Goal: Task Accomplishment & Management: Manage account settings

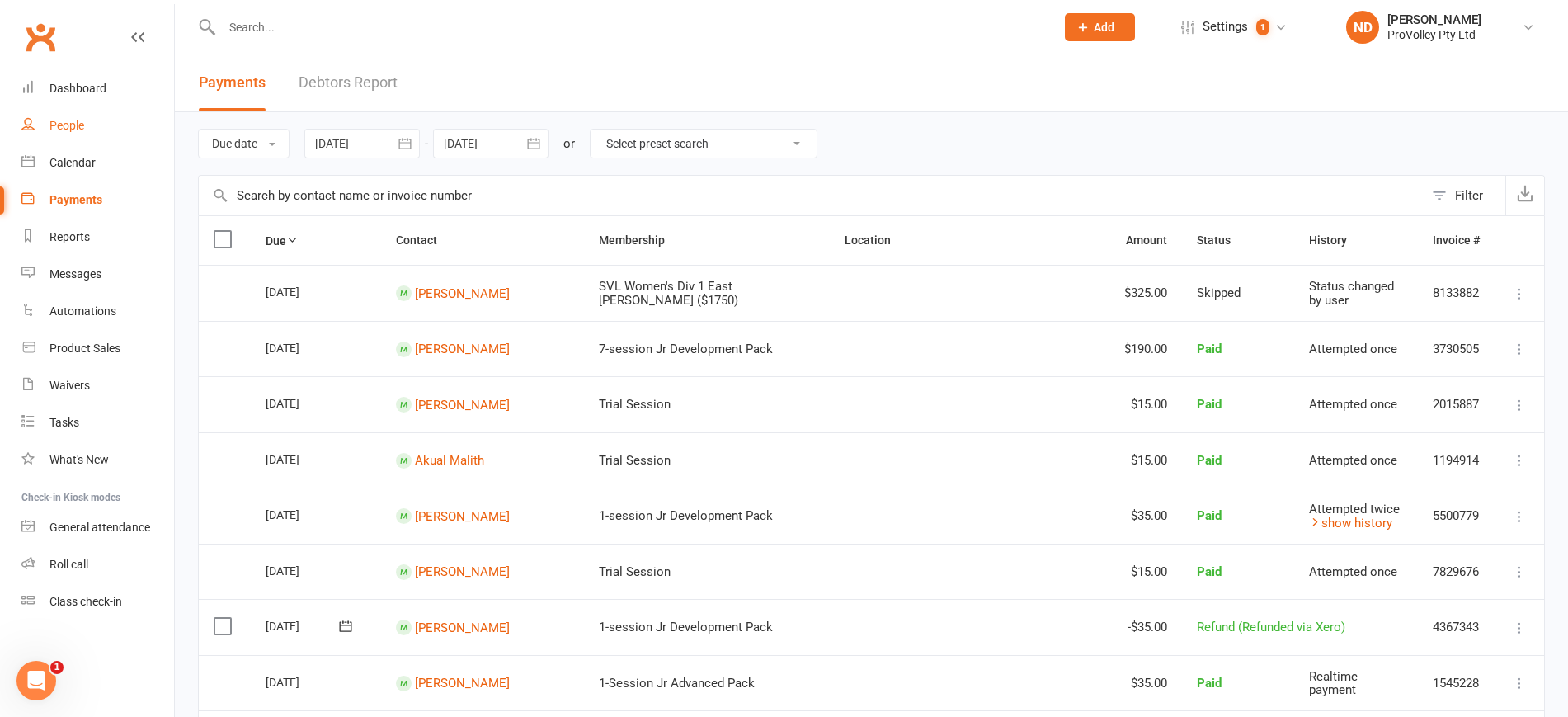
click at [88, 115] on link "People" at bounding box center [98, 126] width 153 height 37
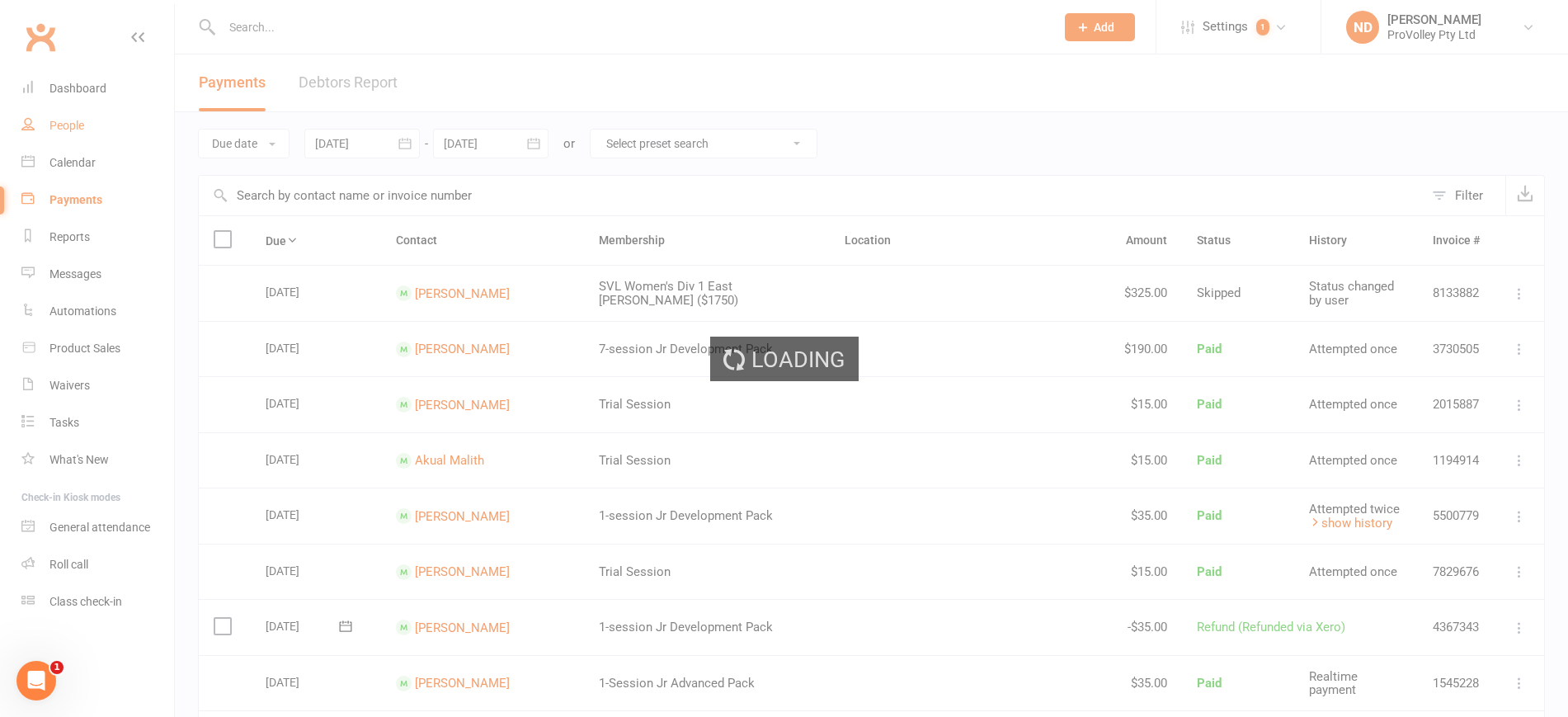
select select "100"
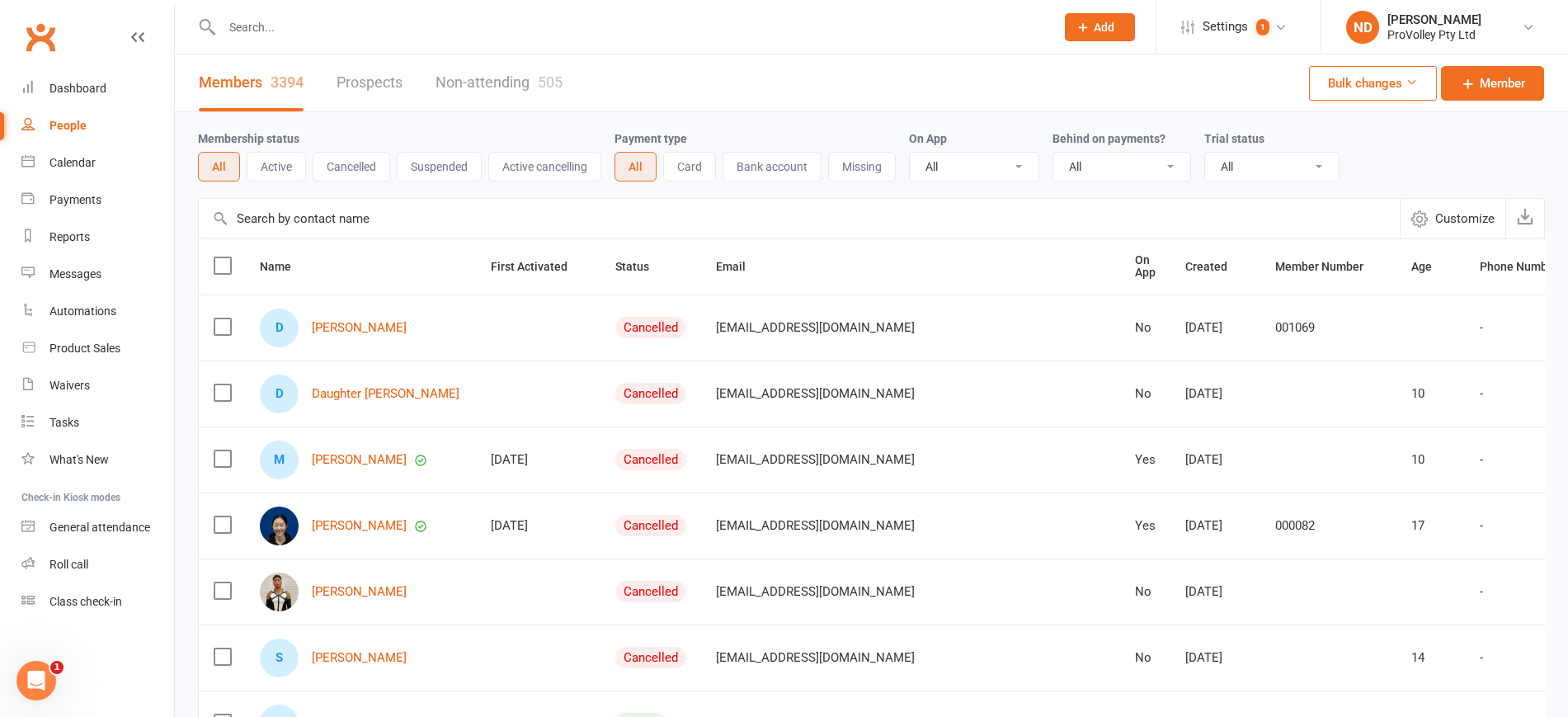
click at [335, 221] on input "text" at bounding box center [799, 219] width 1201 height 40
paste input "johnelbacha@gmail.com"
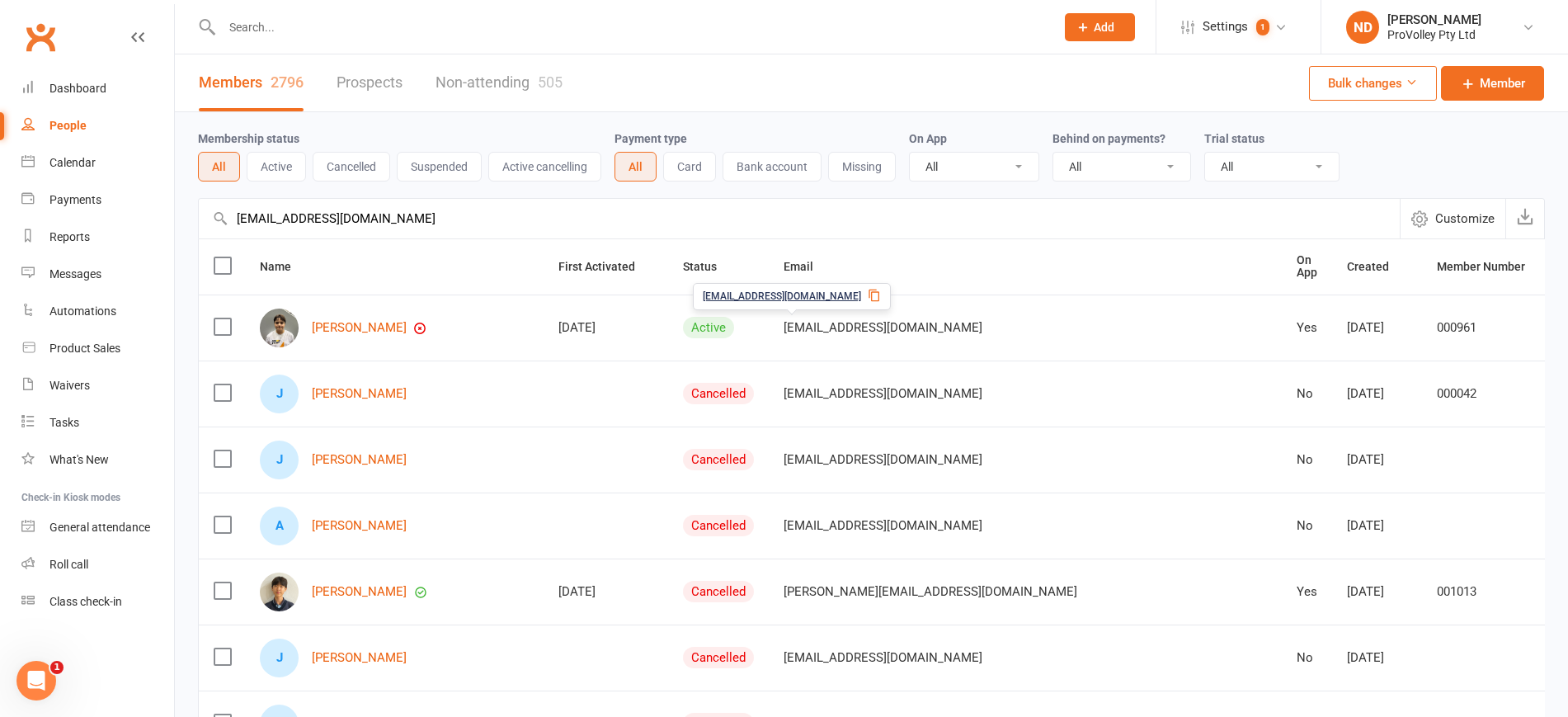
click at [784, 315] on span "johnelbacha@gmail.com" at bounding box center [883, 327] width 199 height 32
drag, startPoint x: 375, startPoint y: 227, endPoint x: 157, endPoint y: 227, distance: 218.0
paste input "Olivia Zhou"
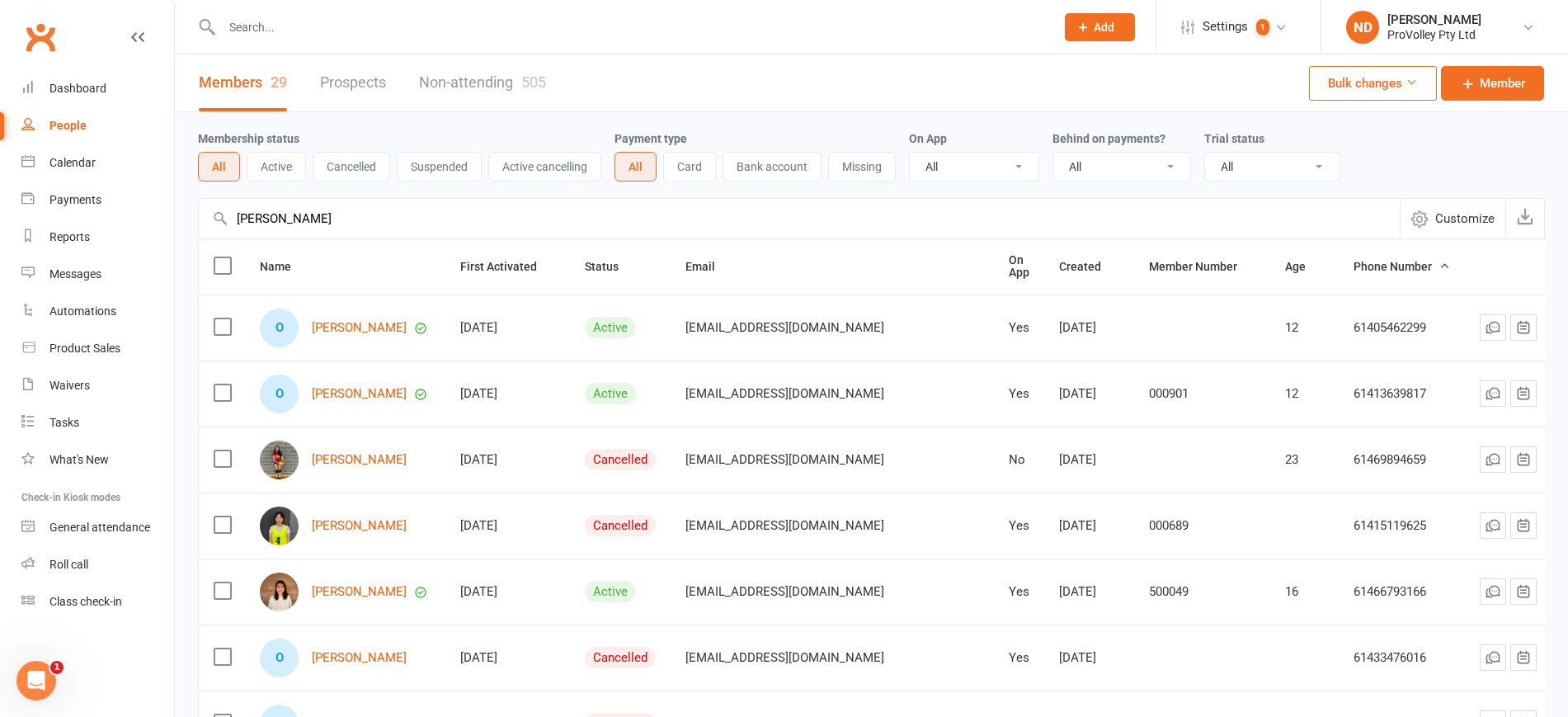
type input "Olivia Zhou"
click at [337, 315] on div "O Olivia Zhao" at bounding box center [344, 327] width 171 height 39
click at [343, 321] on link "Olivia Zhao" at bounding box center [359, 328] width 95 height 14
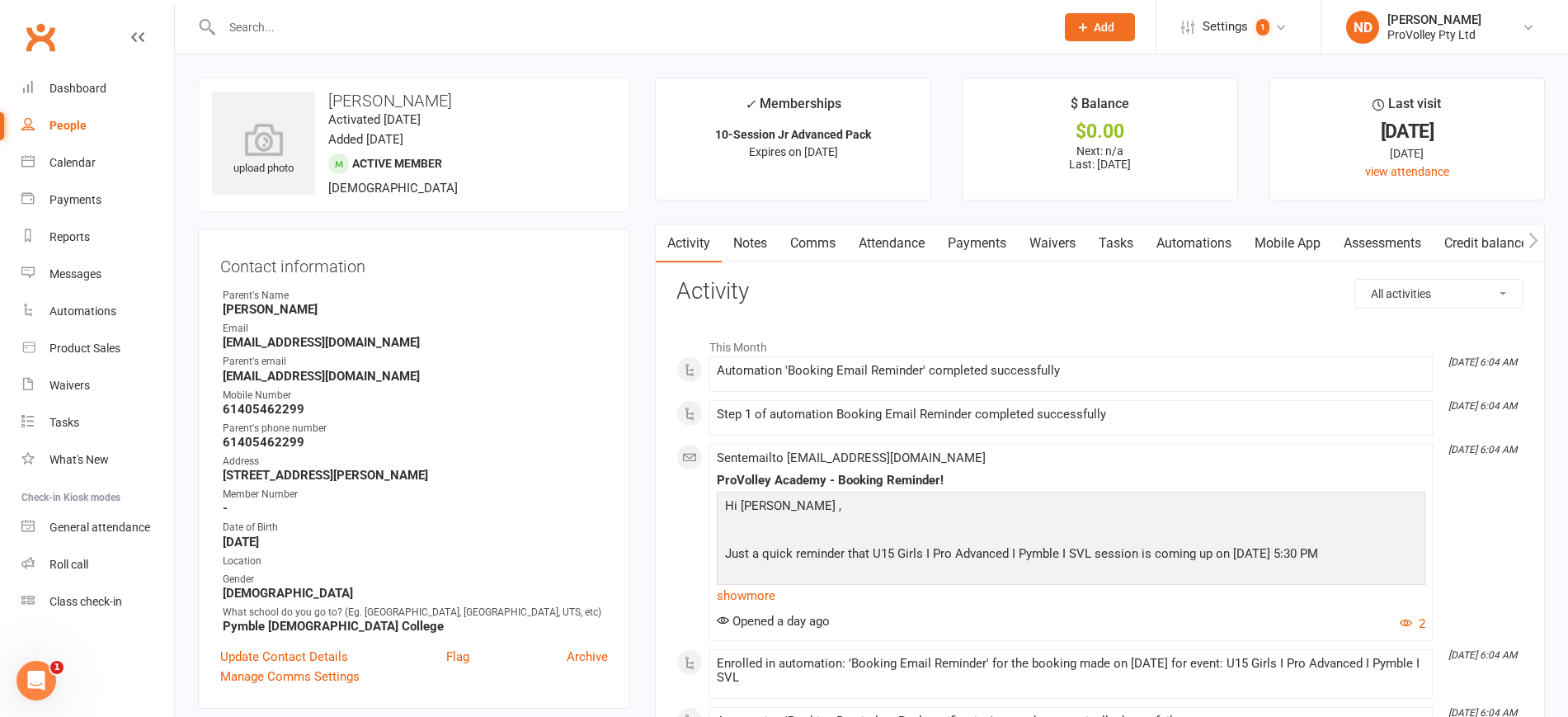
click at [906, 229] on link "Attendance" at bounding box center [891, 243] width 89 height 38
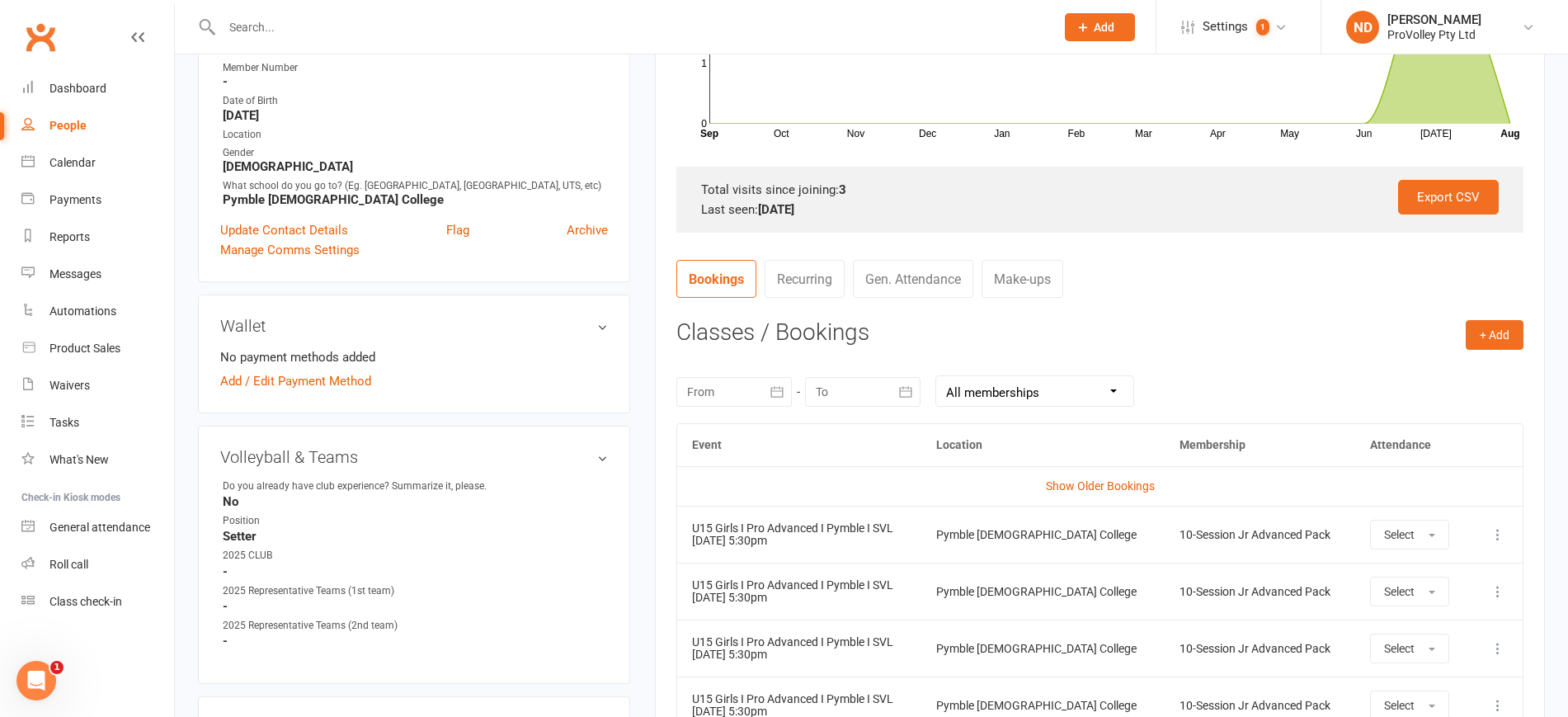
scroll to position [412, 0]
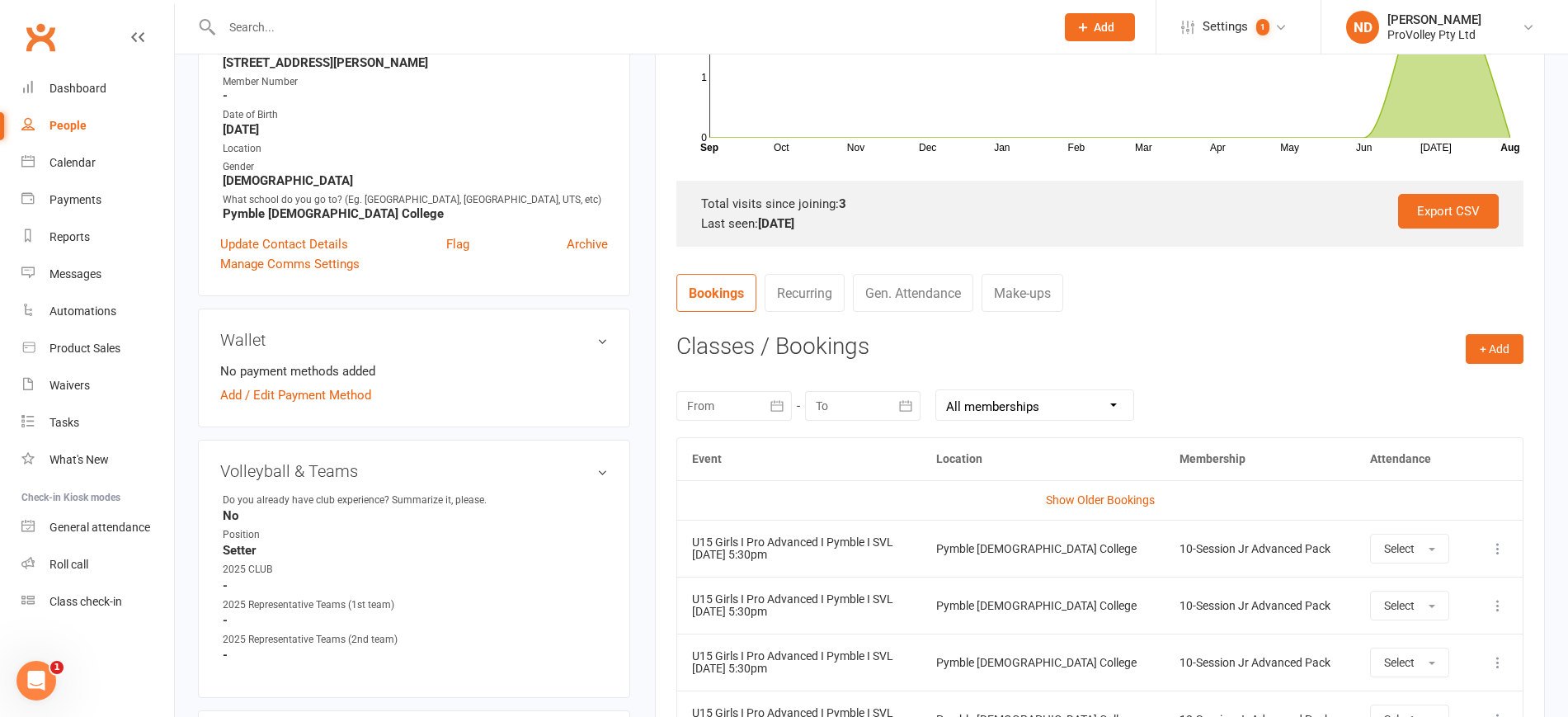
click at [785, 402] on button "button" at bounding box center [776, 406] width 30 height 30
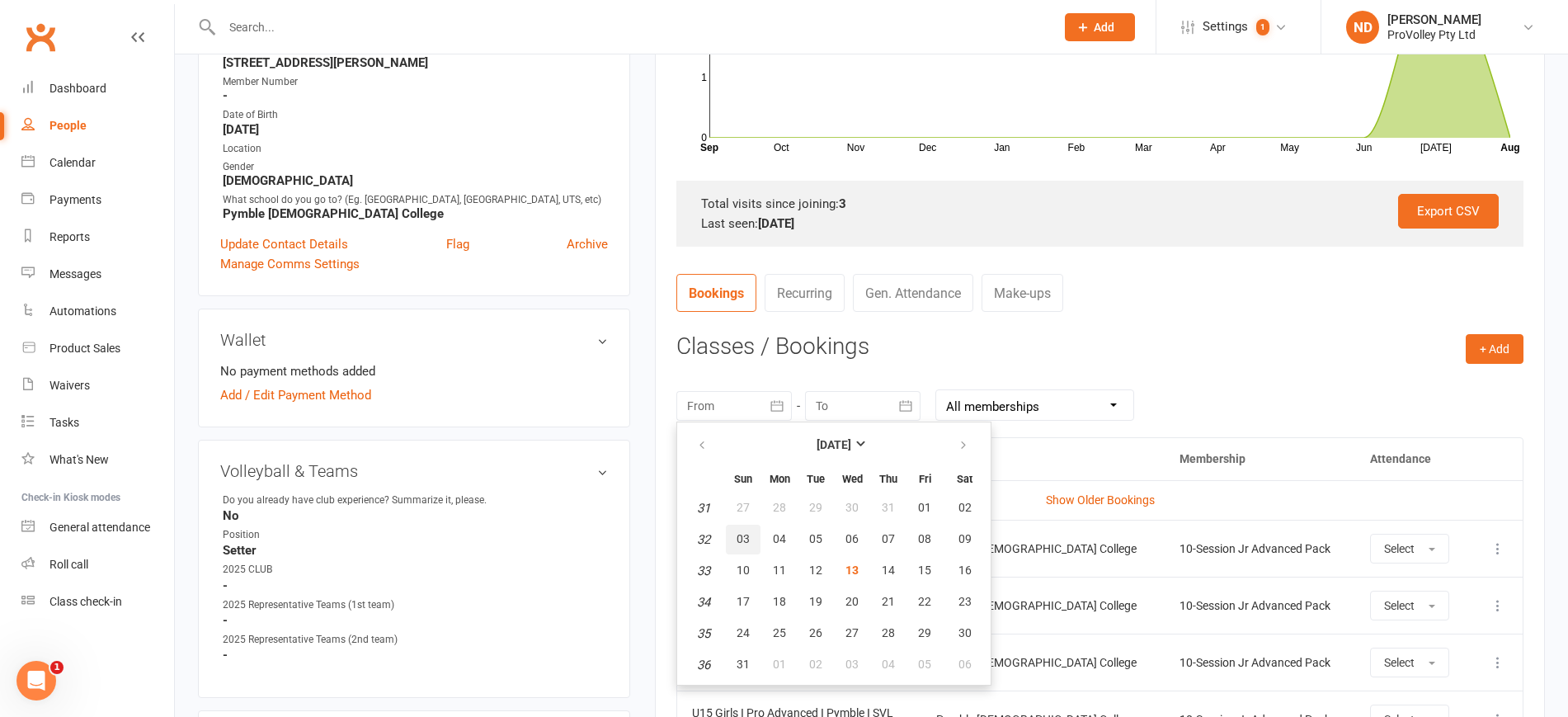
click at [749, 533] on span "03" at bounding box center [743, 539] width 14 height 14
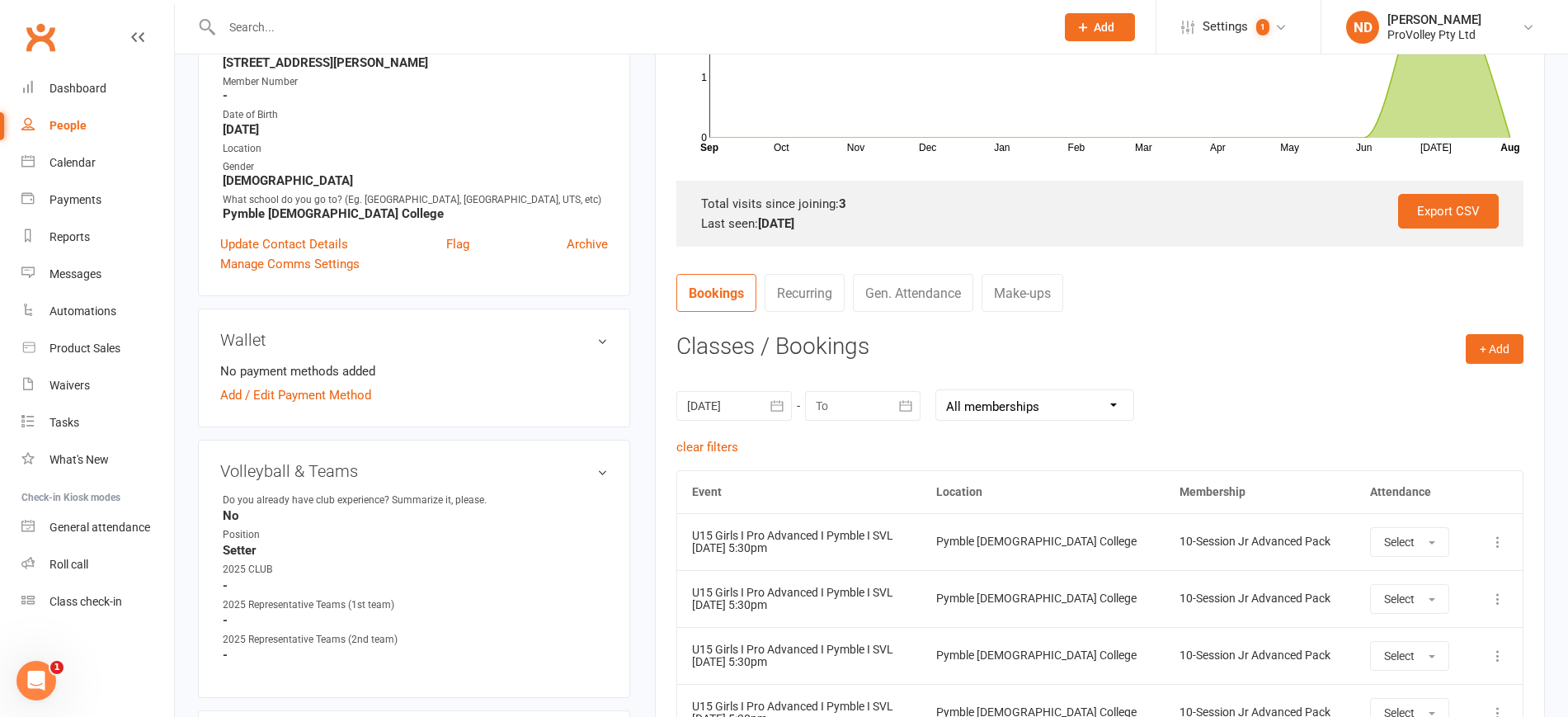
scroll to position [619, 0]
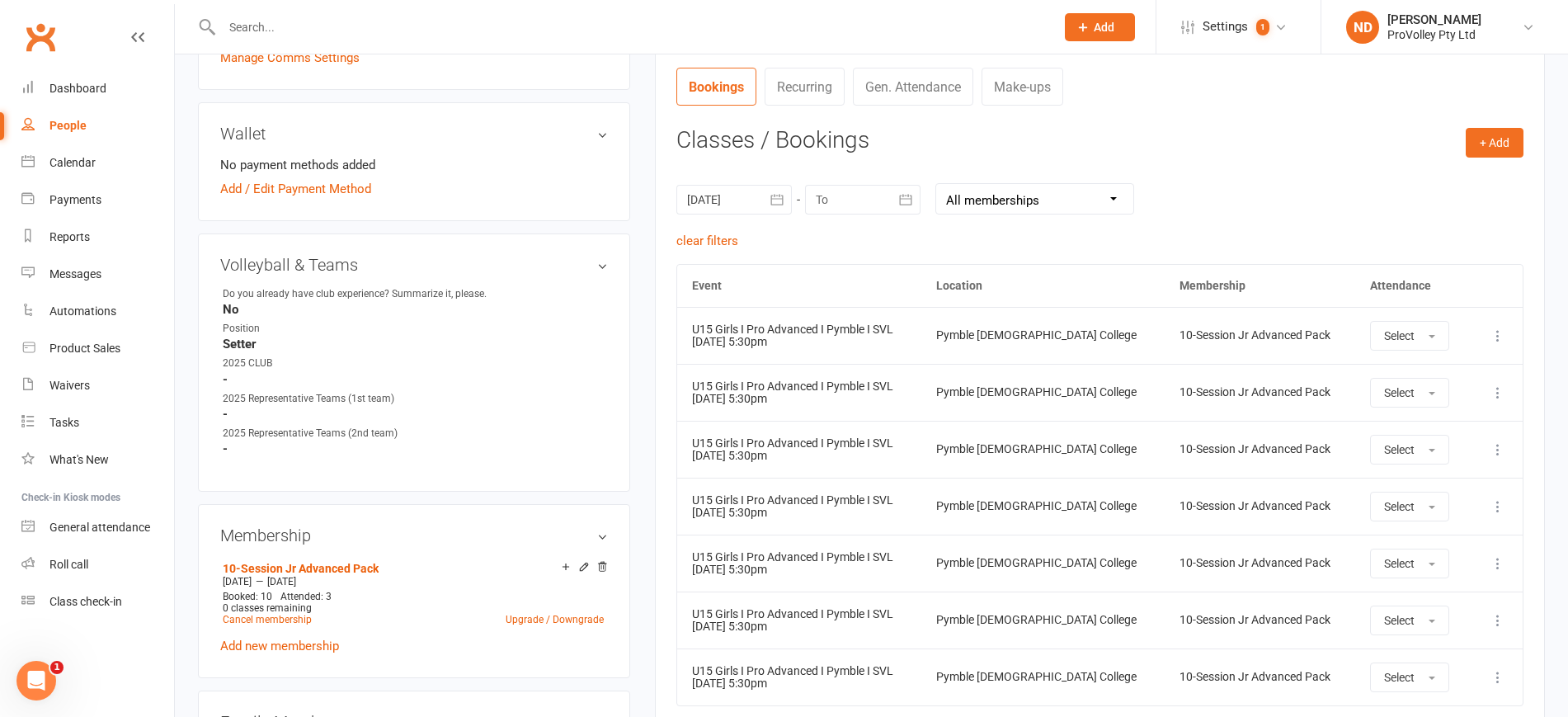
click at [775, 195] on icon "button" at bounding box center [776, 199] width 13 height 11
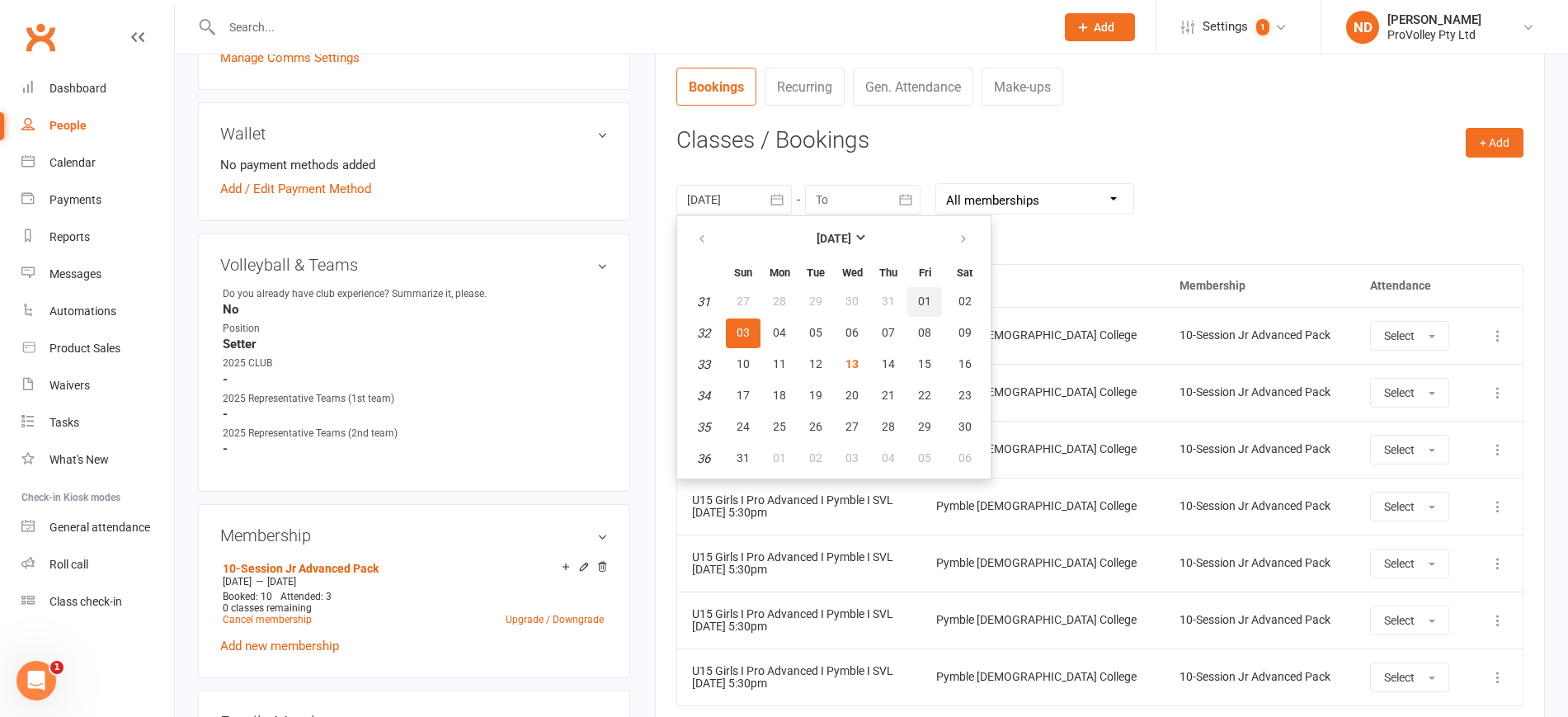
click at [924, 298] on span "01" at bounding box center [925, 301] width 14 height 14
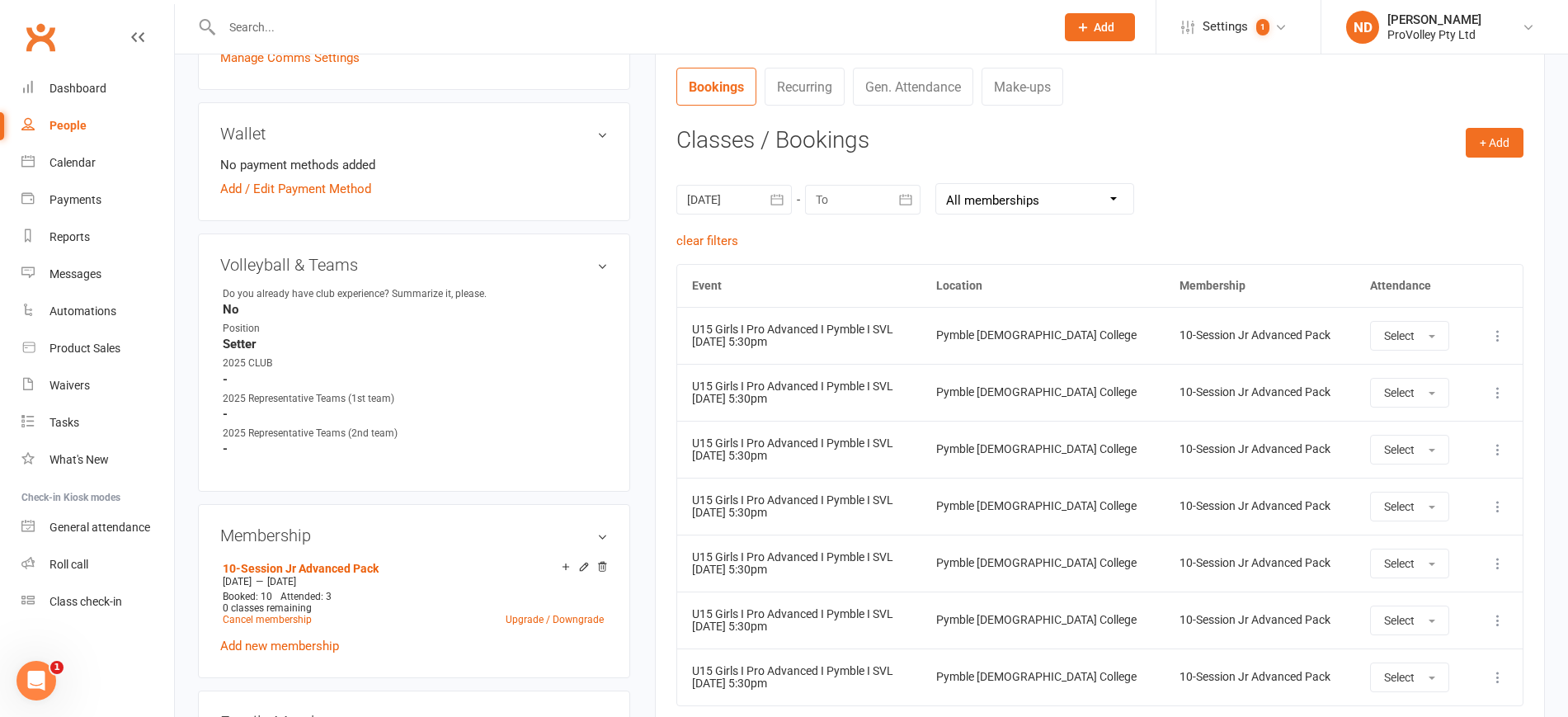
click at [774, 201] on icon "button" at bounding box center [777, 200] width 16 height 16
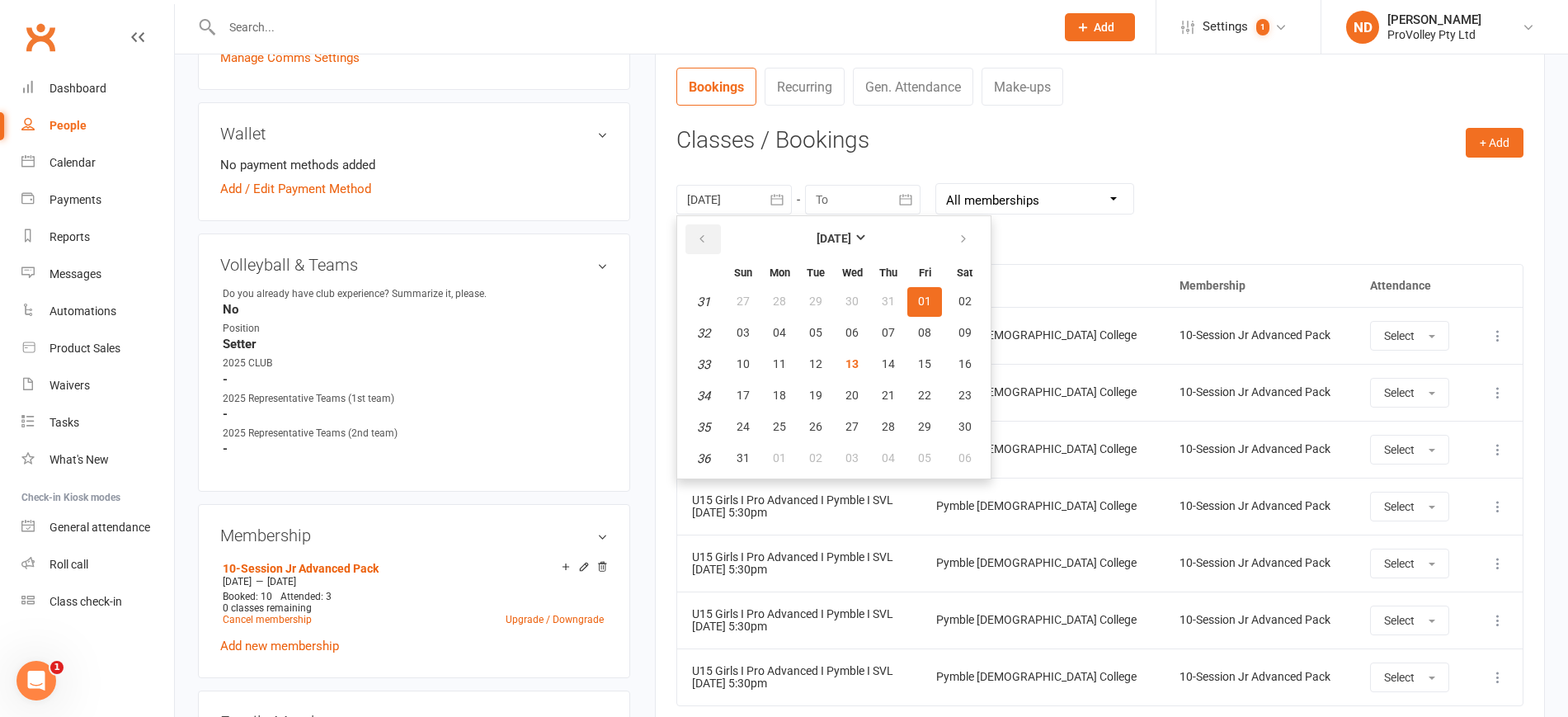
click at [703, 245] on icon "button" at bounding box center [701, 239] width 12 height 14
drag, startPoint x: 743, startPoint y: 396, endPoint x: 753, endPoint y: 389, distance: 12.2
click at [743, 395] on span "20" at bounding box center [743, 395] width 14 height 14
type input "20 Jul 2025"
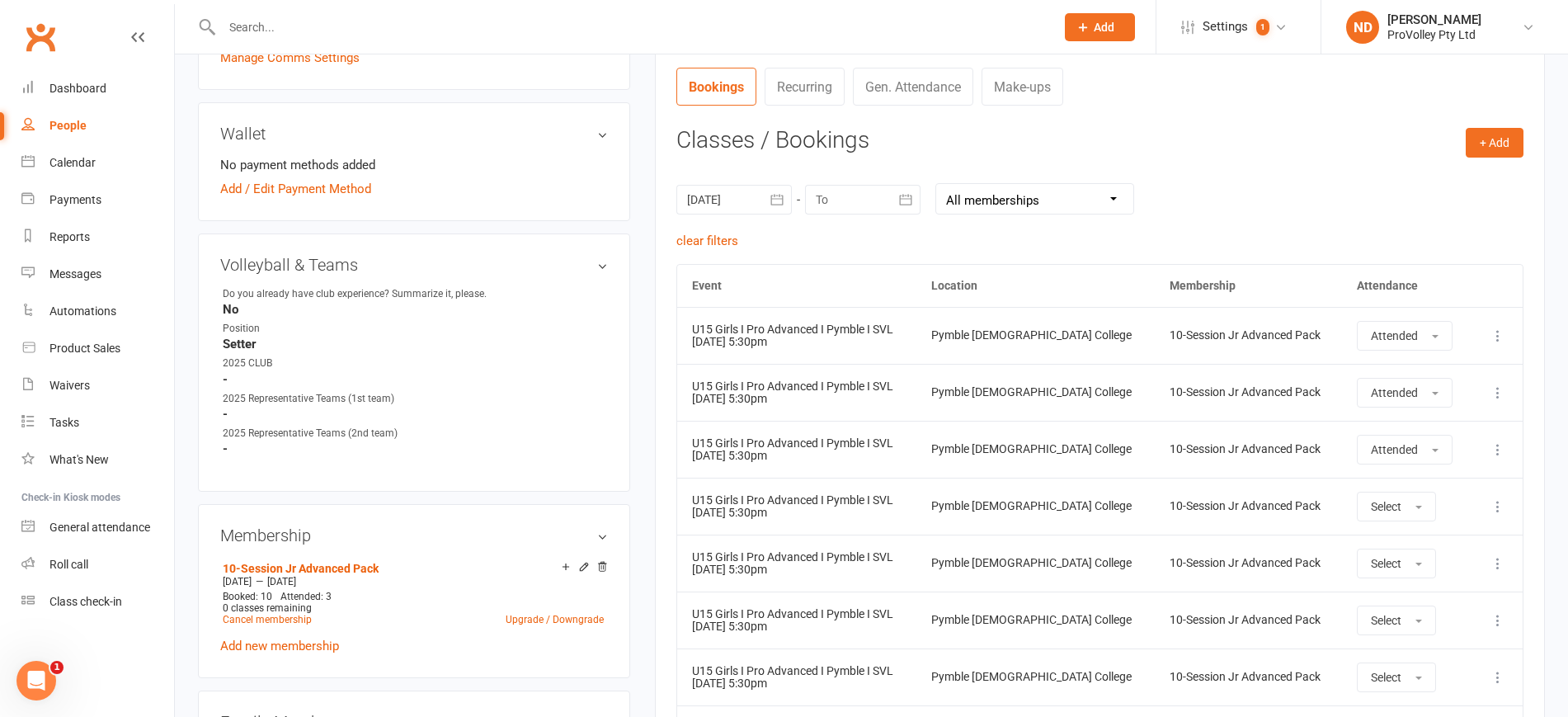
scroll to position [722, 0]
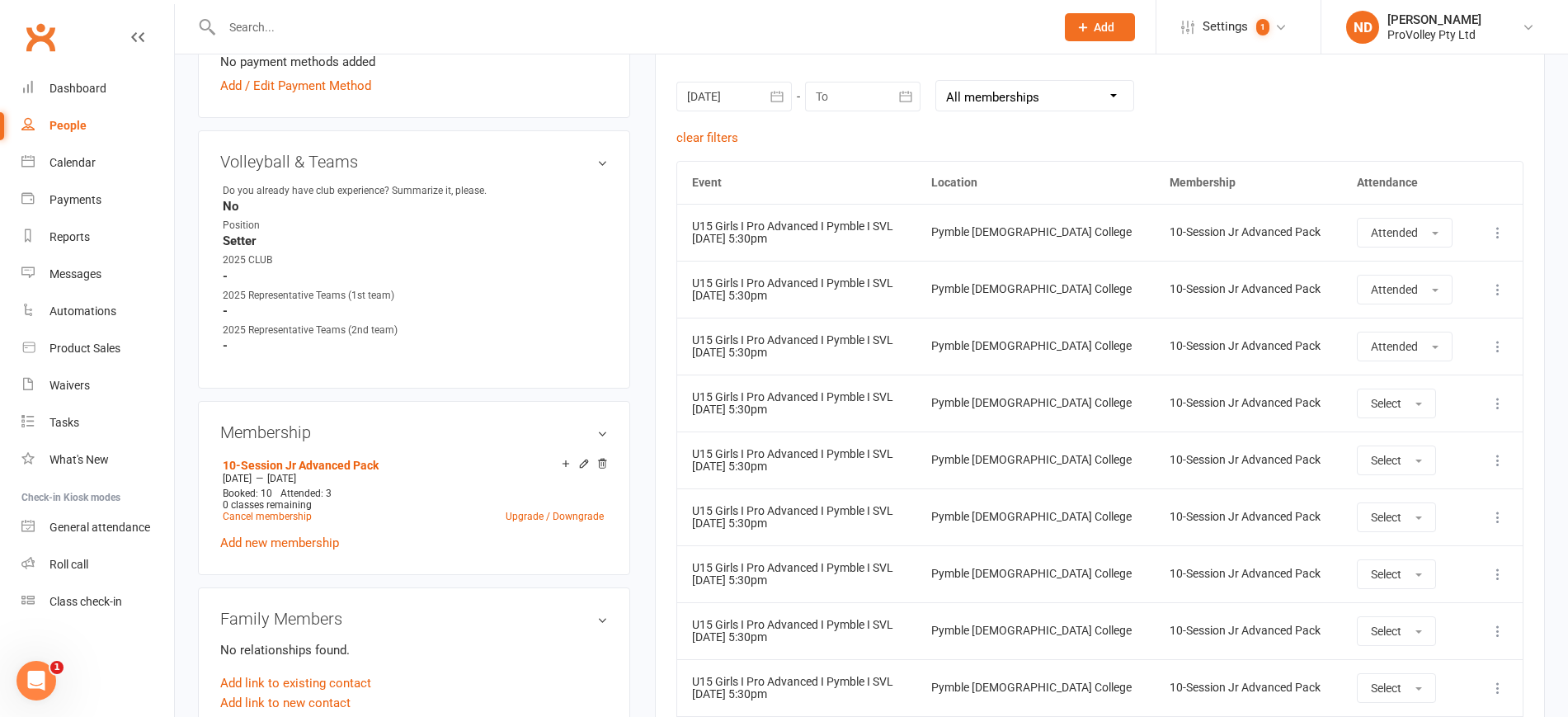
click at [1498, 403] on icon at bounding box center [1498, 403] width 16 height 16
click at [1429, 494] on link "Remove booking" at bounding box center [1425, 502] width 164 height 33
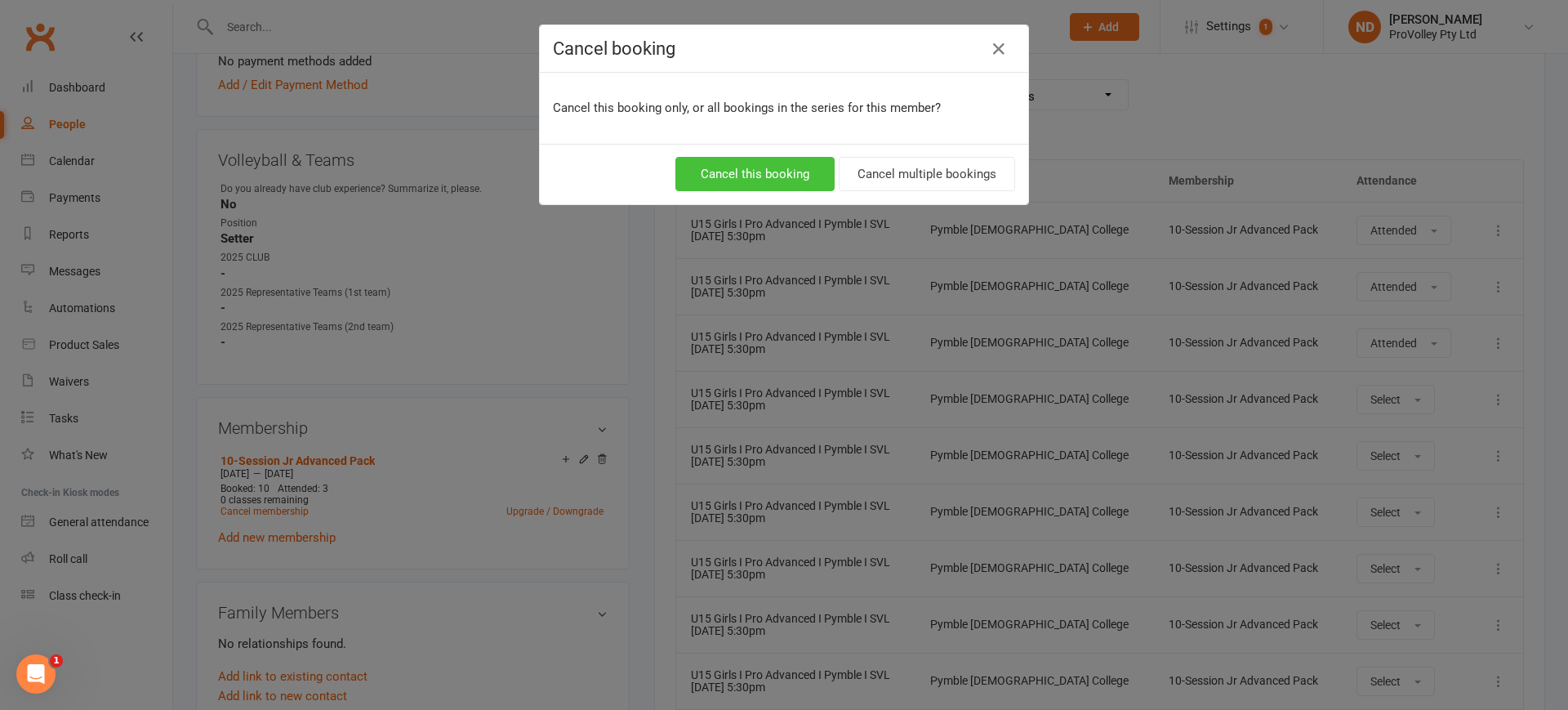
click at [802, 178] on button "Cancel this booking" at bounding box center [755, 174] width 159 height 34
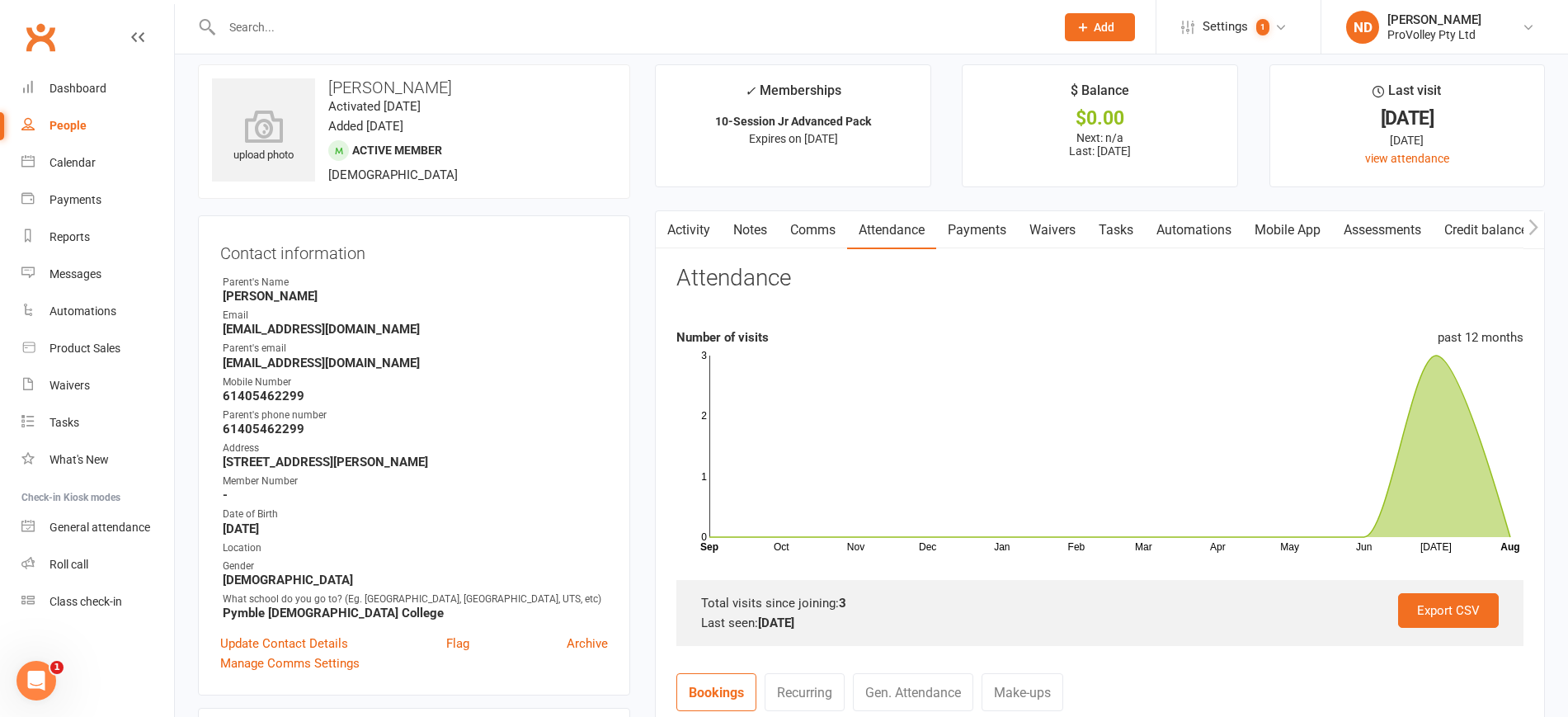
scroll to position [0, 0]
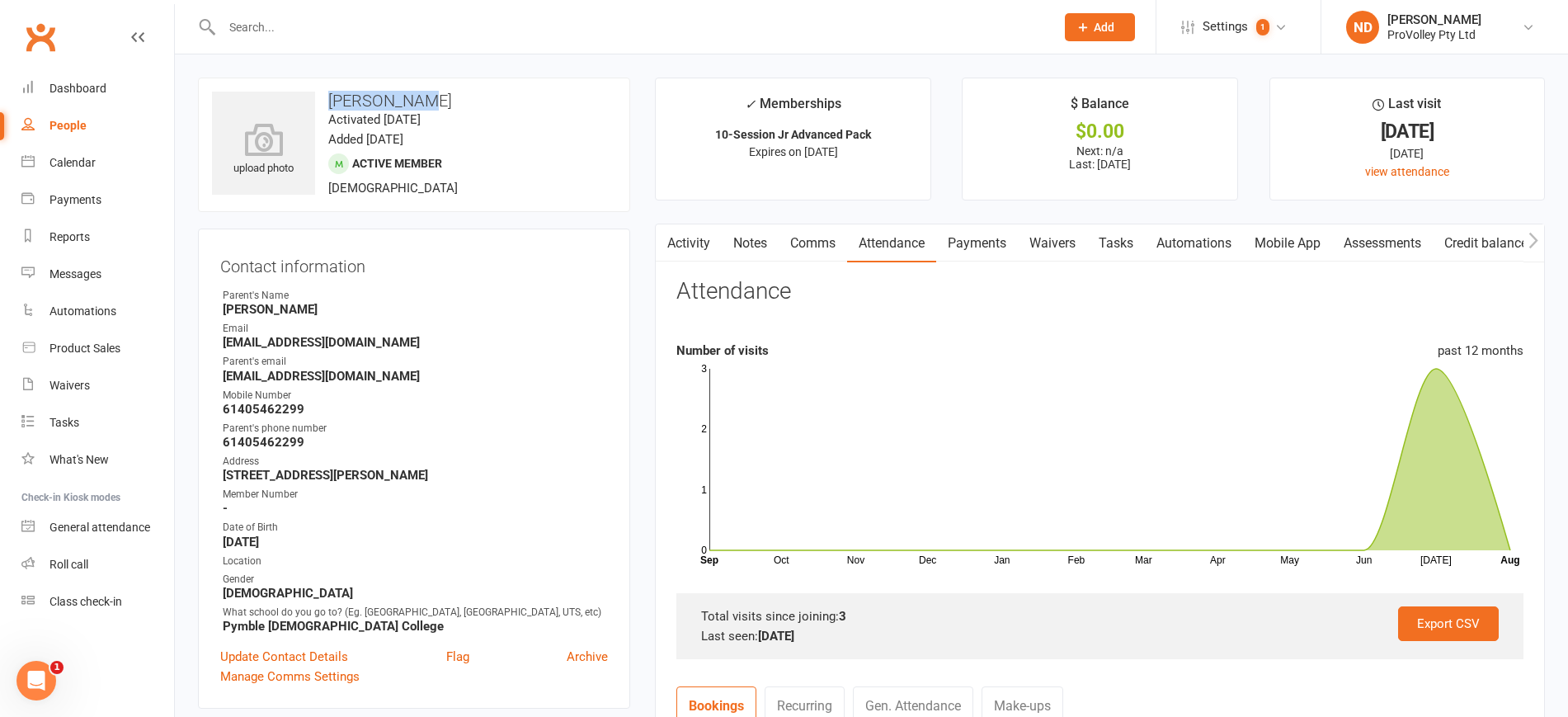
drag, startPoint x: 427, startPoint y: 96, endPoint x: 328, endPoint y: 90, distance: 99.2
click at [328, 90] on div "upload photo Olivia Zhao Activated 1 July, 2025 Added 27 June, 2025 Active memb…" at bounding box center [414, 145] width 432 height 135
copy h3 "Olivia Zhao"
click at [55, 117] on link "People" at bounding box center [98, 126] width 153 height 37
select select "100"
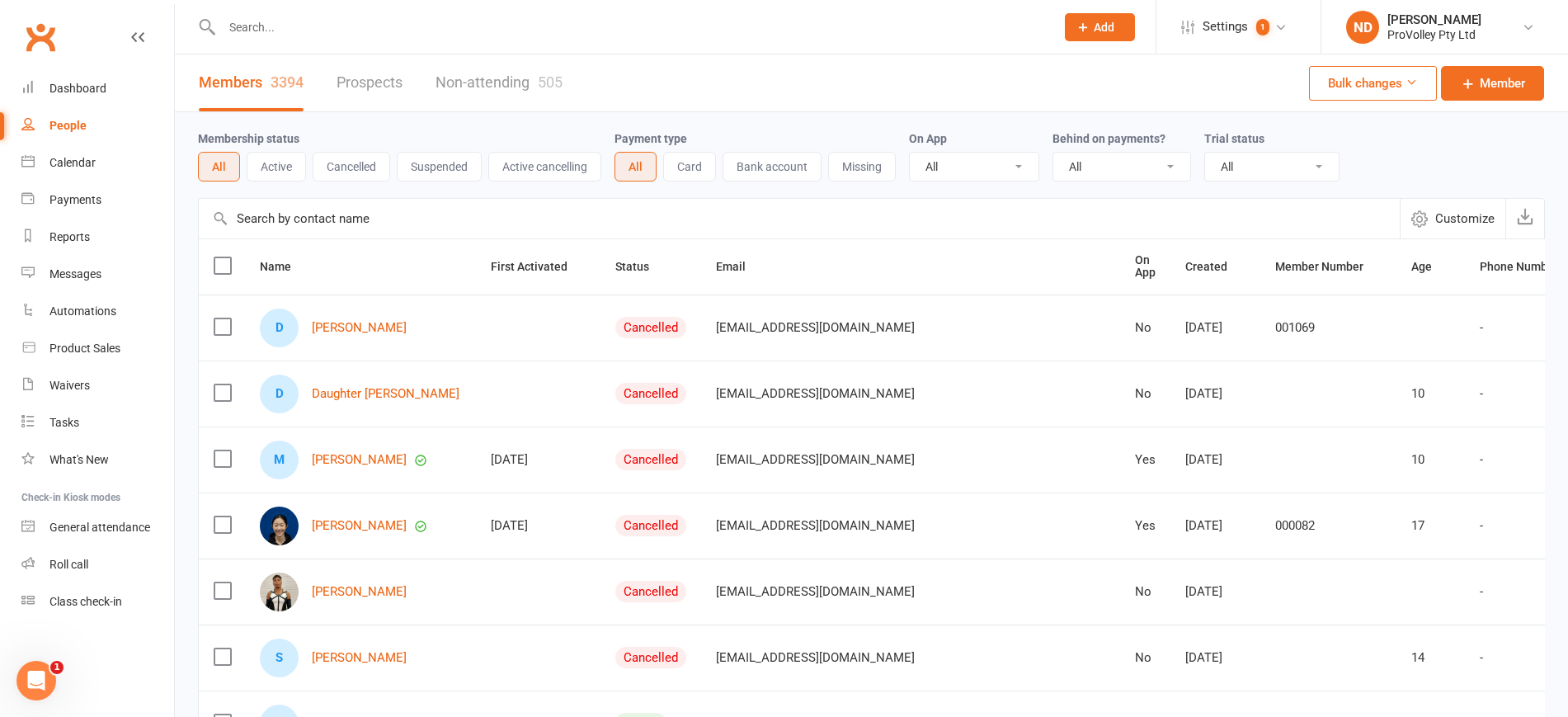
click at [355, 222] on input "text" at bounding box center [799, 219] width 1201 height 40
paste input "Lily Jiao"
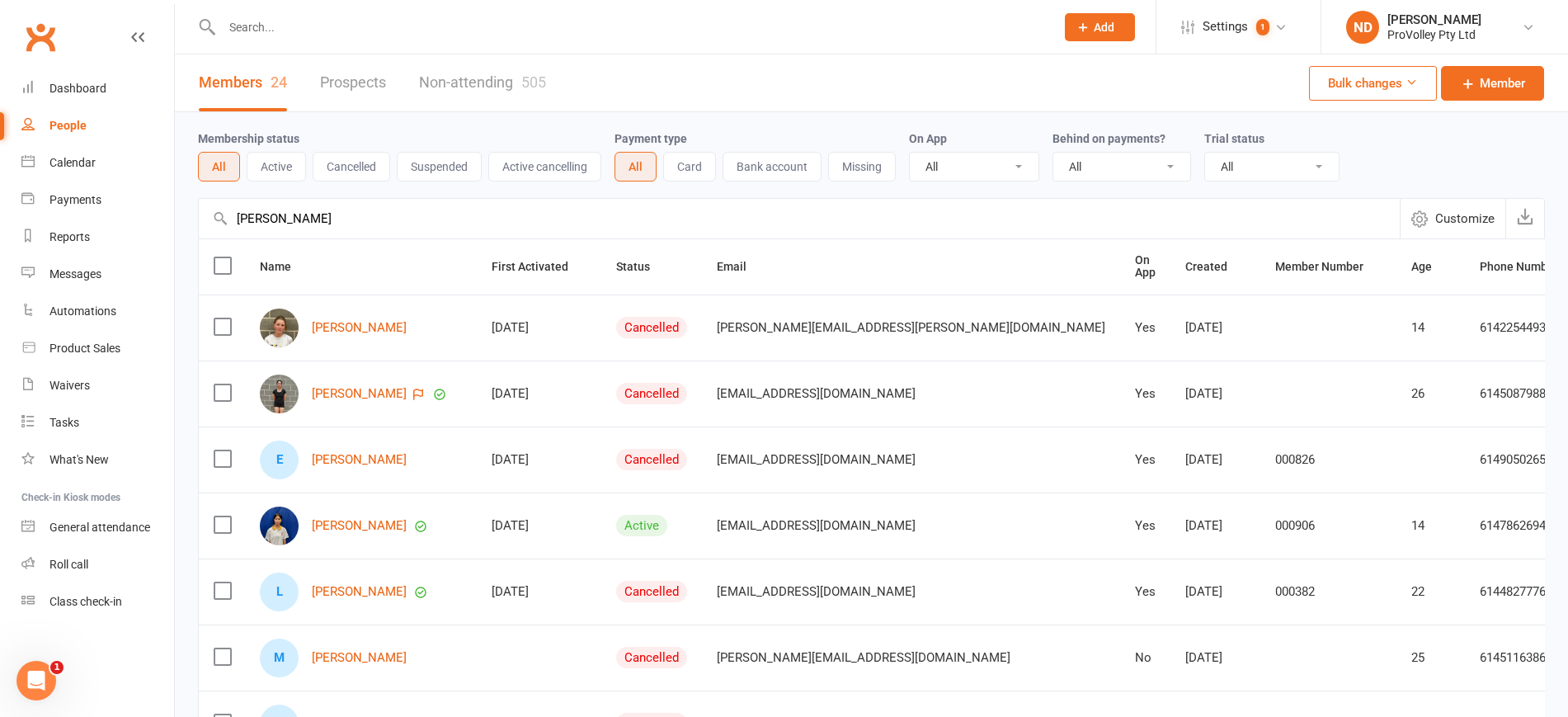
click at [79, 117] on link "People" at bounding box center [98, 126] width 153 height 37
paste input "Jasmine Hany"
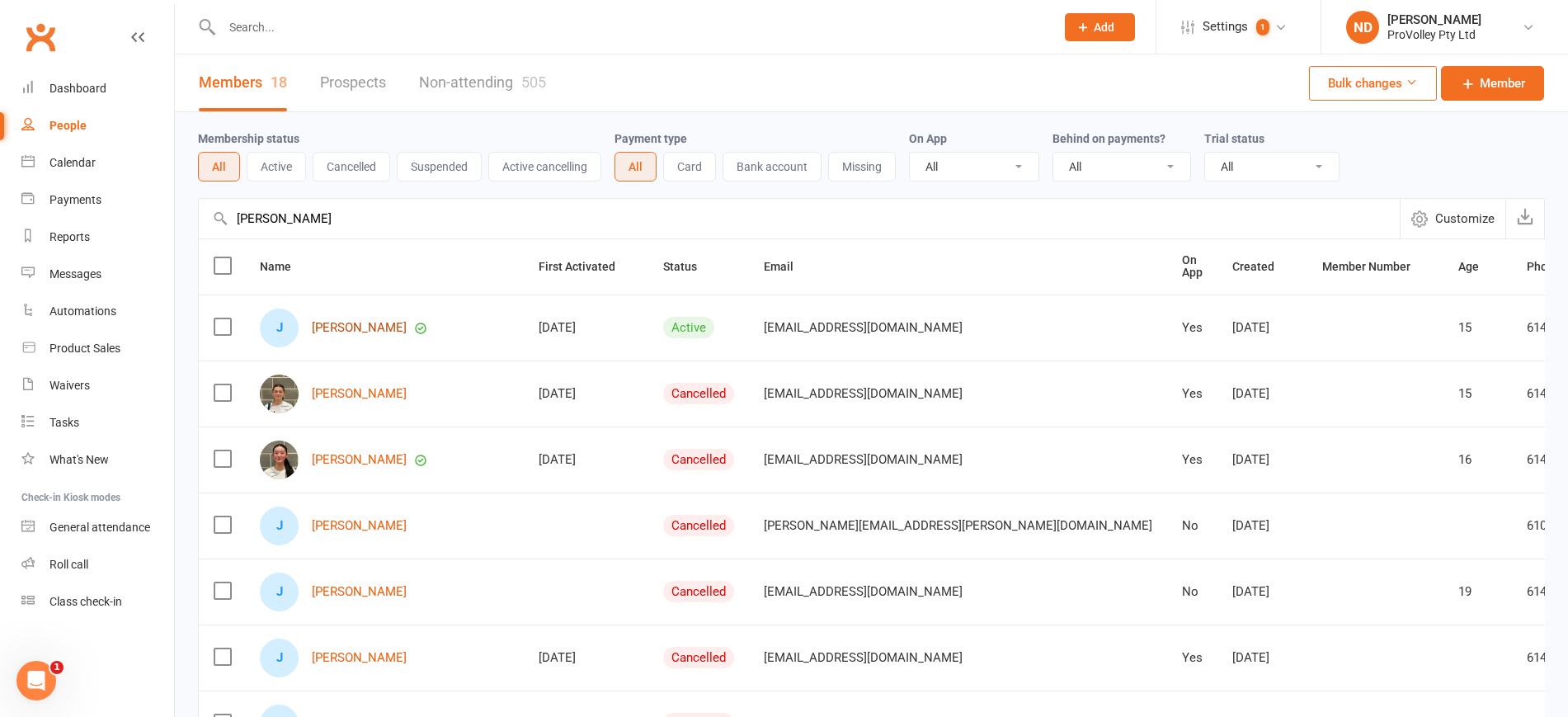
type input "Jasmine Hany"
click at [375, 321] on link "Jasmine Han" at bounding box center [359, 328] width 95 height 14
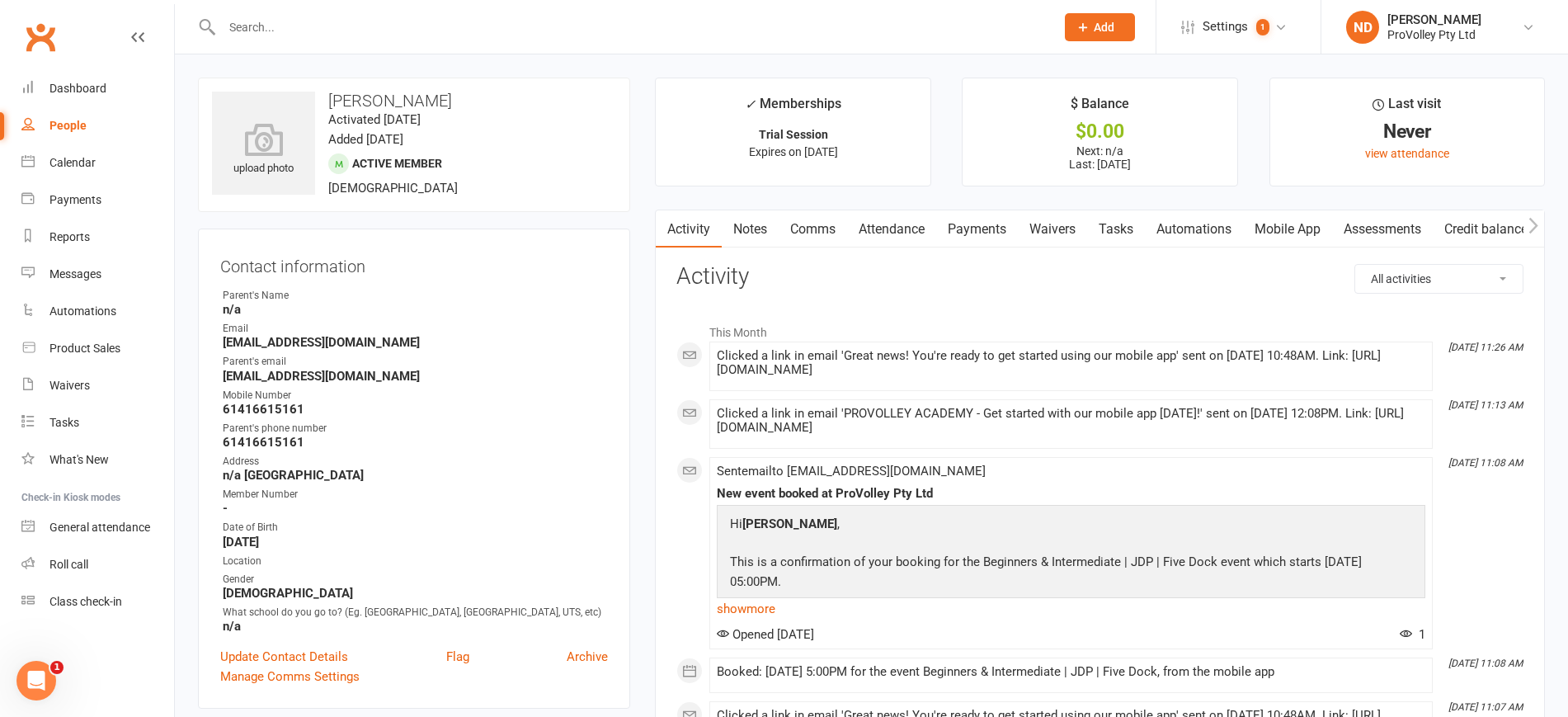
click at [905, 222] on link "Attendance" at bounding box center [891, 230] width 89 height 38
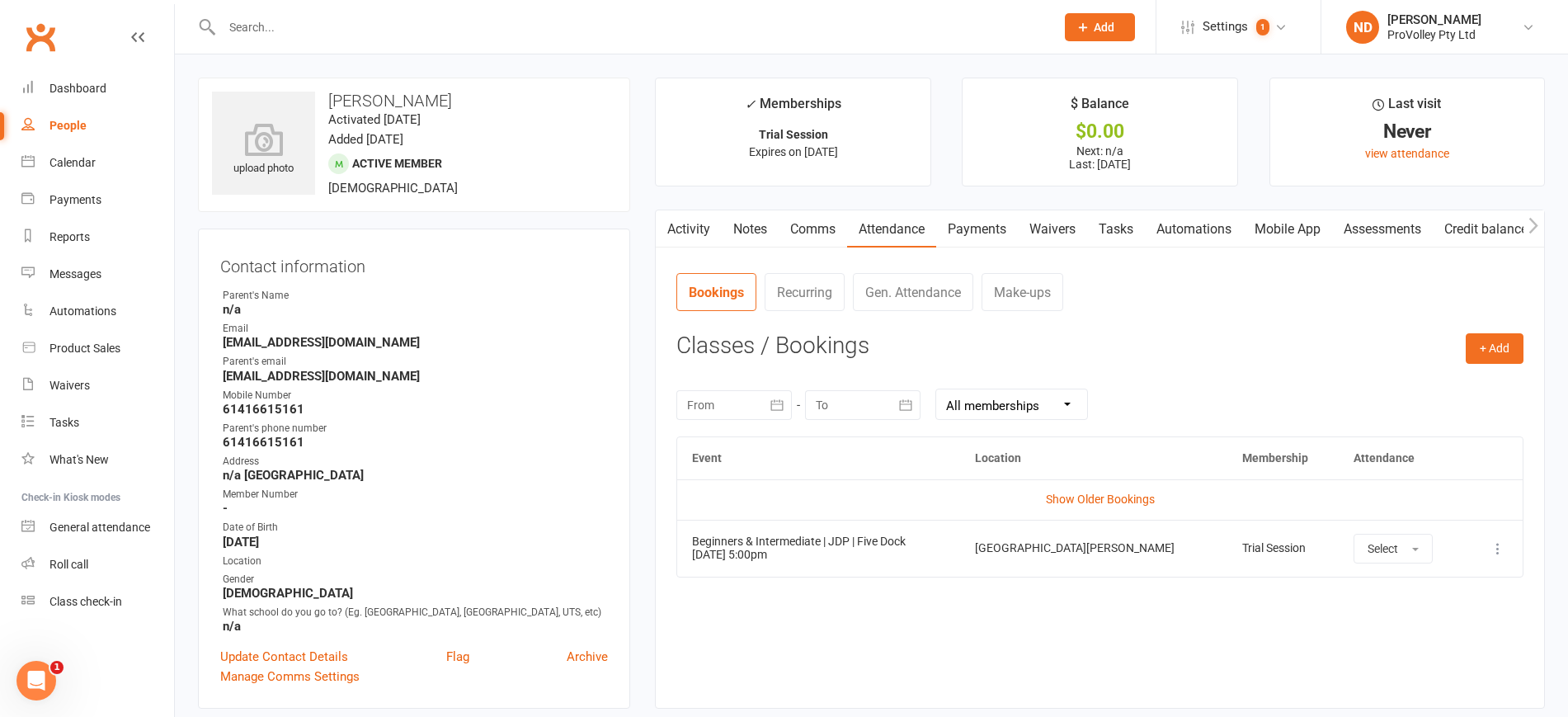
drag, startPoint x: 1018, startPoint y: 224, endPoint x: 992, endPoint y: 224, distance: 26.0
click at [1016, 224] on link "Payments" at bounding box center [977, 230] width 81 height 38
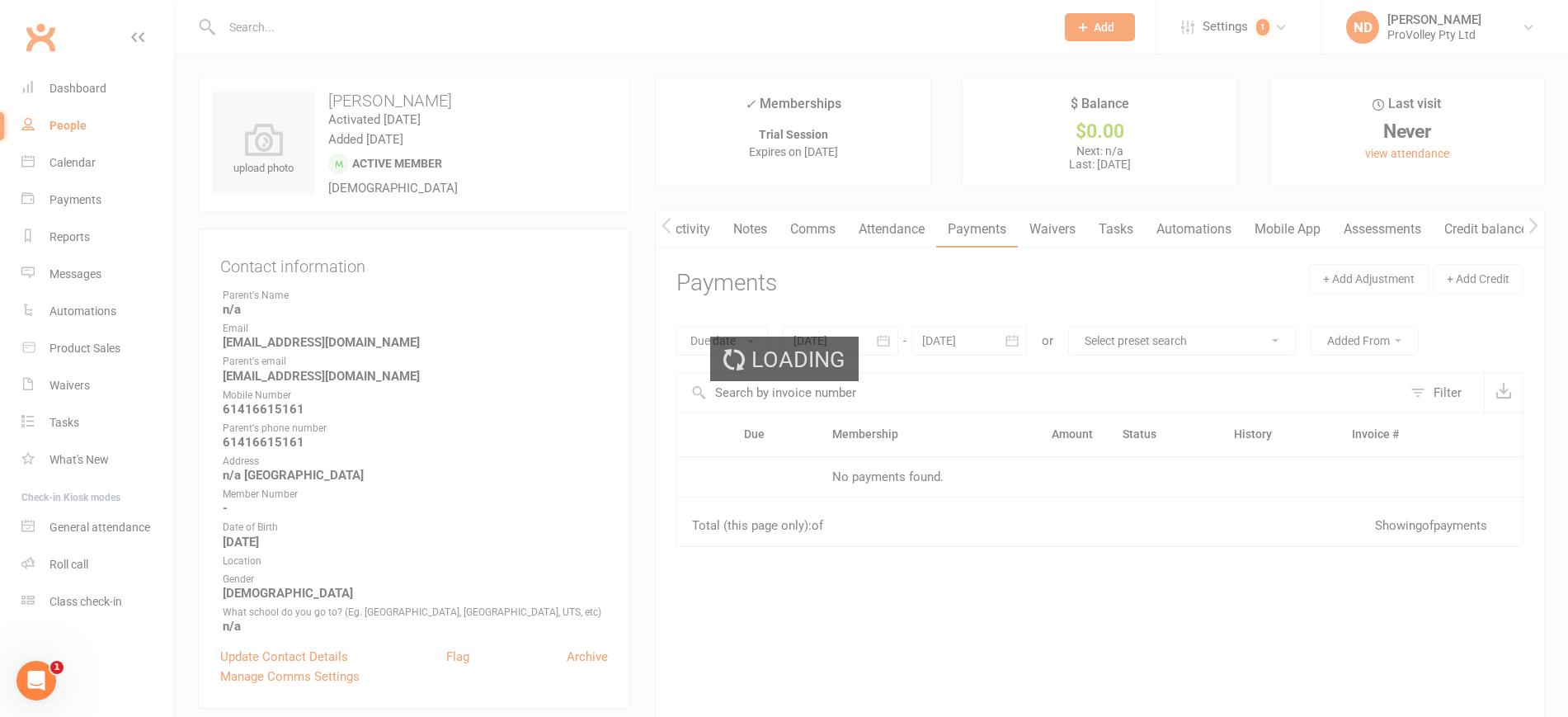
scroll to position [0, 3]
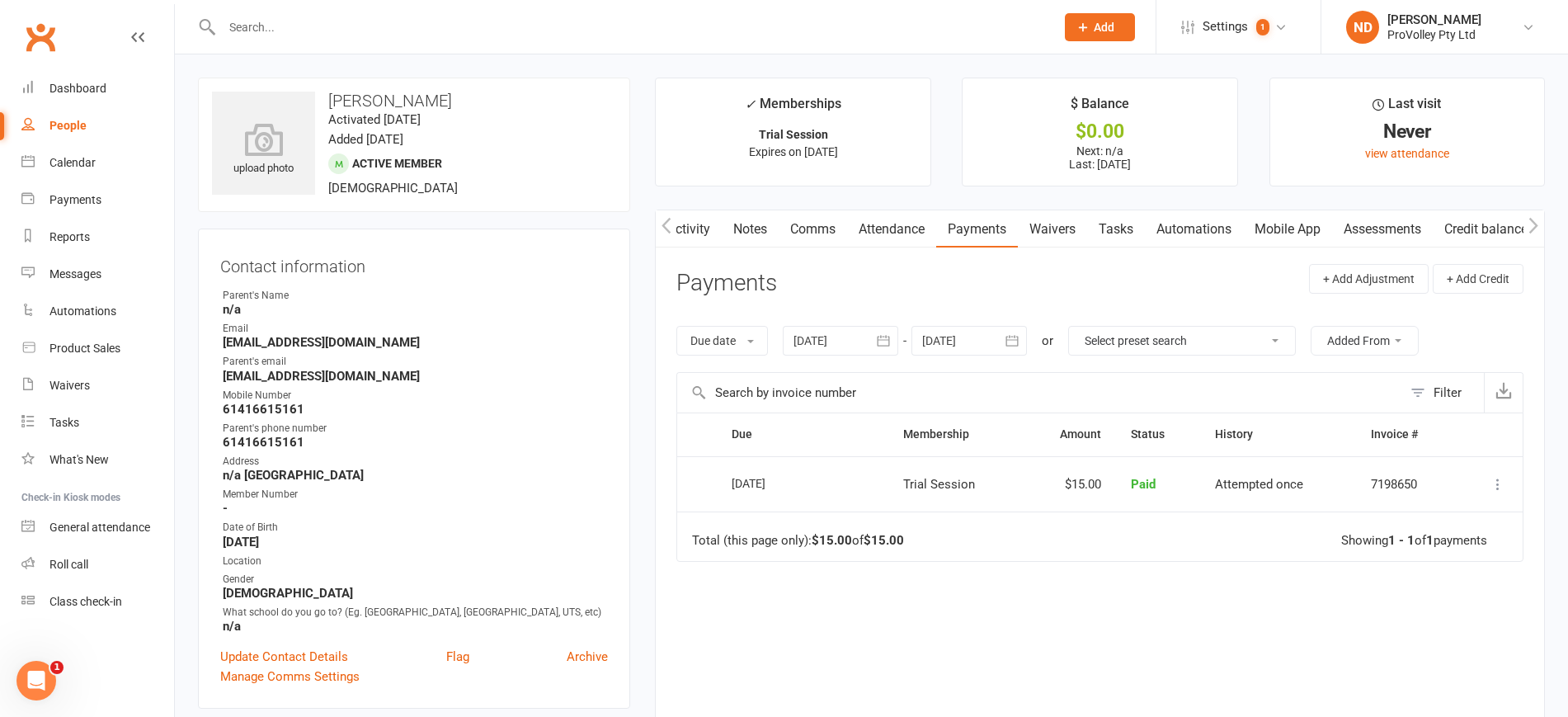
click at [912, 215] on link "Attendance" at bounding box center [891, 230] width 89 height 38
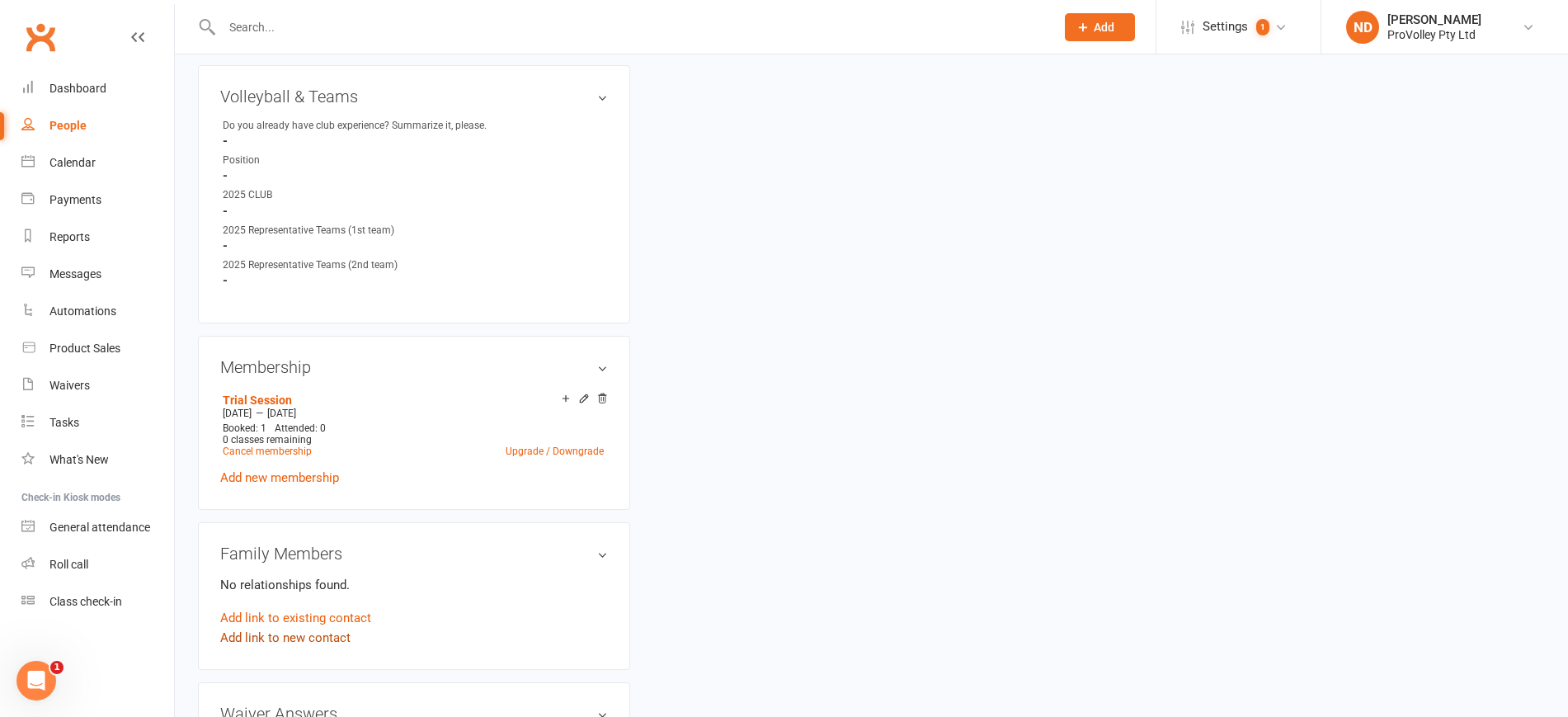
scroll to position [929, 0]
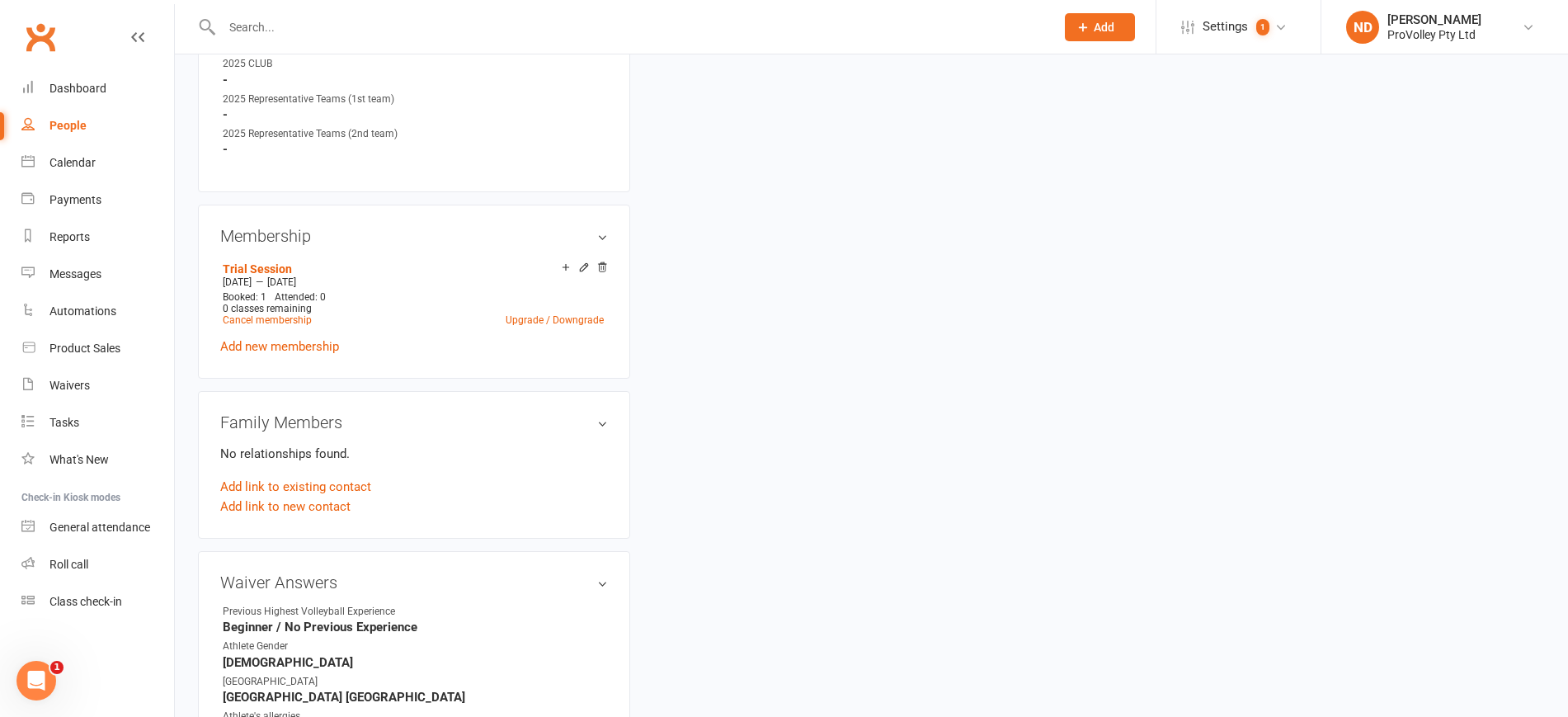
click at [294, 354] on link "Add new membership" at bounding box center [279, 346] width 118 height 14
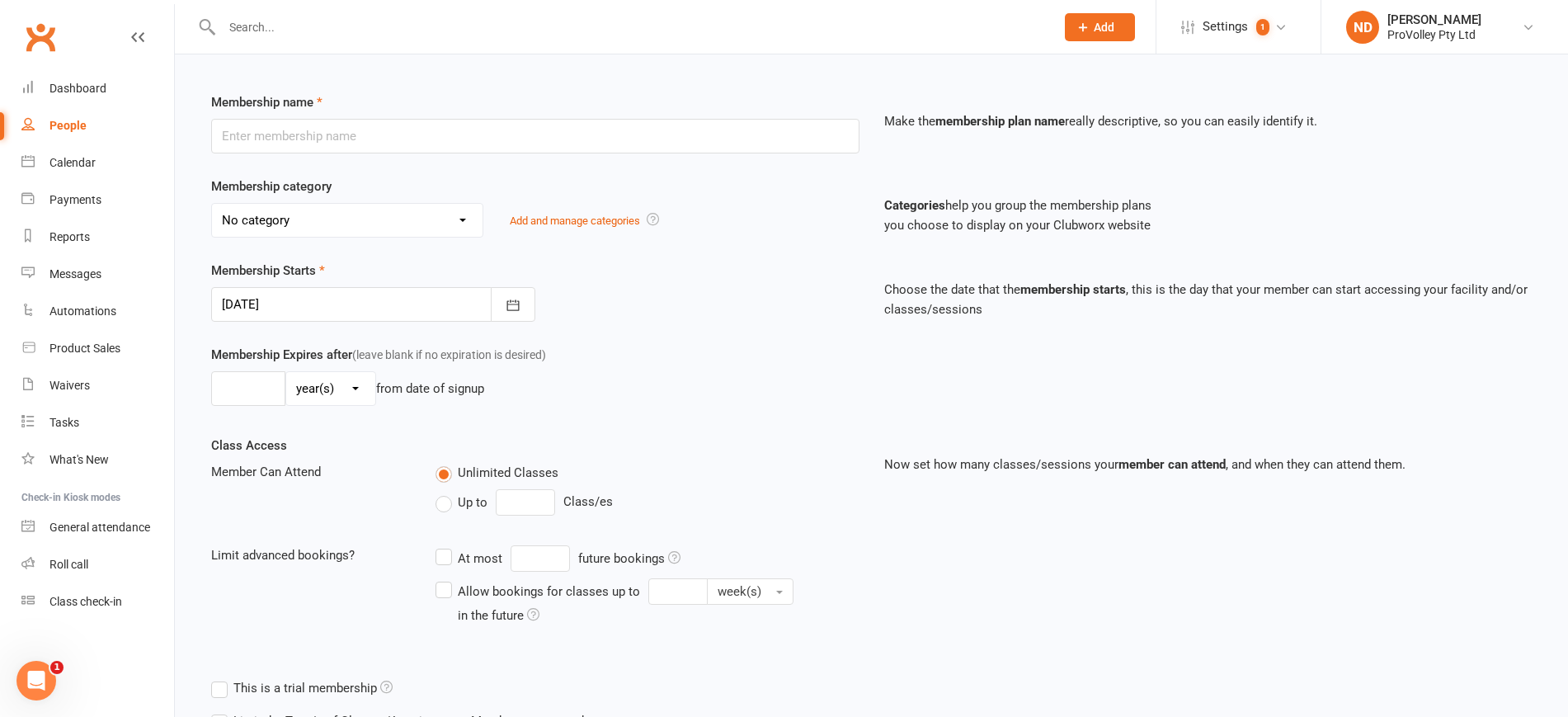
scroll to position [206, 0]
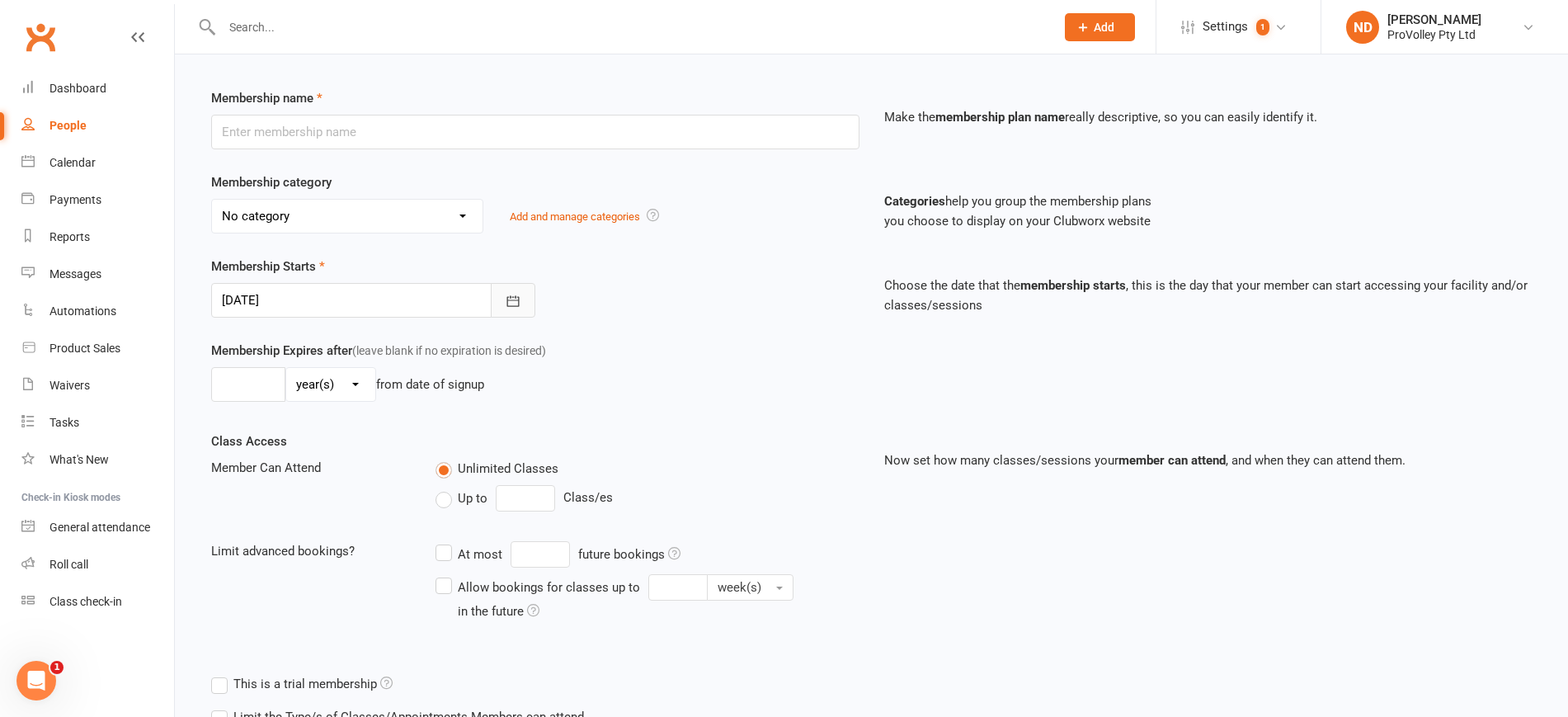
click at [513, 299] on icon "button" at bounding box center [512, 301] width 13 height 11
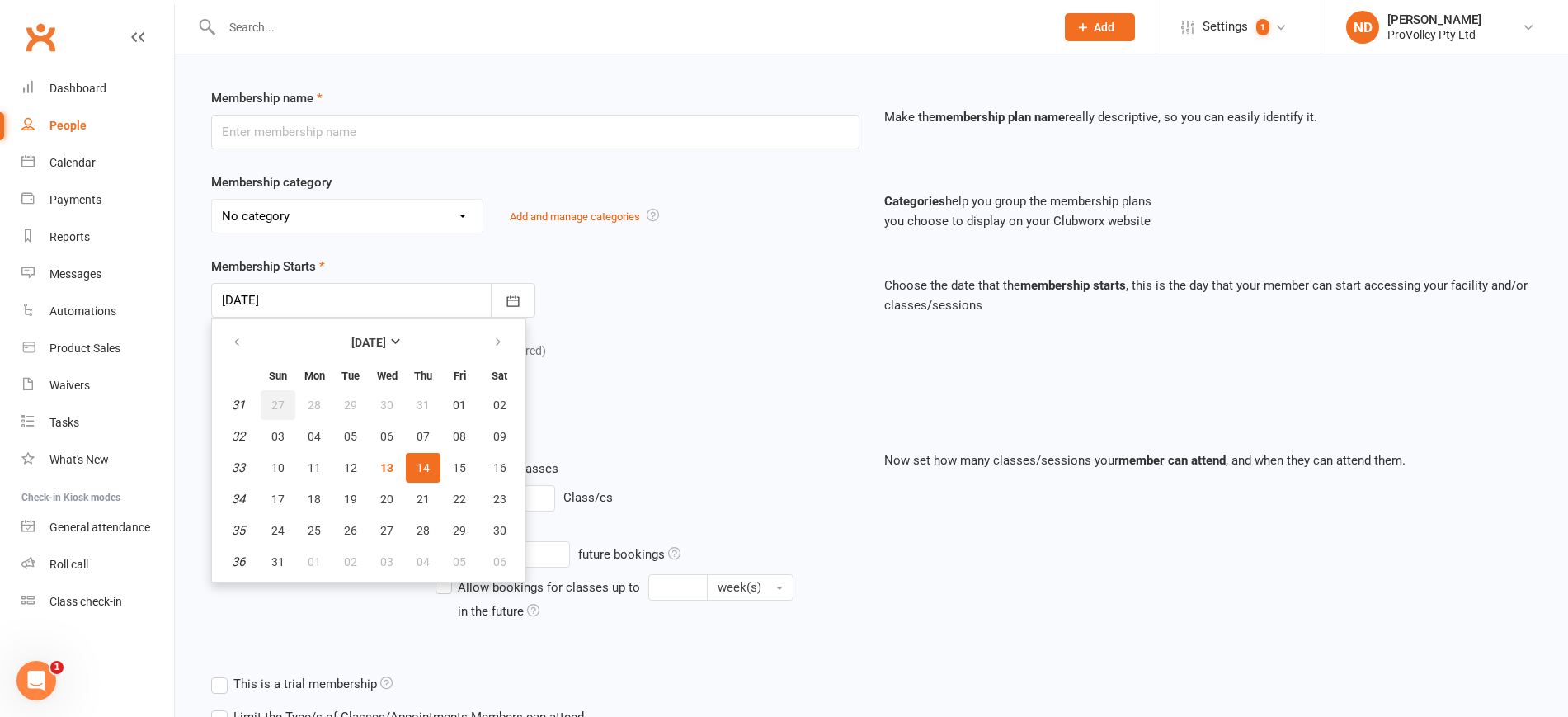
click at [275, 410] on span "27" at bounding box center [277, 405] width 14 height 14
type input "27 Jul 2025"
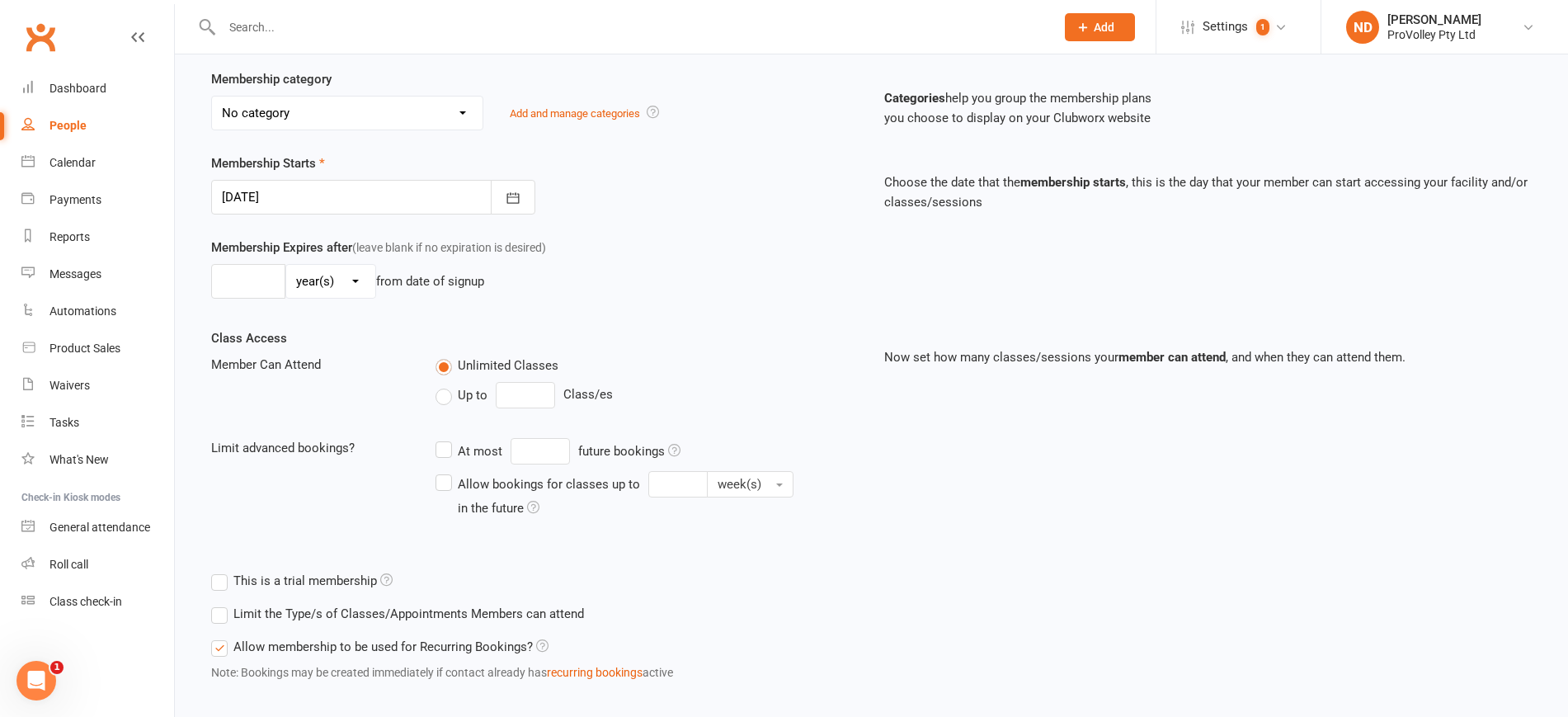
scroll to position [0, 0]
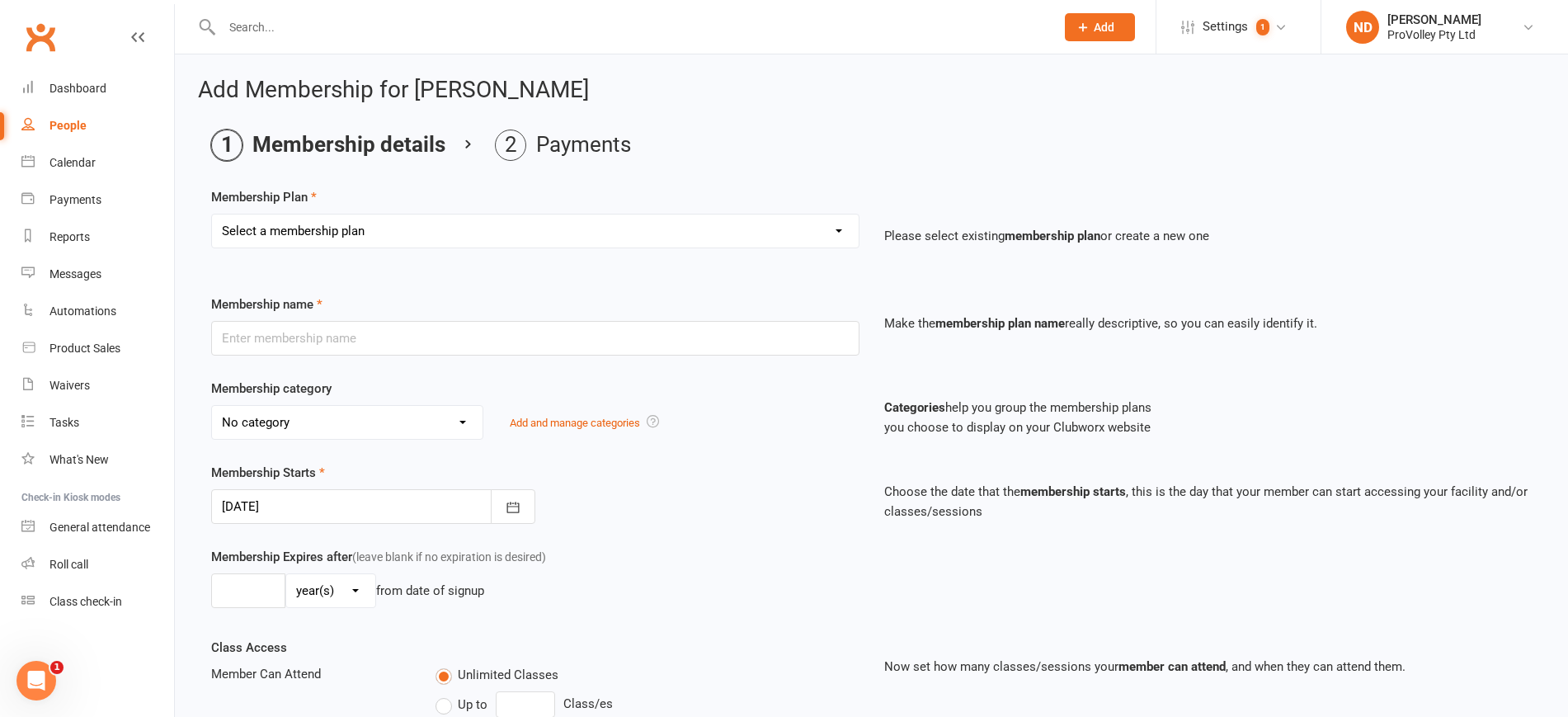
click at [387, 216] on select "Select a membership plan Create new Membership Plan SVL Team 1-Day Trial SVL Te…" at bounding box center [536, 231] width 647 height 33
select select "8"
click at [212, 214] on select "Select a membership plan Create new Membership Plan SVL Team 1-Day Trial SVL Te…" at bounding box center [536, 231] width 647 height 33
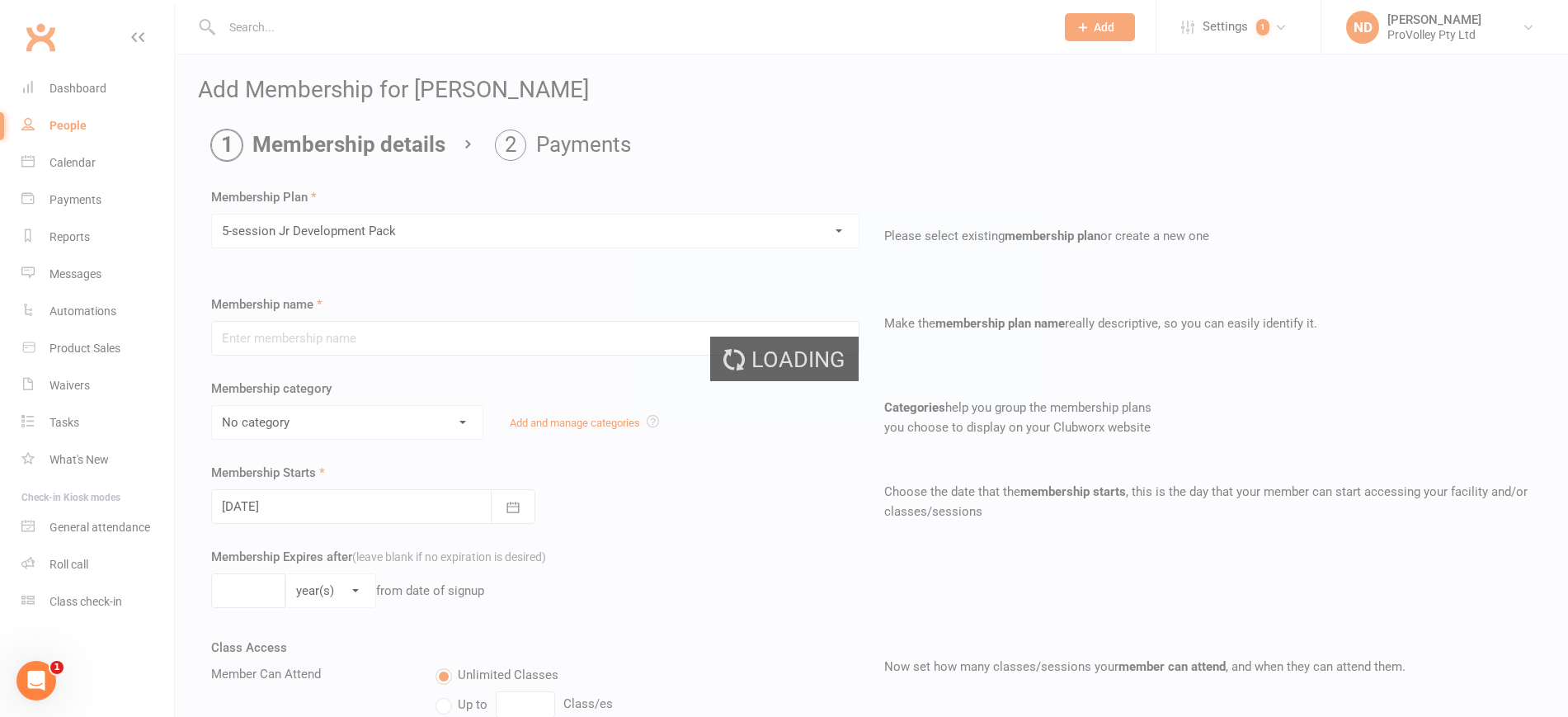
type input "5-session Jr Development Pack"
select select "2"
type input "5"
select select "1"
type input "5"
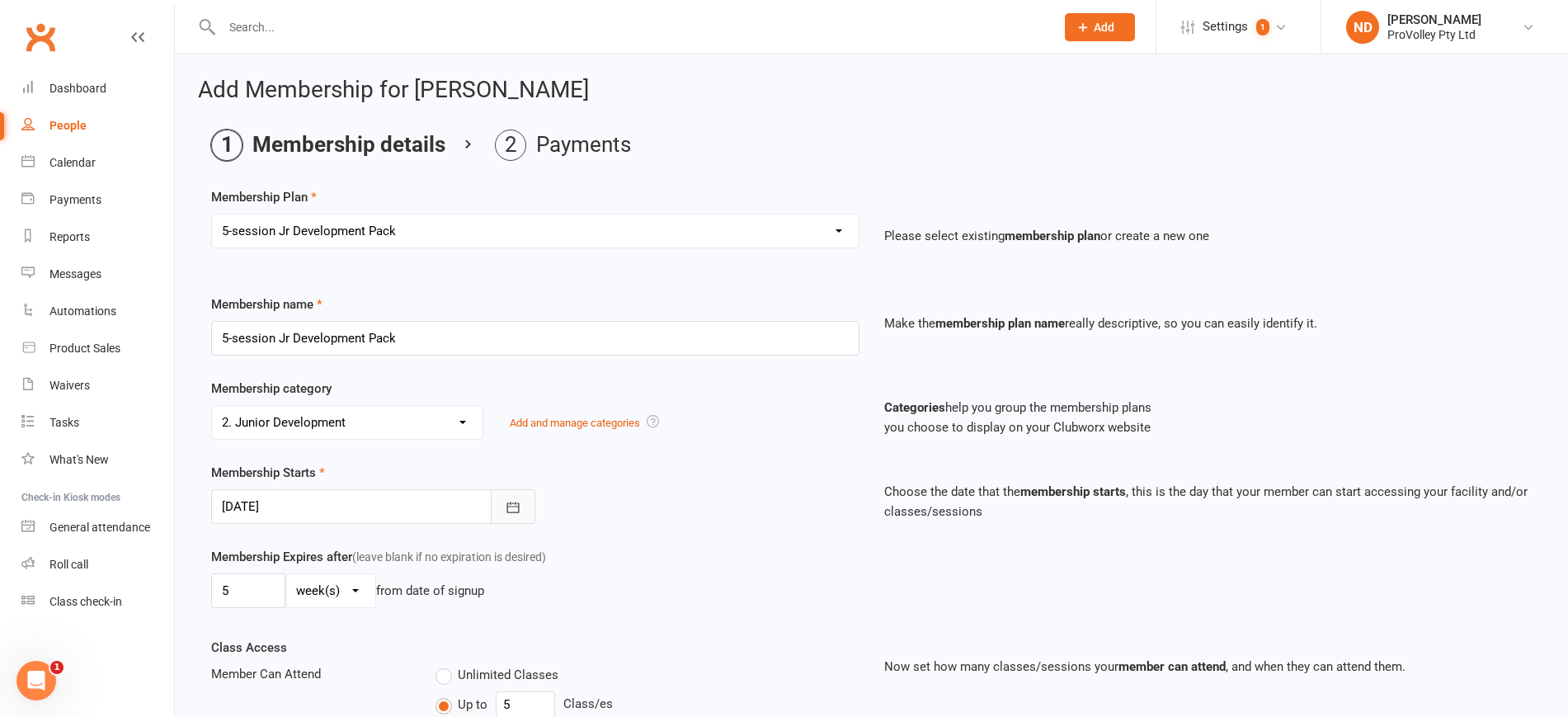
click at [500, 503] on button "button" at bounding box center [512, 506] width 44 height 34
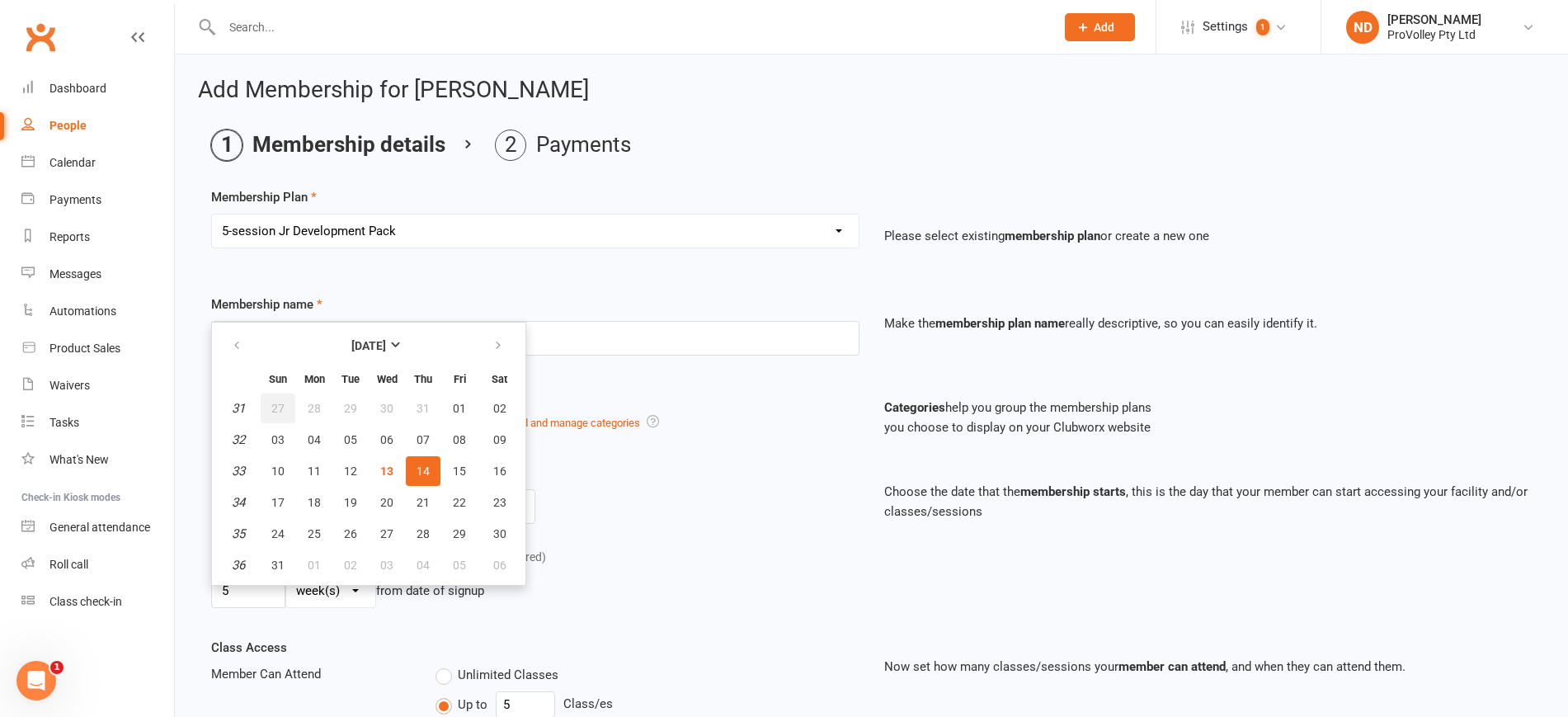
click at [263, 404] on button "27" at bounding box center [277, 408] width 34 height 30
type input "27 Jul 2025"
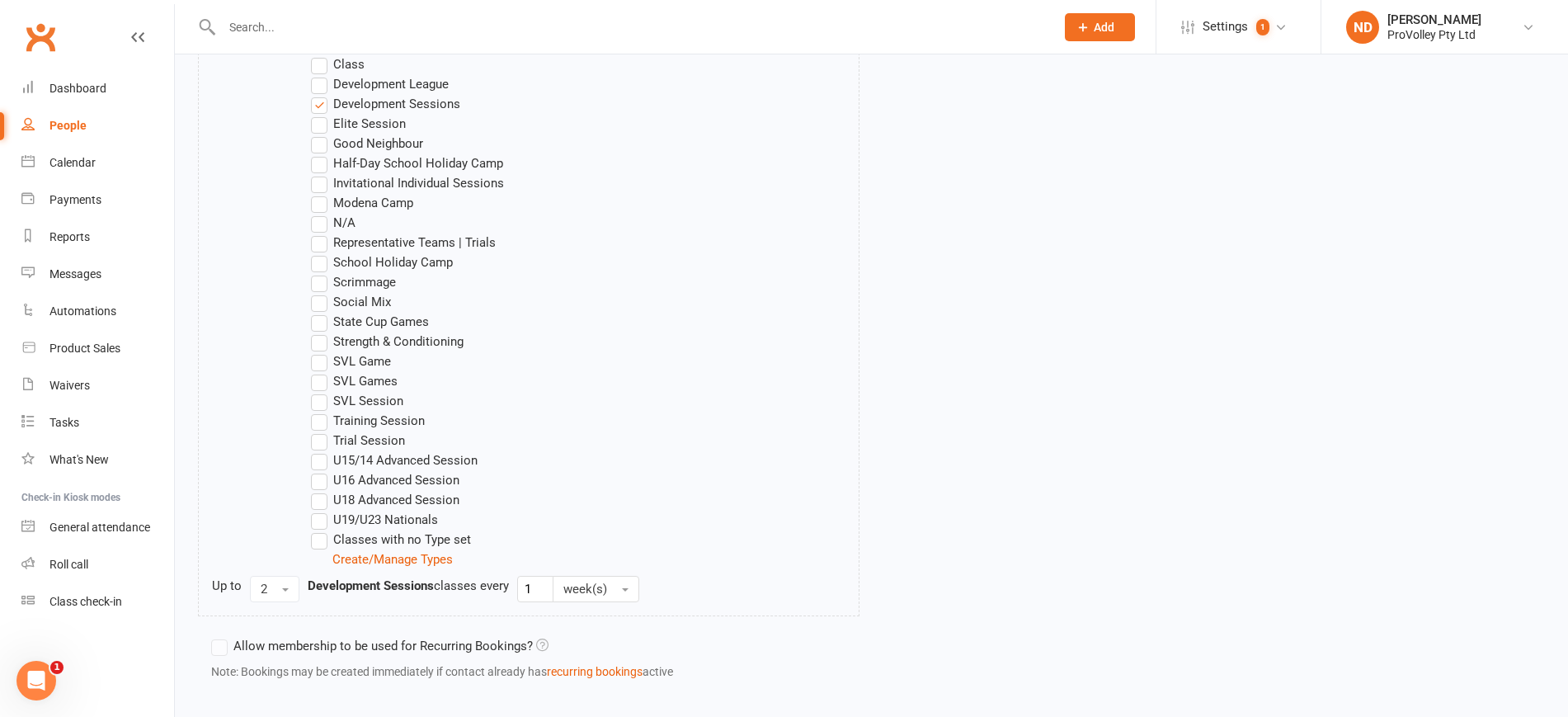
scroll to position [1032, 0]
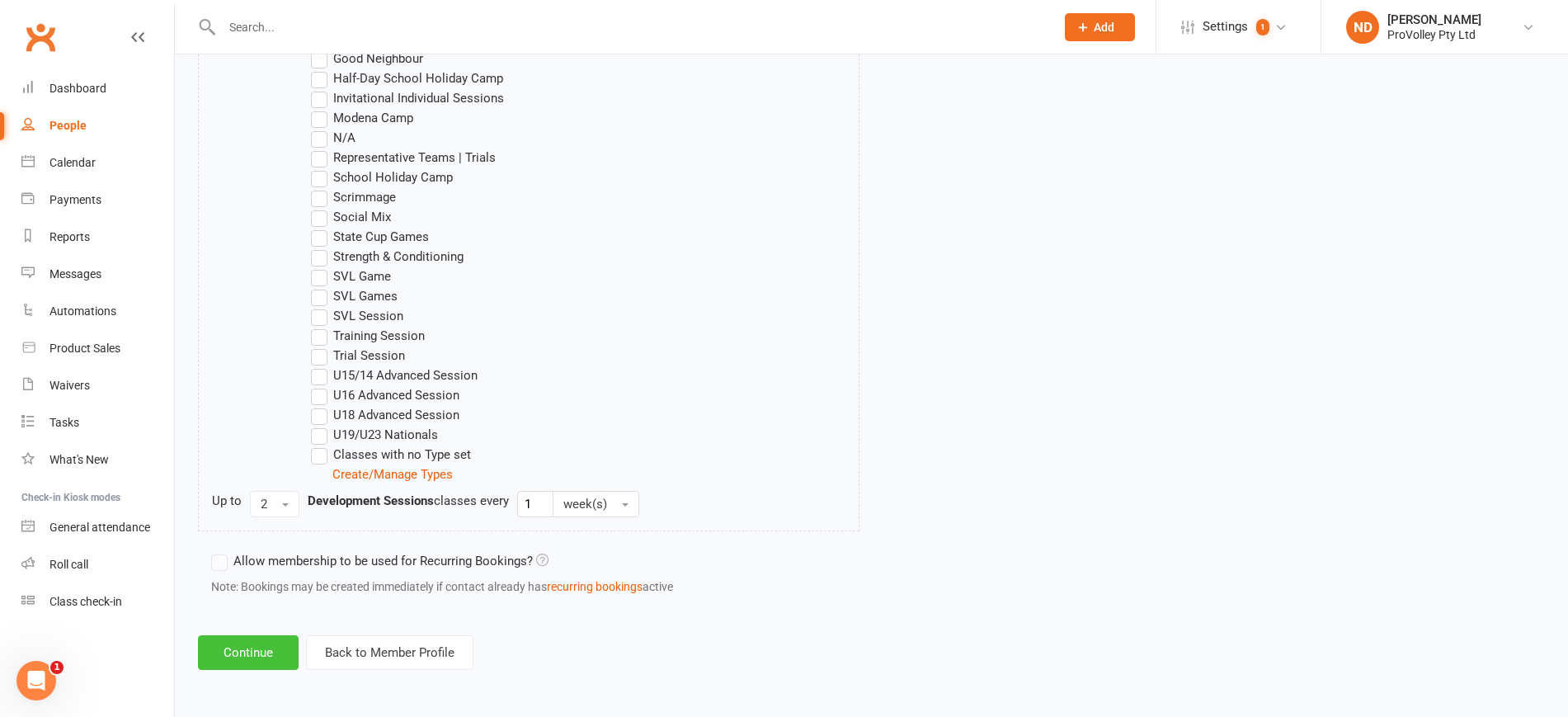
click at [269, 644] on button "Continue" at bounding box center [248, 653] width 100 height 34
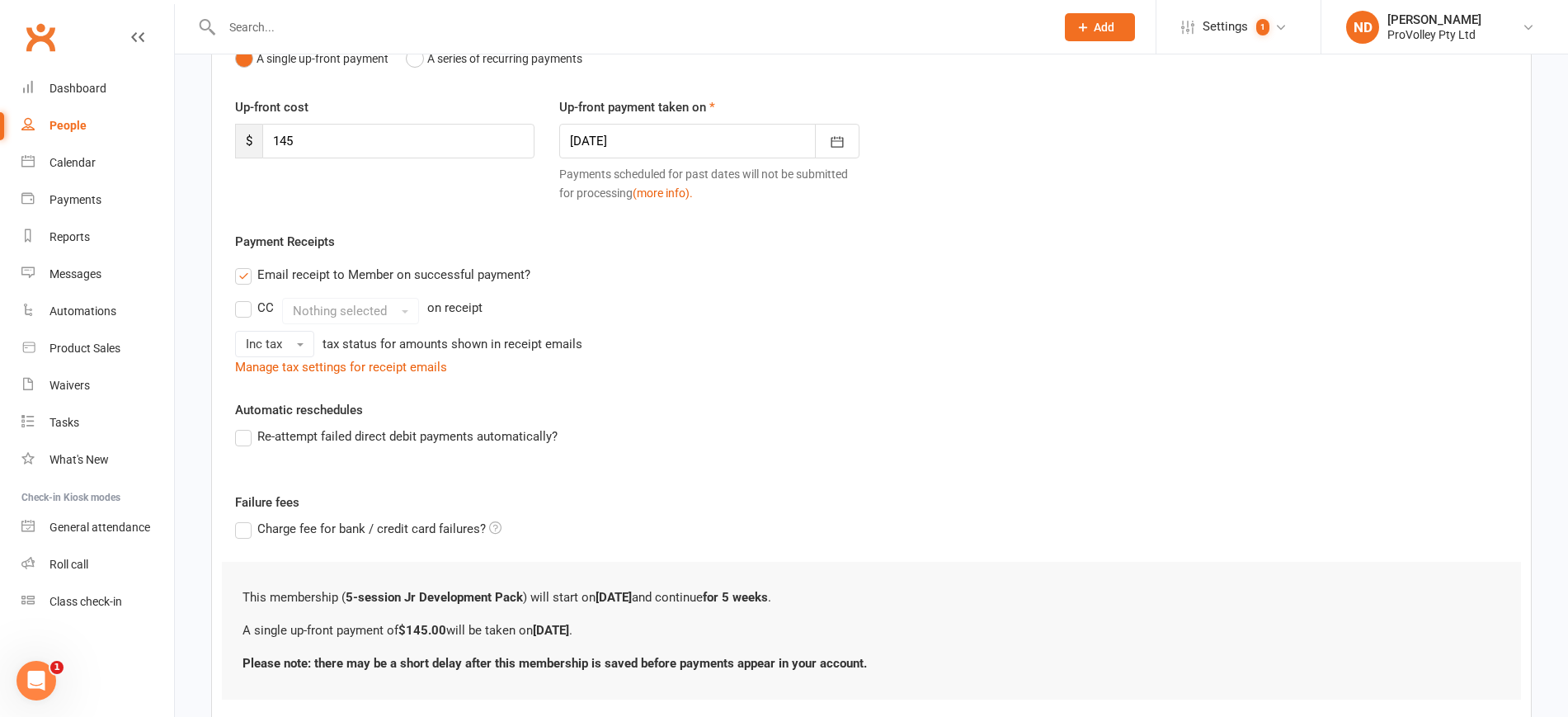
scroll to position [297, 0]
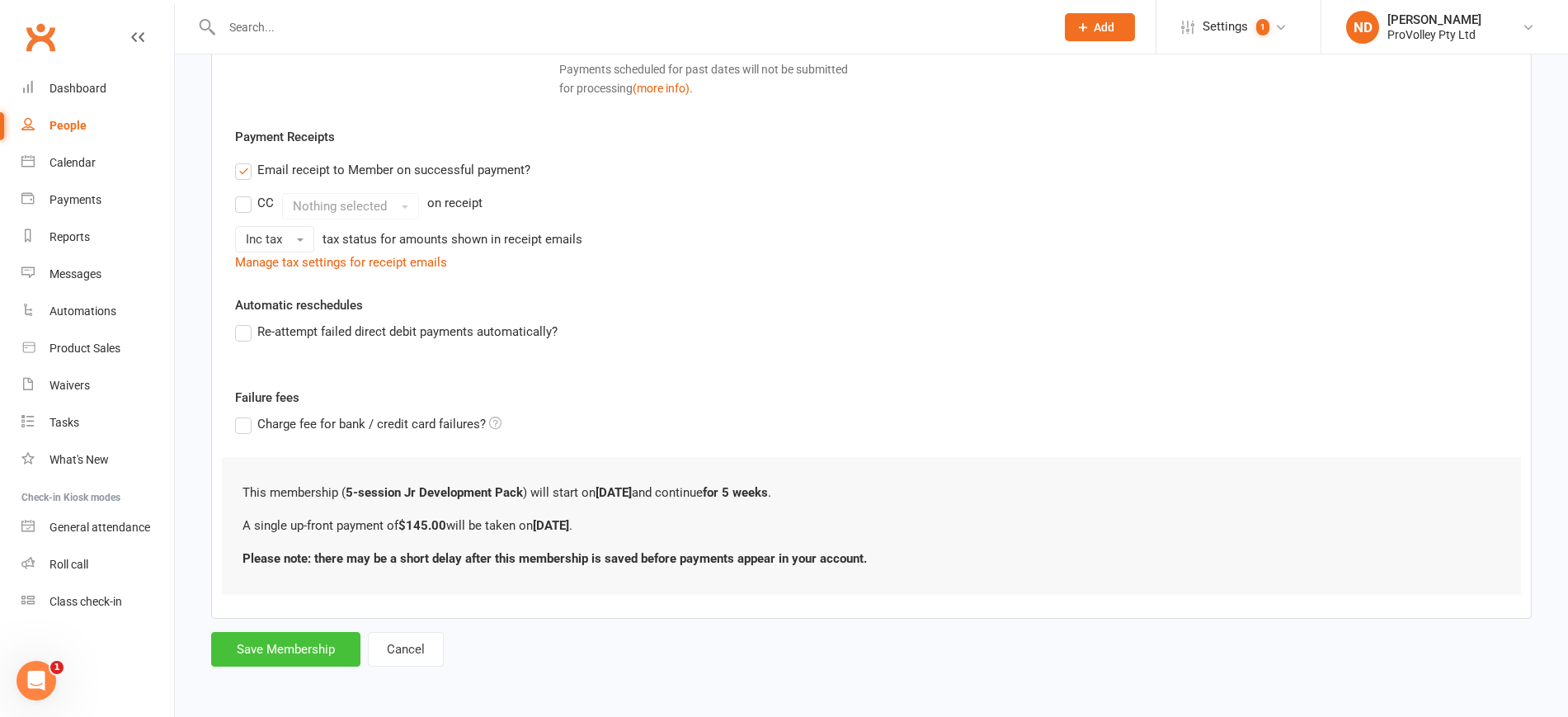
click at [319, 647] on button "Save Membership" at bounding box center [286, 649] width 149 height 34
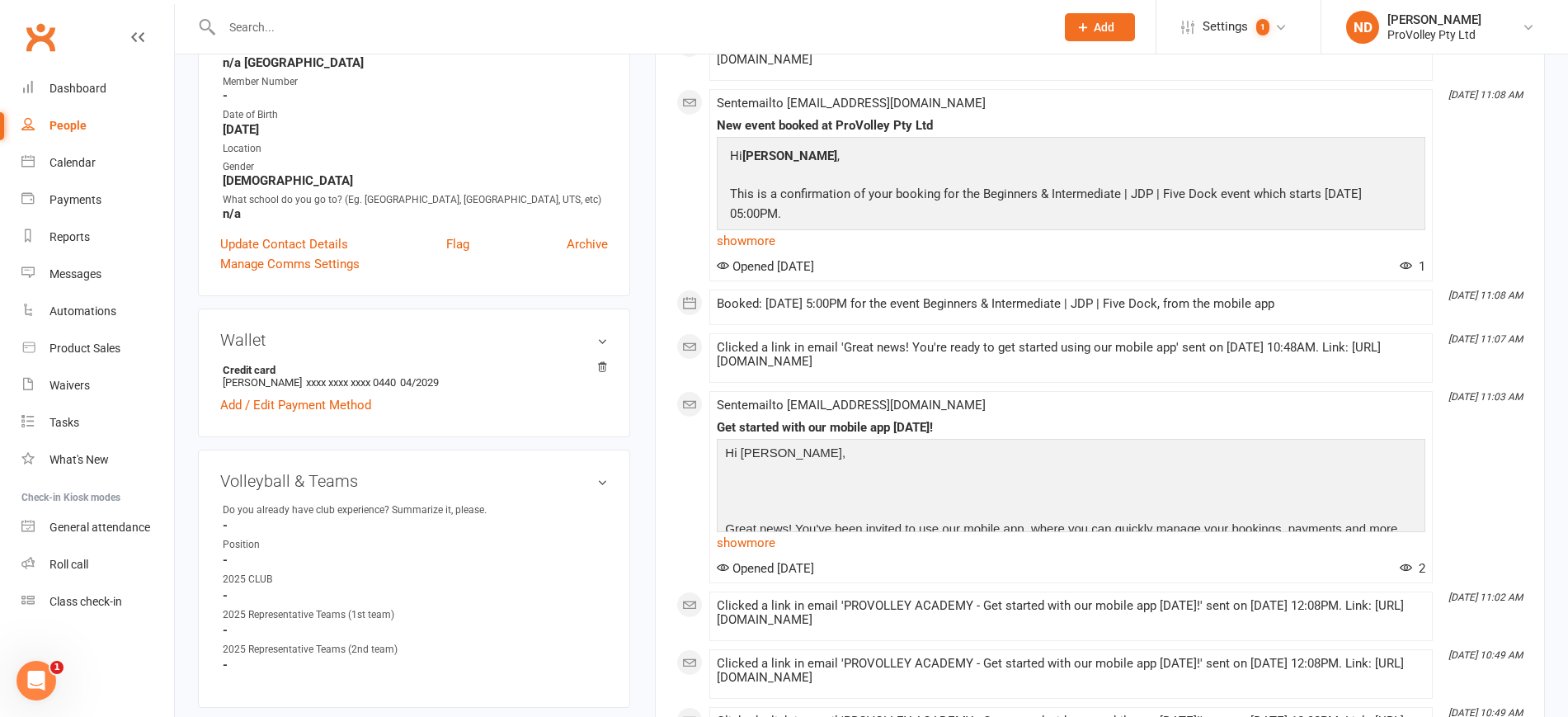
scroll to position [722, 0]
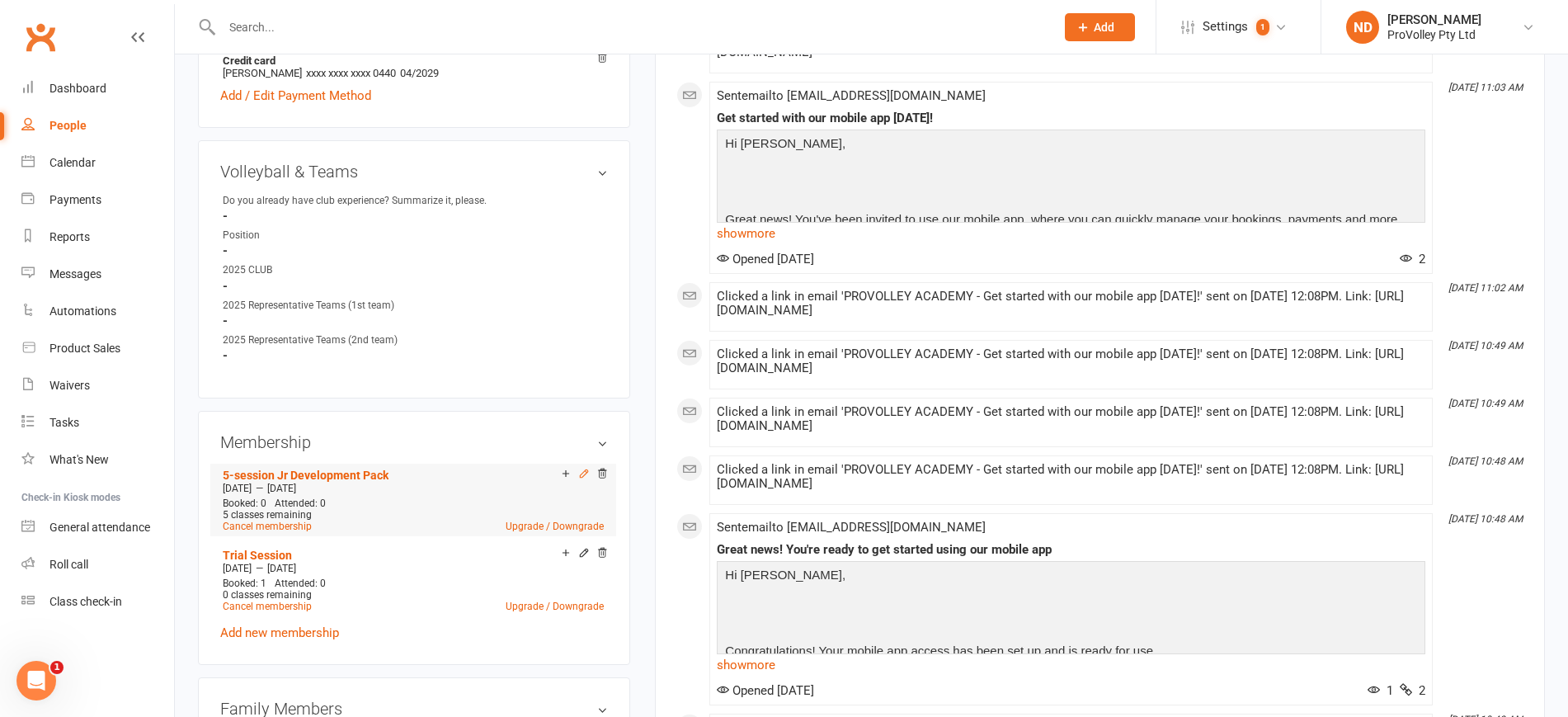
click at [586, 477] on icon at bounding box center [585, 473] width 7 height 7
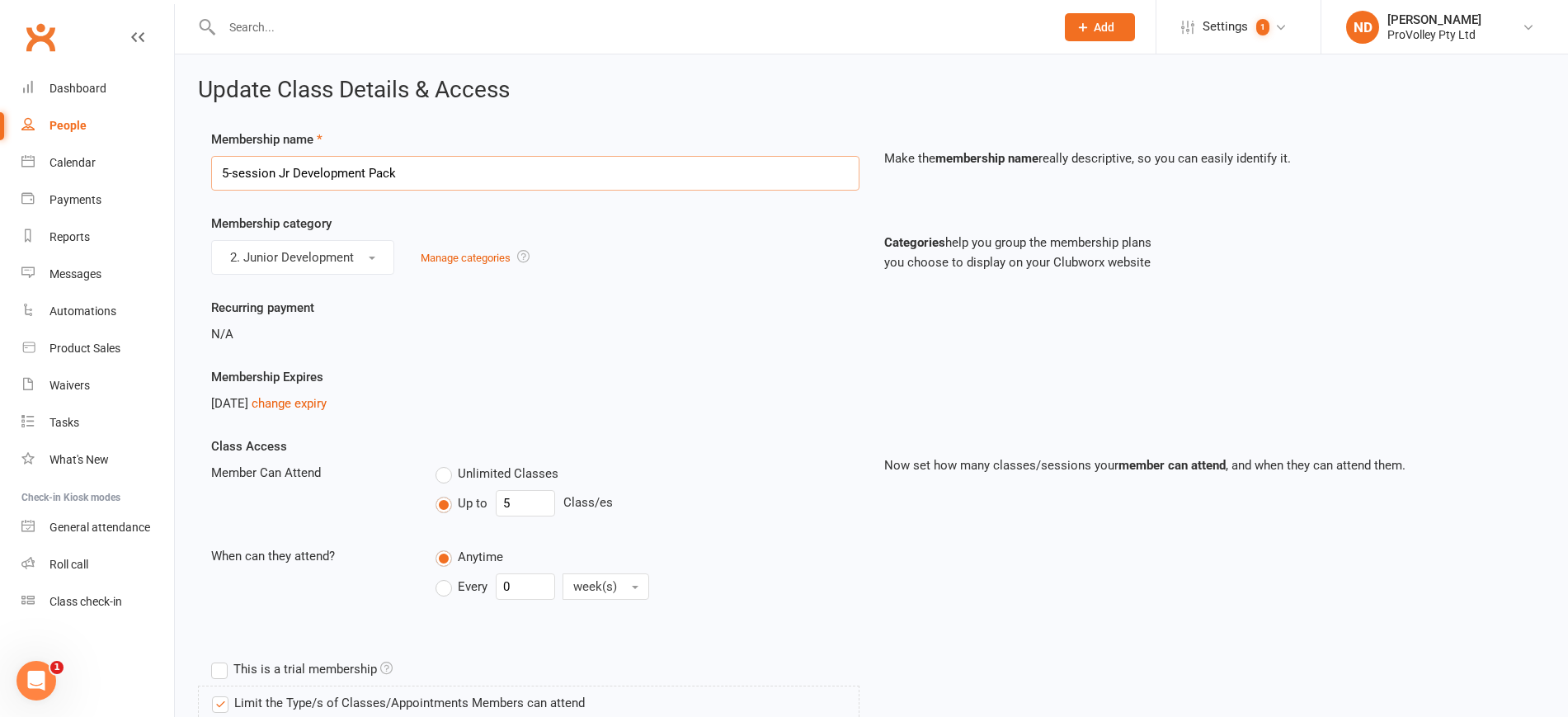
click at [496, 165] on input "5-session Jr Development Pack" at bounding box center [535, 173] width 648 height 34
click at [377, 175] on input "5-session Jr Development Pack" at bounding box center [535, 173] width 648 height 34
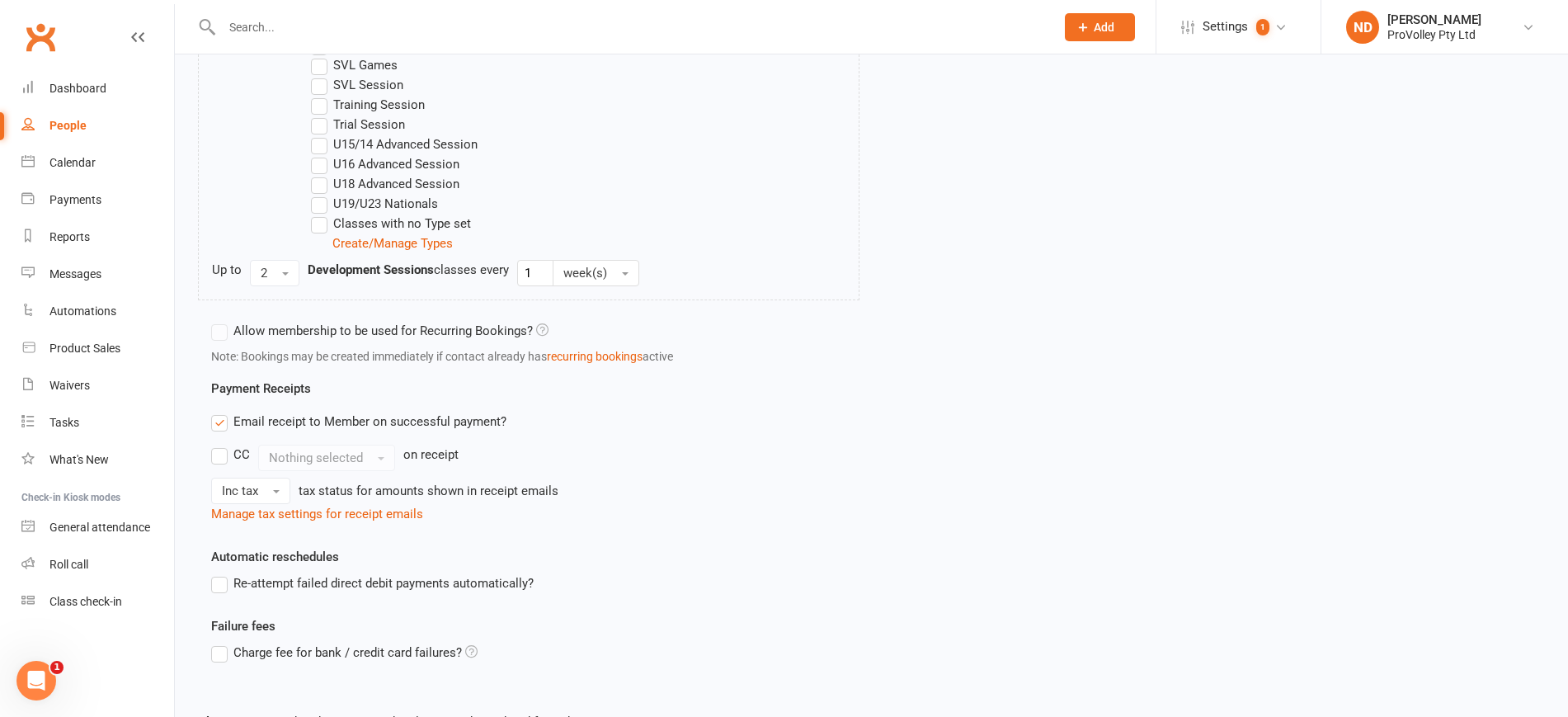
scroll to position [1170, 0]
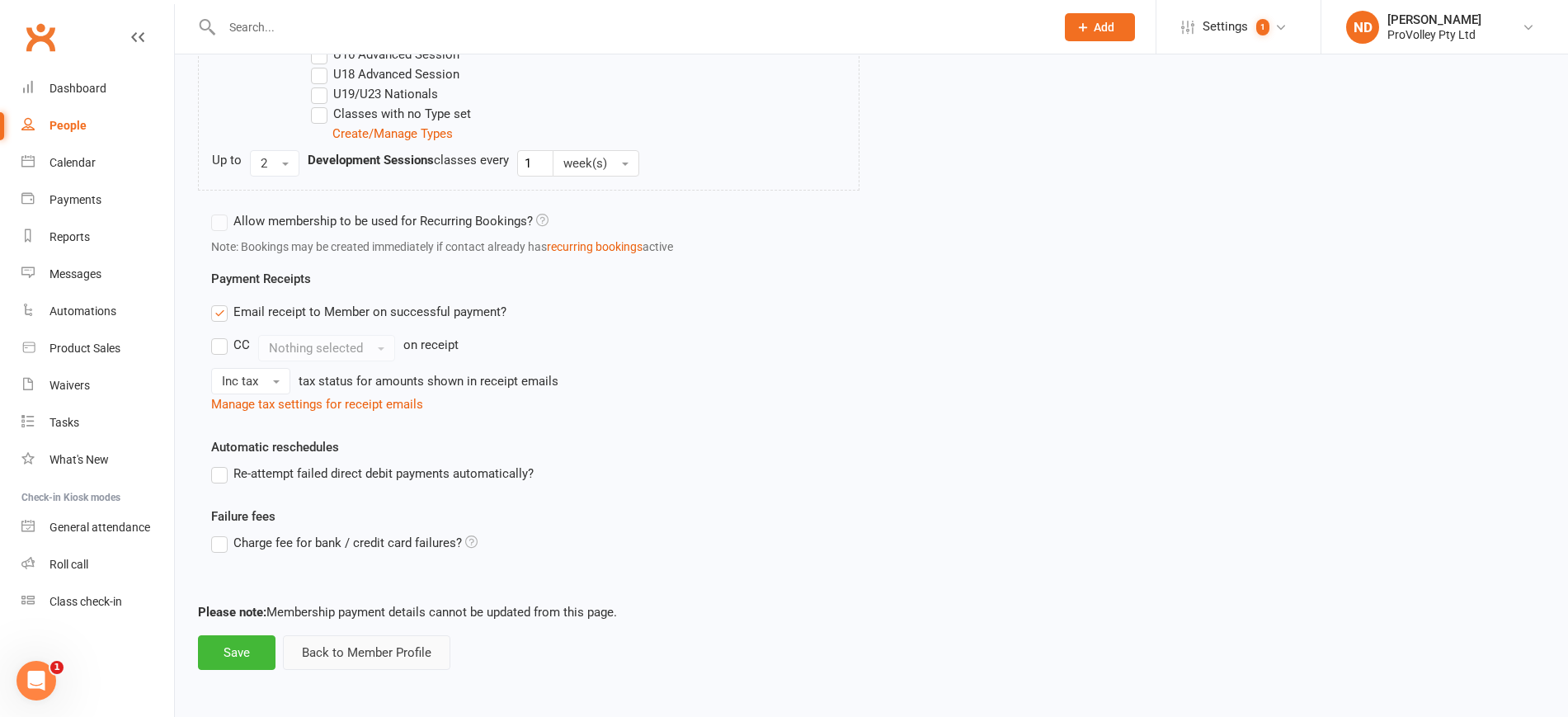
click at [368, 654] on button "Back to Member Profile" at bounding box center [366, 653] width 167 height 34
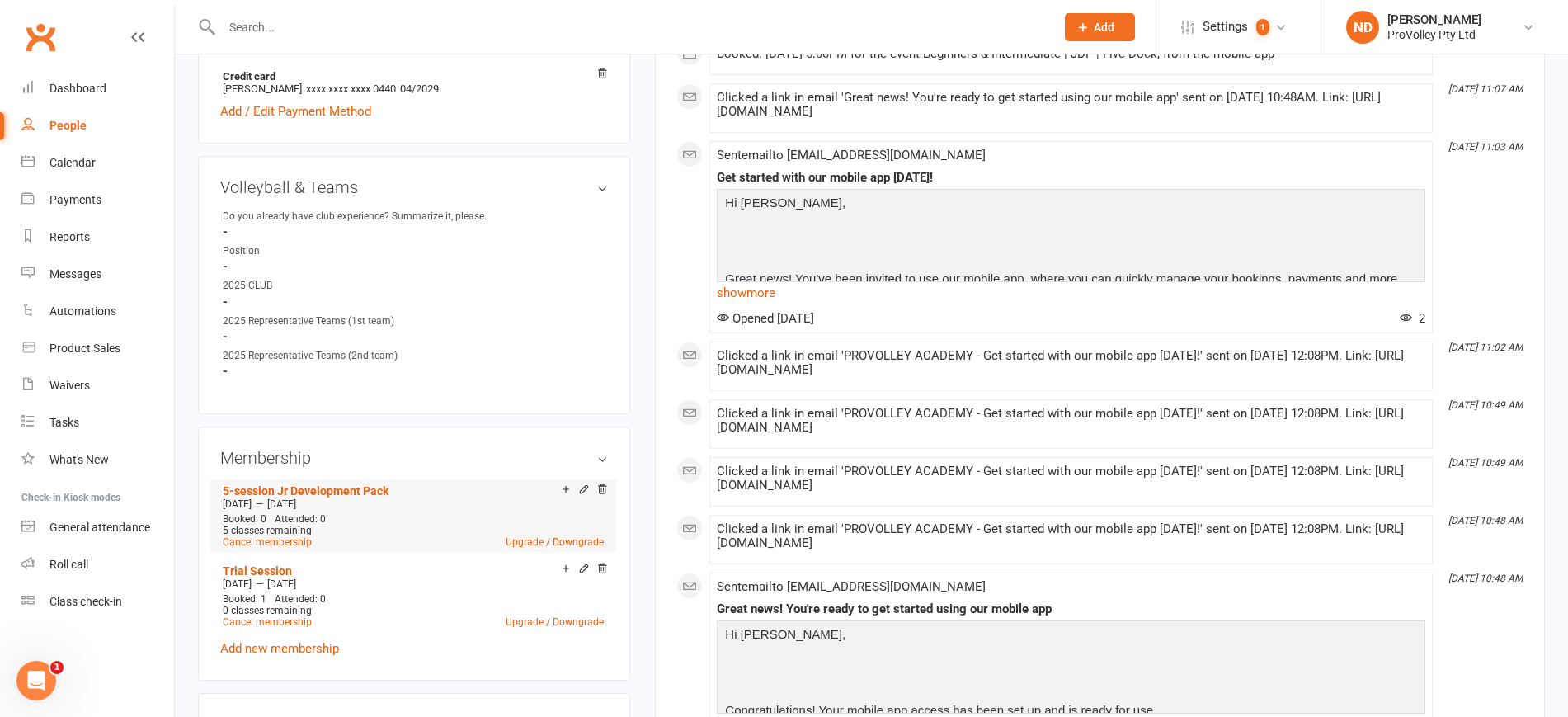
scroll to position [825, 0]
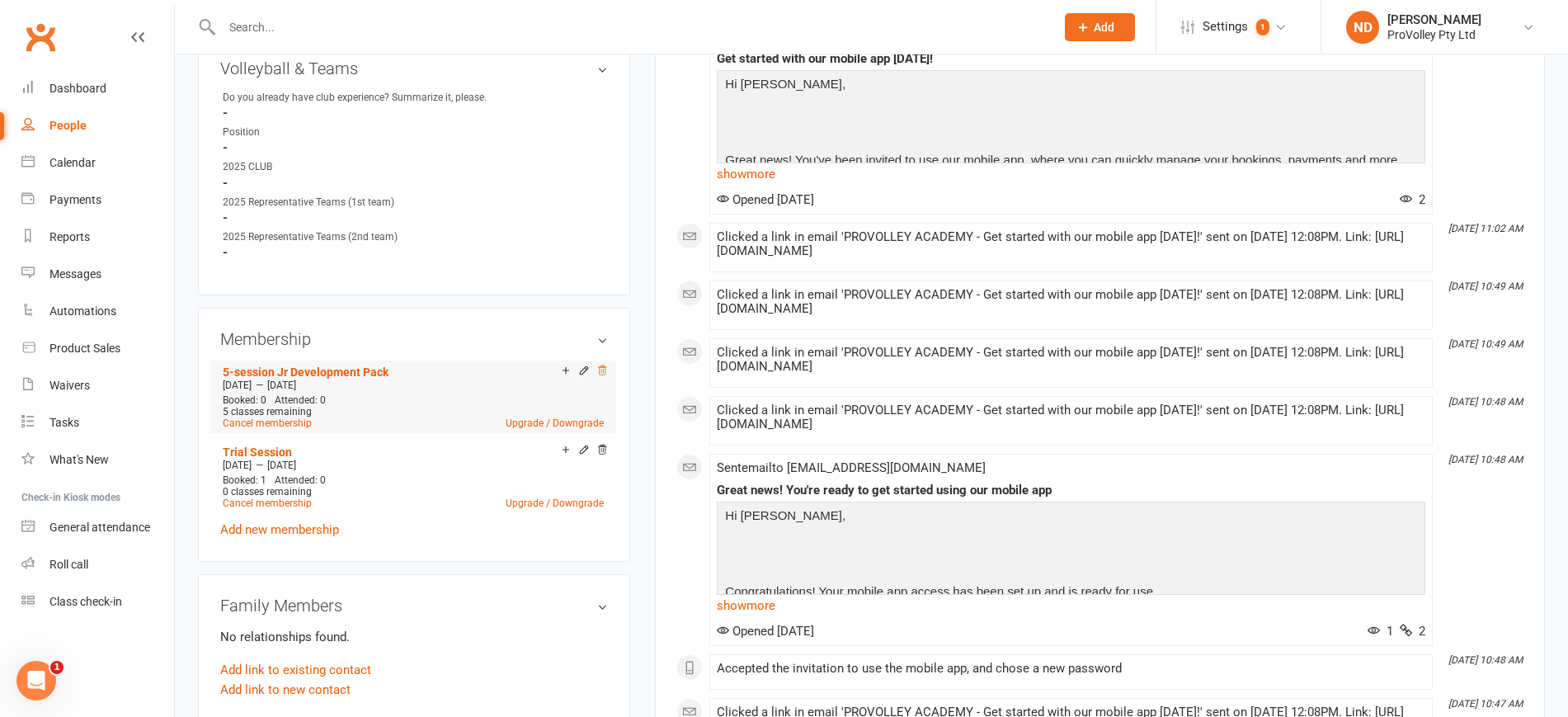
click at [599, 376] on icon at bounding box center [602, 370] width 12 height 12
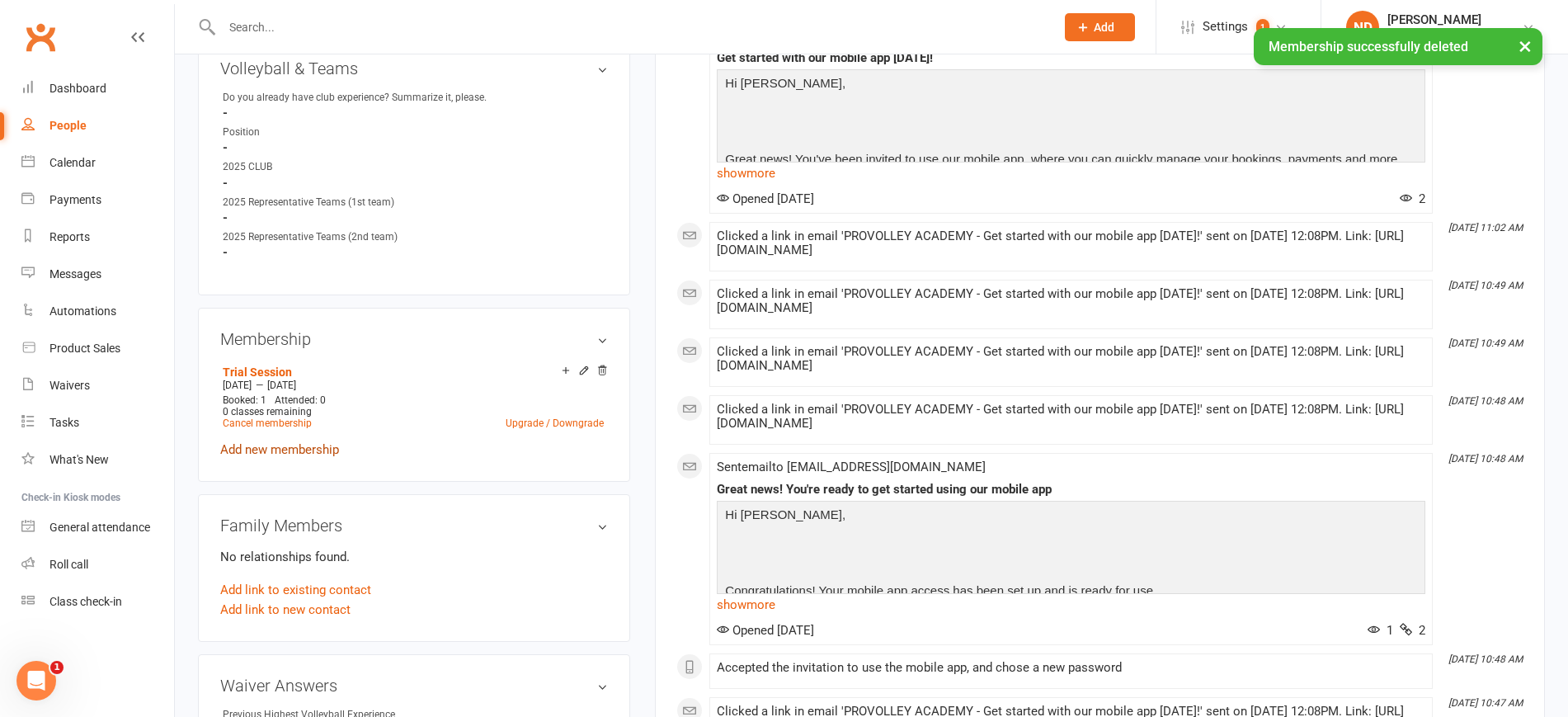
click at [304, 457] on link "Add new membership" at bounding box center [279, 449] width 118 height 14
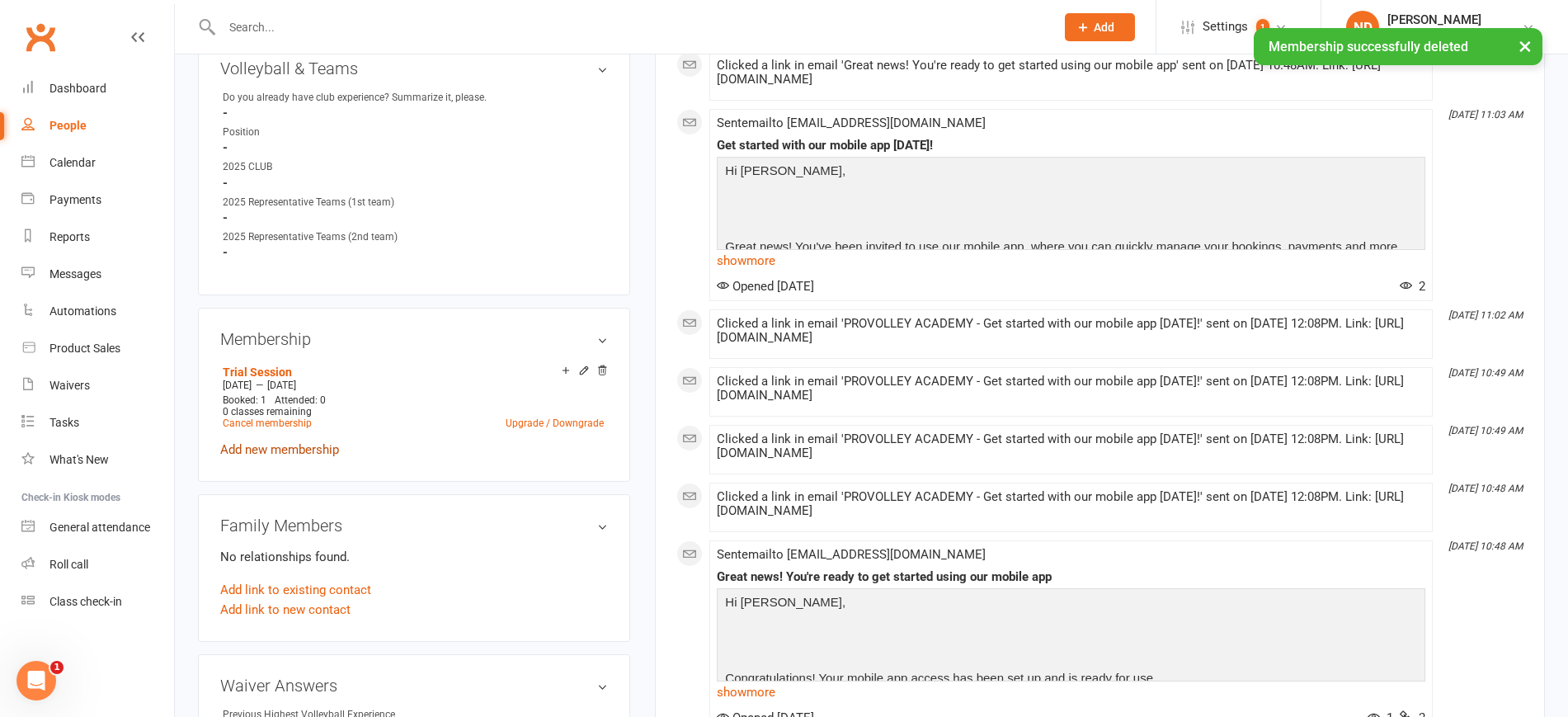
click at [291, 458] on link "Add new membership" at bounding box center [279, 449] width 118 height 14
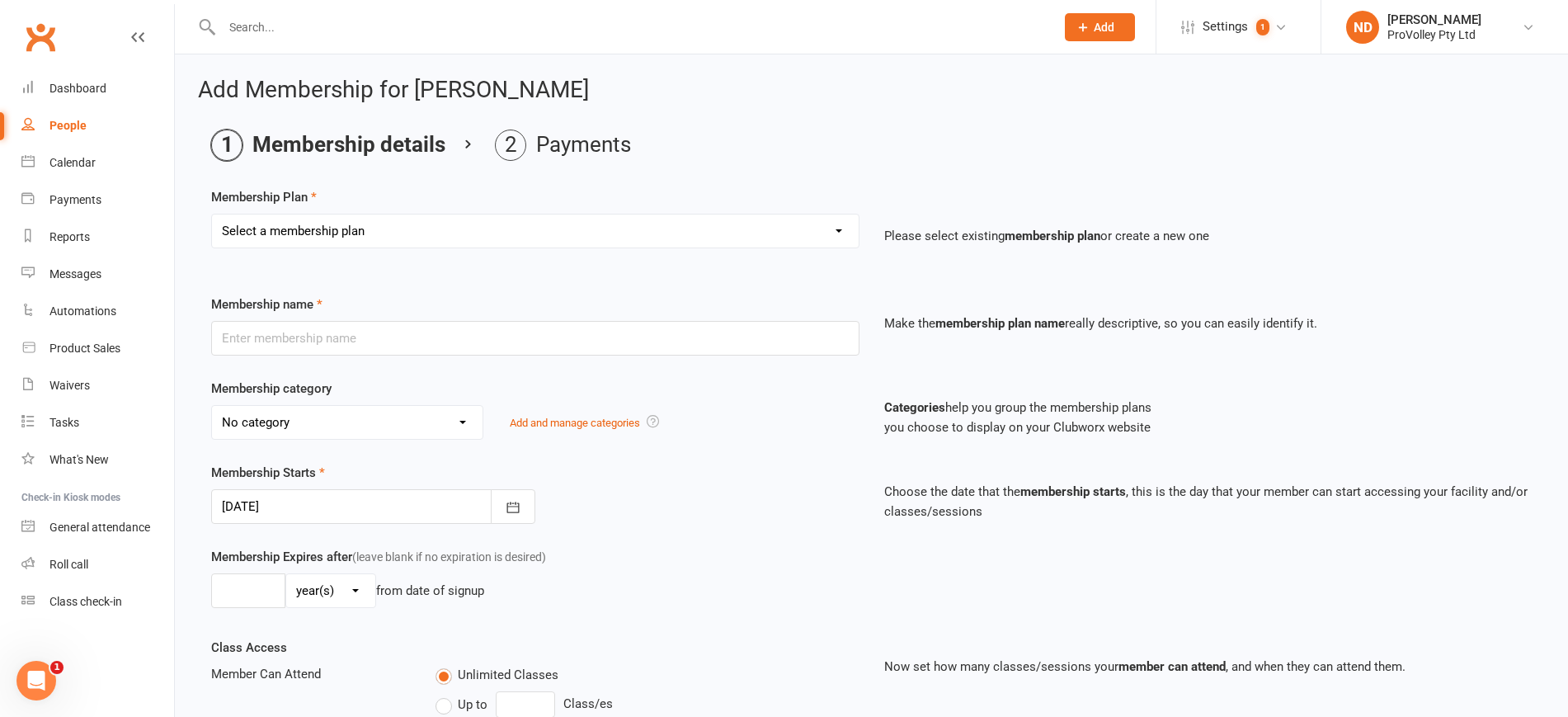
click at [373, 223] on select "Select a membership plan Create new Membership Plan SVL Team 1-Day Trial SVL Te…" at bounding box center [536, 231] width 647 height 33
select select "15"
click at [212, 214] on select "Select a membership plan Create new Membership Plan SVL Team 1-Day Trial SVL Te…" at bounding box center [536, 231] width 647 height 33
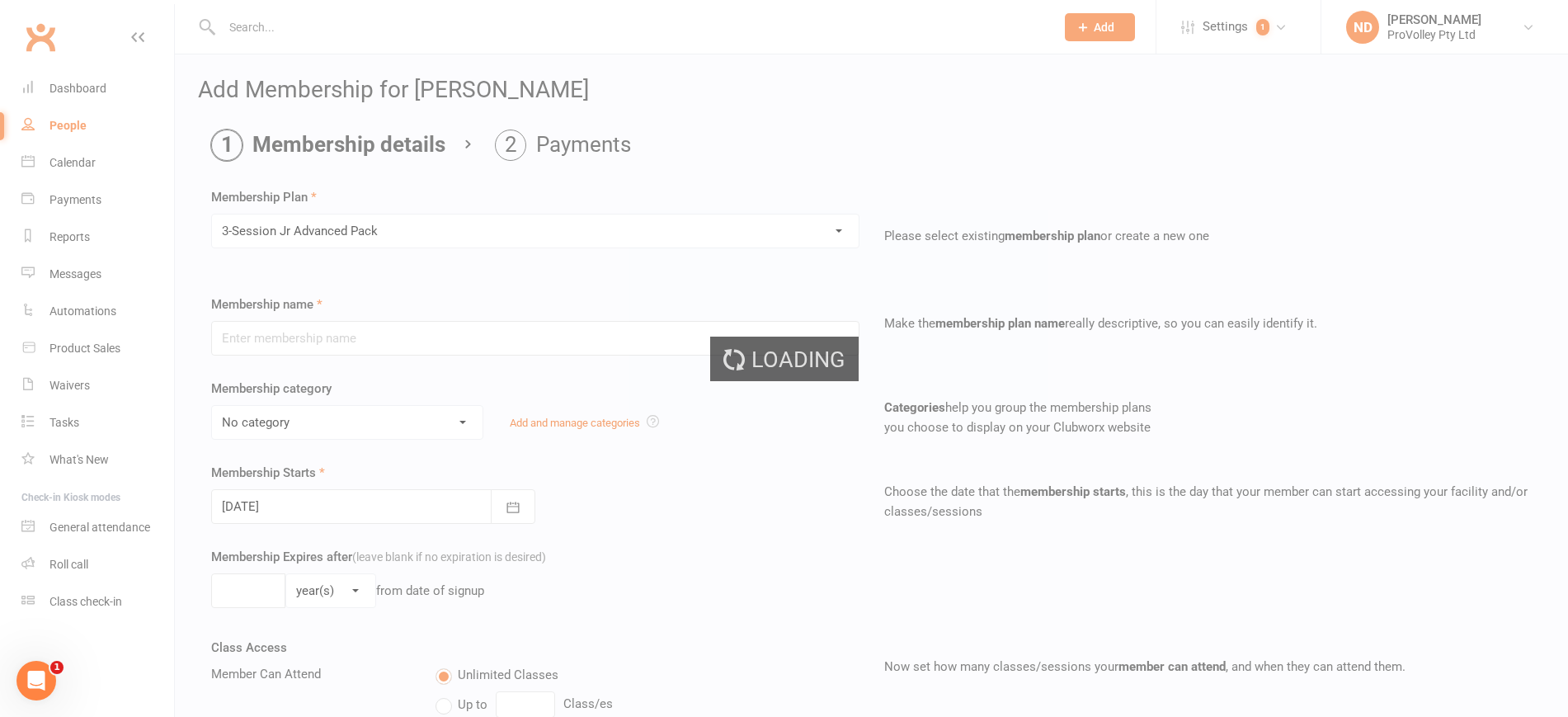
type input "3-Session Jr Advanced Pack"
select select "3"
type input "3"
select select "1"
type input "3"
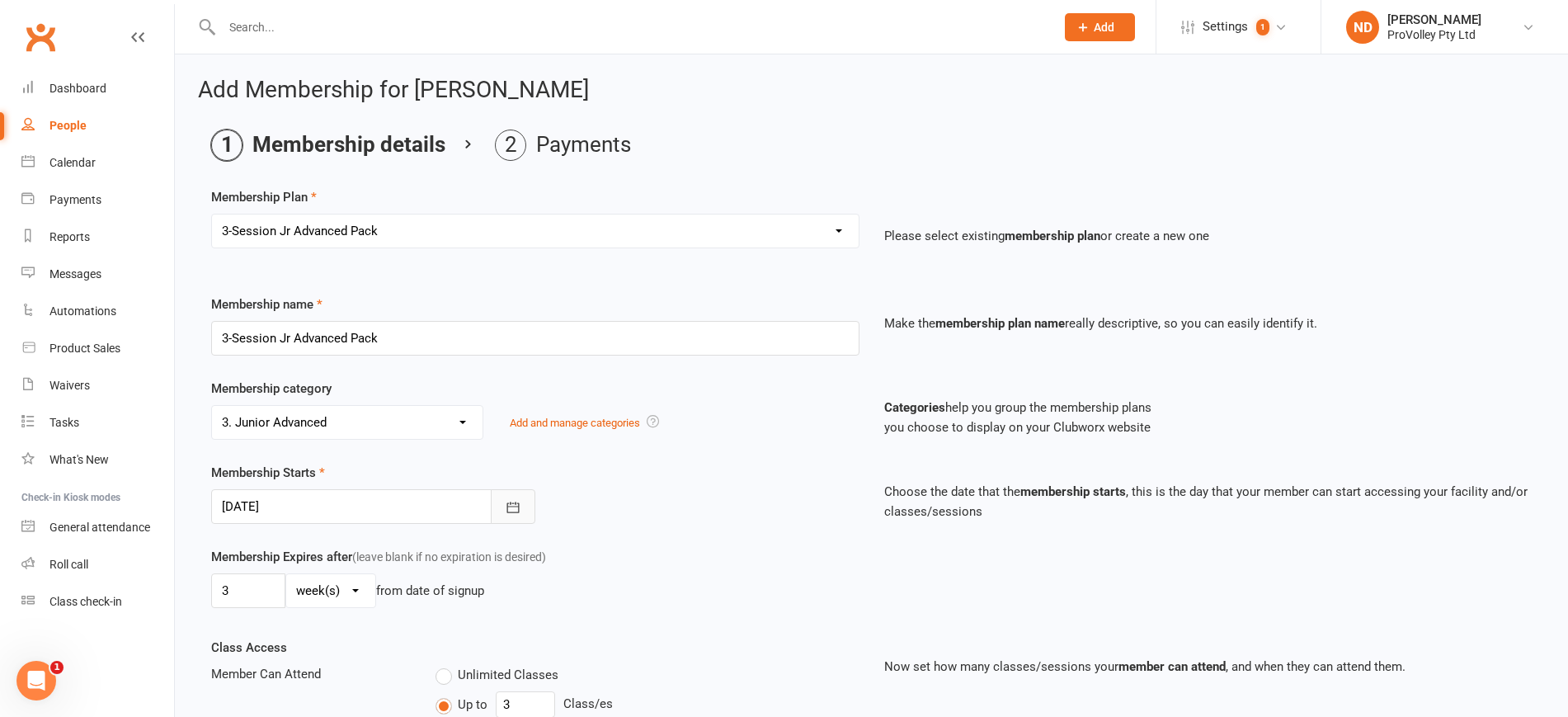
click at [501, 504] on button "button" at bounding box center [512, 506] width 44 height 34
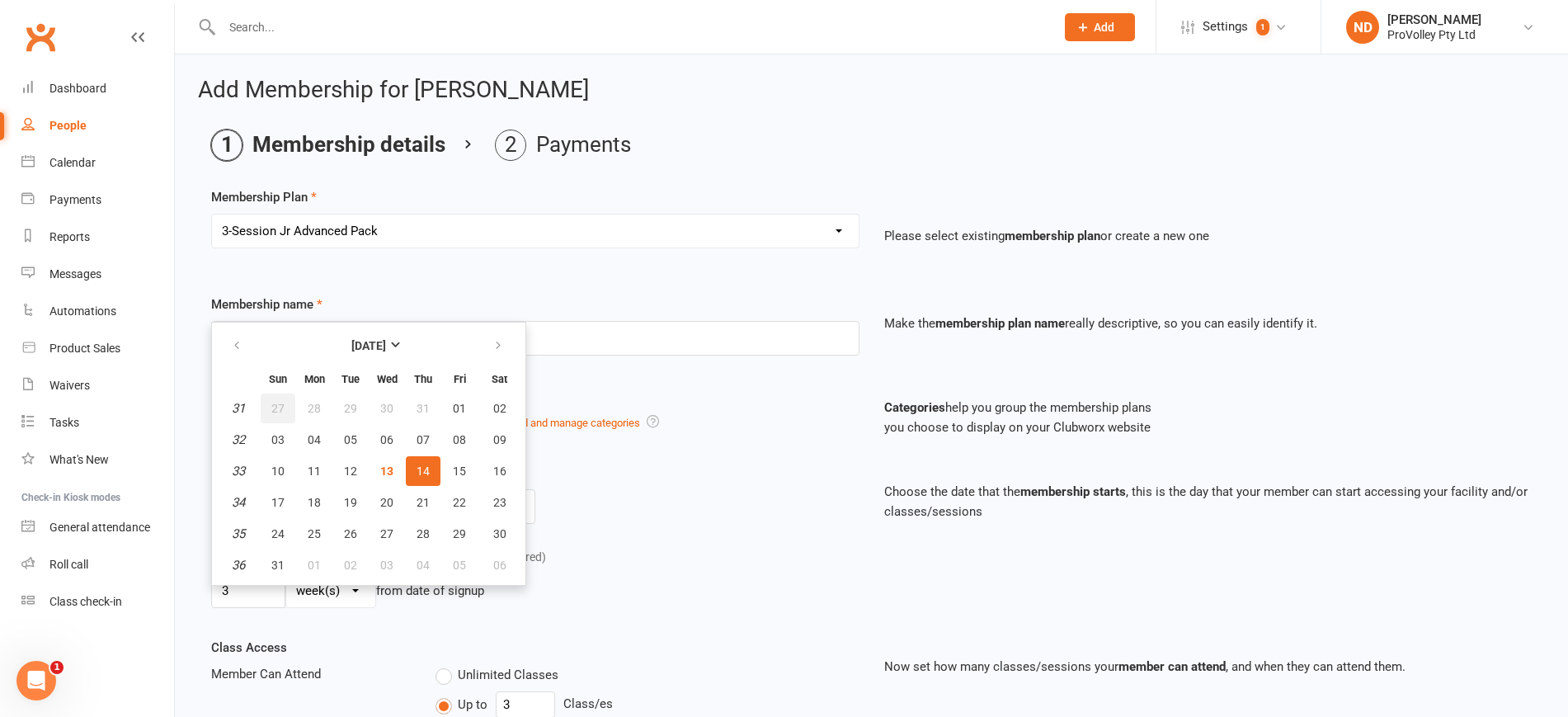
click at [273, 401] on span "27" at bounding box center [277, 408] width 14 height 14
type input "27 Jul 2025"
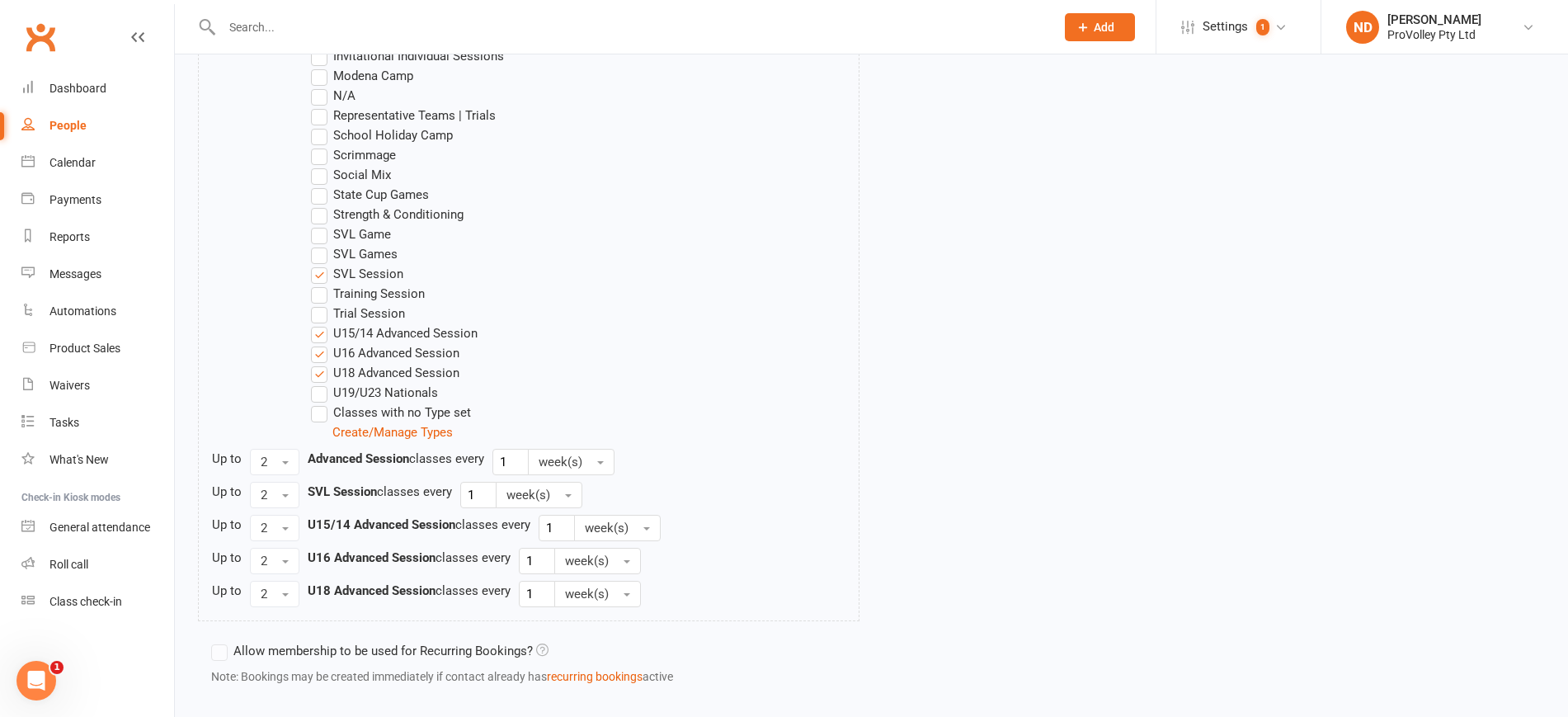
scroll to position [1164, 0]
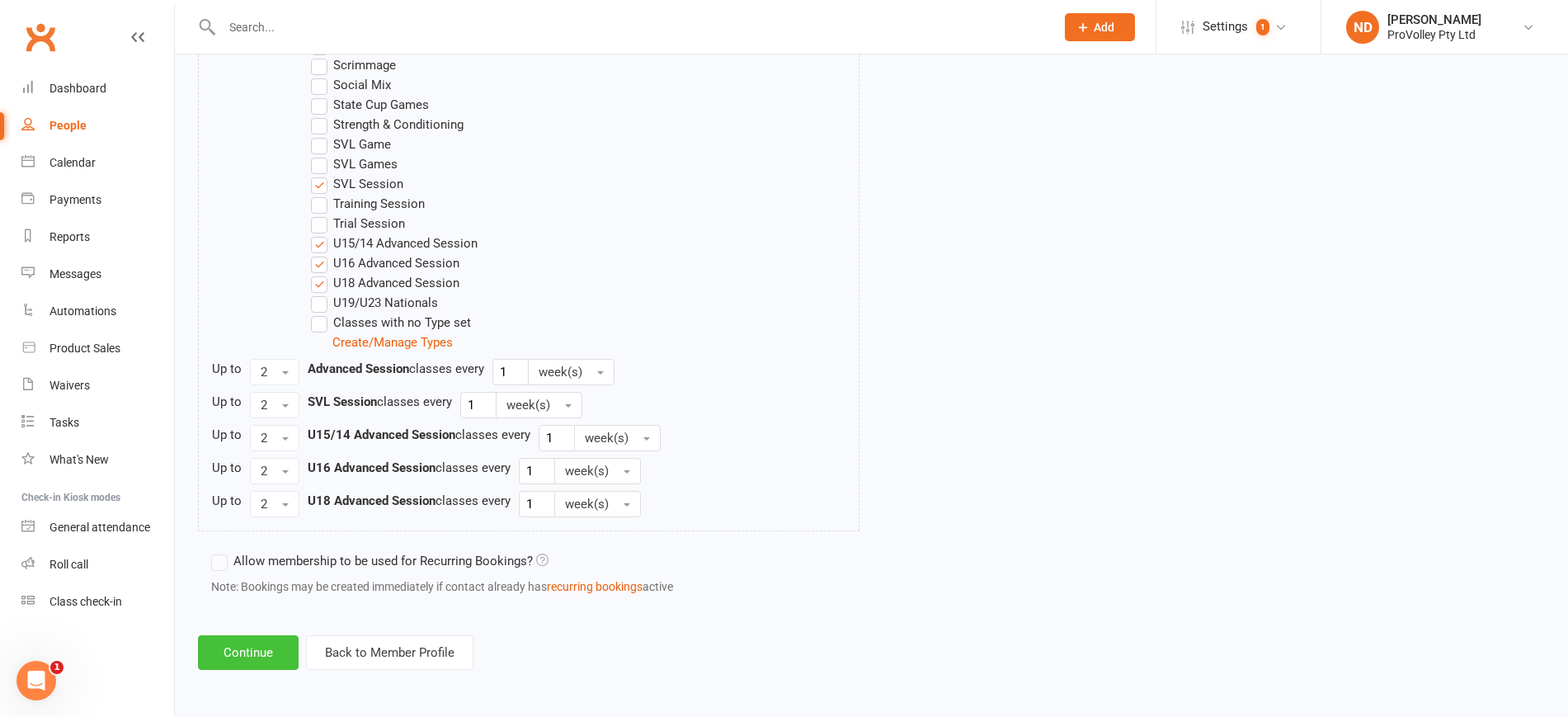
click at [276, 657] on button "Continue" at bounding box center [248, 653] width 100 height 34
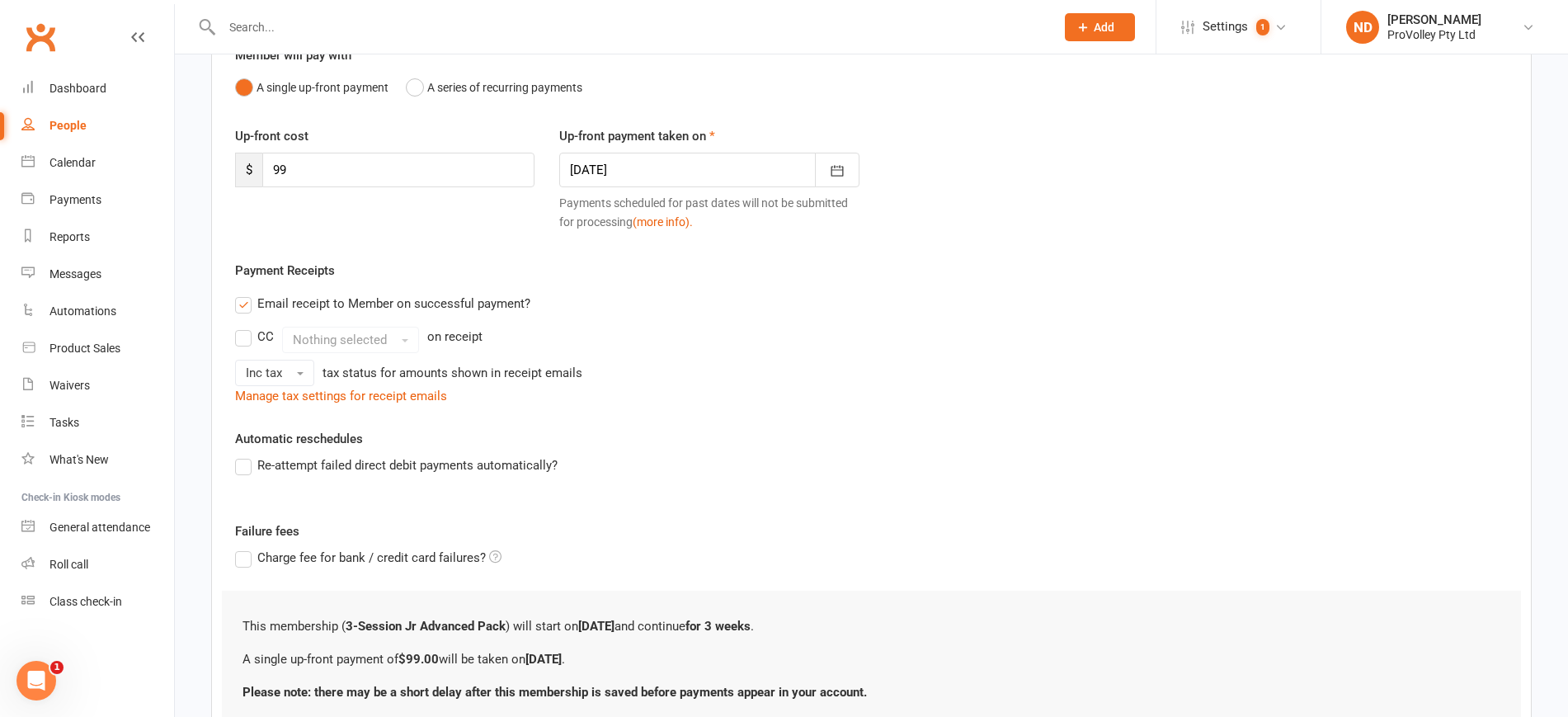
scroll to position [297, 0]
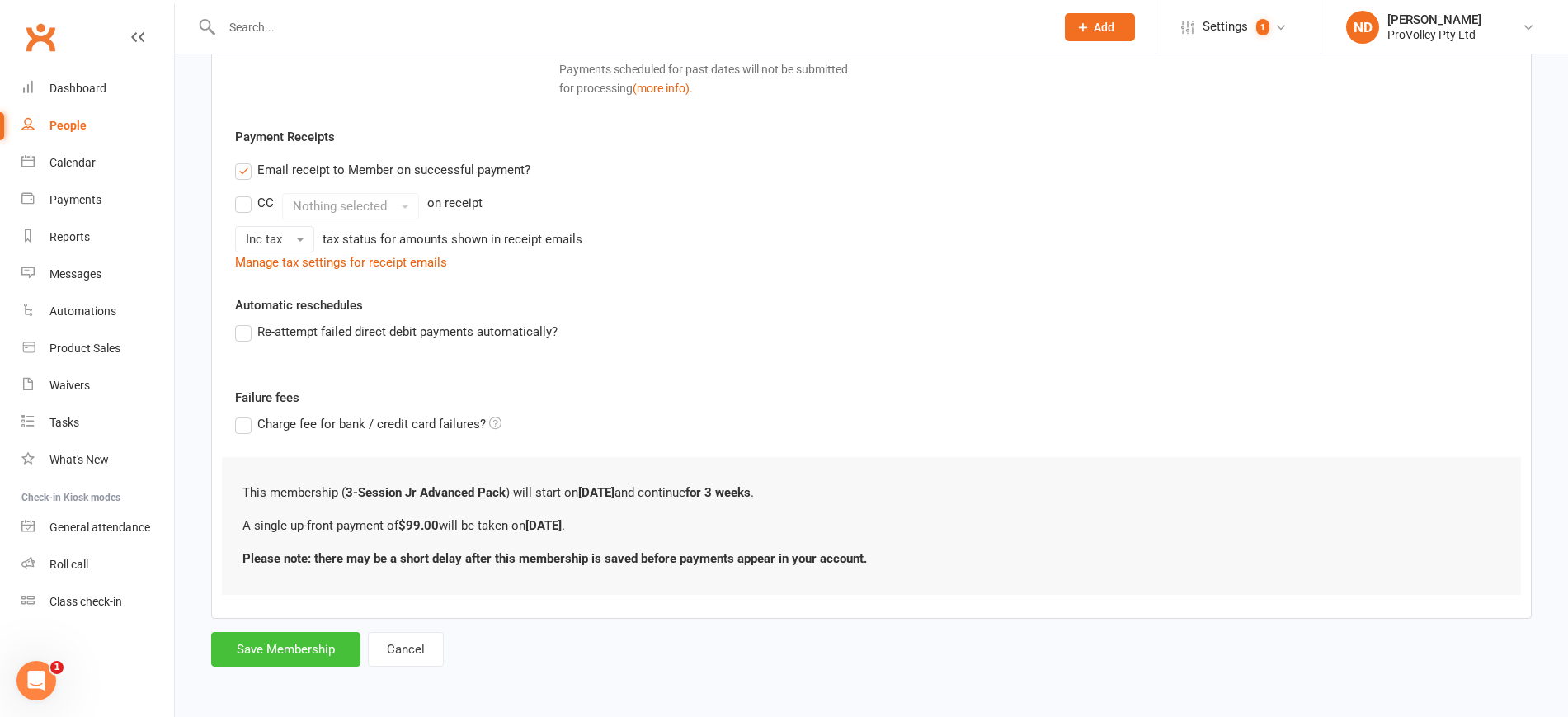
click at [299, 653] on button "Save Membership" at bounding box center [286, 649] width 149 height 34
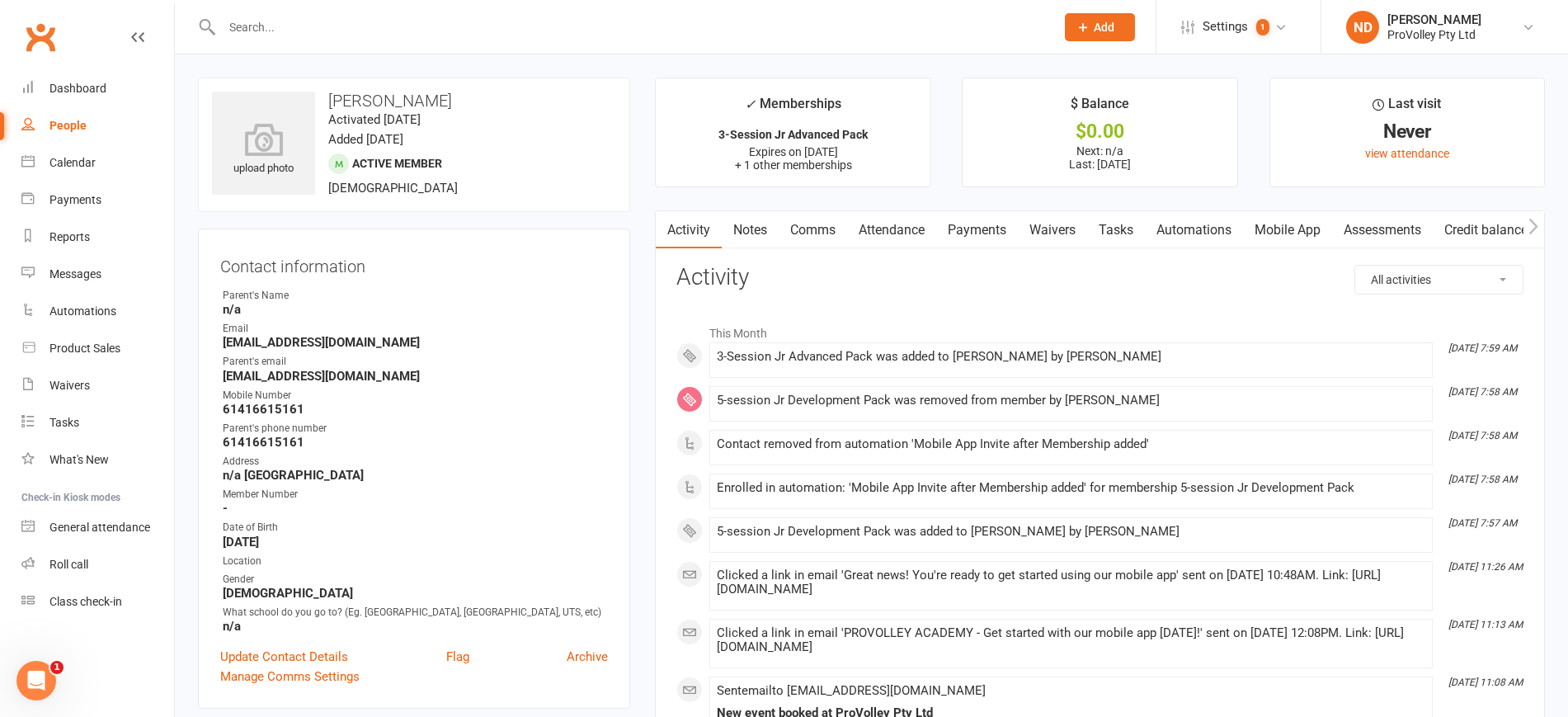
click at [64, 133] on link "People" at bounding box center [98, 126] width 153 height 37
select select "100"
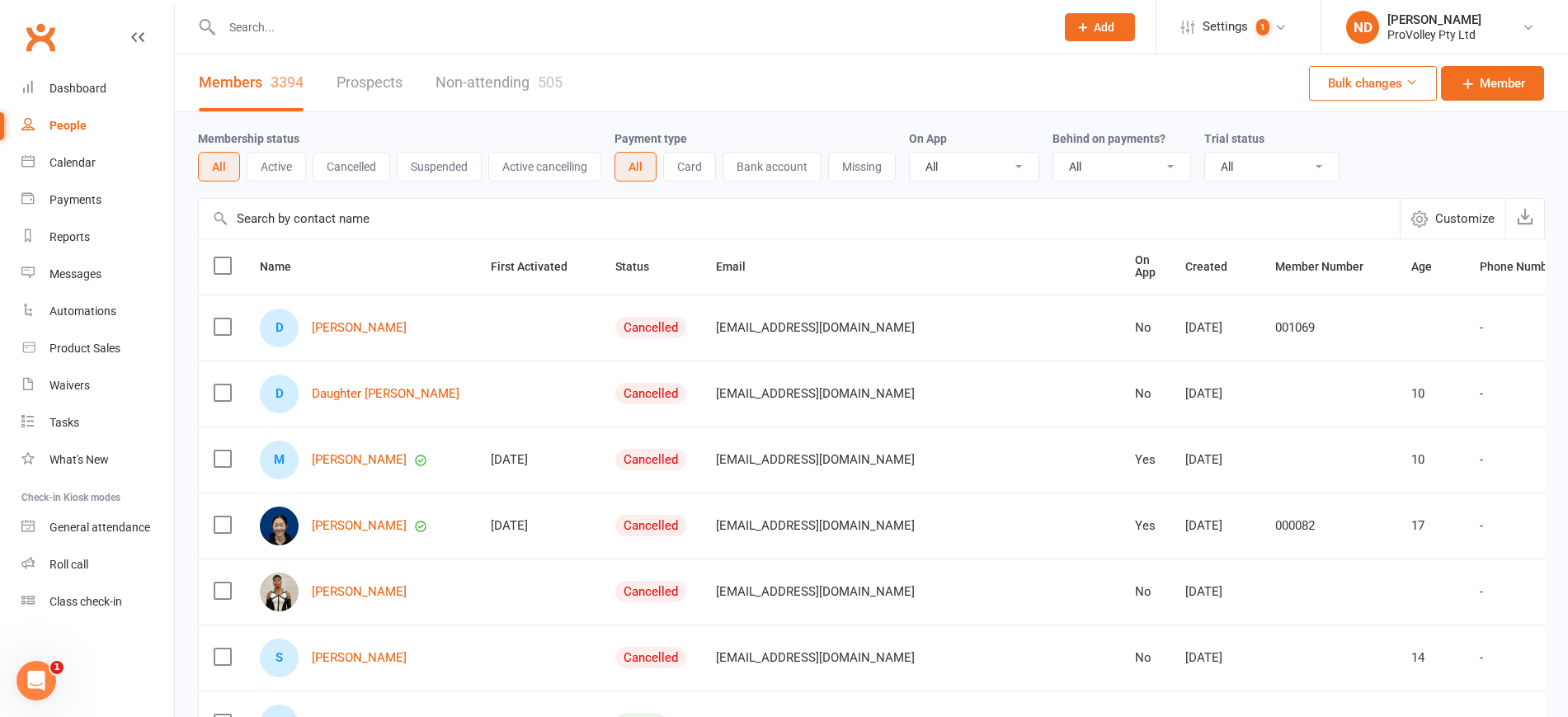
click at [333, 212] on input "text" at bounding box center [799, 219] width 1201 height 40
paste input "Angela Chen"
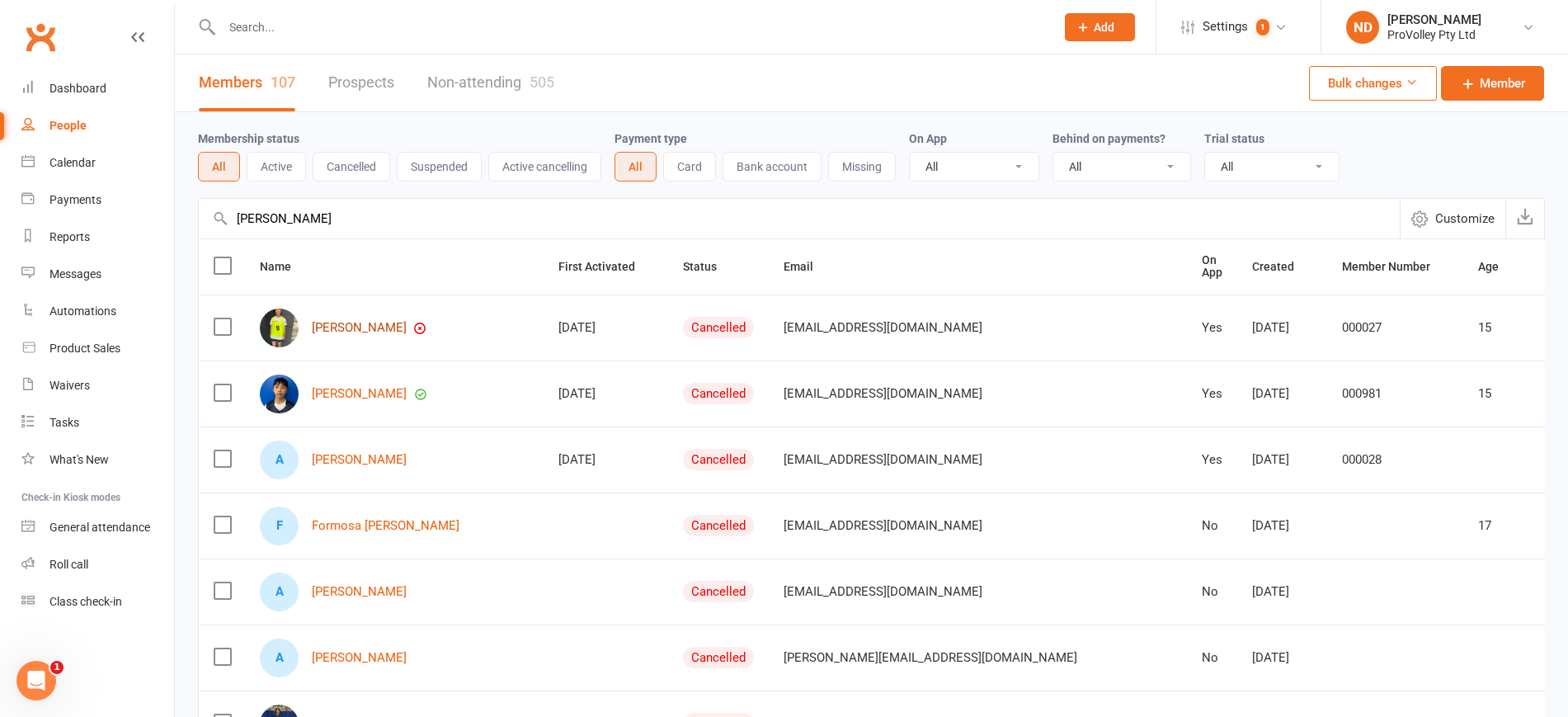
type input "Angela Chen"
click at [350, 322] on link "Angela Chen" at bounding box center [359, 328] width 95 height 14
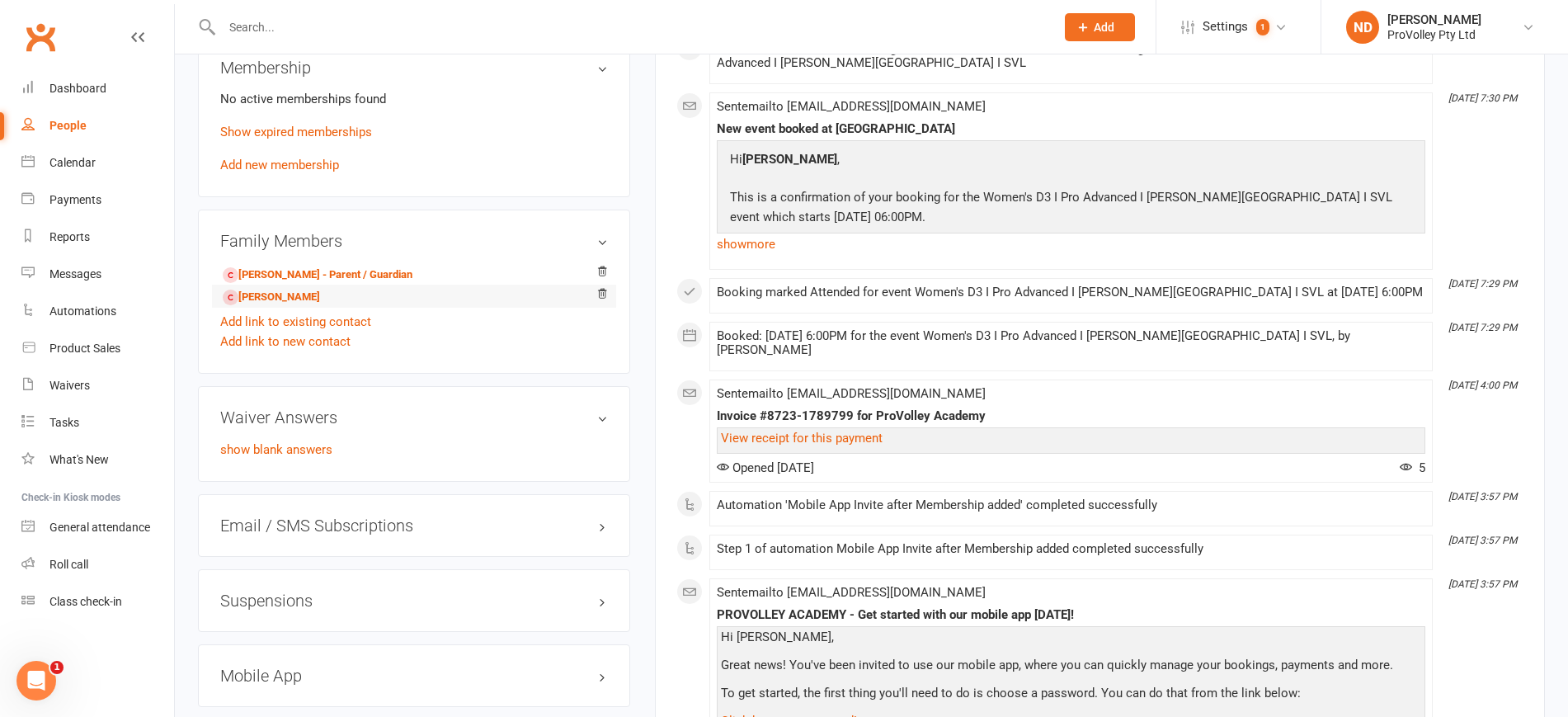
scroll to position [1032, 0]
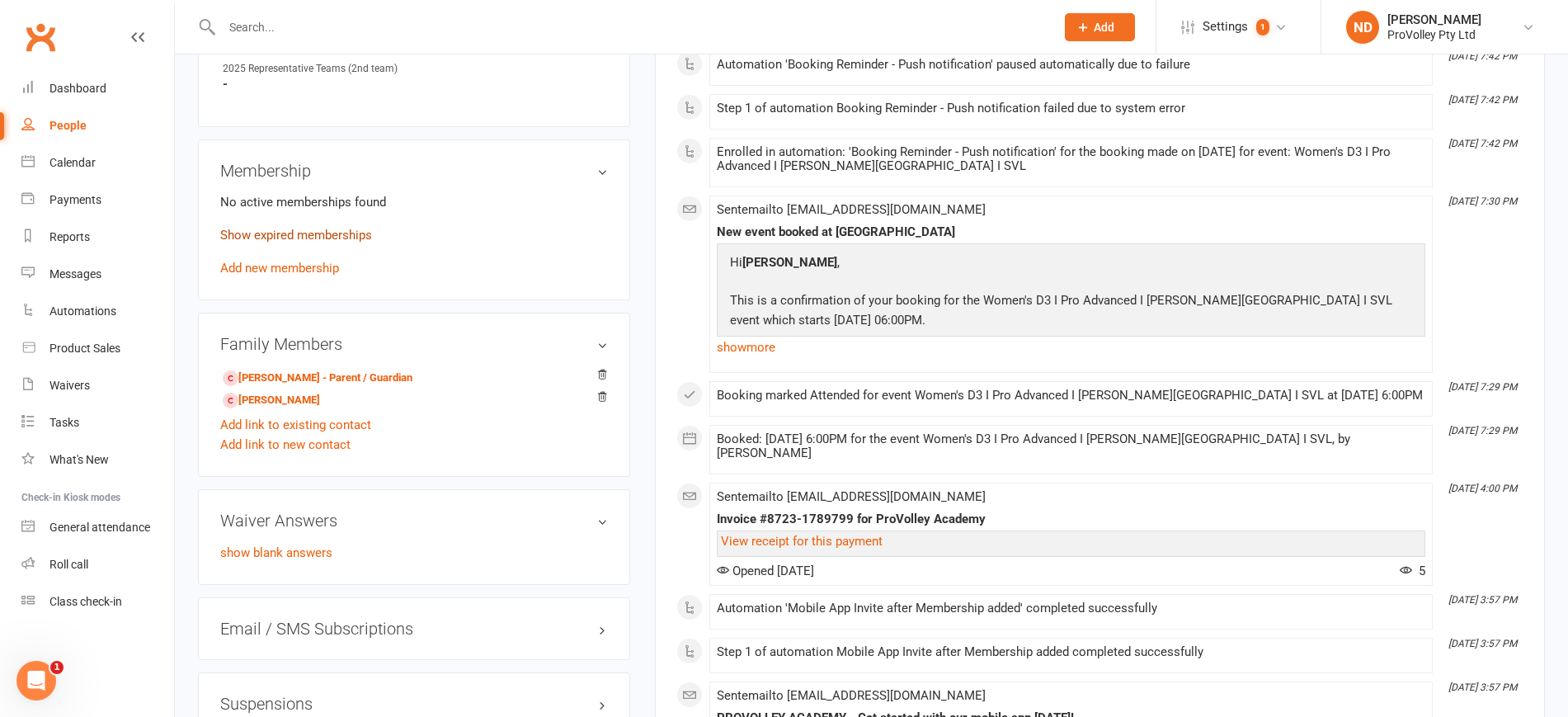
click at [339, 242] on link "Show expired memberships" at bounding box center [296, 235] width 152 height 14
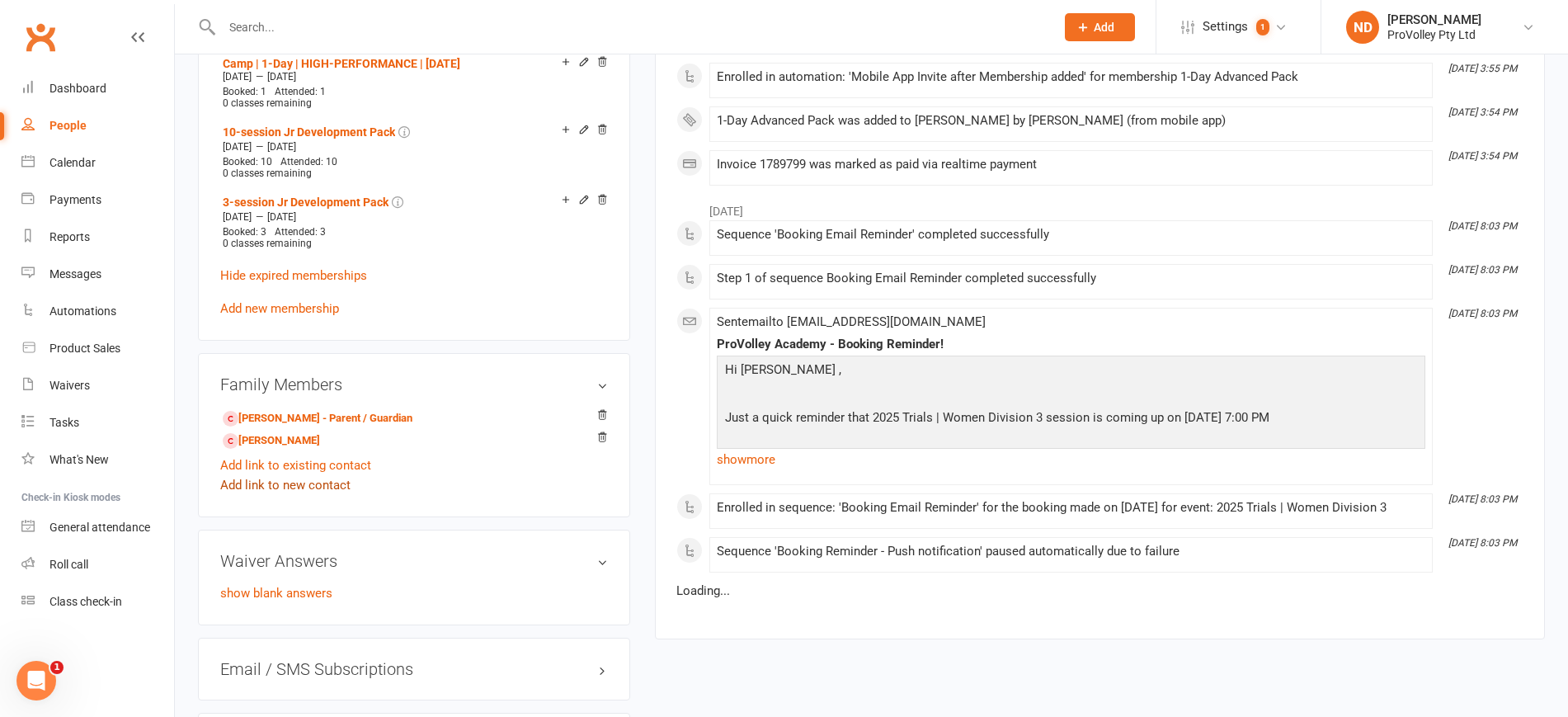
scroll to position [1857, 0]
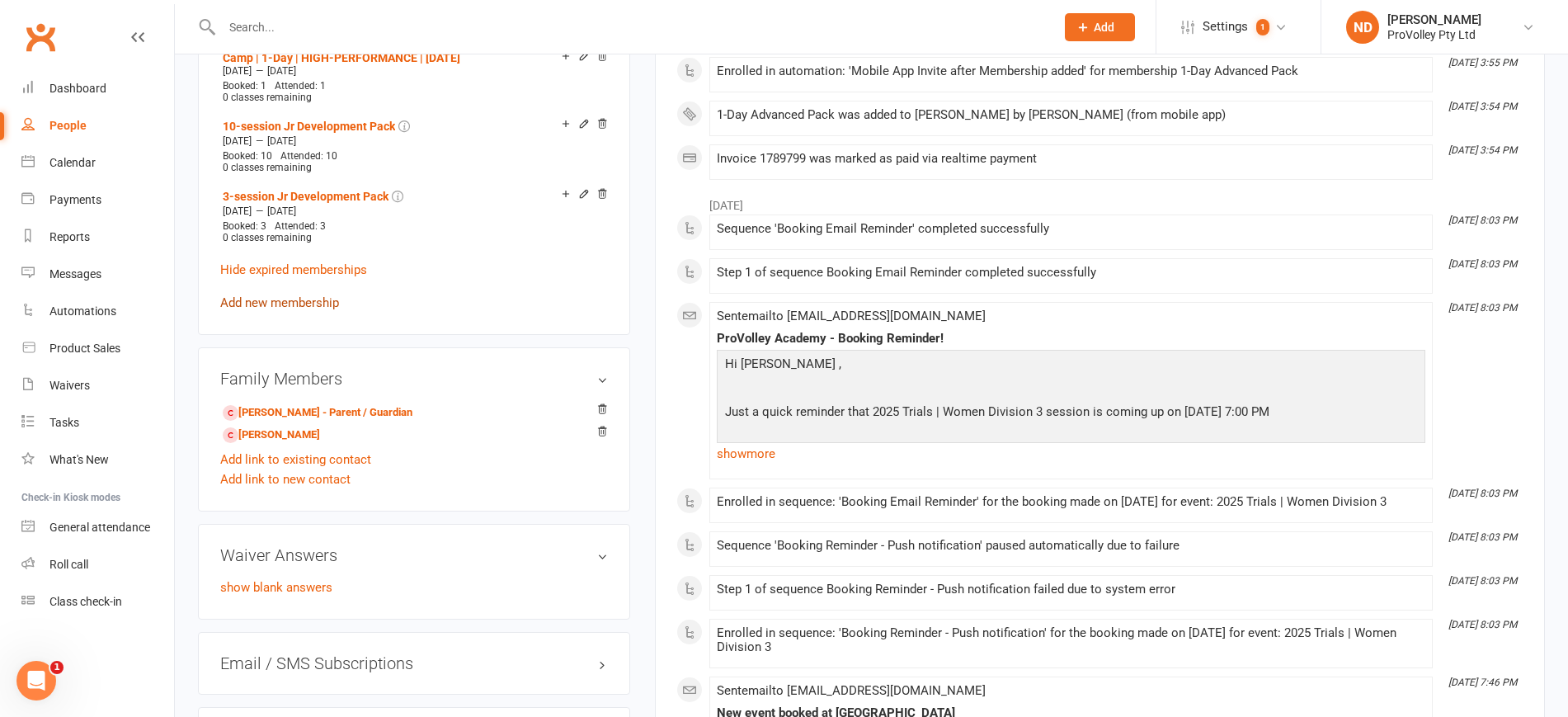
click at [315, 307] on link "Add new membership" at bounding box center [279, 303] width 118 height 14
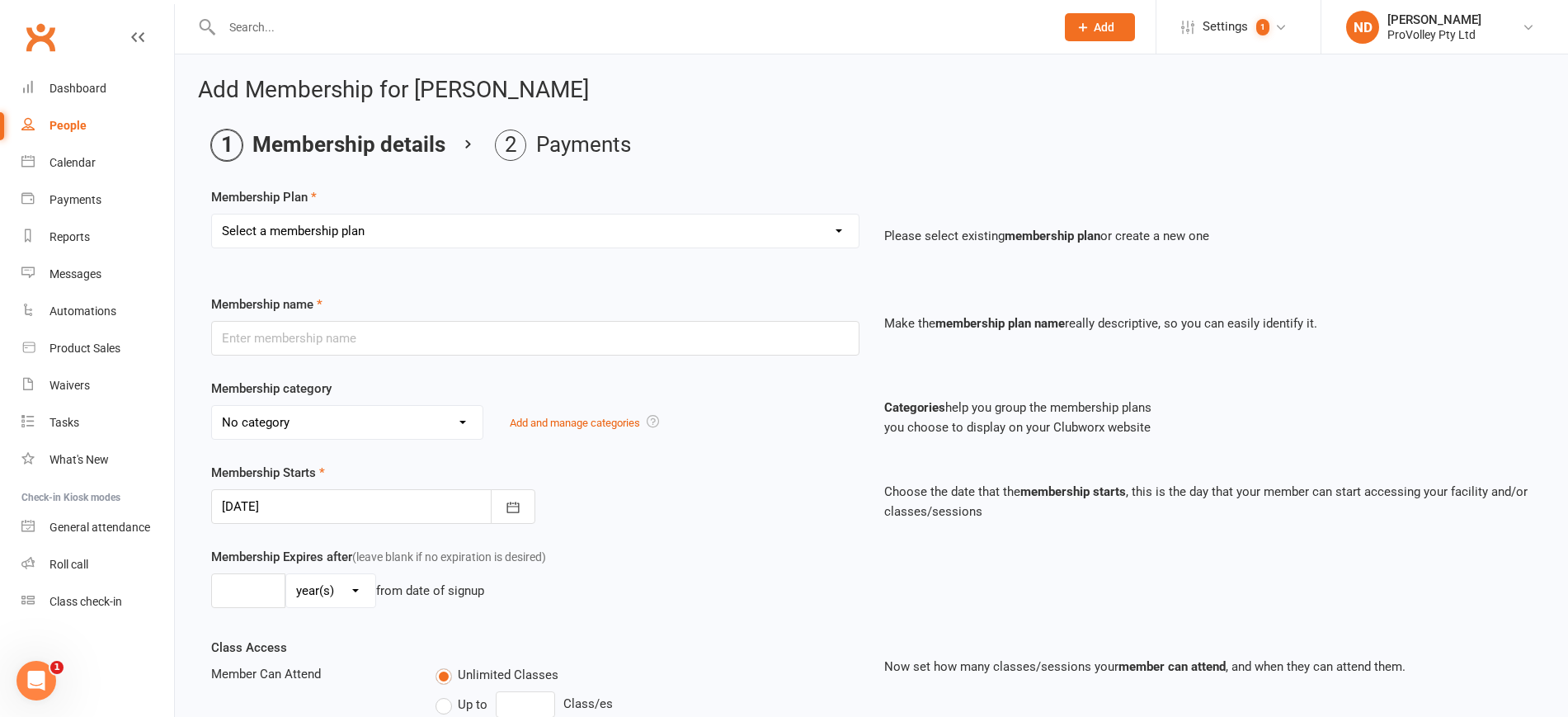
click at [399, 238] on select "Select a membership plan Create new Membership Plan SVL Team 1-Day Trial SVL Te…" at bounding box center [536, 231] width 647 height 33
select select "15"
click at [212, 214] on select "Select a membership plan Create new Membership Plan SVL Team 1-Day Trial SVL Te…" at bounding box center [536, 231] width 647 height 33
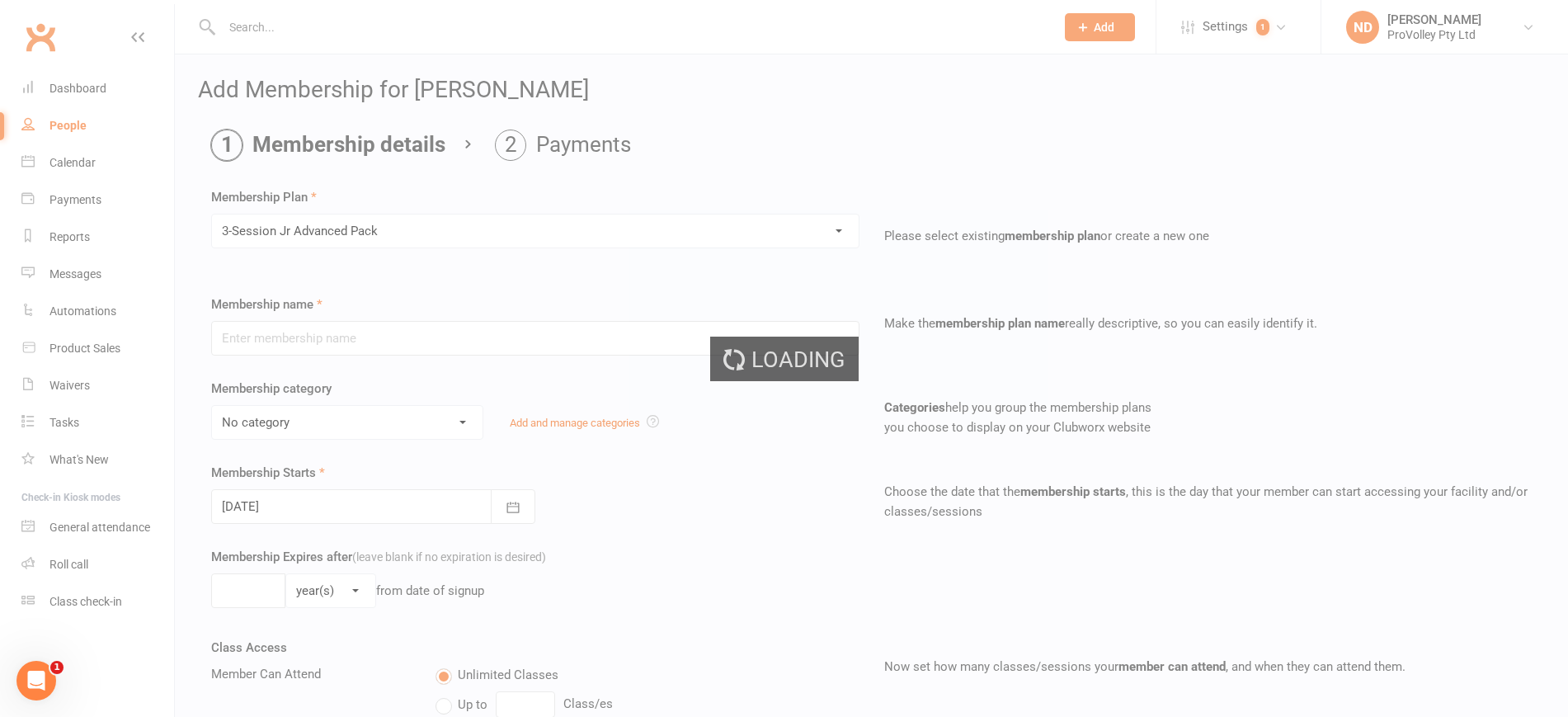
type input "3-Session Jr Advanced Pack"
select select "3"
type input "3"
select select "1"
type input "3"
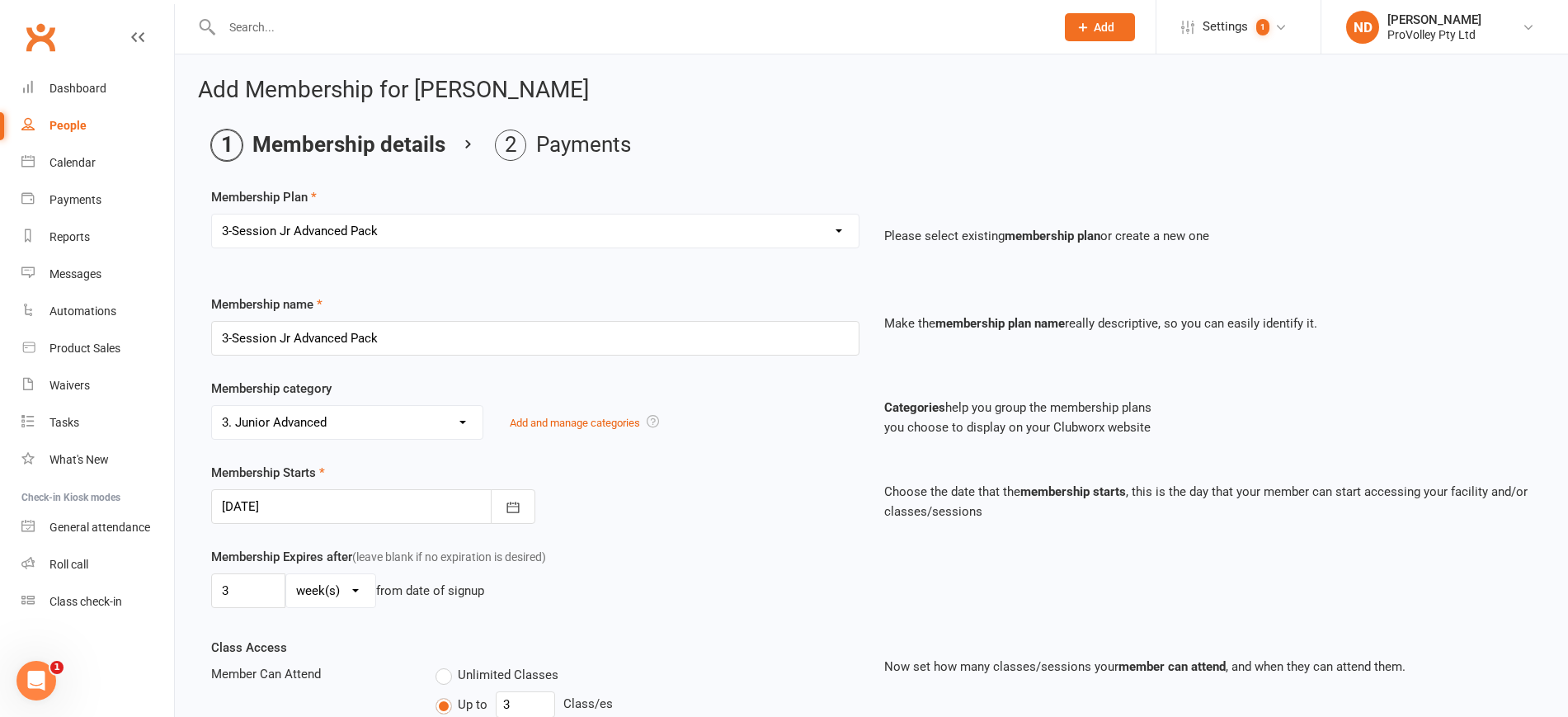
click at [456, 420] on select "No category 1. Trial Session 2025 SVL 2. Junior Development 3. Junior Advanced …" at bounding box center [347, 422] width 270 height 33
click at [543, 439] on div "No category 1. Trial Session 2025 SVL 2. Junior Development 3. Junior Advanced …" at bounding box center [535, 422] width 648 height 34
click at [515, 505] on icon "button" at bounding box center [512, 507] width 13 height 11
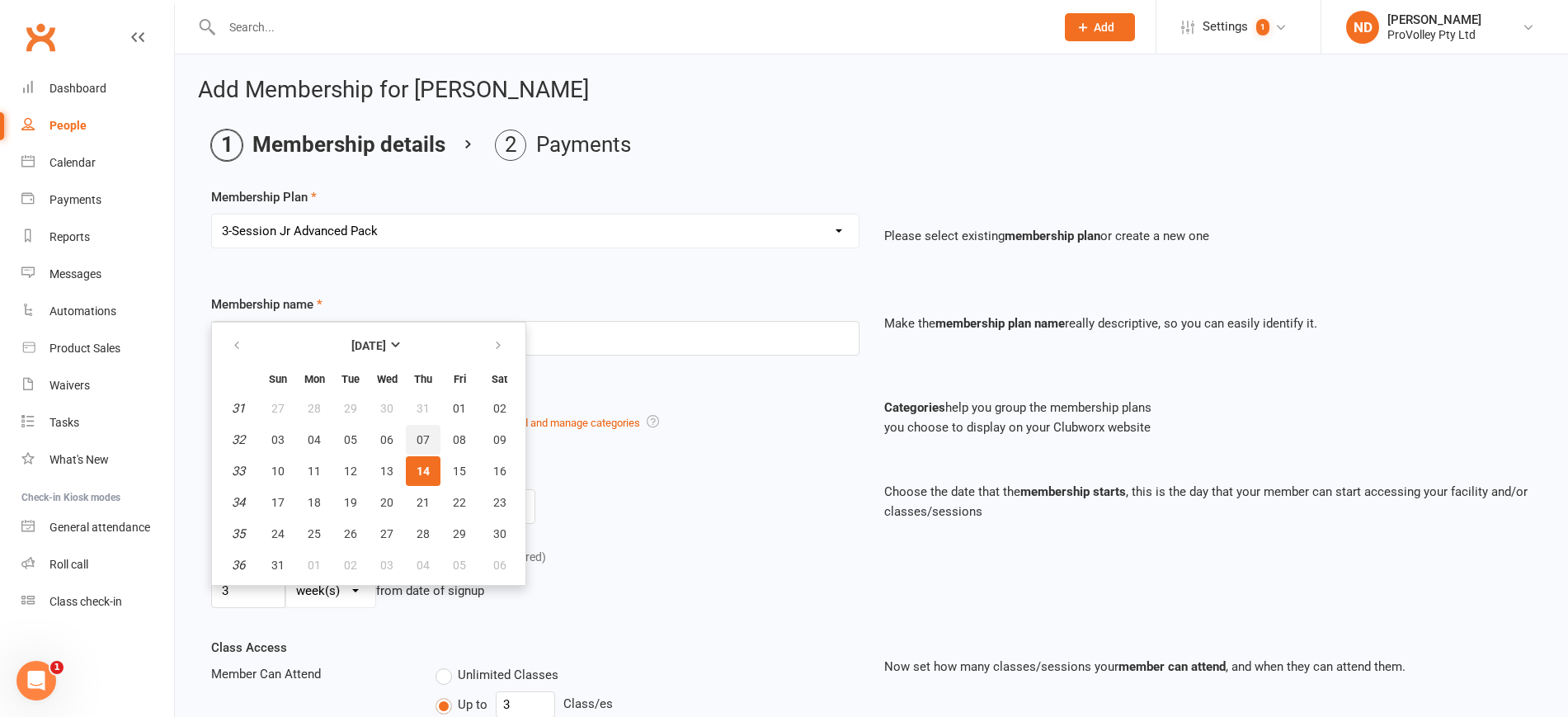
click at [422, 433] on span "07" at bounding box center [423, 439] width 14 height 14
type input "07 Aug 2025"
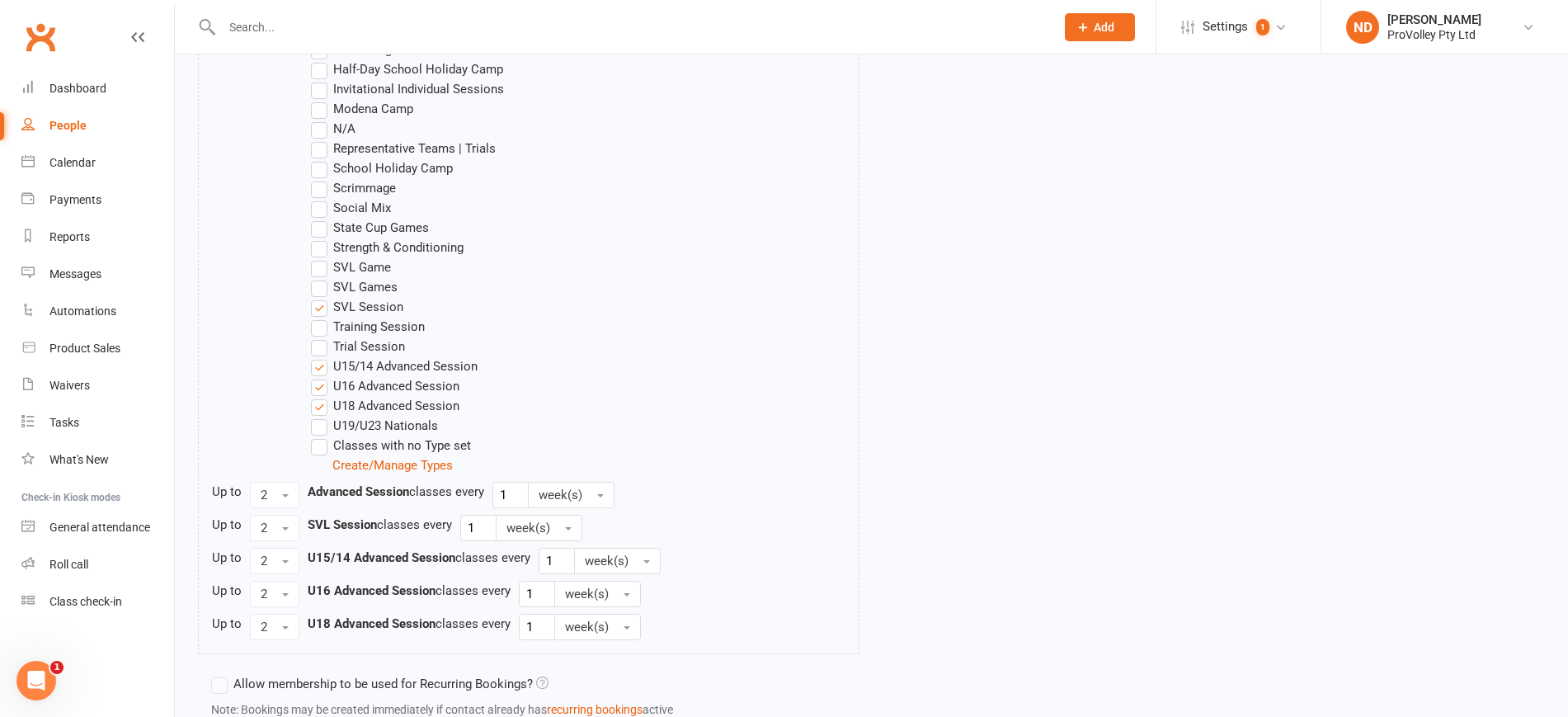
scroll to position [1164, 0]
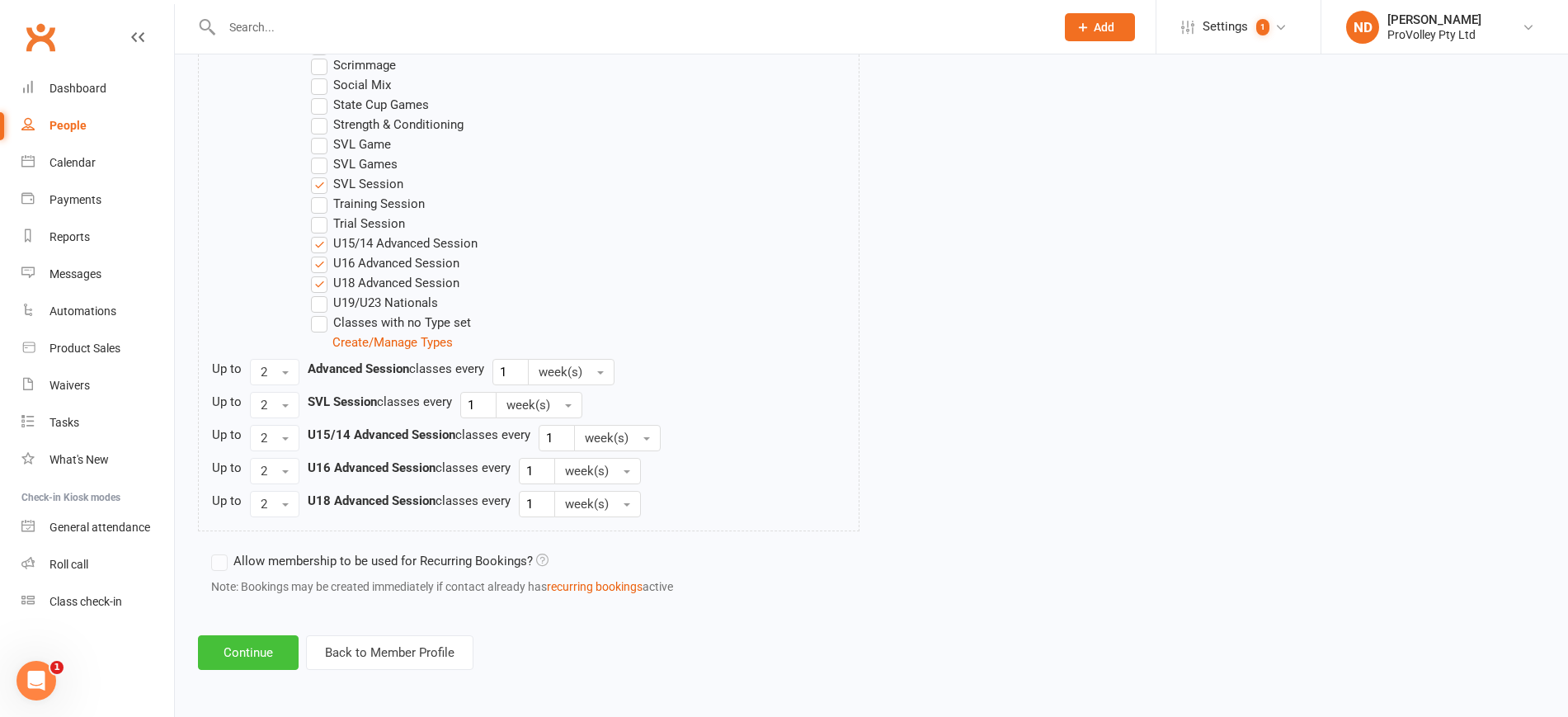
click at [283, 645] on button "Continue" at bounding box center [248, 653] width 100 height 34
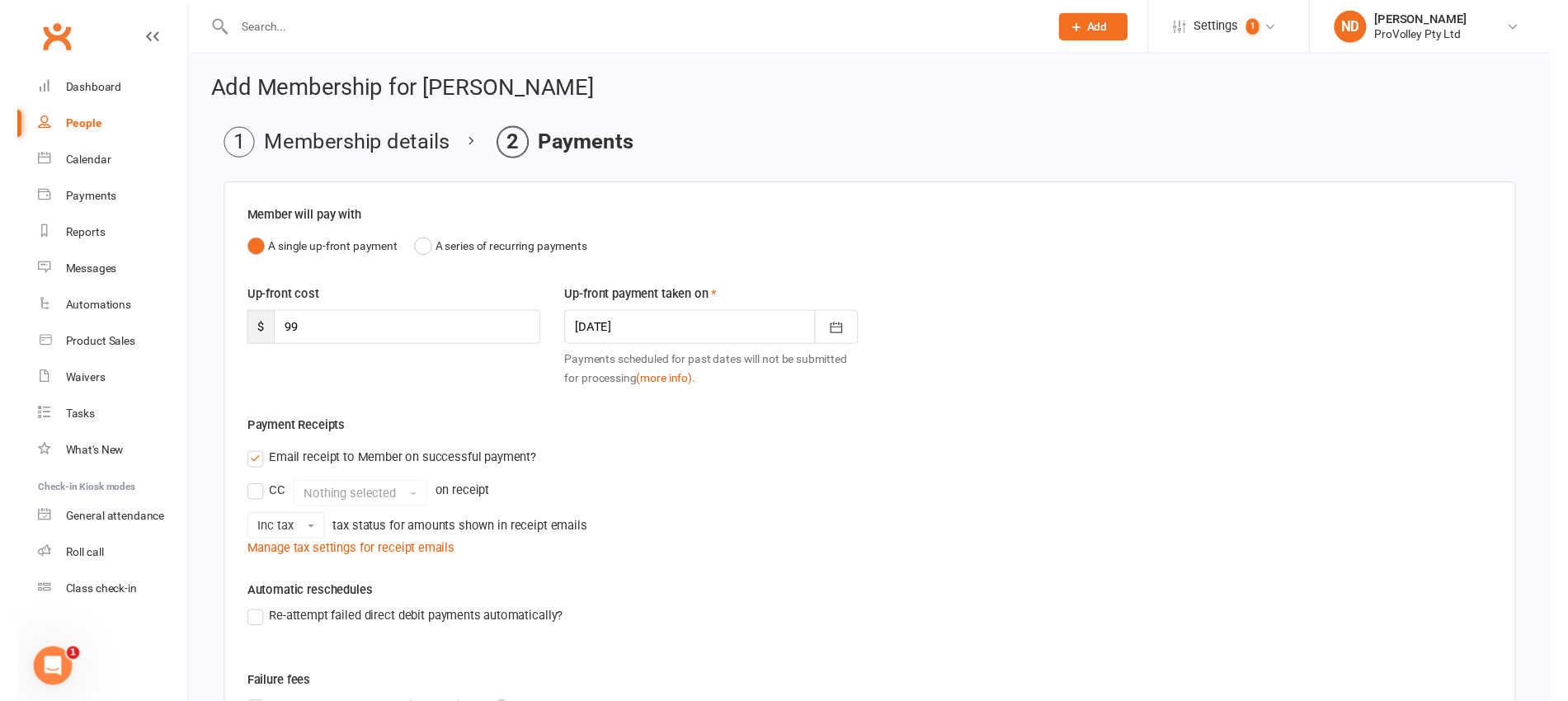
scroll to position [297, 0]
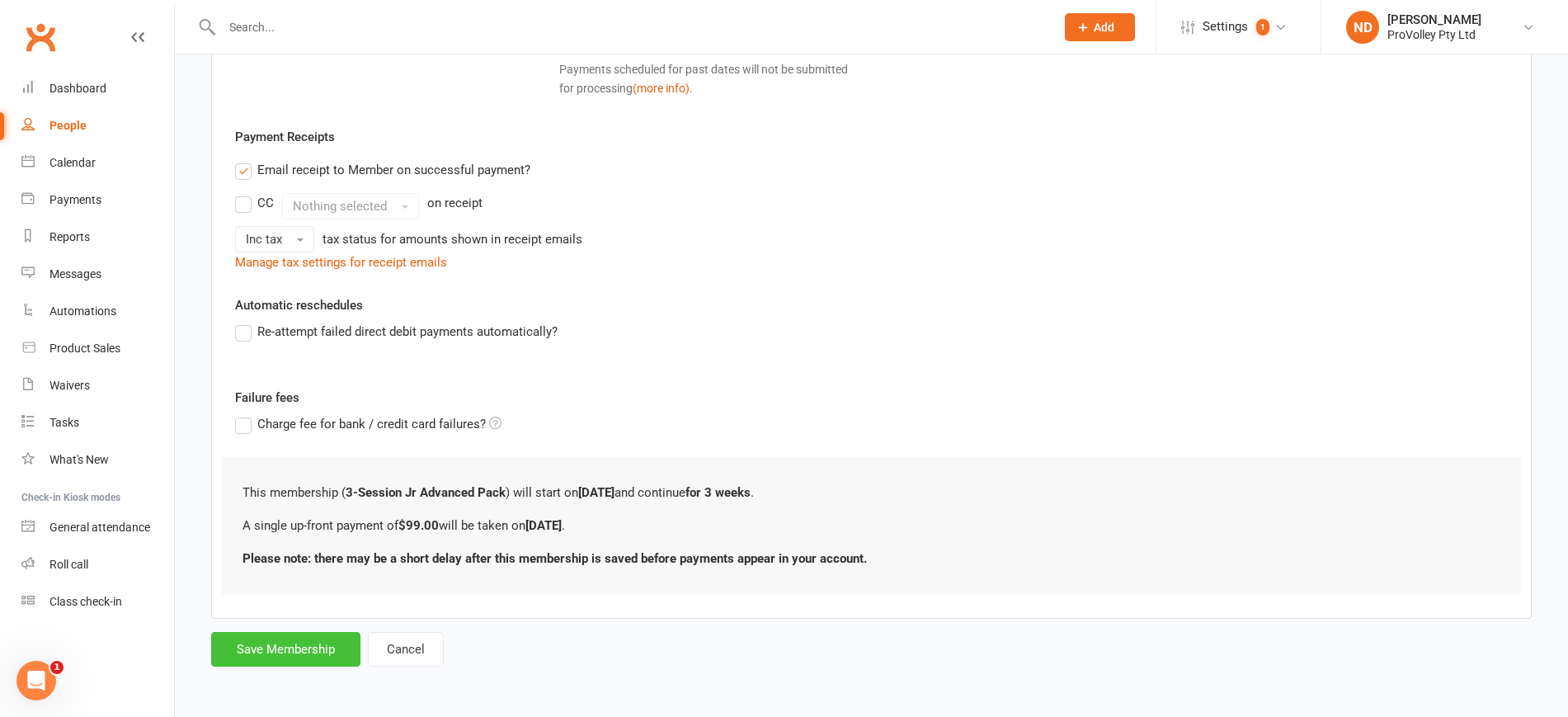
click at [320, 637] on button "Save Membership" at bounding box center [286, 649] width 149 height 34
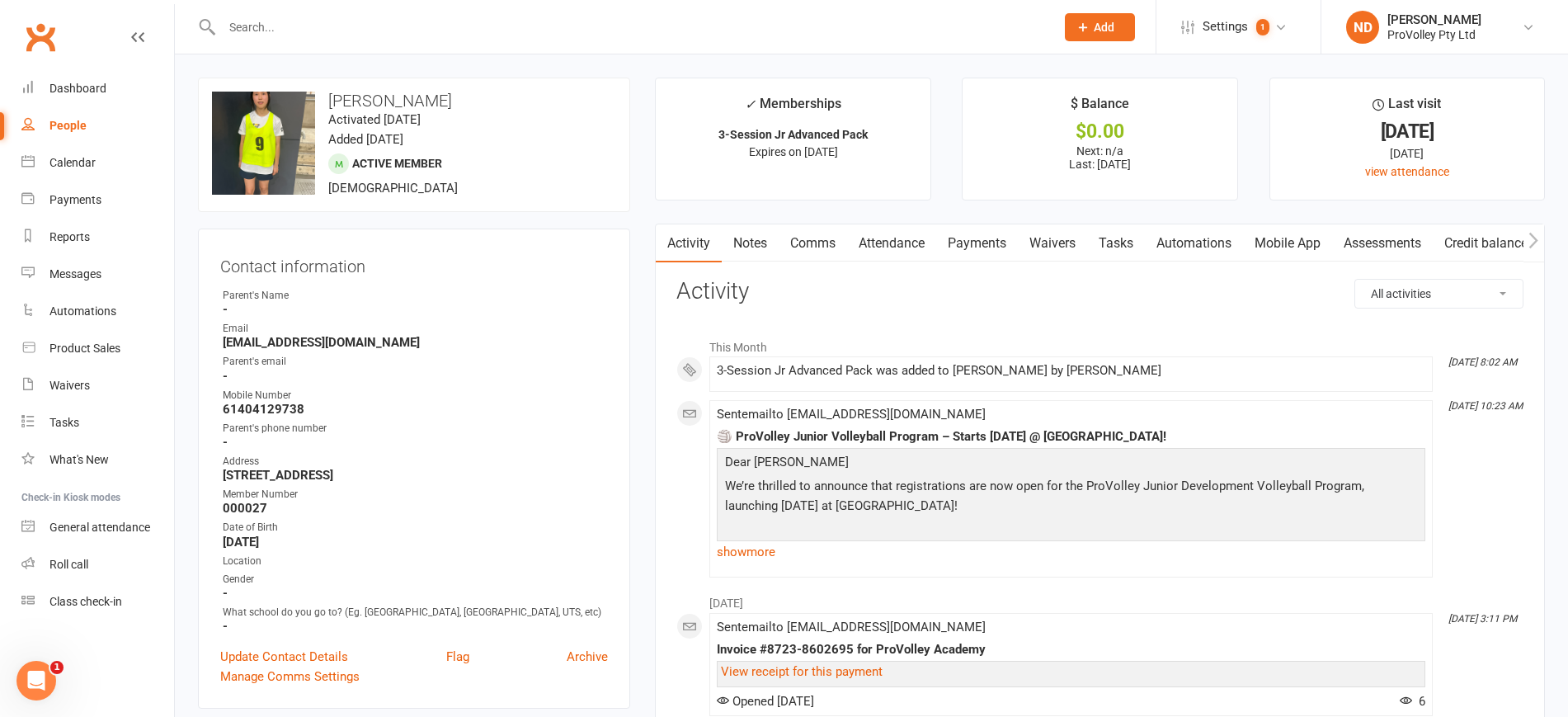
click at [95, 125] on link "People" at bounding box center [98, 126] width 153 height 37
select select "100"
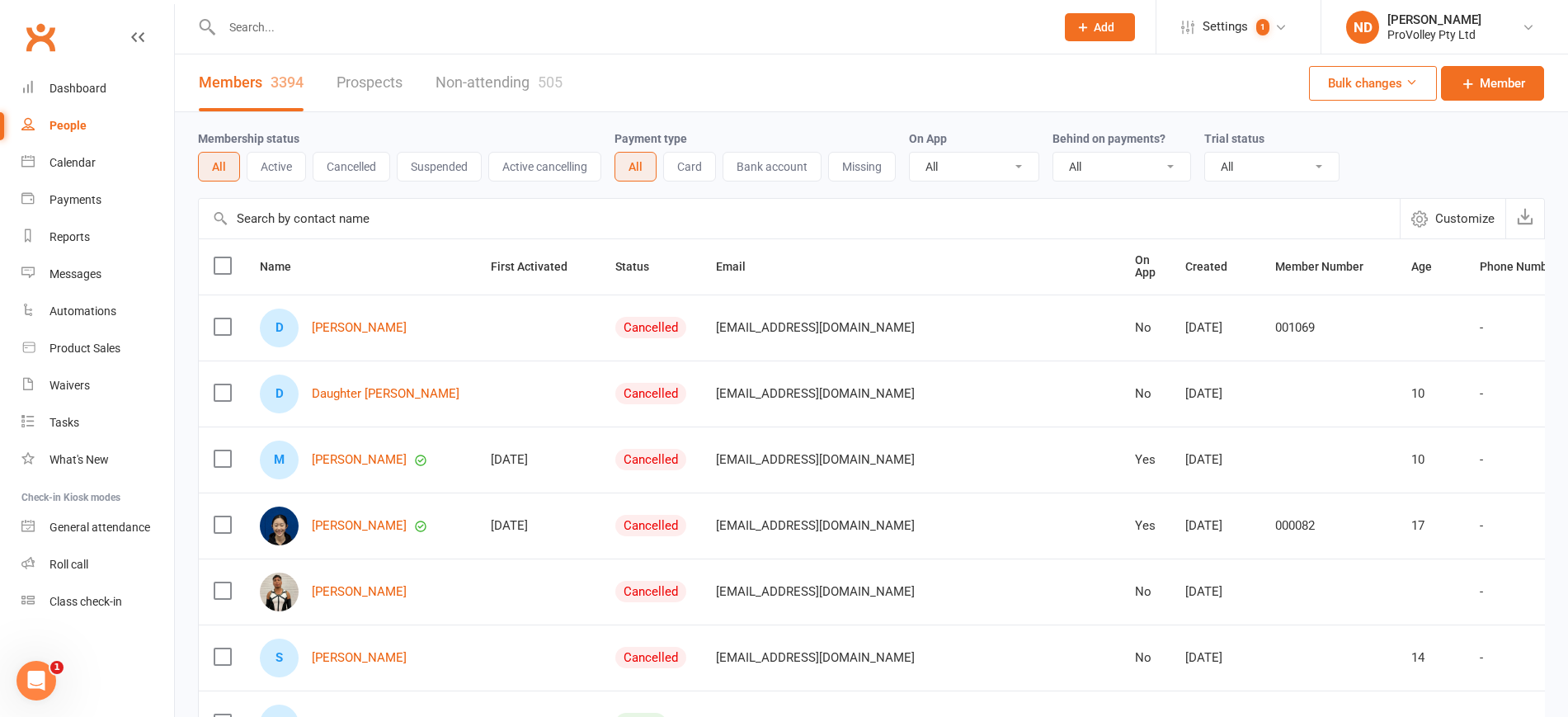
click at [331, 218] on input "text" at bounding box center [799, 219] width 1201 height 40
paste input "Yuna Choi"
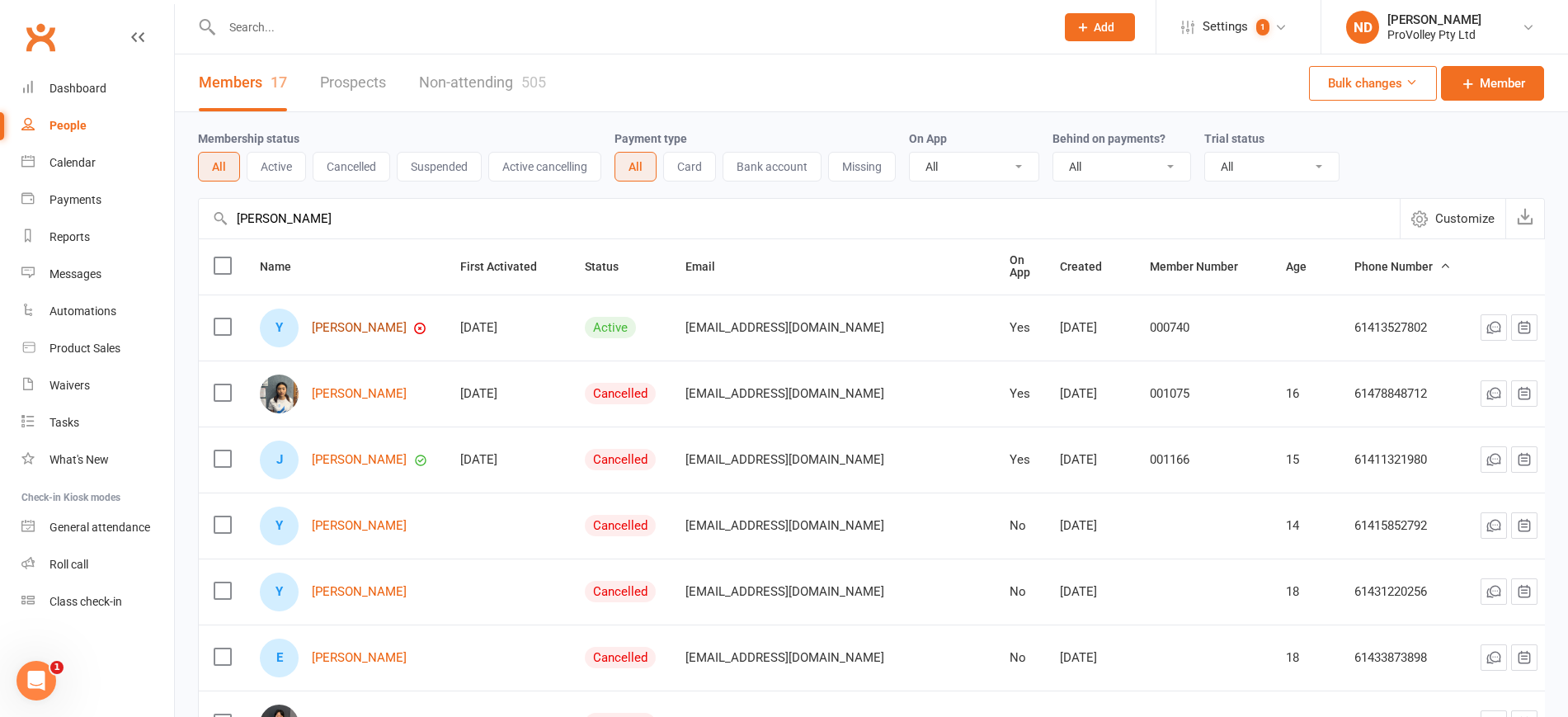
type input "Yuna Choi"
click at [352, 326] on link "Yuna Choi" at bounding box center [359, 328] width 95 height 14
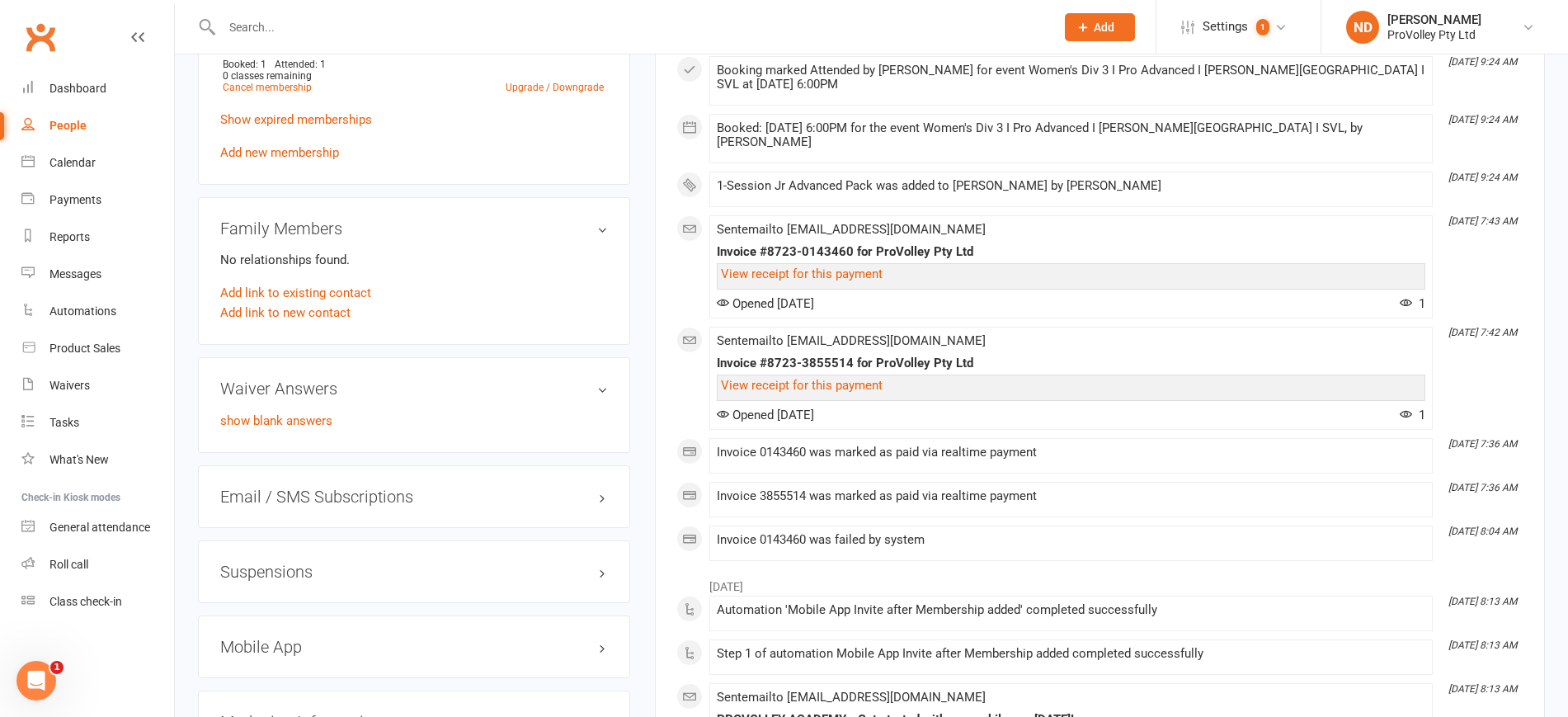
scroll to position [929, 0]
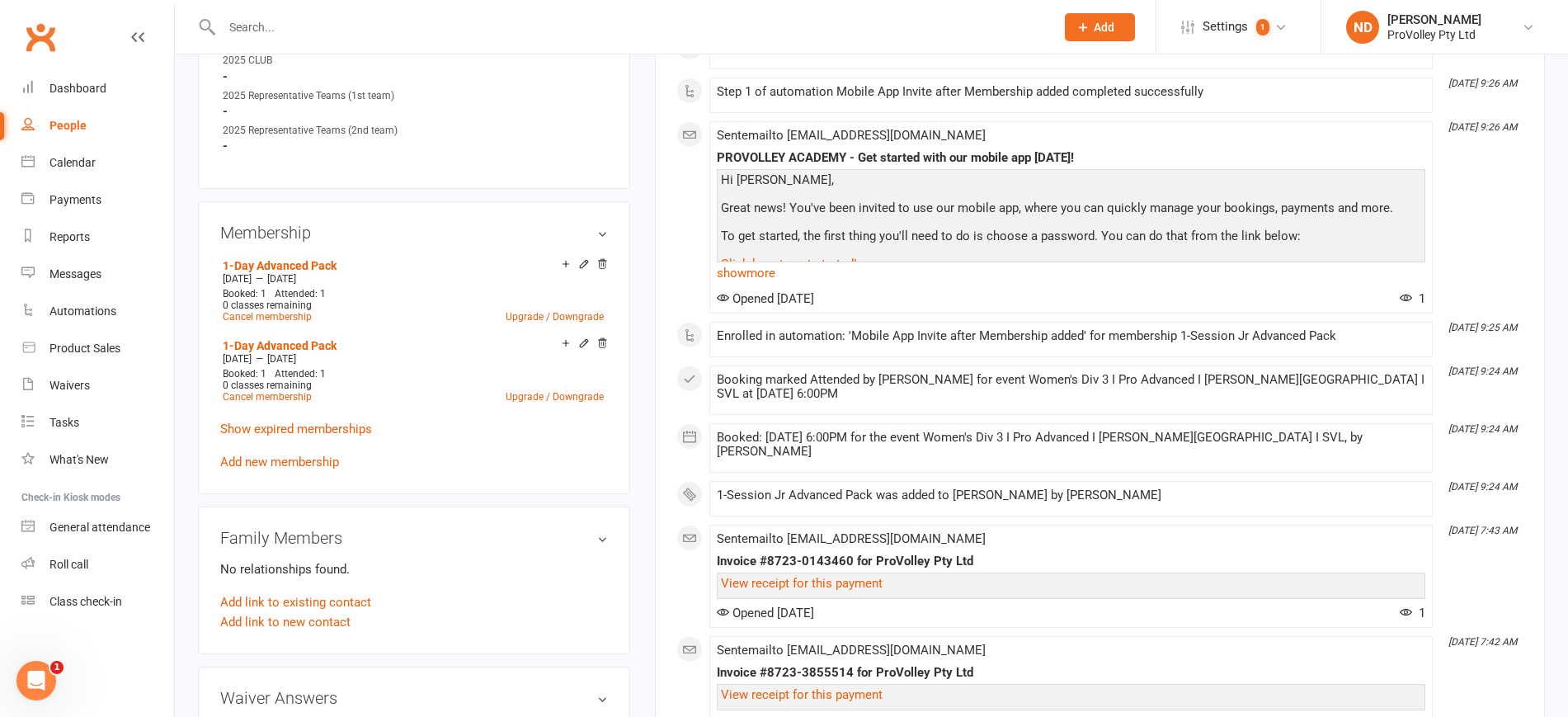
click at [315, 472] on div "1-Day Advanced Pack Jun 26 2025 — Sep 3 2025 Booked: 1 Attended: 1 0 classes re…" at bounding box center [414, 363] width 388 height 218
click at [310, 469] on link "Add new membership" at bounding box center [279, 462] width 118 height 14
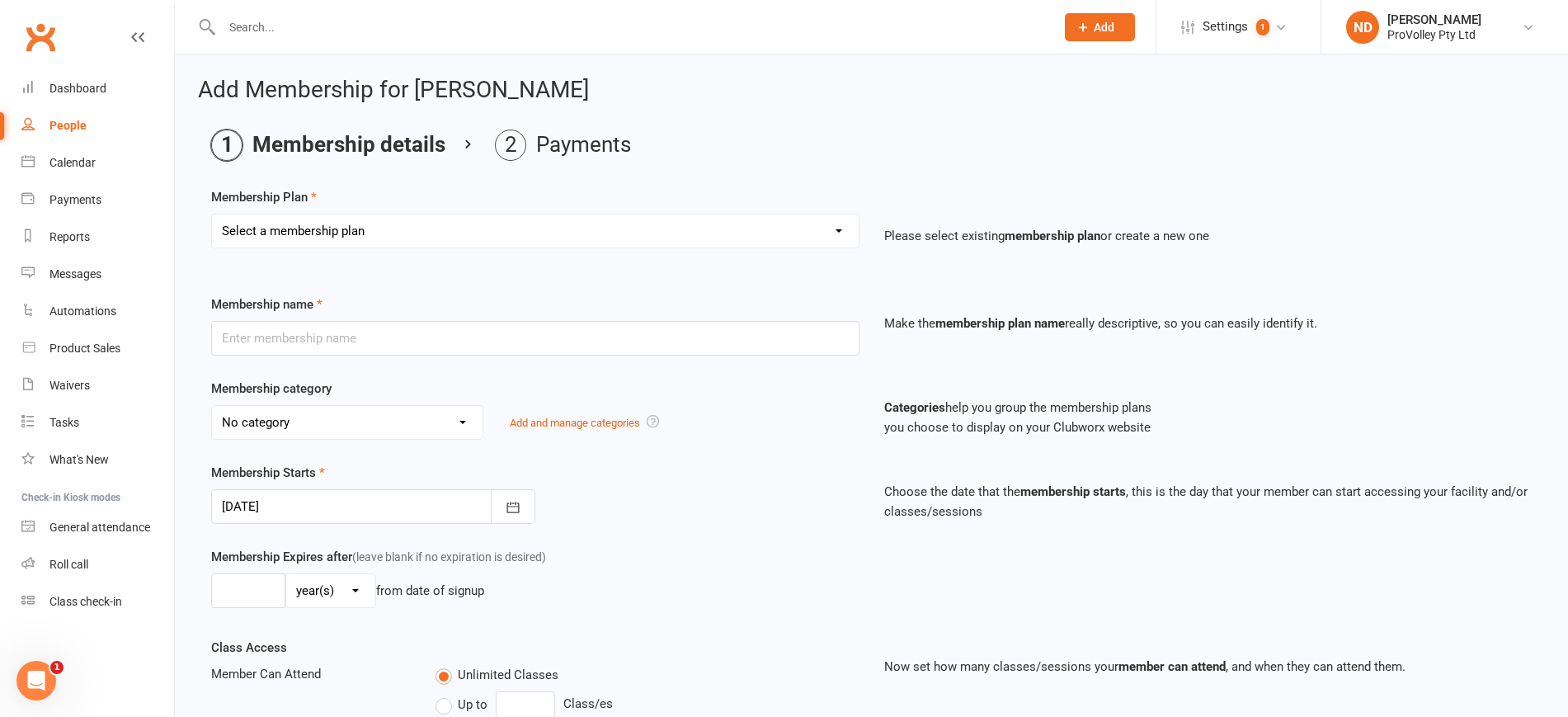
click at [371, 222] on select "Select a membership plan Create new Membership Plan SVL Team 1-Day Trial SVL Te…" at bounding box center [536, 231] width 647 height 33
click at [334, 224] on select "Select a membership plan Create new Membership Plan SVL Team 1-Day Trial SVL Te…" at bounding box center [536, 231] width 647 height 33
select select "15"
click at [212, 214] on select "Select a membership plan Create new Membership Plan SVL Team 1-Day Trial SVL Te…" at bounding box center [536, 231] width 647 height 33
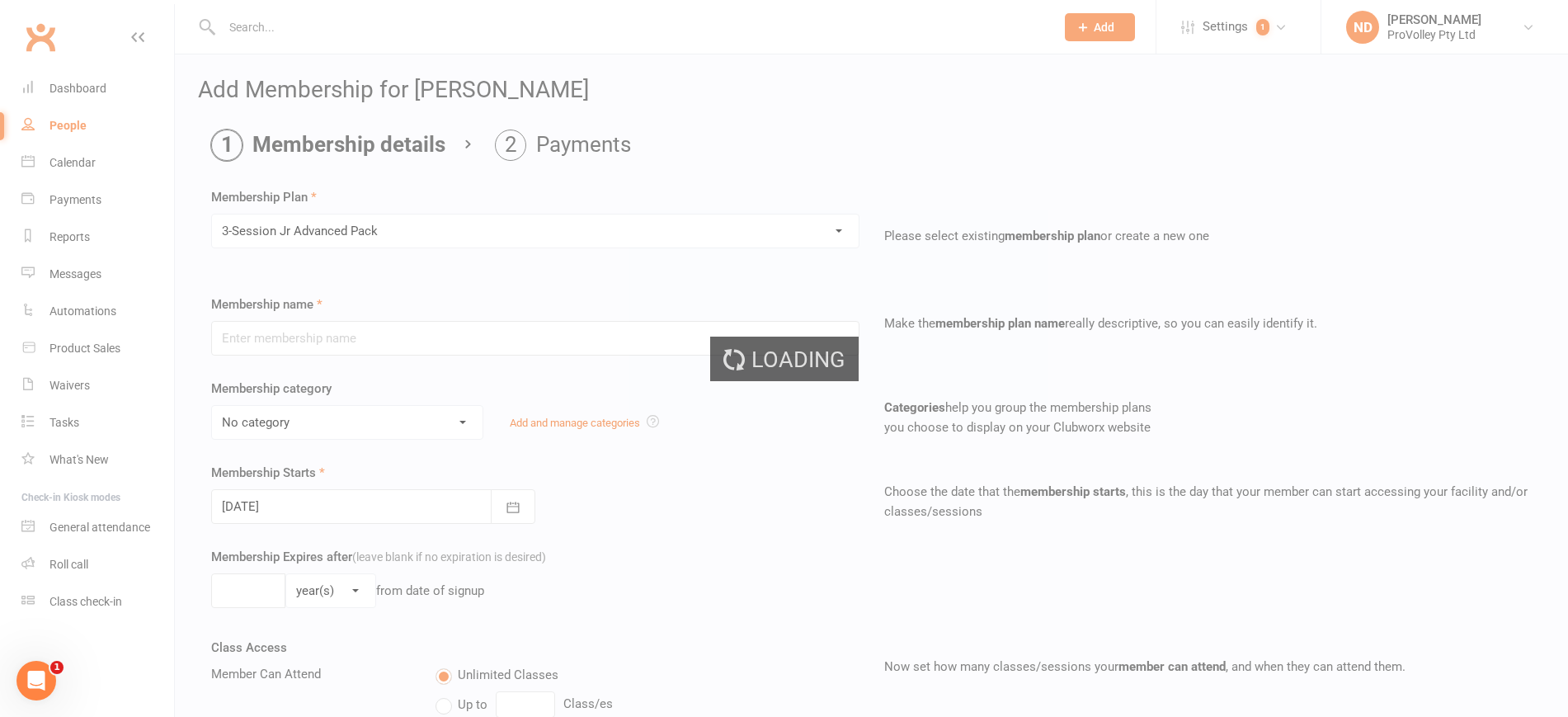
type input "3-Session Jr Advanced Pack"
select select "3"
type input "3"
select select "1"
type input "3"
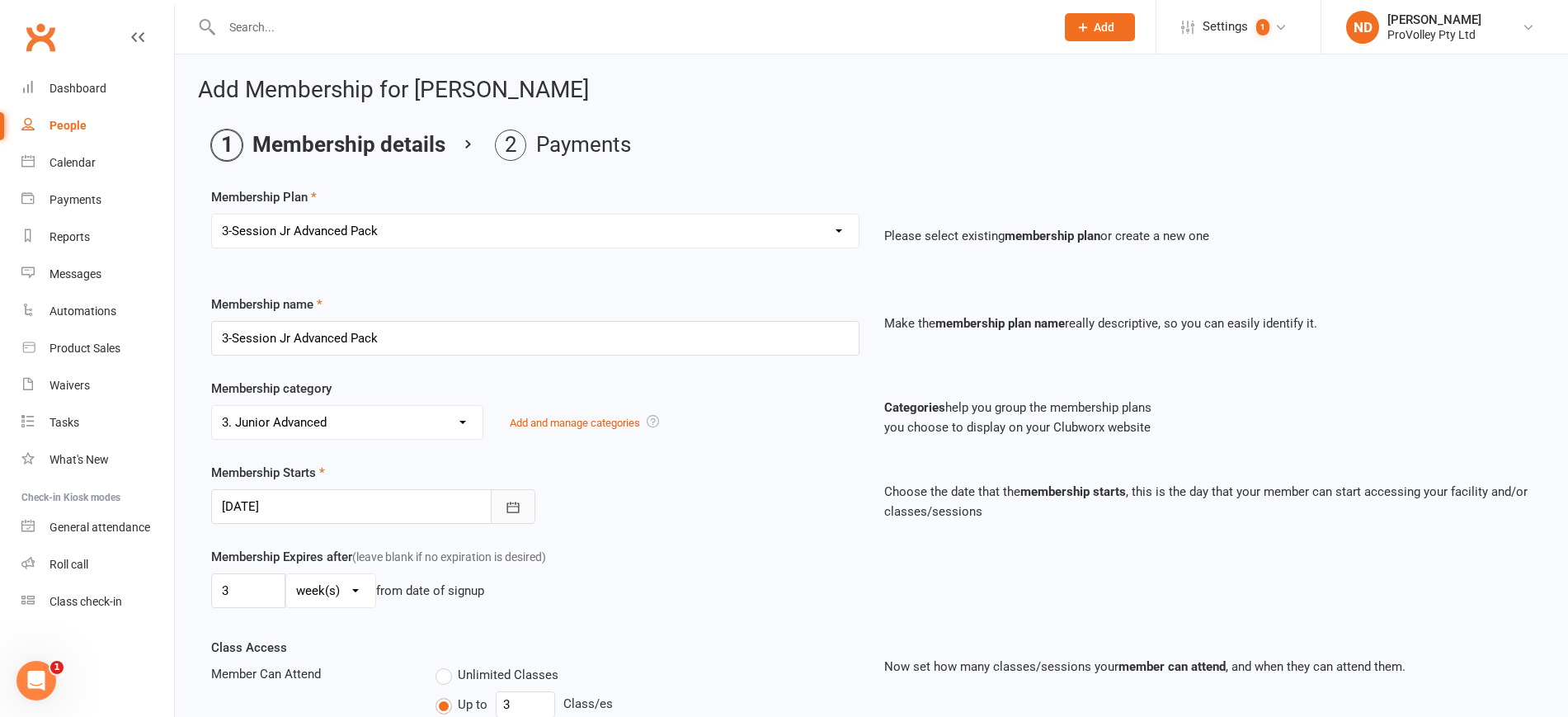
click at [507, 512] on icon "button" at bounding box center [512, 507] width 13 height 11
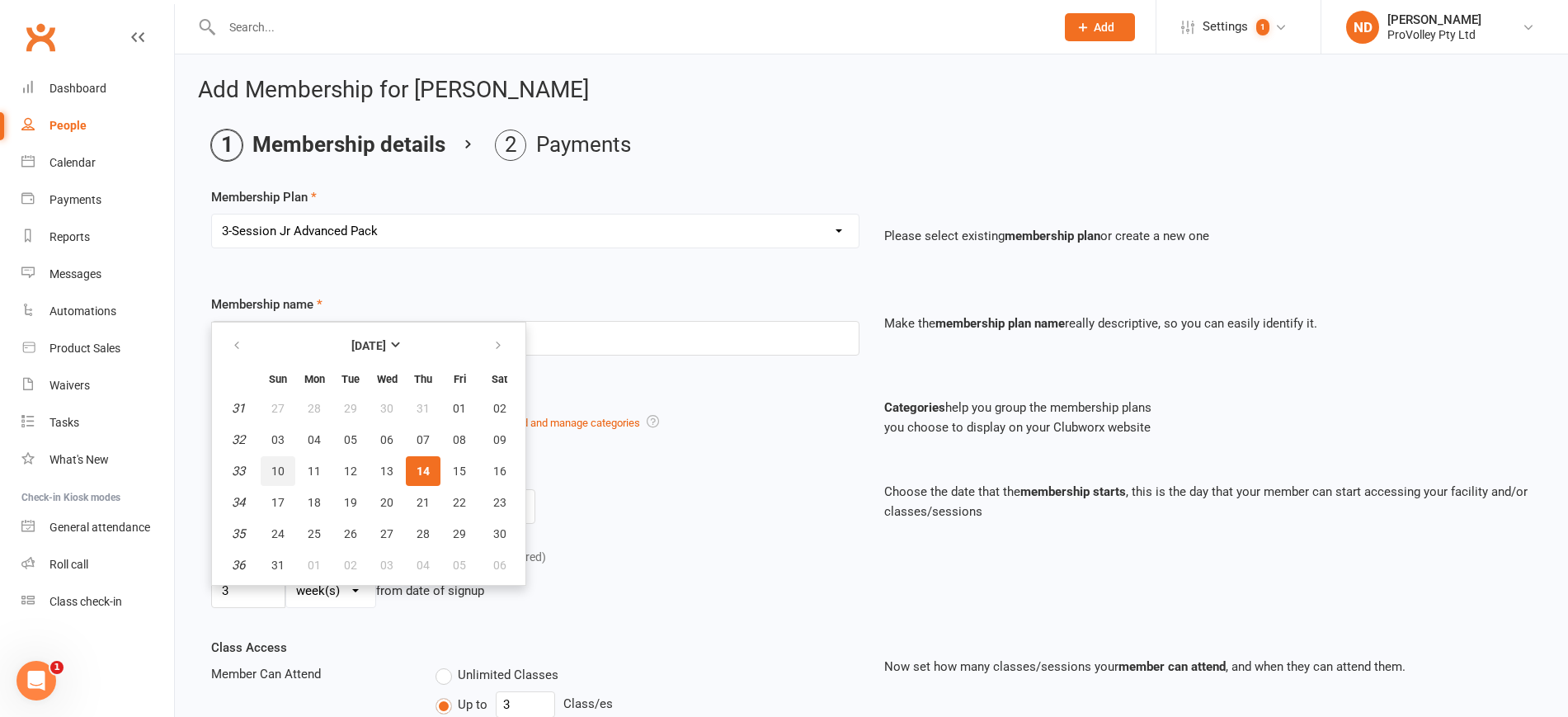
drag, startPoint x: 277, startPoint y: 467, endPoint x: 388, endPoint y: 443, distance: 113.6
click at [278, 466] on span "10" at bounding box center [277, 471] width 14 height 14
type input "10 Aug 2025"
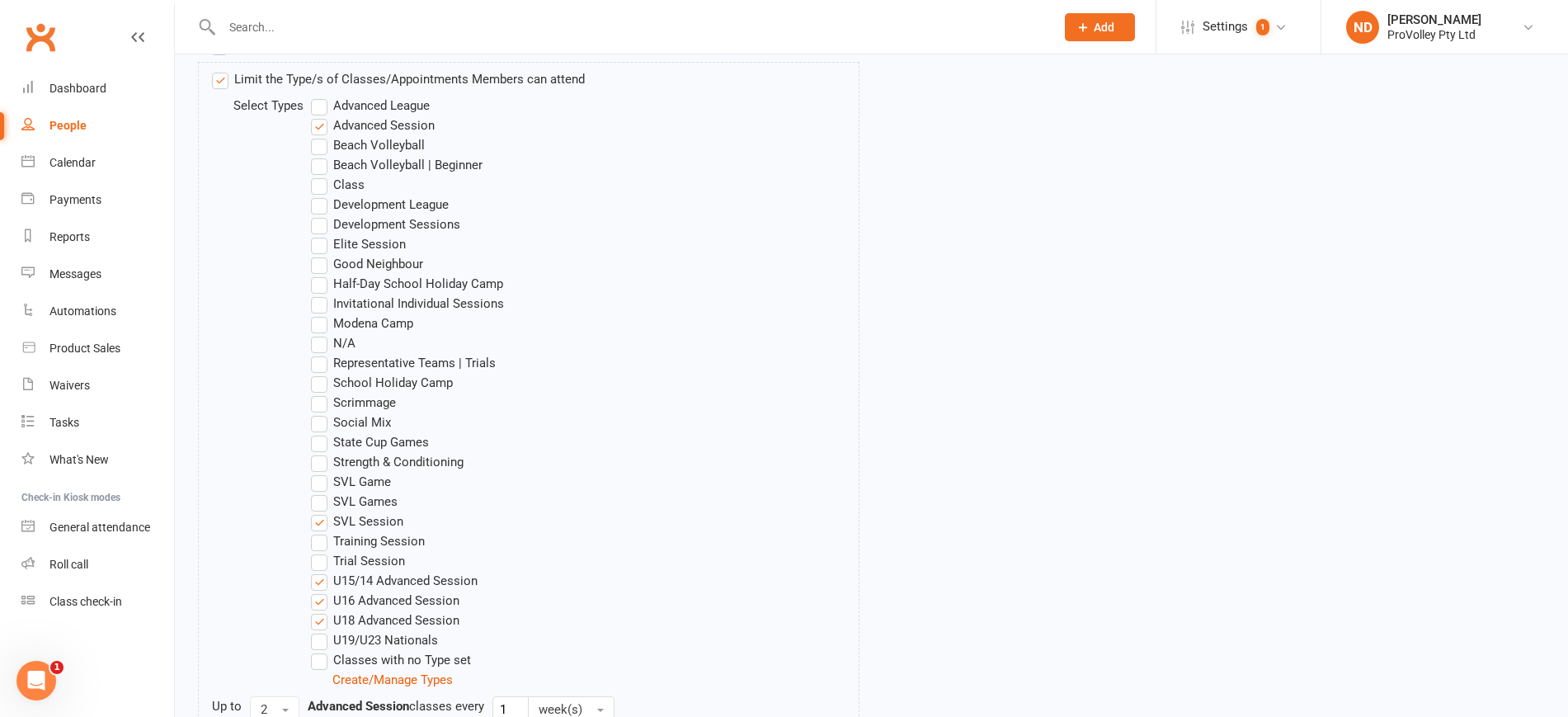
scroll to position [1164, 0]
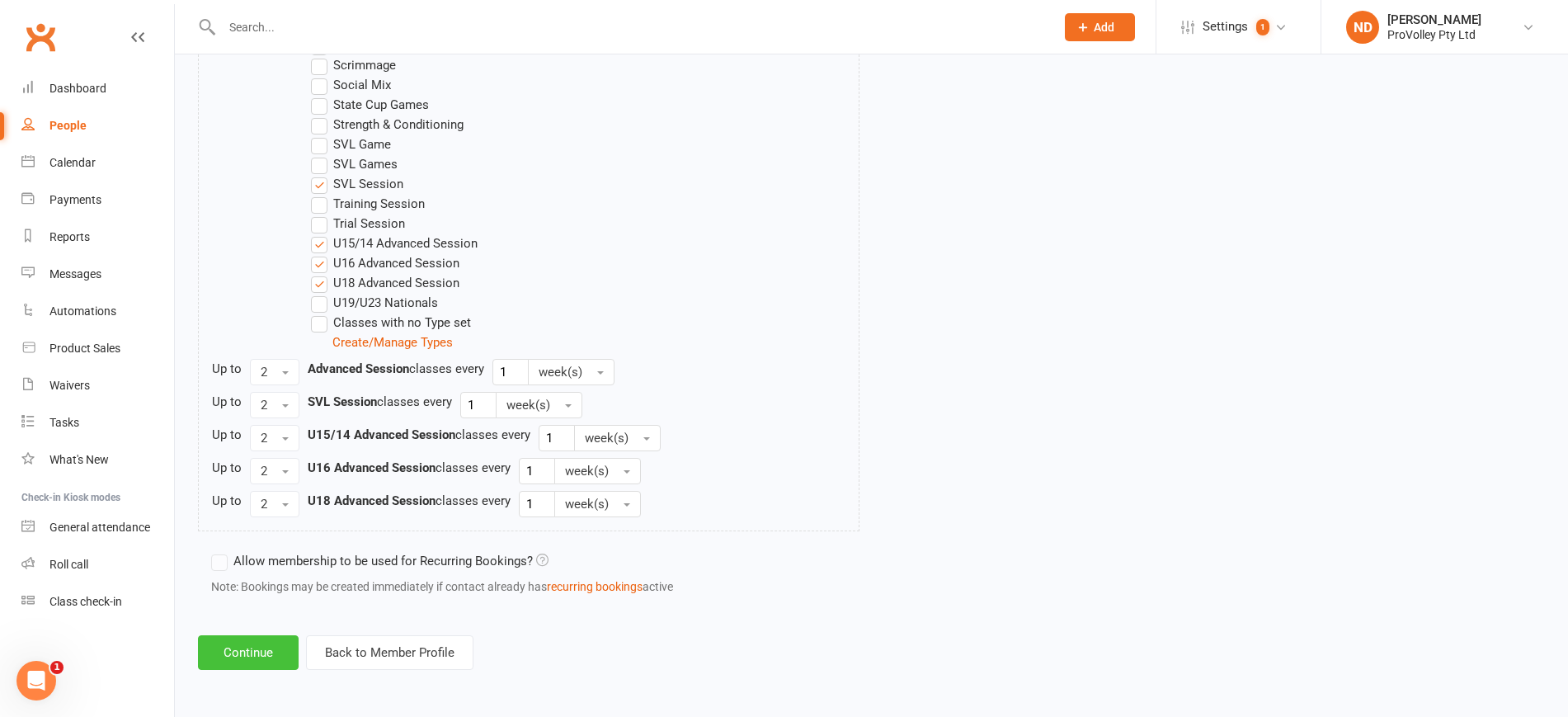
click at [233, 656] on button "Continue" at bounding box center [248, 653] width 100 height 34
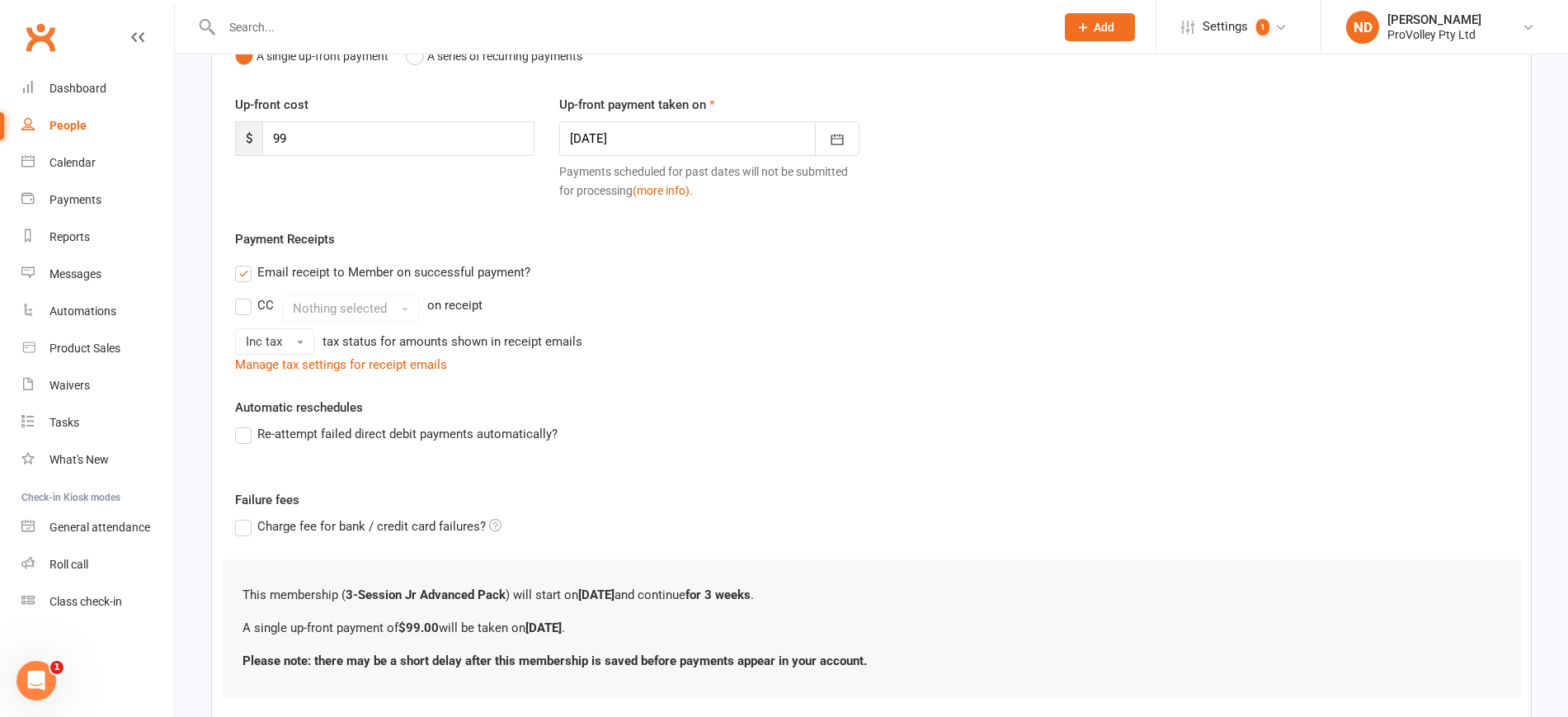
scroll to position [297, 0]
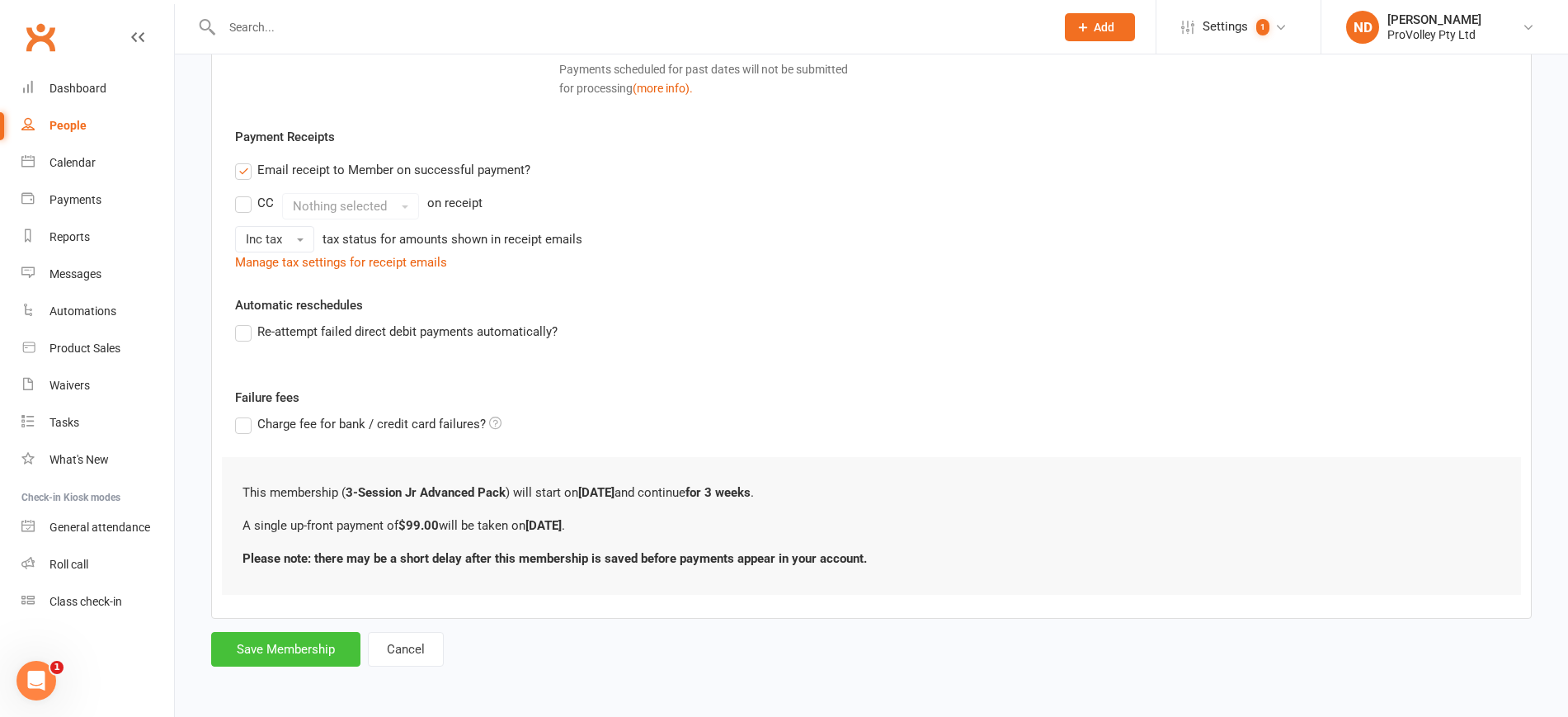
click at [305, 639] on button "Save Membership" at bounding box center [286, 649] width 149 height 34
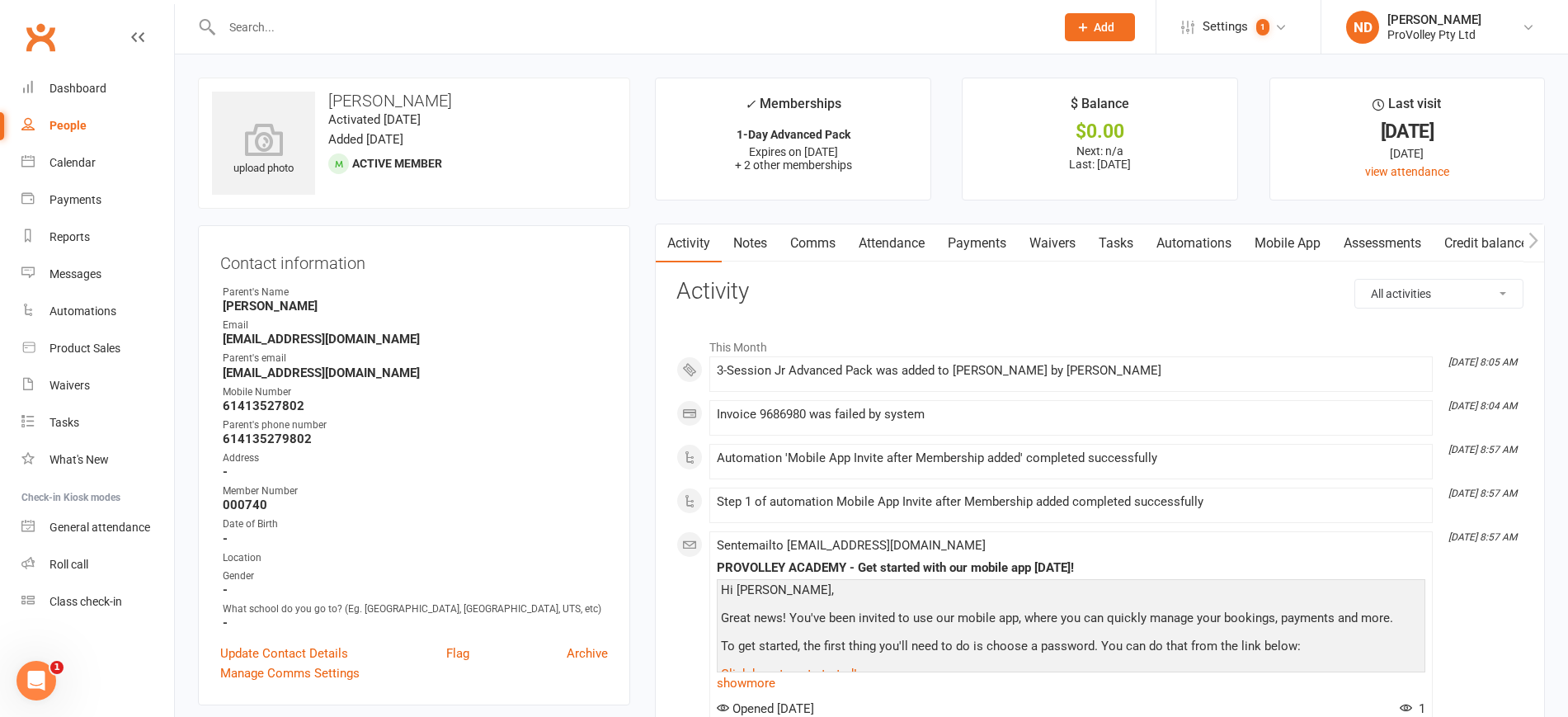
click at [89, 113] on link "People" at bounding box center [98, 126] width 153 height 37
select select "100"
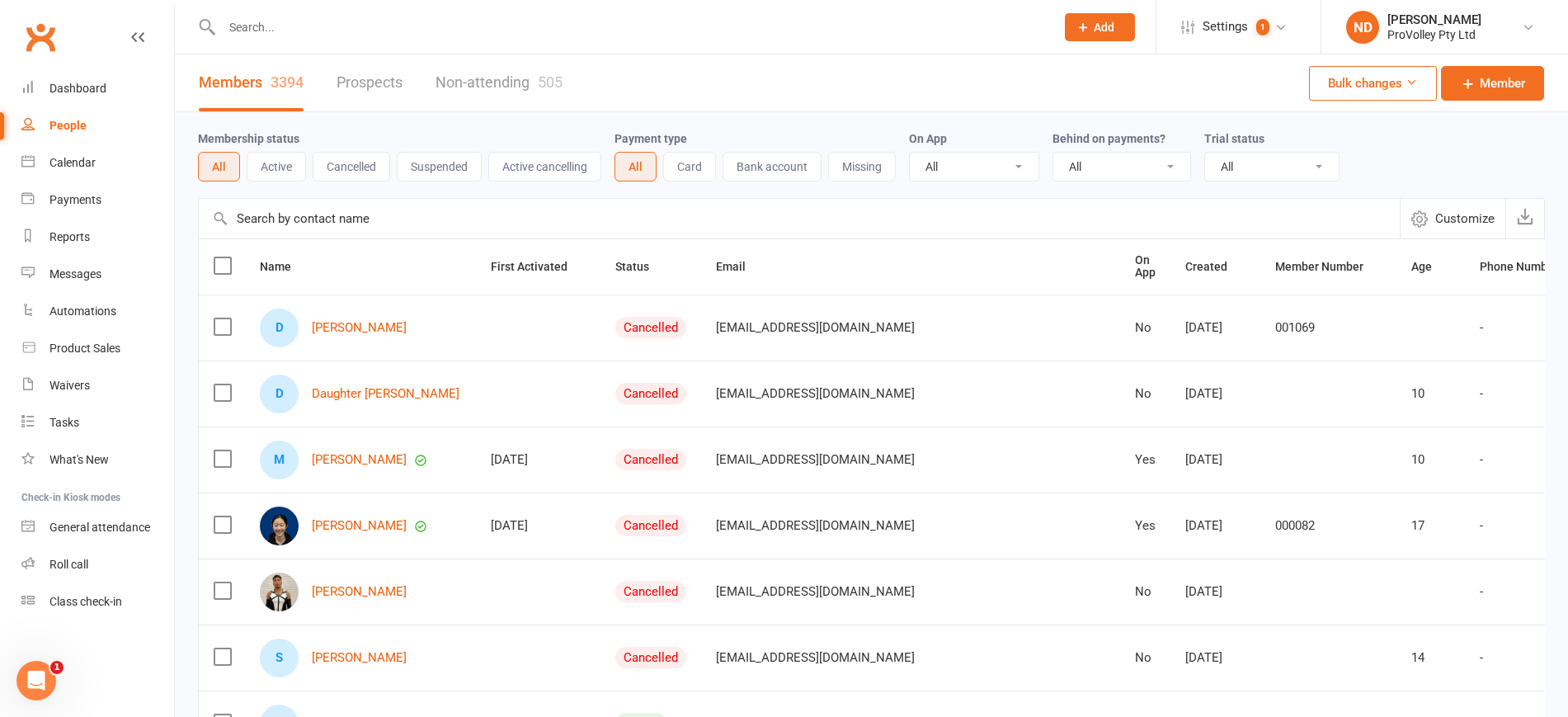
click at [333, 222] on input "text" at bounding box center [799, 219] width 1201 height 40
paste input "Elisa Suparyo"
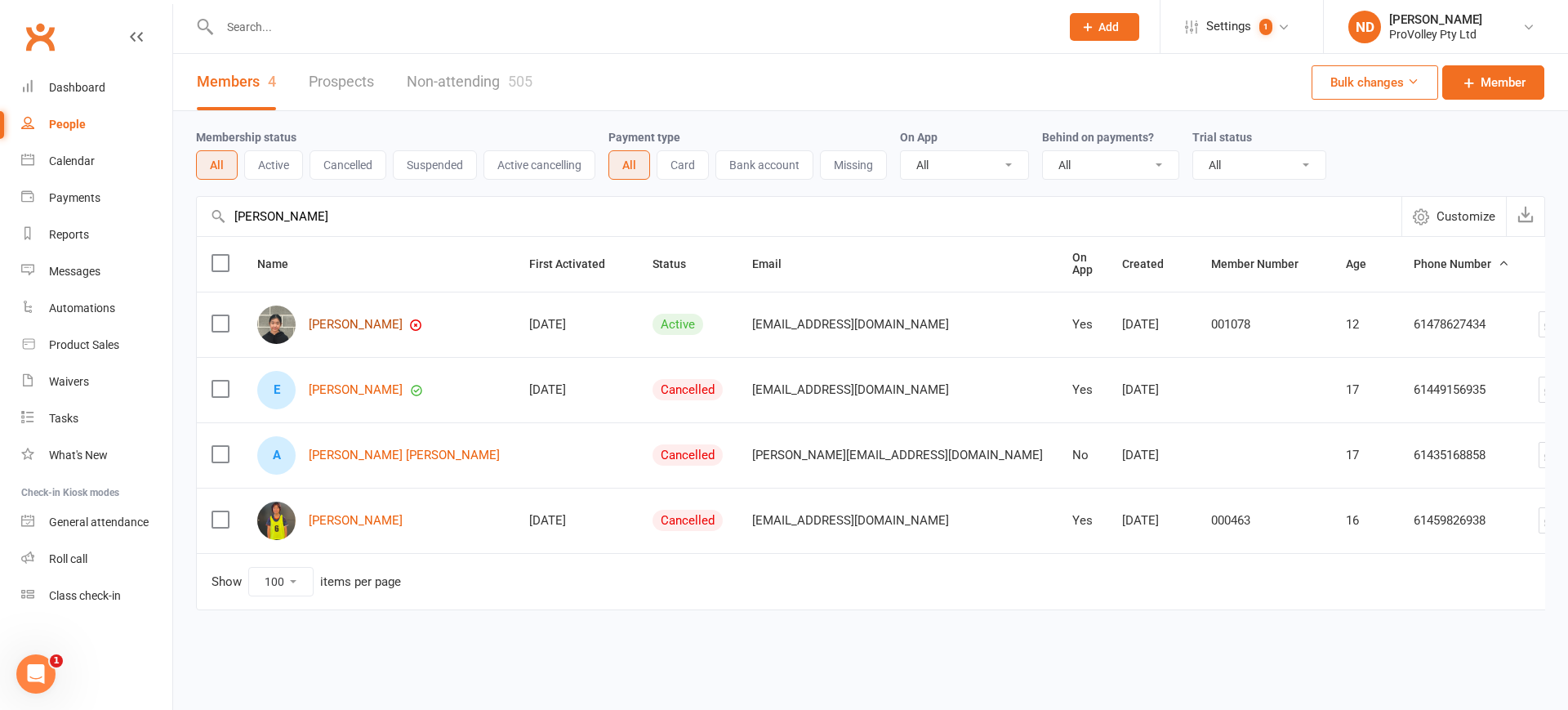
type input "Elisa Suparyo"
click at [357, 318] on link "Eliza Suparyo" at bounding box center [355, 325] width 94 height 14
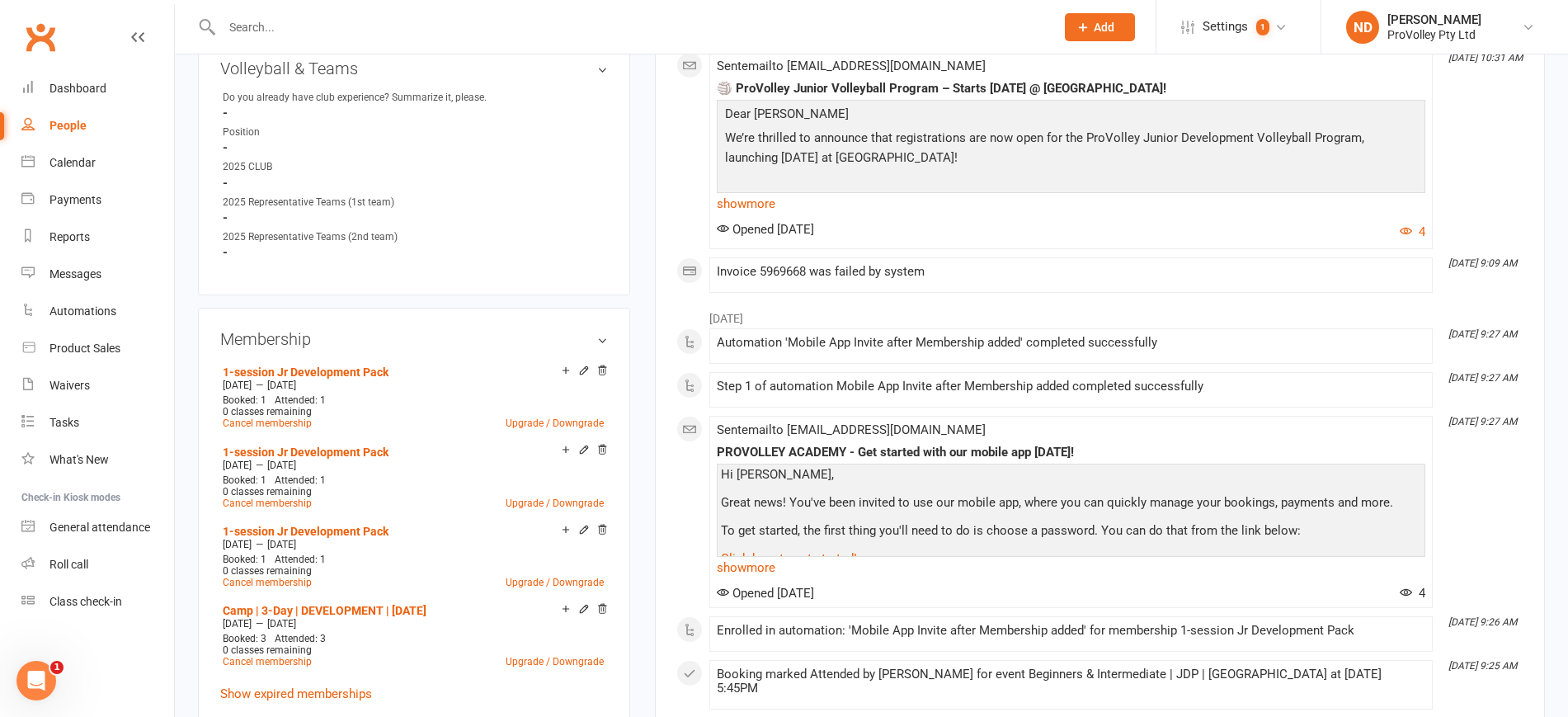
scroll to position [1238, 0]
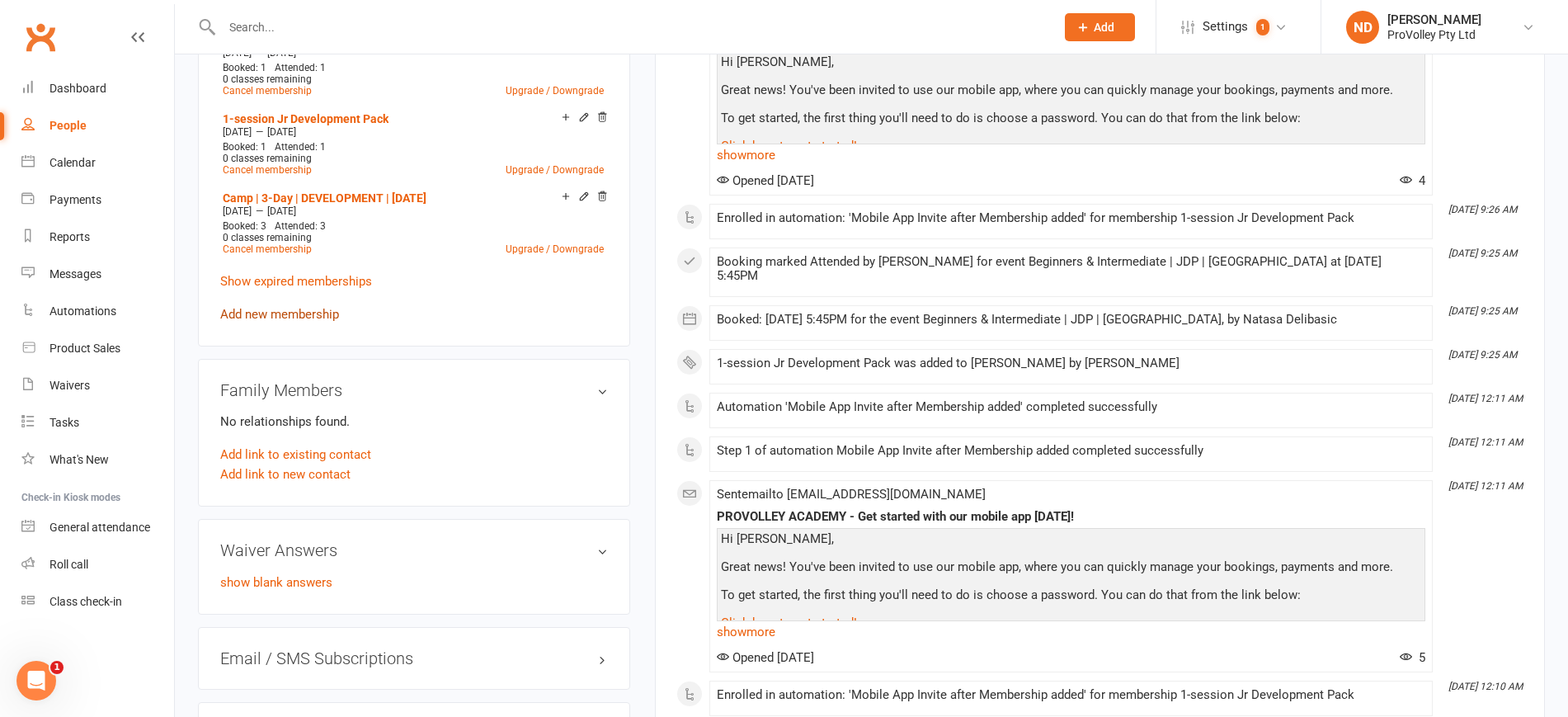
click at [297, 322] on link "Add new membership" at bounding box center [279, 315] width 118 height 14
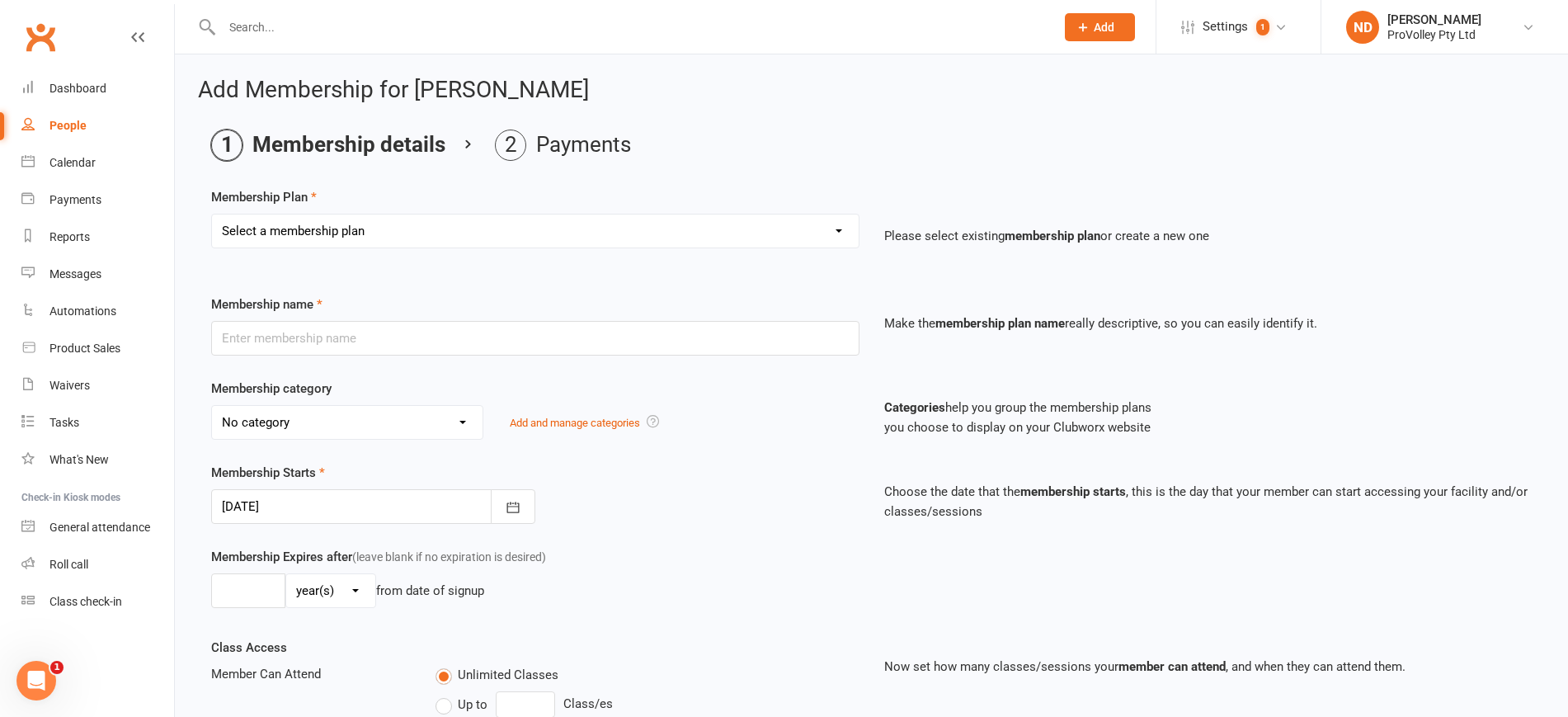
click at [298, 234] on select "Select a membership plan Create new Membership Plan SVL Team 1-Day Trial SVL Te…" at bounding box center [536, 231] width 647 height 33
select select "10"
click at [212, 214] on select "Select a membership plan Create new Membership Plan SVL Team 1-Day Trial SVL Te…" at bounding box center [536, 231] width 647 height 33
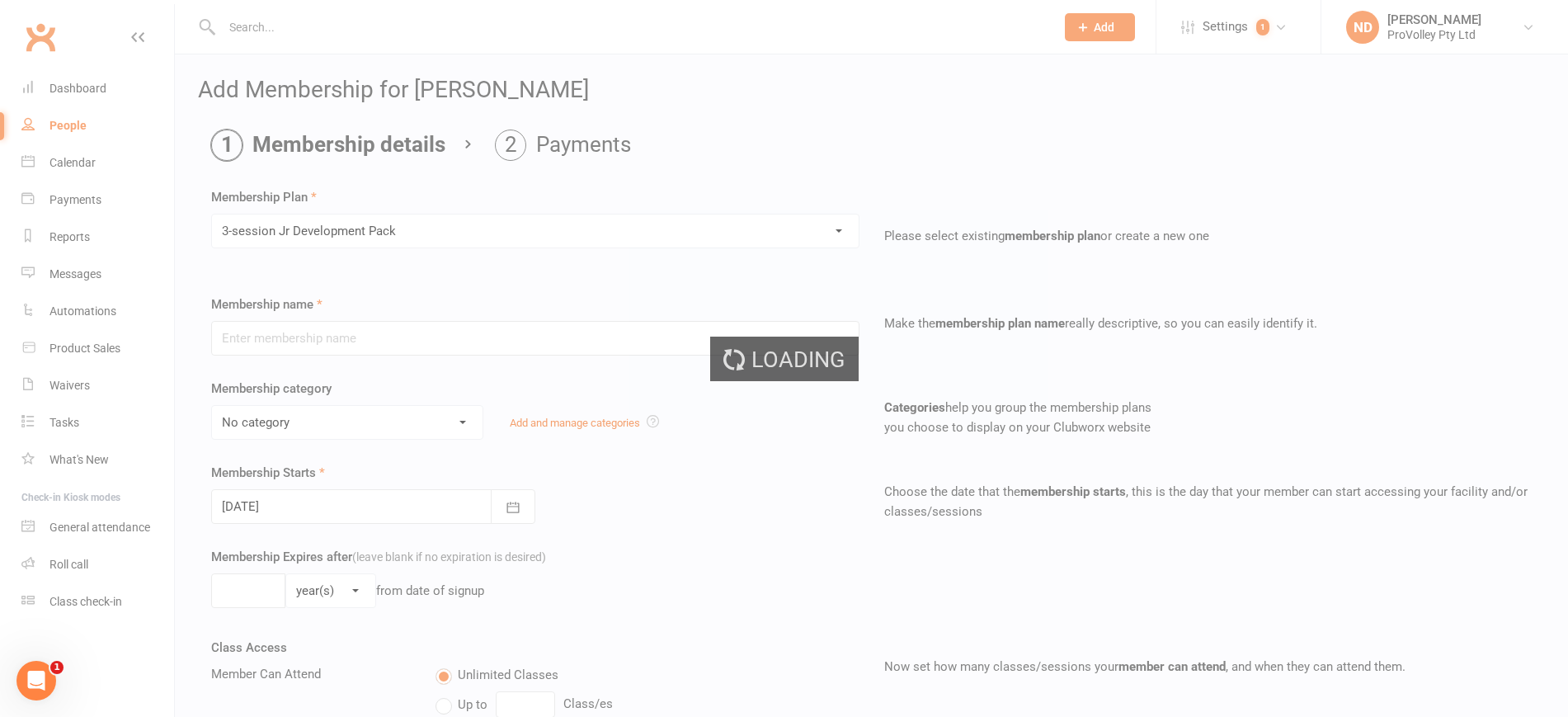
type input "3-session Jr Development Pack"
select select "2"
type input "10"
select select "1"
type input "3"
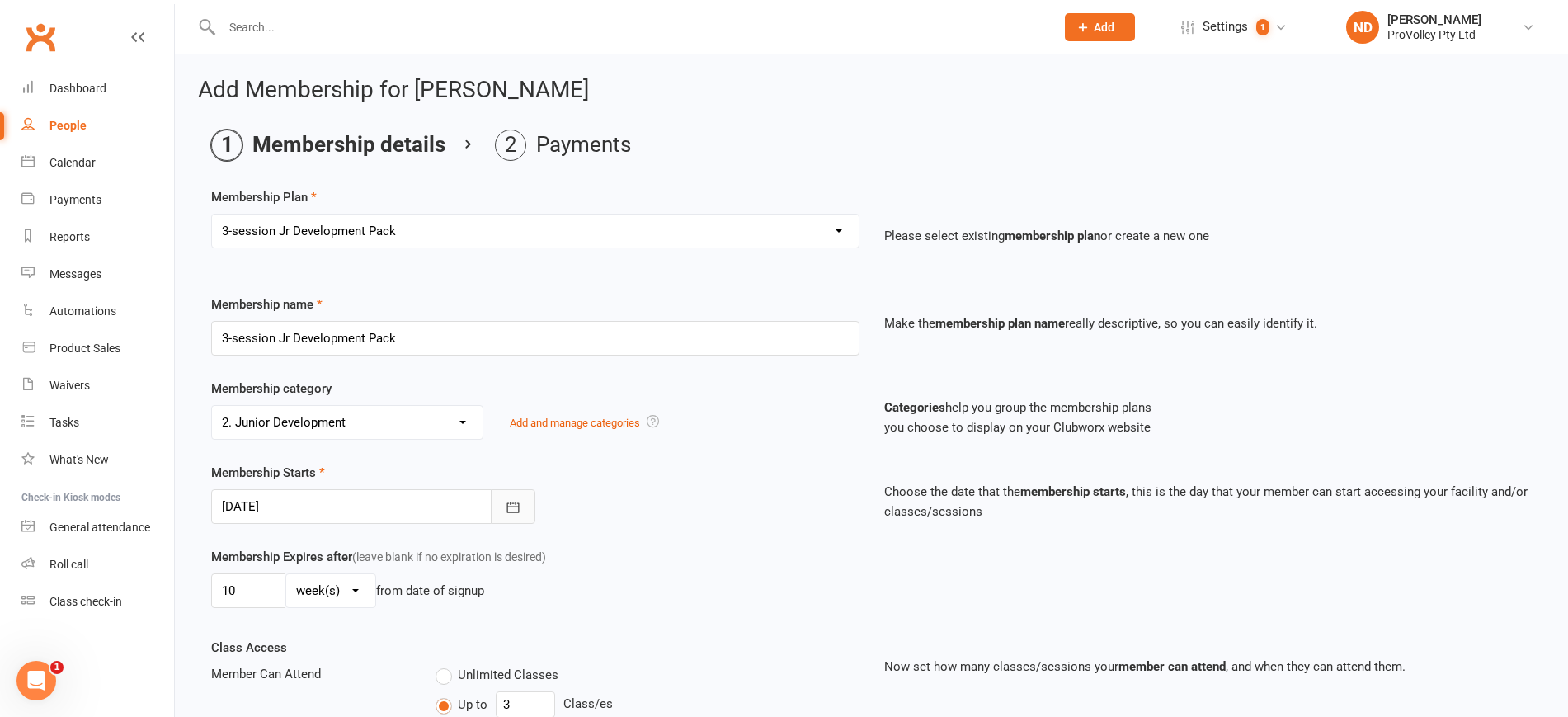
click at [502, 515] on button "button" at bounding box center [512, 506] width 44 height 34
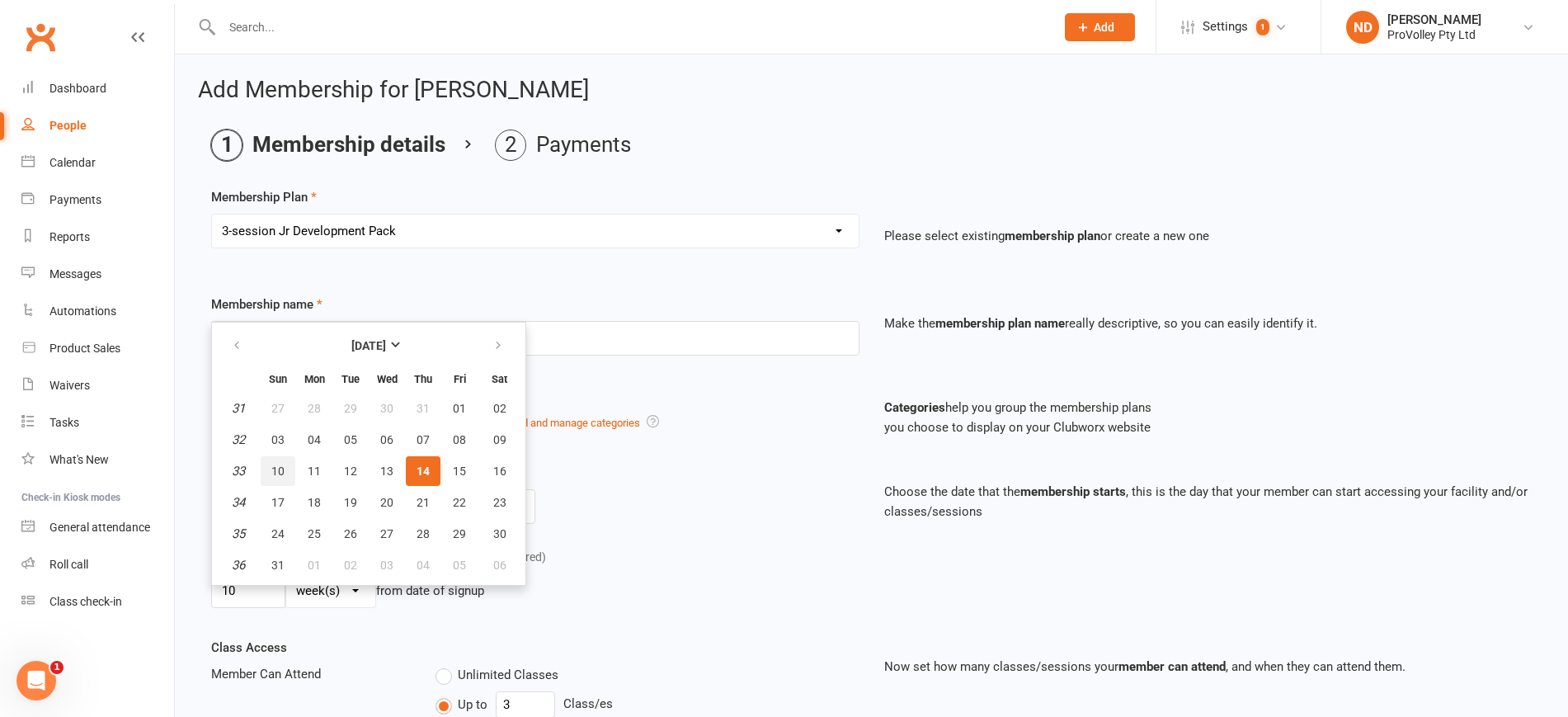
click at [279, 467] on span "10" at bounding box center [277, 471] width 14 height 14
type input "10 Aug 2025"
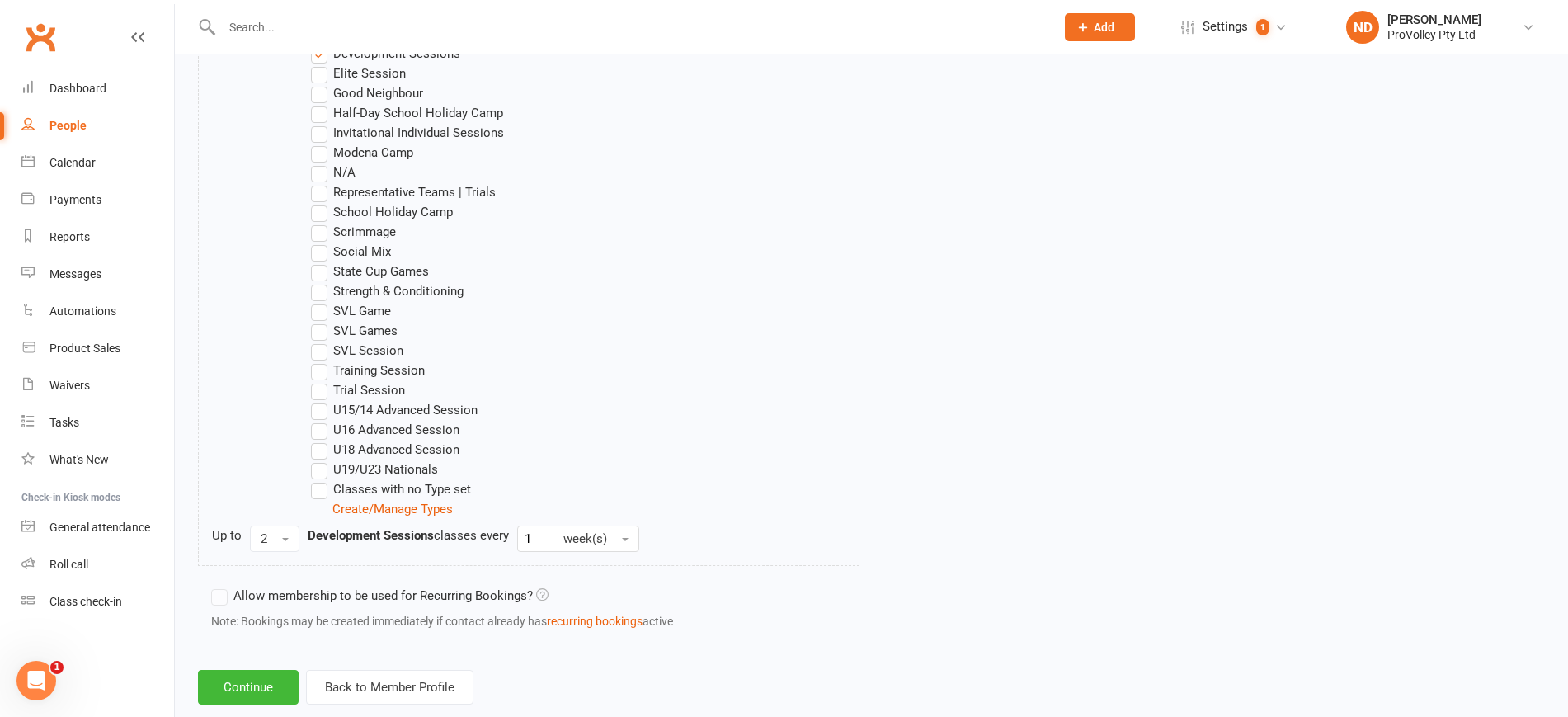
scroll to position [1032, 0]
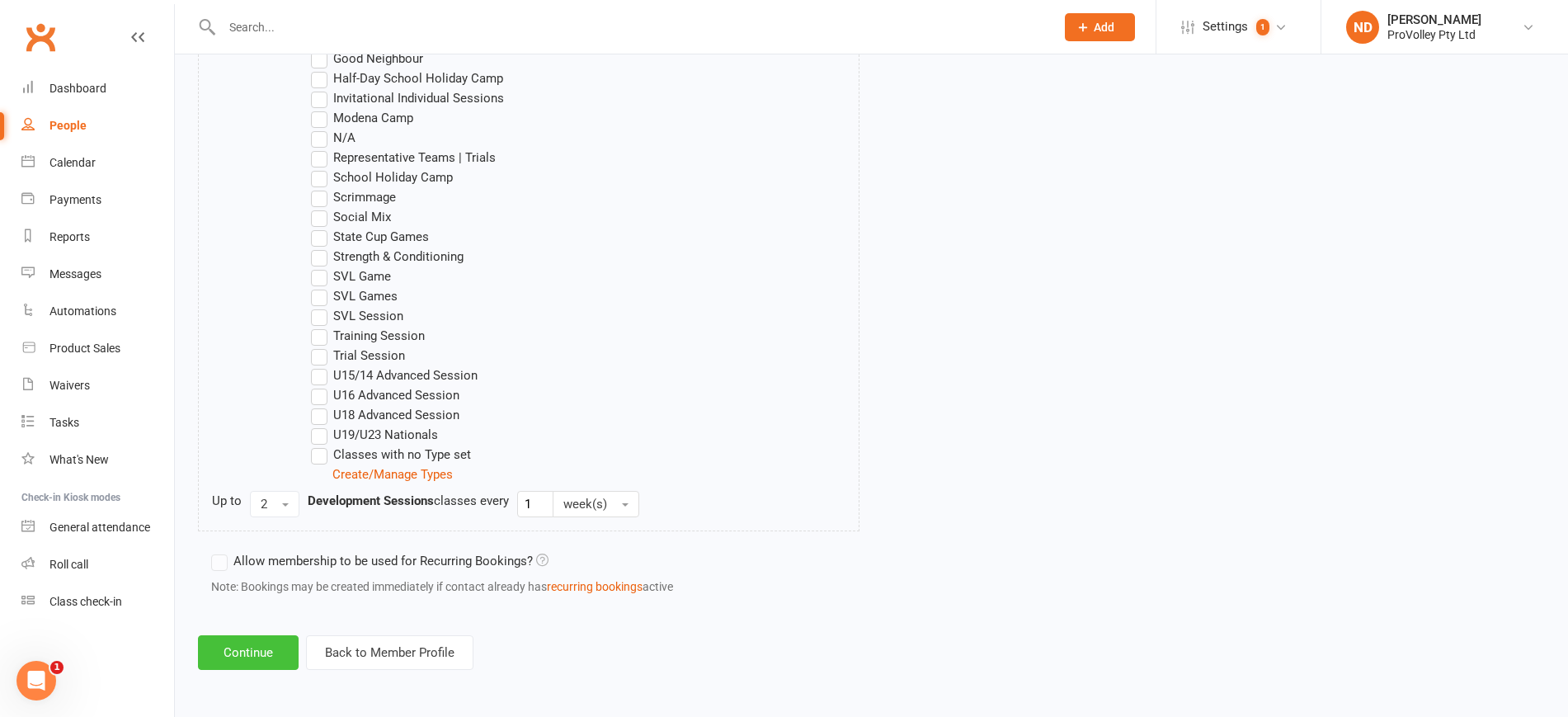
click at [257, 656] on button "Continue" at bounding box center [248, 653] width 100 height 34
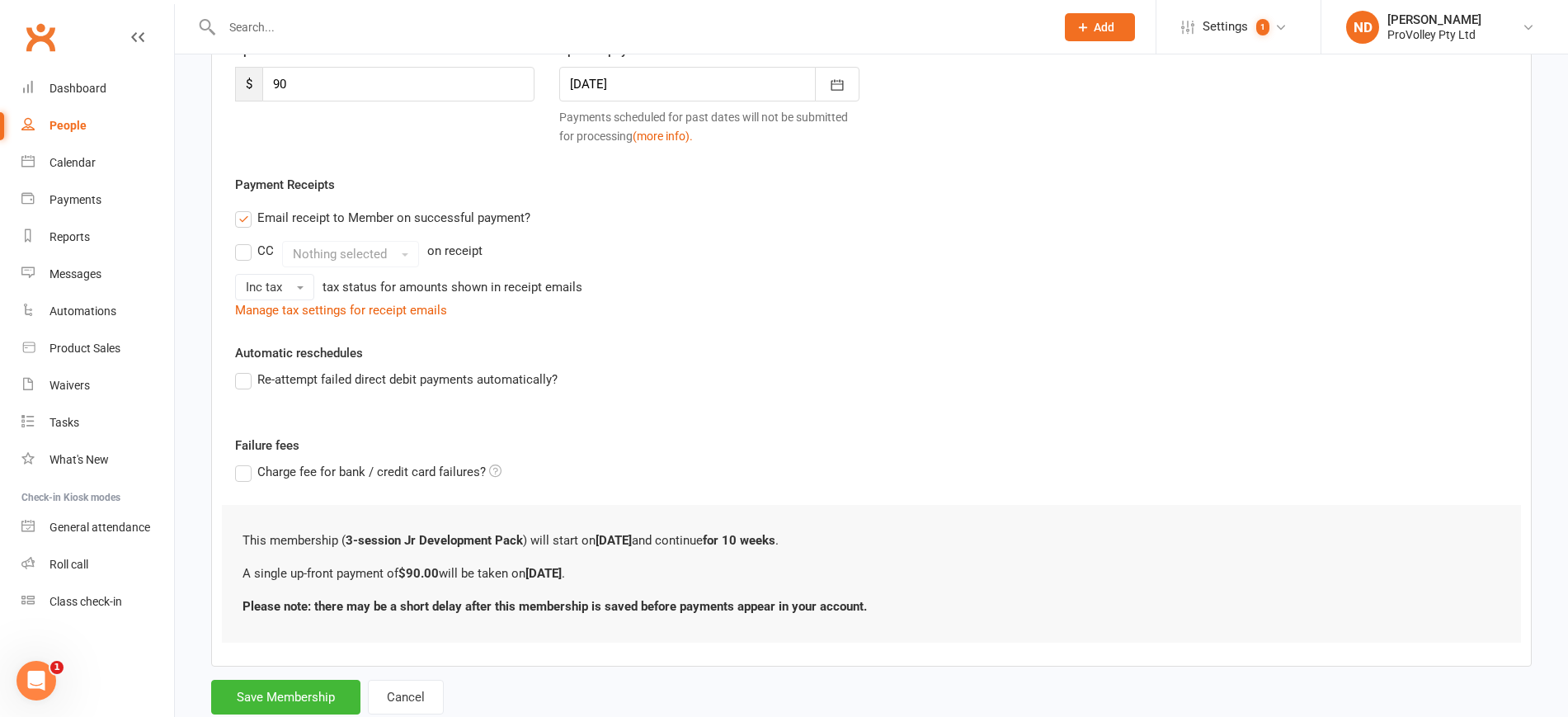
scroll to position [297, 0]
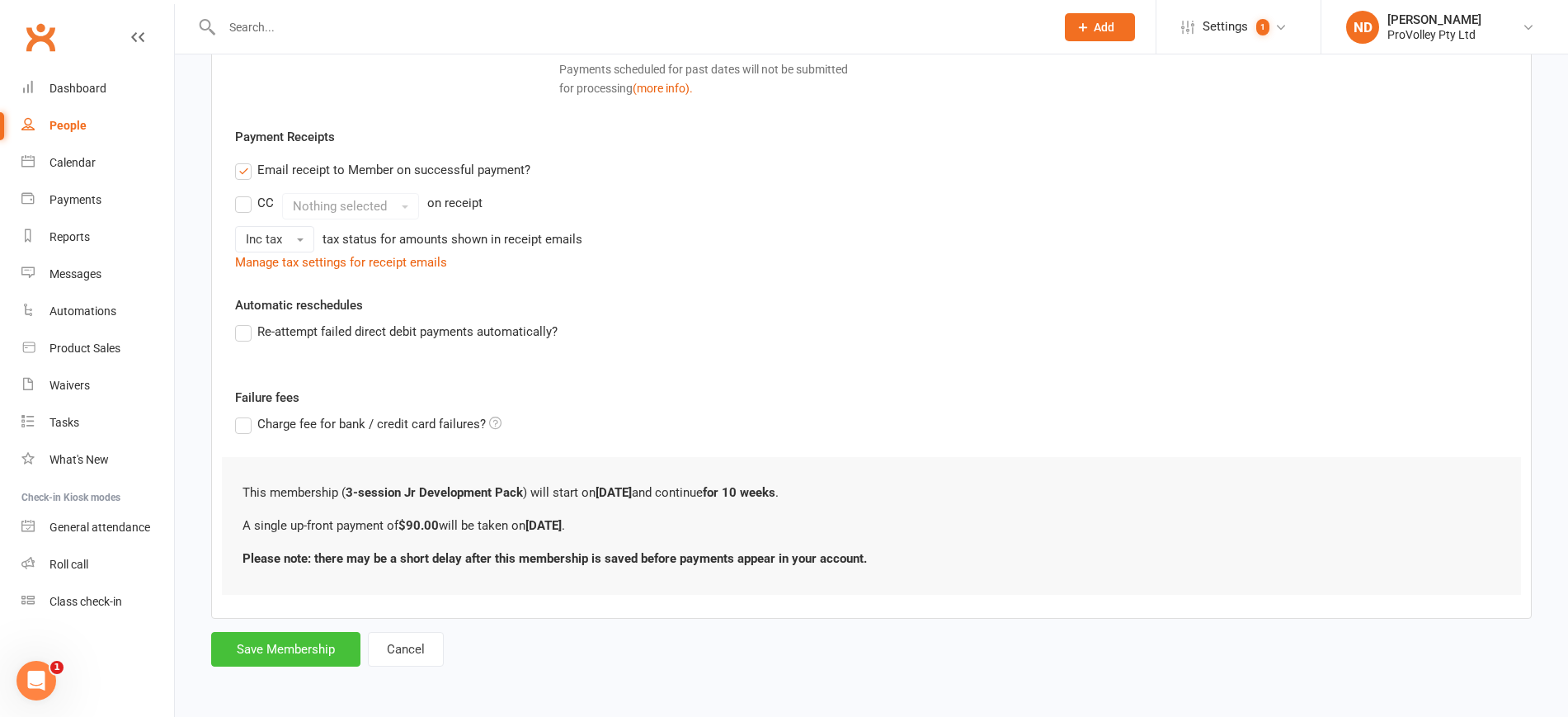
click at [324, 646] on button "Save Membership" at bounding box center [286, 649] width 149 height 34
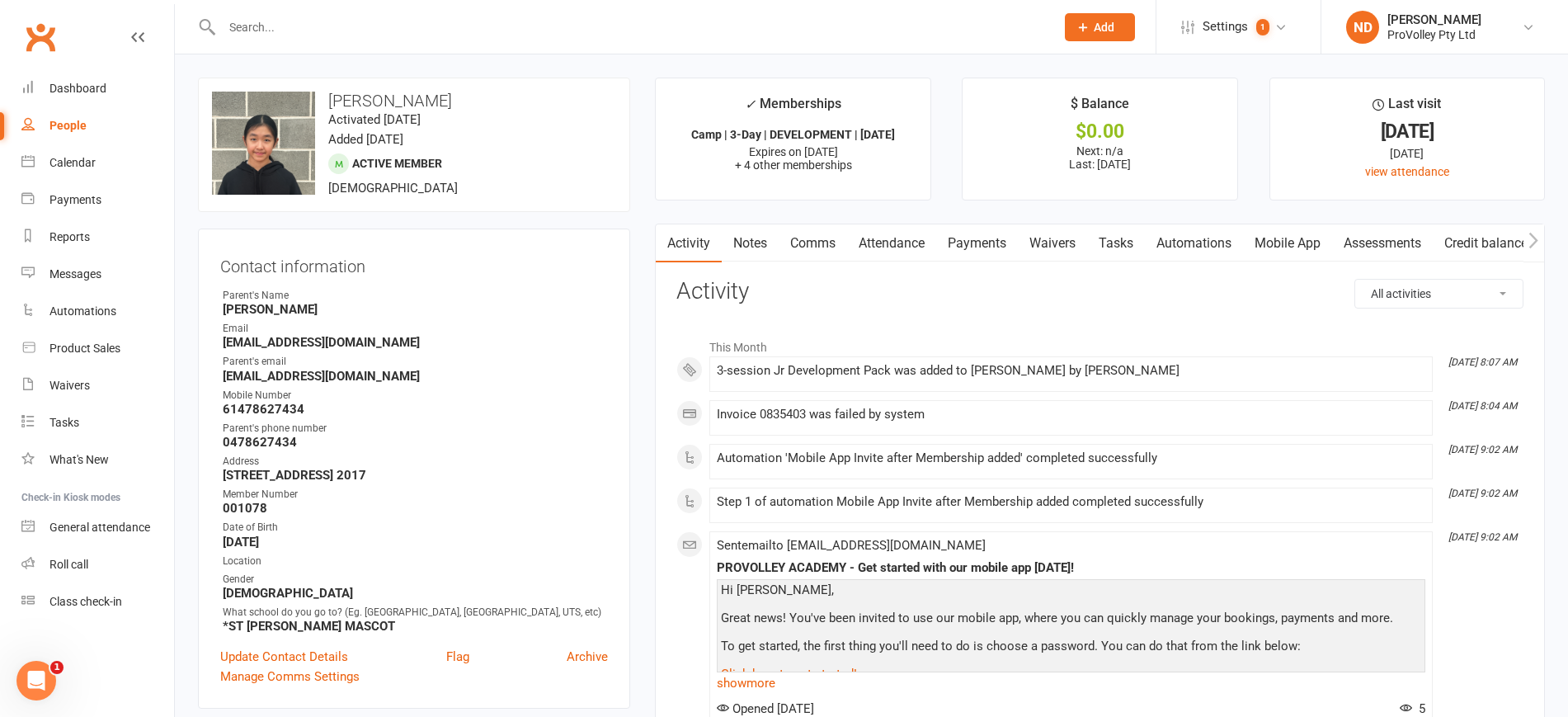
click at [85, 123] on div "People" at bounding box center [68, 125] width 37 height 14
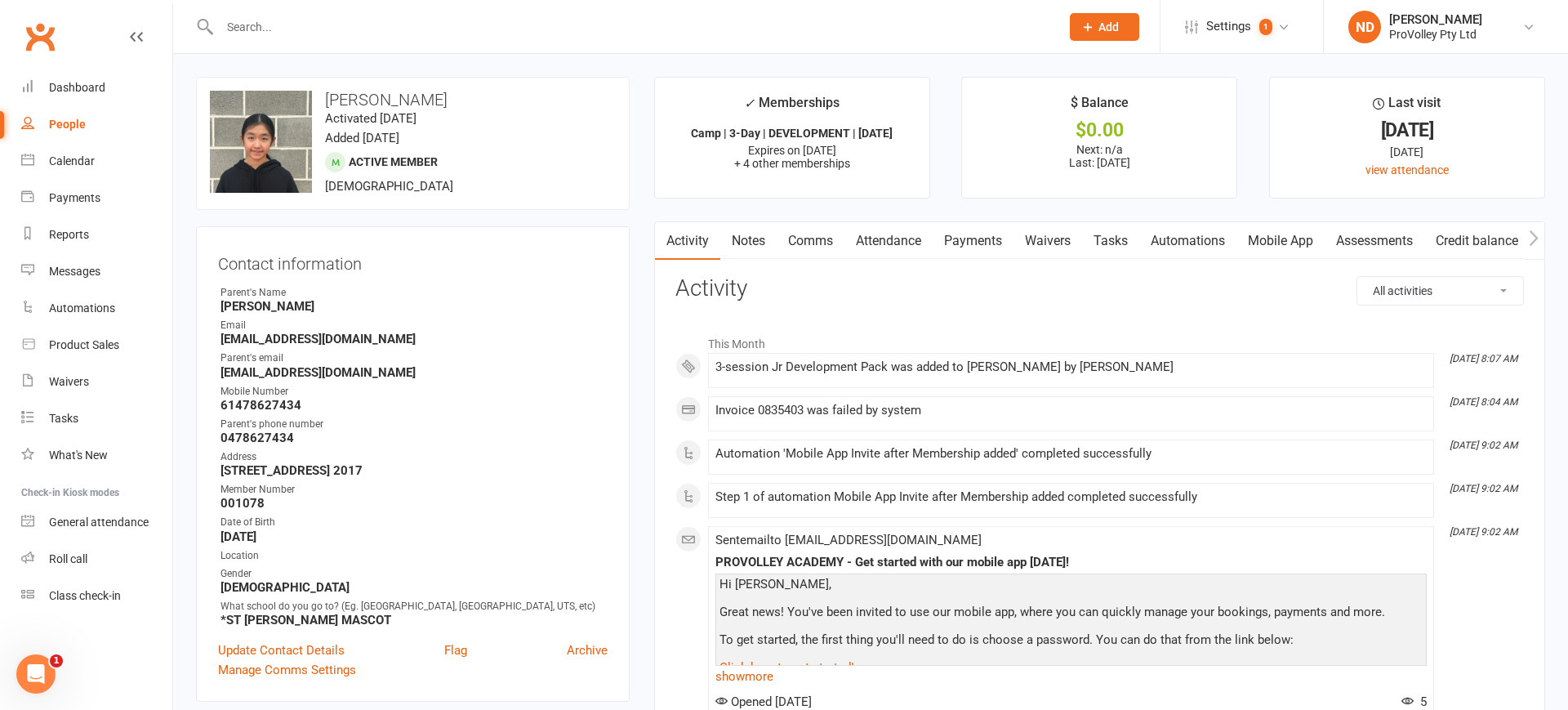
select select "100"
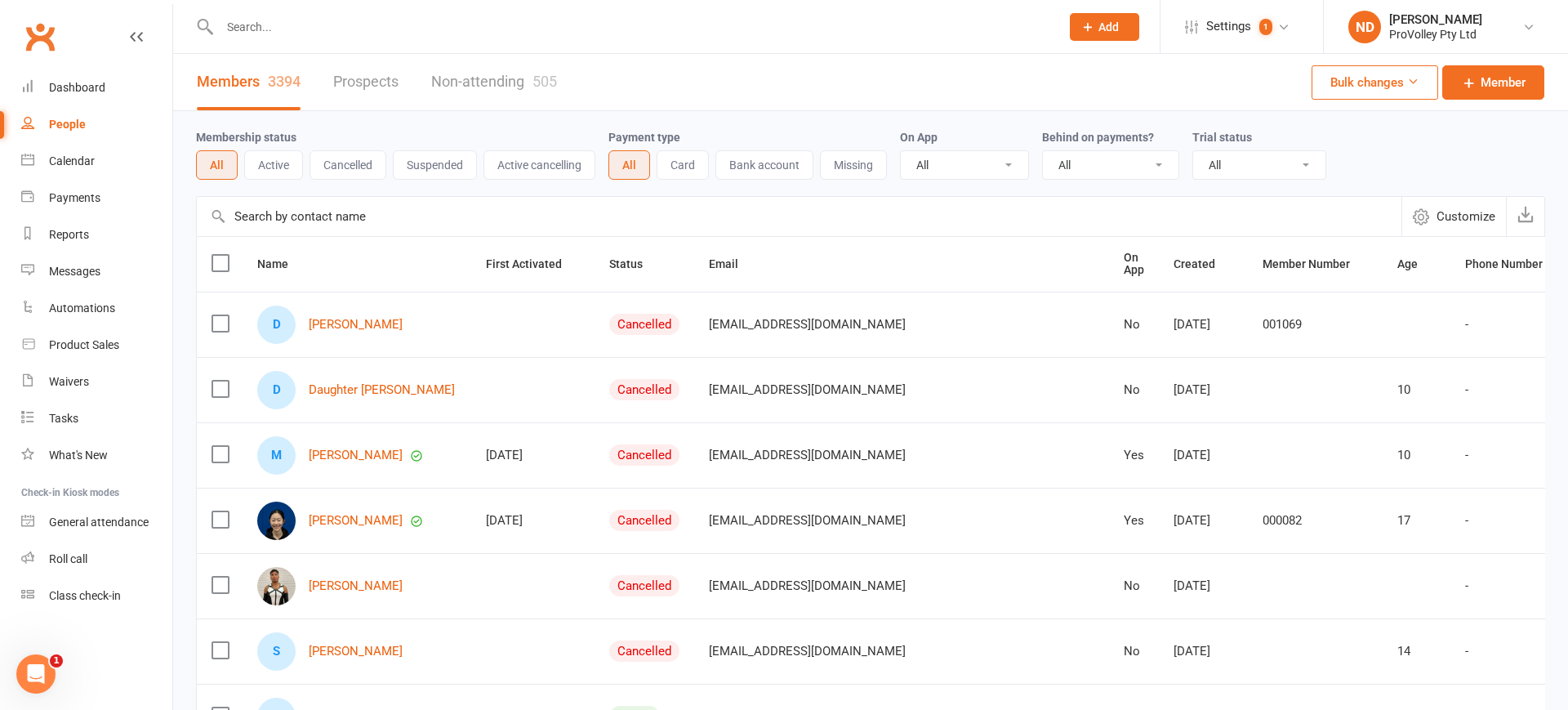
click at [399, 217] on input "text" at bounding box center [799, 217] width 1205 height 39
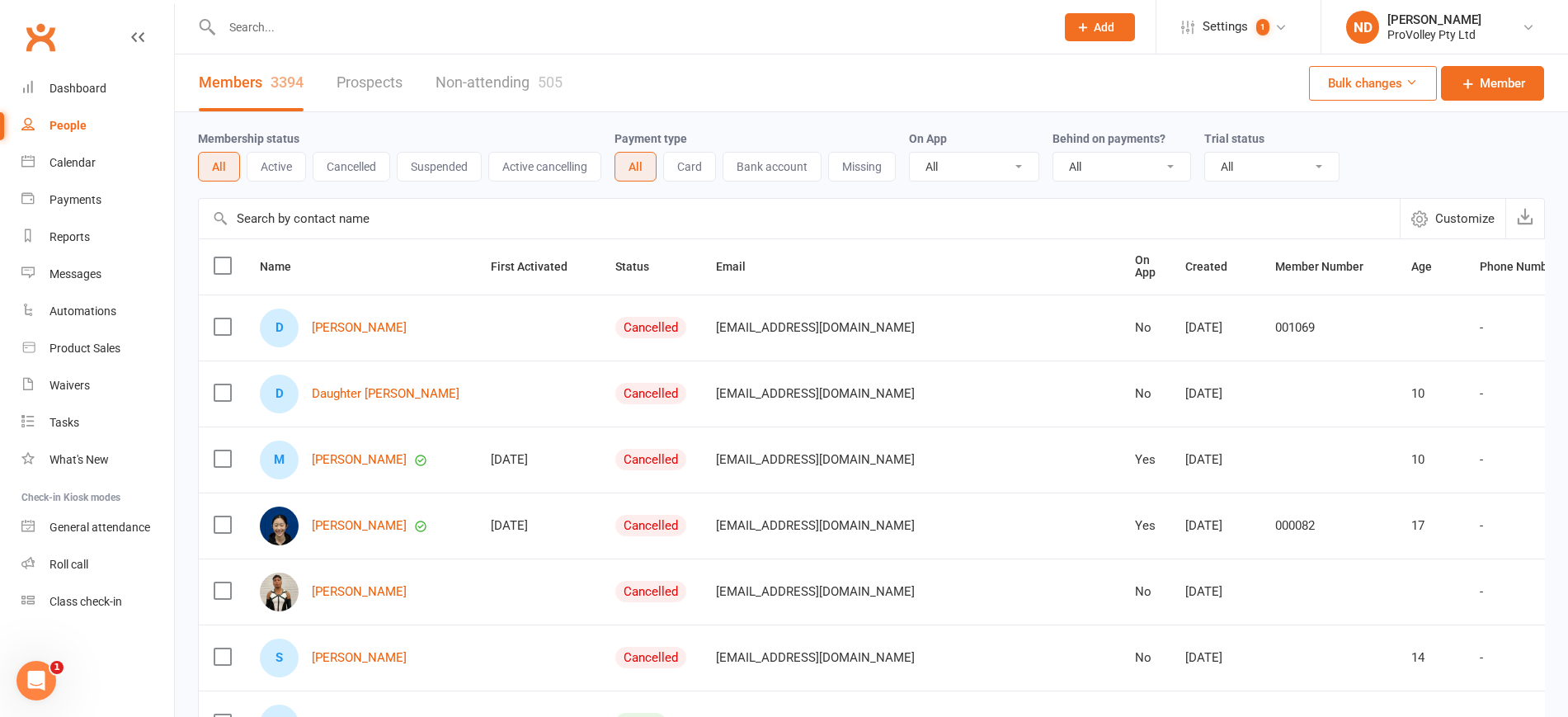
paste input "Jamie Salvadori"
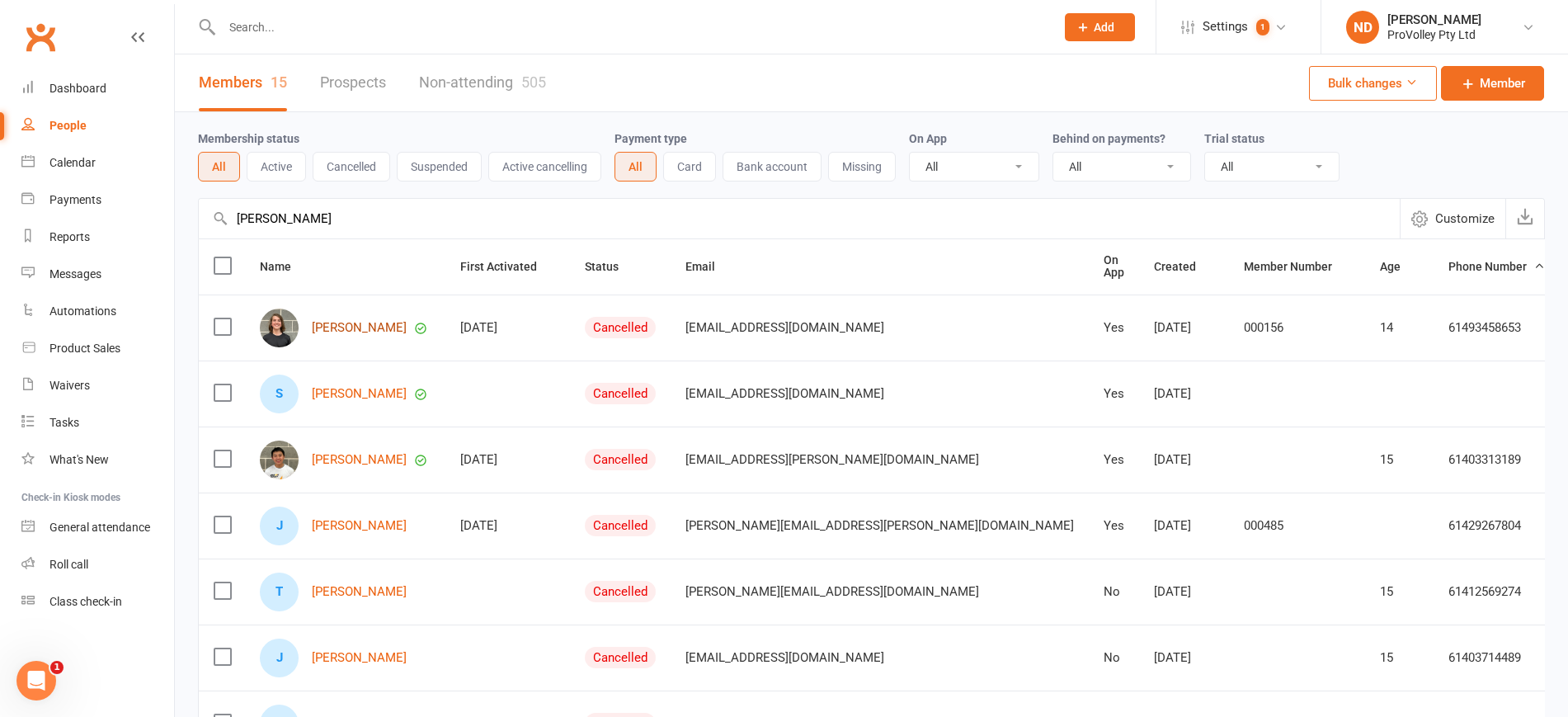
type input "Jamie Salvadori"
click at [378, 321] on link "Jamie Salvadori" at bounding box center [359, 328] width 95 height 14
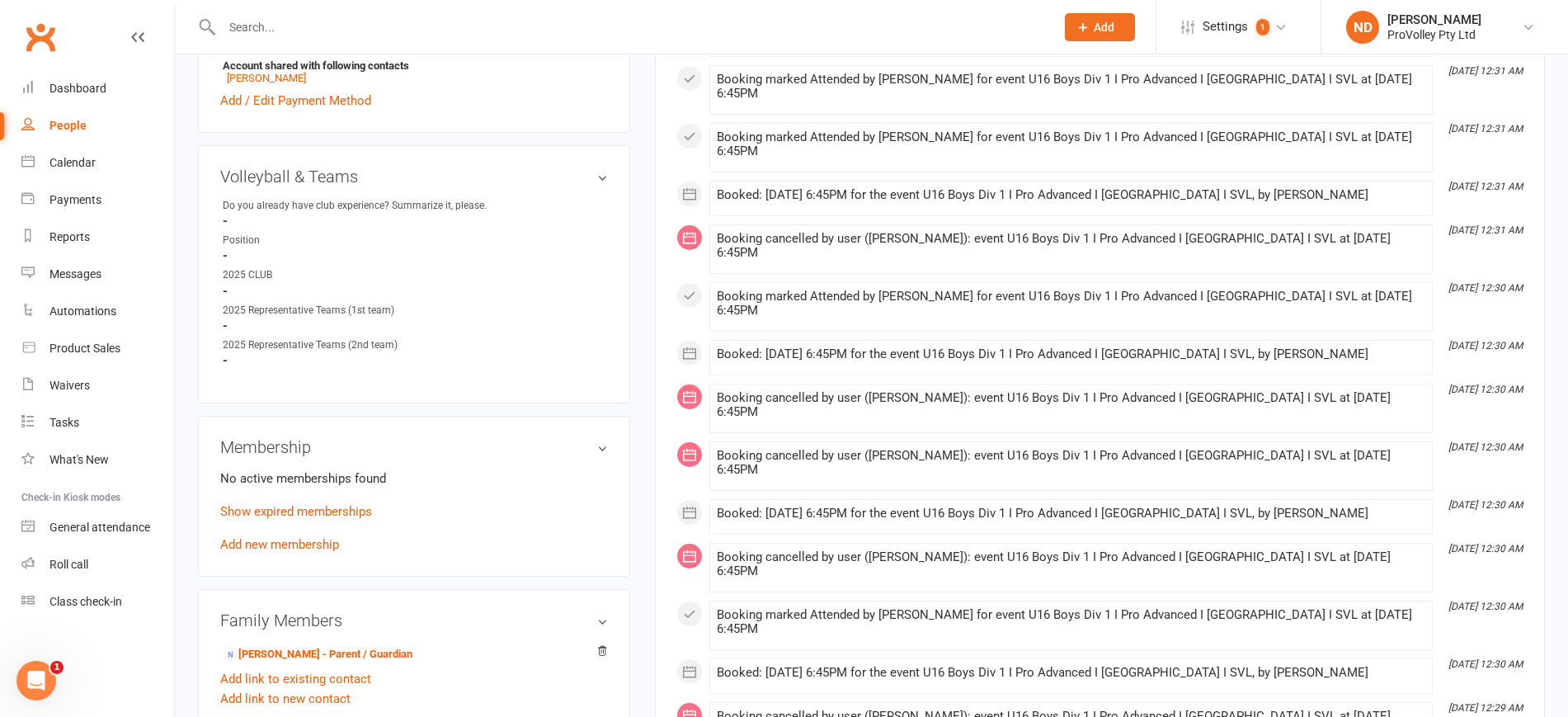
scroll to position [929, 0]
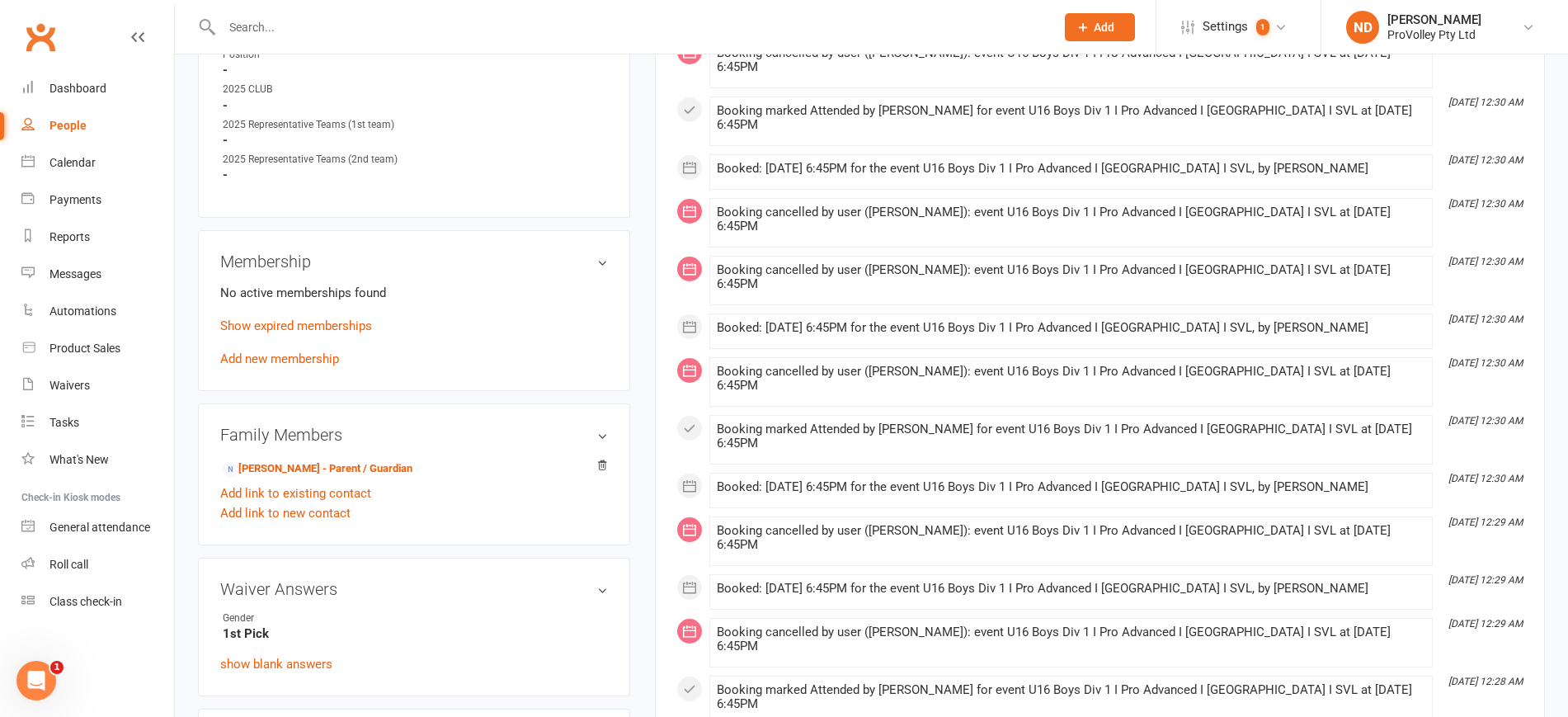
click at [321, 327] on membership-list "No active memberships found Show expired memberships Add new membership" at bounding box center [414, 325] width 388 height 83
click at [323, 334] on link "Show expired memberships" at bounding box center [296, 325] width 152 height 14
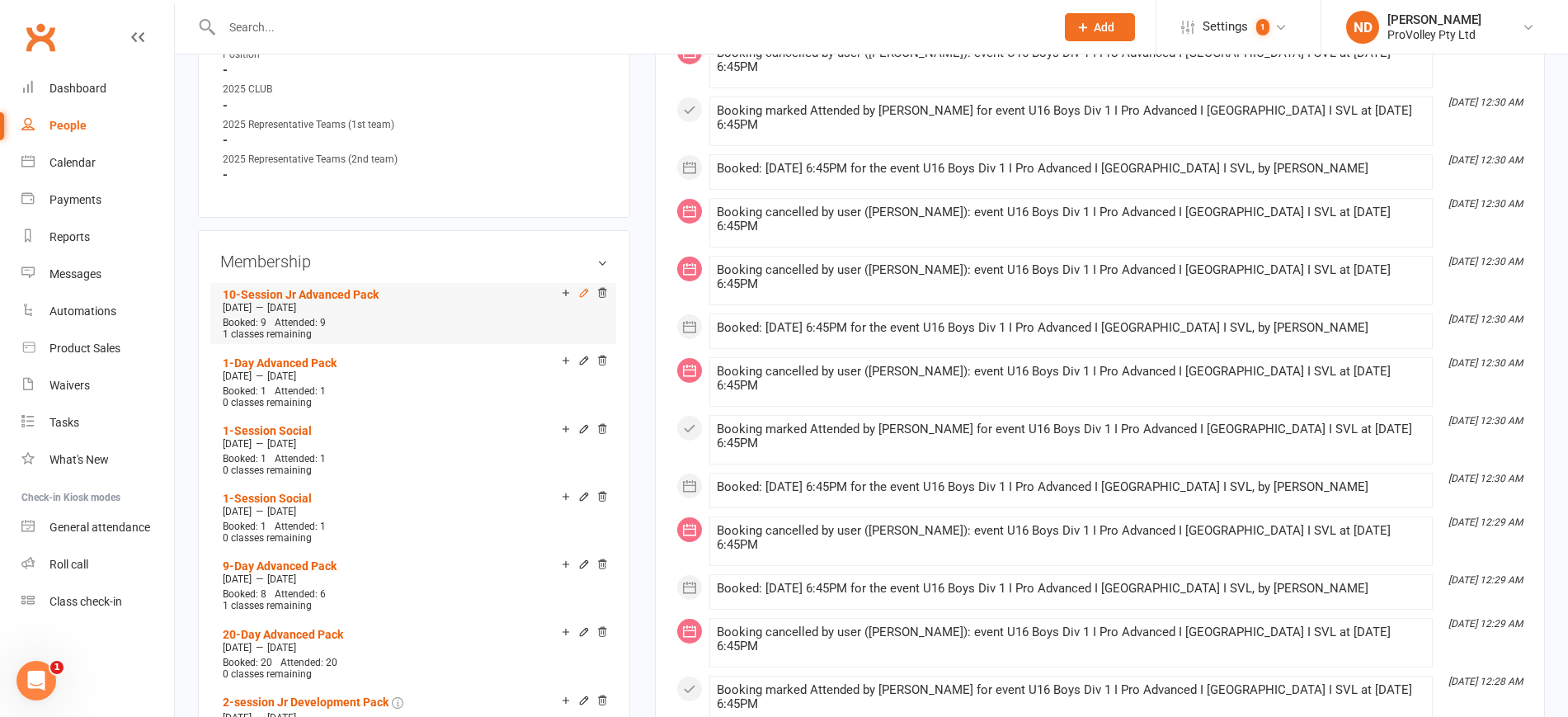
click at [578, 298] on icon at bounding box center [584, 293] width 12 height 12
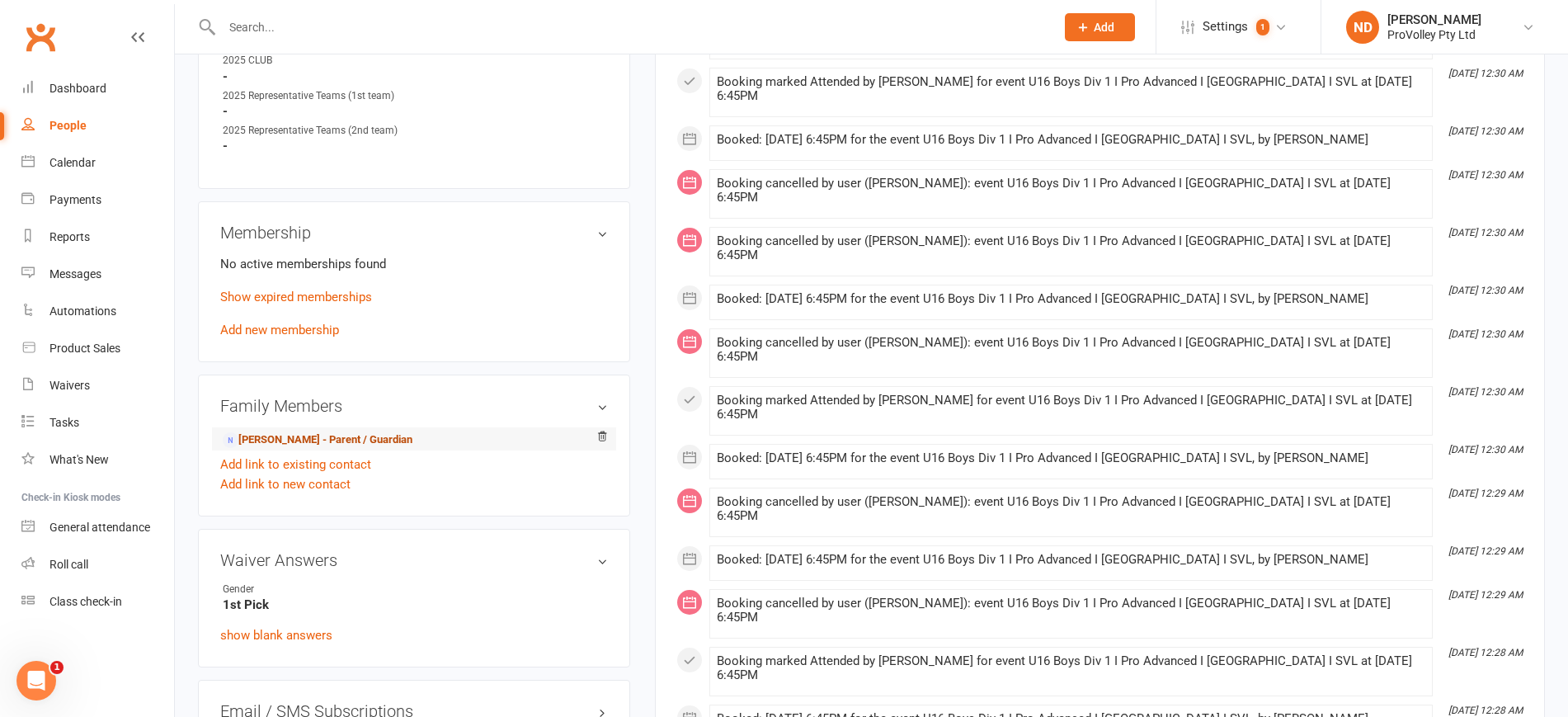
scroll to position [1032, 0]
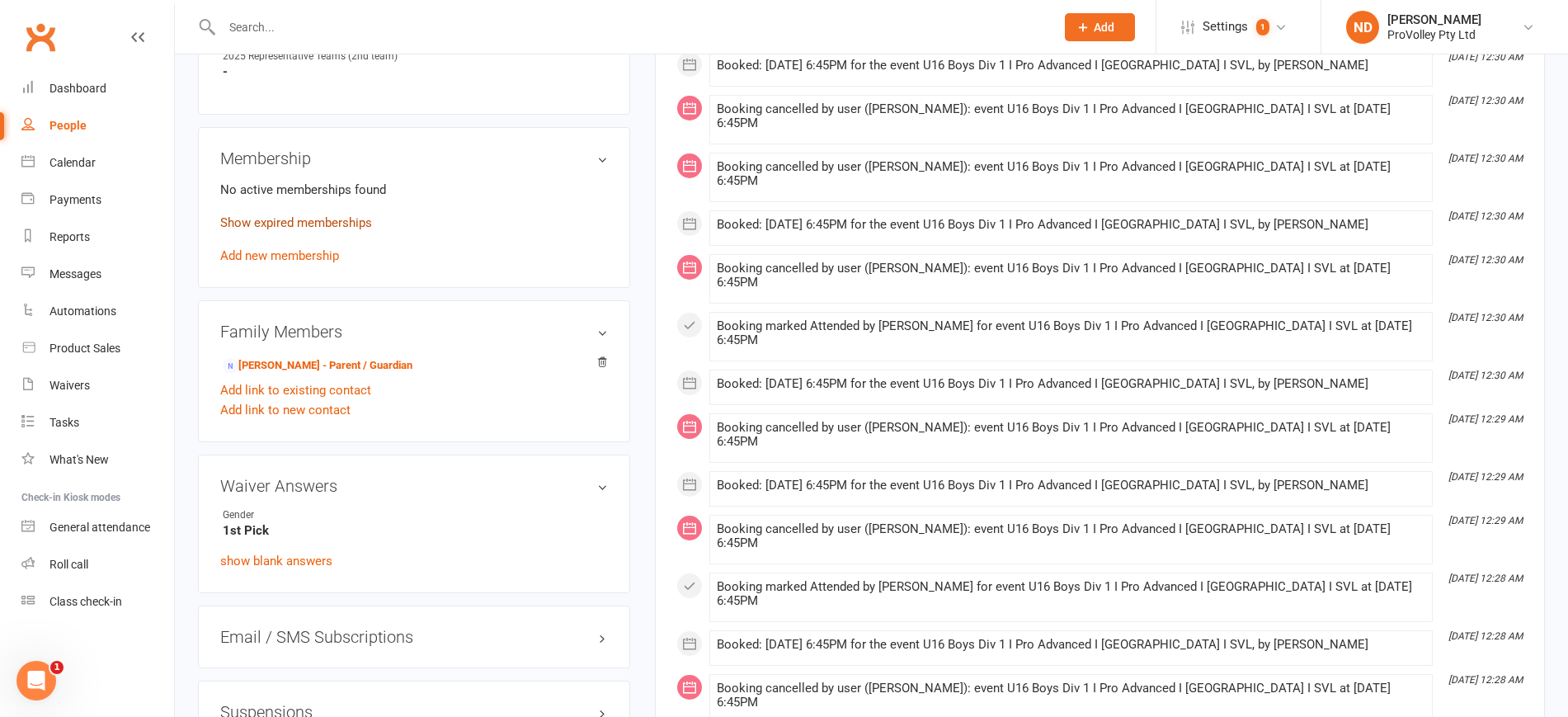
click at [306, 231] on link "Show expired memberships" at bounding box center [296, 222] width 152 height 14
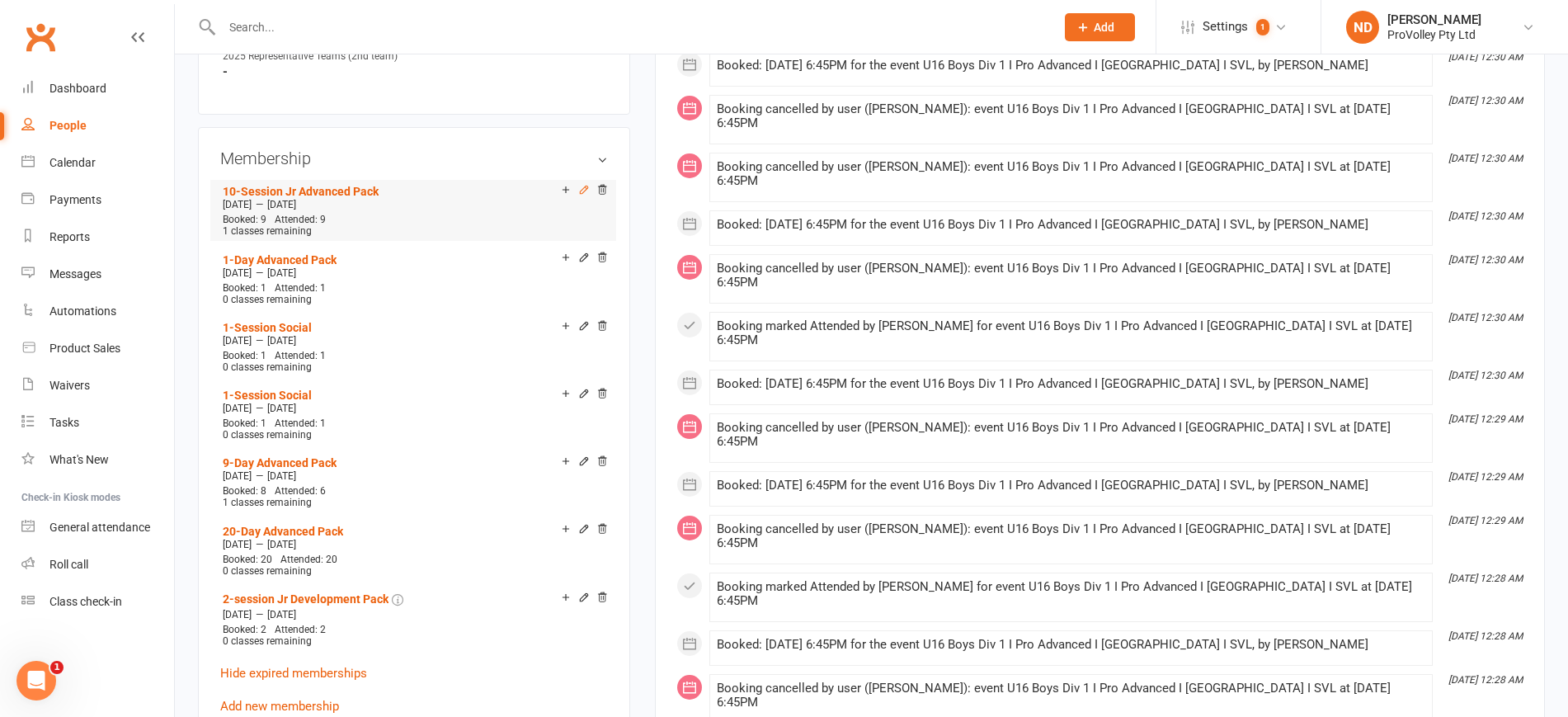
click at [589, 195] on icon at bounding box center [584, 190] width 12 height 12
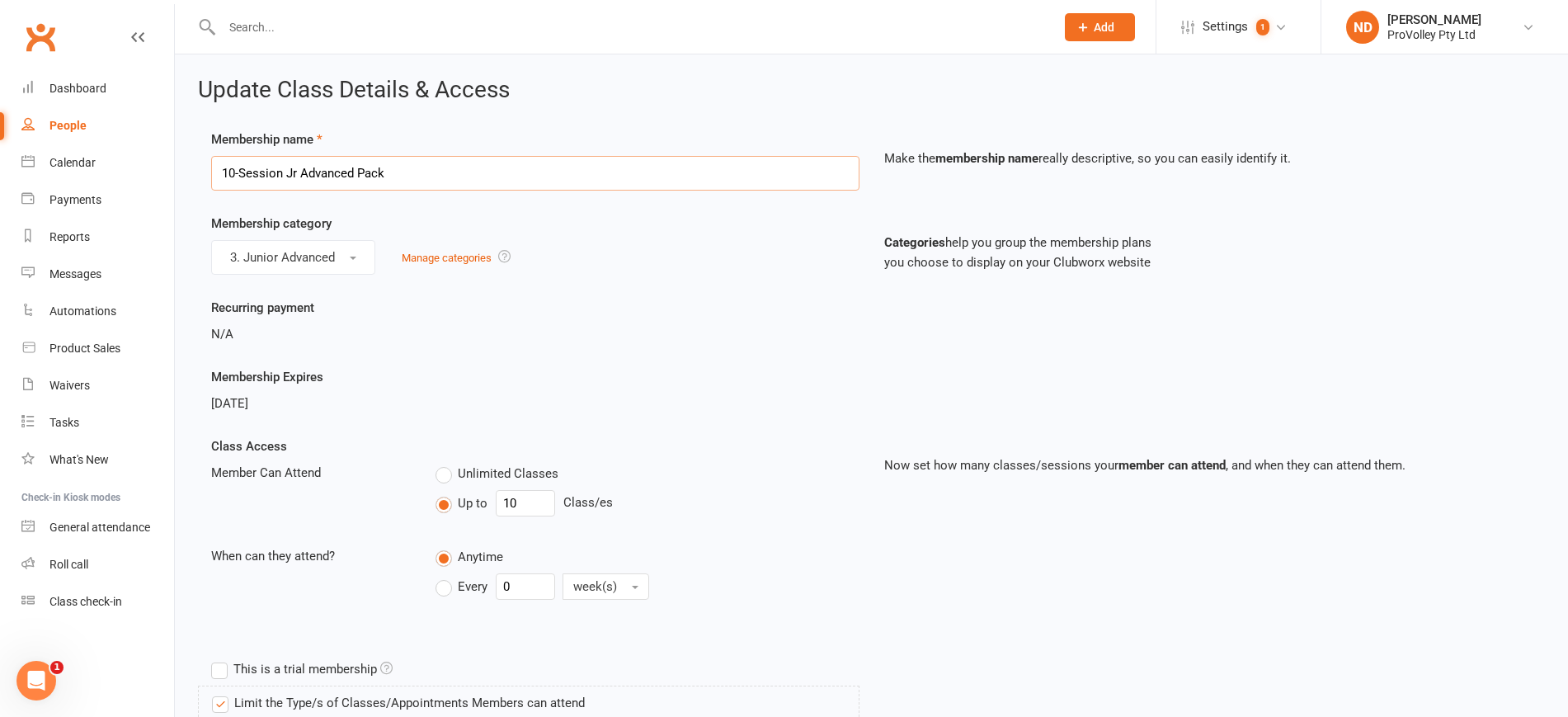
drag, startPoint x: 238, startPoint y: 175, endPoint x: 204, endPoint y: 175, distance: 34.0
click at [204, 175] on div "Membership name 10-Session Jr Advanced Pack" at bounding box center [535, 160] width 673 height 61
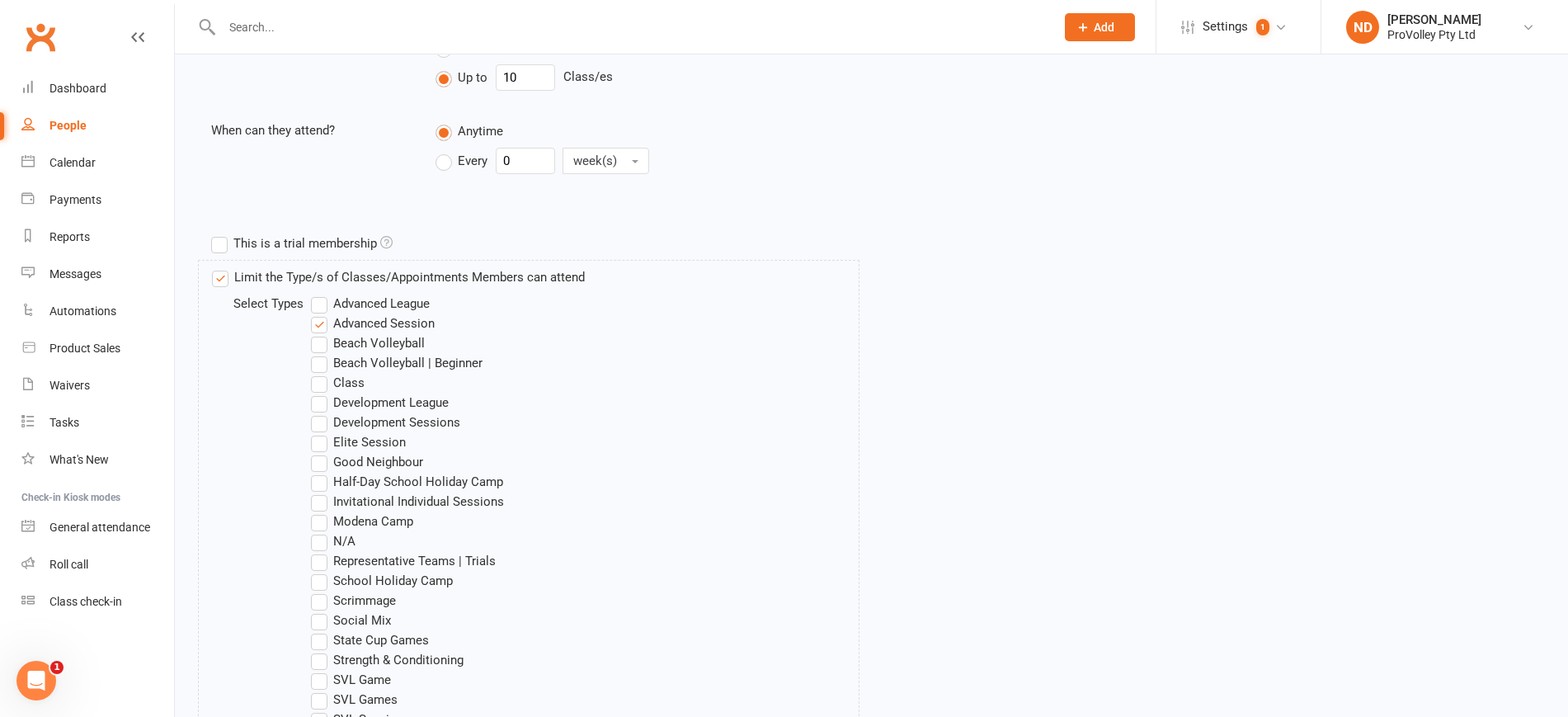
scroll to position [206, 0]
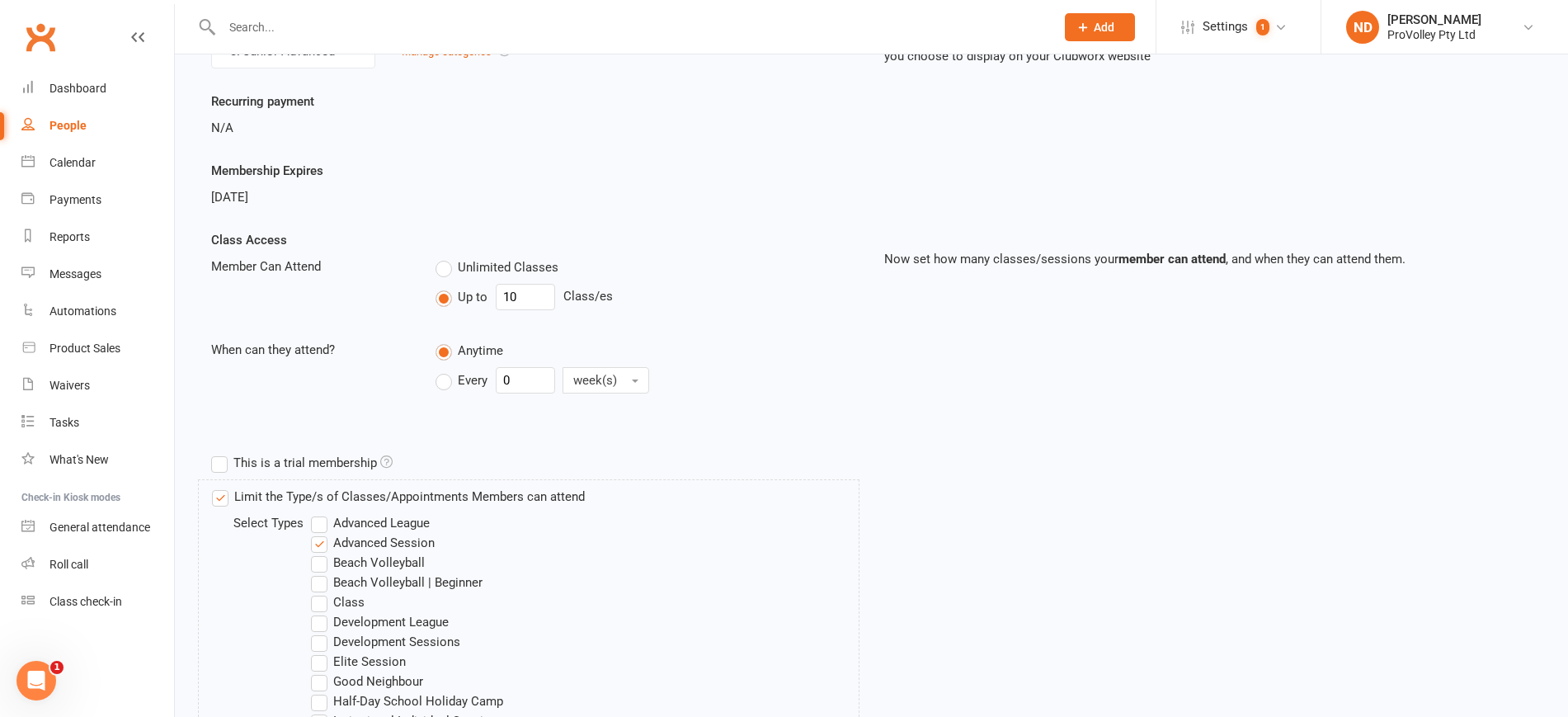
type input "9- Session Jr Advanced Pack"
drag, startPoint x: 534, startPoint y: 290, endPoint x: 451, endPoint y: 289, distance: 83.0
click at [451, 289] on div "Up to 10 Class/es" at bounding box center [647, 297] width 424 height 26
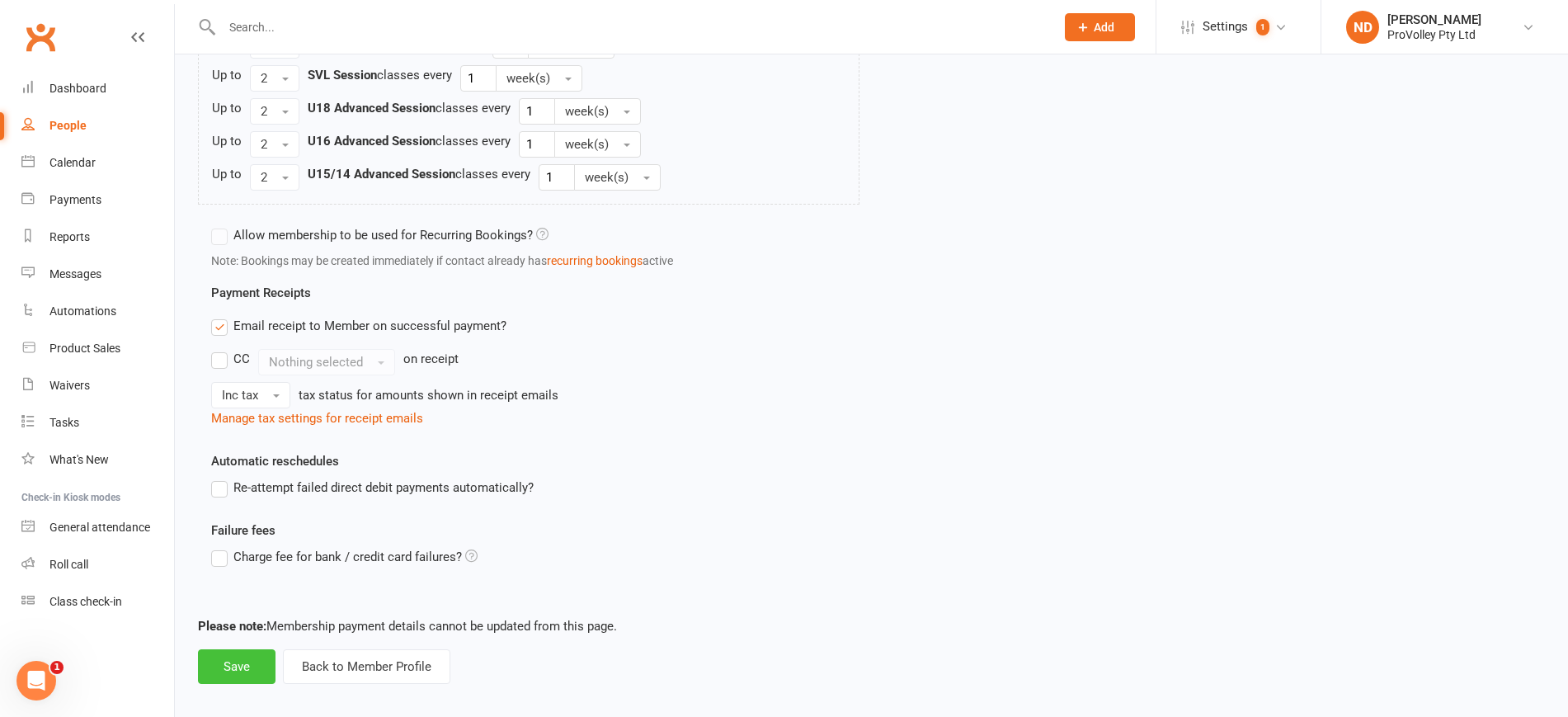
scroll to position [1302, 0]
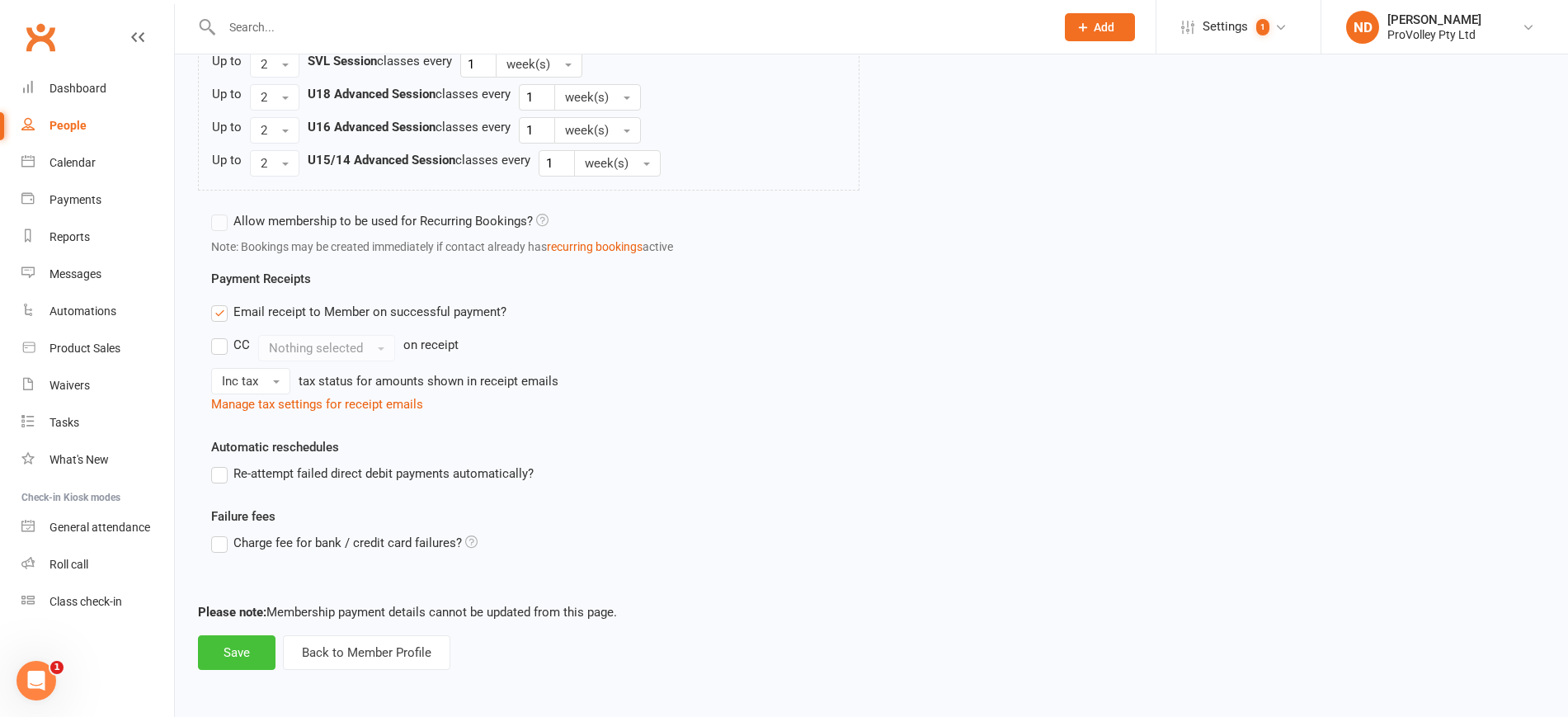
type input "9"
click at [239, 651] on button "Save" at bounding box center [237, 653] width 78 height 34
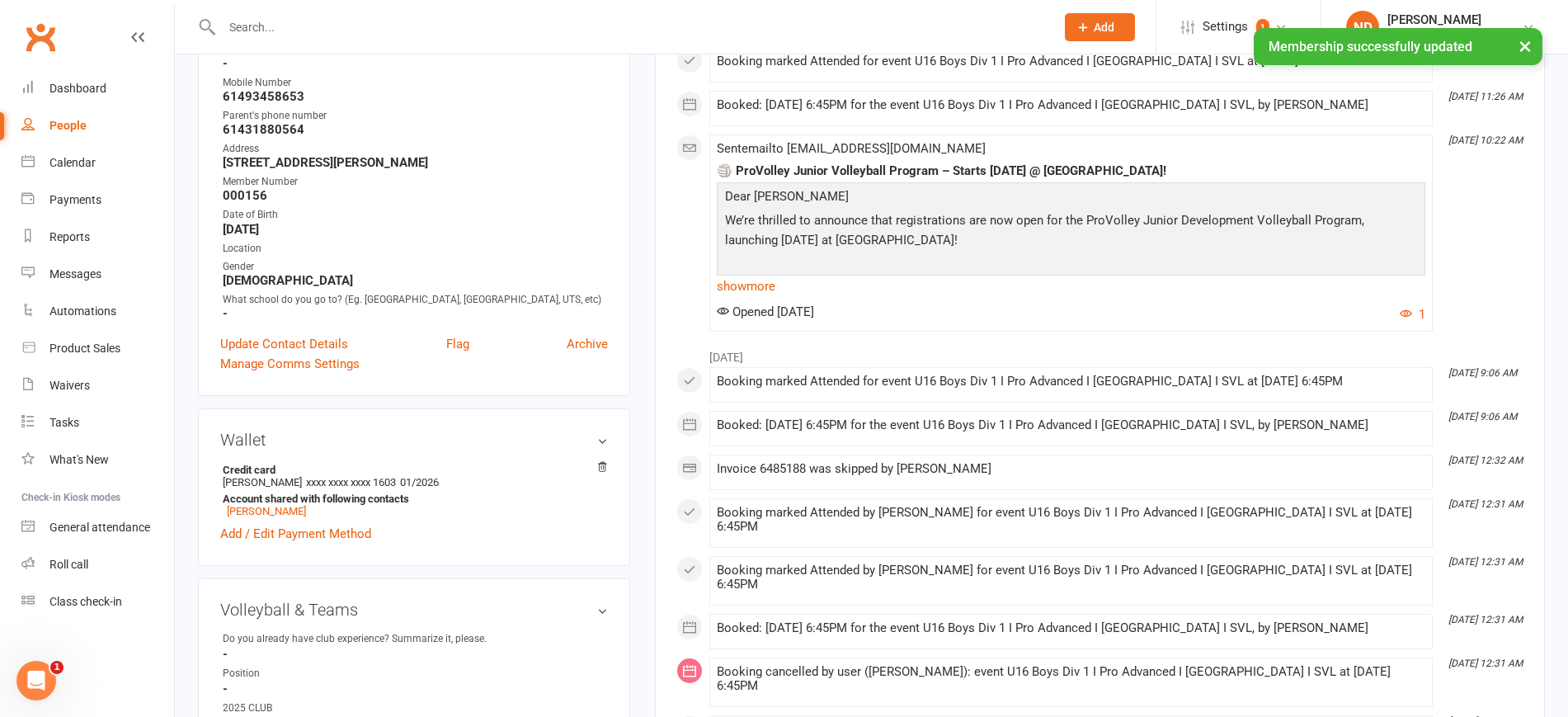
scroll to position [825, 0]
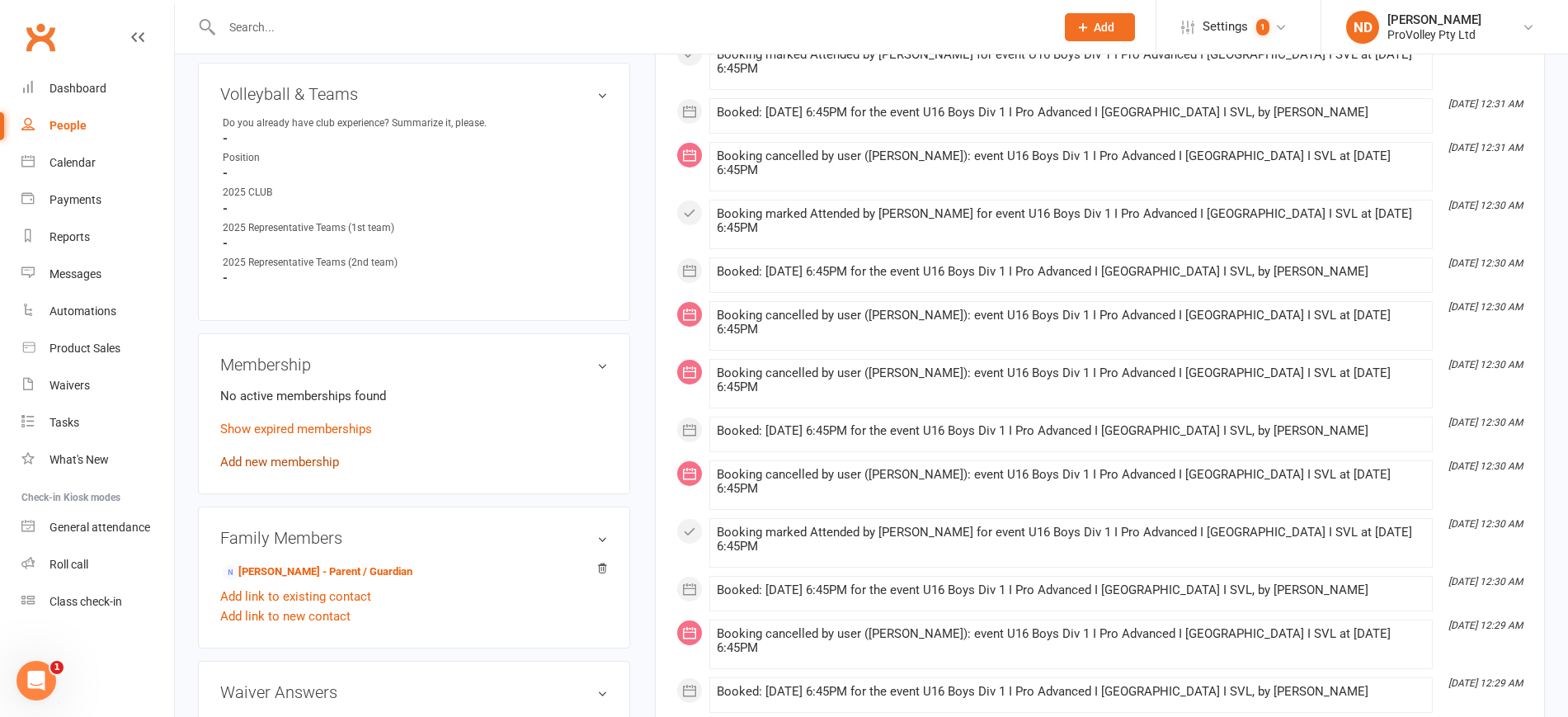
click at [316, 469] on link "Add new membership" at bounding box center [279, 462] width 118 height 14
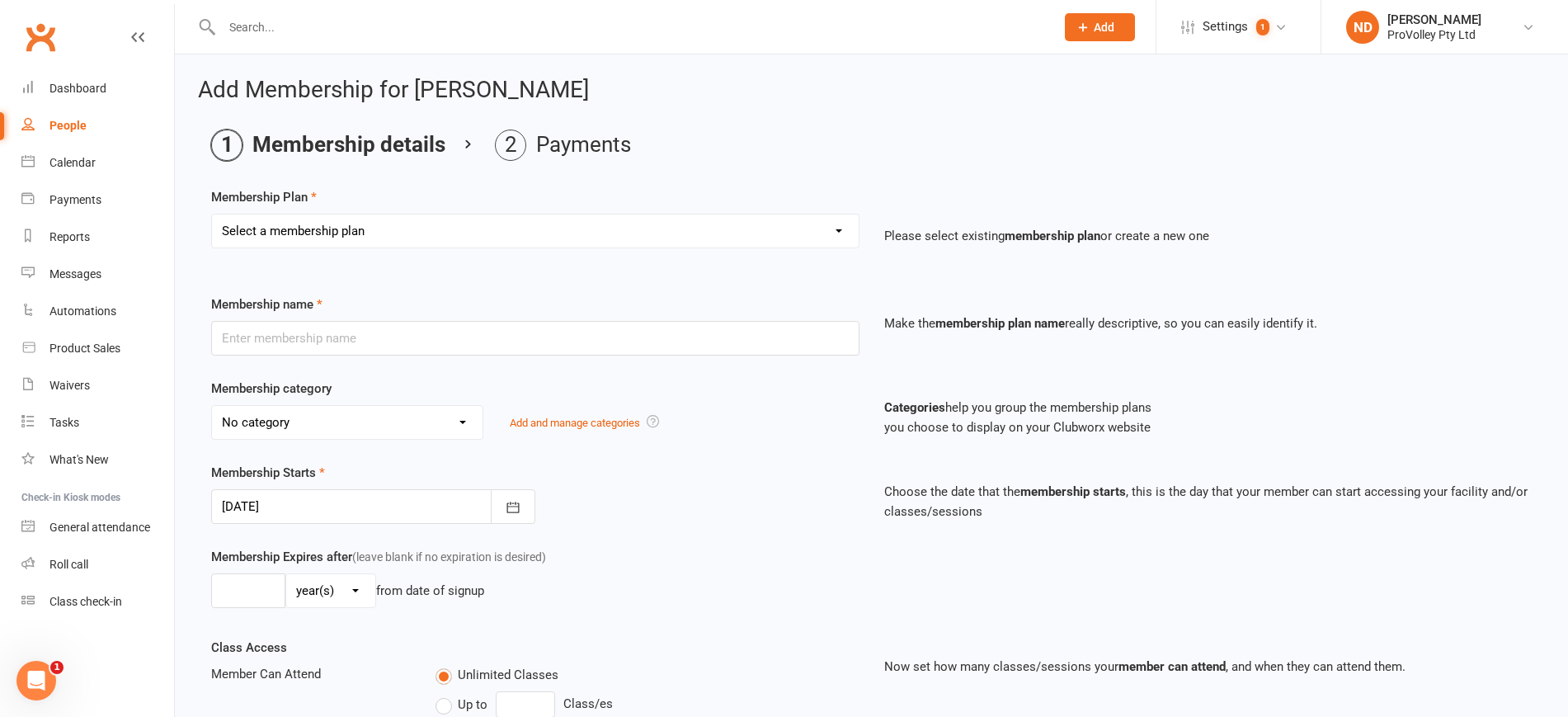
click at [393, 212] on div "Membership Plan Select a membership plan Create new Membership Plan SVL Team 1-…" at bounding box center [871, 229] width 1320 height 84
click at [416, 225] on select "Select a membership plan Create new Membership Plan SVL Team 1-Day Trial SVL Te…" at bounding box center [536, 231] width 647 height 33
select select "14"
click at [212, 214] on select "Select a membership plan Create new Membership Plan SVL Team 1-Day Trial SVL Te…" at bounding box center [536, 231] width 647 height 33
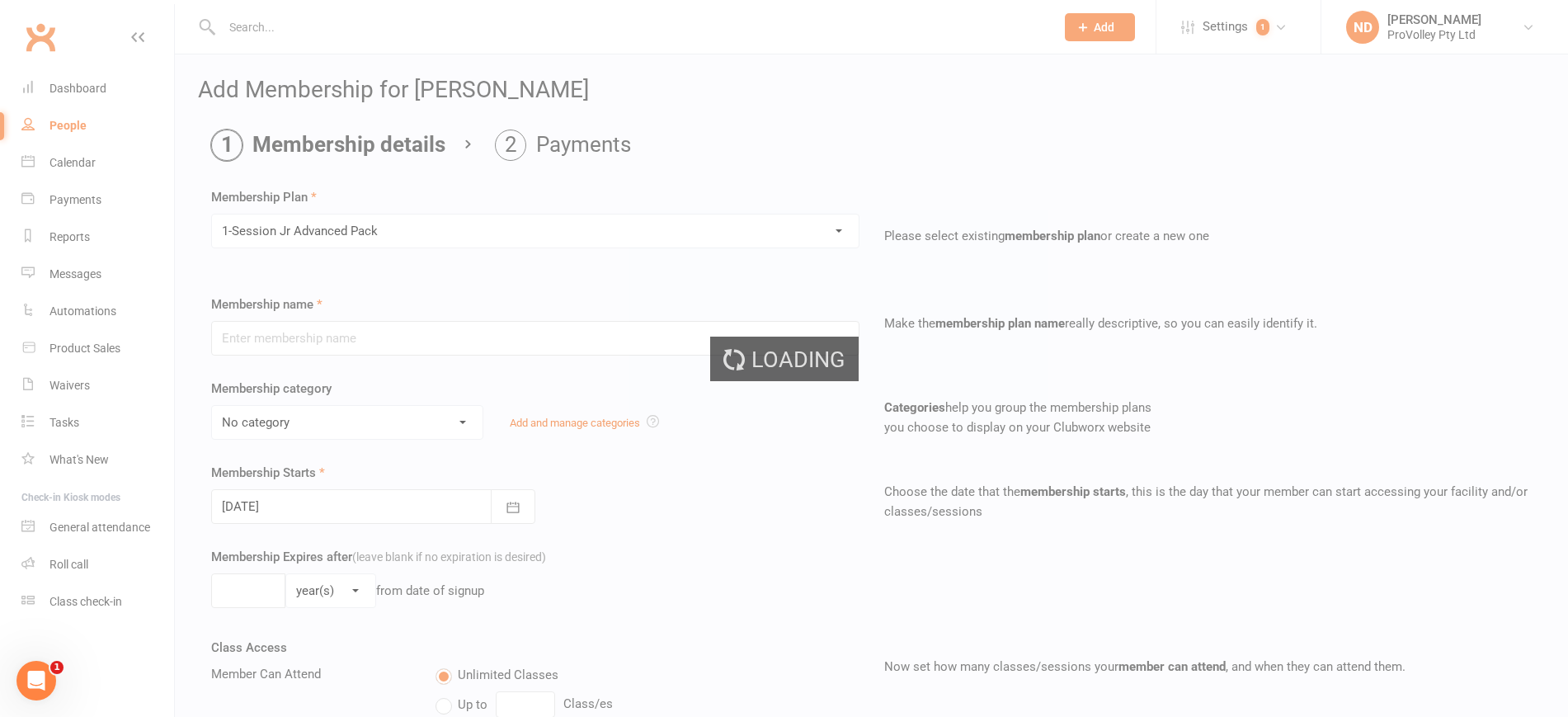
type input "1-Session Jr Advanced Pack"
select select "3"
type input "1"
select select "1"
type input "1"
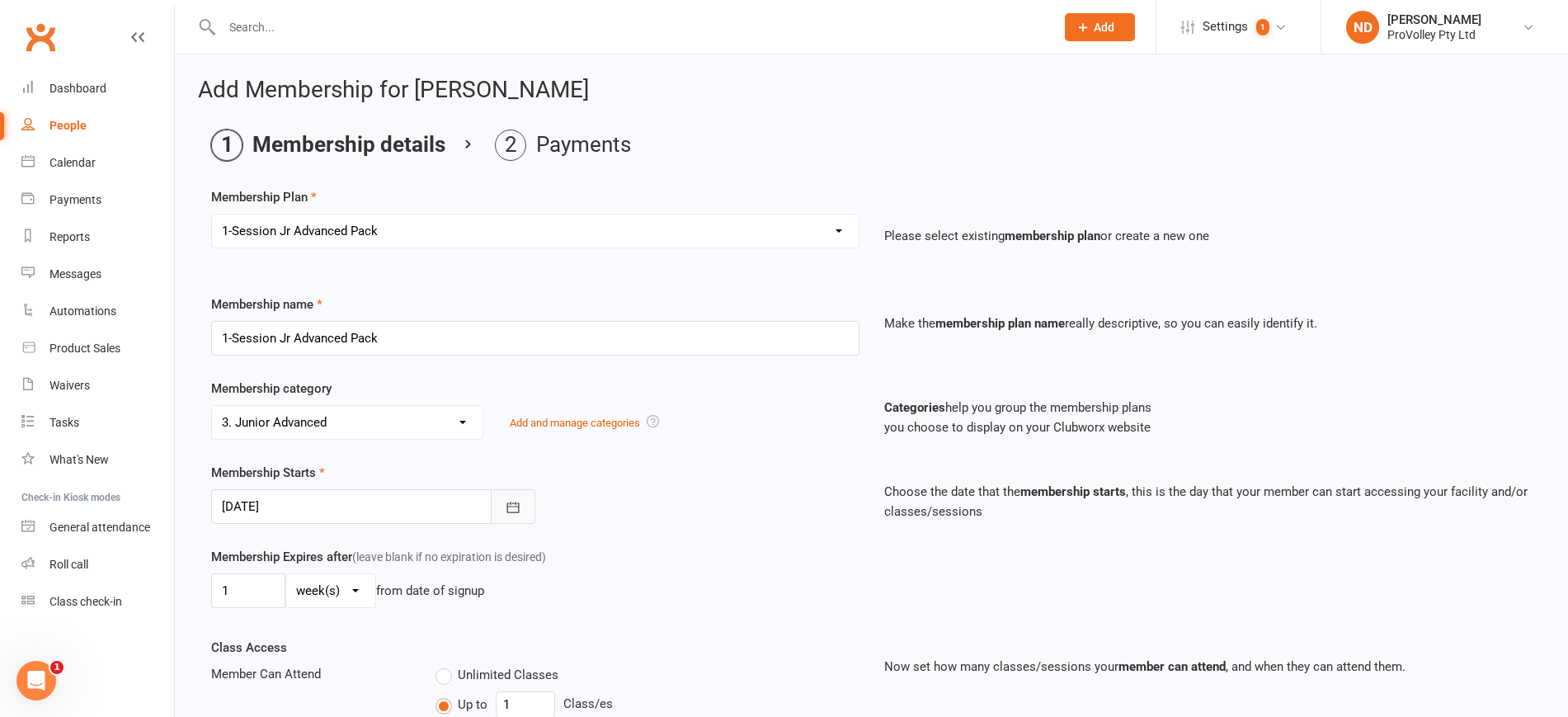
drag, startPoint x: 524, startPoint y: 498, endPoint x: 515, endPoint y: 495, distance: 9.5
click at [523, 498] on button "button" at bounding box center [512, 506] width 44 height 34
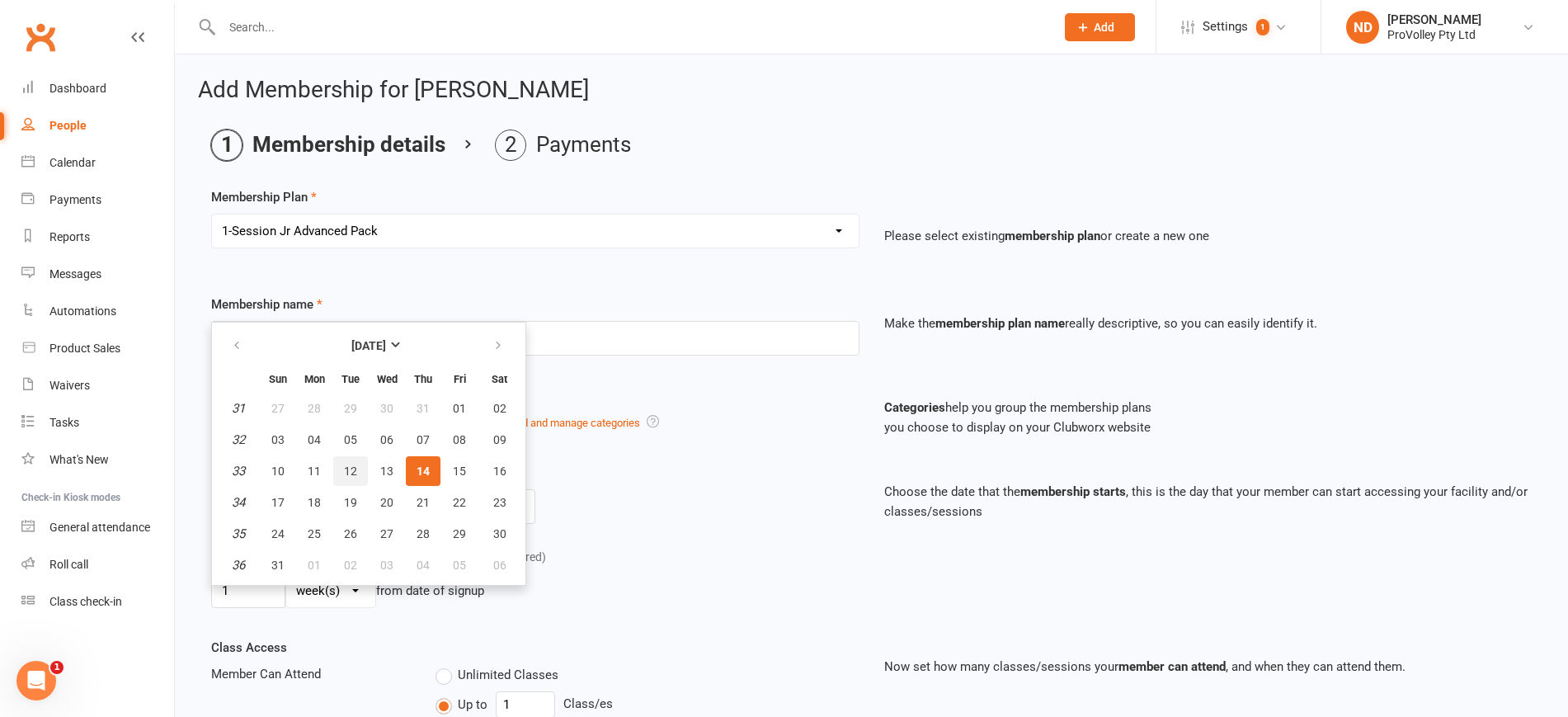
click at [356, 466] on span "12" at bounding box center [351, 471] width 14 height 14
type input "12 Aug 2025"
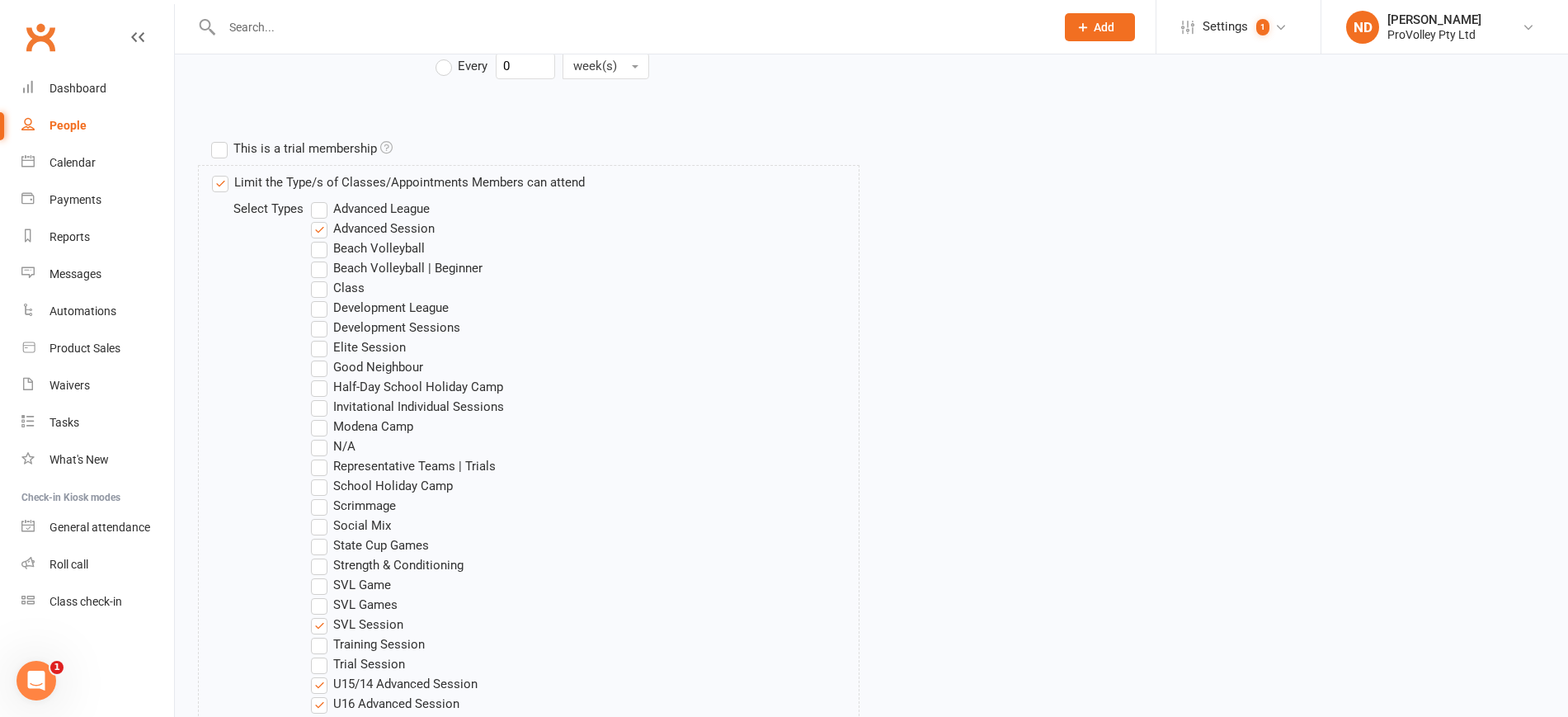
scroll to position [1164, 0]
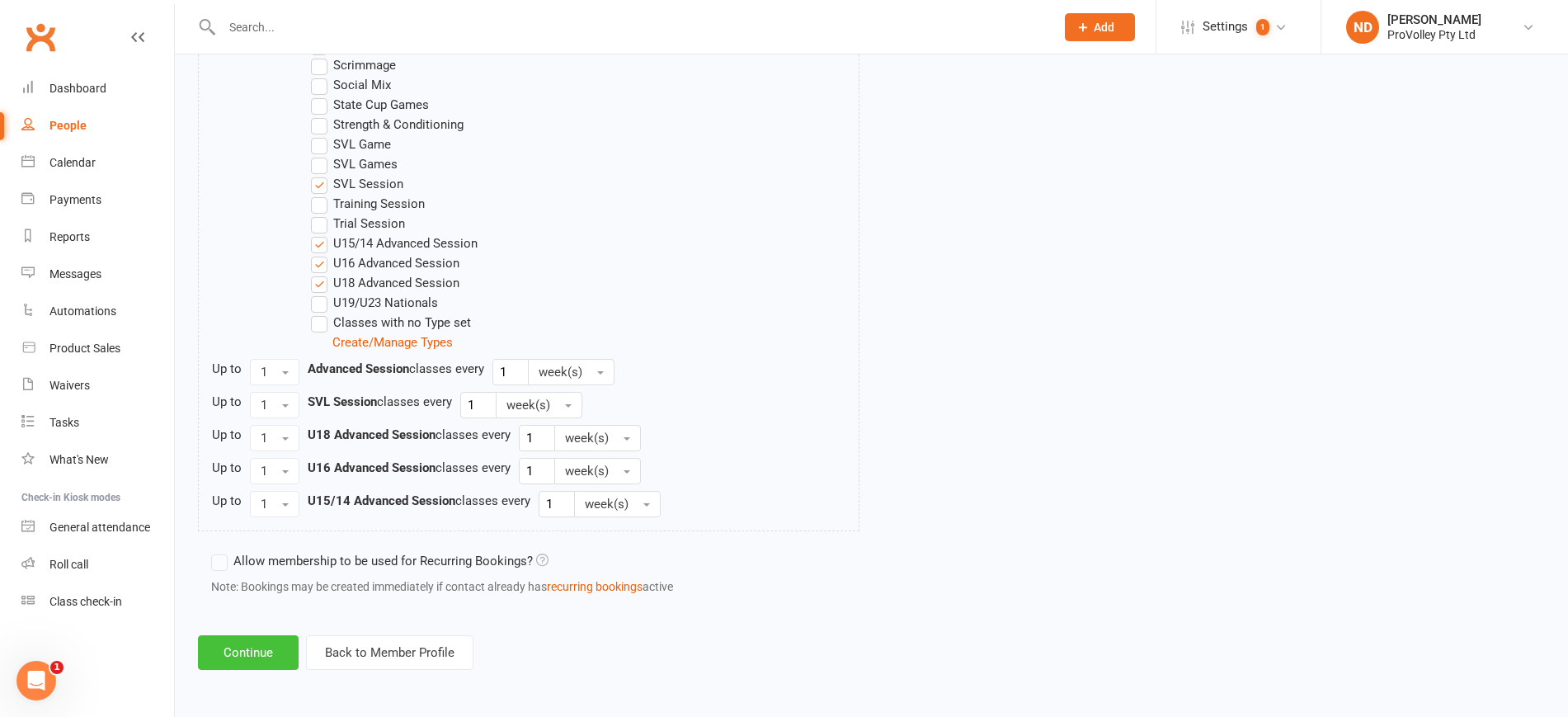
drag, startPoint x: 257, startPoint y: 656, endPoint x: 273, endPoint y: 614, distance: 44.9
click at [258, 656] on button "Continue" at bounding box center [248, 653] width 100 height 34
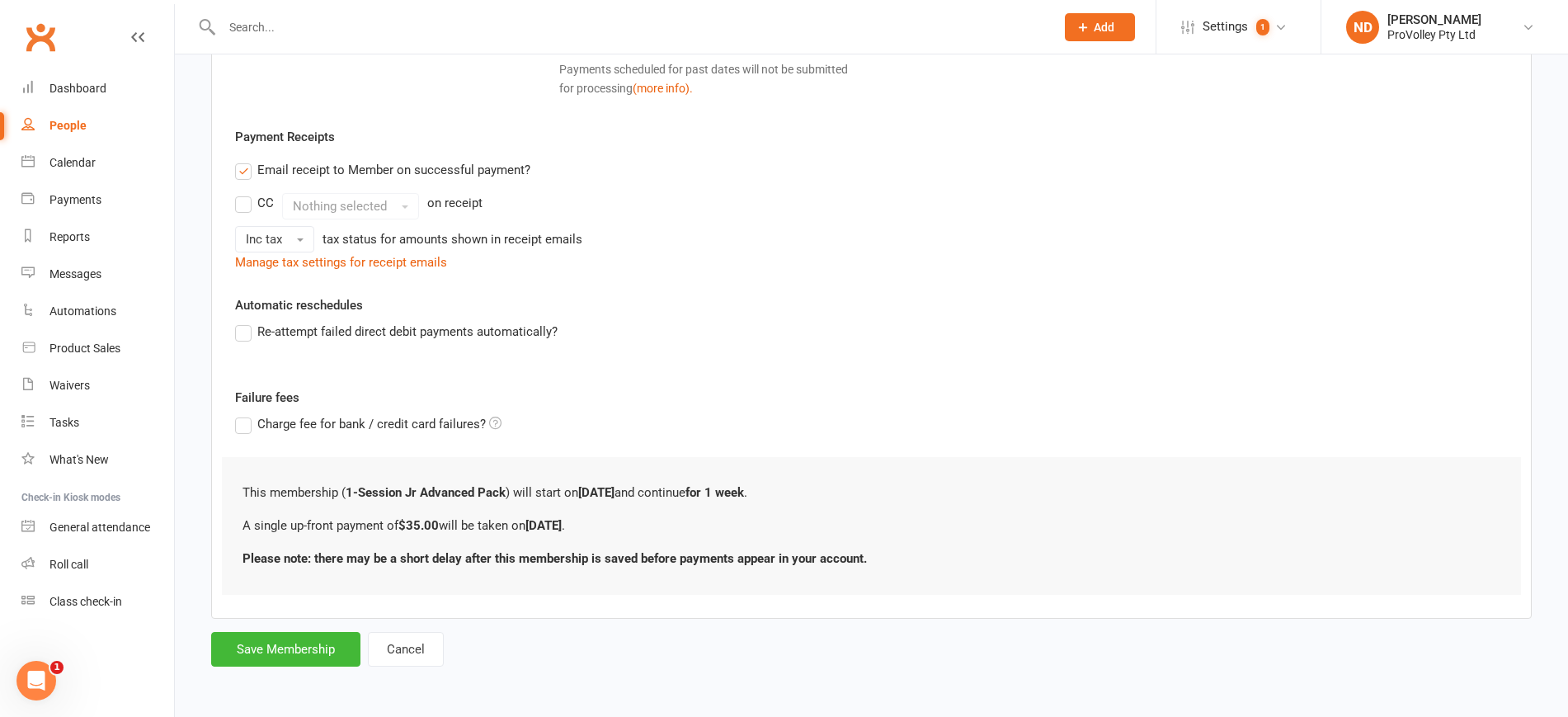
scroll to position [0, 0]
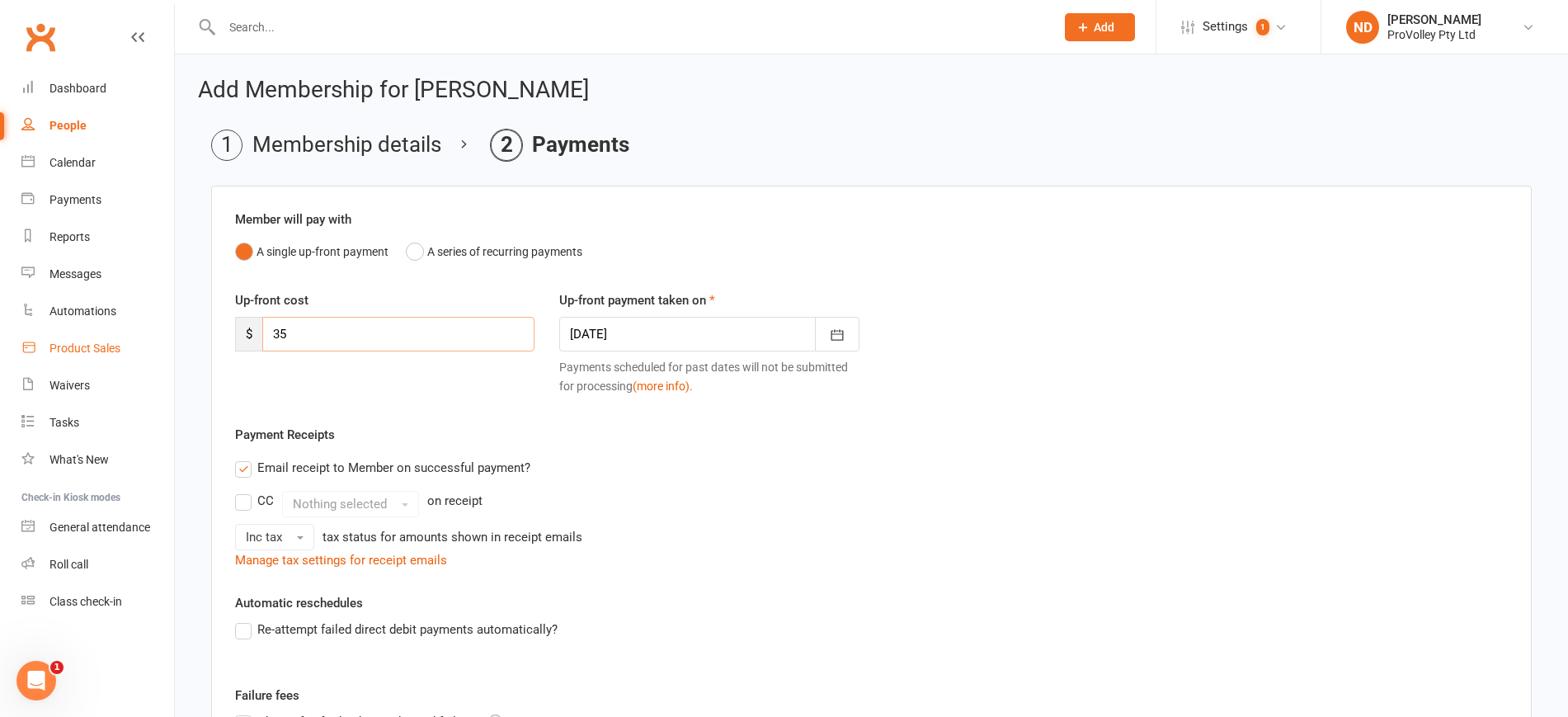
drag, startPoint x: 324, startPoint y: 334, endPoint x: 164, endPoint y: 334, distance: 160.0
click at [164, 334] on ui-view "Prospect Member Non-attending contact Class / event Appointment Task Membership…" at bounding box center [784, 498] width 1568 height 987
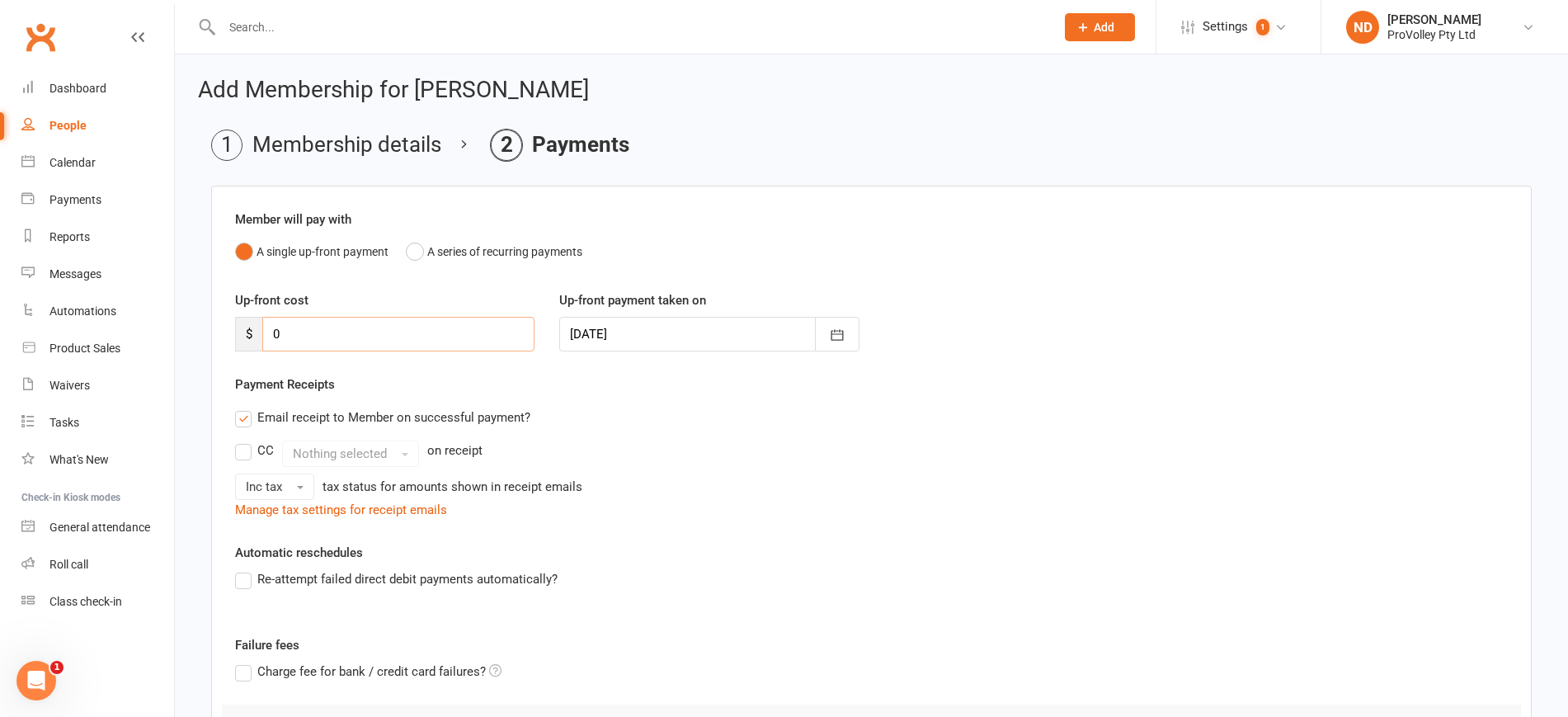
type input "0"
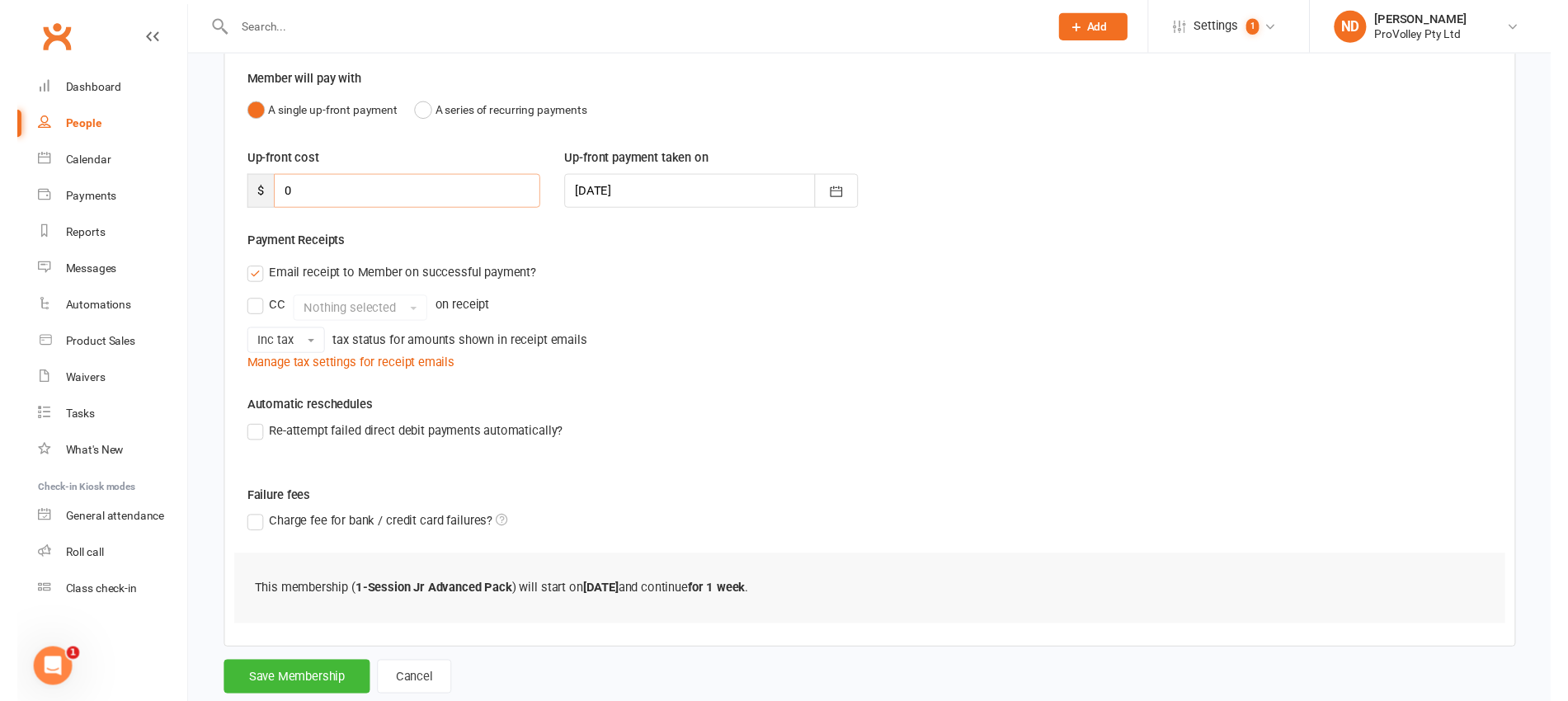
scroll to position [182, 0]
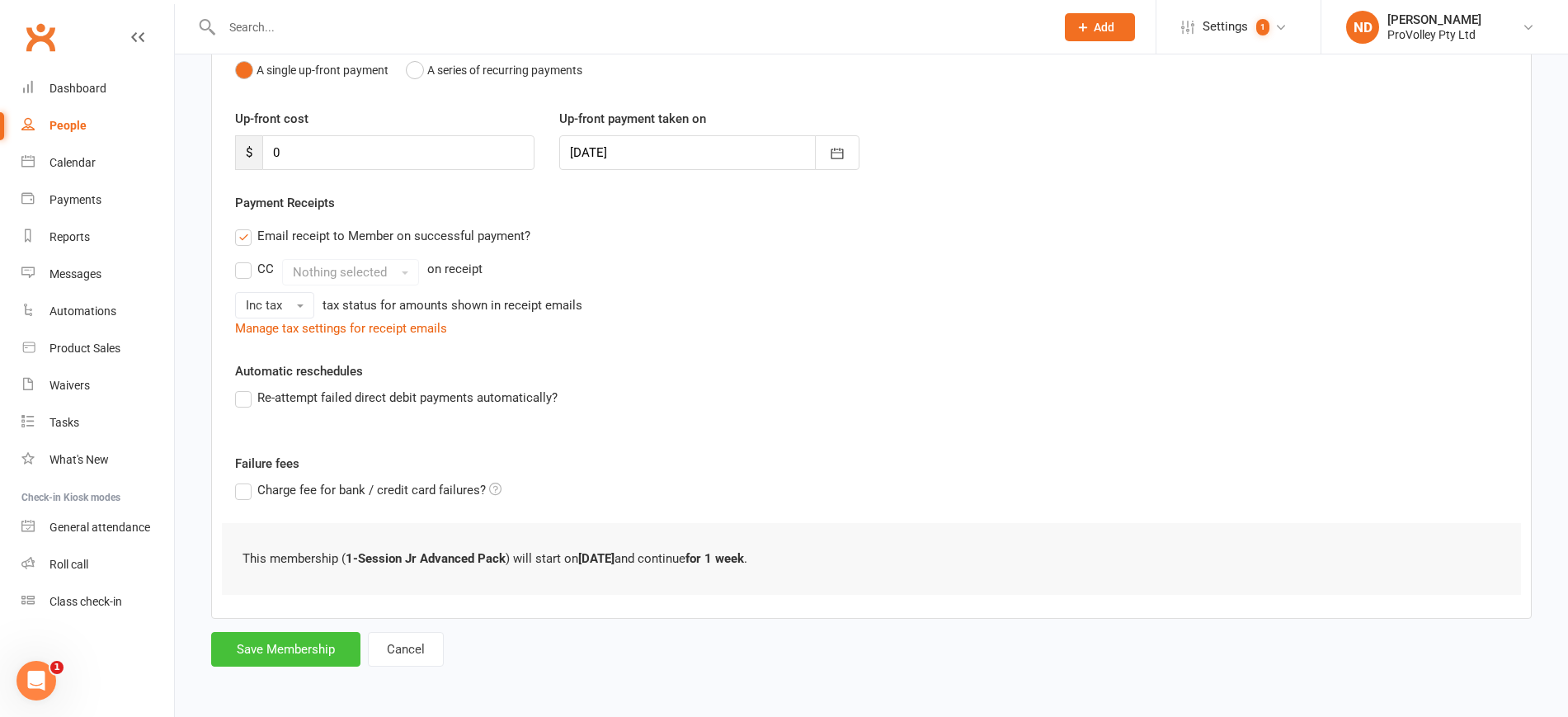
click at [330, 650] on button "Save Membership" at bounding box center [286, 649] width 149 height 34
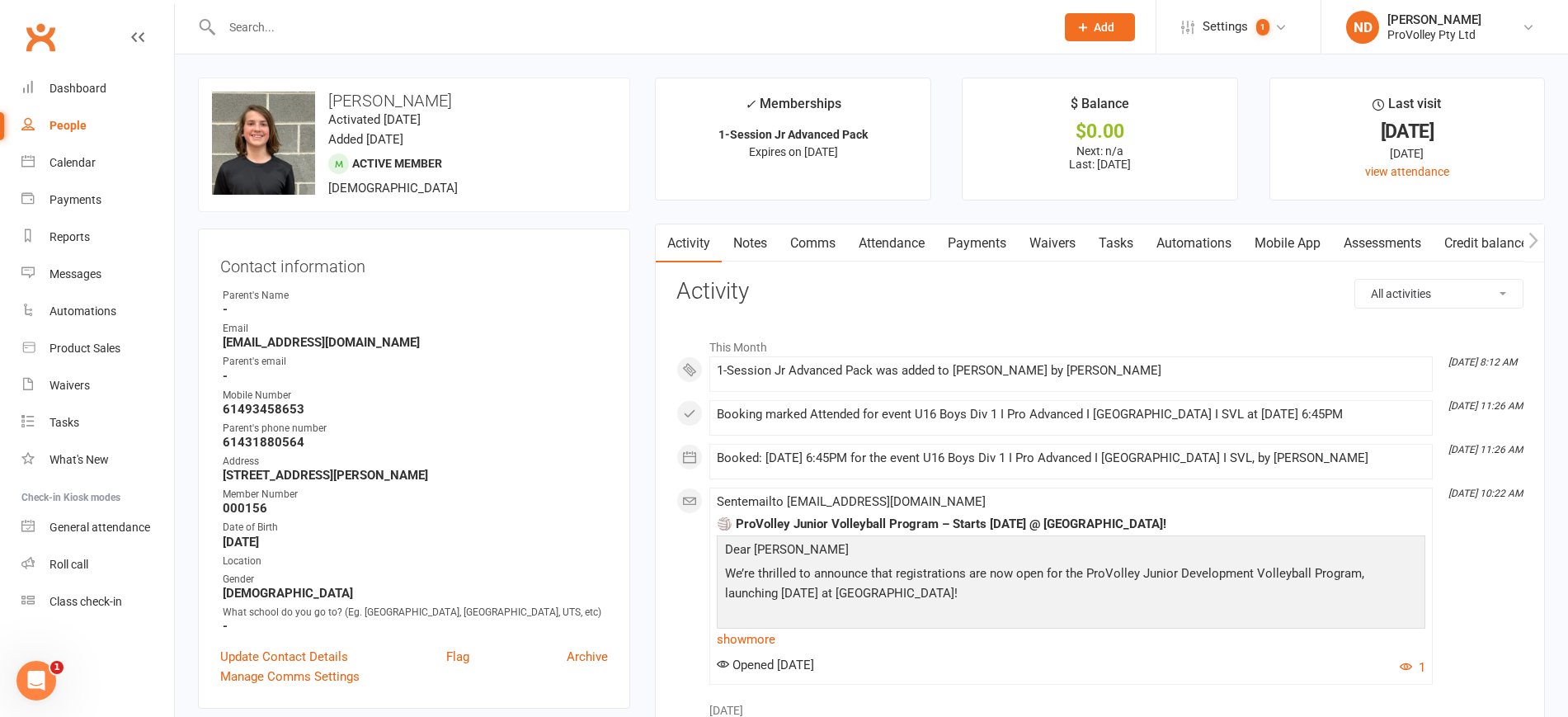
click at [62, 126] on div "People" at bounding box center [68, 125] width 37 height 14
select select "100"
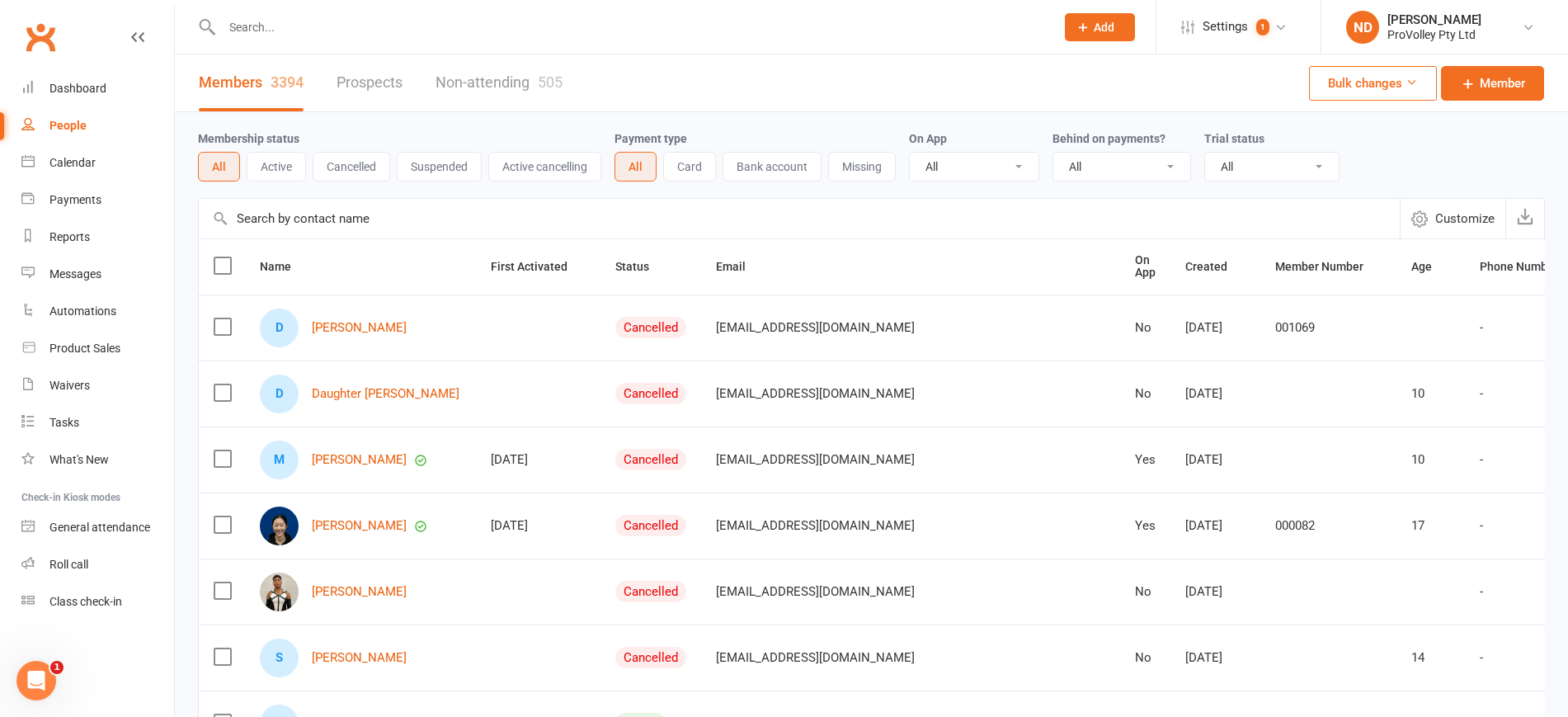
click at [339, 217] on input "text" at bounding box center [799, 219] width 1201 height 40
paste input "Carl Trippet"
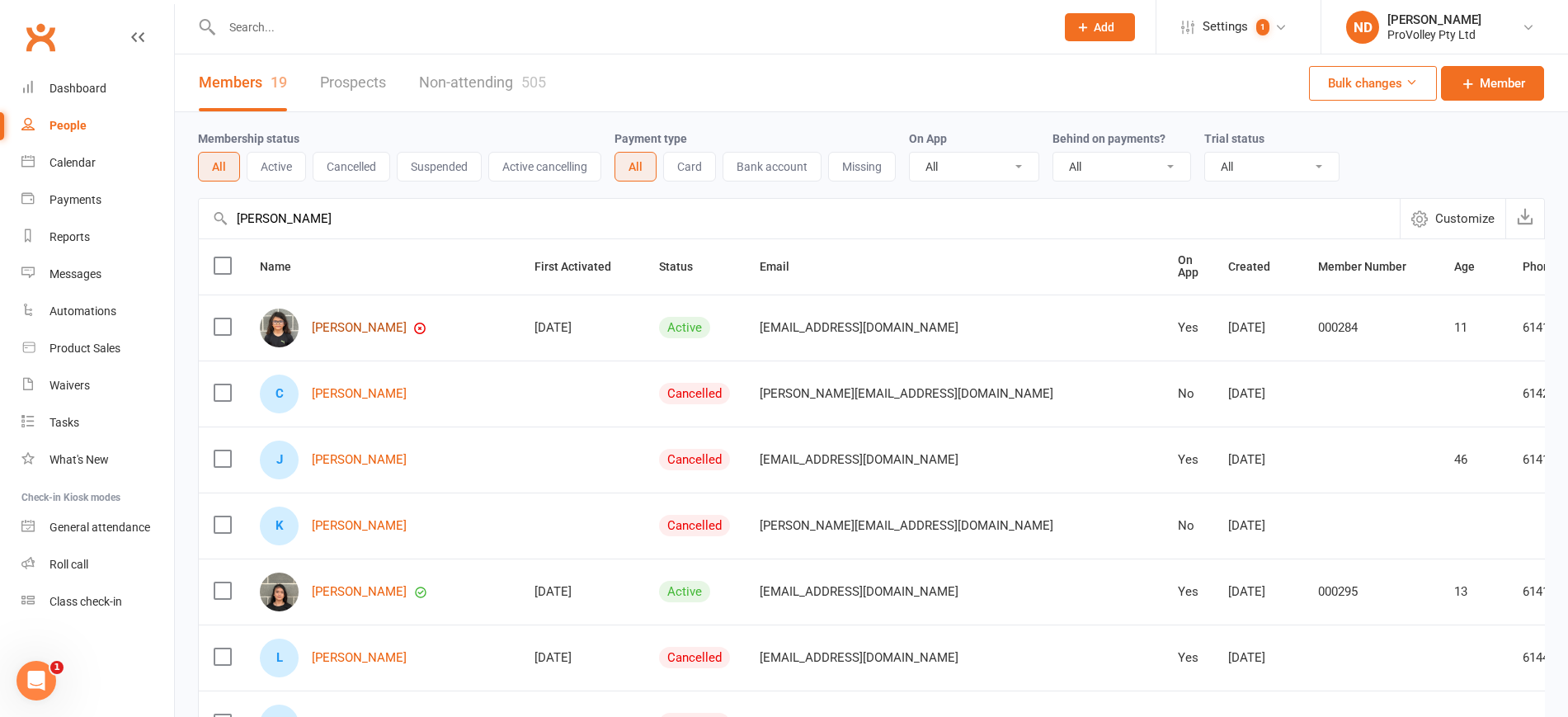
type input "Carl Trippet"
click at [357, 321] on link "Carl Tippett" at bounding box center [359, 328] width 95 height 14
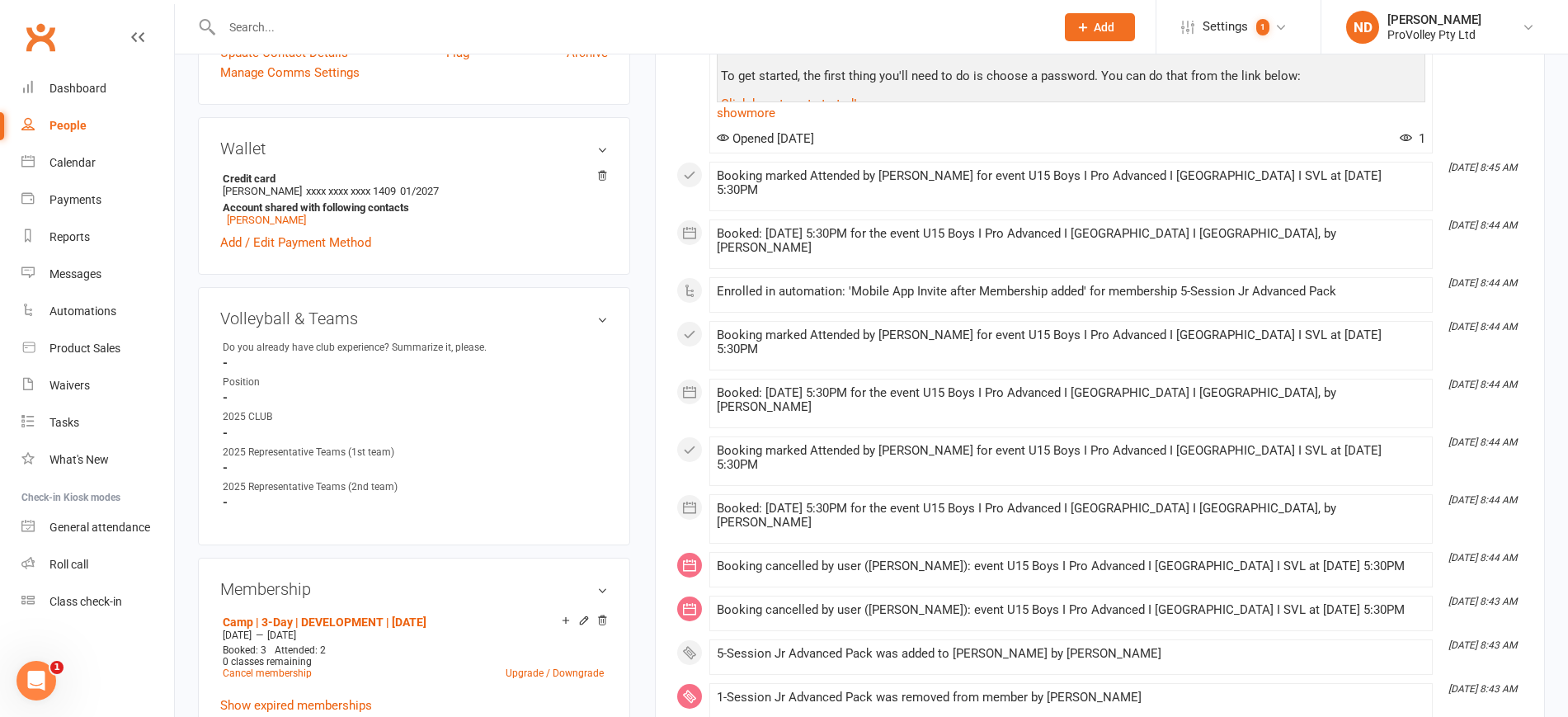
scroll to position [929, 0]
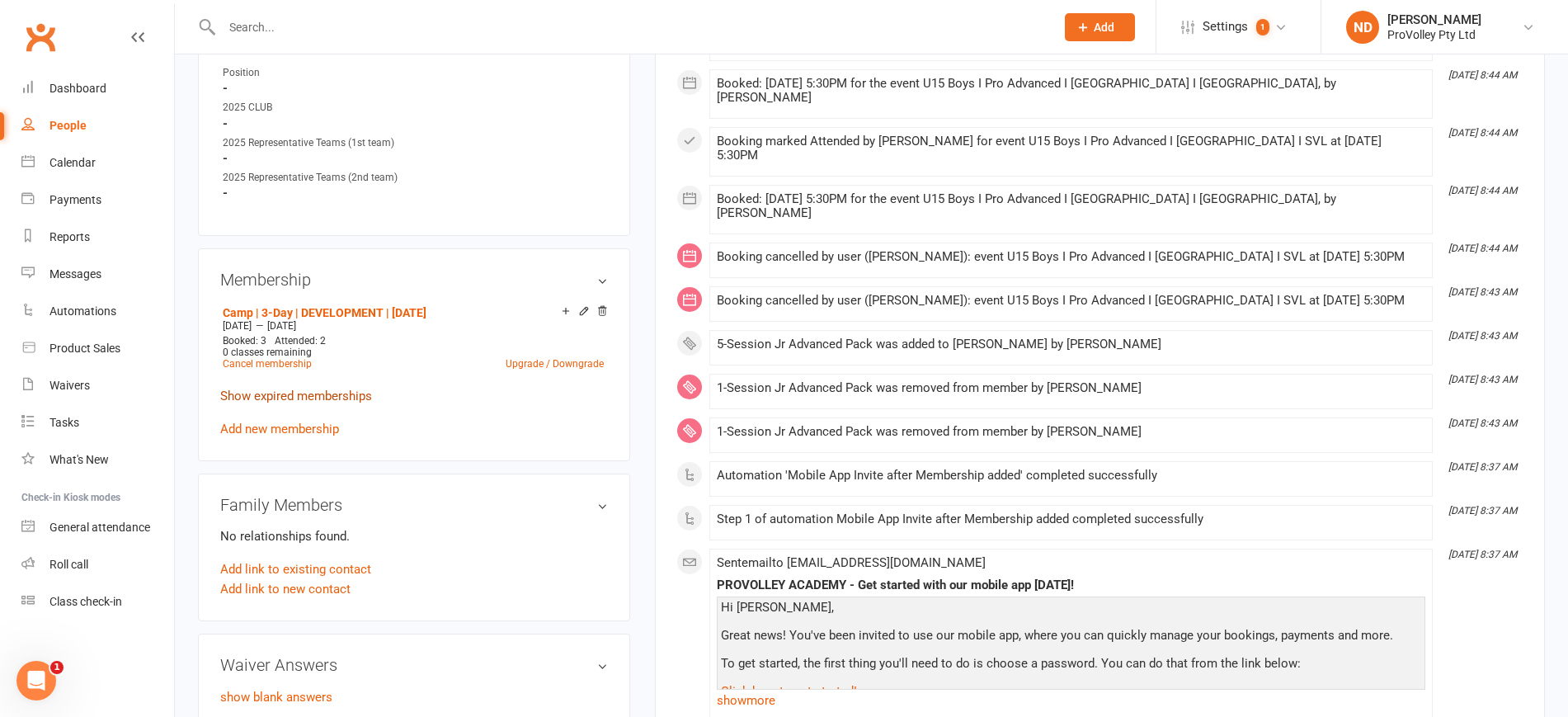
click at [363, 403] on link "Show expired memberships" at bounding box center [296, 396] width 152 height 14
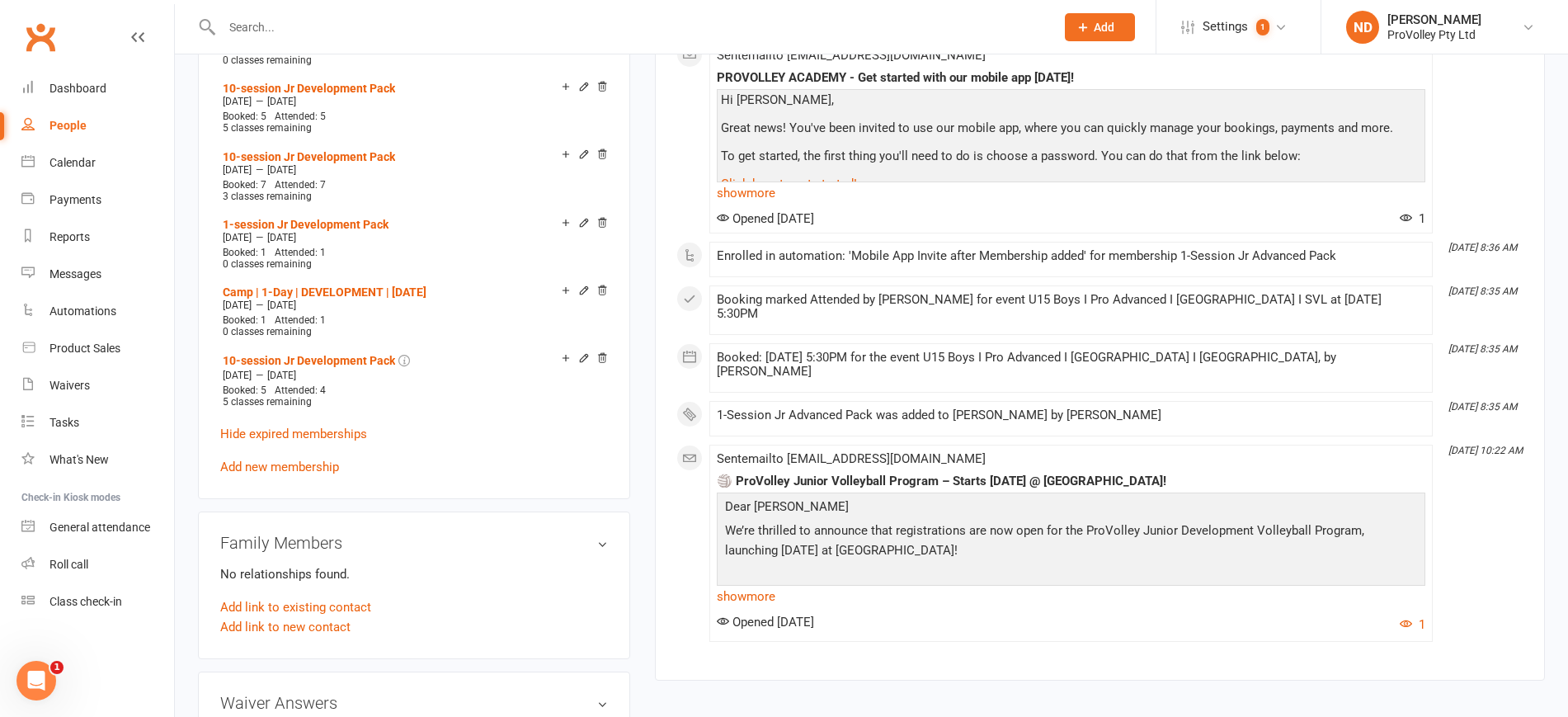
scroll to position [1444, 0]
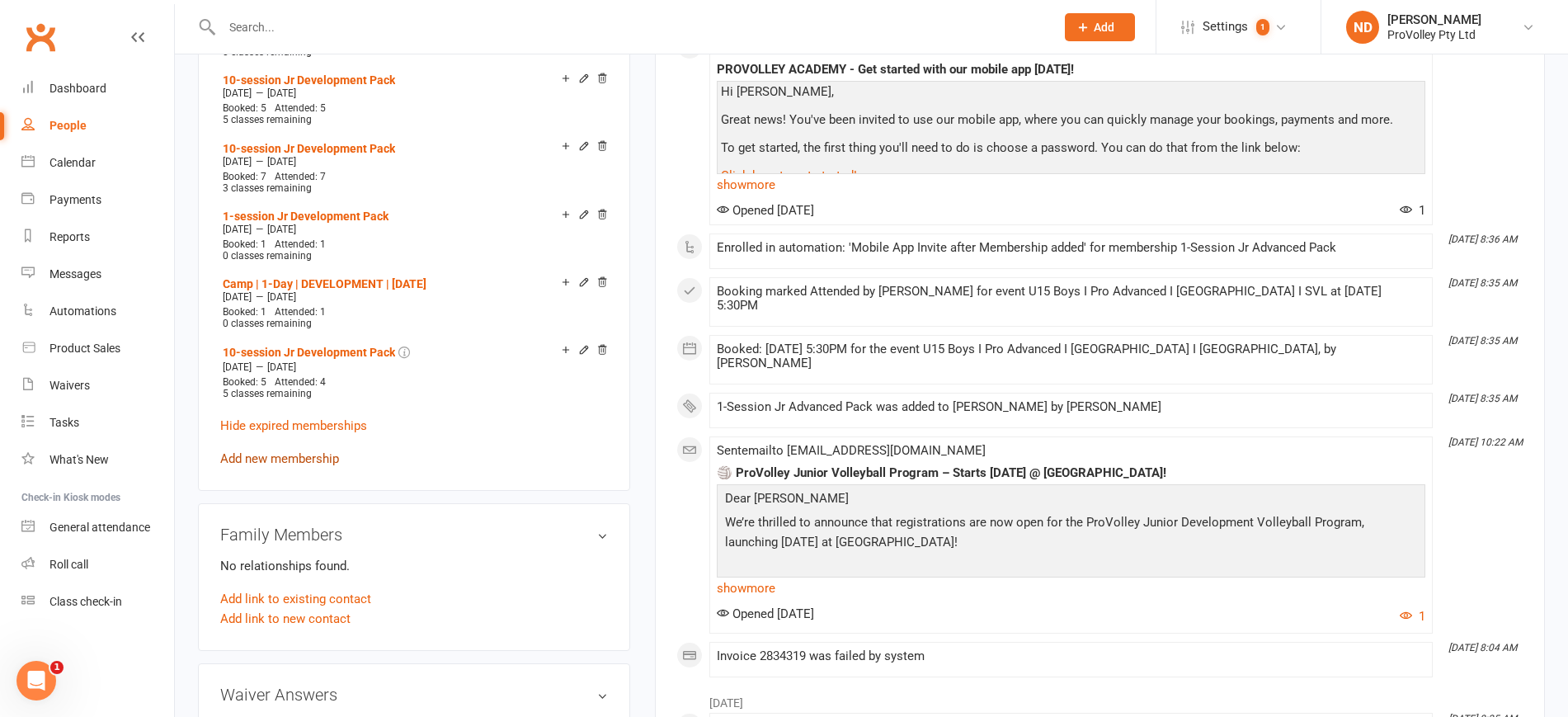
click at [321, 464] on link "Add new membership" at bounding box center [279, 458] width 118 height 14
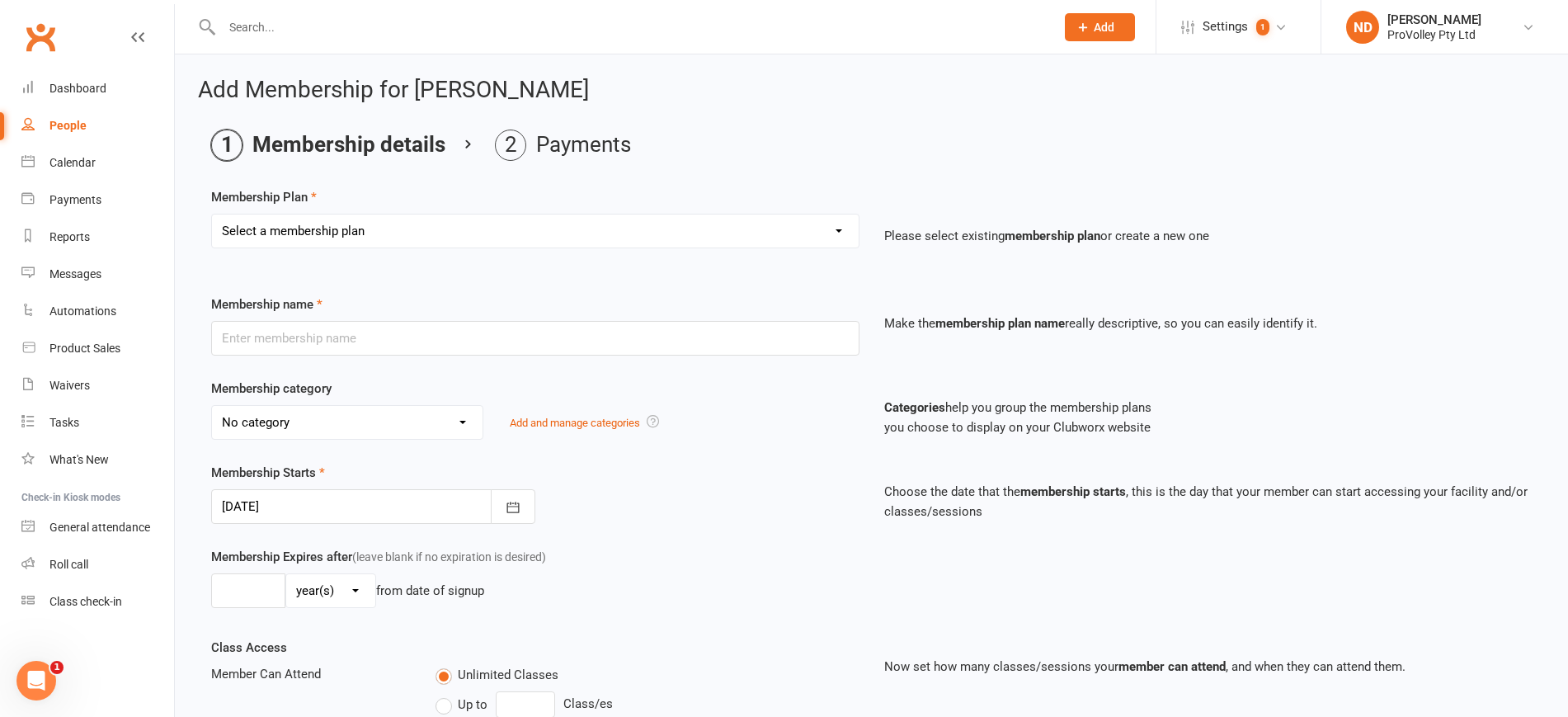
drag, startPoint x: 340, startPoint y: 223, endPoint x: 338, endPoint y: 241, distance: 18.1
click at [340, 223] on select "Select a membership plan Create new Membership Plan SVL Team 1-Day Trial SVL Te…" at bounding box center [536, 231] width 647 height 33
select select "15"
click at [212, 214] on select "Select a membership plan Create new Membership Plan SVL Team 1-Day Trial SVL Te…" at bounding box center [536, 231] width 647 height 33
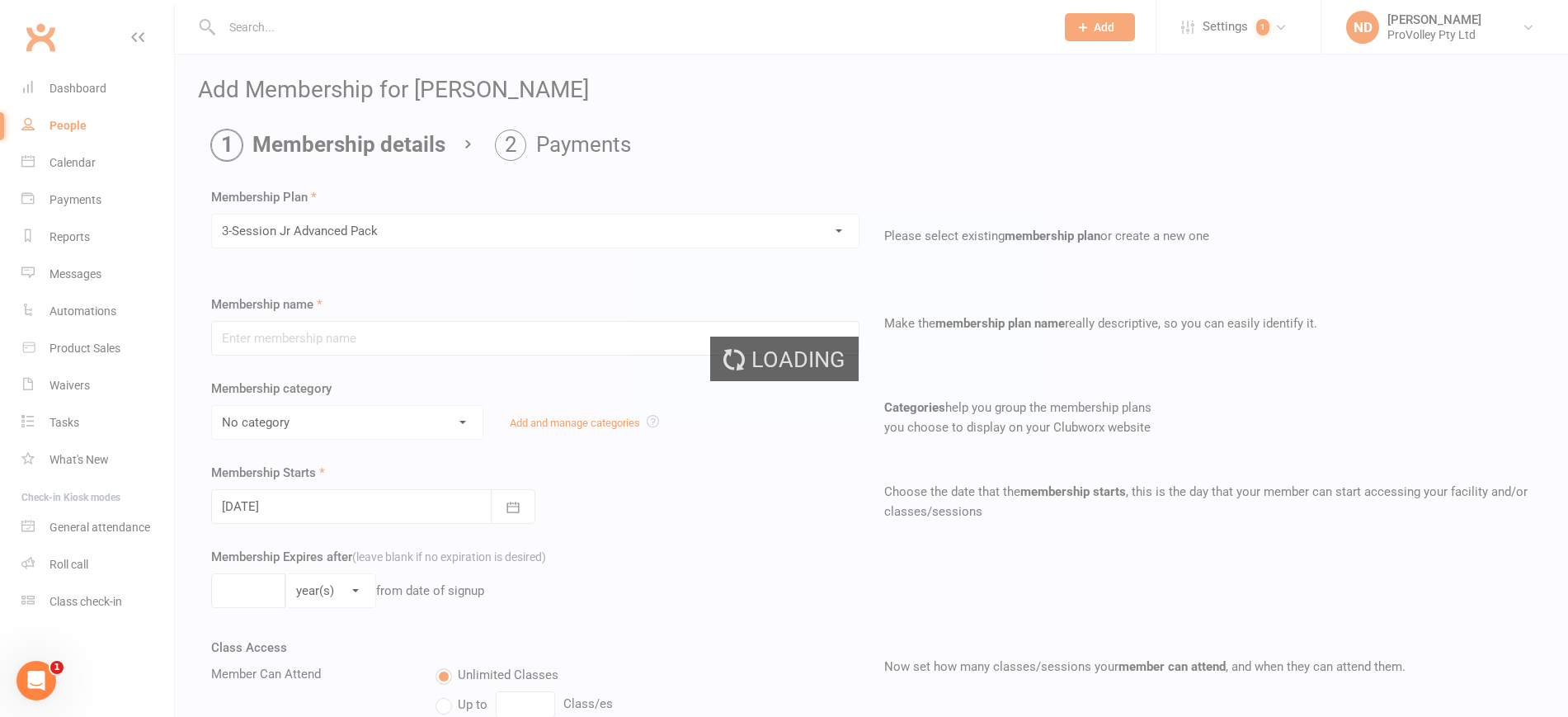
type input "3-Session Jr Advanced Pack"
select select "3"
type input "3"
select select "1"
type input "3"
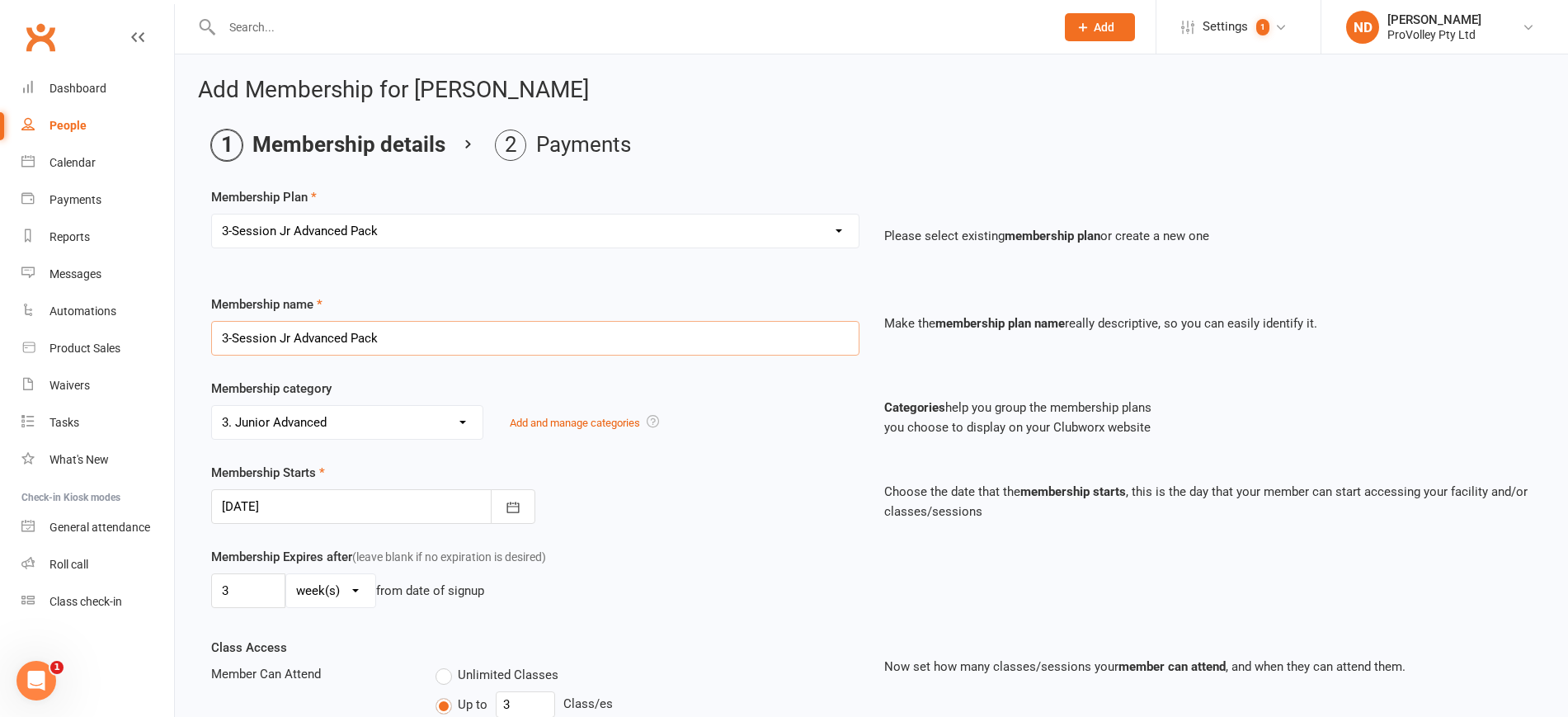
drag, startPoint x: 227, startPoint y: 339, endPoint x: 195, endPoint y: 335, distance: 32.2
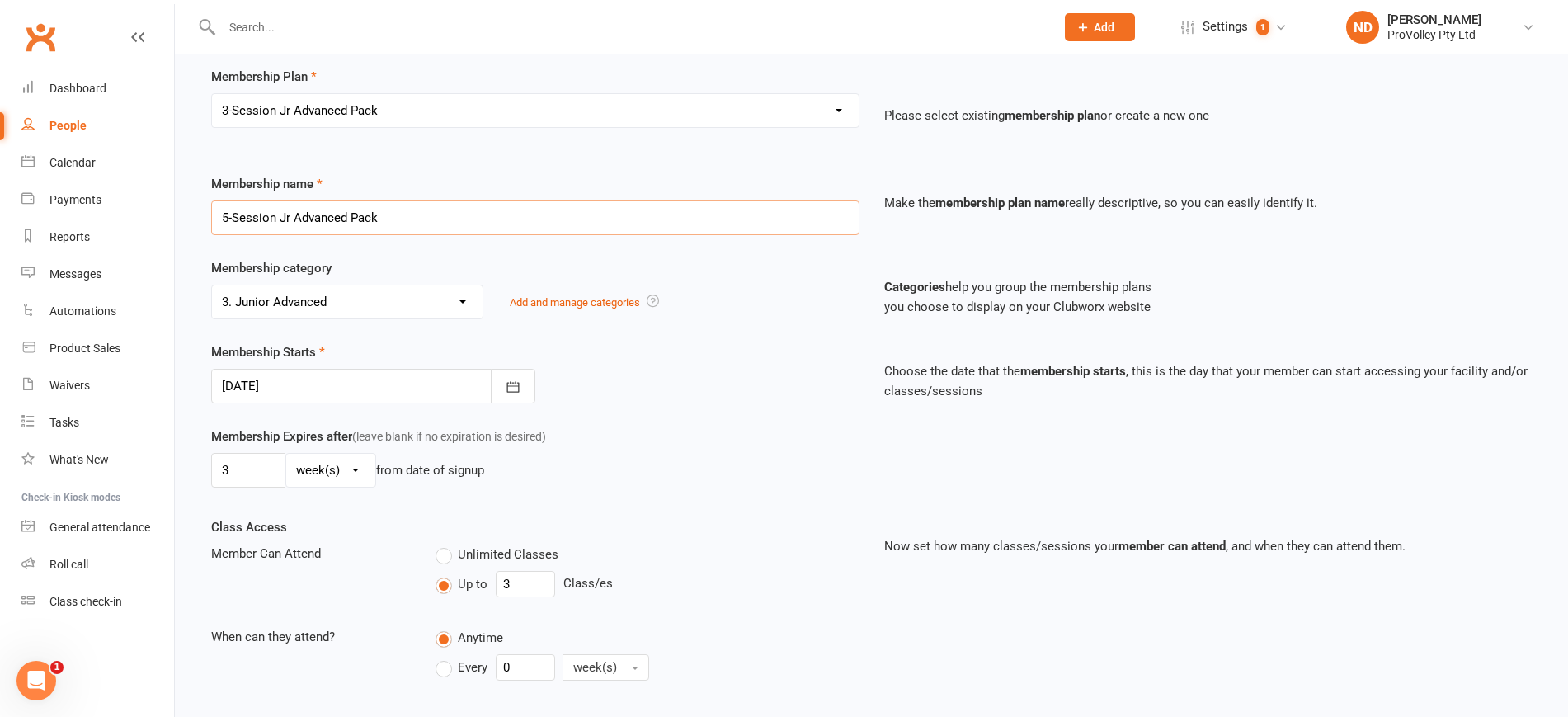
scroll to position [206, 0]
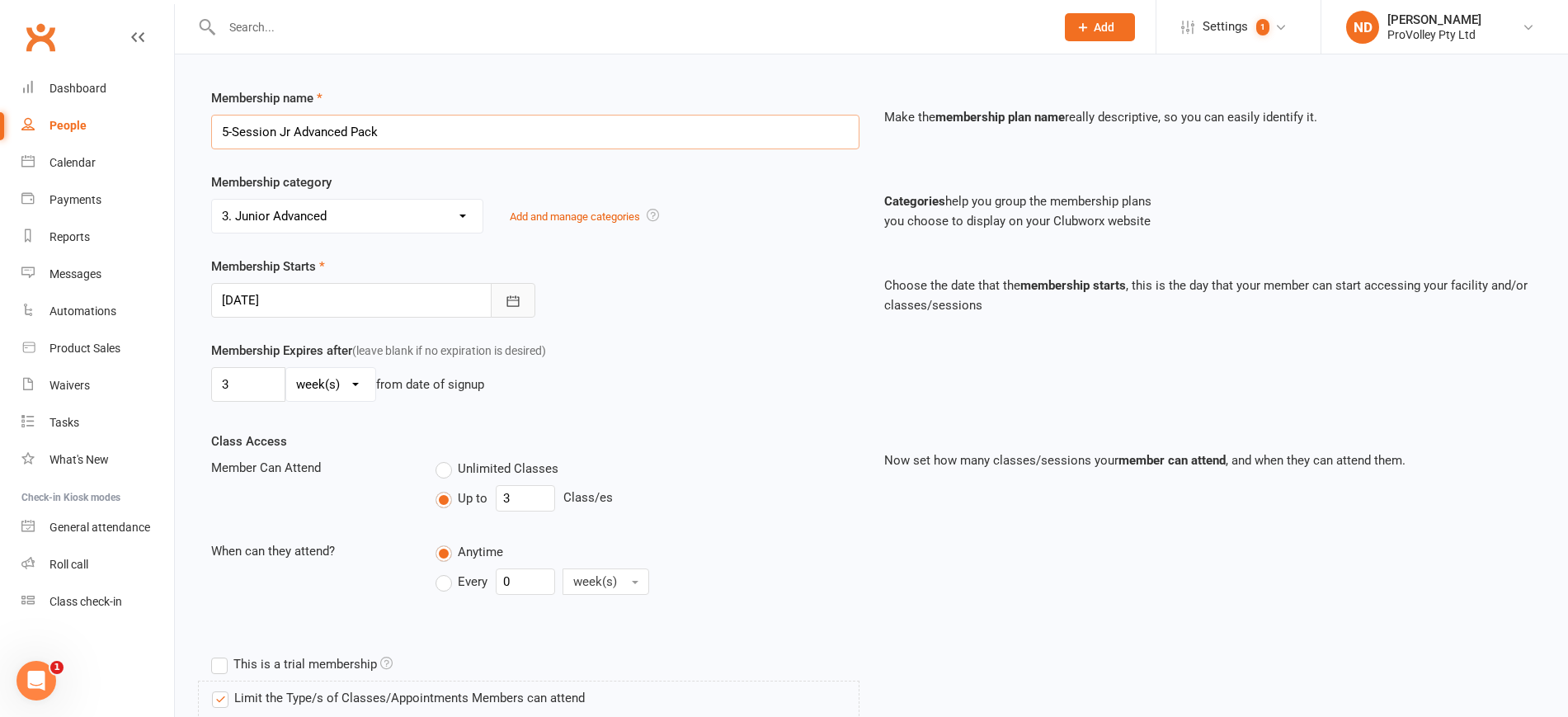
type input "5-Session Jr Advanced Pack"
click at [512, 289] on button "button" at bounding box center [512, 300] width 44 height 34
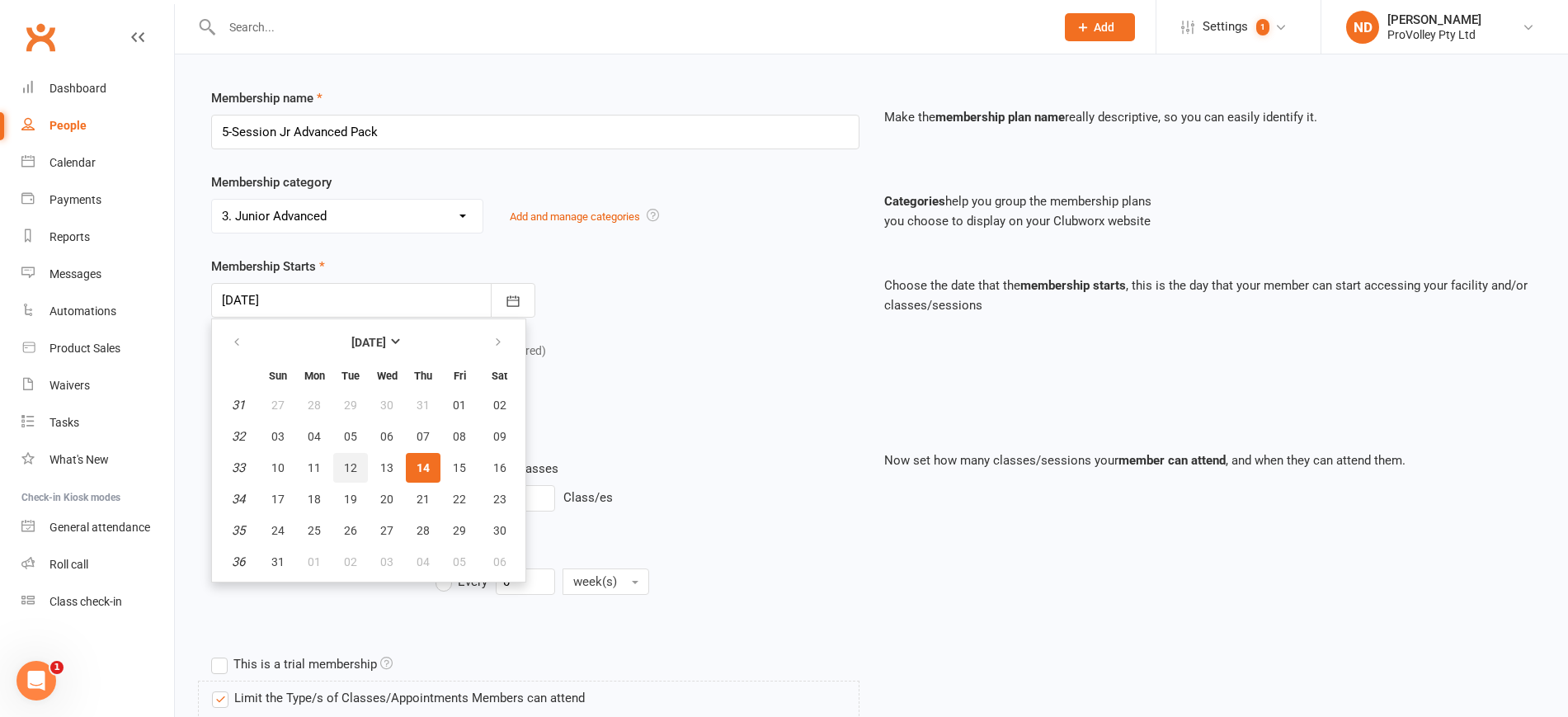
click at [359, 464] on button "12" at bounding box center [351, 467] width 34 height 30
type input "12 Aug 2025"
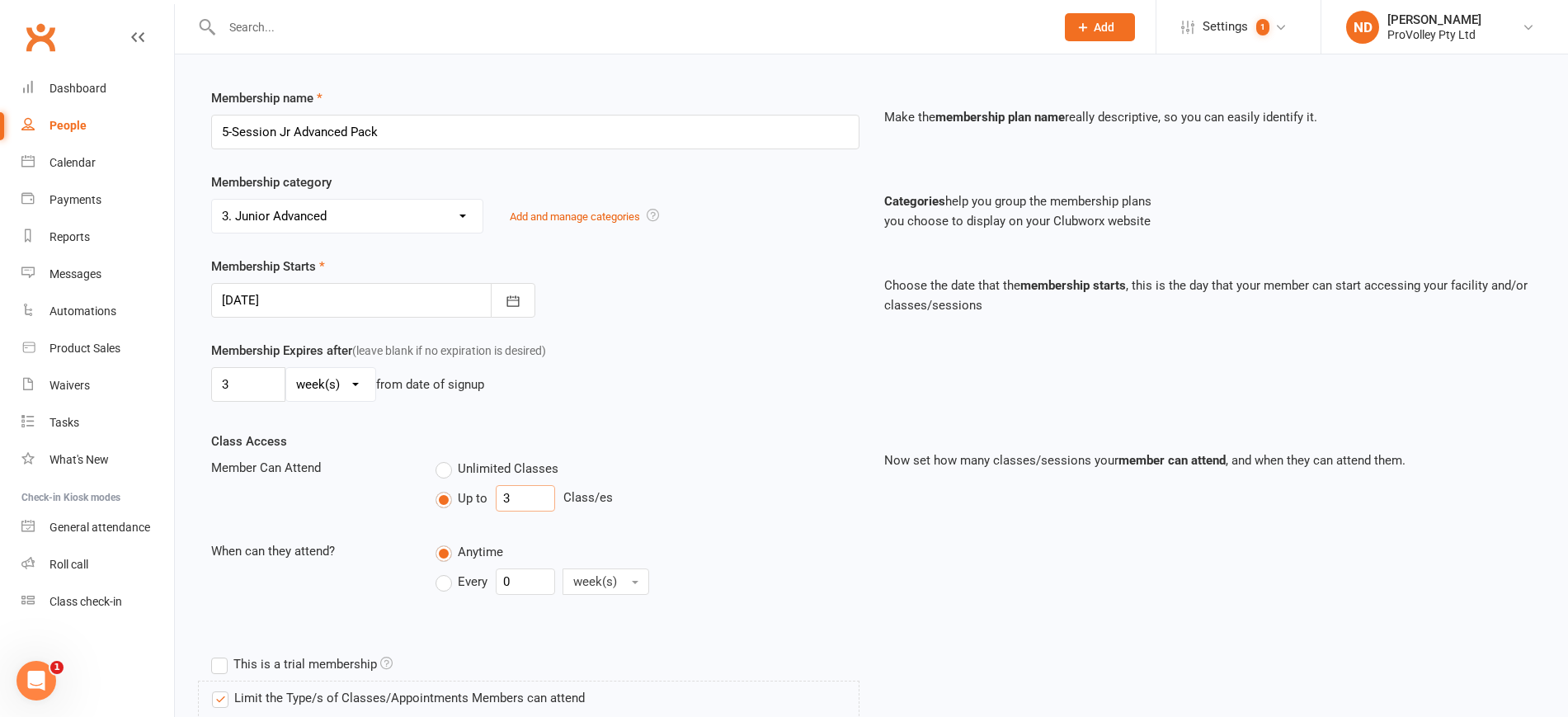
drag, startPoint x: 467, startPoint y: 495, endPoint x: 436, endPoint y: 495, distance: 31.0
click at [436, 495] on div "Up to 3 Class/es" at bounding box center [647, 498] width 424 height 26
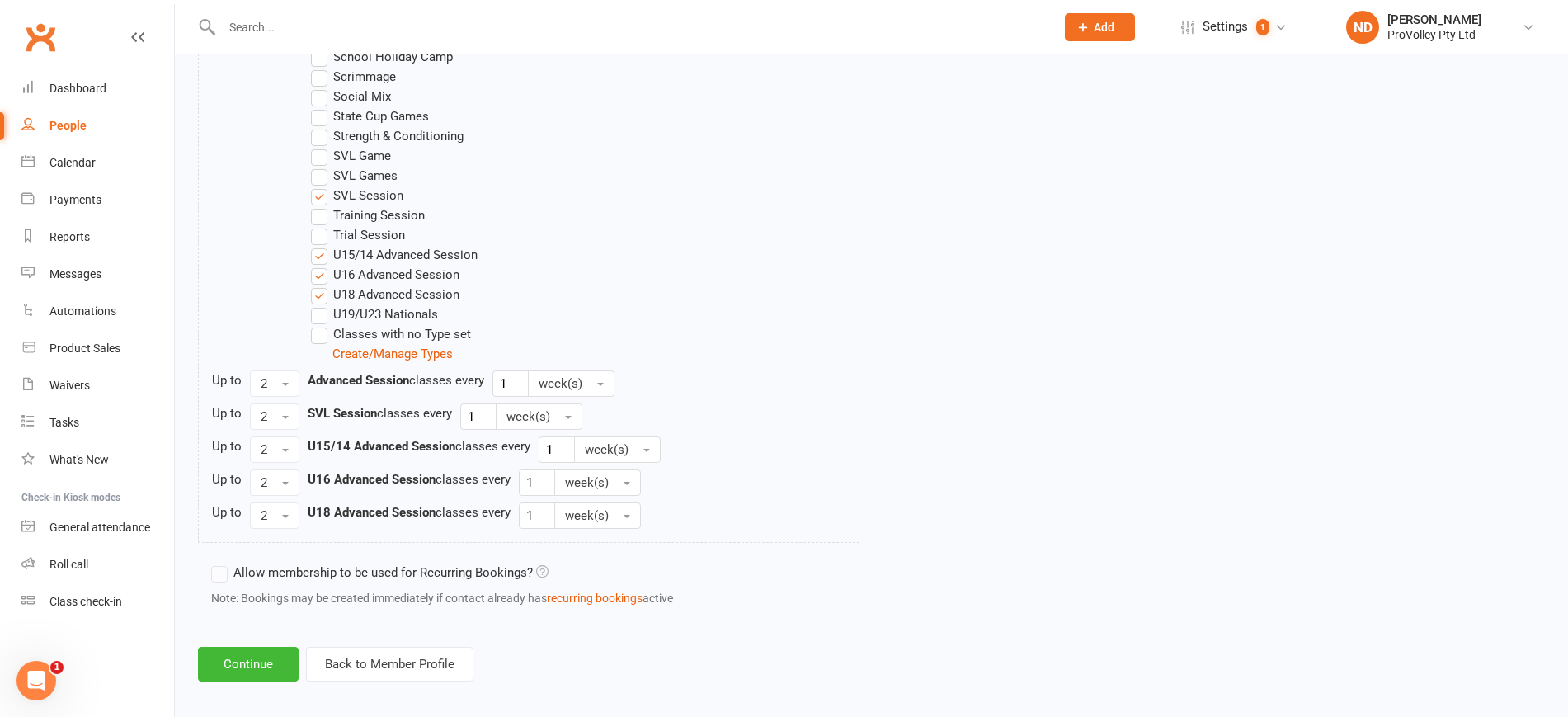
scroll to position [1164, 0]
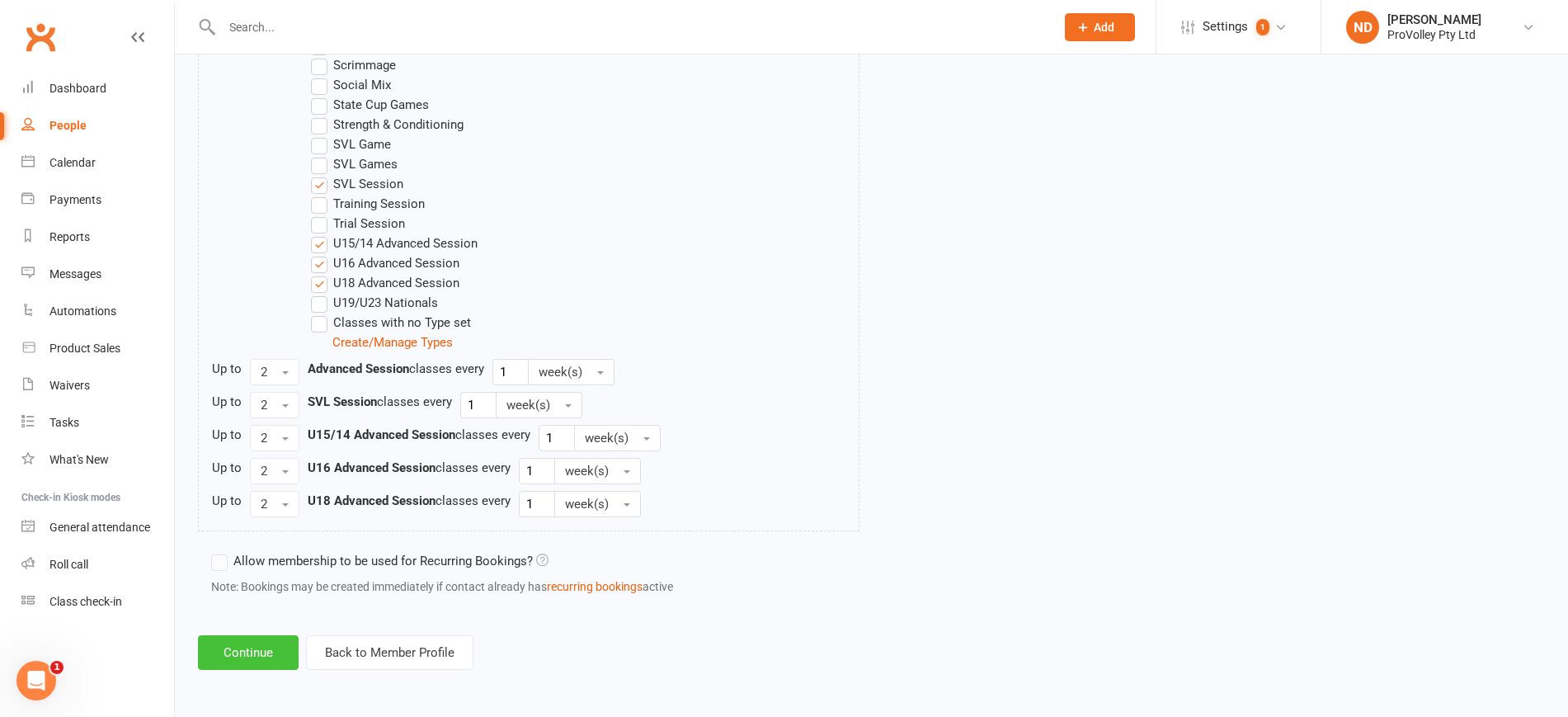
type input "5"
drag, startPoint x: 258, startPoint y: 649, endPoint x: 285, endPoint y: 624, distance: 36.8
click at [259, 650] on button "Continue" at bounding box center [248, 653] width 100 height 34
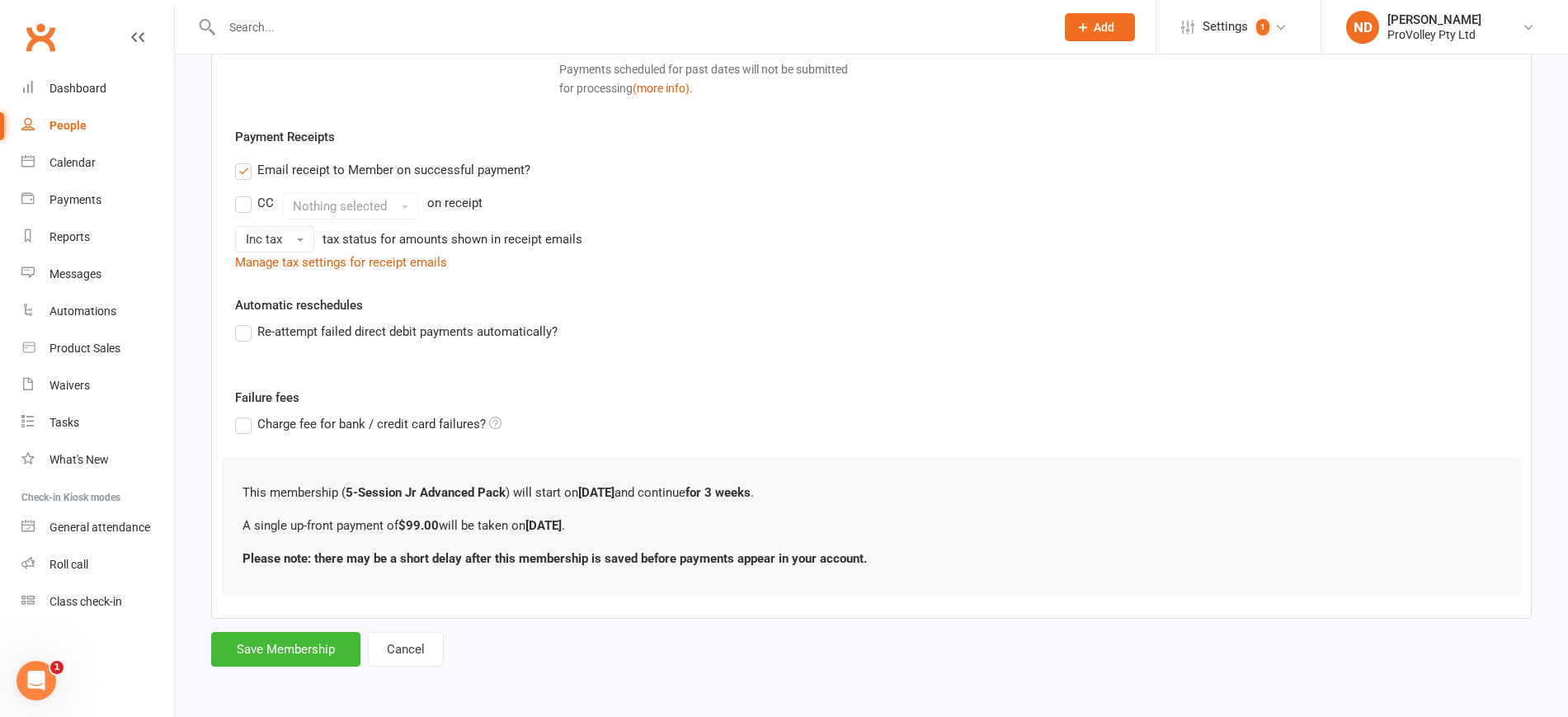
scroll to position [0, 0]
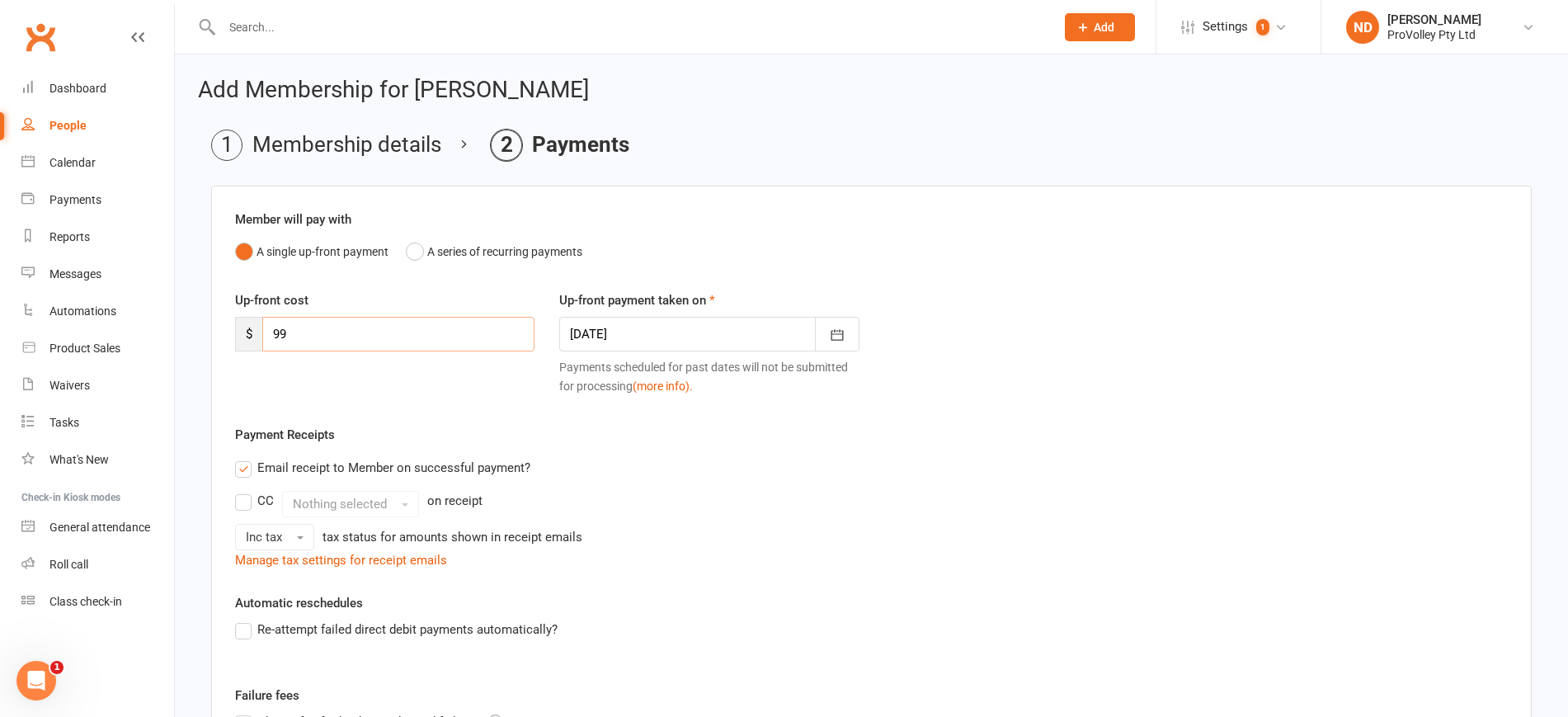
drag, startPoint x: 334, startPoint y: 344, endPoint x: 212, endPoint y: 345, distance: 122.0
click at [212, 345] on div "Member will pay with A single up-front payment A series of recurring payments U…" at bounding box center [871, 551] width 1320 height 731
type input "147.5"
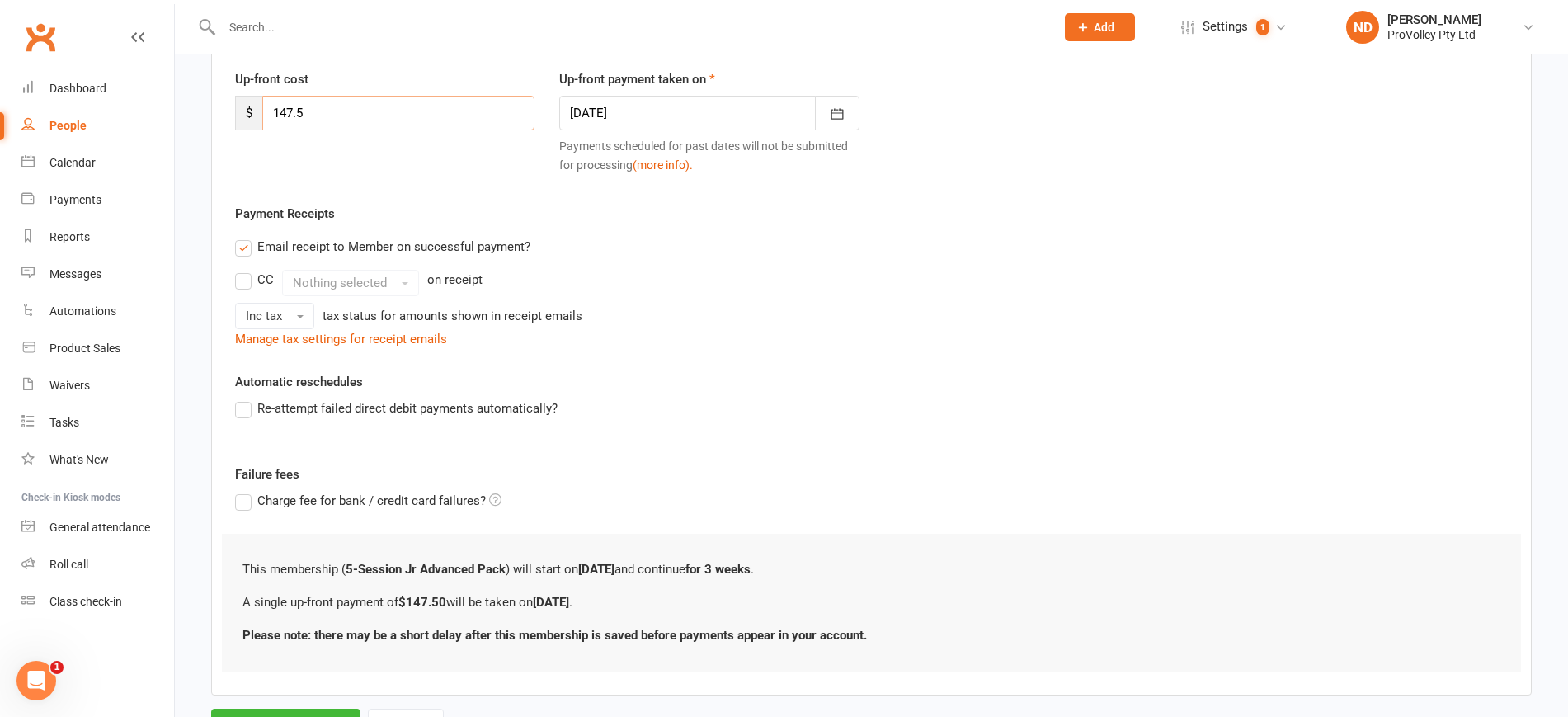
scroll to position [297, 0]
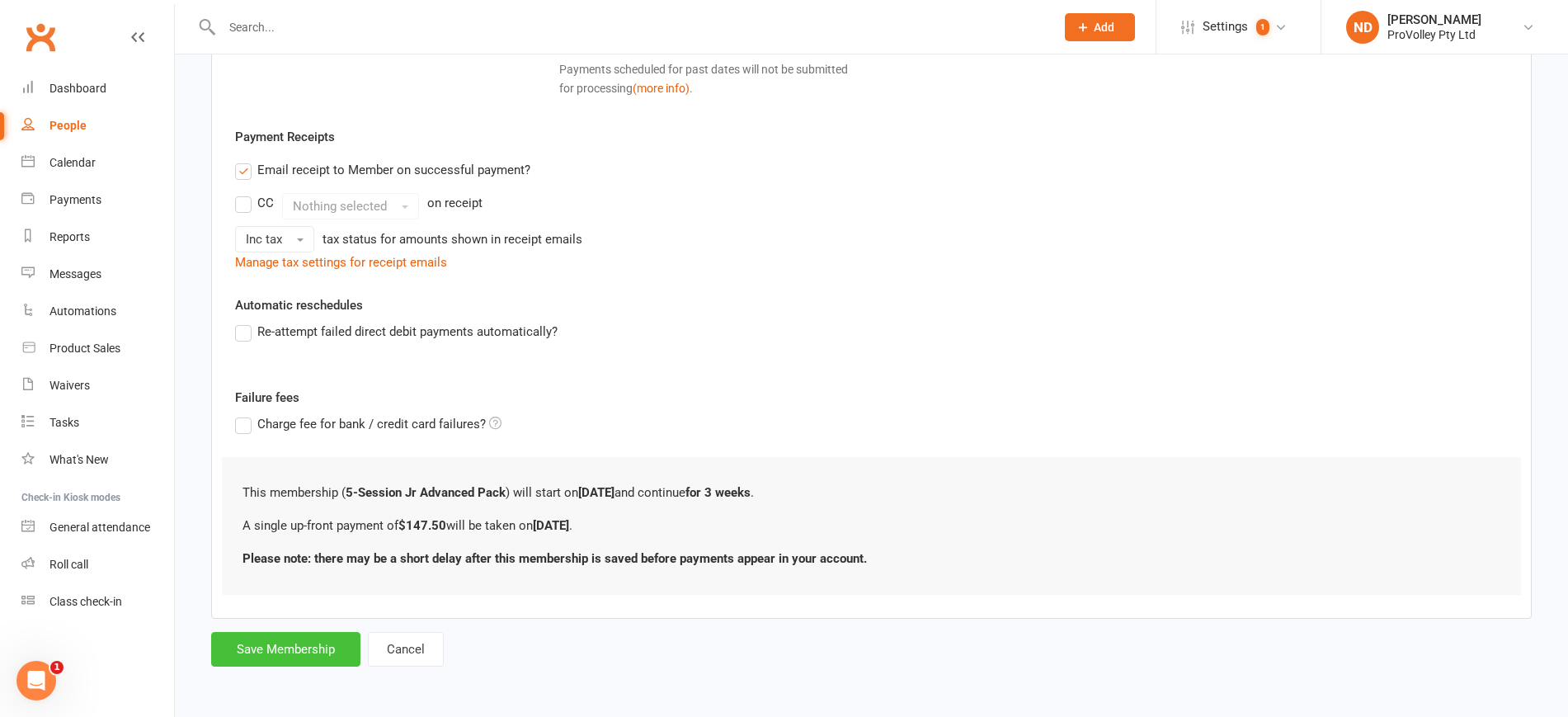
click at [344, 641] on button "Save Membership" at bounding box center [286, 649] width 149 height 34
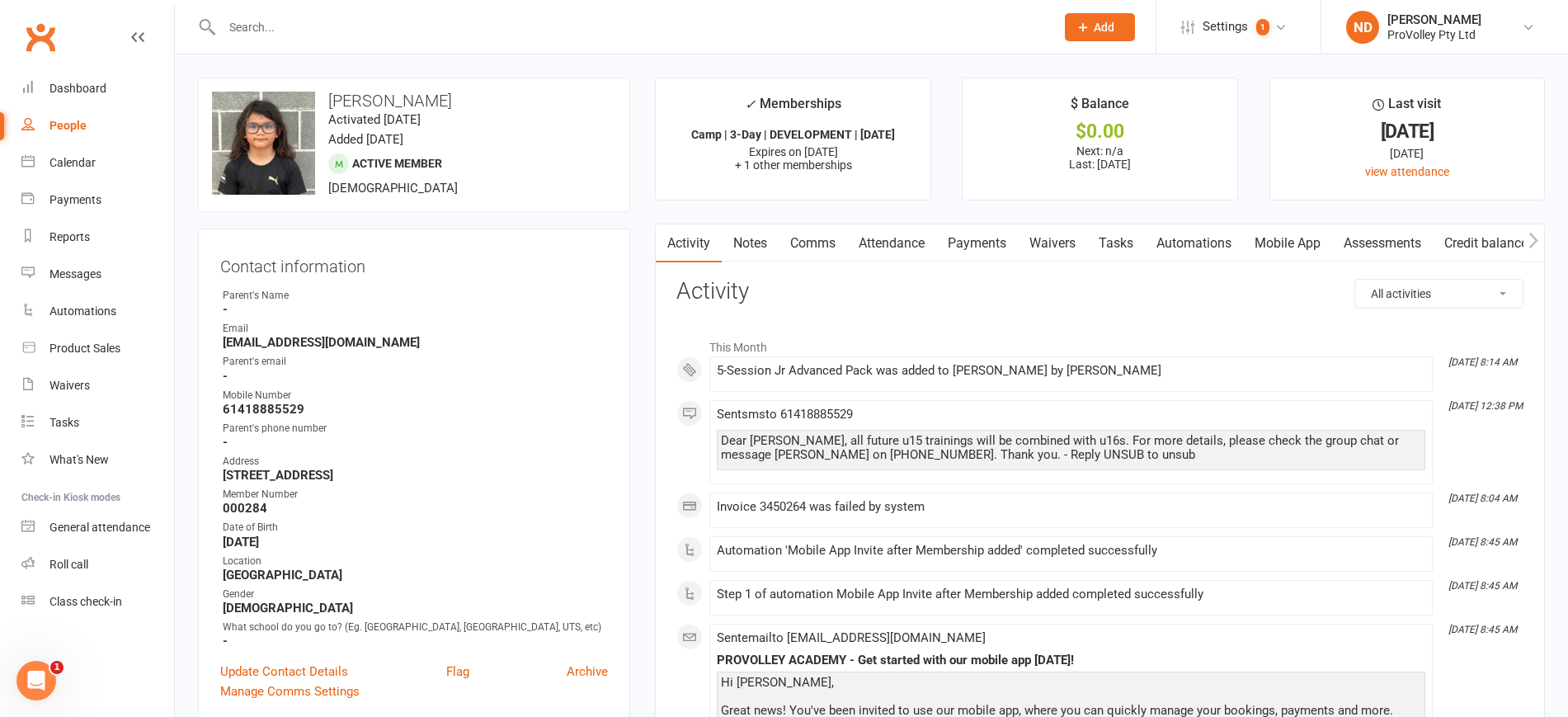
click at [91, 121] on link "People" at bounding box center [98, 126] width 153 height 37
select select "100"
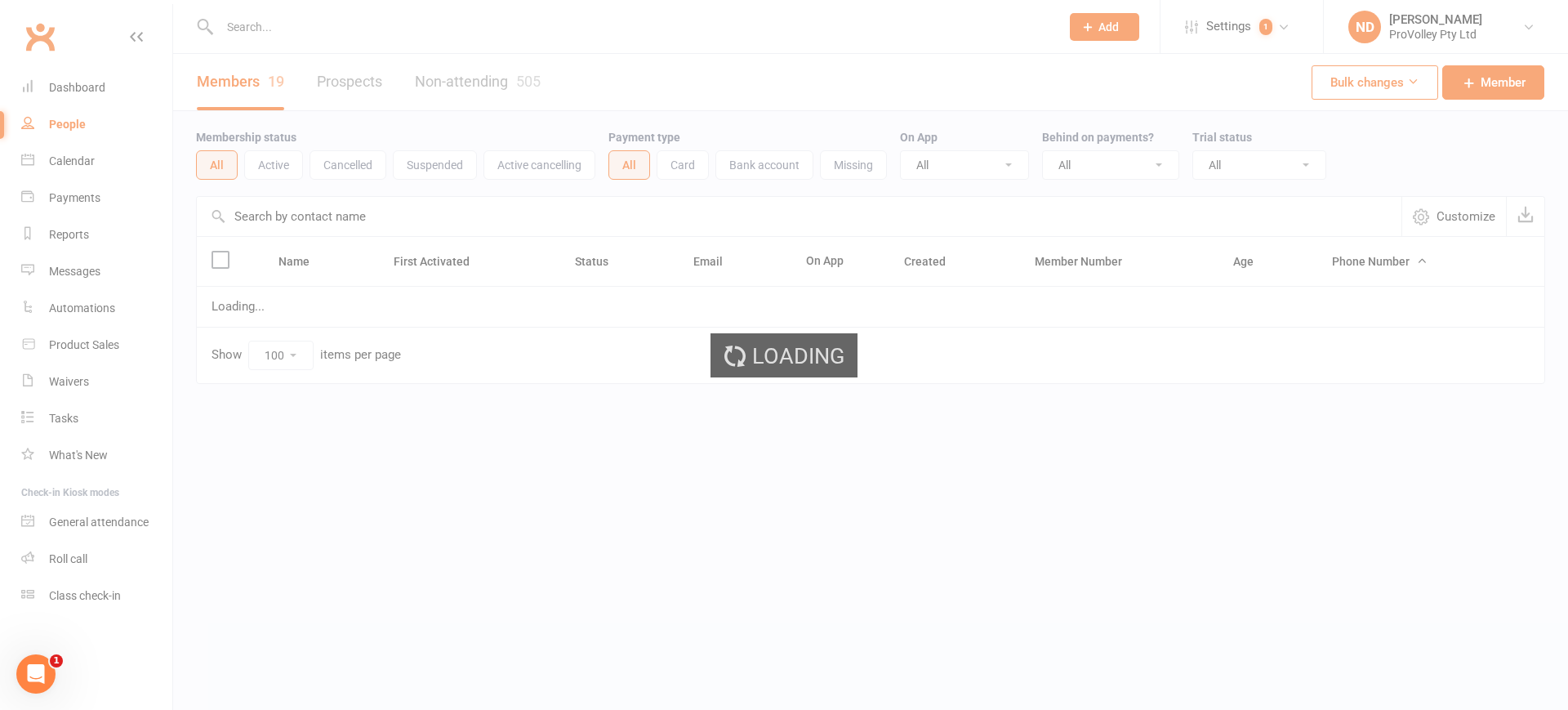
click at [306, 210] on input "text" at bounding box center [799, 217] width 1205 height 39
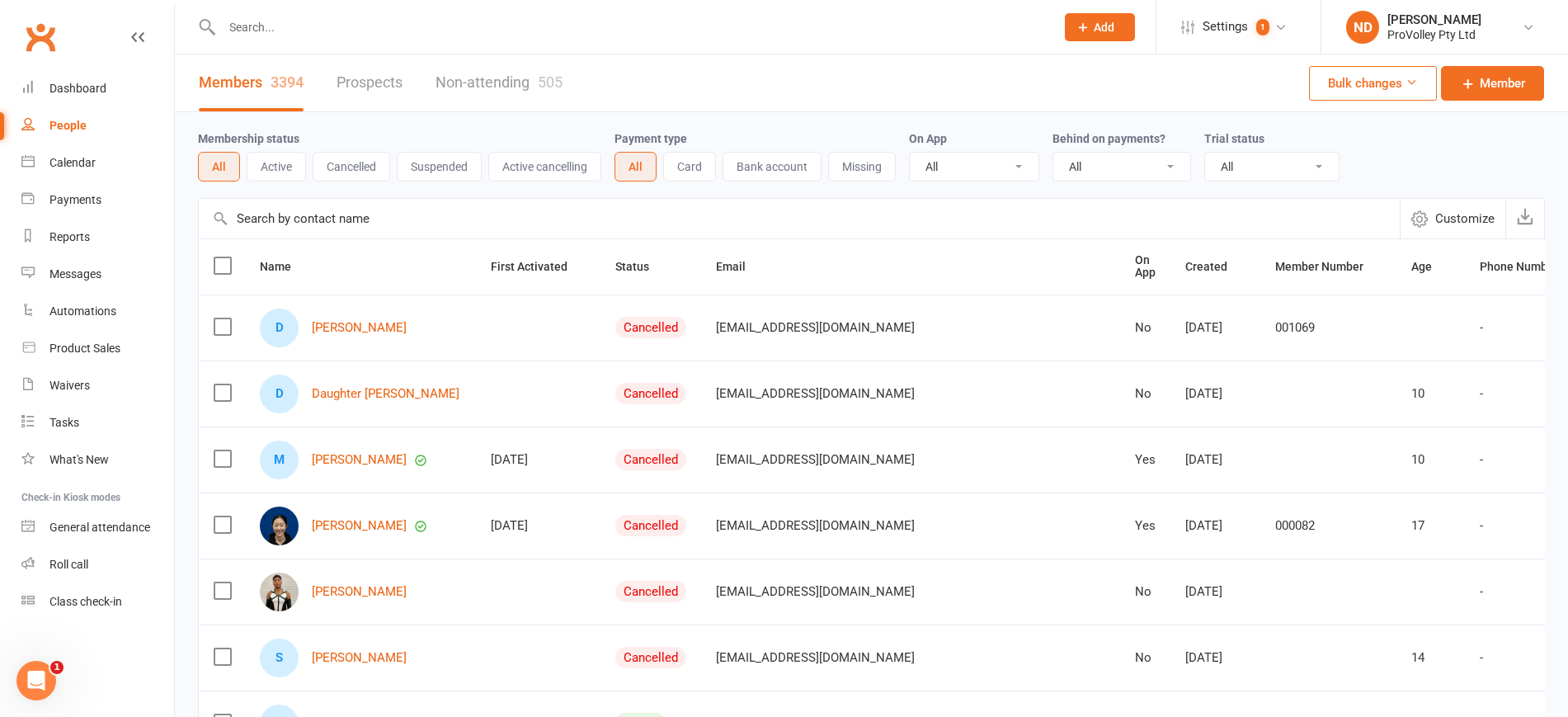
paste input "Andrew Zhang"
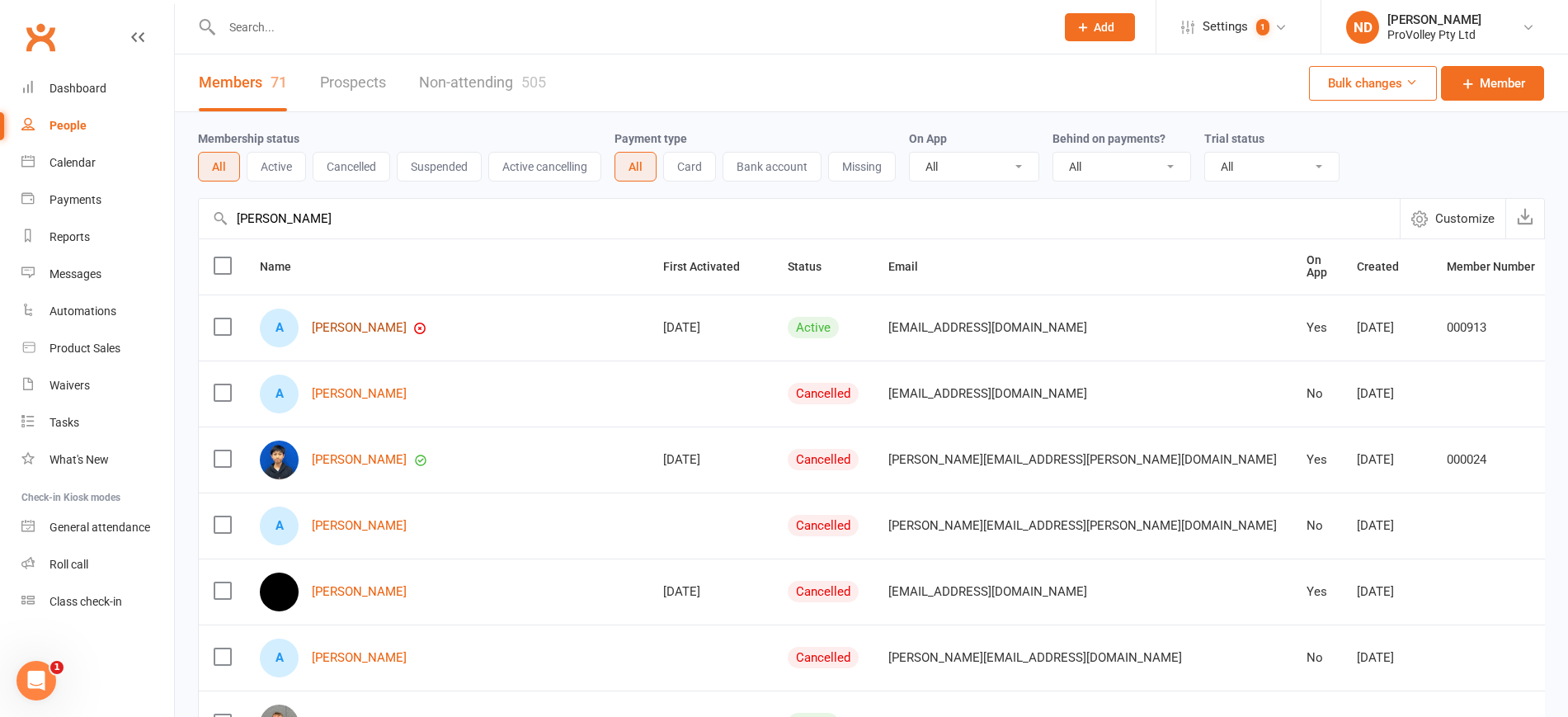
type input "Andrew Zhang"
click at [381, 326] on link "Andrew Zhang" at bounding box center [359, 328] width 95 height 14
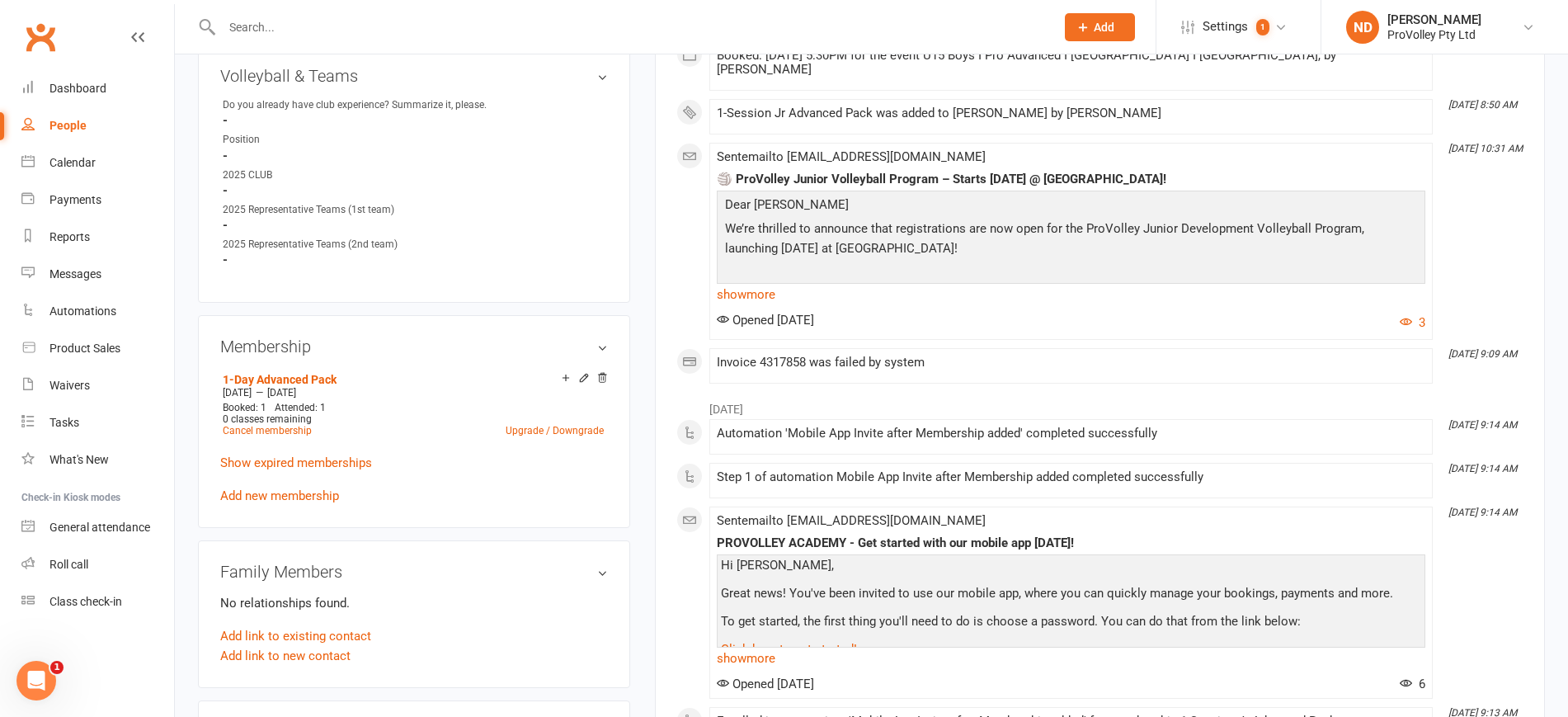
scroll to position [929, 0]
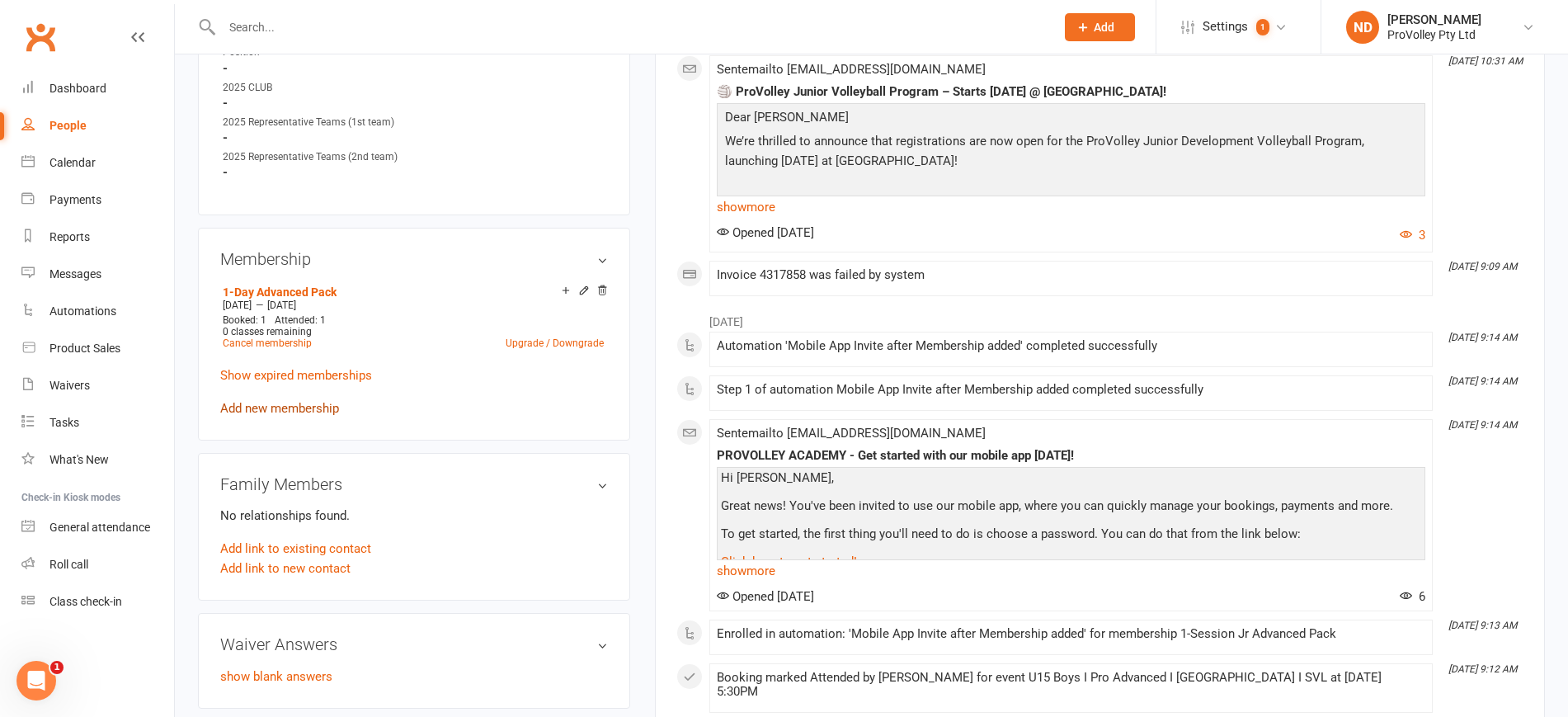
click at [312, 416] on link "Add new membership" at bounding box center [279, 409] width 118 height 14
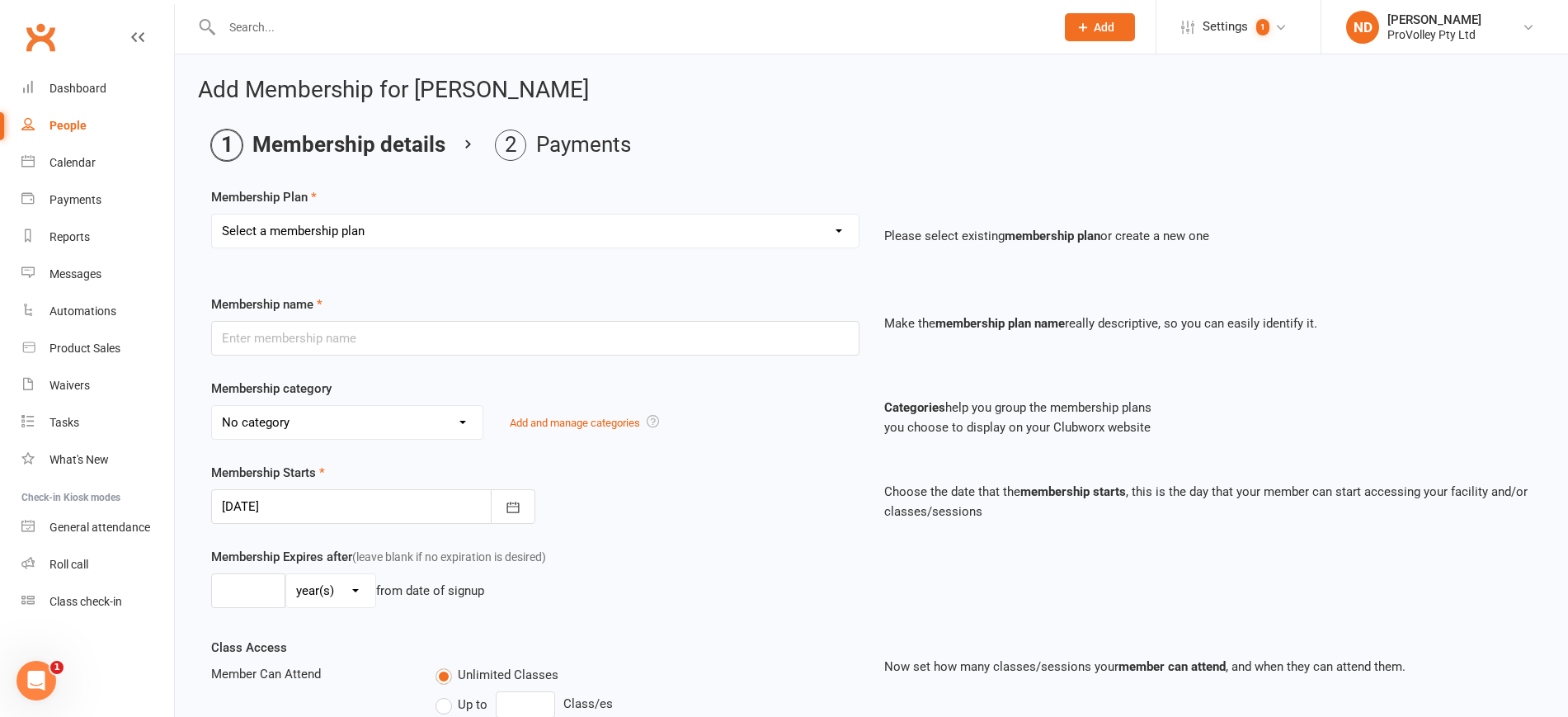
click at [387, 222] on select "Select a membership plan Create new Membership Plan SVL Team 1-Day Trial SVL Te…" at bounding box center [536, 231] width 647 height 33
select select "15"
click at [212, 214] on select "Select a membership plan Create new Membership Plan SVL Team 1-Day Trial SVL Te…" at bounding box center [536, 231] width 647 height 33
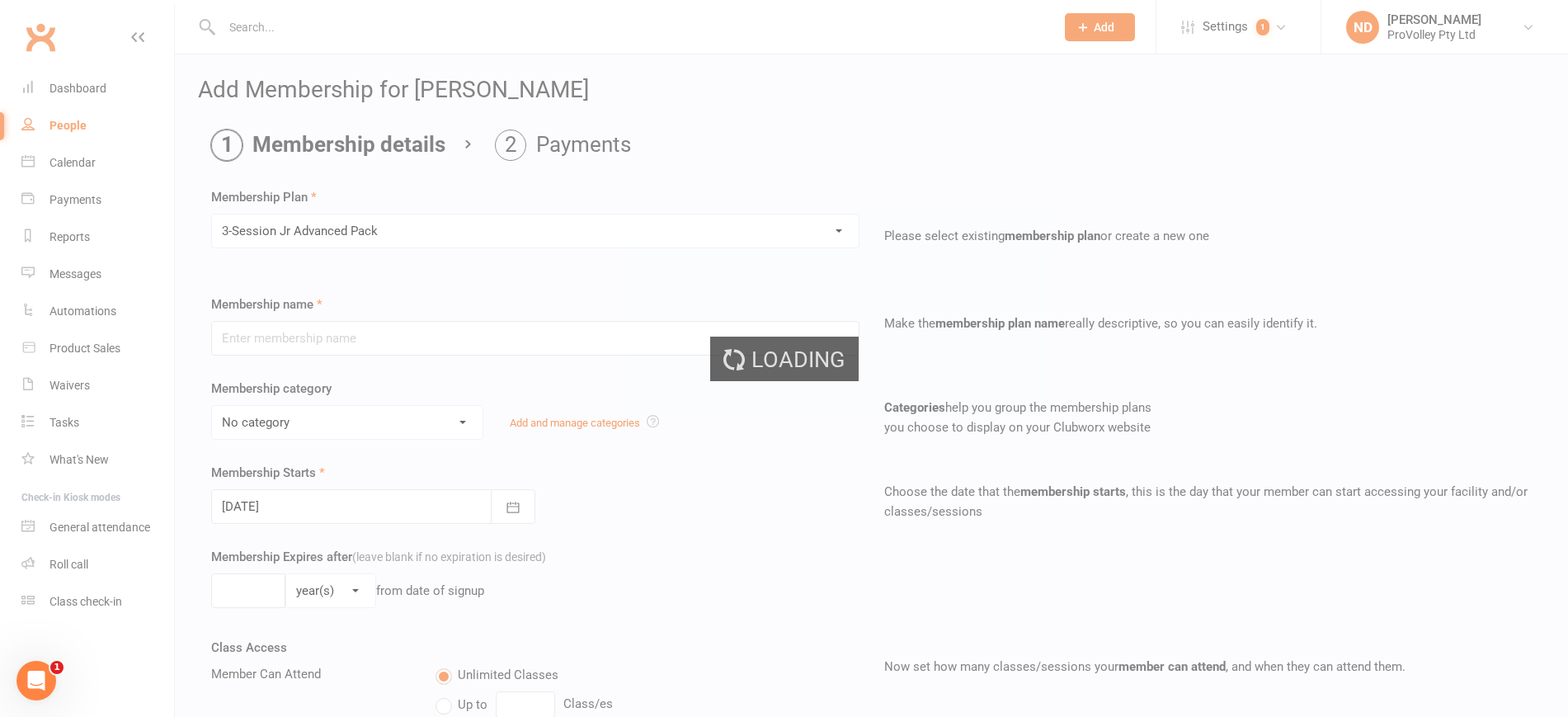
type input "3-Session Jr Advanced Pack"
select select "3"
type input "3"
select select "1"
type input "3"
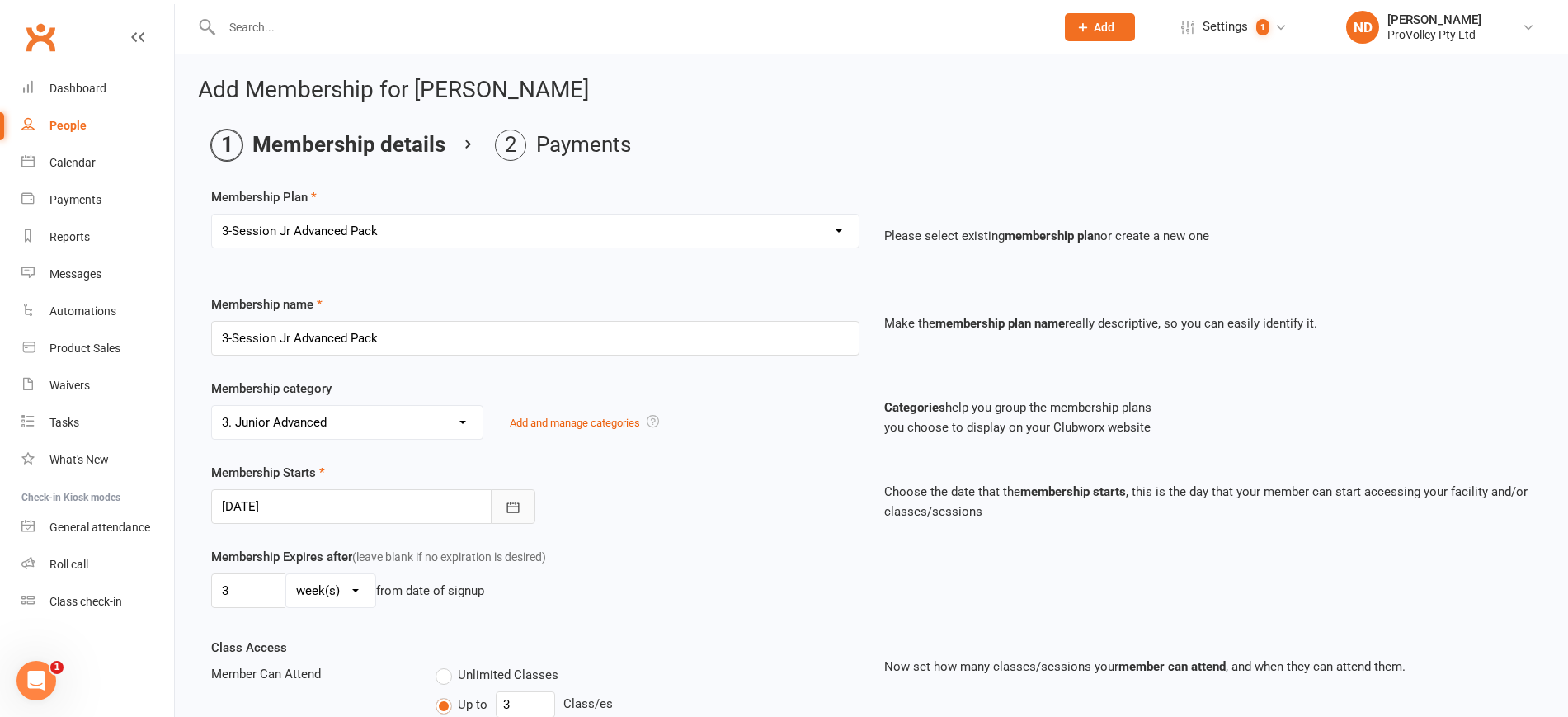
click at [512, 509] on icon "button" at bounding box center [513, 507] width 16 height 16
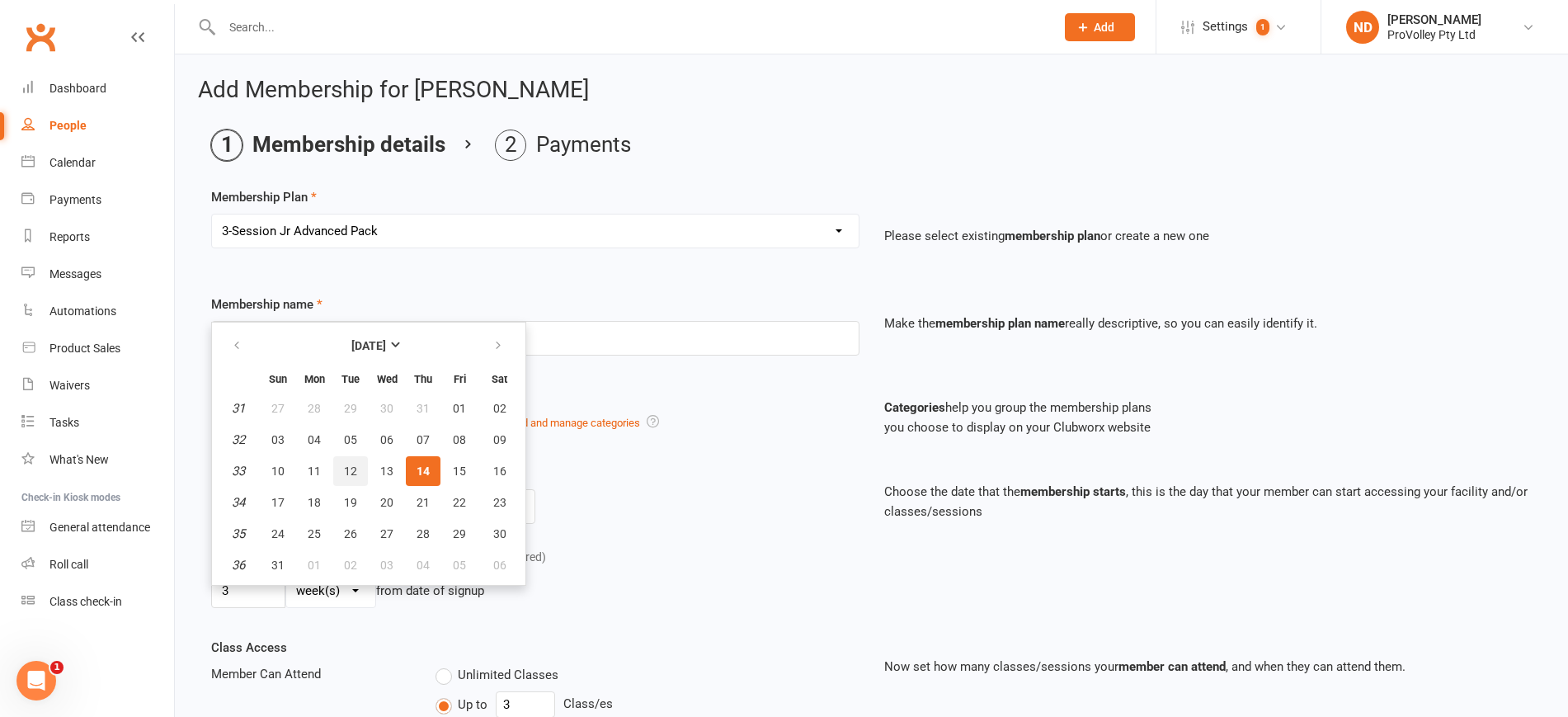
click at [340, 467] on button "12" at bounding box center [351, 471] width 34 height 30
type input "12 Aug 2025"
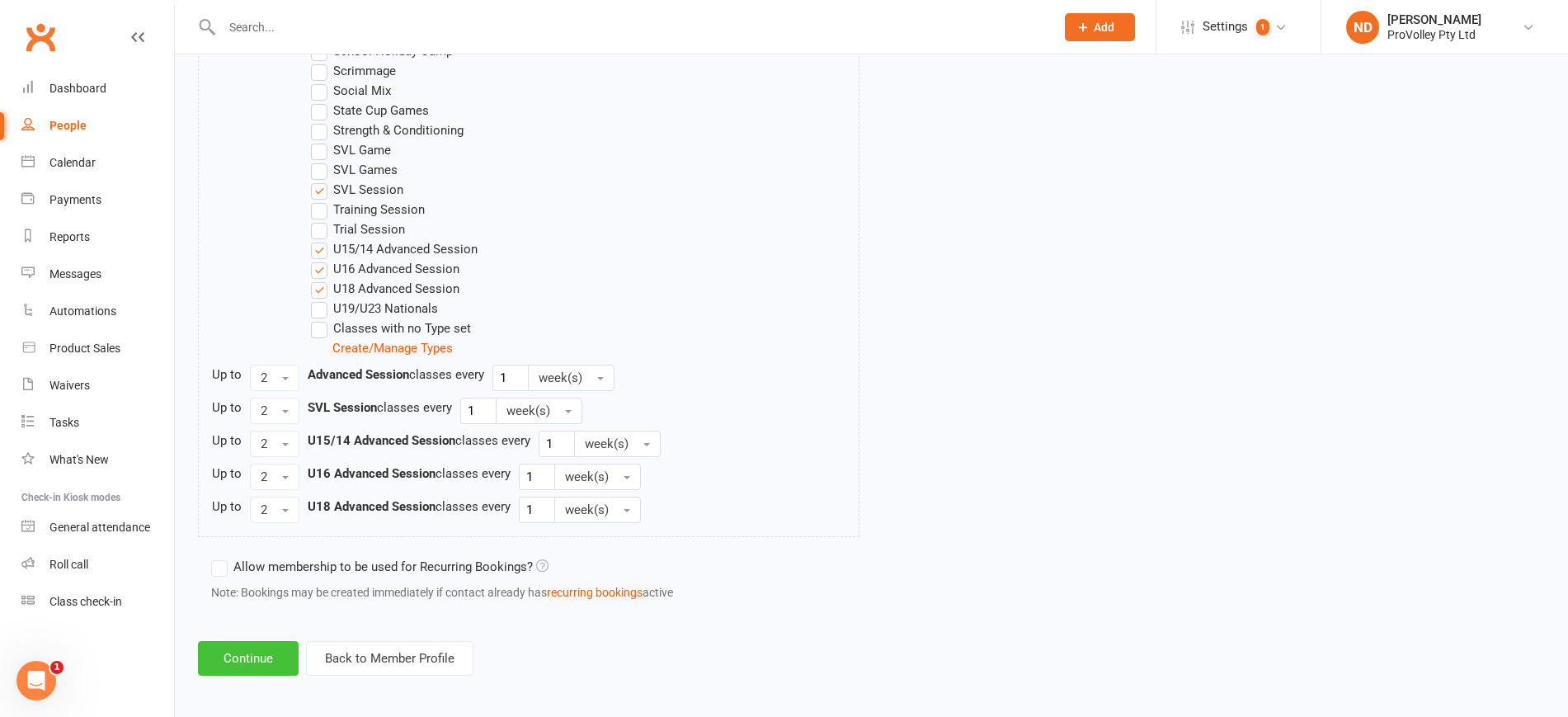
scroll to position [1164, 0]
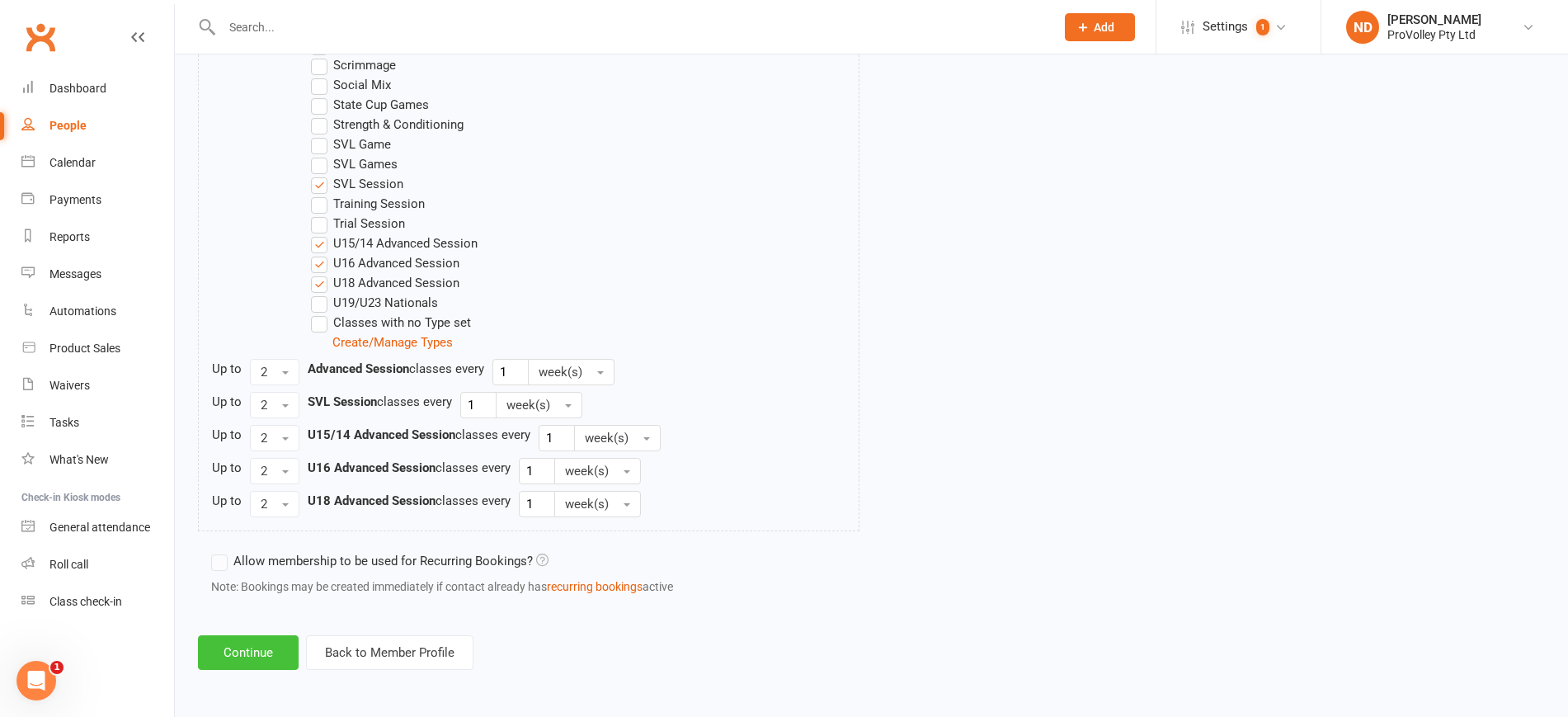
click at [268, 643] on button "Continue" at bounding box center [248, 653] width 100 height 34
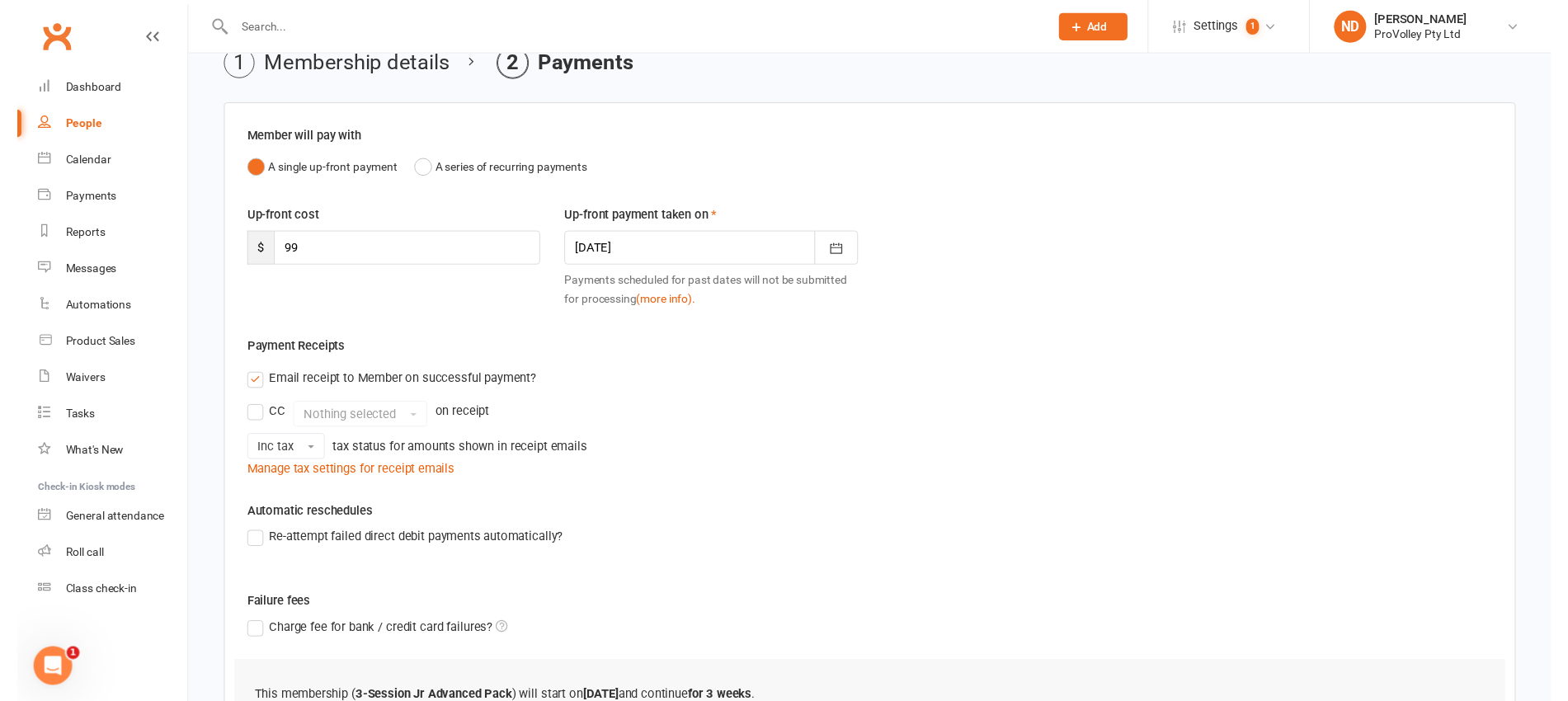
scroll to position [297, 0]
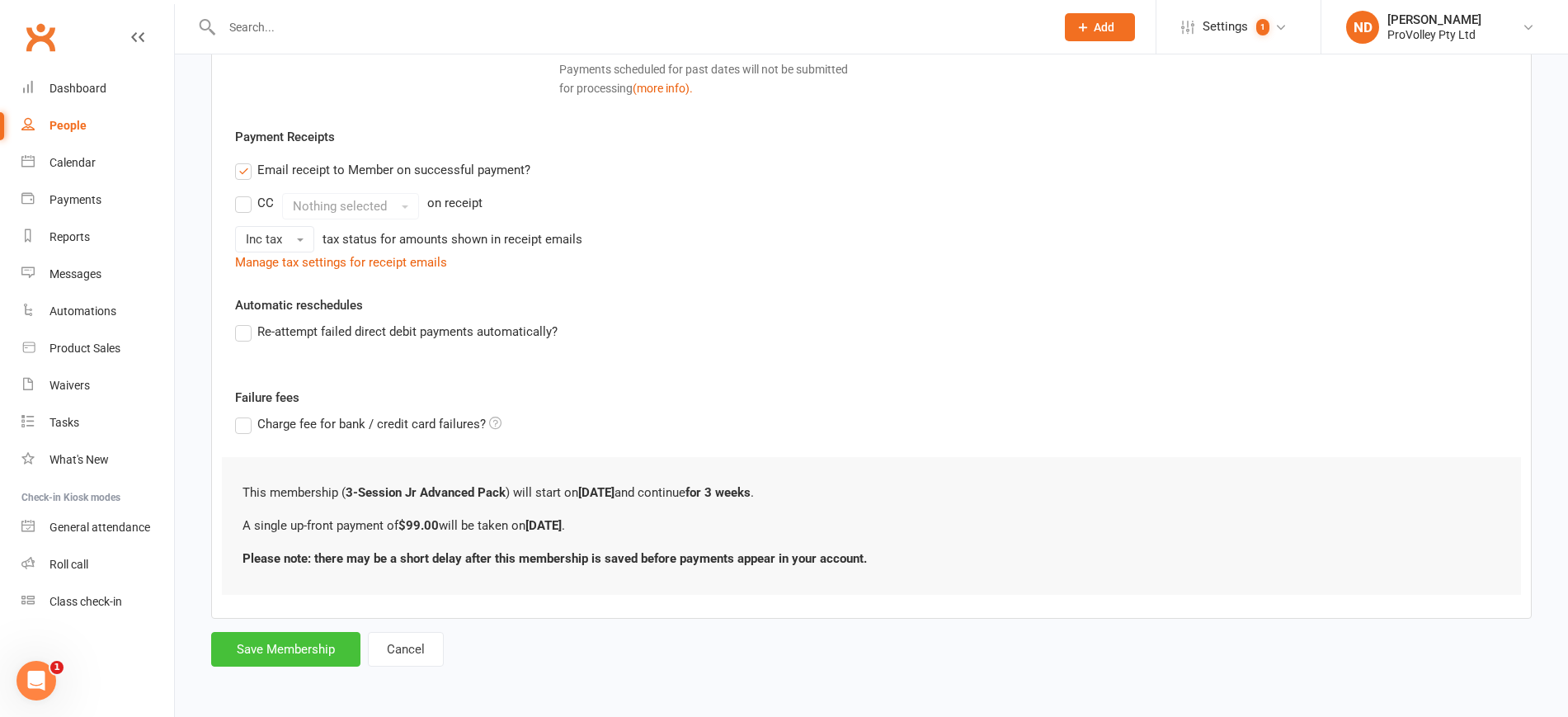
click at [327, 642] on button "Save Membership" at bounding box center [286, 649] width 149 height 34
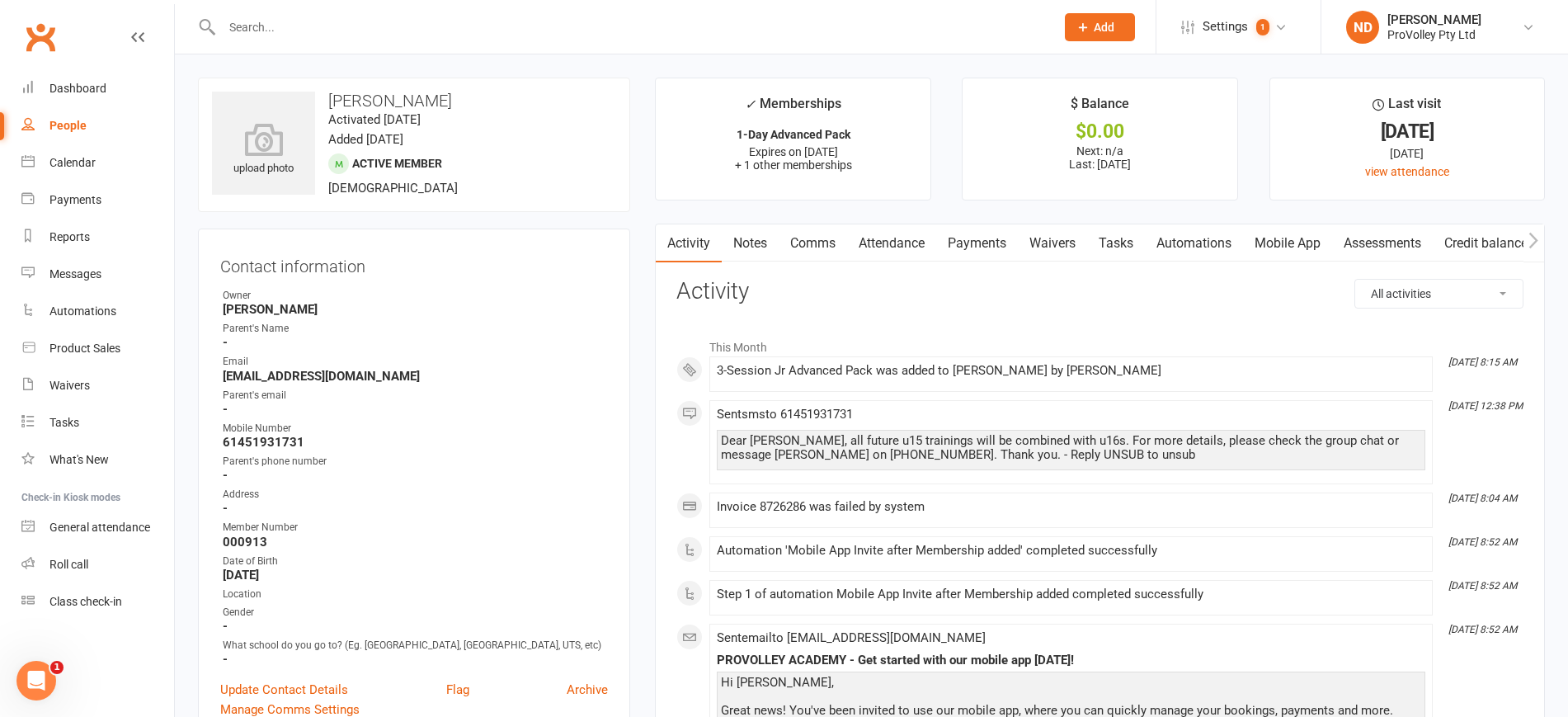
drag, startPoint x: 63, startPoint y: 124, endPoint x: 155, endPoint y: 143, distance: 93.9
click at [63, 124] on div "People" at bounding box center [68, 125] width 37 height 14
select select "100"
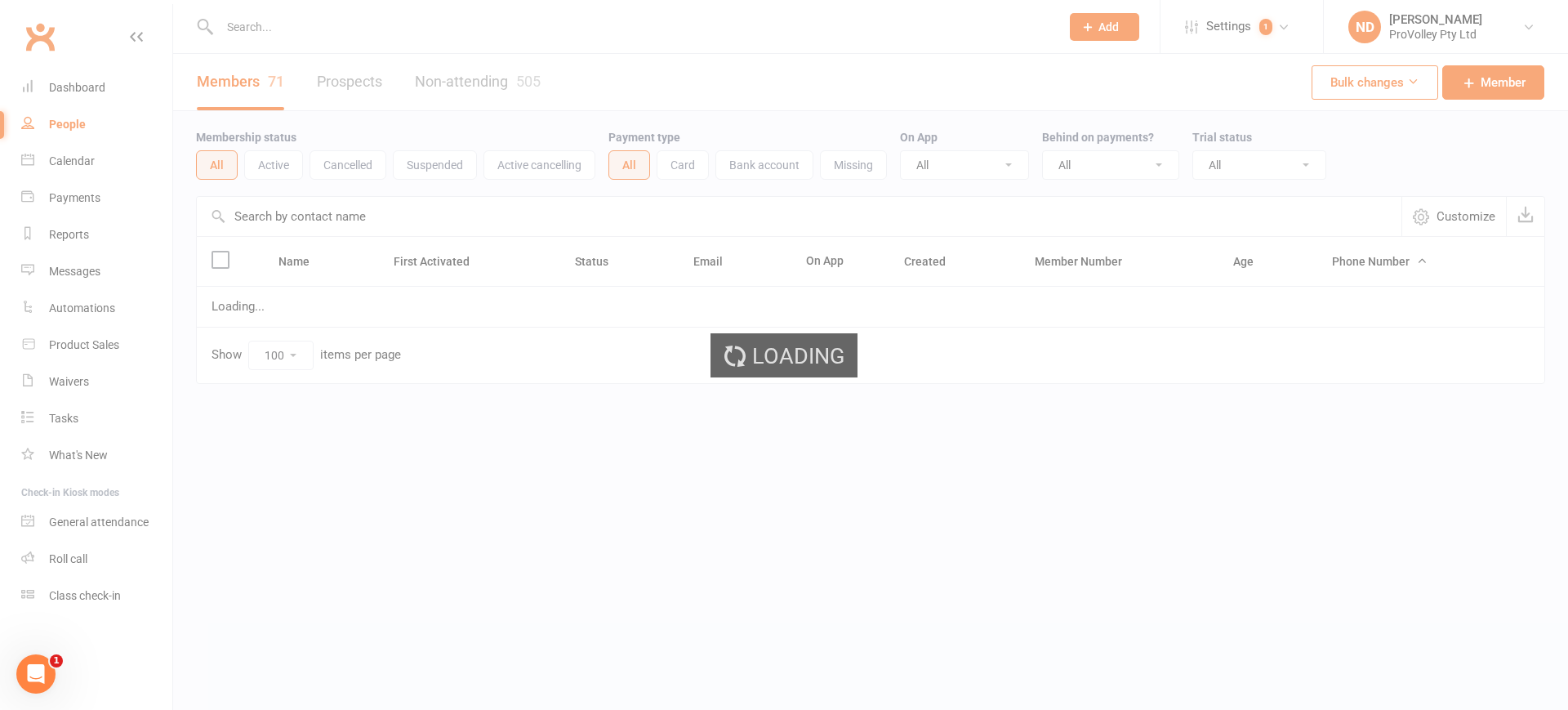
click at [290, 217] on input "text" at bounding box center [799, 217] width 1205 height 39
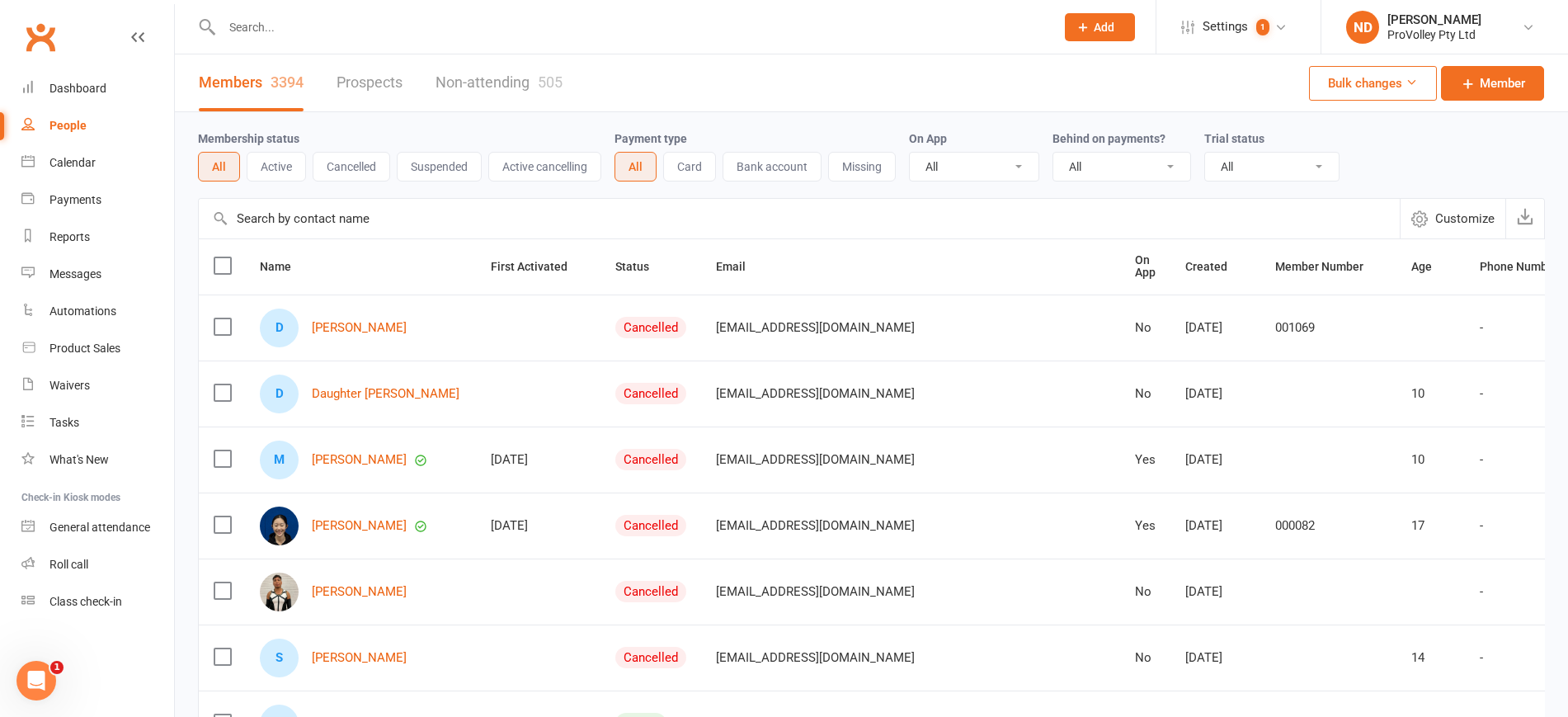
paste input "David Maberly"
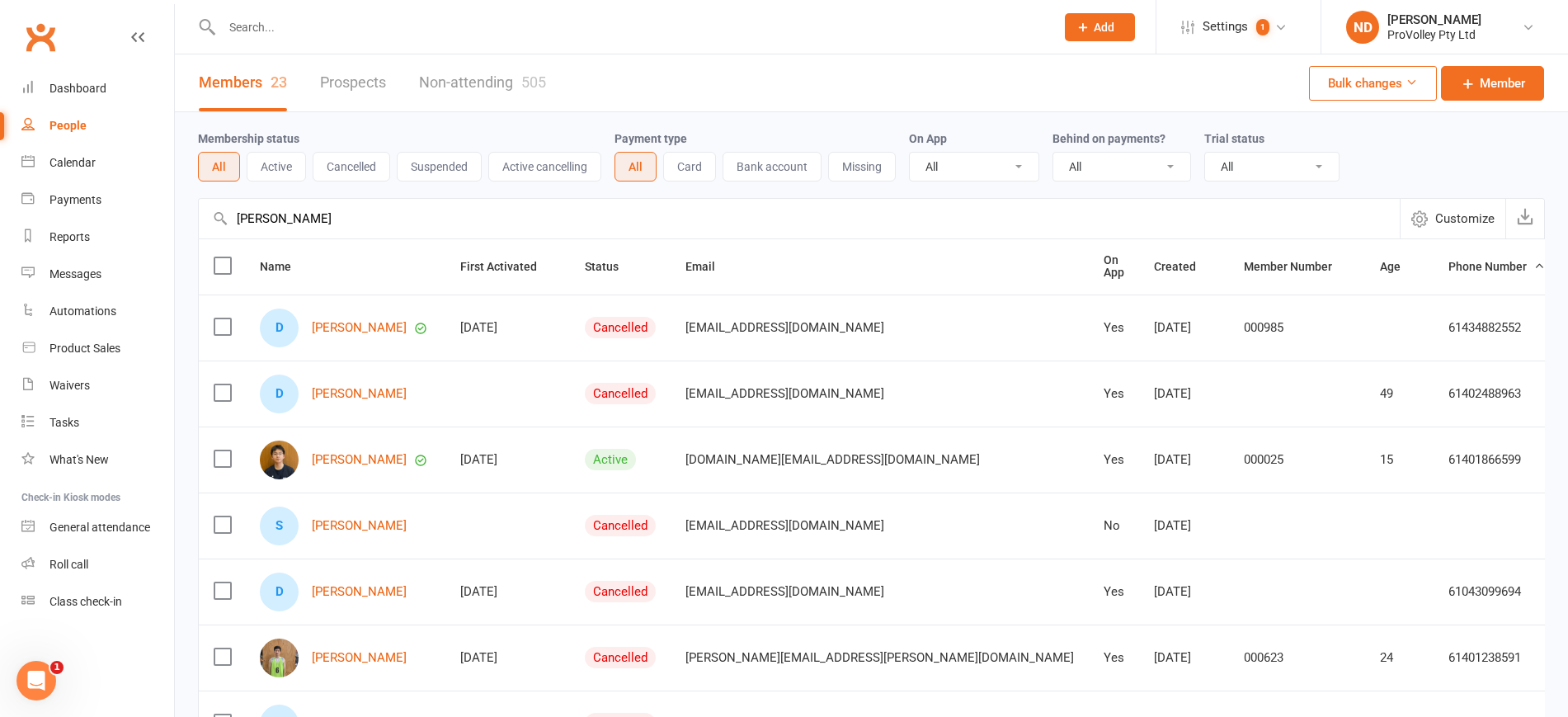
type input "David Maberly"
click at [366, 308] on div "D David Maberly" at bounding box center [344, 327] width 171 height 39
click at [370, 321] on link "David Maberly" at bounding box center [359, 328] width 95 height 14
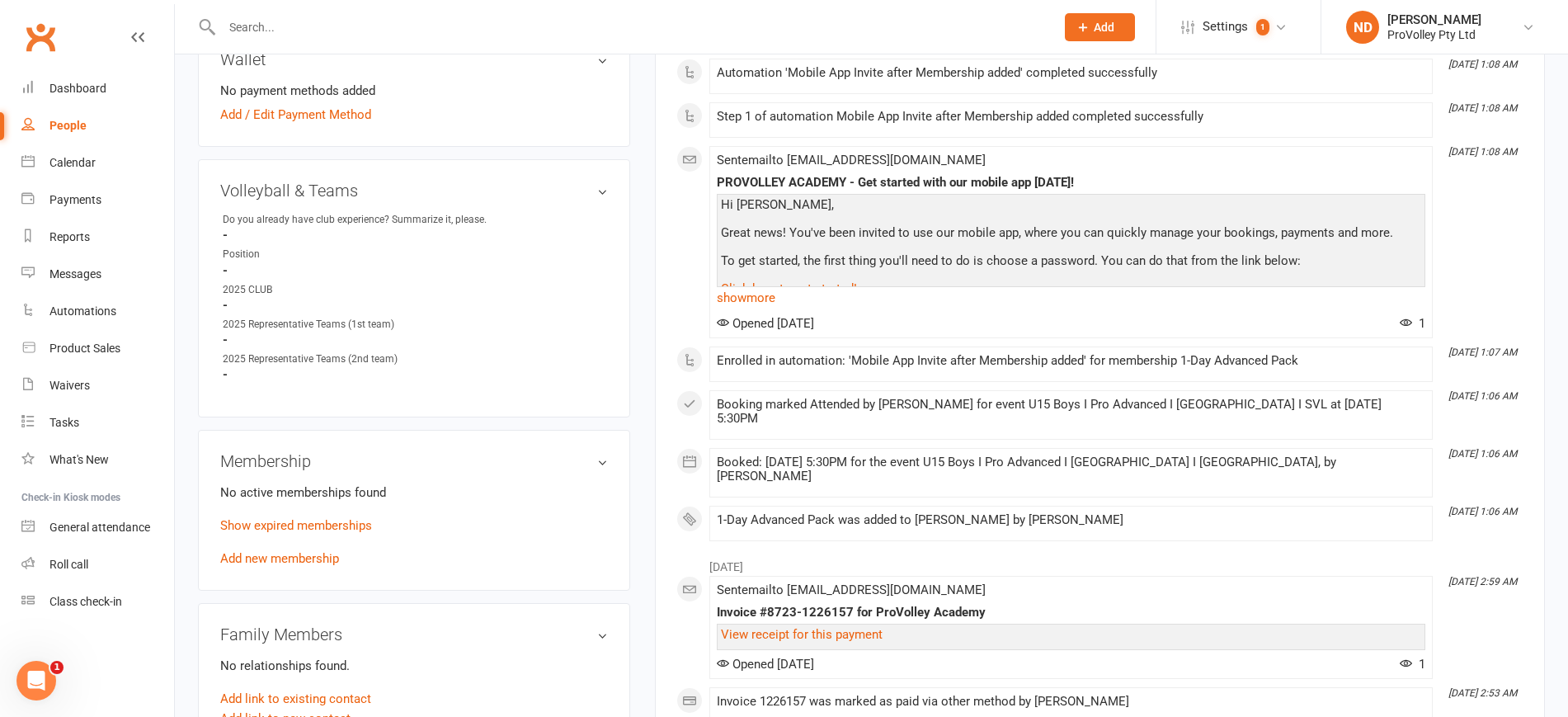
scroll to position [825, 0]
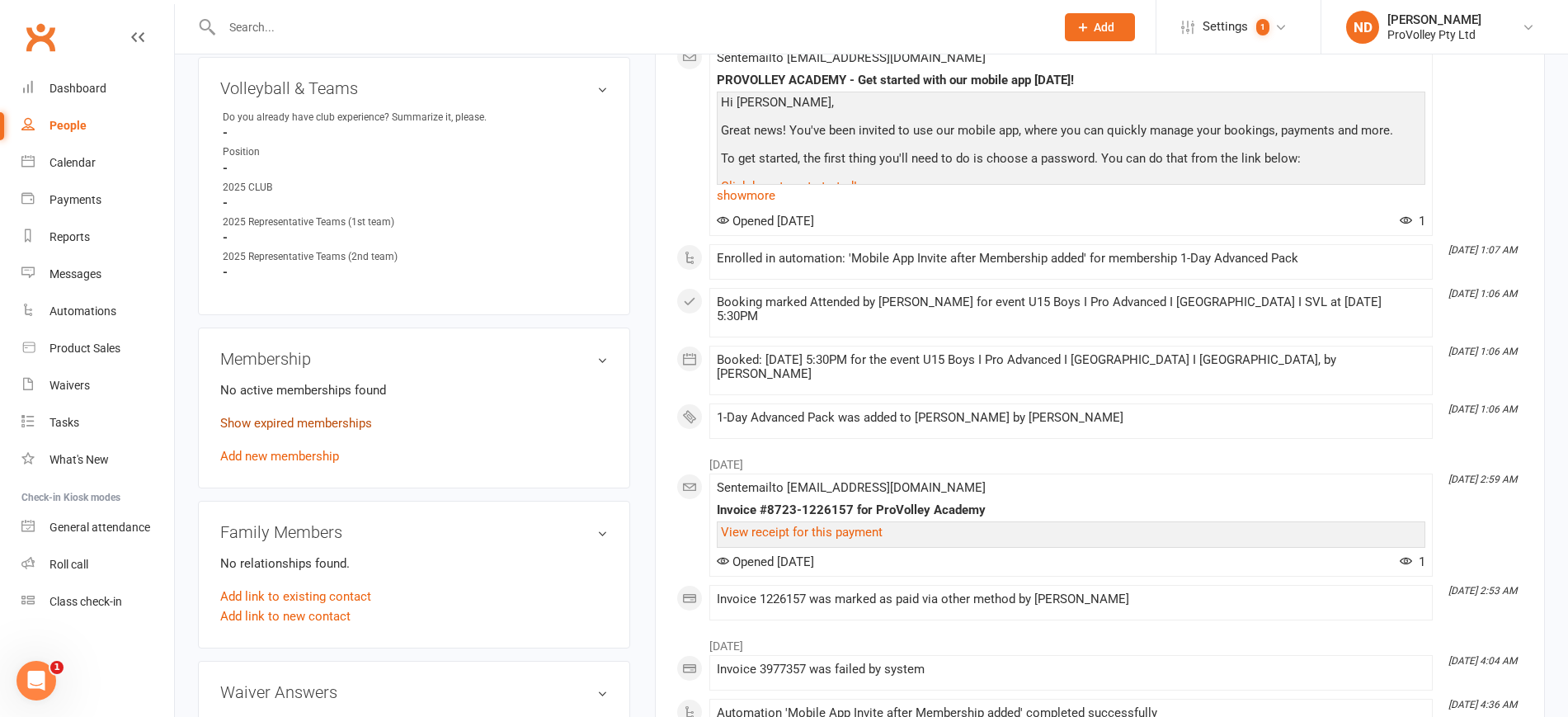
click at [310, 430] on link "Show expired memberships" at bounding box center [296, 423] width 152 height 14
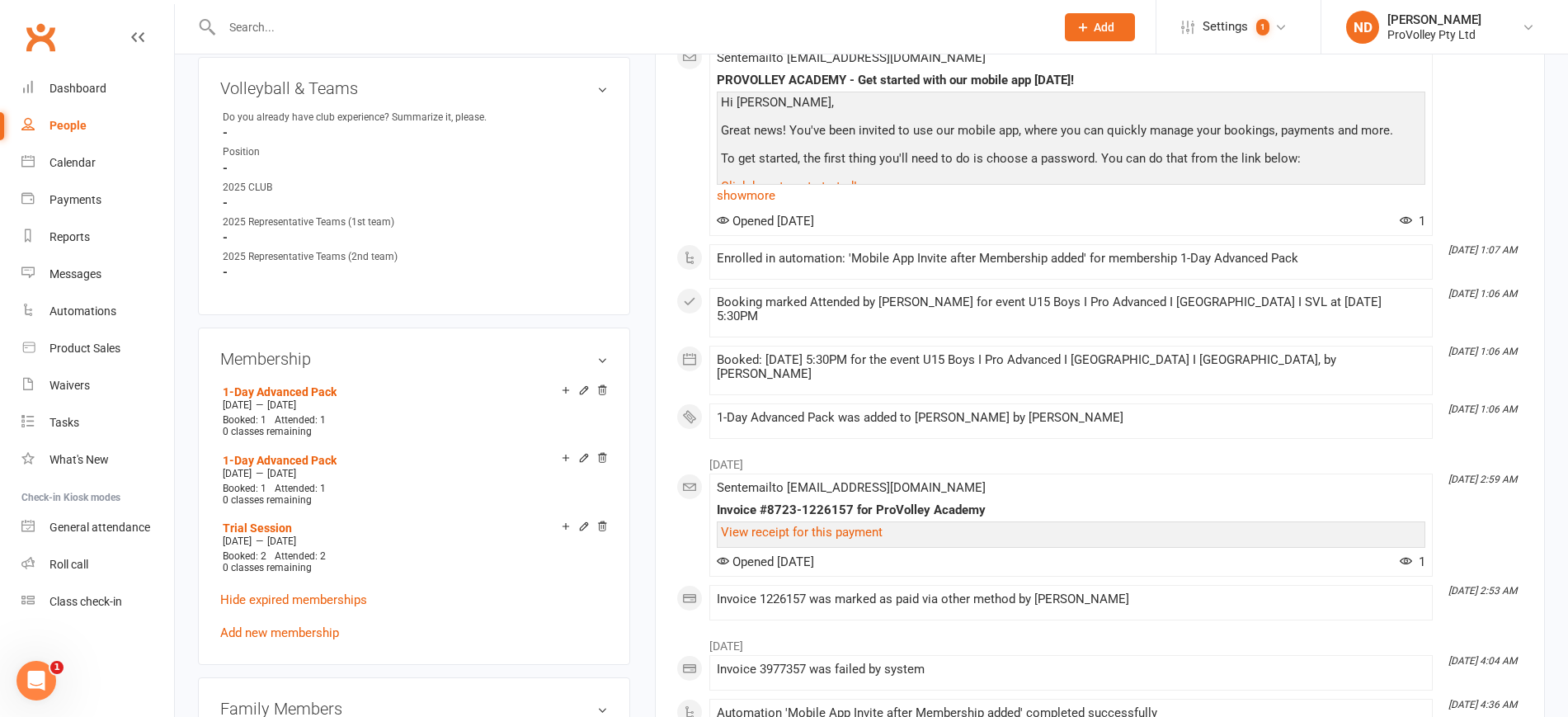
drag, startPoint x: 317, startPoint y: 642, endPoint x: 341, endPoint y: 609, distance: 40.8
click at [317, 640] on link "Add new membership" at bounding box center [279, 633] width 118 height 14
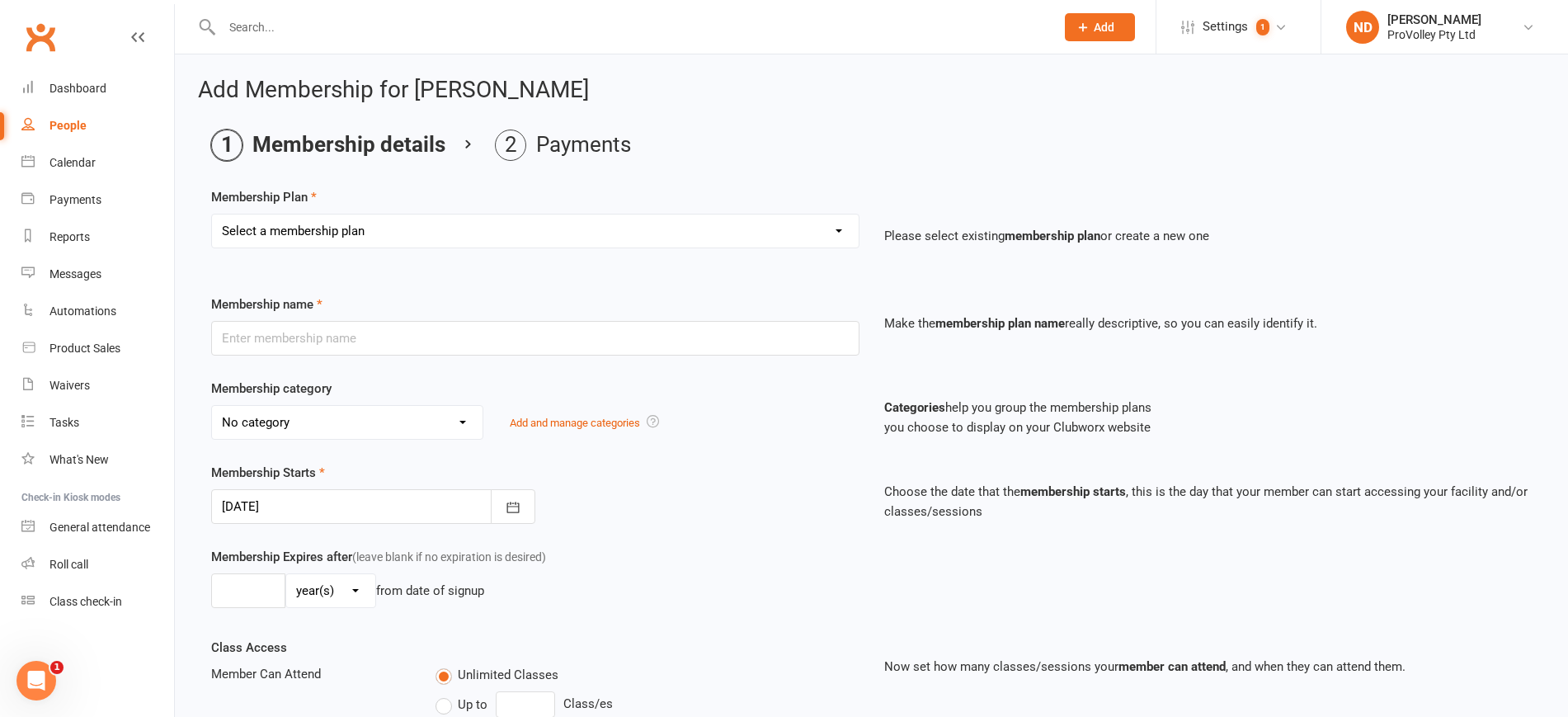
click at [418, 233] on select "Select a membership plan Create new Membership Plan SVL Team 1-Day Trial SVL Te…" at bounding box center [536, 231] width 647 height 33
select select "15"
click at [212, 214] on select "Select a membership plan Create new Membership Plan SVL Team 1-Day Trial SVL Te…" at bounding box center [536, 231] width 647 height 33
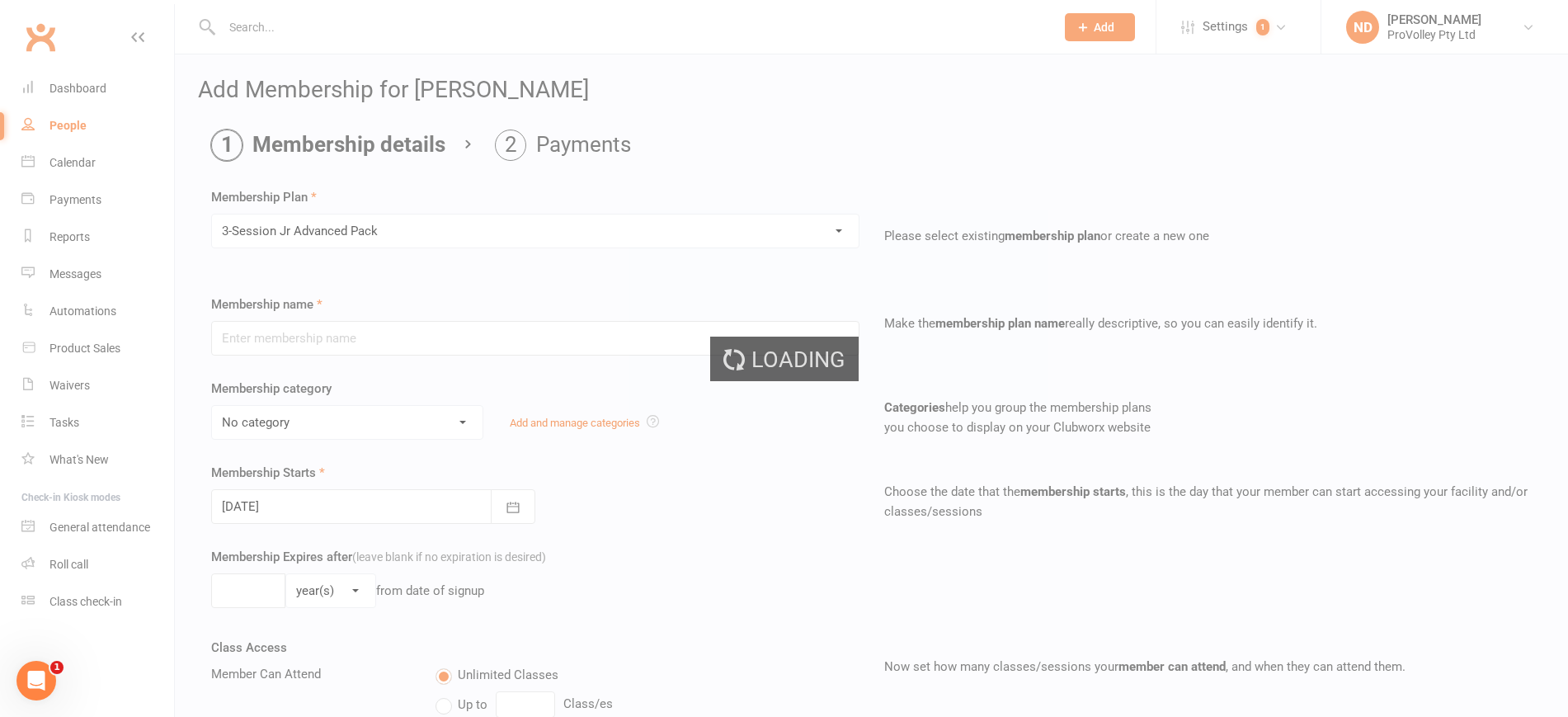
type input "3-Session Jr Advanced Pack"
select select "3"
type input "3"
select select "1"
type input "3"
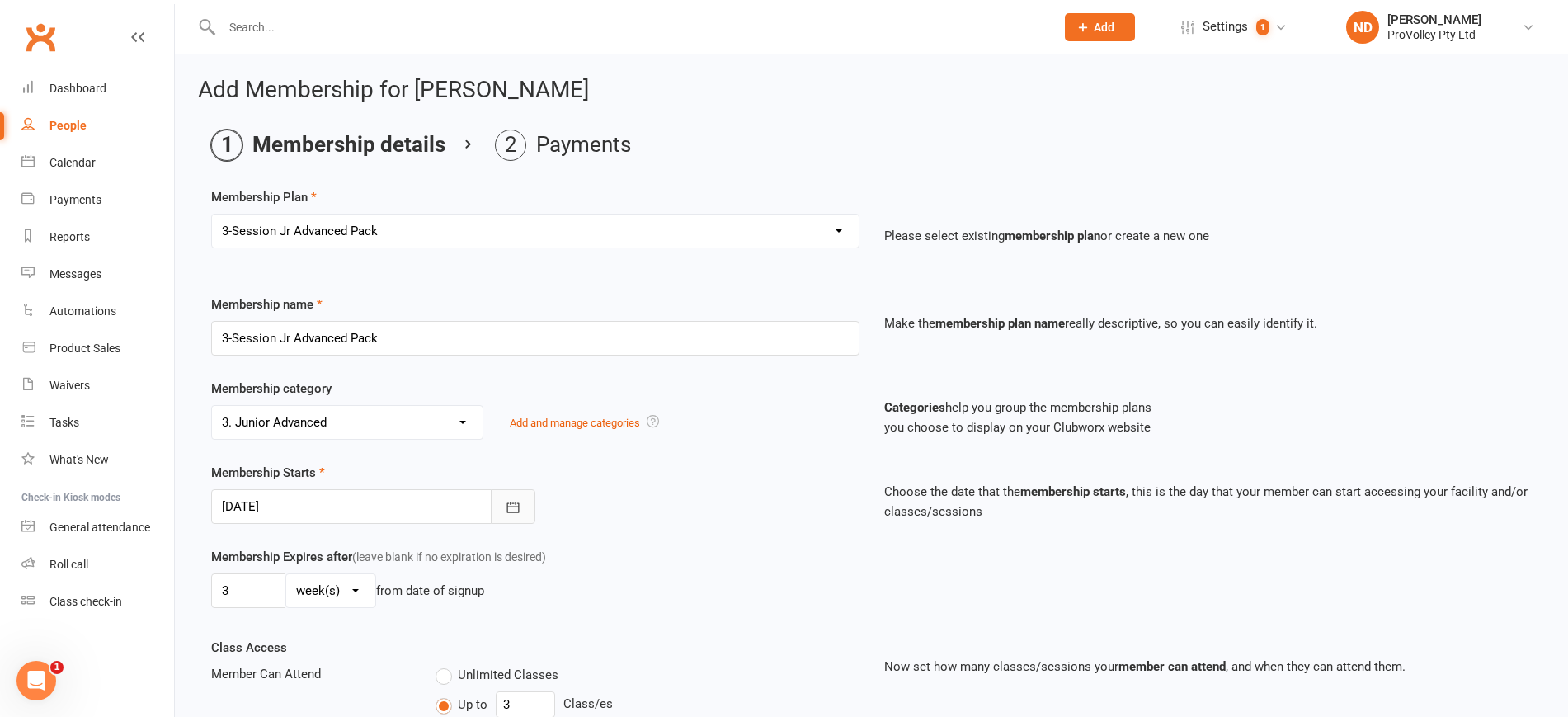
click at [510, 509] on icon "button" at bounding box center [513, 507] width 16 height 16
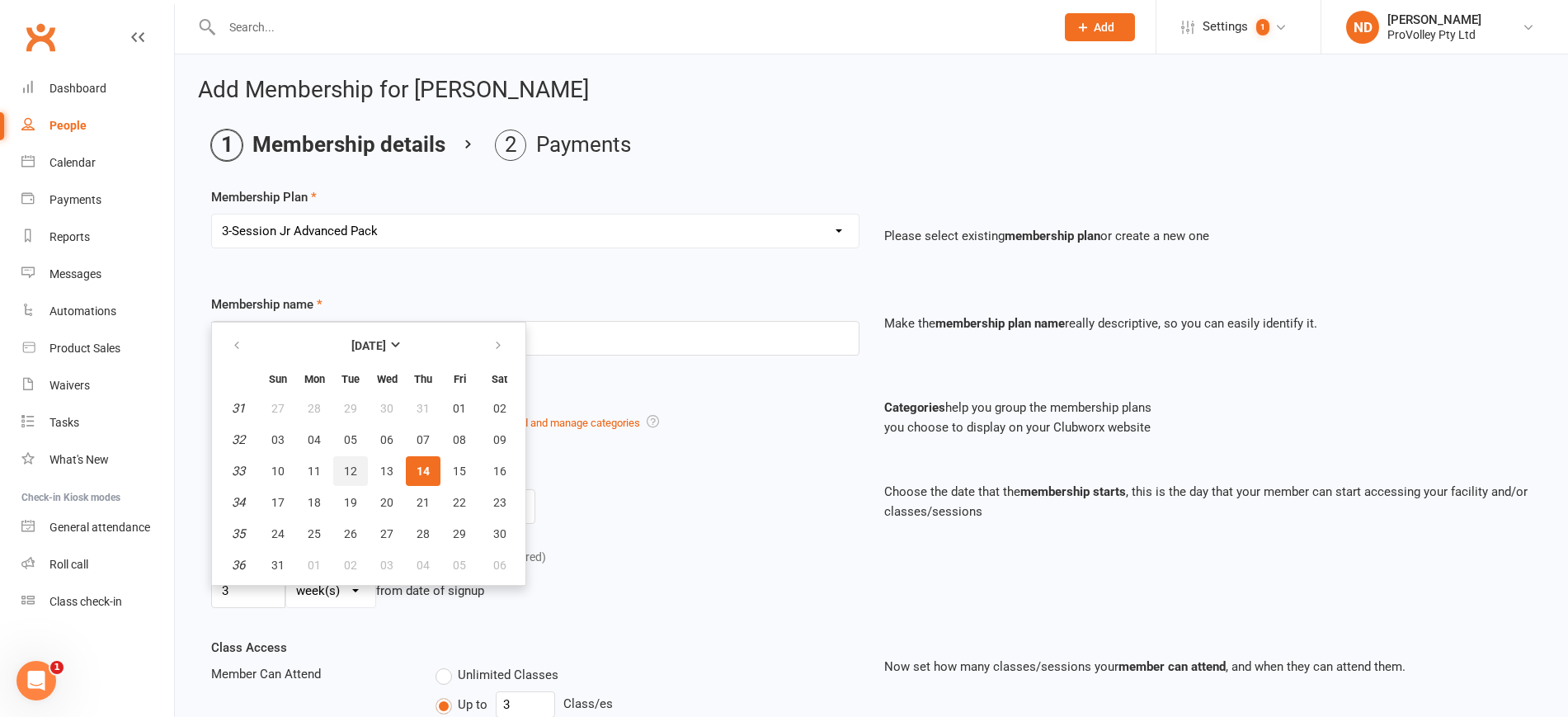
click at [345, 467] on span "12" at bounding box center [351, 471] width 14 height 14
type input "12 Aug 2025"
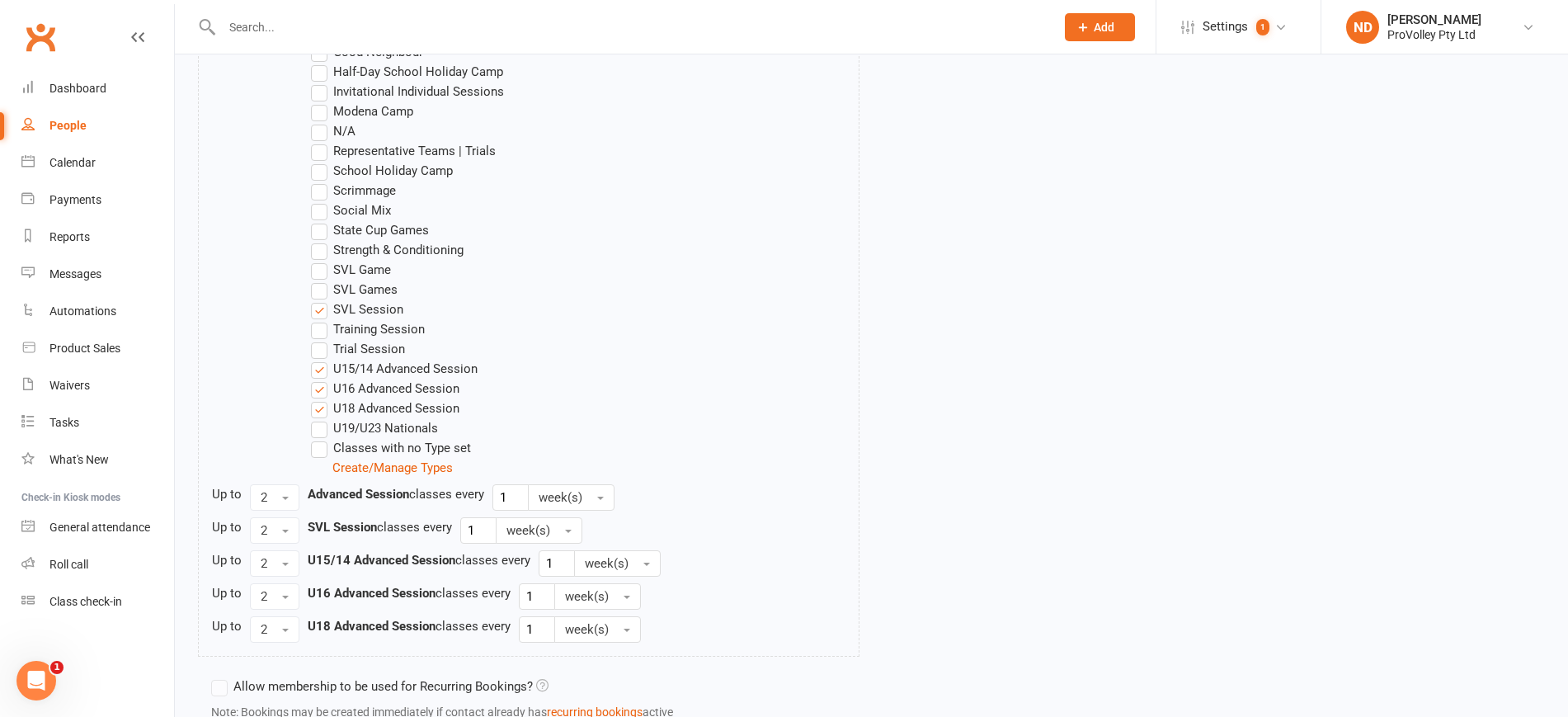
scroll to position [1164, 0]
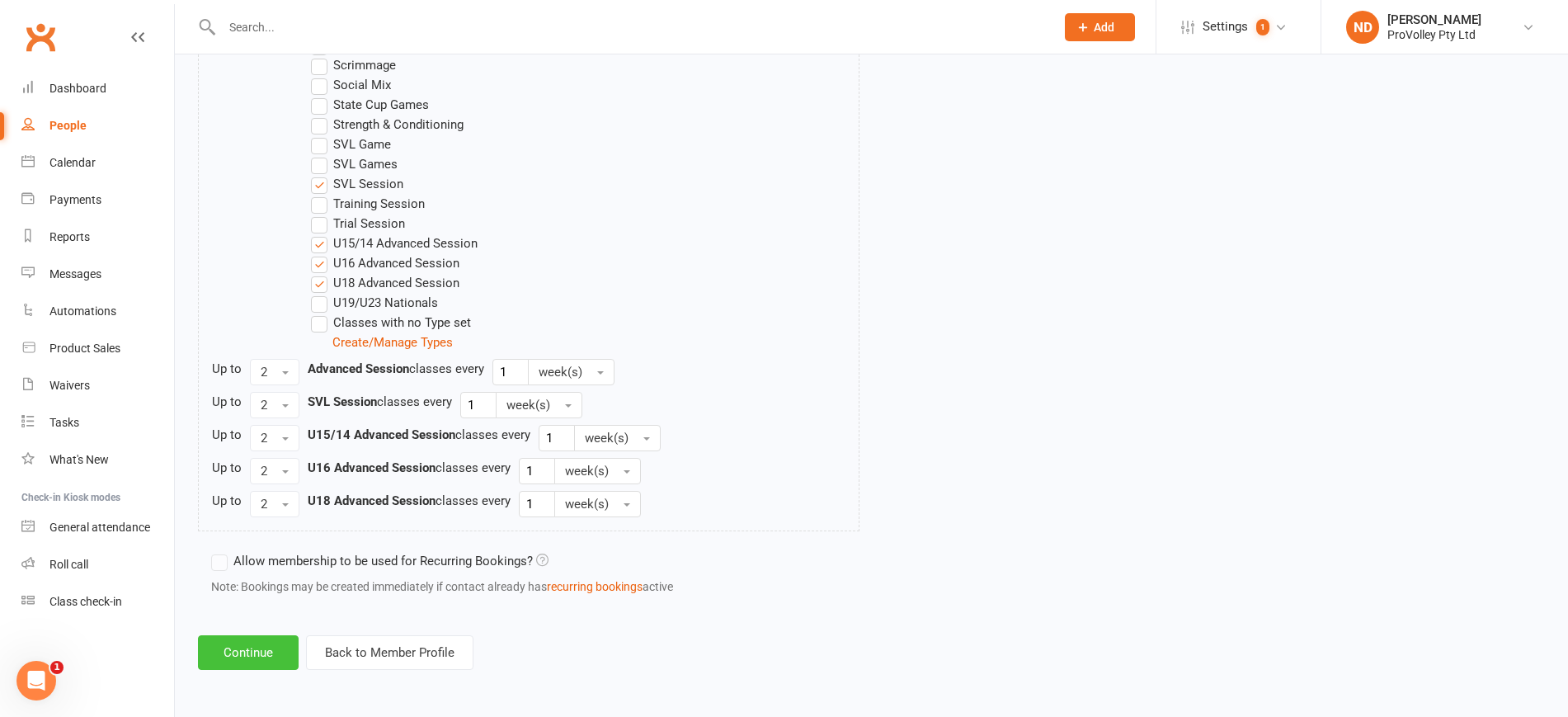
click at [279, 648] on button "Continue" at bounding box center [248, 653] width 100 height 34
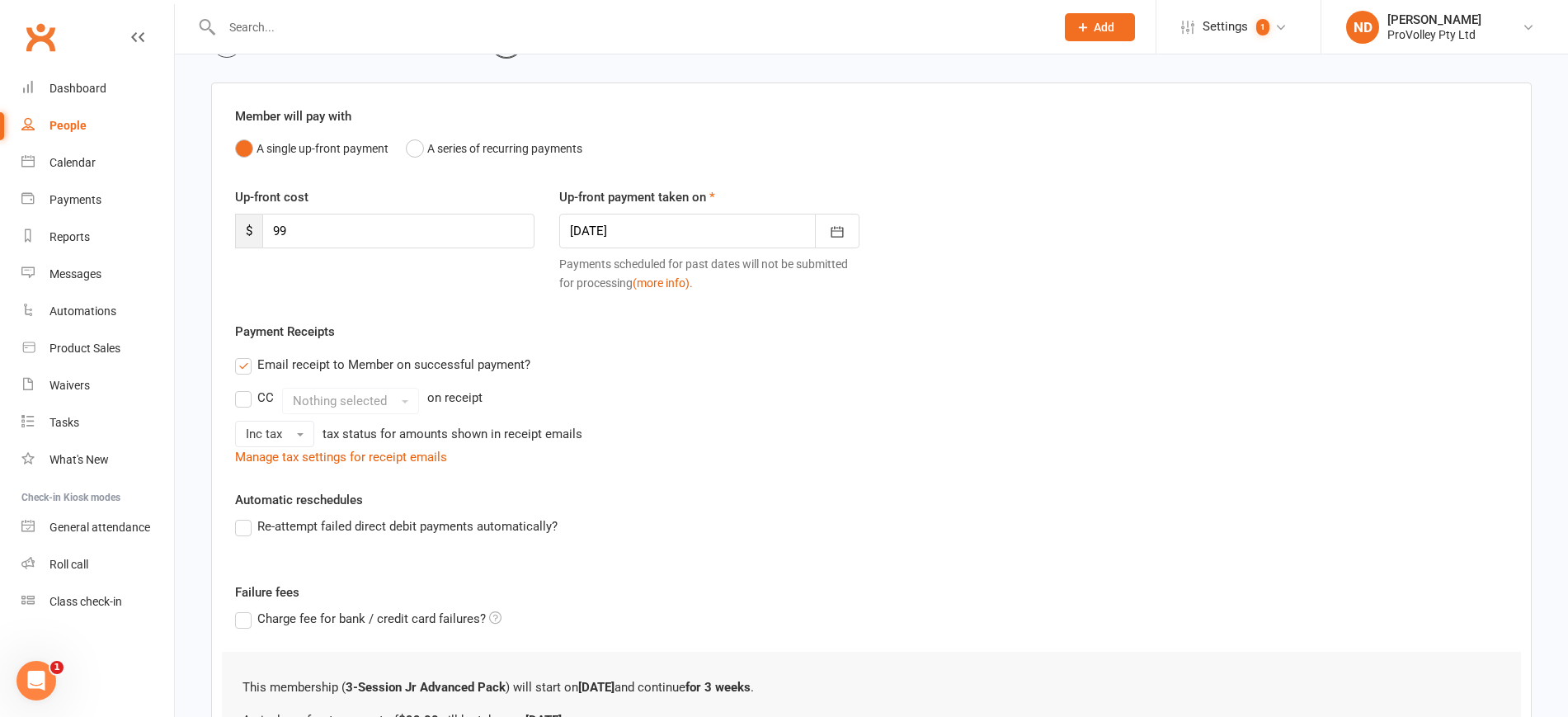
scroll to position [297, 0]
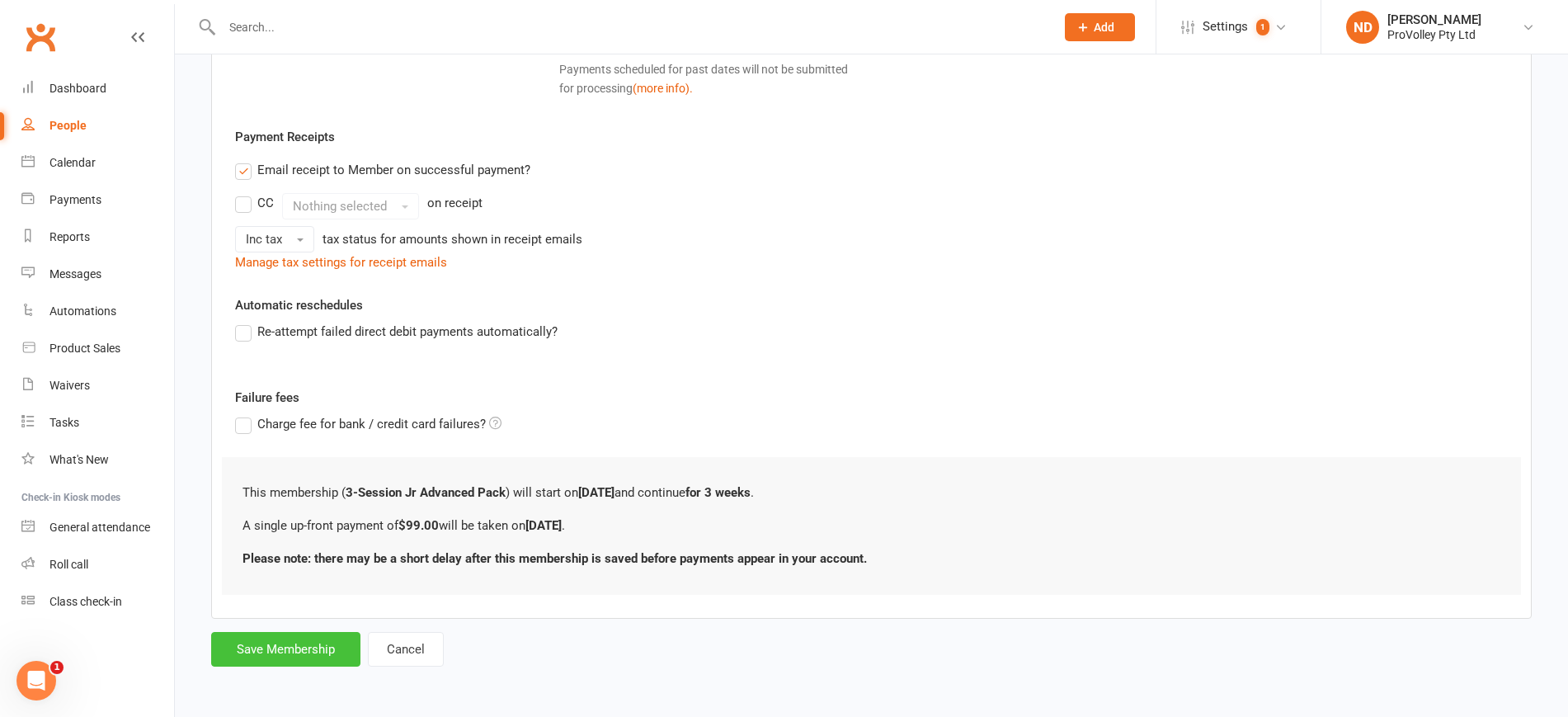
drag, startPoint x: 331, startPoint y: 662, endPoint x: 685, endPoint y: 406, distance: 436.9
click at [332, 663] on button "Save Membership" at bounding box center [286, 649] width 149 height 34
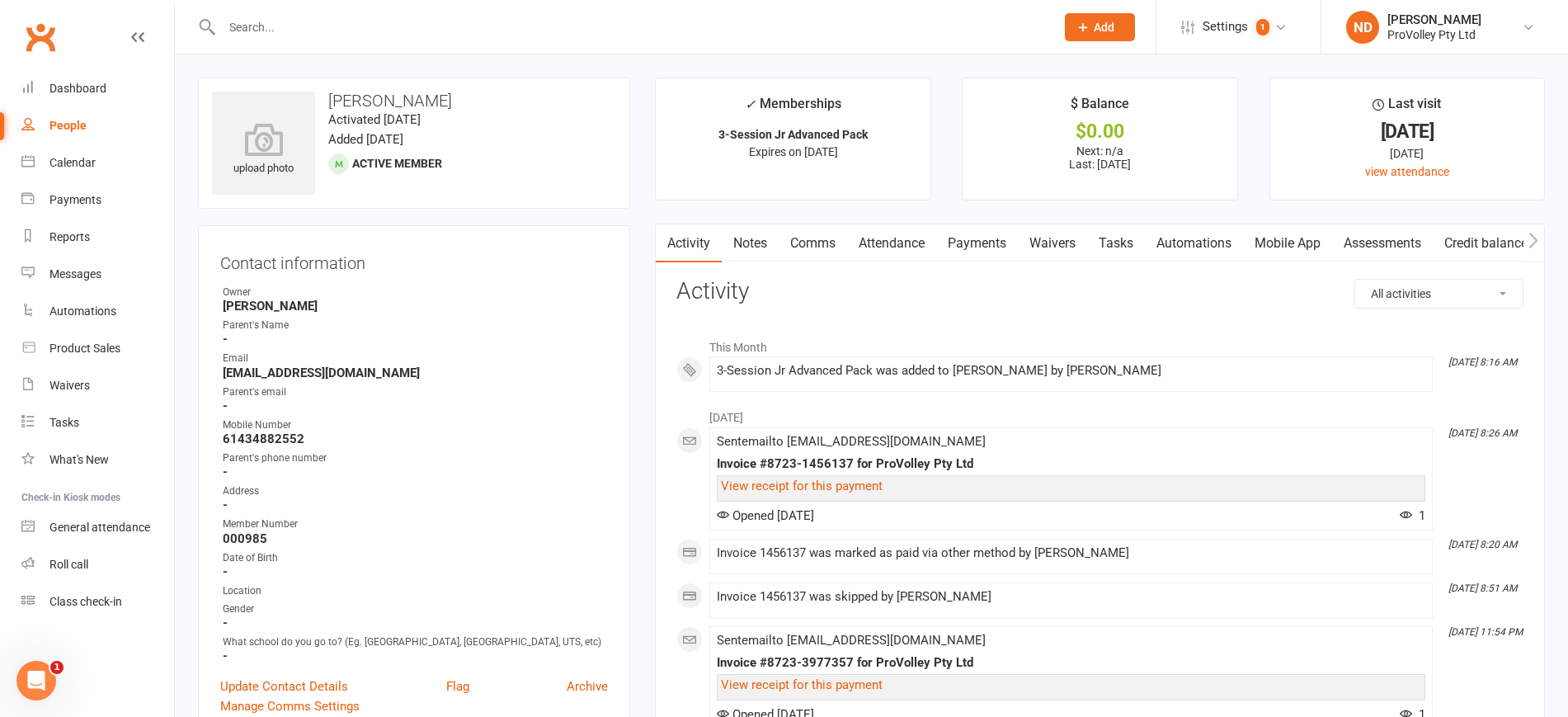
click at [83, 119] on div "People" at bounding box center [68, 125] width 37 height 14
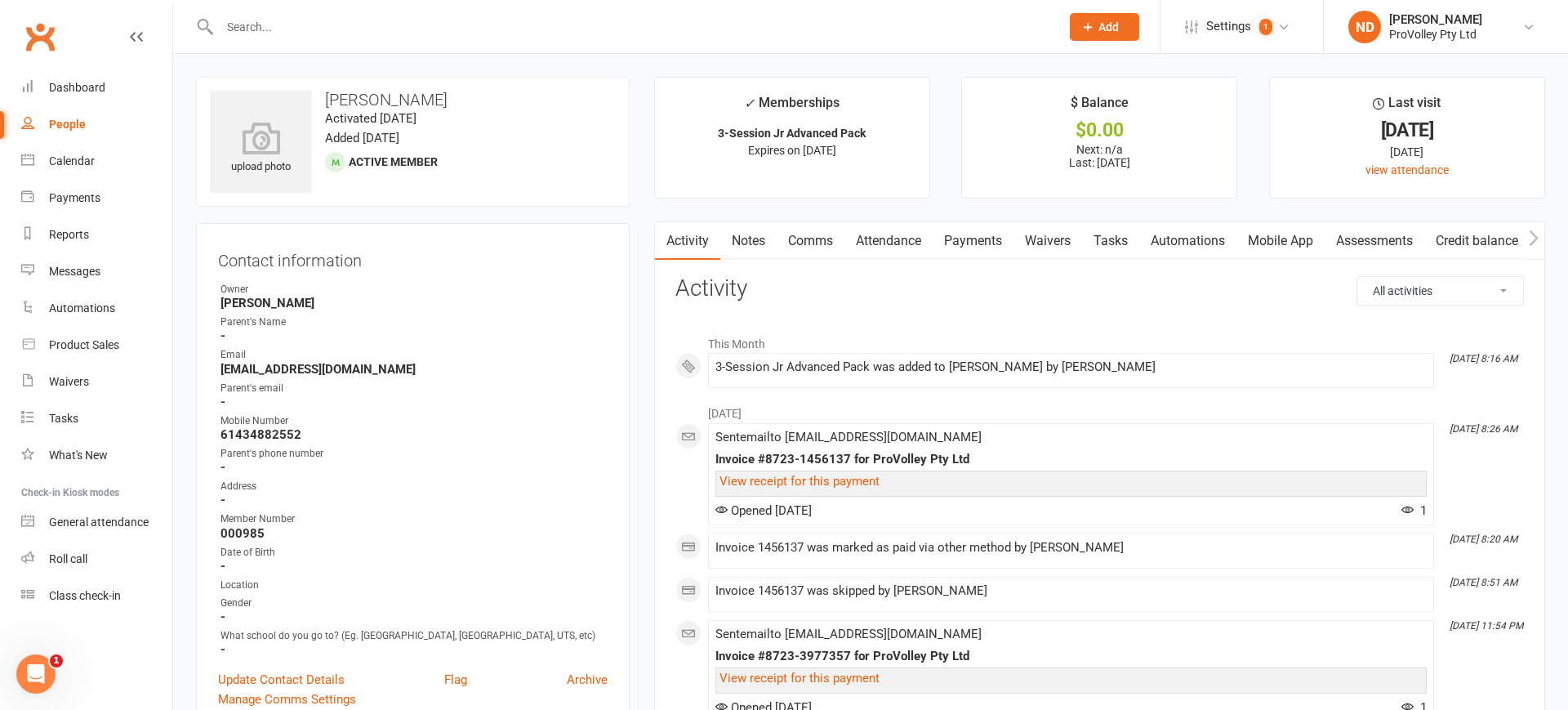
select select "100"
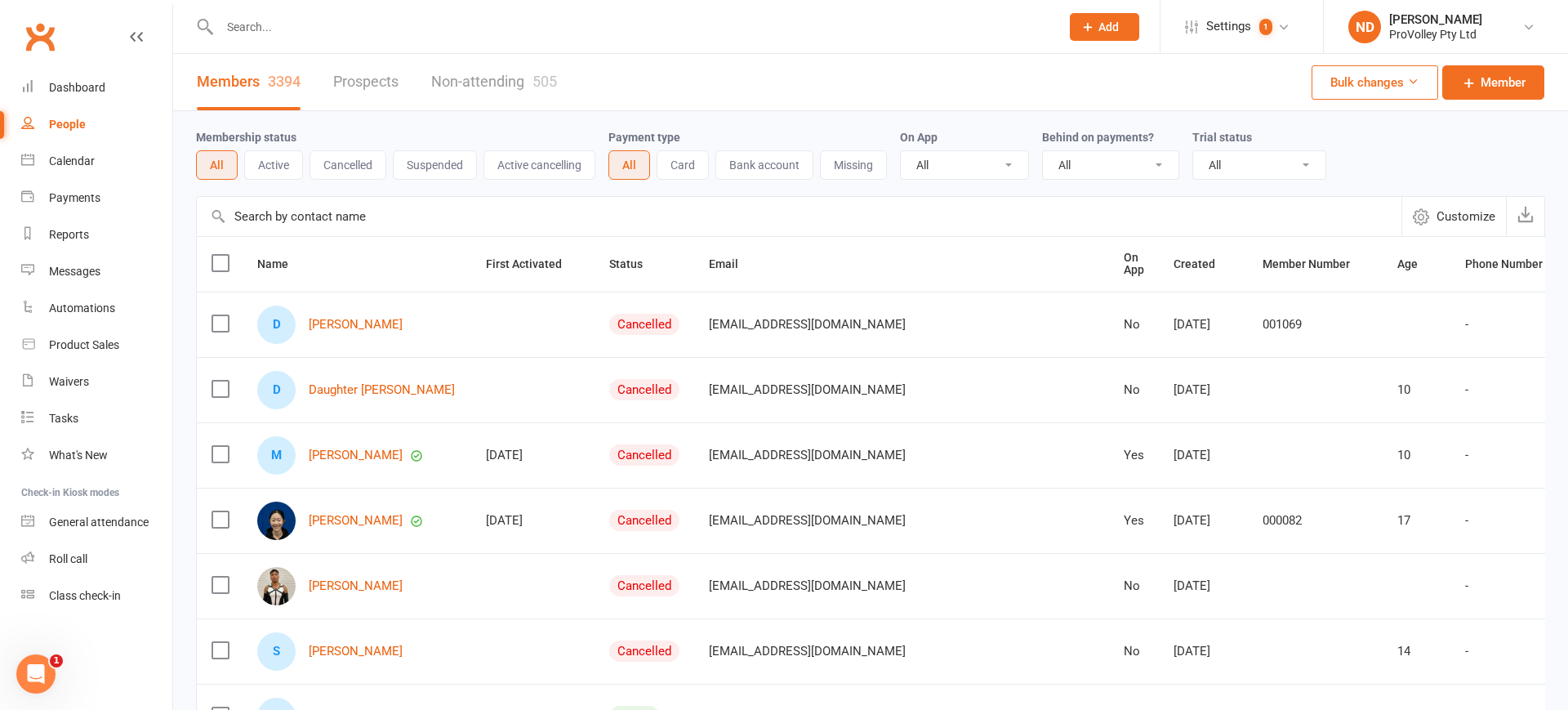
click at [332, 220] on input "text" at bounding box center [799, 217] width 1205 height 39
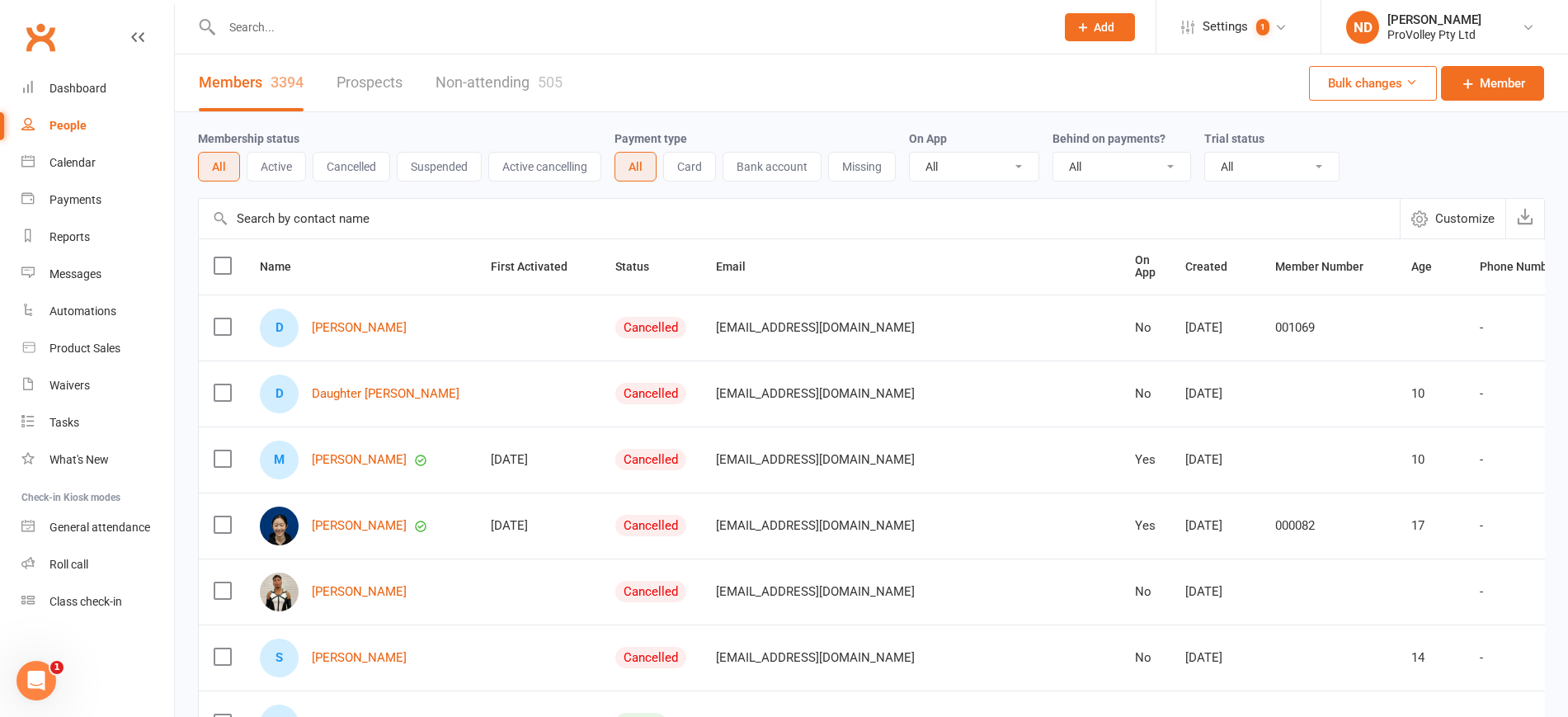
paste input "Vasilija Simunovic"
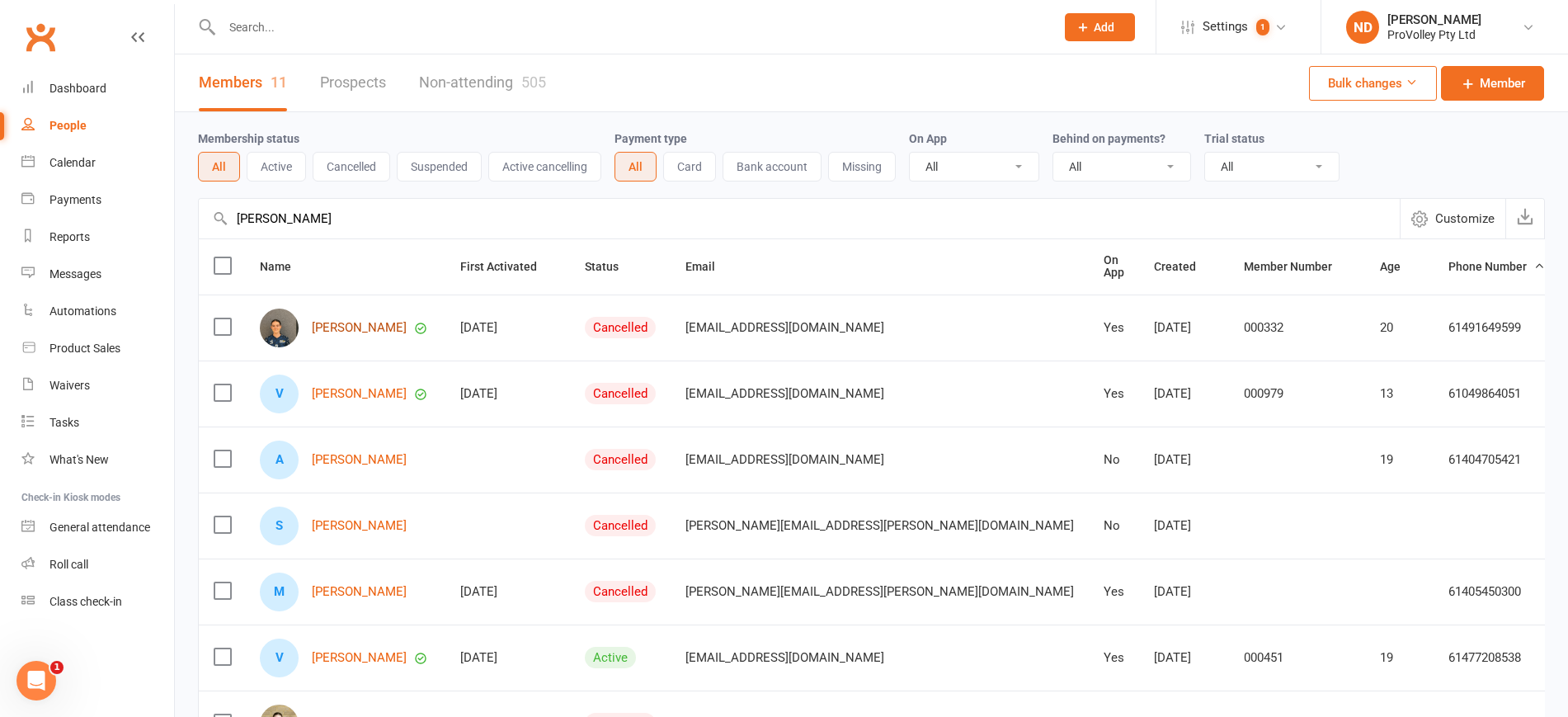
type input "Vasilija Simunovic"
click at [359, 321] on link "Vasilija Simunovic" at bounding box center [359, 328] width 95 height 14
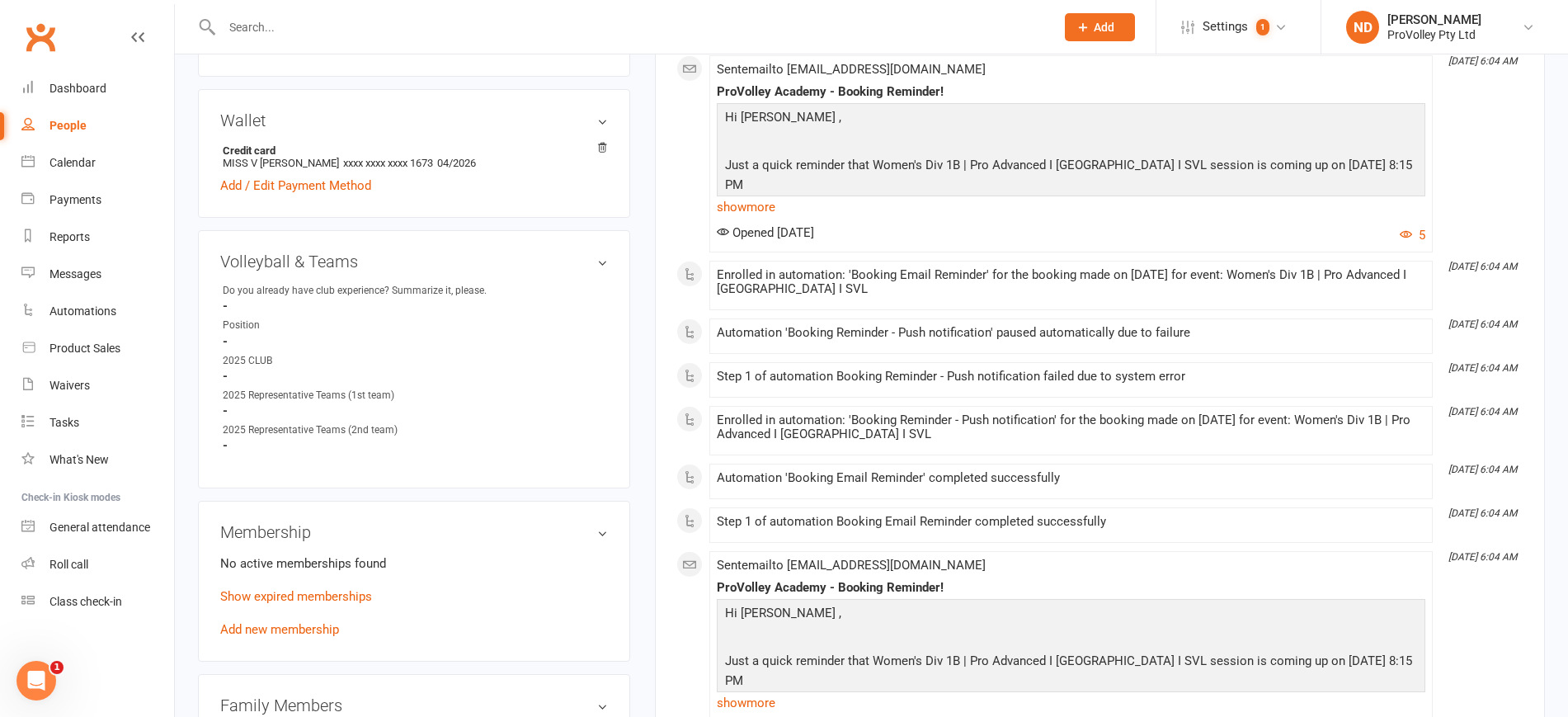
scroll to position [825, 0]
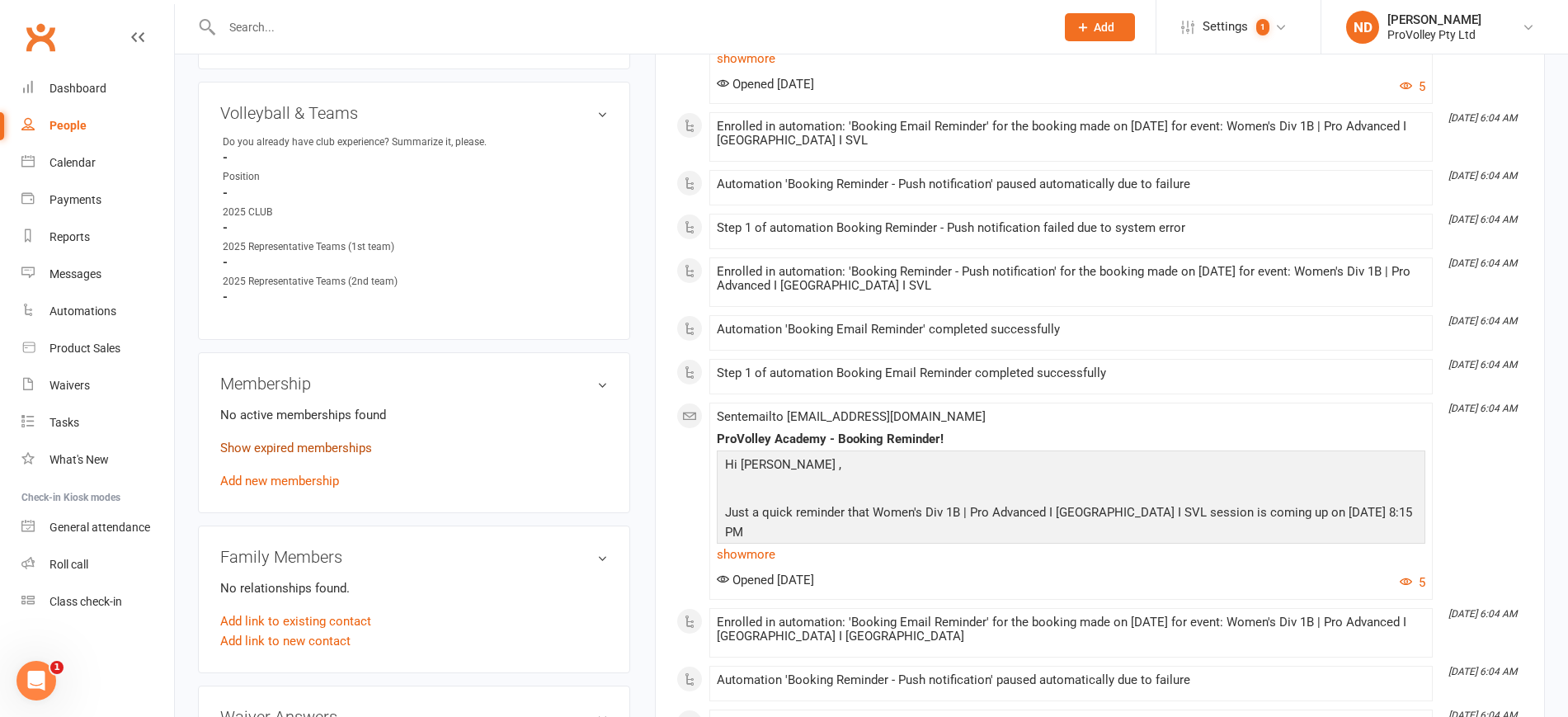
click at [314, 456] on link "Show expired memberships" at bounding box center [296, 448] width 152 height 14
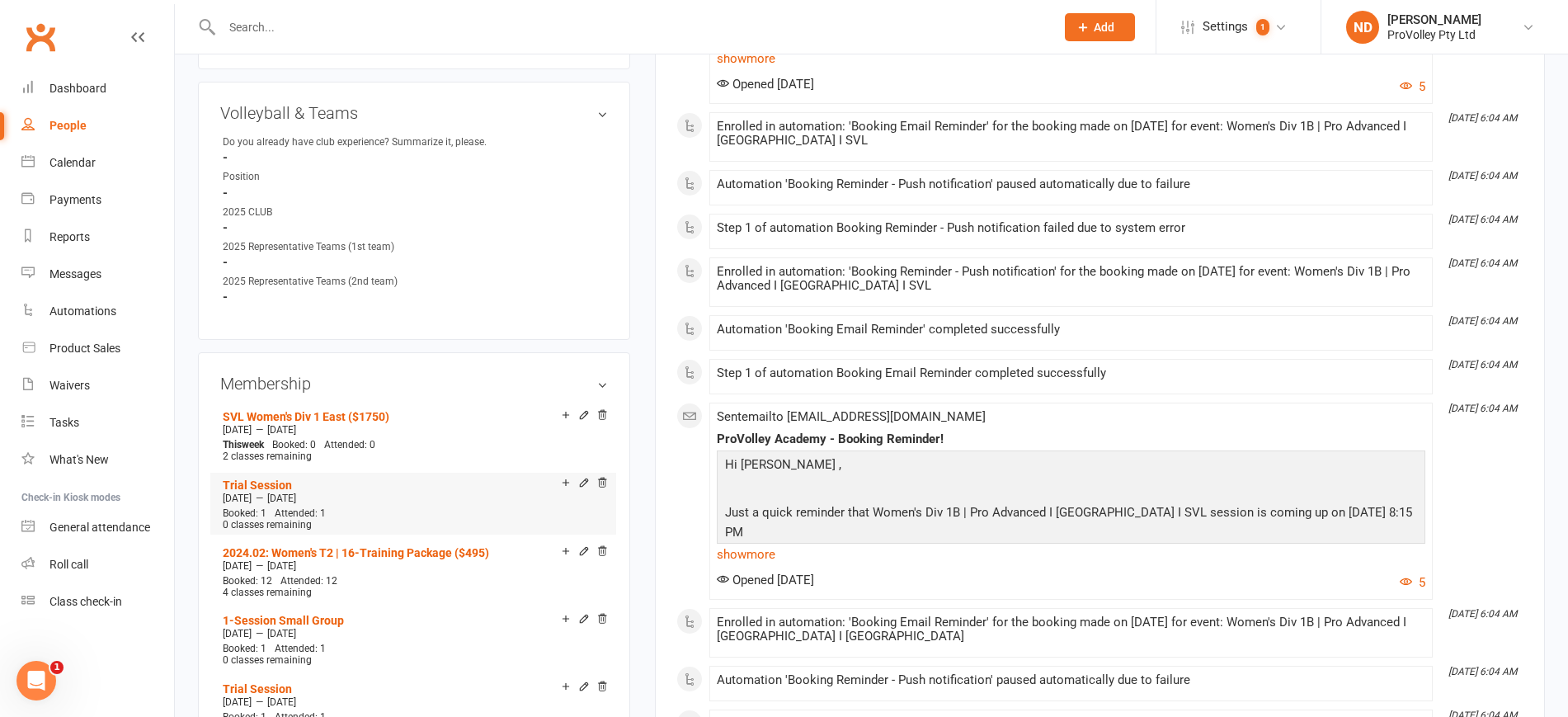
scroll to position [929, 0]
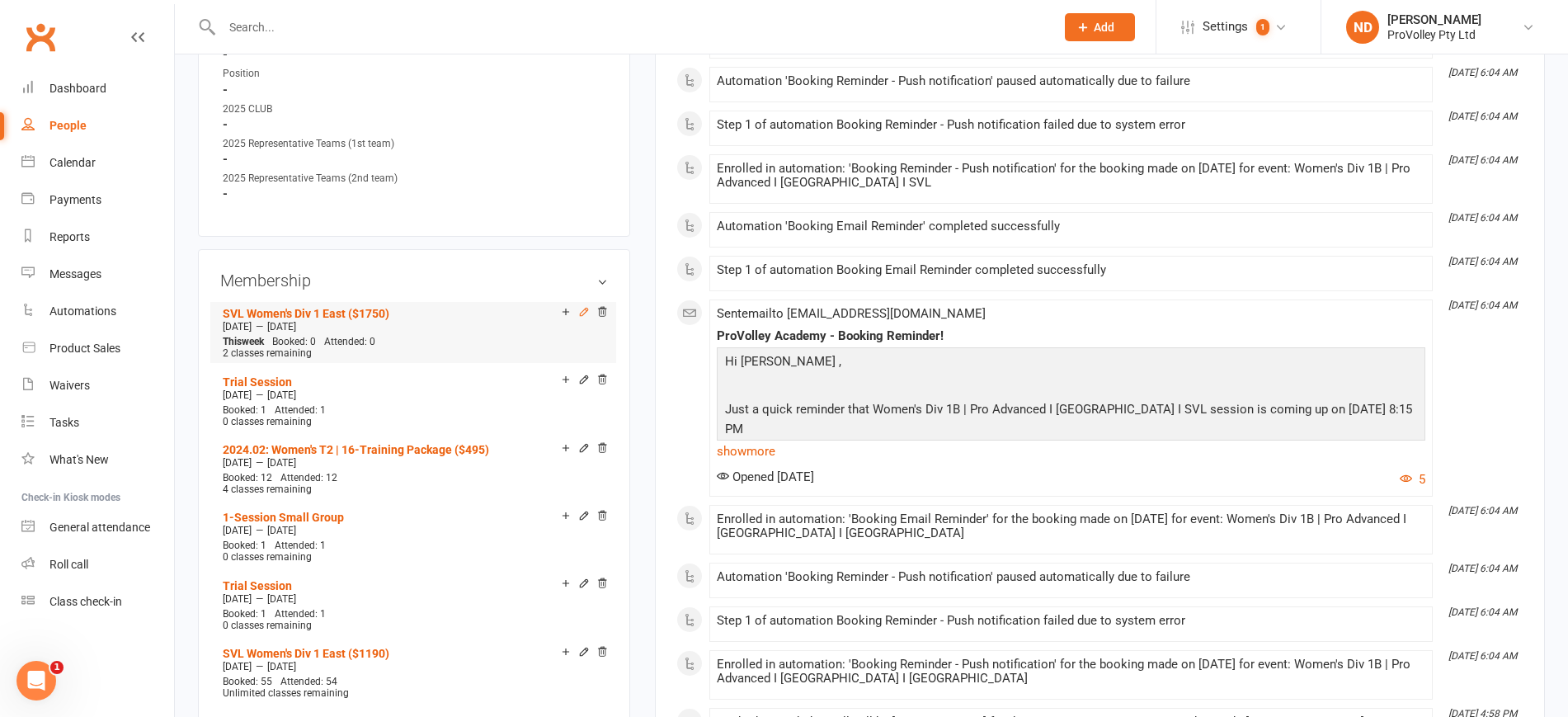
click at [580, 317] on icon at bounding box center [584, 312] width 12 height 12
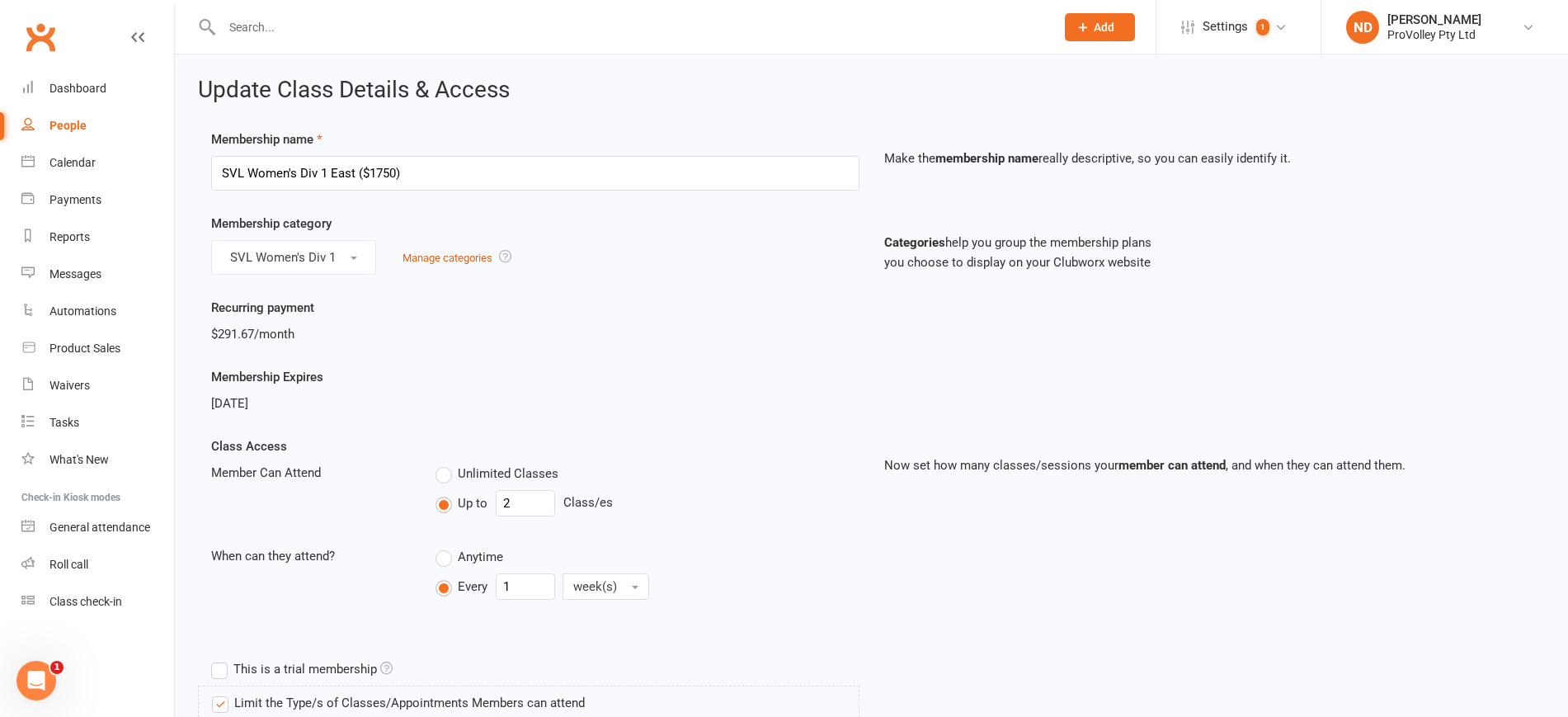
click at [245, 399] on span "Aug 5, 2025" at bounding box center [230, 403] width 37 height 14
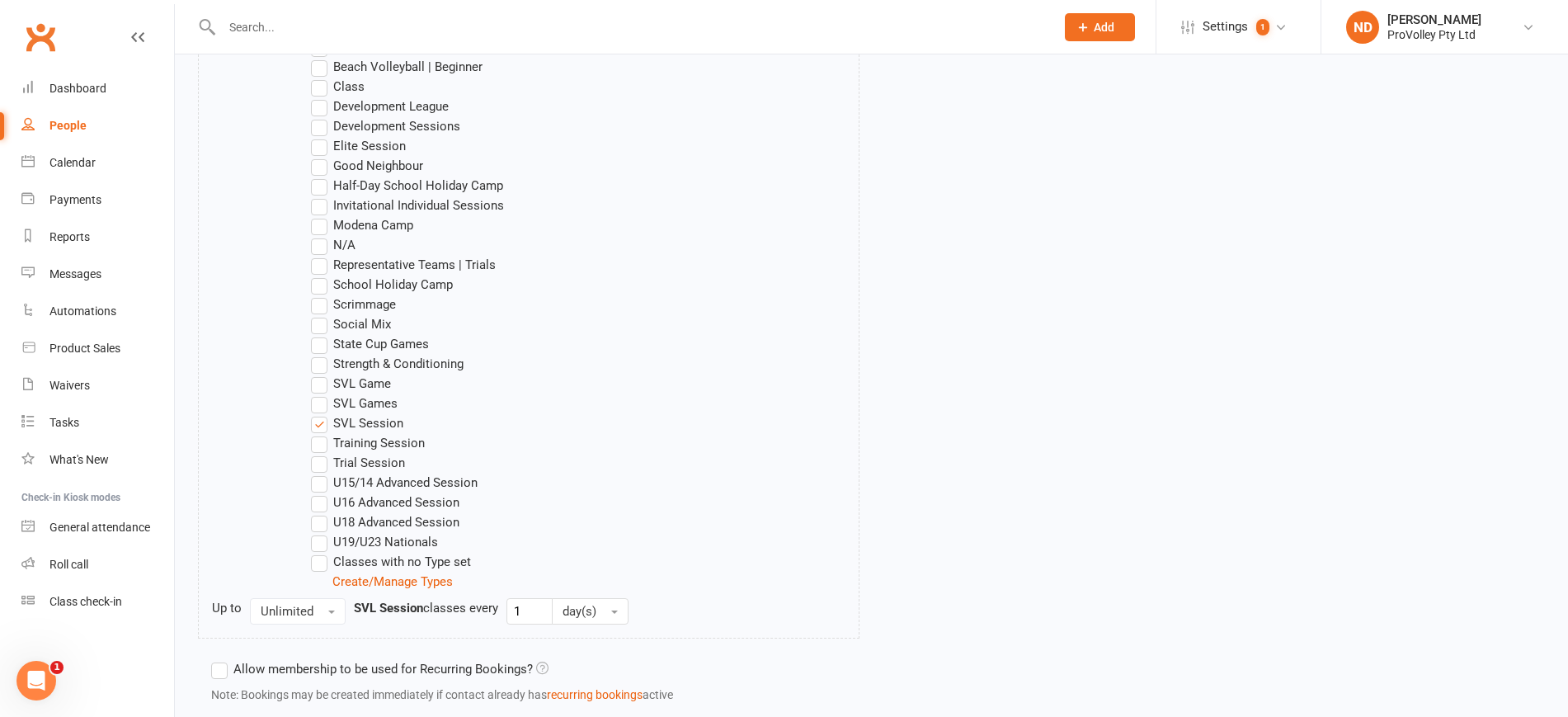
scroll to position [1213, 0]
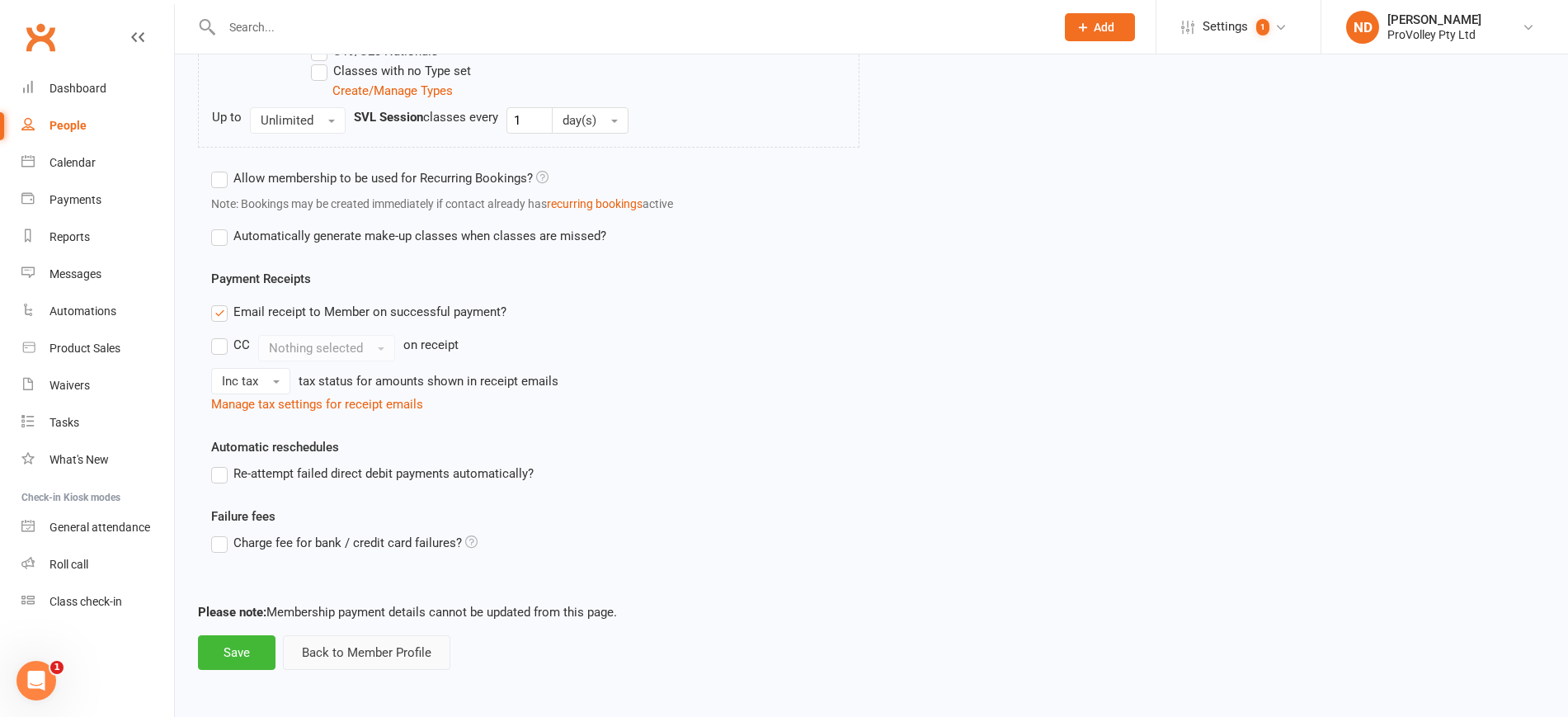
click at [335, 653] on button "Back to Member Profile" at bounding box center [366, 653] width 167 height 34
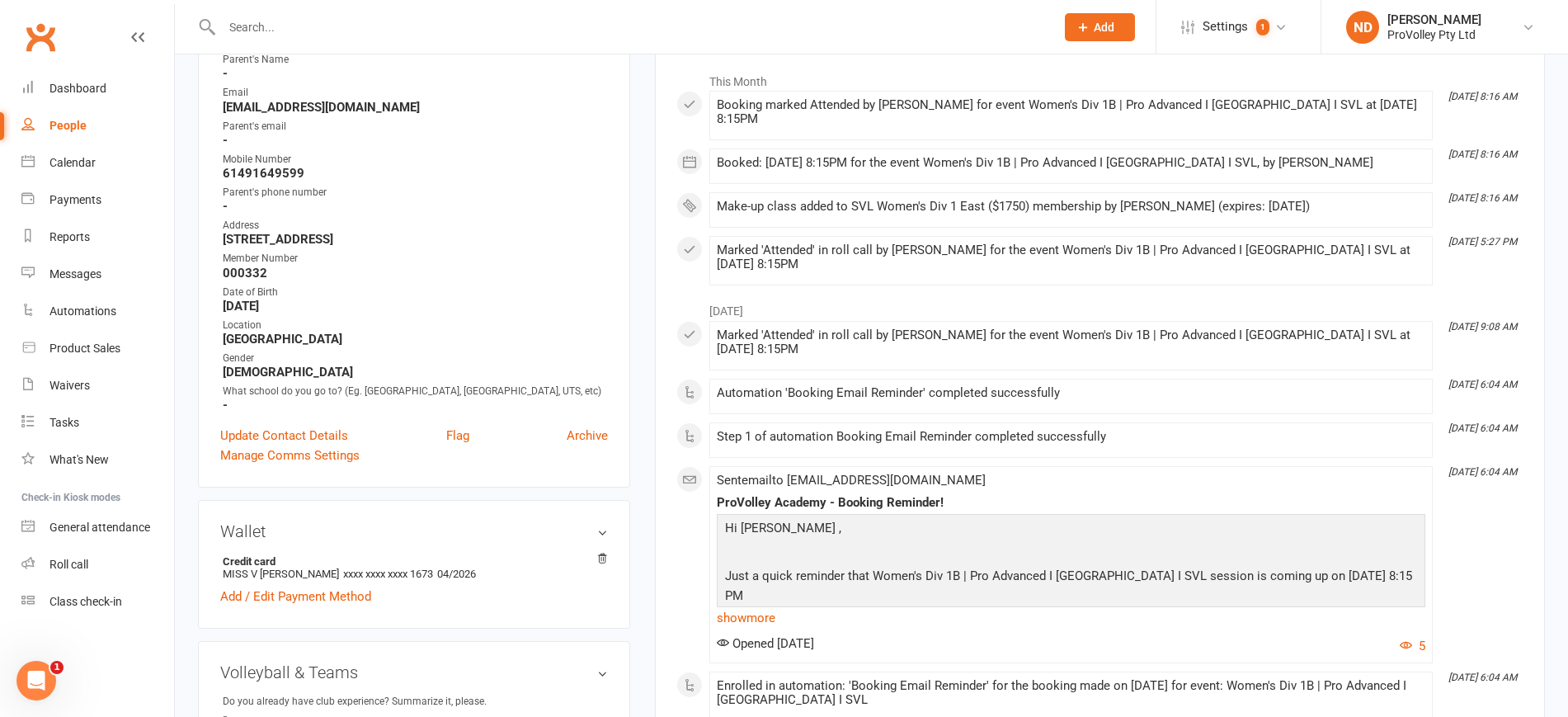
scroll to position [929, 0]
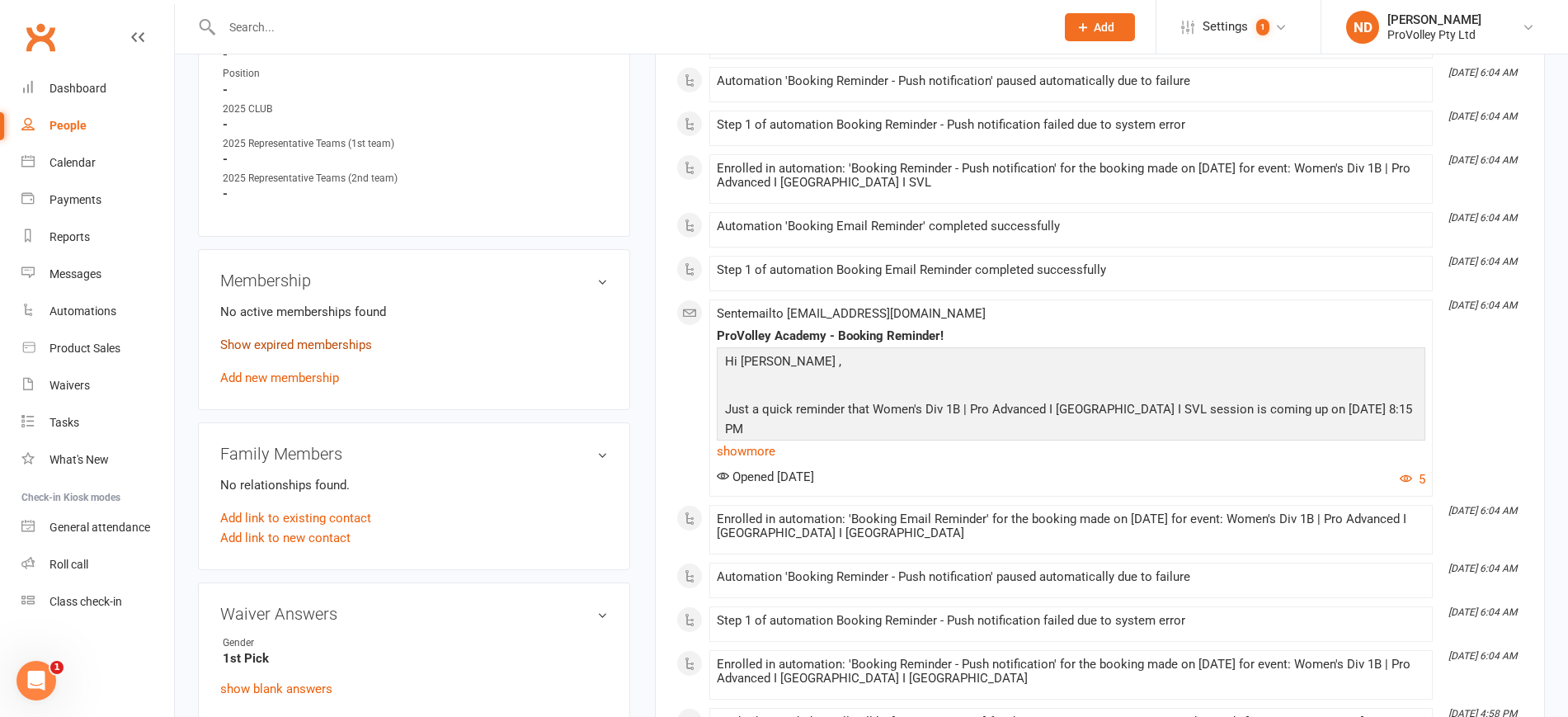
click at [313, 353] on link "Show expired memberships" at bounding box center [296, 344] width 152 height 14
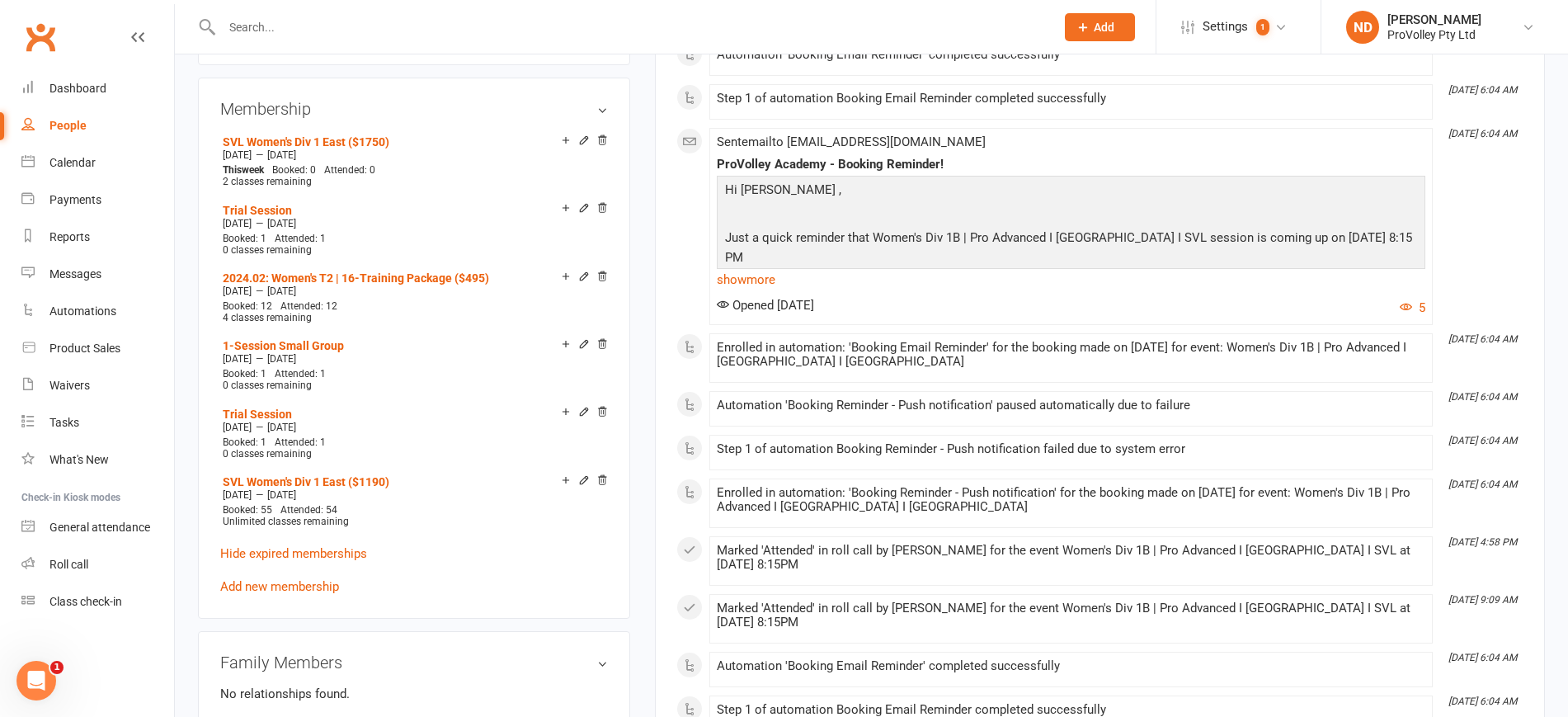
scroll to position [1225, 0]
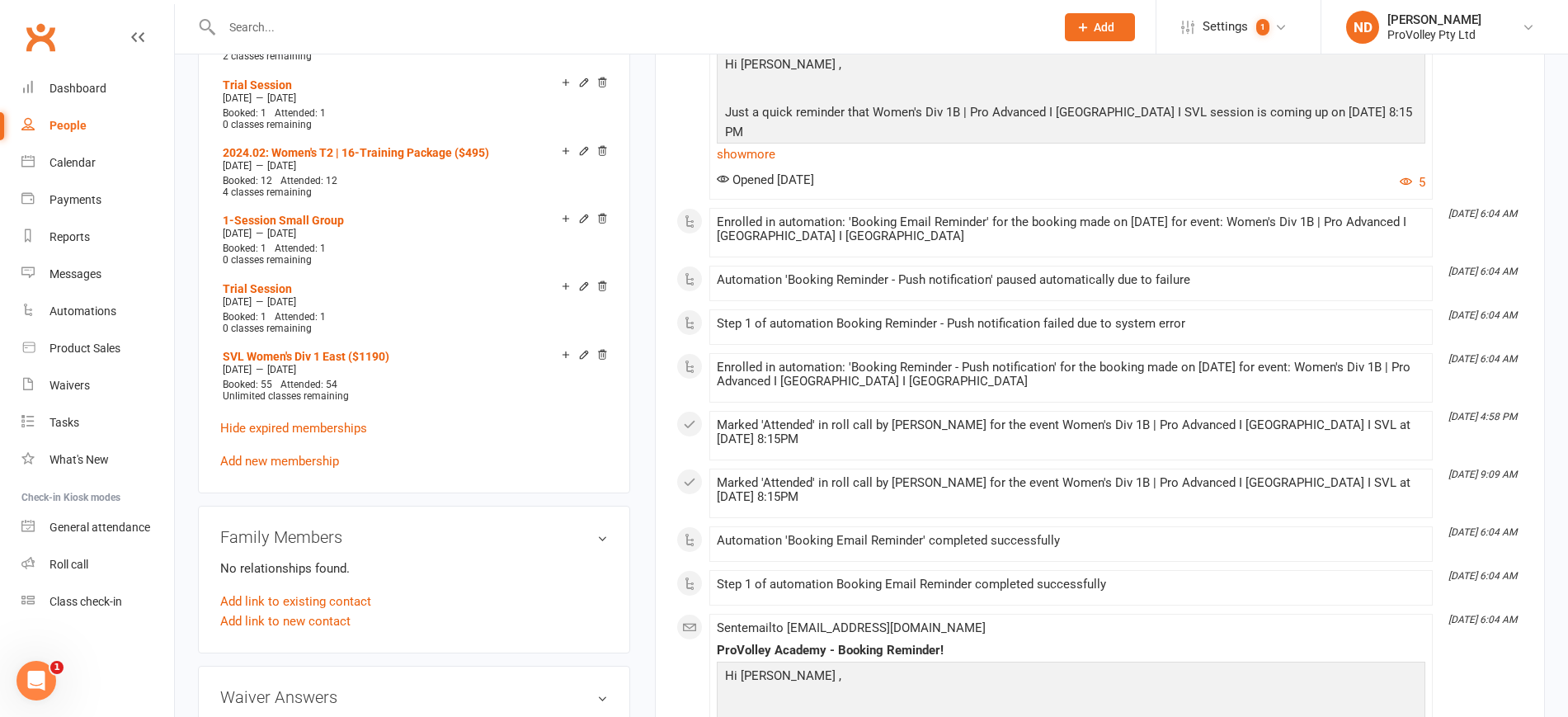
click at [305, 464] on link "Add new membership" at bounding box center [279, 461] width 118 height 14
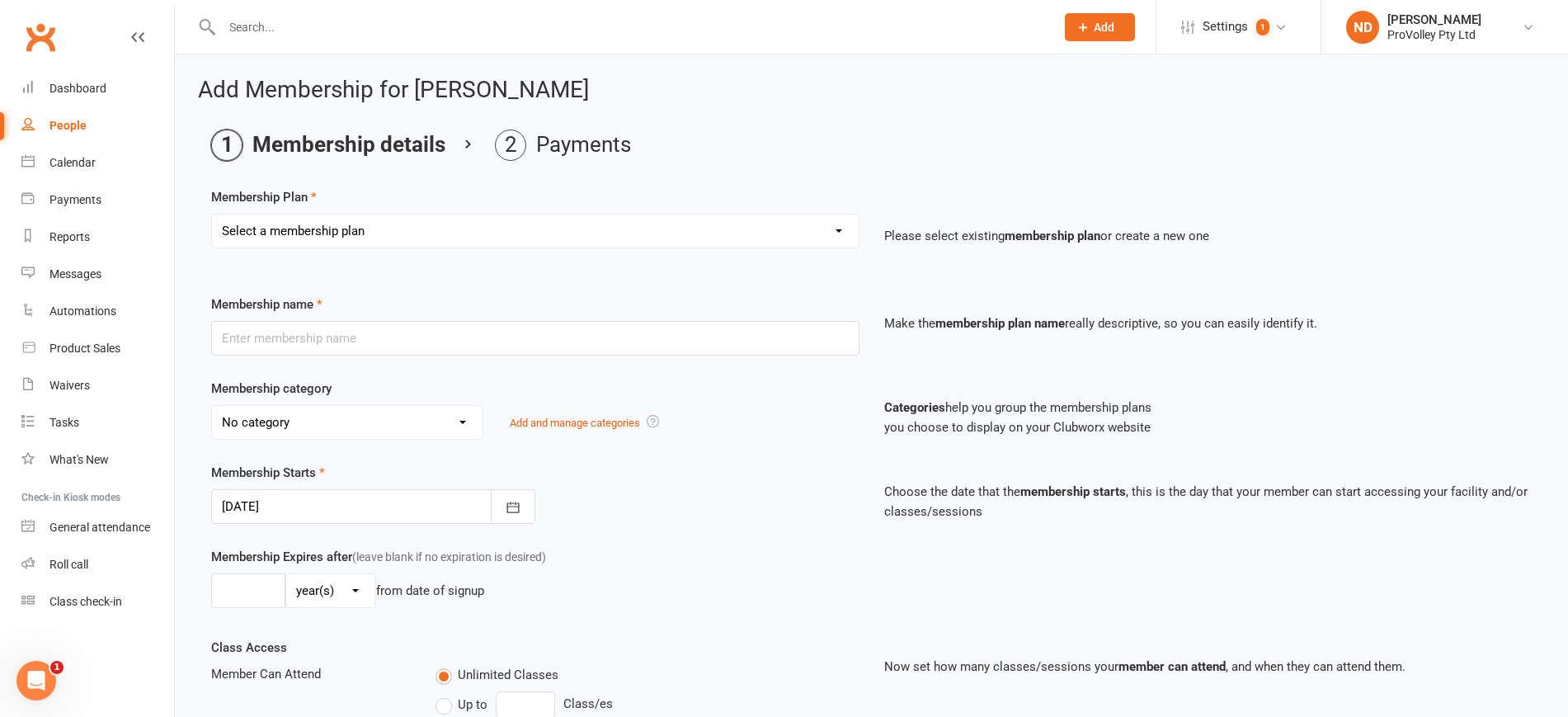
click at [374, 226] on select "Select a membership plan Create new Membership Plan SVL Team 1-Day Trial SVL Te…" at bounding box center [536, 231] width 647 height 33
click at [392, 232] on select "Select a membership plan Create new Membership Plan SVL Team 1-Day Trial SVL Te…" at bounding box center [536, 231] width 647 height 33
select select "213"
click at [212, 214] on select "Select a membership plan Create new Membership Plan SVL Team 1-Day Trial SVL Te…" at bounding box center [536, 231] width 647 height 33
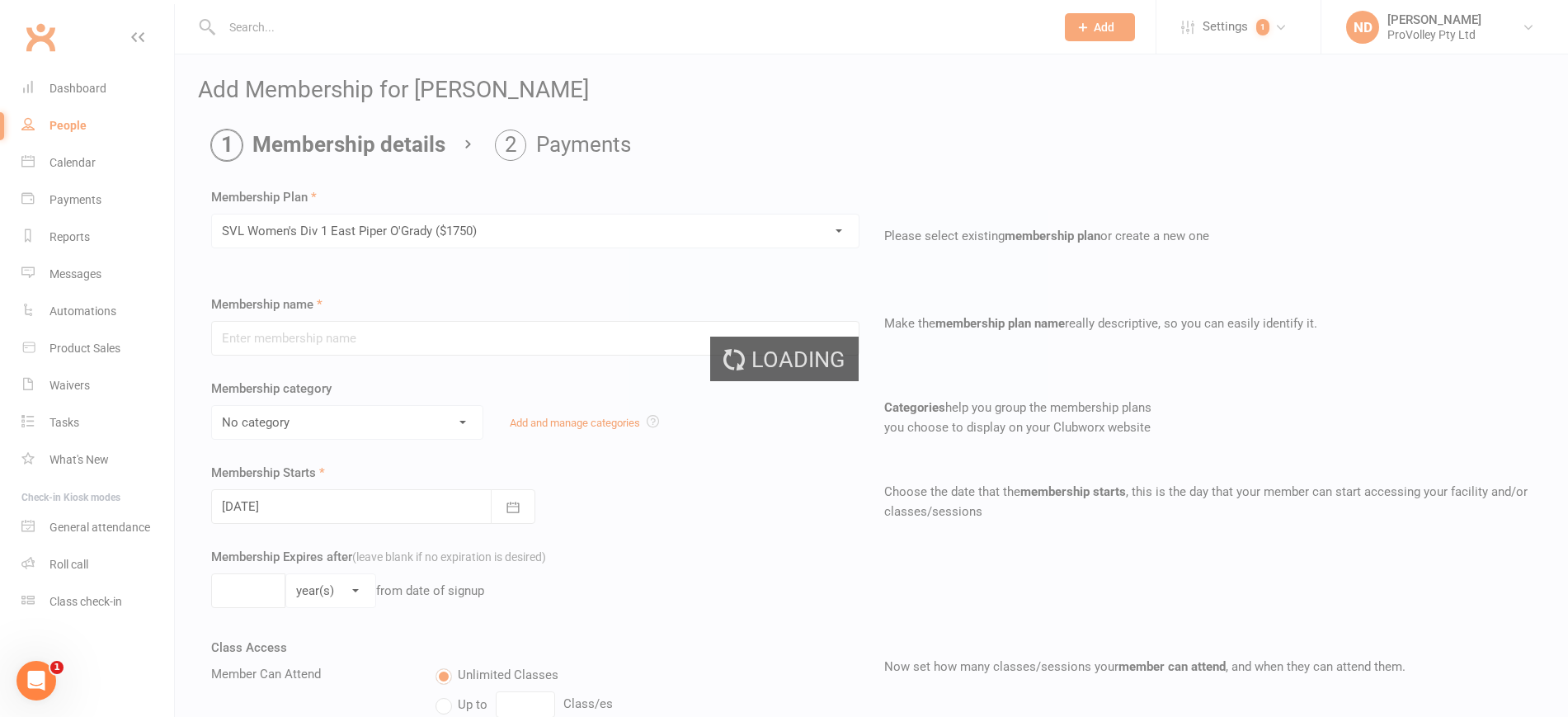
type input "SVL Women's Div 1 East Piper O'Grady ($1750)"
select select "33"
type input "7"
select select "2"
type input "0"
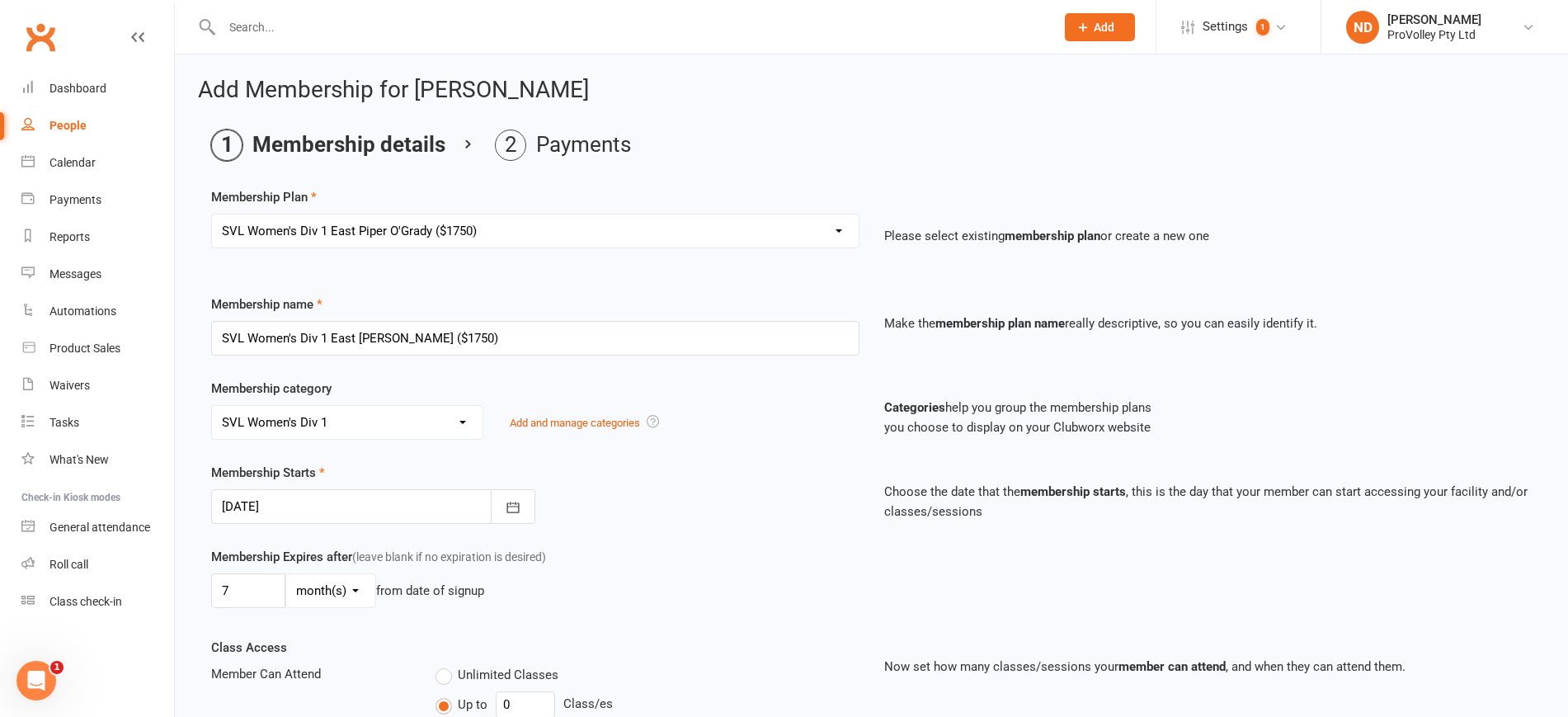
click at [467, 420] on select "No category 1. Trial Session 2025 SVL 2. Junior Development 3. Junior Advanced …" at bounding box center [347, 422] width 270 height 33
click at [615, 405] on div "No category 1. Trial Session 2025 SVL 2. Junior Development 3. Junior Advanced …" at bounding box center [535, 422] width 648 height 34
click at [497, 503] on button "button" at bounding box center [512, 506] width 44 height 34
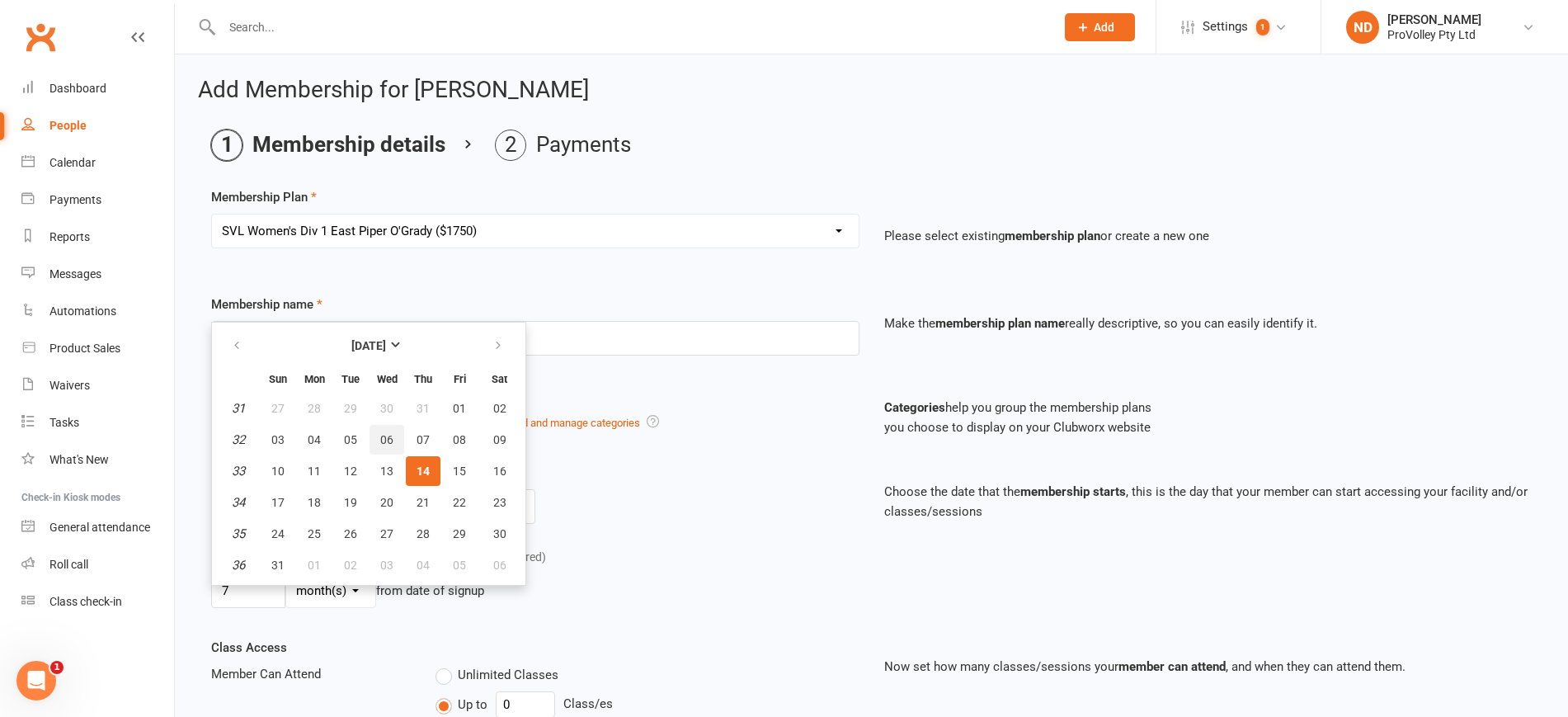
click at [396, 435] on button "06" at bounding box center [387, 439] width 34 height 30
type input "06 Aug 2025"
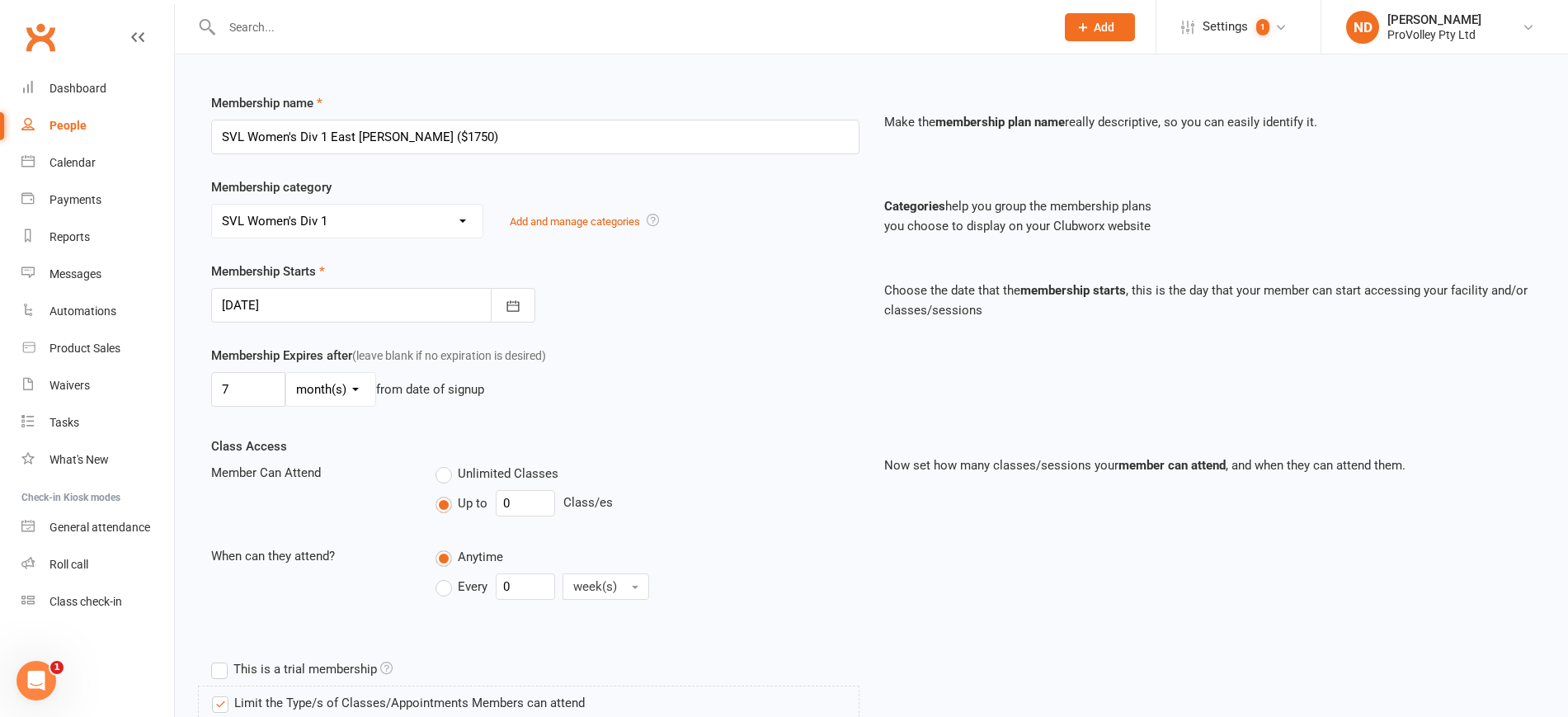
scroll to position [206, 0]
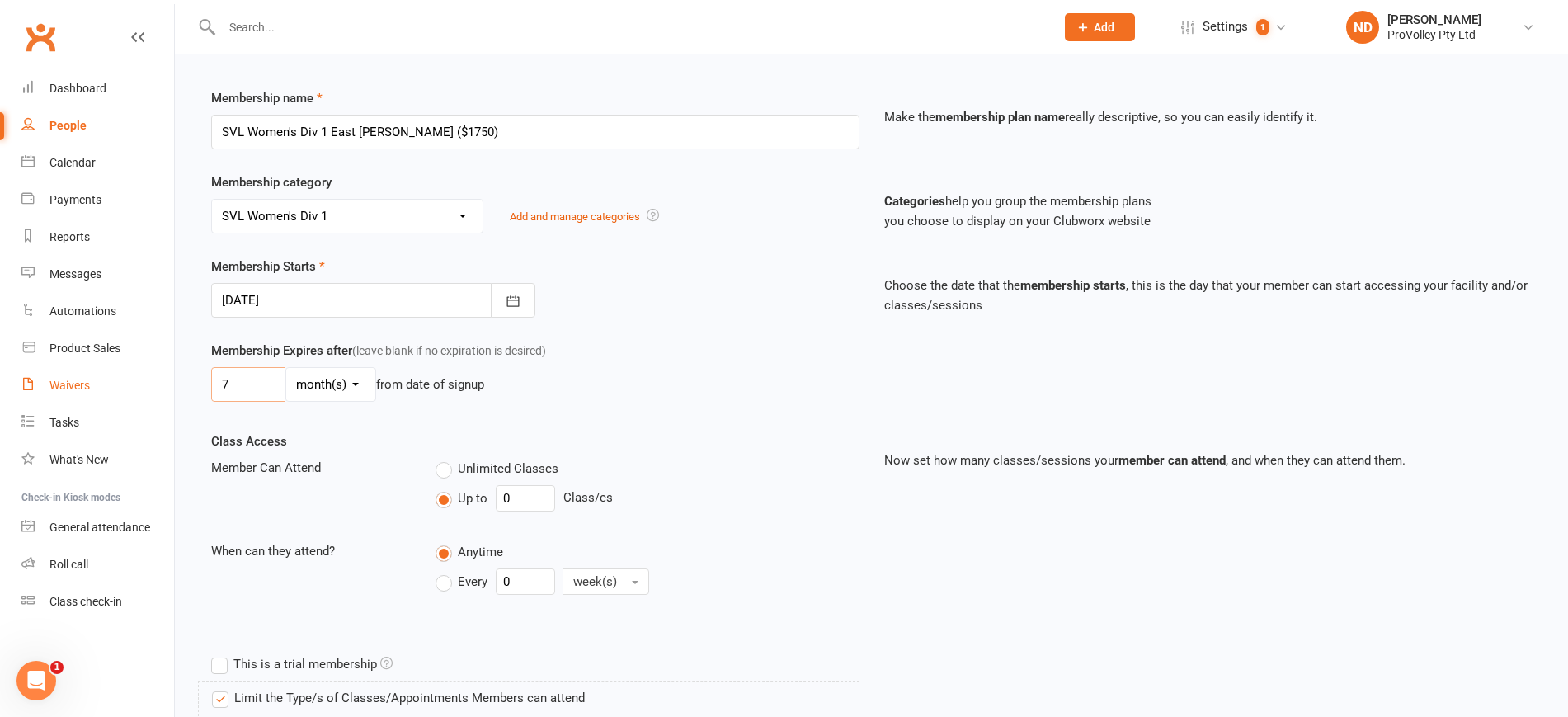
drag, startPoint x: 258, startPoint y: 385, endPoint x: 145, endPoint y: 389, distance: 113.1
click at [145, 389] on ui-view "Prospect Member Non-attending contact Class / event Appointment Task Membership…" at bounding box center [784, 626] width 1568 height 1656
type input "3"
click at [703, 431] on div "Class Access Member Can Attend Unlimited Classes Up to 0 Class/es When can they…" at bounding box center [535, 528] width 673 height 193
drag, startPoint x: 539, startPoint y: 581, endPoint x: 477, endPoint y: 581, distance: 62.0
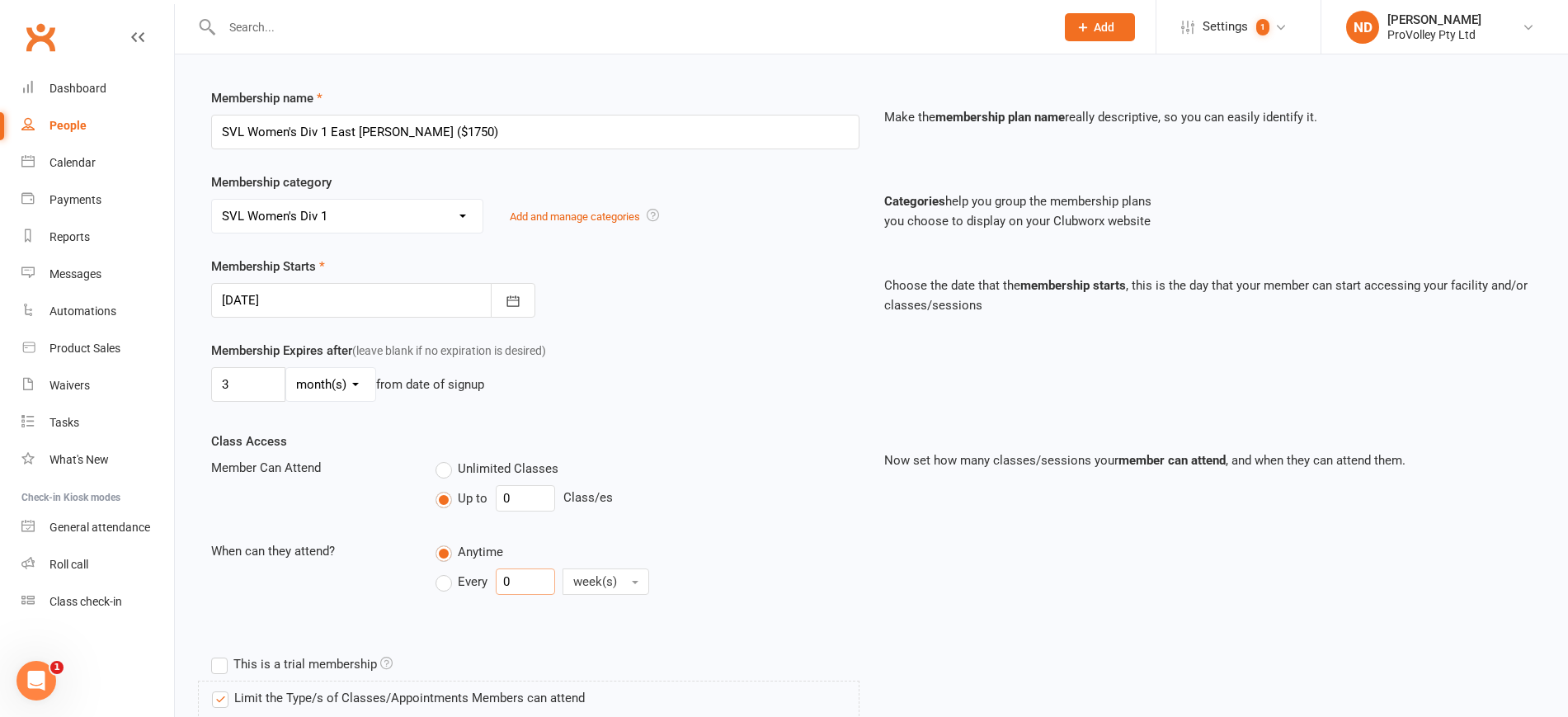
click at [477, 581] on div "Every 0 week(s)" at bounding box center [550, 581] width 230 height 26
drag, startPoint x: 533, startPoint y: 498, endPoint x: 485, endPoint y: 495, distance: 48.1
click at [485, 495] on div "Up to 0 Class/es" at bounding box center [647, 498] width 424 height 26
type input "2"
click at [467, 583] on span "Every" at bounding box center [473, 580] width 30 height 17
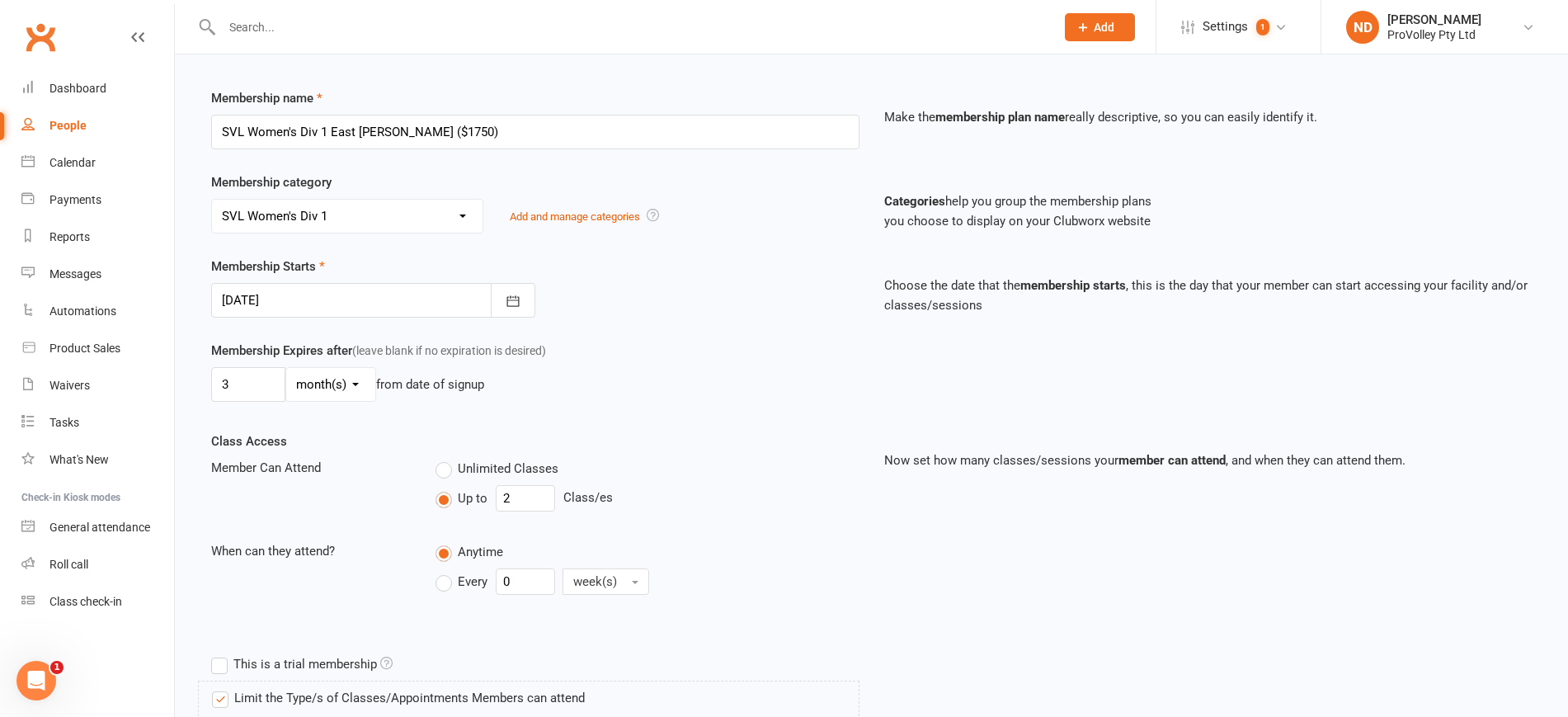
click at [446, 569] on input "Every" at bounding box center [441, 569] width 11 height 0
drag, startPoint x: 519, startPoint y: 577, endPoint x: 551, endPoint y: 569, distance: 33.0
click at [500, 571] on input "0" at bounding box center [526, 581] width 60 height 26
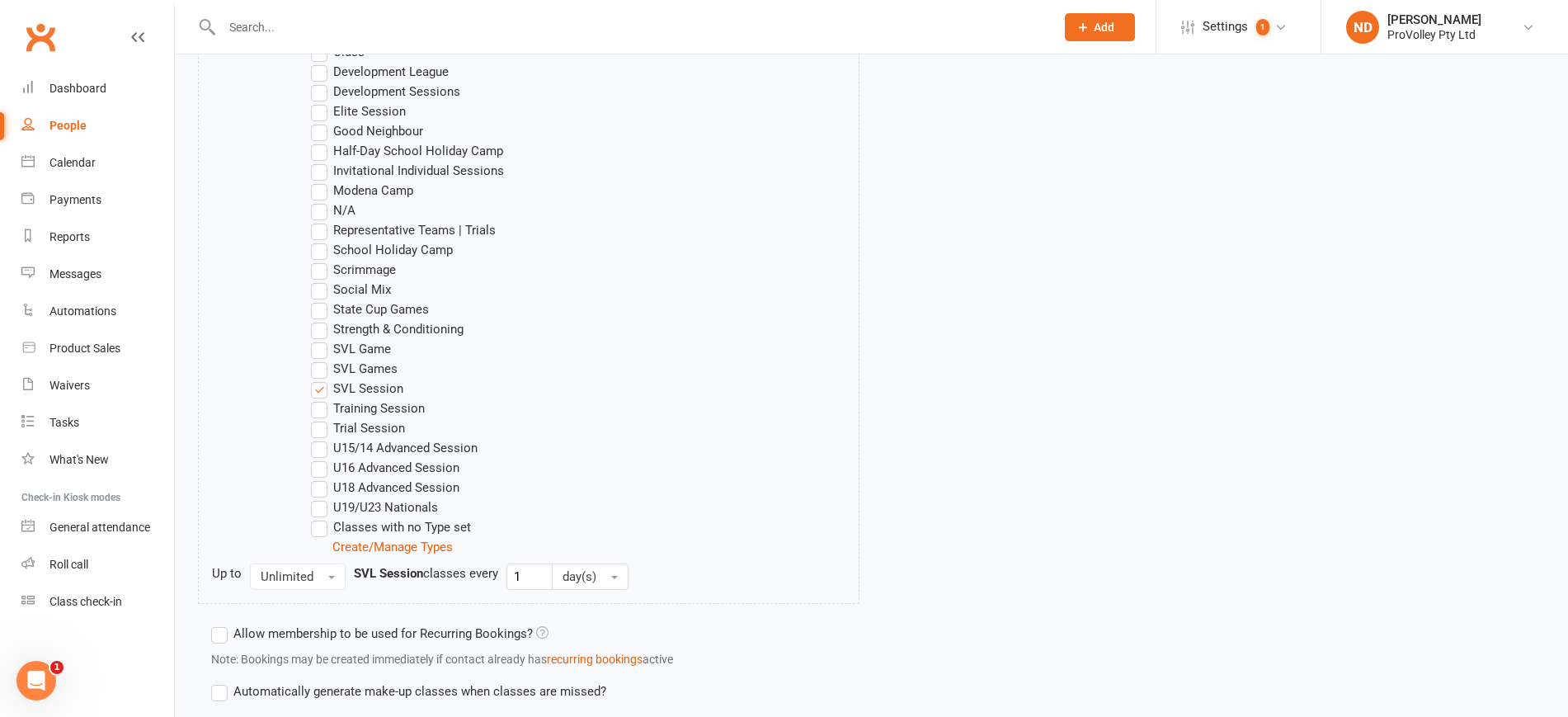
scroll to position [1074, 0]
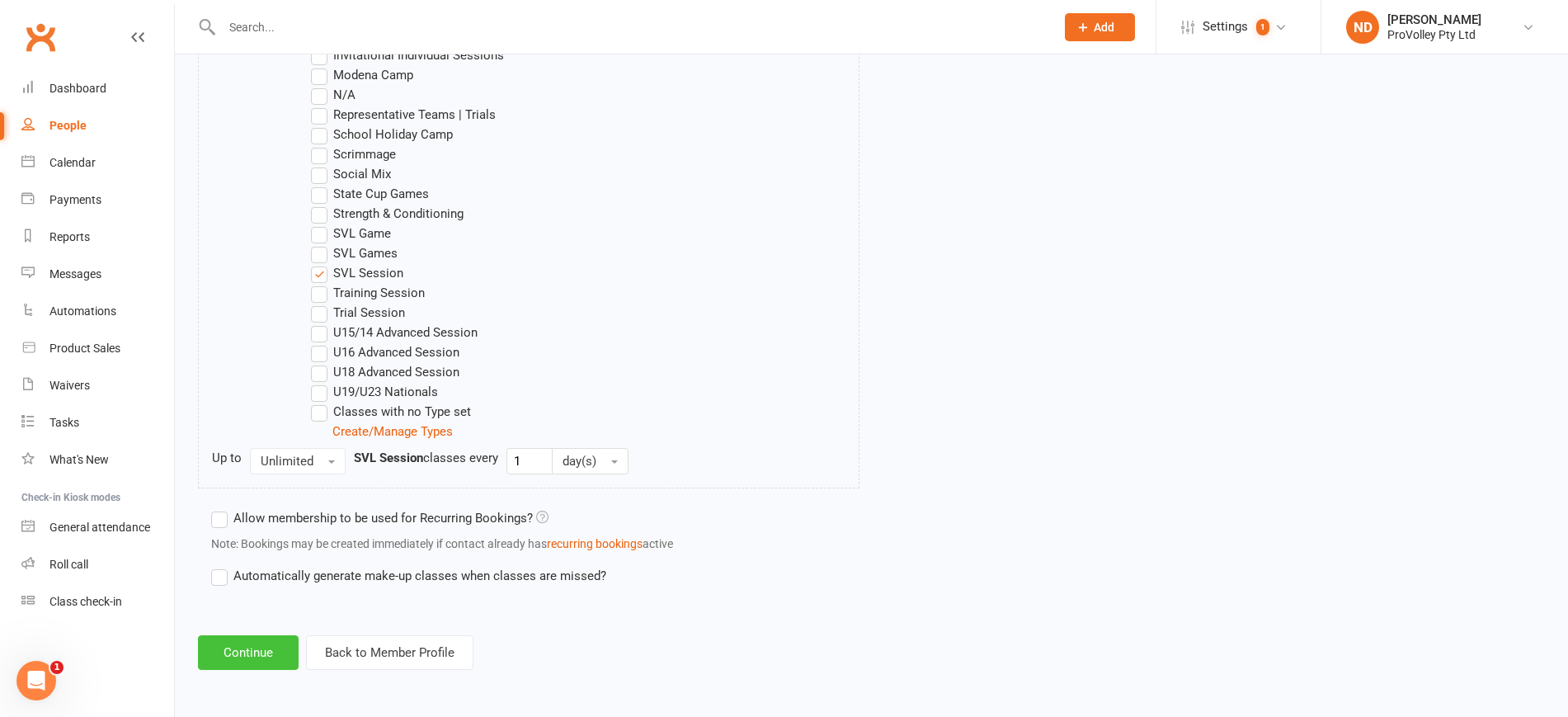
type input "1"
click at [262, 646] on button "Continue" at bounding box center [248, 653] width 100 height 34
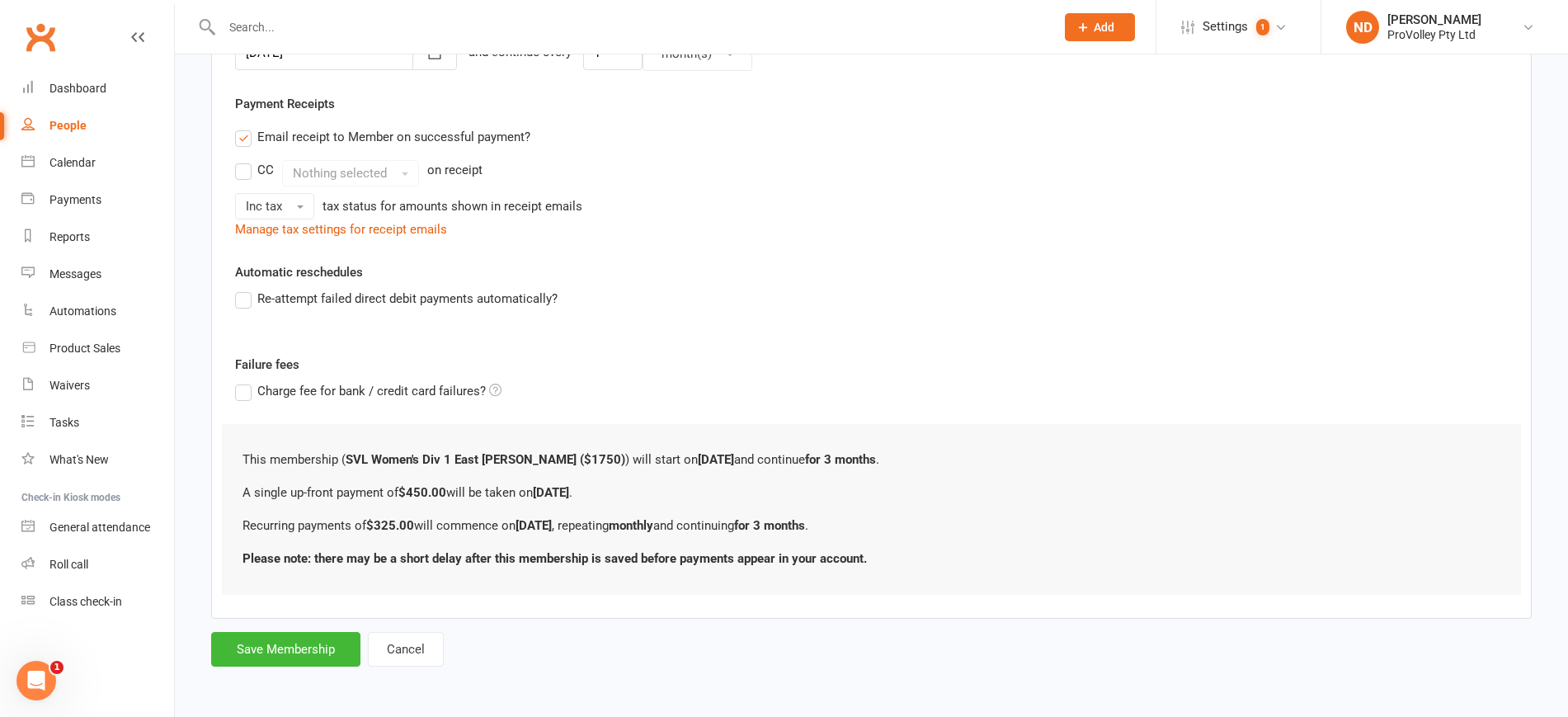
scroll to position [0, 0]
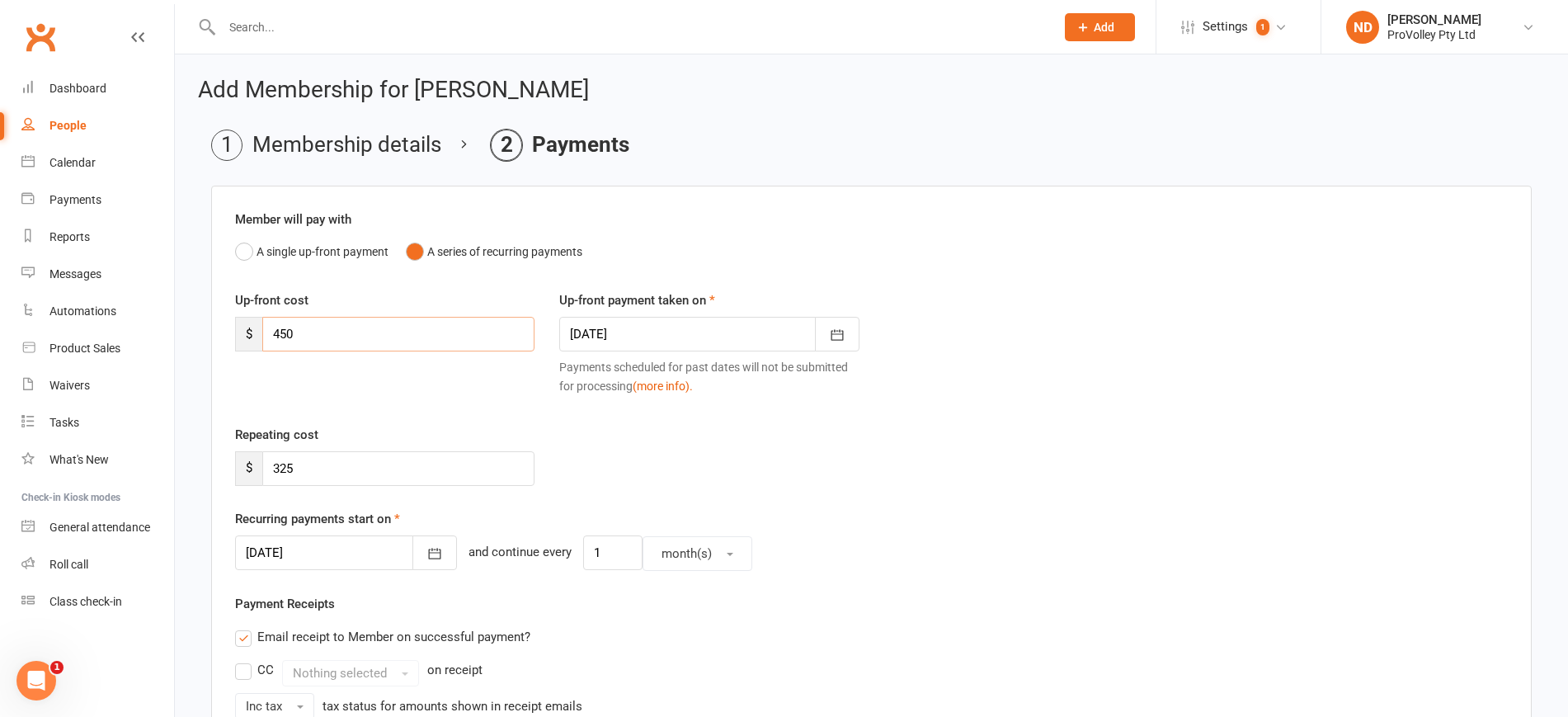
drag, startPoint x: 323, startPoint y: 330, endPoint x: 251, endPoint y: 323, distance: 72.3
click at [251, 323] on div "$ 450" at bounding box center [384, 334] width 299 height 34
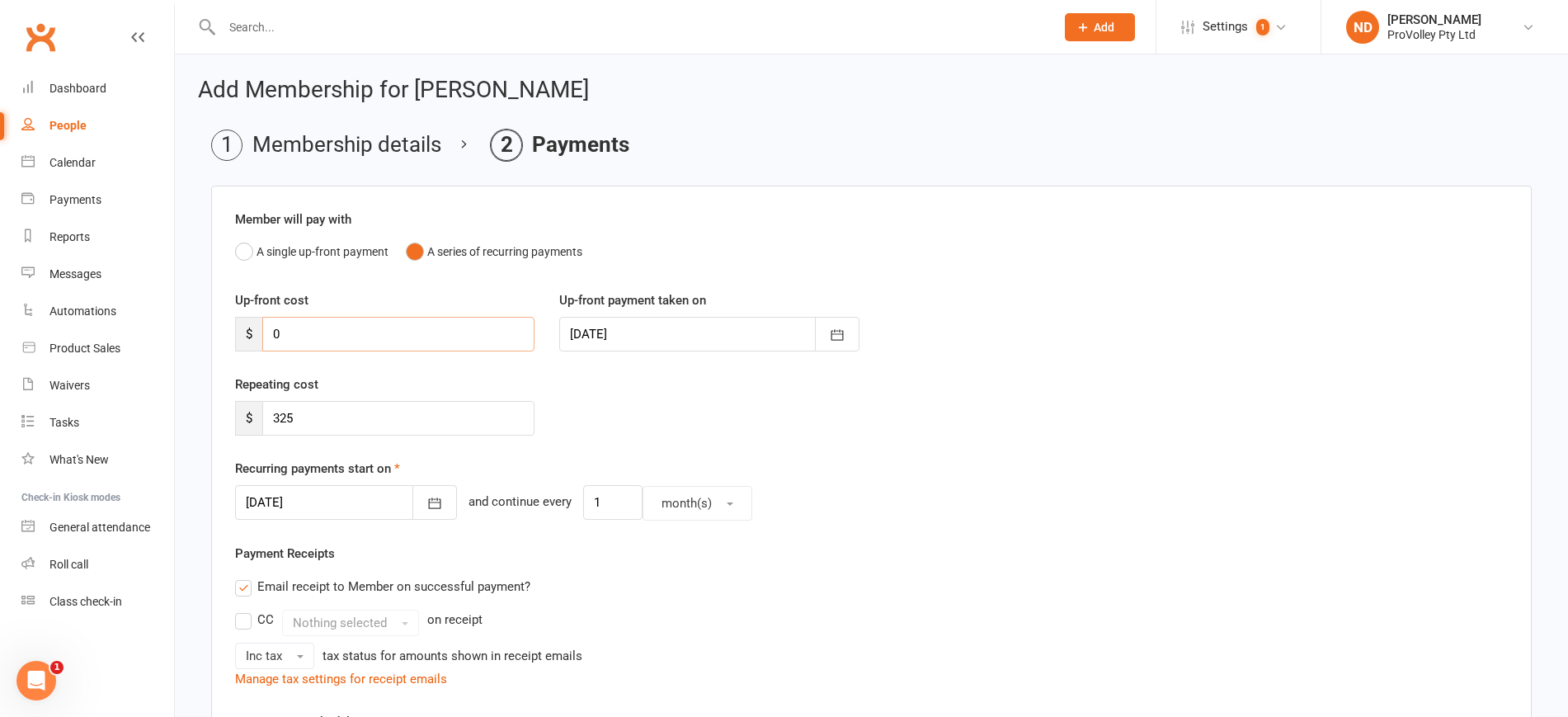
type input "0"
drag, startPoint x: 178, startPoint y: 417, endPoint x: 187, endPoint y: 396, distance: 22.8
click at [173, 414] on ui-view "Prospect Member Non-attending contact Class / event Appointment Task Membership…" at bounding box center [784, 557] width 1568 height 1106
type input "0"
click at [303, 496] on div at bounding box center [346, 503] width 222 height 34
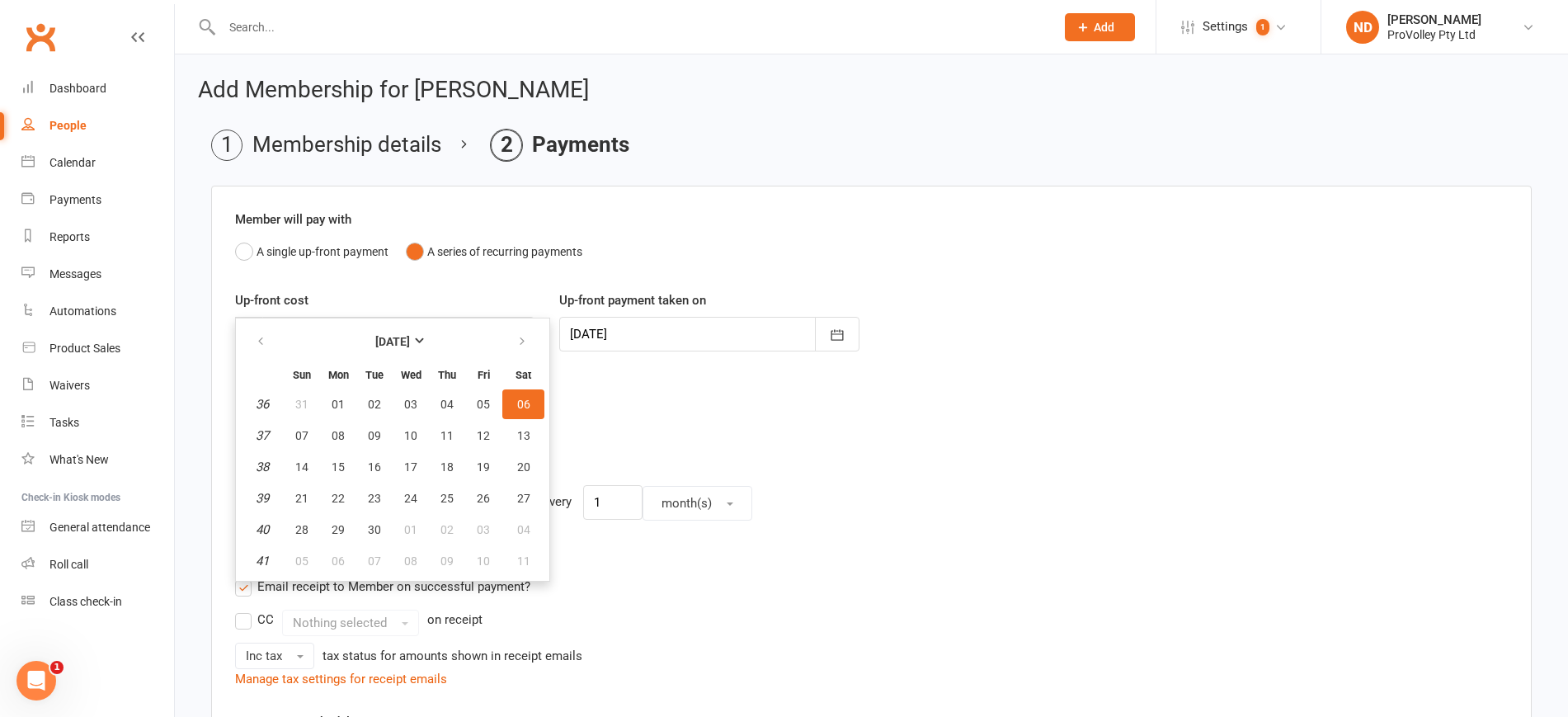
click at [748, 406] on div "Repeating cost $ 0" at bounding box center [871, 416] width 1298 height 84
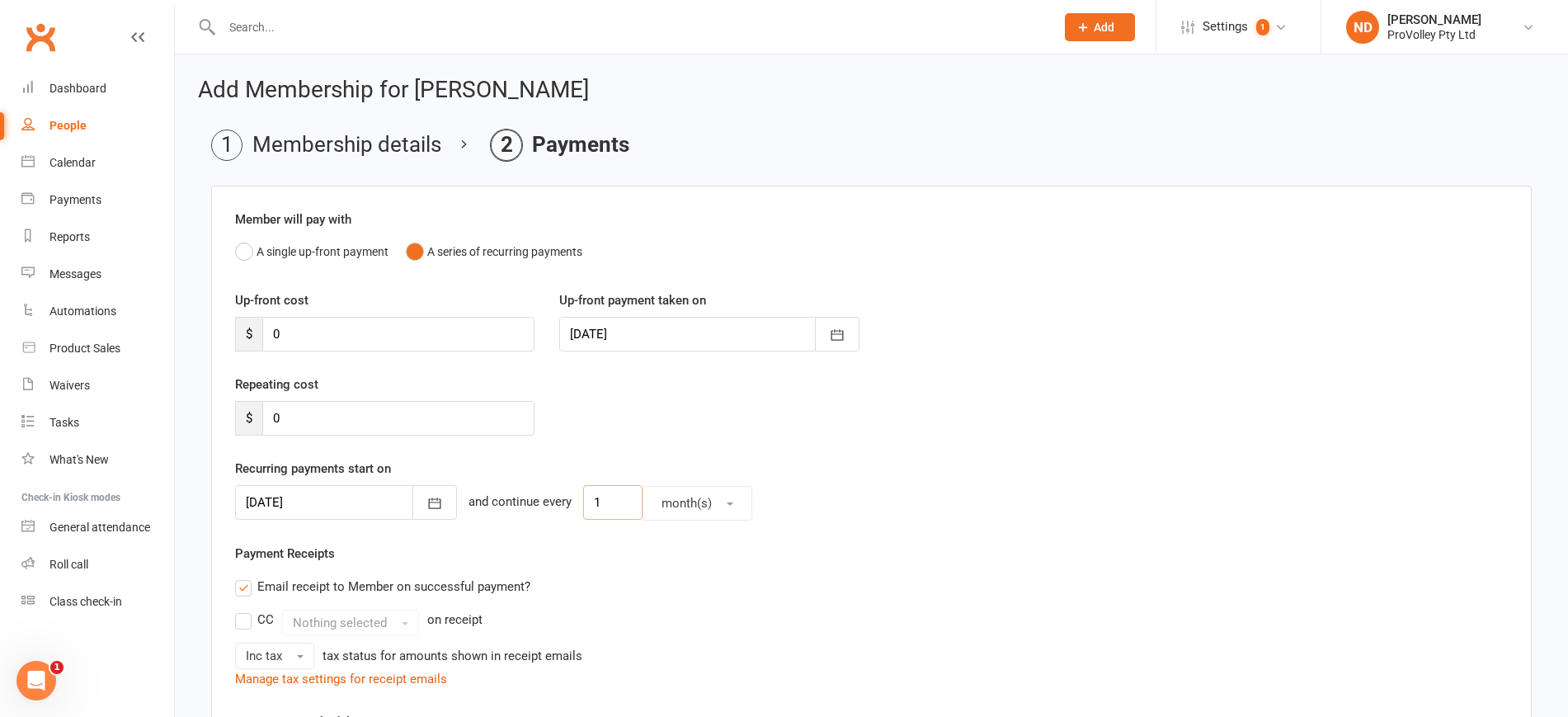
drag, startPoint x: 608, startPoint y: 501, endPoint x: 514, endPoint y: 476, distance: 97.3
click at [518, 501] on div "06 Sep 2025 September 2025 Sun Mon Tue Wed Thu Fri Sat 36 31 01 02 03 04 05 06 …" at bounding box center [871, 503] width 1272 height 35
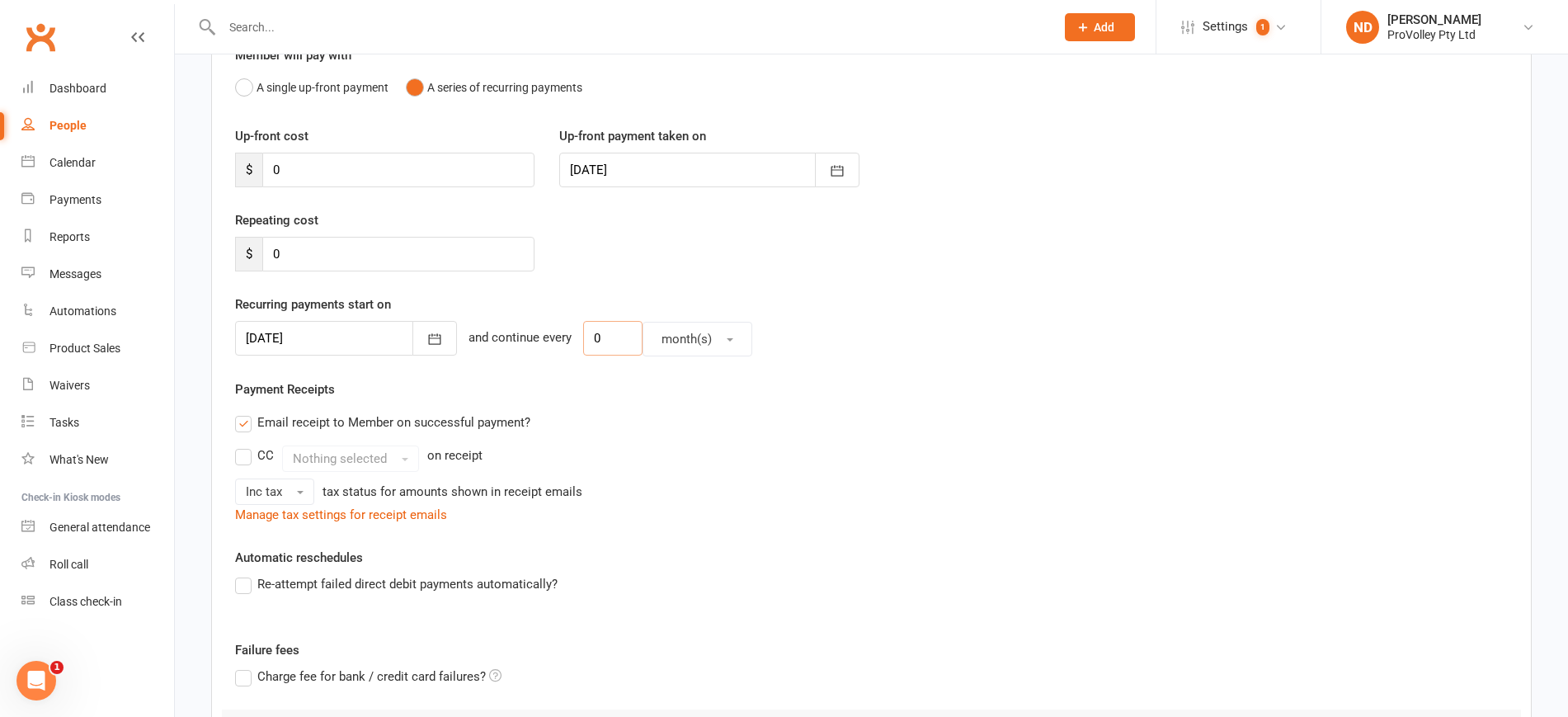
scroll to position [351, 0]
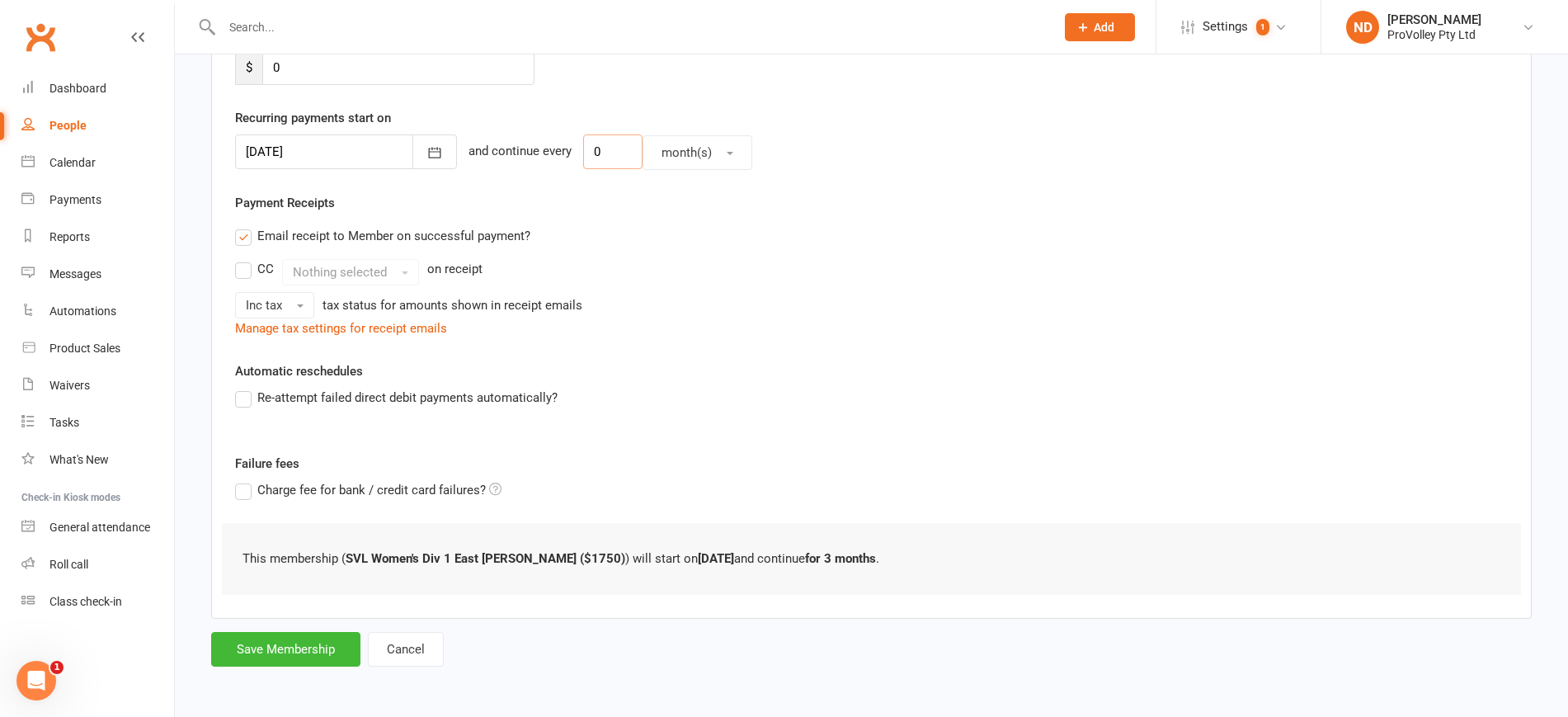
type input "0"
click at [281, 672] on div "Add Membership for Vasilija Simunovic Membership details Payments Member will p…" at bounding box center [871, 198] width 1394 height 989
click at [283, 658] on button "Save Membership" at bounding box center [286, 649] width 149 height 34
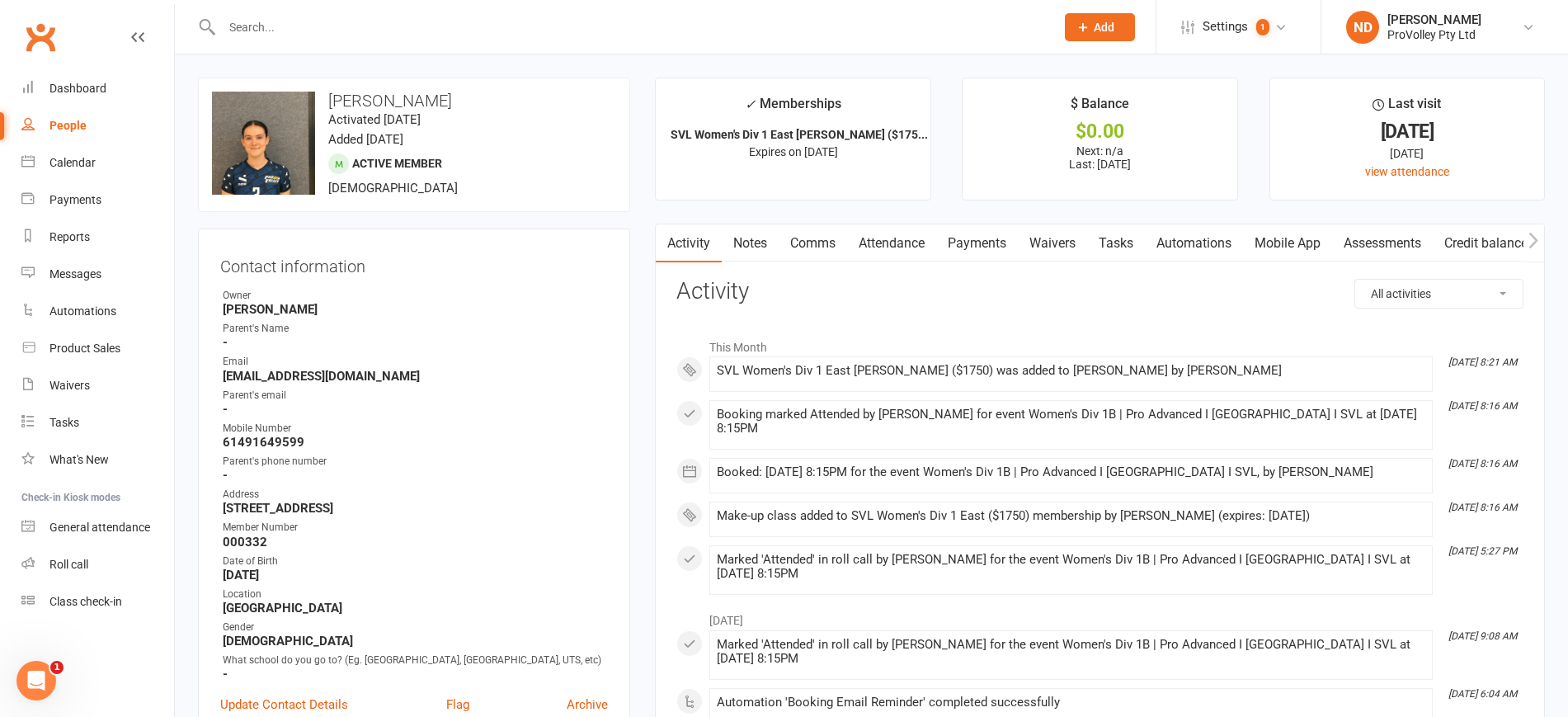
click at [73, 126] on div "People" at bounding box center [68, 125] width 37 height 14
select select "100"
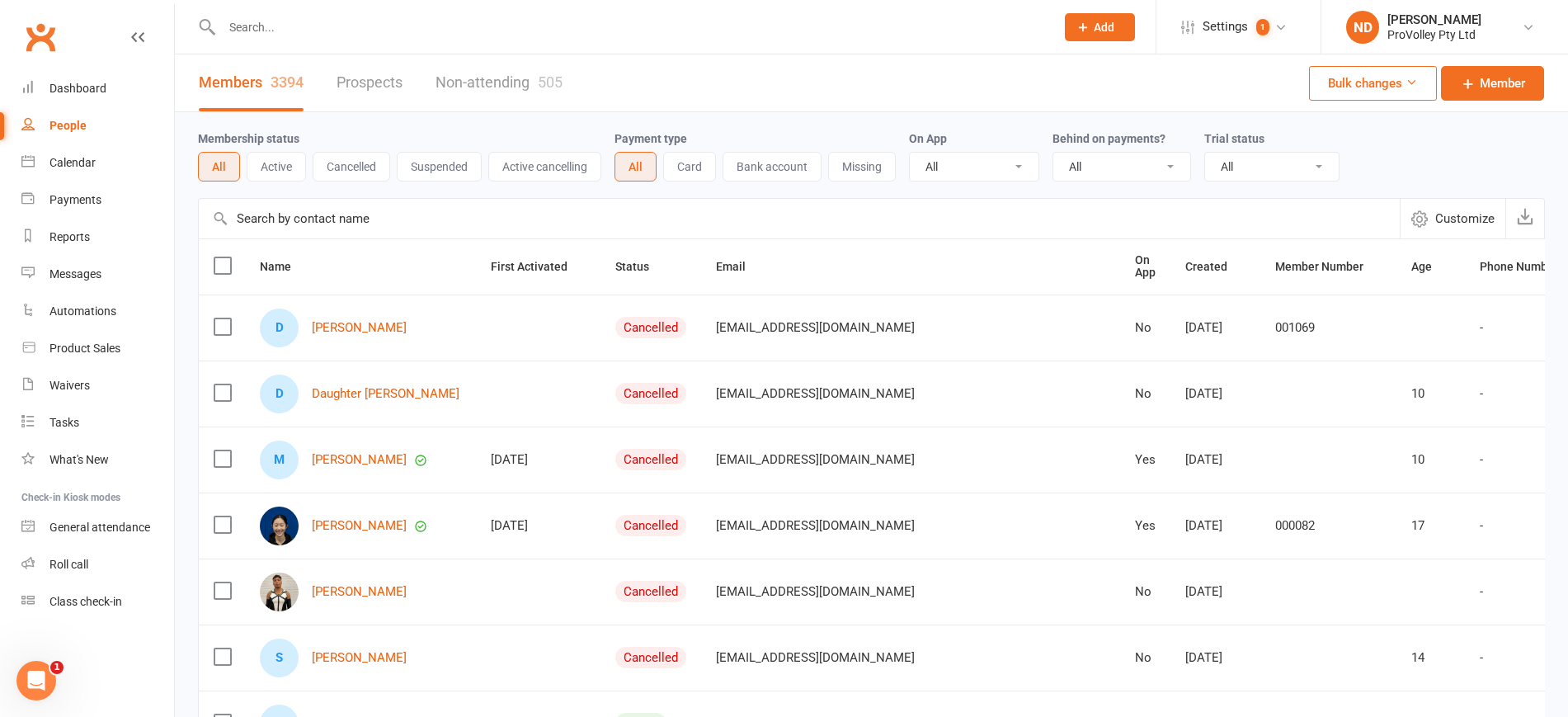
click at [350, 220] on input "text" at bounding box center [799, 219] width 1201 height 40
paste input "[PERSON_NAME]"
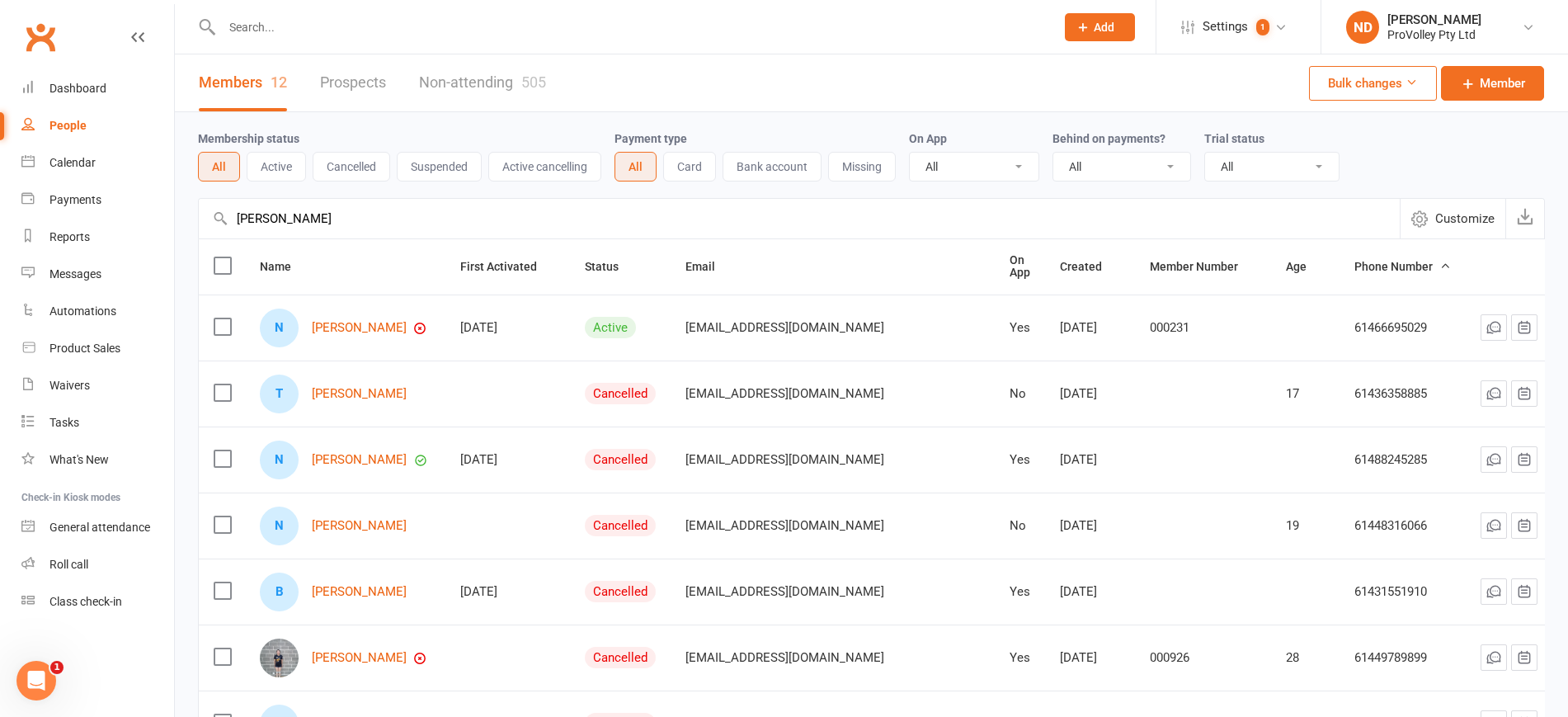
type input "[PERSON_NAME]"
click at [338, 321] on link "[PERSON_NAME]" at bounding box center [359, 328] width 95 height 14
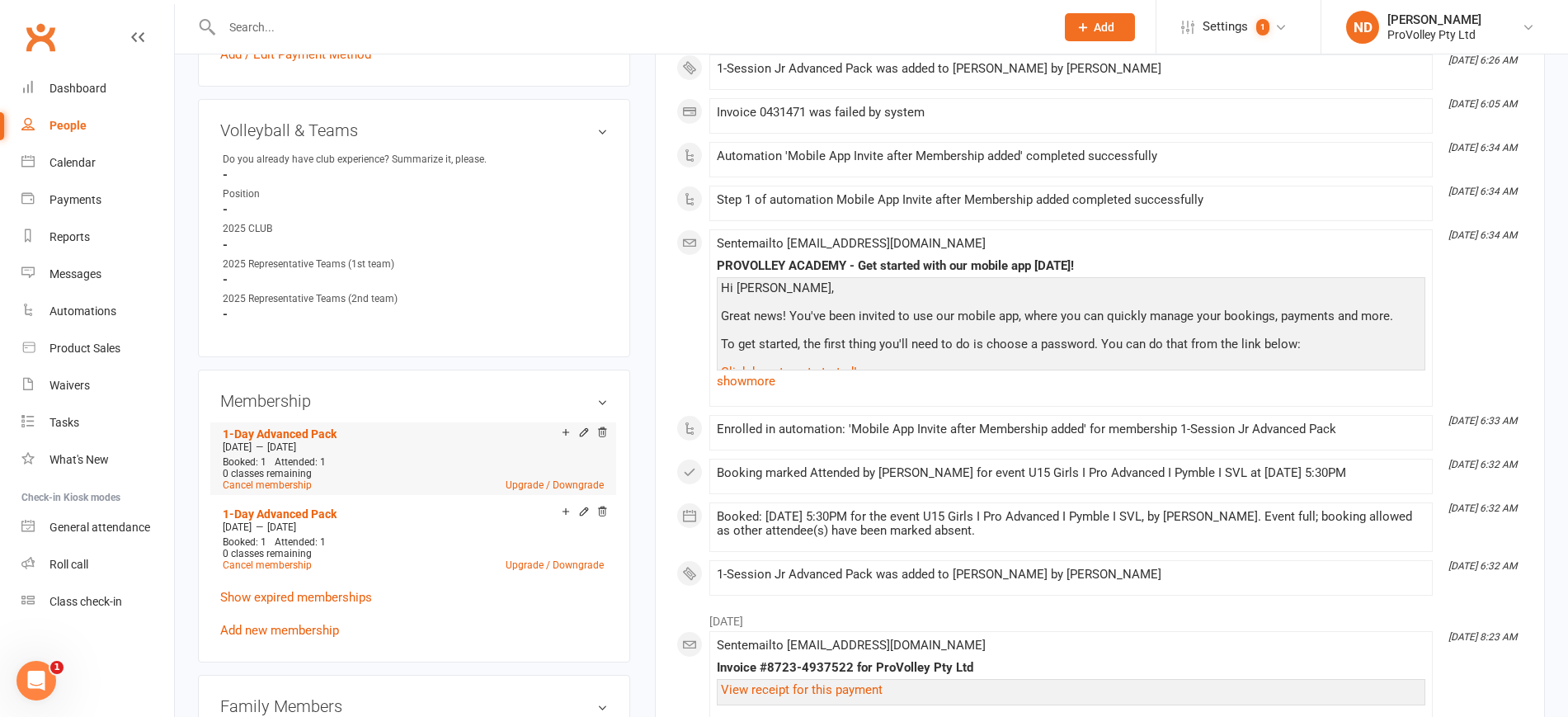
scroll to position [825, 0]
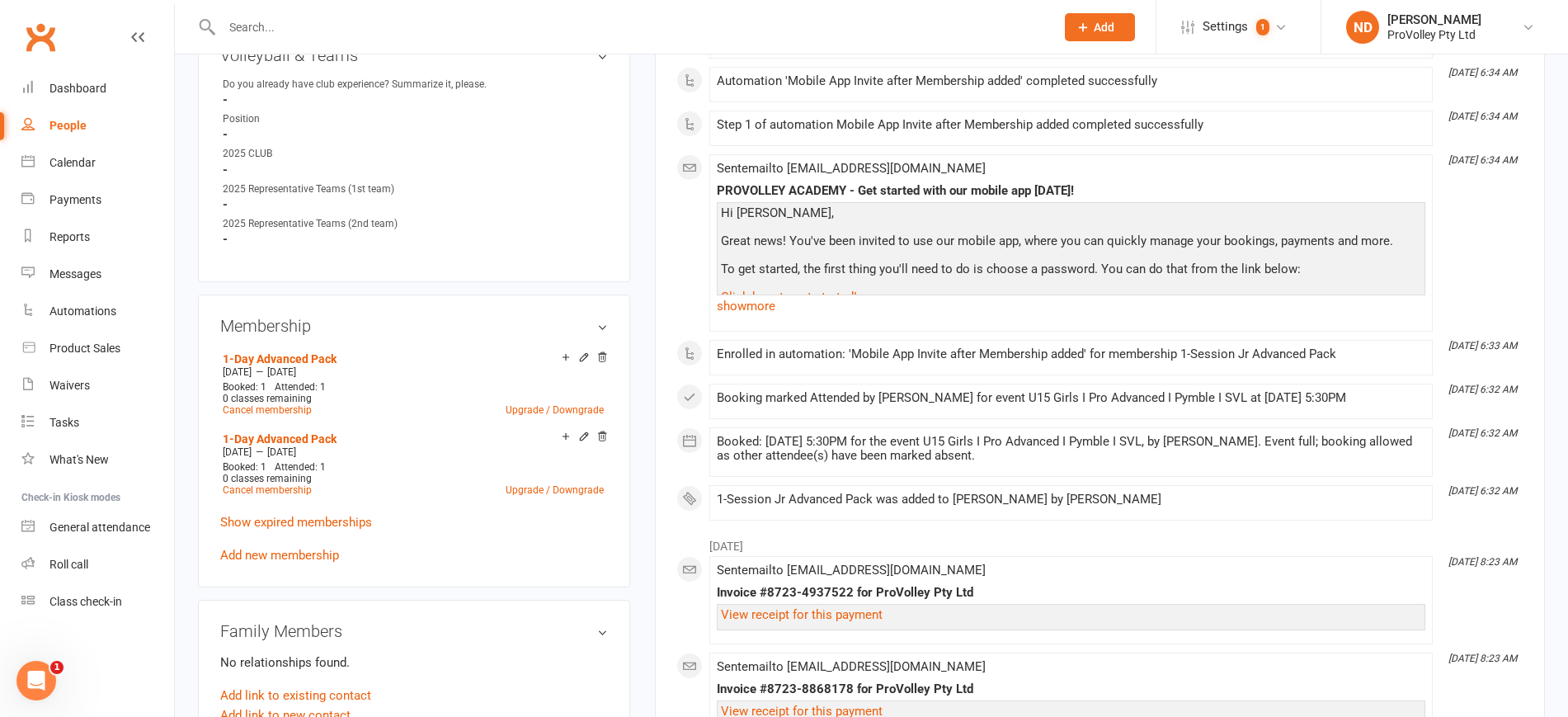
click at [305, 562] on link "Add new membership" at bounding box center [279, 555] width 118 height 14
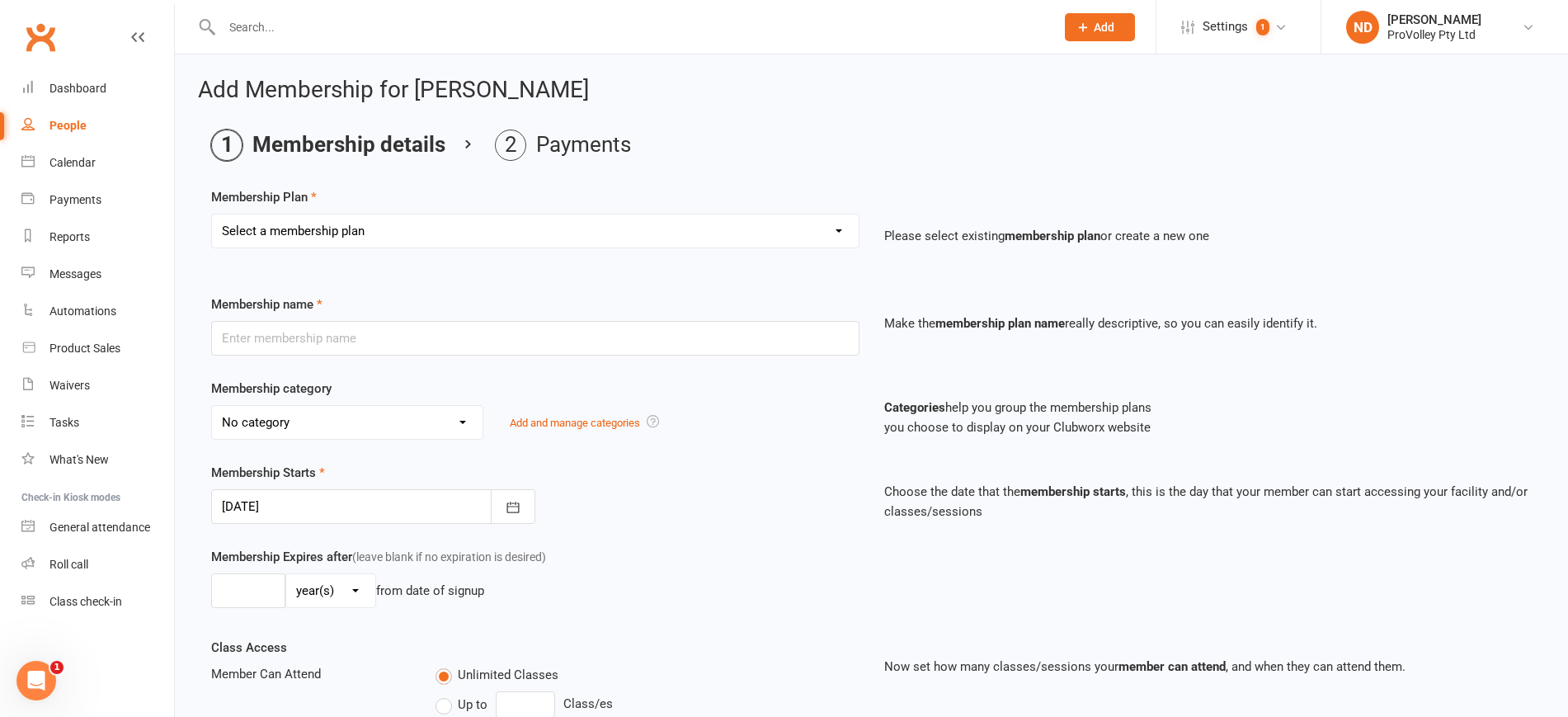
drag, startPoint x: 372, startPoint y: 234, endPoint x: 369, endPoint y: 244, distance: 10.4
click at [372, 234] on select "Select a membership plan Create new Membership Plan SVL Team 1-Day Trial SVL Te…" at bounding box center [536, 231] width 647 height 33
select select "15"
click at [212, 214] on select "Select a membership plan Create new Membership Plan SVL Team 1-Day Trial SVL Te…" at bounding box center [536, 231] width 647 height 33
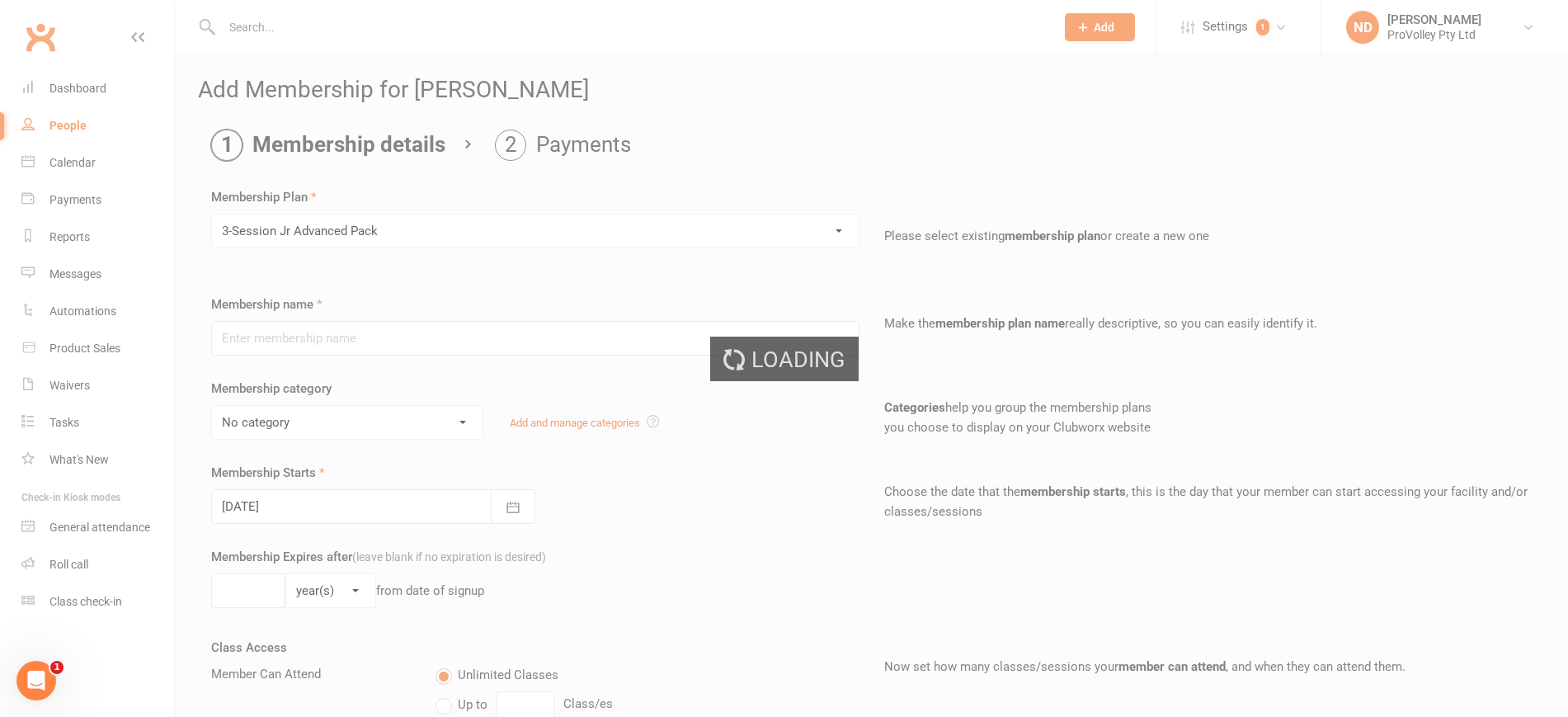
type input "3-Session Jr Advanced Pack"
select select "3"
type input "3"
select select "1"
type input "3"
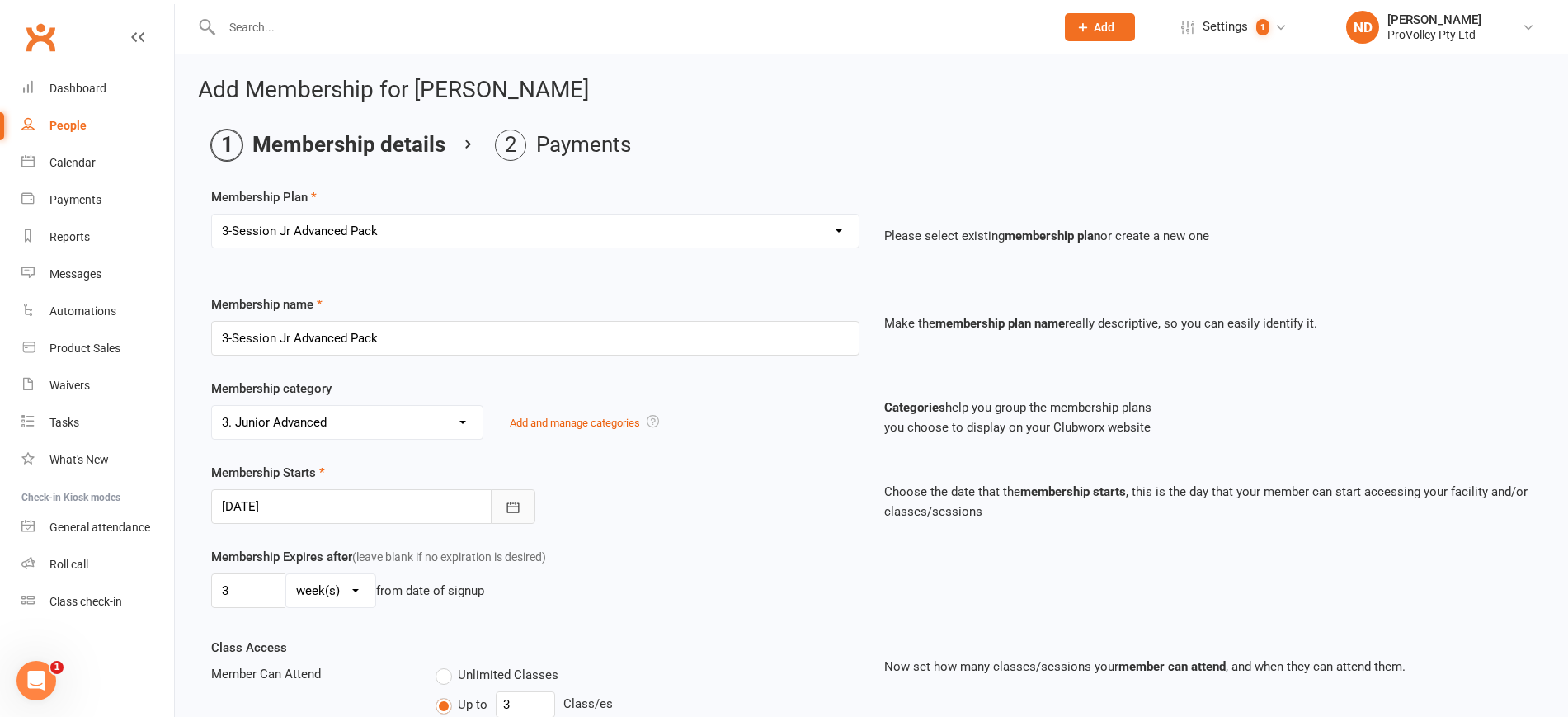
click at [506, 506] on icon "button" at bounding box center [513, 507] width 16 height 16
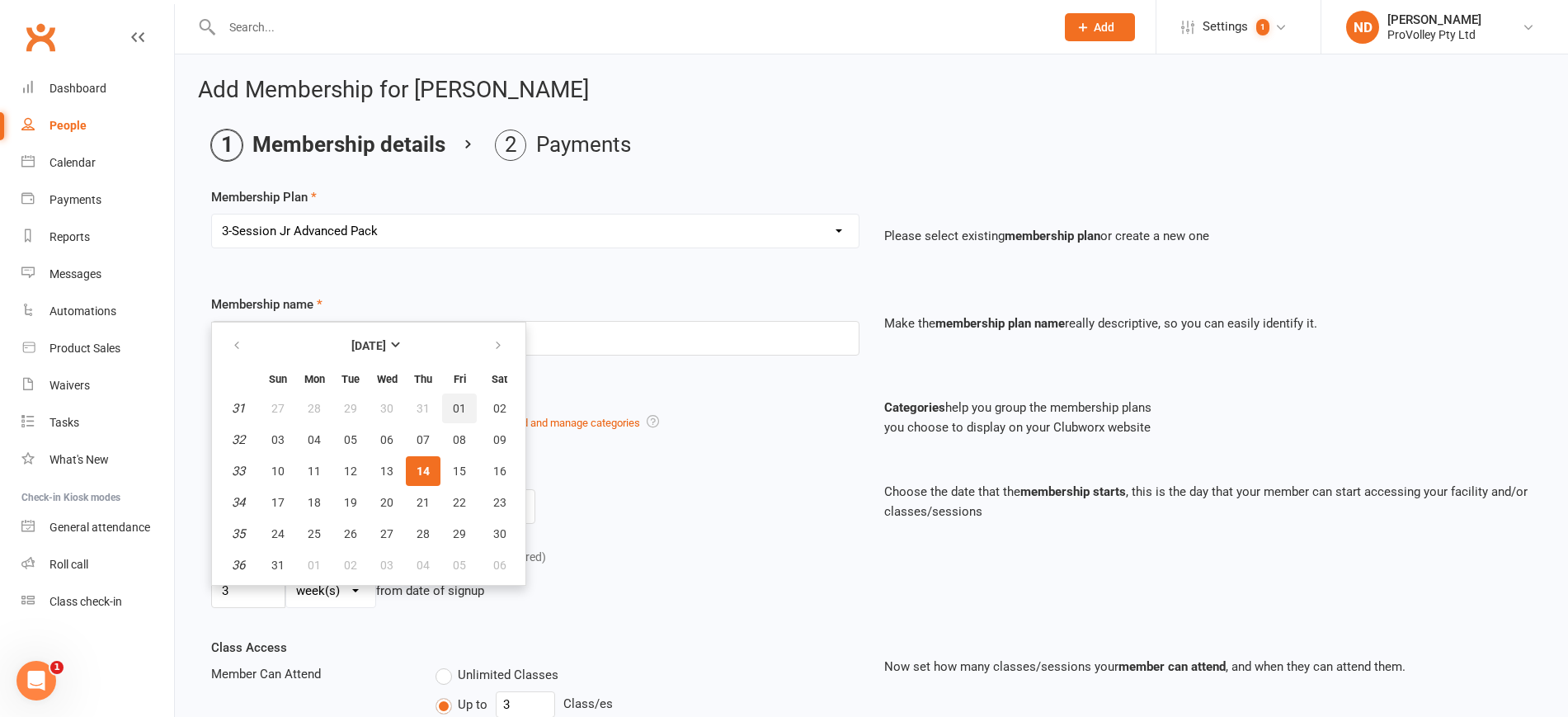
drag, startPoint x: 456, startPoint y: 405, endPoint x: 546, endPoint y: 343, distance: 109.3
click at [462, 402] on span "01" at bounding box center [459, 408] width 14 height 14
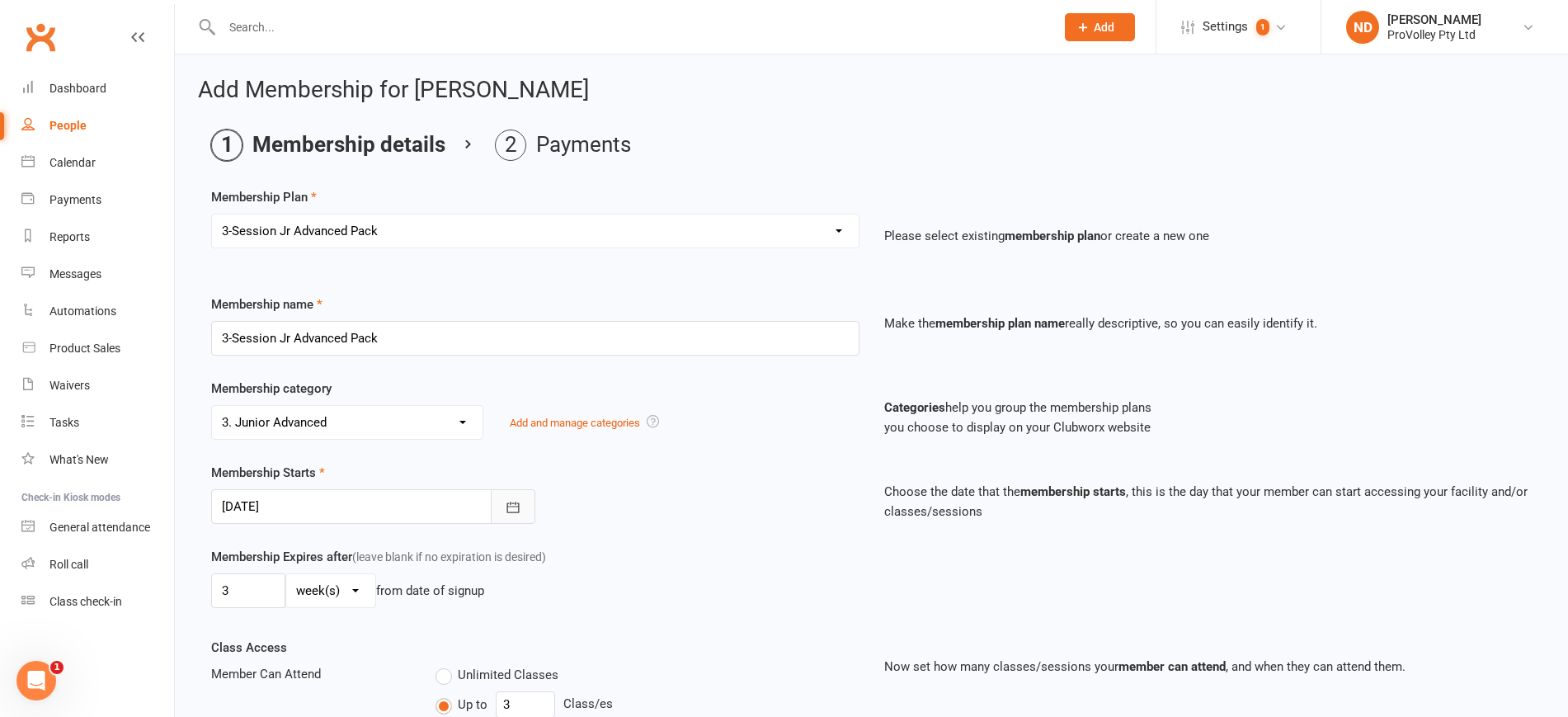
click at [505, 510] on button "button" at bounding box center [512, 506] width 44 height 34
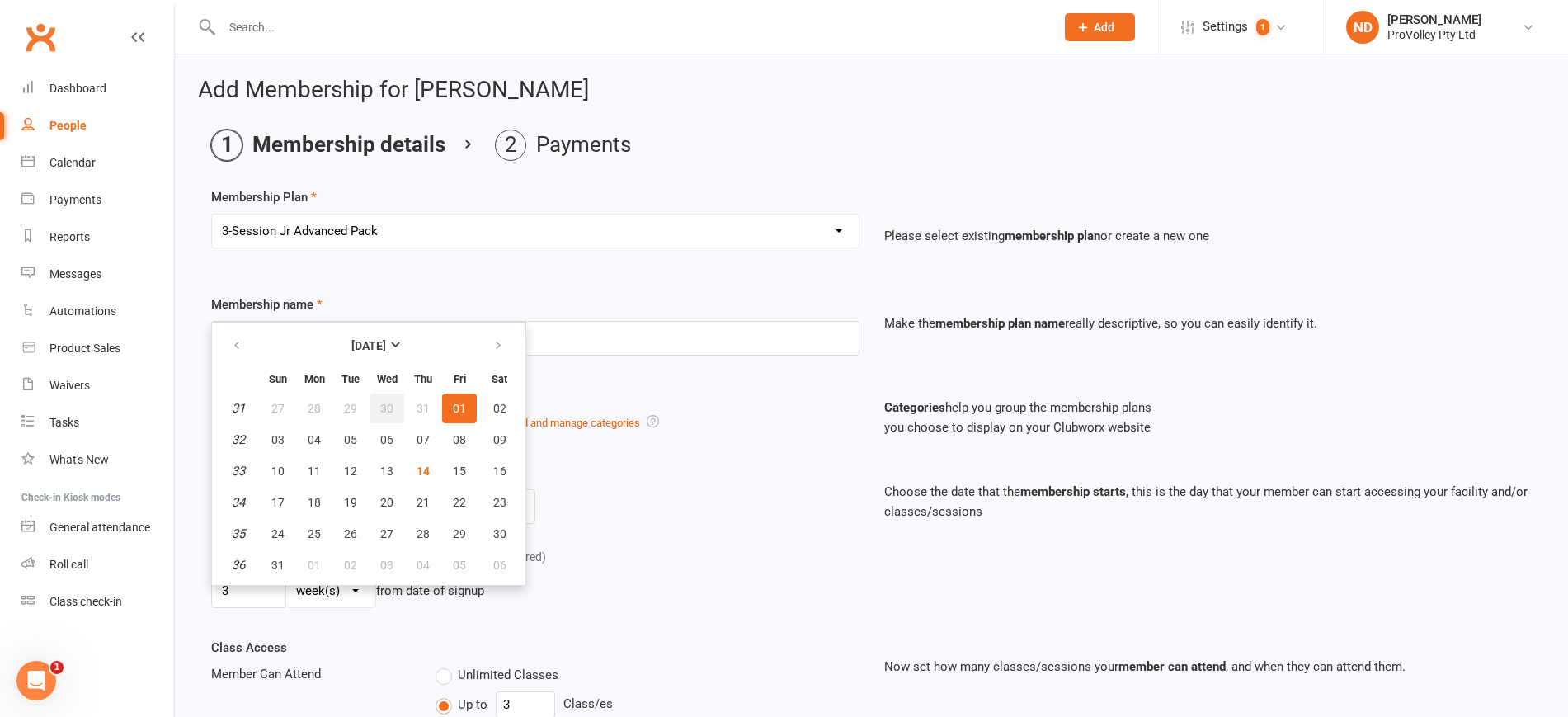
click at [390, 401] on span "30" at bounding box center [387, 408] width 14 height 14
type input "30 Jul 2025"
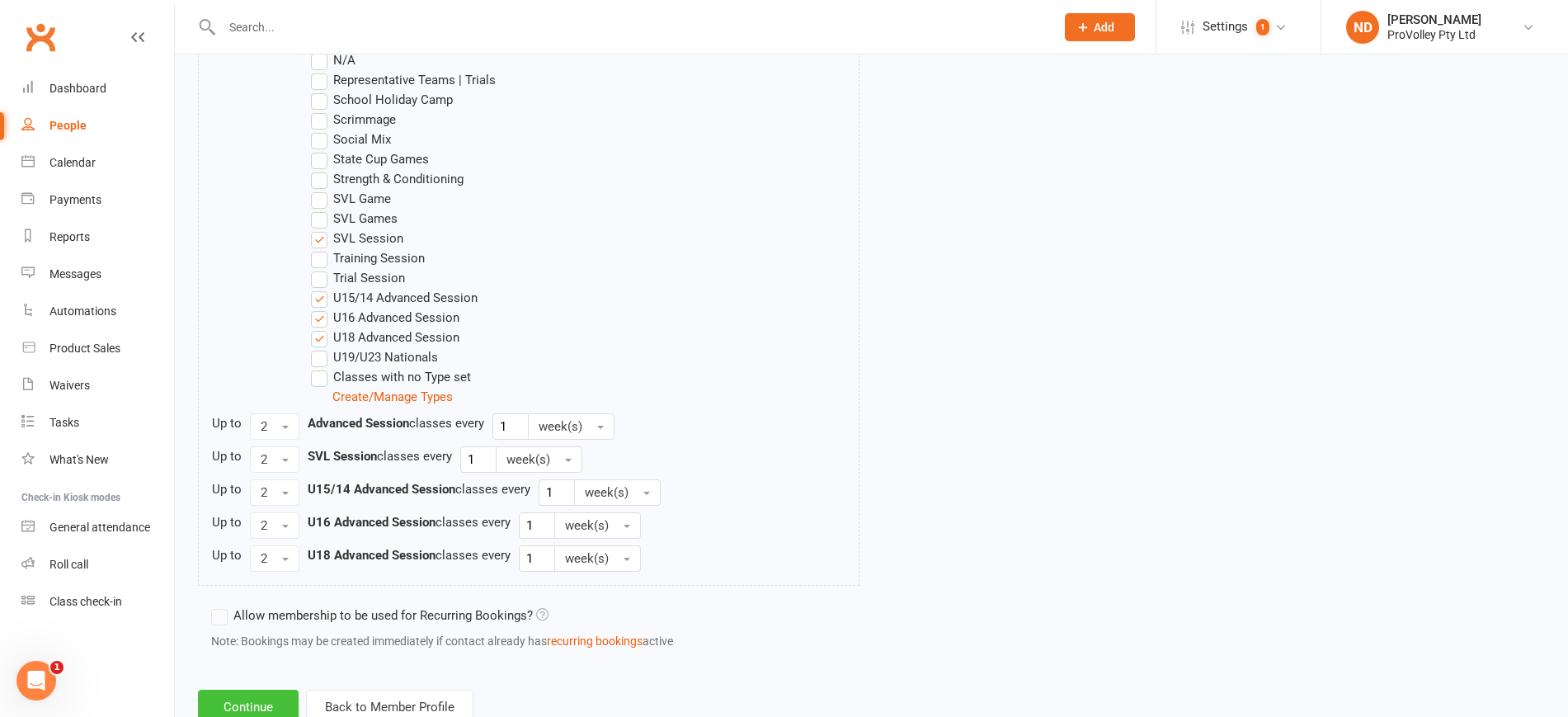
scroll to position [1164, 0]
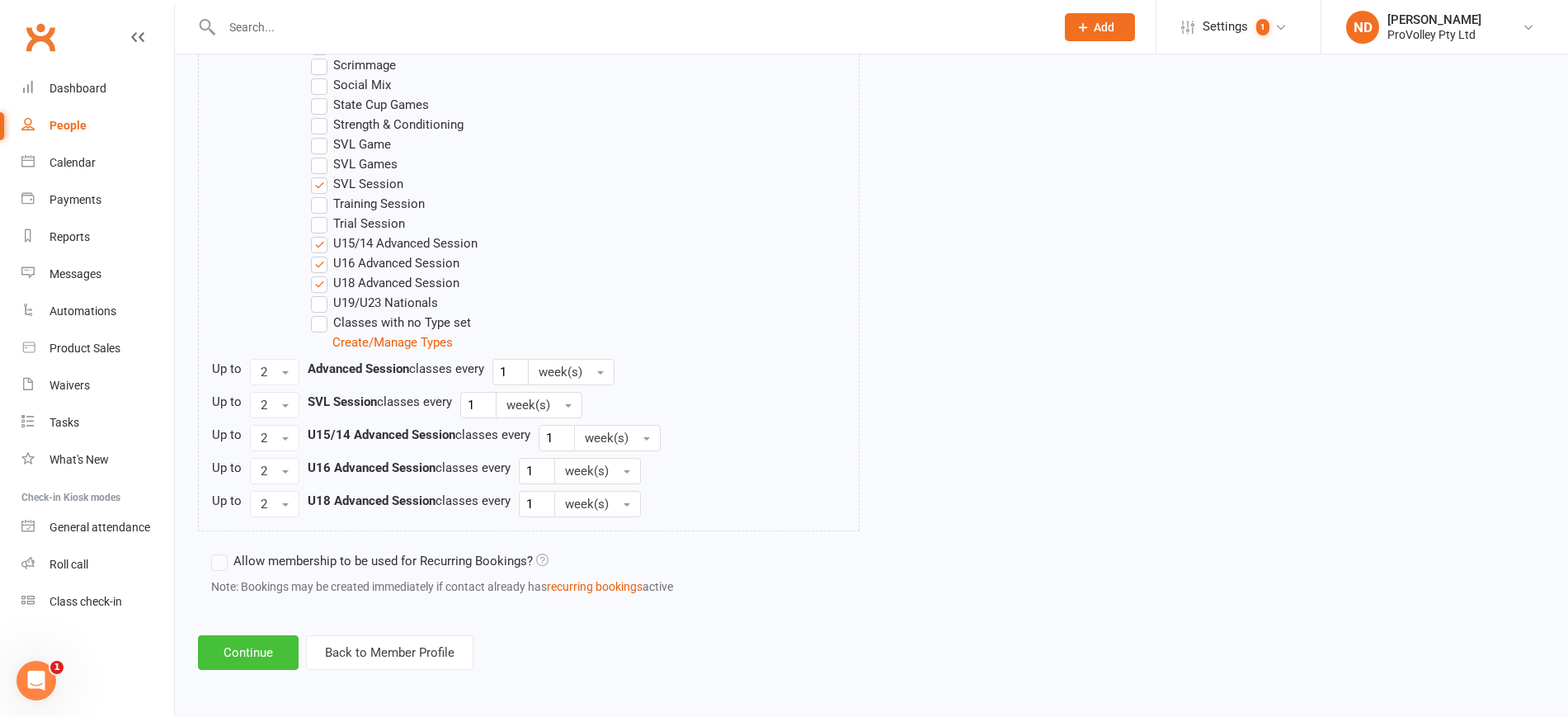
click at [261, 656] on button "Continue" at bounding box center [248, 653] width 100 height 34
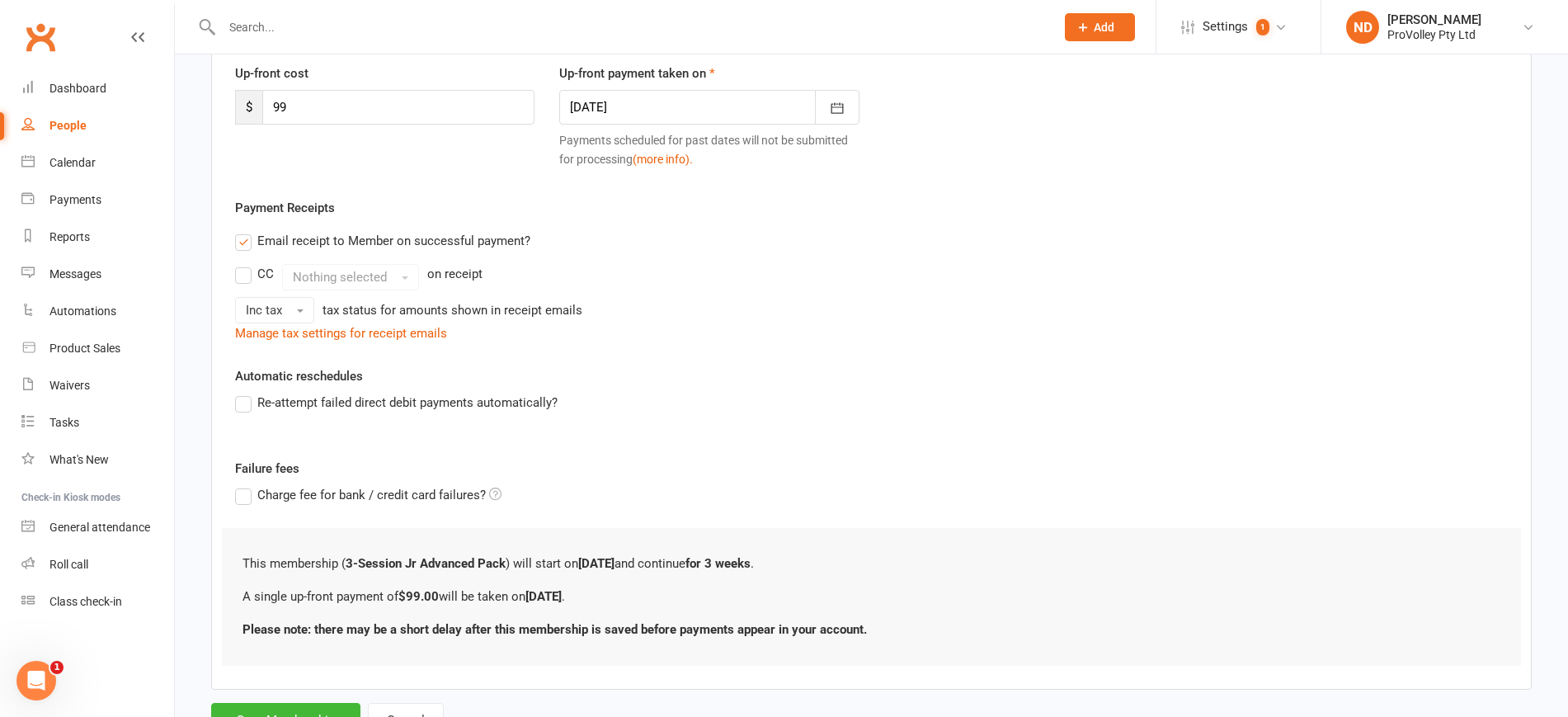
scroll to position [297, 0]
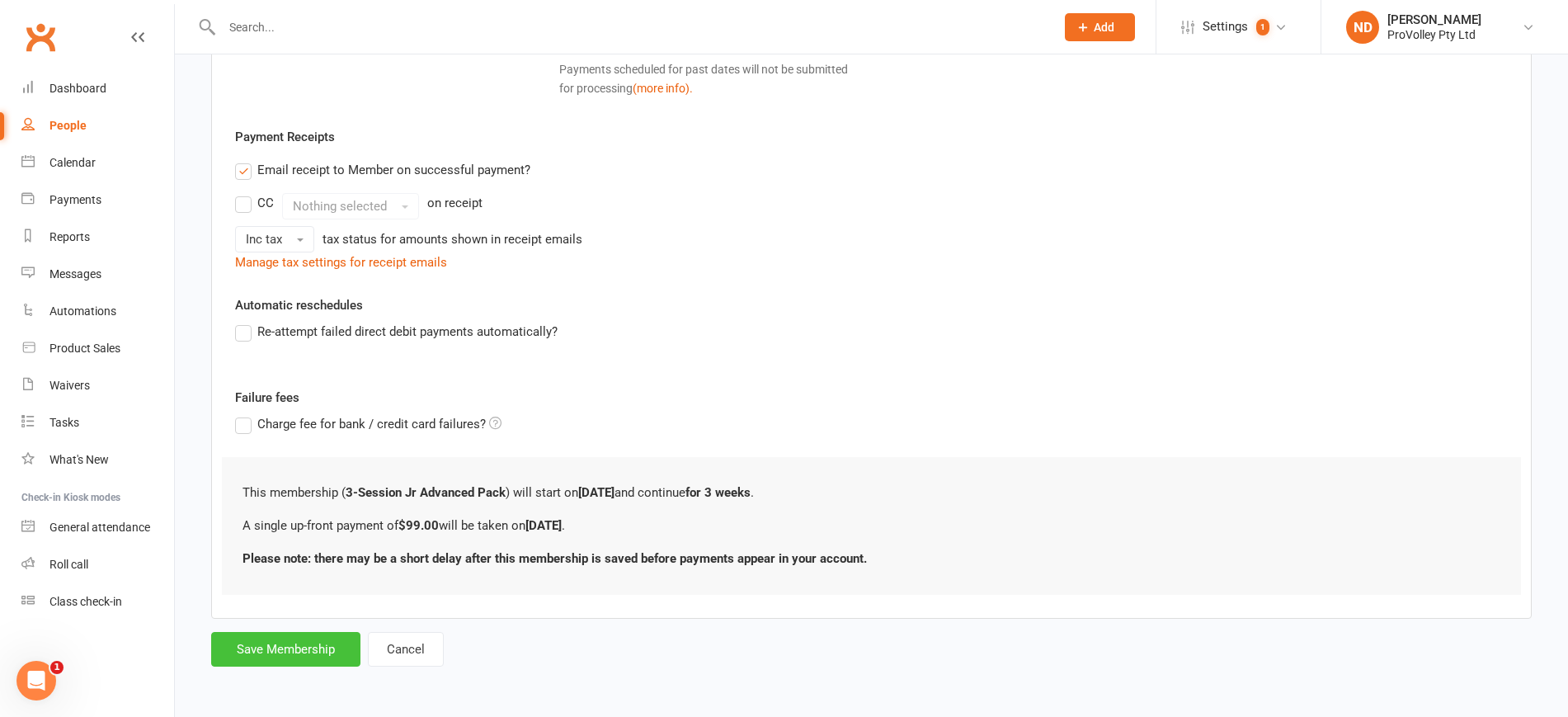
click at [320, 649] on button "Save Membership" at bounding box center [286, 649] width 149 height 34
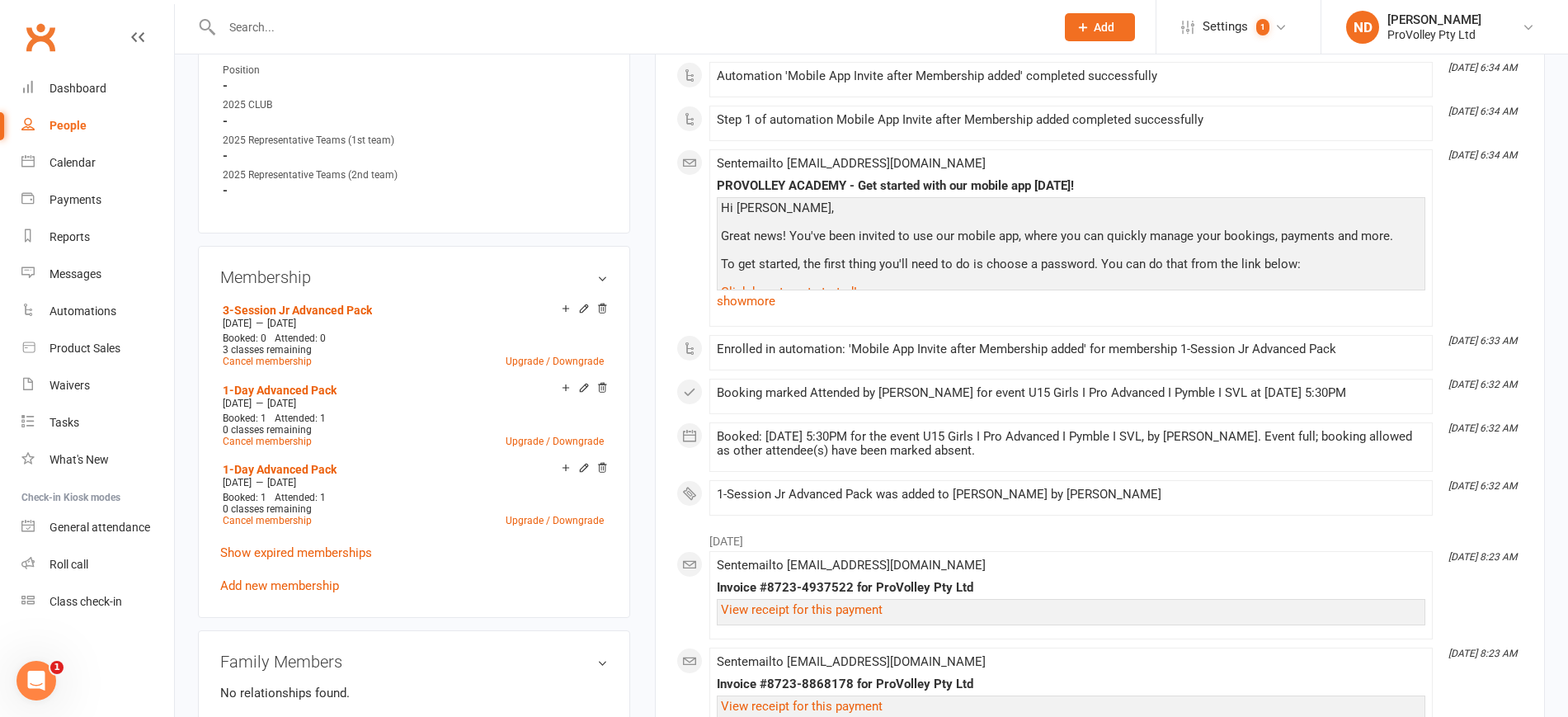
scroll to position [1032, 0]
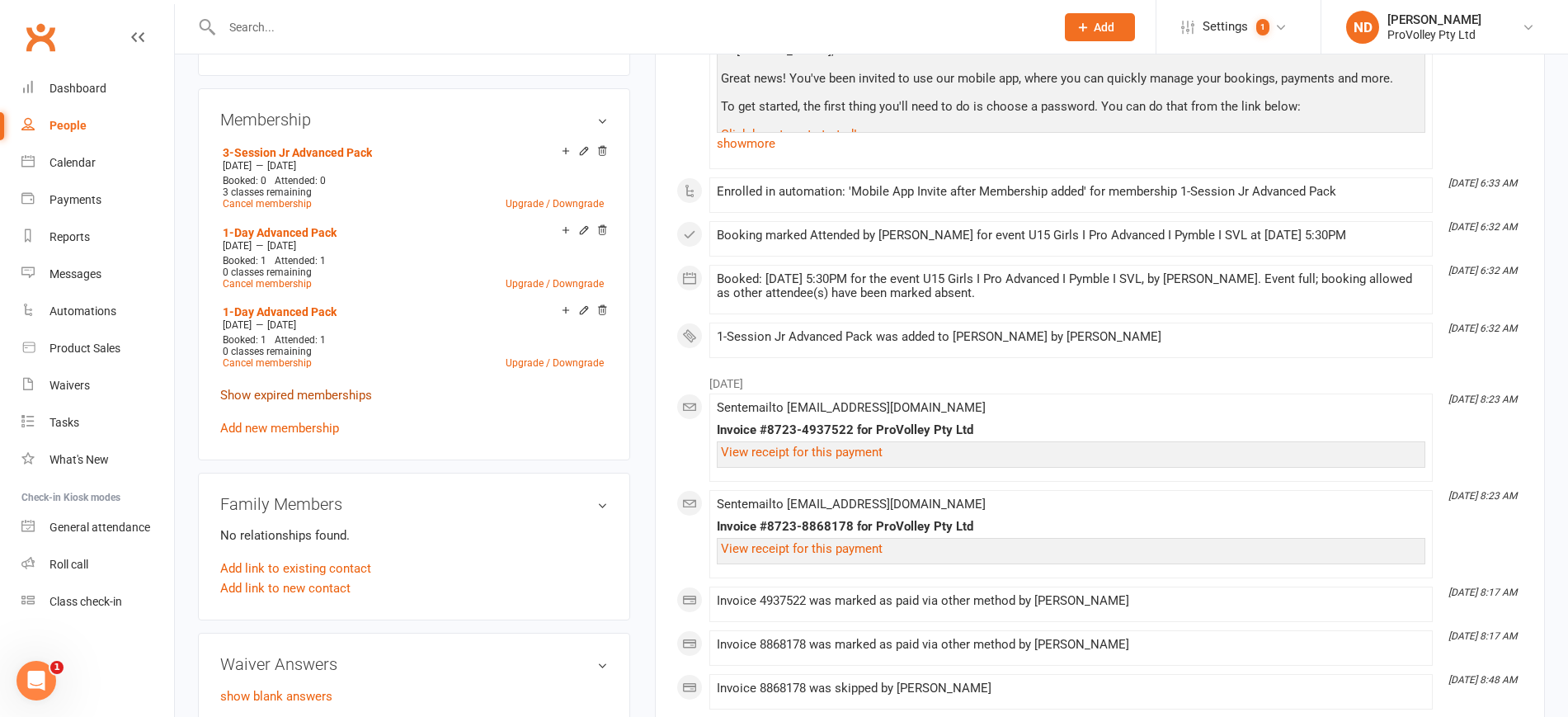
click at [324, 402] on link "Show expired memberships" at bounding box center [296, 395] width 152 height 14
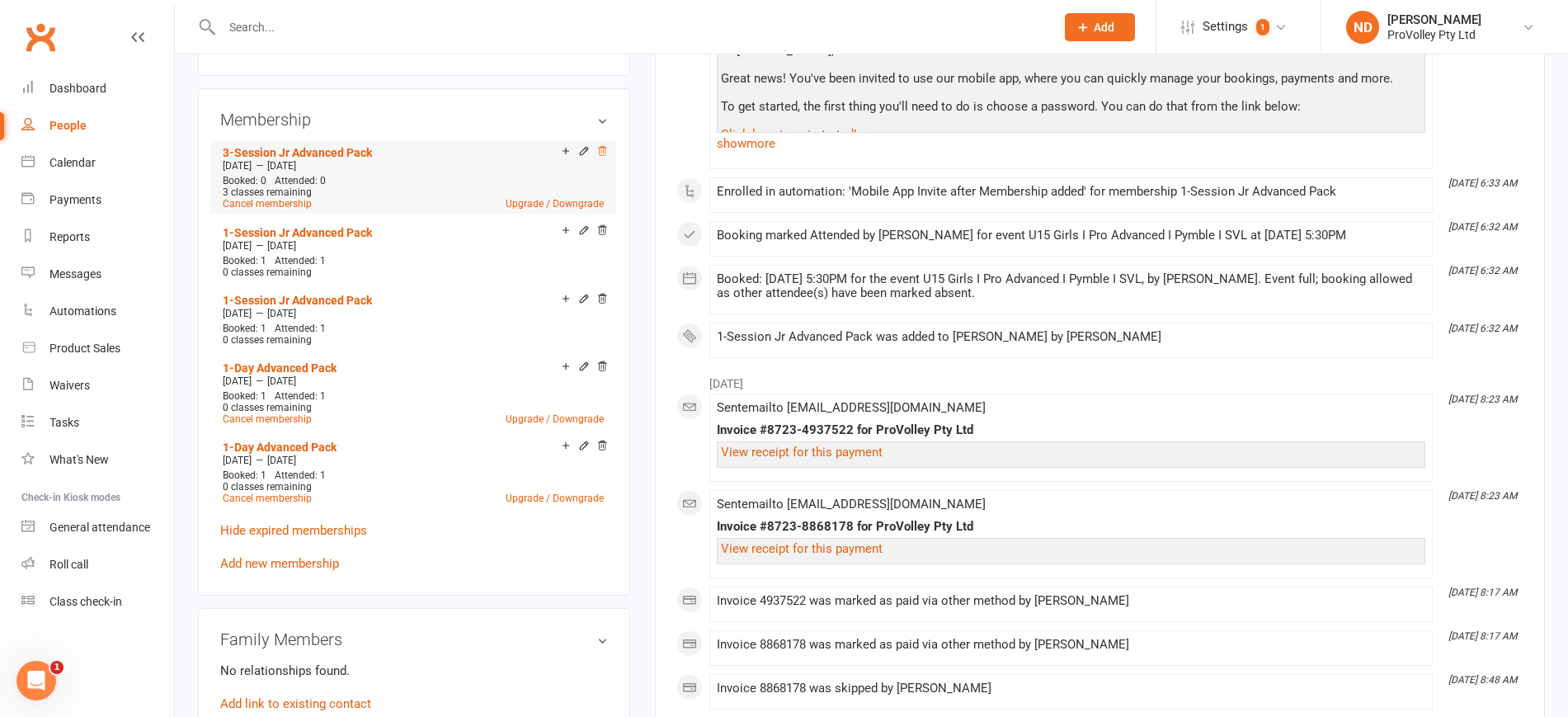
click at [608, 156] on icon at bounding box center [602, 151] width 12 height 12
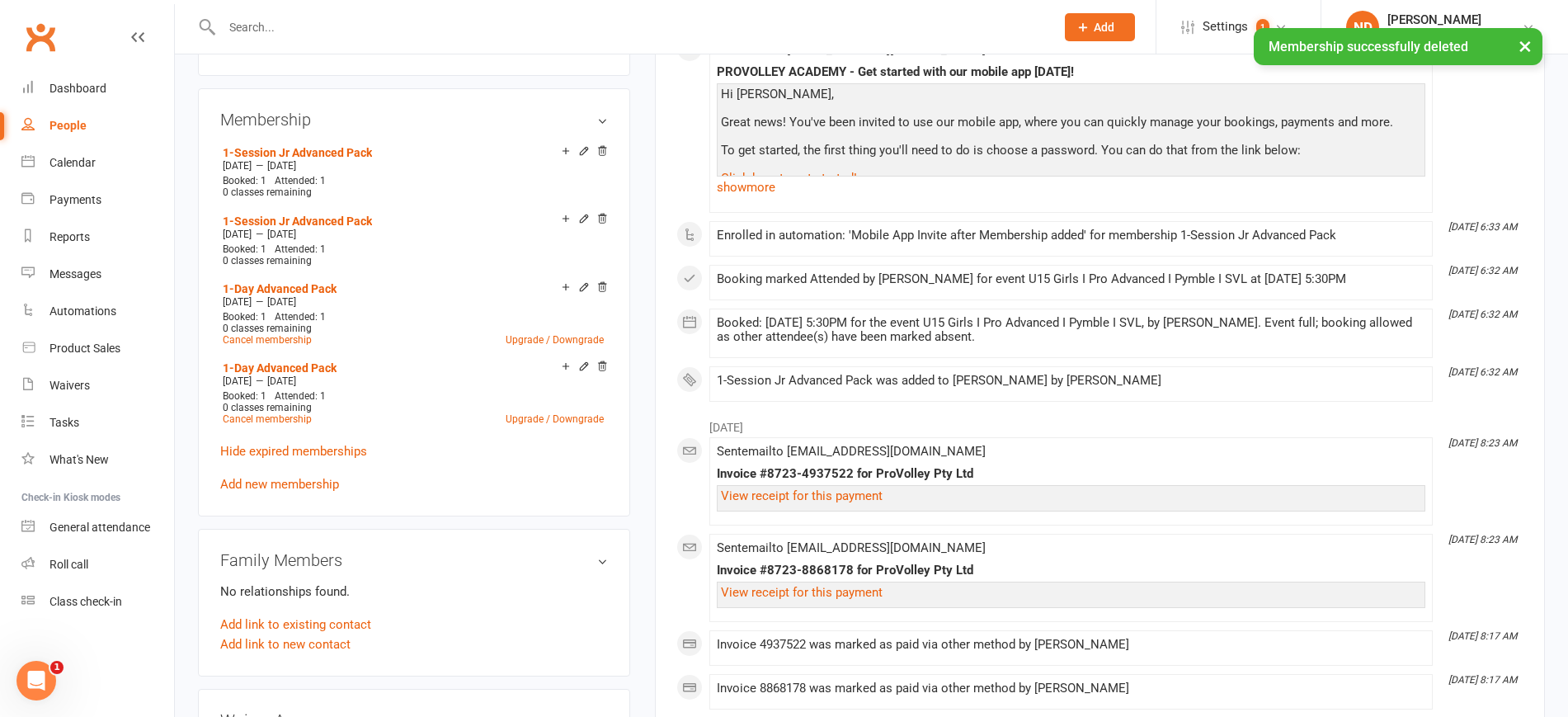
click at [88, 119] on link "People" at bounding box center [98, 126] width 153 height 37
select select "100"
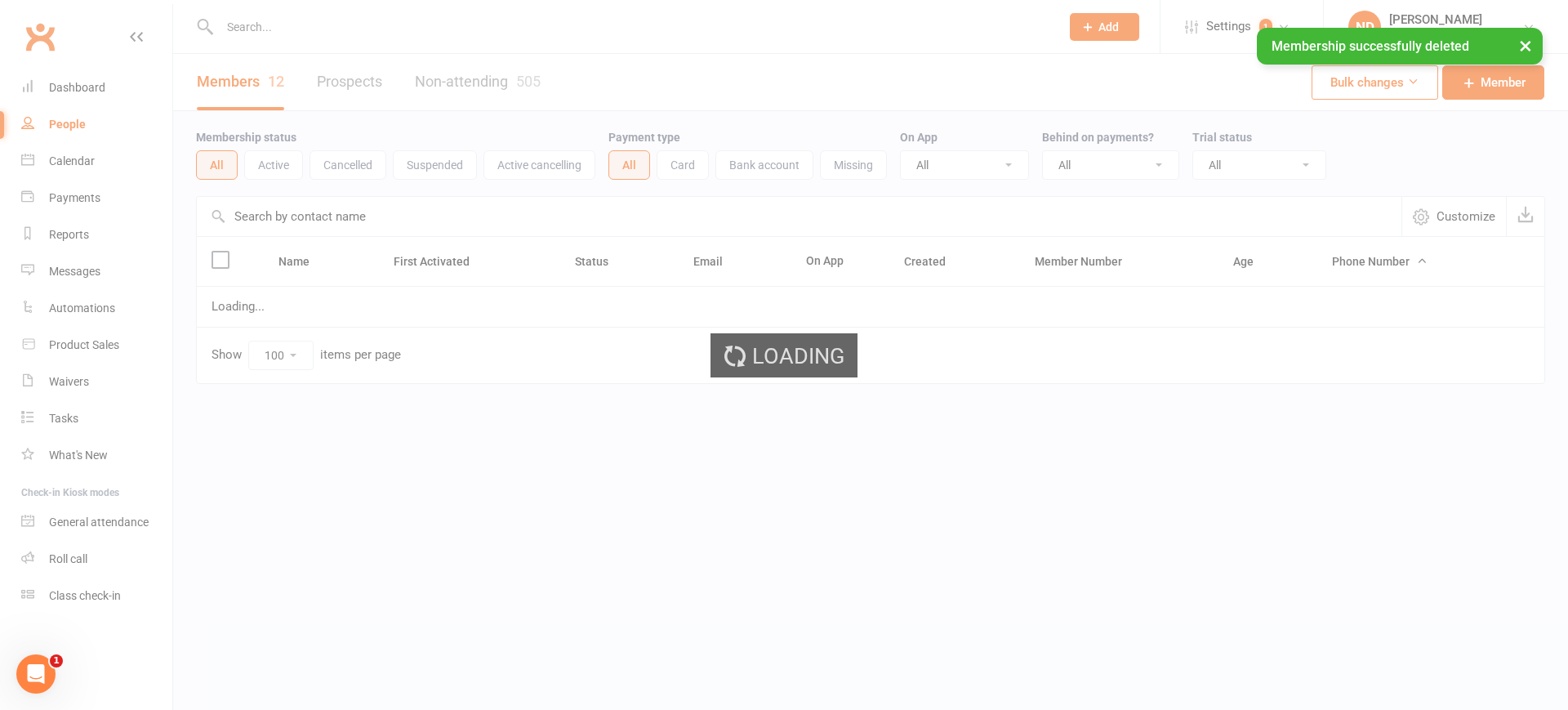
click at [327, 222] on input "text" at bounding box center [799, 217] width 1205 height 39
click at [325, 219] on input "text" at bounding box center [799, 217] width 1205 height 39
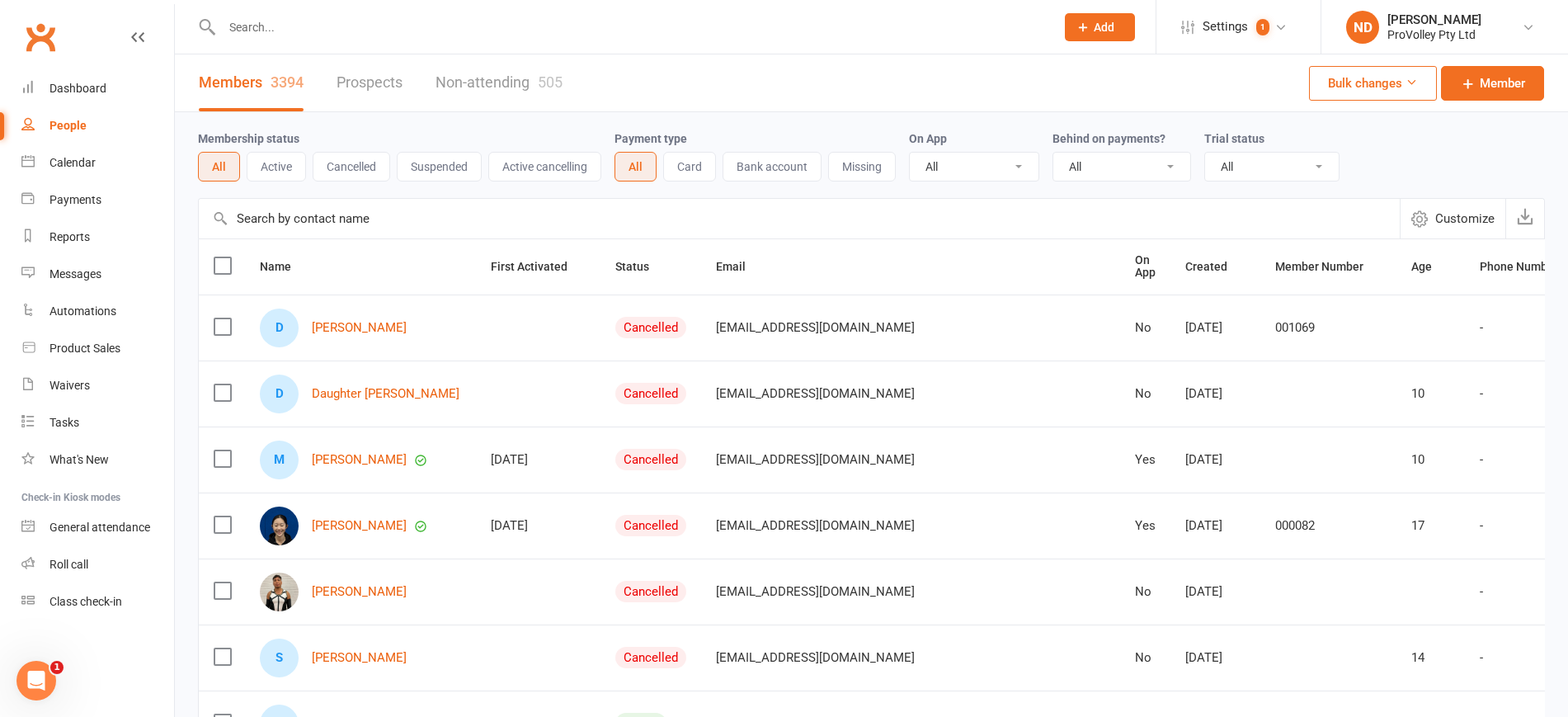
paste input "Lili Huang"
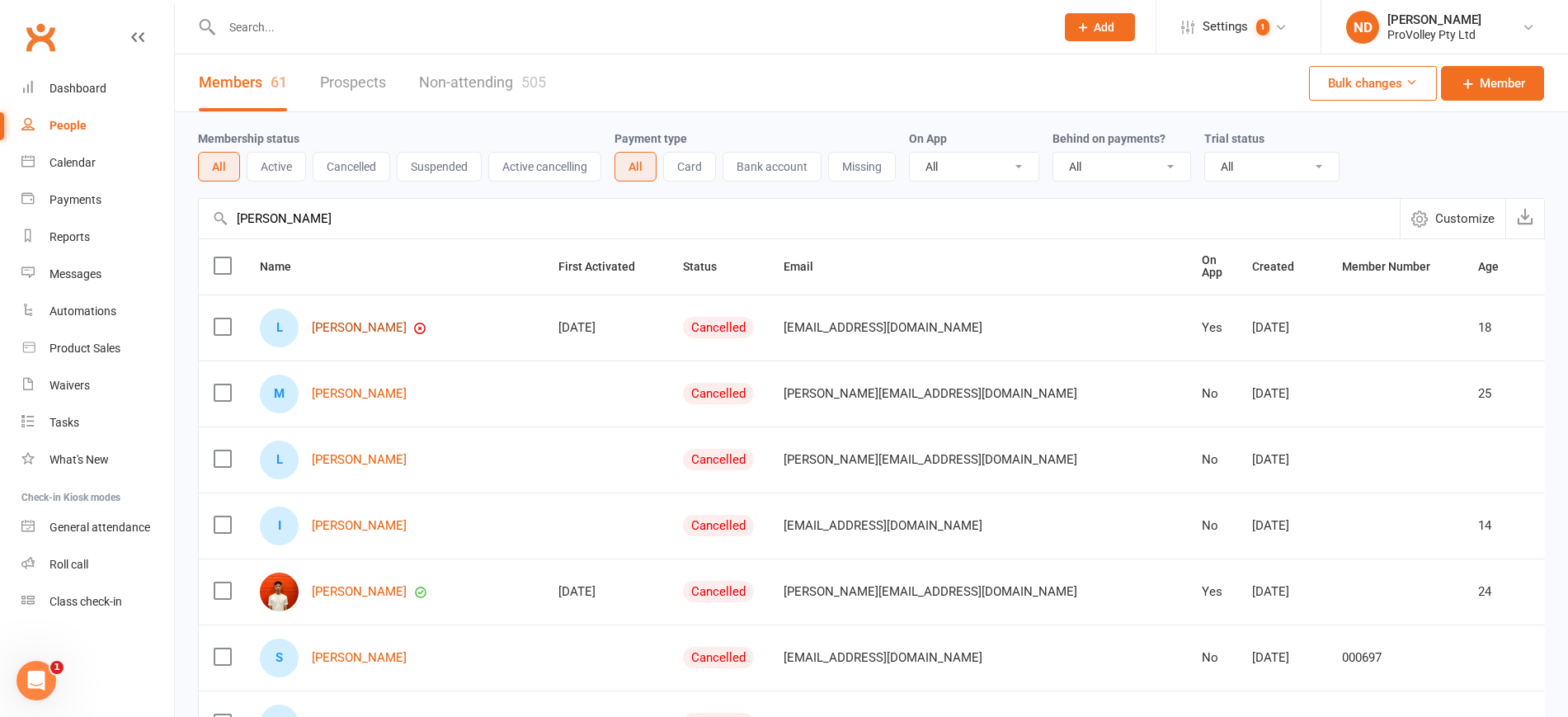
type input "Lili Huang"
click at [341, 322] on link "Lily Huang" at bounding box center [359, 328] width 95 height 14
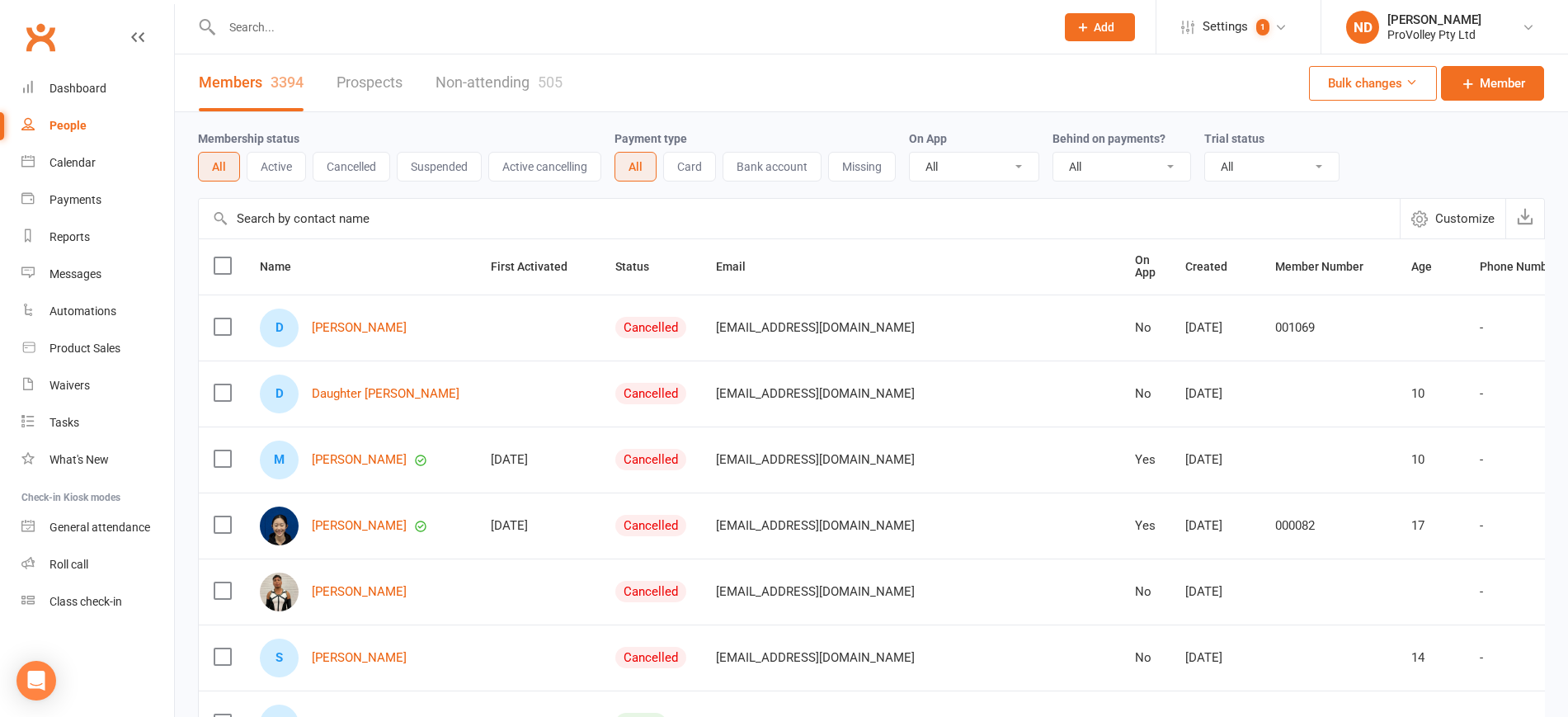
select select "100"
click at [80, 165] on div "Calendar" at bounding box center [72, 162] width 46 height 14
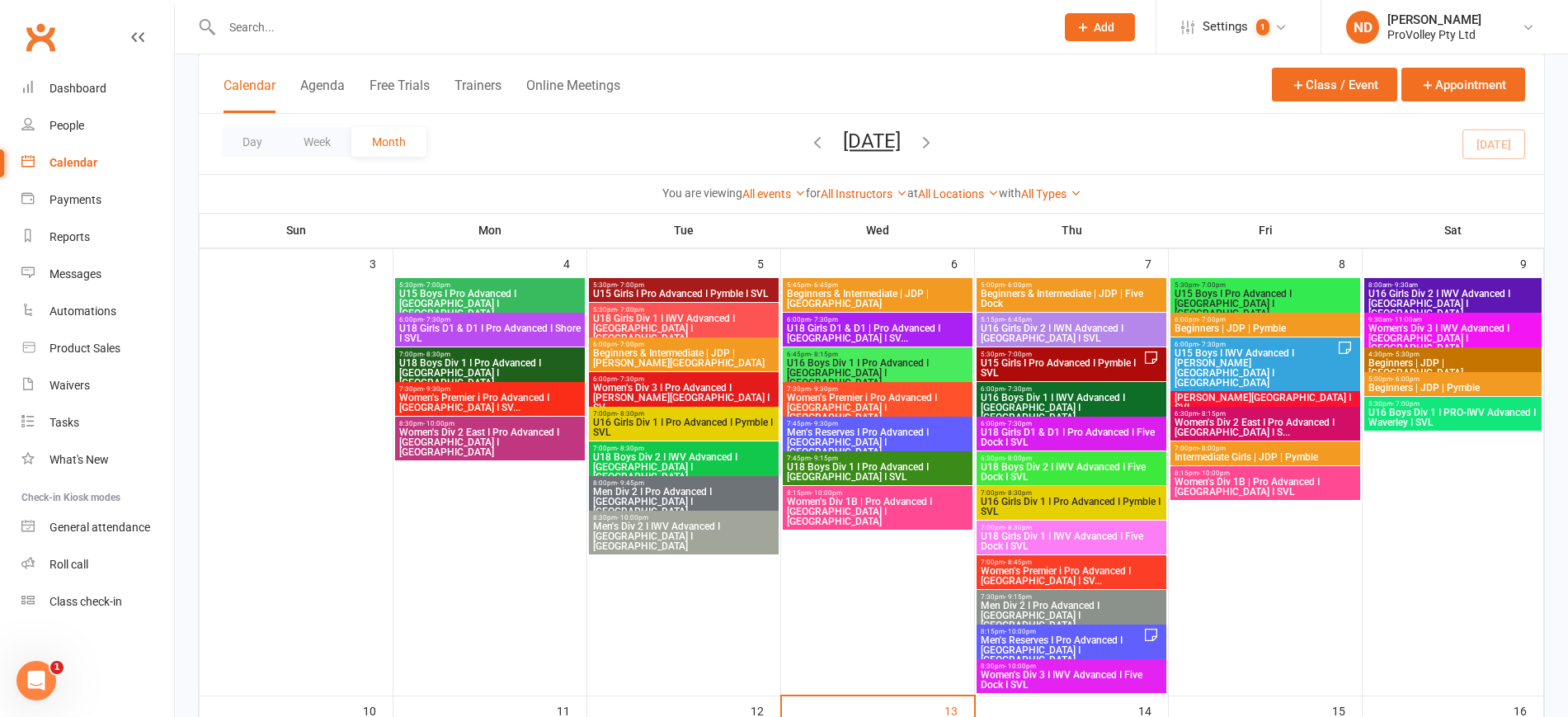
scroll to position [515, 0]
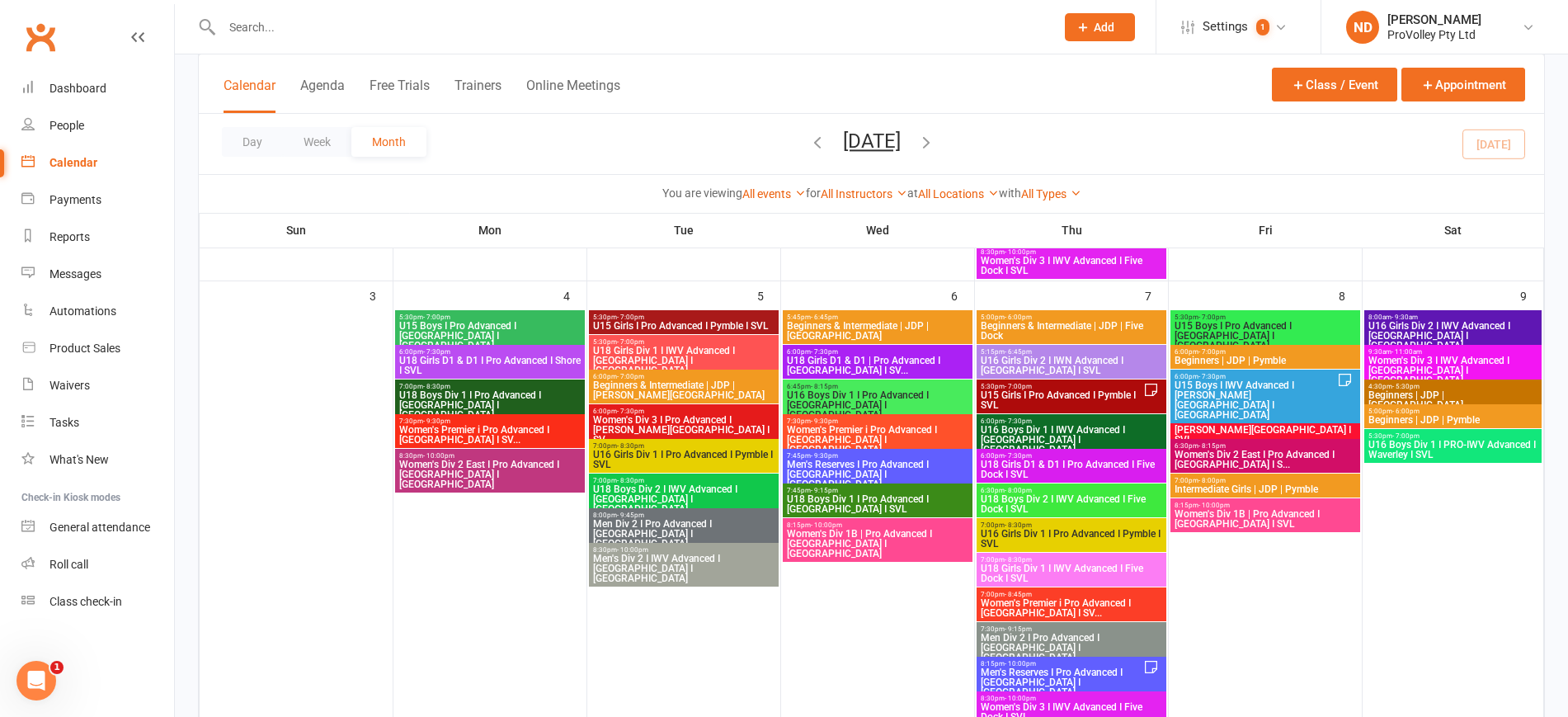
click at [1121, 393] on span "U15 Girls I Pro Advanced I Pymble I SVL" at bounding box center [1061, 401] width 164 height 20
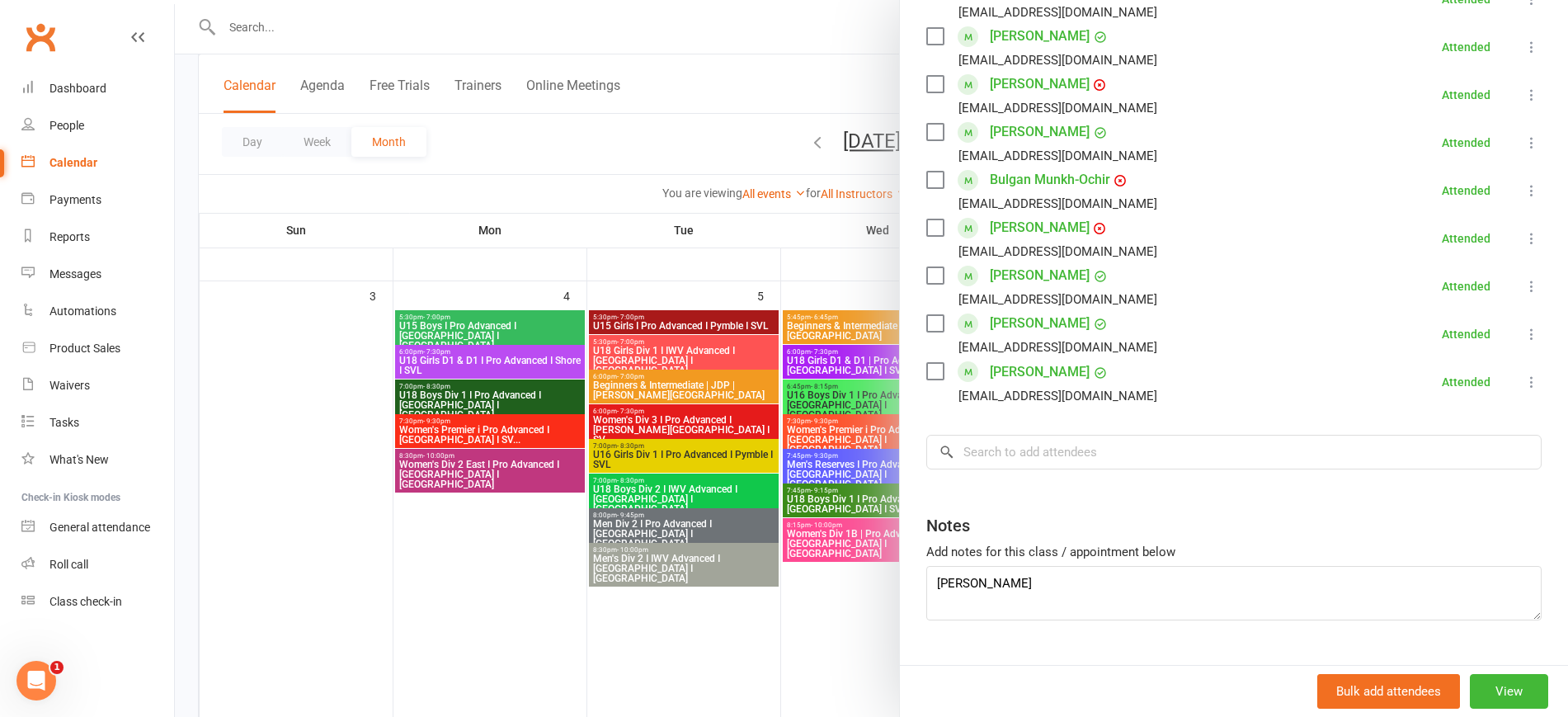
scroll to position [704, 0]
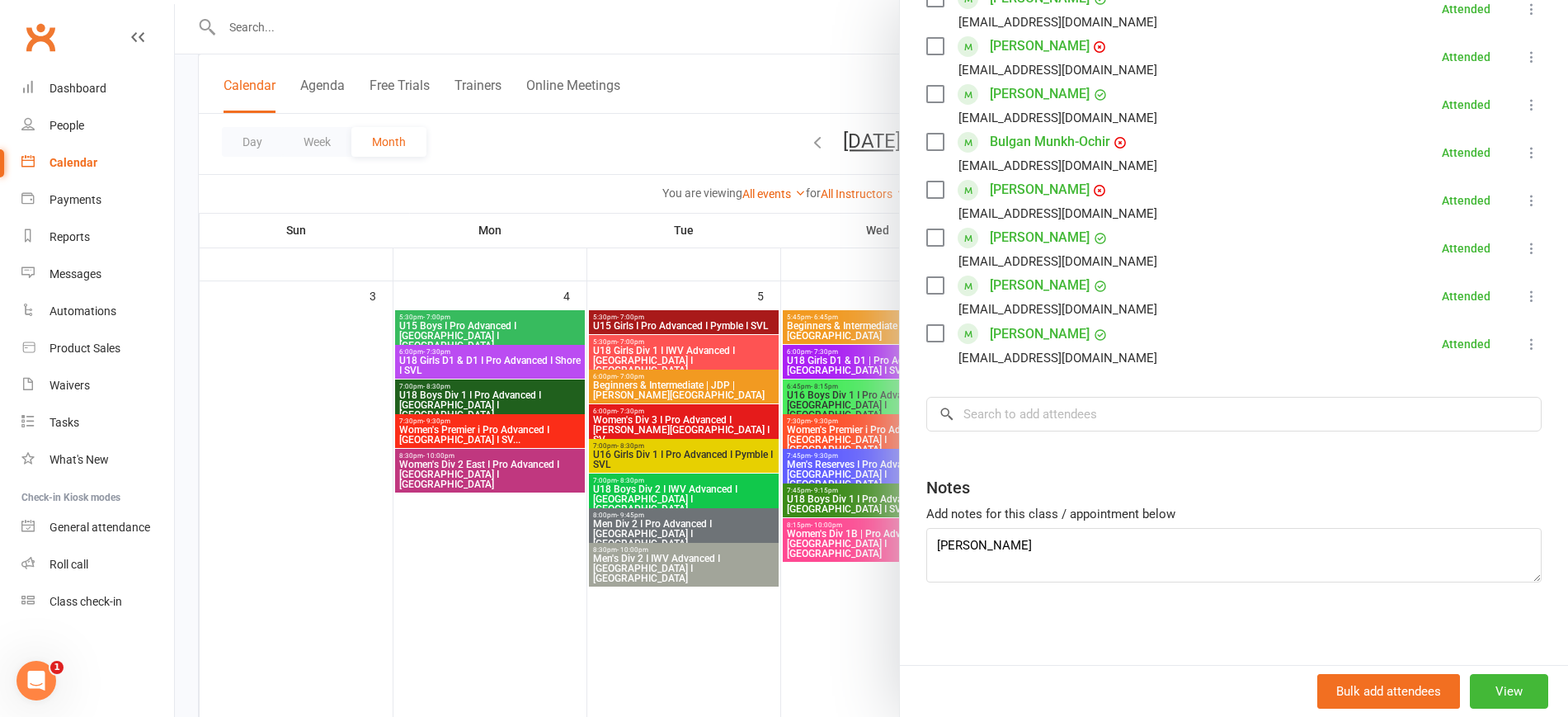
click at [559, 590] on div at bounding box center [871, 358] width 1394 height 717
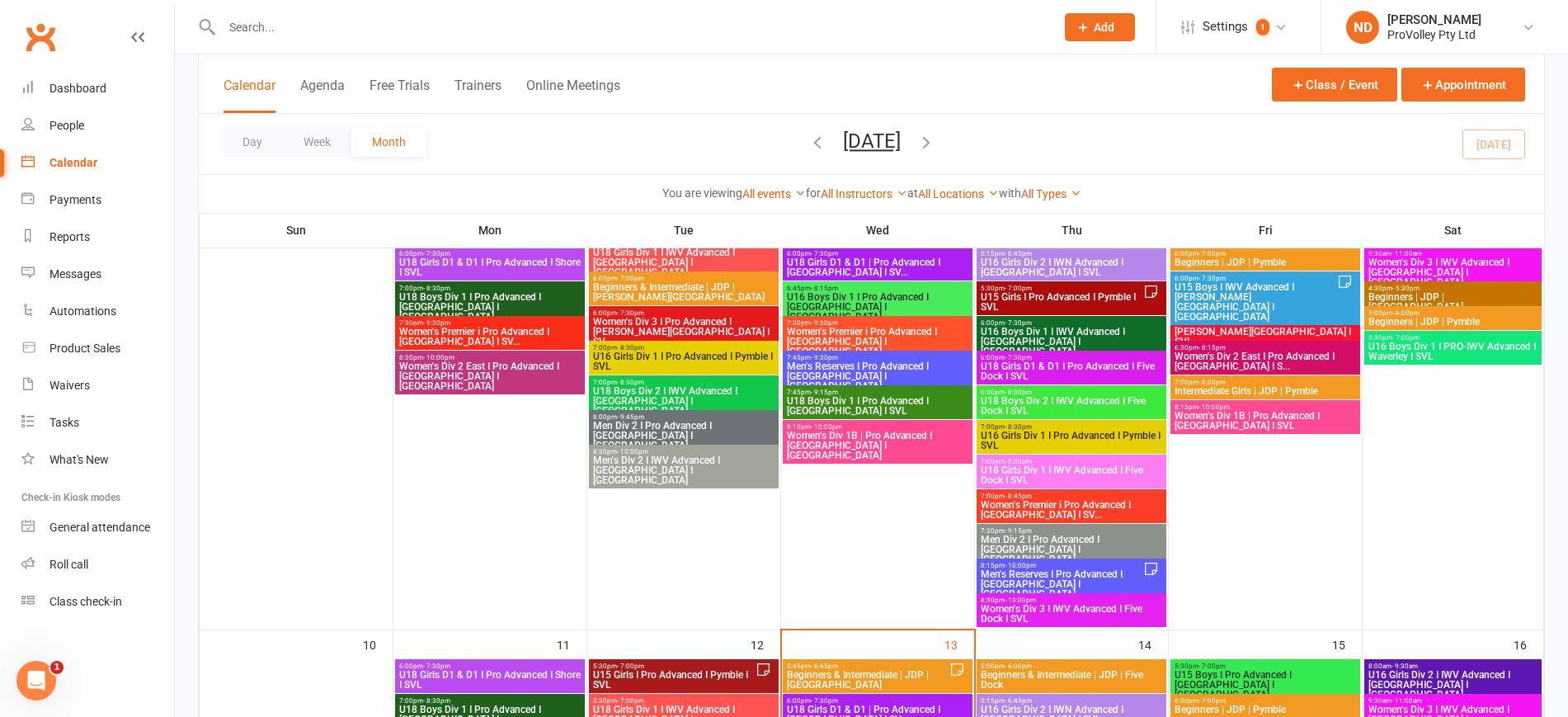
scroll to position [619, 0]
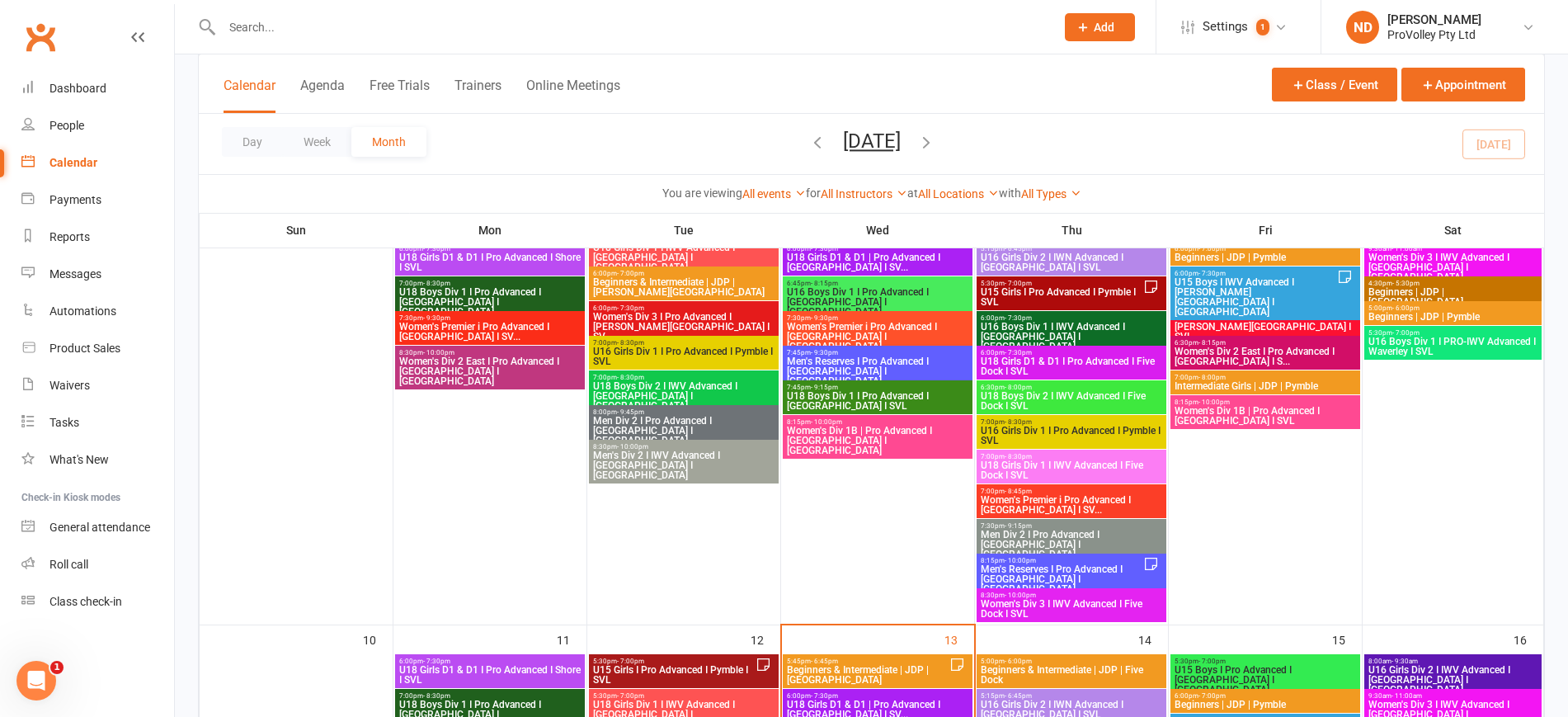
click at [1078, 566] on span "Men's Reserves I Pro Advanced I [GEOGRAPHIC_DATA] I [GEOGRAPHIC_DATA]" at bounding box center [1061, 579] width 164 height 30
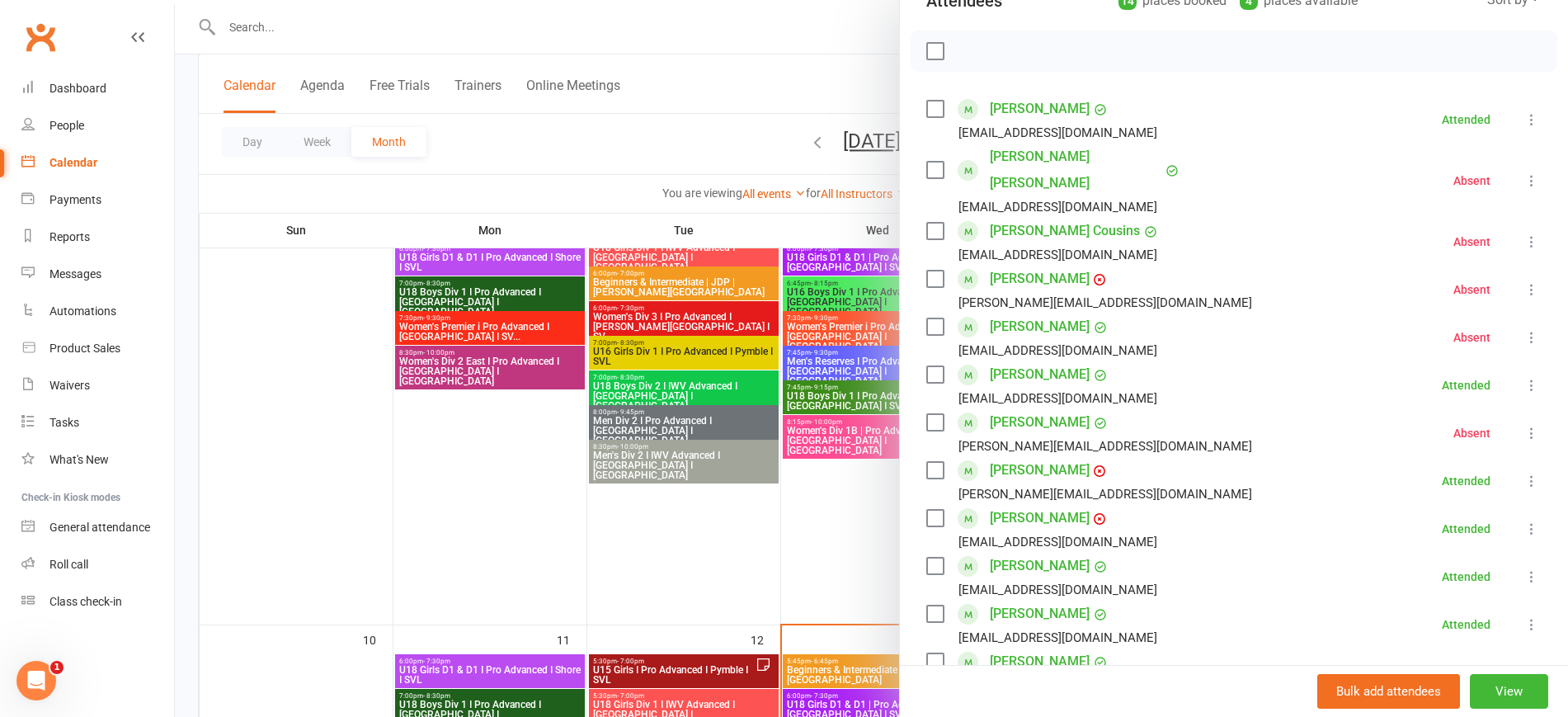
scroll to position [515, 0]
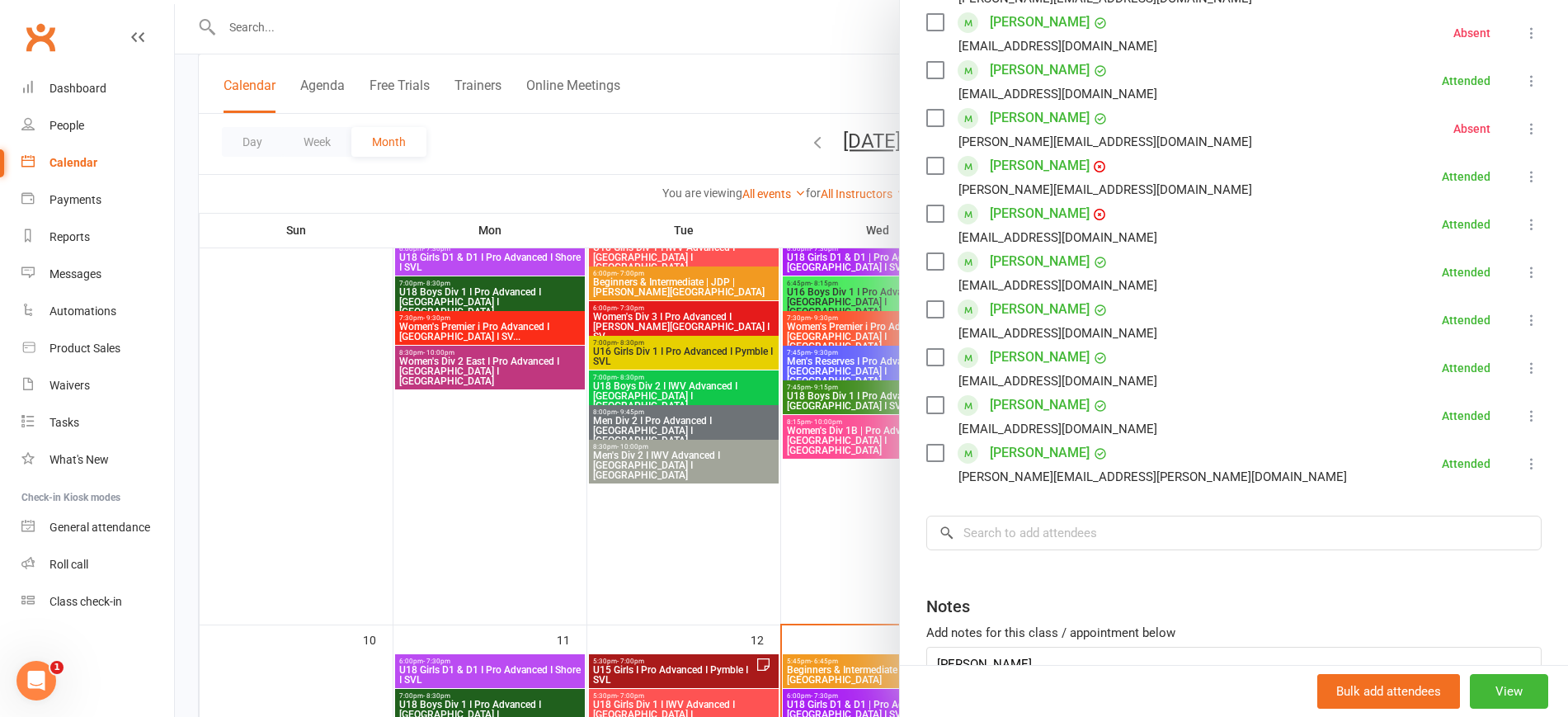
click at [666, 565] on div at bounding box center [871, 358] width 1394 height 717
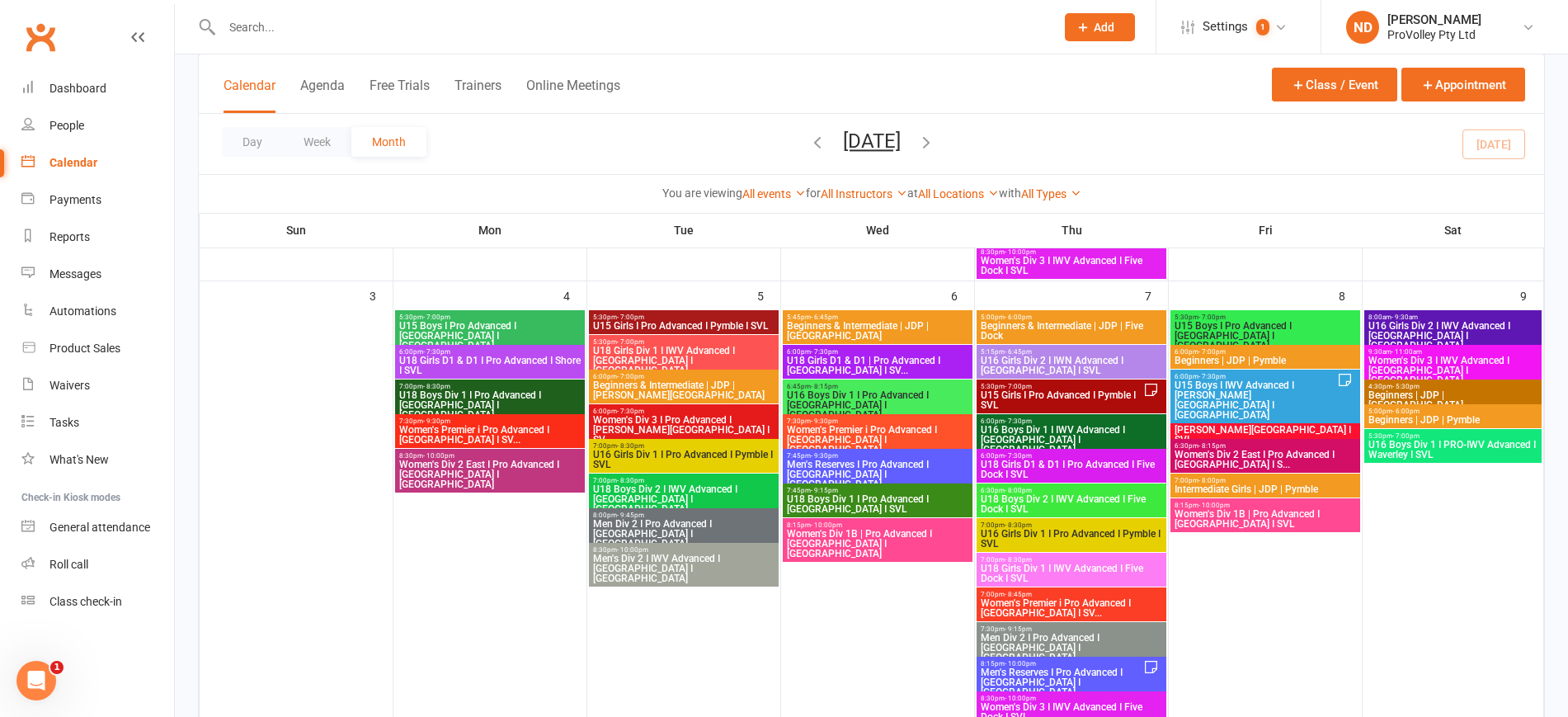
click at [1272, 392] on span "U15 Boys I IWV Advanced I [PERSON_NAME][GEOGRAPHIC_DATA] I [GEOGRAPHIC_DATA]" at bounding box center [1255, 401] width 164 height 40
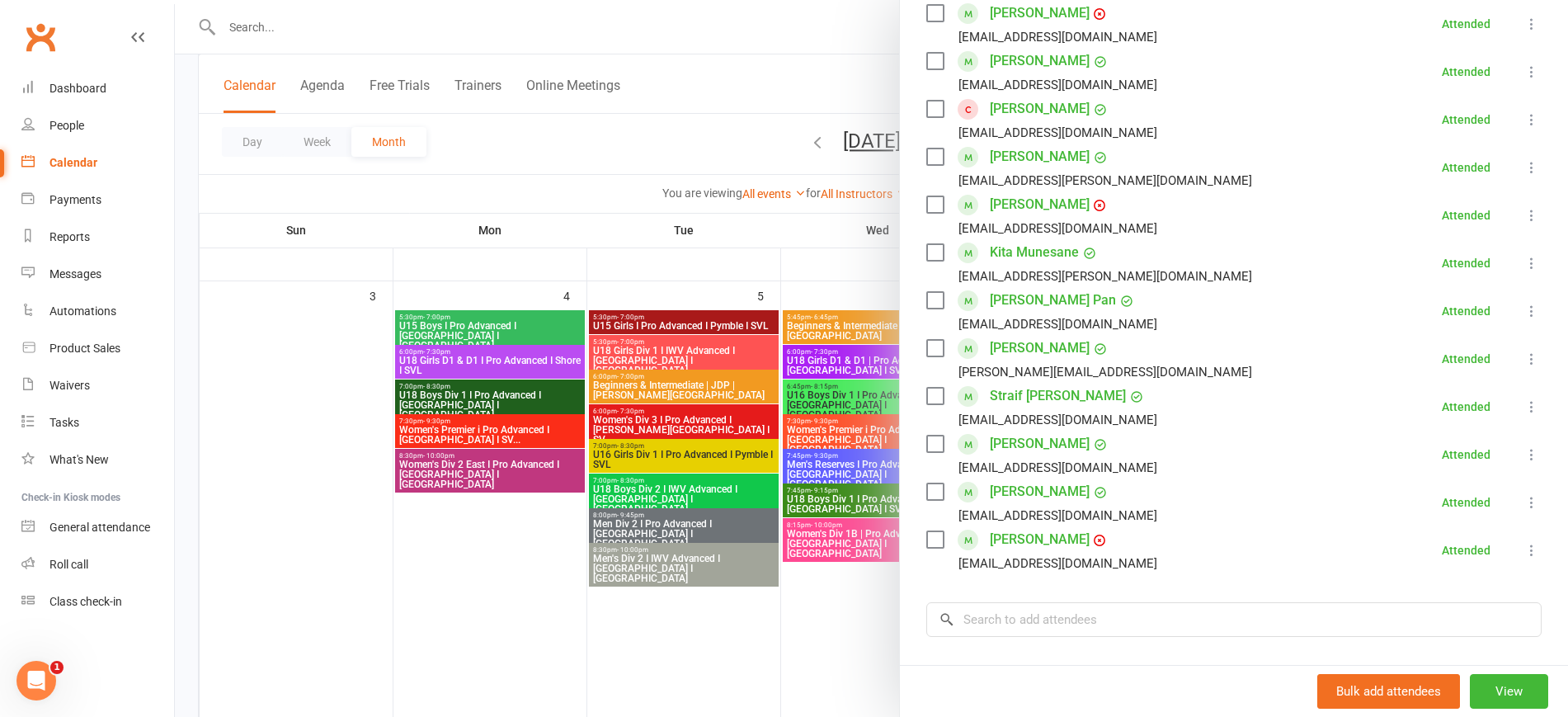
scroll to position [412, 0]
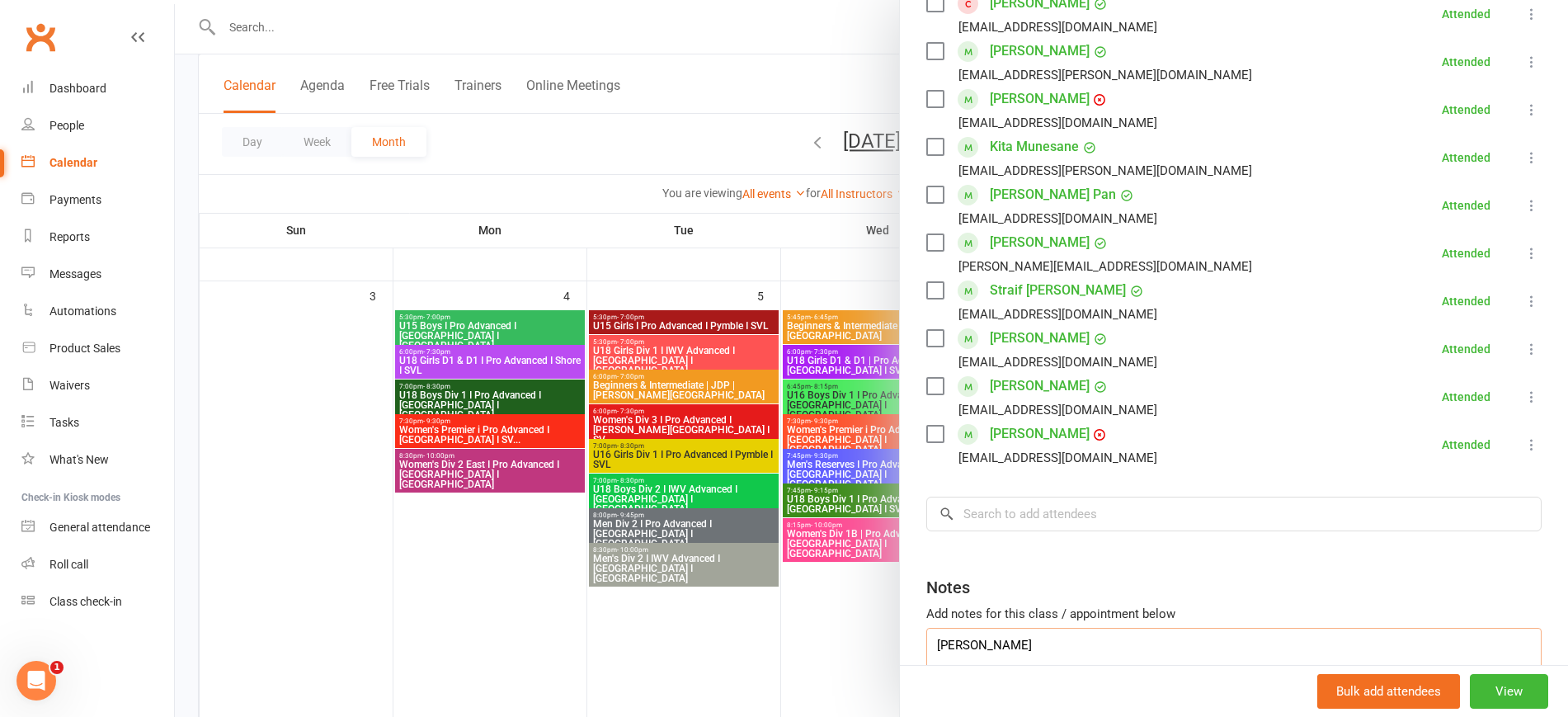
drag, startPoint x: 1034, startPoint y: 644, endPoint x: 931, endPoint y: 645, distance: 103.0
click at [931, 645] on textarea "alex zeuv" at bounding box center [1234, 656] width 615 height 54
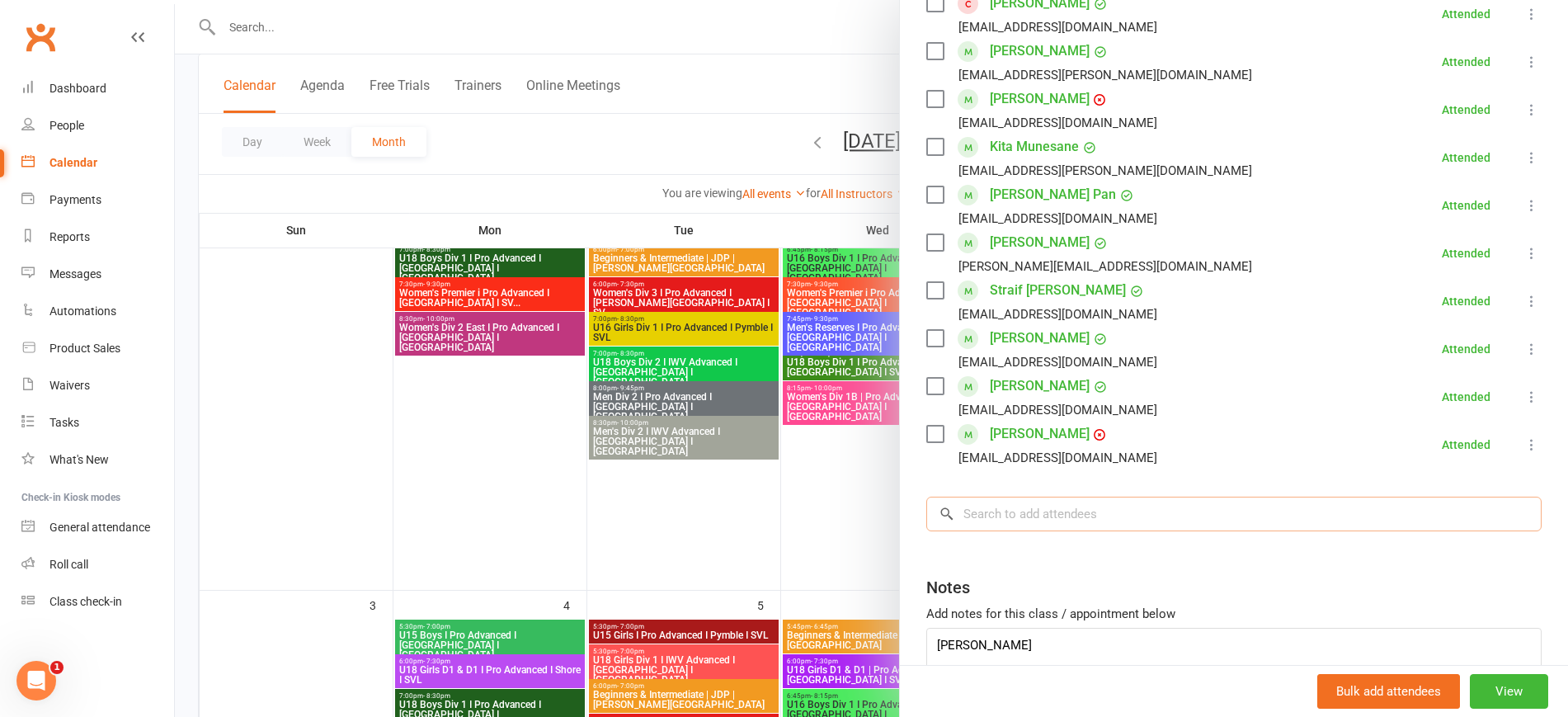
click at [973, 507] on input "search" at bounding box center [1234, 514] width 615 height 34
paste input "Alexander Zuev-Elbacha"
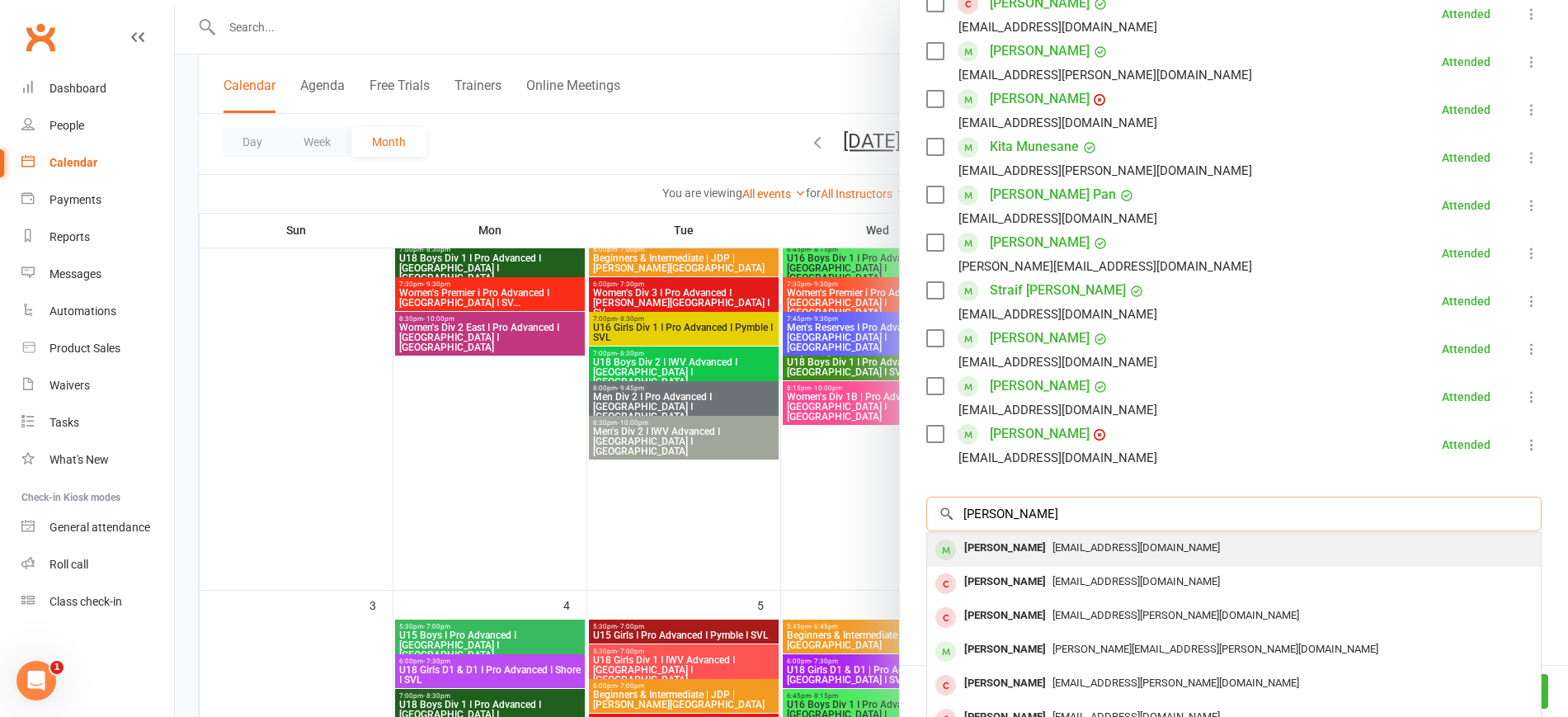
type input "Alexander Zuev-Elbacha"
click at [1053, 543] on div "Alexander Zuev-Elbacha" at bounding box center [1005, 548] width 95 height 24
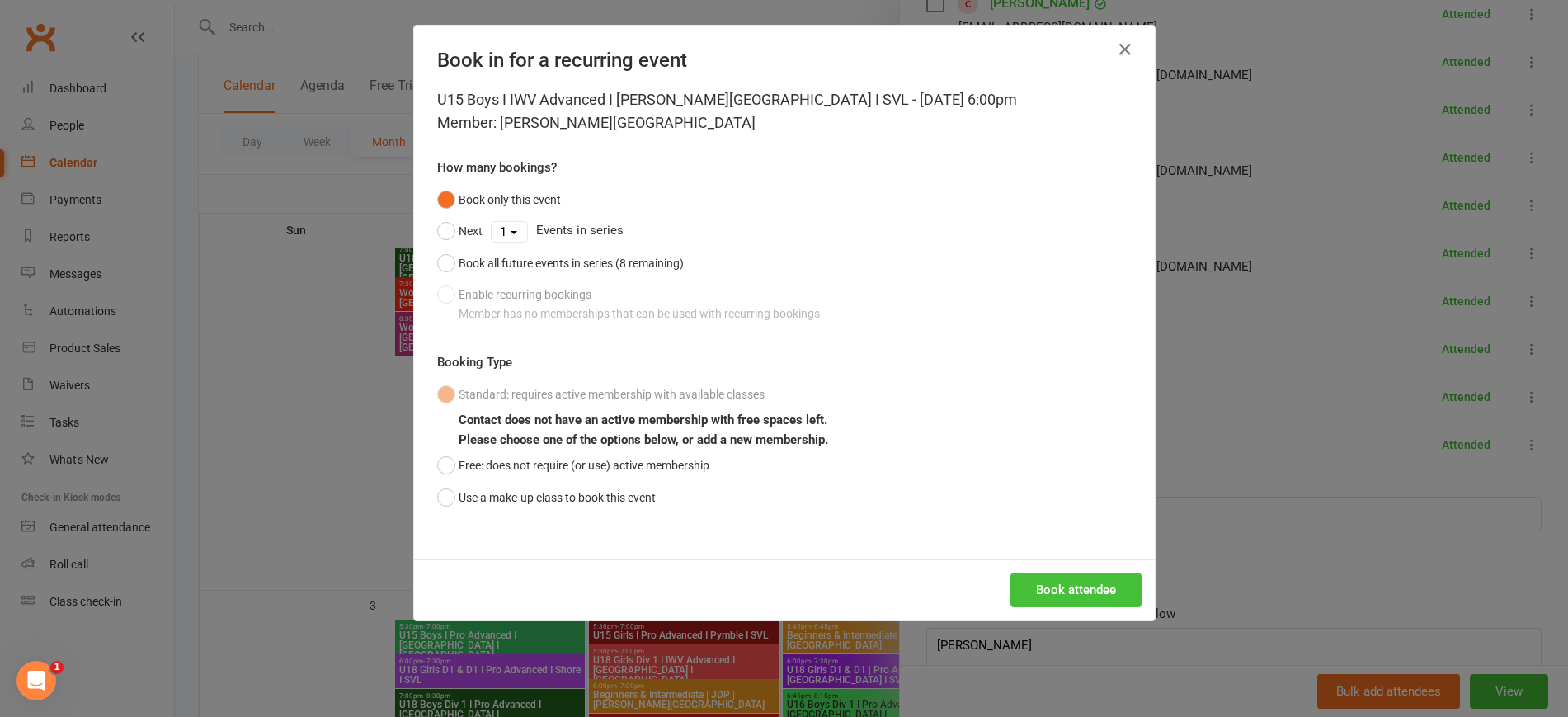
click at [1065, 596] on button "Book attendee" at bounding box center [1075, 590] width 131 height 34
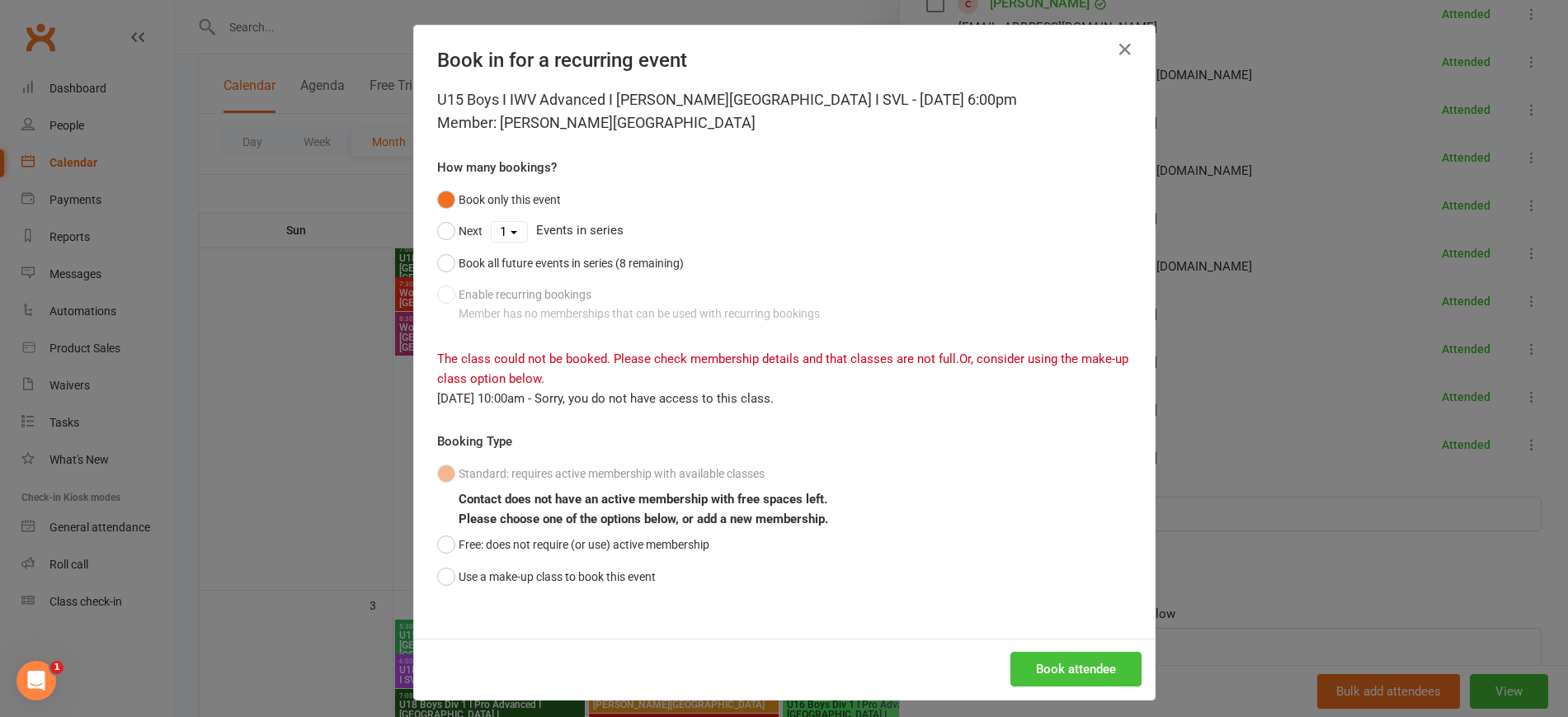
click at [1052, 675] on button "Book attendee" at bounding box center [1075, 669] width 131 height 34
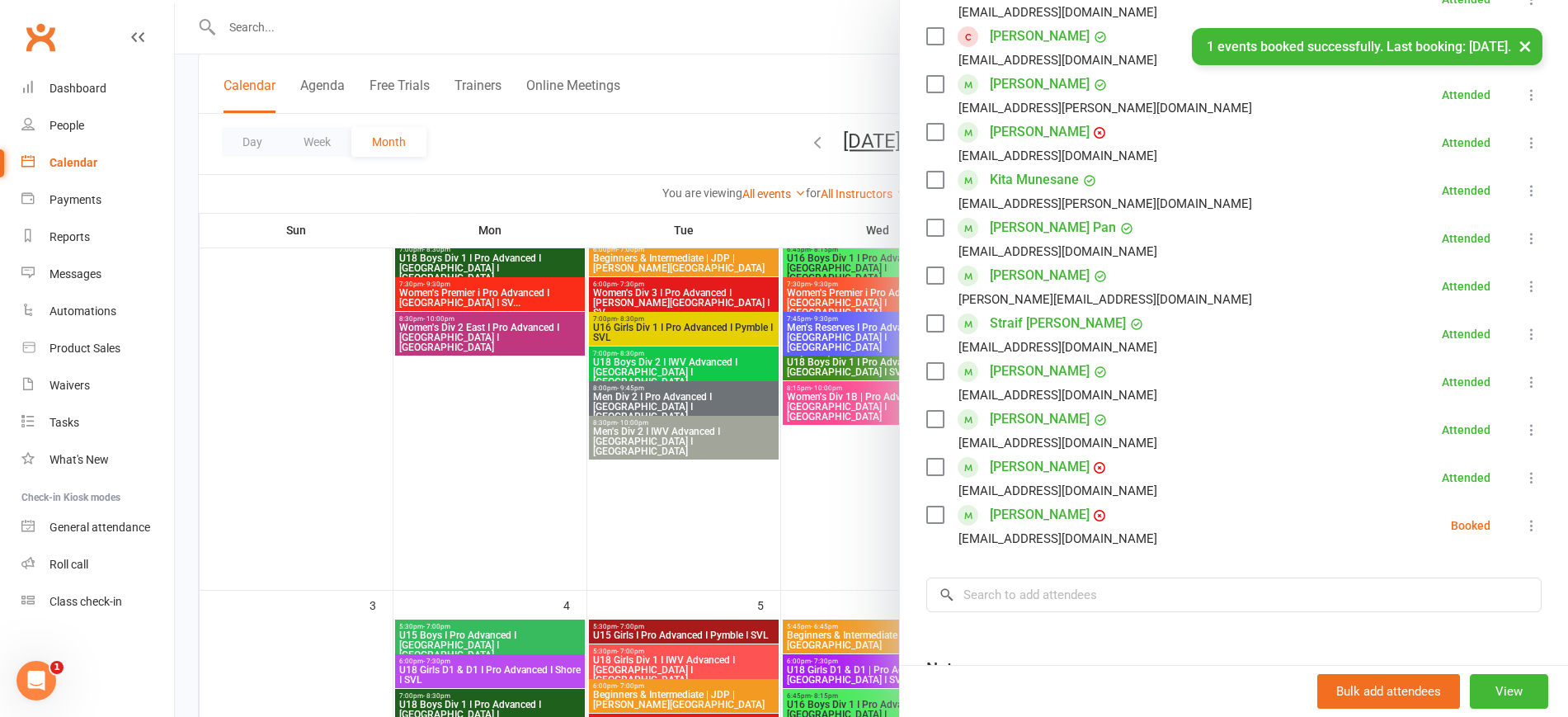
scroll to position [515, 0]
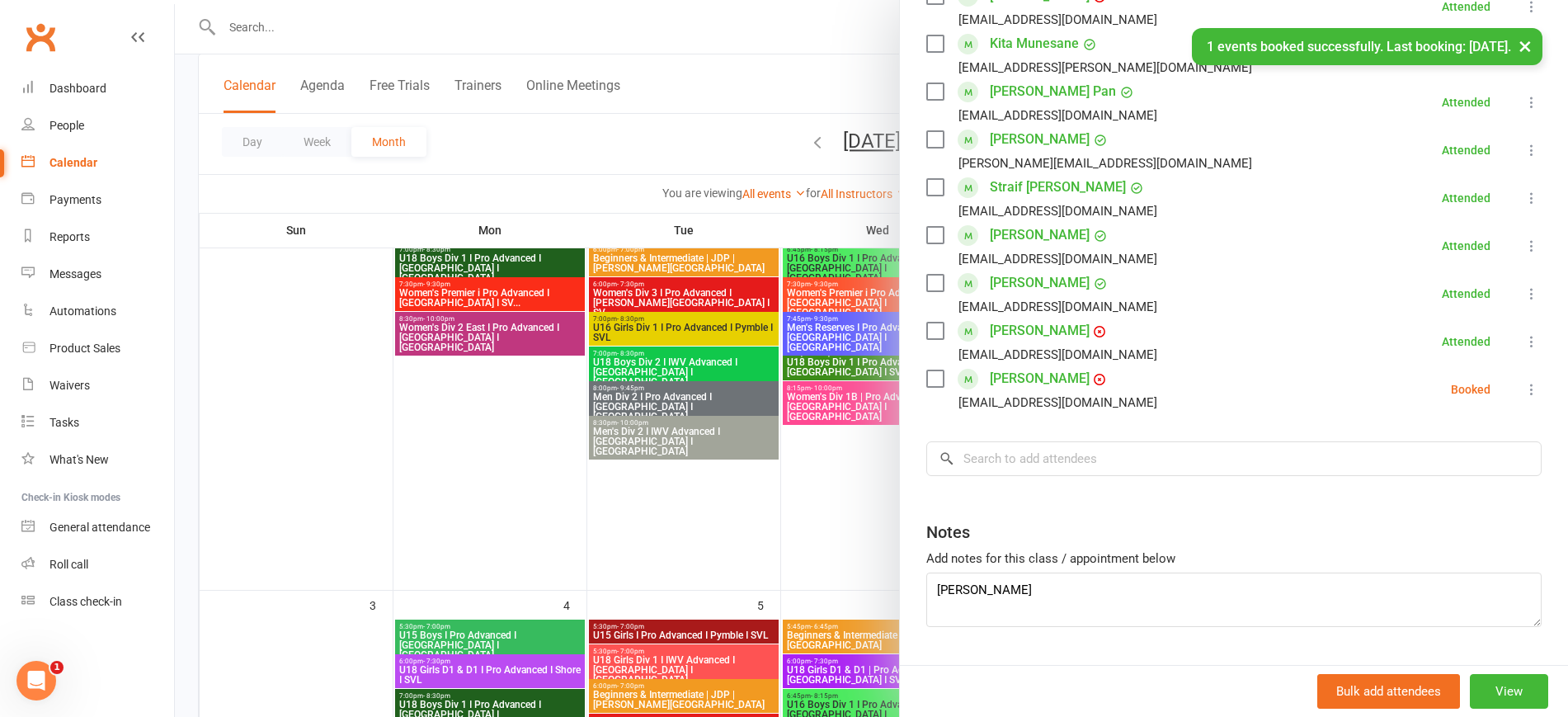
click at [1524, 382] on icon at bounding box center [1532, 390] width 16 height 16
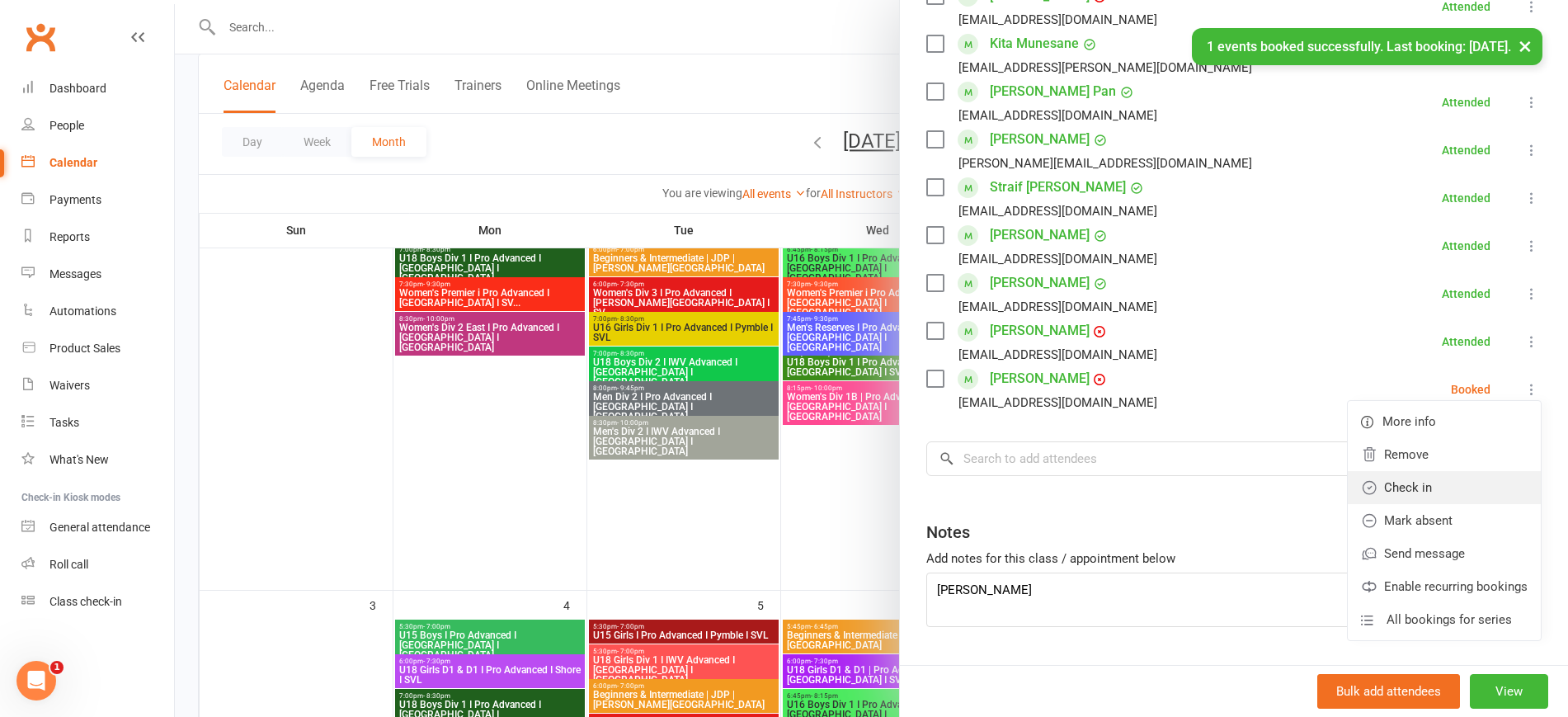
click at [1424, 490] on link "Check in" at bounding box center [1444, 487] width 193 height 33
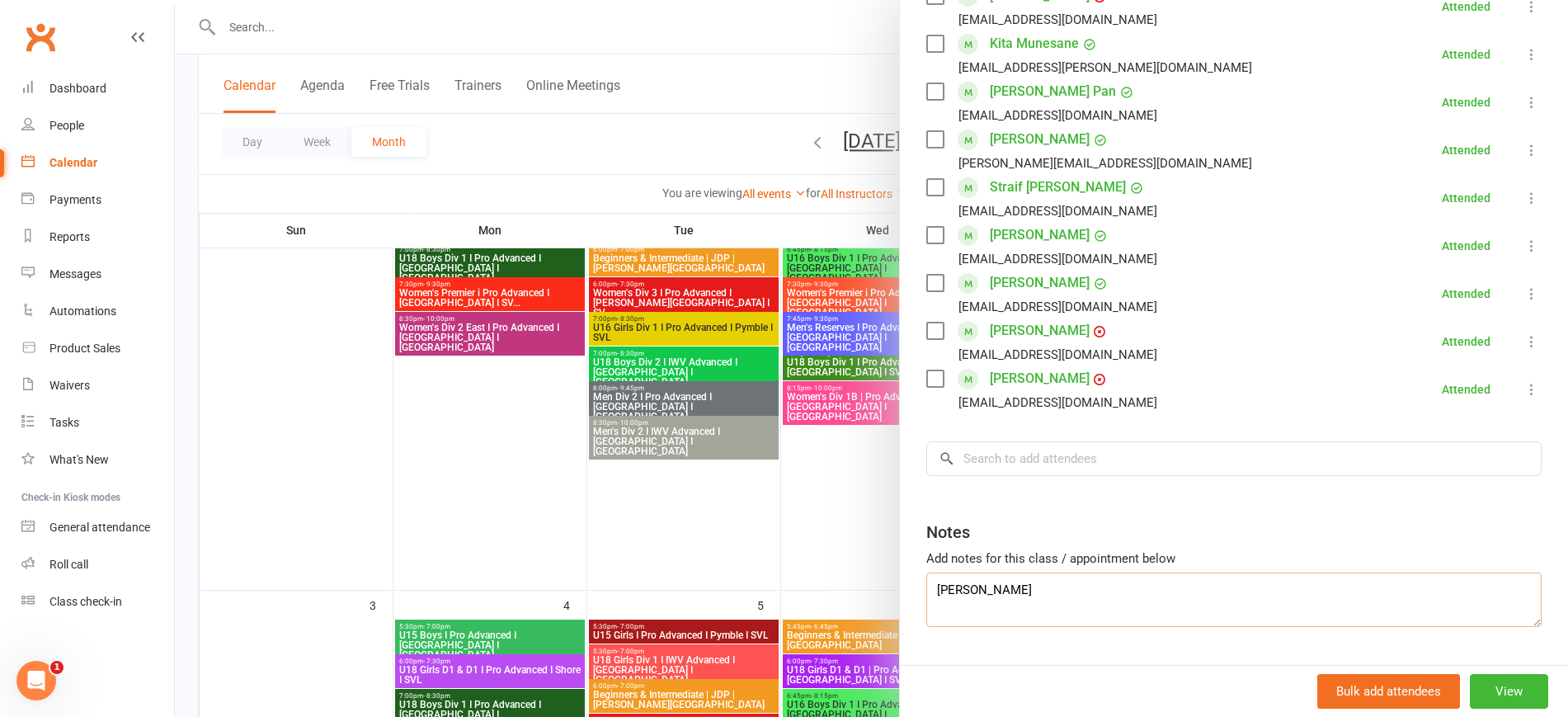
drag, startPoint x: 1021, startPoint y: 588, endPoint x: 906, endPoint y: 595, distance: 115.2
click at [906, 595] on div "Class kiosk mode Roll call 6:00 PM - 7:30 PM, Friday, August, 8, 2025 with Jia …" at bounding box center [1234, 132] width 668 height 1156
click at [477, 436] on div at bounding box center [871, 358] width 1394 height 717
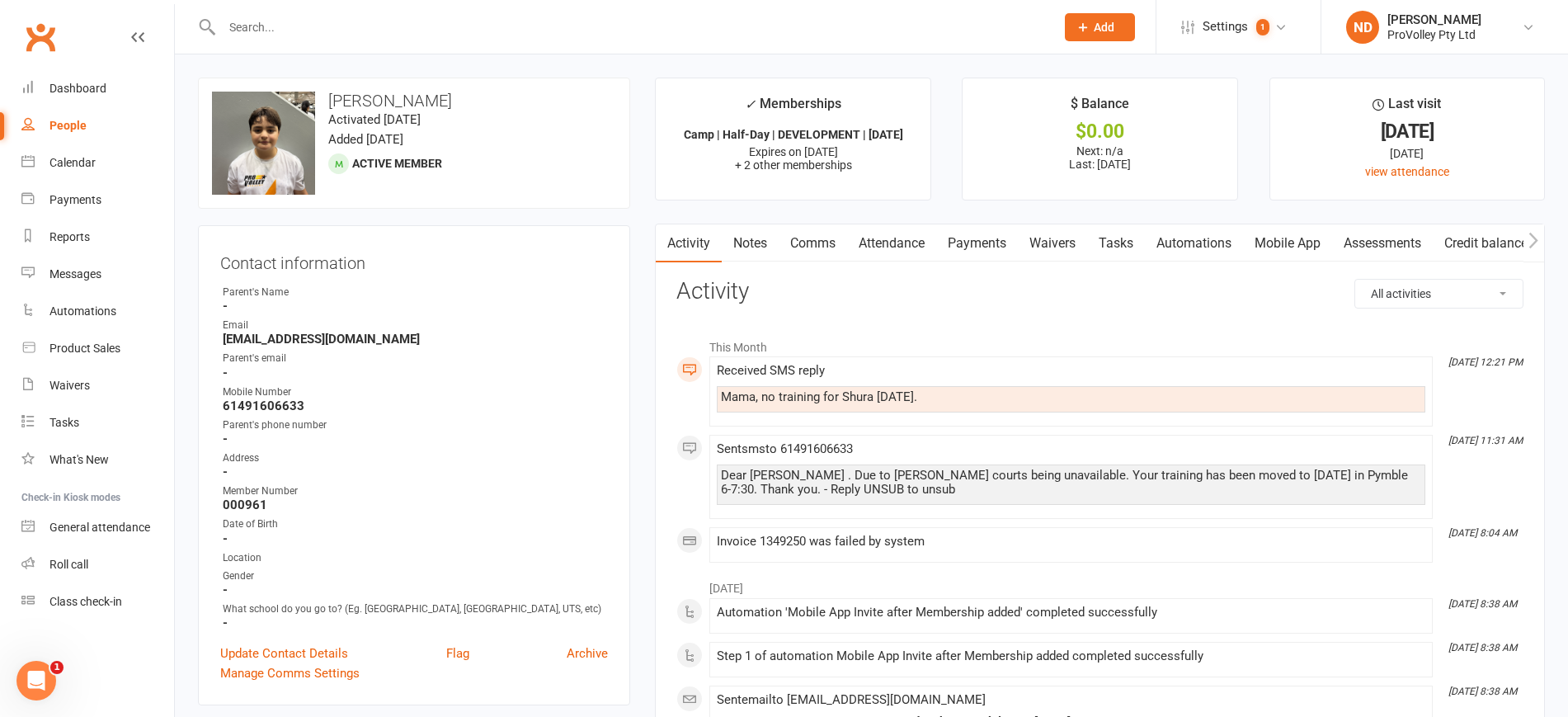
drag, startPoint x: 516, startPoint y: 96, endPoint x: 326, endPoint y: 107, distance: 190.3
click at [326, 107] on h3 "[PERSON_NAME]" at bounding box center [414, 100] width 404 height 18
copy h3 "[PERSON_NAME]"
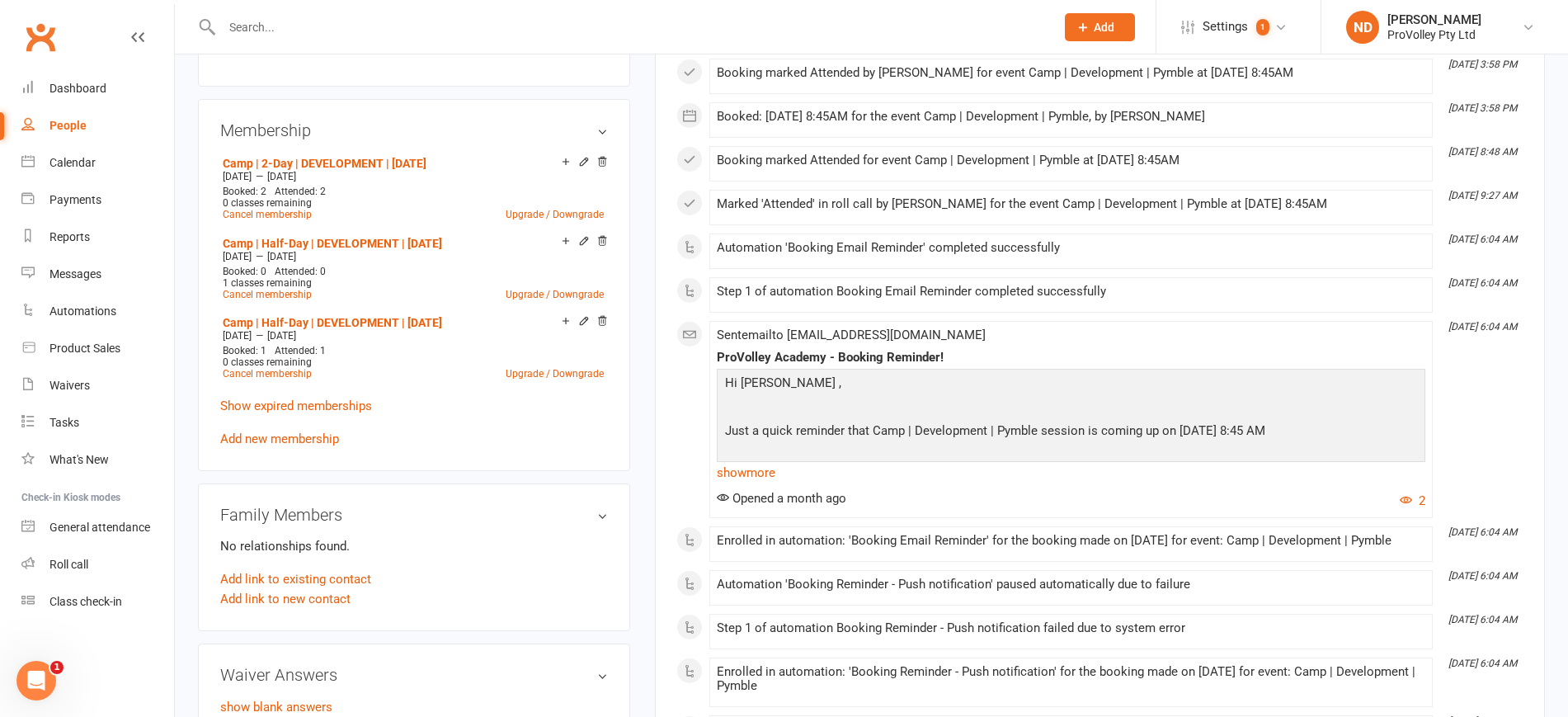
scroll to position [1032, 0]
click at [345, 404] on membership-list "Camp | 2-Day | DEVELOPMENT | April 2025 Jul 11 2025 — Sep 10 2025 Booked: 2 Att…" at bounding box center [414, 298] width 388 height 295
click at [348, 412] on link "Show expired memberships" at bounding box center [296, 405] width 152 height 14
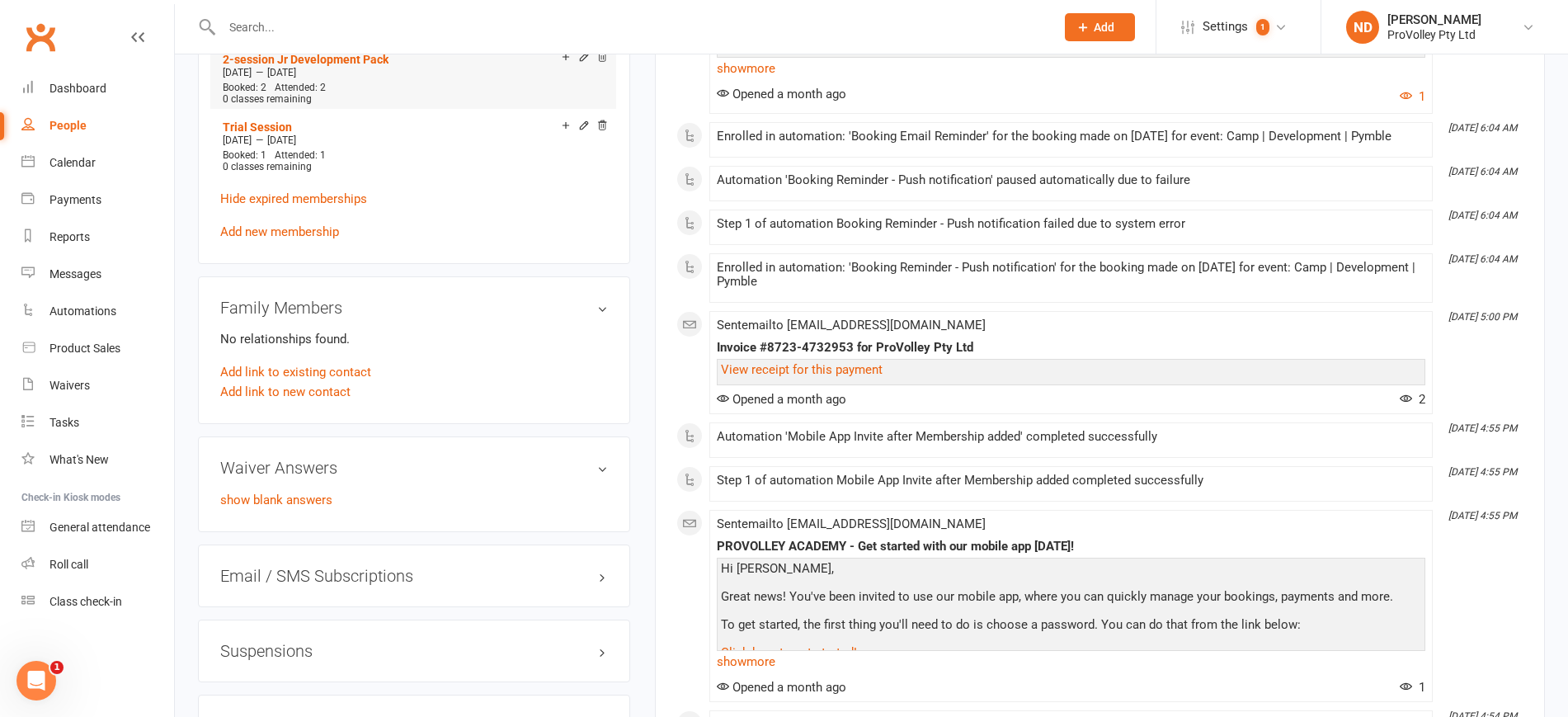
scroll to position [1650, 0]
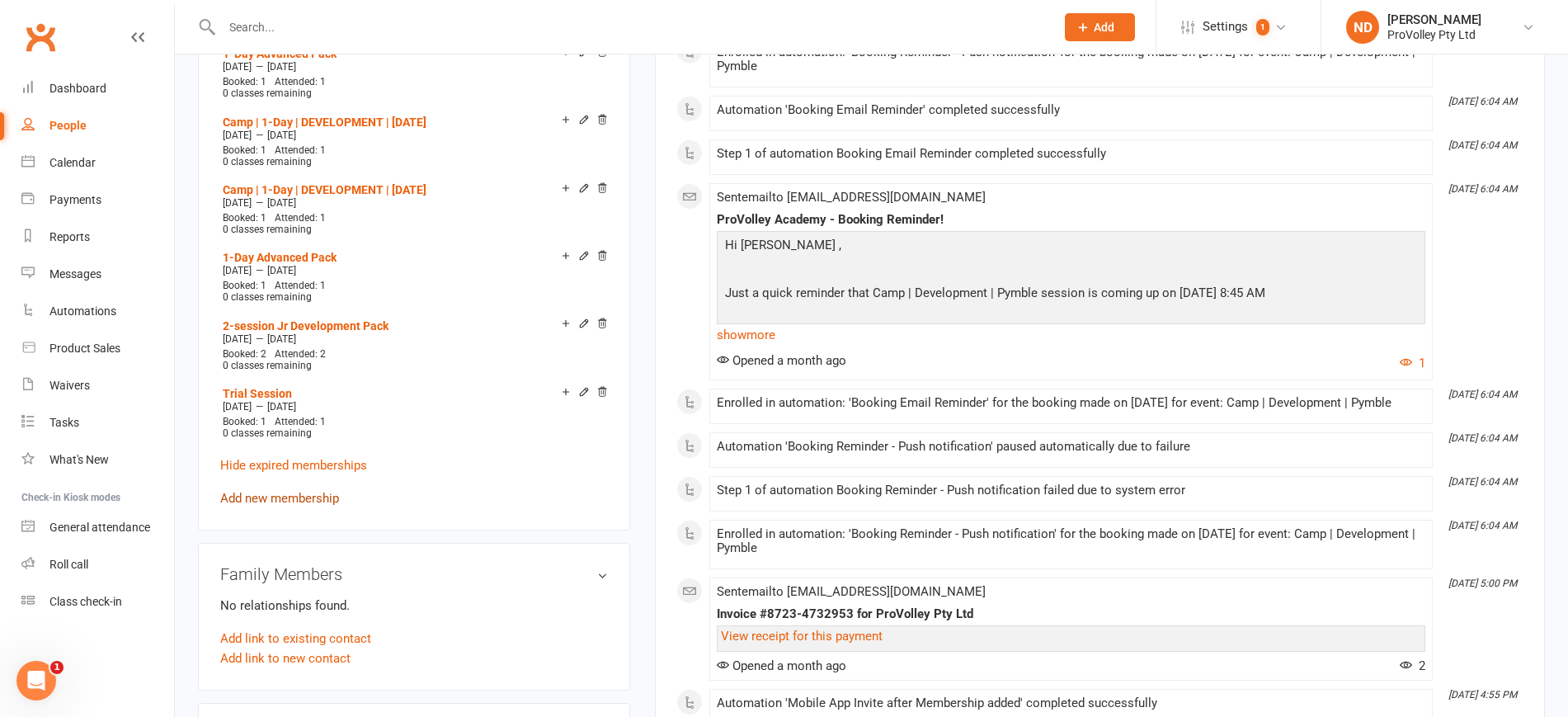
click at [309, 500] on link "Add new membership" at bounding box center [279, 498] width 118 height 14
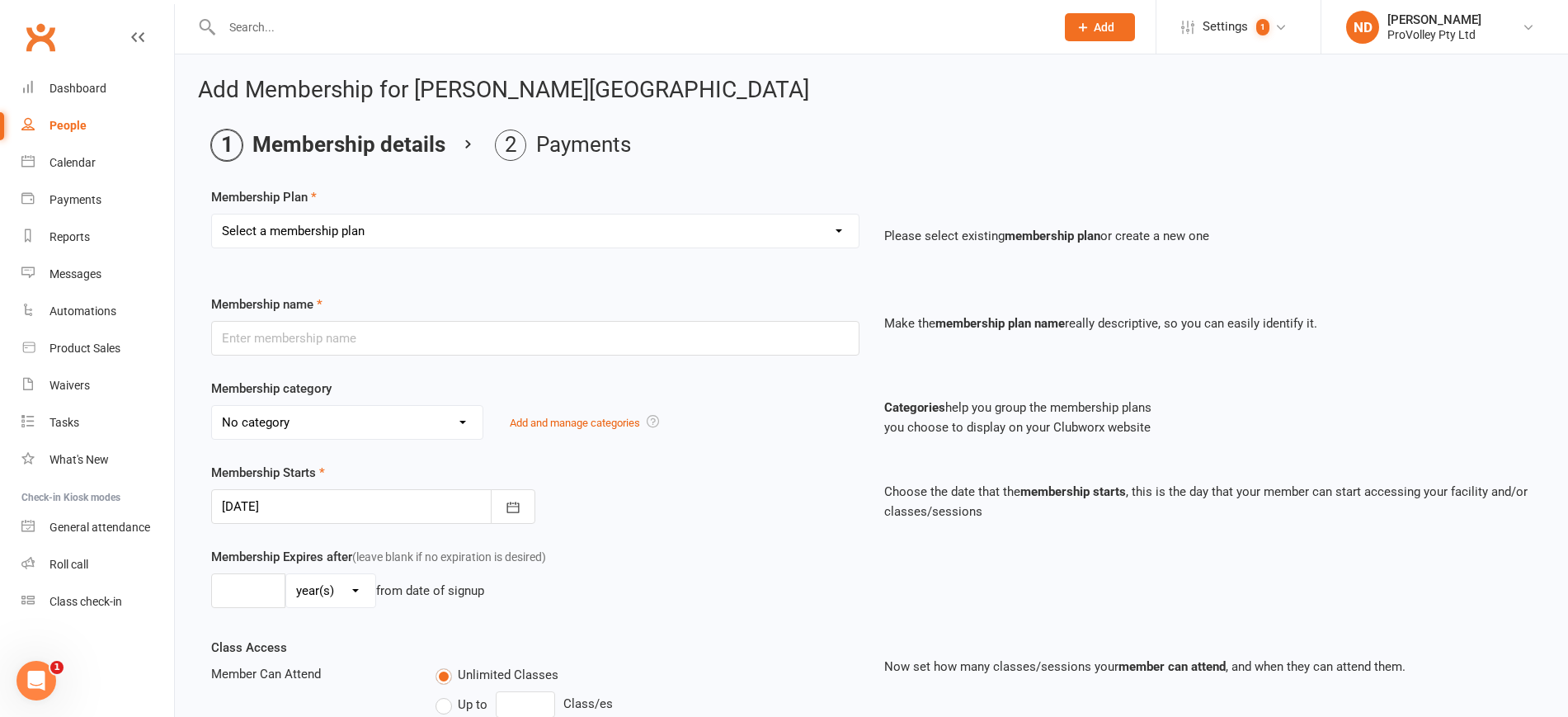
click at [388, 231] on select "Select a membership plan Create new Membership Plan SVL Team 1-Day Trial SVL Te…" at bounding box center [536, 231] width 647 height 33
select select "15"
click at [212, 214] on select "Select a membership plan Create new Membership Plan SVL Team 1-Day Trial SVL Te…" at bounding box center [536, 231] width 647 height 33
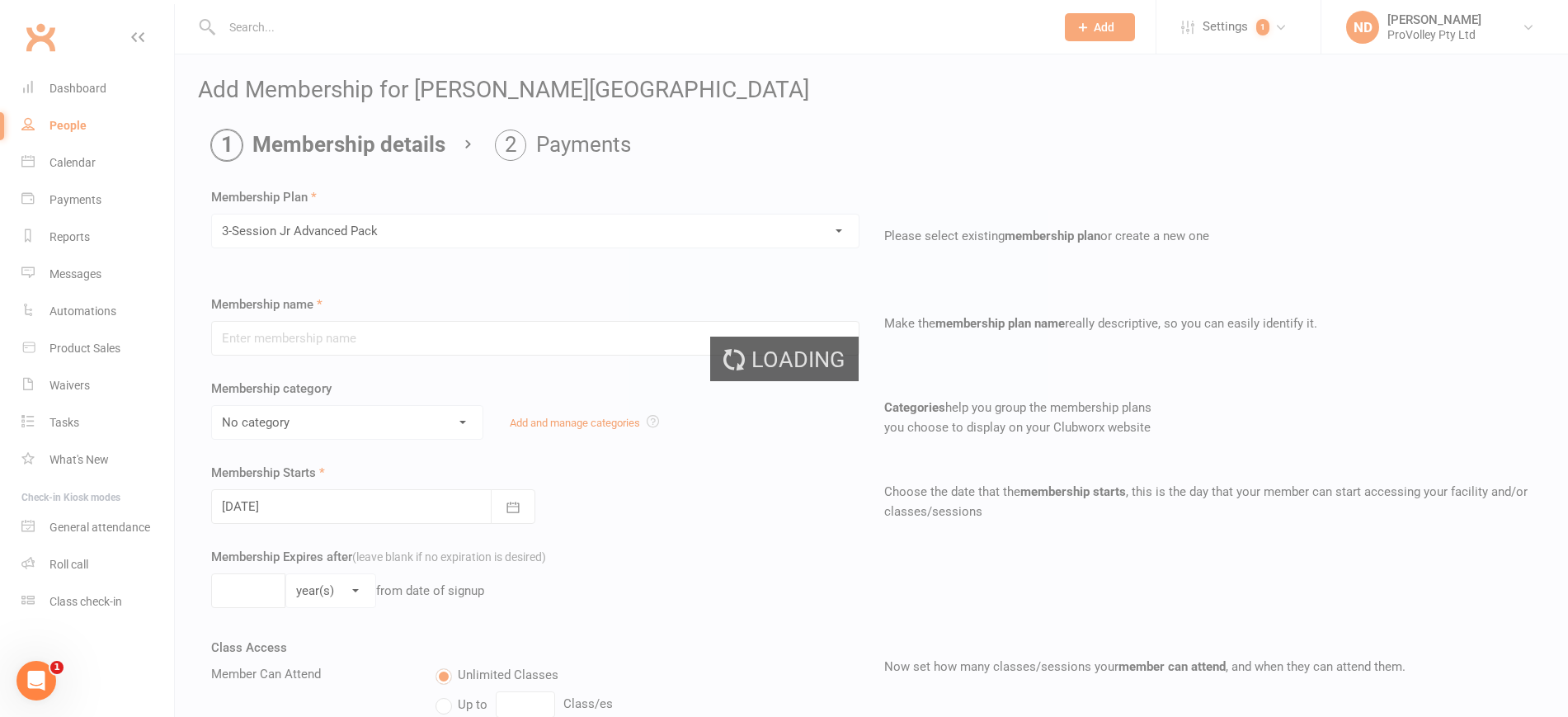
type input "3-Session Jr Advanced Pack"
select select "3"
type input "3"
select select "1"
type input "3"
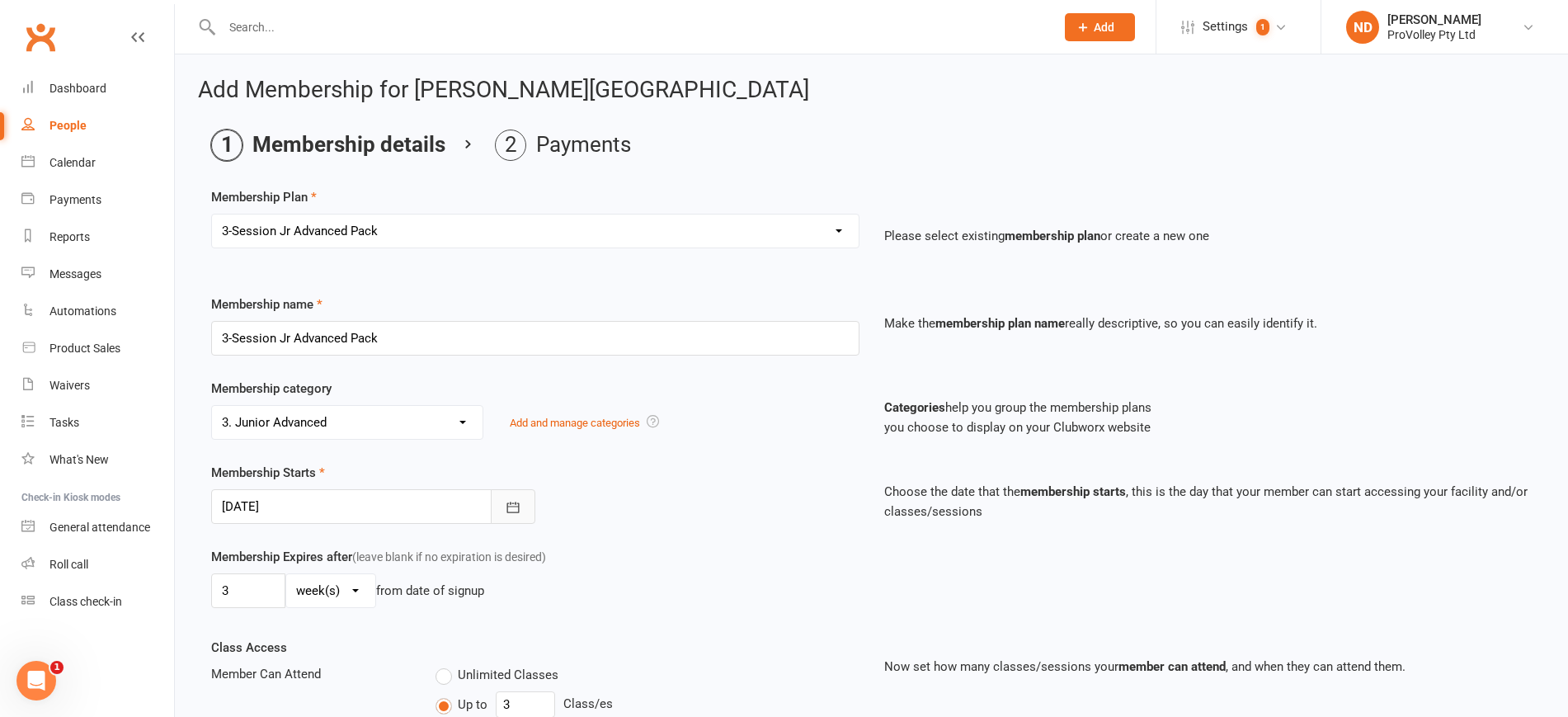
click at [521, 502] on icon "button" at bounding box center [513, 507] width 16 height 16
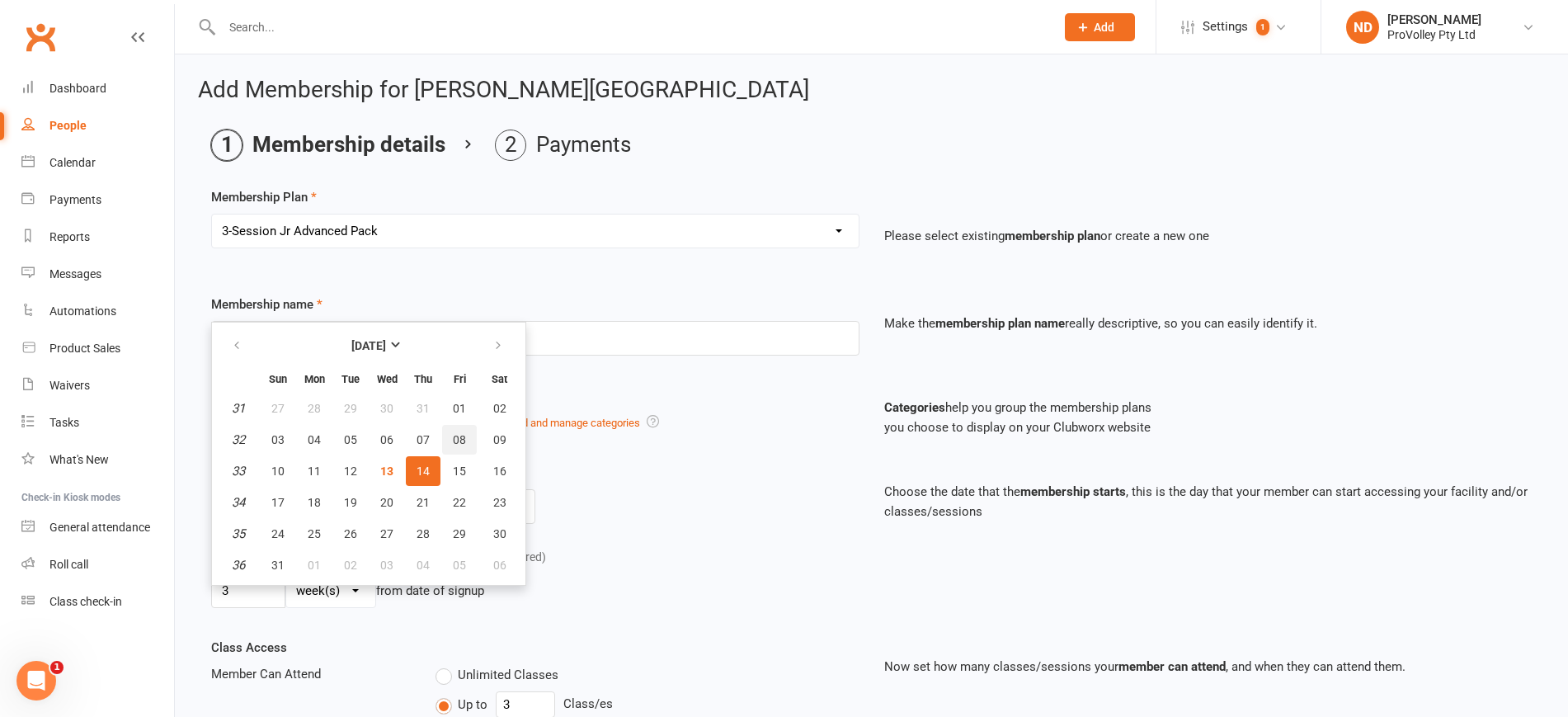
click at [455, 435] on span "08" at bounding box center [459, 439] width 14 height 14
type input "08 Aug 2025"
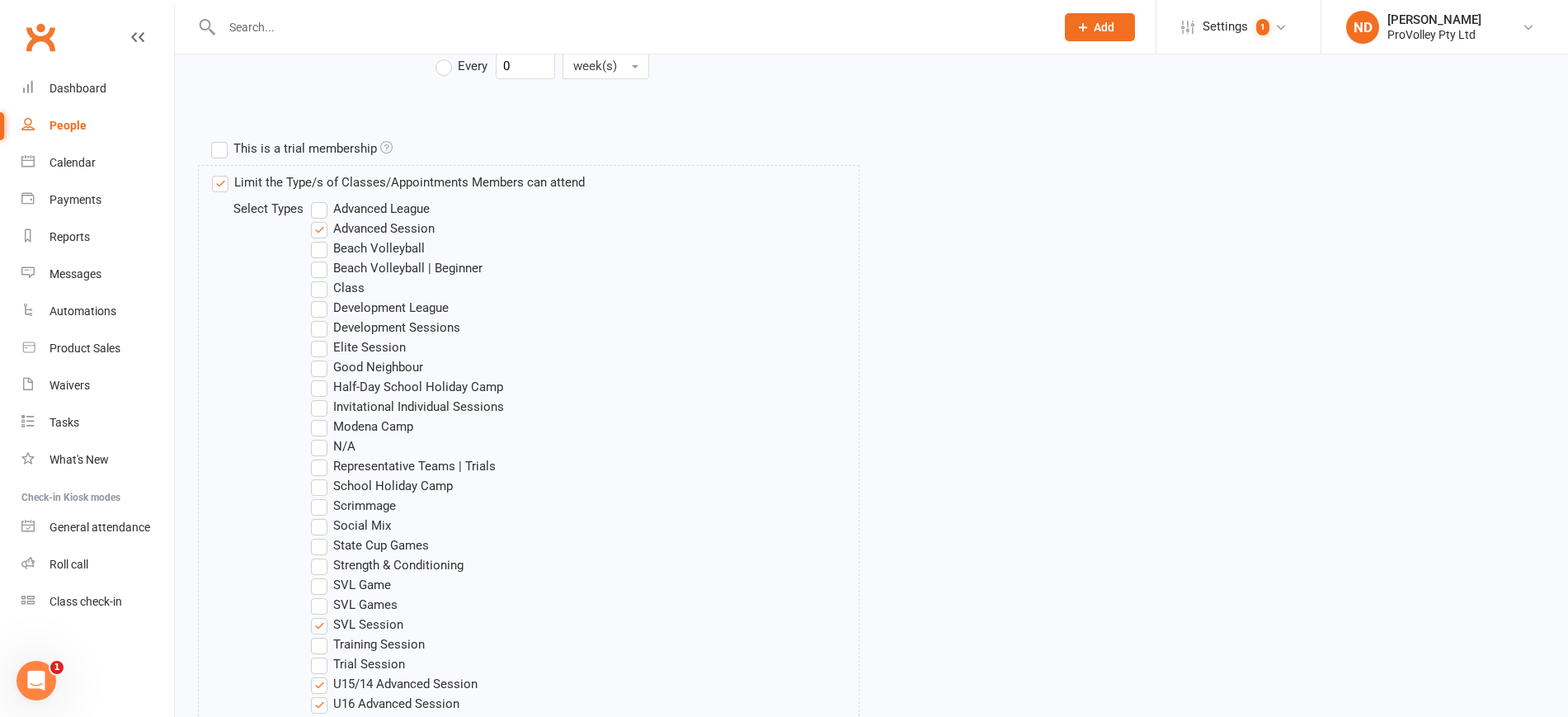
scroll to position [1164, 0]
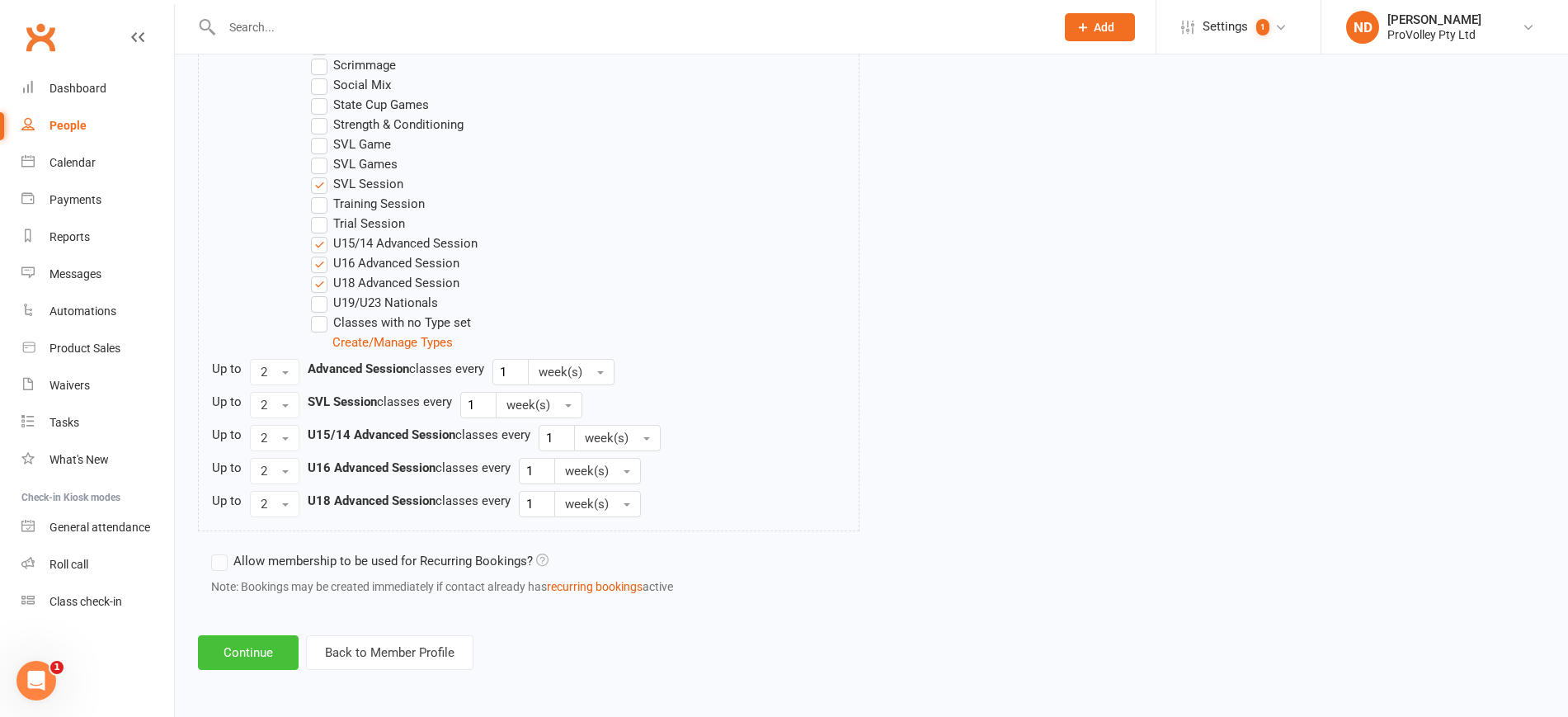
click at [221, 647] on button "Continue" at bounding box center [248, 653] width 100 height 34
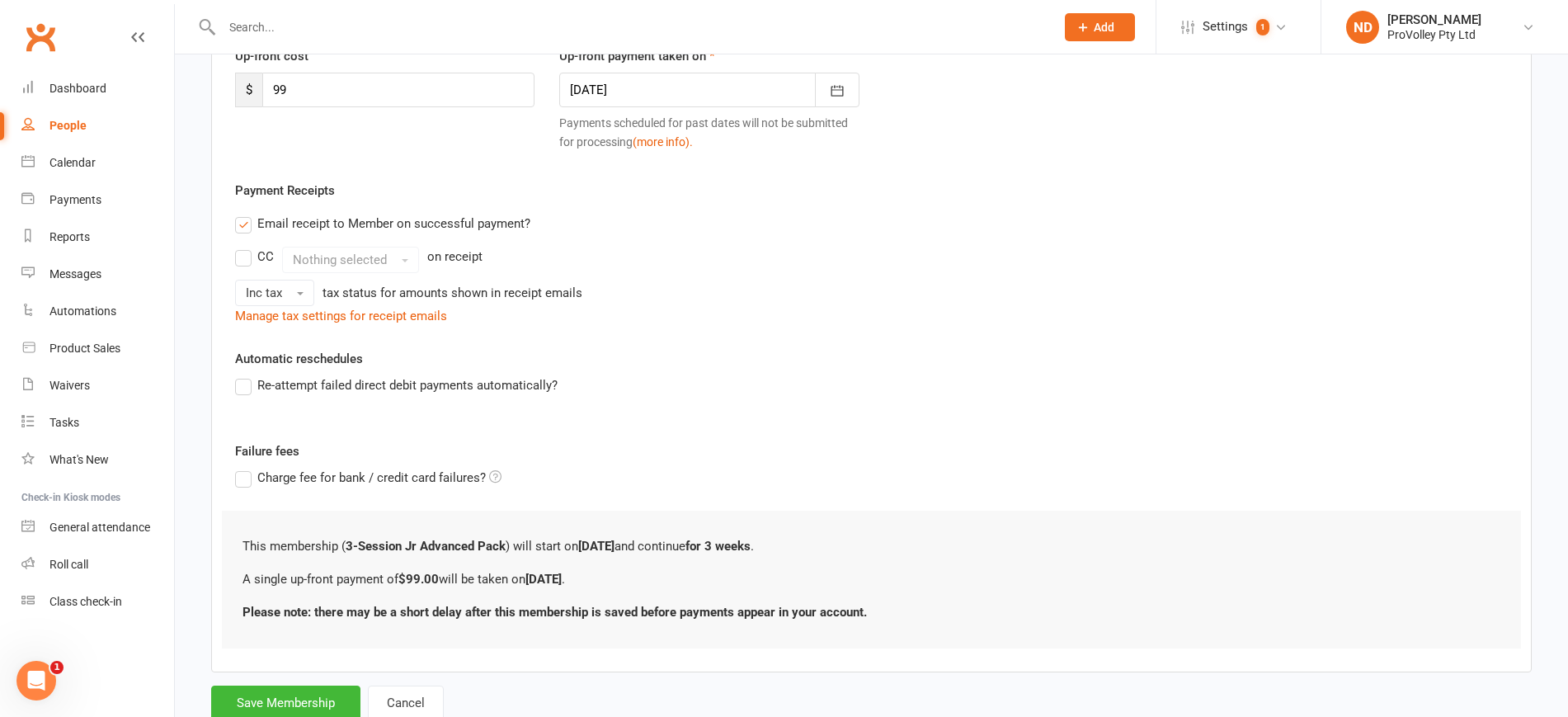
scroll to position [297, 0]
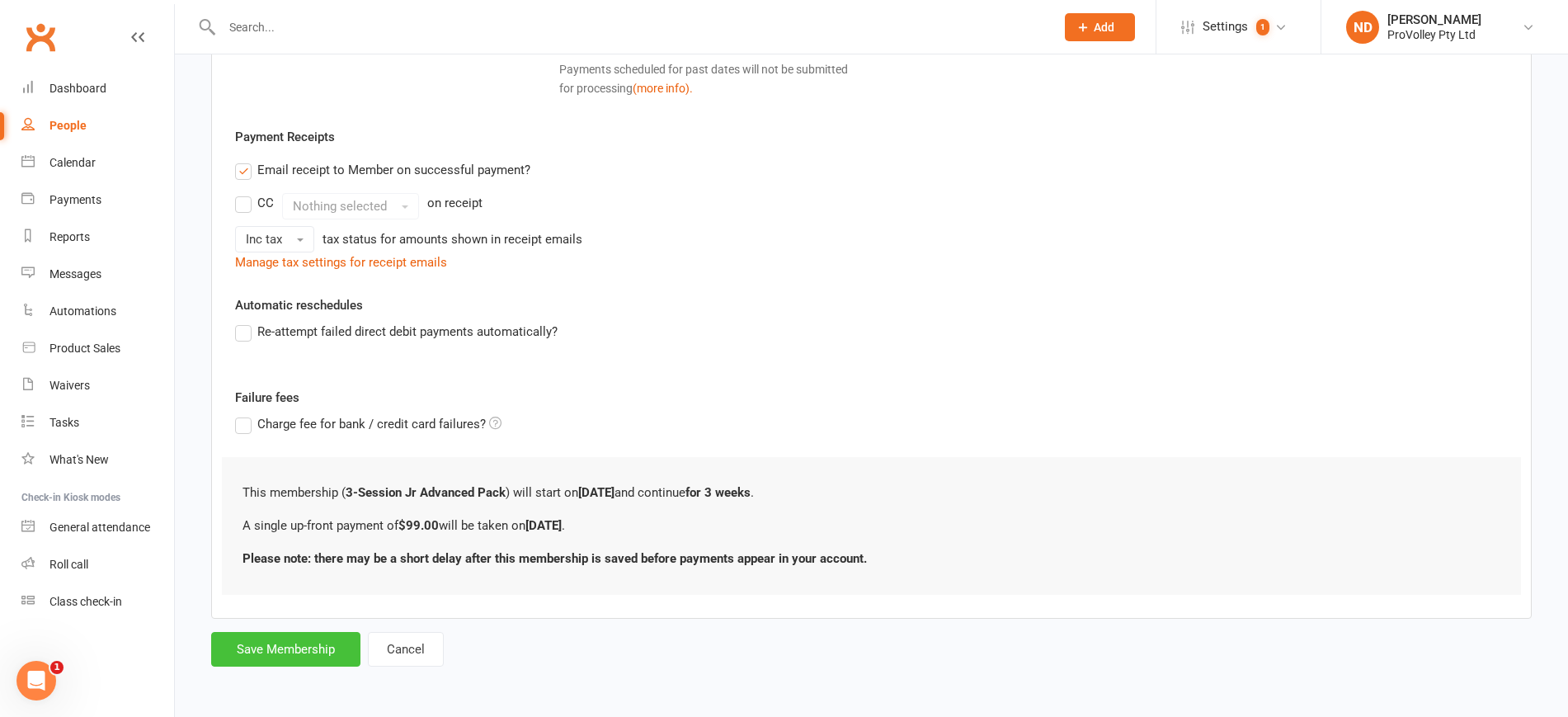
drag, startPoint x: 305, startPoint y: 649, endPoint x: 334, endPoint y: 630, distance: 34.7
click at [307, 649] on button "Save Membership" at bounding box center [286, 649] width 149 height 34
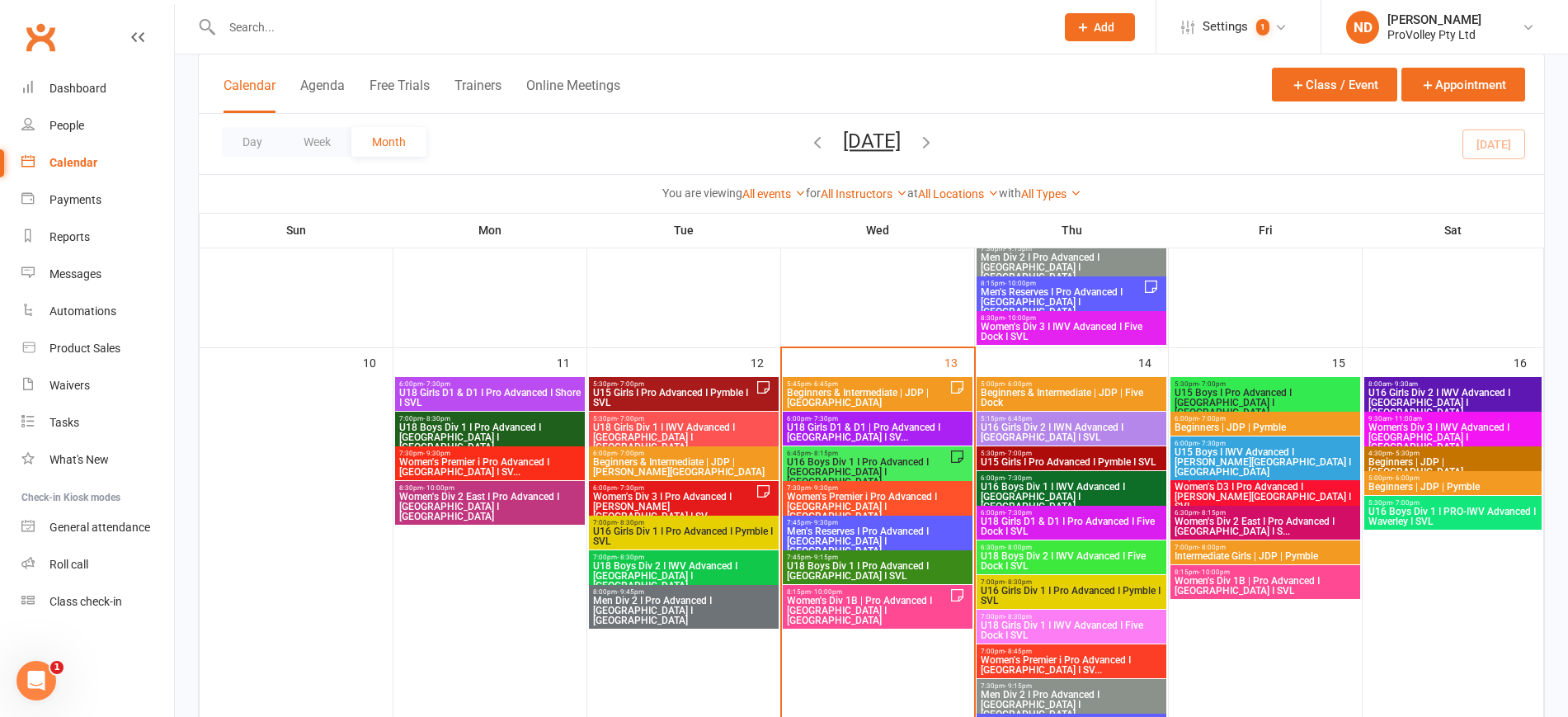
scroll to position [929, 0]
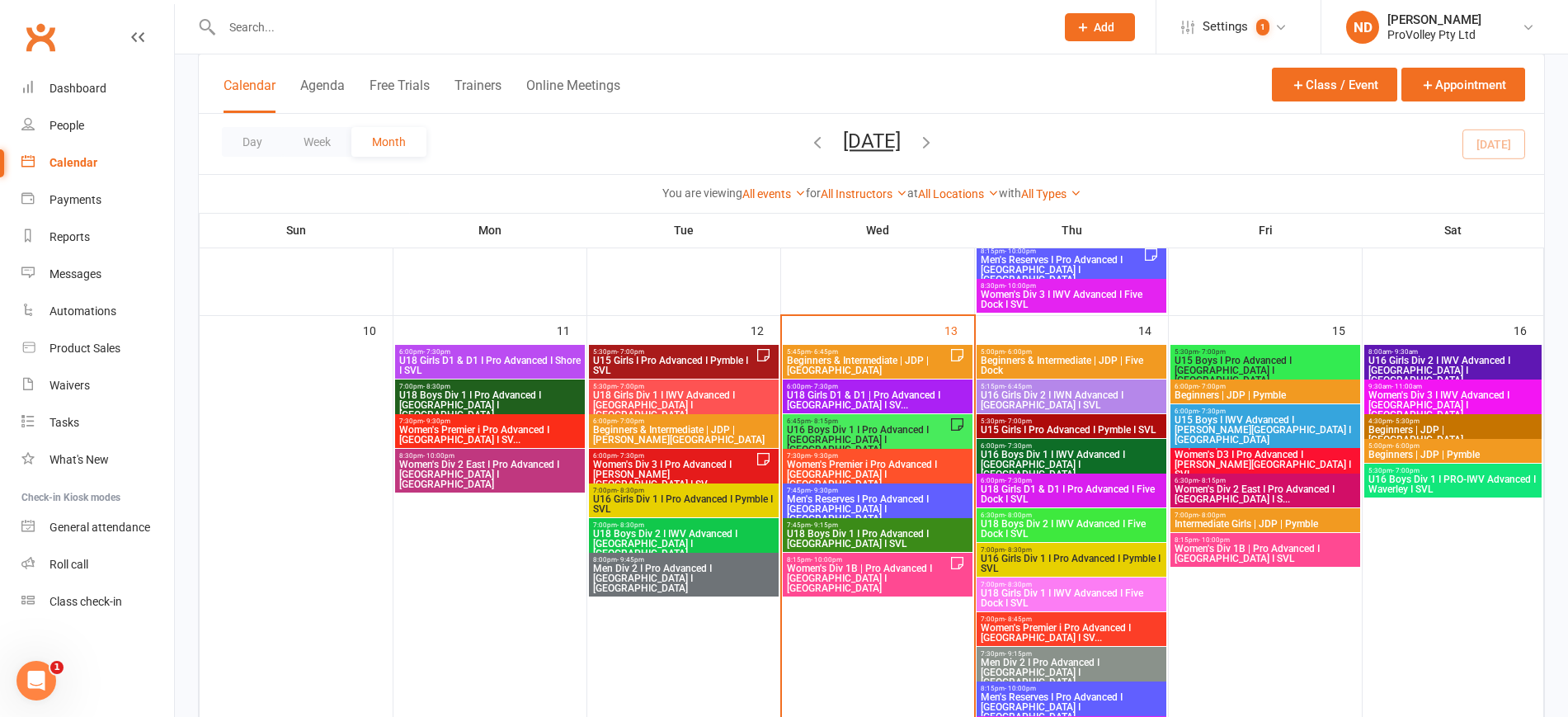
click at [698, 349] on span "5:30pm - 7:00pm" at bounding box center [673, 352] width 164 height 7
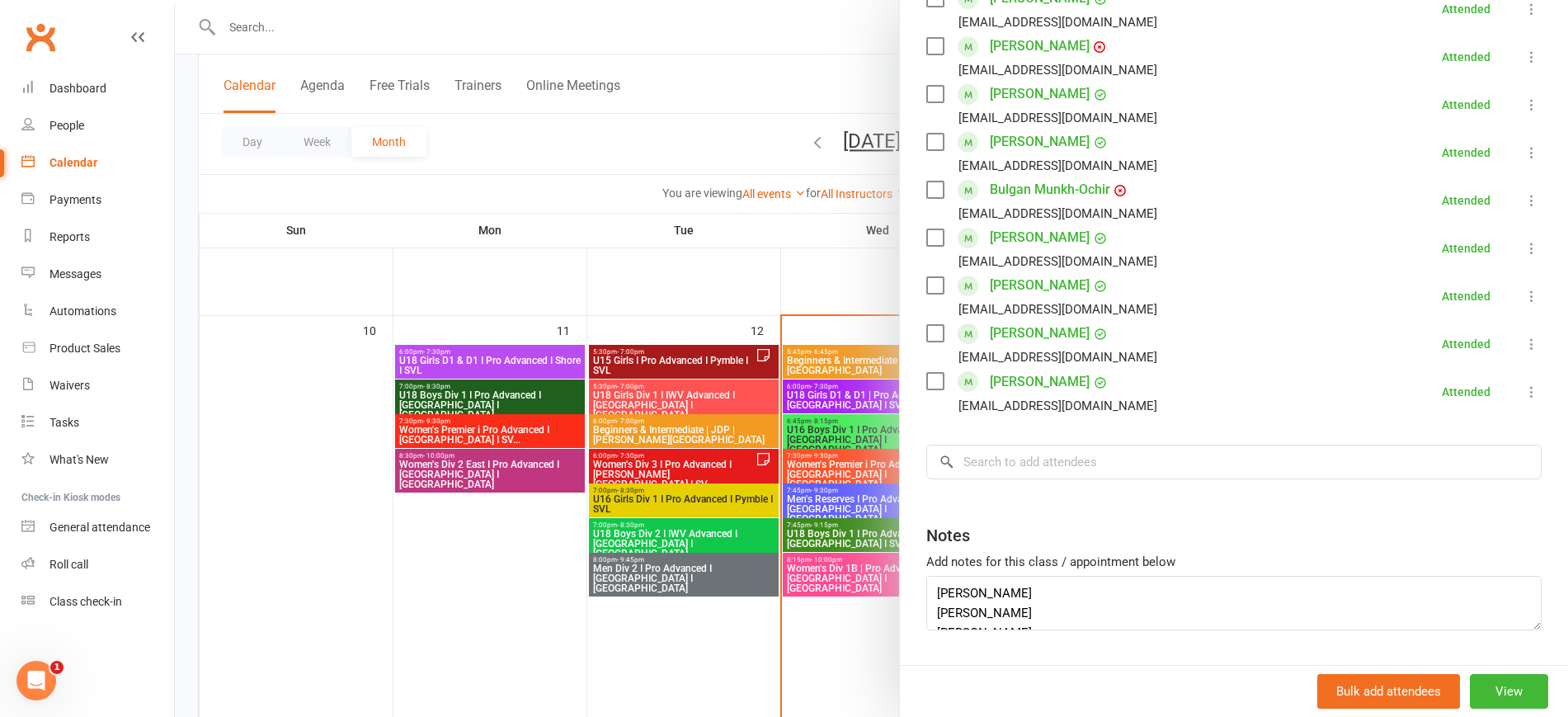
scroll to position [752, 0]
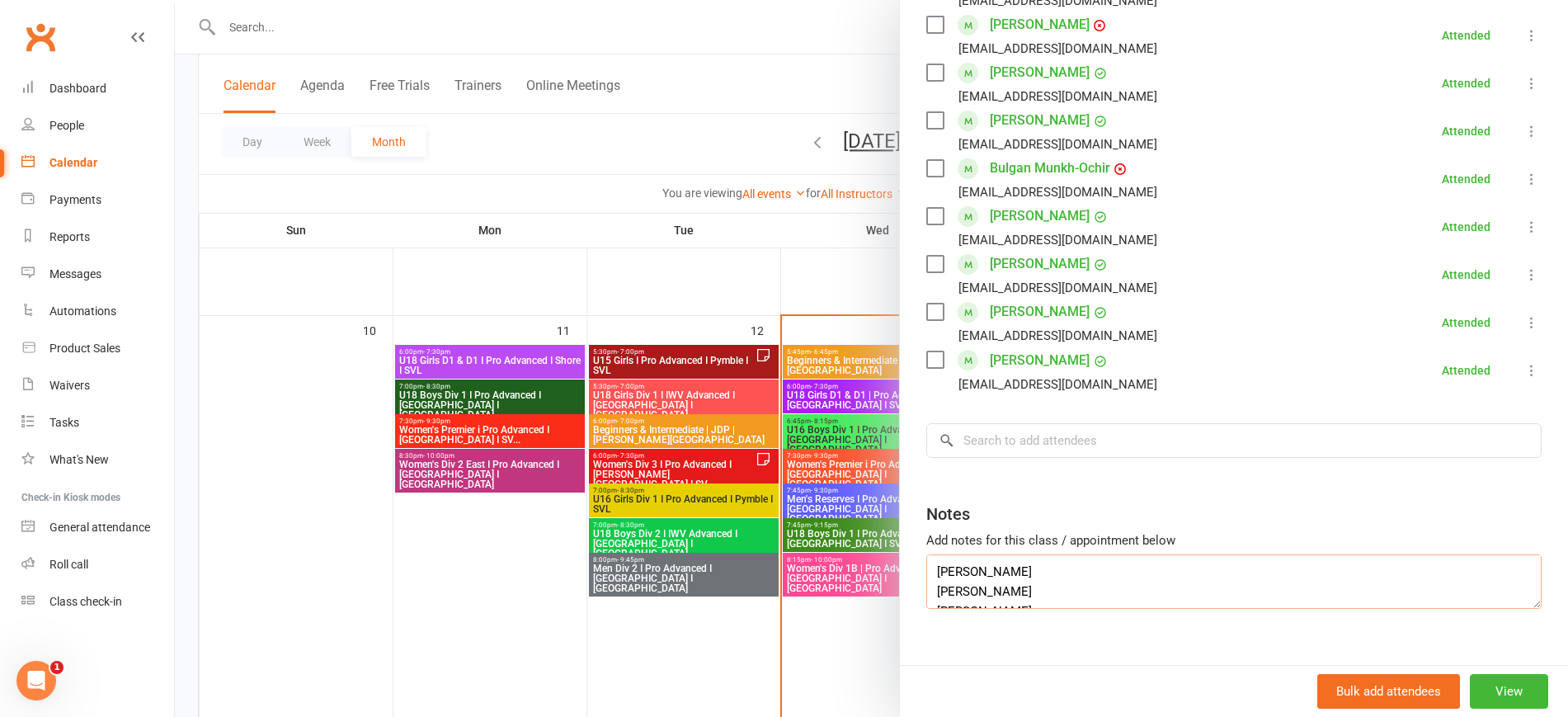
drag, startPoint x: 1027, startPoint y: 545, endPoint x: 876, endPoint y: 533, distance: 151.5
click at [876, 0] on div "U15 Girls I Pro Advanced I Pymble I SVL Class kiosk mode Roll call 5:30 PM - 7:…" at bounding box center [871, 0] width 1394 height 0
click at [1044, 423] on input "search" at bounding box center [1234, 440] width 615 height 34
paste input "Caroline Tran"
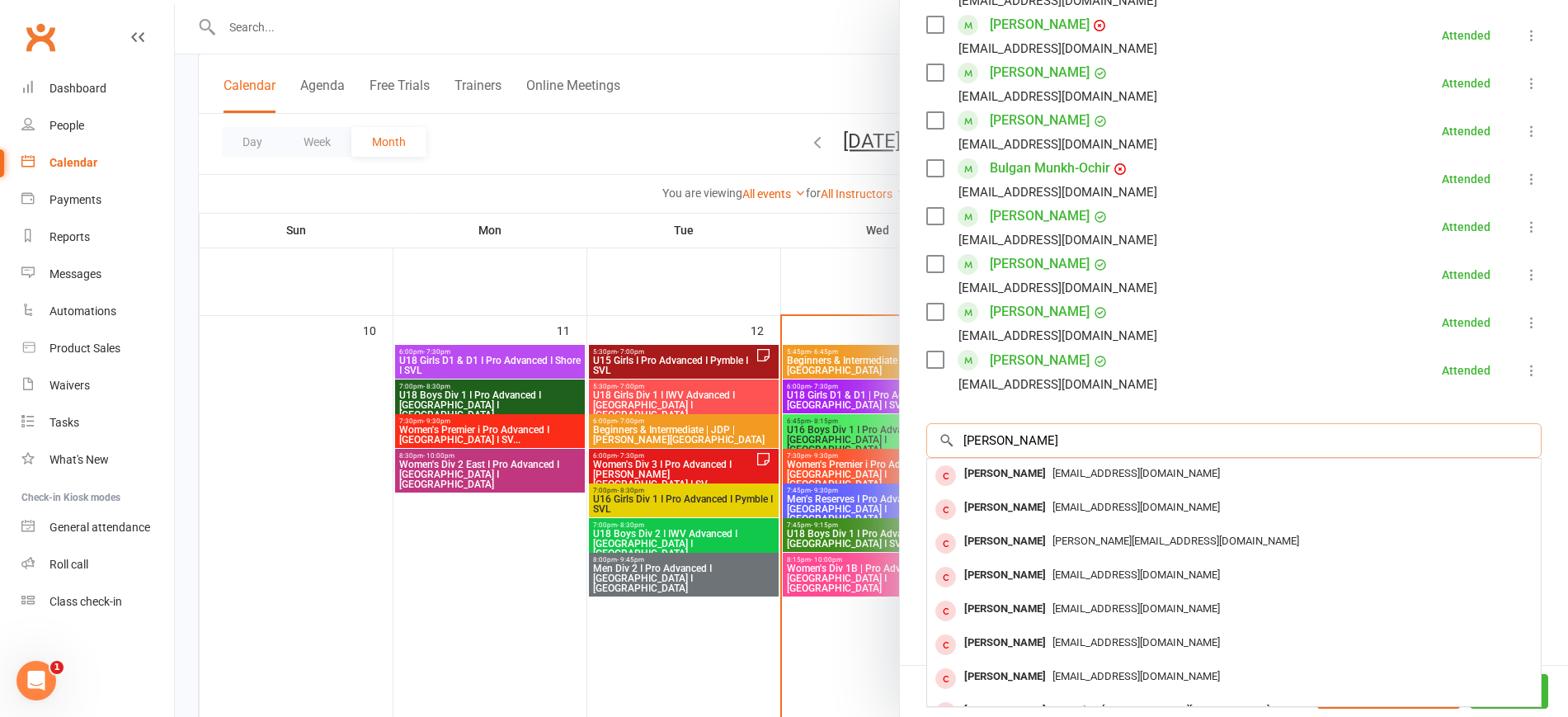
type input "Caroline Tran"
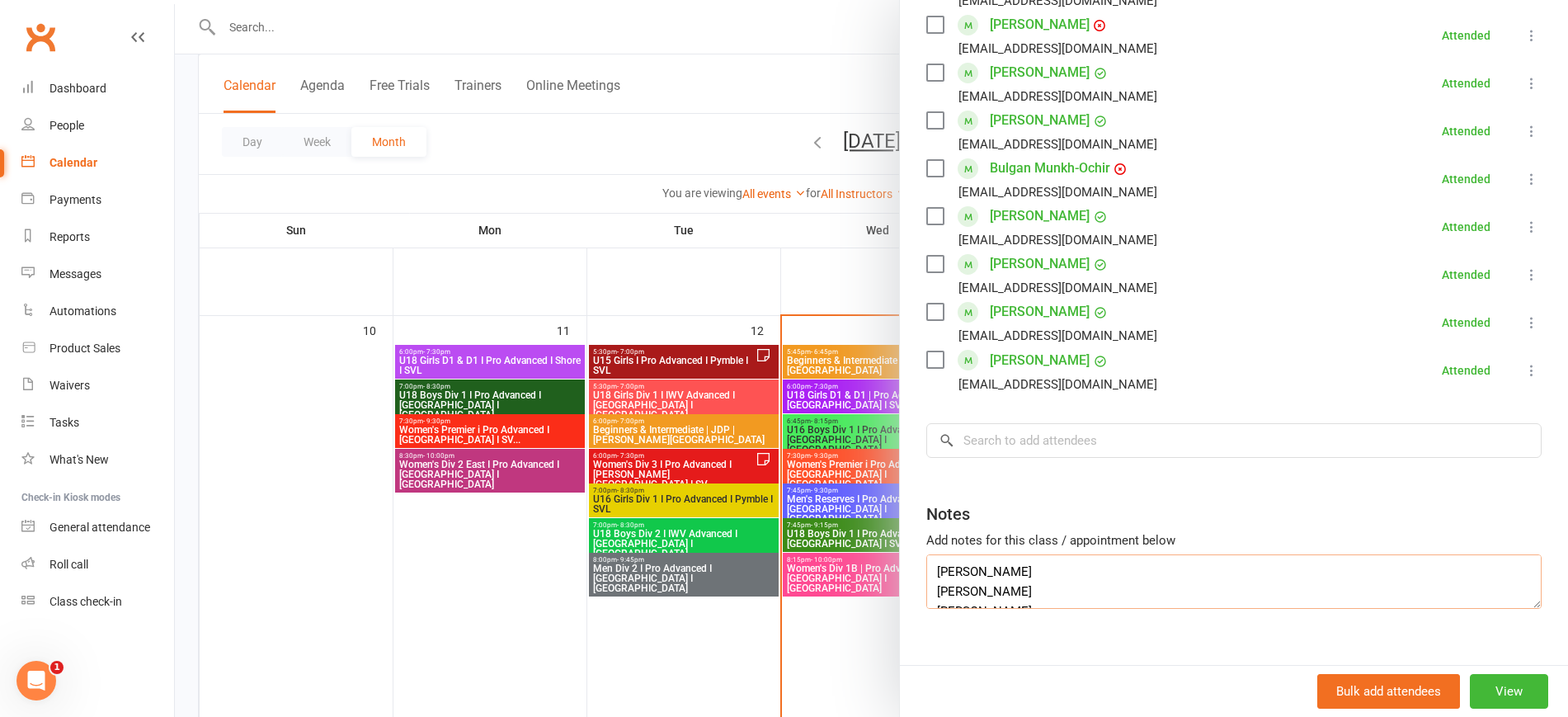
drag, startPoint x: 1030, startPoint y: 540, endPoint x: 869, endPoint y: 542, distance: 161.0
click at [869, 0] on div "U15 Girls I Pro Advanced I Pymble I SVL Class kiosk mode Roll call 5:30 PM - 7:…" at bounding box center [871, 0] width 1394 height 0
drag, startPoint x: 1020, startPoint y: 572, endPoint x: 916, endPoint y: 547, distance: 107.0
click at [916, 547] on div "Class kiosk mode Roll call 5:30 PM - 7:00 PM, Tuesday, August, 12, 2025 with Sh…" at bounding box center [1234, 5] width 668 height 1374
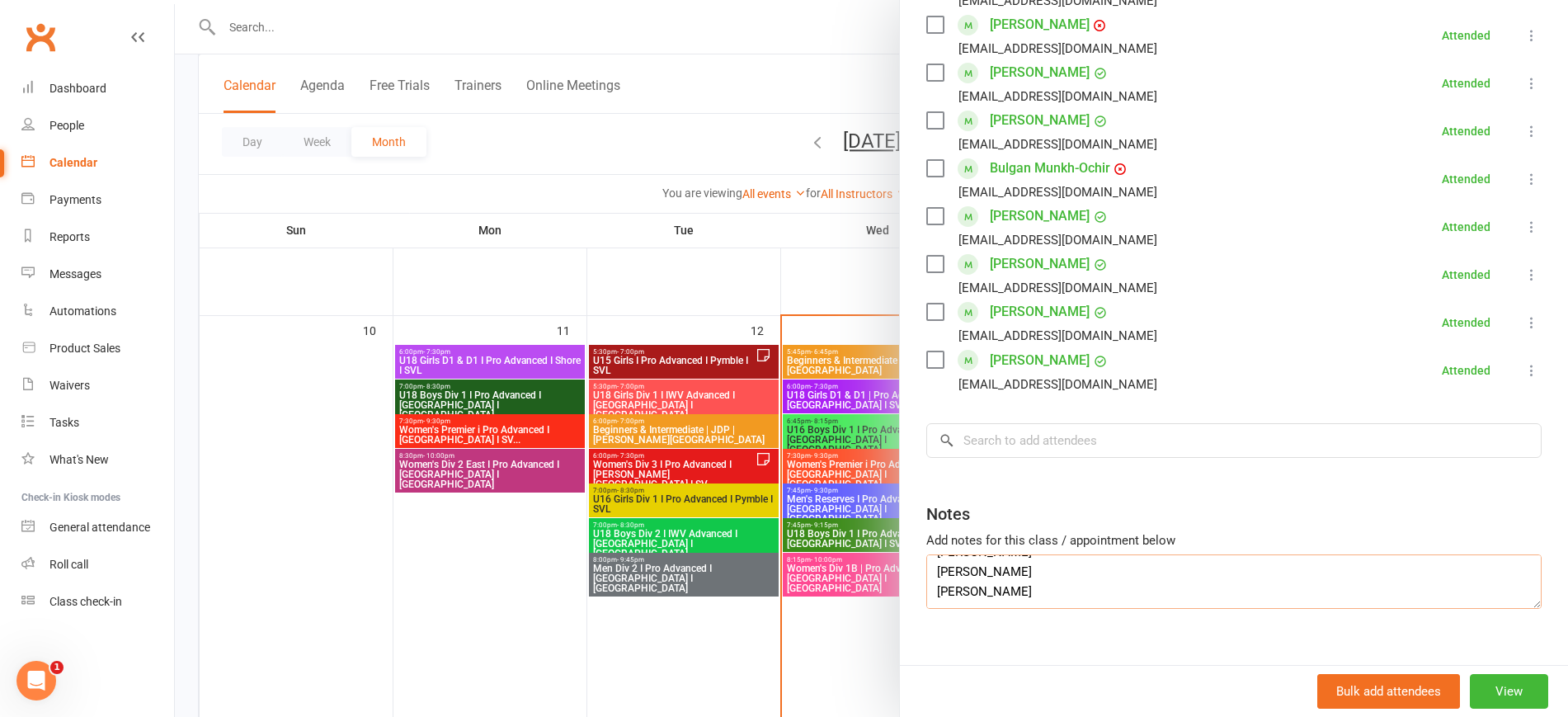
click at [1028, 560] on textarea "Caroline Tran Jasmine Hany Angela Chen Lily Jiao Olivia Zhou" at bounding box center [1234, 581] width 615 height 54
drag, startPoint x: 1016, startPoint y: 570, endPoint x: 919, endPoint y: 568, distance: 97.0
click at [926, 568] on textarea "Caroline Tran Jasmine Hany Angela Chen Lily Jiao Olivia Zhou" at bounding box center [1234, 581] width 615 height 54
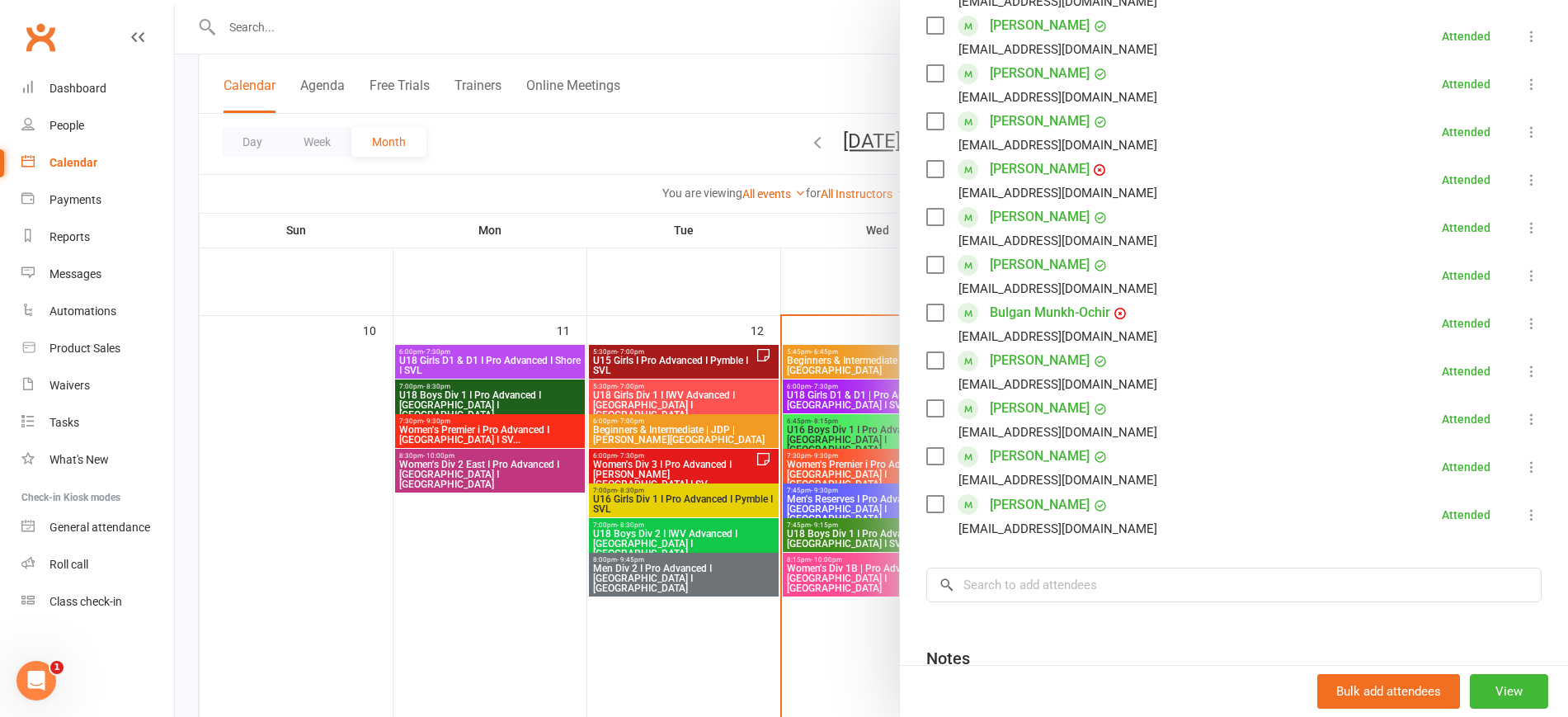
scroll to position [752, 0]
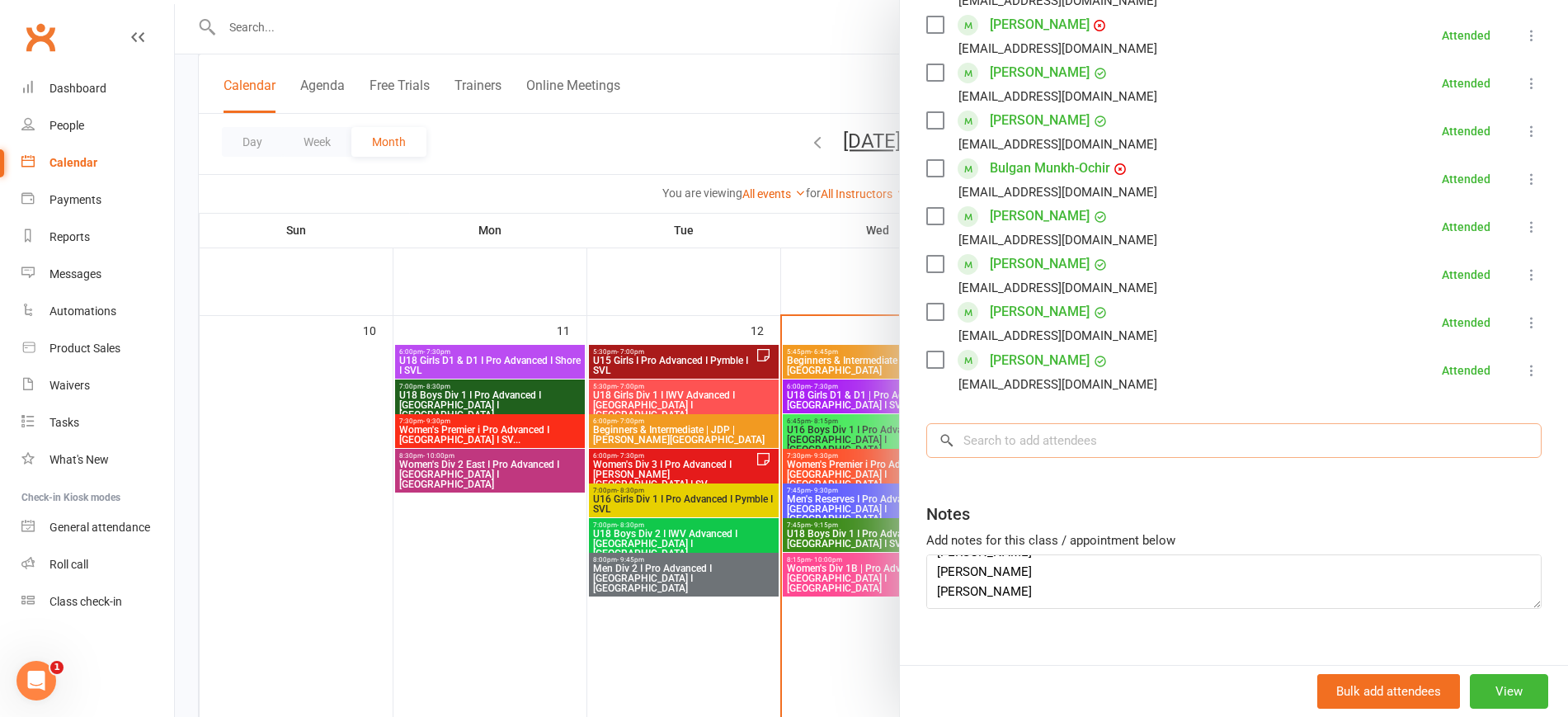
click at [996, 423] on input "search" at bounding box center [1234, 440] width 615 height 34
paste input "[PERSON_NAME]"
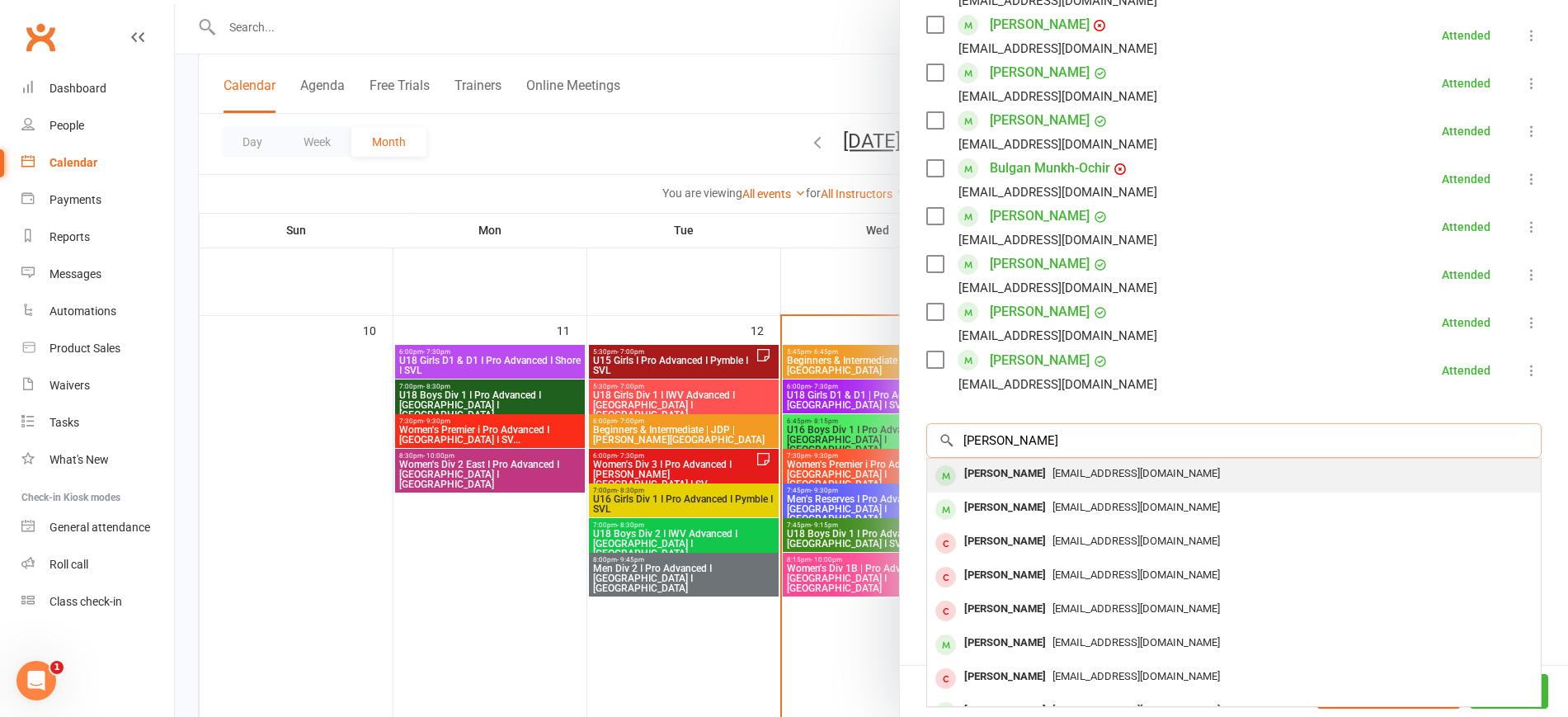
type input "[PERSON_NAME]"
click at [1053, 467] on span "[EMAIL_ADDRESS][DOMAIN_NAME]" at bounding box center [1136, 474] width 167 height 13
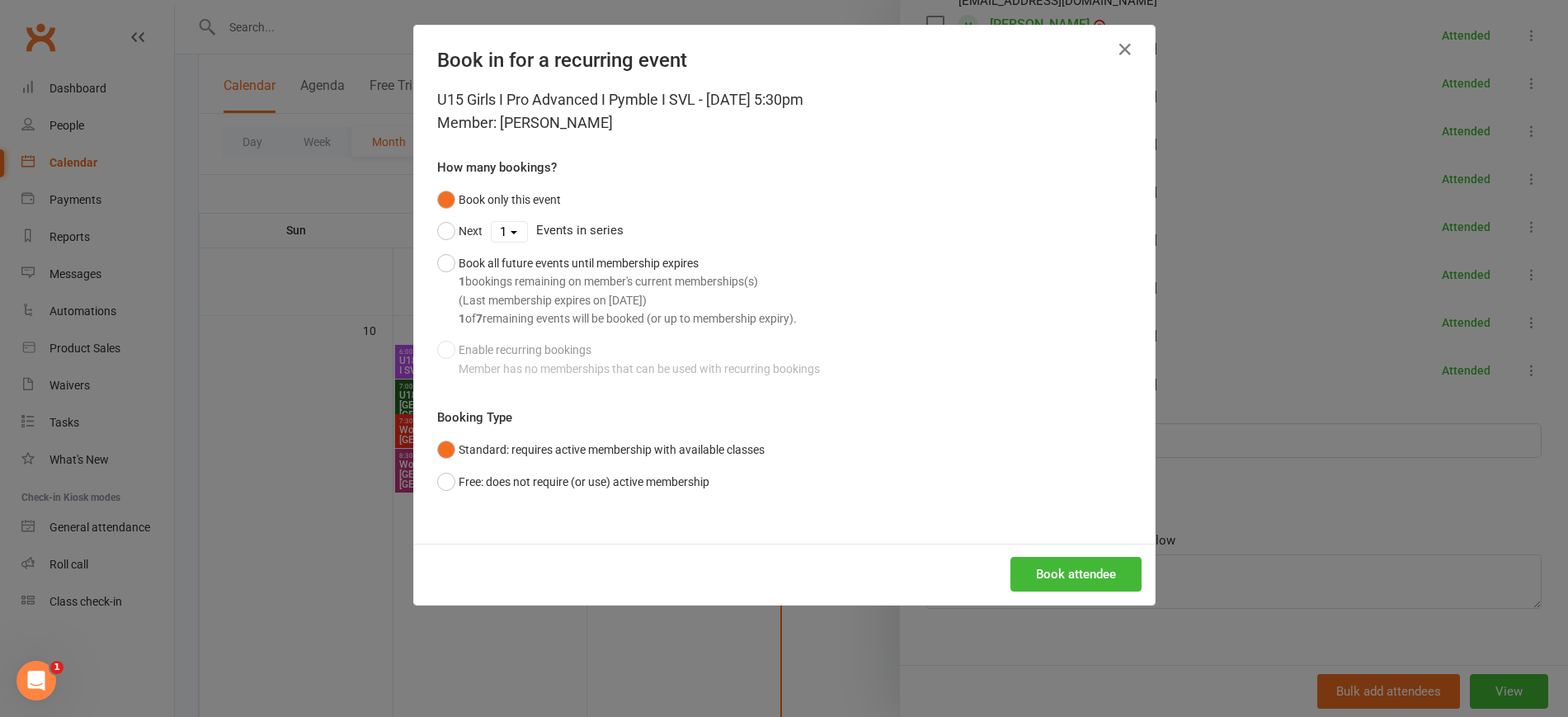
click at [1063, 519] on div "U15 Girls I Pro Advanced I Pymble I SVL - Aug 12, 2025 5:30pm Member: Olivia Zh…" at bounding box center [784, 316] width 741 height 456
click at [1110, 572] on button "Book attendee" at bounding box center [1075, 574] width 131 height 34
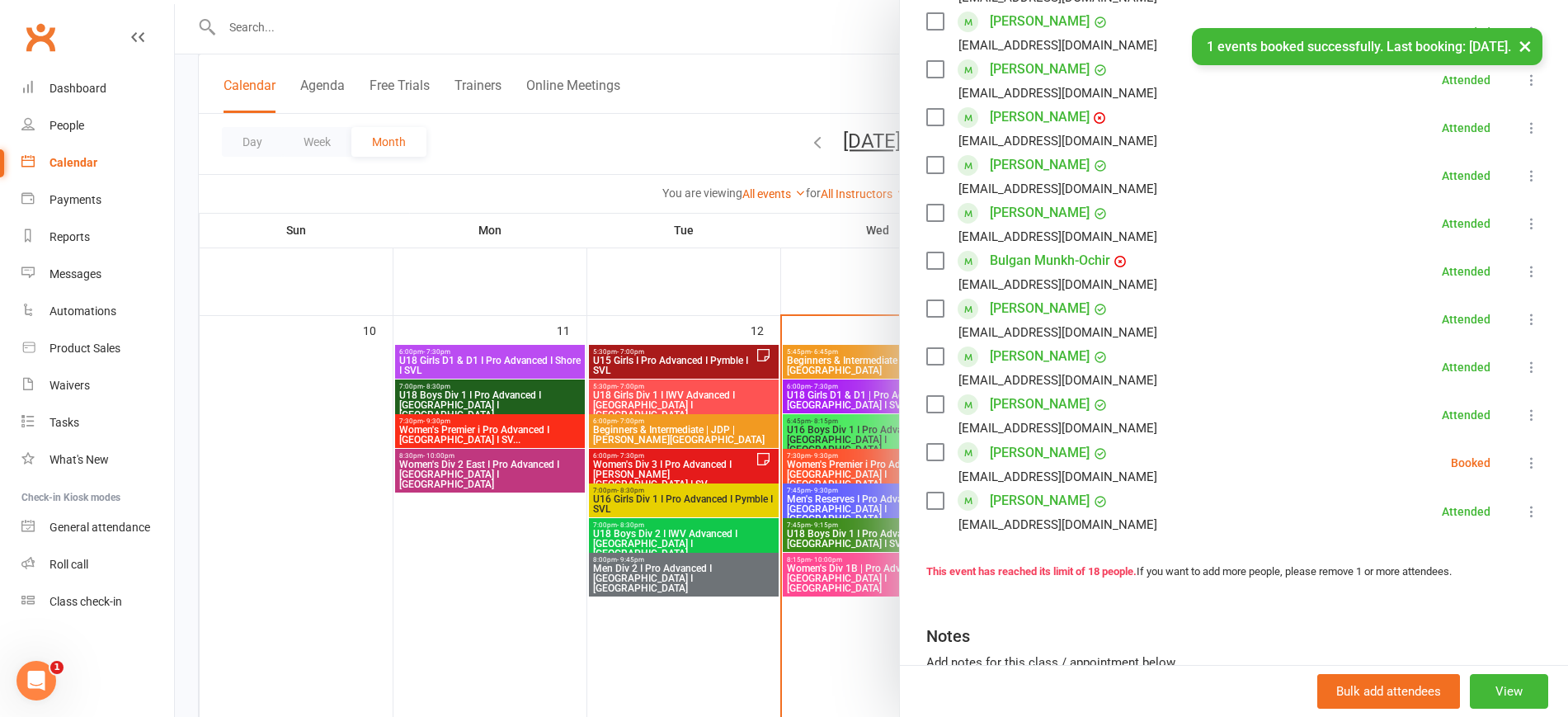
scroll to position [782, 0]
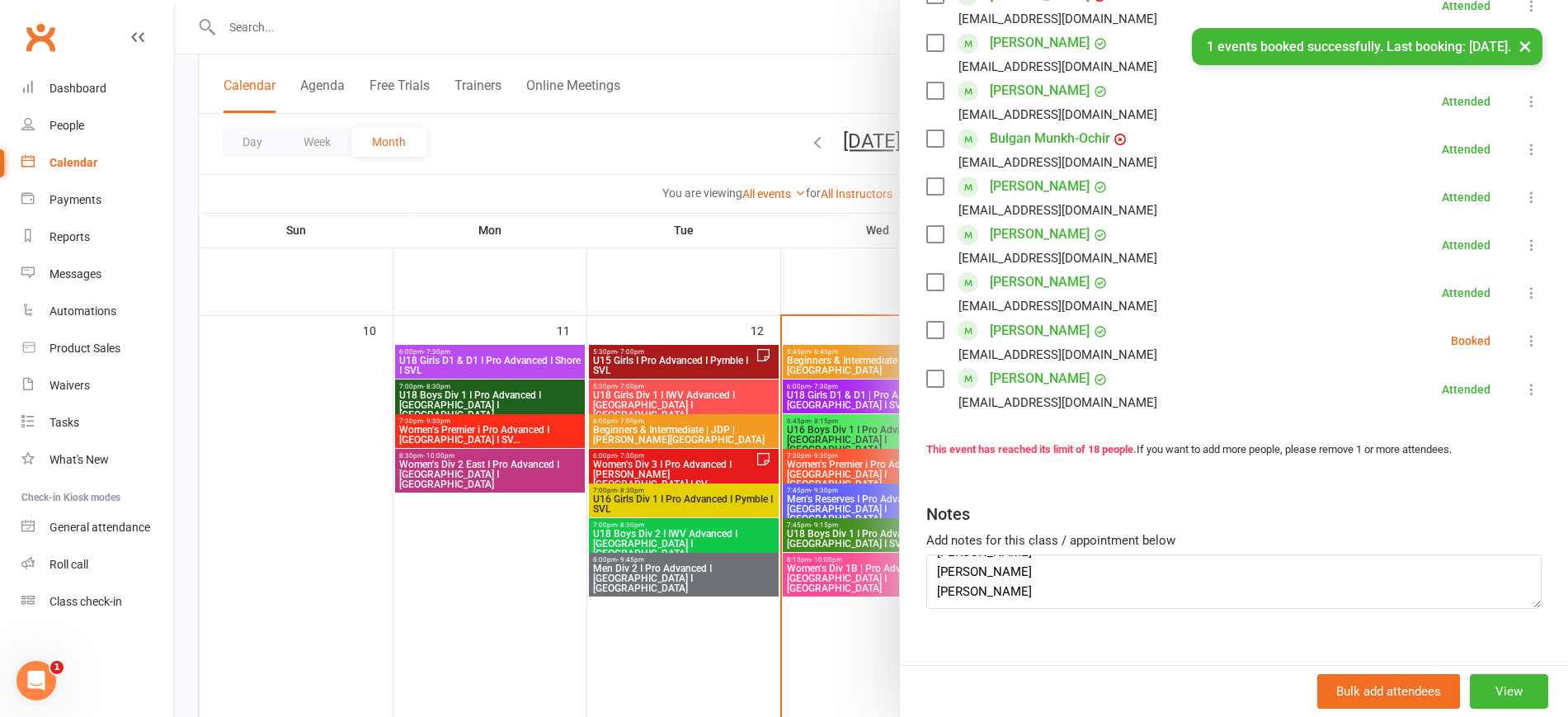
click at [1524, 333] on icon at bounding box center [1532, 341] width 16 height 16
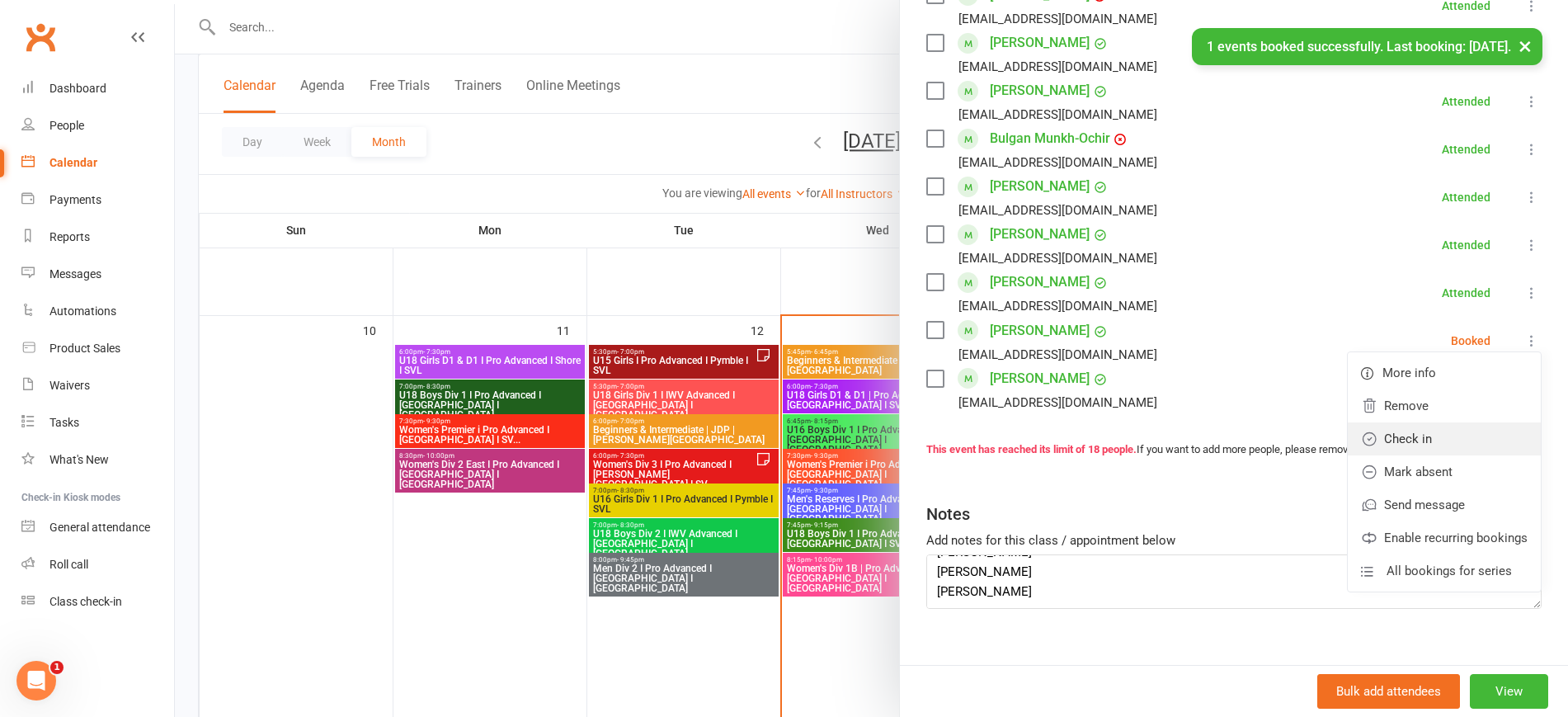
click at [1416, 423] on link "Check in" at bounding box center [1444, 439] width 193 height 33
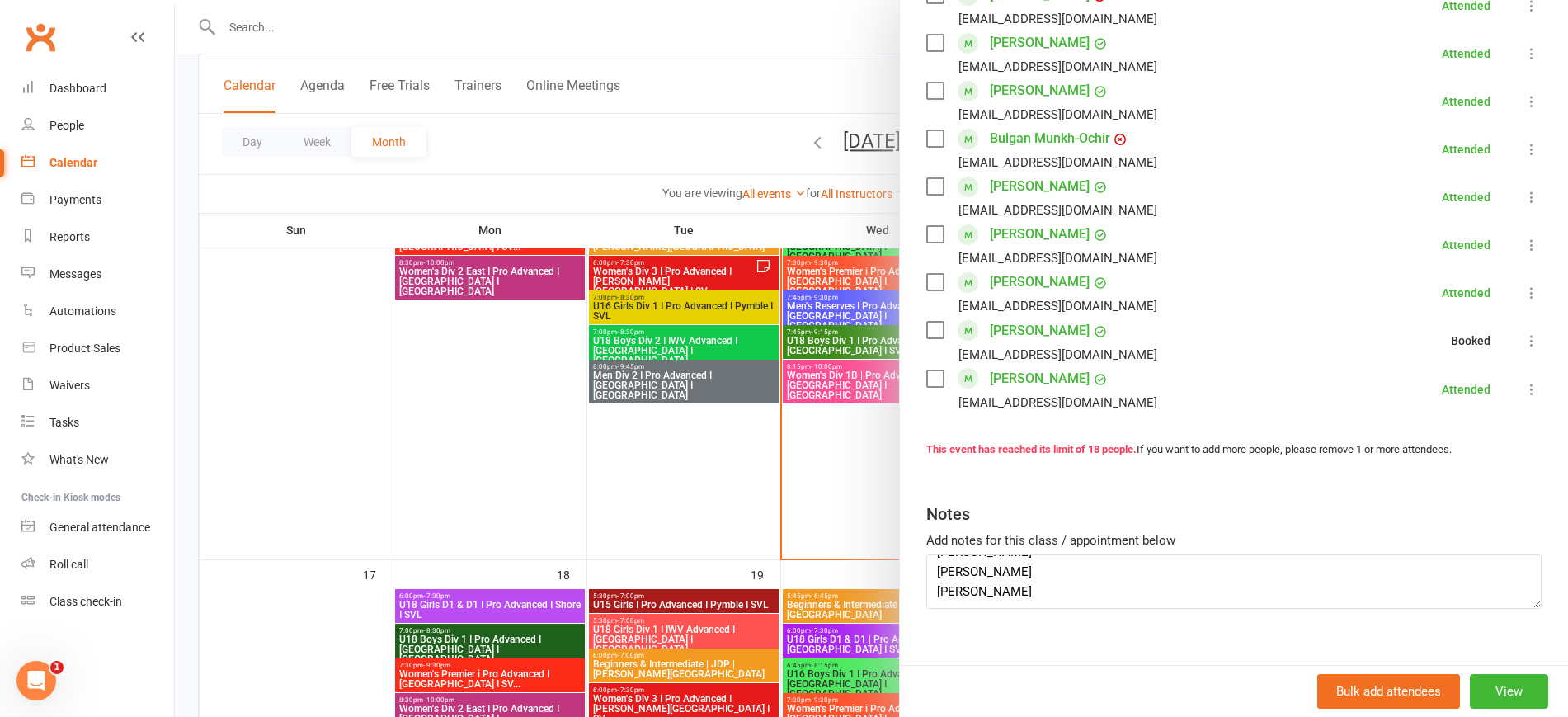
scroll to position [1135, 0]
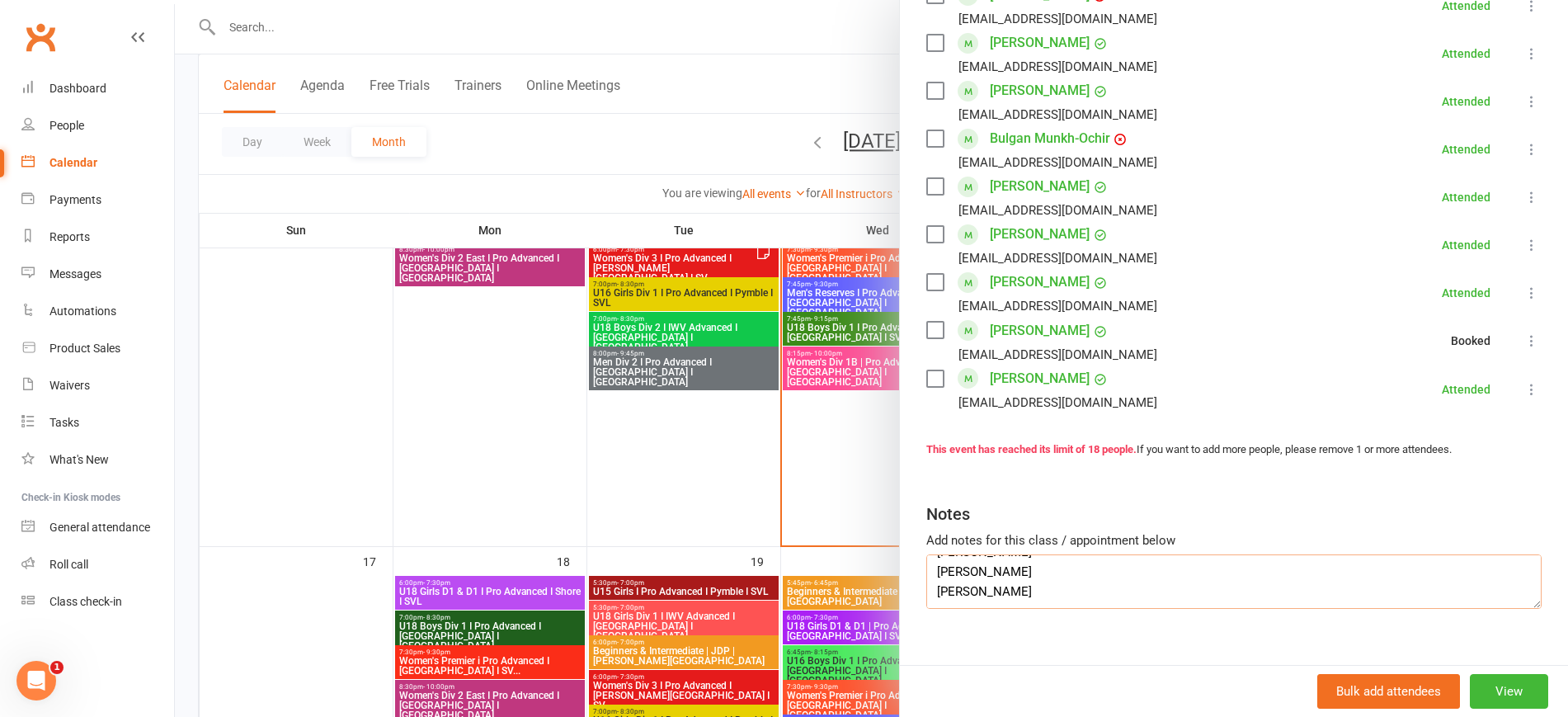
drag, startPoint x: 1018, startPoint y: 566, endPoint x: 897, endPoint y: 570, distance: 121.1
drag, startPoint x: 981, startPoint y: 552, endPoint x: 925, endPoint y: 554, distance: 56.0
click at [926, 554] on textarea "Caroline Tran Jasmine Hany Angela Chen Lily Jiao" at bounding box center [1234, 581] width 615 height 54
type textarea "Caroline Tran Jasmine Hany Angela Chen Lily Jiao"
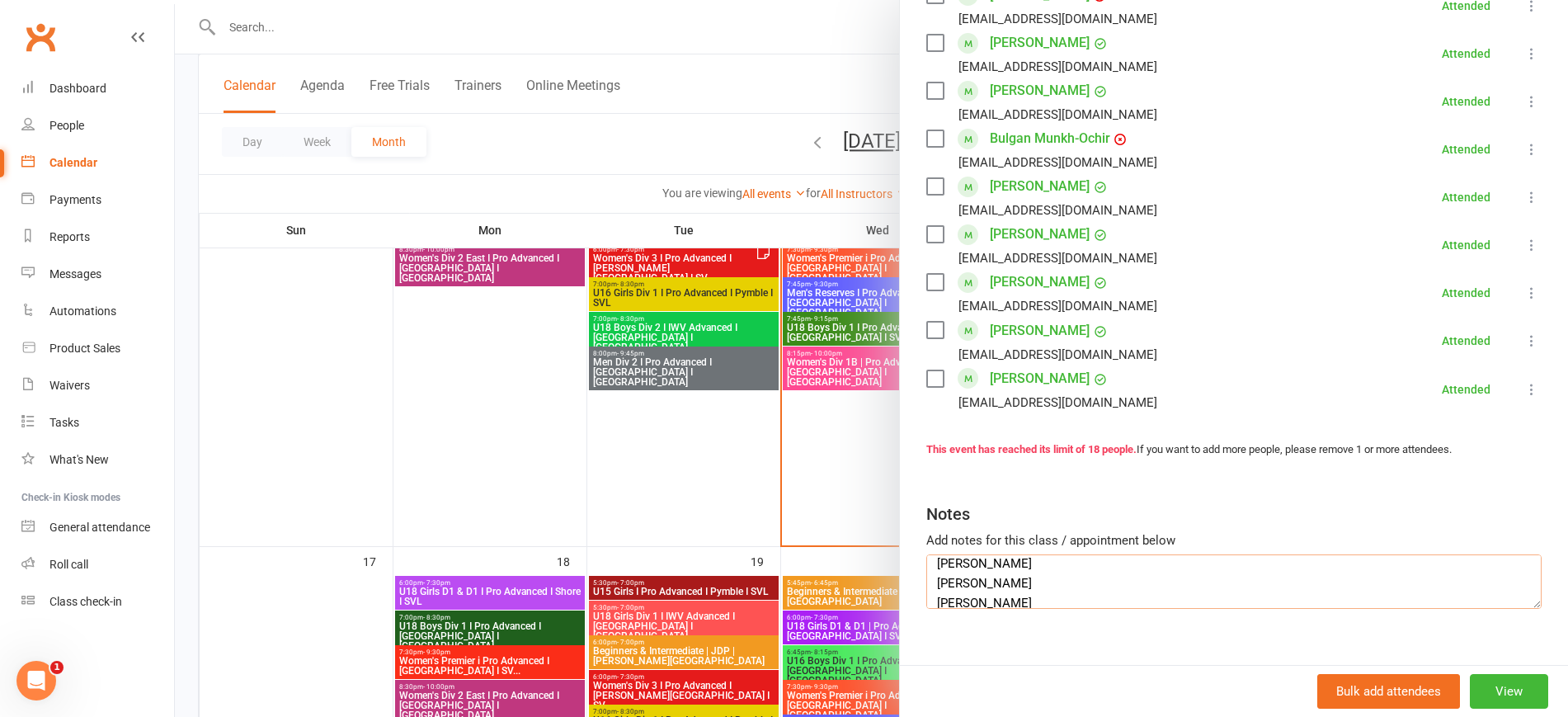
scroll to position [0, 0]
drag, startPoint x: 1014, startPoint y: 545, endPoint x: 869, endPoint y: 535, distance: 145.3
click at [869, 0] on div "U15 Girls I Pro Advanced I Pymble I SVL Class kiosk mode Roll call 5:30 PM - 7:…" at bounding box center [871, 0] width 1394 height 0
drag, startPoint x: 933, startPoint y: 549, endPoint x: 900, endPoint y: 549, distance: 33.0
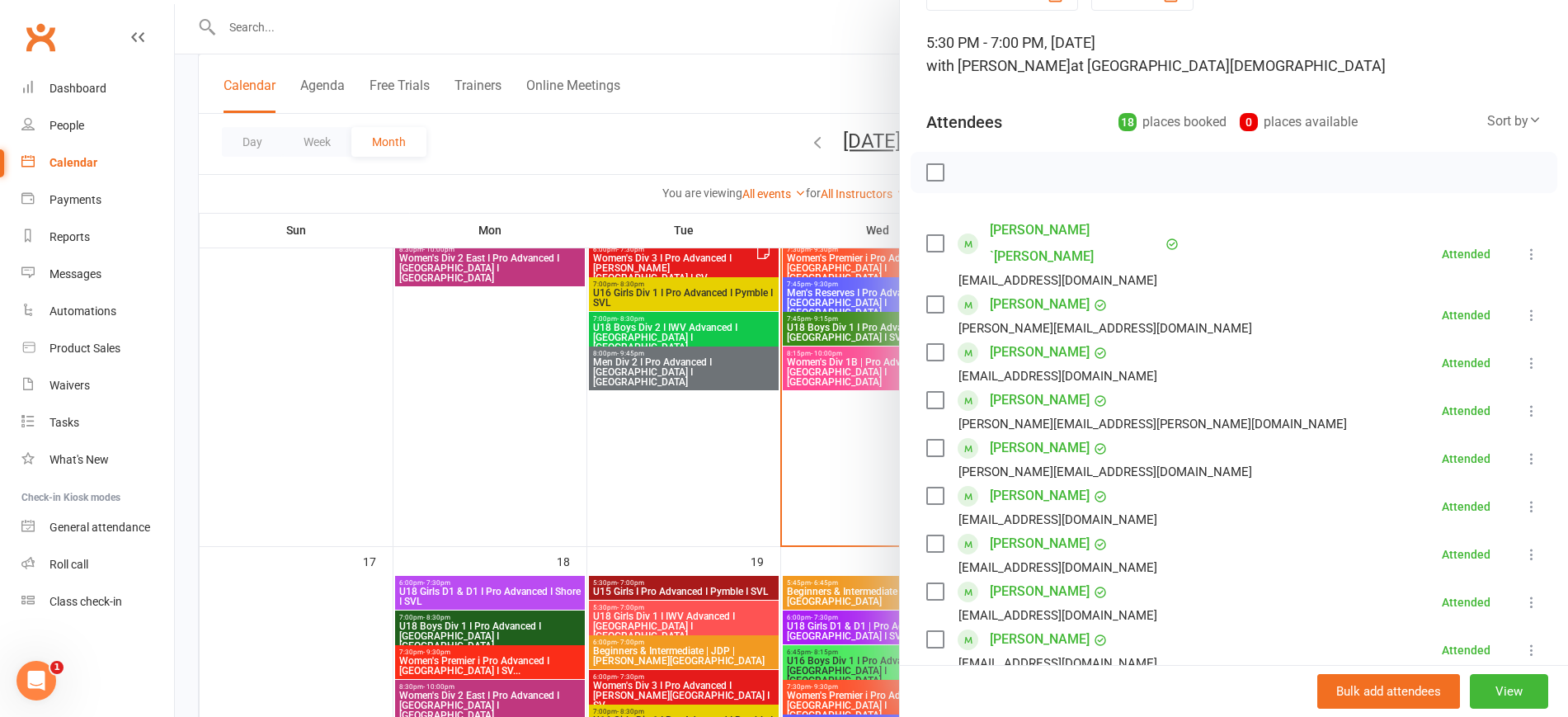
scroll to position [0, 0]
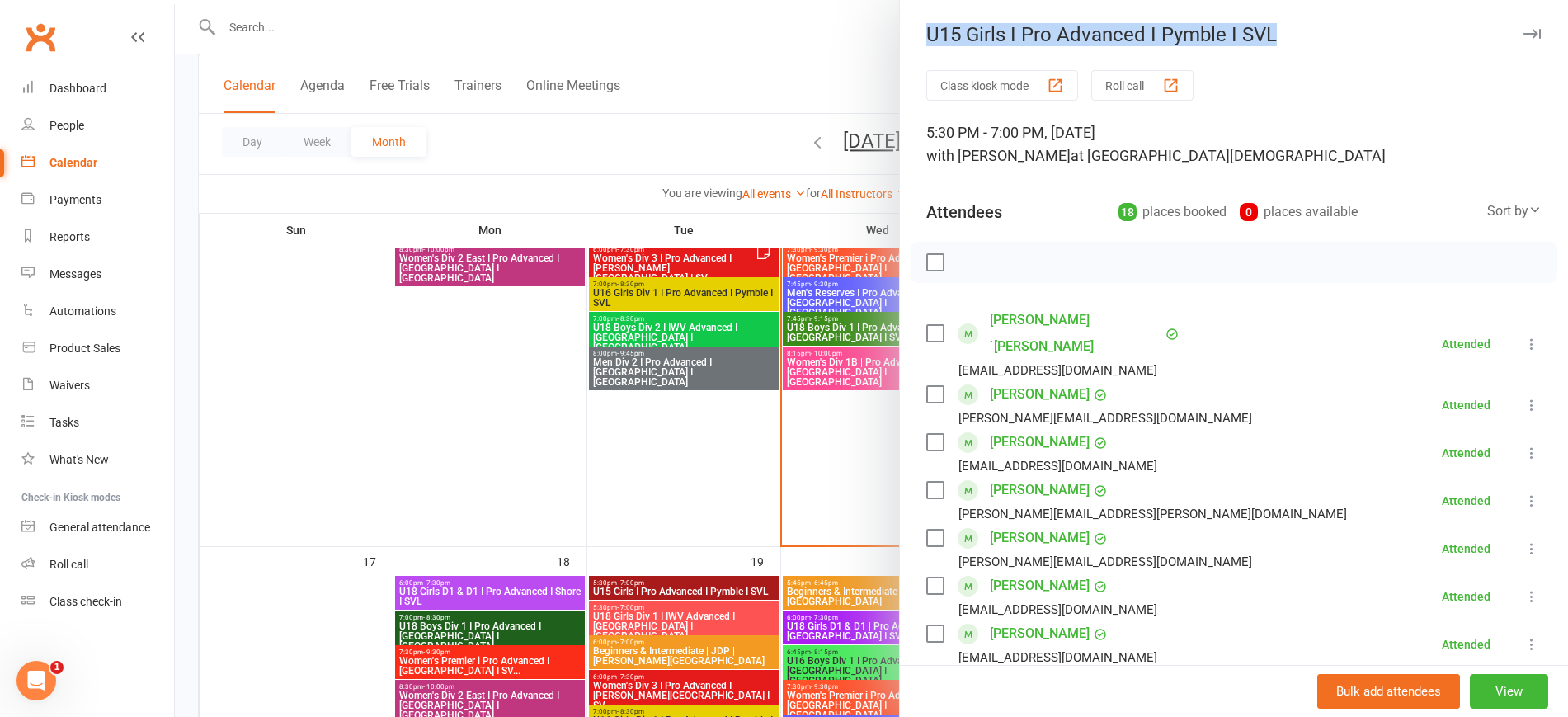
drag, startPoint x: 1331, startPoint y: 14, endPoint x: 906, endPoint y: 41, distance: 425.9
click at [906, 41] on div "U15 Girls I Pro Advanced I Pymble I SVL Class kiosk mode Roll call 5:30 PM - 7:…" at bounding box center [1234, 358] width 669 height 717
copy div "U15 Girls I Pro Advanced I Pymble I SVL"
click at [567, 485] on div at bounding box center [871, 358] width 1394 height 717
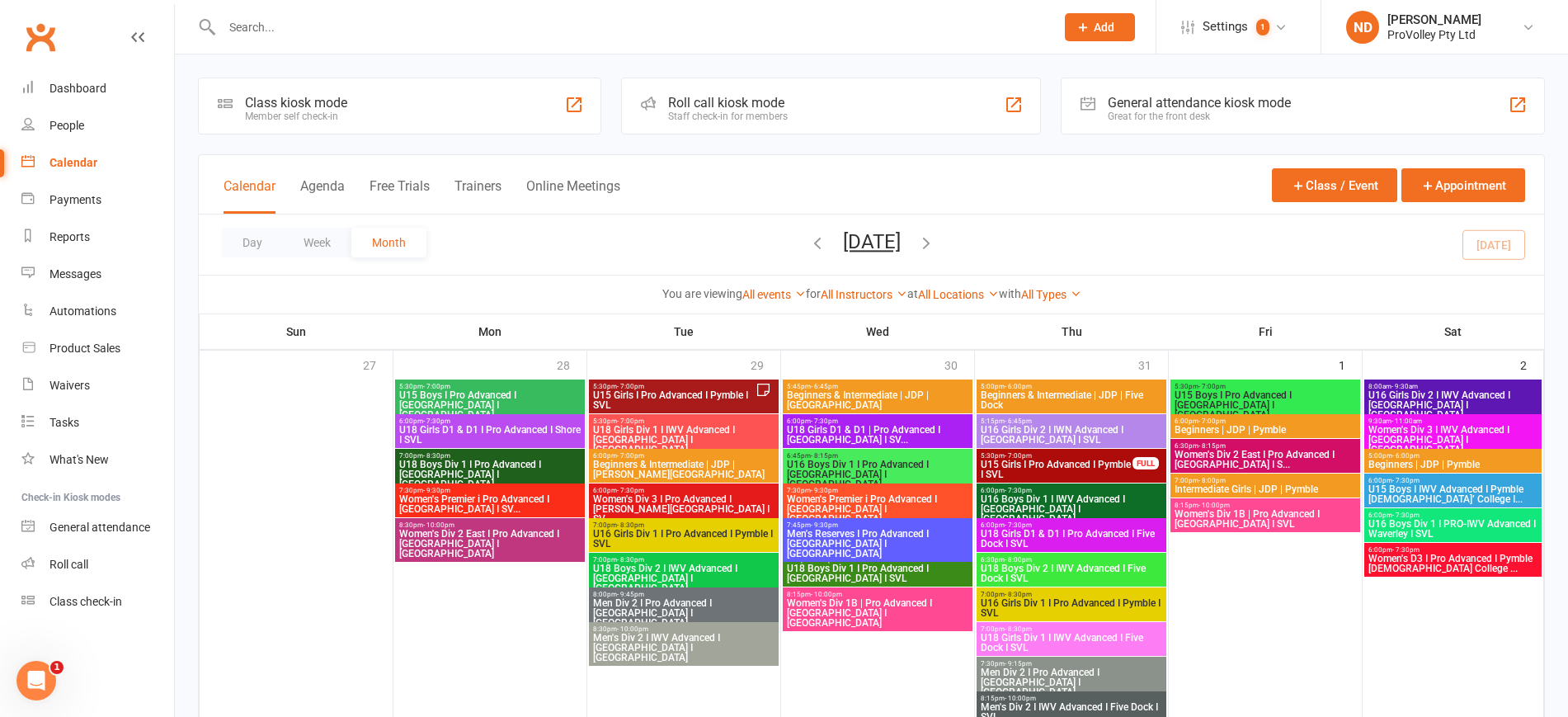
click at [728, 391] on span "U15 Girls I Pro Advanced I Pymble I SVL" at bounding box center [673, 401] width 164 height 20
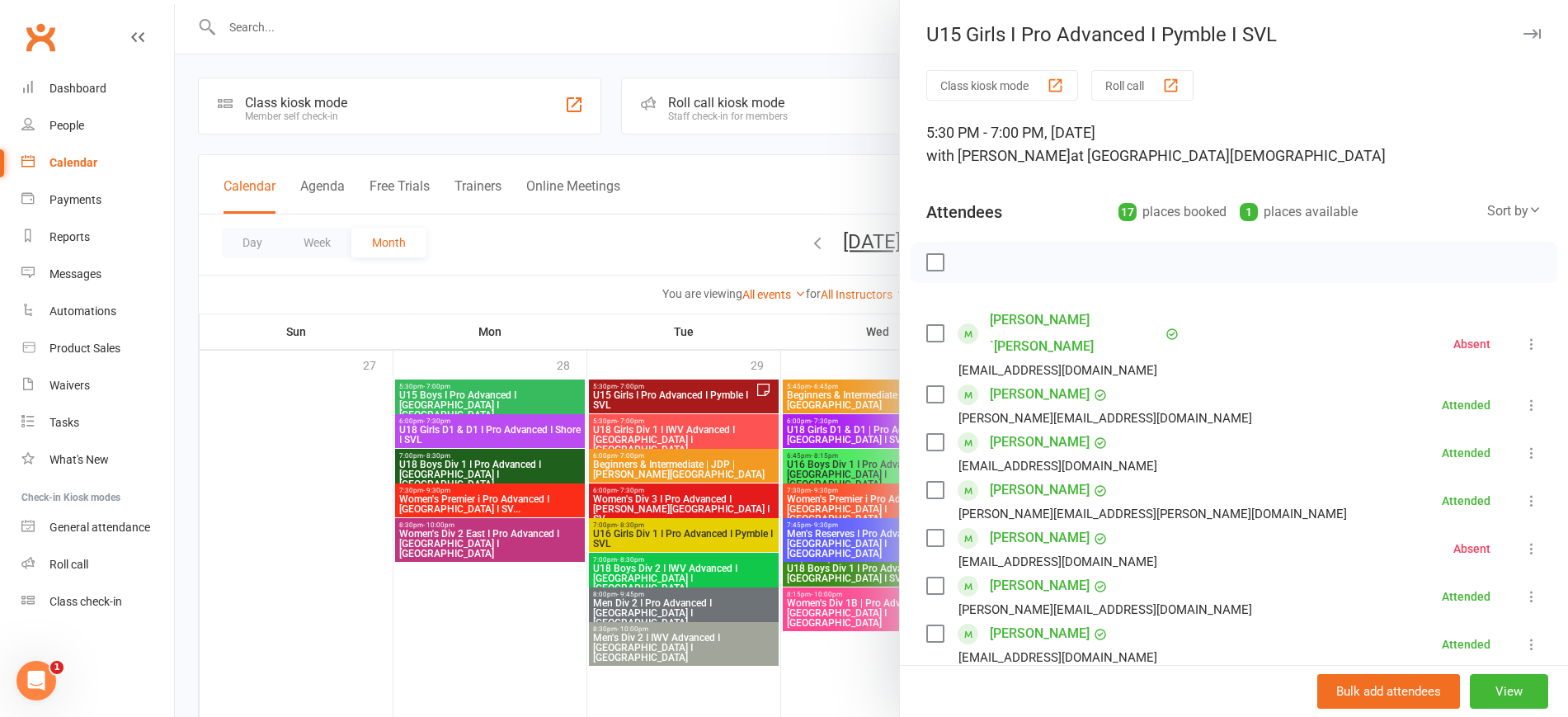
click at [474, 634] on div at bounding box center [871, 358] width 1394 height 717
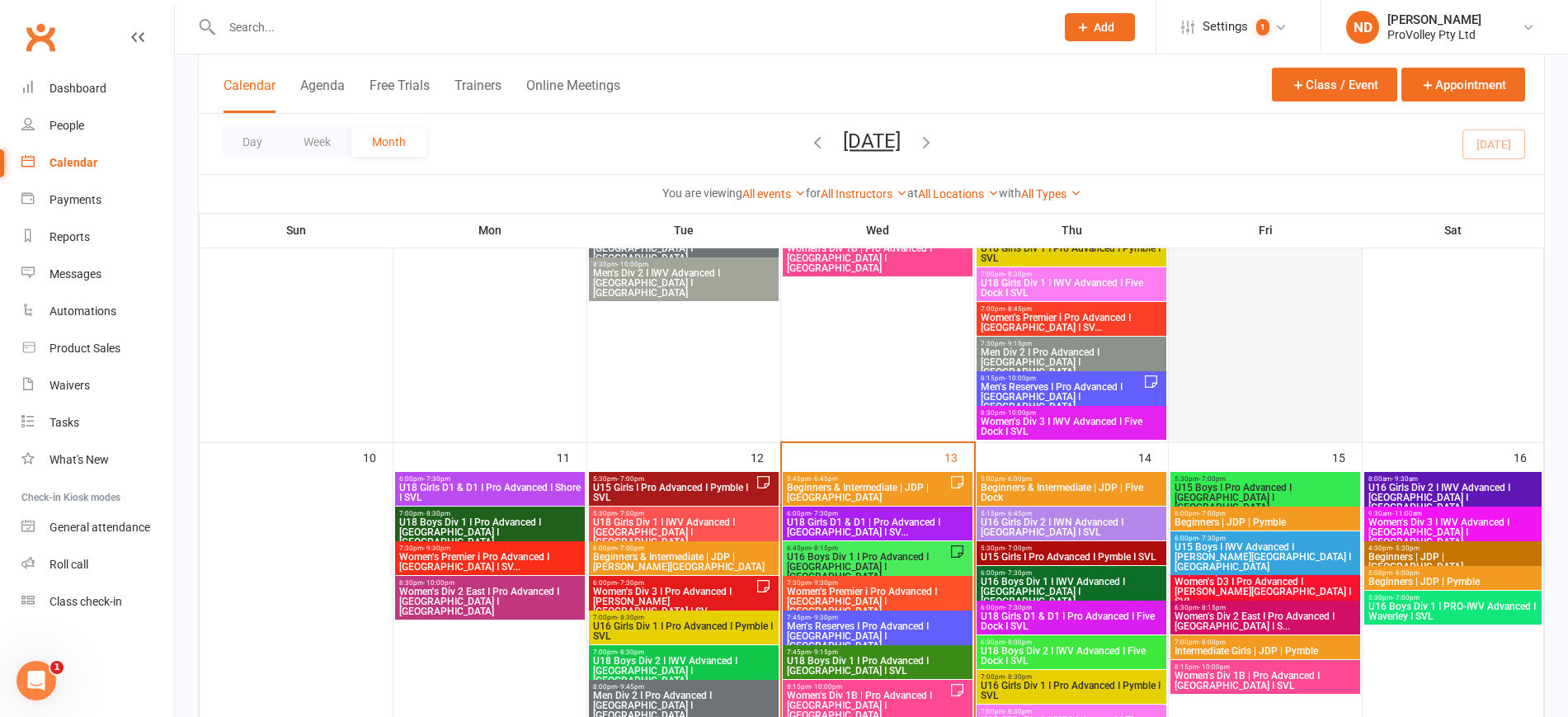
scroll to position [929, 0]
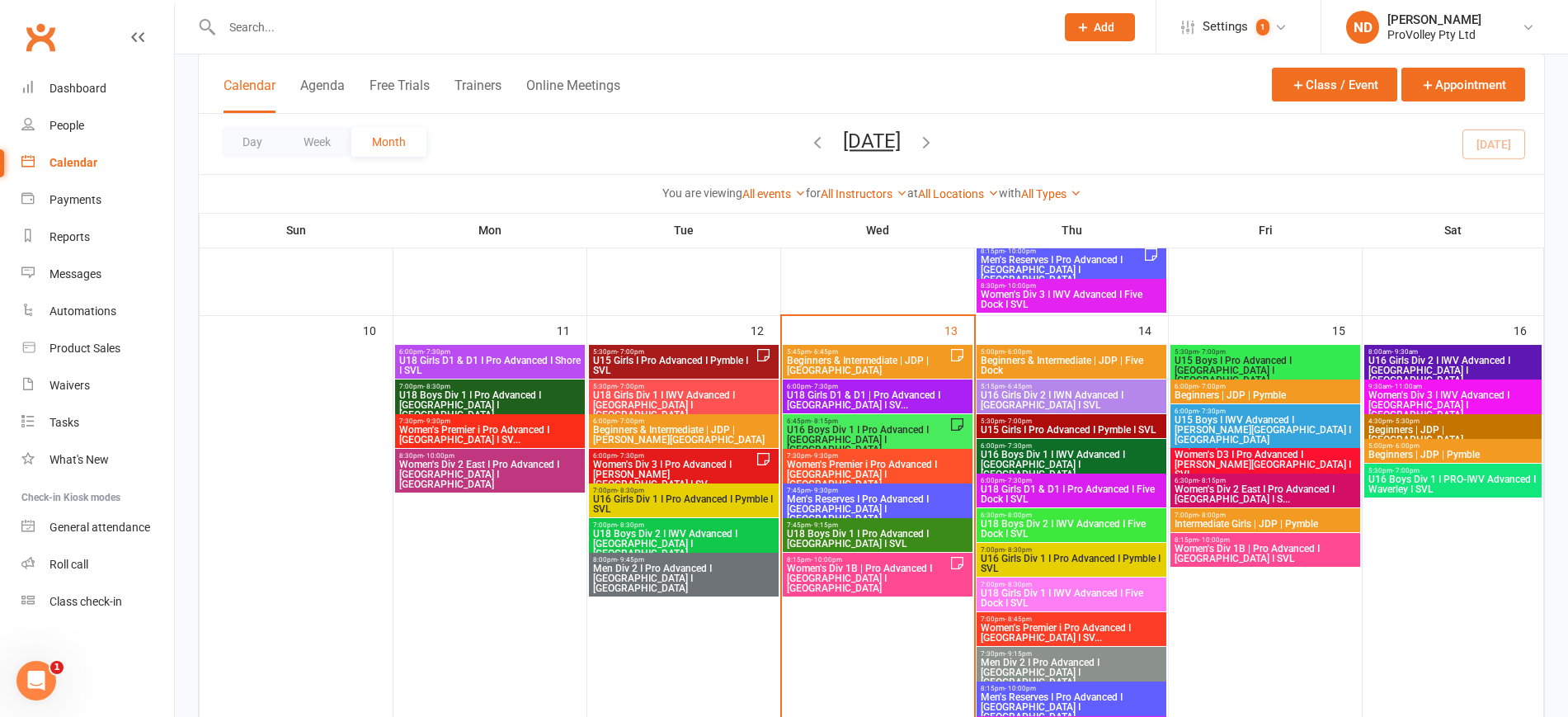
click at [755, 360] on span "U15 Girls I Pro Advanced I Pymble I SVL" at bounding box center [673, 365] width 164 height 20
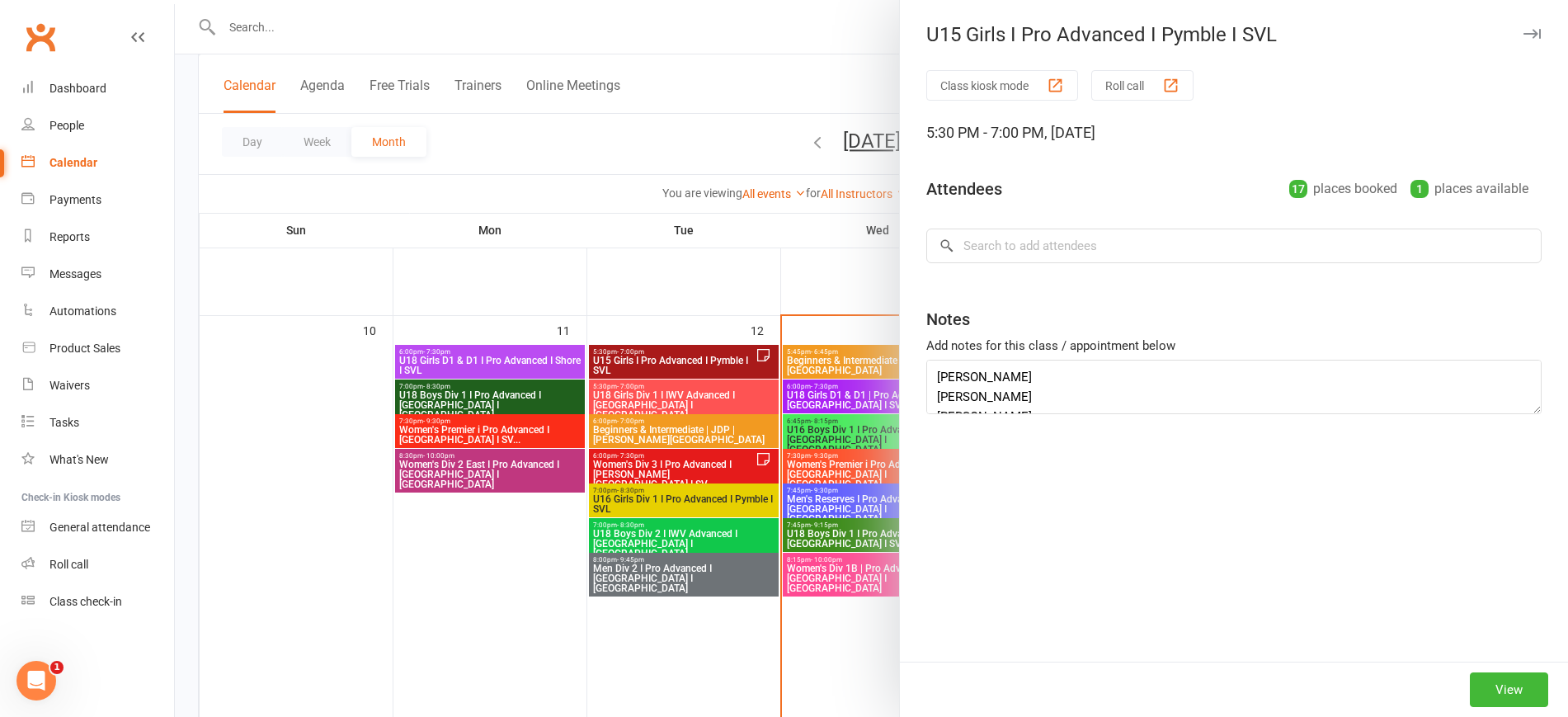
type textarea "Caroline Tran Jasmine Hany Angela Chen Lily Jiao"
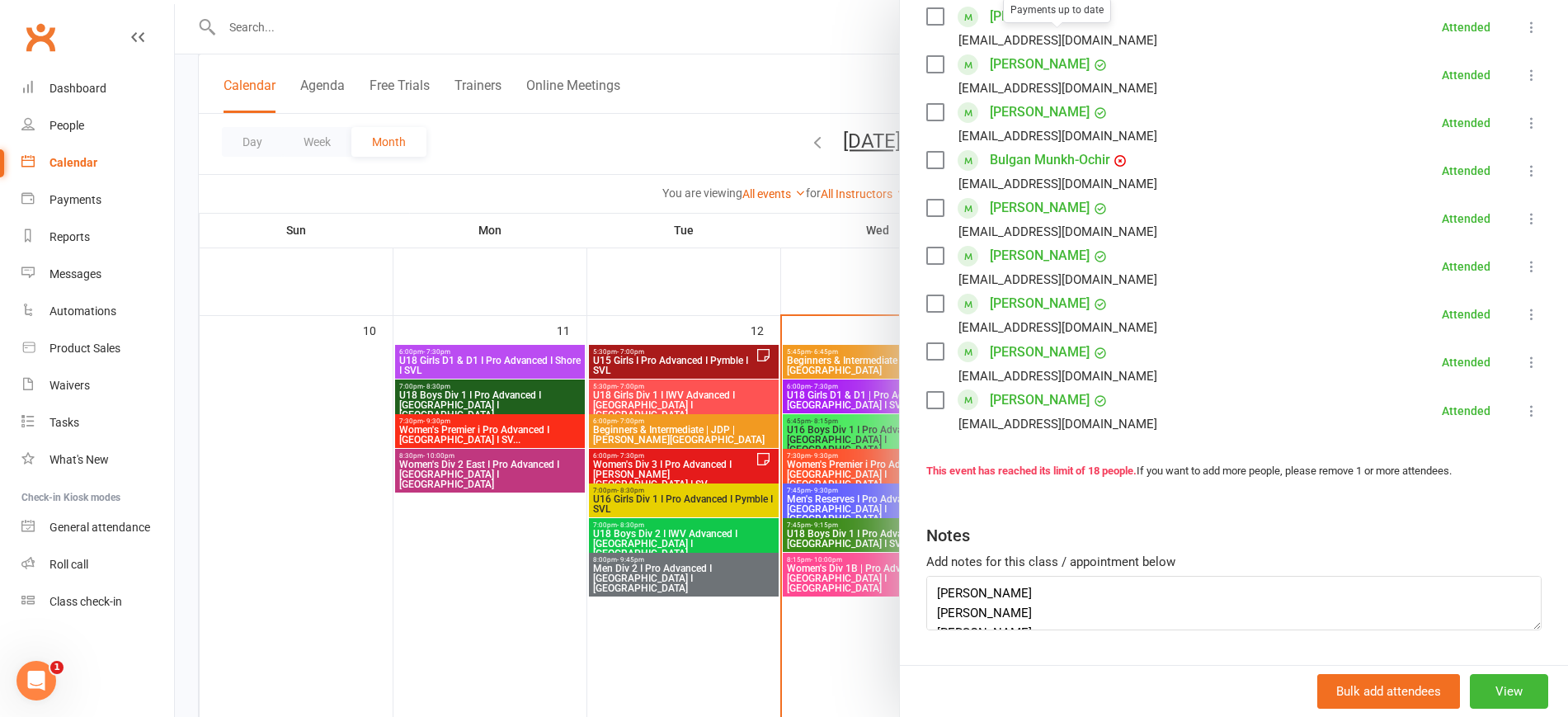
scroll to position [782, 0]
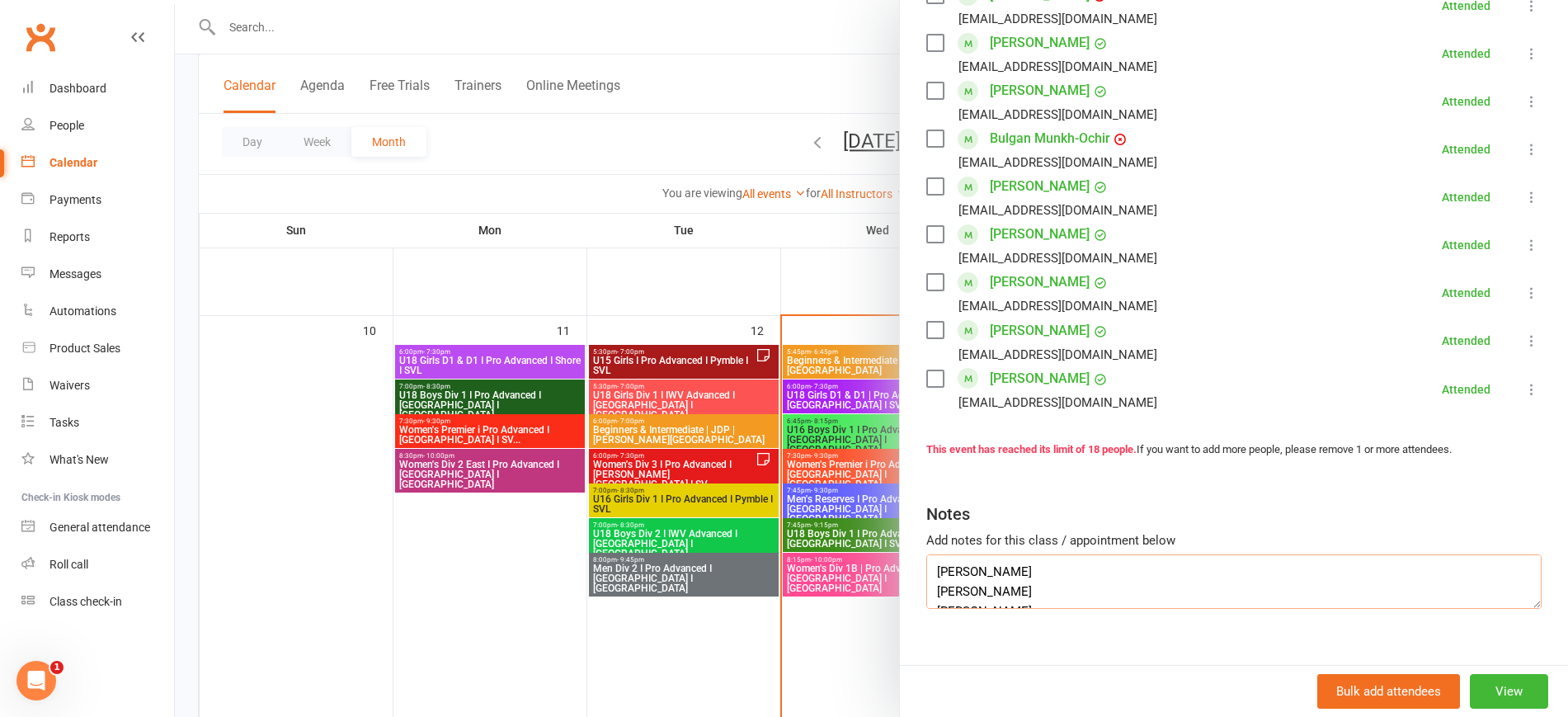
drag, startPoint x: 1040, startPoint y: 561, endPoint x: 927, endPoint y: 561, distance: 113.0
click at [927, 561] on textarea "Caroline Tran Jasmine Hany Angela Chen Lily Jiao" at bounding box center [1234, 581] width 615 height 54
click at [707, 370] on div at bounding box center [871, 358] width 1394 height 717
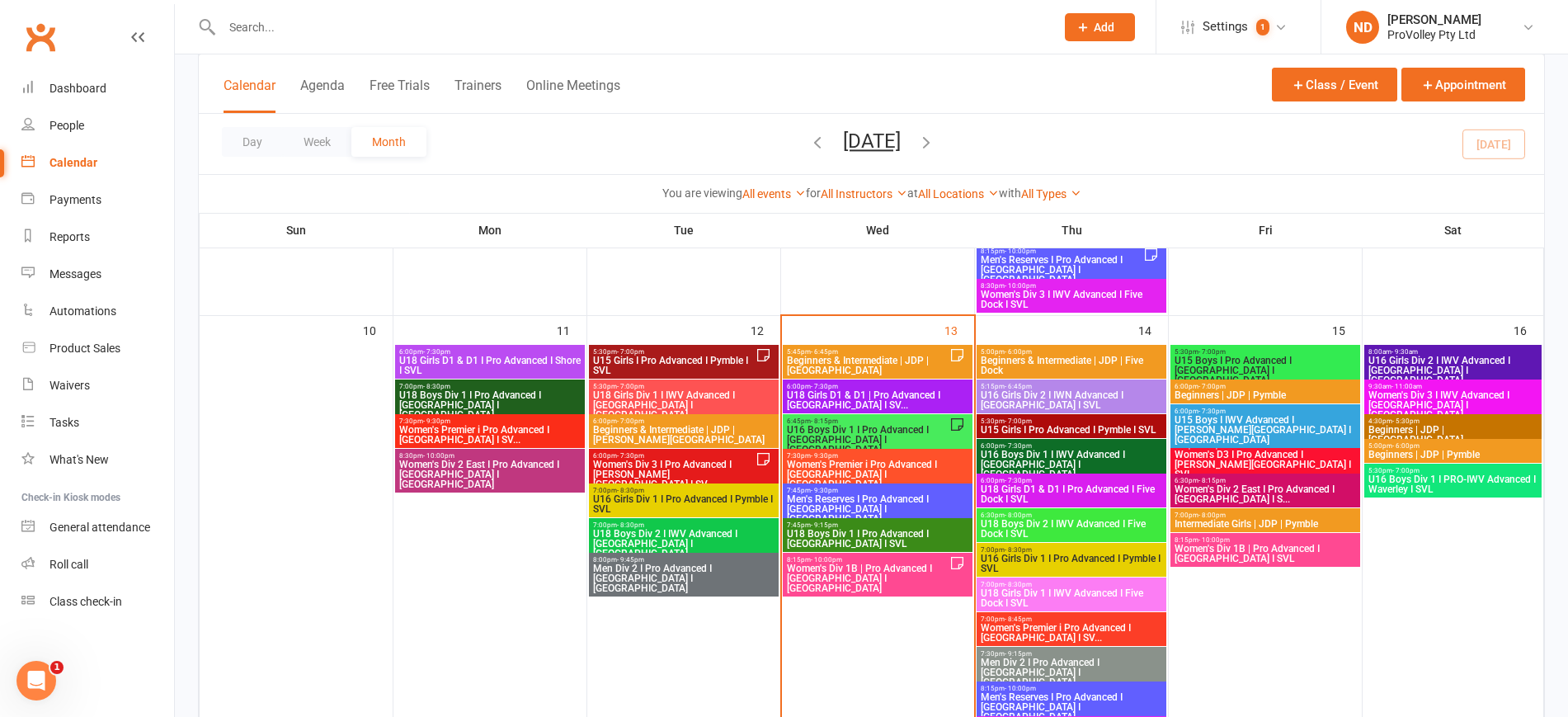
click at [682, 361] on span "U15 Girls I Pro Advanced I Pymble I SVL" at bounding box center [673, 365] width 164 height 20
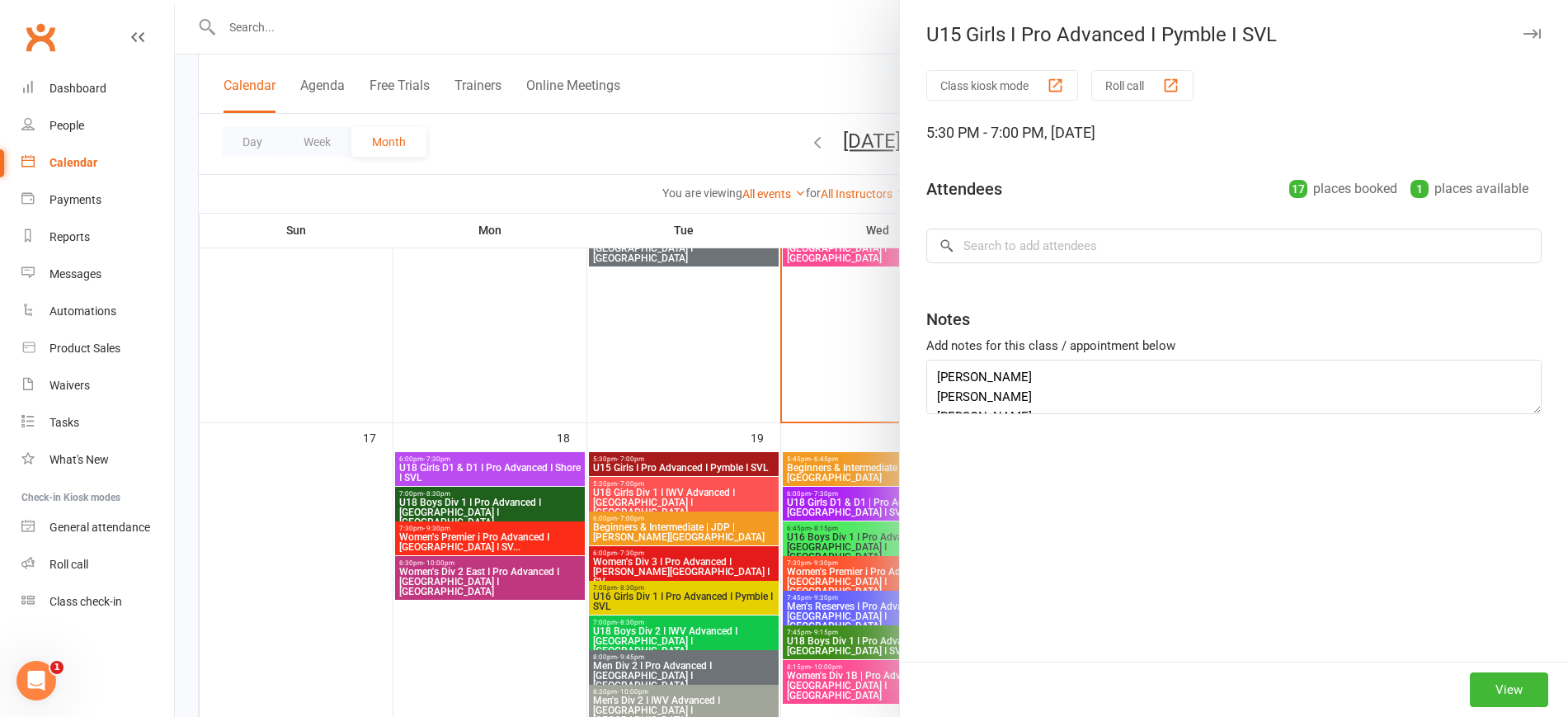
type textarea "Caroline Tran Jasmine Hany Angela Chen Lily Jiao"
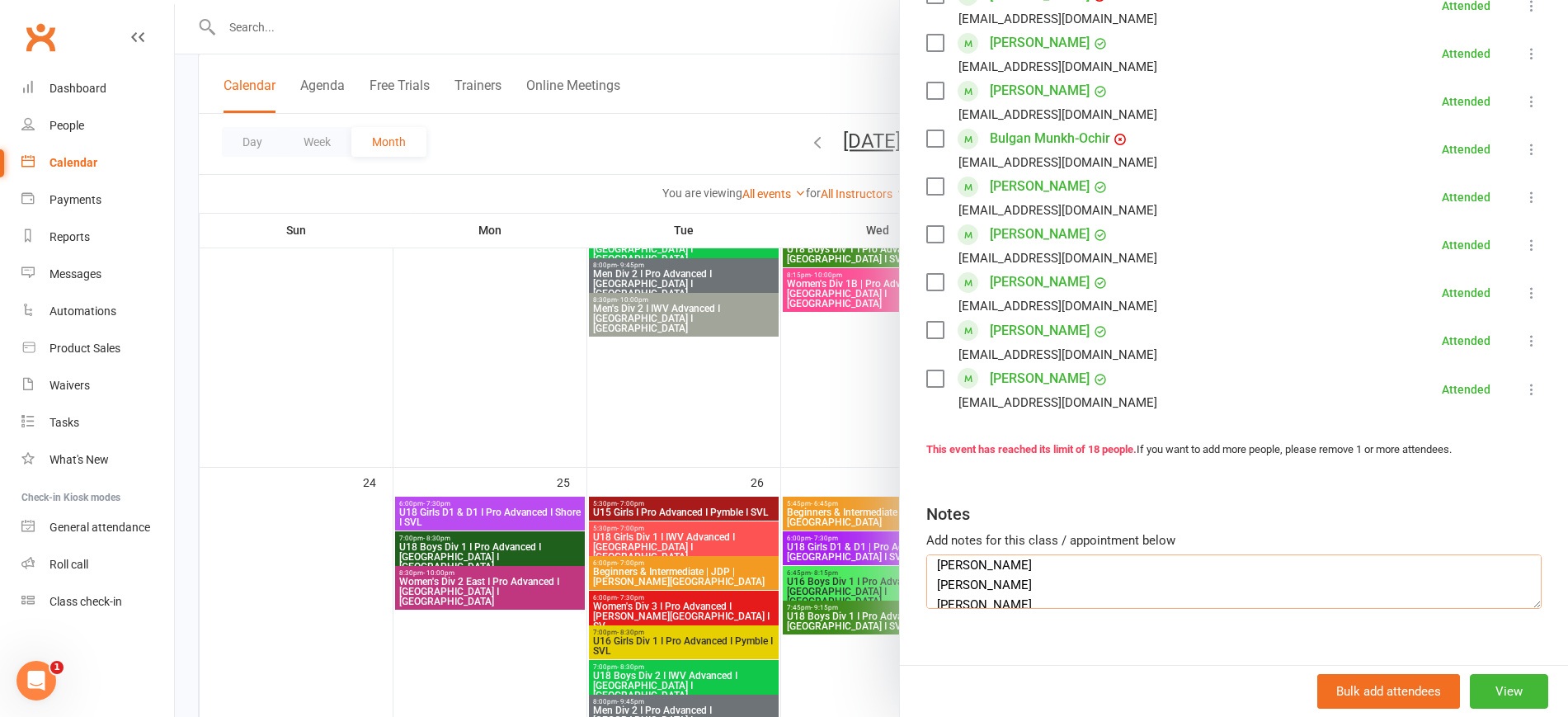
scroll to position [40, 0]
drag, startPoint x: 975, startPoint y: 556, endPoint x: 934, endPoint y: 545, distance: 42.4
click at [934, 554] on textarea "Caroline Tran Jasmine Hany Angela Chen Lily Jiao" at bounding box center [1234, 581] width 615 height 54
click at [1042, 554] on textarea "Caroline Tran Jasmine Hany Angela Chen Lily Jiao" at bounding box center [1234, 581] width 615 height 54
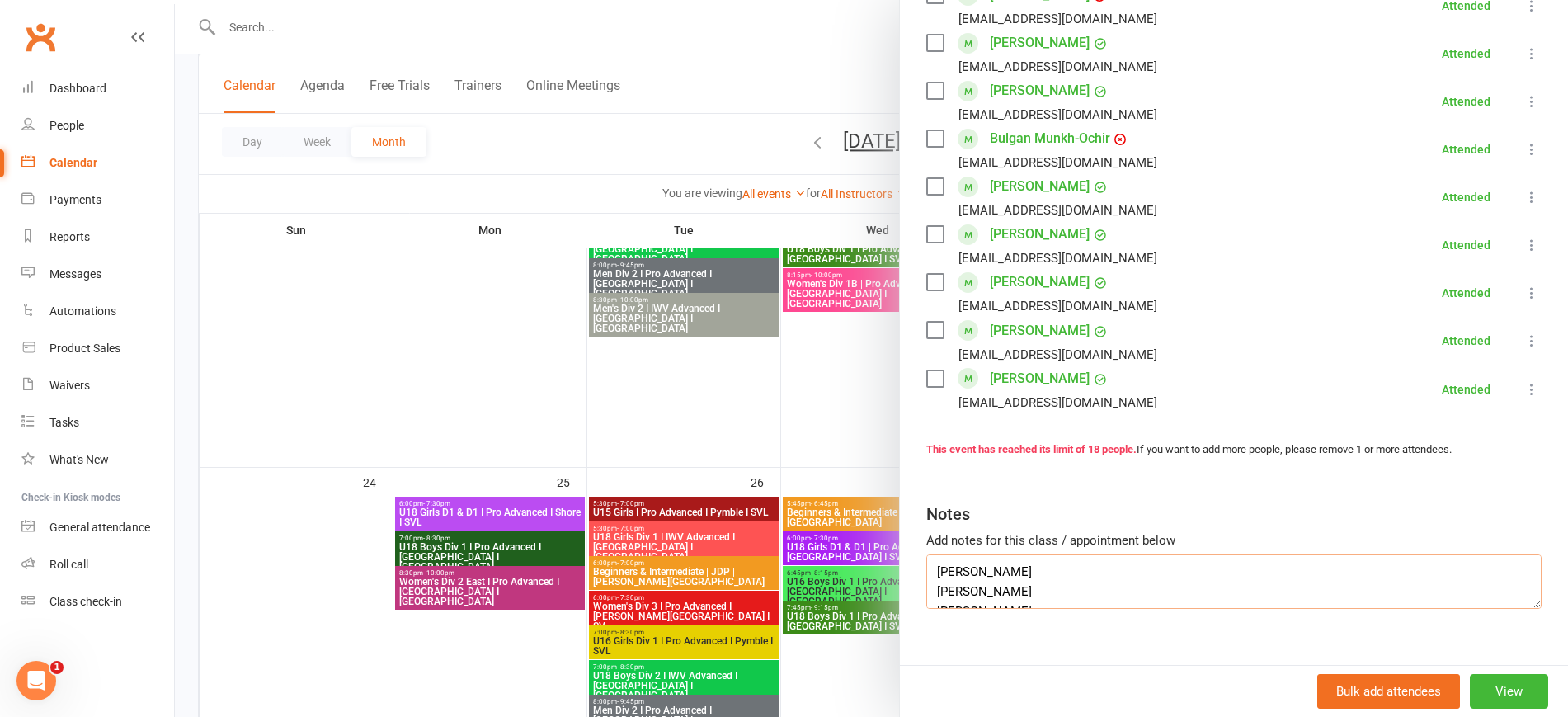
drag, startPoint x: 1028, startPoint y: 561, endPoint x: 914, endPoint y: 563, distance: 114.0
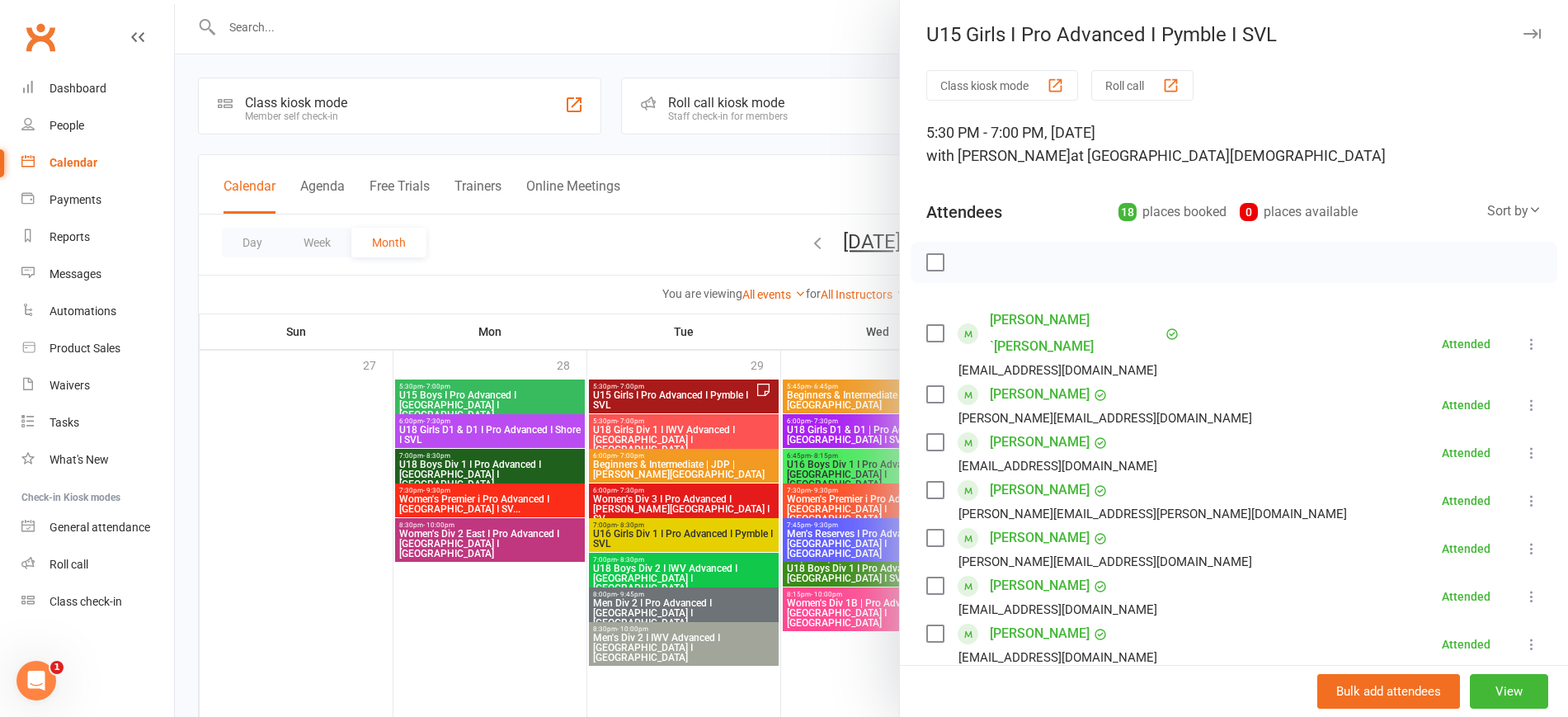
click at [704, 384] on div at bounding box center [871, 358] width 1394 height 717
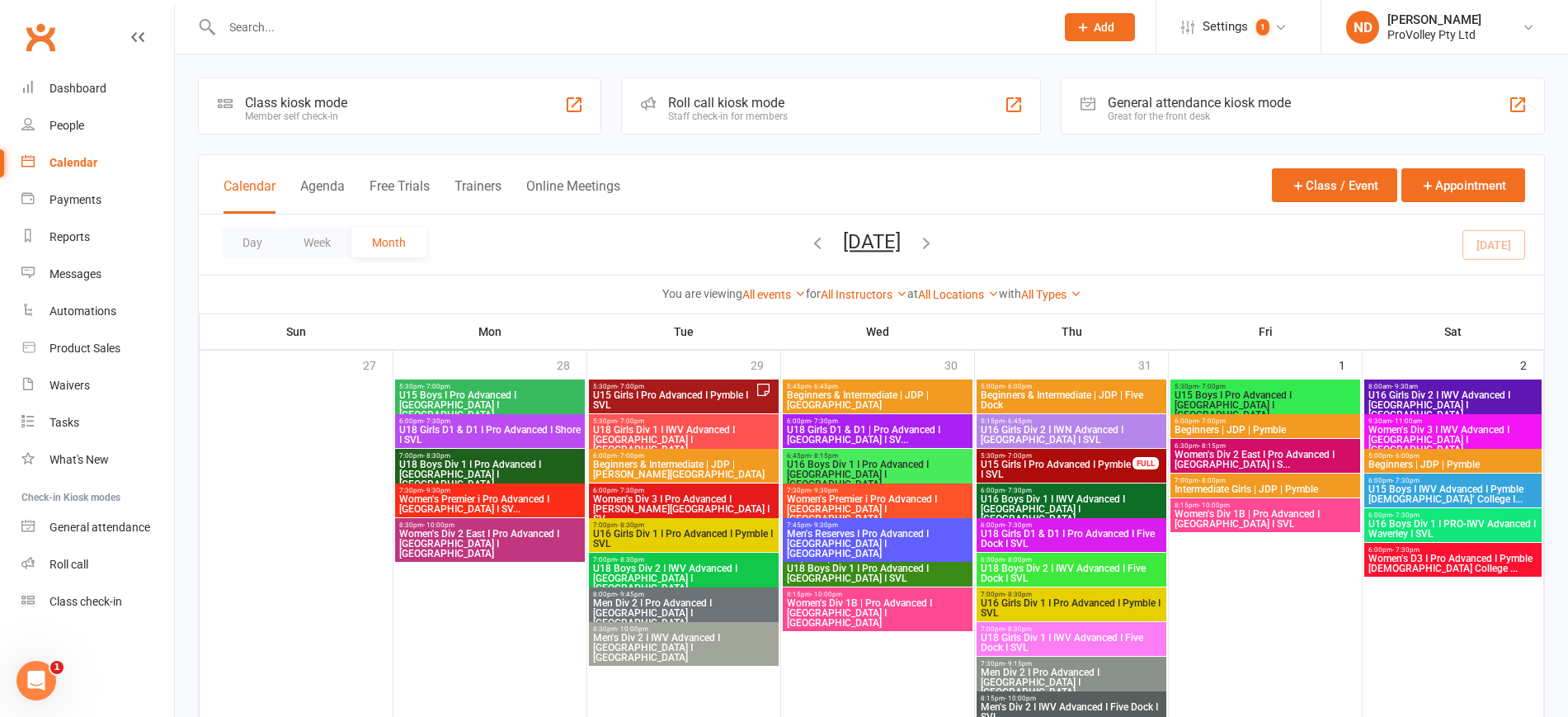
click at [694, 396] on span "U15 Girls I Pro Advanced I Pymble I SVL" at bounding box center [673, 401] width 164 height 20
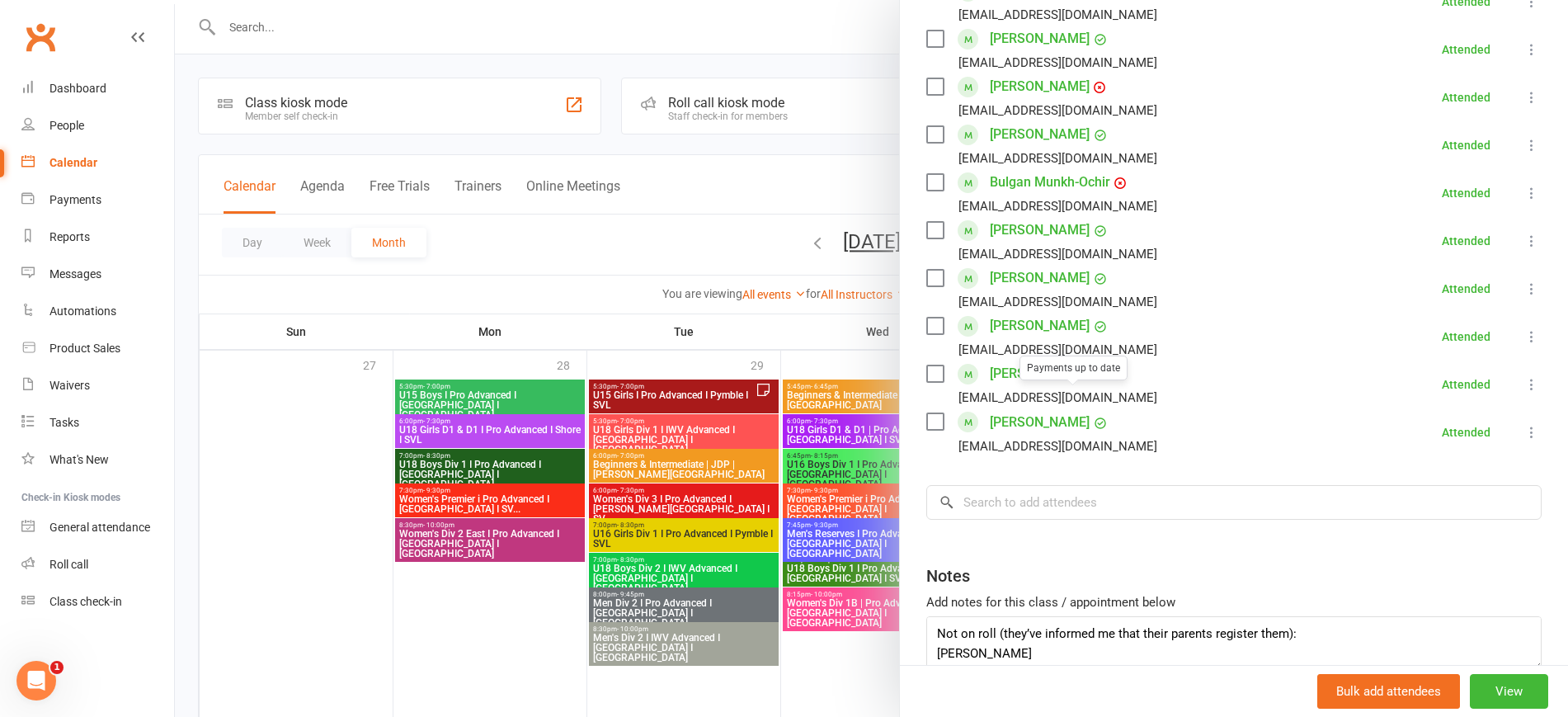
scroll to position [752, 0]
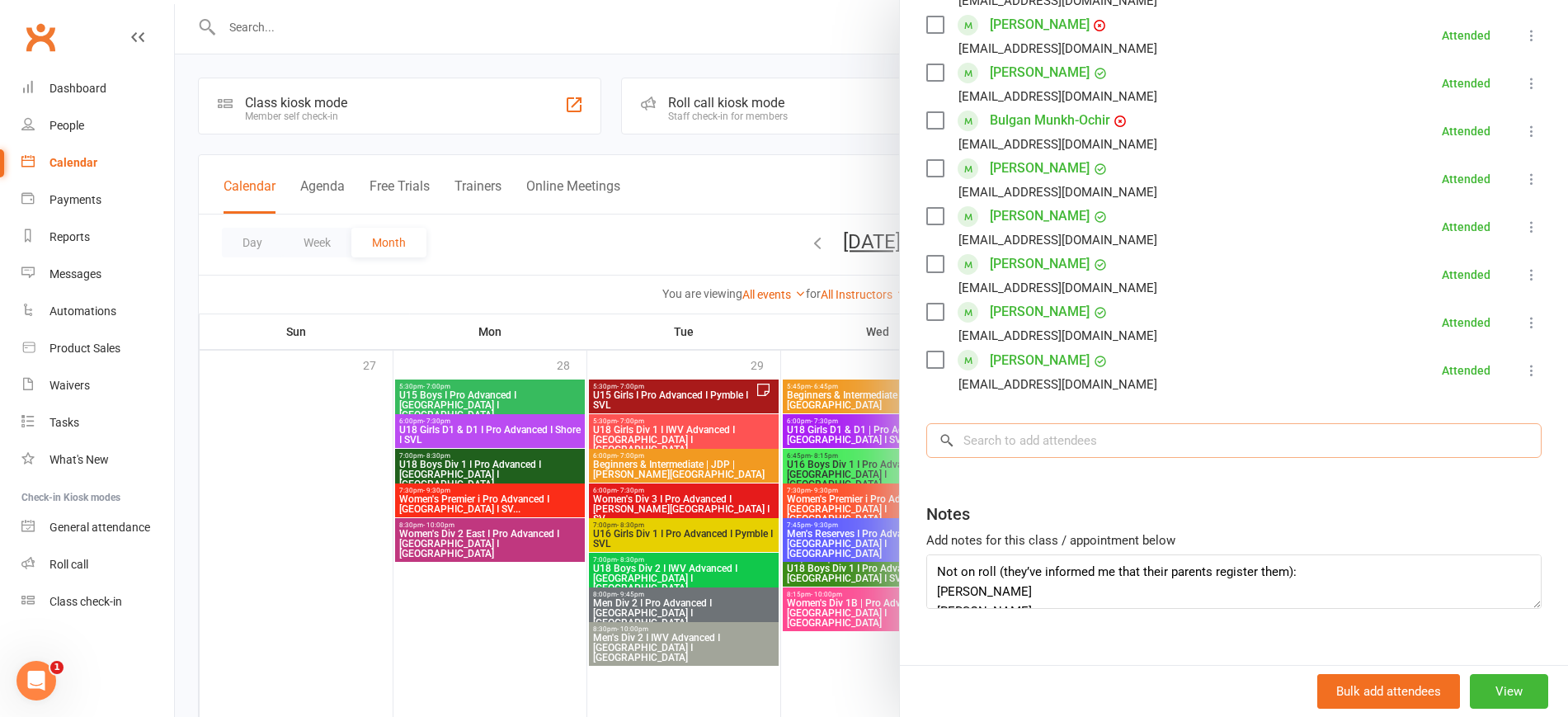
click at [975, 423] on input "search" at bounding box center [1234, 440] width 615 height 34
paste input "Jasmine Hany"
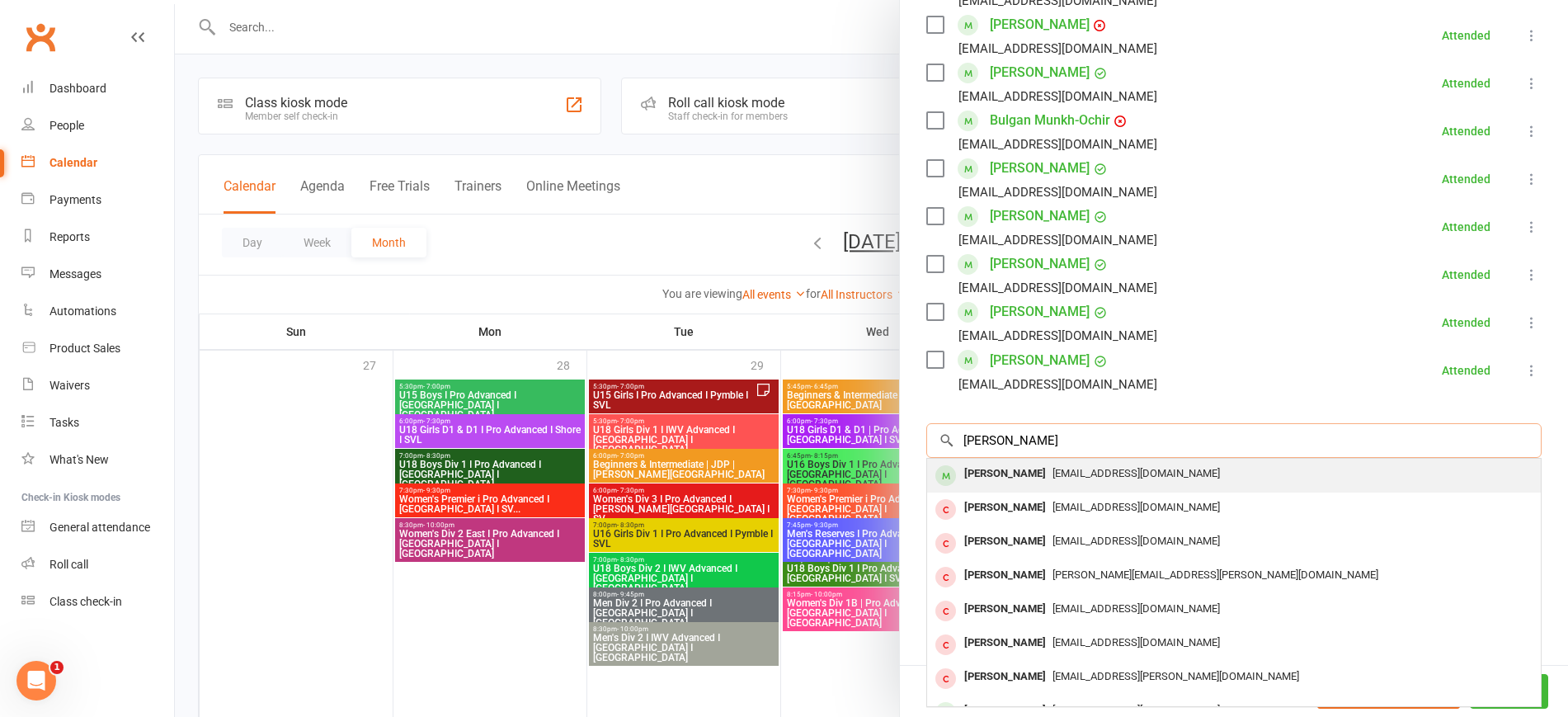
type input "Jasmine Hany"
click at [1066, 458] on div "Jasmine Han lifu.han@gmail.com" at bounding box center [1234, 475] width 614 height 33
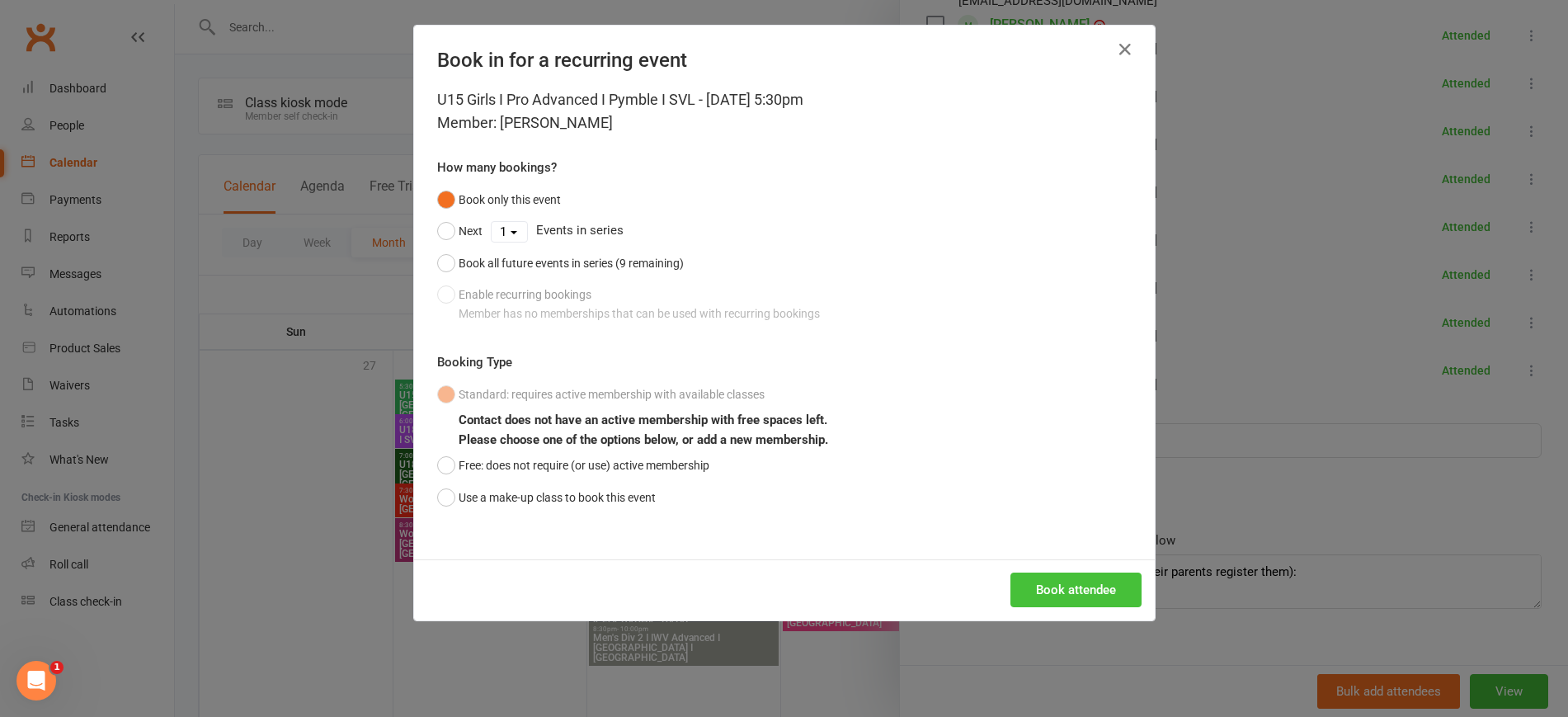
click at [1070, 590] on button "Book attendee" at bounding box center [1075, 590] width 131 height 34
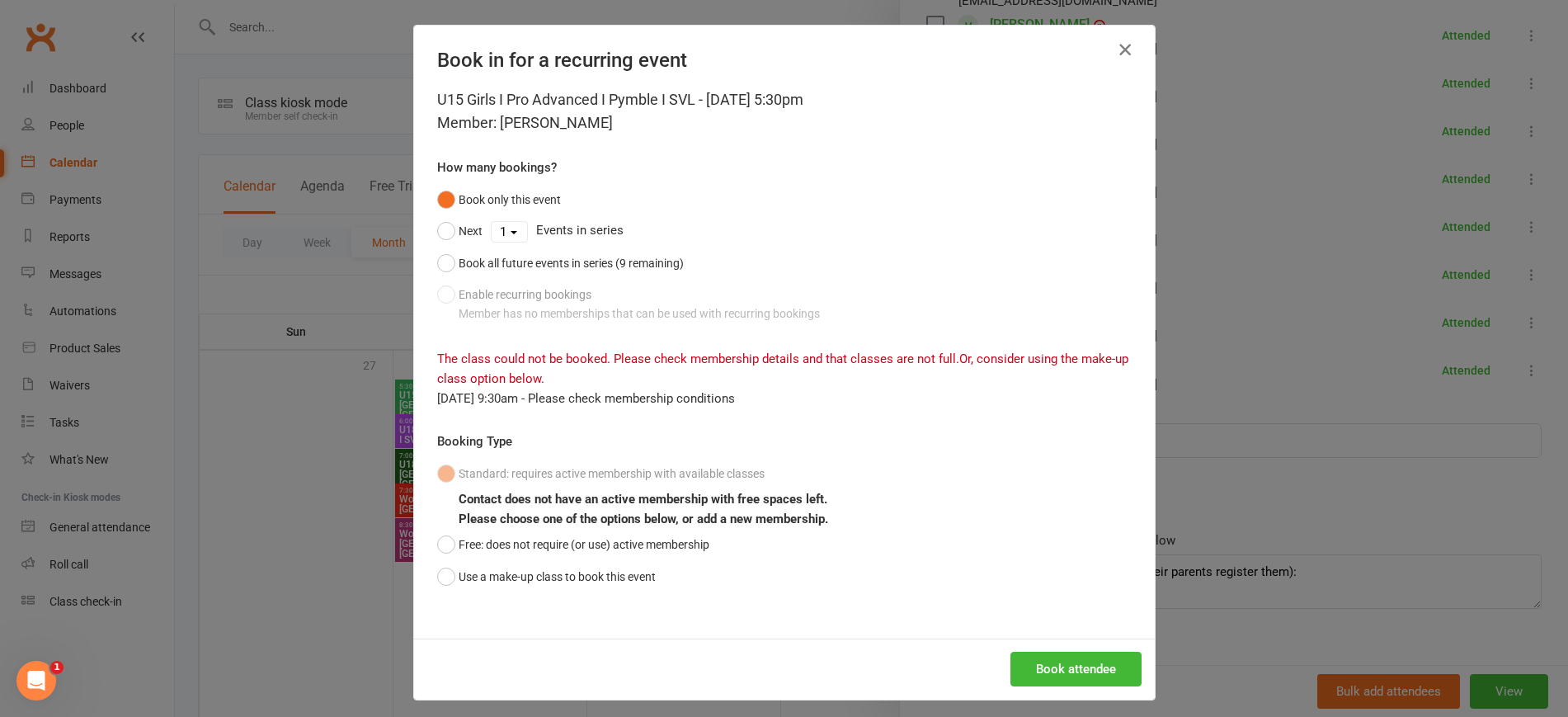
click at [1115, 45] on icon "button" at bounding box center [1125, 50] width 20 height 20
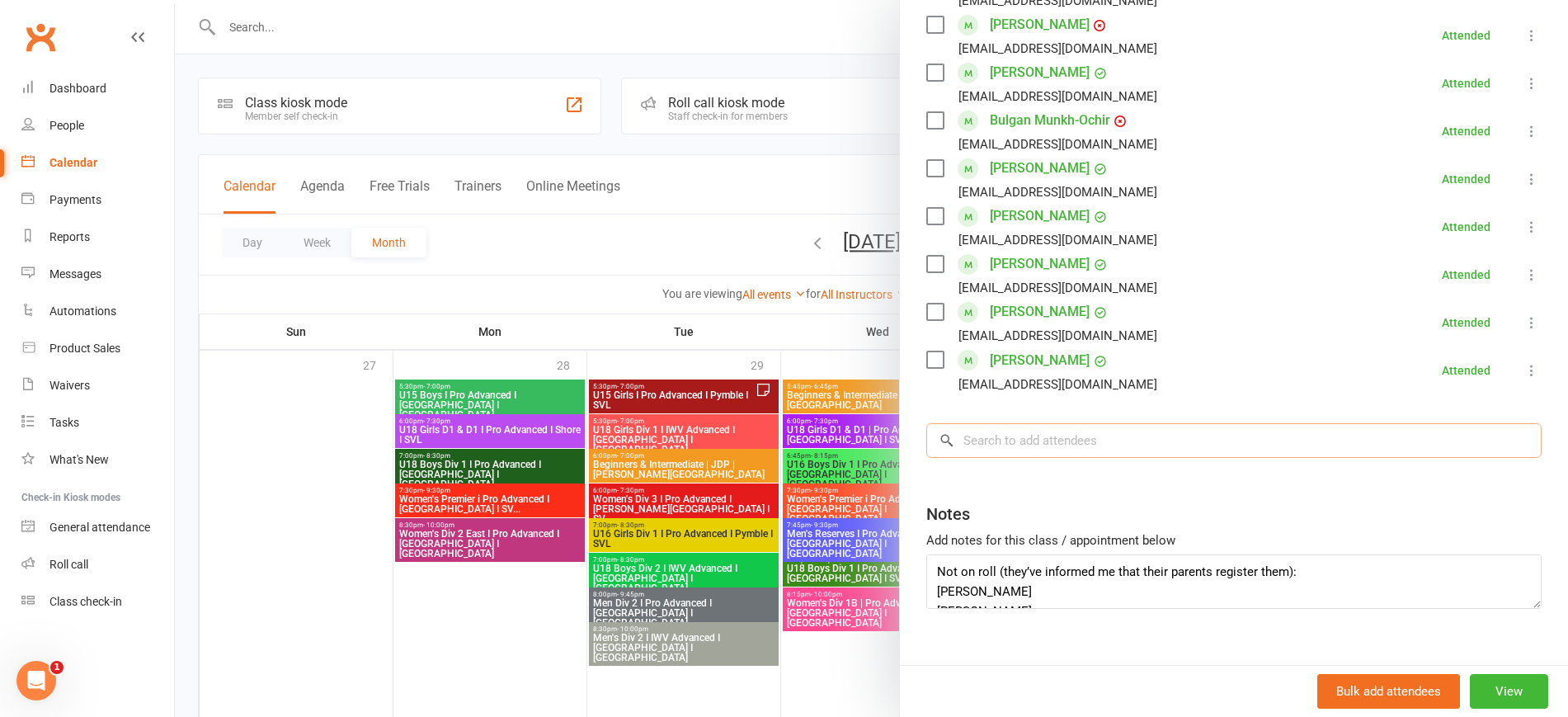
click at [1002, 423] on input "search" at bounding box center [1234, 440] width 615 height 34
paste input "Jasmine Hany"
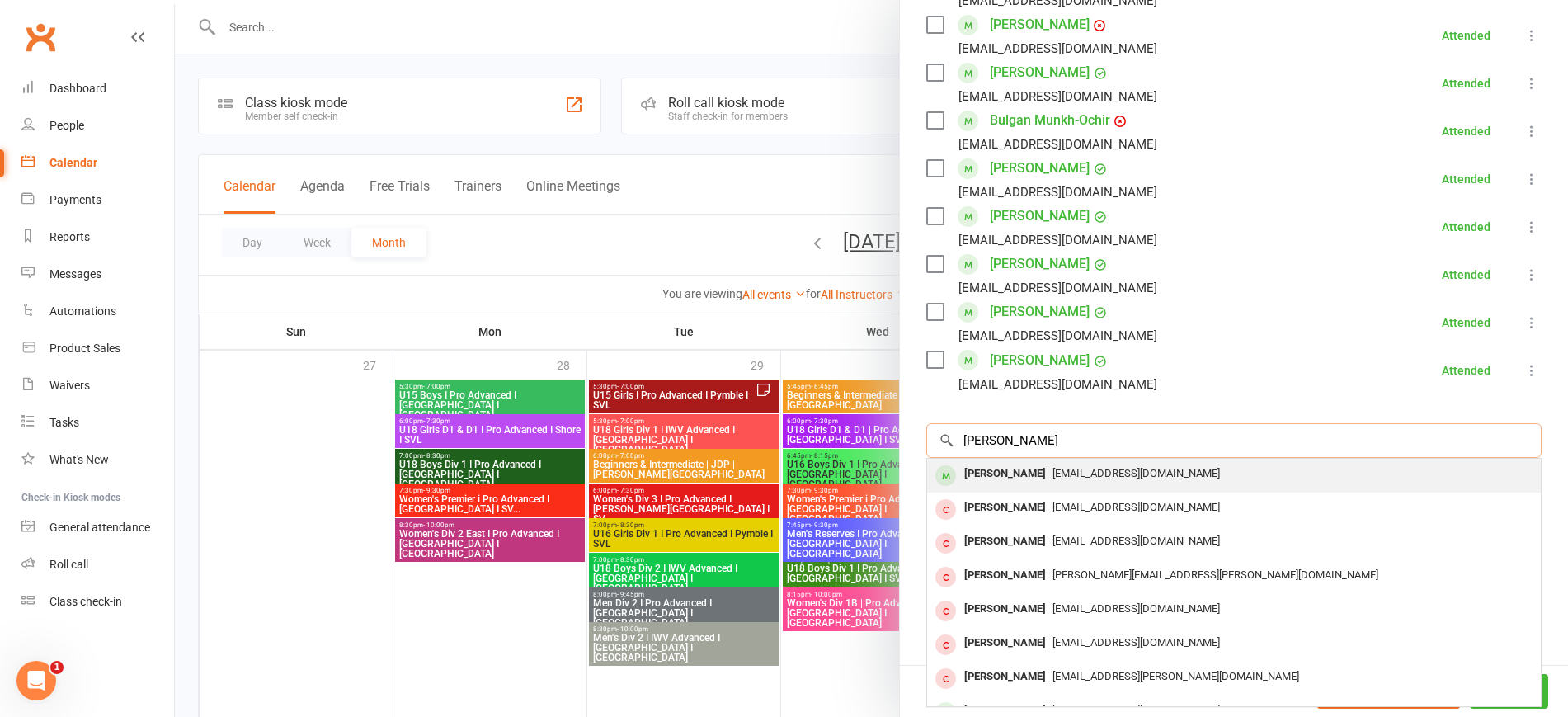
type input "Jasmine Hany"
click at [1053, 467] on span "lifu.han@gmail.com" at bounding box center [1136, 474] width 167 height 13
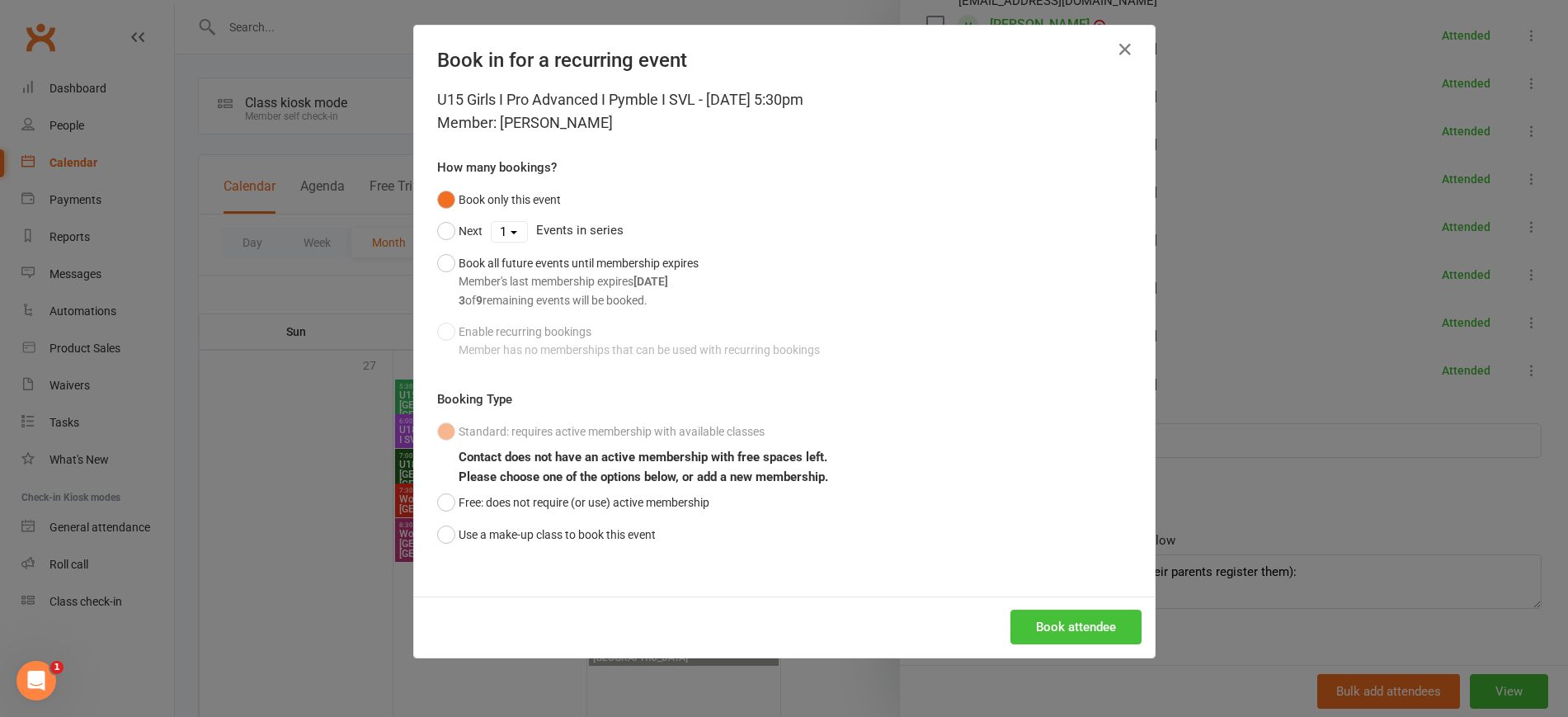
click at [1061, 625] on button "Book attendee" at bounding box center [1075, 627] width 131 height 34
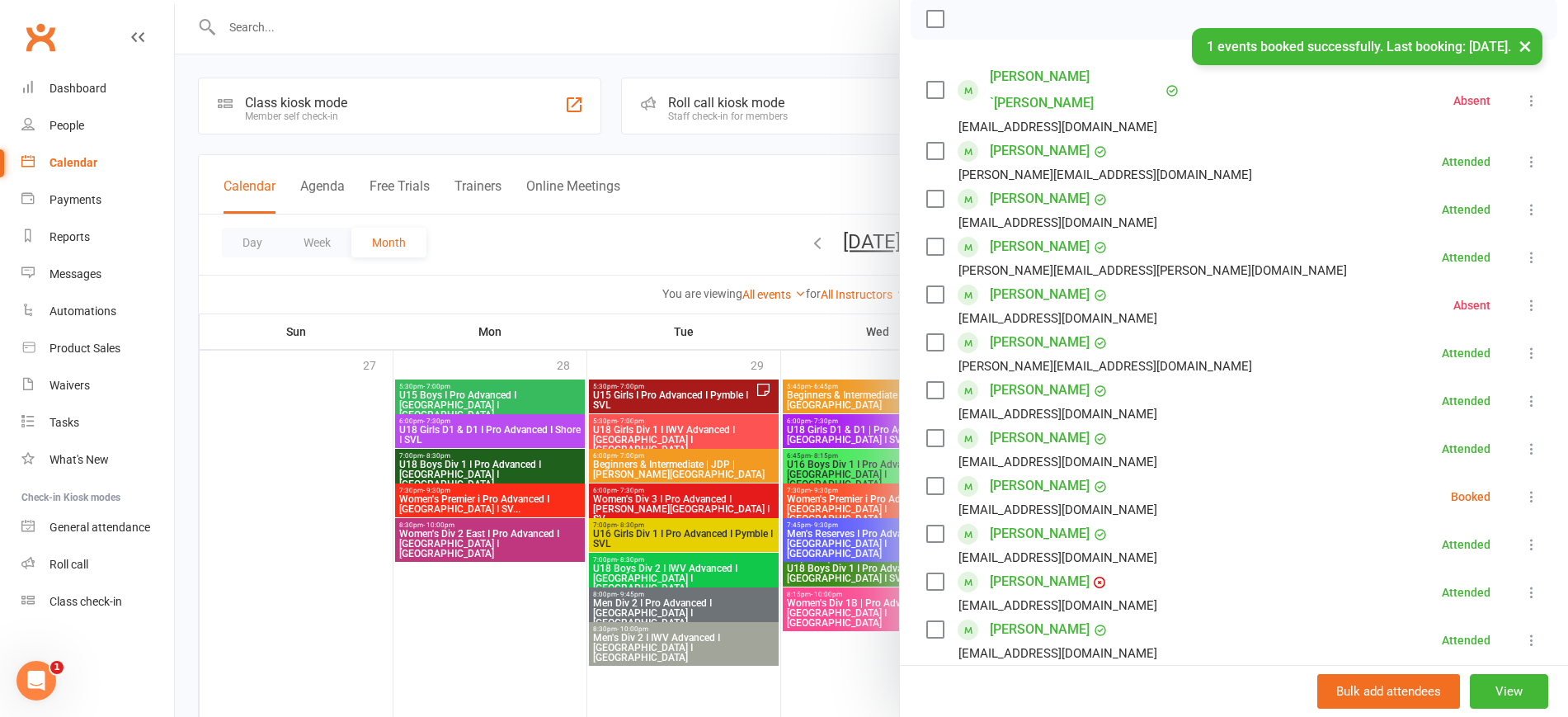
scroll to position [340, 0]
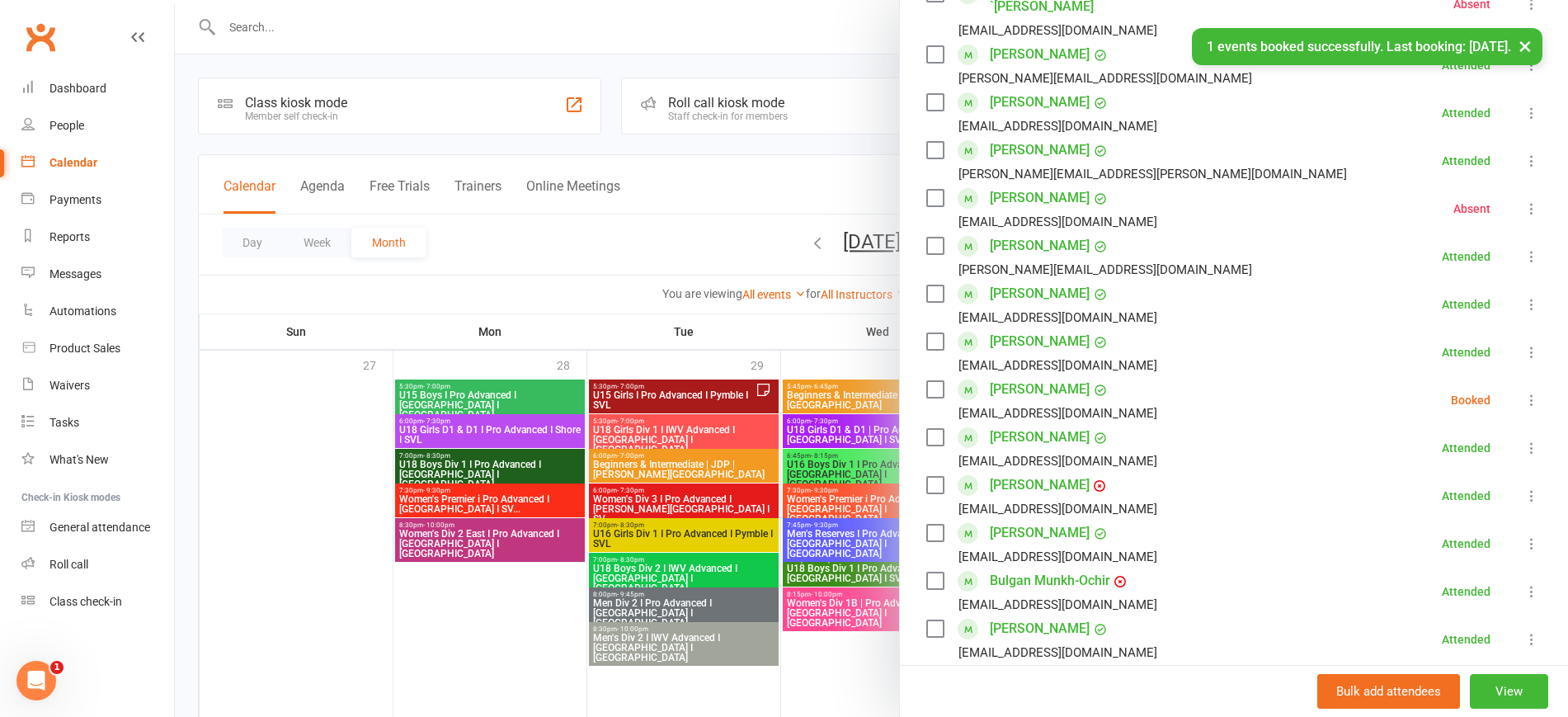
click at [1522, 391] on button at bounding box center [1532, 401] width 20 height 20
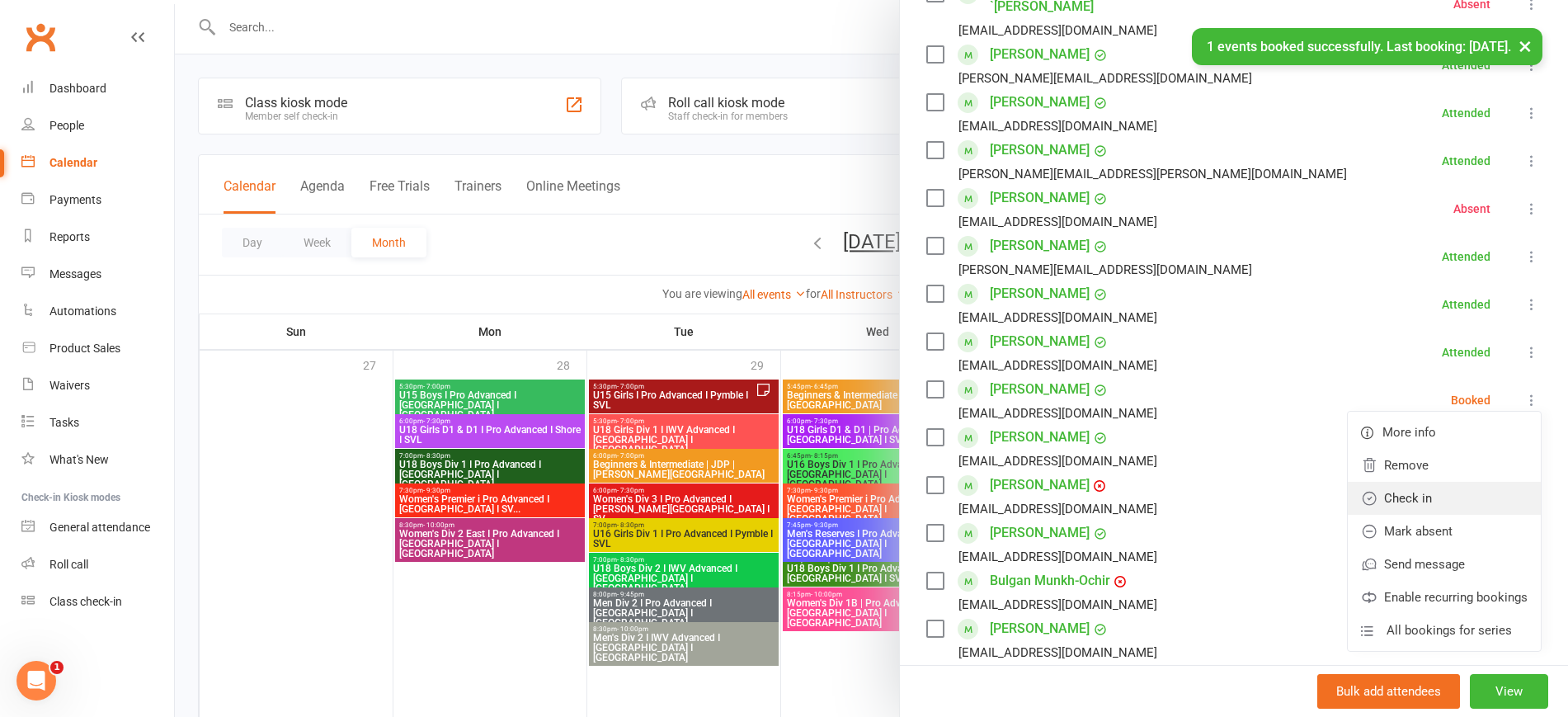
click at [1401, 482] on link "Check in" at bounding box center [1444, 498] width 193 height 33
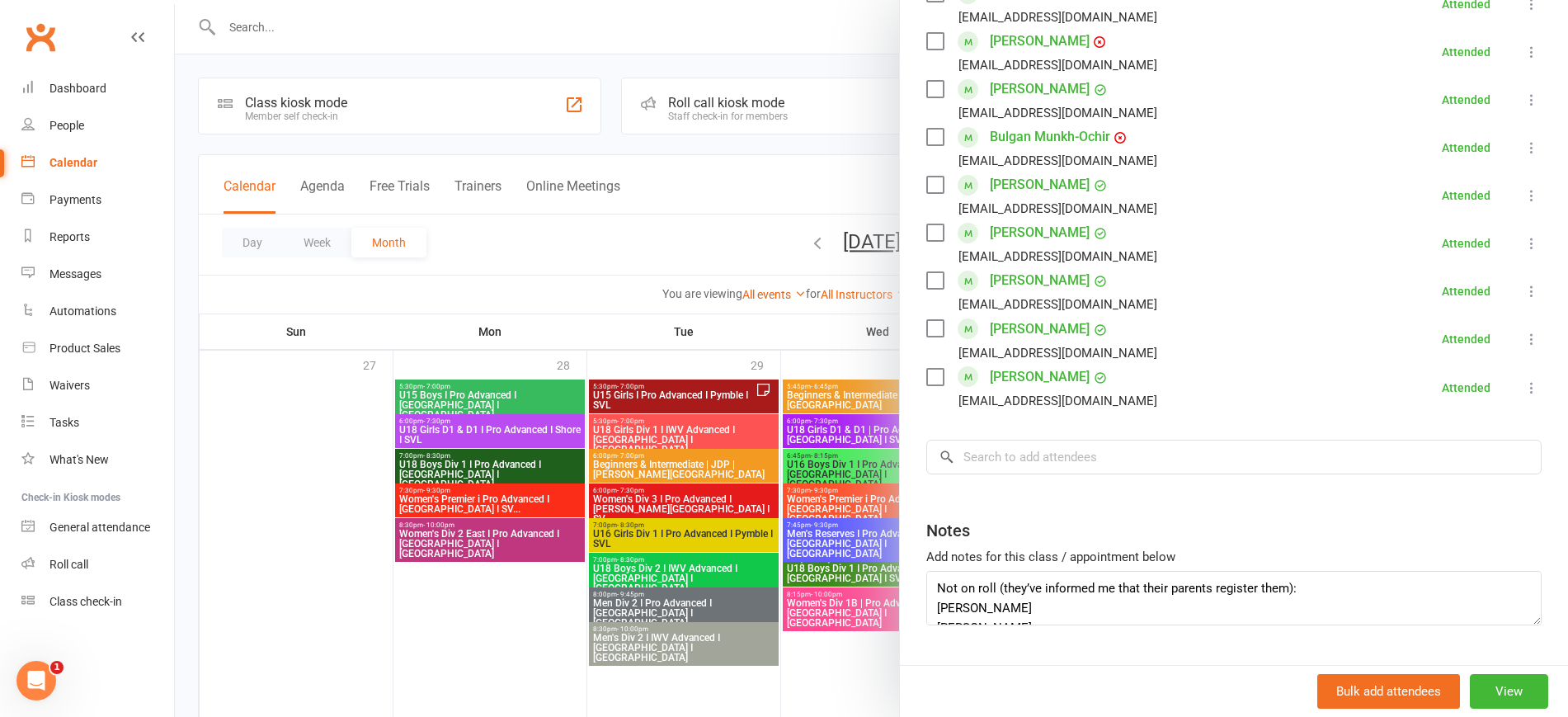
scroll to position [800, 0]
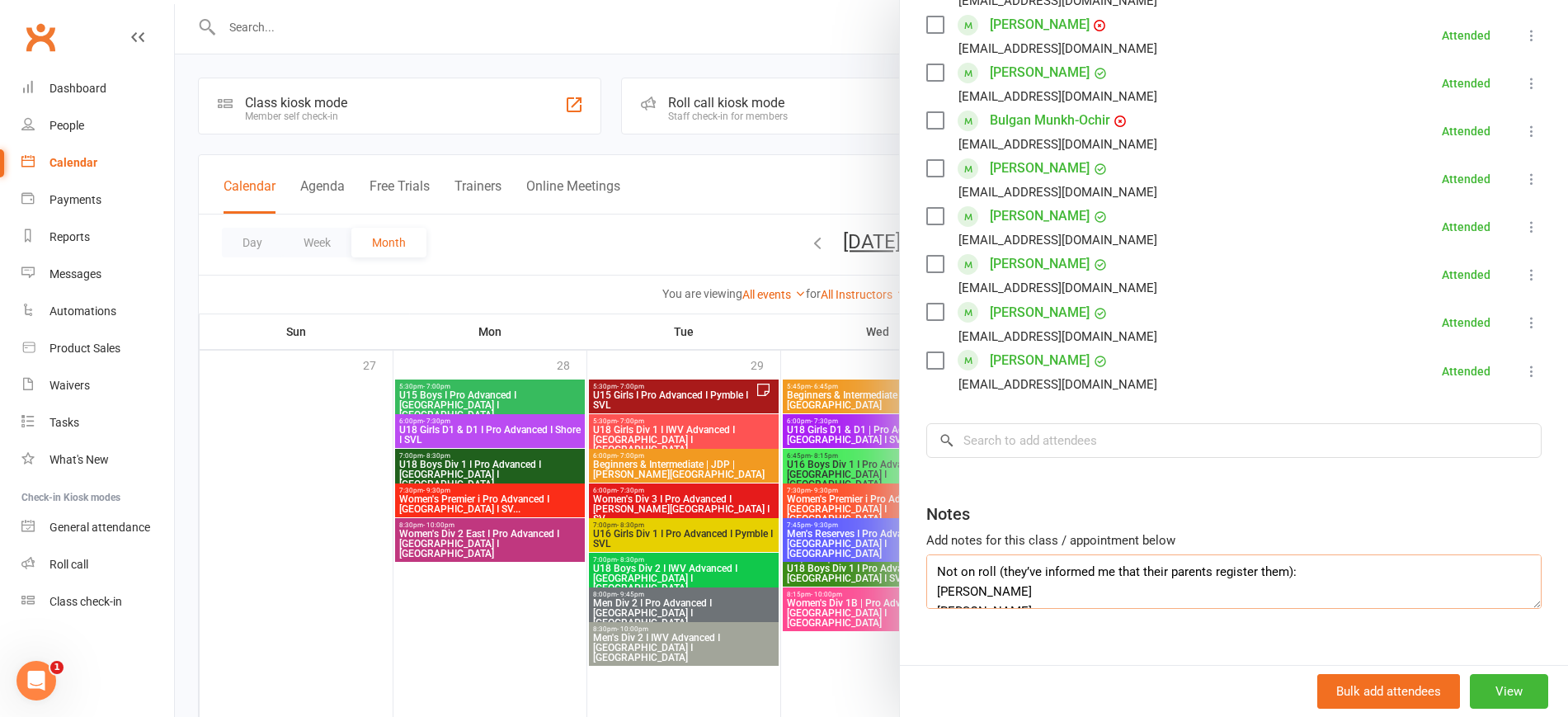
drag, startPoint x: 1037, startPoint y: 561, endPoint x: 886, endPoint y: 555, distance: 151.1
click at [886, 0] on div "U15 Girls I Pro Advanced I Pymble I SVL Class kiosk mode Roll call 5:30 PM - 7:…" at bounding box center [871, 0] width 1394 height 0
type textarea "Not on roll (they’ve informed me that their parents register them): Caroline Tr…"
click at [417, 600] on div at bounding box center [871, 358] width 1394 height 717
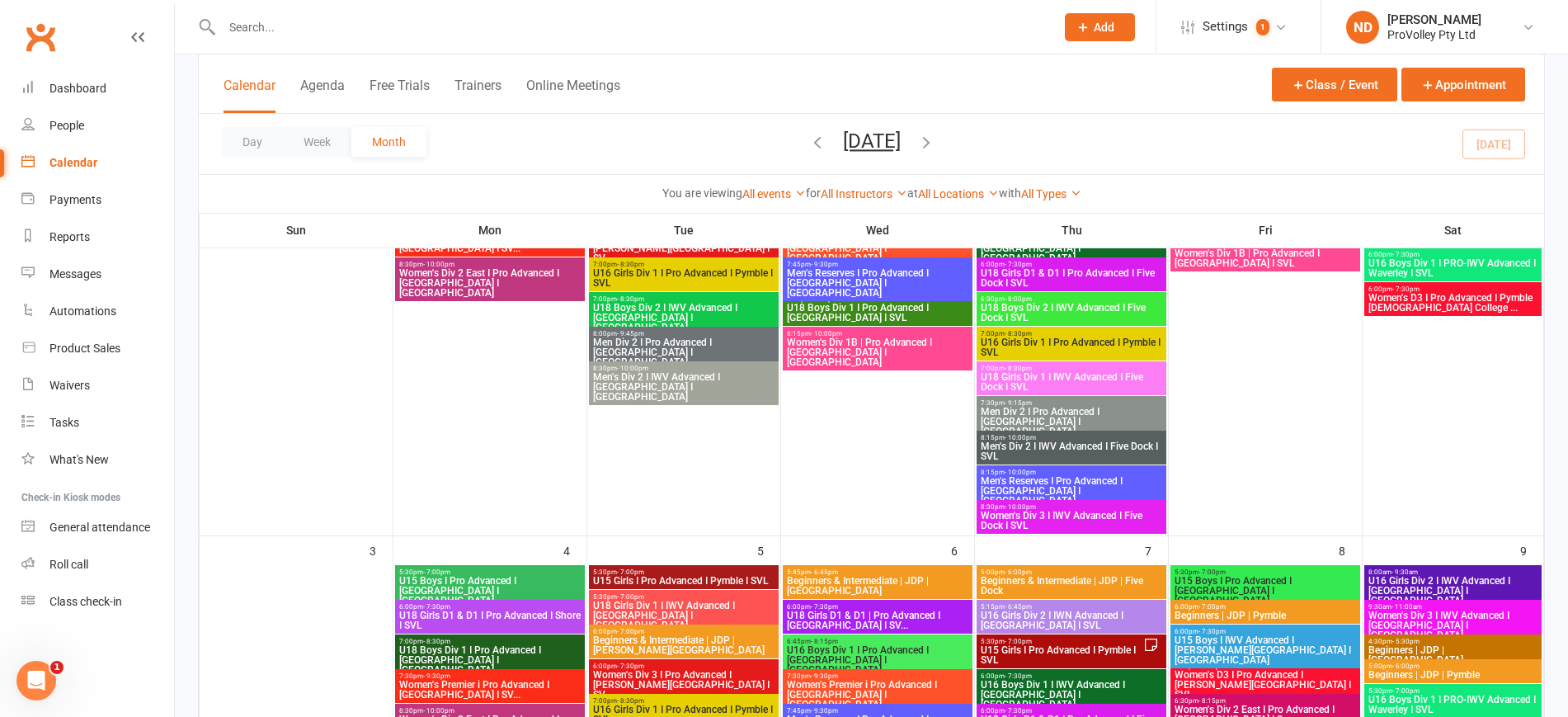
scroll to position [412, 0]
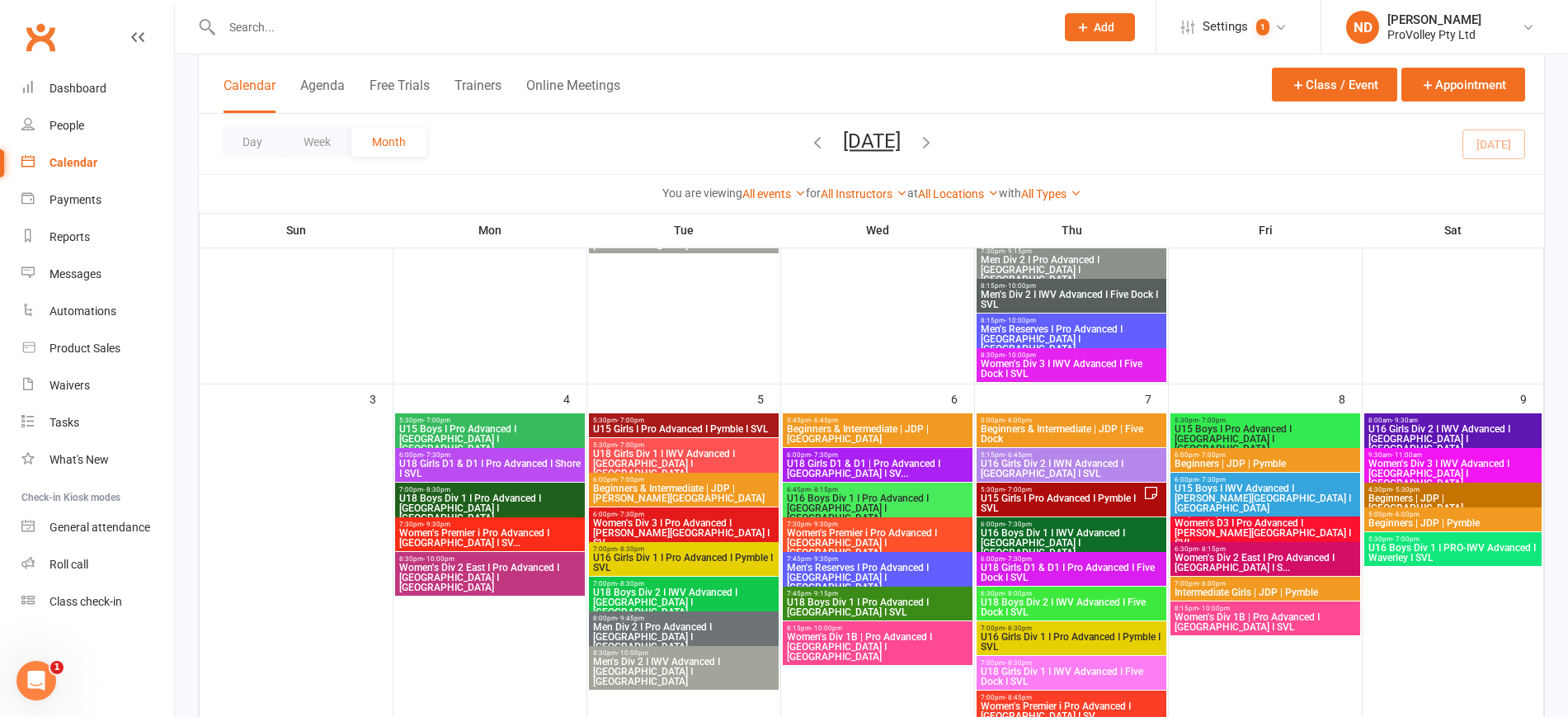
click at [1103, 496] on span "U15 Girls I Pro Advanced I Pymble I SVL" at bounding box center [1061, 504] width 164 height 20
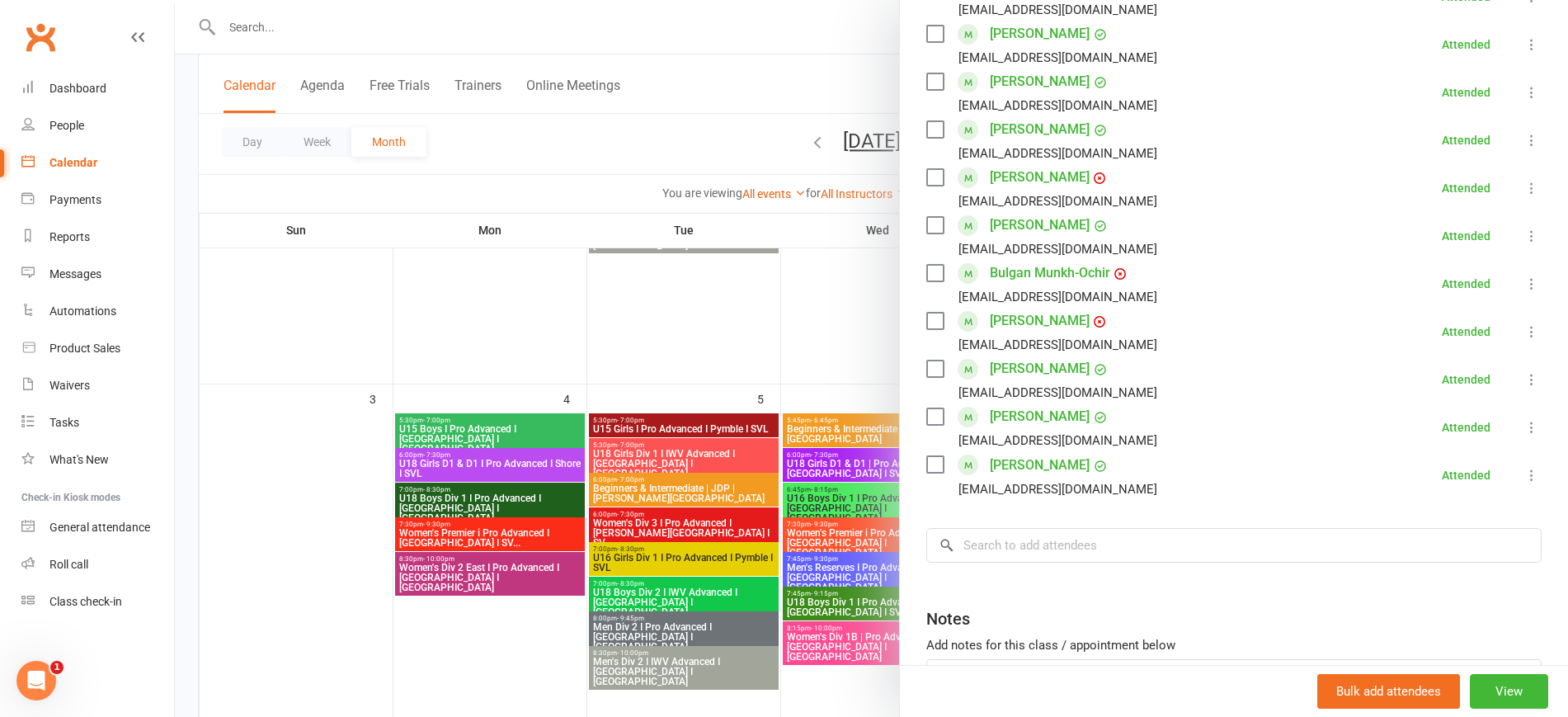
scroll to position [704, 0]
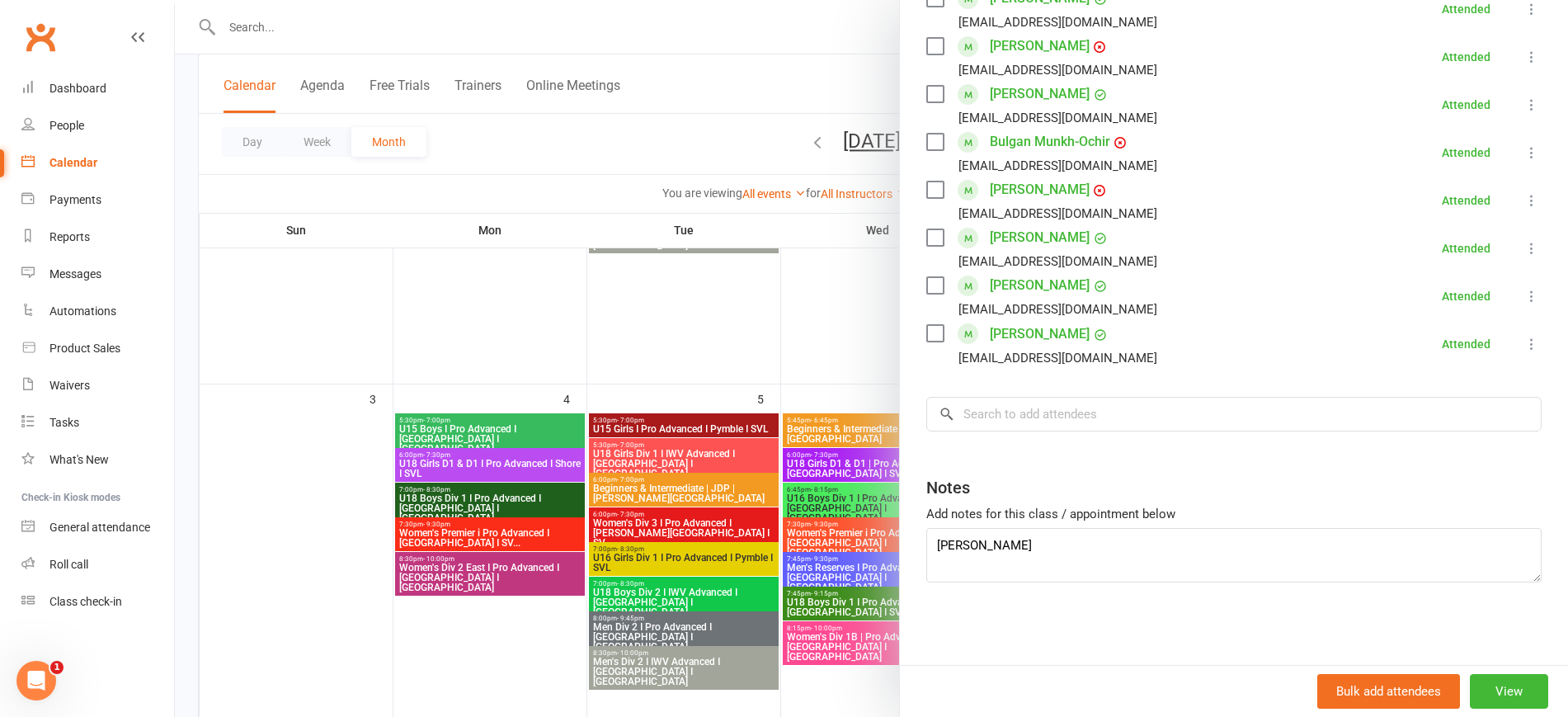
drag, startPoint x: 503, startPoint y: 332, endPoint x: 691, endPoint y: 354, distance: 189.3
click at [505, 331] on div at bounding box center [871, 358] width 1394 height 717
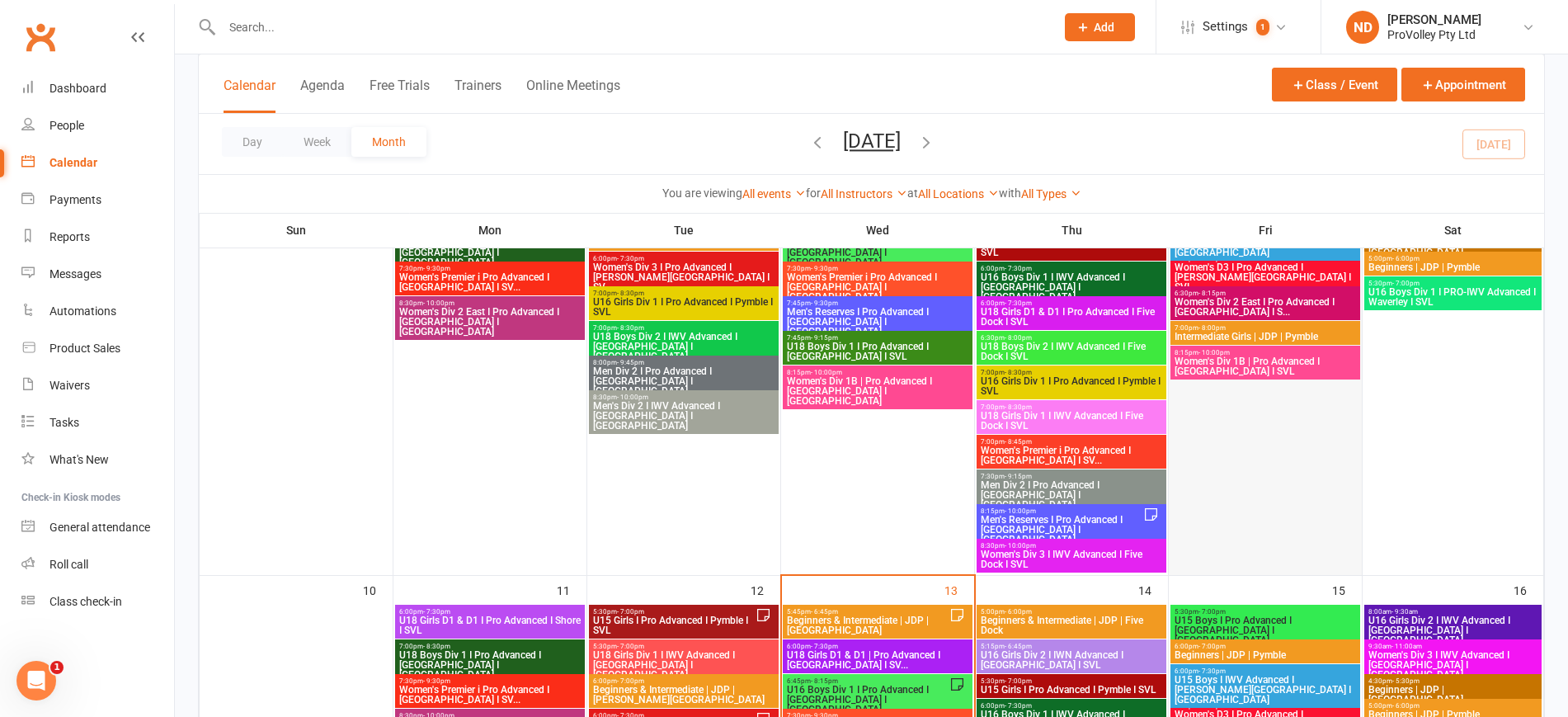
scroll to position [722, 0]
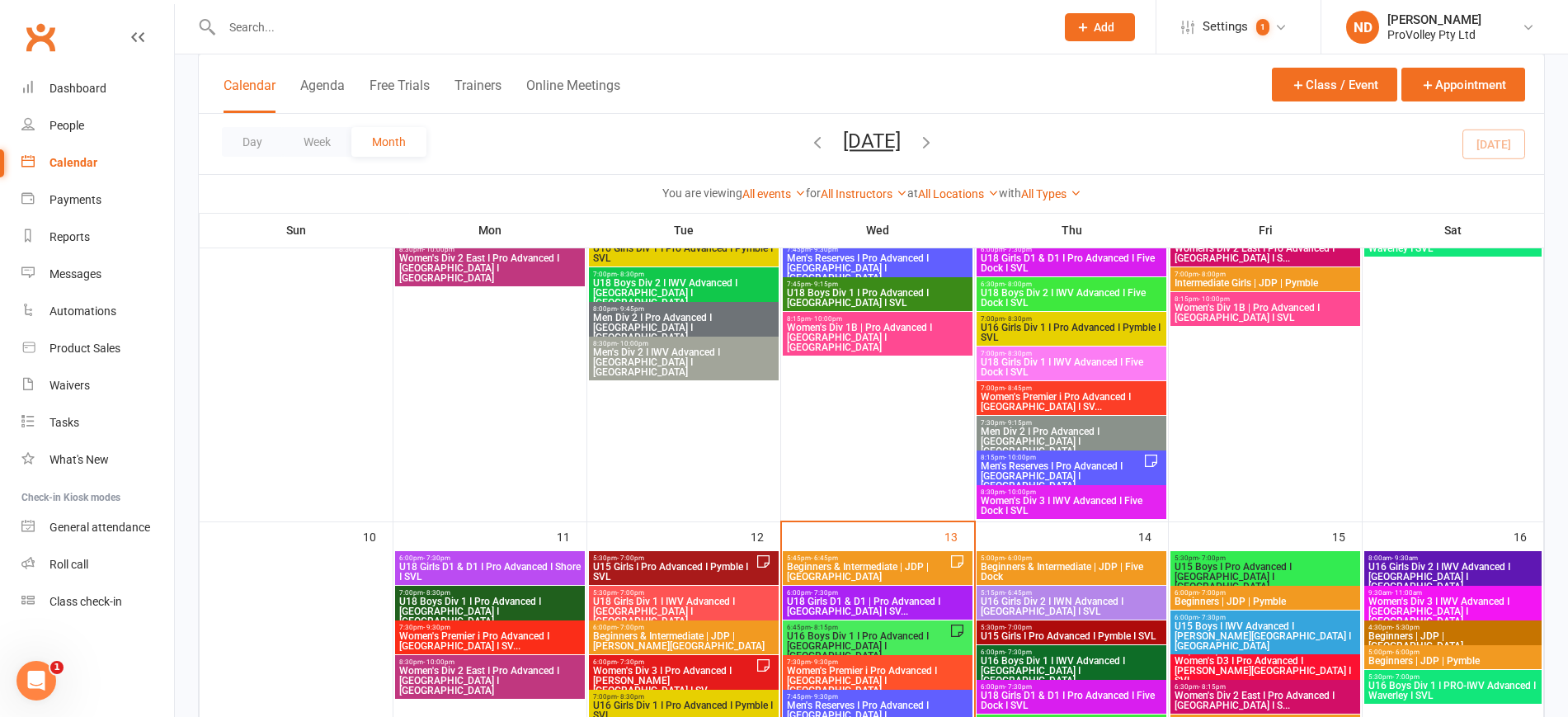
click at [1112, 461] on span "Men's Reserves I Pro Advanced I [GEOGRAPHIC_DATA] I [GEOGRAPHIC_DATA]" at bounding box center [1061, 476] width 164 height 30
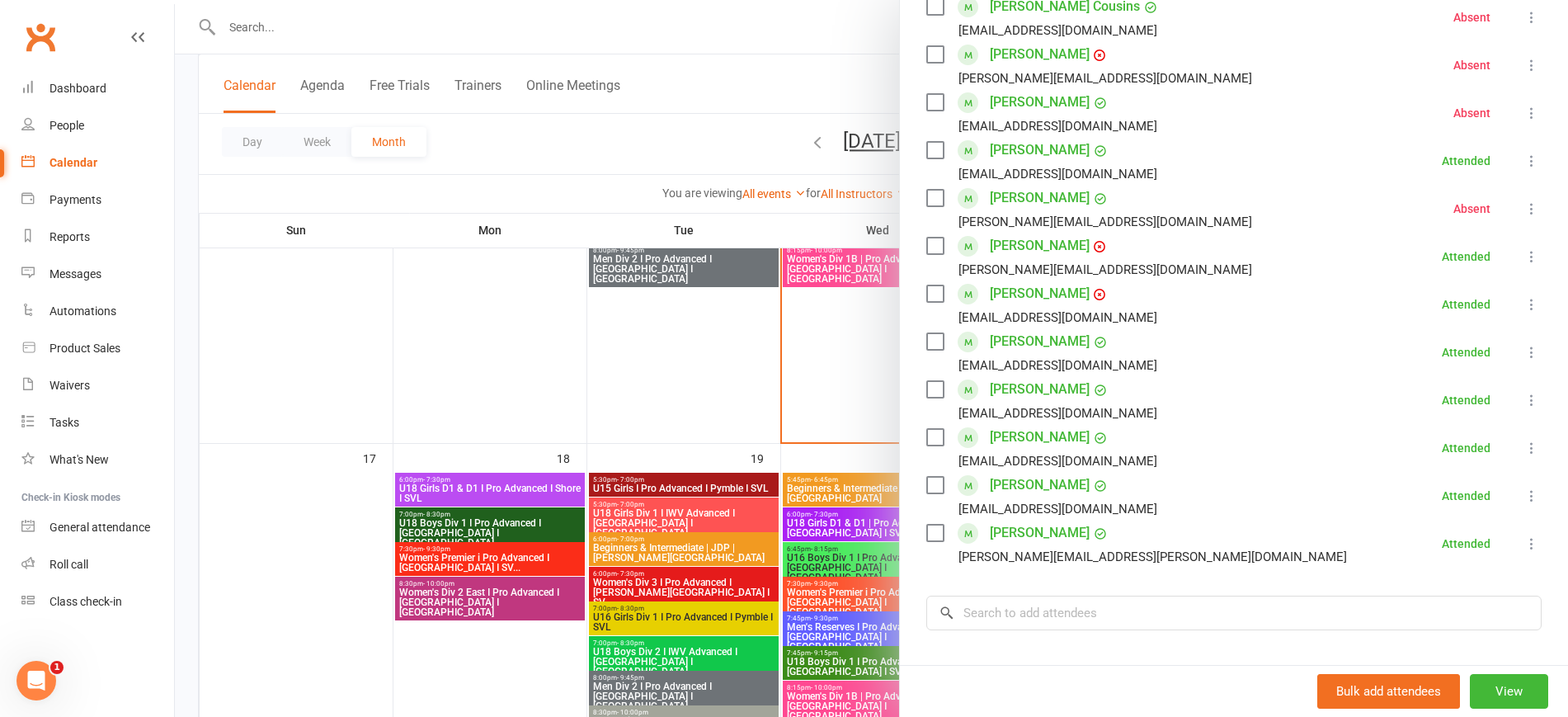
scroll to position [609, 0]
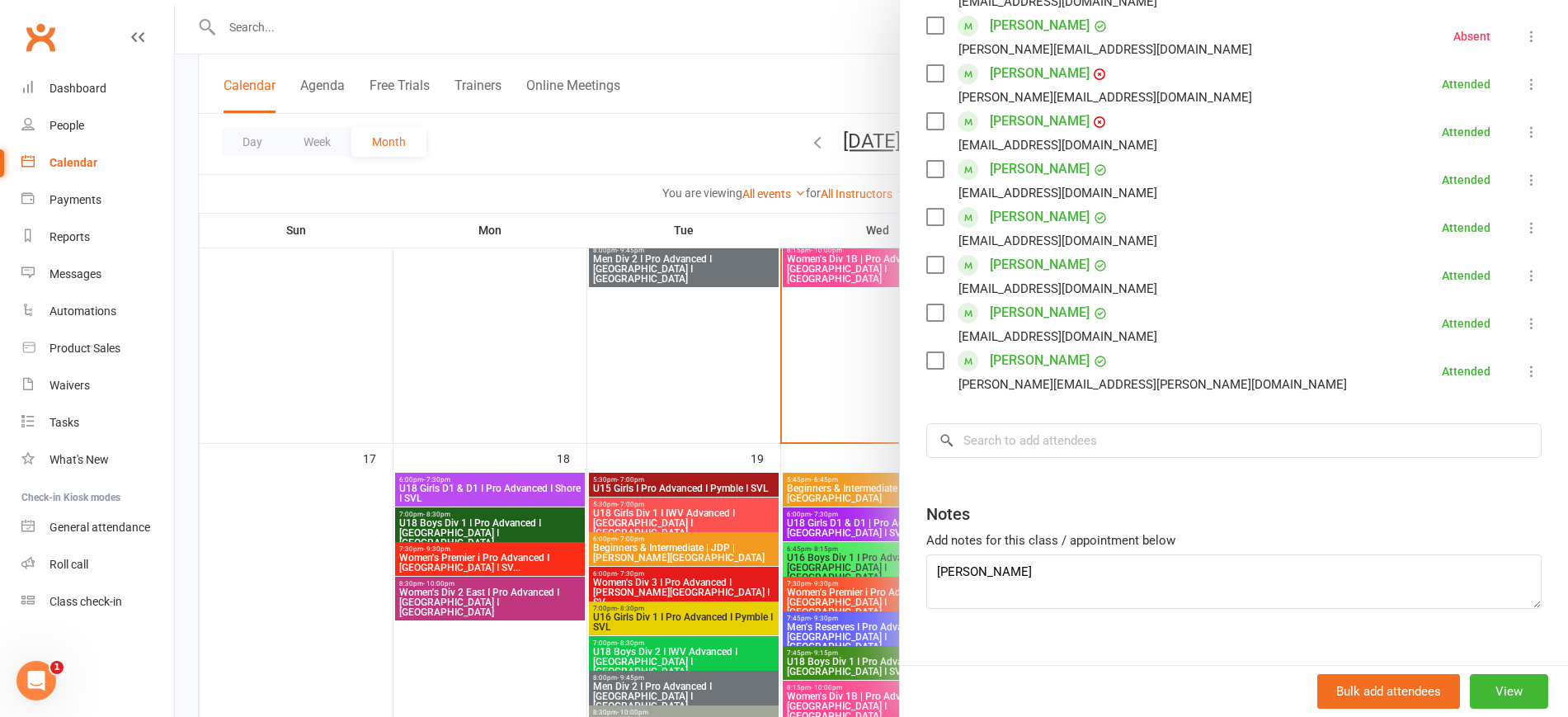
click at [529, 367] on div at bounding box center [871, 358] width 1394 height 717
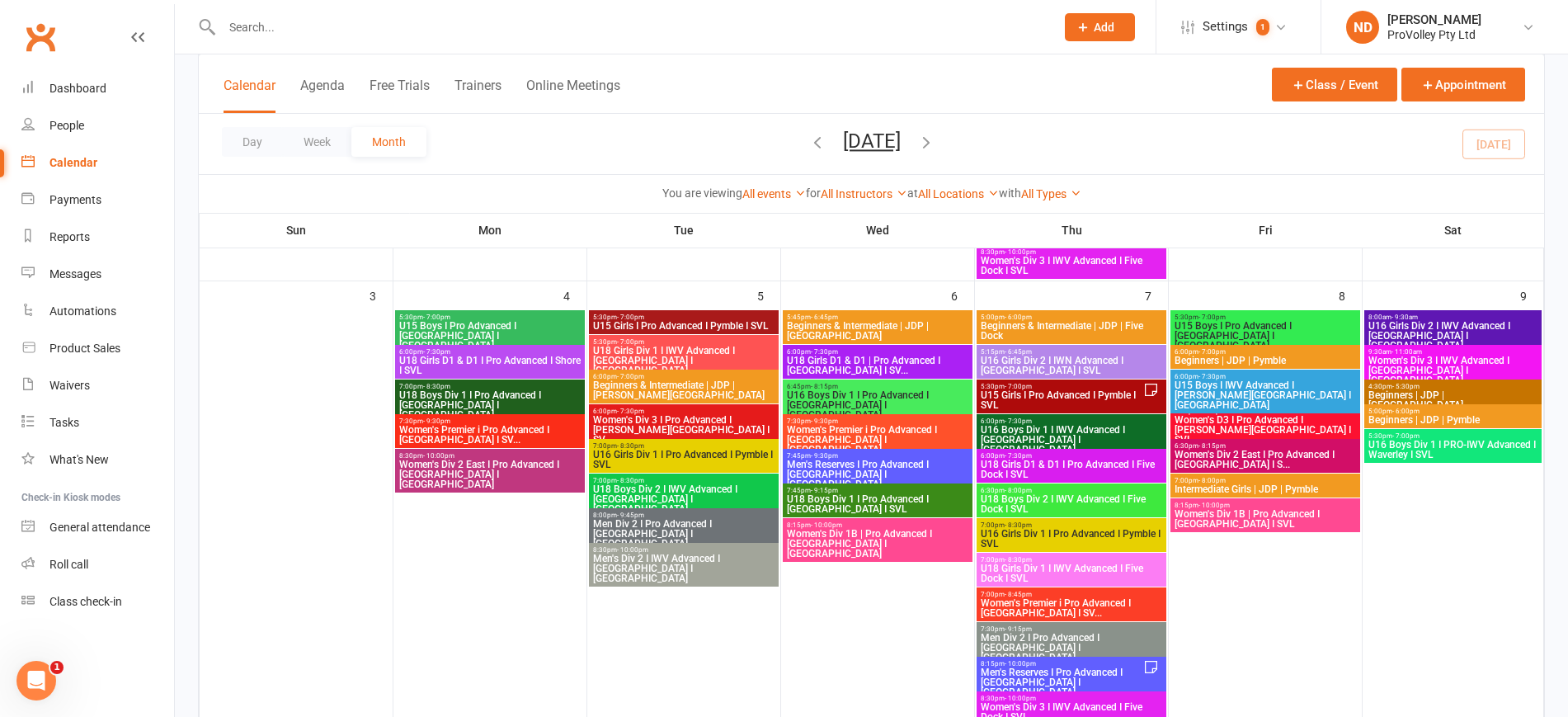
scroll to position [929, 0]
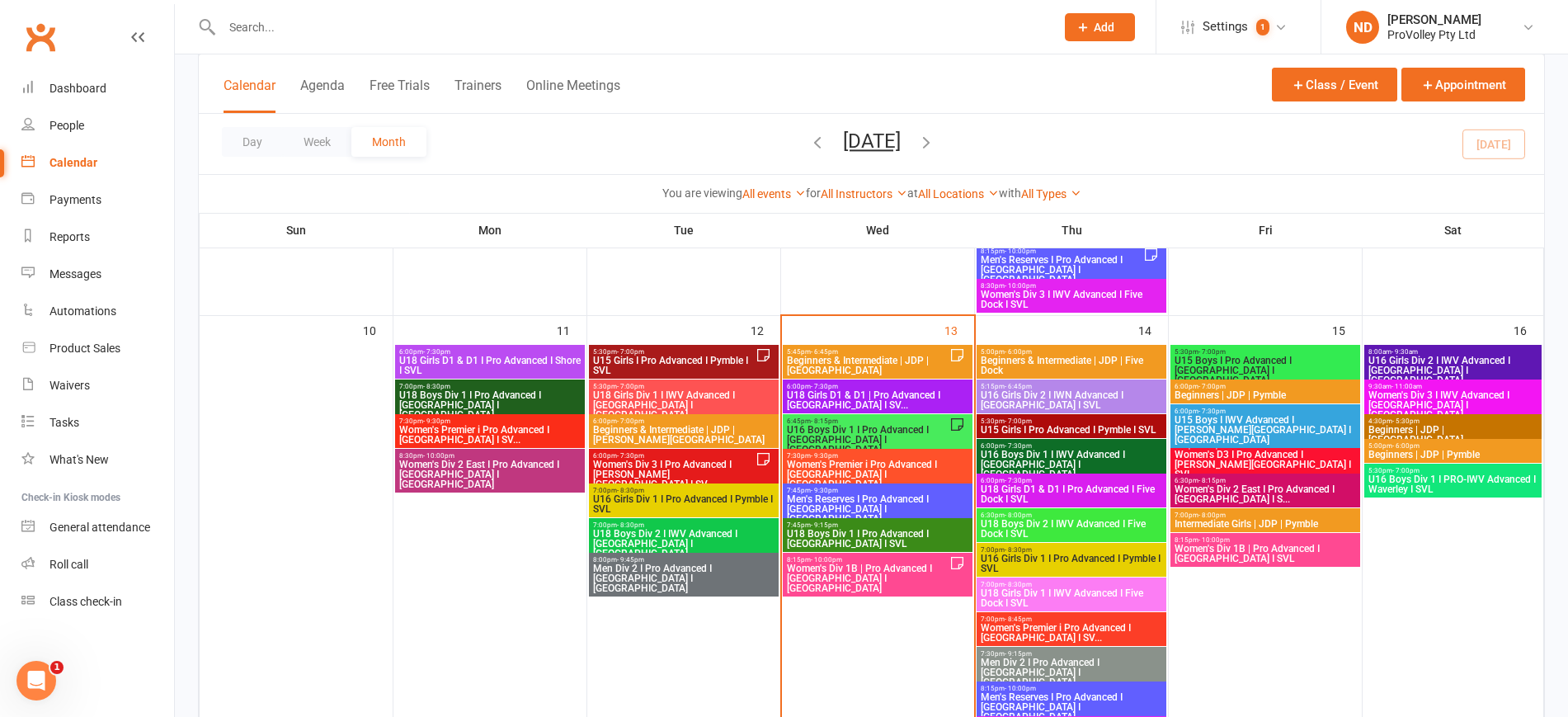
click at [706, 348] on span "5:30pm - 7:00pm" at bounding box center [673, 352] width 164 height 7
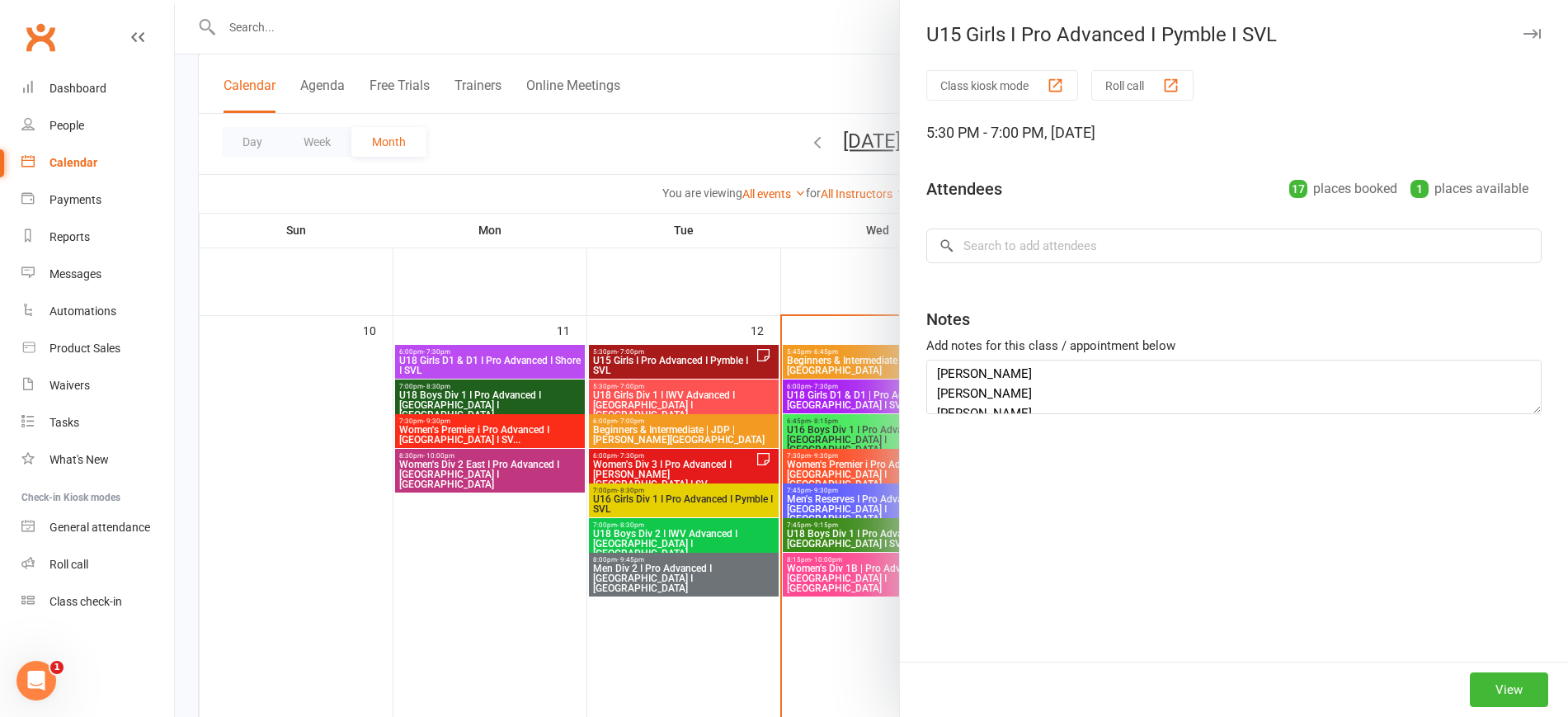
type textarea "Caroline Tran Jasmine Hany Angela Chen Lily Jiao"
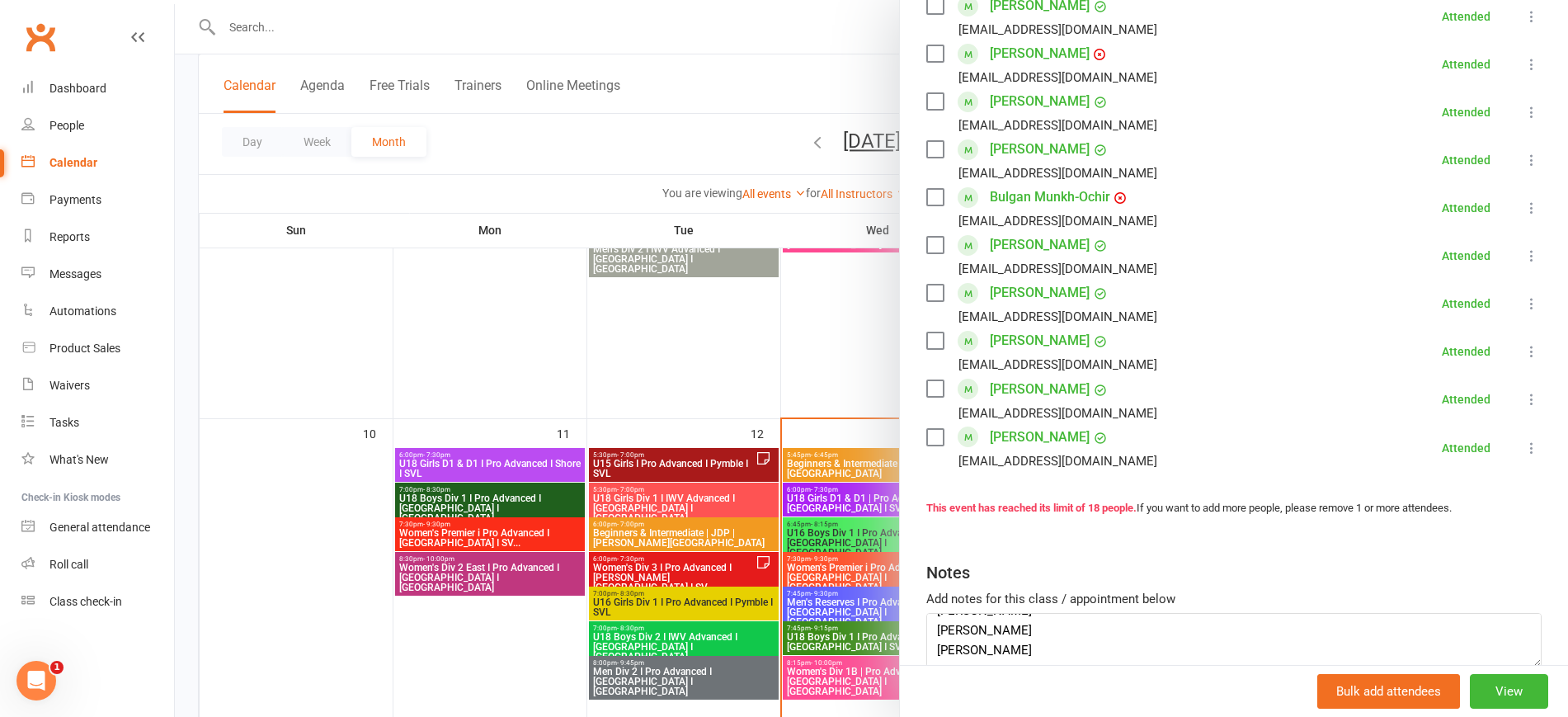
scroll to position [782, 0]
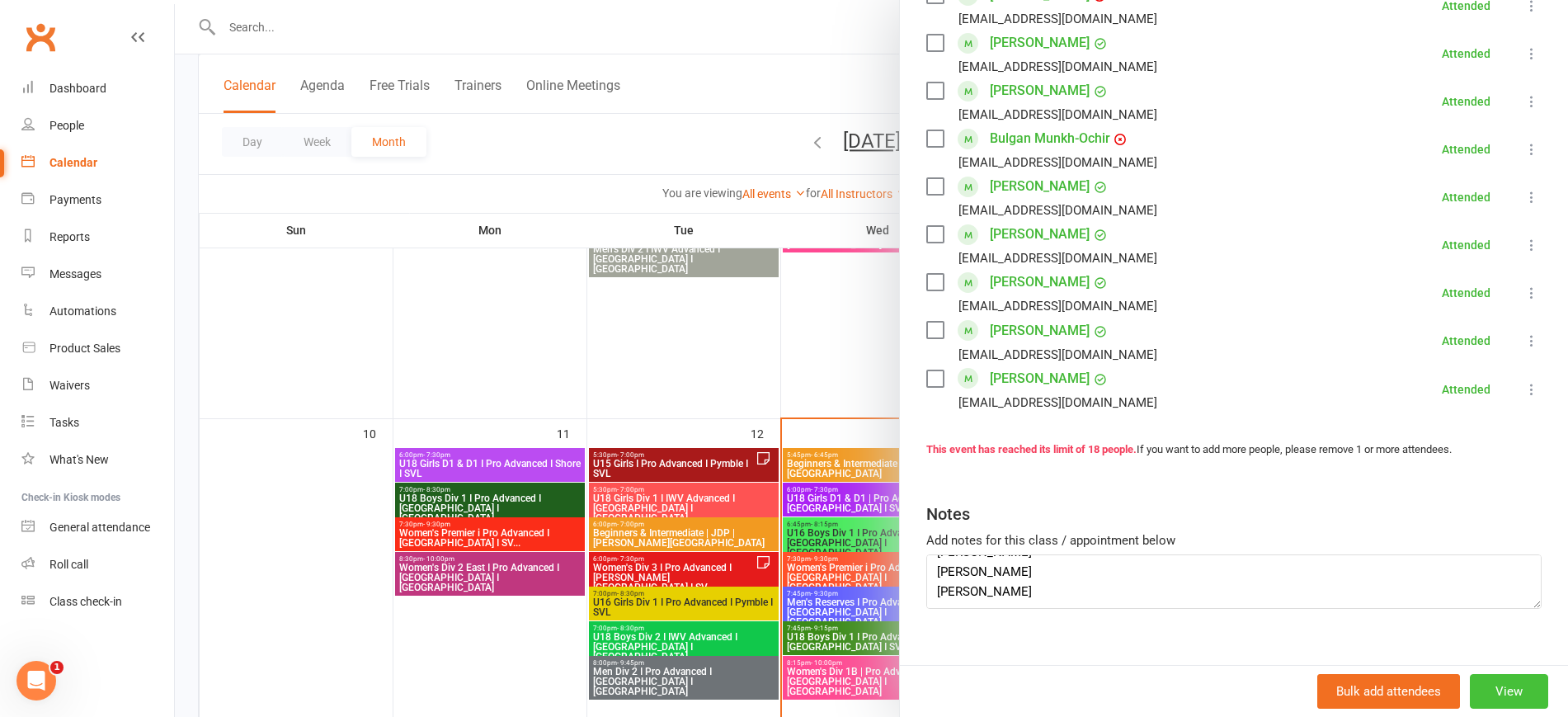
click at [1476, 699] on button "View" at bounding box center [1508, 692] width 79 height 34
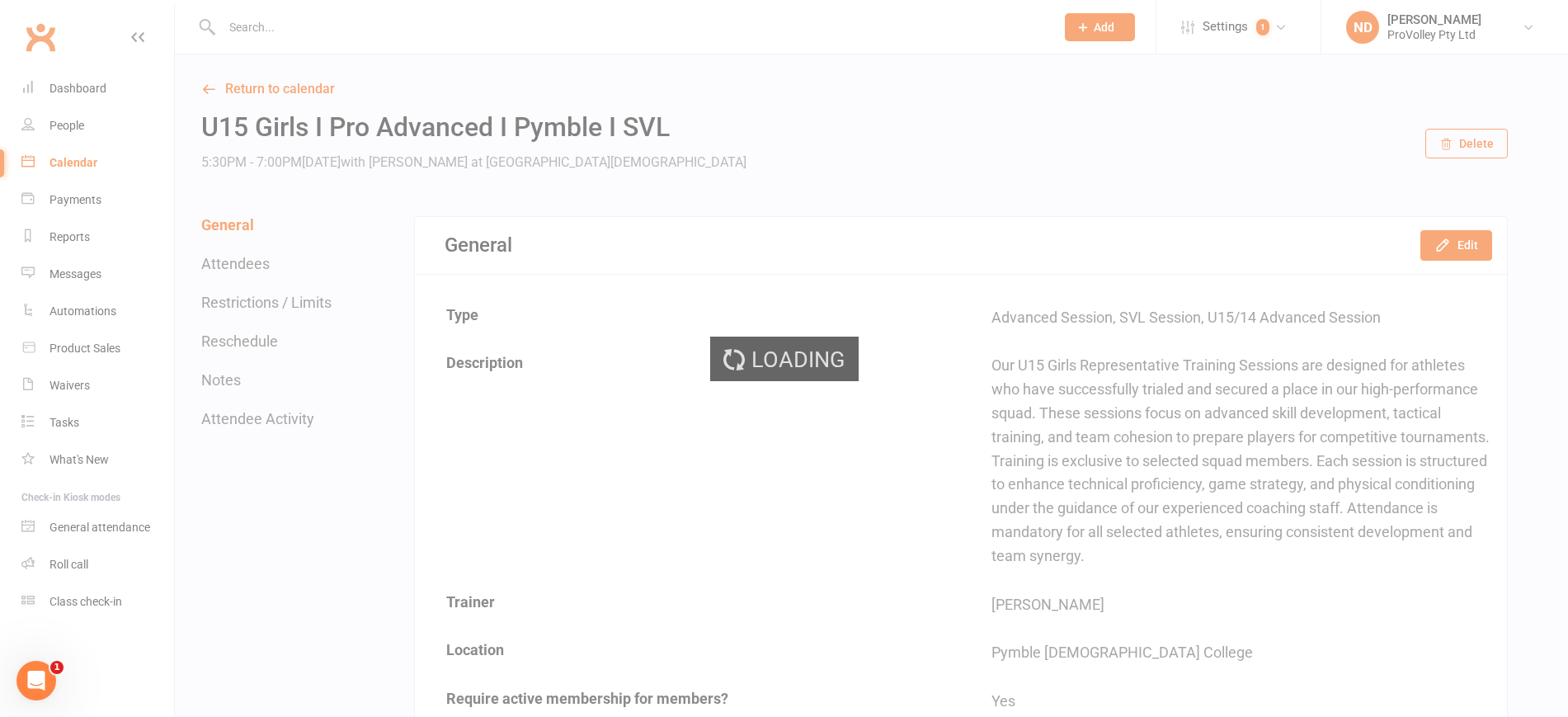
click at [1473, 242] on div "Loading" at bounding box center [784, 358] width 1568 height 717
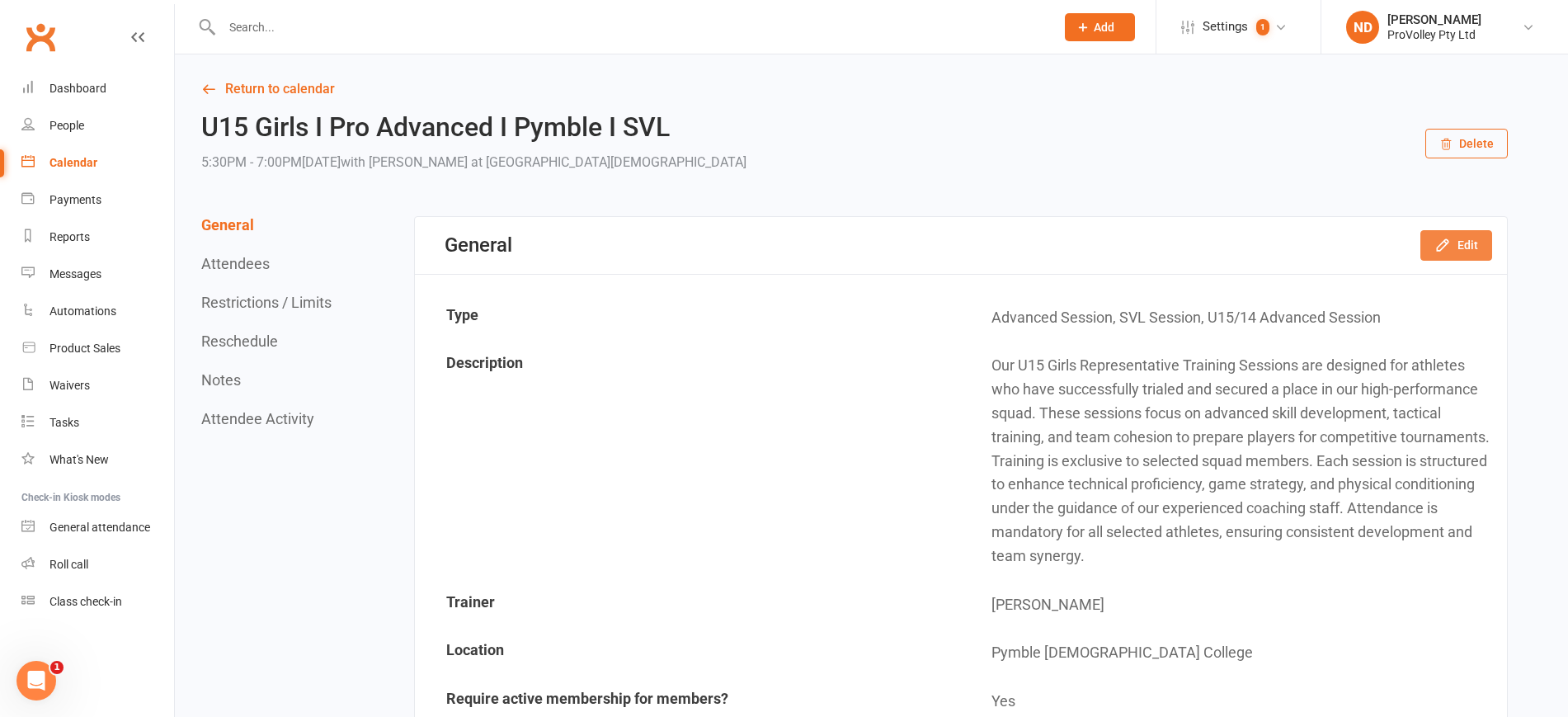
click at [1465, 236] on button "Edit" at bounding box center [1456, 245] width 71 height 30
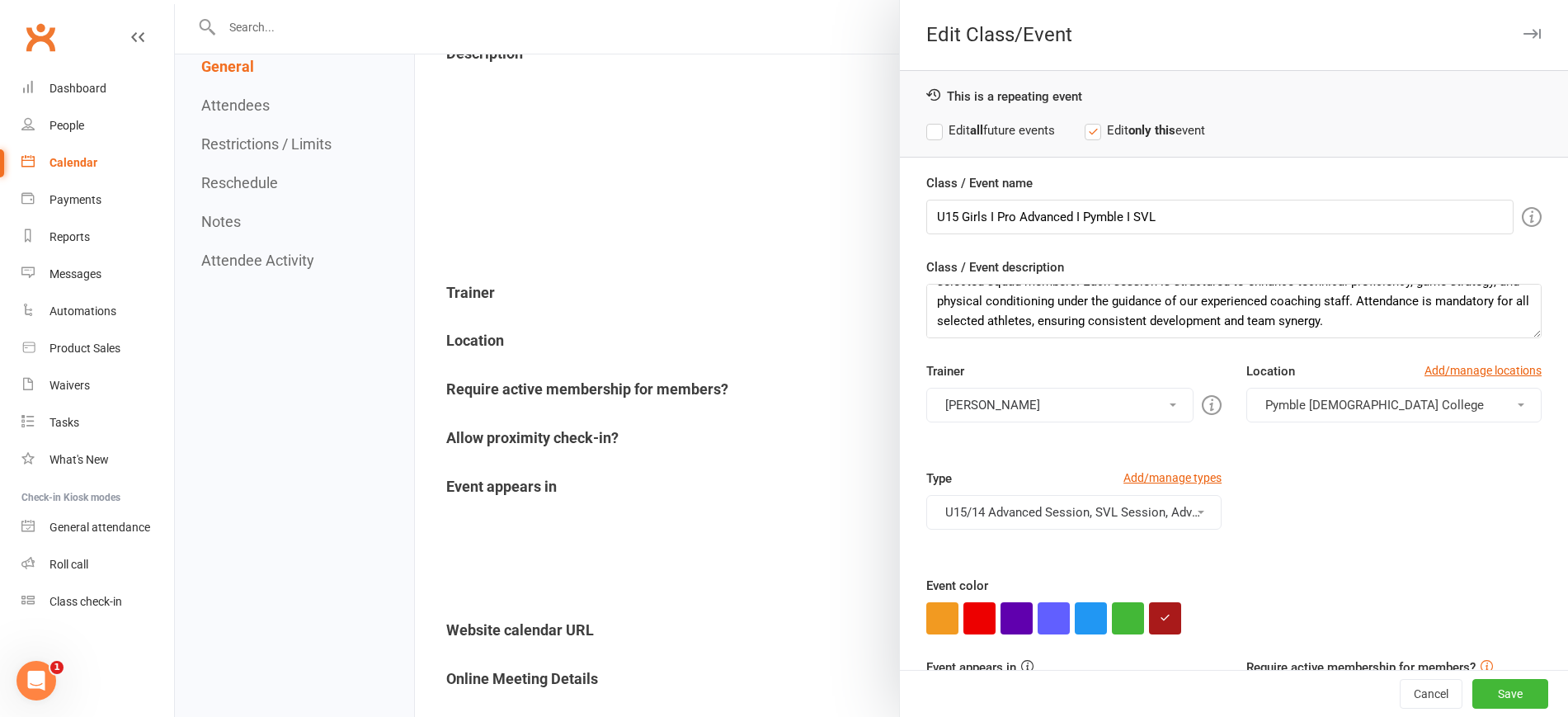
scroll to position [12, 0]
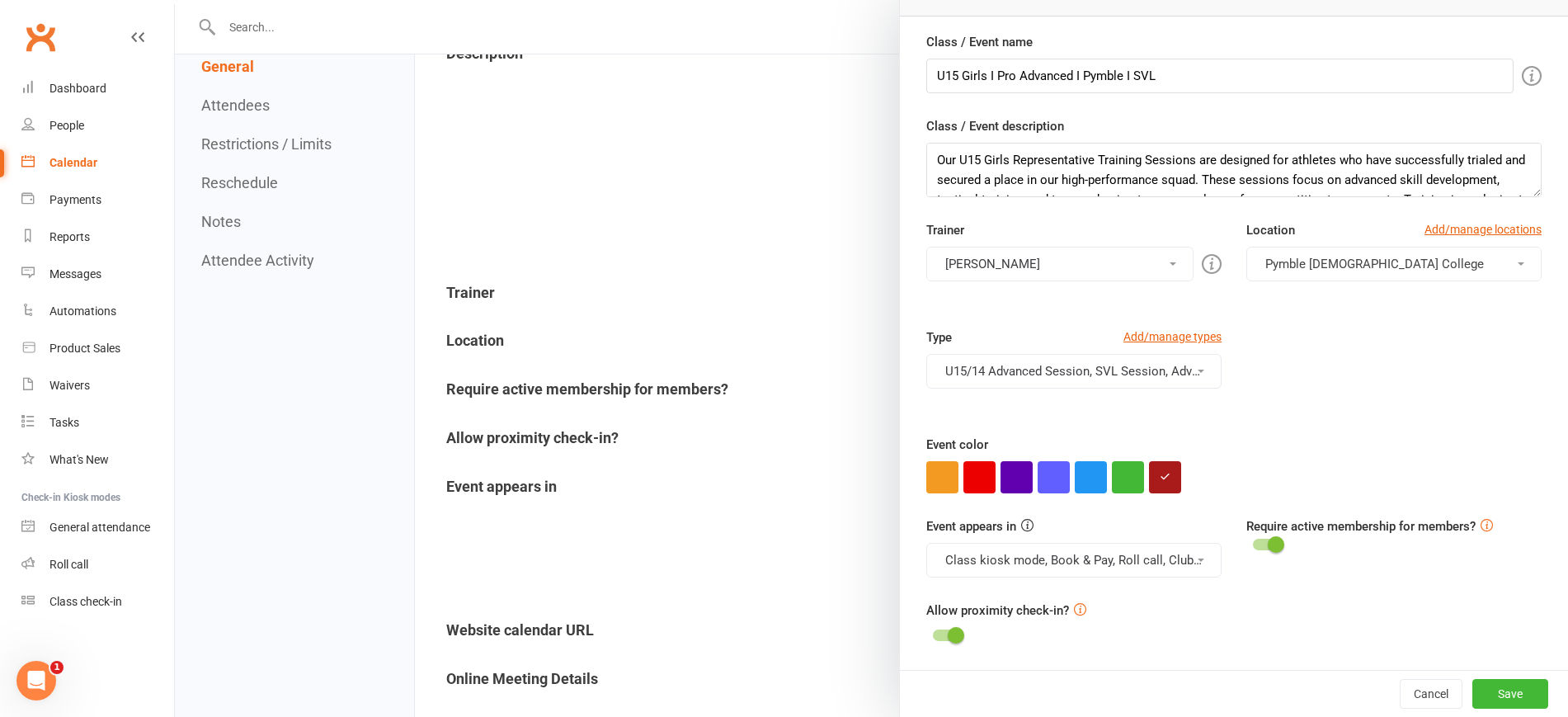
click at [812, 241] on div at bounding box center [871, 358] width 1394 height 717
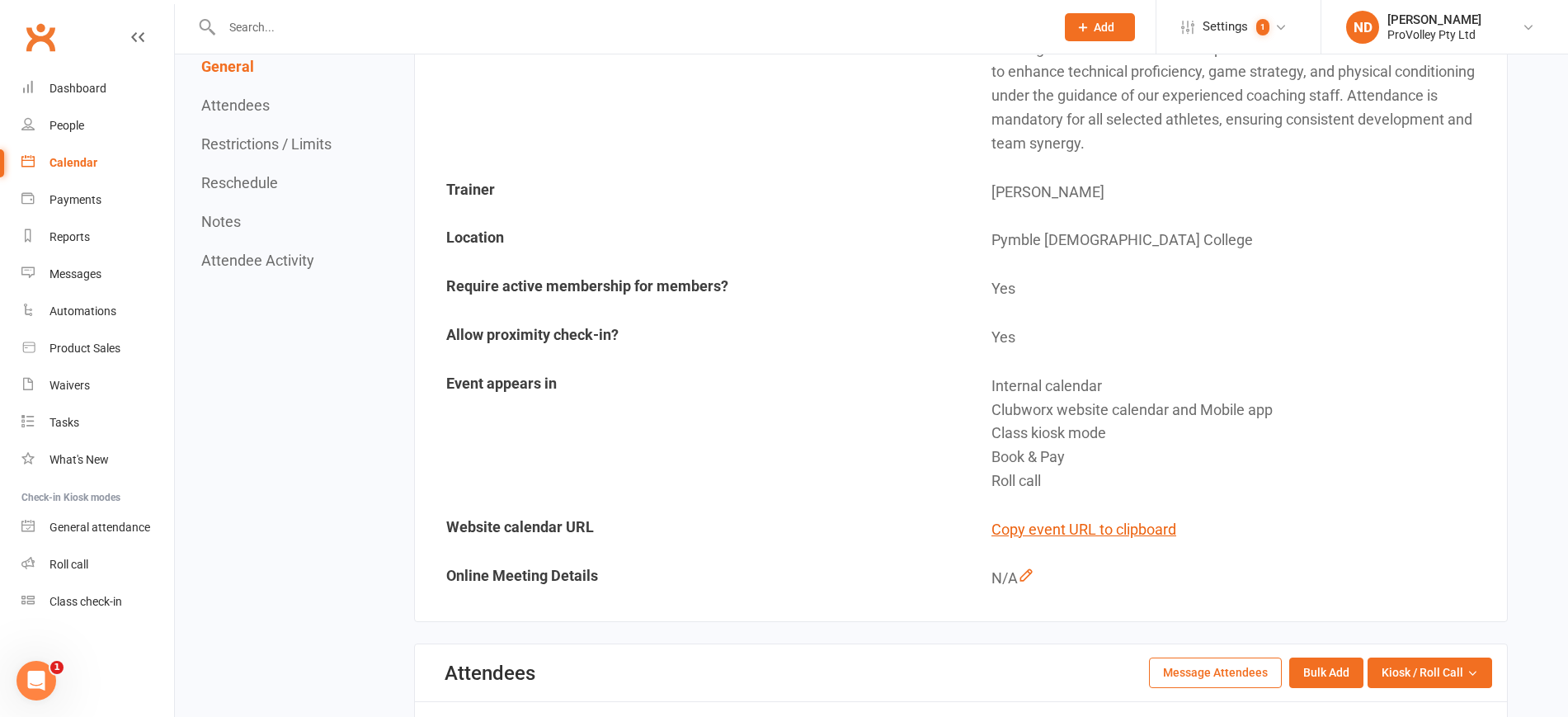
scroll to position [230, 0]
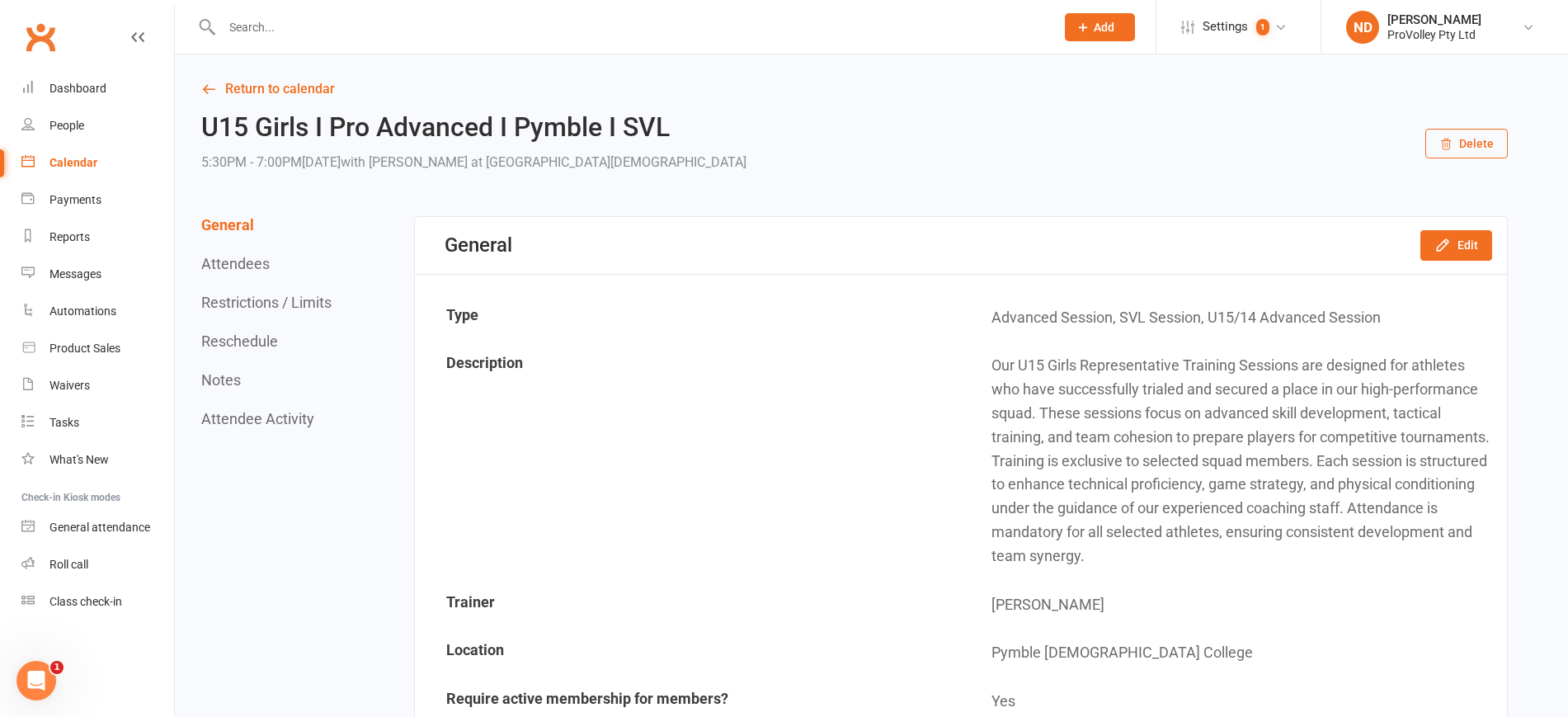
click at [223, 266] on button "Attendees" at bounding box center [236, 263] width 69 height 17
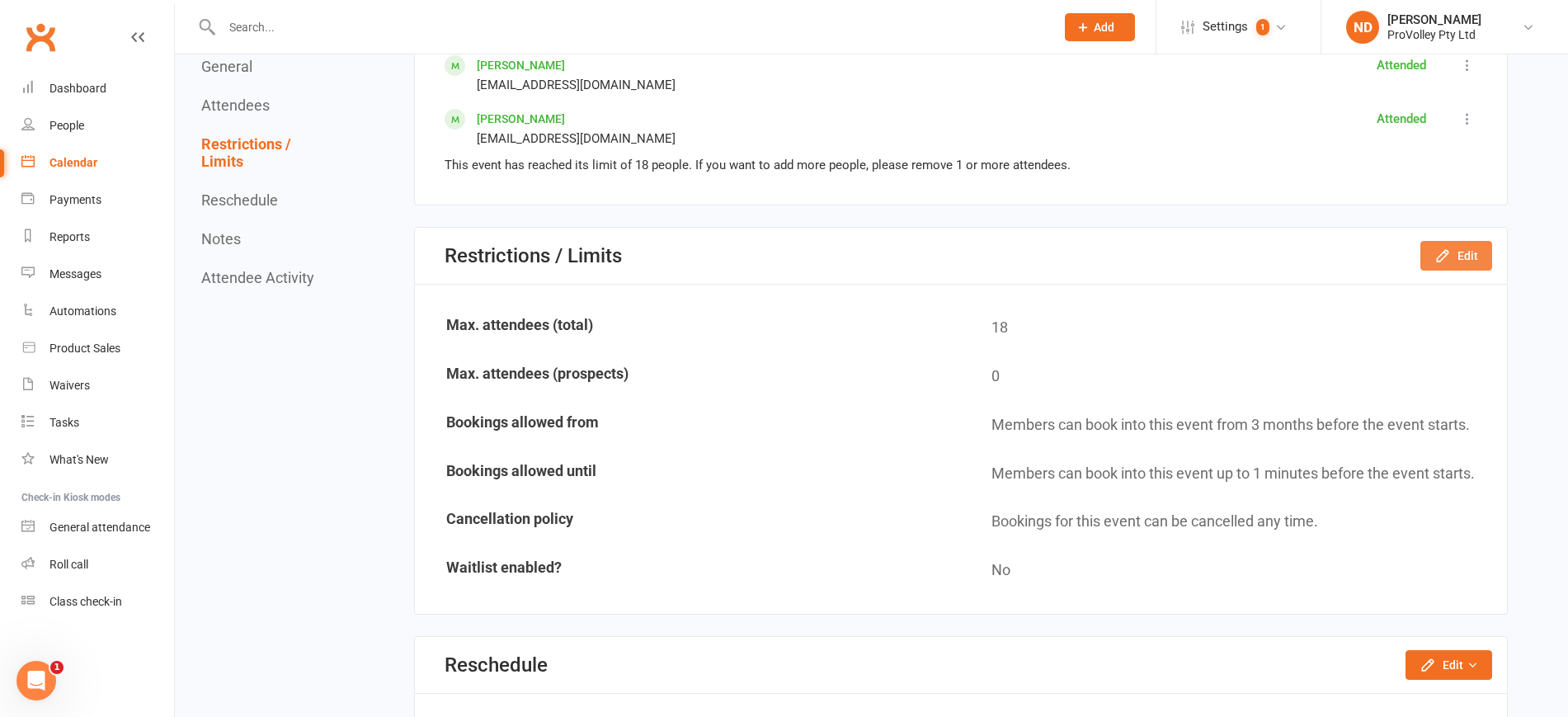
click at [1438, 253] on icon "button" at bounding box center [1442, 256] width 16 height 16
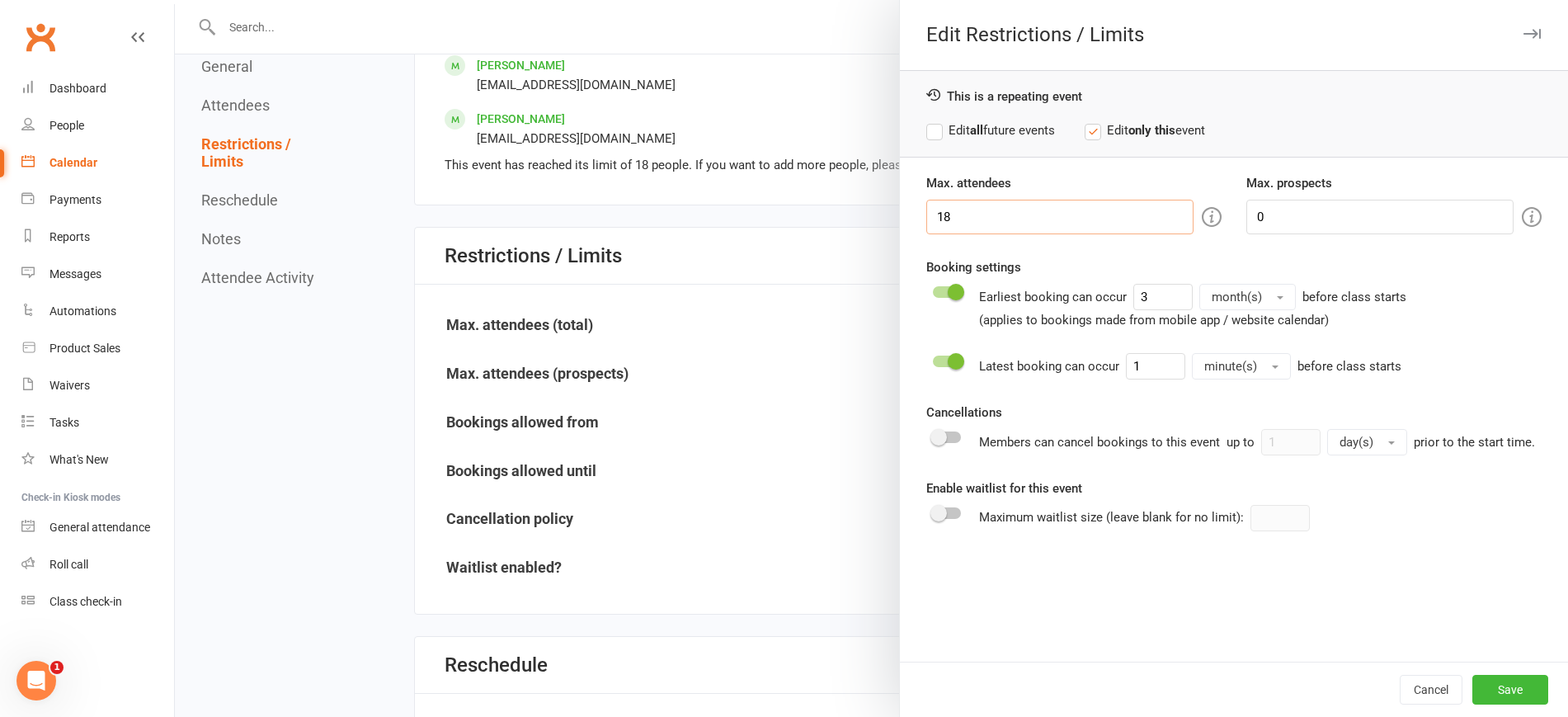
drag, startPoint x: 970, startPoint y: 216, endPoint x: 863, endPoint y: 209, distance: 107.2
click at [863, 0] on div "Edit Restrictions / Limits This is a repeating event Edit all future events Edi…" at bounding box center [871, 0] width 1394 height 0
type input "25"
click at [1479, 676] on button "Save" at bounding box center [1510, 690] width 76 height 30
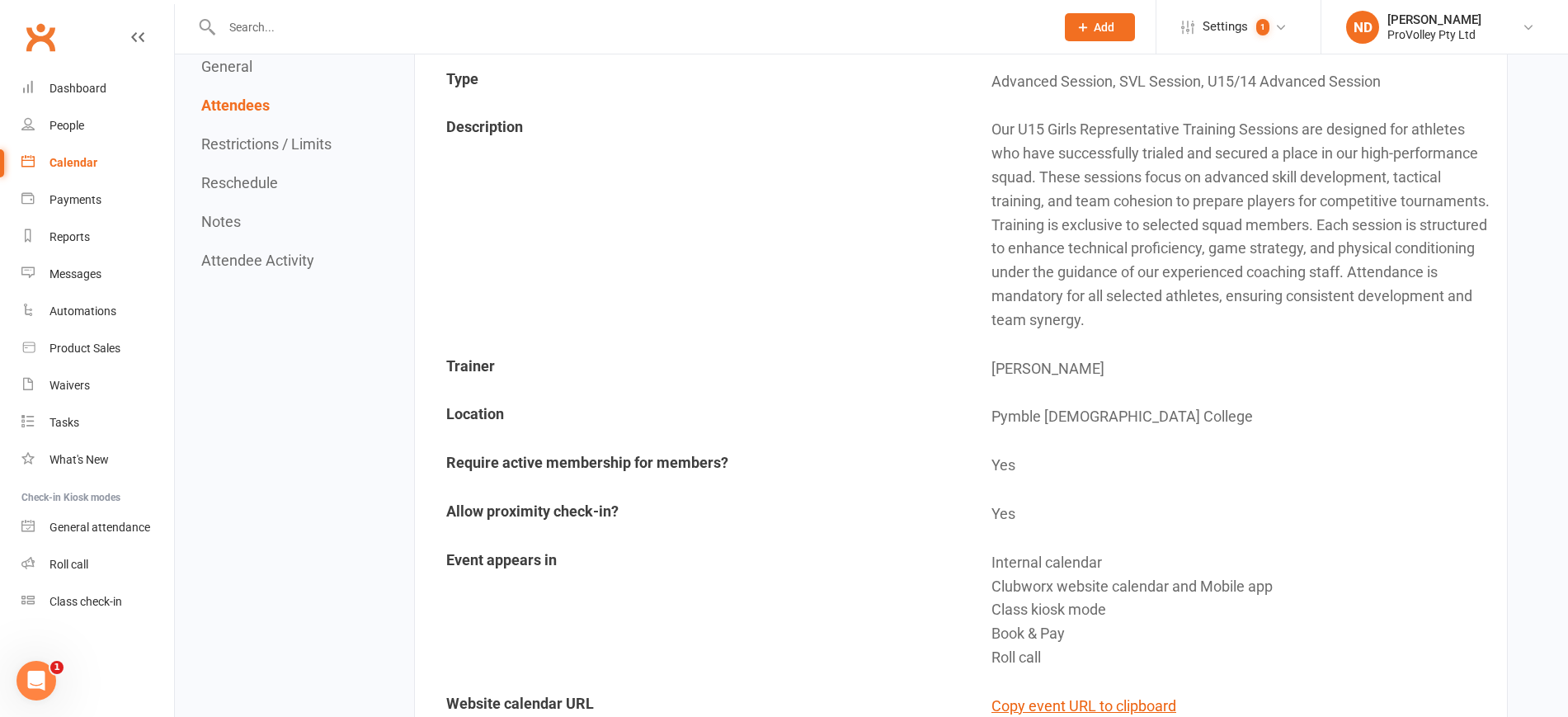
scroll to position [0, 0]
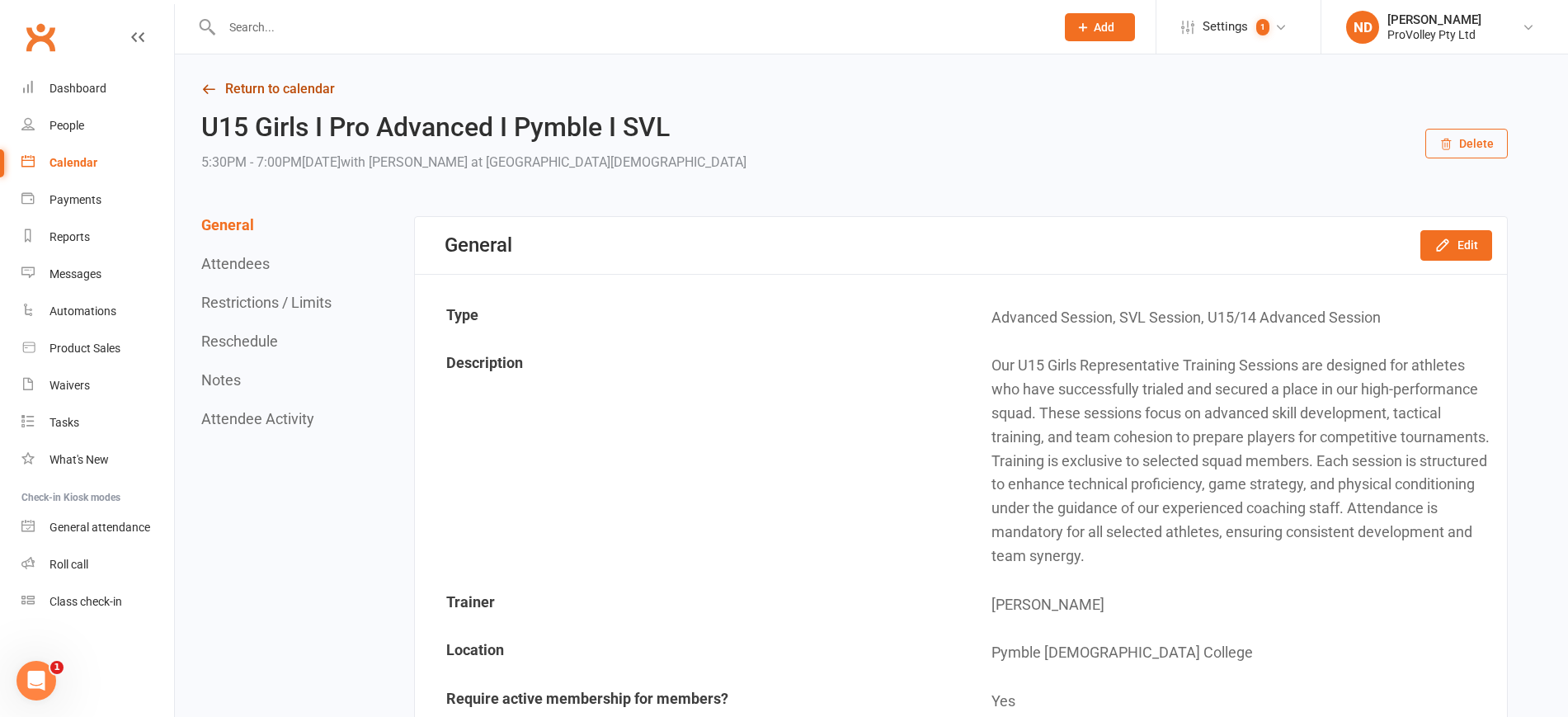
click at [202, 87] on icon at bounding box center [209, 89] width 14 height 14
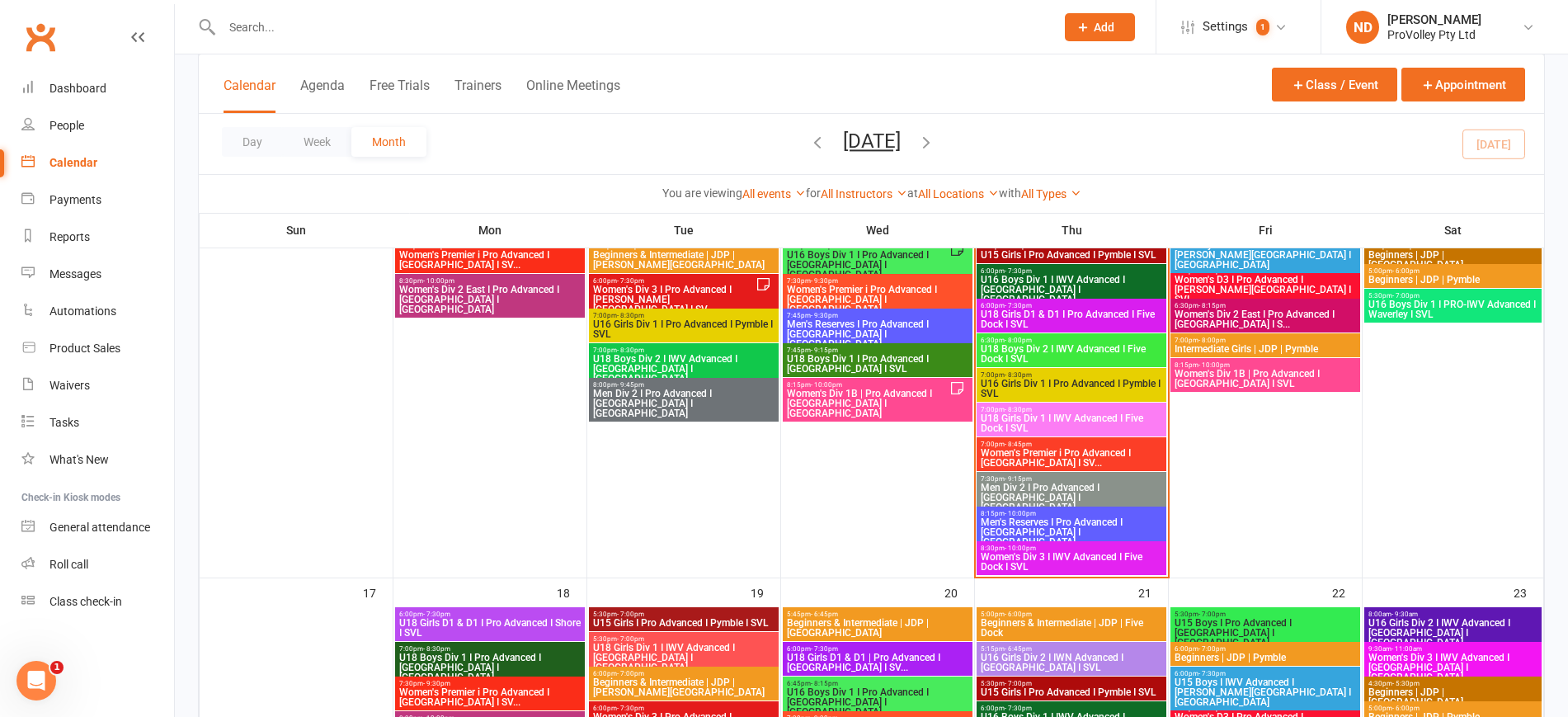
scroll to position [825, 0]
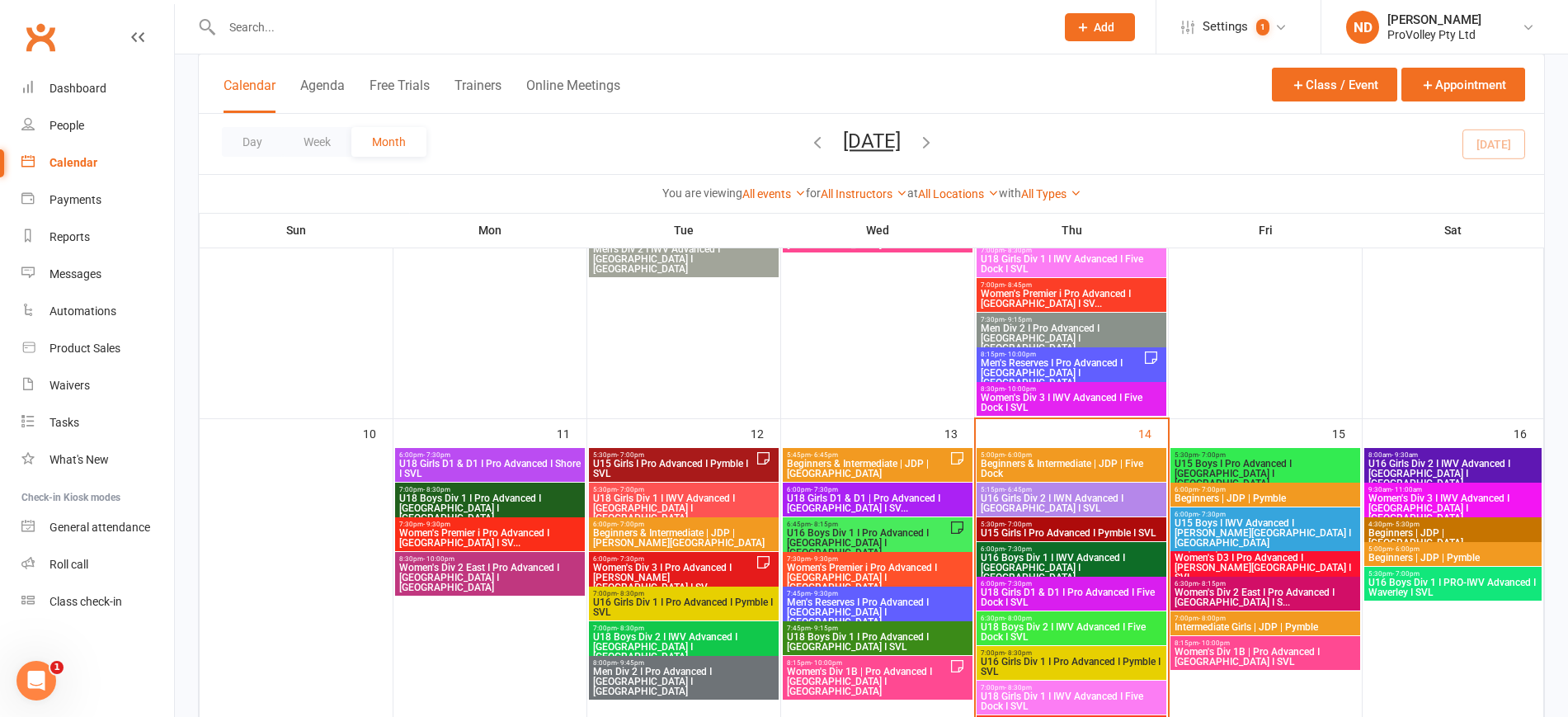
click at [726, 458] on span "U15 Girls I Pro Advanced I Pymble I SVL" at bounding box center [673, 468] width 164 height 20
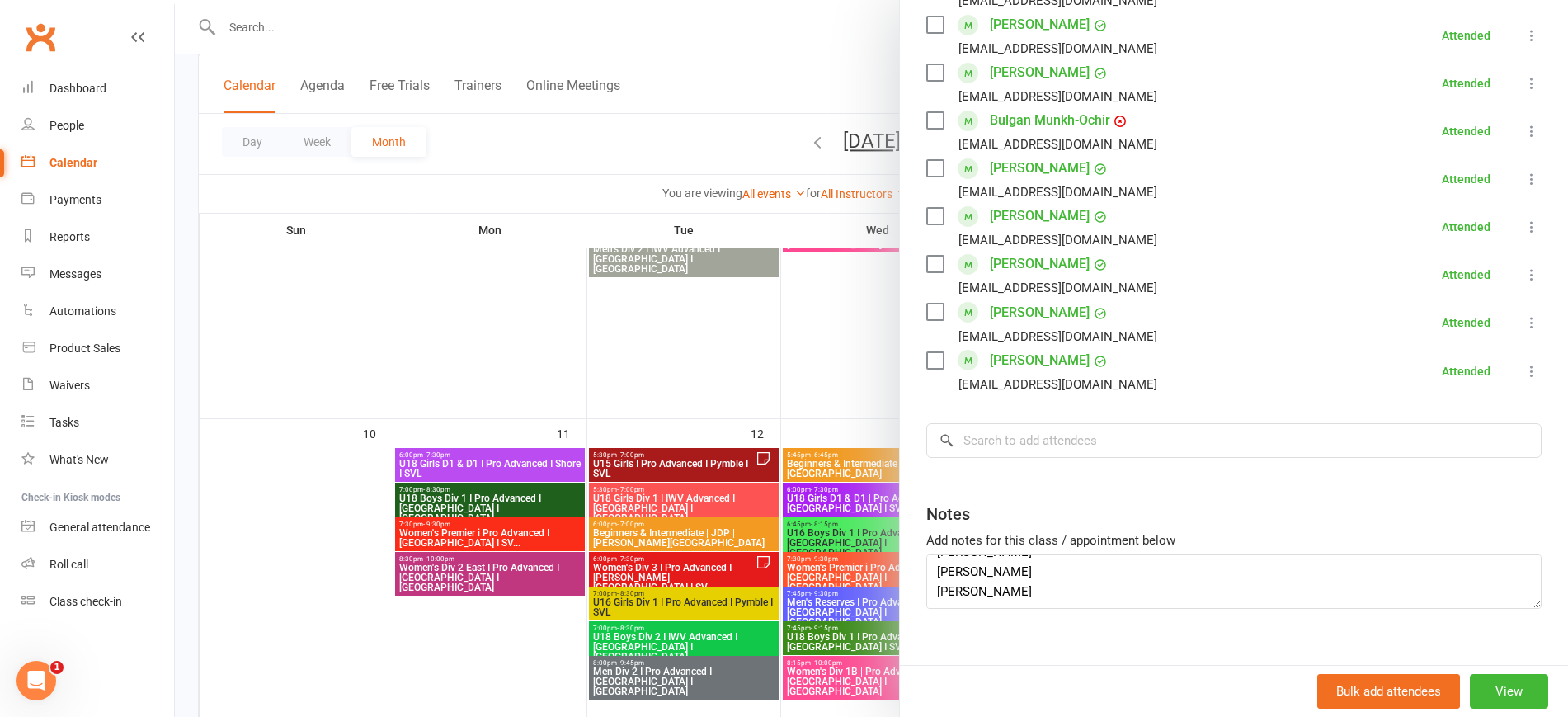
scroll to position [0, 0]
drag, startPoint x: 1018, startPoint y: 562, endPoint x: 905, endPoint y: 563, distance: 113.0
click at [987, 423] on input "search" at bounding box center [1234, 440] width 615 height 34
paste input "Jasmine Hany"
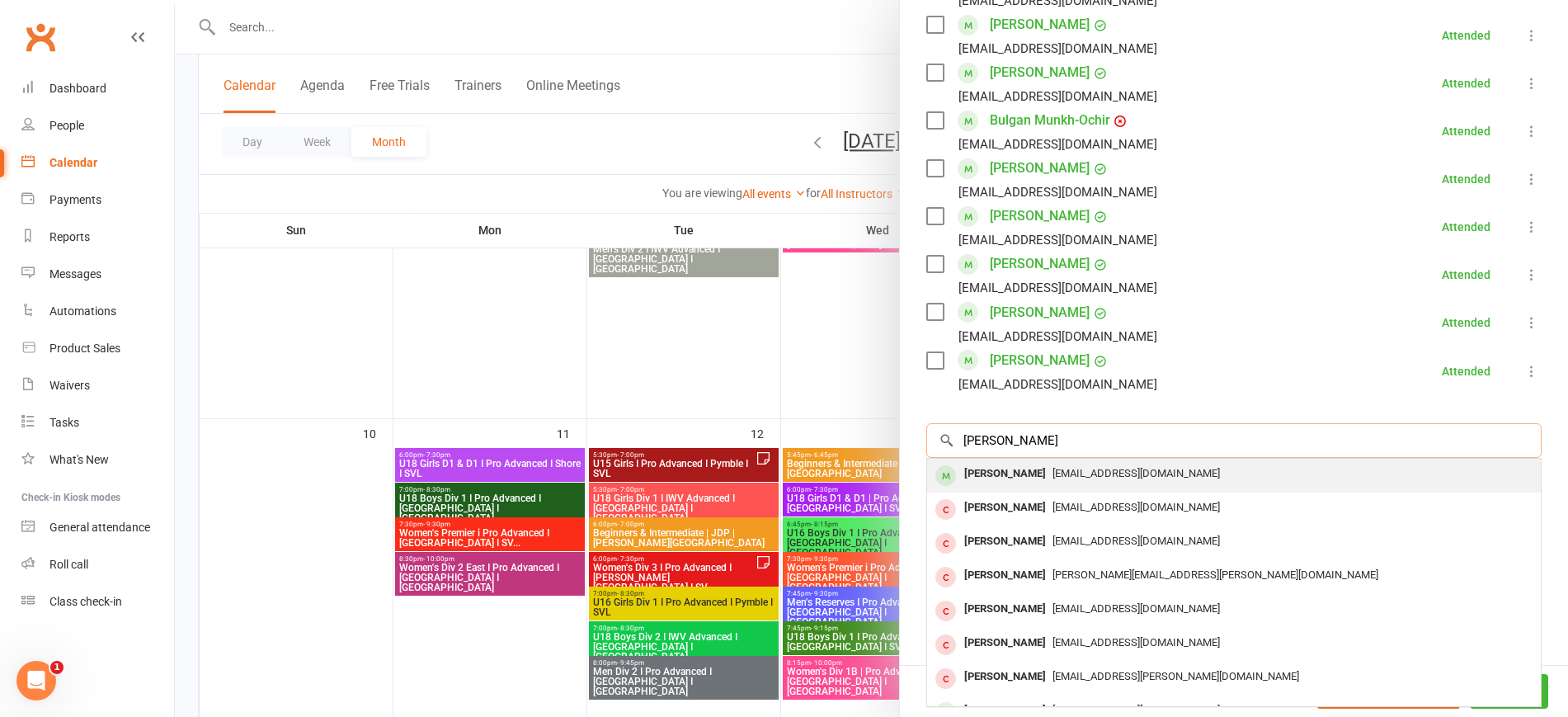
type input "Jasmine Hany"
click at [1053, 467] on span "lifu.han@gmail.com" at bounding box center [1136, 474] width 167 height 13
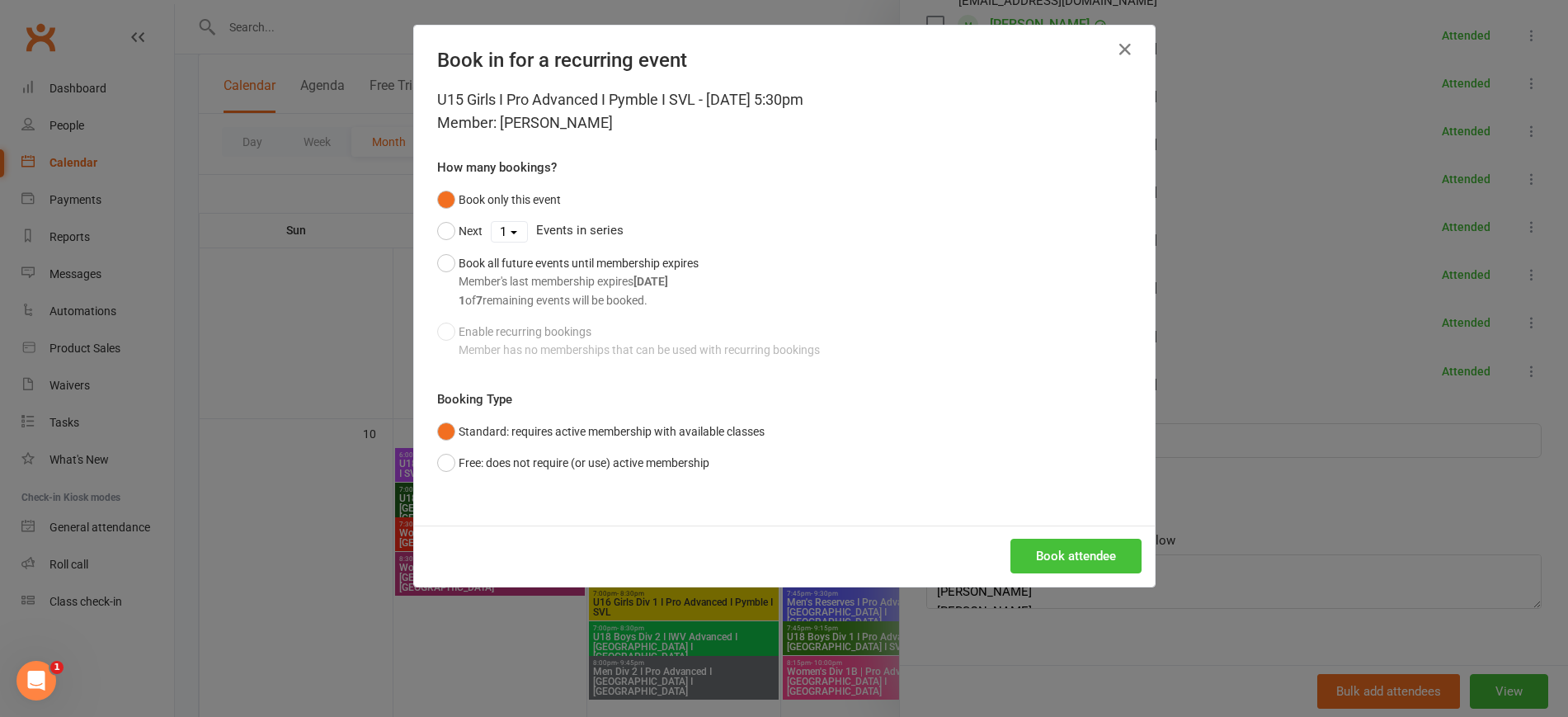
click at [1061, 555] on button "Book attendee" at bounding box center [1075, 556] width 131 height 34
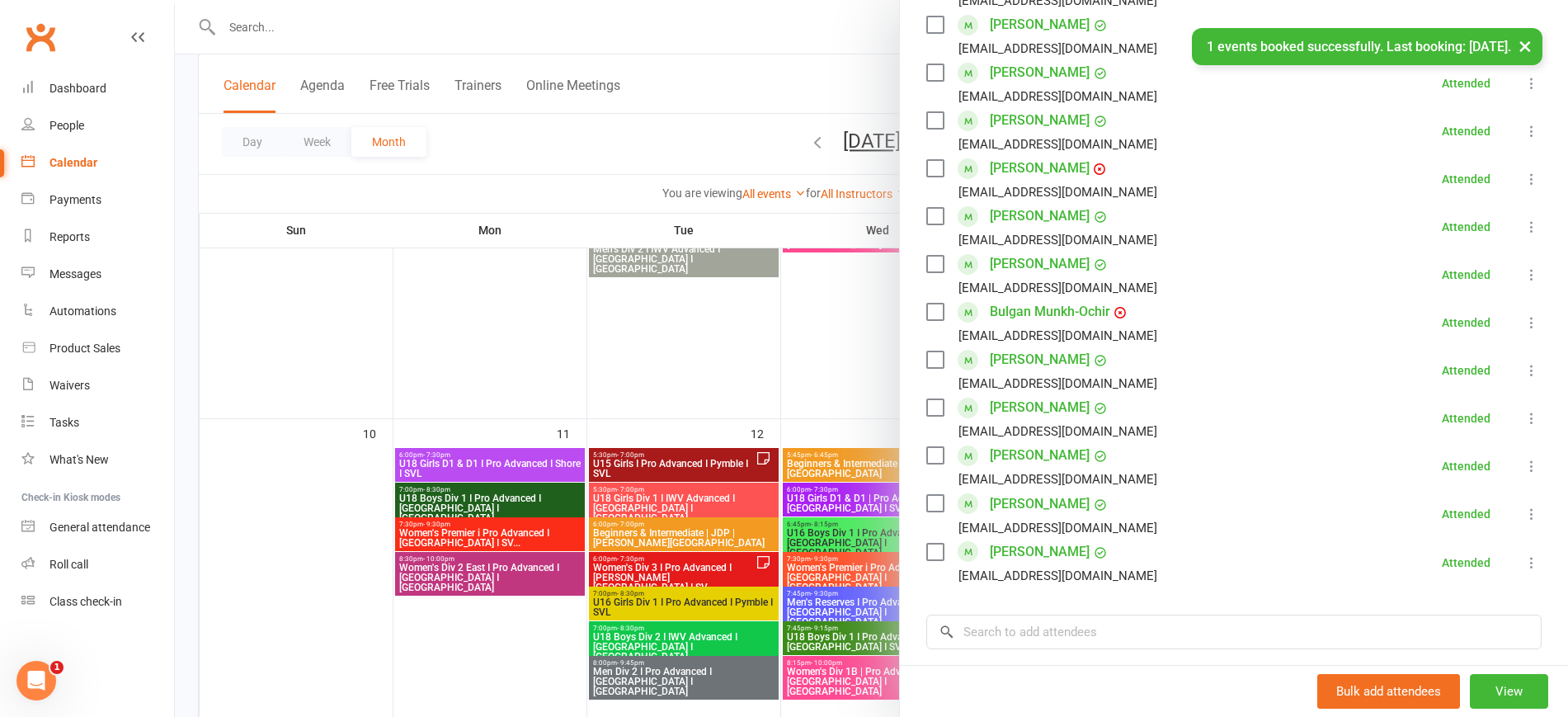
scroll to position [491, 0]
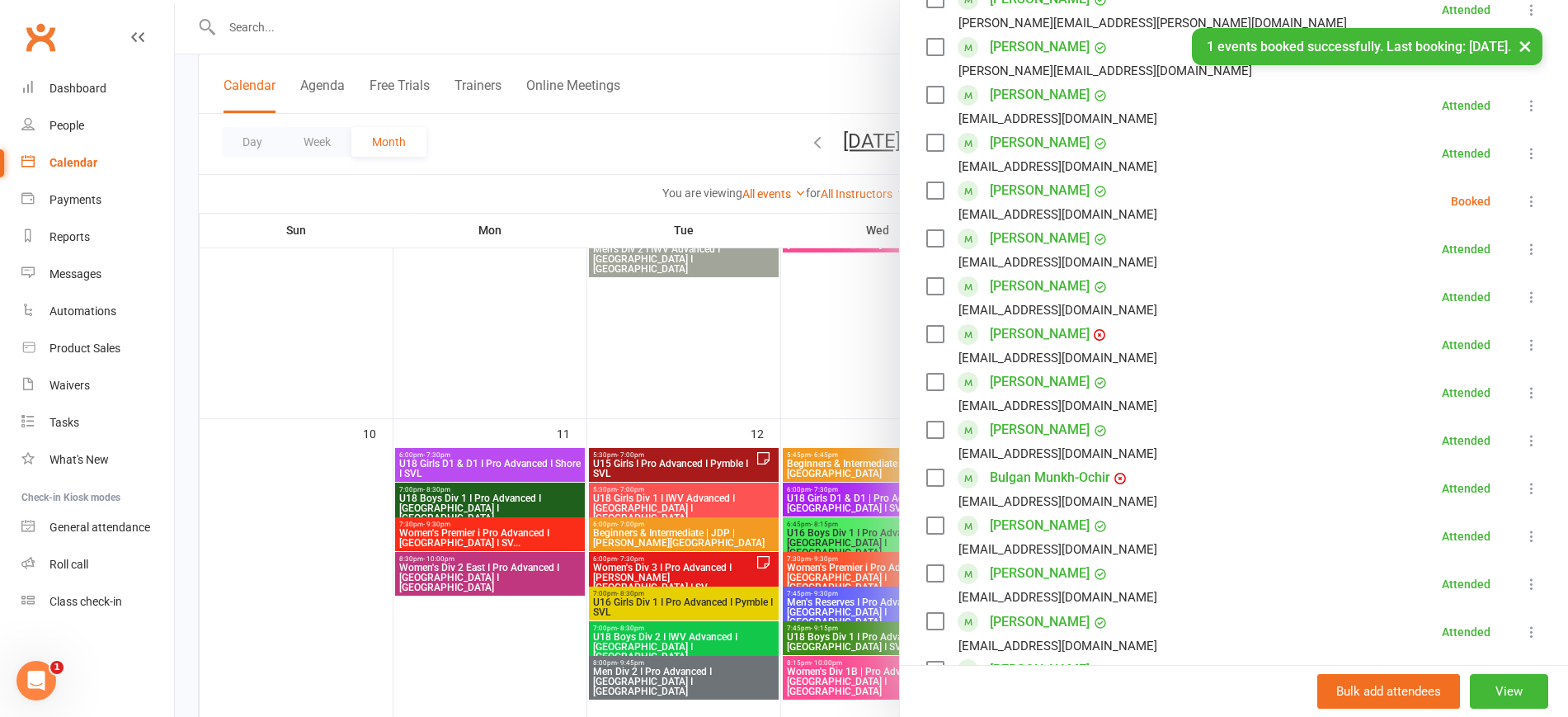
click at [1524, 193] on icon at bounding box center [1532, 202] width 16 height 16
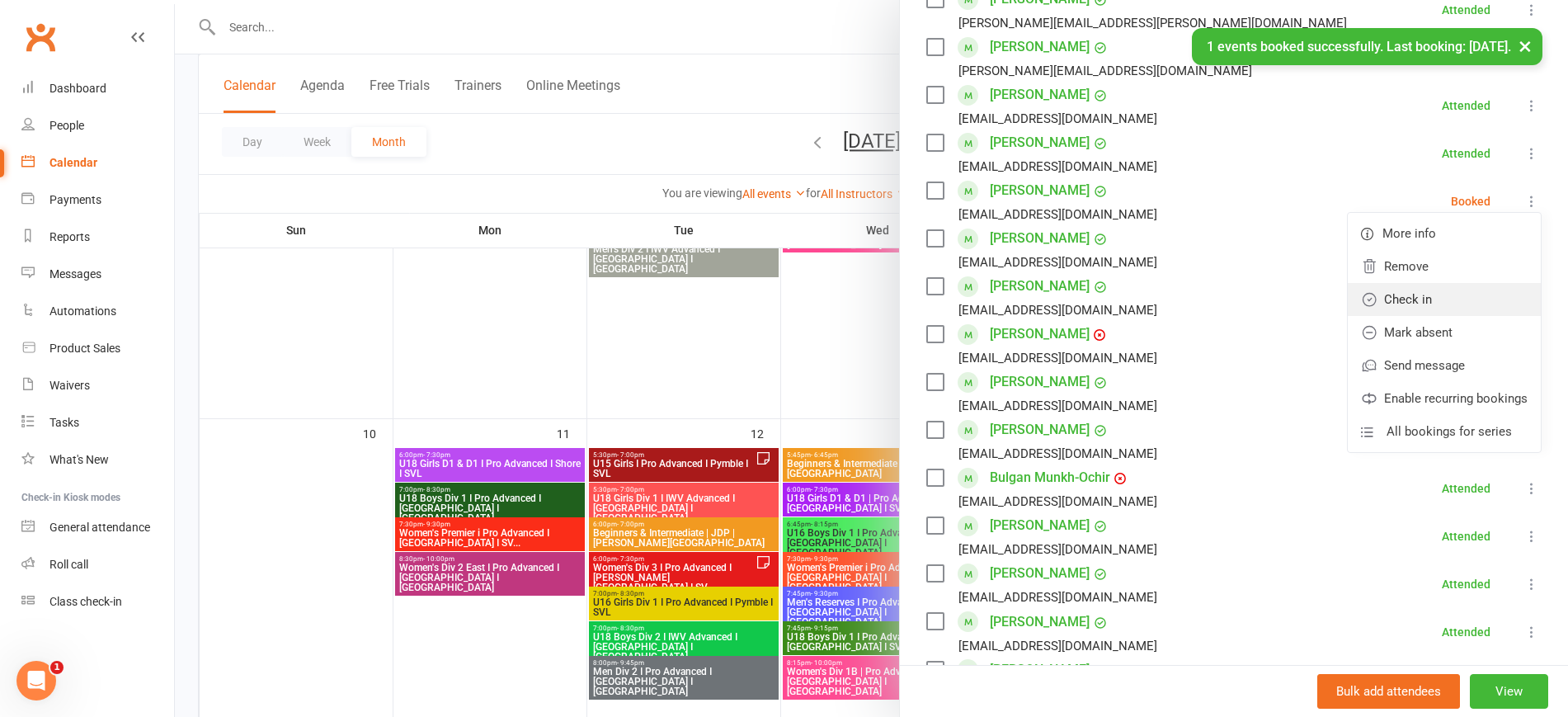
click at [1435, 283] on link "Check in" at bounding box center [1444, 299] width 193 height 33
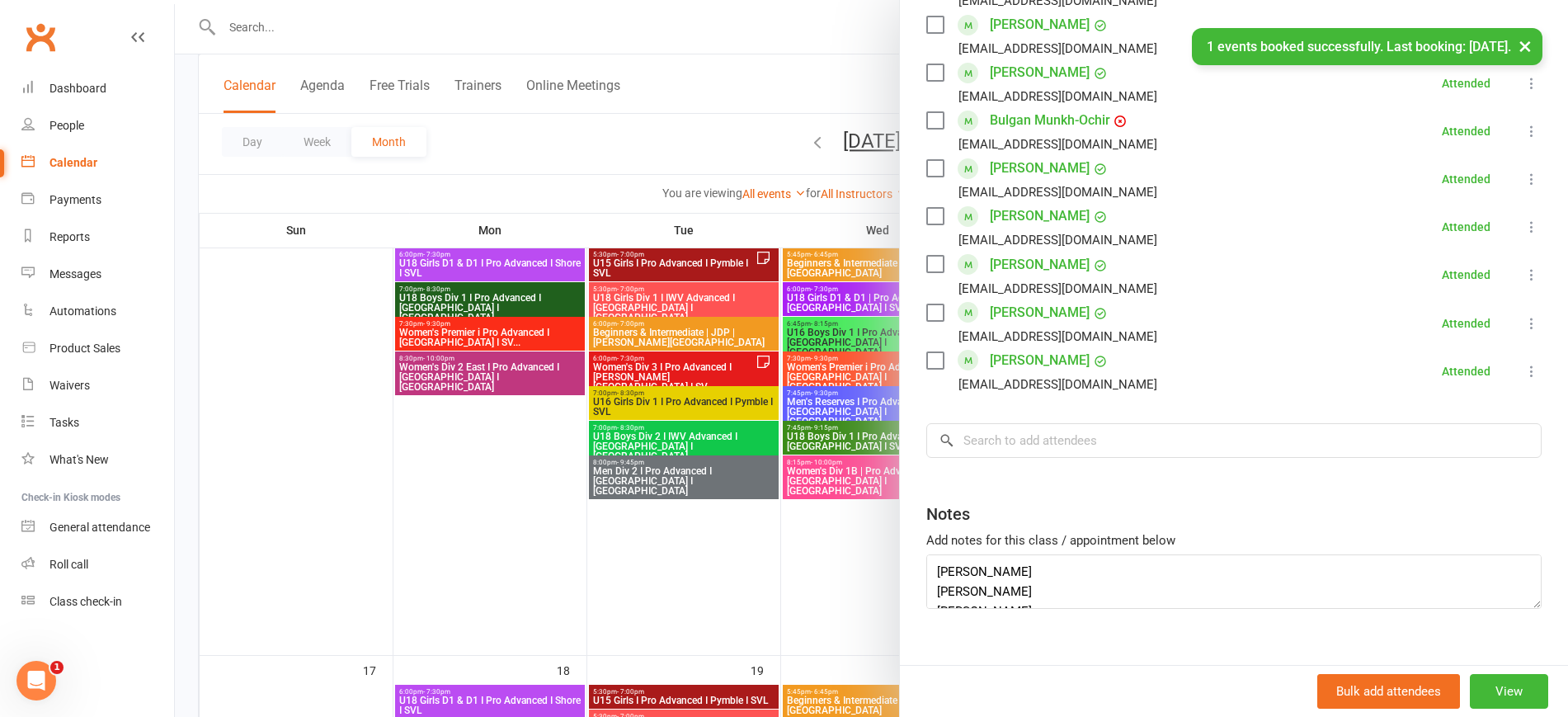
scroll to position [1135, 0]
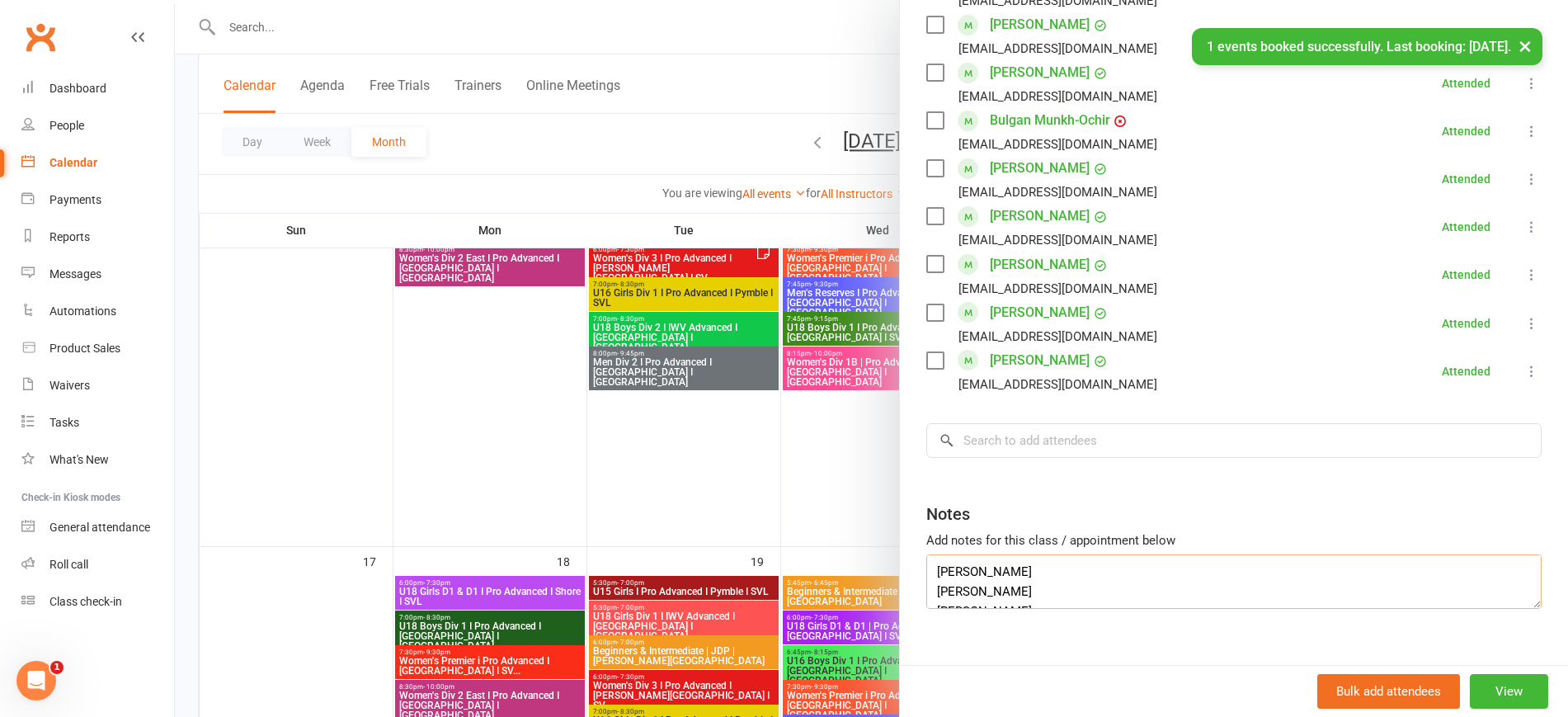
drag, startPoint x: 997, startPoint y: 559, endPoint x: 881, endPoint y: 557, distance: 116.0
click at [881, 0] on div "U15 Girls I Pro Advanced I Pymble I SVL Class kiosk mode Roll call 5:30 PM - 7:…" at bounding box center [871, 0] width 1394 height 0
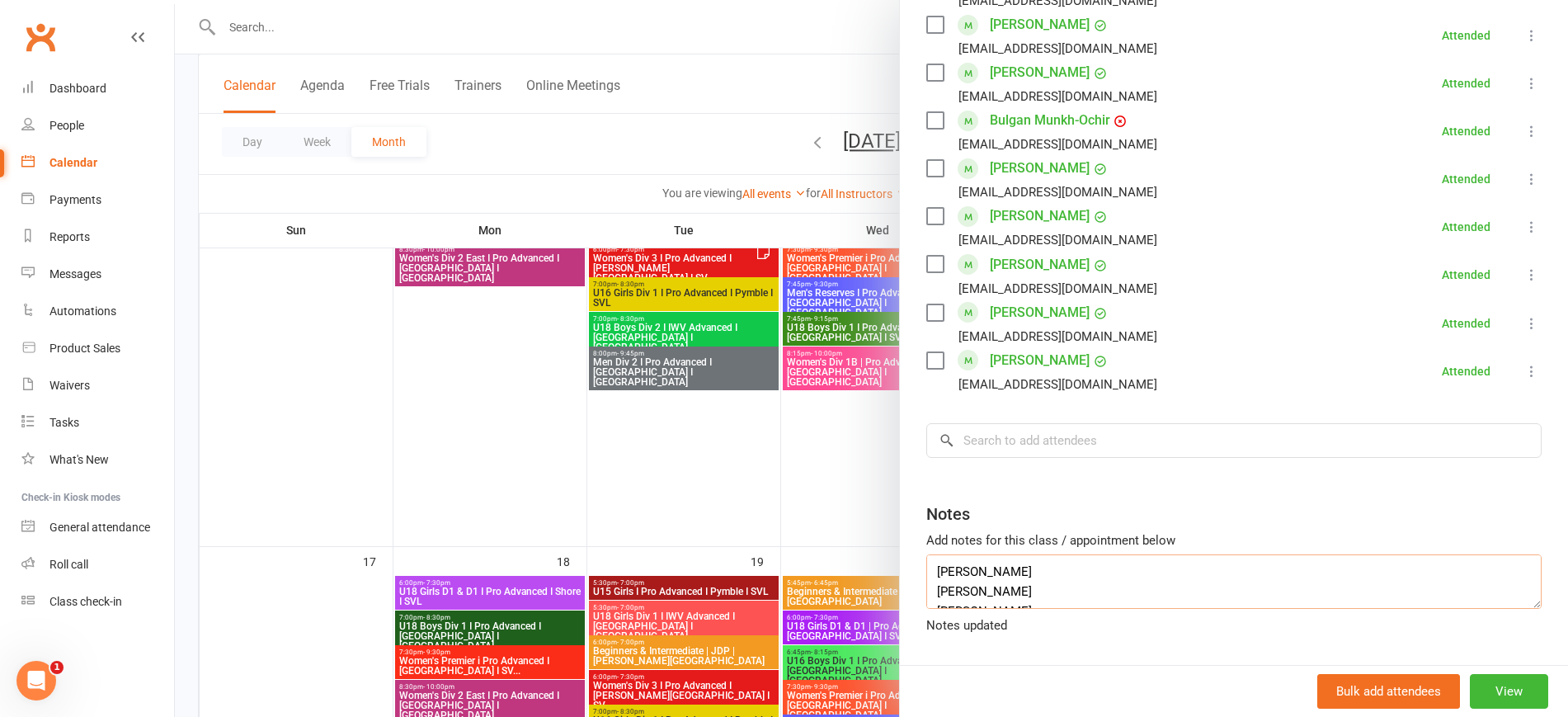
drag, startPoint x: 1018, startPoint y: 565, endPoint x: 892, endPoint y: 562, distance: 126.0
type textarea "Caroline Tran Angela Chen Lily Jiao"
click at [991, 423] on input "search" at bounding box center [1234, 440] width 615 height 34
paste input "Angela Chen"
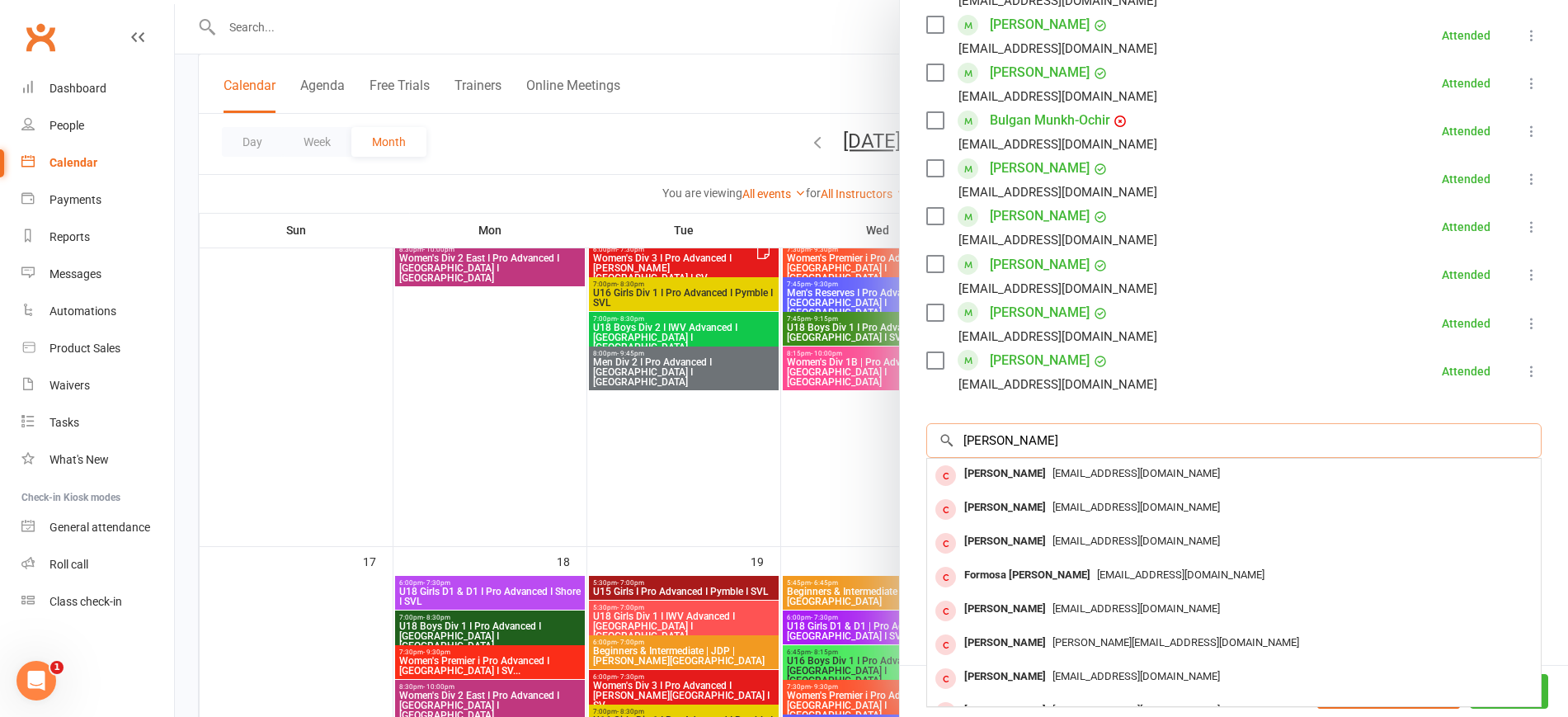
type input "Angela Chen"
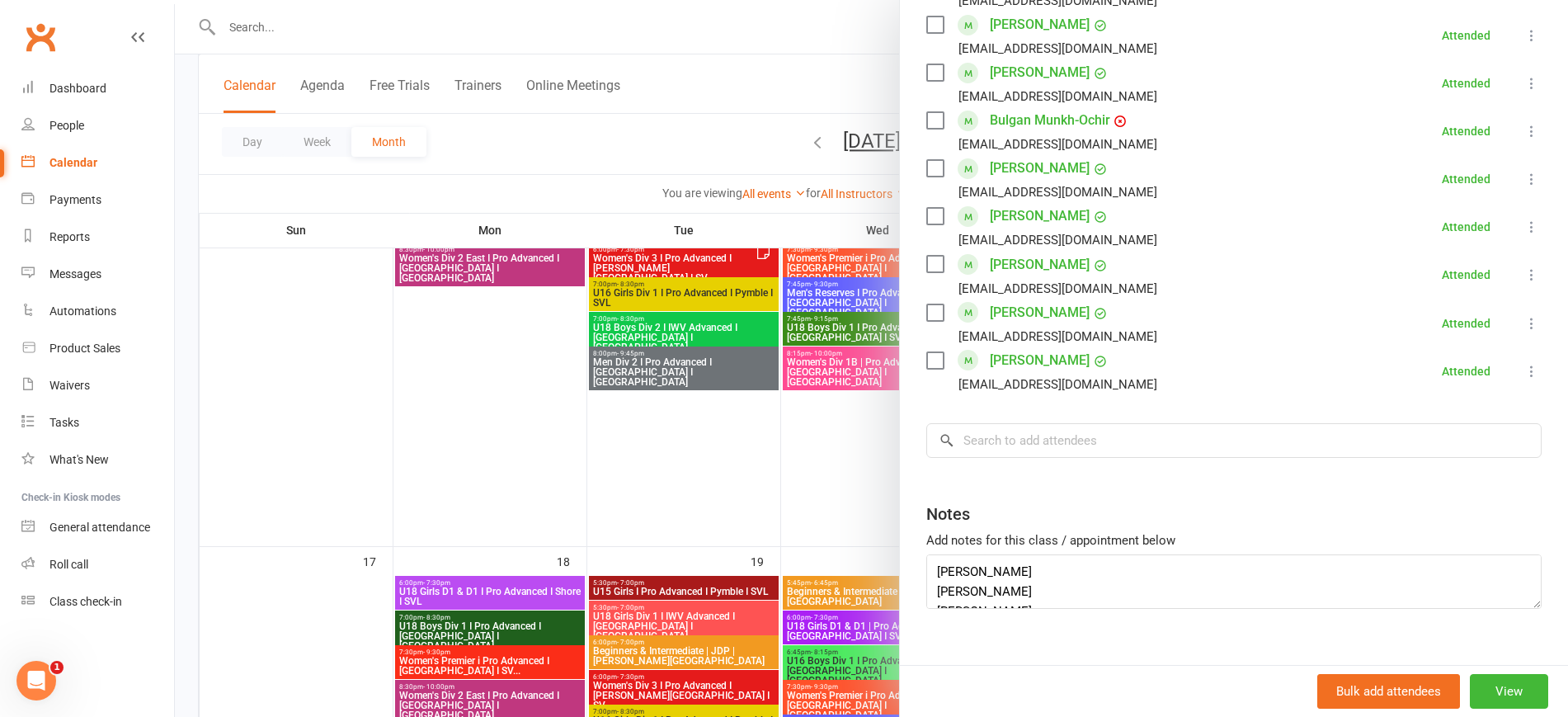
drag, startPoint x: 613, startPoint y: 154, endPoint x: 621, endPoint y: 157, distance: 8.5
click at [612, 154] on div at bounding box center [871, 358] width 1394 height 717
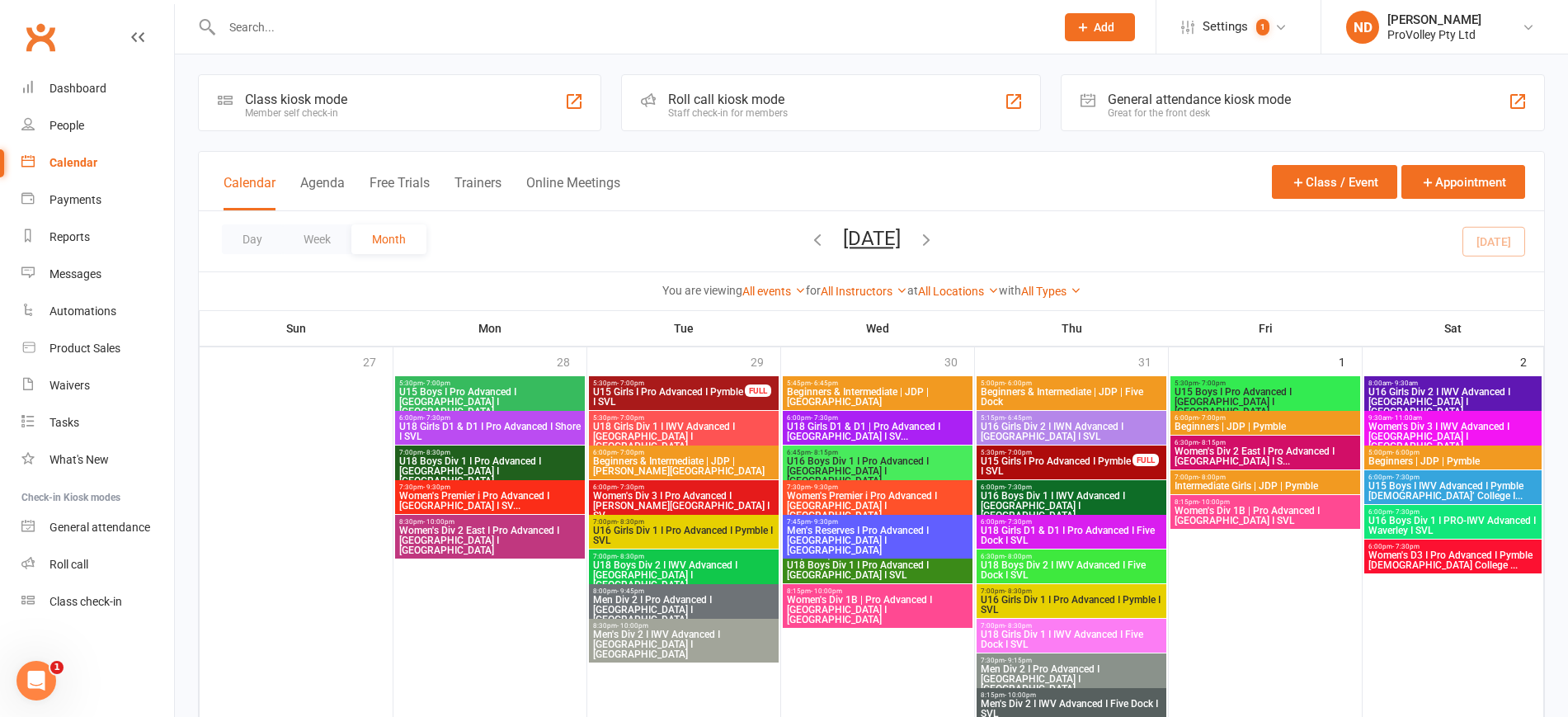
scroll to position [0, 0]
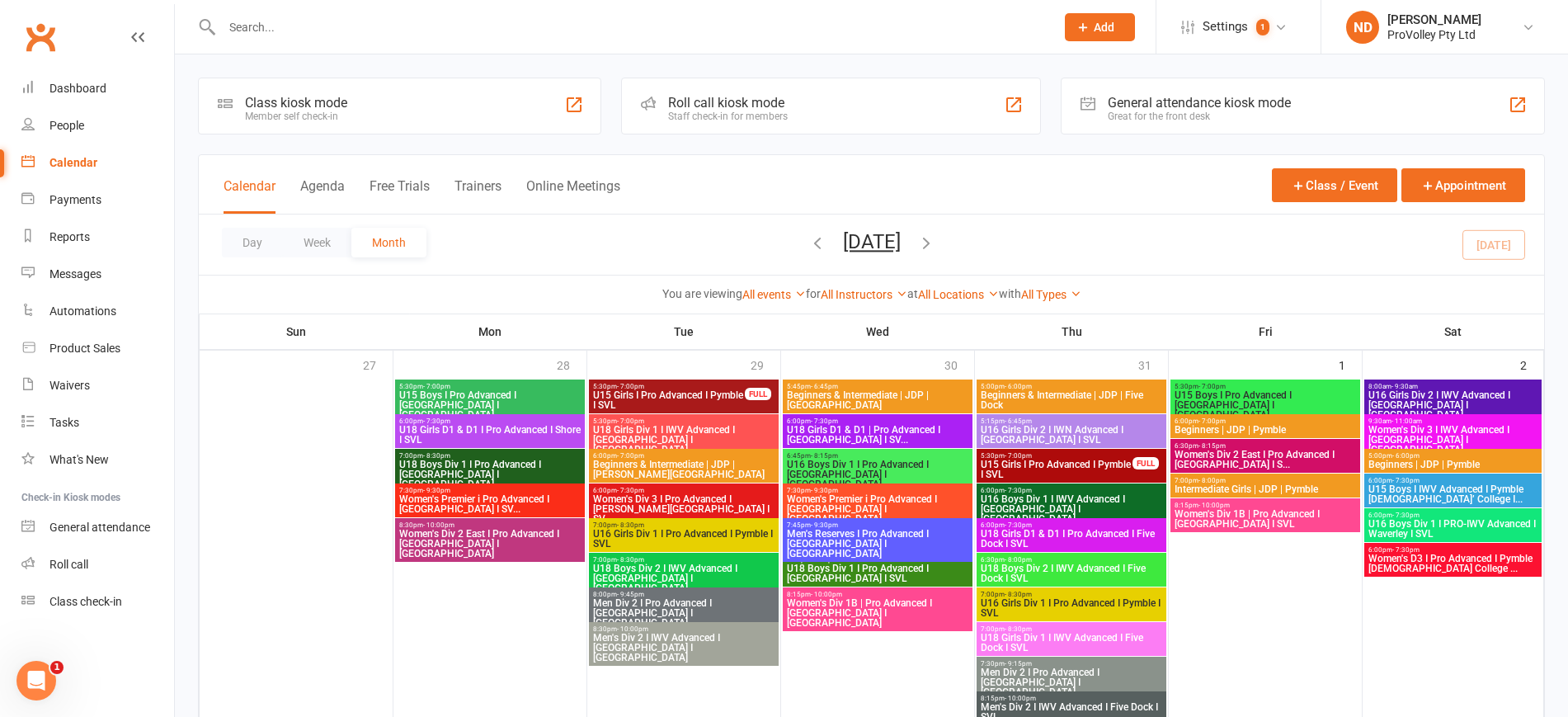
click at [709, 383] on span "5:30pm - 7:00pm" at bounding box center [669, 386] width 154 height 7
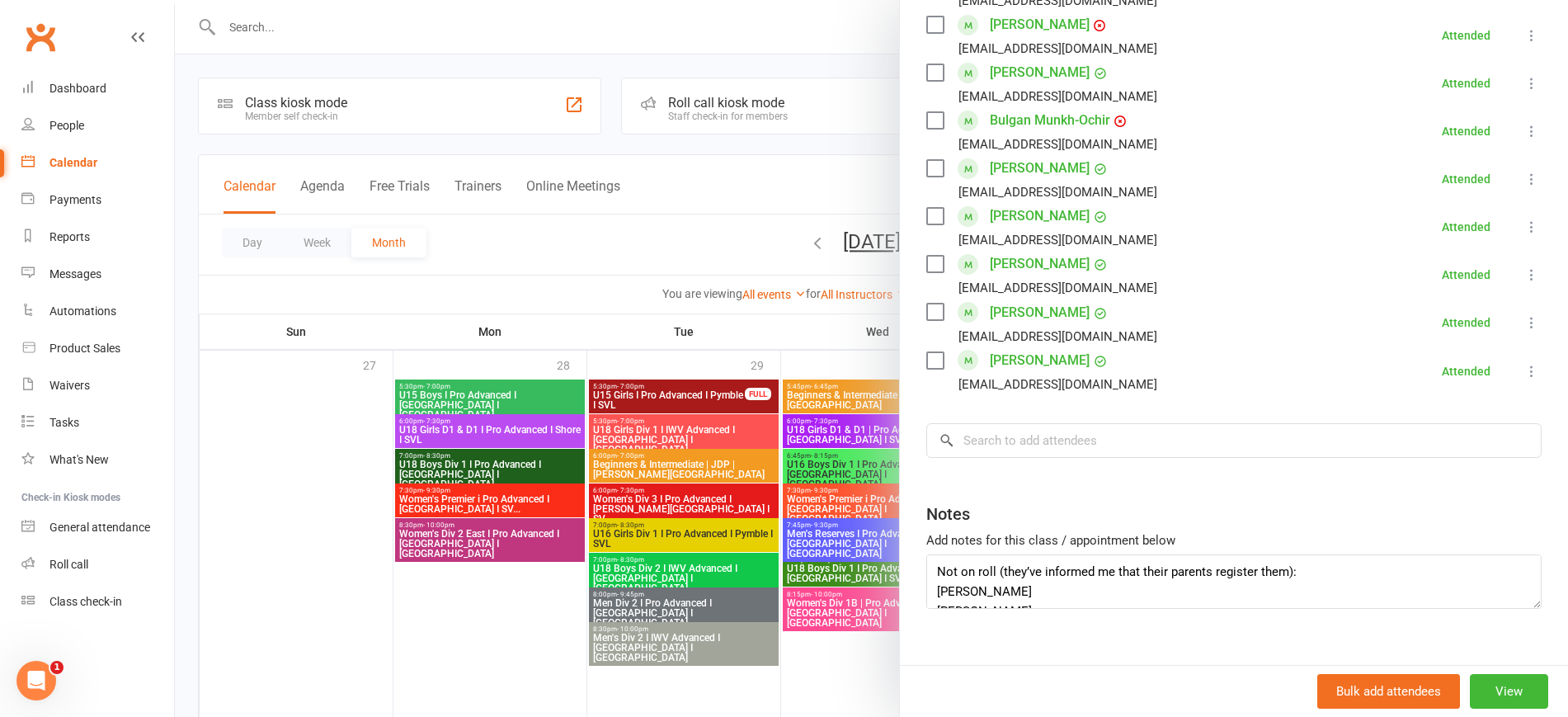
click at [488, 600] on div at bounding box center [871, 358] width 1394 height 717
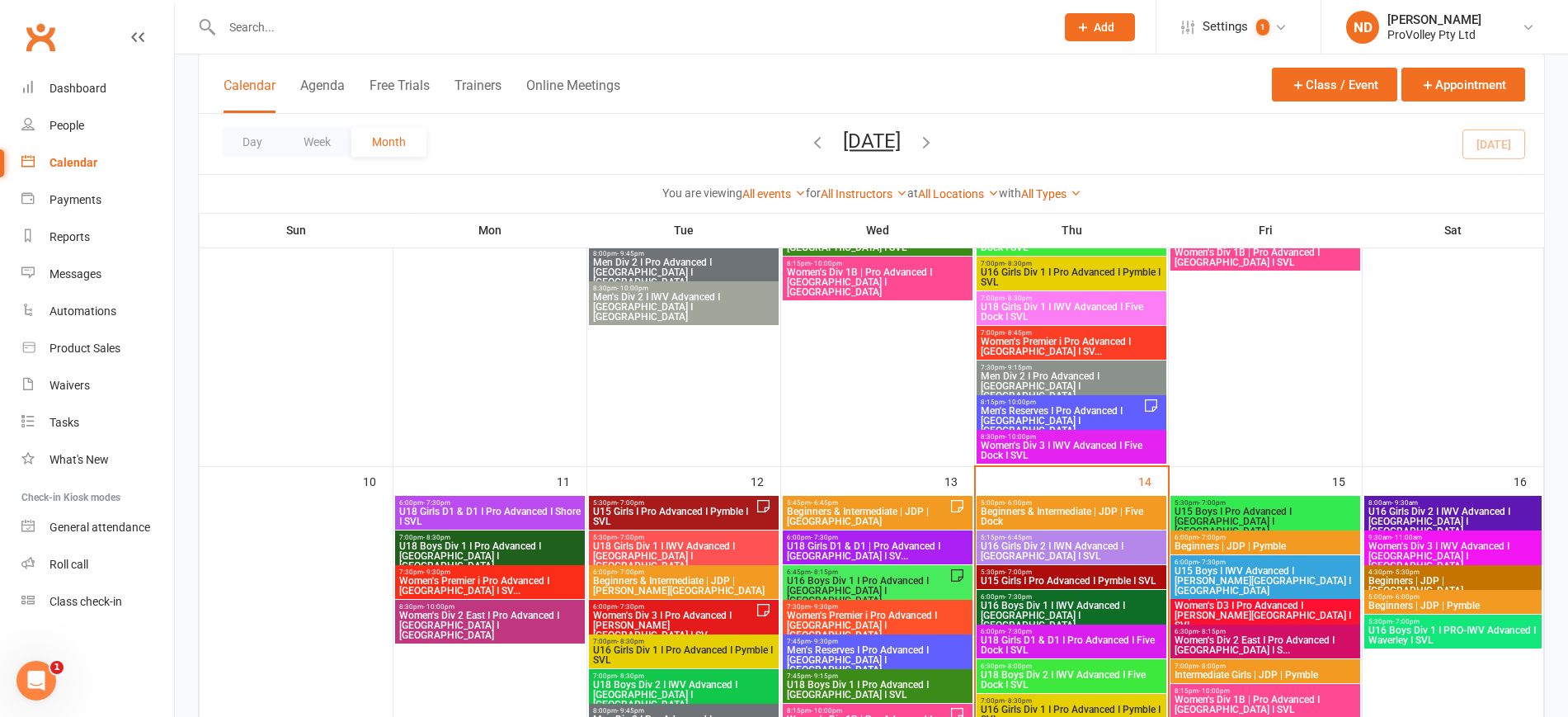
scroll to position [825, 0]
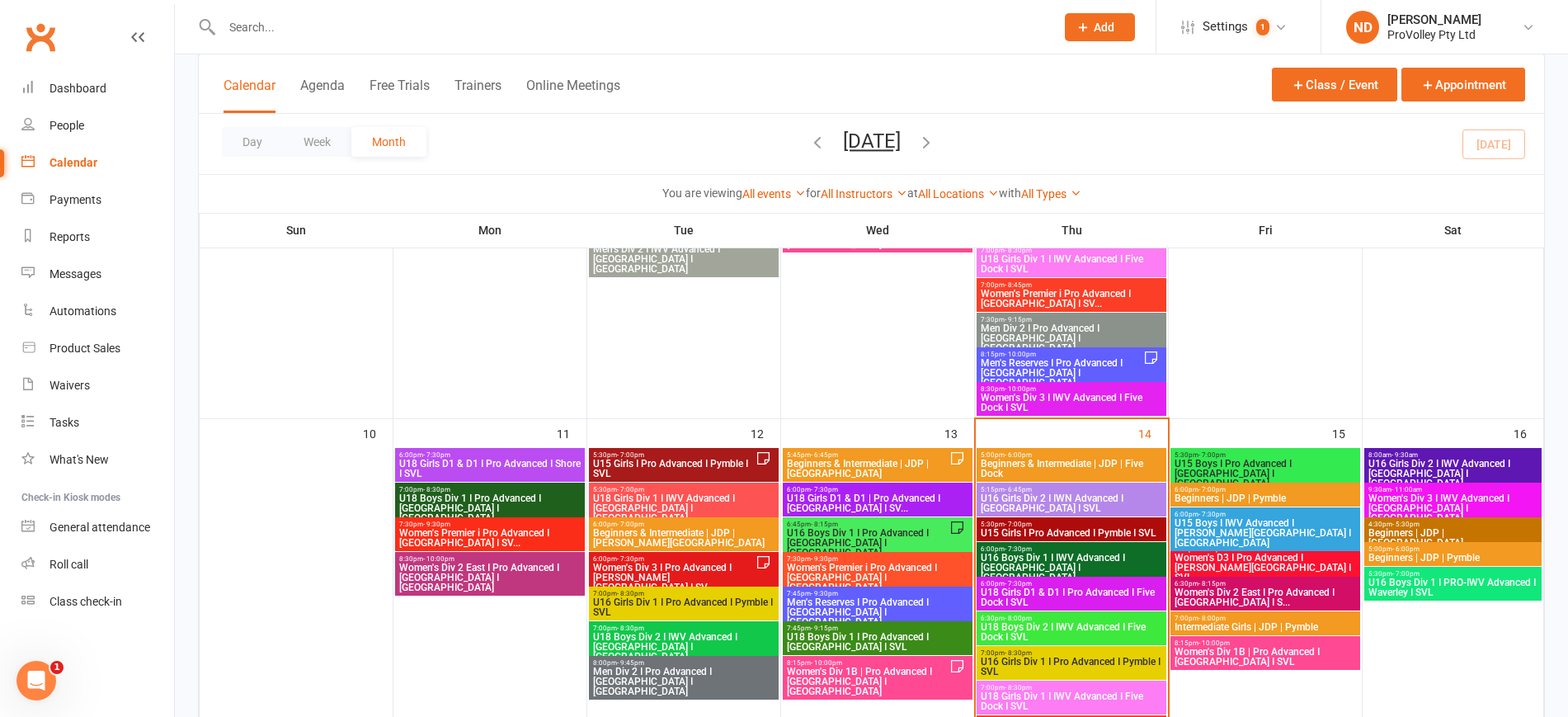
click at [697, 458] on span "U15 Girls I Pro Advanced I Pymble I SVL" at bounding box center [673, 468] width 164 height 20
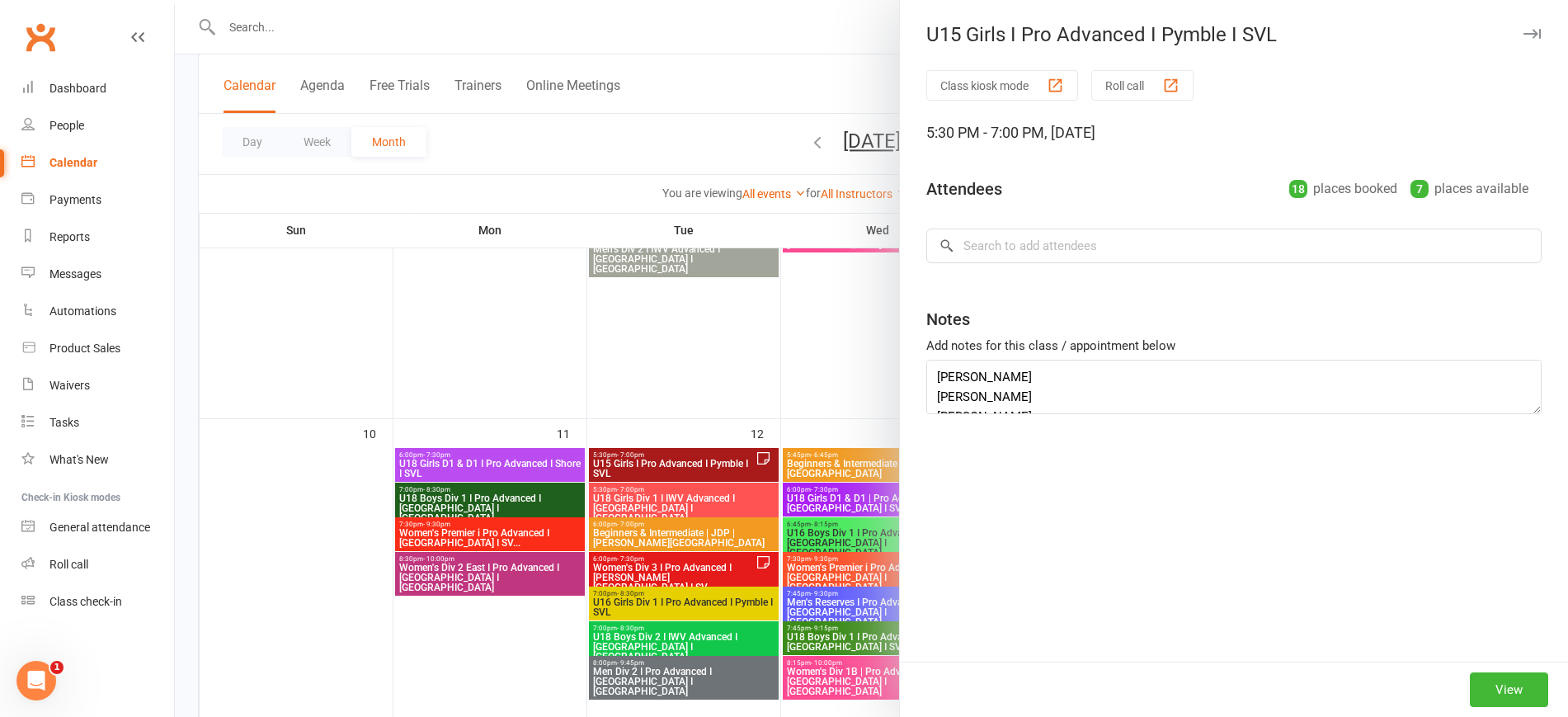
type textarea "Caroline Tran Angela Chen Lily Jiao"
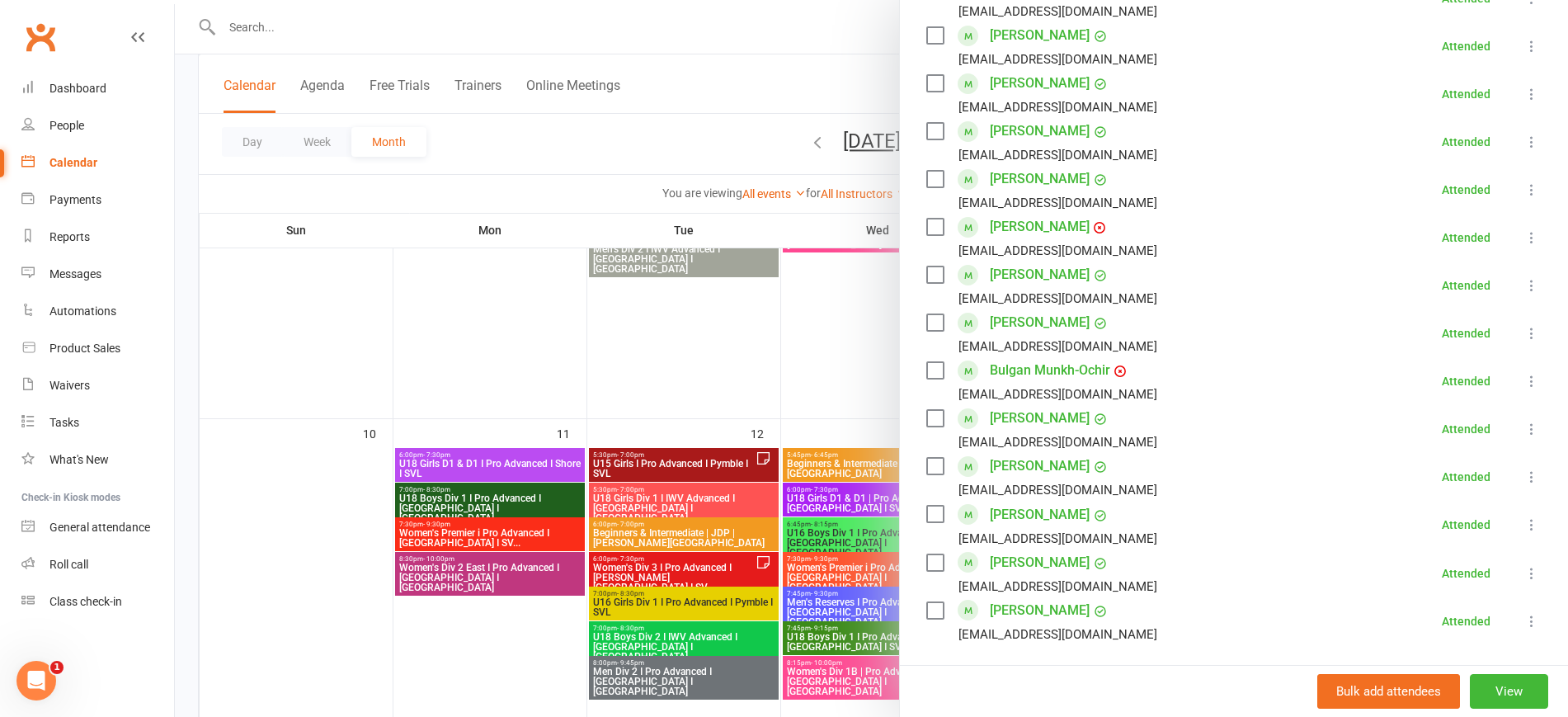
scroll to position [848, 0]
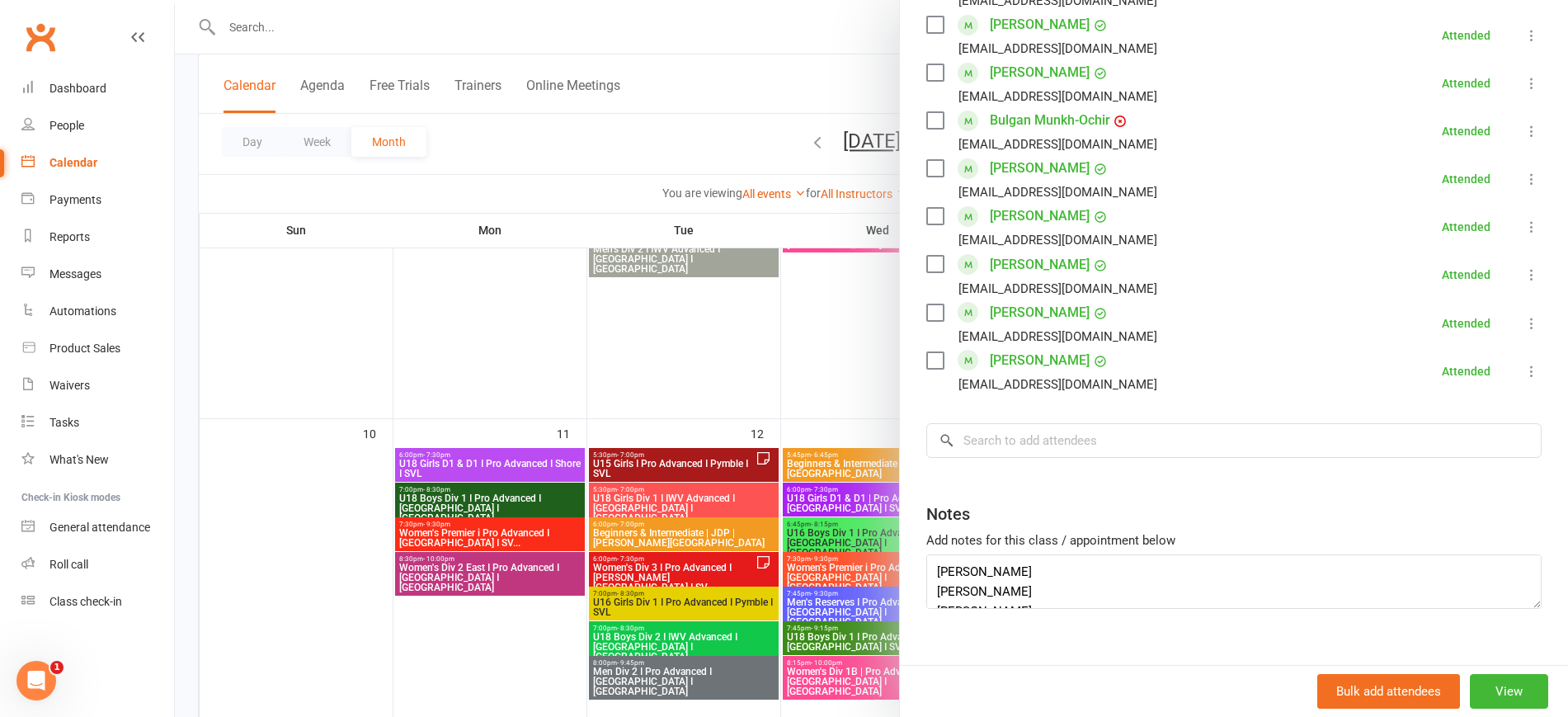
click at [977, 423] on input "search" at bounding box center [1234, 440] width 615 height 34
paste input "Angela Chen"
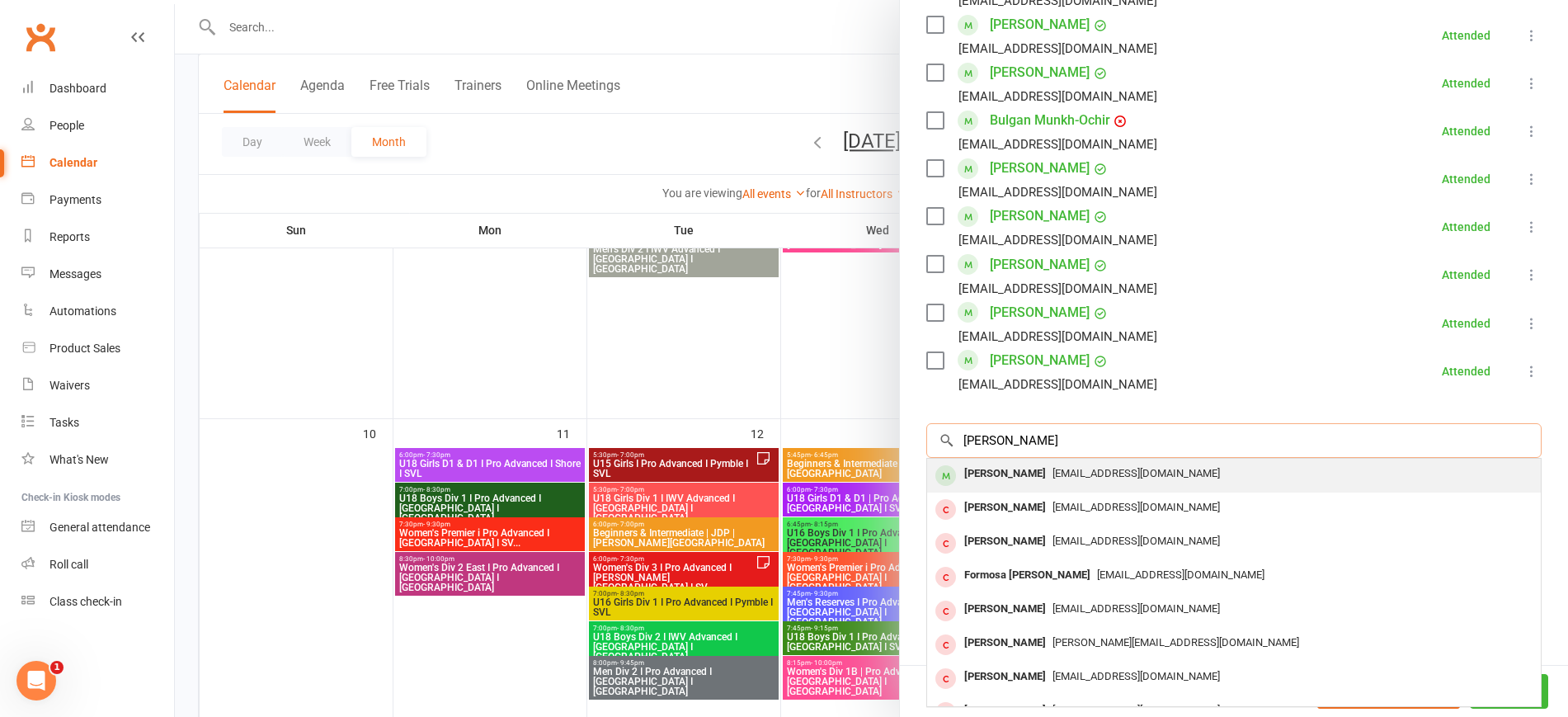
type input "Angela Chen"
click at [1053, 467] on span "angchen@pymblelc.nsw.edu.au" at bounding box center [1136, 474] width 167 height 13
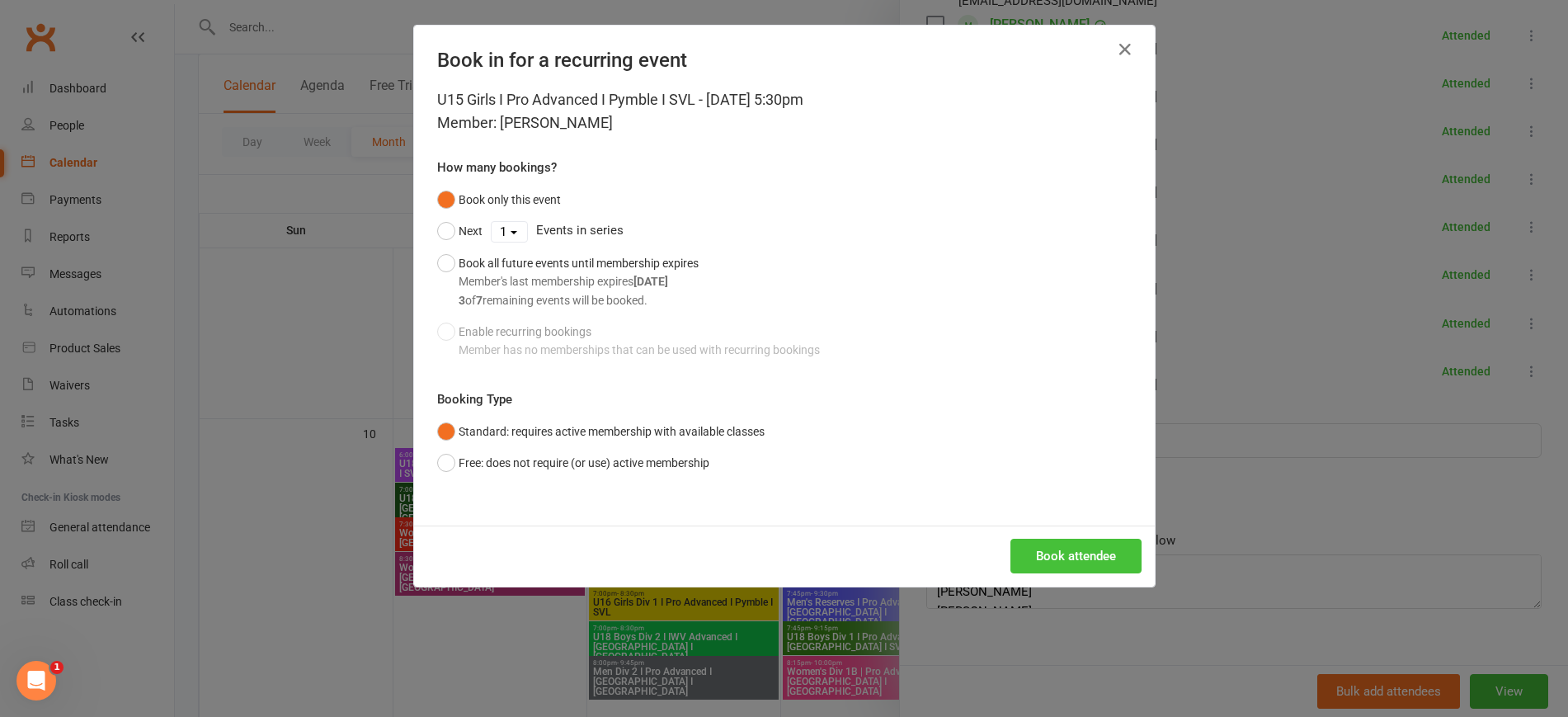
click at [1080, 552] on button "Book attendee" at bounding box center [1075, 556] width 131 height 34
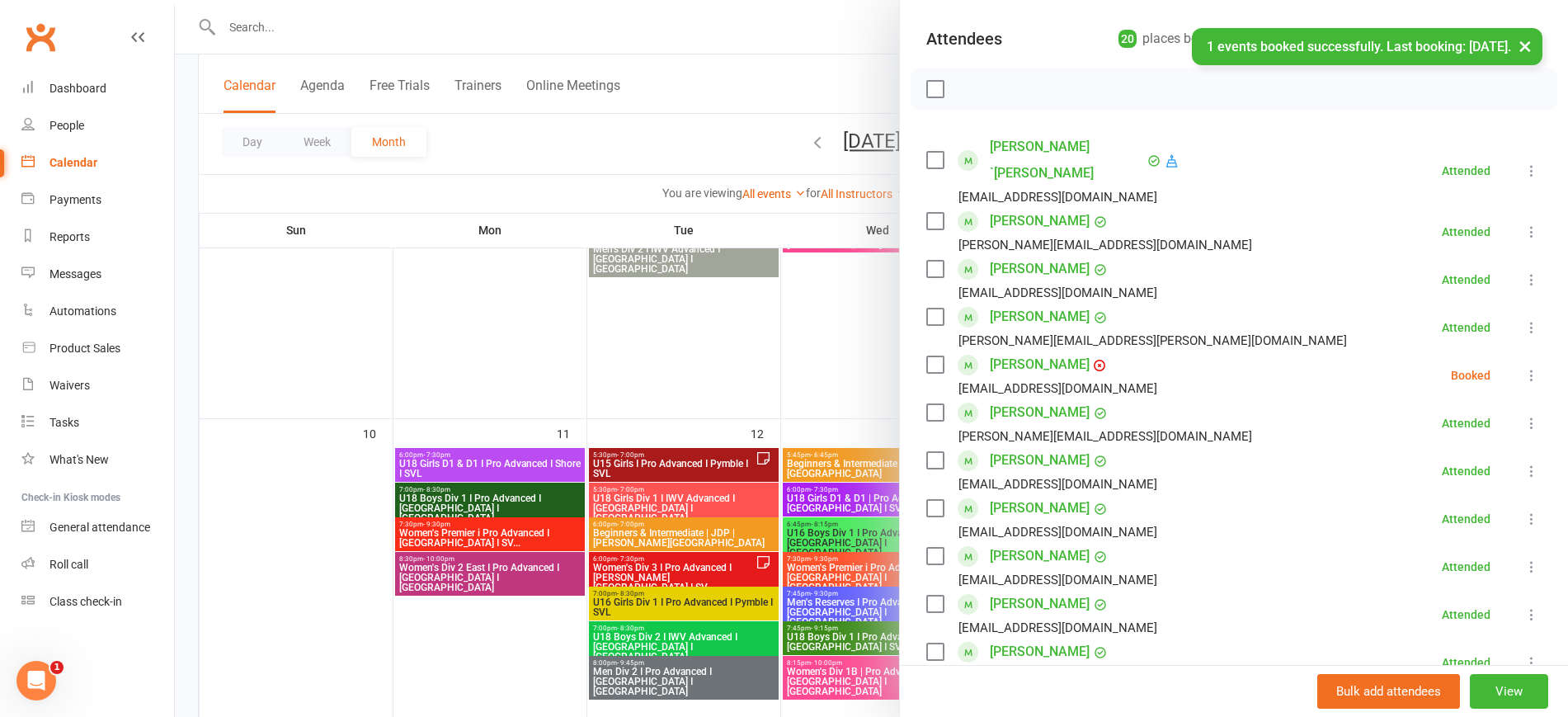
scroll to position [173, 0]
click at [1524, 368] on icon at bounding box center [1532, 376] width 16 height 16
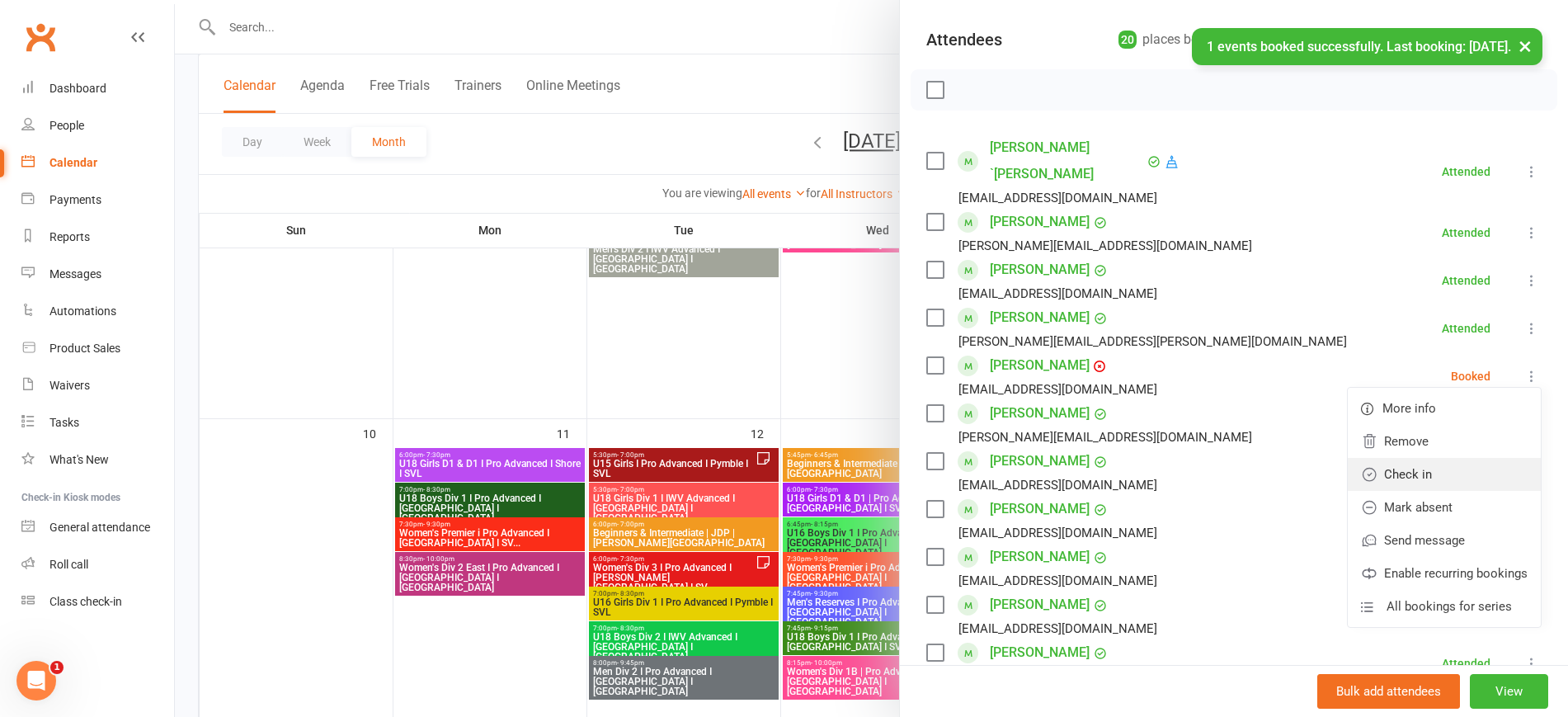
click at [1422, 458] on link "Check in" at bounding box center [1444, 475] width 193 height 33
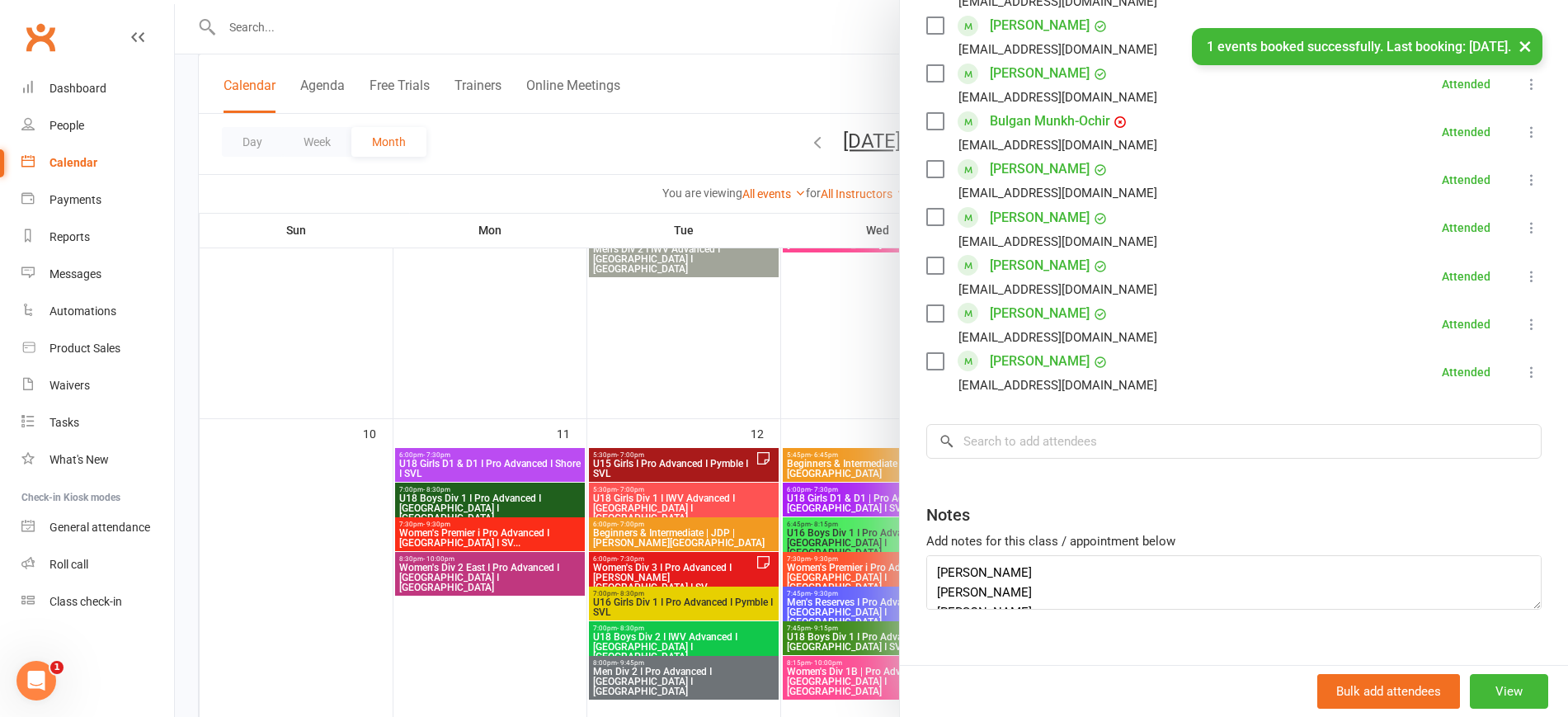
scroll to position [896, 0]
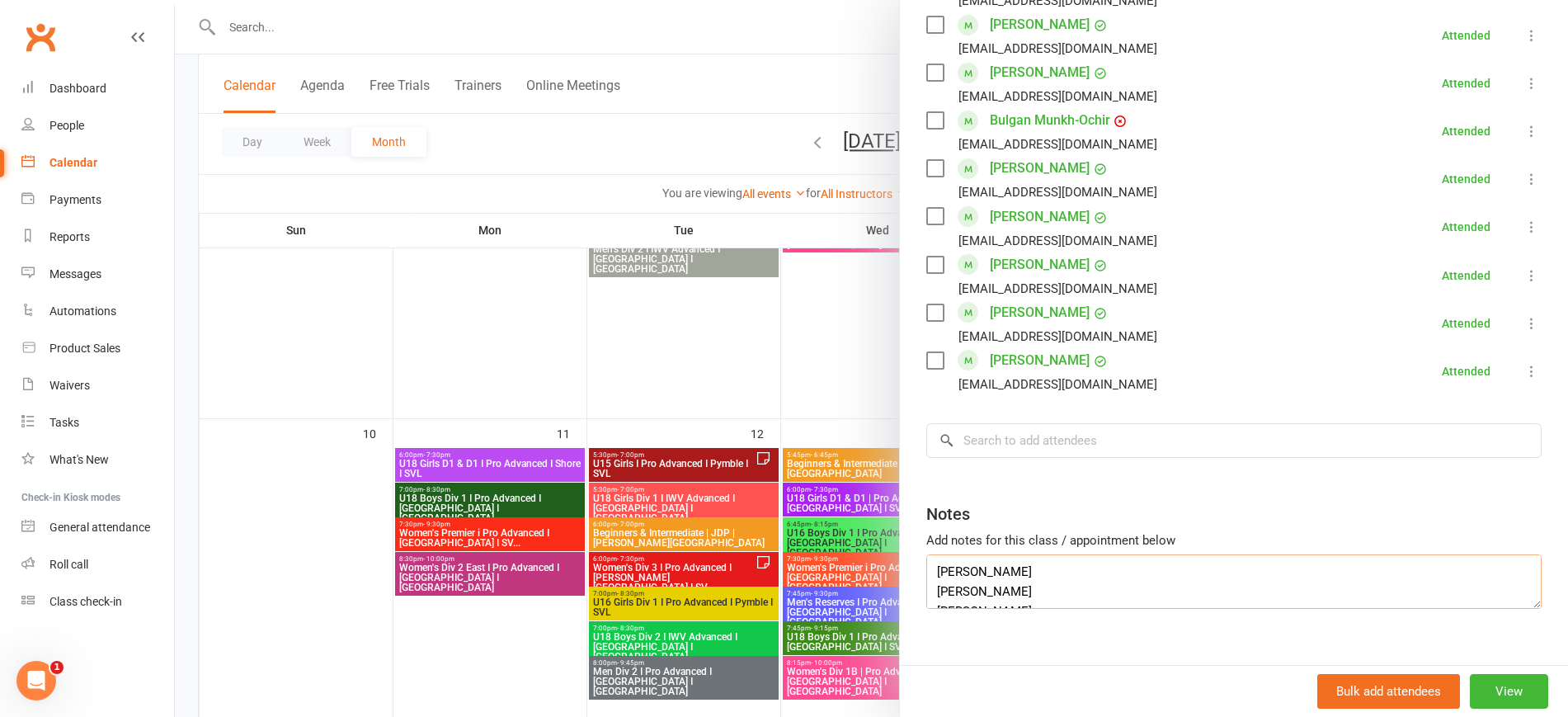
drag, startPoint x: 1032, startPoint y: 546, endPoint x: 815, endPoint y: 547, distance: 217.0
click at [815, 0] on div "U15 Girls I Pro Advanced I Pymble I SVL Class kiosk mode Roll call 5:30 PM - 7:…" at bounding box center [871, 0] width 1394 height 0
click at [1006, 562] on textarea "Caroline Tran Angela Chen Lily Jiao" at bounding box center [1234, 581] width 615 height 54
drag, startPoint x: 1006, startPoint y: 563, endPoint x: 866, endPoint y: 564, distance: 140.0
click at [866, 0] on div "U15 Girls I Pro Advanced I Pymble I SVL Class kiosk mode Roll call 5:30 PM - 7:…" at bounding box center [871, 0] width 1394 height 0
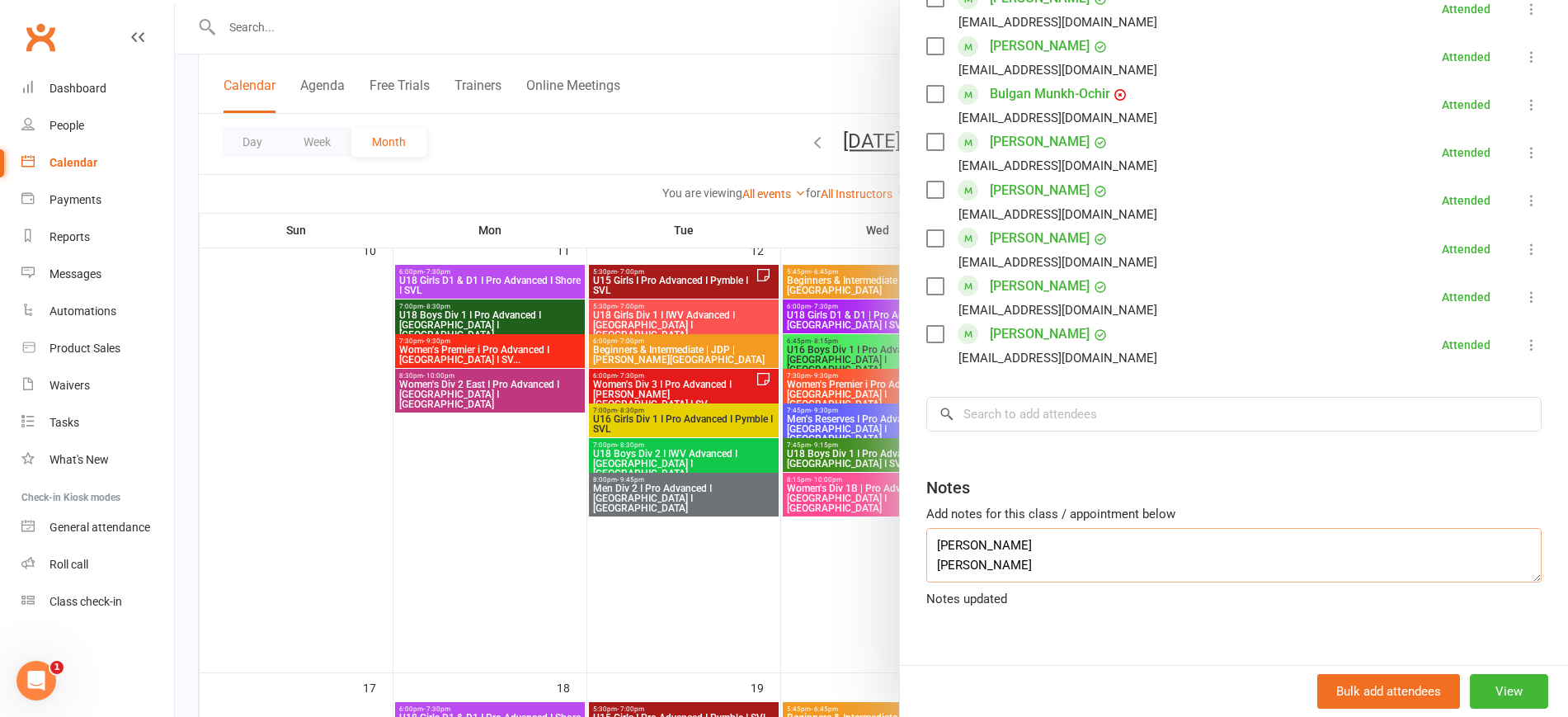
scroll to position [1032, 0]
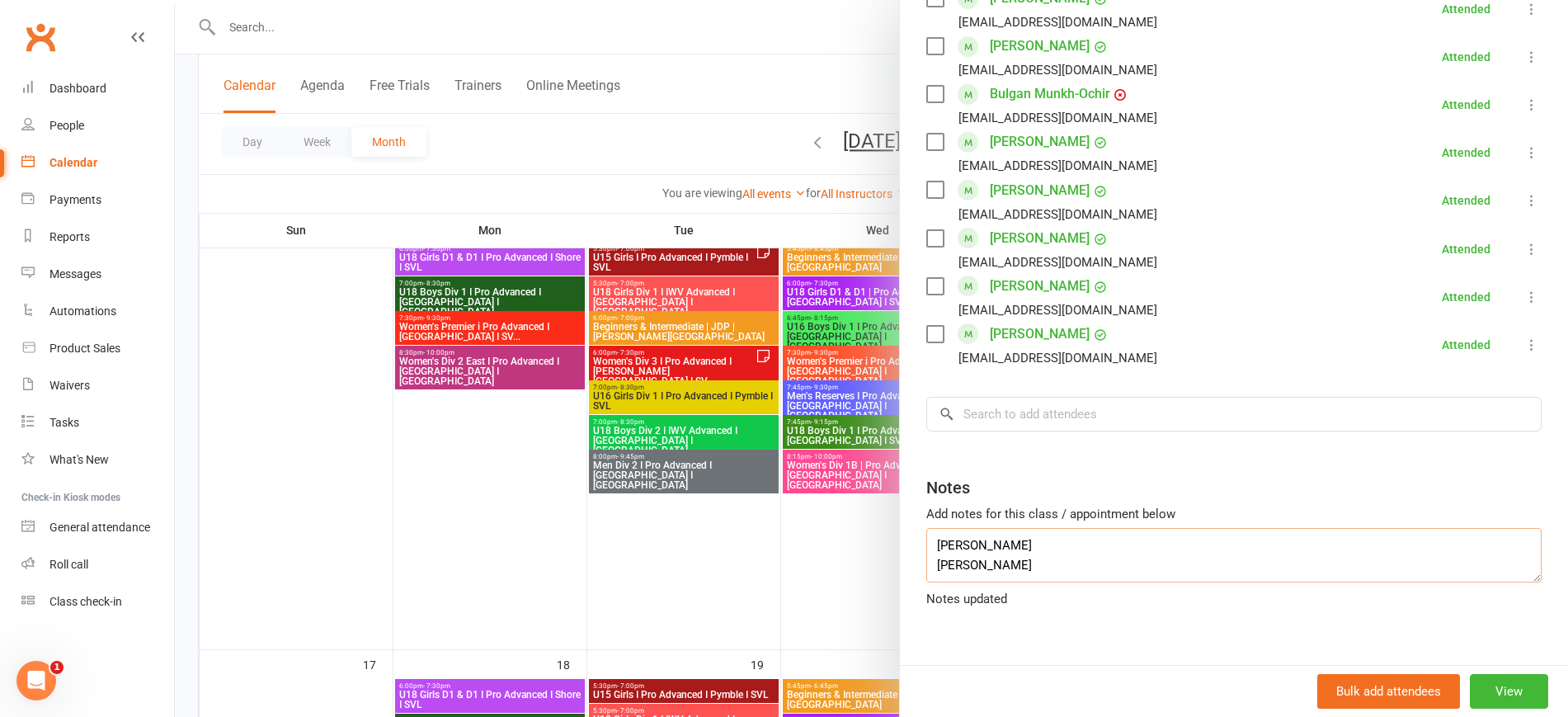
type textarea "Caroline Tran Lily Jiao"
click at [441, 505] on div at bounding box center [871, 358] width 1394 height 717
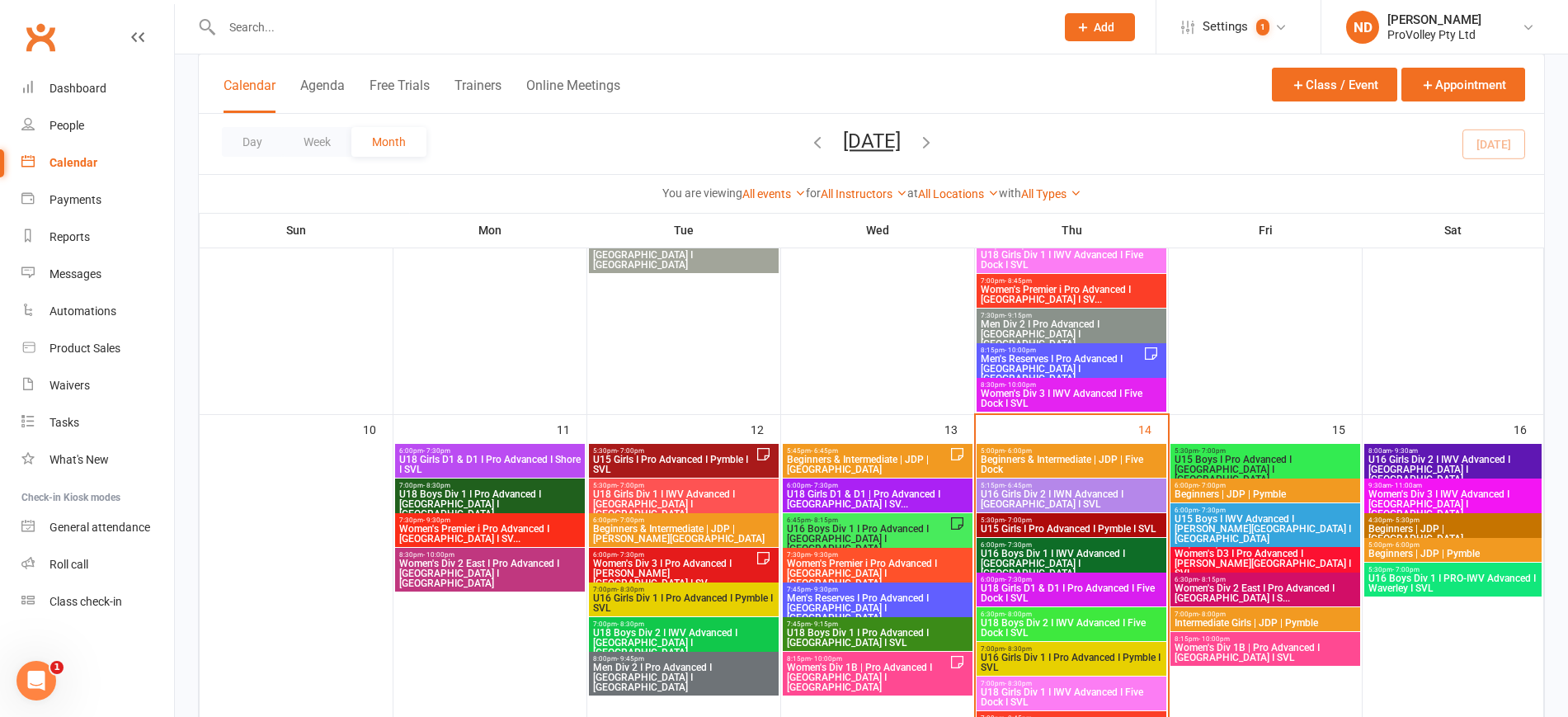
scroll to position [825, 0]
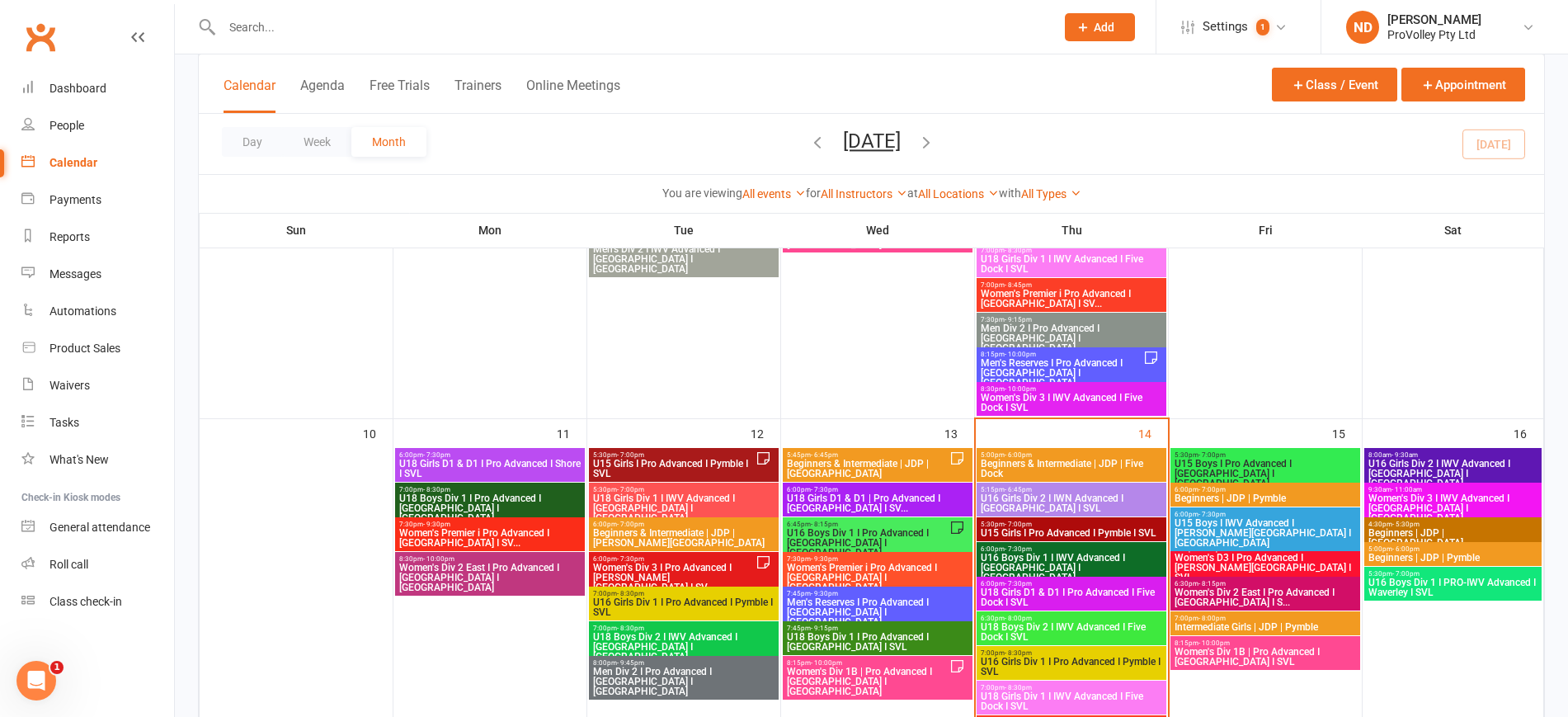
click at [721, 486] on span "5:30pm - 7:00pm" at bounding box center [683, 490] width 183 height 7
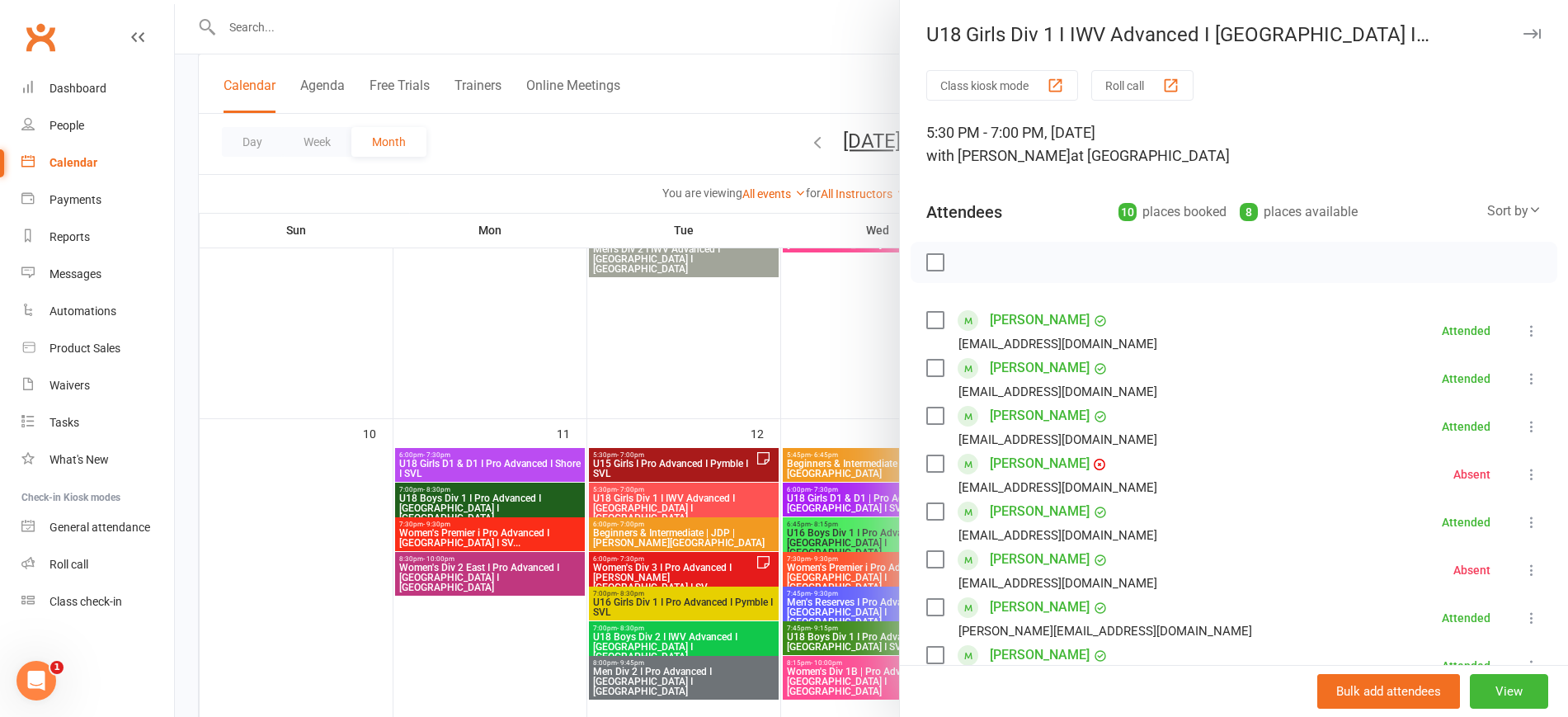
click at [446, 669] on div at bounding box center [871, 358] width 1394 height 717
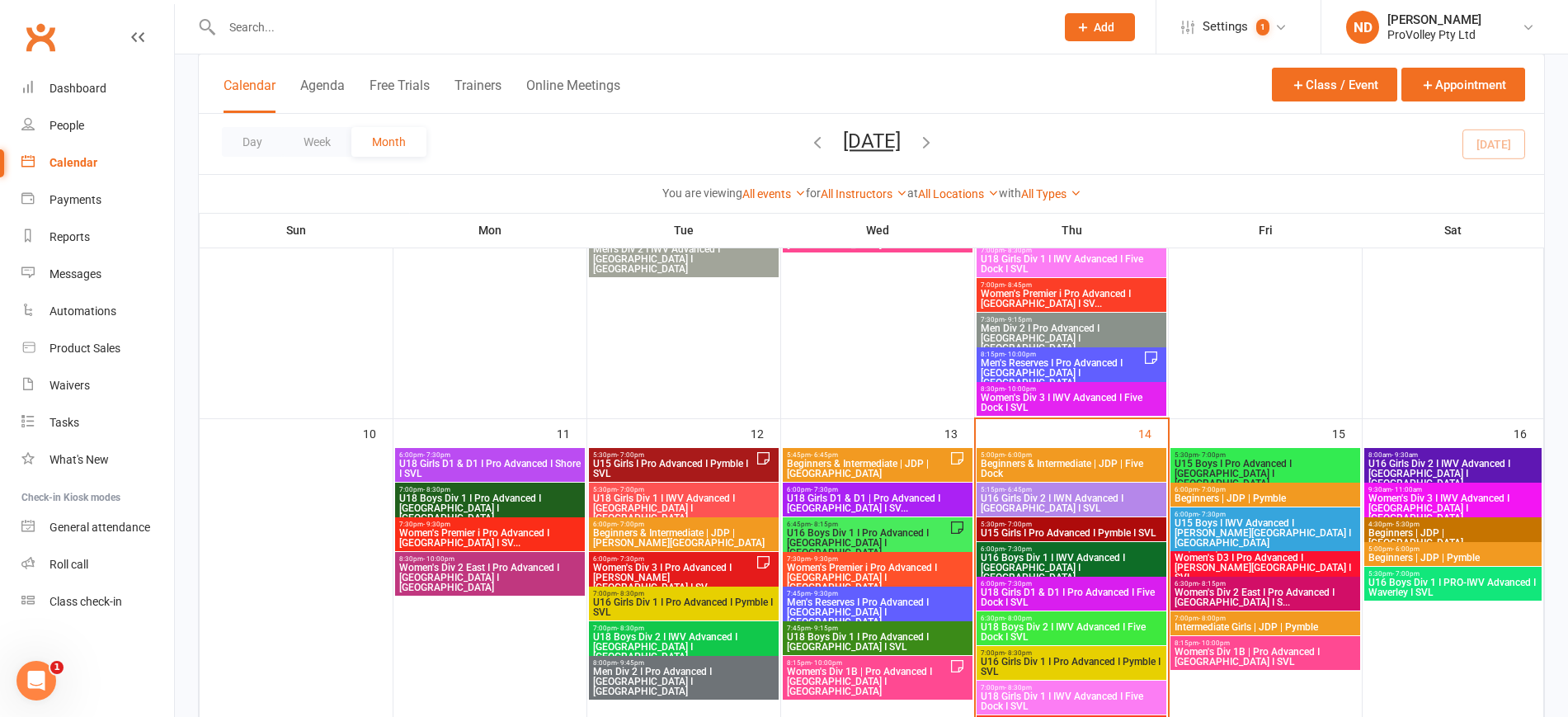
click at [716, 524] on span "6:00pm - 7:00pm" at bounding box center [683, 524] width 183 height 7
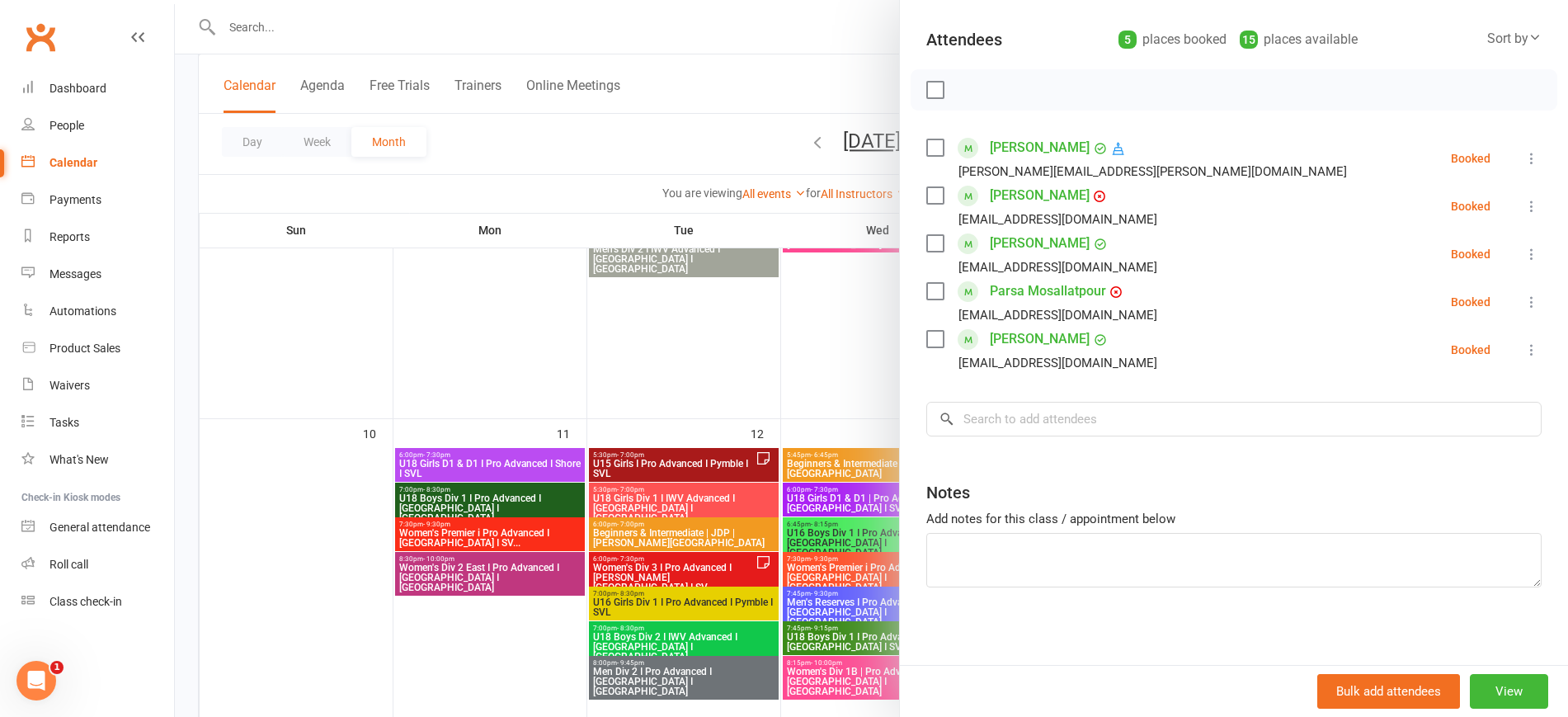
scroll to position [177, 0]
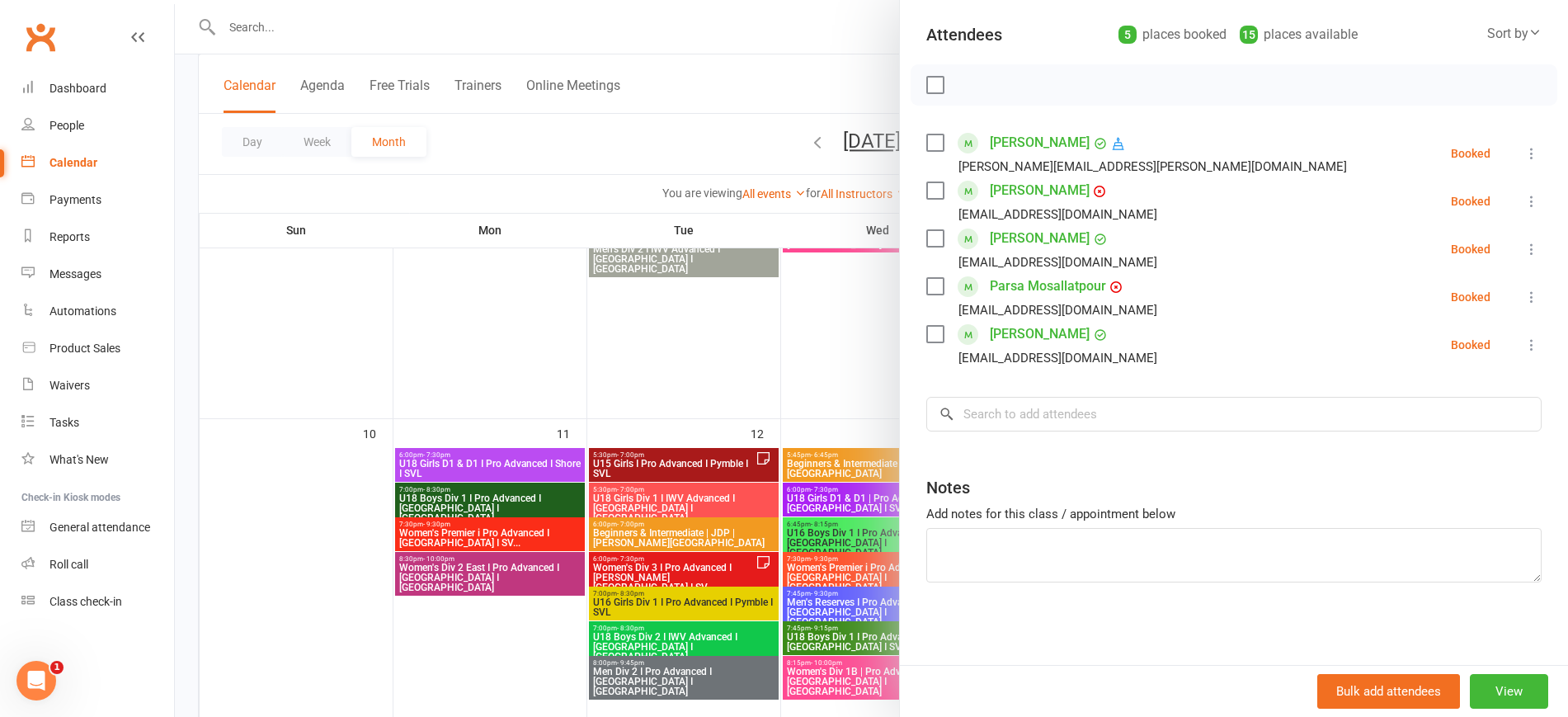
click at [361, 624] on div at bounding box center [871, 358] width 1394 height 717
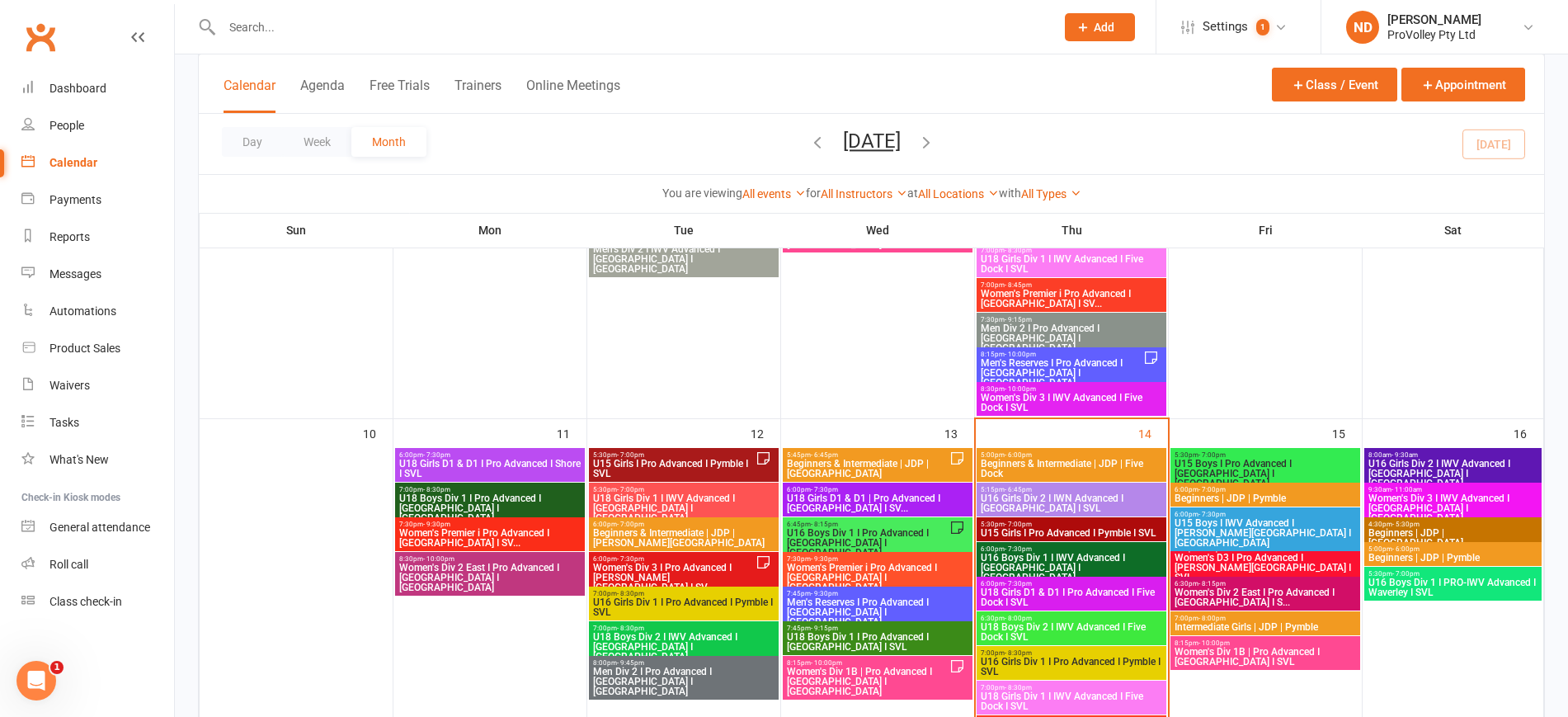
click at [743, 562] on span "Women's Div 3 I Pro Advanced I [PERSON_NAME][GEOGRAPHIC_DATA] I SV..." at bounding box center [673, 577] width 164 height 30
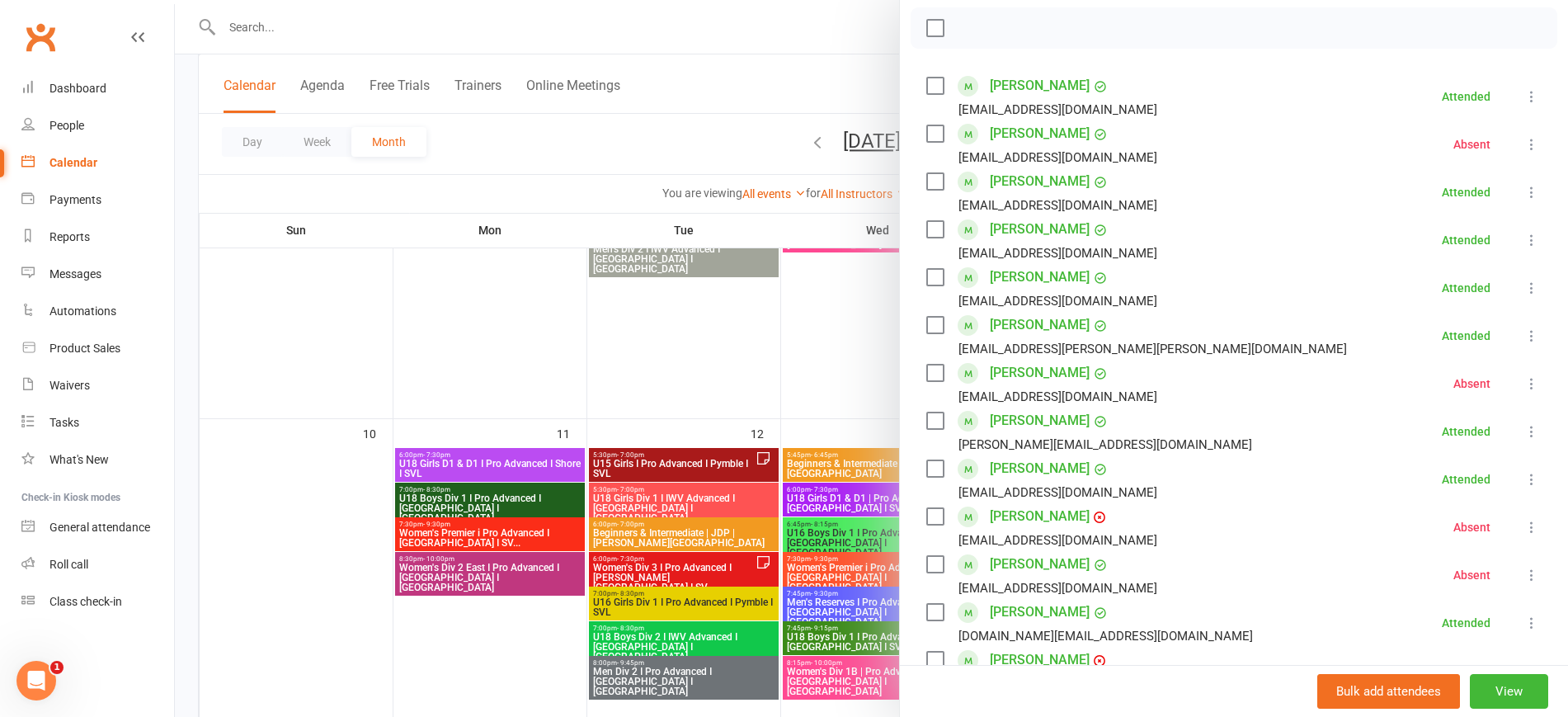
scroll to position [561, 0]
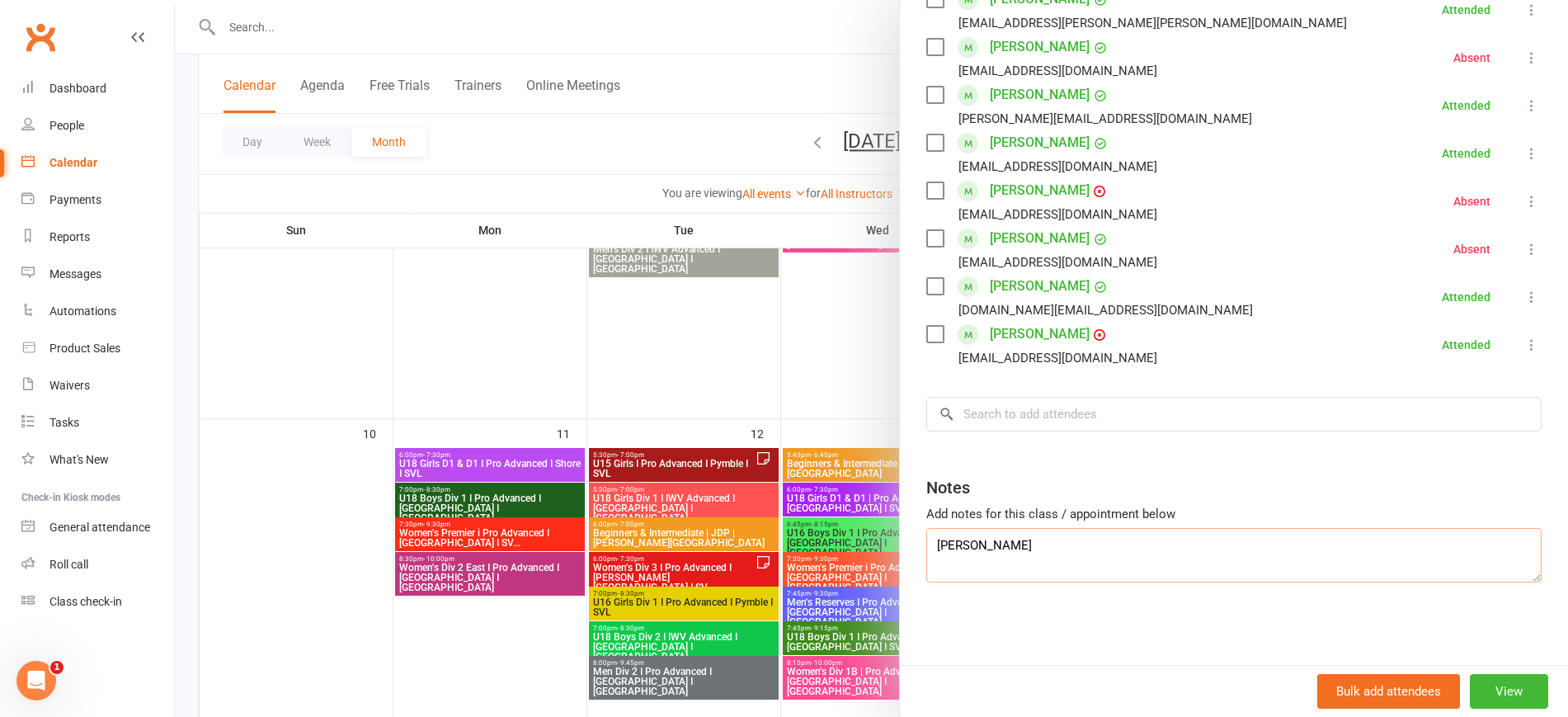
drag, startPoint x: 1016, startPoint y: 548, endPoint x: 836, endPoint y: 547, distance: 180.0
click at [836, 0] on div "Women's Div 3 I Pro Advanced I Barker College I SV... Class kiosk mode Roll cal…" at bounding box center [871, 0] width 1394 height 0
click at [1013, 401] on input "search" at bounding box center [1234, 414] width 615 height 34
paste input "Yuna Choi"
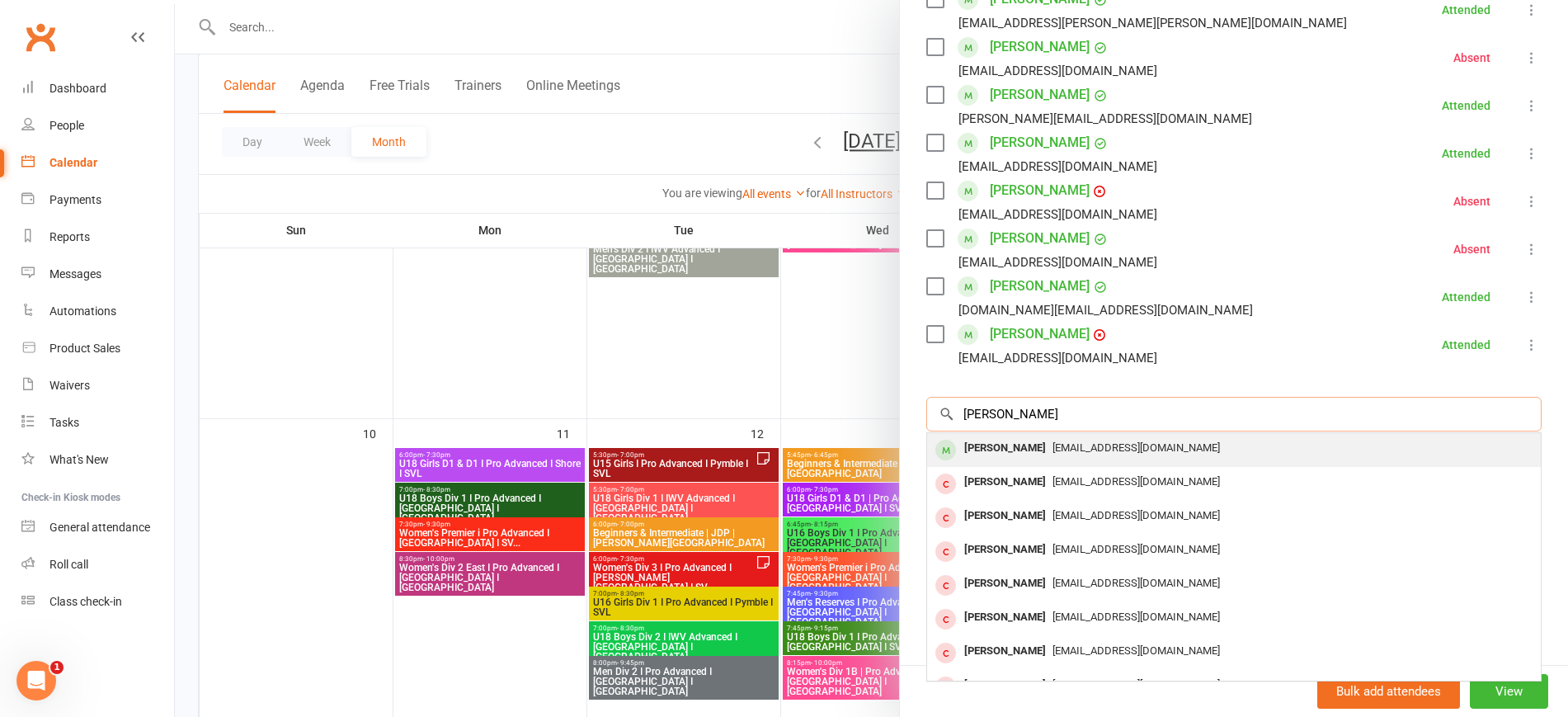
type input "Yuna Choi"
click at [1074, 444] on span "jyhuh07@outlook.com" at bounding box center [1136, 448] width 167 height 13
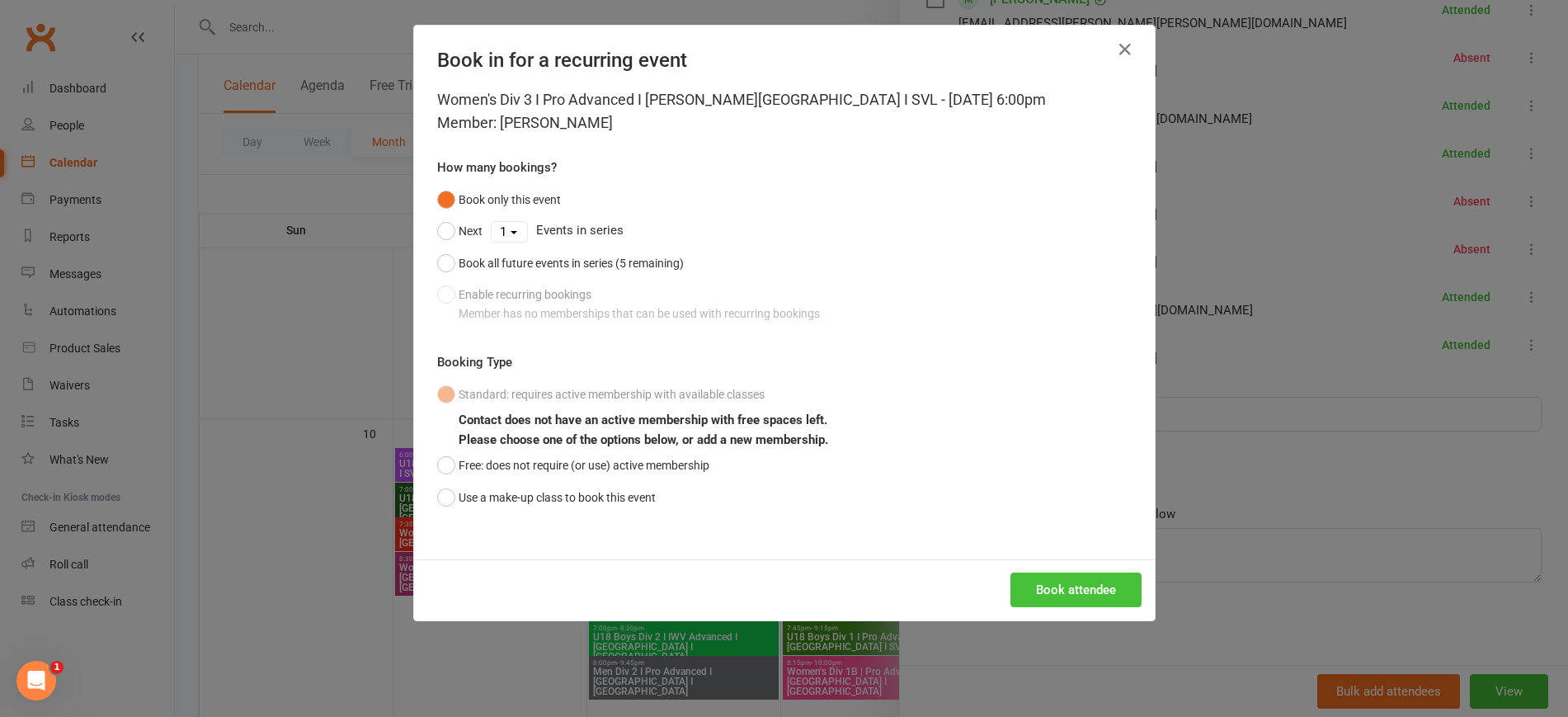
click at [1085, 583] on button "Book attendee" at bounding box center [1075, 590] width 131 height 34
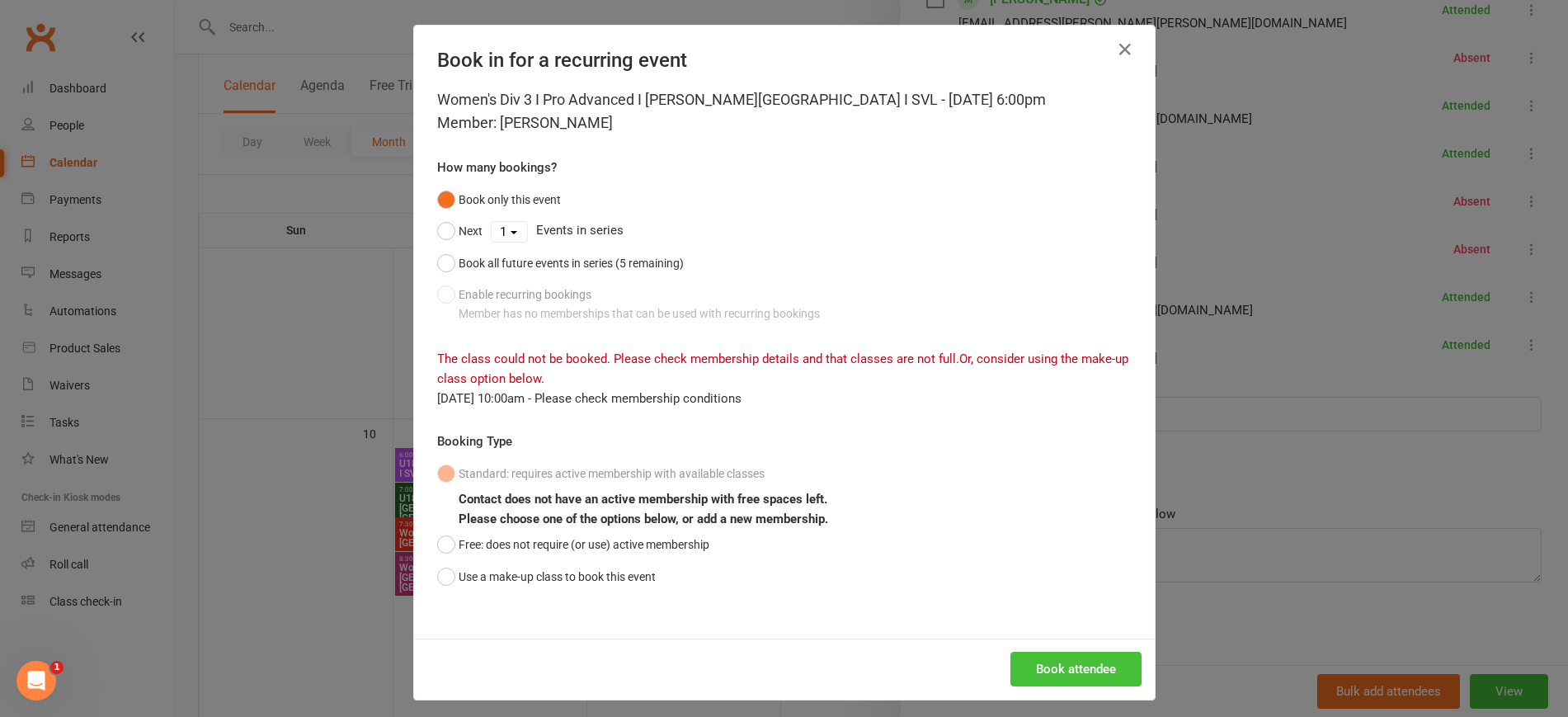
click at [1053, 674] on button "Book attendee" at bounding box center [1075, 669] width 131 height 34
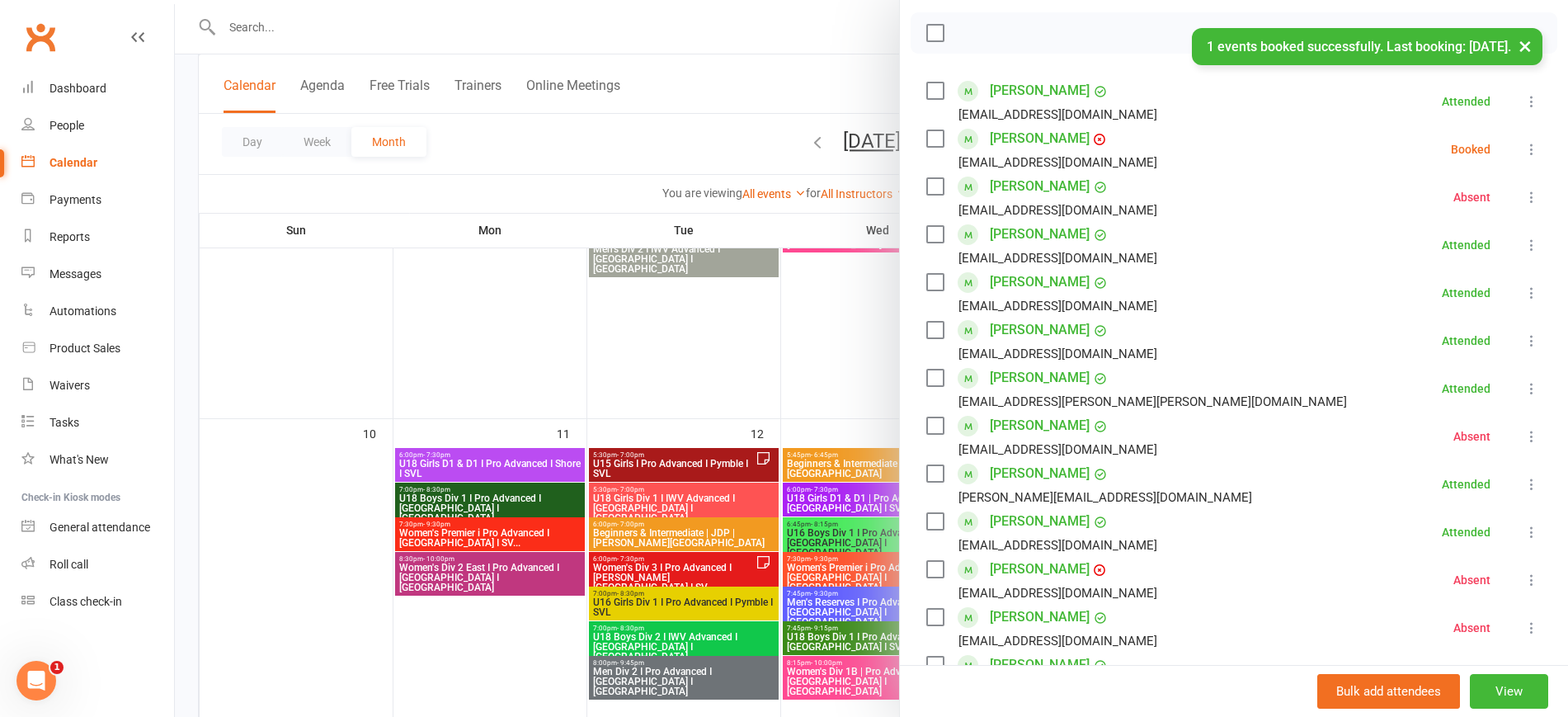
scroll to position [195, 0]
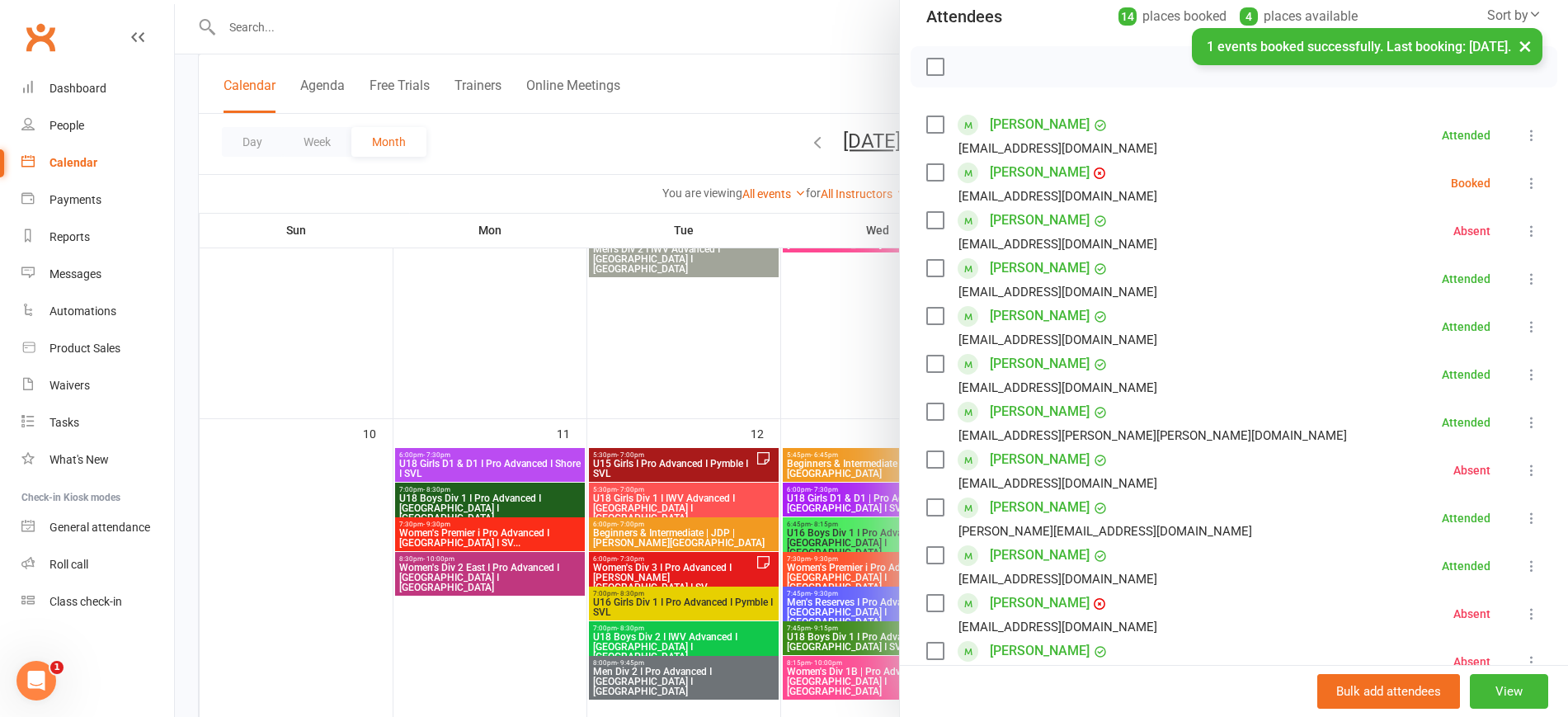
click at [1491, 173] on li "Yuna Choi jyhuh07@outlook.com Booked More info Remove Check in Mark absent Send…" at bounding box center [1234, 183] width 615 height 48
drag, startPoint x: 1496, startPoint y: 176, endPoint x: 1487, endPoint y: 186, distance: 13.5
click at [1524, 175] on icon at bounding box center [1532, 183] width 16 height 16
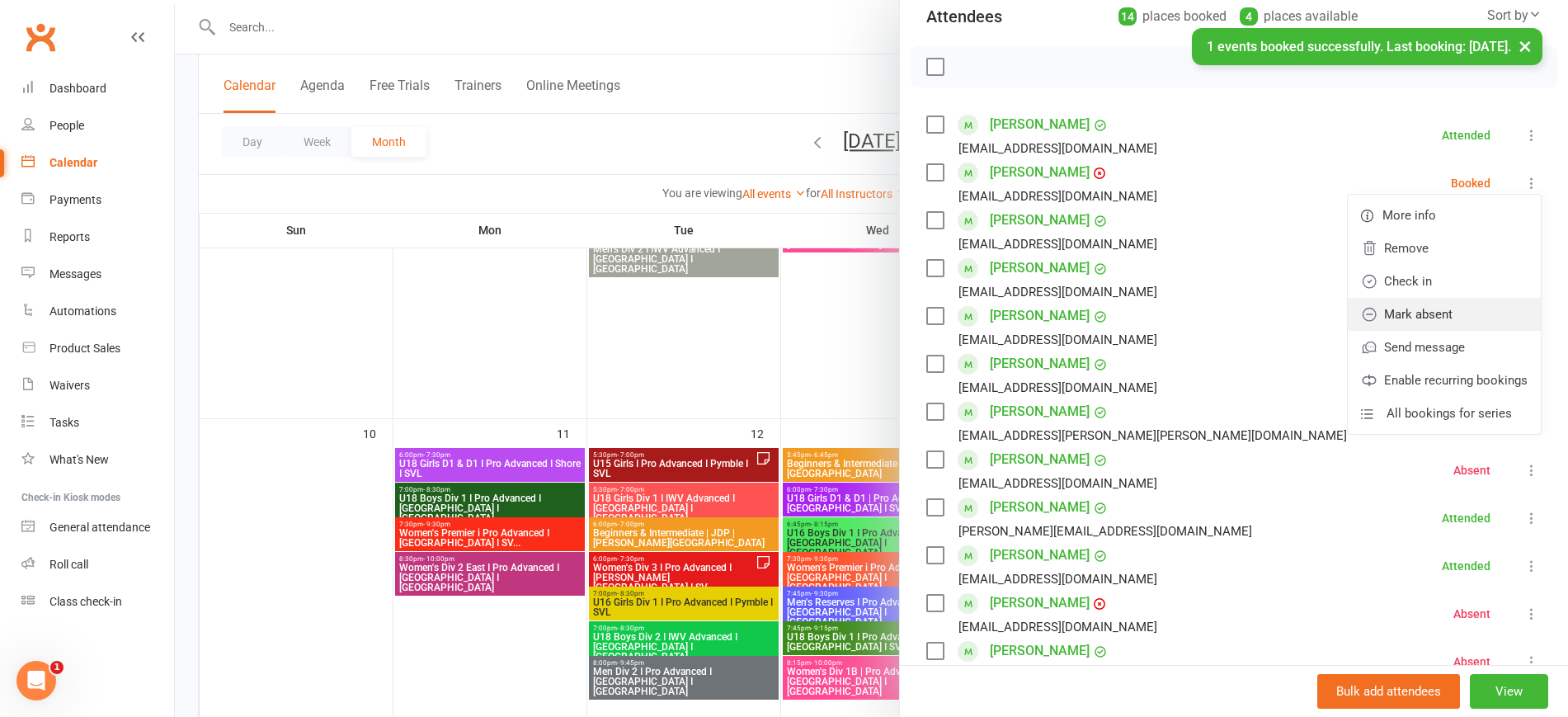
click at [1404, 307] on link "Mark absent" at bounding box center [1444, 314] width 193 height 33
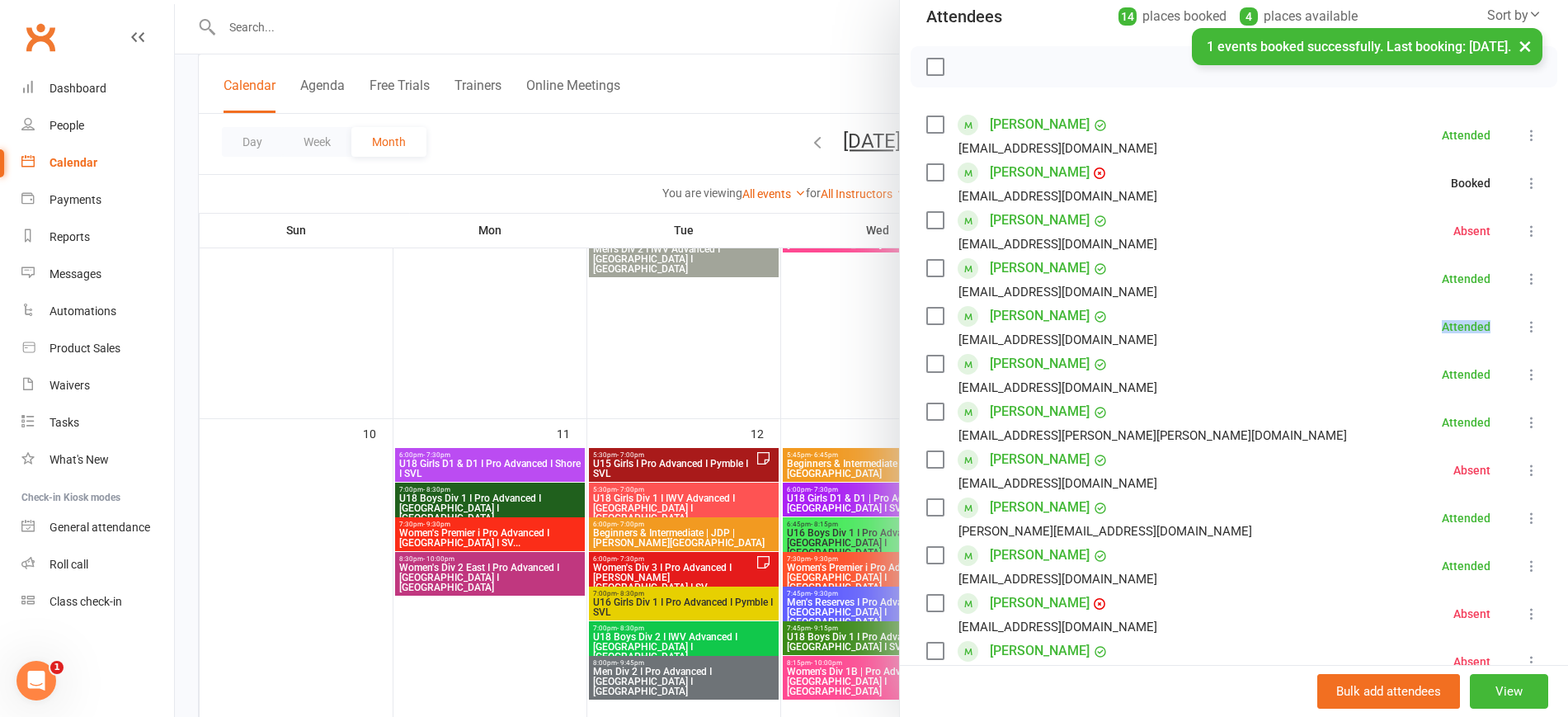
click at [1408, 304] on li "Ana Karaman dj0109@hotmail.com Attended More info Remove Mark absent Undo check…" at bounding box center [1234, 326] width 615 height 48
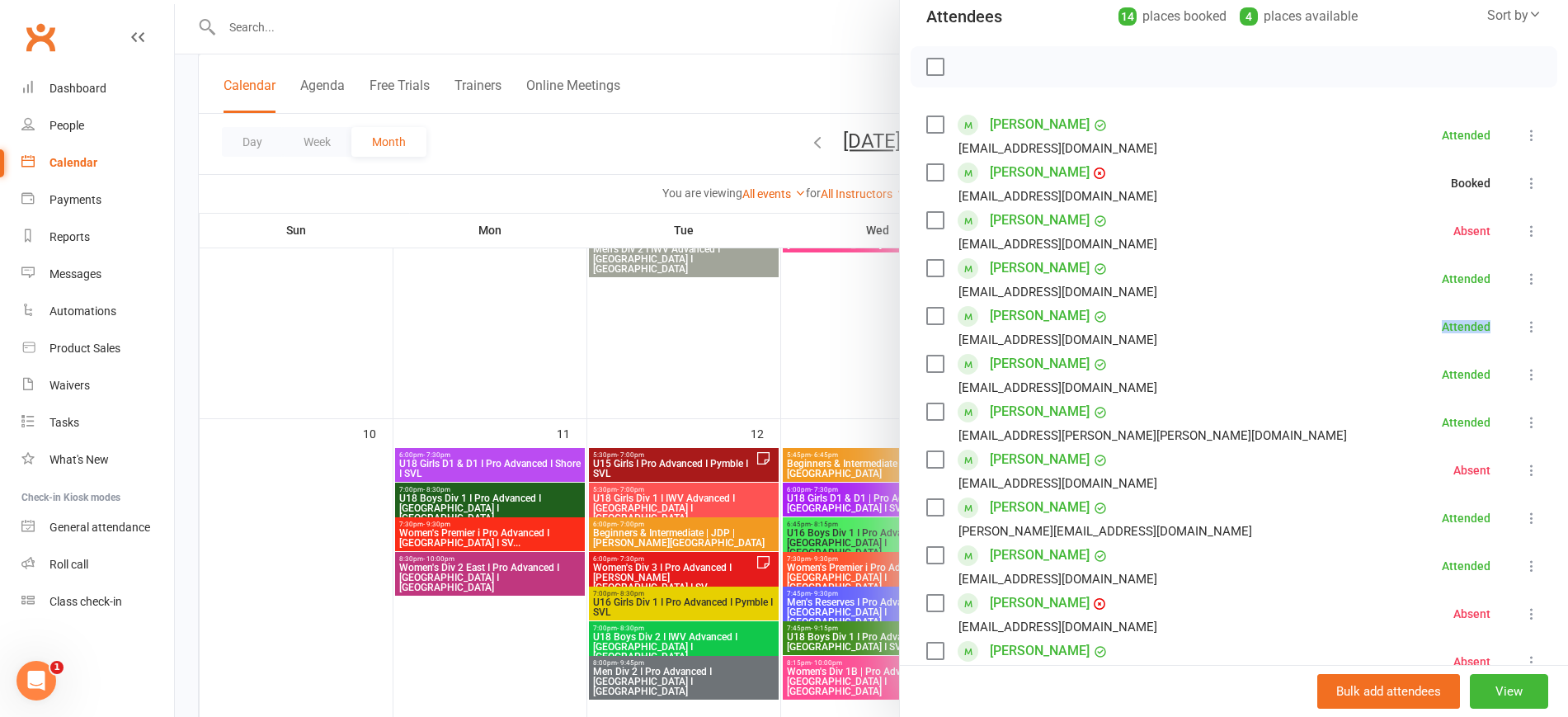
click at [1524, 180] on icon at bounding box center [1532, 183] width 16 height 16
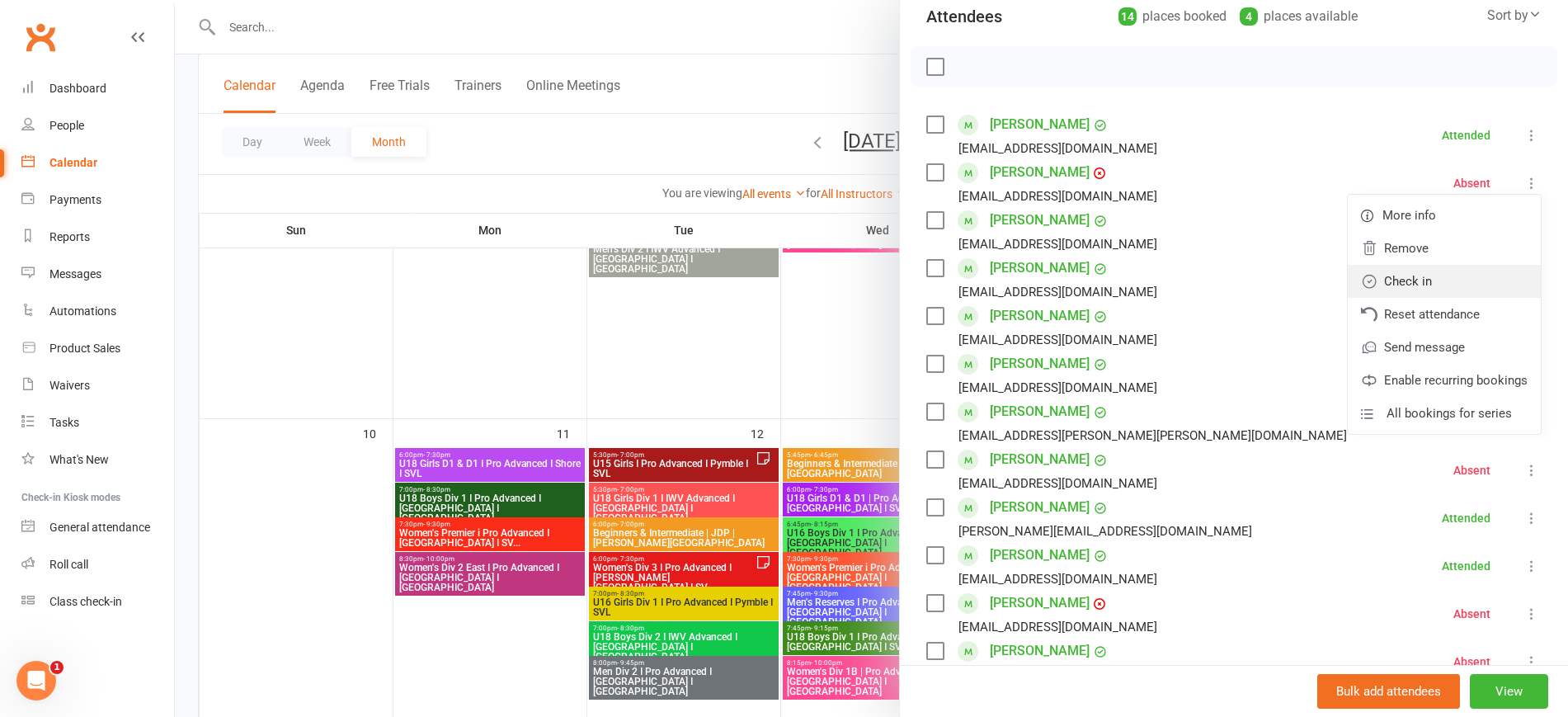
click at [1414, 265] on link "Check in" at bounding box center [1444, 281] width 193 height 33
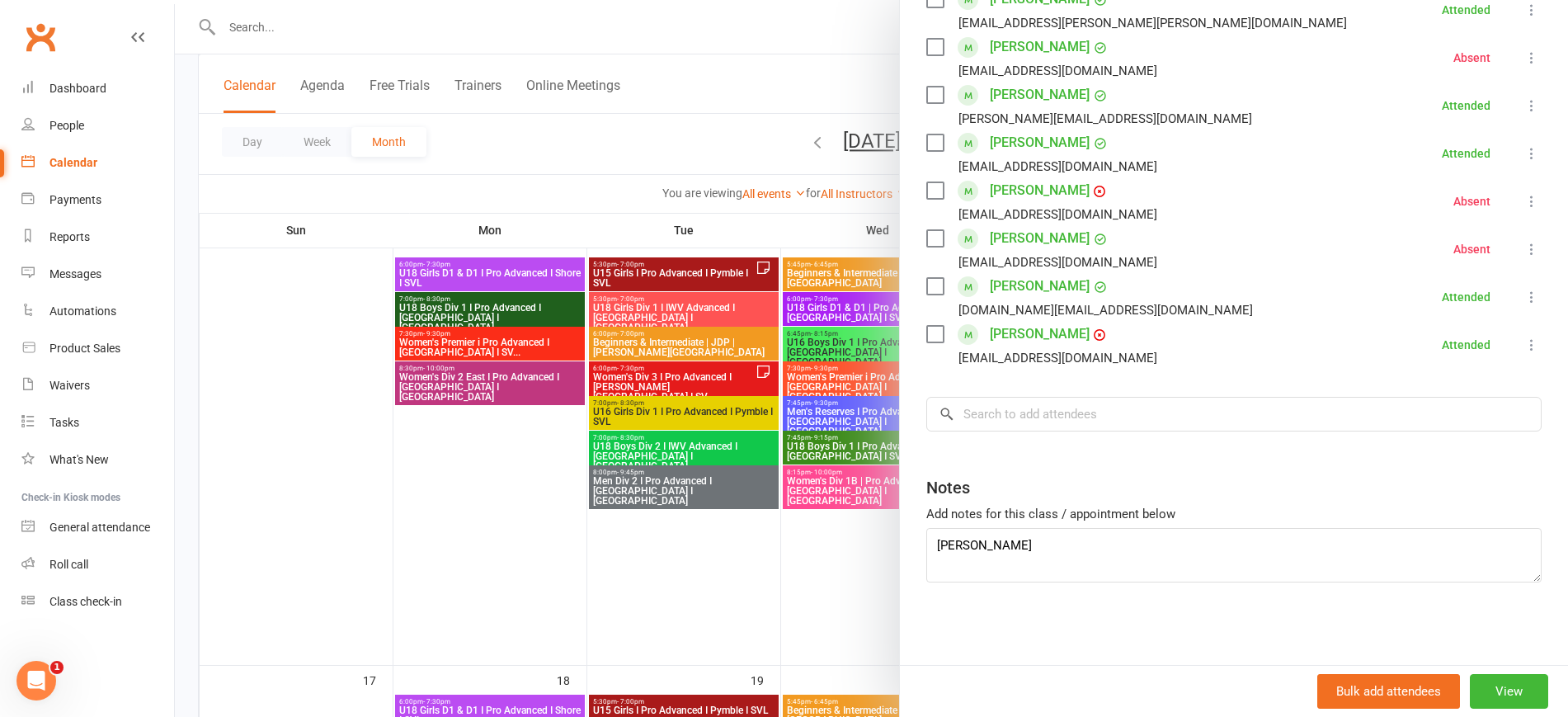
scroll to position [1135, 0]
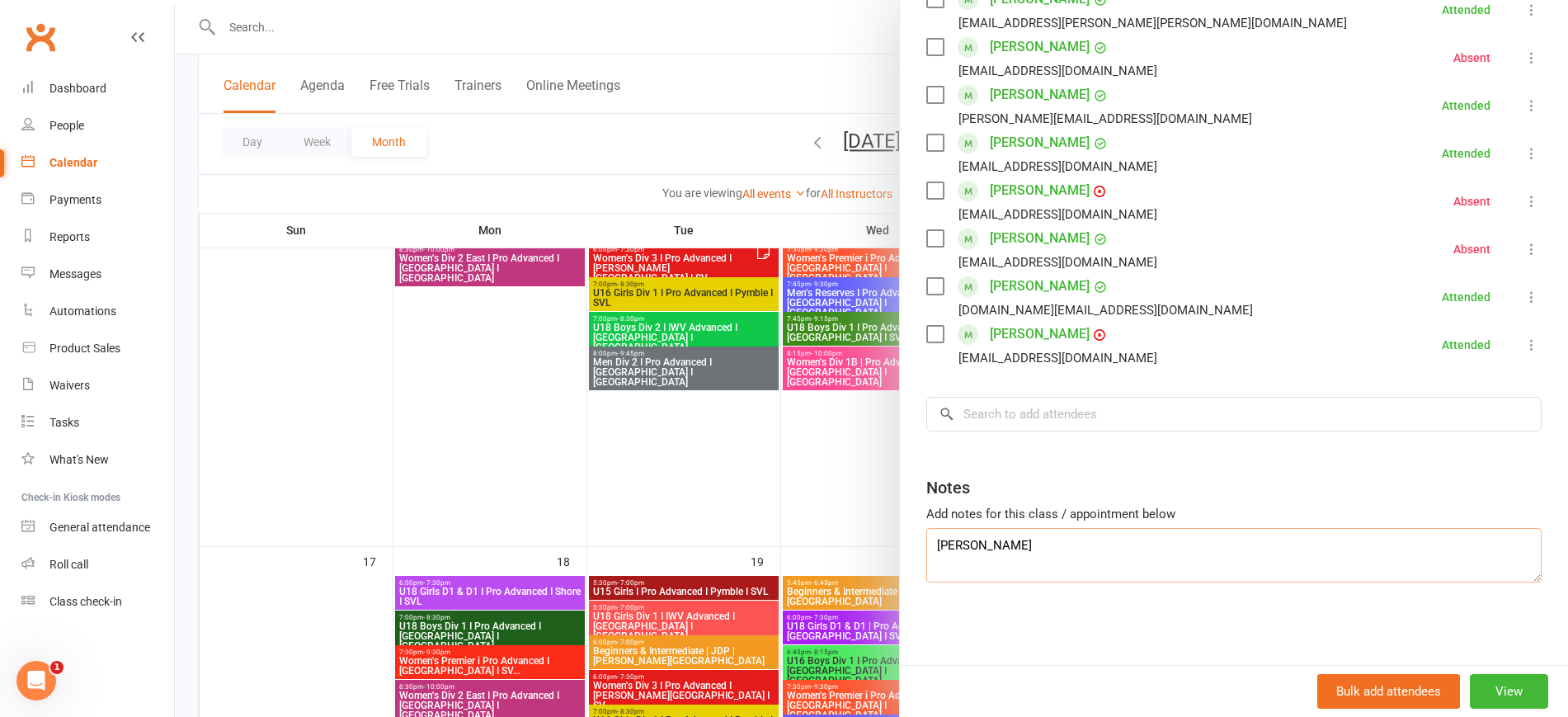
drag, startPoint x: 1037, startPoint y: 546, endPoint x: 876, endPoint y: 559, distance: 161.5
click at [883, 0] on div "Women's Div 3 I Pro Advanced I Barker College I SV... Class kiosk mode Roll cal…" at bounding box center [871, 0] width 1394 height 0
click at [378, 424] on div at bounding box center [871, 358] width 1394 height 717
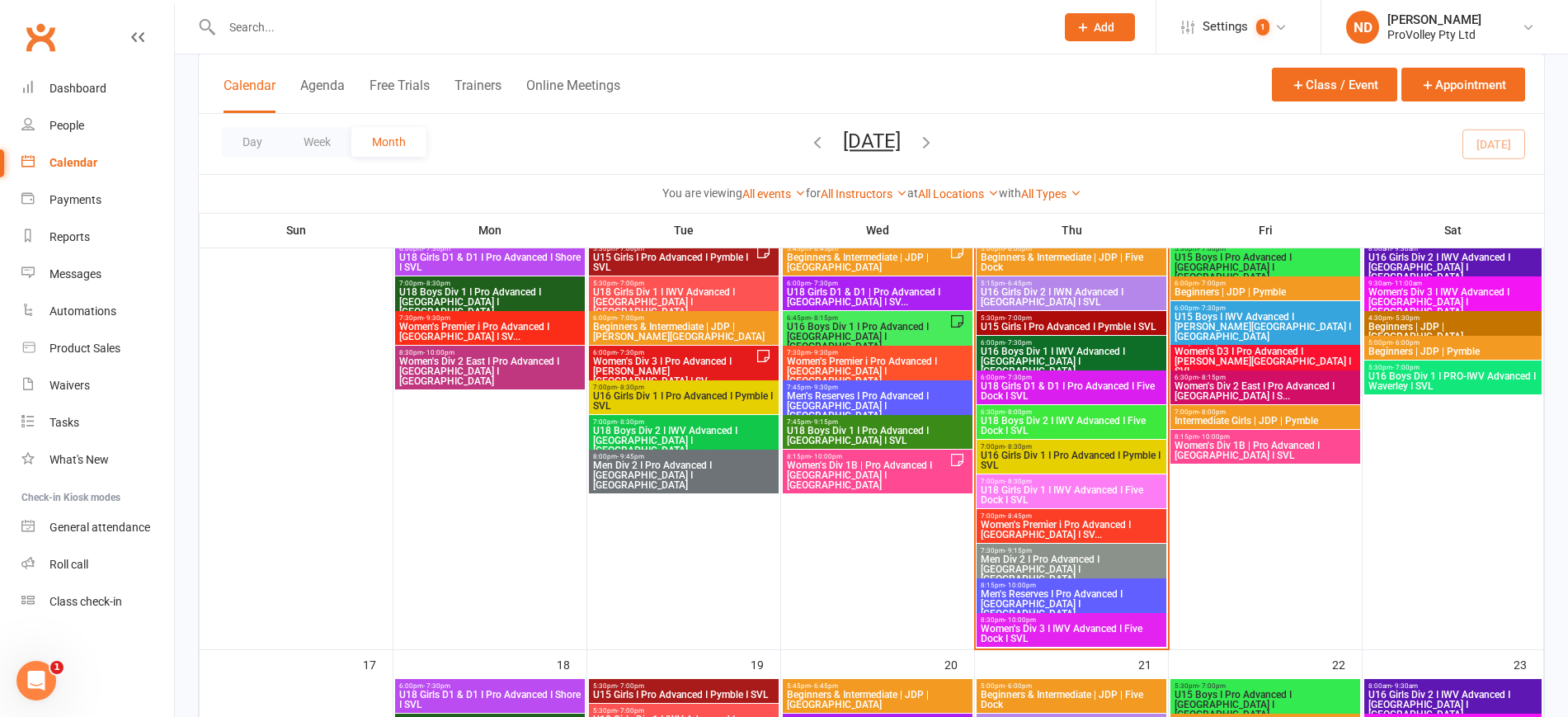
scroll to position [929, 0]
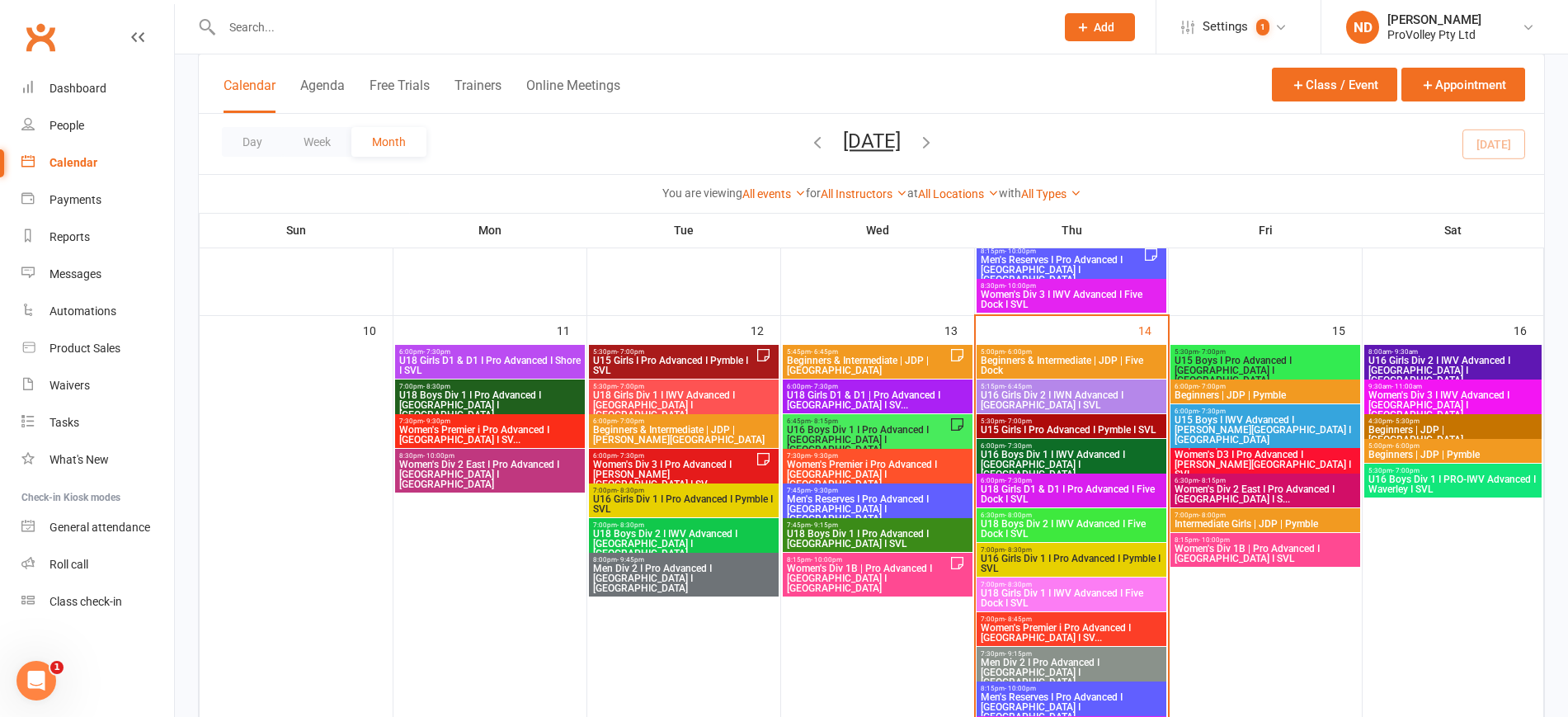
click at [681, 500] on span "U16 Girls Div 1 I Pro Advanced I Pymble I SVL" at bounding box center [683, 505] width 183 height 20
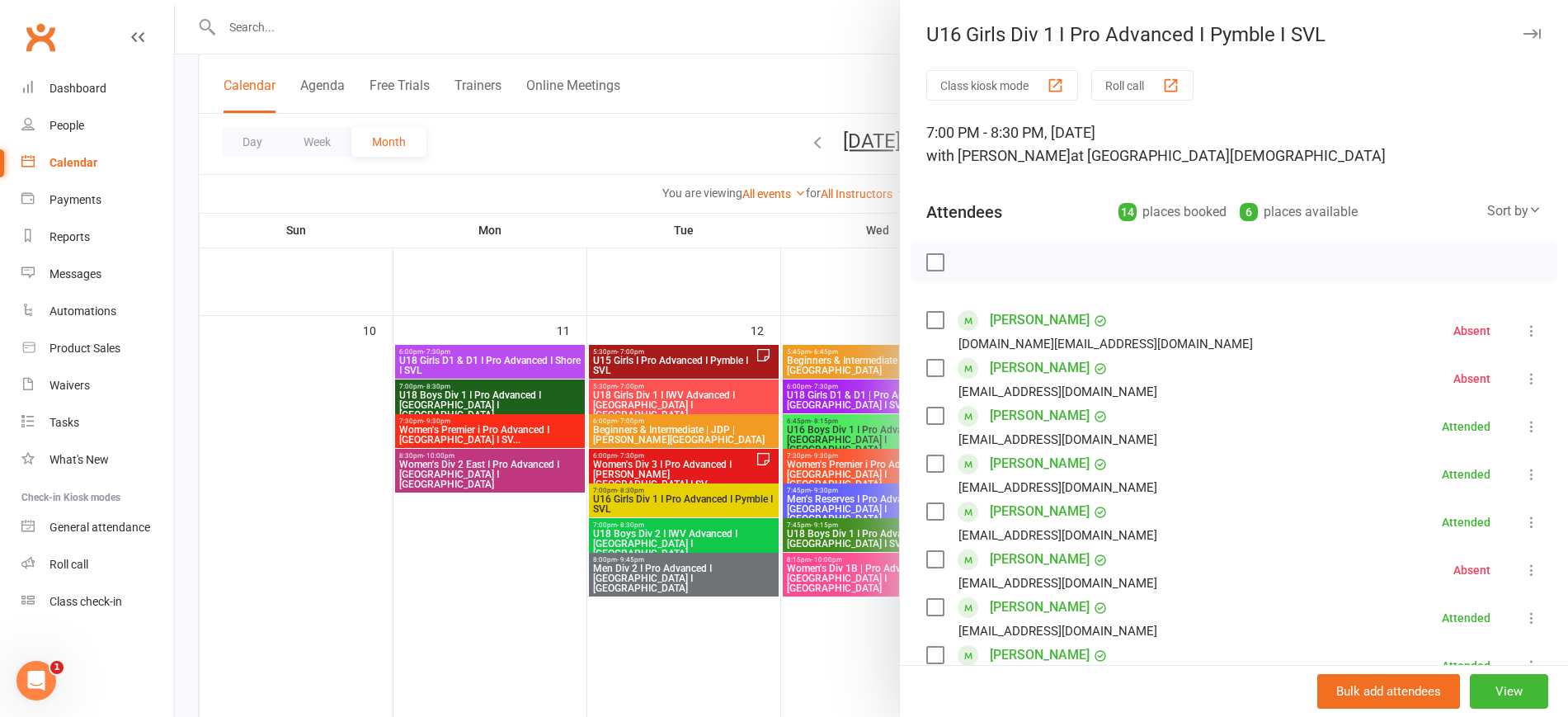
click at [672, 531] on div at bounding box center [871, 358] width 1394 height 717
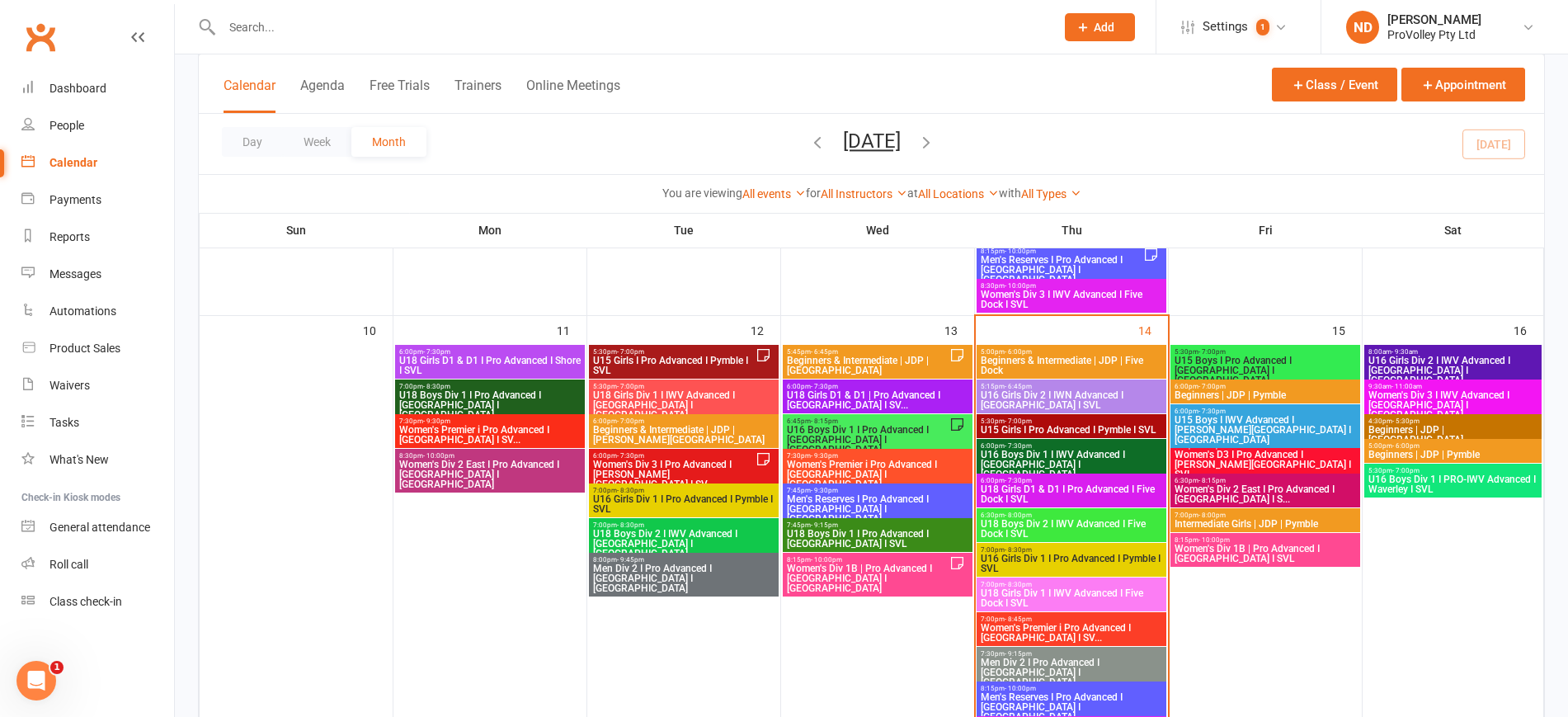
click at [672, 529] on span "U18 Boys Div 2 I IWV Advanced I [GEOGRAPHIC_DATA] I [GEOGRAPHIC_DATA]" at bounding box center [683, 543] width 183 height 30
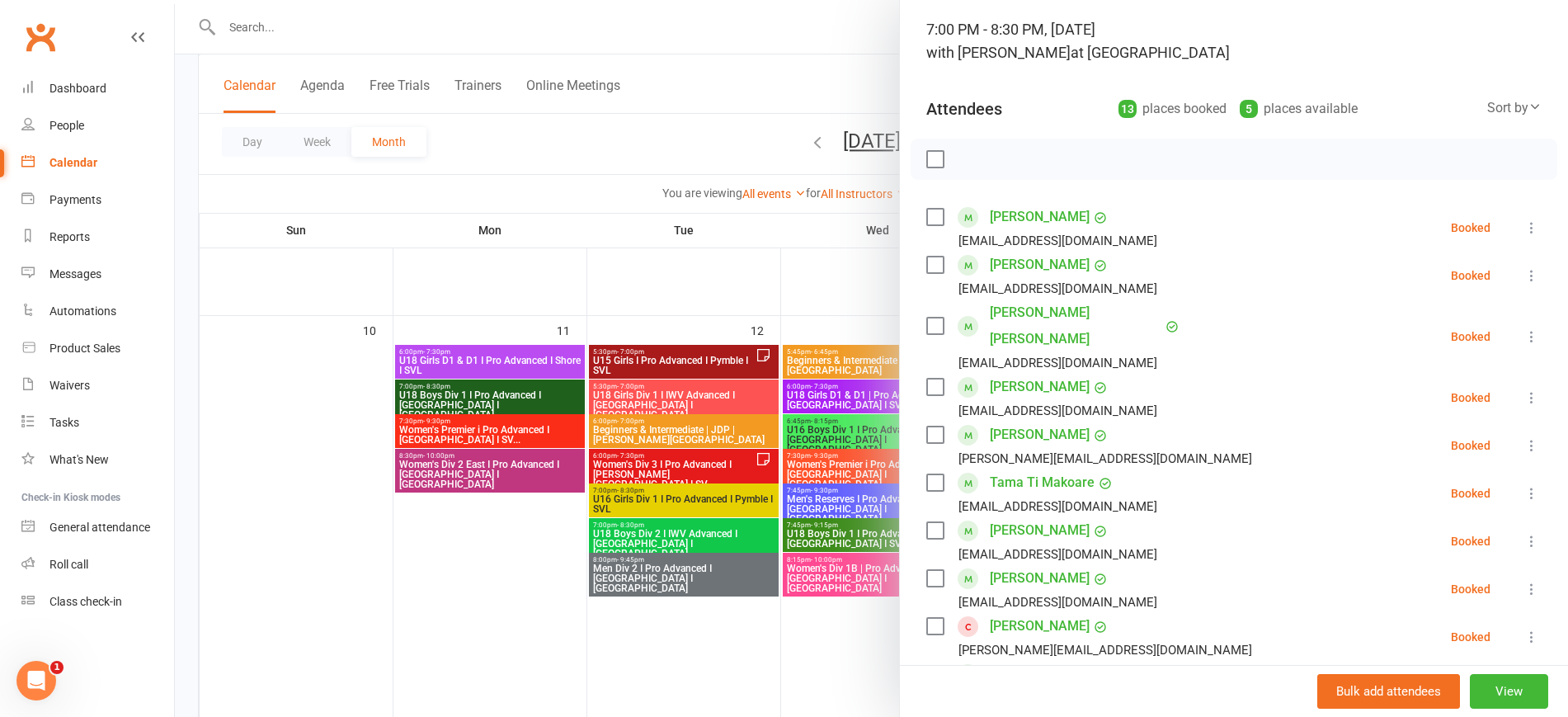
scroll to position [0, 0]
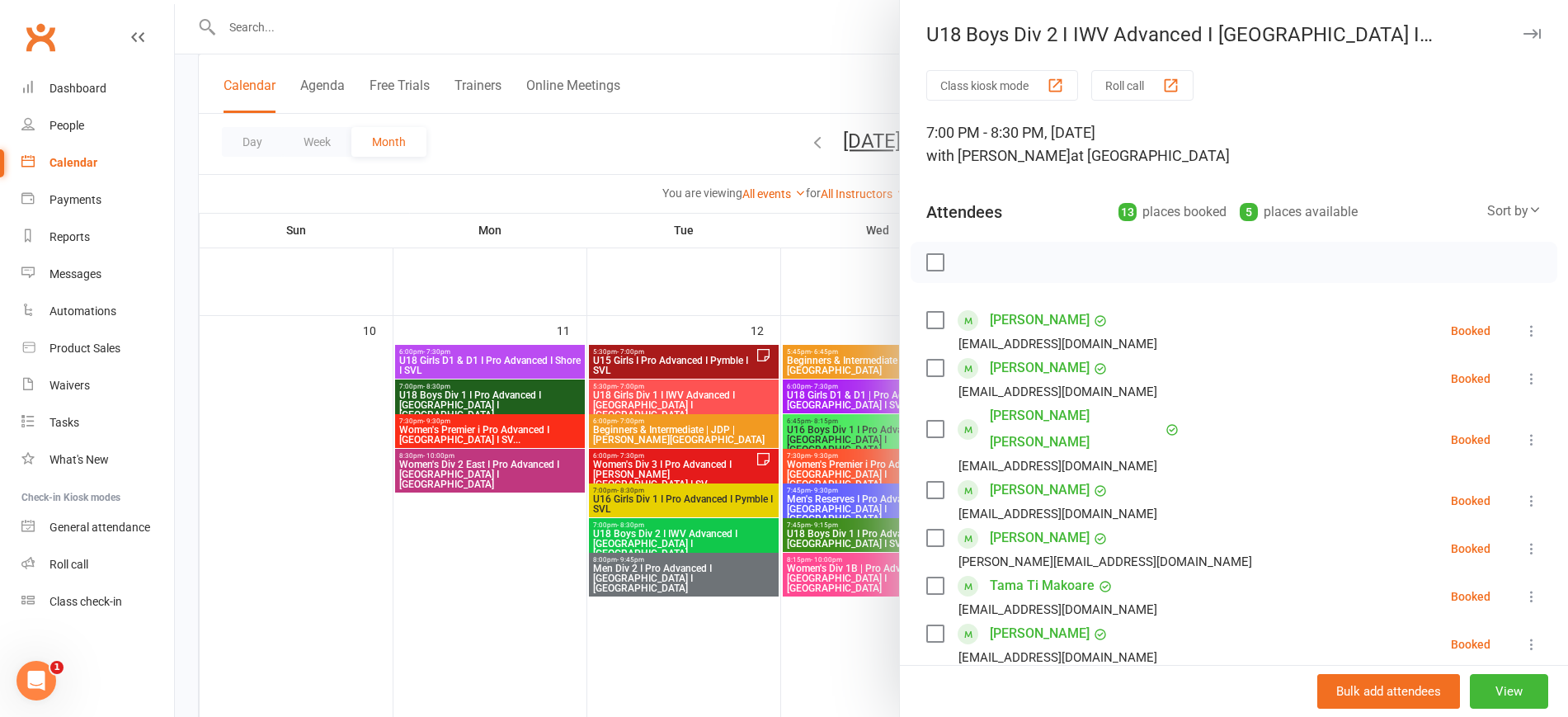
click at [699, 560] on div at bounding box center [871, 358] width 1394 height 717
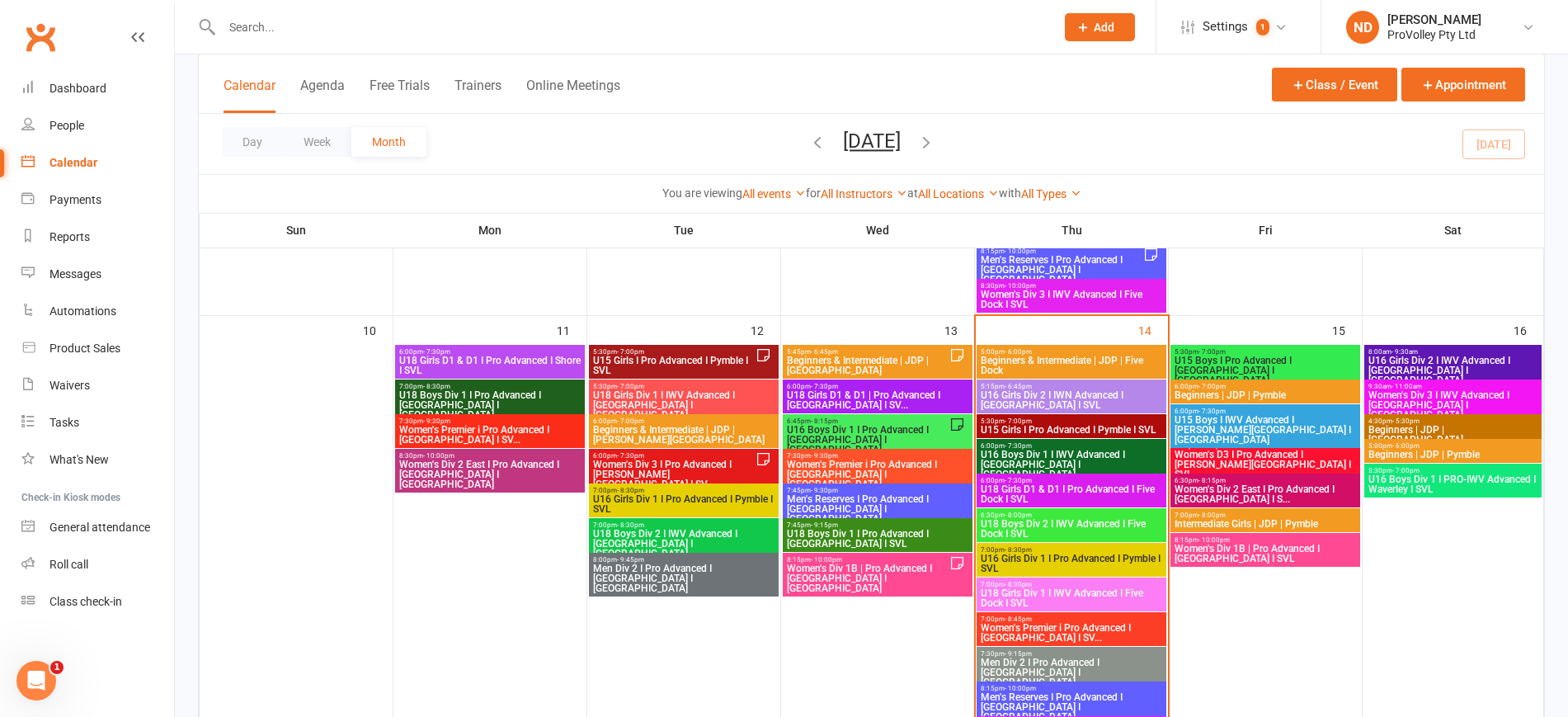
click at [699, 564] on span "Men Div 2 I Pro Advanced I [GEOGRAPHIC_DATA] I [GEOGRAPHIC_DATA]" at bounding box center [683, 578] width 183 height 30
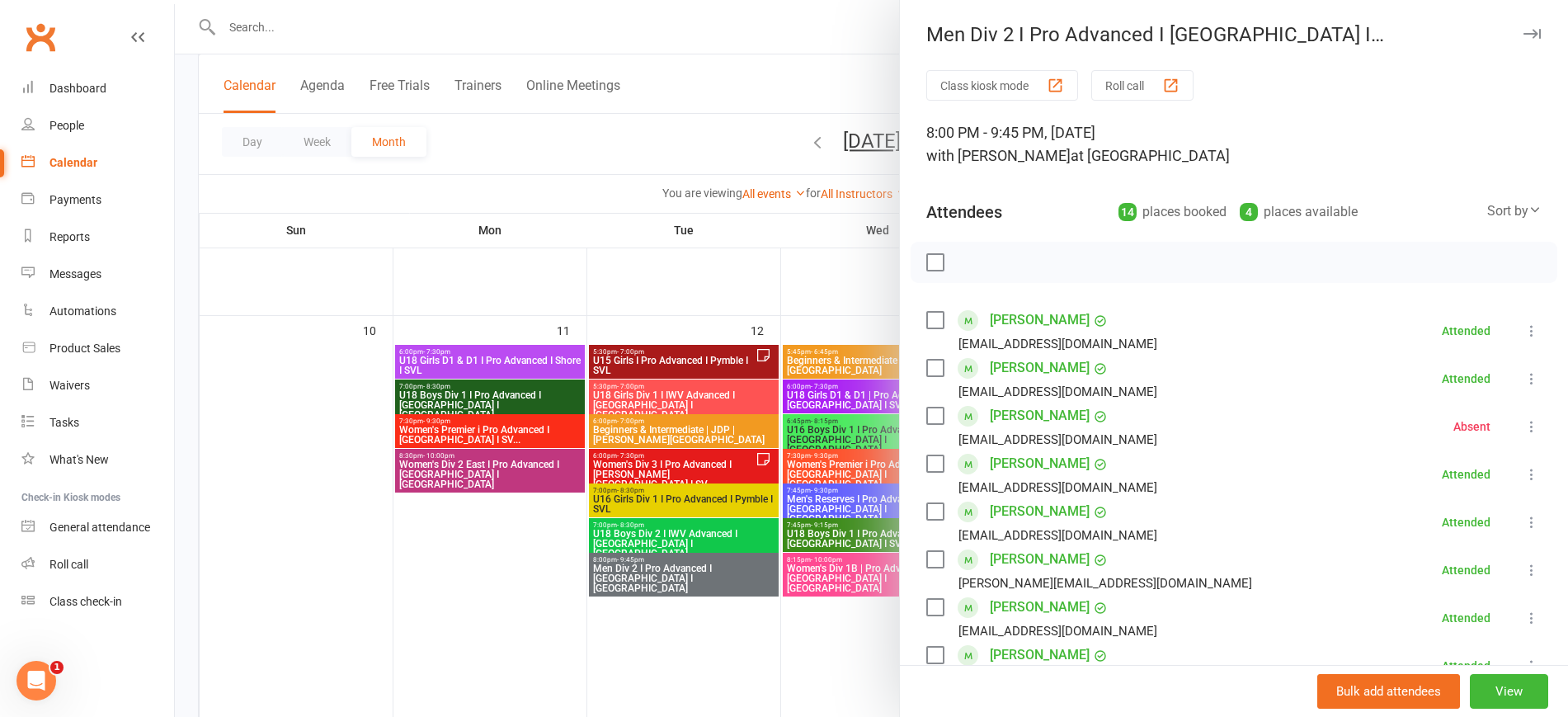
click at [436, 565] on div at bounding box center [871, 358] width 1394 height 717
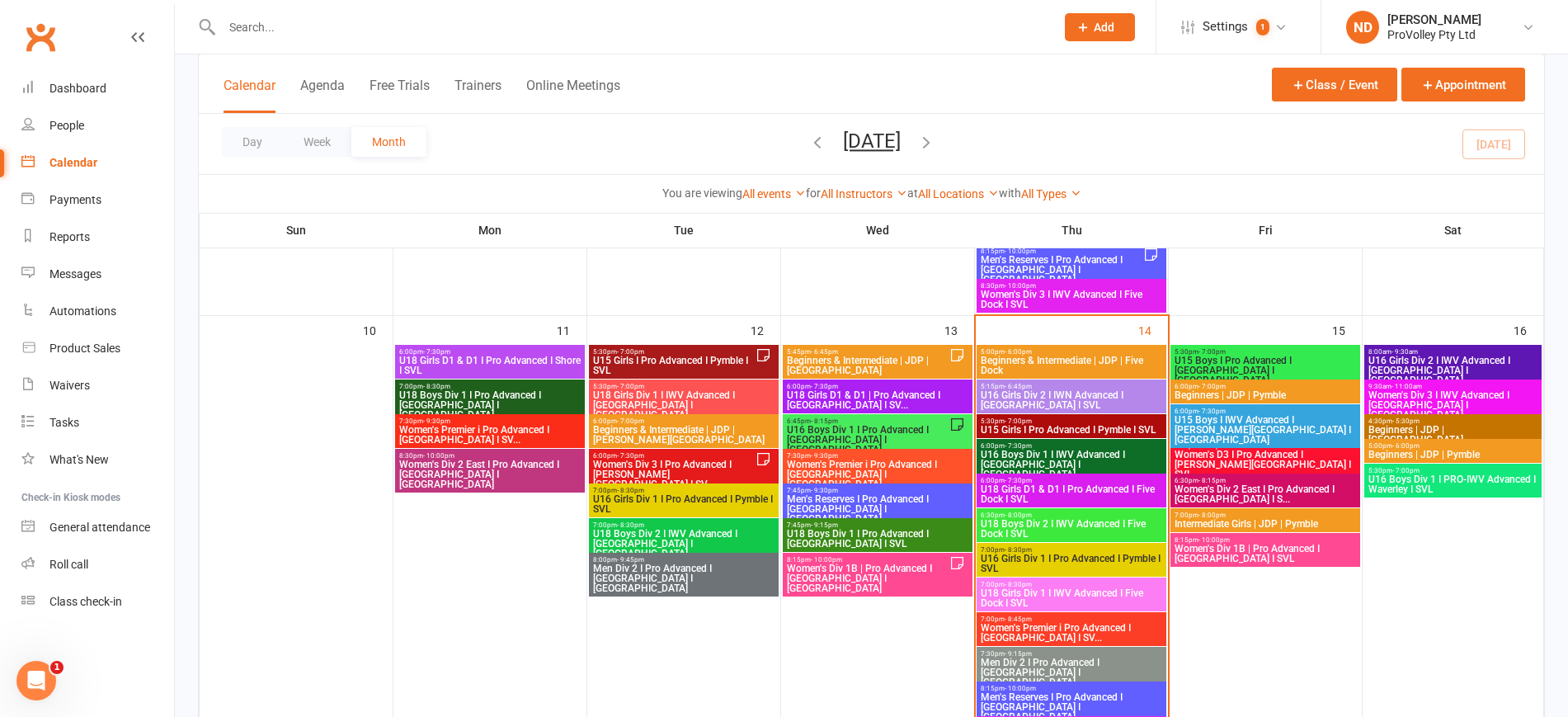
click at [931, 345] on div "5:45pm - 6:45pm Beginners & Intermediate | JDP | Newtown" at bounding box center [878, 362] width 190 height 33
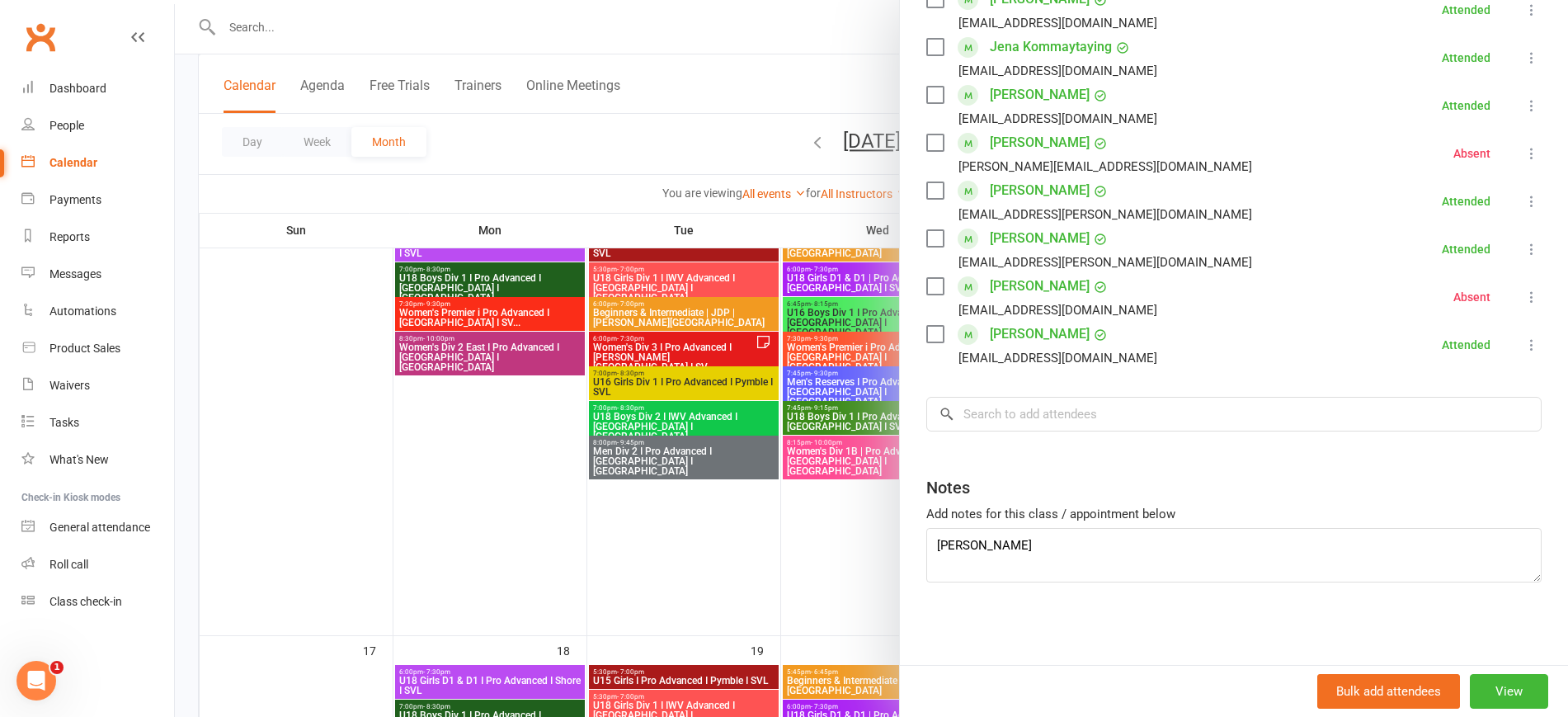
scroll to position [1135, 0]
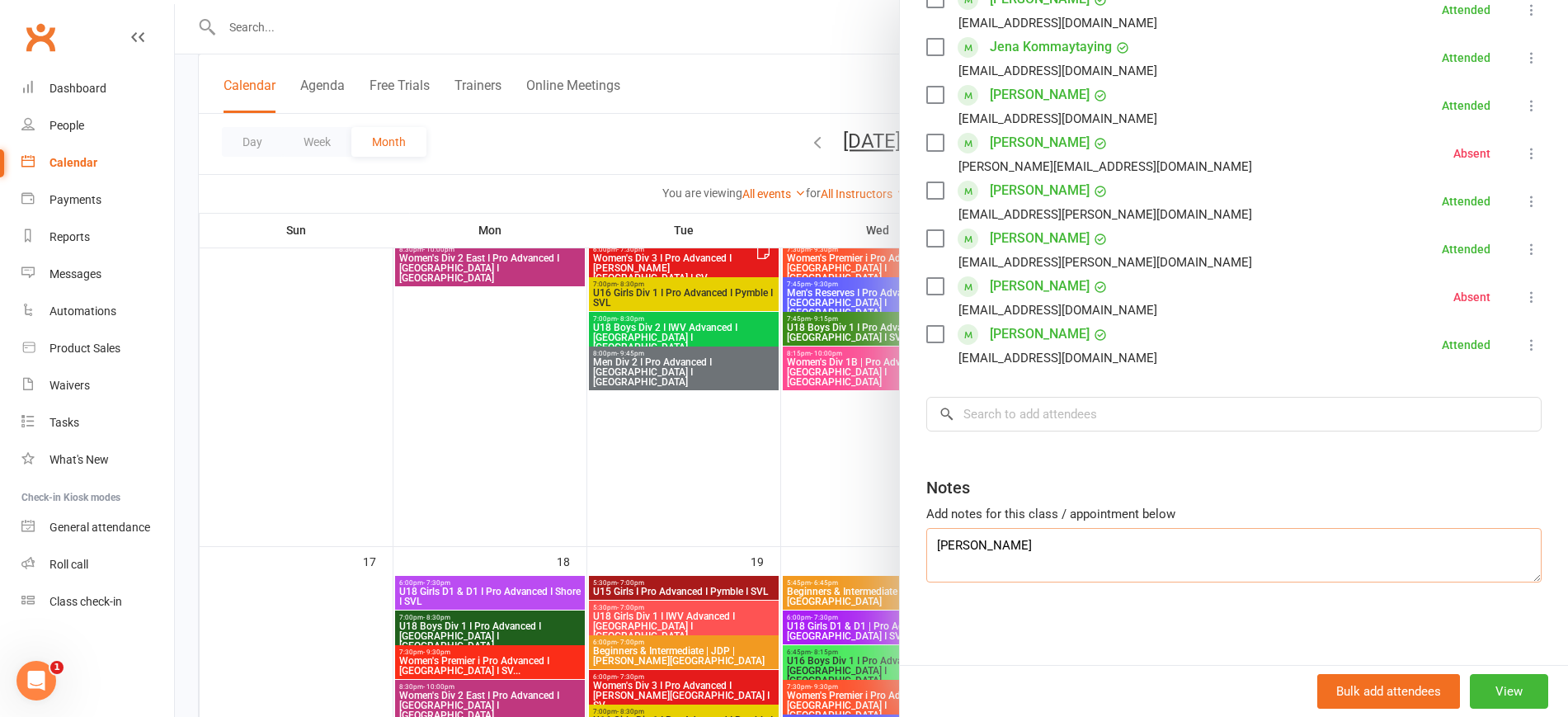
drag, startPoint x: 1028, startPoint y: 552, endPoint x: 887, endPoint y: 544, distance: 141.2
click at [887, 0] on div "Beginners & Intermediate | JDP | Newtown Class kiosk mode Roll call 5:45 PM - 6…" at bounding box center [871, 0] width 1394 height 0
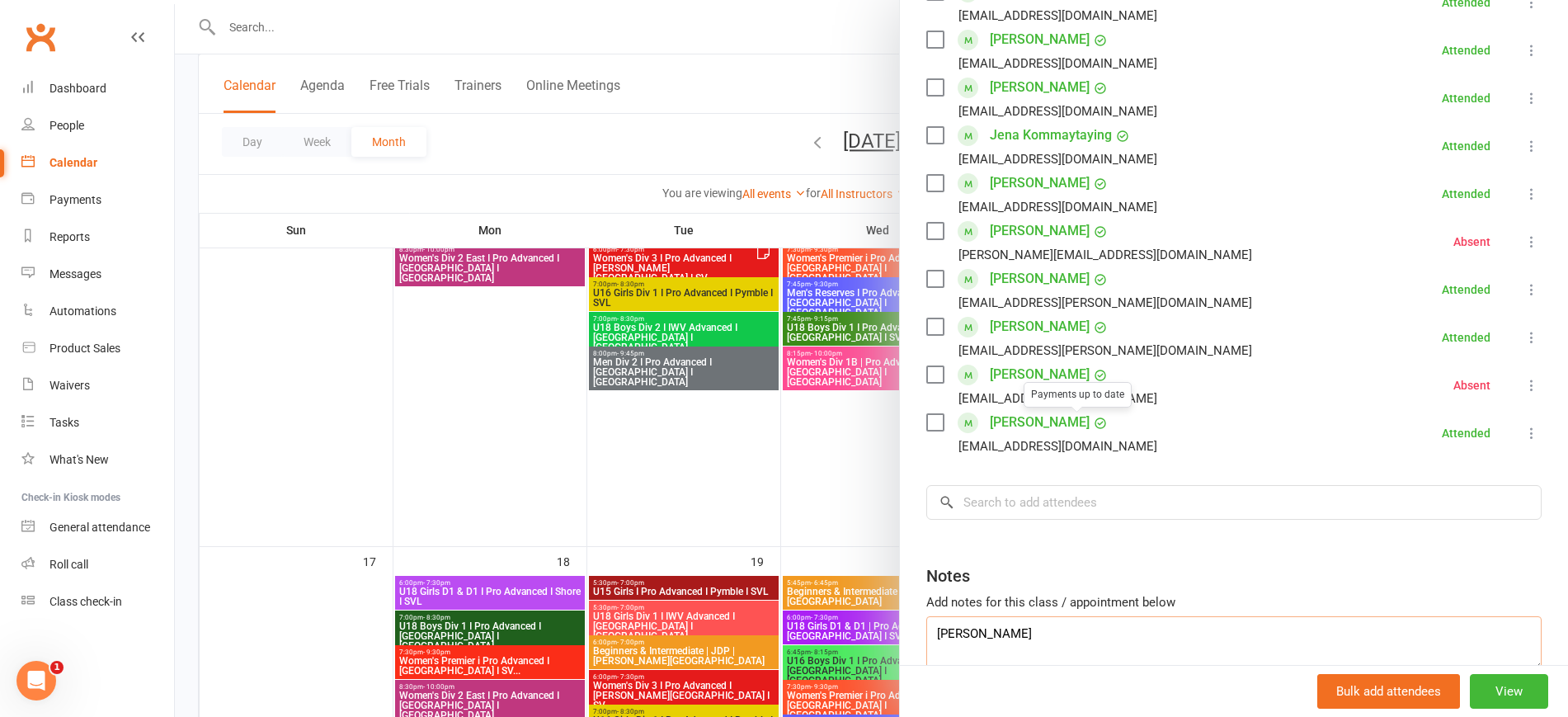
scroll to position [417, 0]
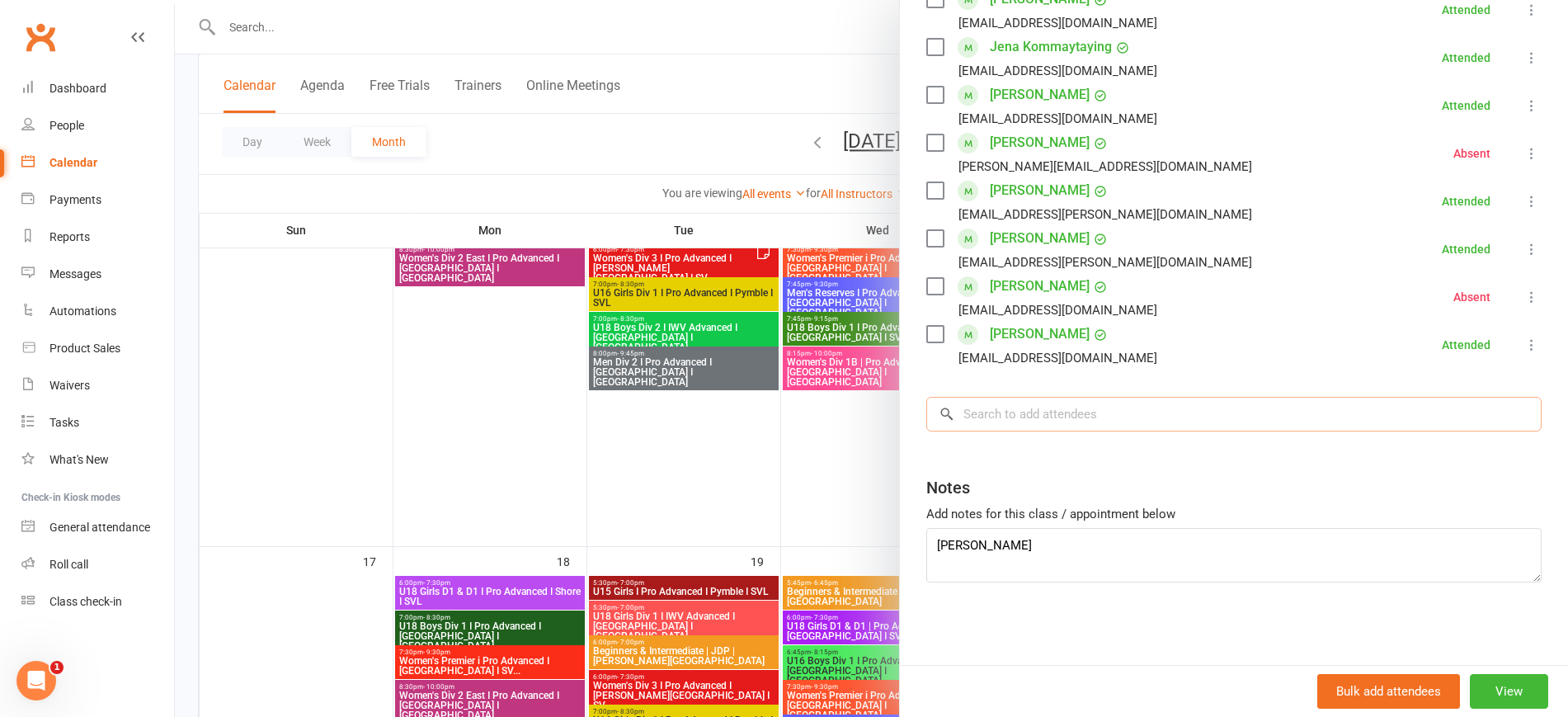
click at [987, 411] on input "search" at bounding box center [1234, 414] width 615 height 34
paste input "Elisa Suparyo"
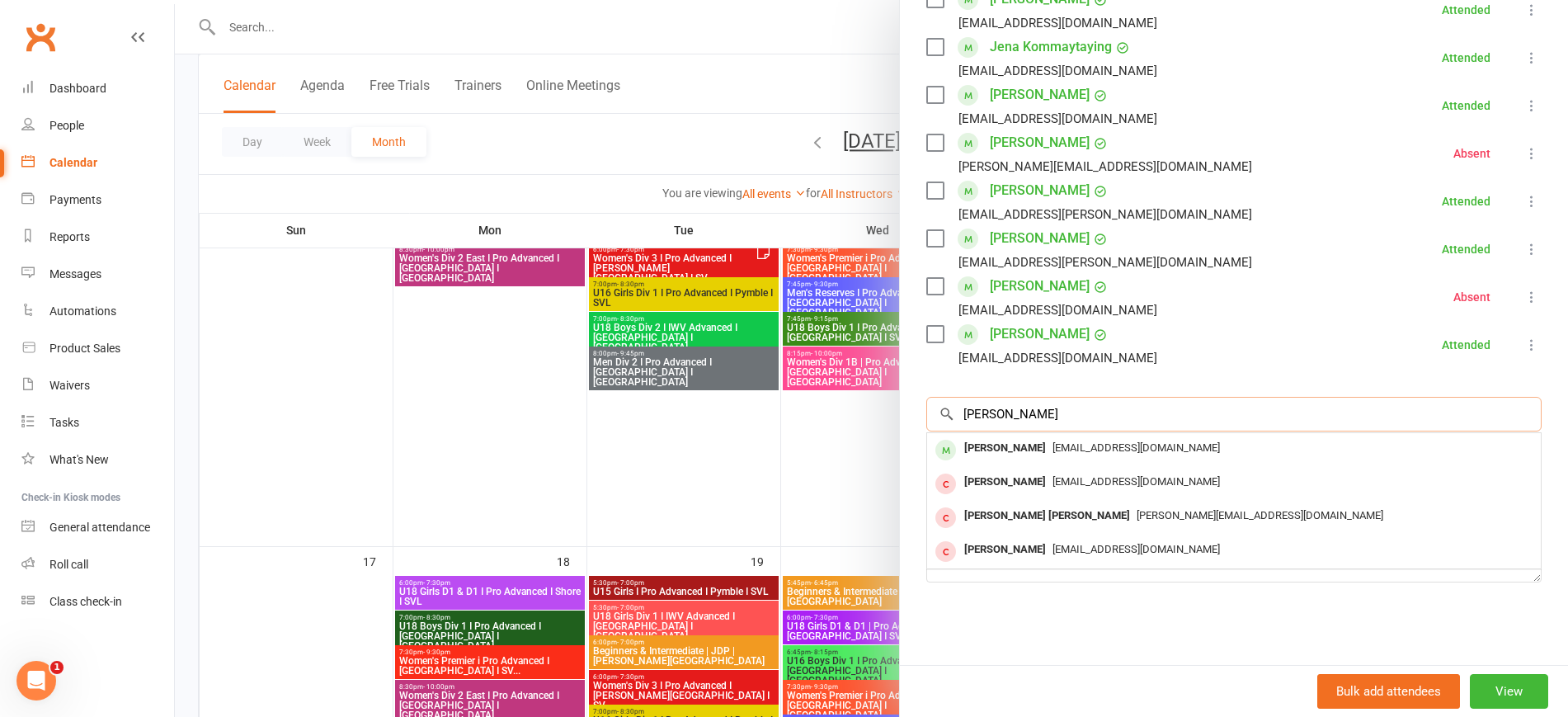
type input "Elisa Suparyo"
click at [1054, 448] on span "ikhardja@icloud.com" at bounding box center [1136, 448] width 167 height 13
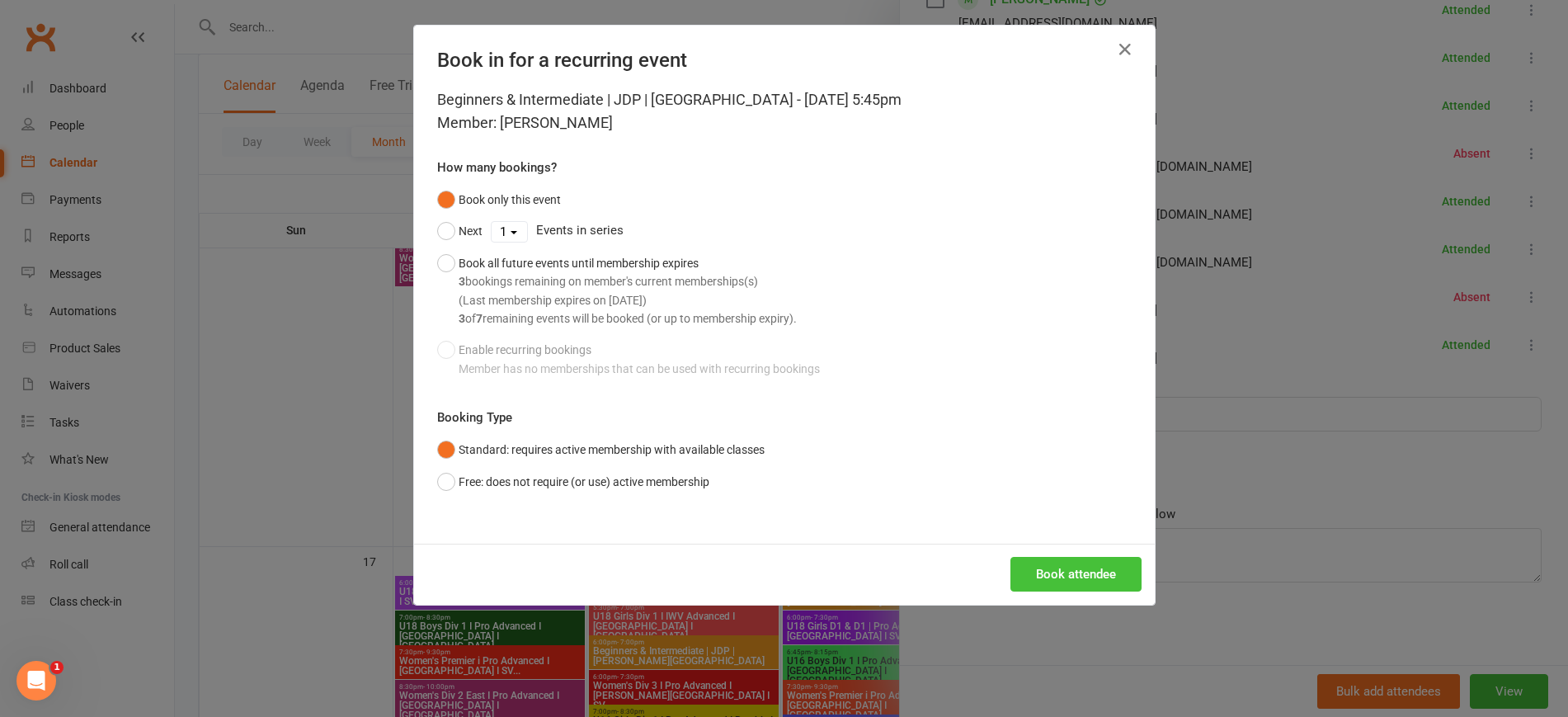
click at [1072, 573] on button "Book attendee" at bounding box center [1075, 574] width 131 height 34
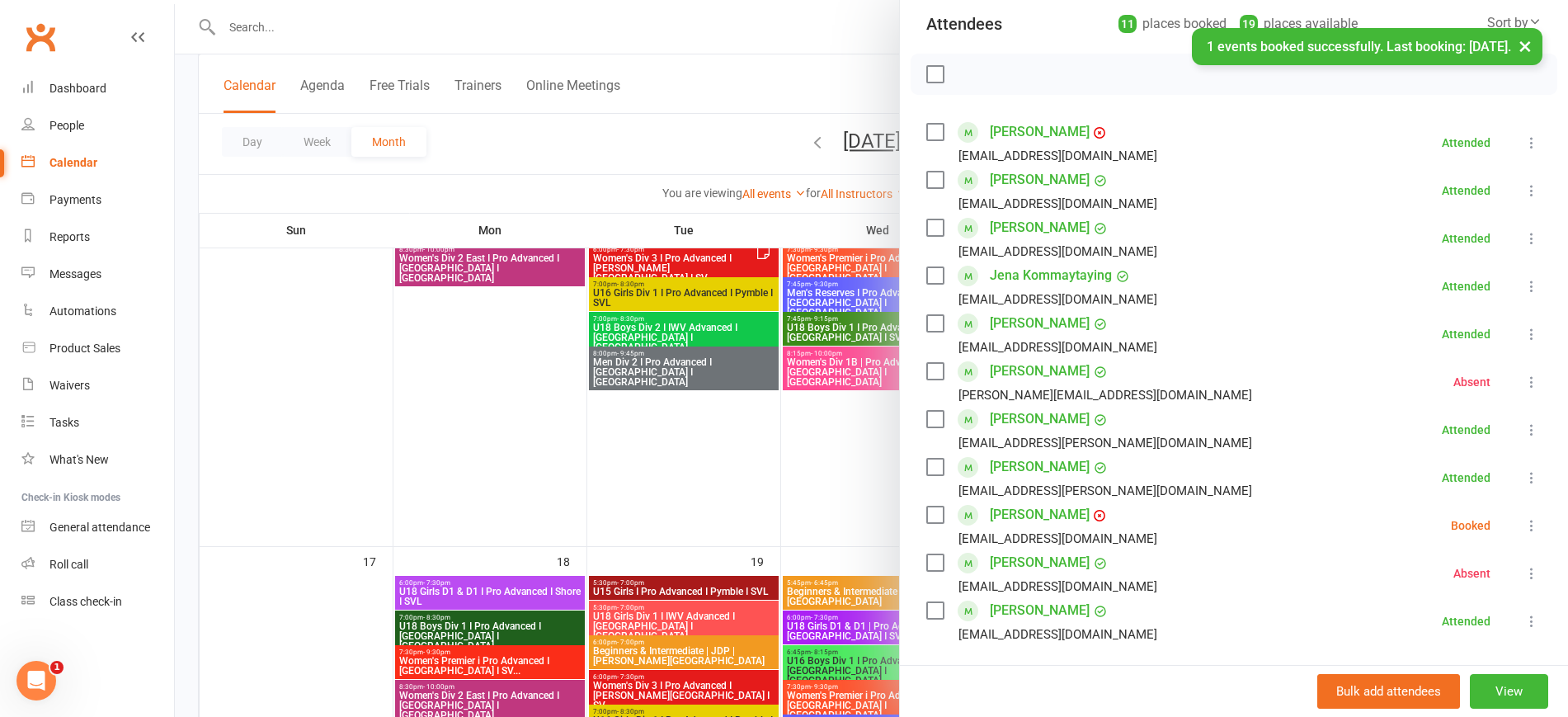
scroll to position [314, 0]
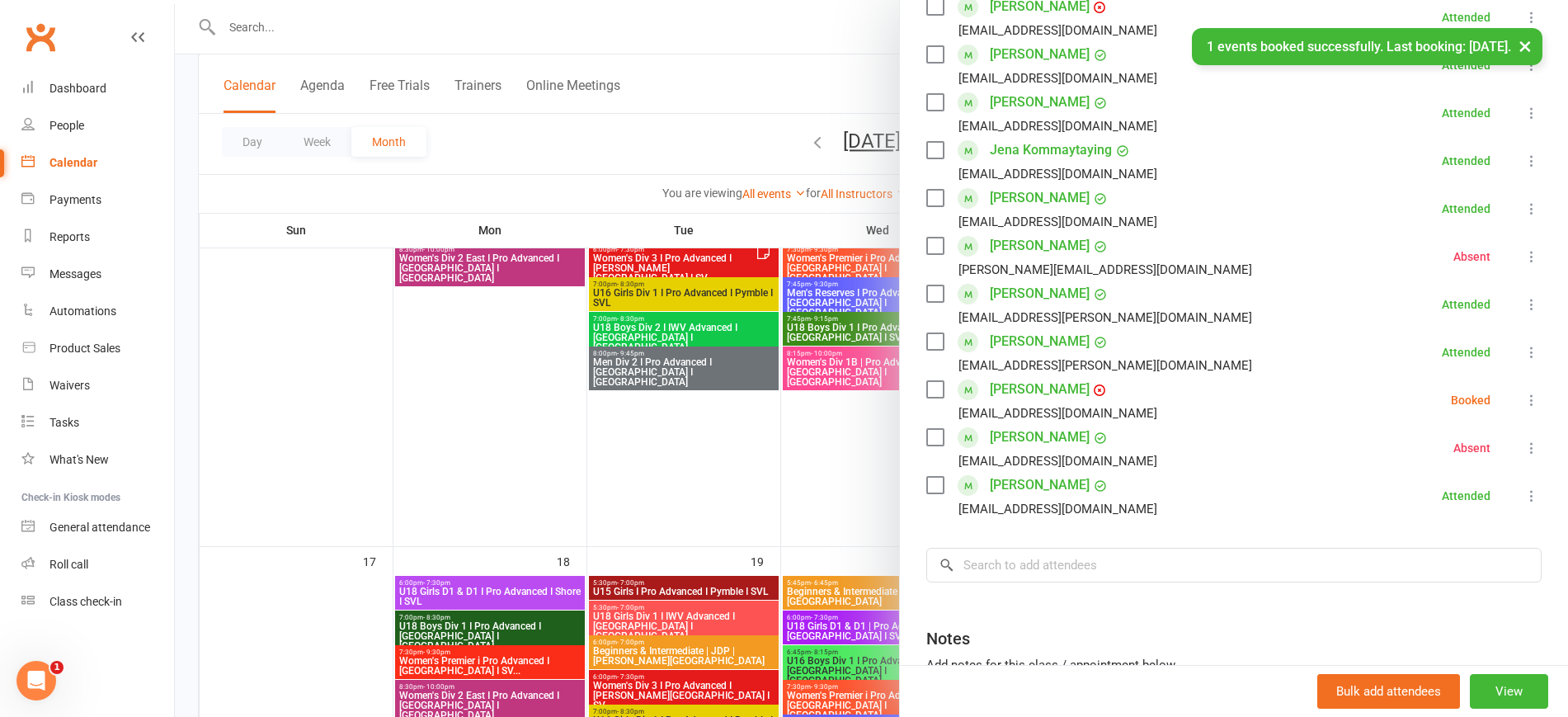
click at [1486, 389] on li "Eliza Suparyo ikhardja@icloud.com Booked More info Remove Check in Mark absent …" at bounding box center [1234, 400] width 615 height 48
click at [1524, 398] on icon at bounding box center [1532, 401] width 16 height 16
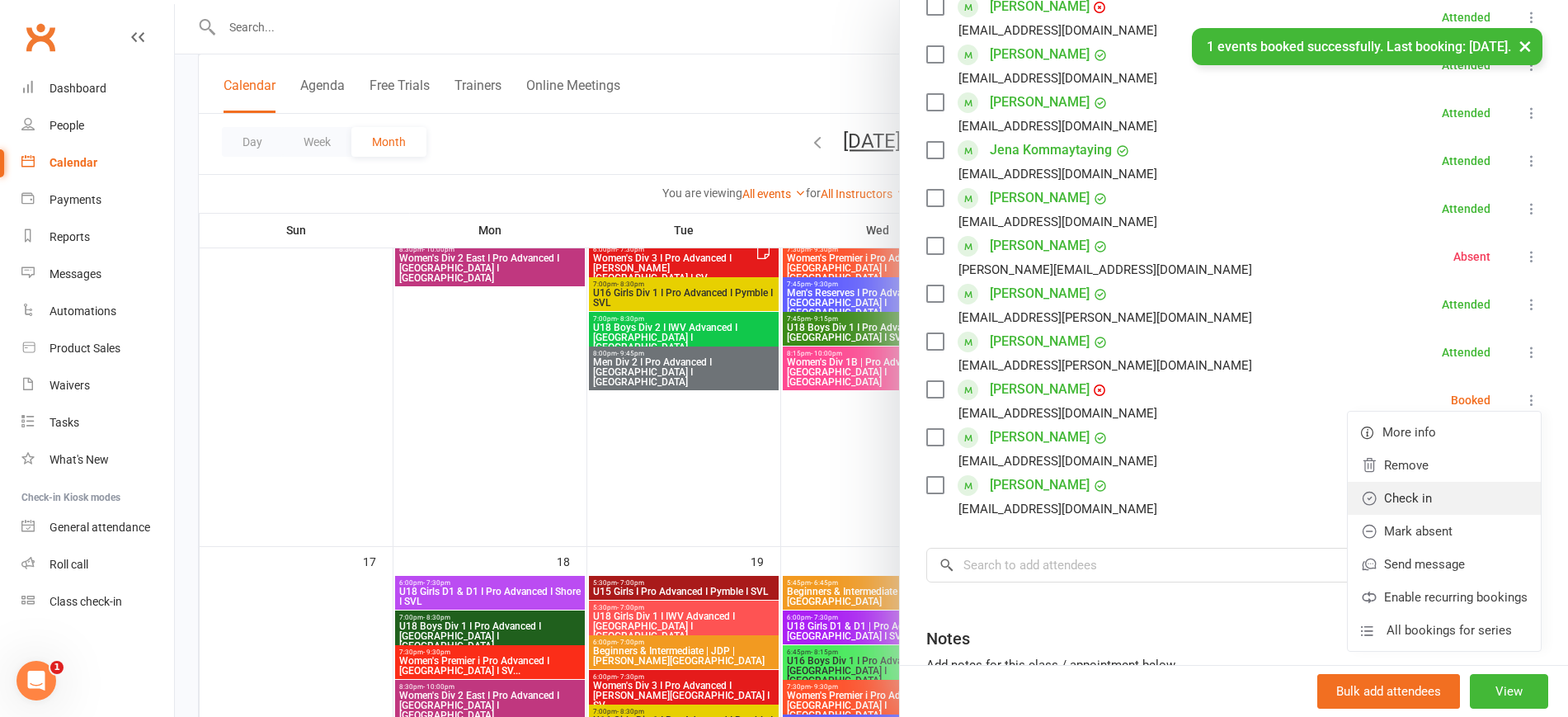
drag, startPoint x: 1413, startPoint y: 495, endPoint x: 1381, endPoint y: 495, distance: 32.0
click at [1413, 495] on link "Check in" at bounding box center [1444, 498] width 193 height 33
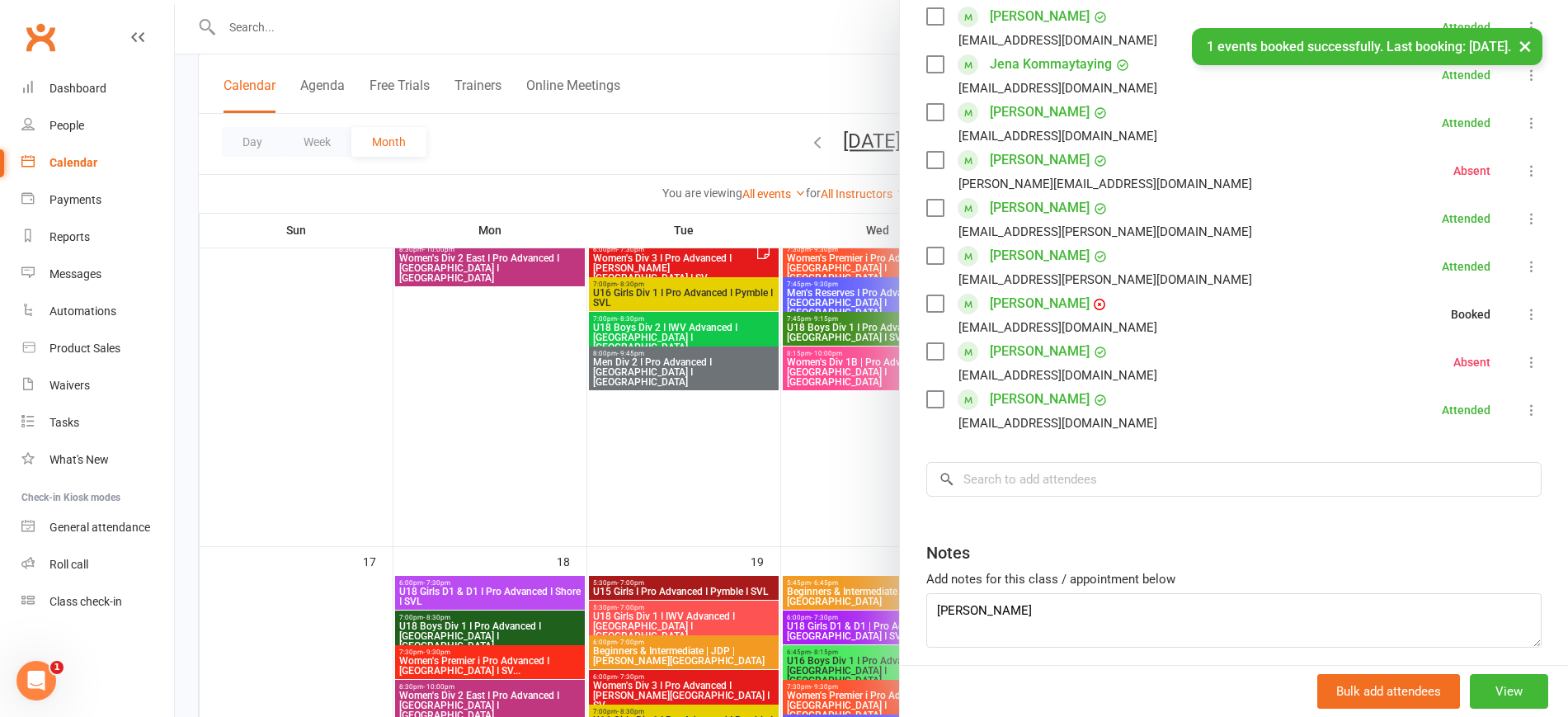
scroll to position [465, 0]
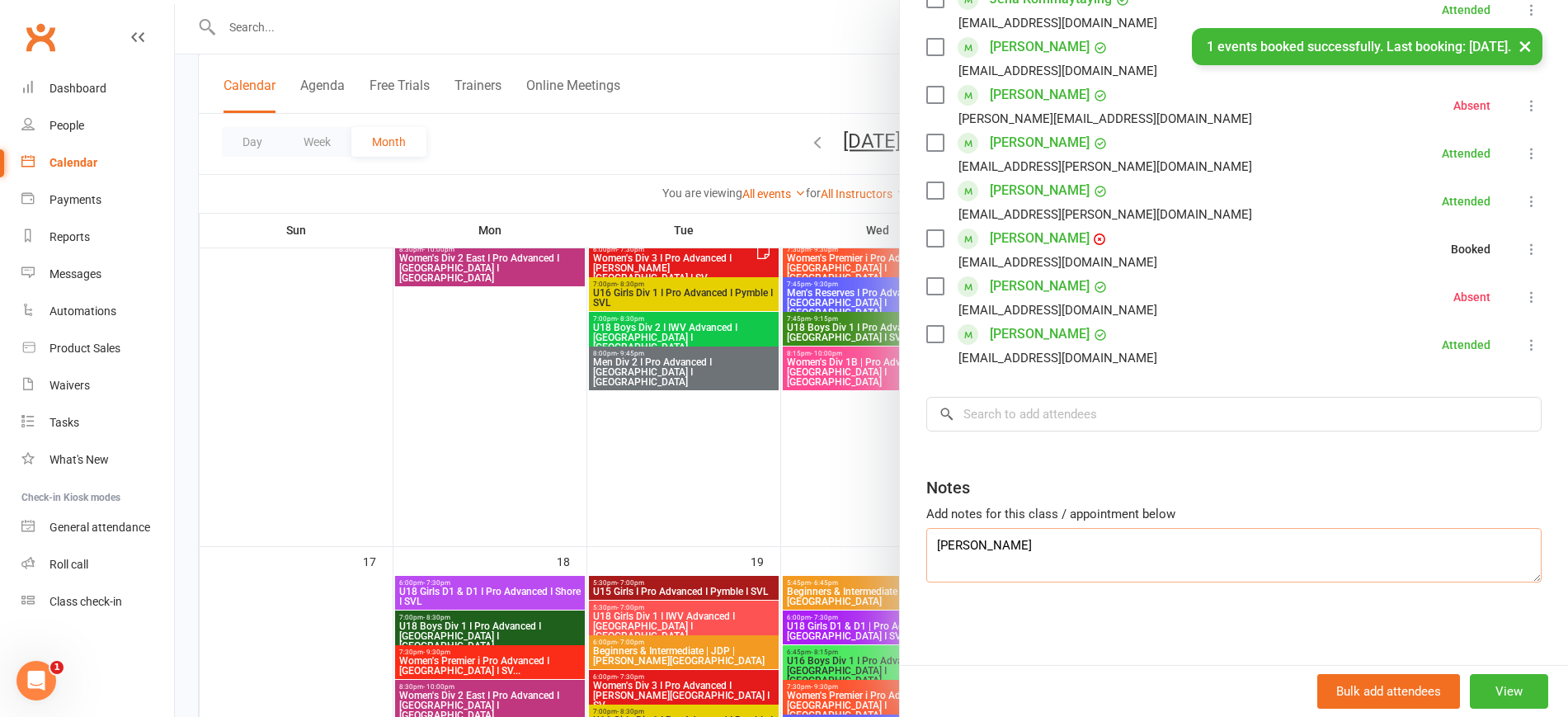
drag, startPoint x: 1030, startPoint y: 552, endPoint x: 870, endPoint y: 550, distance: 160.0
click at [870, 0] on div "Beginners & Intermediate | JDP | Newtown Class kiosk mode Roll call 5:45 PM - 6…" at bounding box center [871, 0] width 1394 height 0
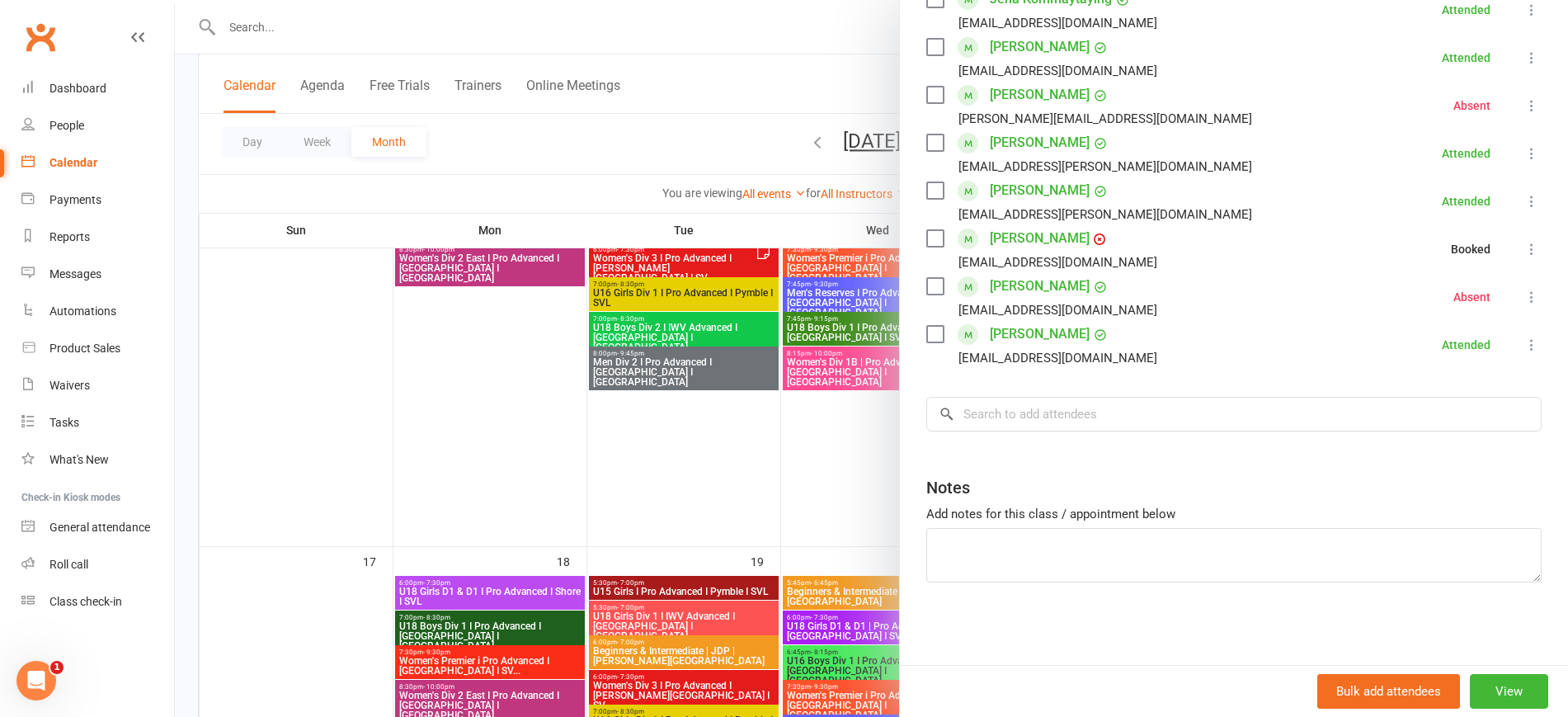
drag, startPoint x: 394, startPoint y: 461, endPoint x: 465, endPoint y: 407, distance: 89.2
click at [408, 448] on div at bounding box center [871, 358] width 1394 height 717
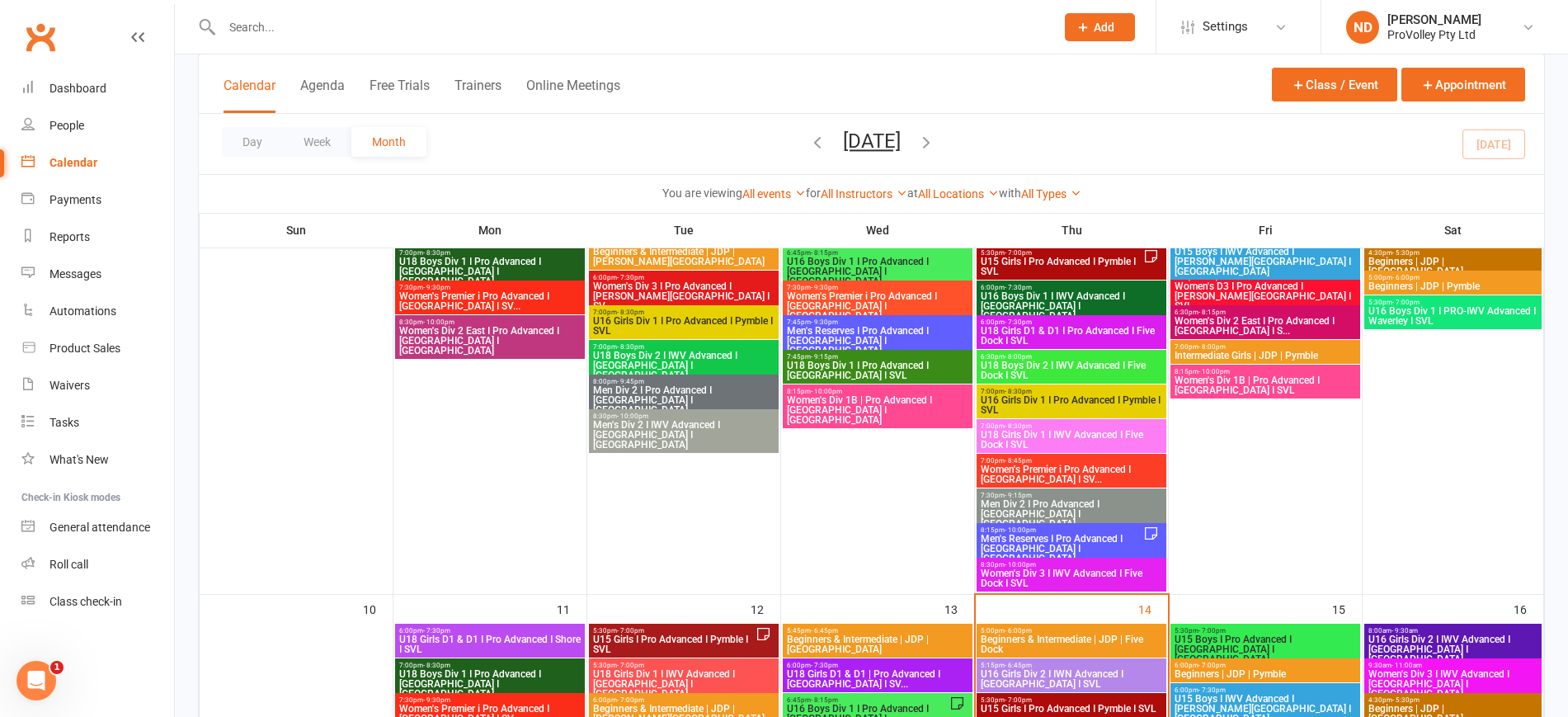
scroll to position [935, 0]
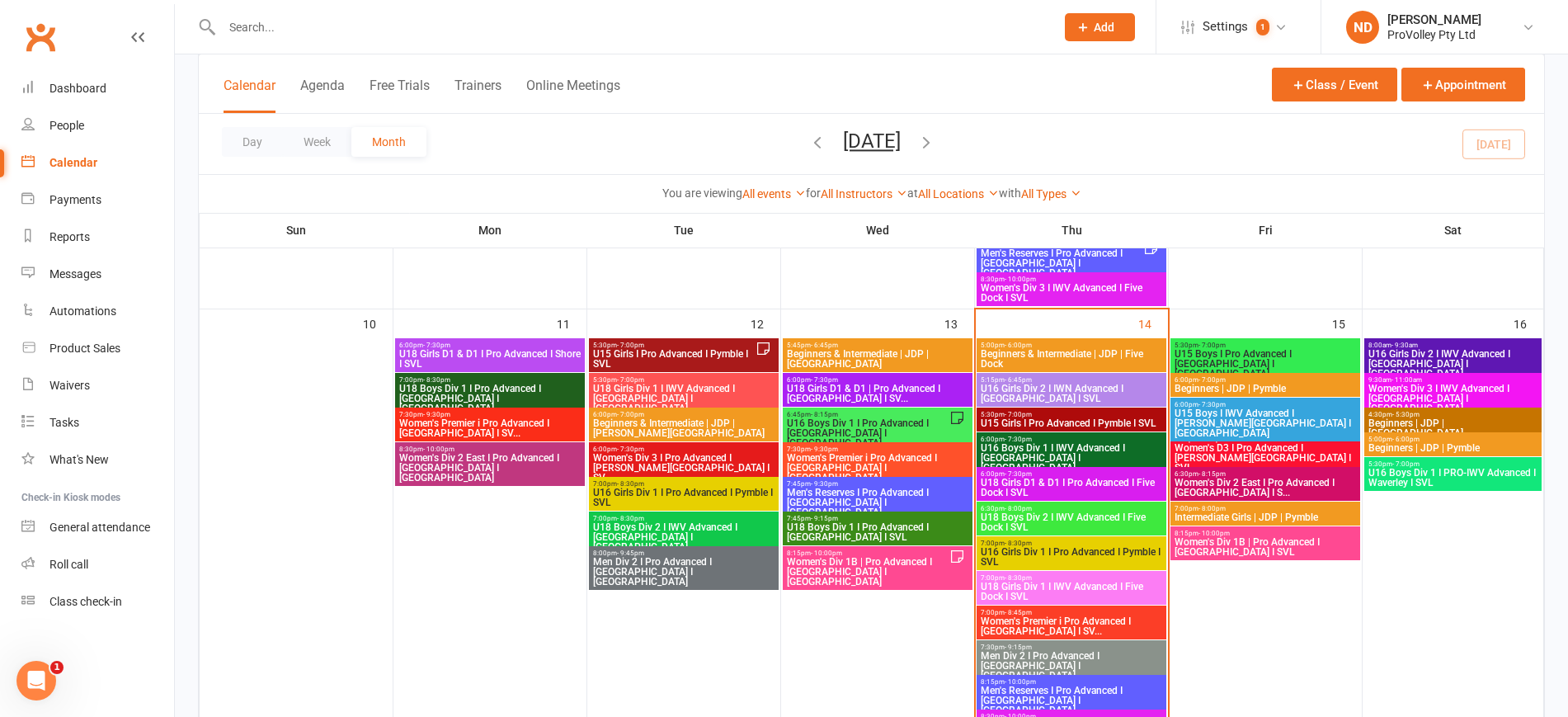
click at [915, 383] on span "U18 Girls D1 & D1 | Pro Advanced I [GEOGRAPHIC_DATA] I SV..." at bounding box center [878, 393] width 183 height 20
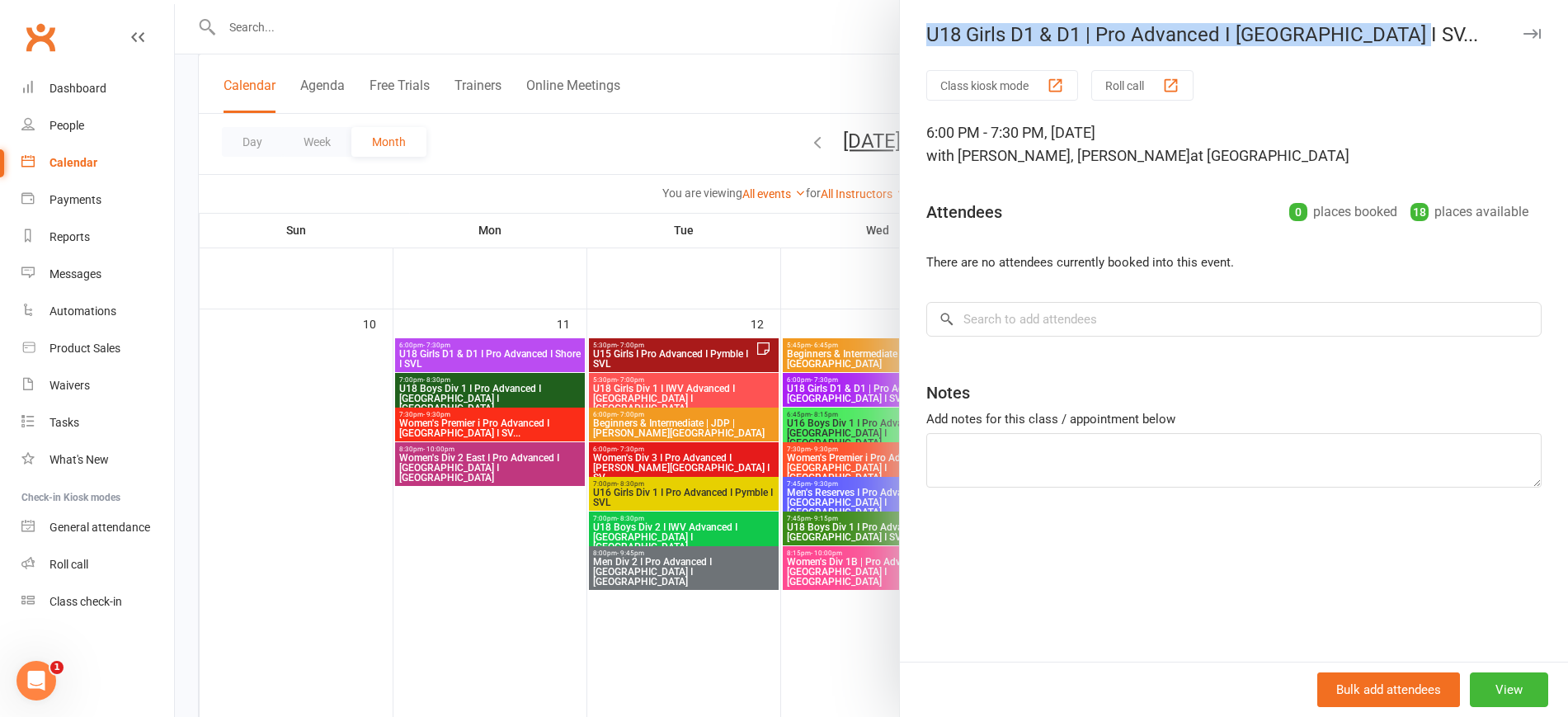
drag, startPoint x: 1422, startPoint y: 28, endPoint x: 921, endPoint y: 26, distance: 501.0
click at [921, 26] on div "U18 Girls D1 & D1 | Pro Advanced I [GEOGRAPHIC_DATA] I SV..." at bounding box center [1234, 35] width 668 height 24
copy div "U18 Girls D1 & D1 | Pro Advanced I [GEOGRAPHIC_DATA] I SV..."
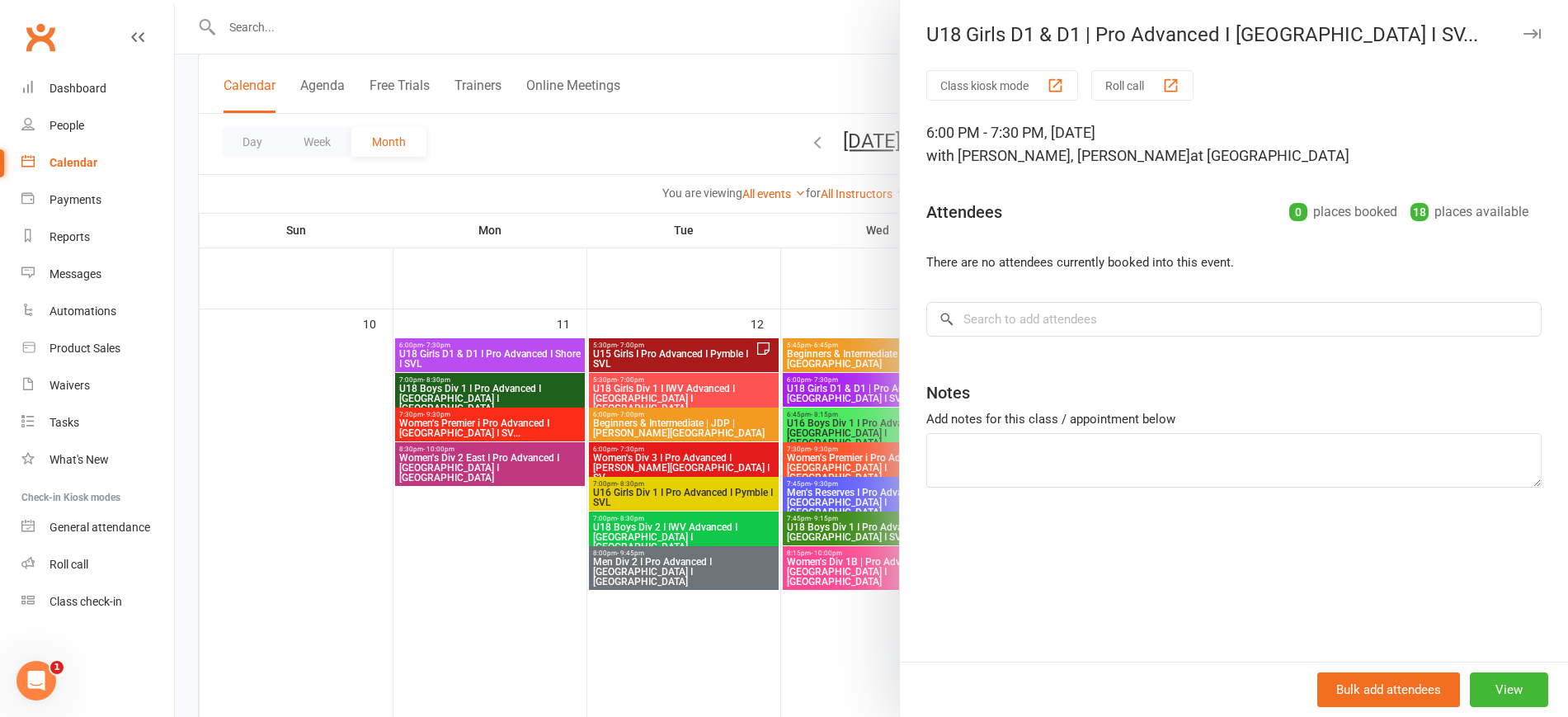
click at [470, 511] on div at bounding box center [871, 358] width 1394 height 717
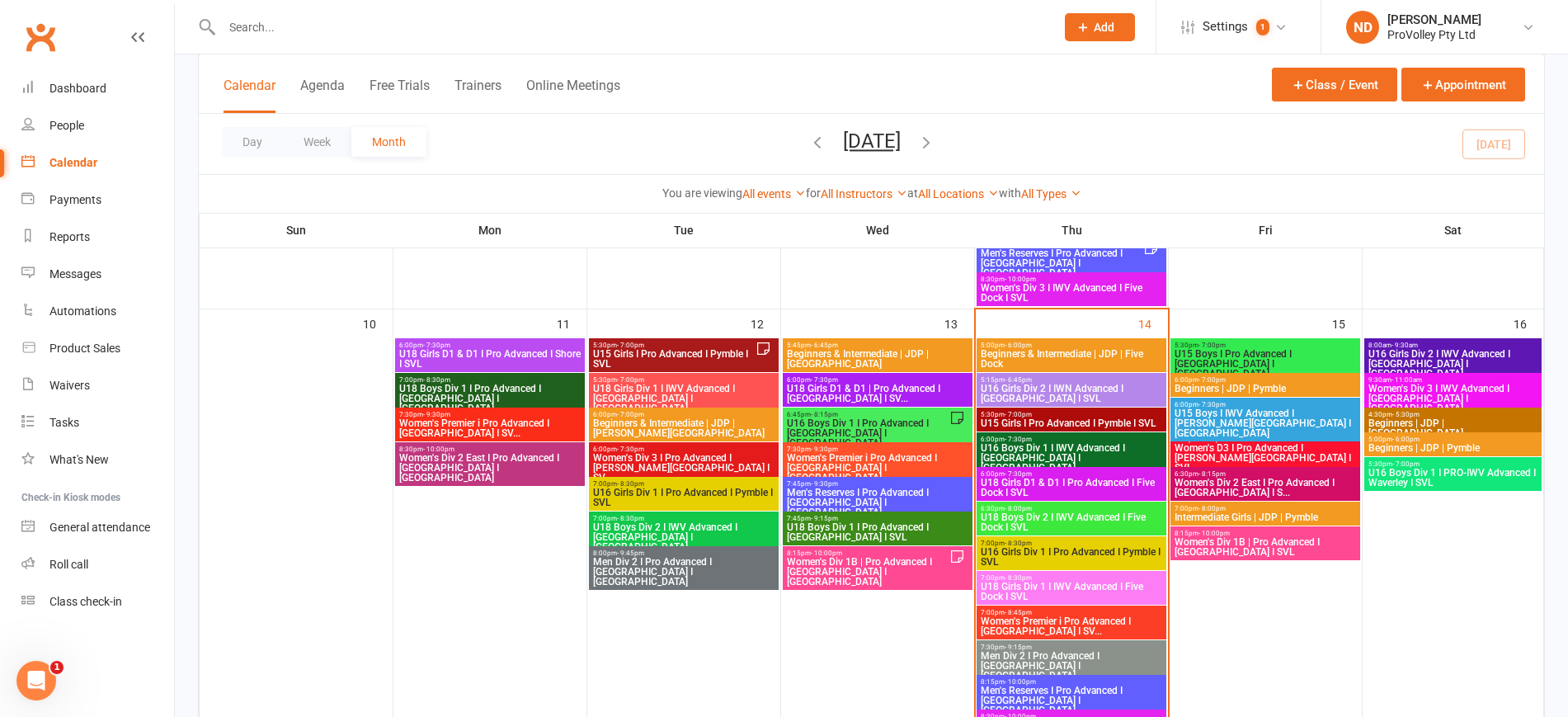
click at [921, 414] on span "6:45pm - 8:15pm" at bounding box center [868, 415] width 164 height 7
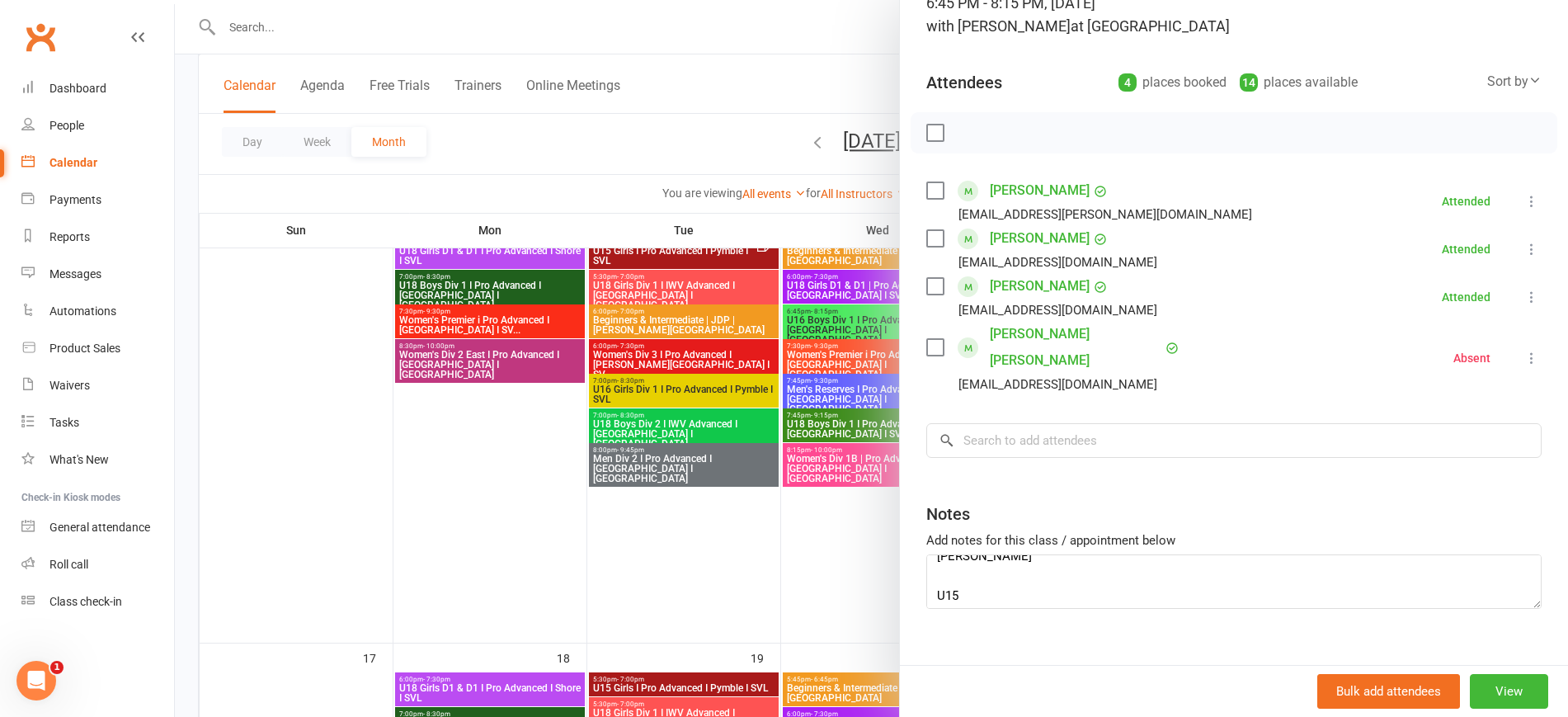
scroll to position [0, 0]
drag, startPoint x: 1056, startPoint y: 548, endPoint x: 878, endPoint y: 534, distance: 178.5
click at [878, 0] on div "U16 Boys Div 1 I Pro Advanced I [GEOGRAPHIC_DATA] I SVL Class kiosk mode Roll c…" at bounding box center [871, 0] width 1394 height 0
click at [1001, 423] on input "search" at bounding box center [1234, 440] width 615 height 34
paste input "[PERSON_NAME]"
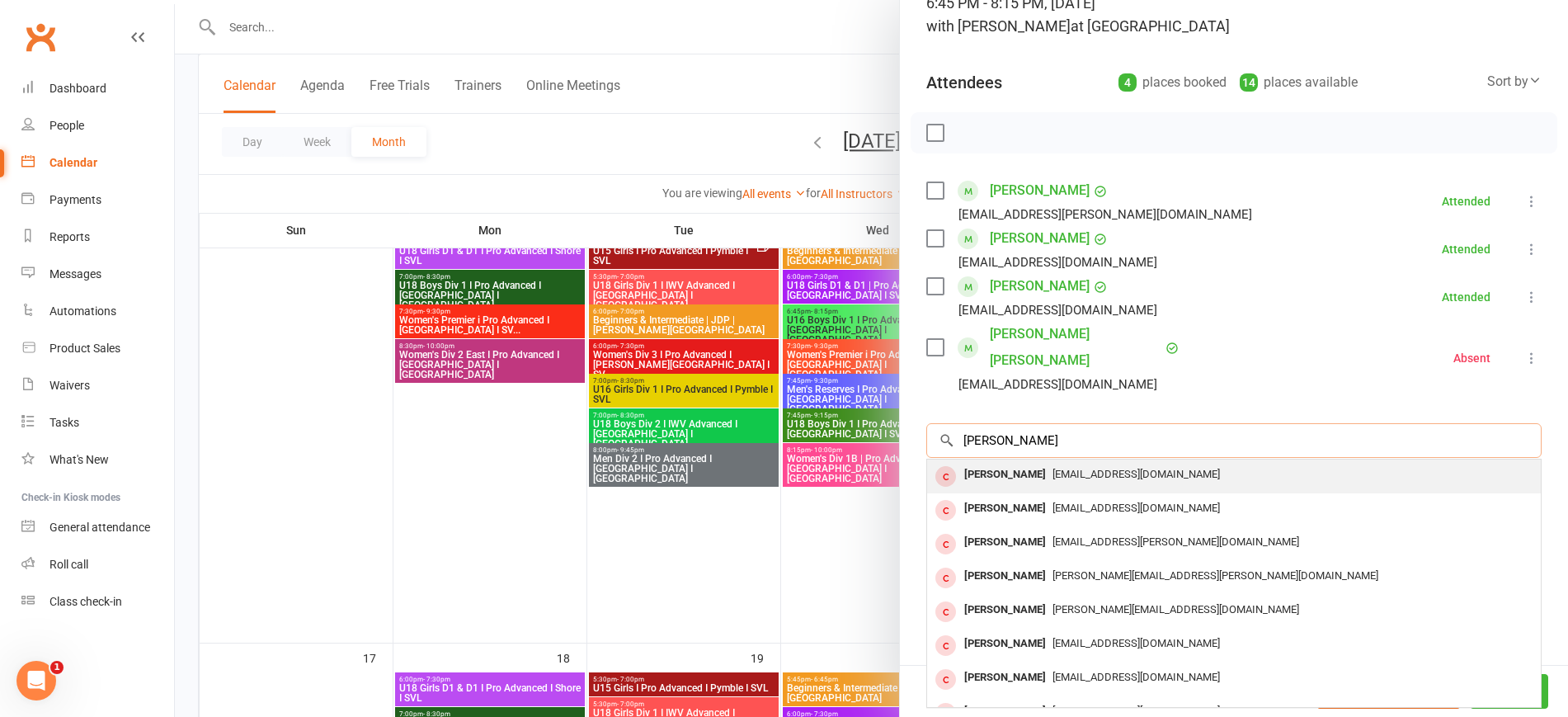
type input "[PERSON_NAME]"
click at [1092, 467] on span "[EMAIL_ADDRESS][DOMAIN_NAME]" at bounding box center [1136, 474] width 167 height 13
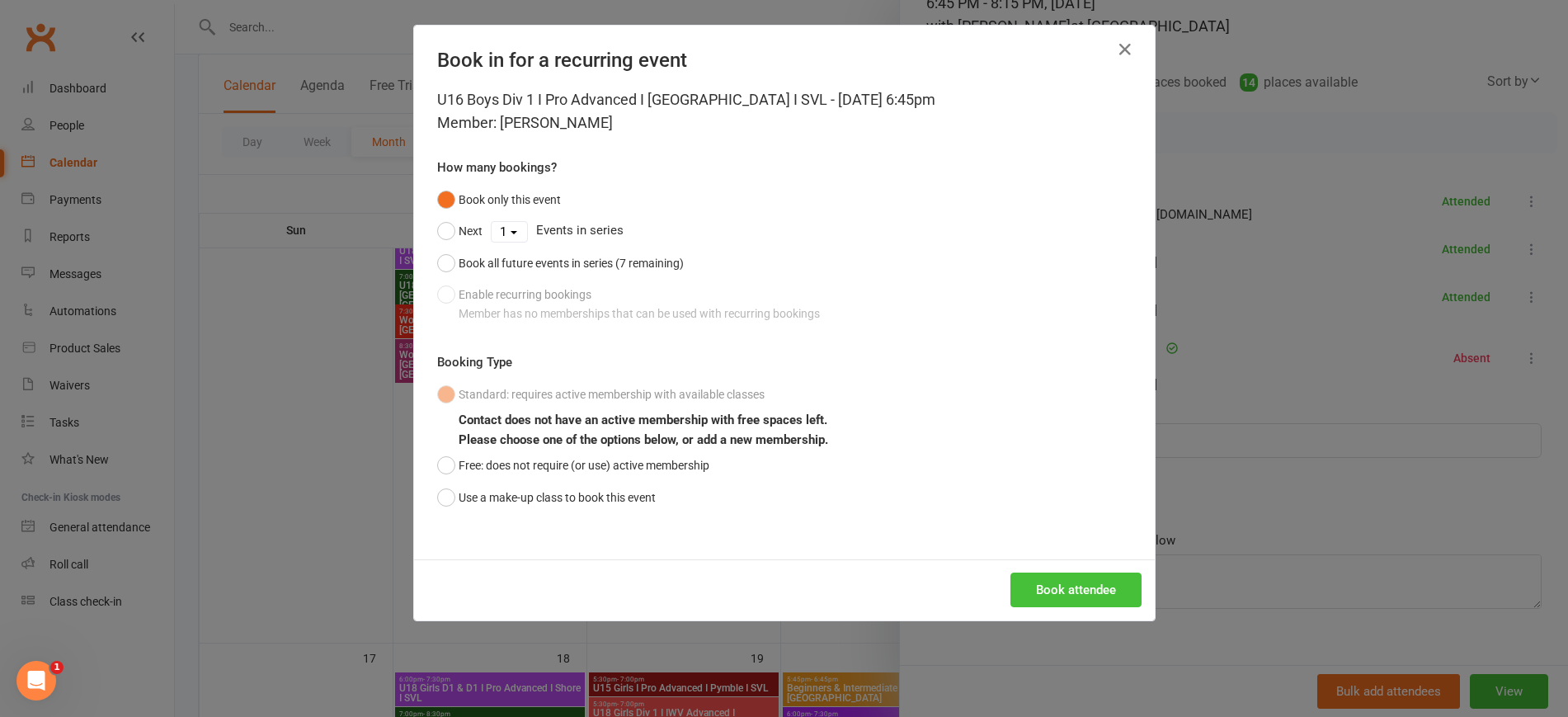
click at [1072, 572] on button "Book attendee" at bounding box center [1075, 590] width 131 height 34
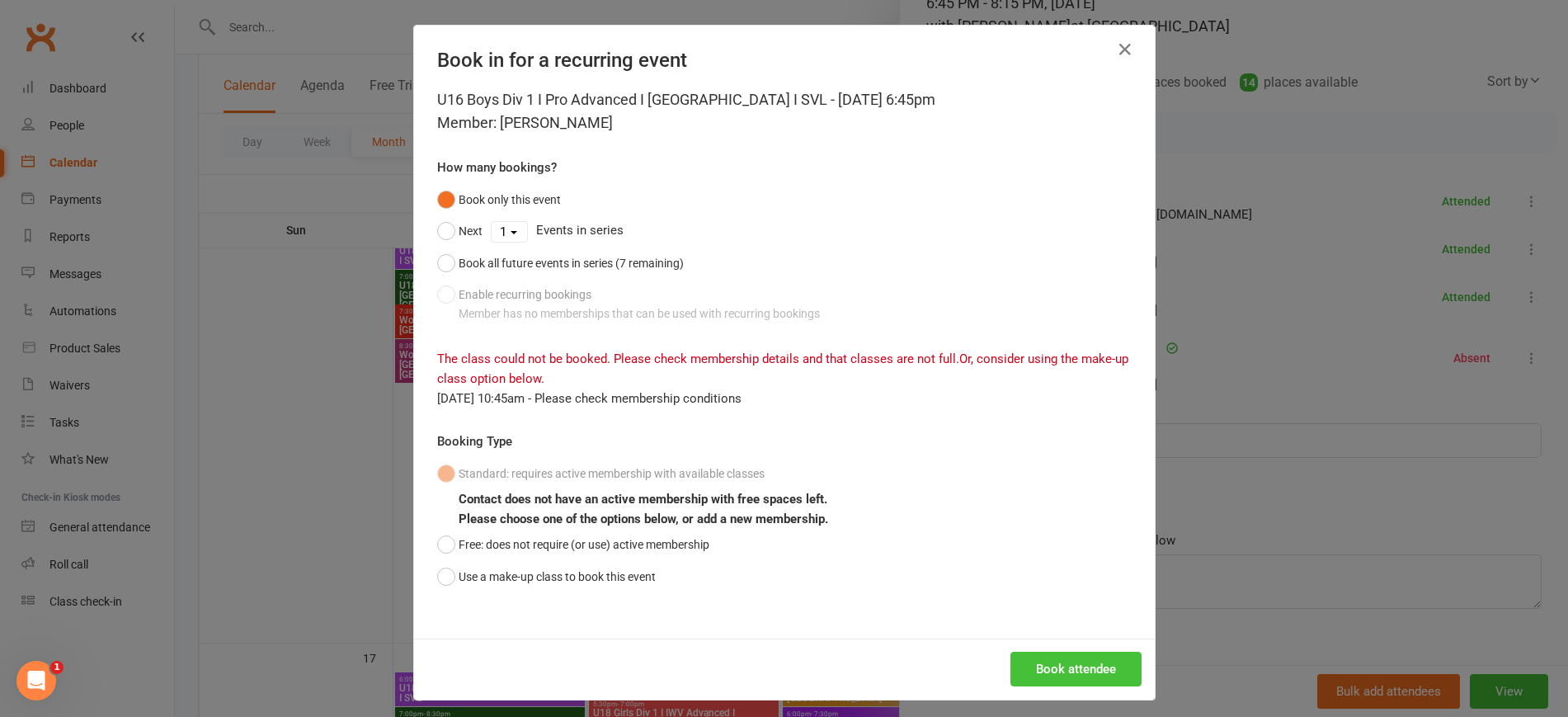
click at [1053, 656] on button "Book attendee" at bounding box center [1075, 669] width 131 height 34
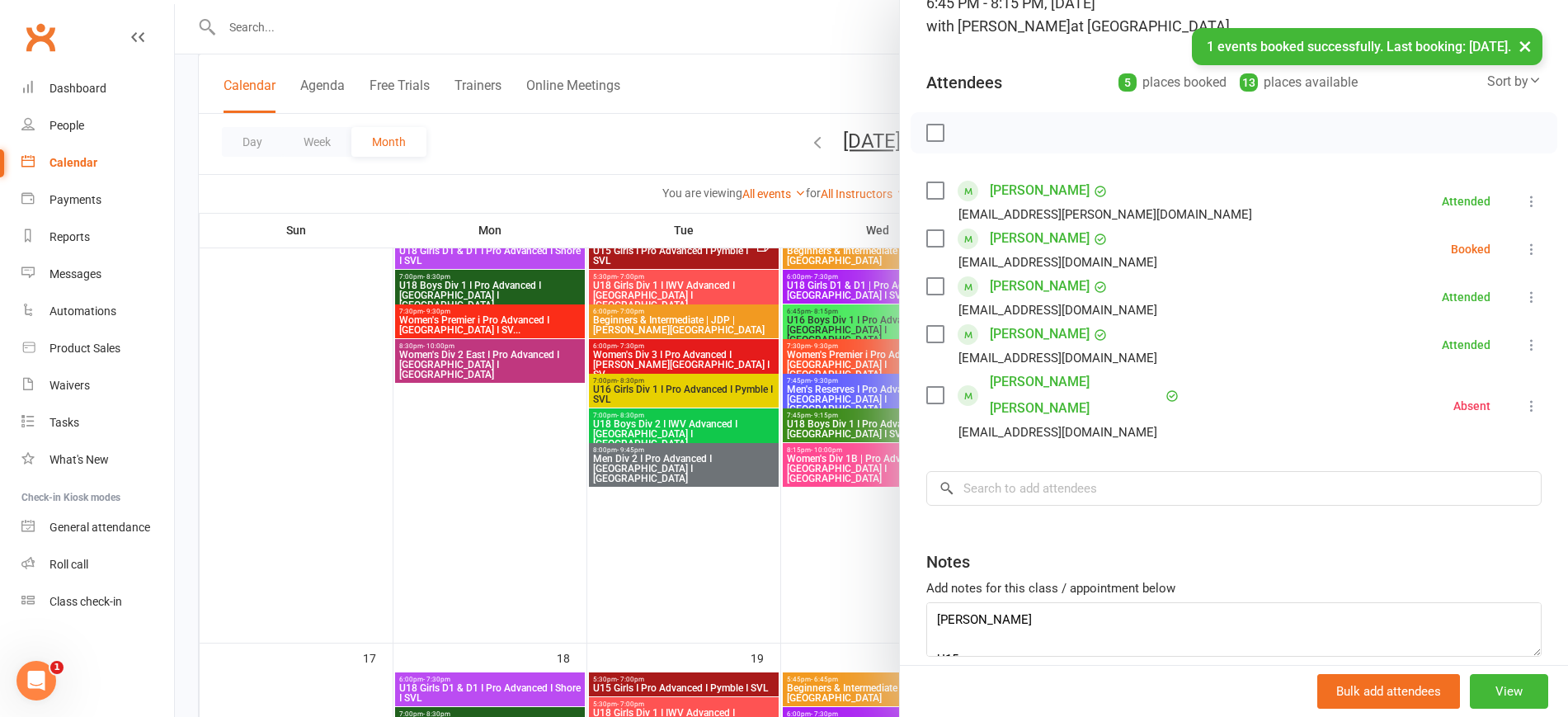
click at [1524, 241] on icon at bounding box center [1532, 250] width 16 height 16
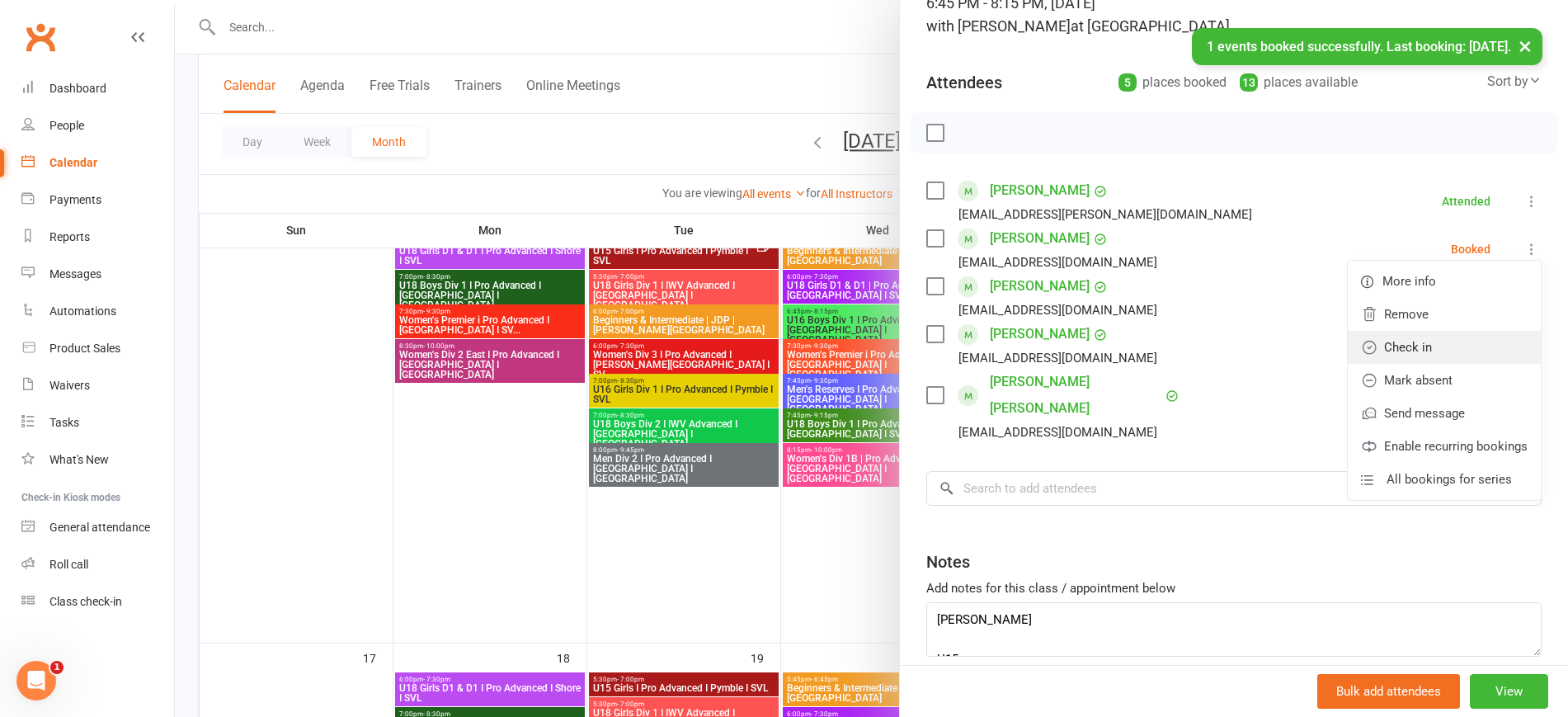
click at [1428, 336] on link "Check in" at bounding box center [1444, 347] width 193 height 33
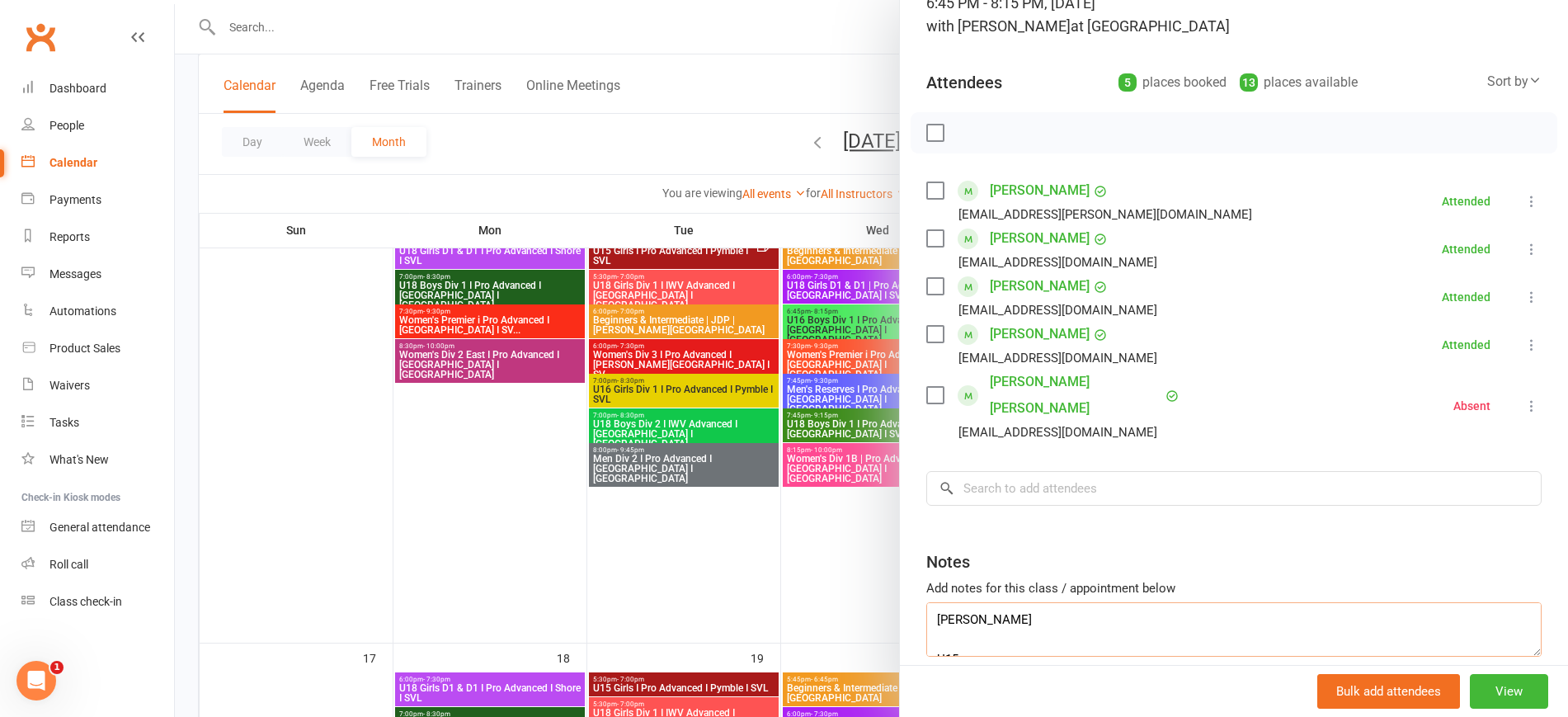
drag, startPoint x: 1085, startPoint y: 590, endPoint x: 834, endPoint y: 585, distance: 251.0
click at [834, 0] on div "U16 Boys Div 1 I Pro Advanced I Newtown I SVL Class kiosk mode Roll call 6:45 P…" at bounding box center [871, 0] width 1394 height 0
click at [926, 602] on textarea "U15 Carl Trippet Shaad Fernandeswalsh Andrew Zhang David Maberly Sichen Lin" at bounding box center [1234, 629] width 615 height 54
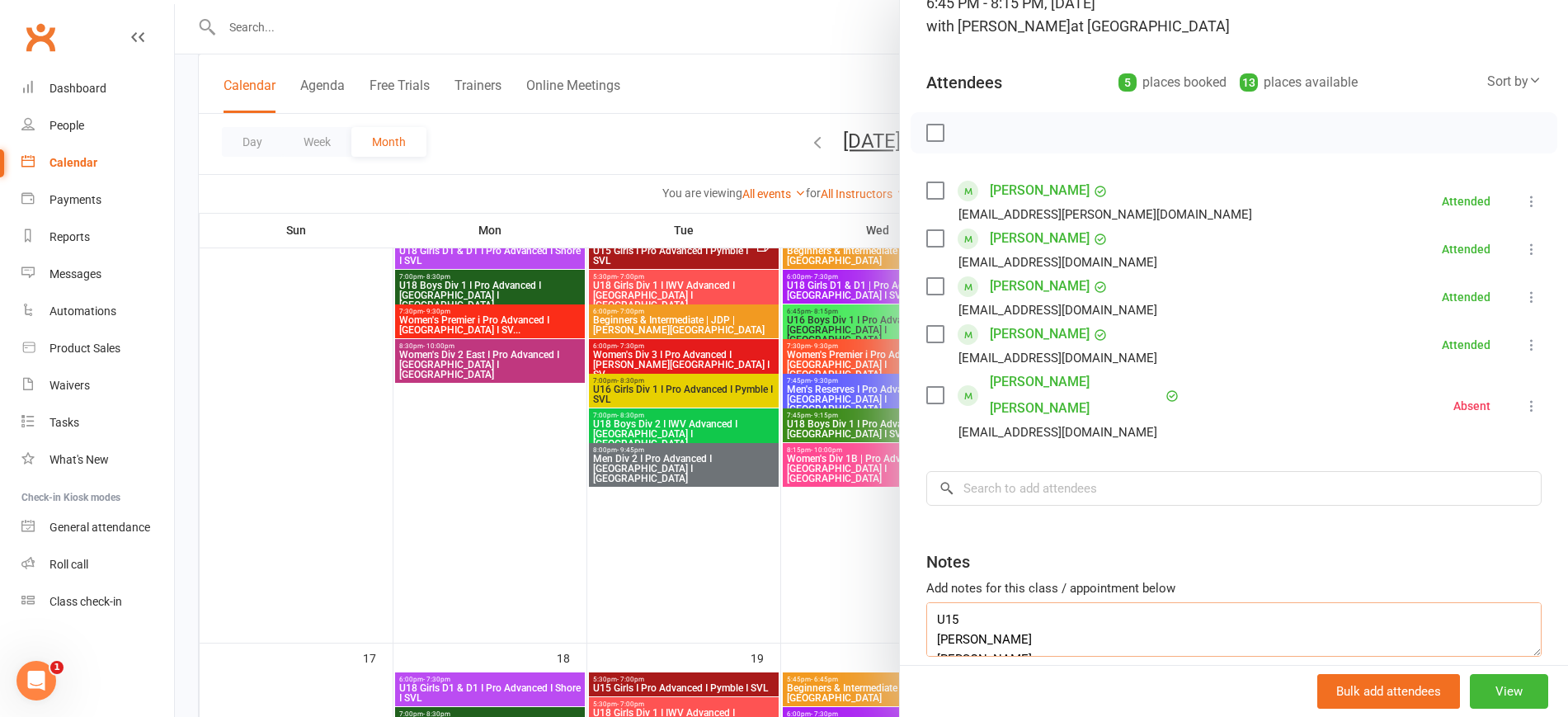
click at [926, 625] on textarea "U15 Carl Trippet Shaad Fernandeswalsh Andrew Zhang David Maberly Sichen Lin" at bounding box center [1234, 629] width 615 height 54
drag, startPoint x: 969, startPoint y: 591, endPoint x: 861, endPoint y: 579, distance: 108.7
click at [861, 0] on div "U16 Boys Div 1 I Pro Advanced I Newtown I SVL Class kiosk mode Roll call 6:45 P…" at bounding box center [871, 0] width 1394 height 0
click at [926, 607] on textarea "Carl Trippet Shaad Fernandeswalsh Andrew Zhang David Maberly Sichen Lin" at bounding box center [1234, 629] width 615 height 54
drag, startPoint x: 1009, startPoint y: 595, endPoint x: 854, endPoint y: 585, distance: 155.3
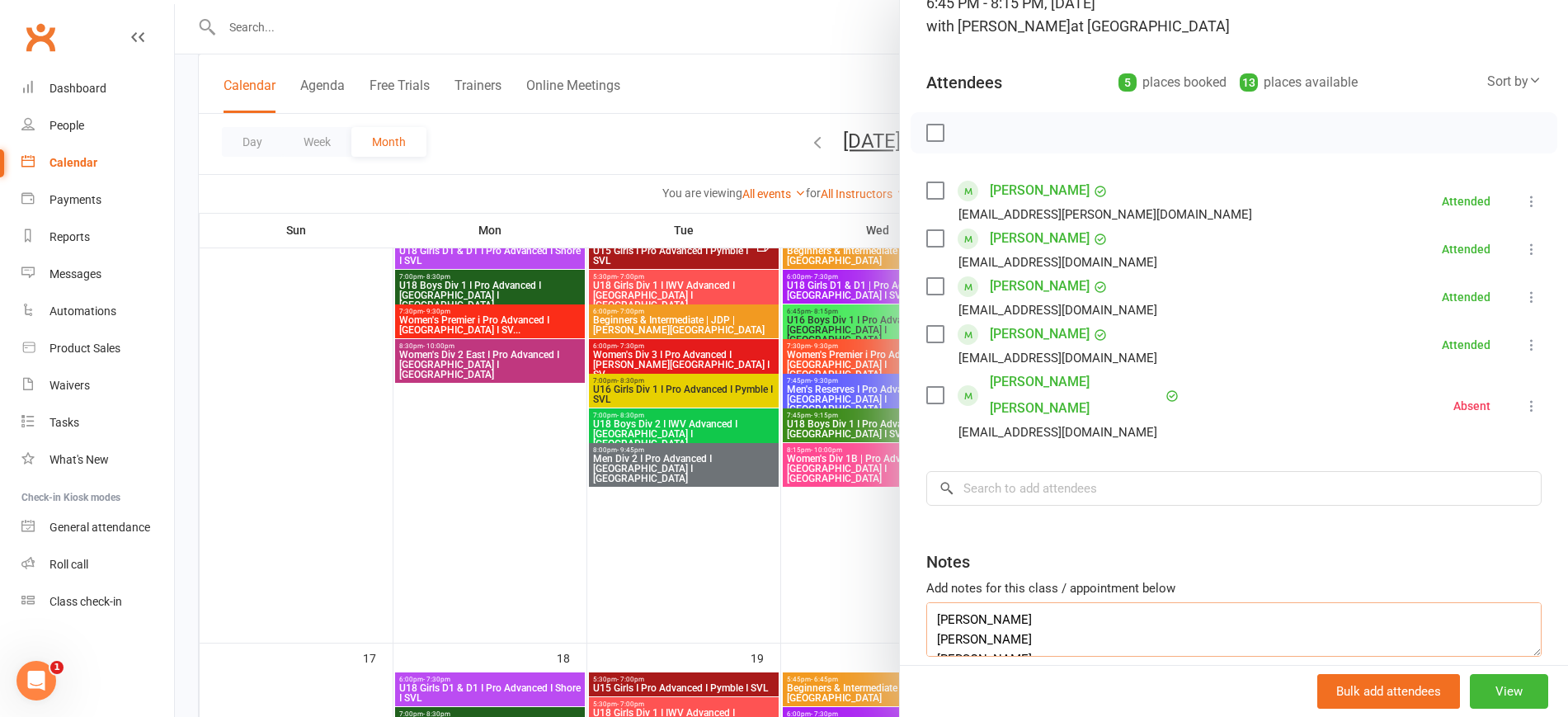
click at [854, 0] on div "U16 Boys Div 1 I Pro Advanced I Newtown I SVL Class kiosk mode Roll call 6:45 P…" at bounding box center [871, 0] width 1394 height 0
type textarea "Carl Trippet Shaad Fernandeswalsh Andrew Zhang David Maberly Sichen Lin"
click at [1028, 471] on input "search" at bounding box center [1234, 488] width 615 height 34
paste input "Carl Trippet"
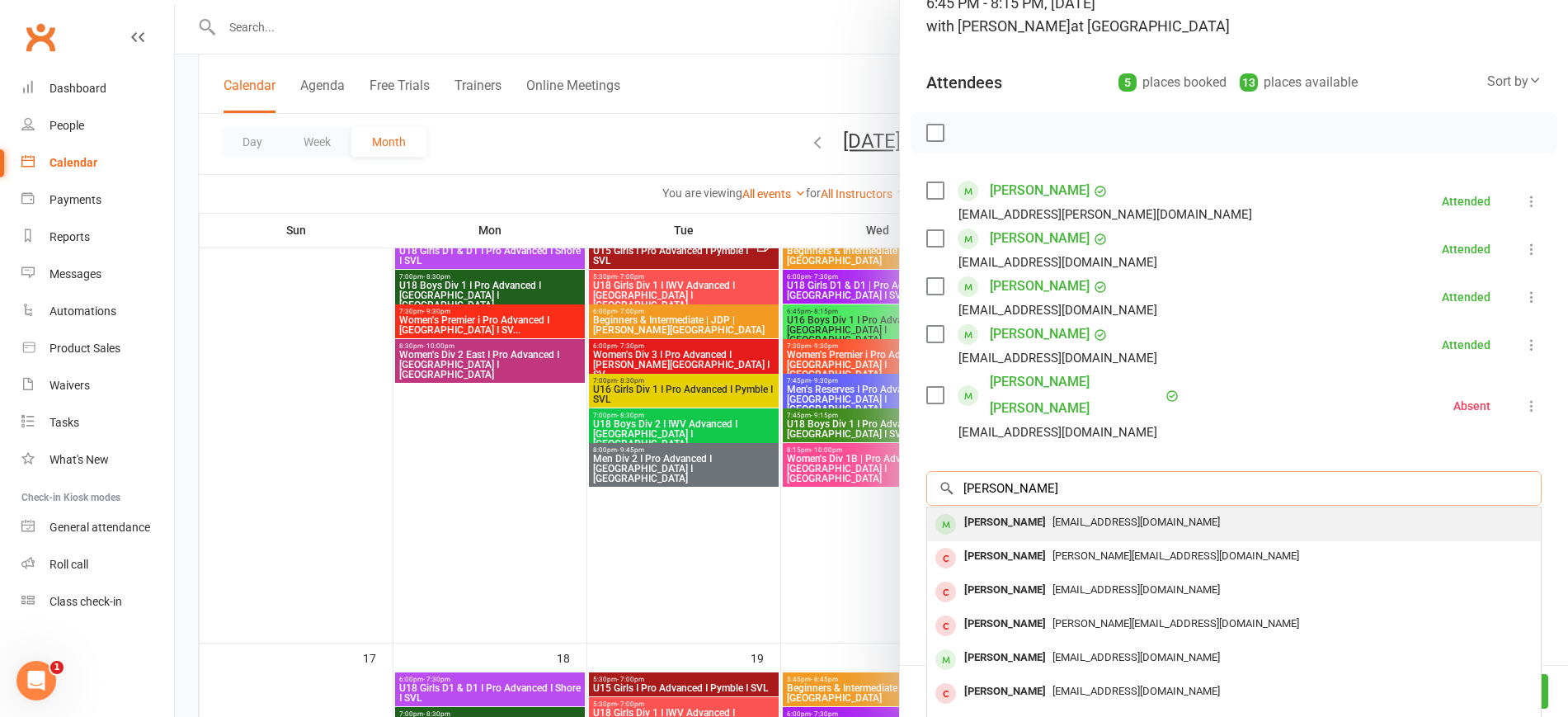
type input "Carl Trippet"
click at [1057, 515] on span "johntippett34@me.com" at bounding box center [1136, 522] width 167 height 13
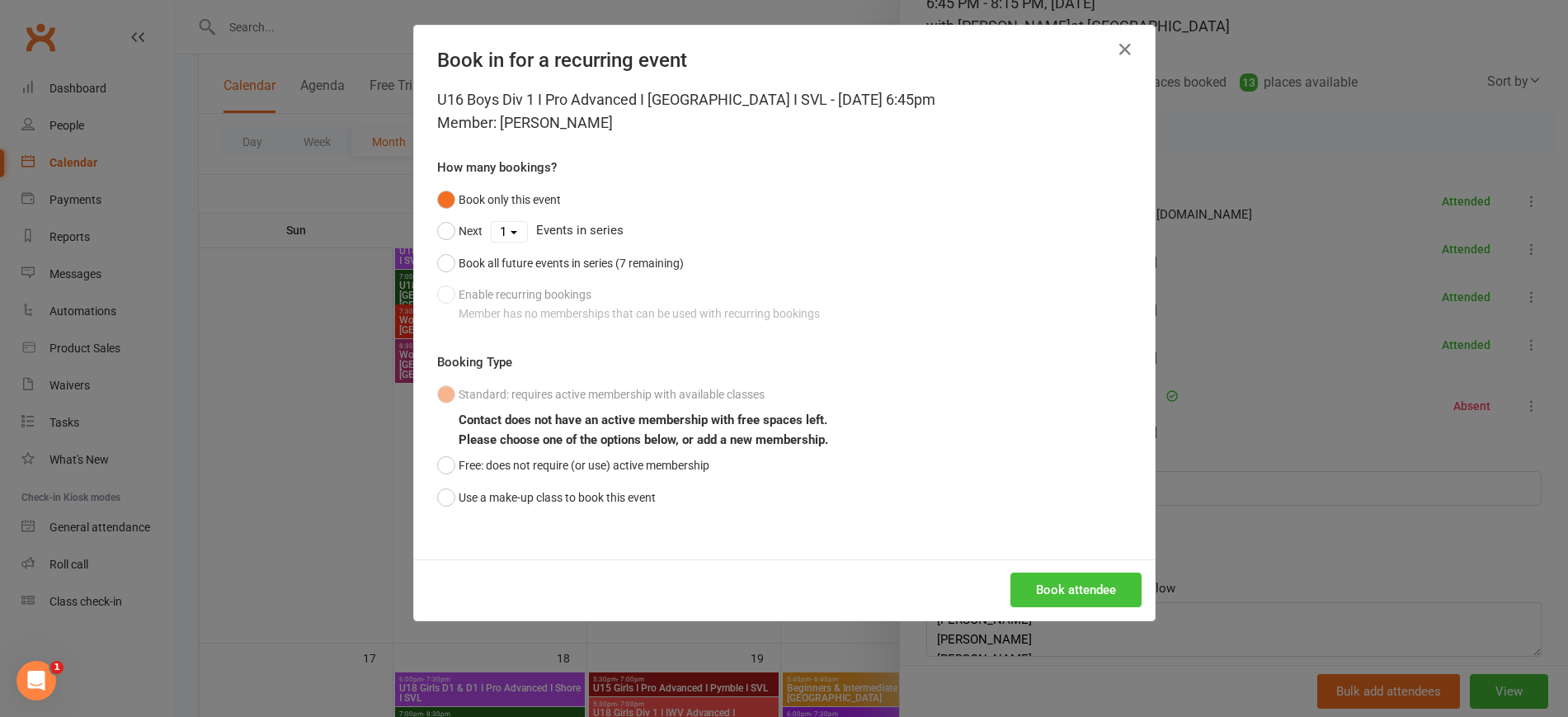
click at [1051, 590] on button "Book attendee" at bounding box center [1075, 590] width 131 height 34
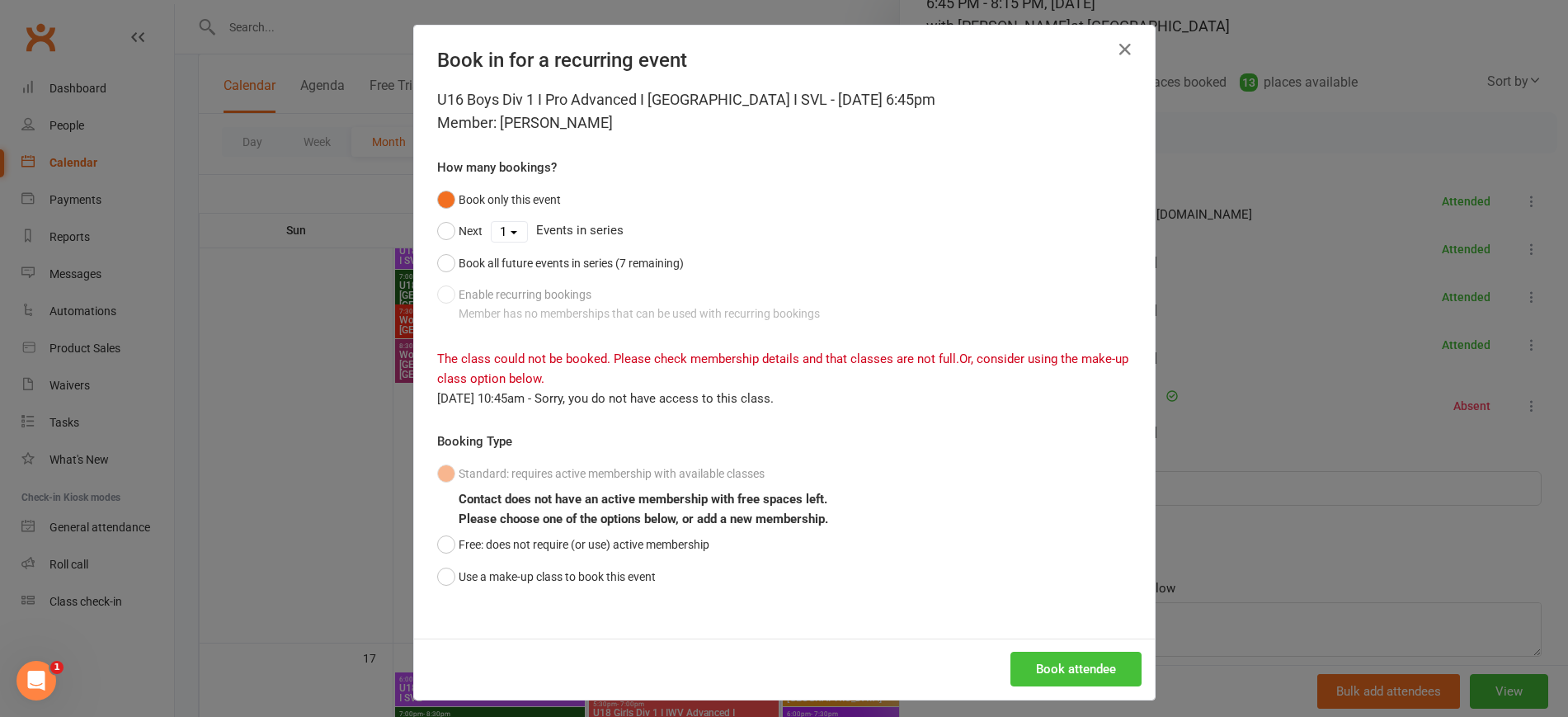
click at [1077, 675] on button "Book attendee" at bounding box center [1075, 669] width 131 height 34
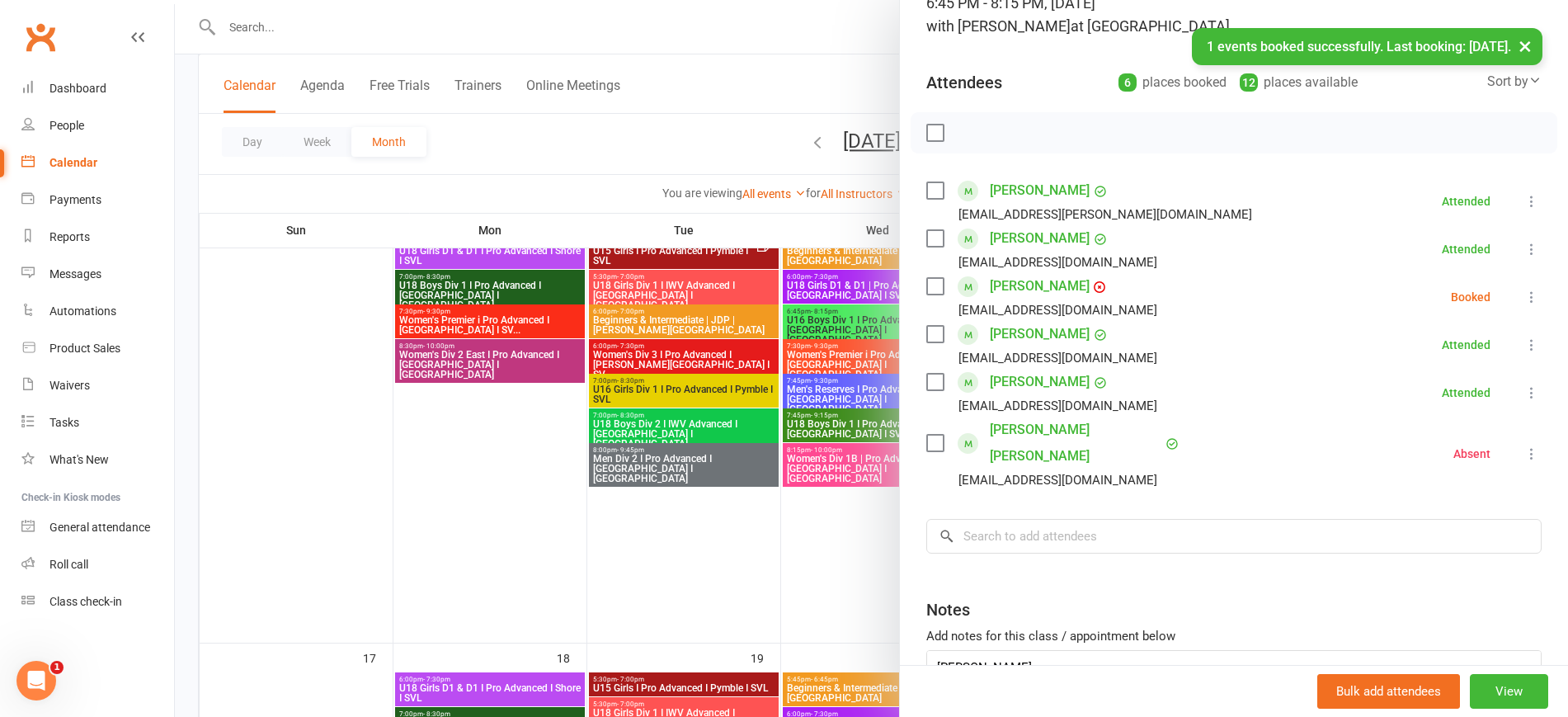
click at [1524, 288] on icon at bounding box center [1532, 297] width 16 height 16
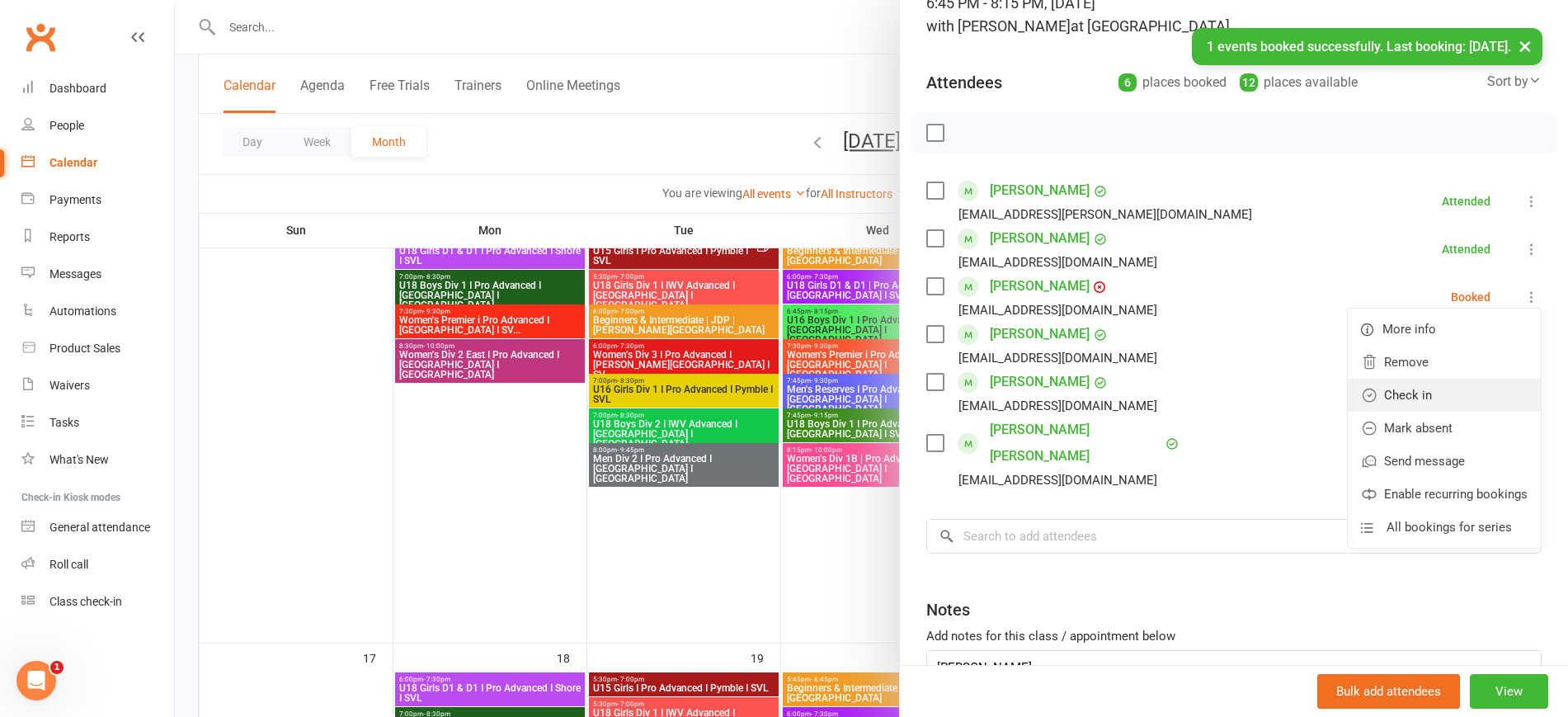
click at [1415, 386] on link "Check in" at bounding box center [1444, 395] width 193 height 33
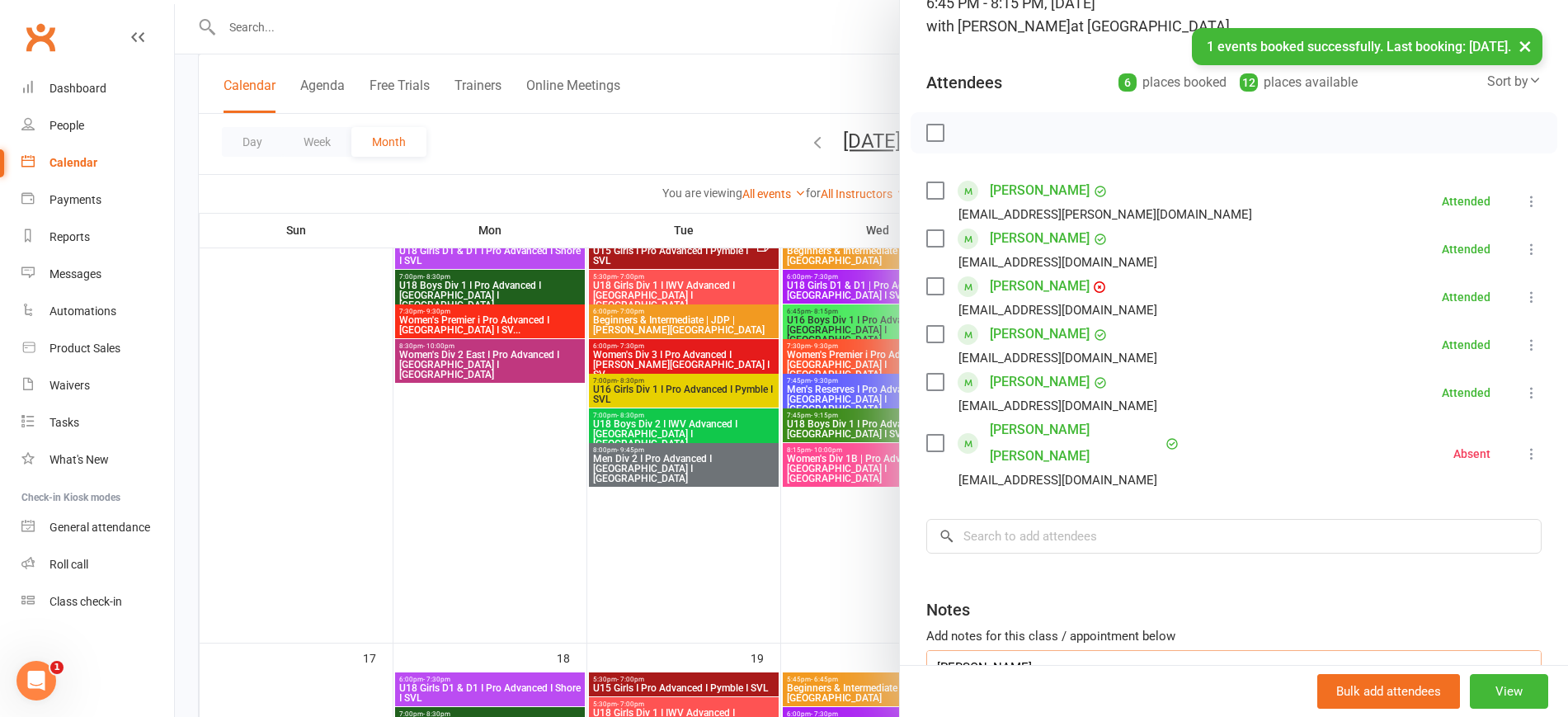
drag, startPoint x: 897, startPoint y: 638, endPoint x: 859, endPoint y: 642, distance: 38.2
click at [859, 0] on div "U16 Boys Div 1 I Pro Advanced I Newtown I SVL Class kiosk mode Roll call 6:45 P…" at bounding box center [871, 0] width 1394 height 0
click at [926, 654] on textarea "Shaad Fernandeswalsh Andrew Zhang David Maberly Sichen Lin" at bounding box center [1234, 677] width 615 height 54
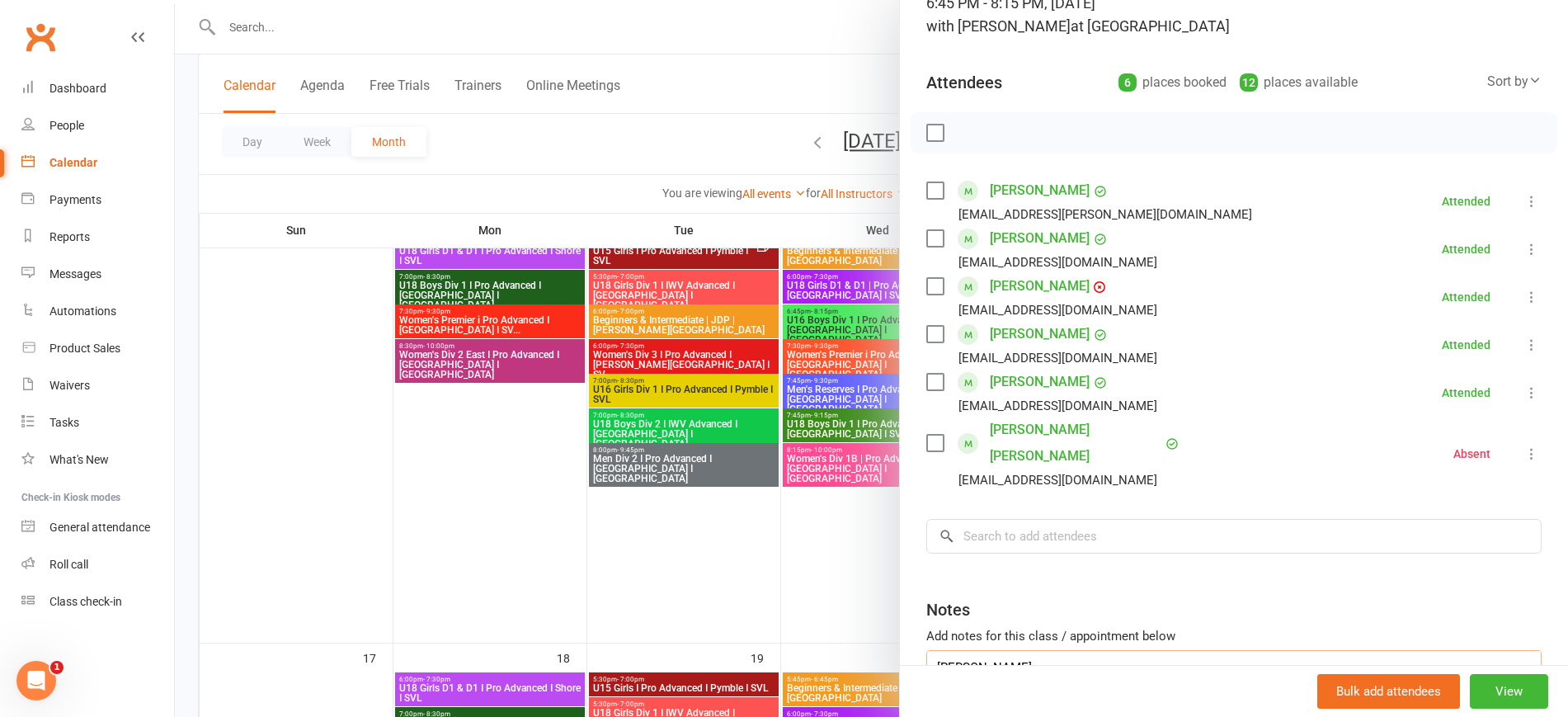
drag, startPoint x: 1083, startPoint y: 639, endPoint x: 837, endPoint y: 627, distance: 246.3
click at [837, 0] on div "U16 Boys Div 1 I Pro Advanced I Newtown I SVL Class kiosk mode Roll call 6:45 P…" at bounding box center [871, 0] width 1394 height 0
type textarea "Shaad Fernandeswalsh Andrew Zhang David Maberly Sichen Lin"
click at [1006, 519] on input "search" at bounding box center [1234, 536] width 615 height 34
paste input "Shaad Fernandeswalsh"
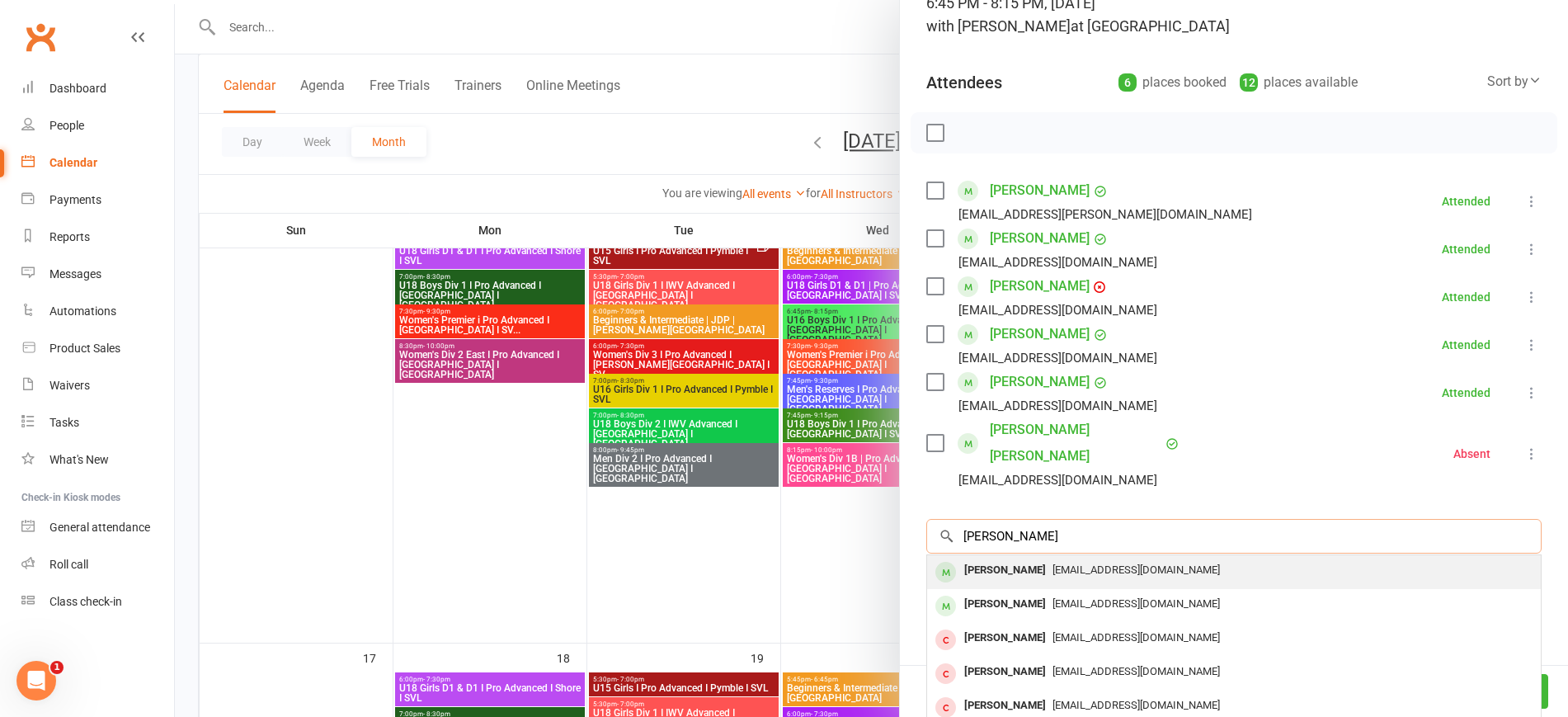
type input "Shaad Fernandeswalsh"
click at [1044, 559] on div "Shaad Fernandes Walsh" at bounding box center [1005, 571] width 95 height 24
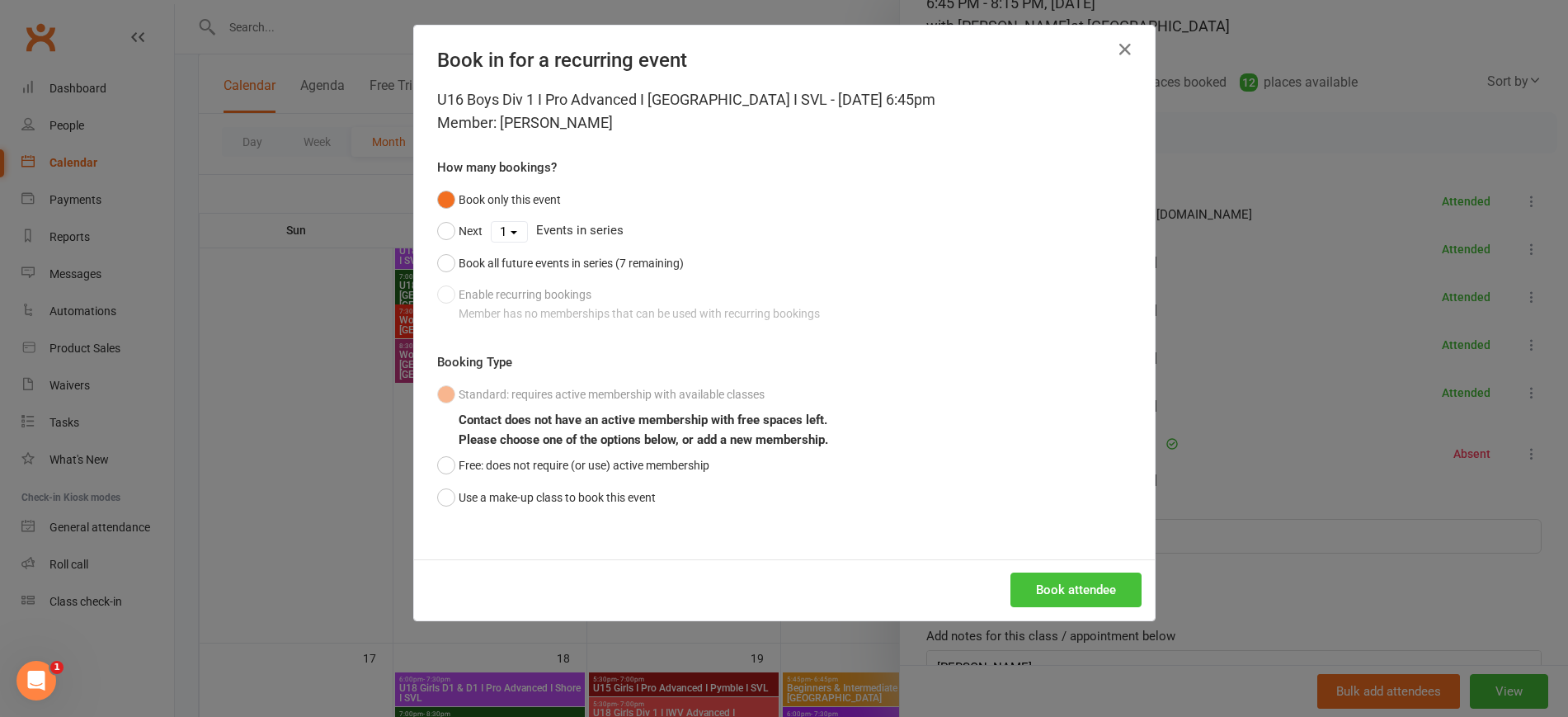
click at [1061, 585] on button "Book attendee" at bounding box center [1075, 590] width 131 height 34
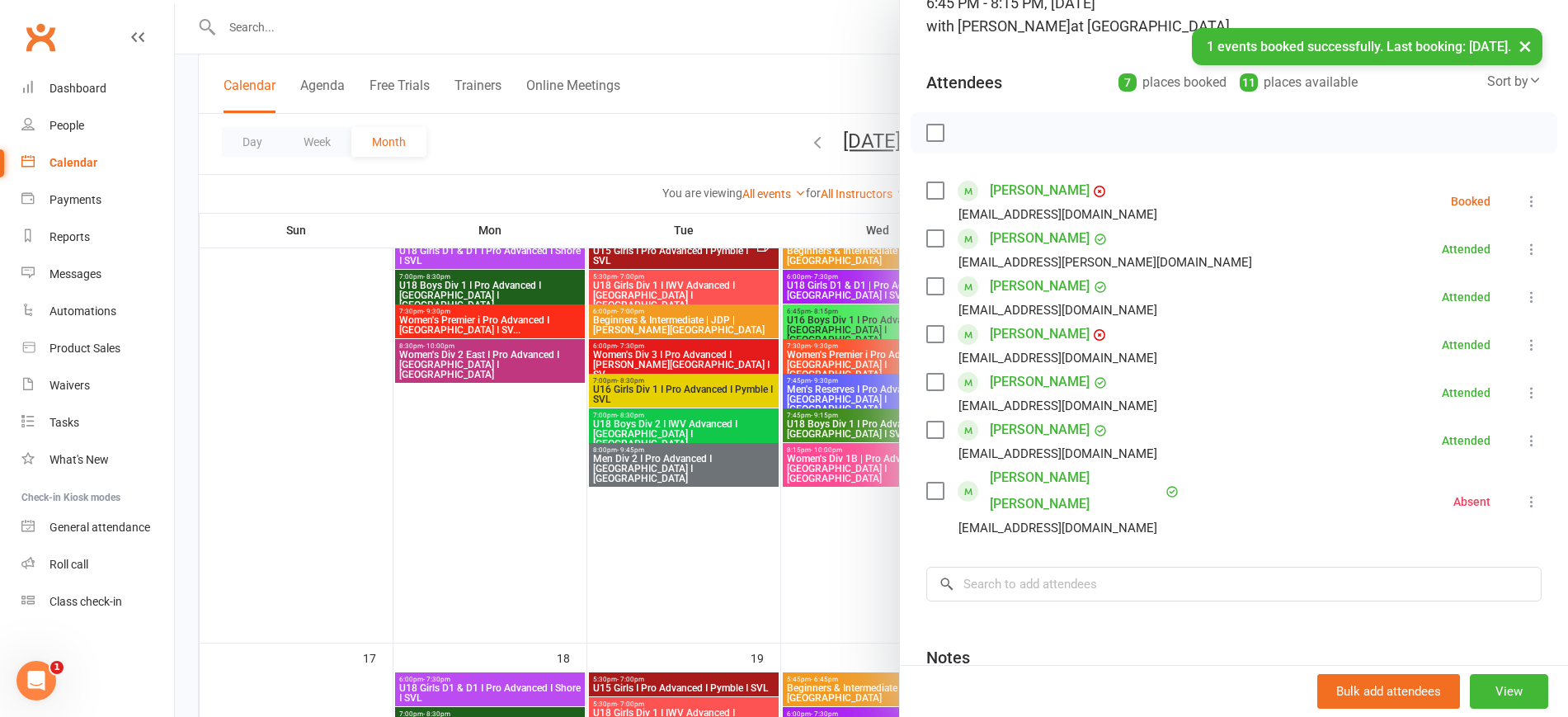
drag, startPoint x: 1502, startPoint y: 198, endPoint x: 1434, endPoint y: 211, distance: 69.2
click at [1482, 197] on li "Shaad Fernandes Walsh thegowda@gmail.com Booked More info Remove Check in Mark …" at bounding box center [1234, 201] width 615 height 48
click at [1524, 194] on icon at bounding box center [1532, 202] width 16 height 16
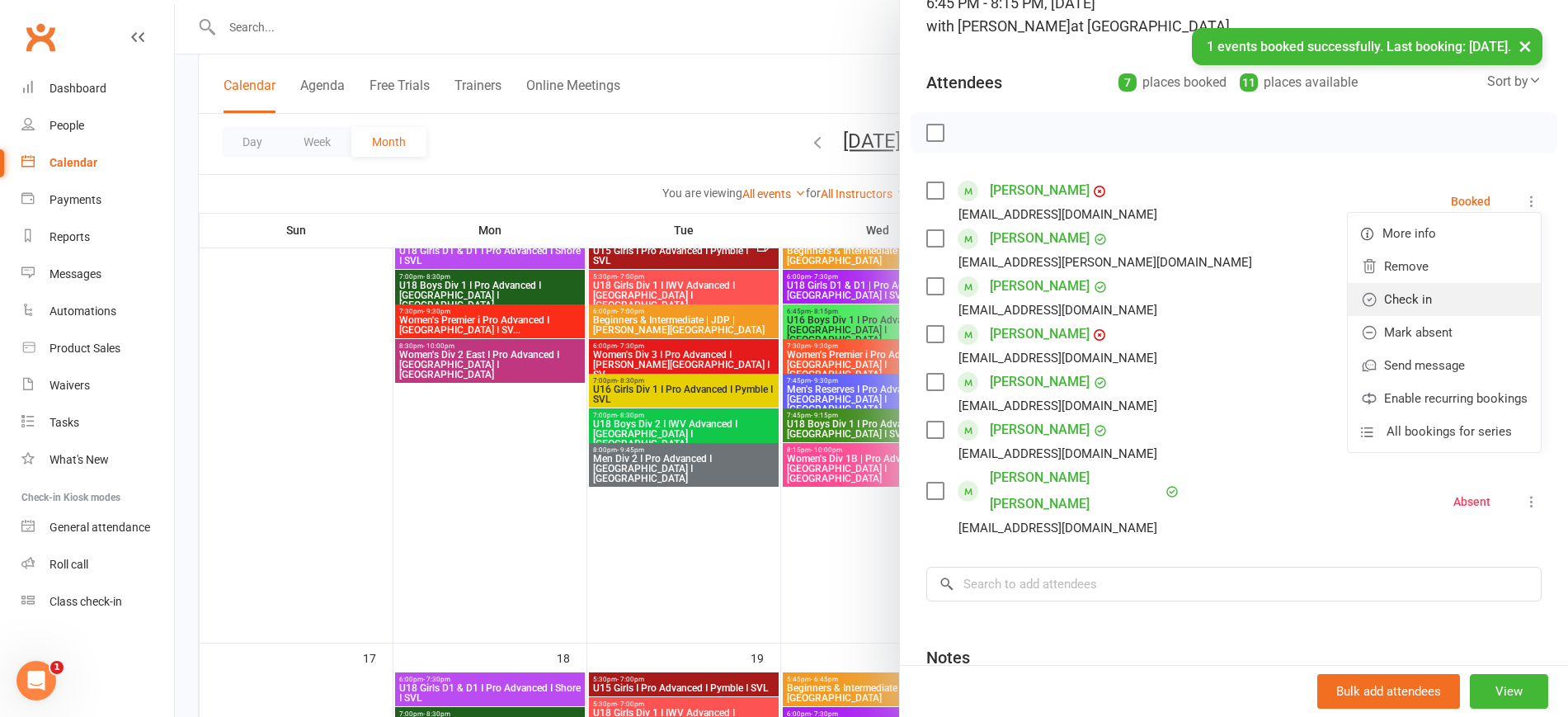
click at [1394, 290] on link "Check in" at bounding box center [1444, 299] width 193 height 33
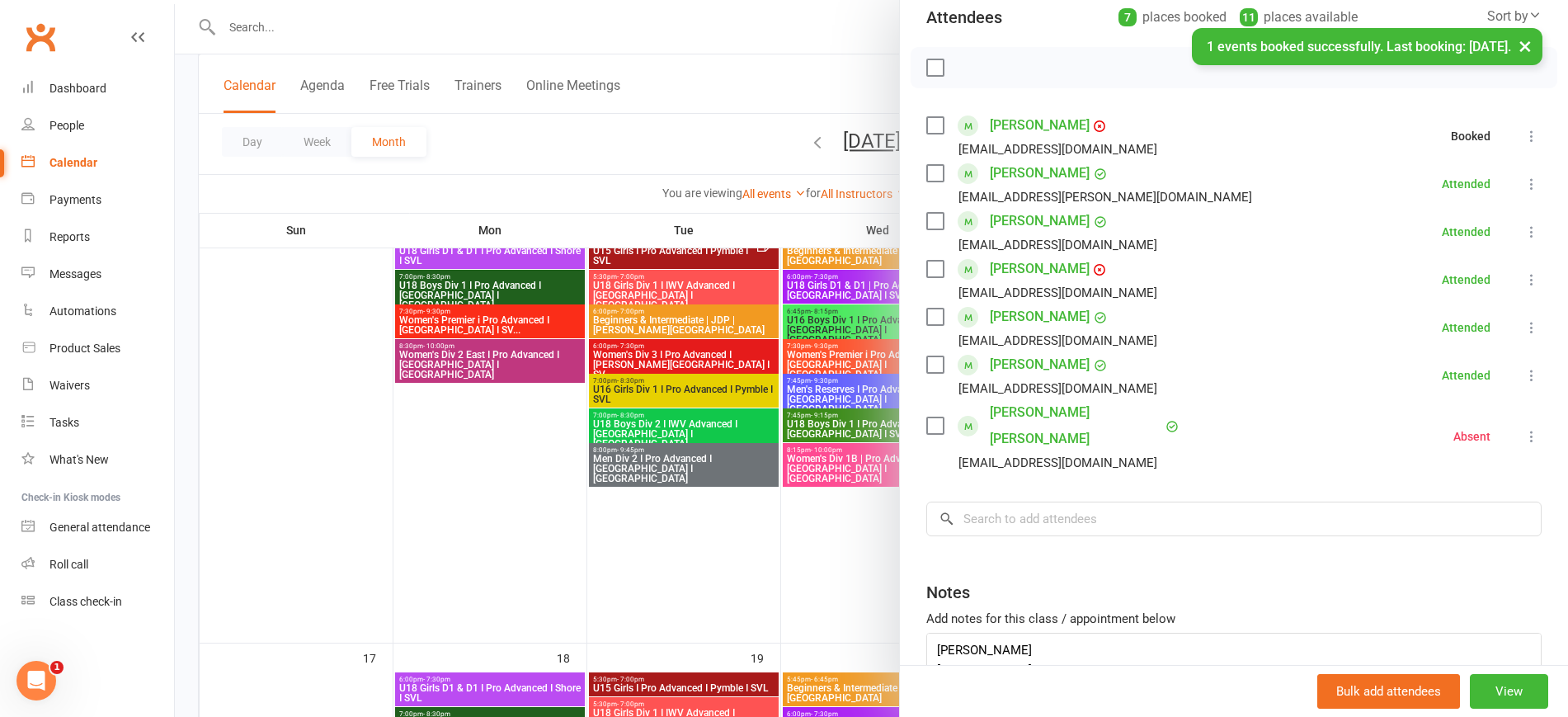
scroll to position [273, 0]
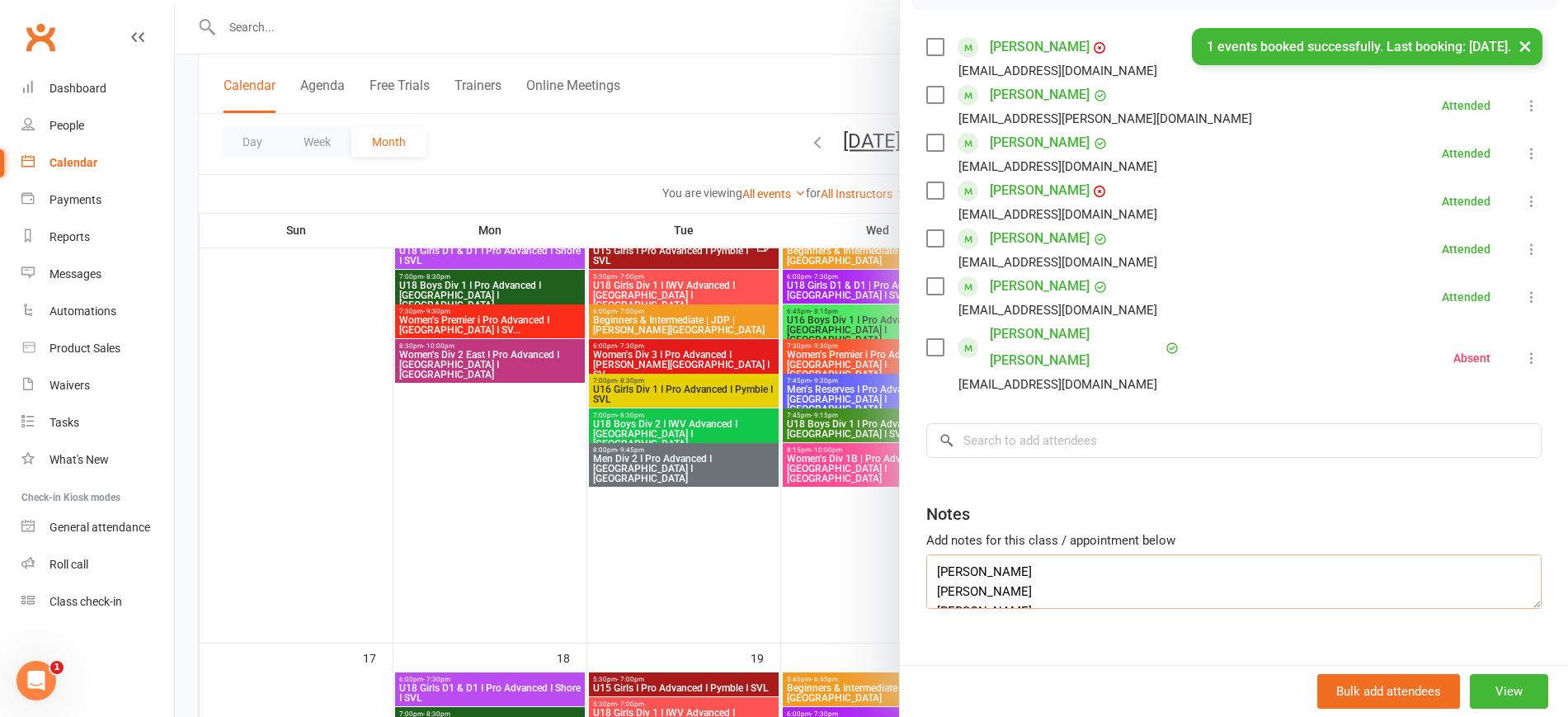
drag, startPoint x: 1033, startPoint y: 548, endPoint x: 900, endPoint y: 546, distance: 133.0
click at [900, 546] on div "Class kiosk mode Roll call 6:45 PM - 8:15 PM, Wednesday, August, 13, 2025 with …" at bounding box center [1234, 243] width 668 height 894
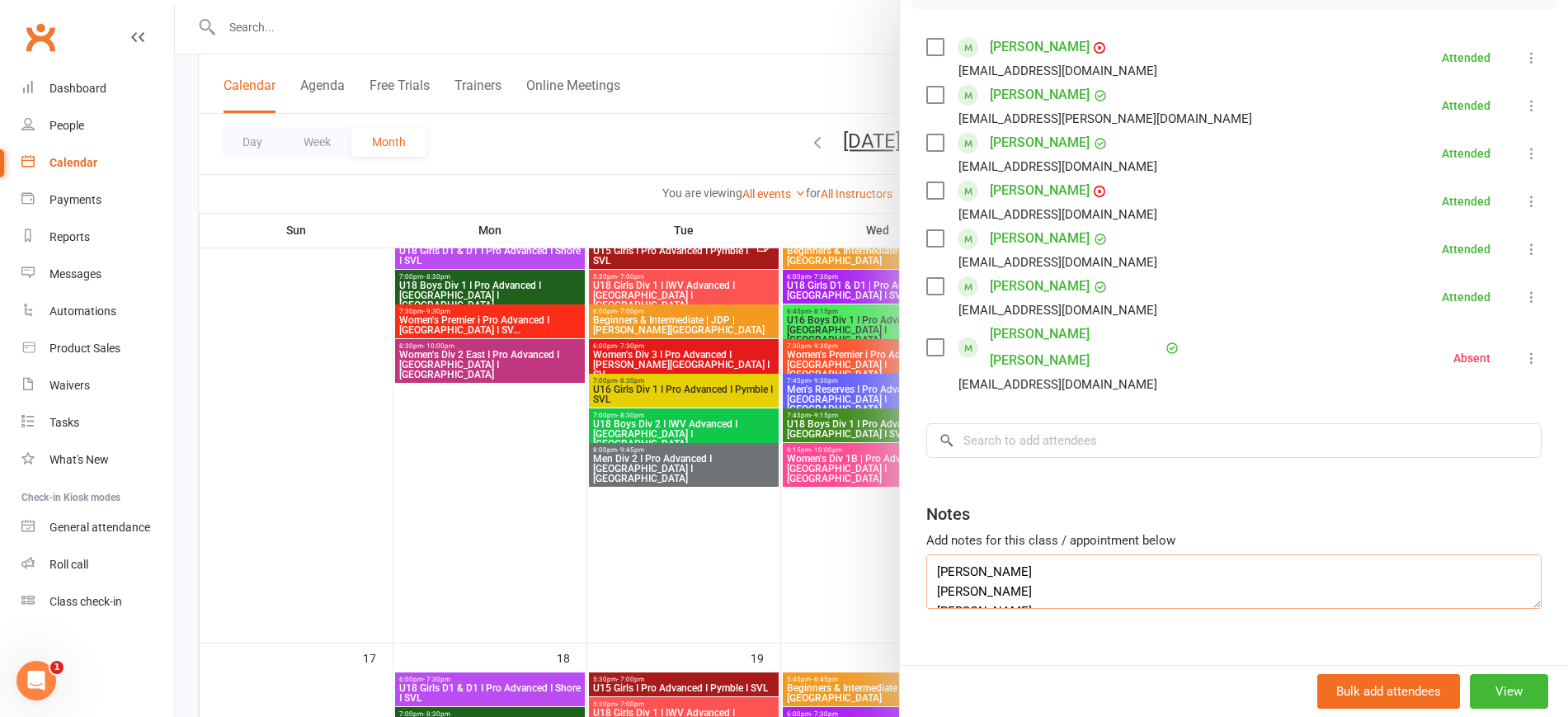
click at [926, 572] on textarea "Andrew Zhang David Maberly Sichen Lin" at bounding box center [1234, 581] width 615 height 54
drag, startPoint x: 1040, startPoint y: 545, endPoint x: 868, endPoint y: 541, distance: 172.0
click at [868, 0] on div "U16 Boys Div 1 I Pro Advanced I Newtown I SVL Class kiosk mode Roll call 6:45 P…" at bounding box center [871, 0] width 1394 height 0
type textarea "Andrew Zhang David Maberly Sichen Lin"
click at [983, 423] on input "search" at bounding box center [1234, 440] width 615 height 34
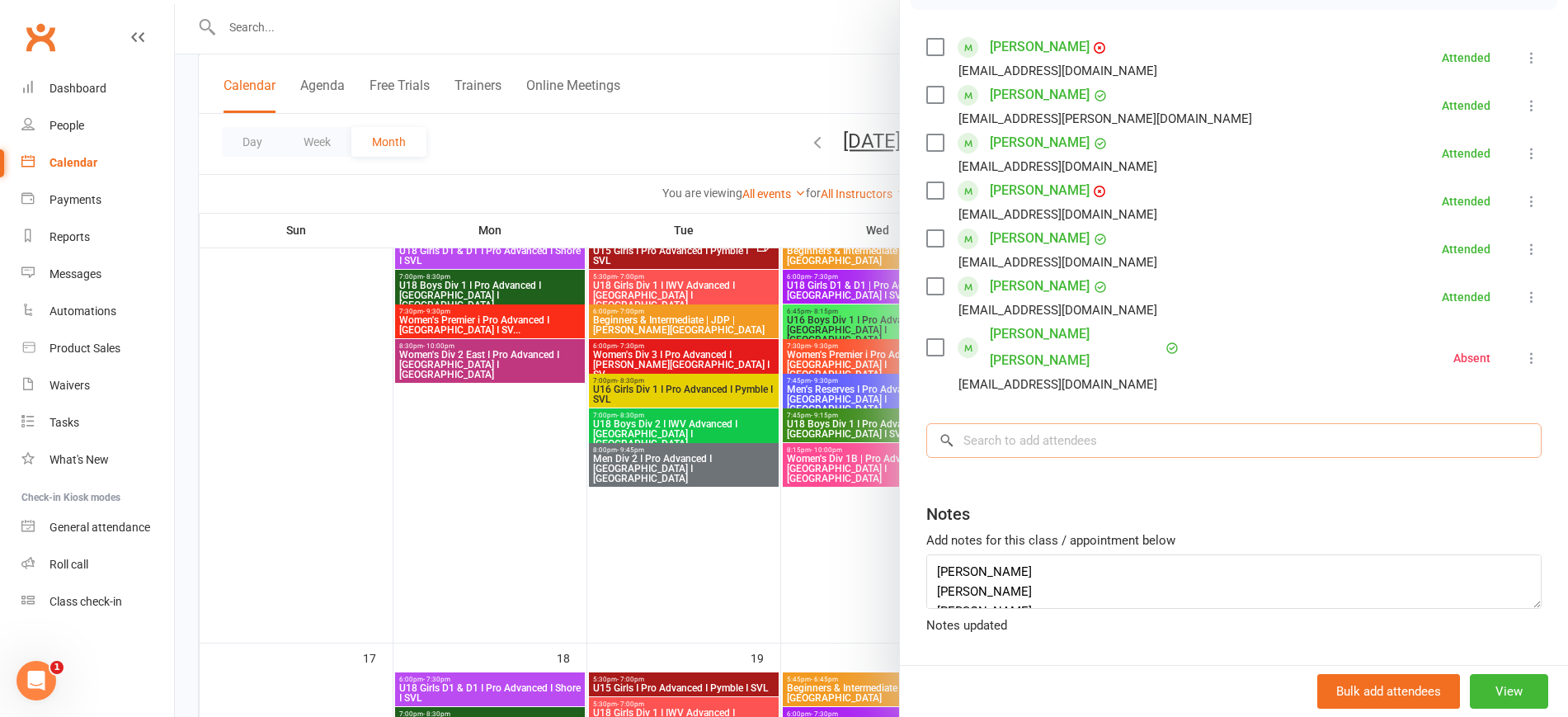
paste input "Andrew Zhang"
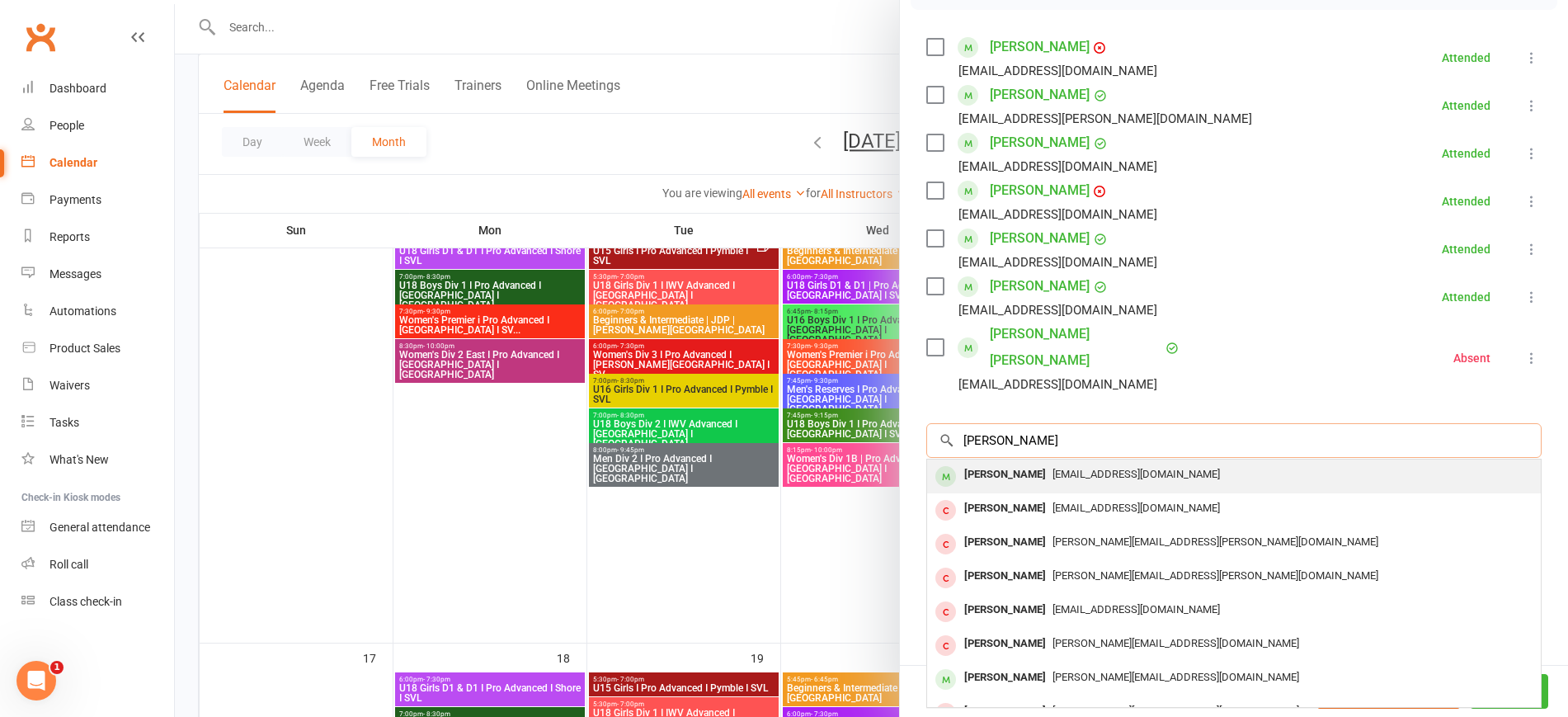
type input "Andrew Zhang"
click at [1017, 463] on div "Andrew Zhang" at bounding box center [1005, 475] width 95 height 24
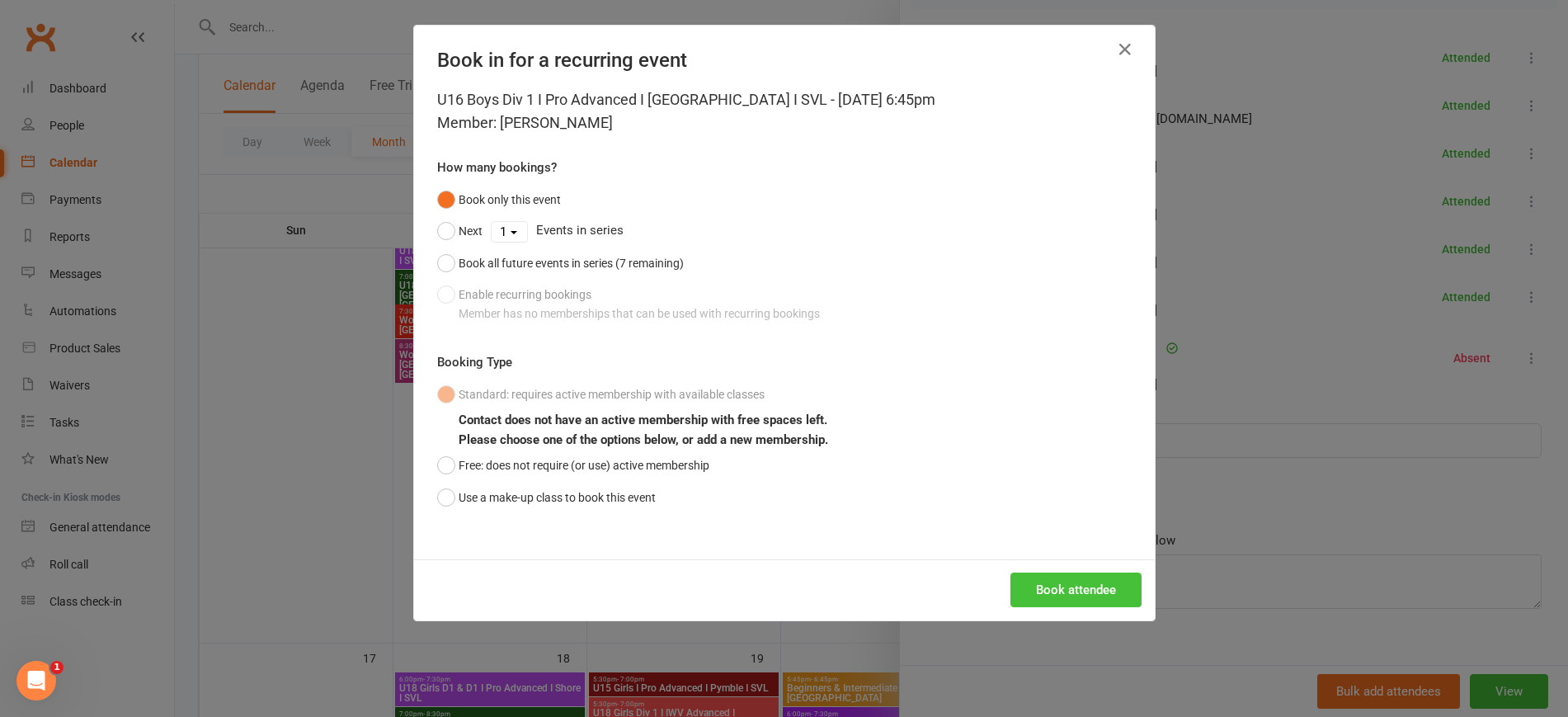
drag, startPoint x: 1071, startPoint y: 589, endPoint x: 1072, endPoint y: 571, distance: 18.0
click at [1072, 588] on button "Book attendee" at bounding box center [1075, 590] width 131 height 34
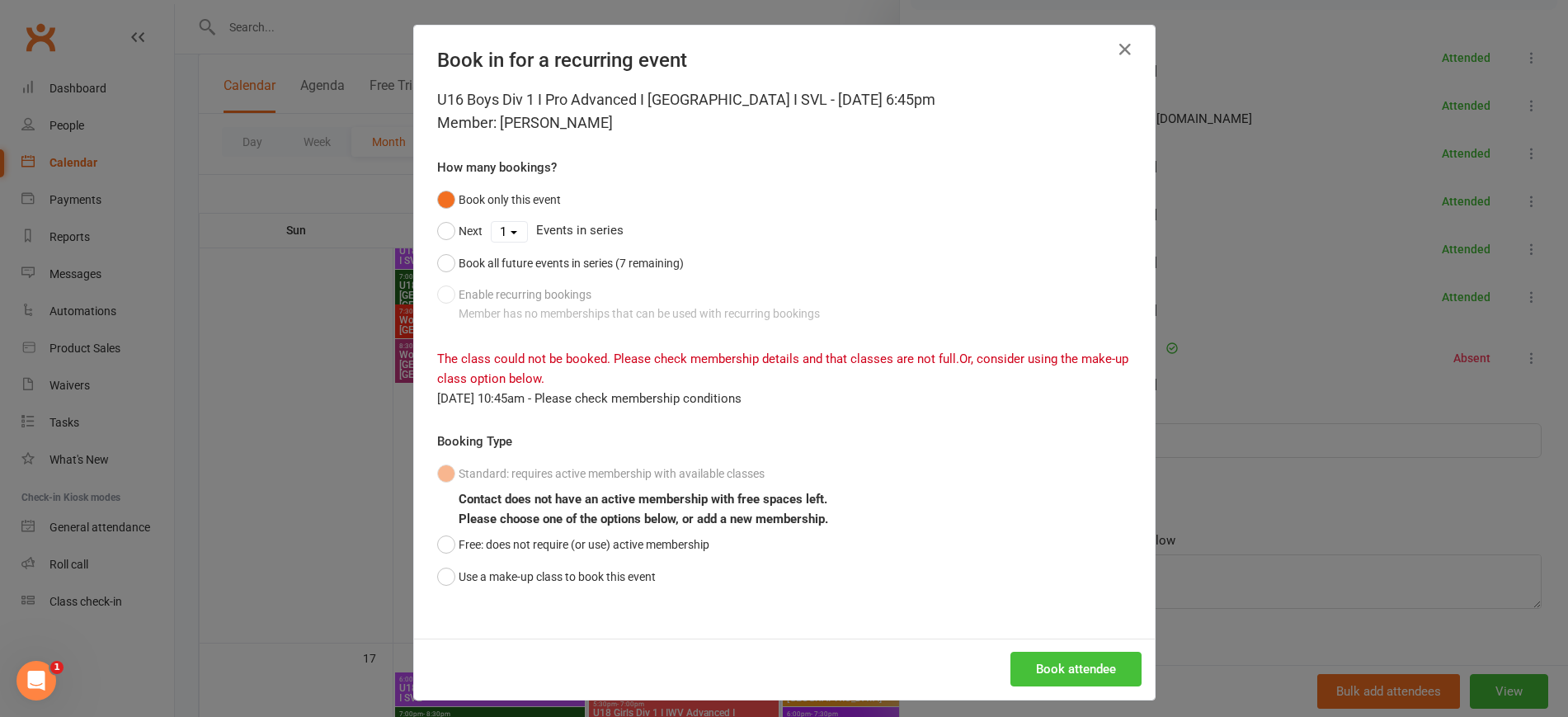
click at [1089, 668] on button "Book attendee" at bounding box center [1075, 669] width 131 height 34
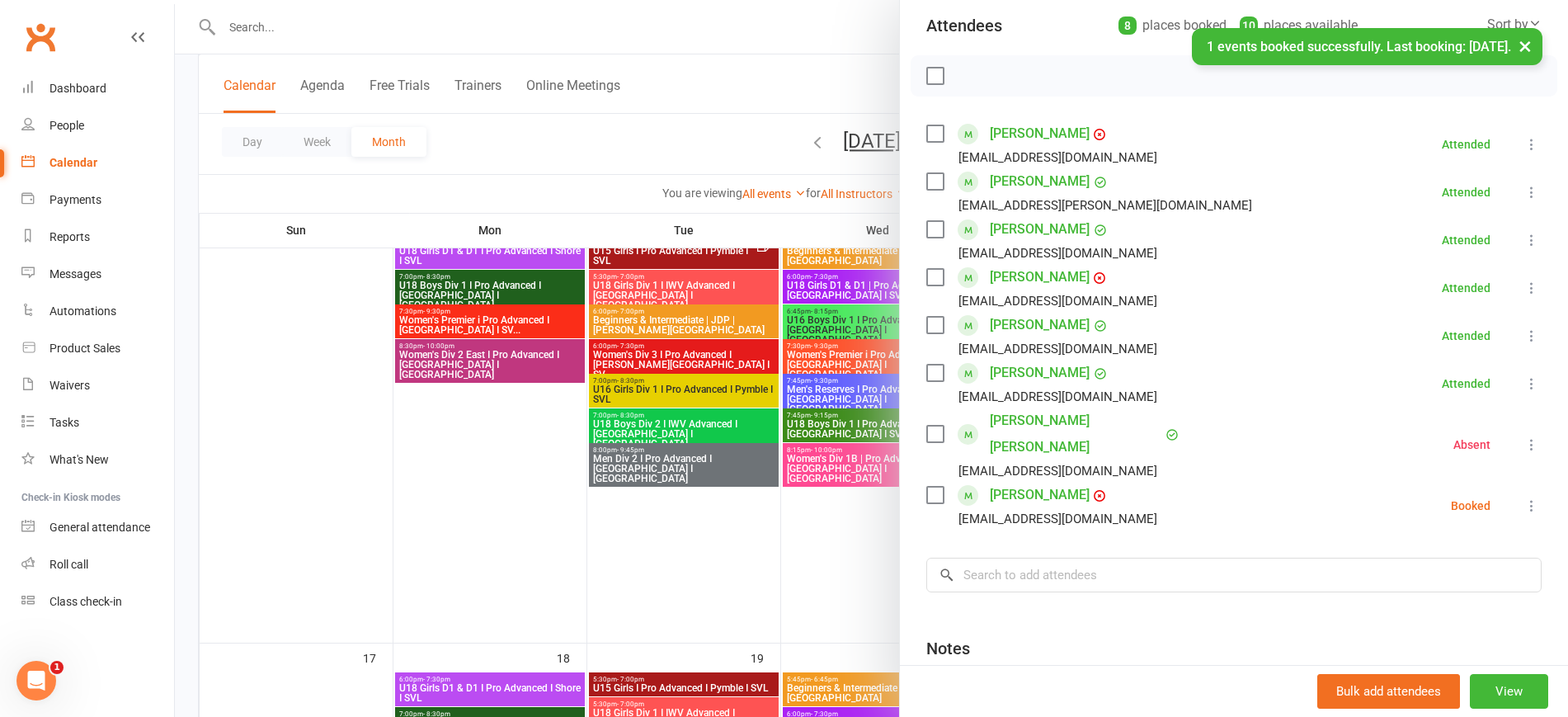
scroll to position [67, 0]
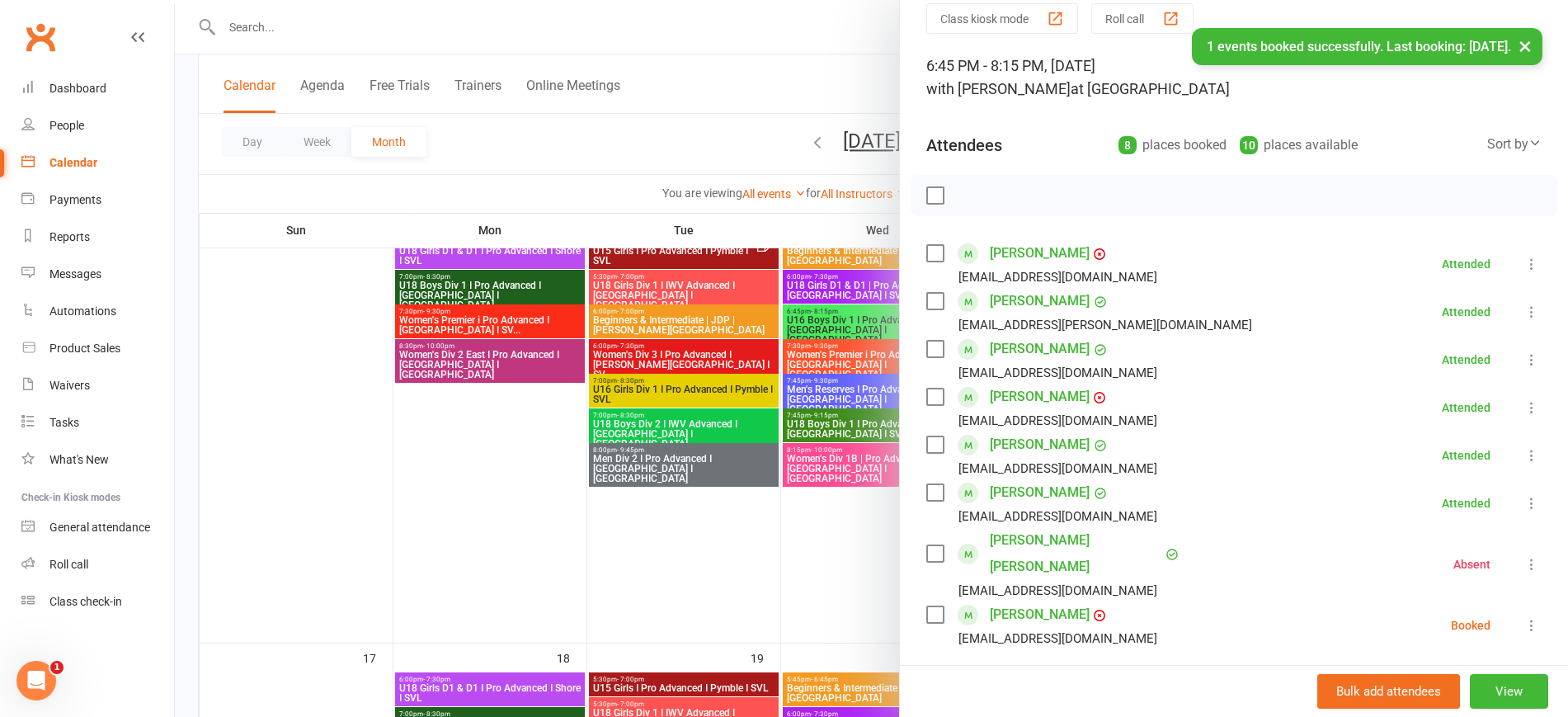
click at [1524, 618] on icon at bounding box center [1532, 626] width 16 height 16
click at [1384, 707] on link "Check in" at bounding box center [1444, 723] width 193 height 33
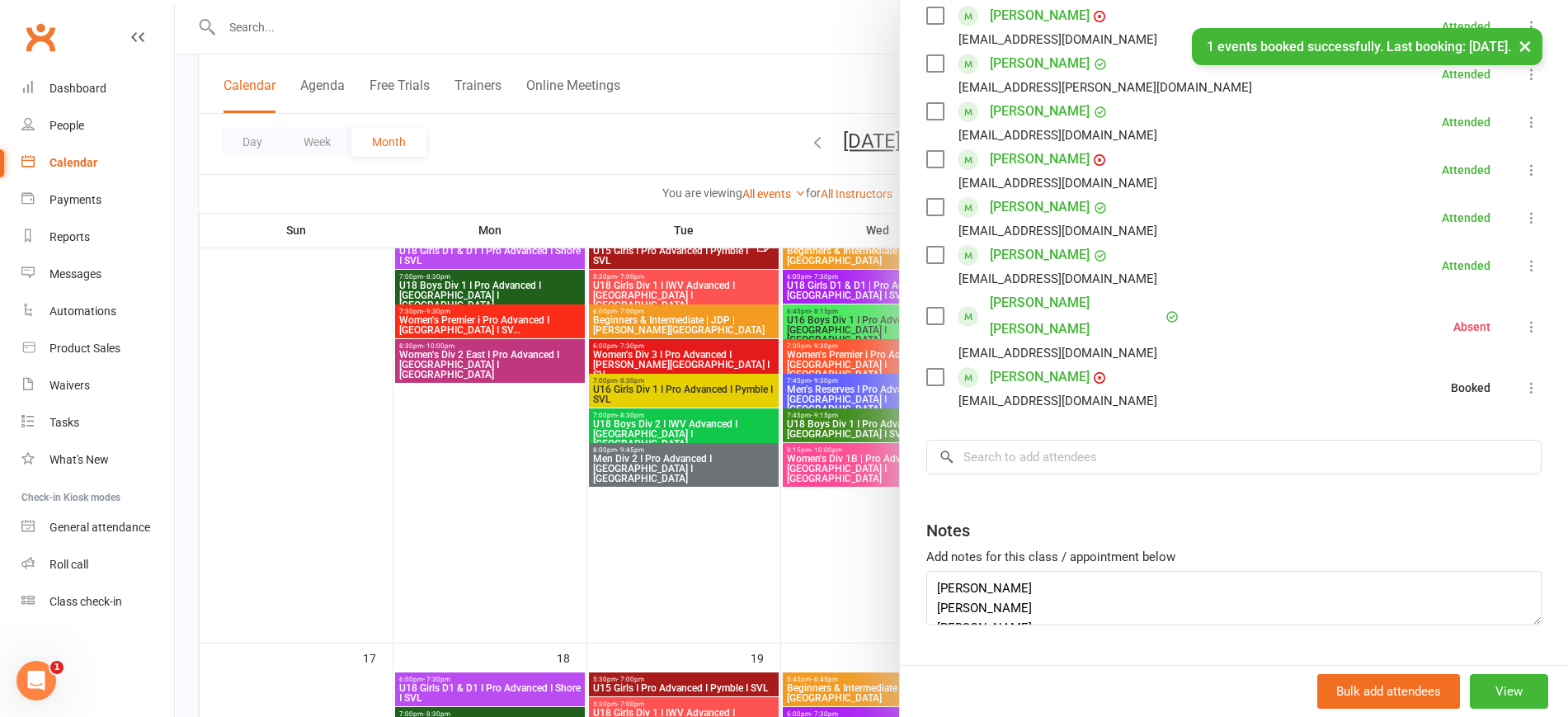
scroll to position [321, 0]
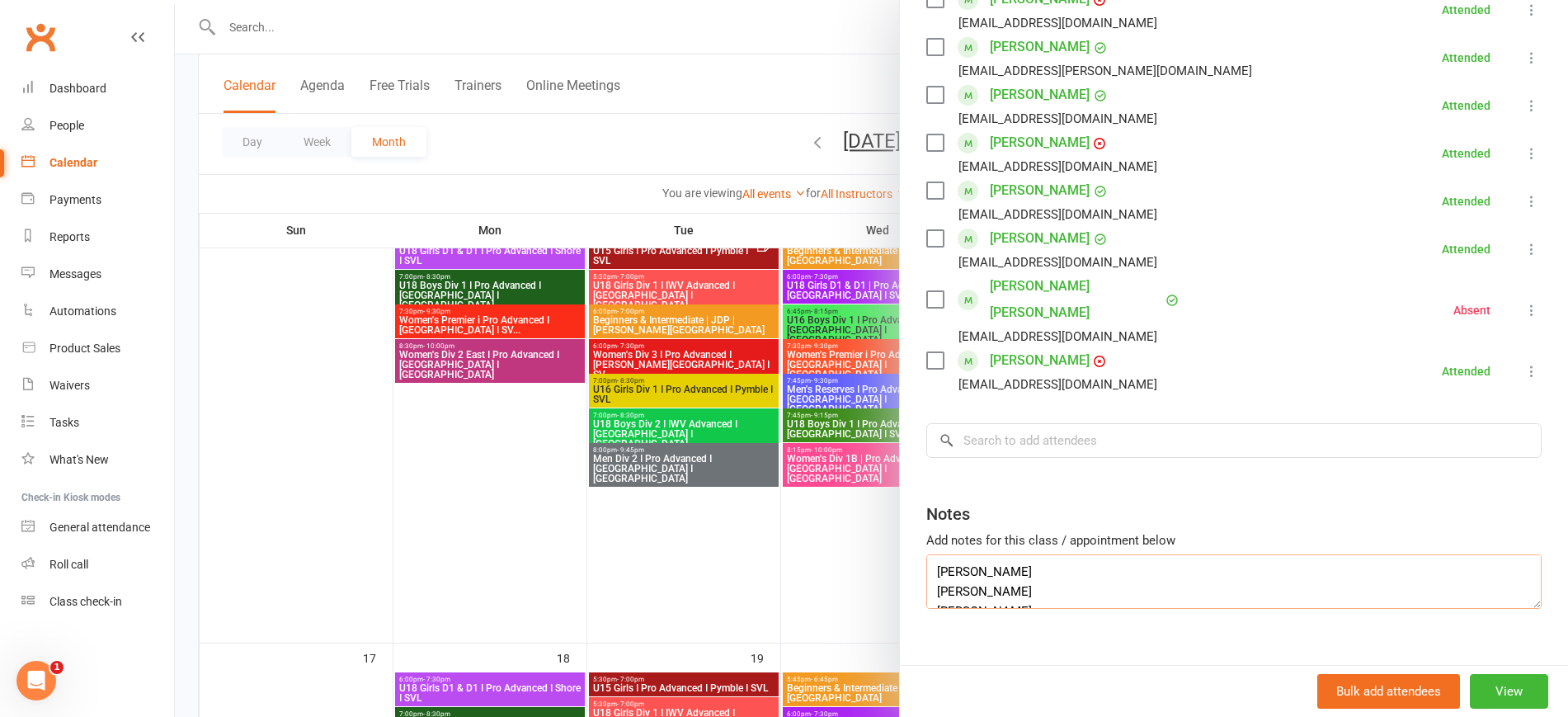
drag, startPoint x: 1061, startPoint y: 552, endPoint x: 784, endPoint y: 543, distance: 277.1
click at [784, 0] on div "U16 Boys Div 1 I Pro Advanced I Newtown I SVL Class kiosk mode Roll call 6:45 P…" at bounding box center [871, 0] width 1394 height 0
click at [915, 557] on div "Class kiosk mode Roll call 6:45 PM - 8:15 PM, Wednesday, August, 13, 2025 with …" at bounding box center [1234, 221] width 668 height 942
click at [926, 562] on textarea "David Maberly Sichen Lin" at bounding box center [1234, 581] width 615 height 54
drag, startPoint x: 1047, startPoint y: 549, endPoint x: 872, endPoint y: 542, distance: 175.1
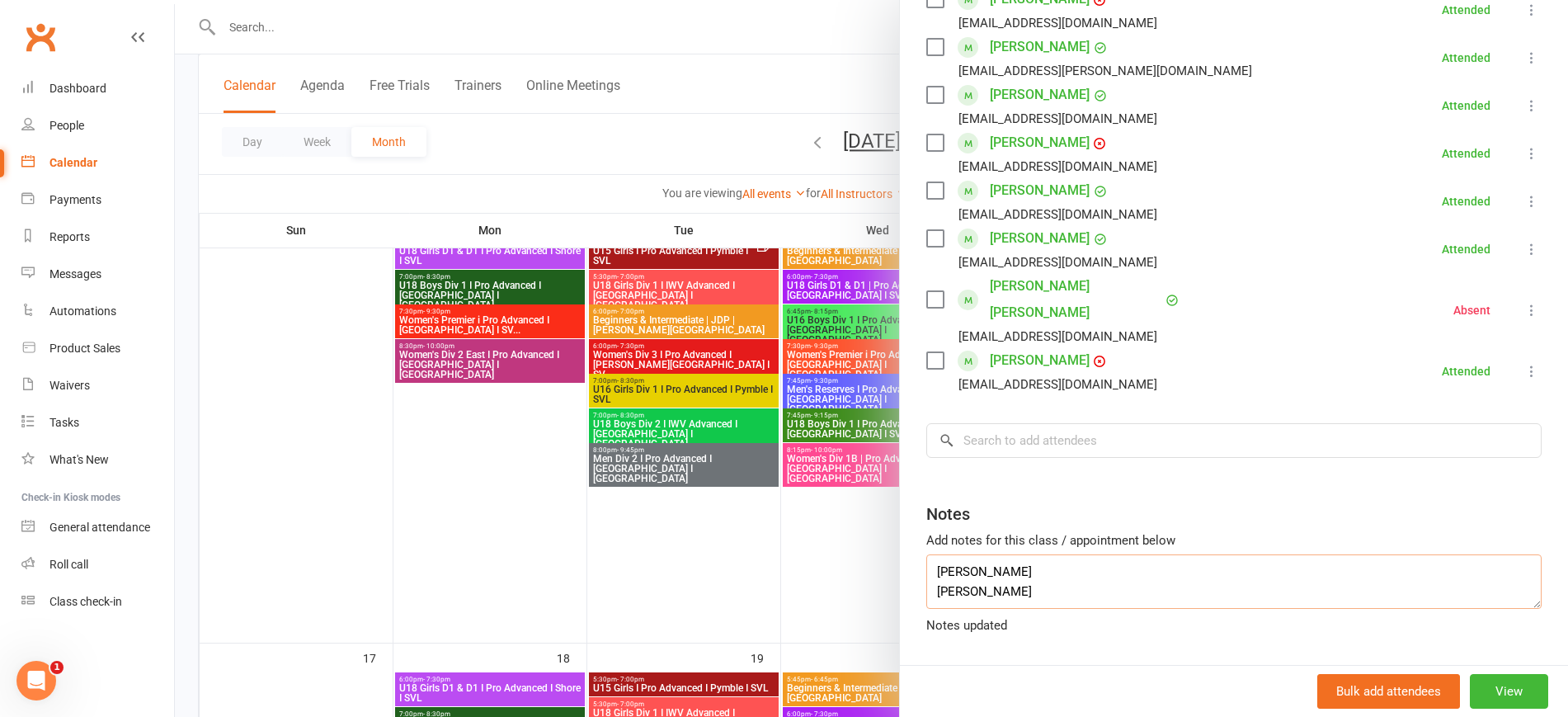
click at [872, 0] on div "U16 Boys Div 1 I Pro Advanced I Newtown I SVL Class kiosk mode Roll call 6:45 P…" at bounding box center [871, 0] width 1394 height 0
type textarea "David Maberly Sichen Lin"
click at [1045, 423] on input "search" at bounding box center [1234, 440] width 615 height 34
paste input "David Maberly"
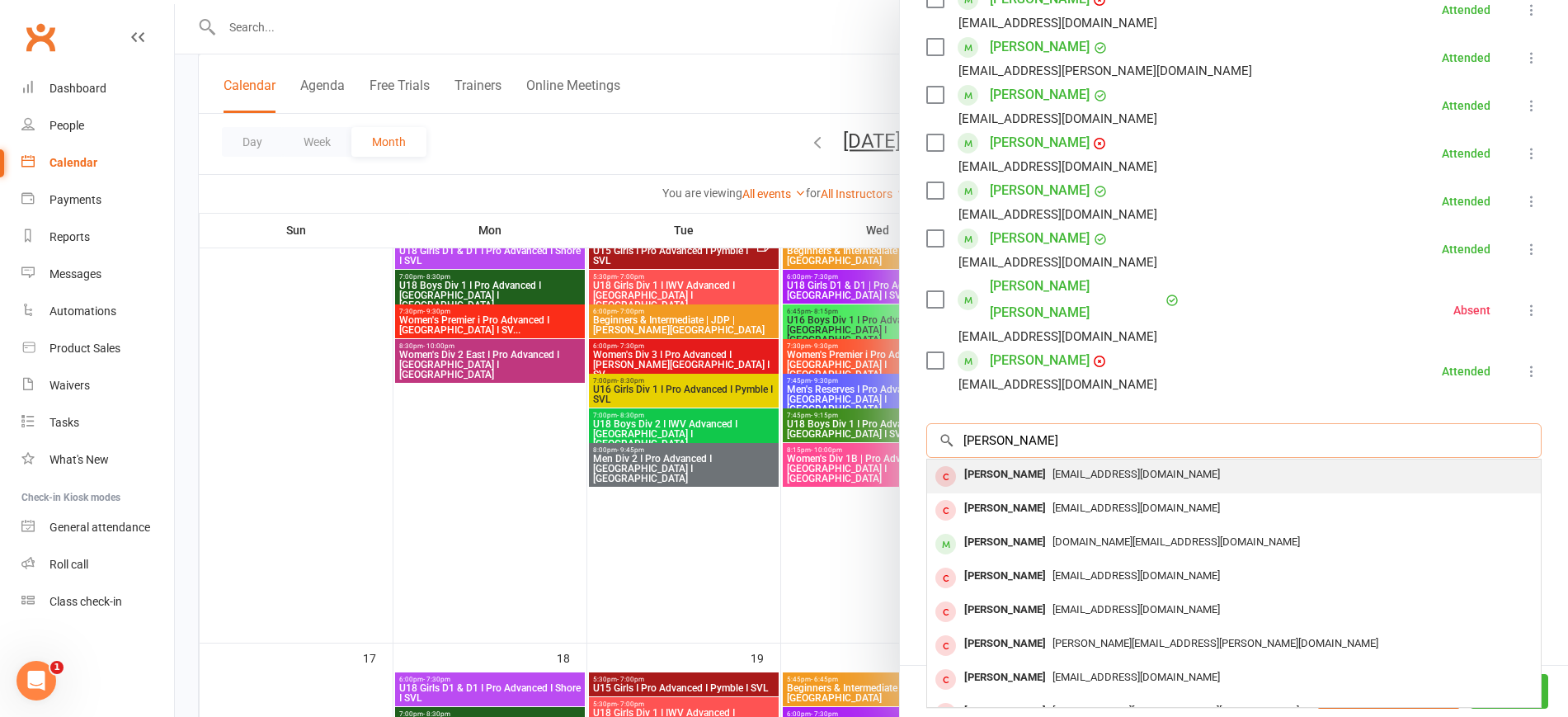
type input "David Maberly"
click at [1053, 467] on span "san_ljd@yahoo.com.au" at bounding box center [1136, 474] width 167 height 13
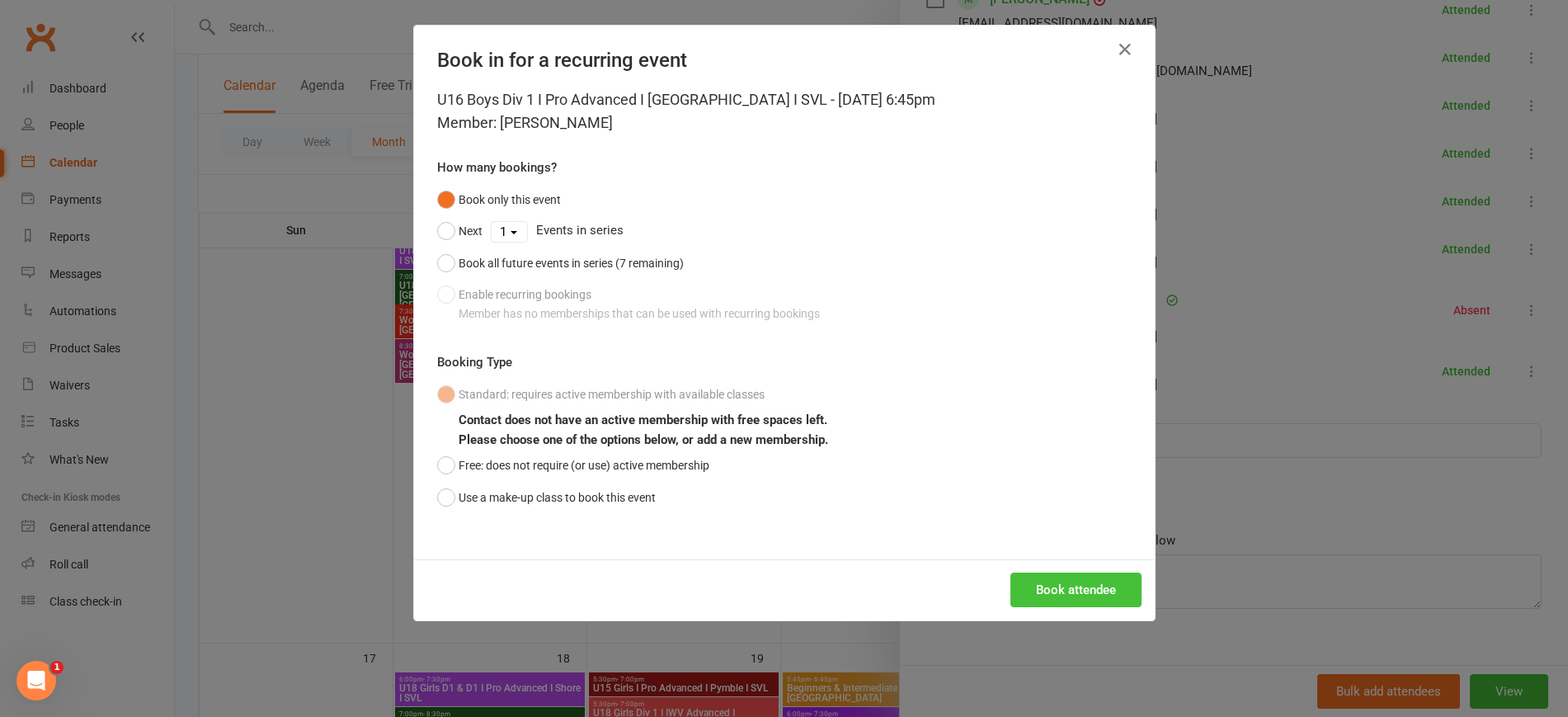
click at [1075, 592] on button "Book attendee" at bounding box center [1075, 590] width 131 height 34
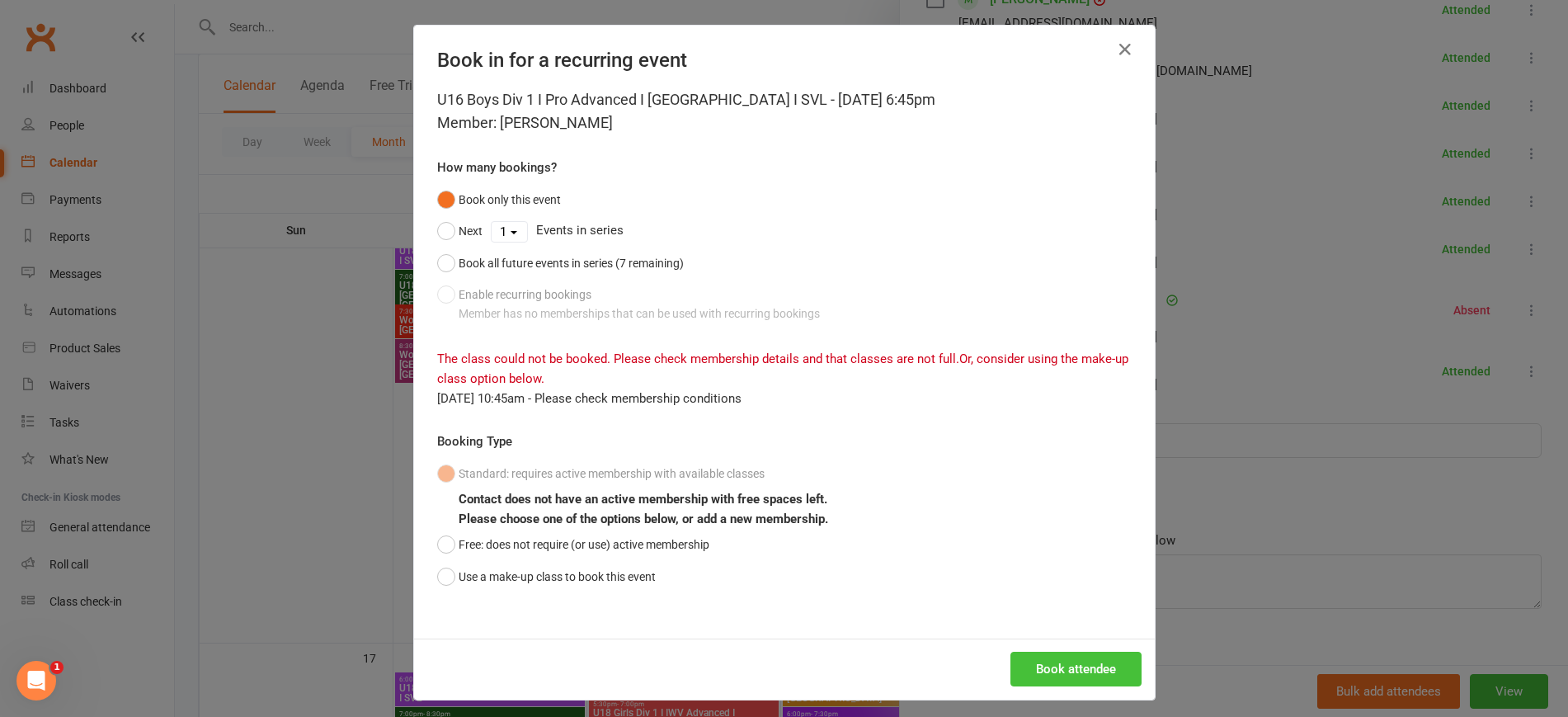
click at [1117, 666] on button "Book attendee" at bounding box center [1075, 669] width 131 height 34
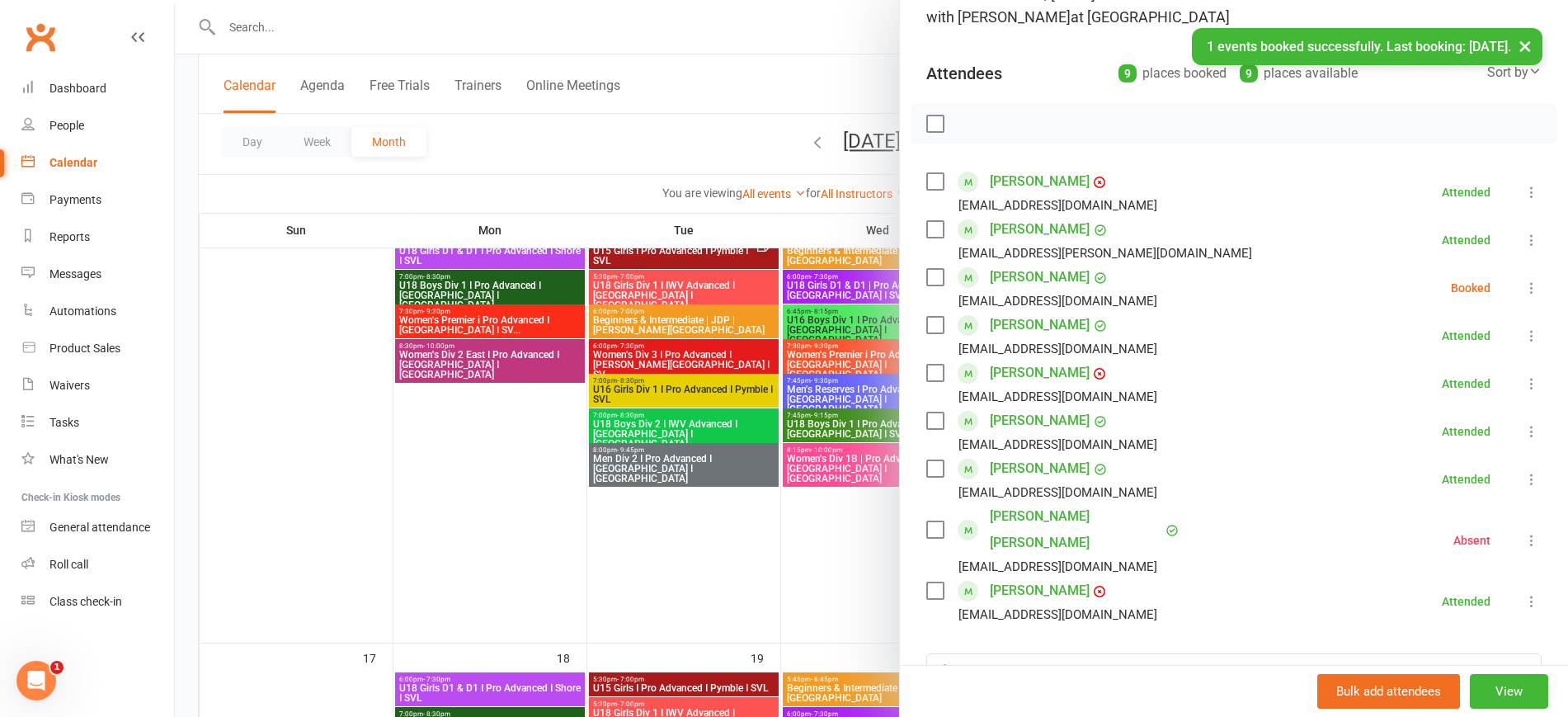
scroll to position [115, 0]
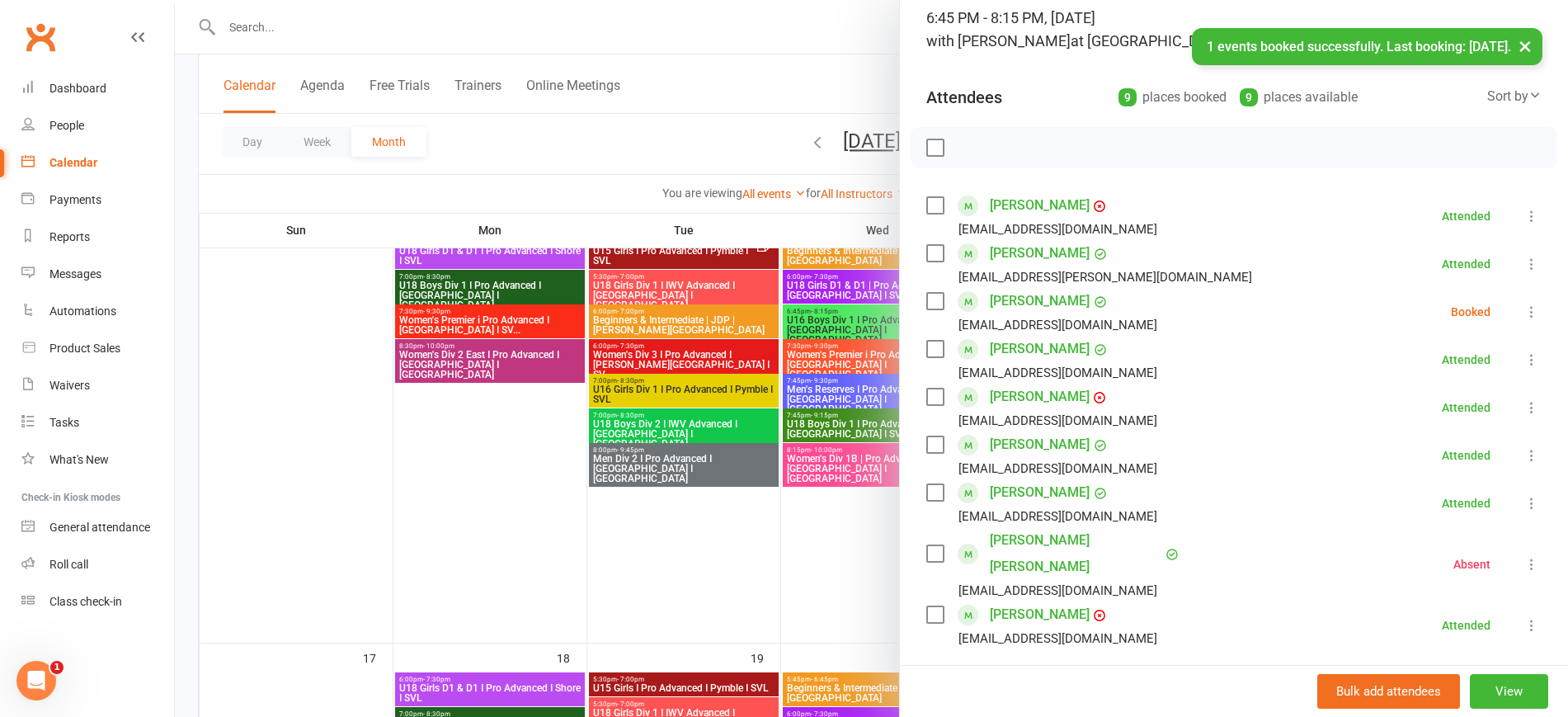
click at [1524, 305] on icon at bounding box center [1532, 312] width 16 height 16
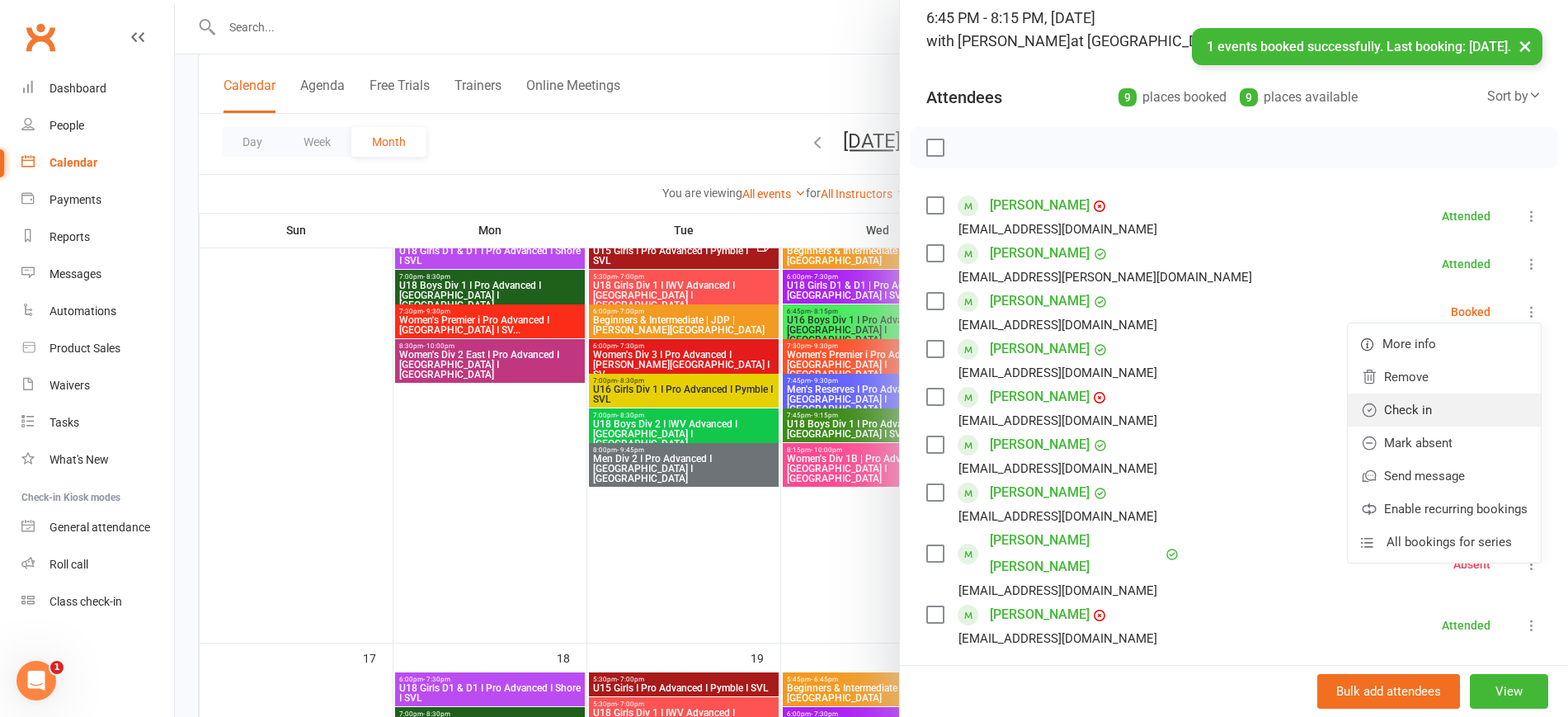
click at [1369, 416] on link "Check in" at bounding box center [1444, 410] width 193 height 33
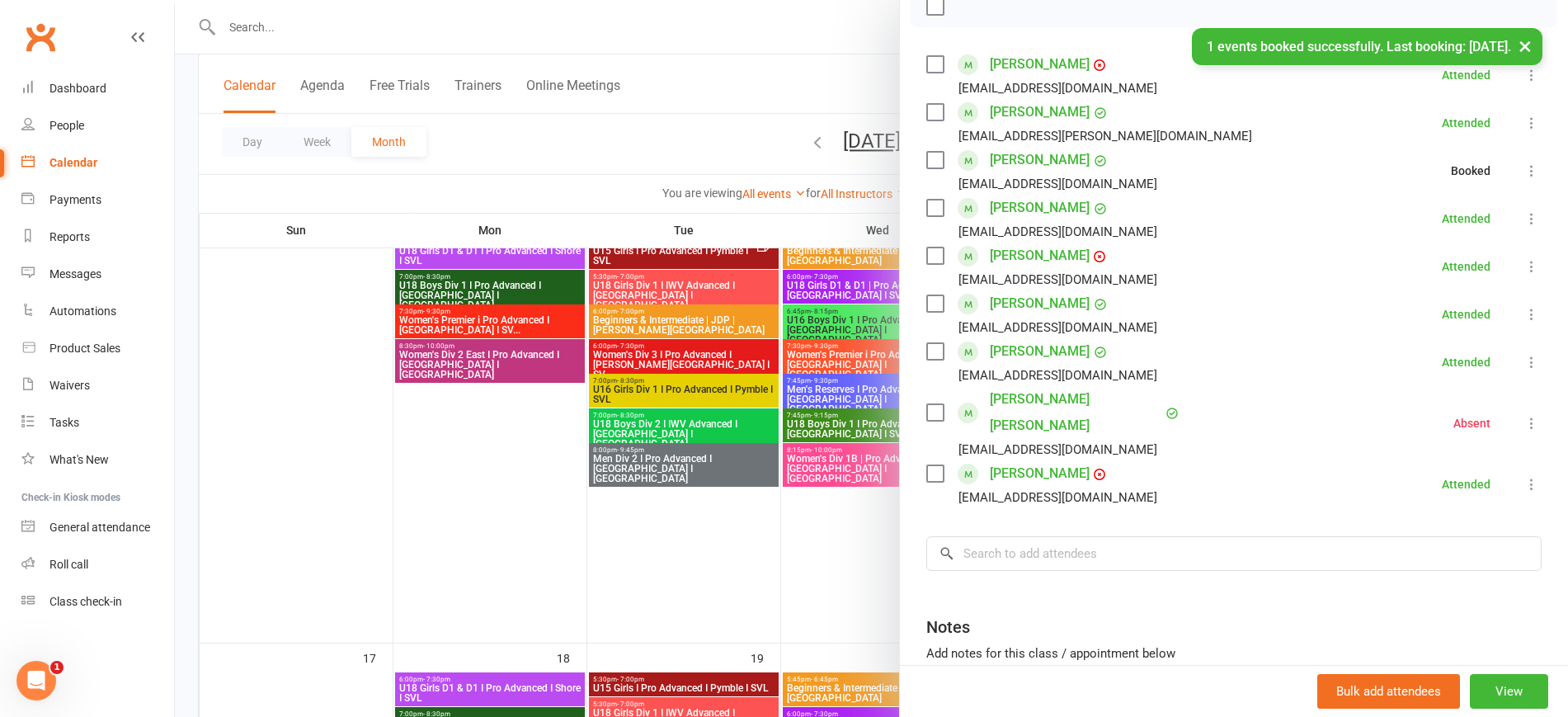
scroll to position [369, 0]
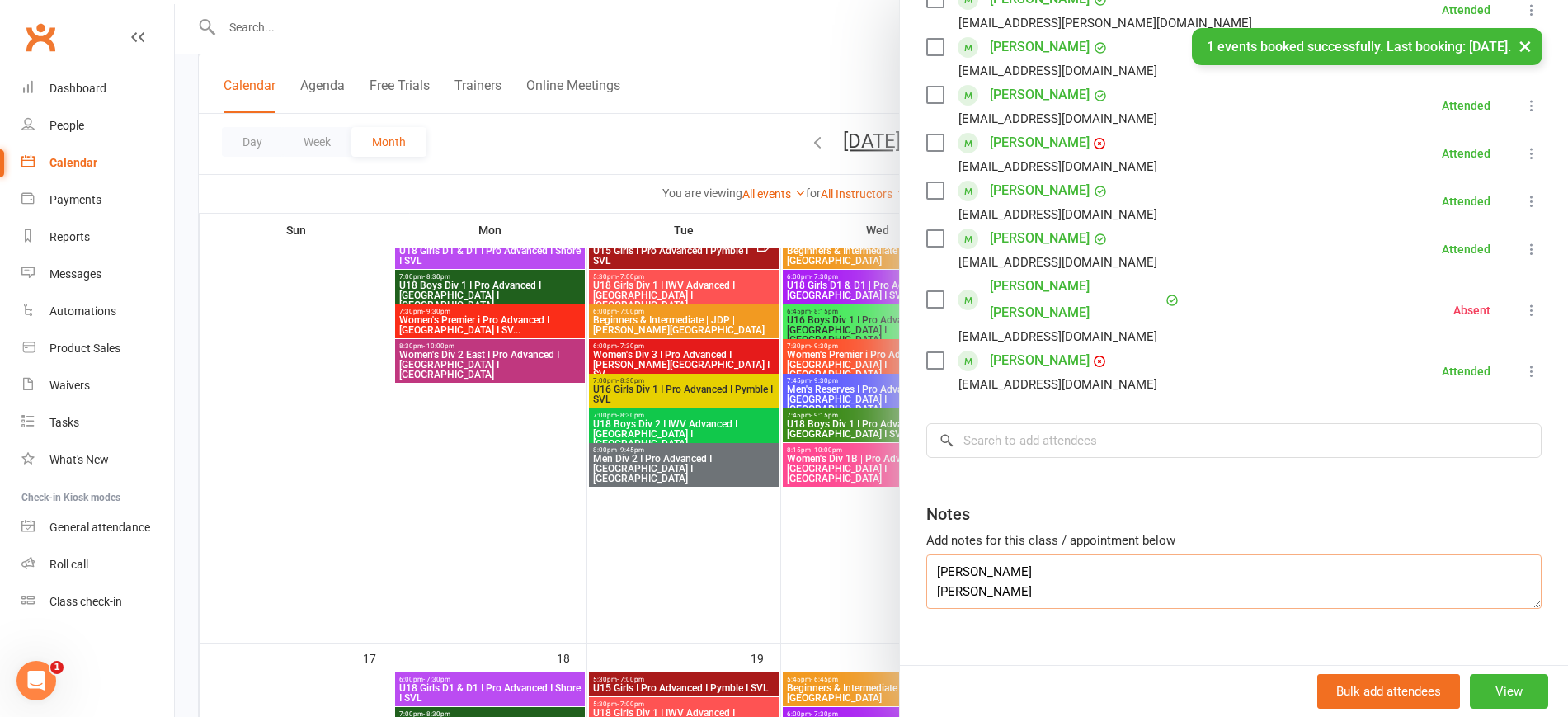
click at [862, 0] on div "U16 Boys Div 1 I Pro Advanced I Newtown I SVL Class kiosk mode Roll call 6:45 P…" at bounding box center [871, 0] width 1394 height 0
click at [926, 562] on textarea "Sichen Lin" at bounding box center [1234, 581] width 615 height 54
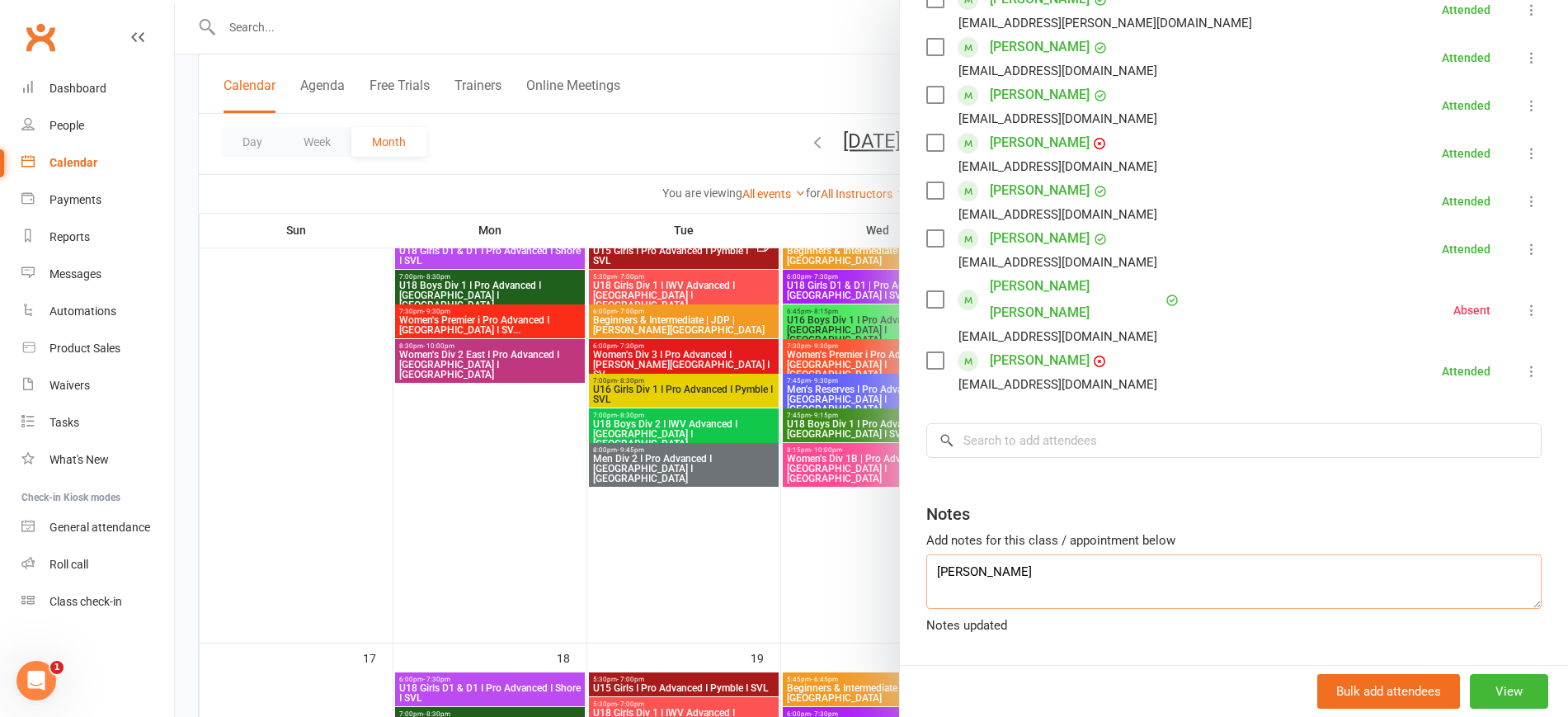
drag, startPoint x: 924, startPoint y: 547, endPoint x: 873, endPoint y: 546, distance: 51.0
click at [873, 0] on div "U16 Boys Div 1 I Pro Advanced I Newtown I SVL Class kiosk mode Roll call 6:45 P…" at bounding box center [871, 0] width 1394 height 0
type textarea "Sichen Lin"
click at [1017, 423] on input "search" at bounding box center [1234, 440] width 615 height 34
paste input "Sichen Lin"
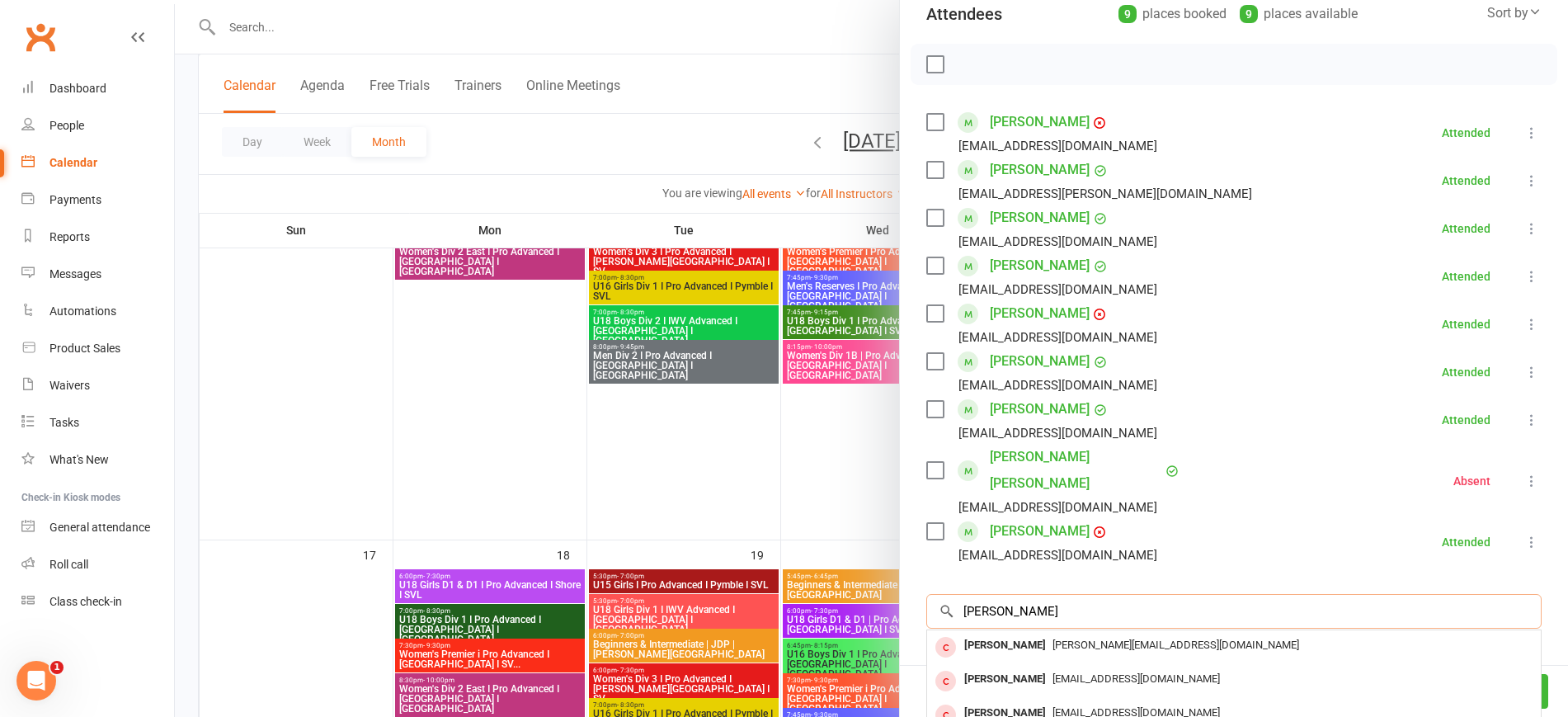
scroll to position [0, 0]
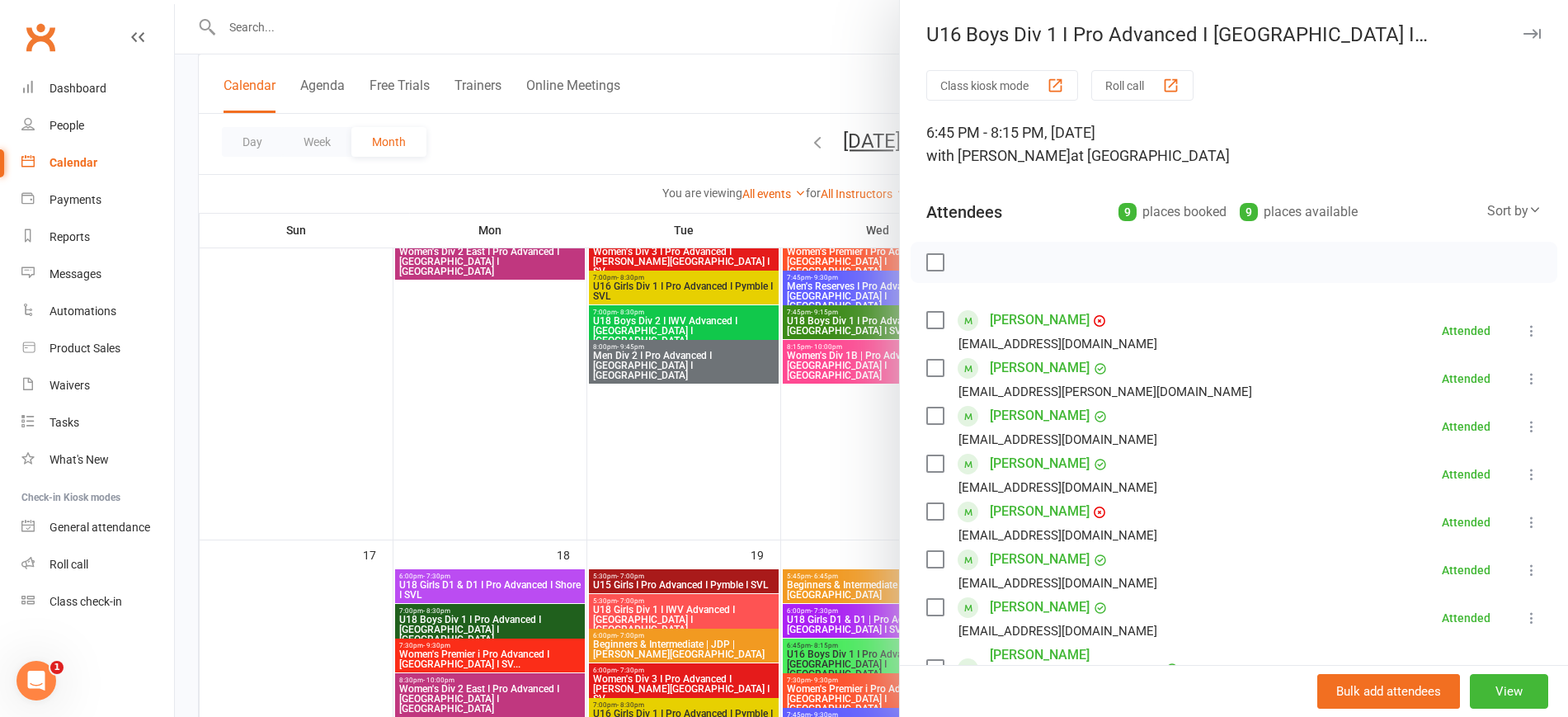
type input "Sichen Lin"
drag, startPoint x: 1394, startPoint y: 32, endPoint x: 912, endPoint y: 25, distance: 482.1
click at [912, 25] on div "U16 Boys Div 1 I Pro Advanced I [GEOGRAPHIC_DATA] I [GEOGRAPHIC_DATA]" at bounding box center [1234, 35] width 668 height 24
copy div "U16 Boys Div 1 I Pro Advanced I [GEOGRAPHIC_DATA] I [GEOGRAPHIC_DATA]"
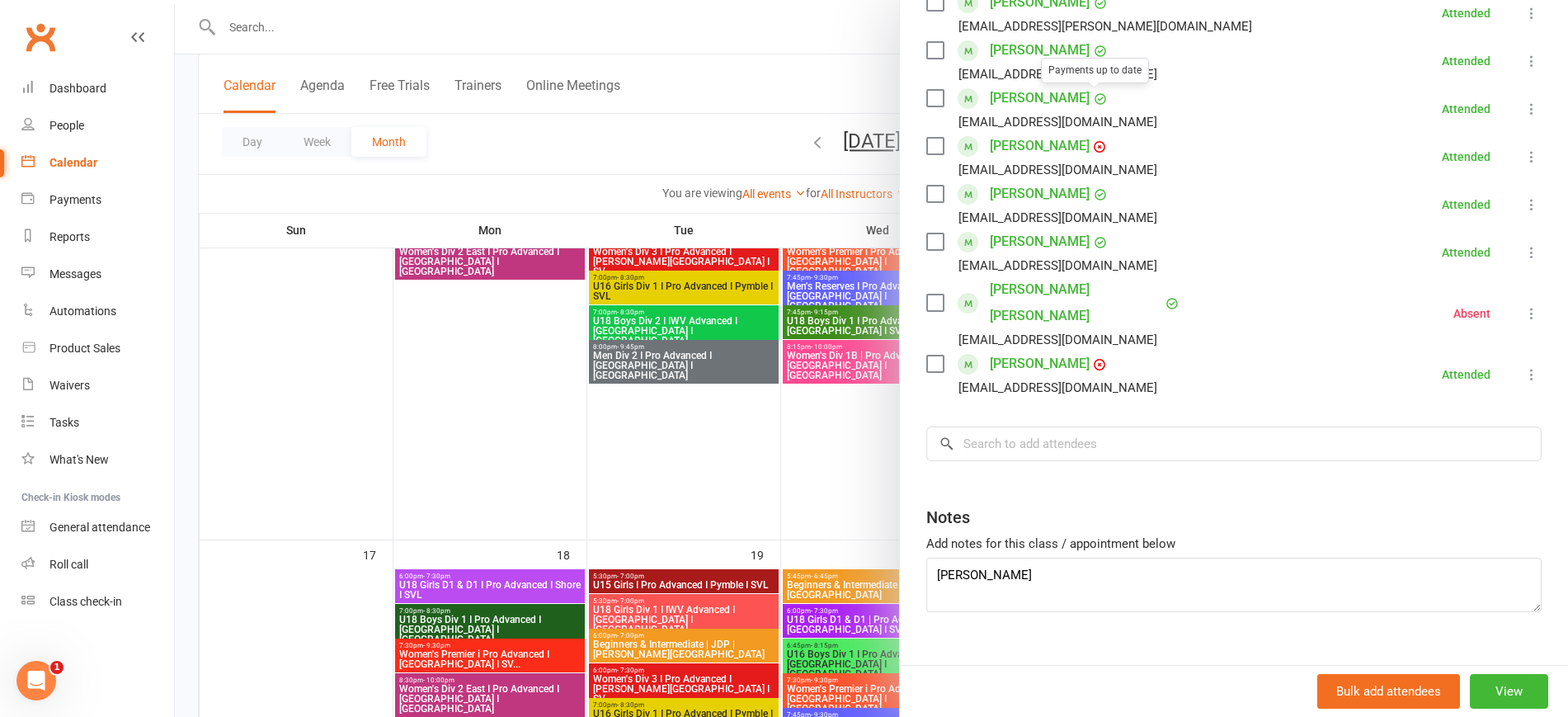
scroll to position [369, 0]
click at [582, 460] on div at bounding box center [871, 358] width 1394 height 717
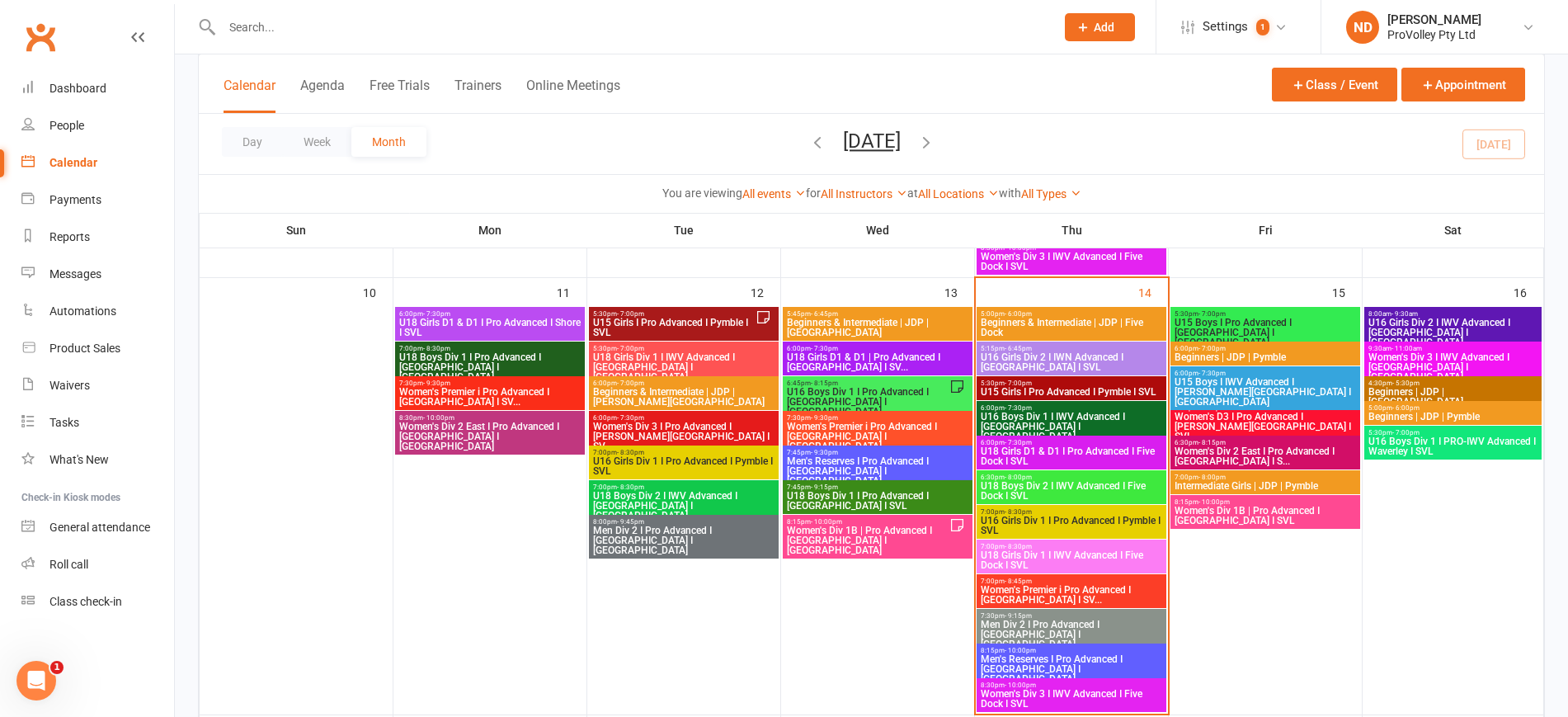
scroll to position [935, 0]
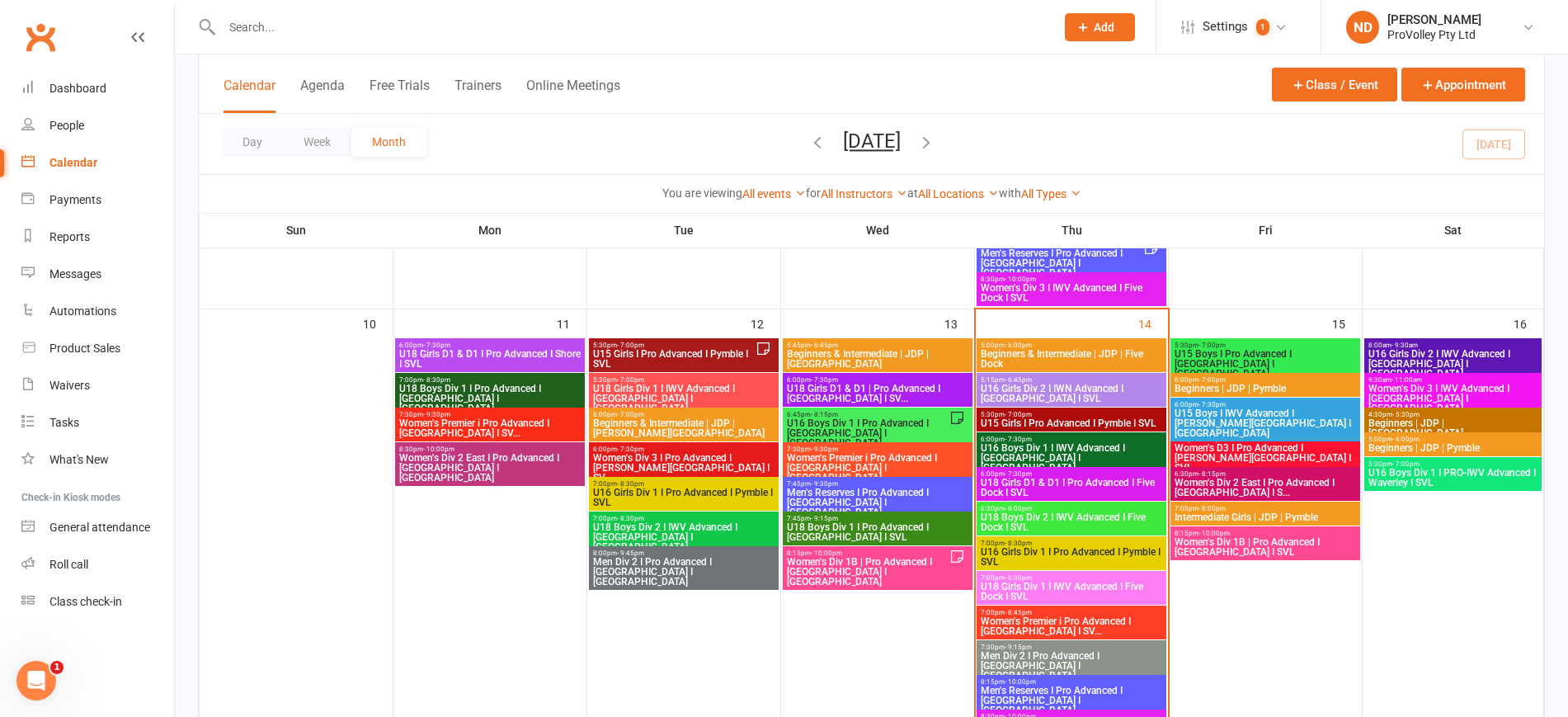
click at [925, 448] on span "7:30pm - 9:30pm" at bounding box center [878, 449] width 183 height 7
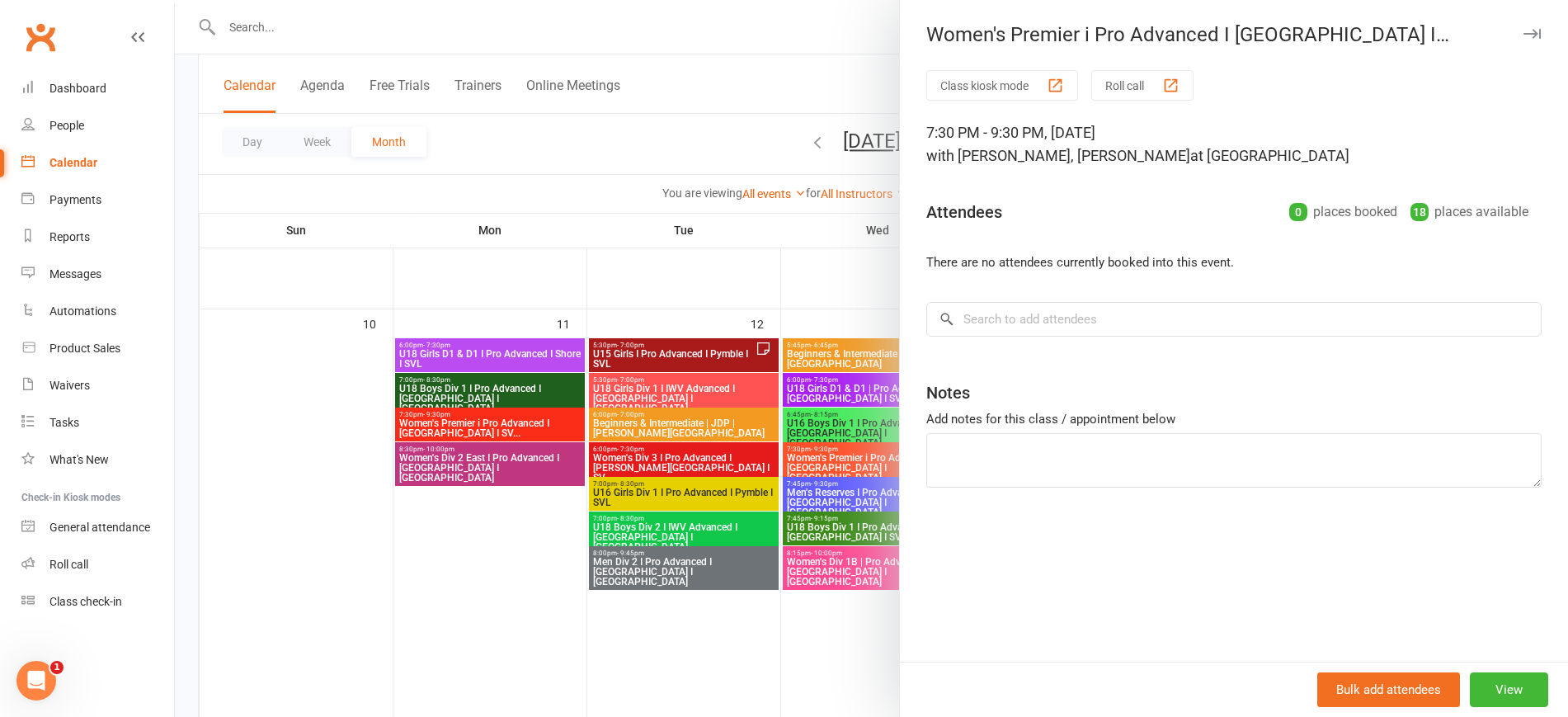
click at [575, 620] on div at bounding box center [871, 358] width 1394 height 717
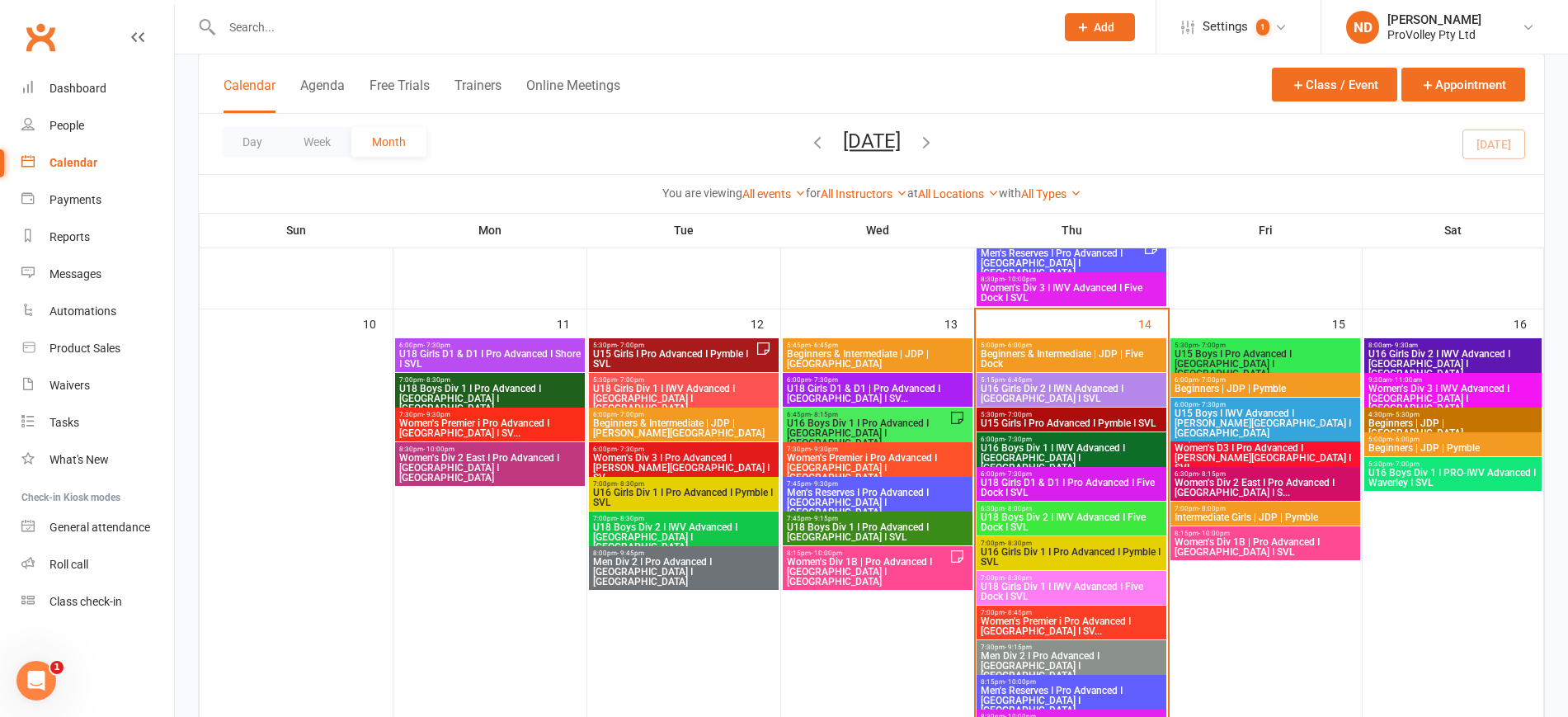
click at [942, 480] on span "7:45pm - 9:30pm" at bounding box center [878, 484] width 183 height 7
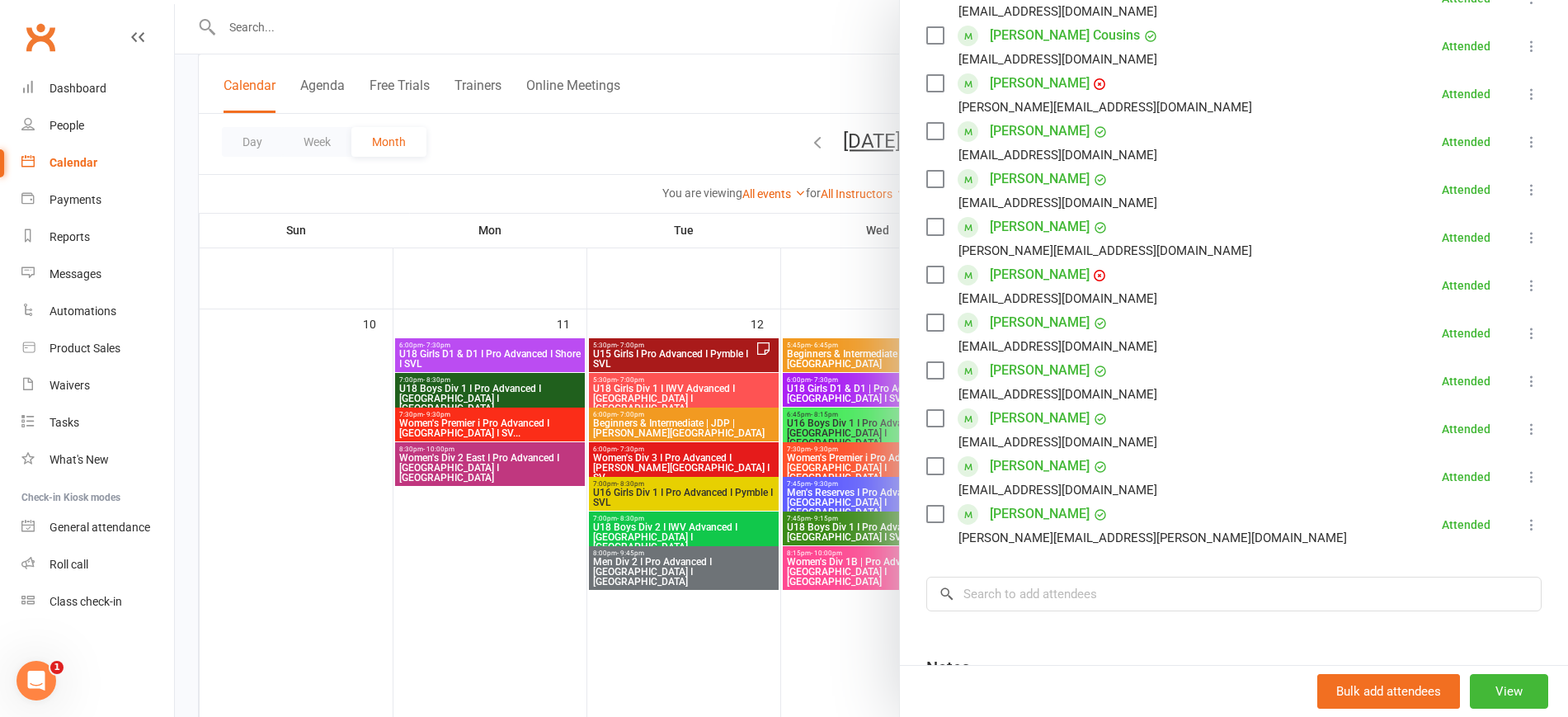
scroll to position [513, 0]
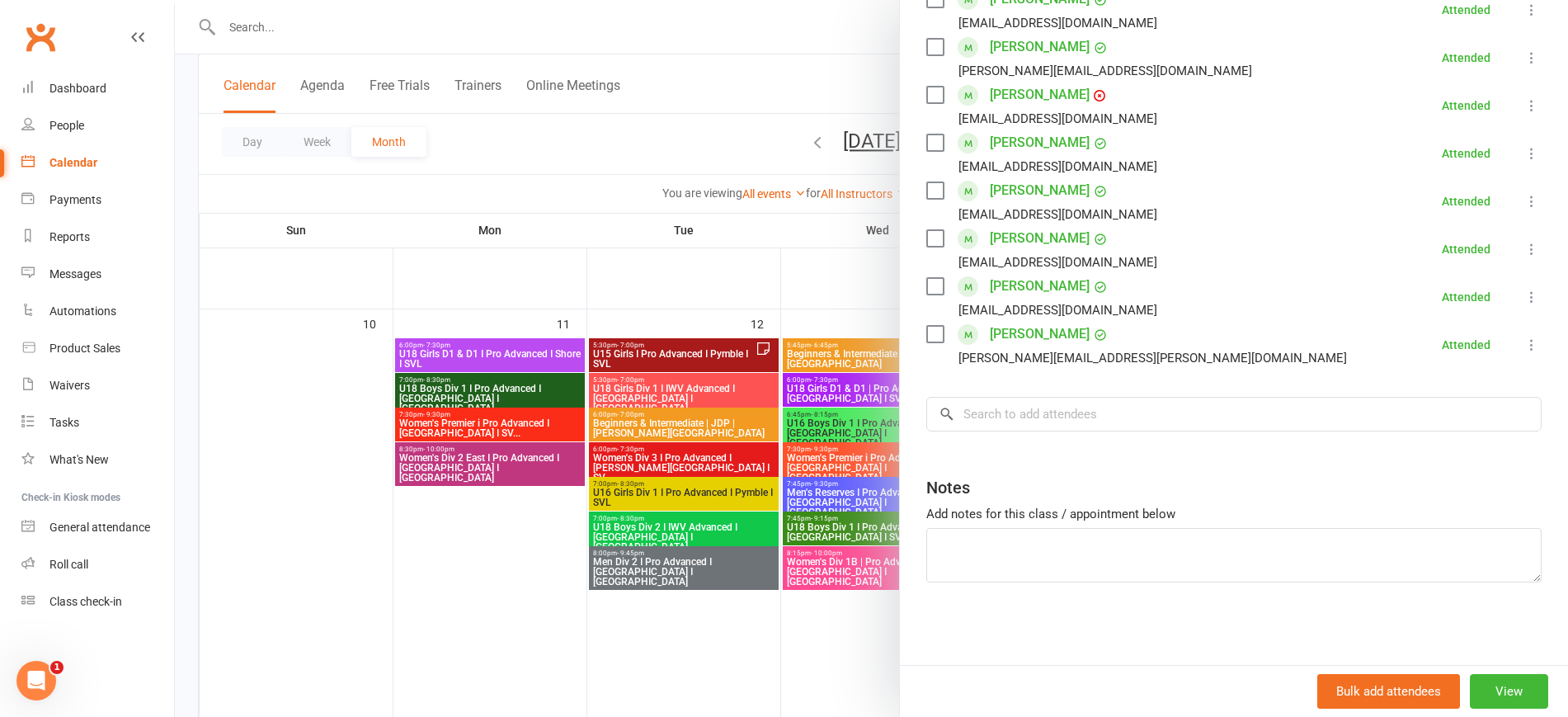
click at [633, 612] on div at bounding box center [871, 358] width 1394 height 717
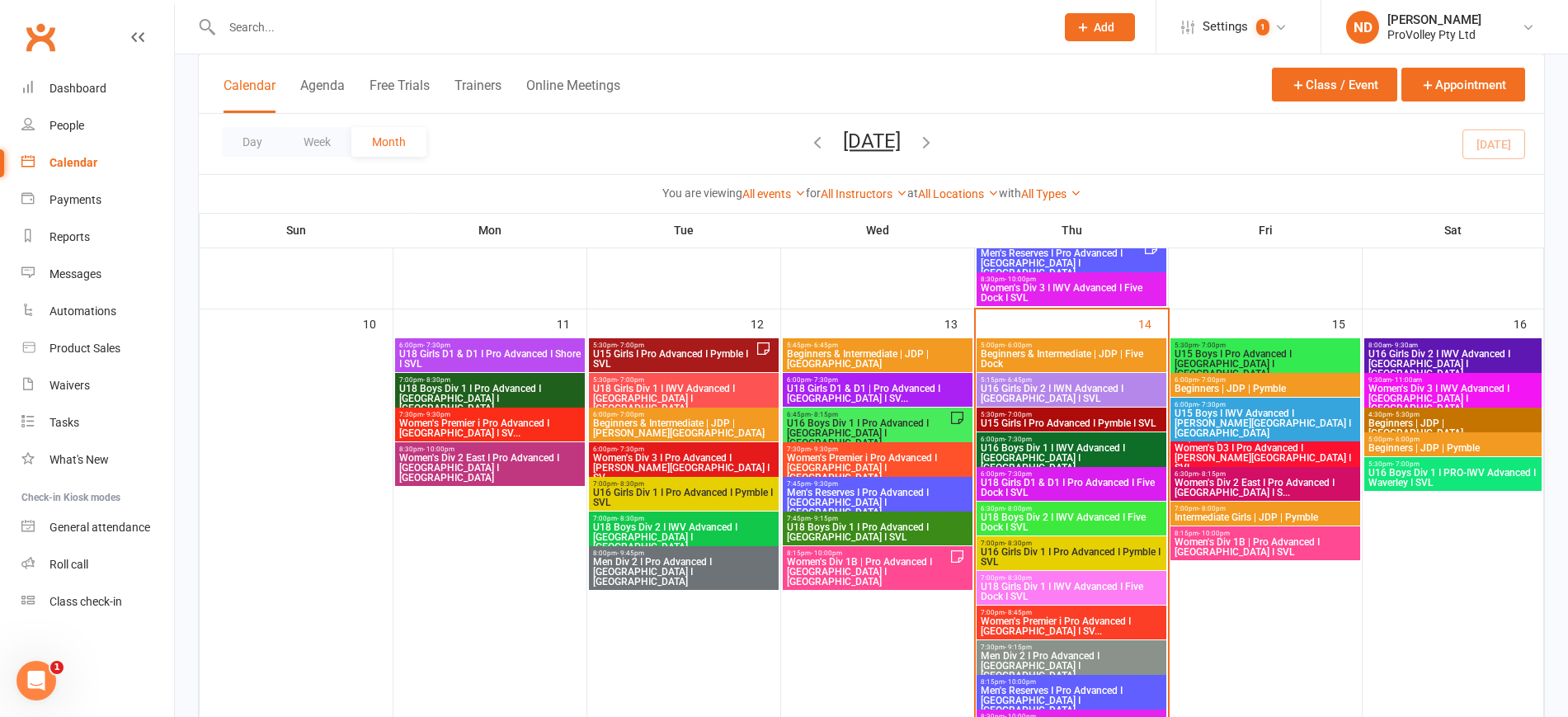
click at [897, 517] on span "7:45pm - 9:15pm" at bounding box center [878, 519] width 183 height 7
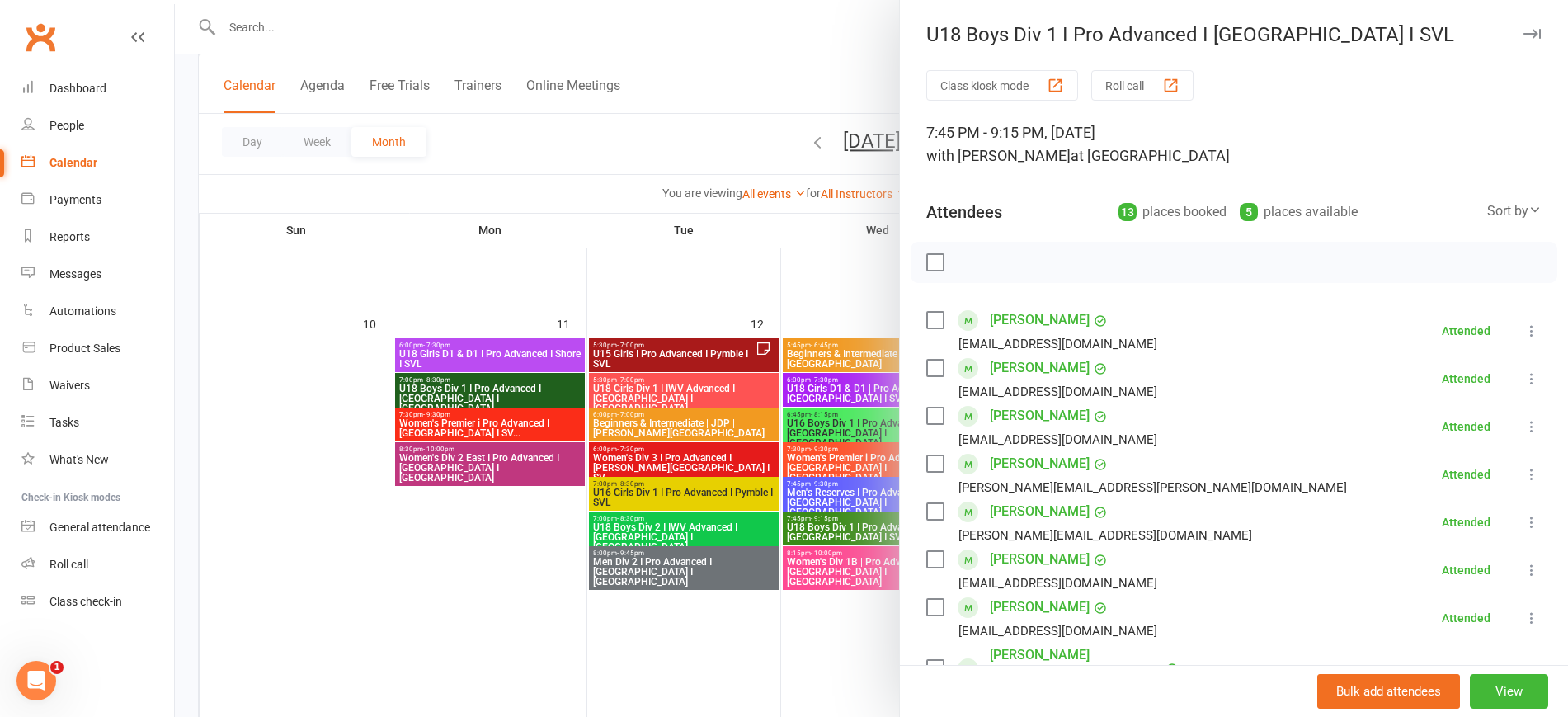
scroll to position [561, 0]
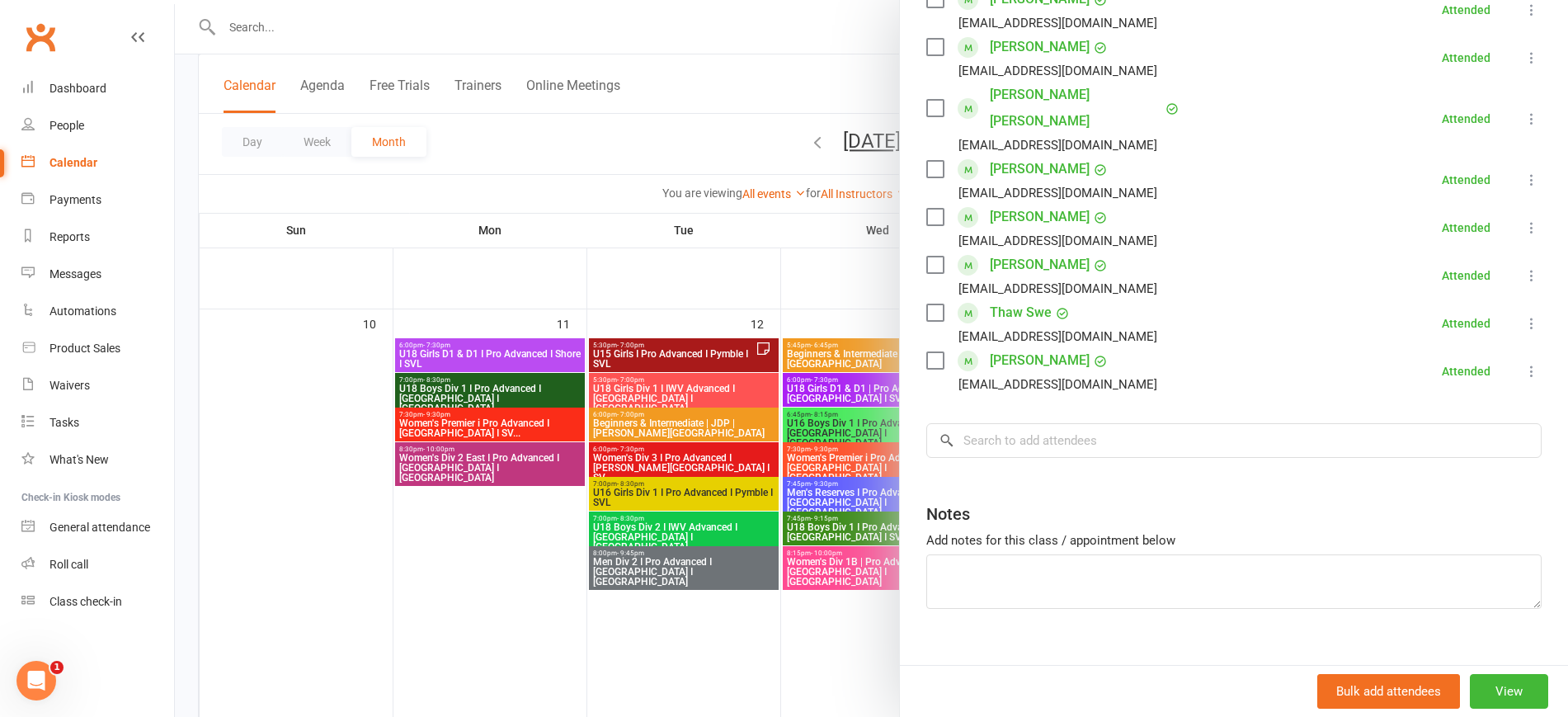
drag, startPoint x: 641, startPoint y: 702, endPoint x: 699, endPoint y: 653, distance: 75.9
click at [643, 693] on div at bounding box center [871, 358] width 1394 height 717
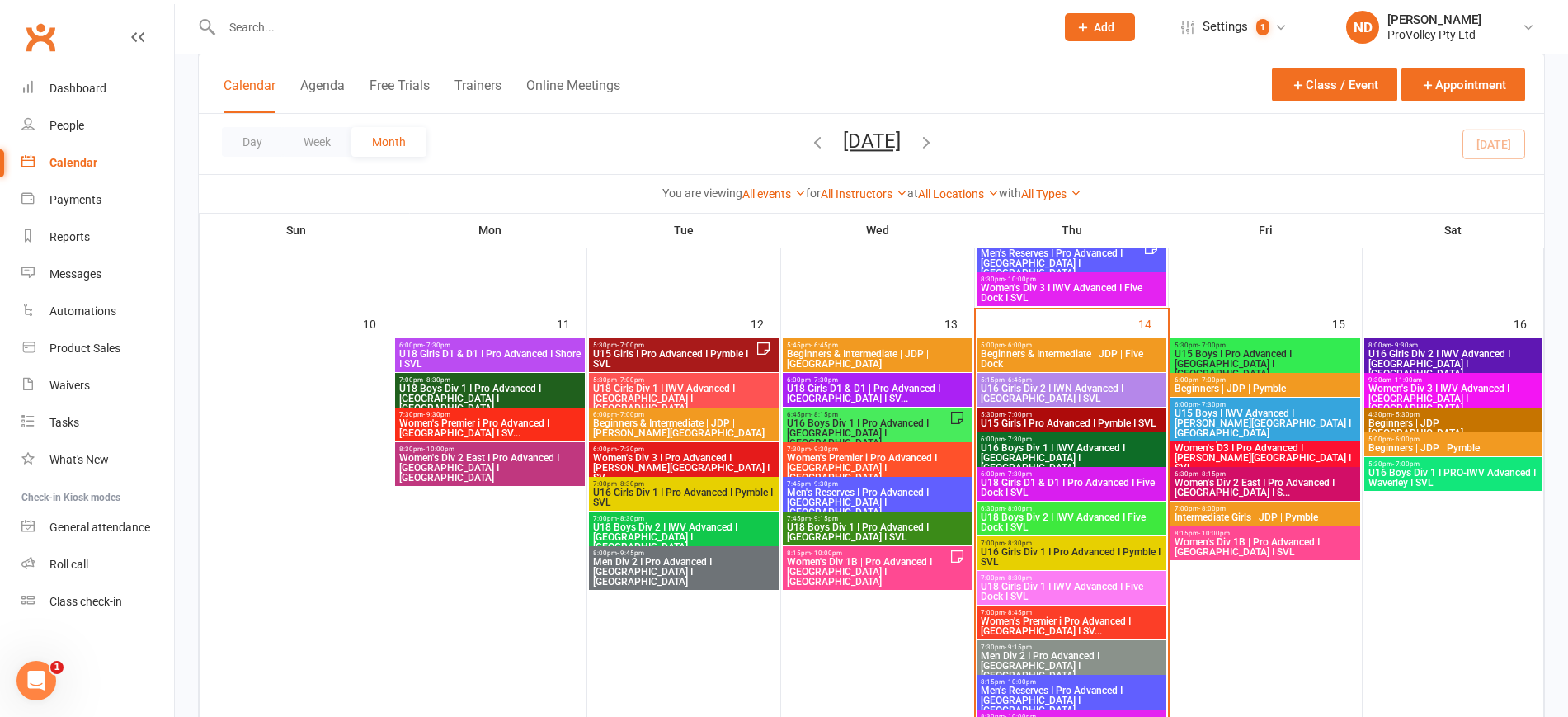
click at [844, 562] on span "Women's Div 1B | Pro Advanced I [GEOGRAPHIC_DATA] I [GEOGRAPHIC_DATA]" at bounding box center [868, 571] width 164 height 30
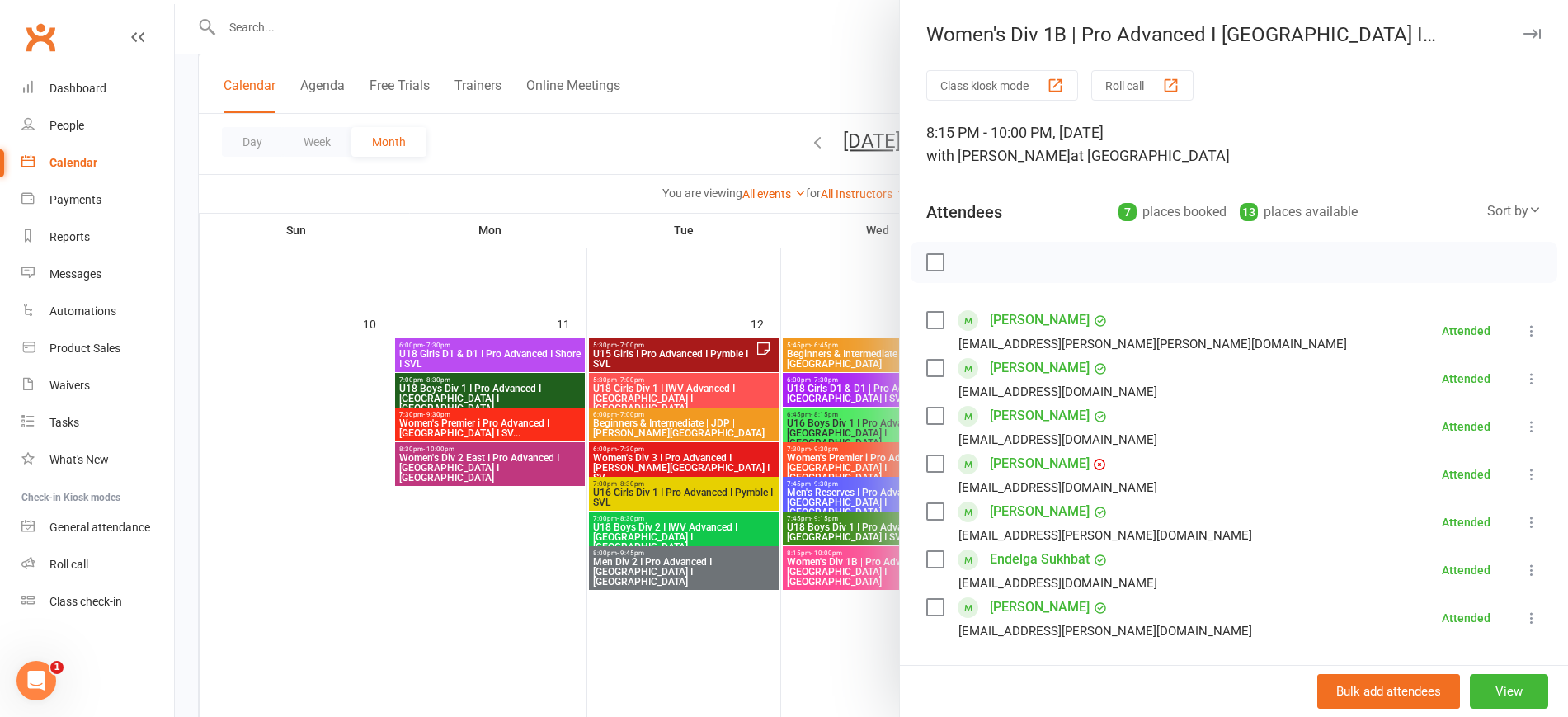
scroll to position [273, 0]
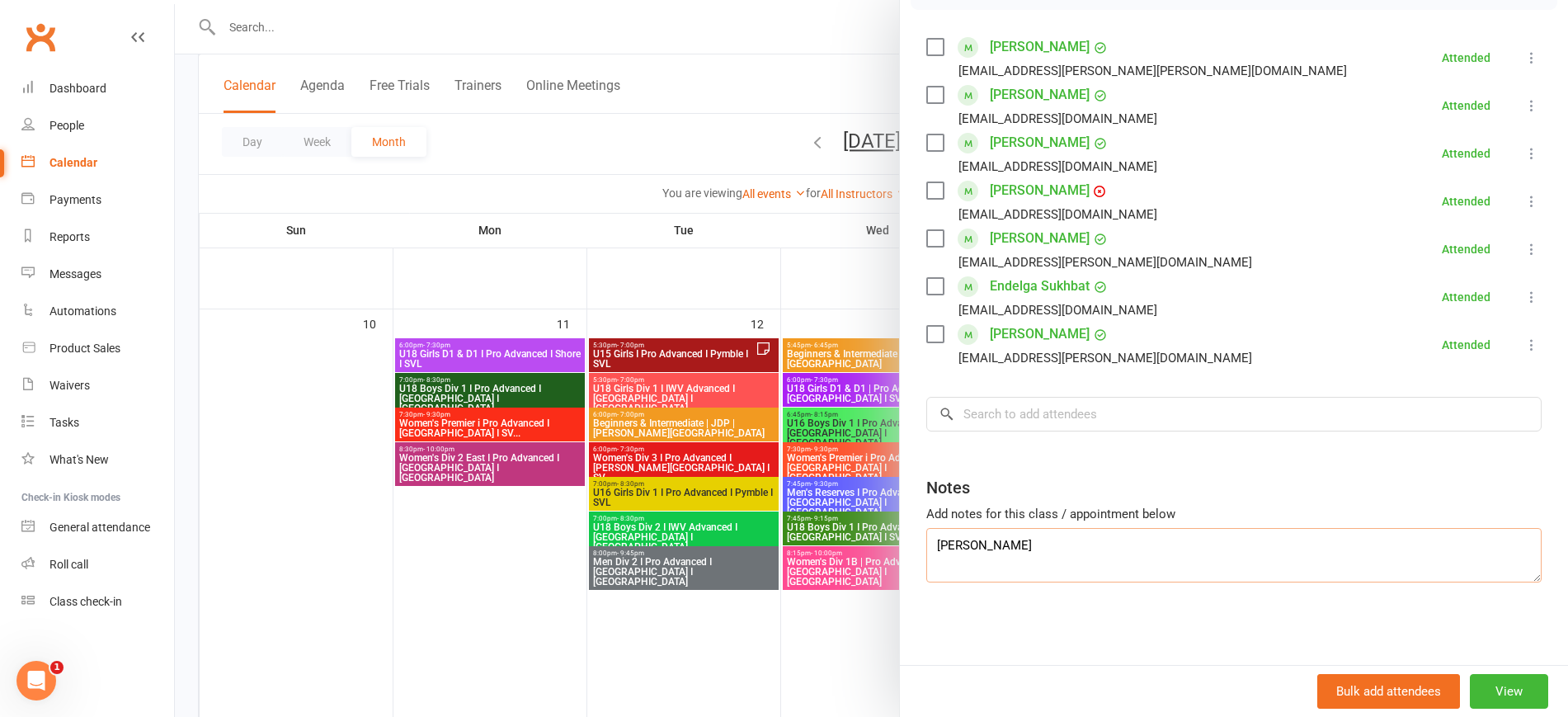
drag, startPoint x: 902, startPoint y: 561, endPoint x: 865, endPoint y: 561, distance: 37.0
click at [867, 0] on div "Women's Div 1B | Pro Advanced I Newtown I SVL Class kiosk mode Roll call 8:15 P…" at bounding box center [871, 0] width 1394 height 0
click at [1009, 417] on input "search" at bounding box center [1234, 414] width 615 height 34
paste input "Vasilija Simunovic"
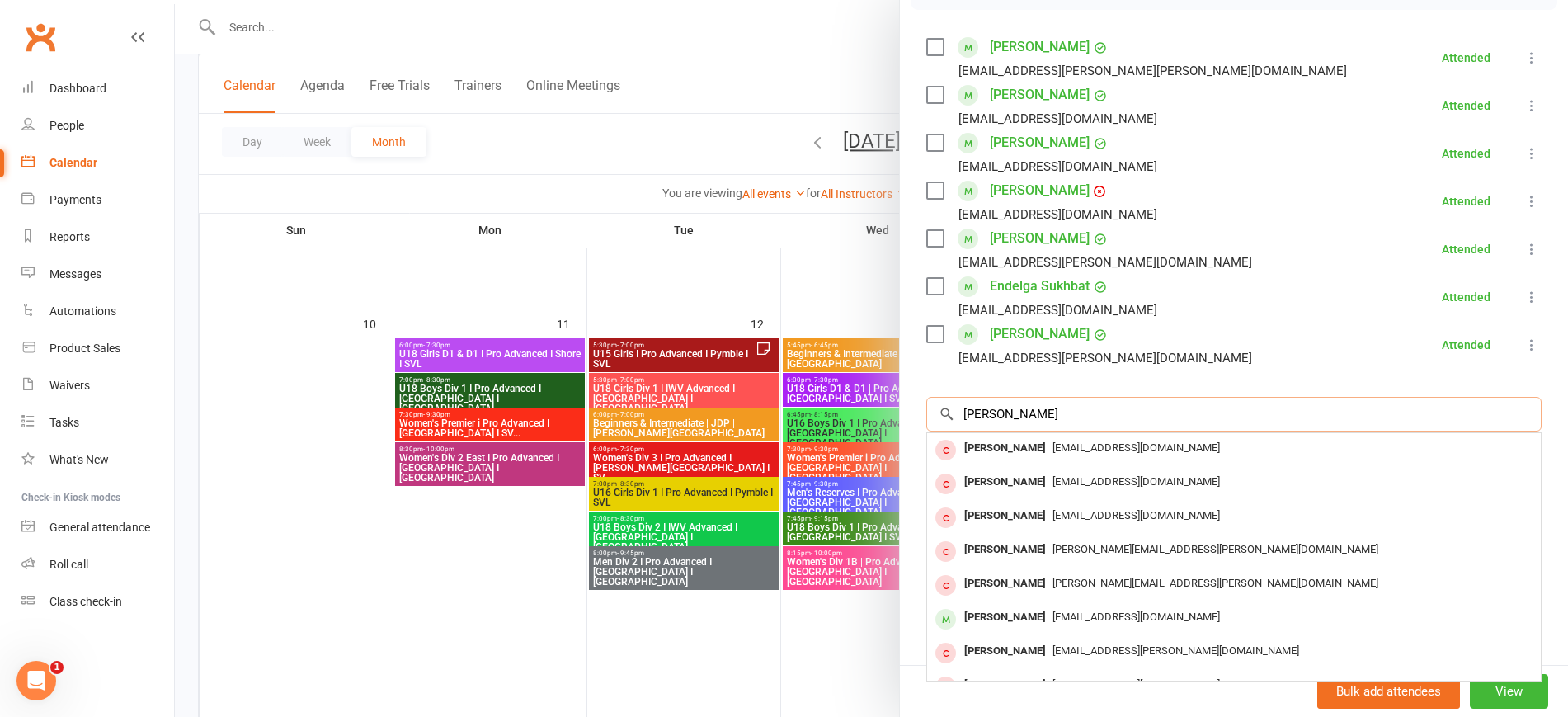
type input "Vasilija Simunovic"
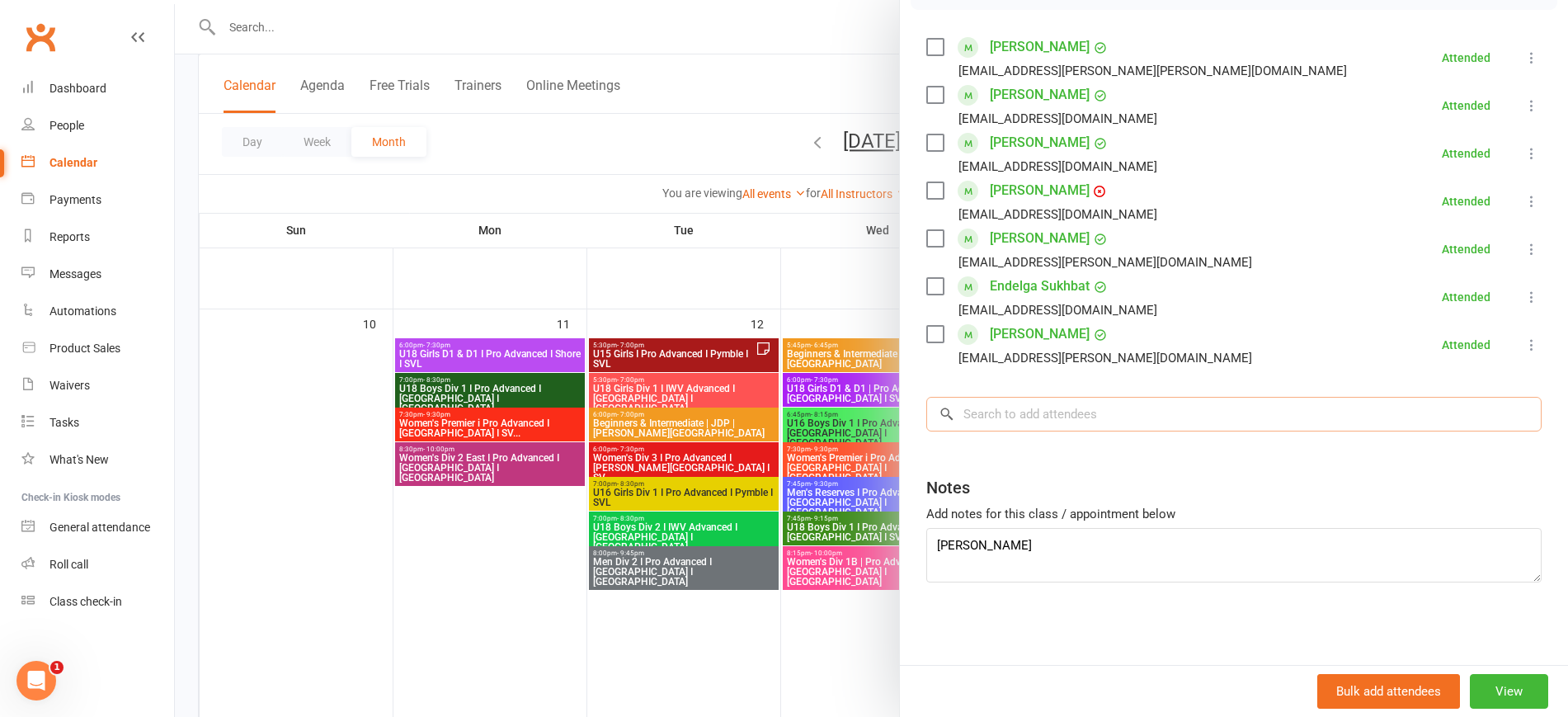
click at [1027, 401] on input "search" at bounding box center [1234, 414] width 615 height 34
paste input "Vasilija Simunovic"
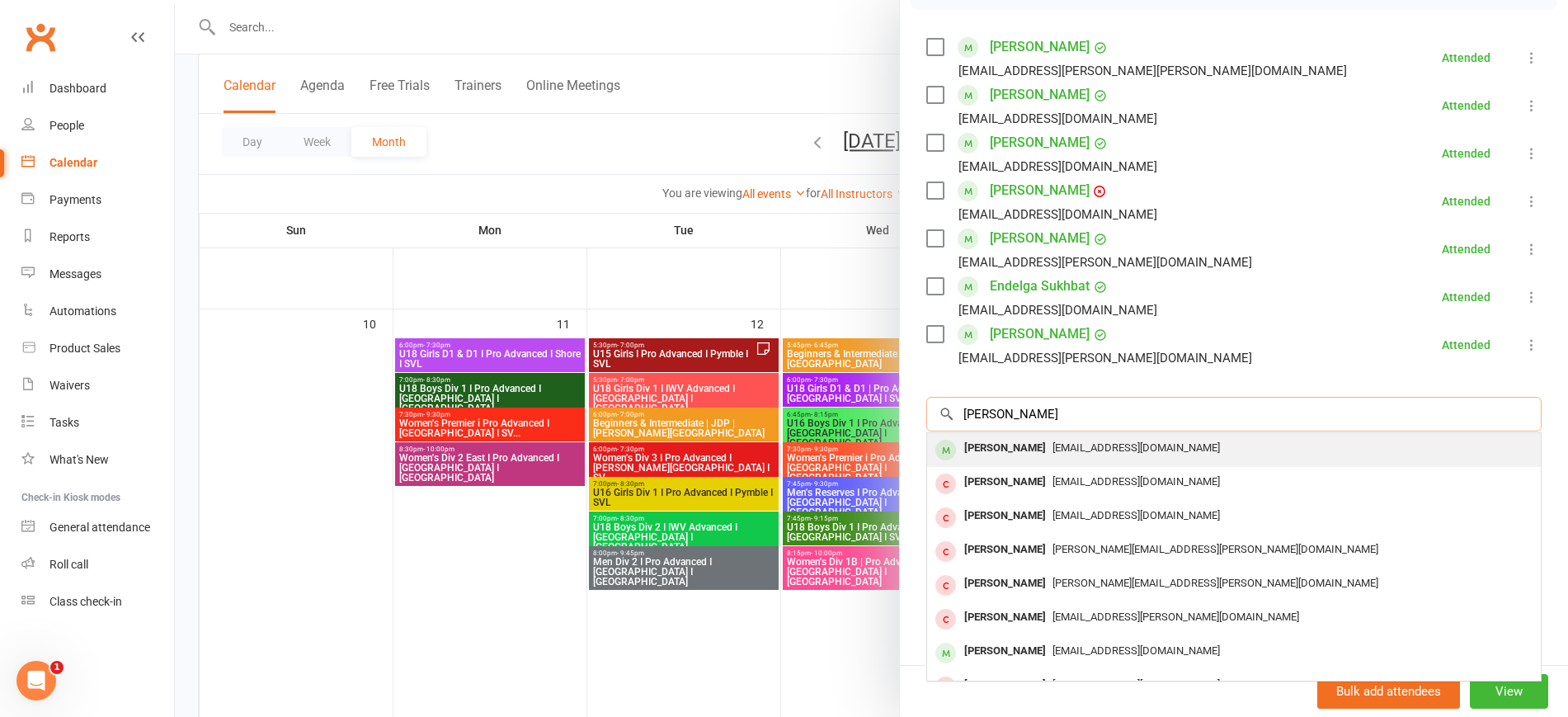
type input "Vasilija Simunovic"
click at [1057, 441] on span "vajasimunovic@gmail.com" at bounding box center [1136, 448] width 167 height 13
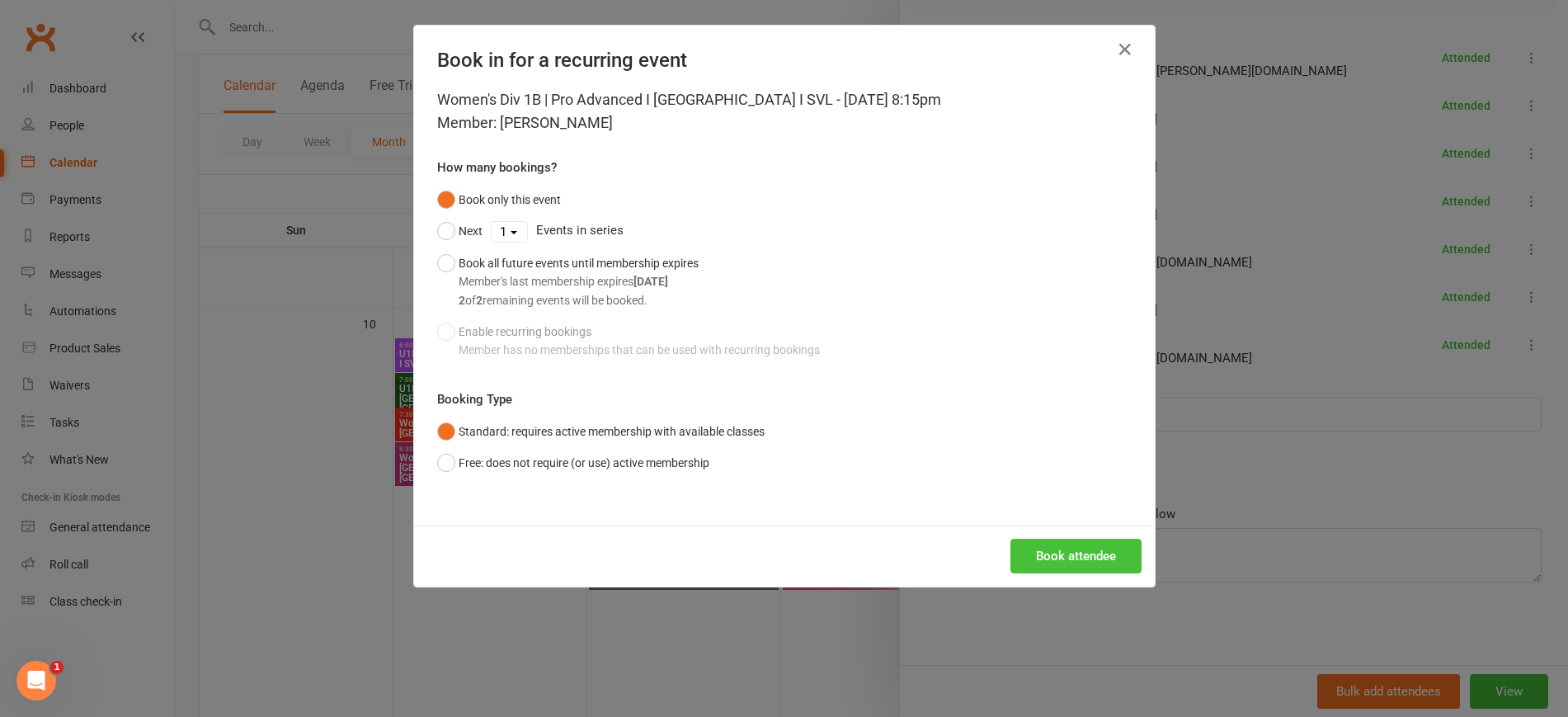
click at [1056, 563] on button "Book attendee" at bounding box center [1075, 556] width 131 height 34
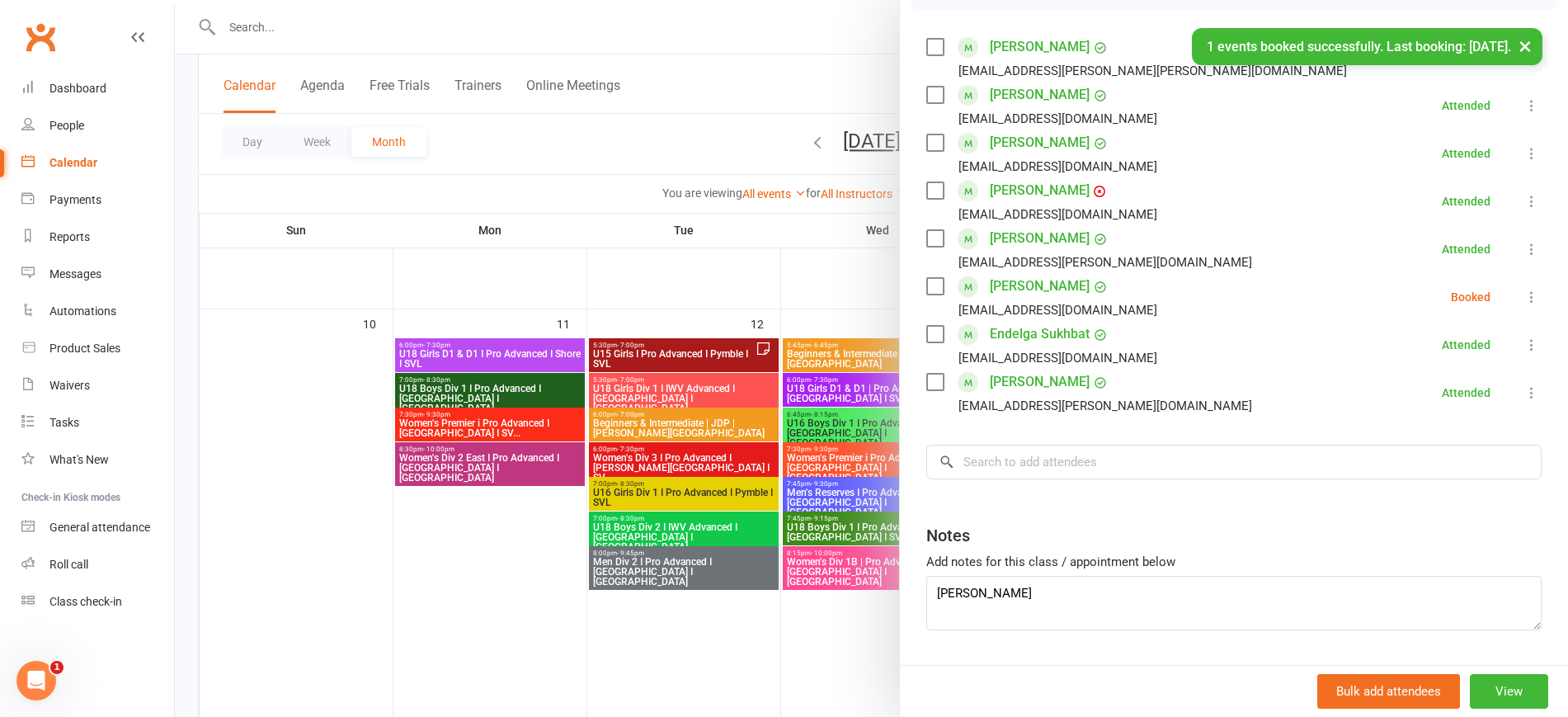
scroll to position [170, 0]
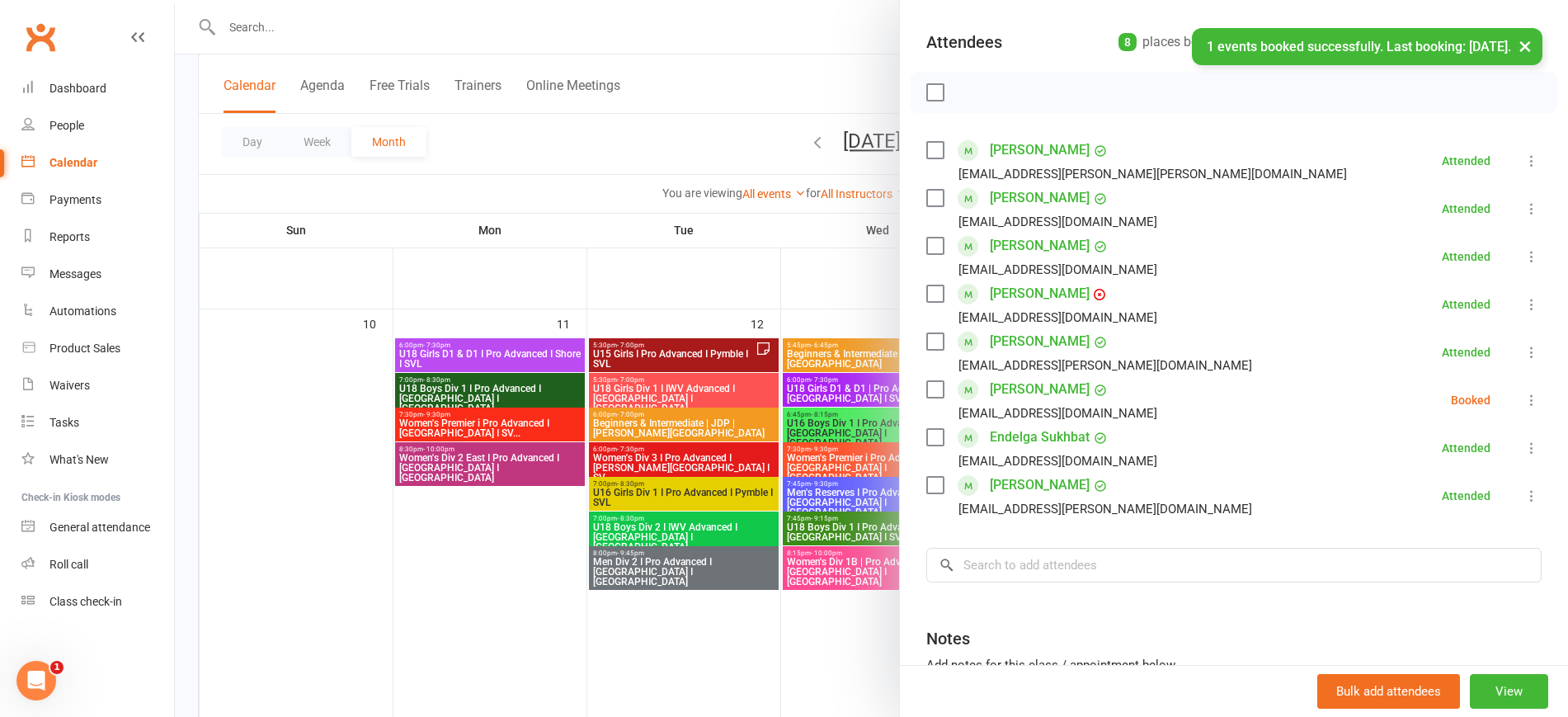
click at [1524, 397] on icon at bounding box center [1532, 401] width 16 height 16
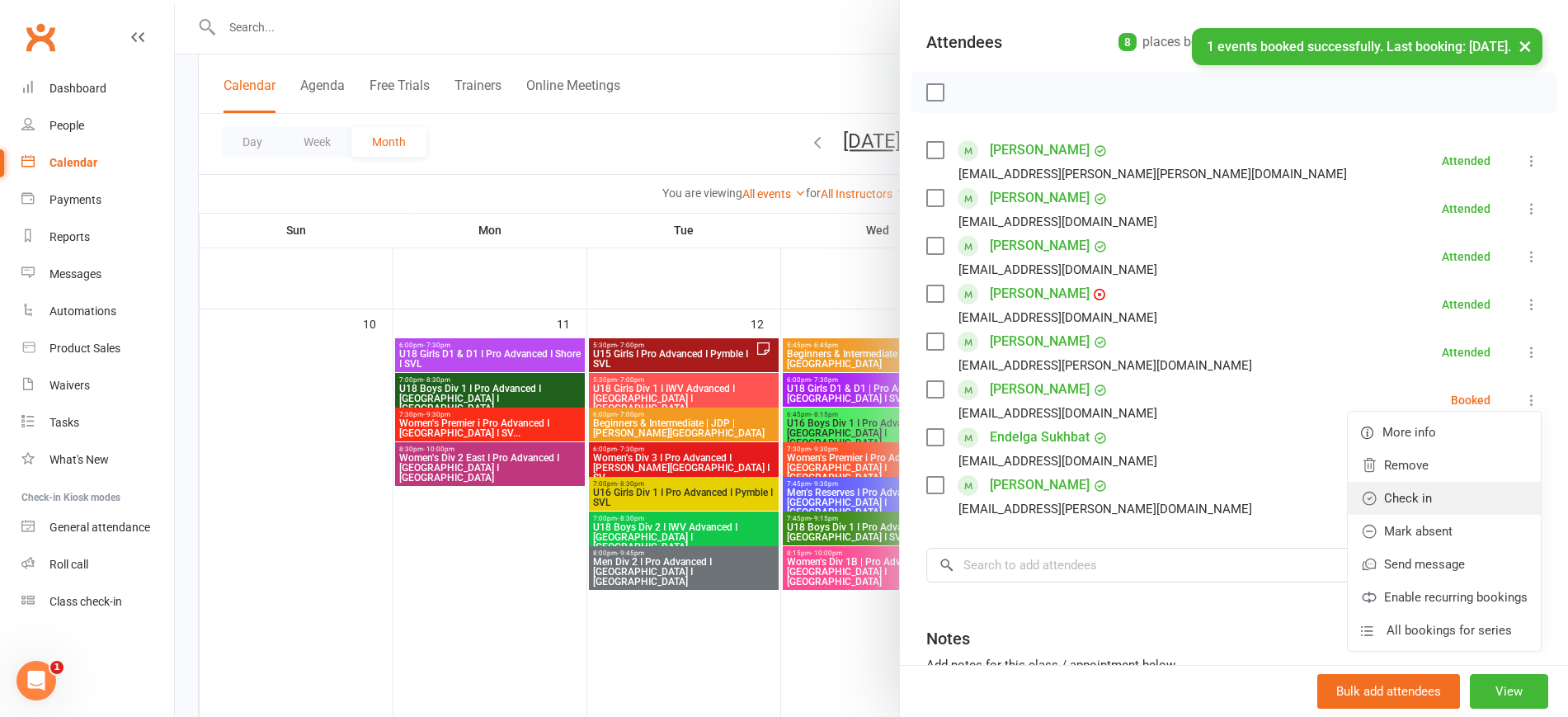
click at [1422, 486] on link "Check in" at bounding box center [1444, 498] width 193 height 33
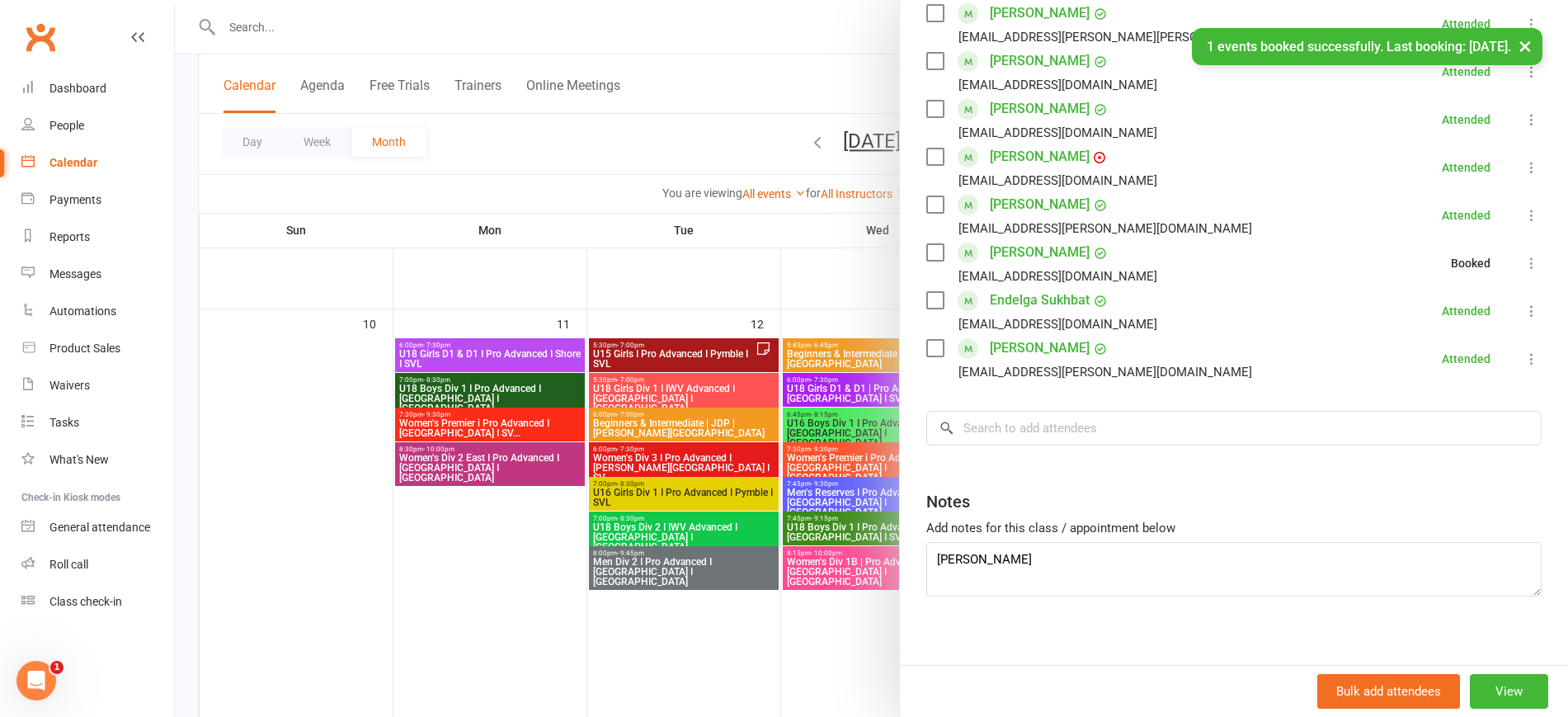
scroll to position [321, 0]
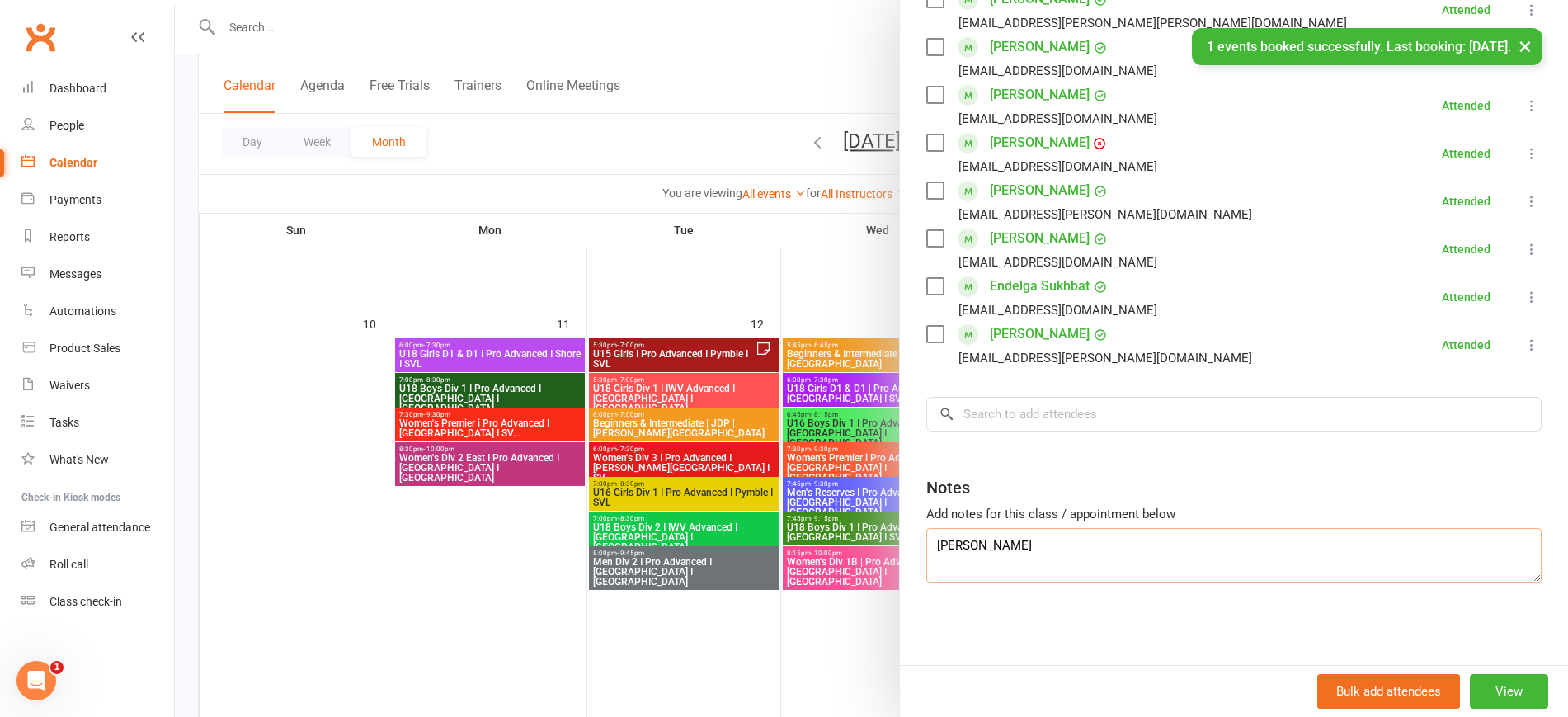
drag, startPoint x: 881, startPoint y: 545, endPoint x: 818, endPoint y: 552, distance: 63.4
click at [818, 0] on div "Women's Div 1B | Pro Advanced I Newtown I SVL Class kiosk mode Roll call 8:15 P…" at bounding box center [871, 0] width 1394 height 0
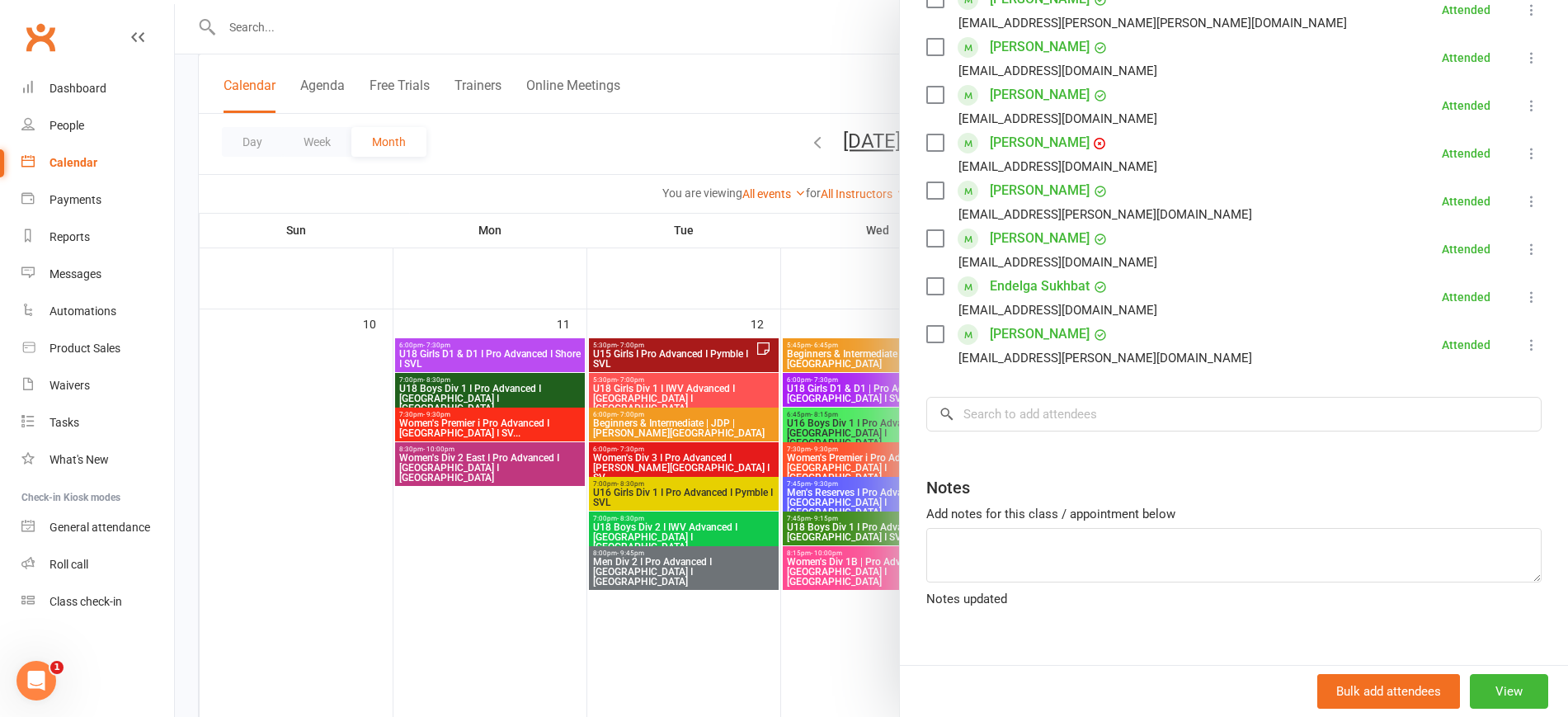
click at [502, 534] on div at bounding box center [871, 358] width 1394 height 717
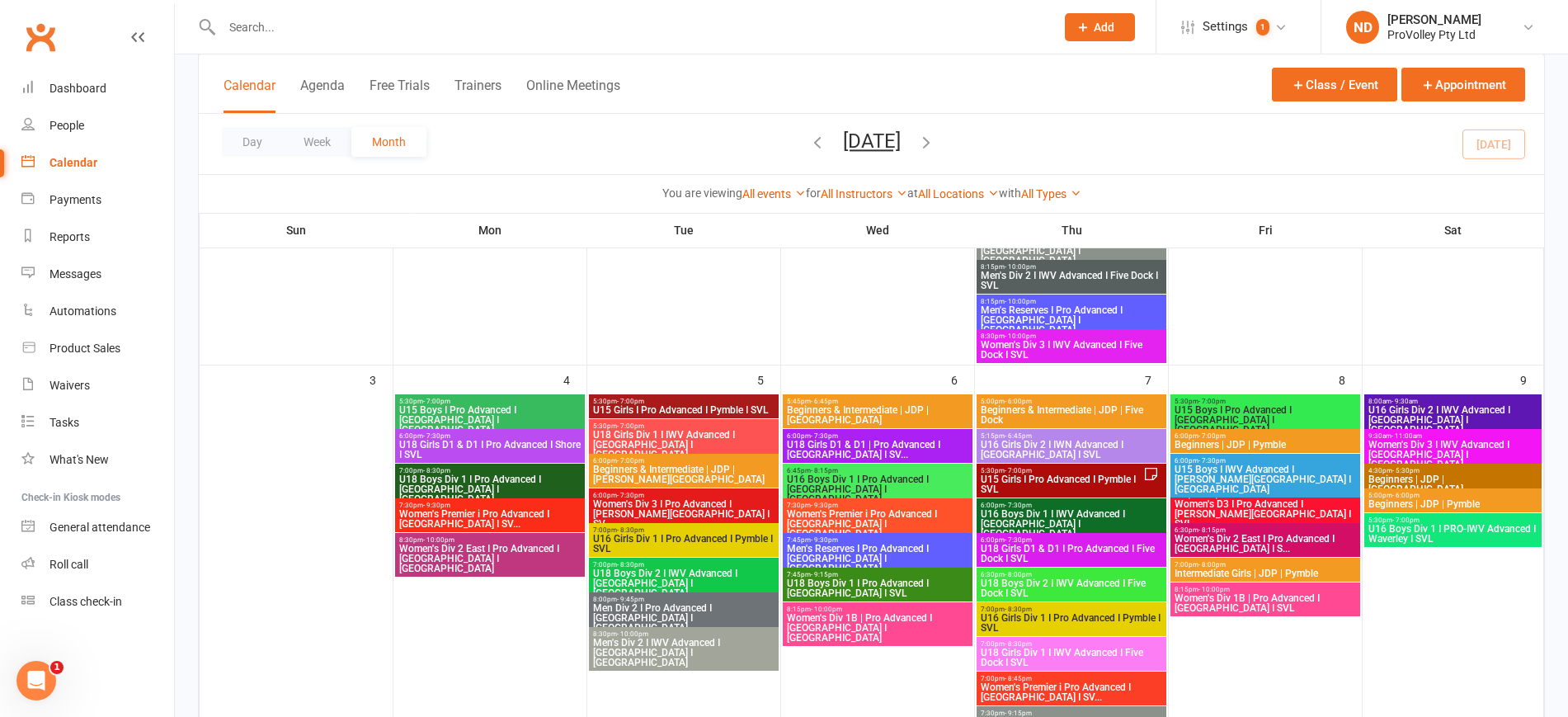
scroll to position [420, 0]
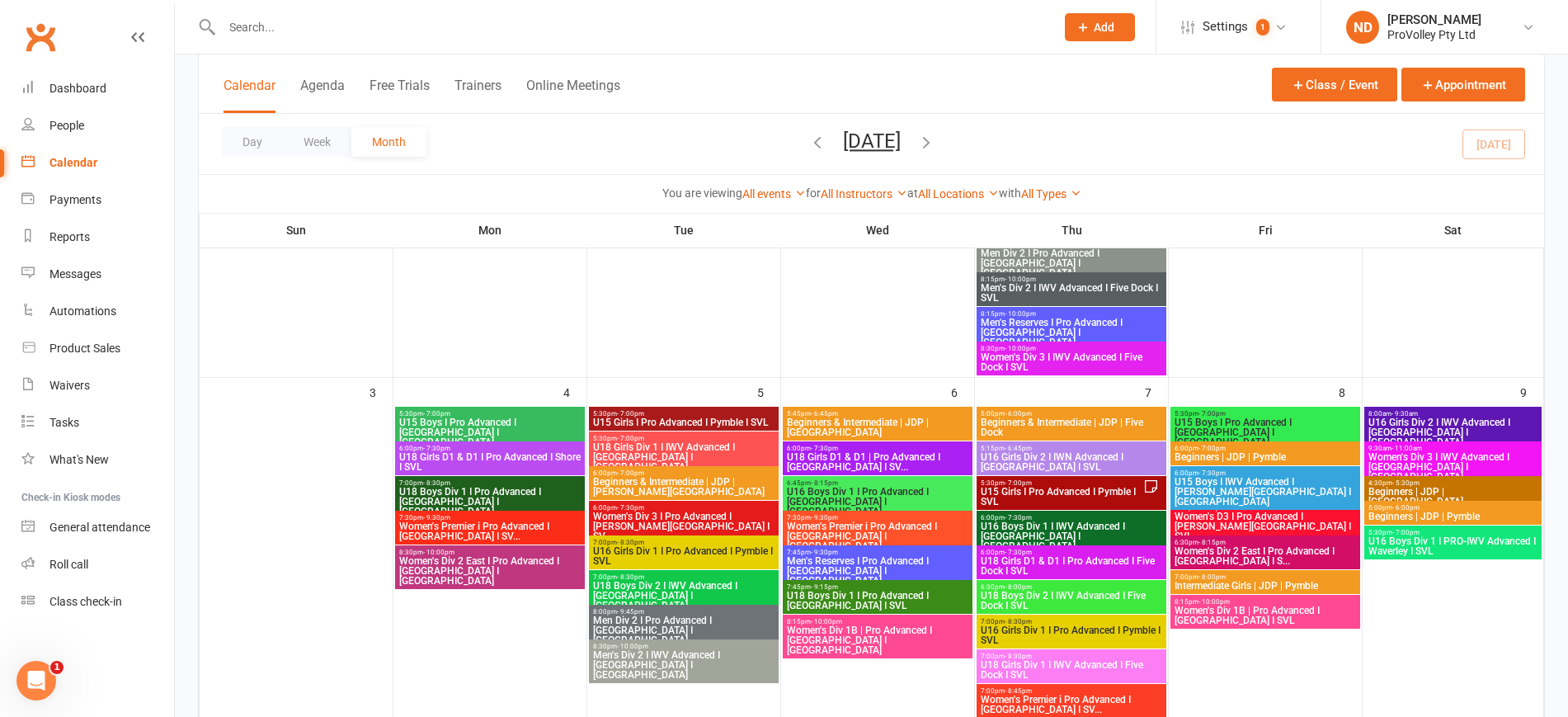
click at [1319, 420] on span "U15 Boys I Pro Advanced I [GEOGRAPHIC_DATA] I [GEOGRAPHIC_DATA]" at bounding box center [1265, 432] width 183 height 30
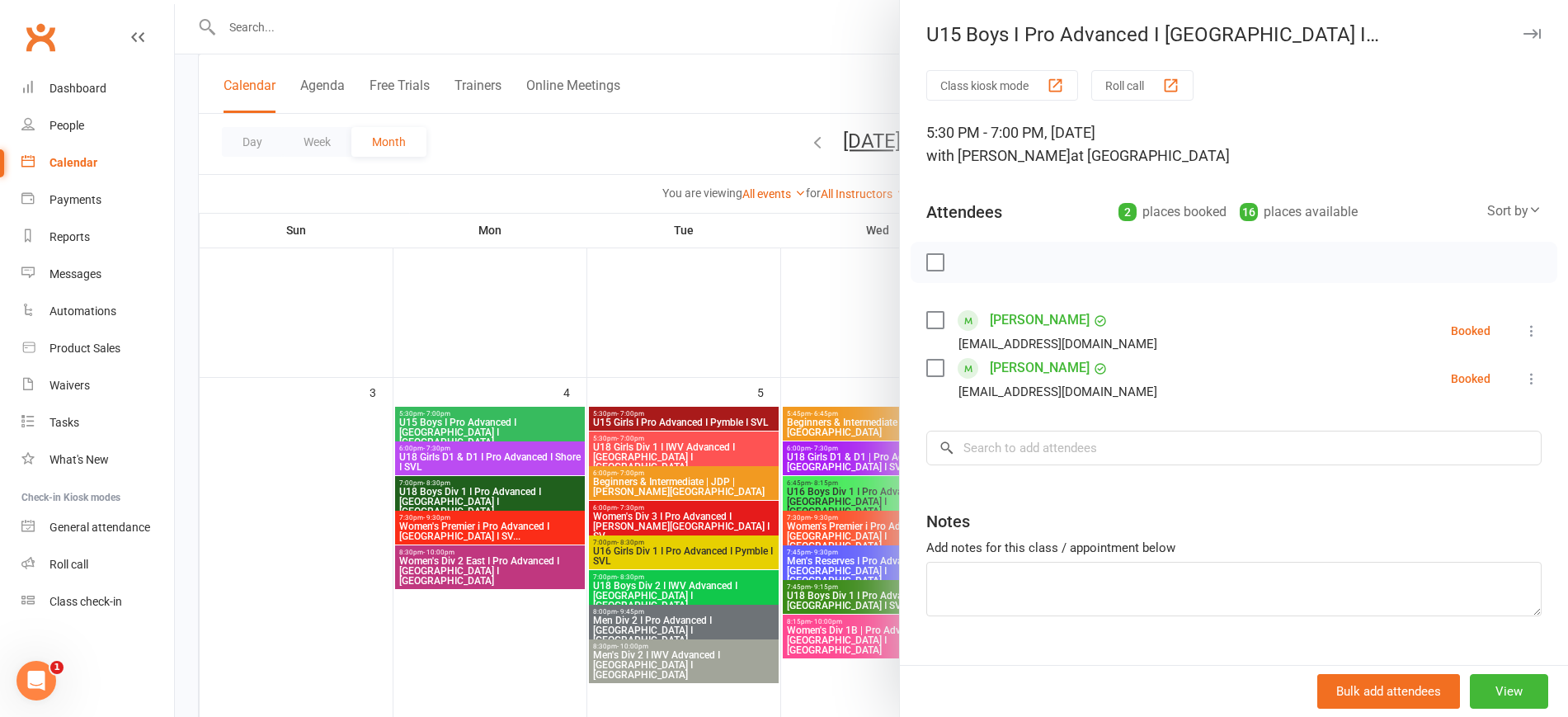
click at [709, 318] on div at bounding box center [871, 358] width 1394 height 717
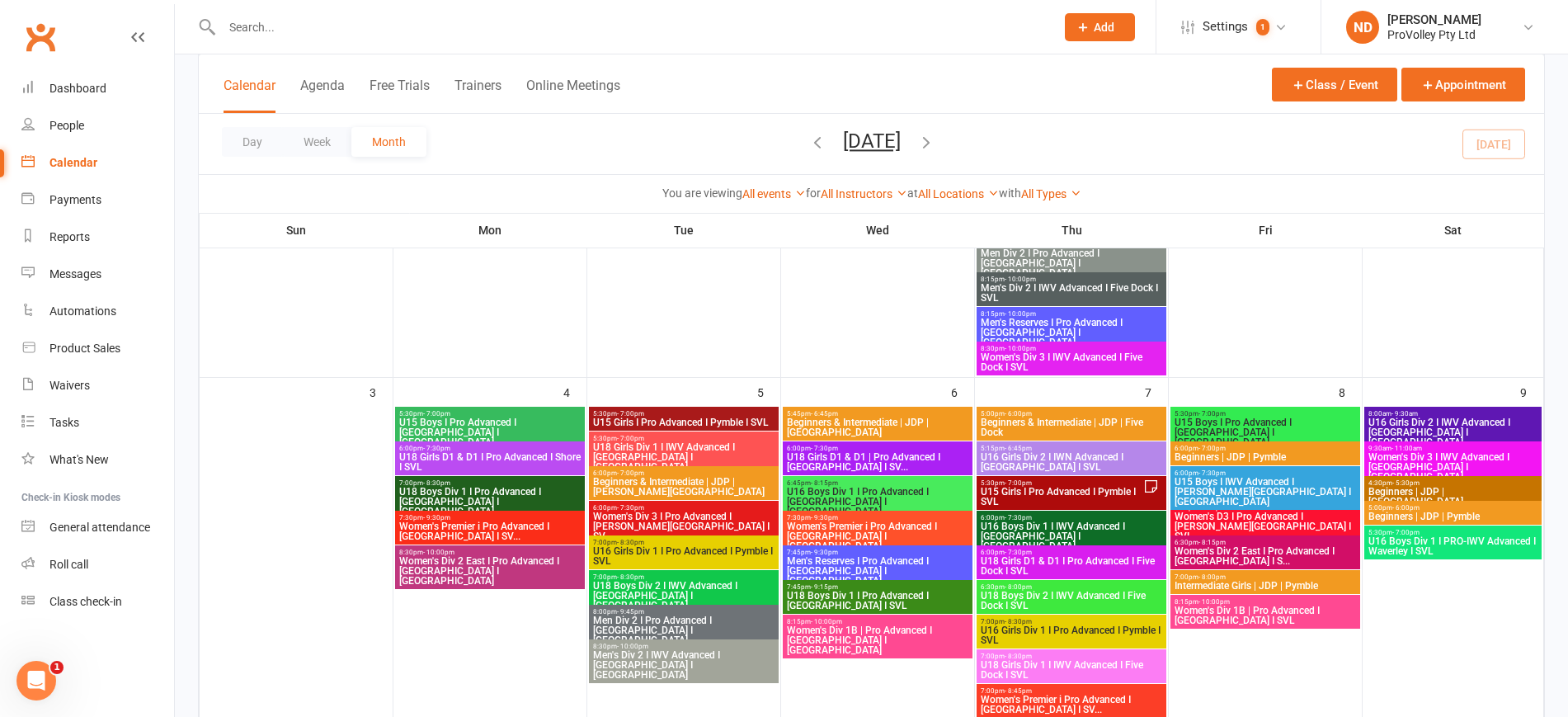
click at [1268, 456] on span "Beginners | JDP | Pymble" at bounding box center [1265, 457] width 183 height 10
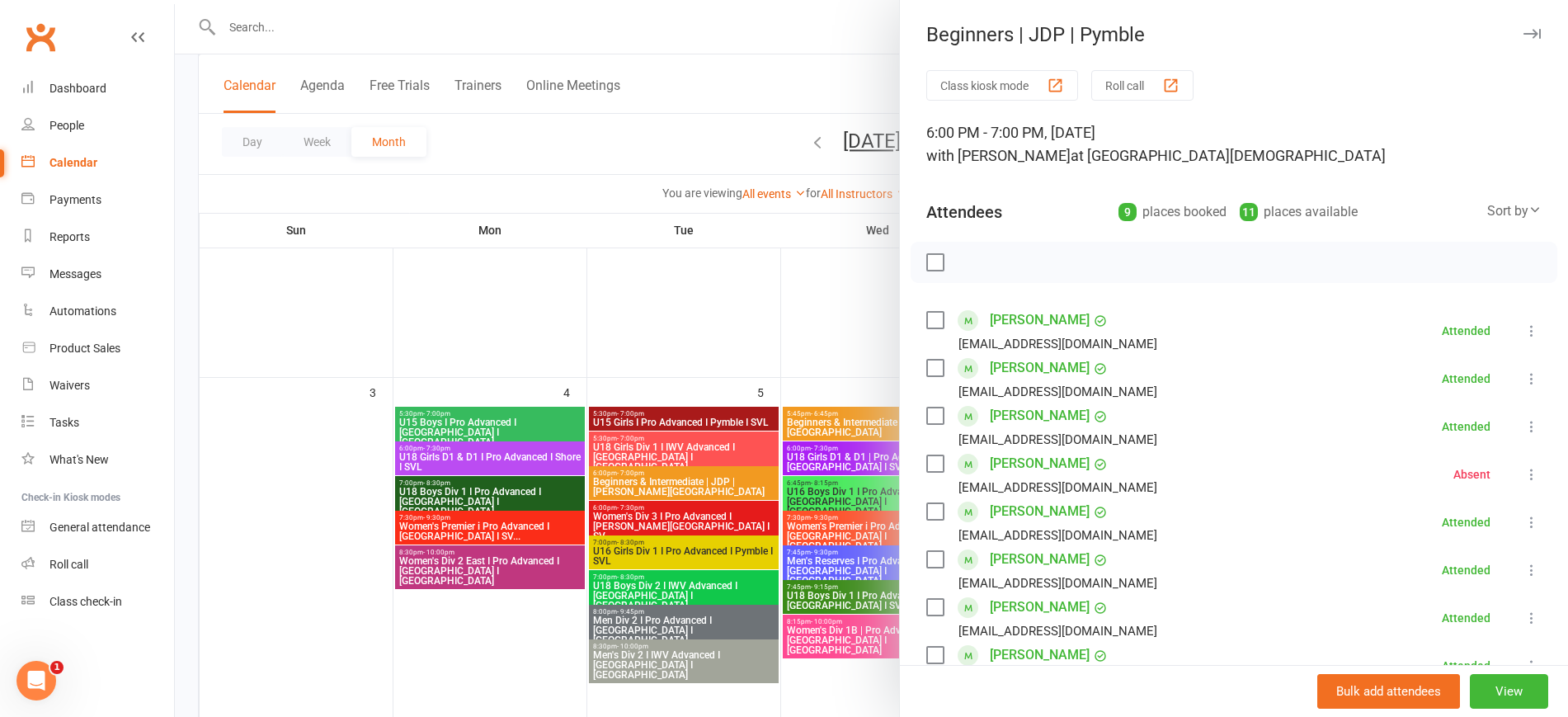
click at [755, 325] on div at bounding box center [871, 358] width 1394 height 717
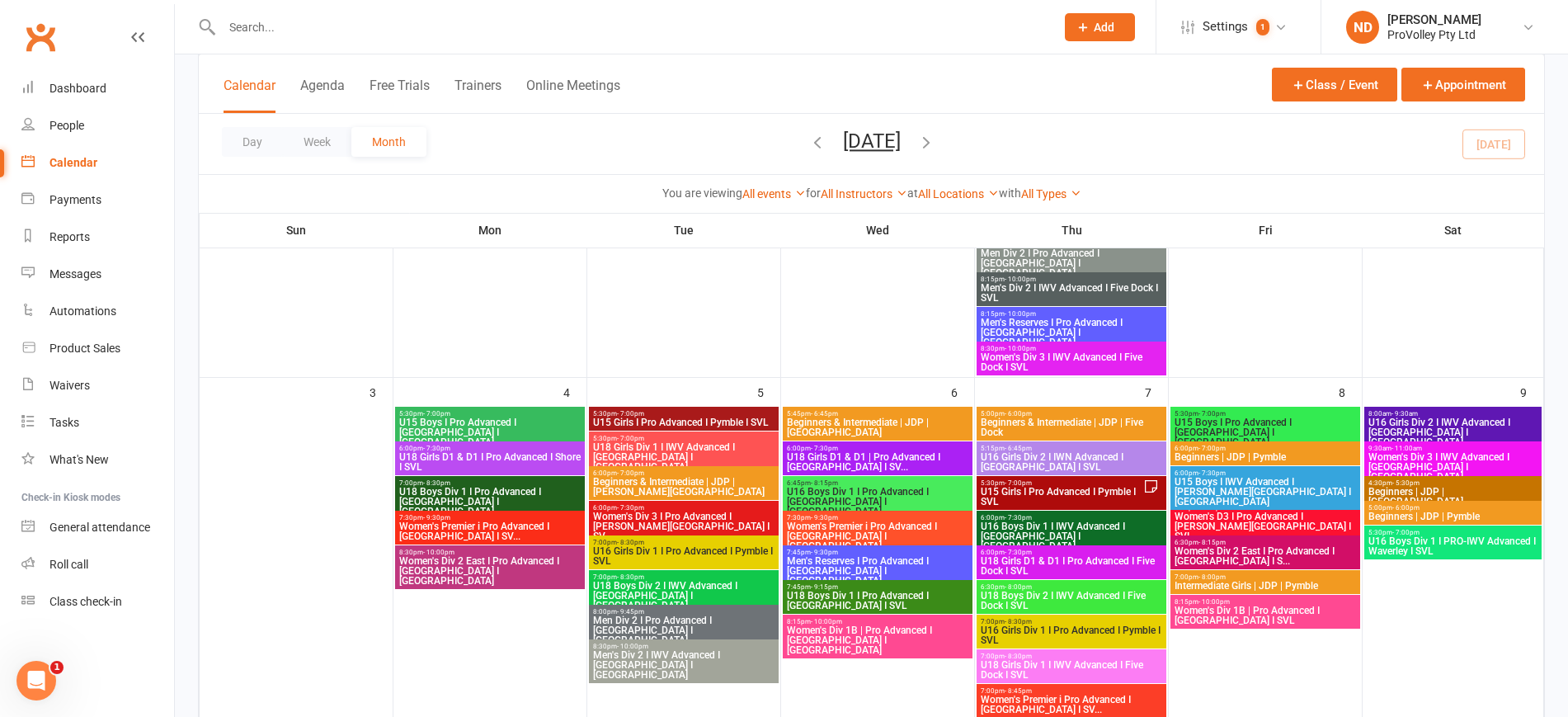
click at [1254, 461] on span "Beginners | JDP | Pymble" at bounding box center [1265, 457] width 183 height 10
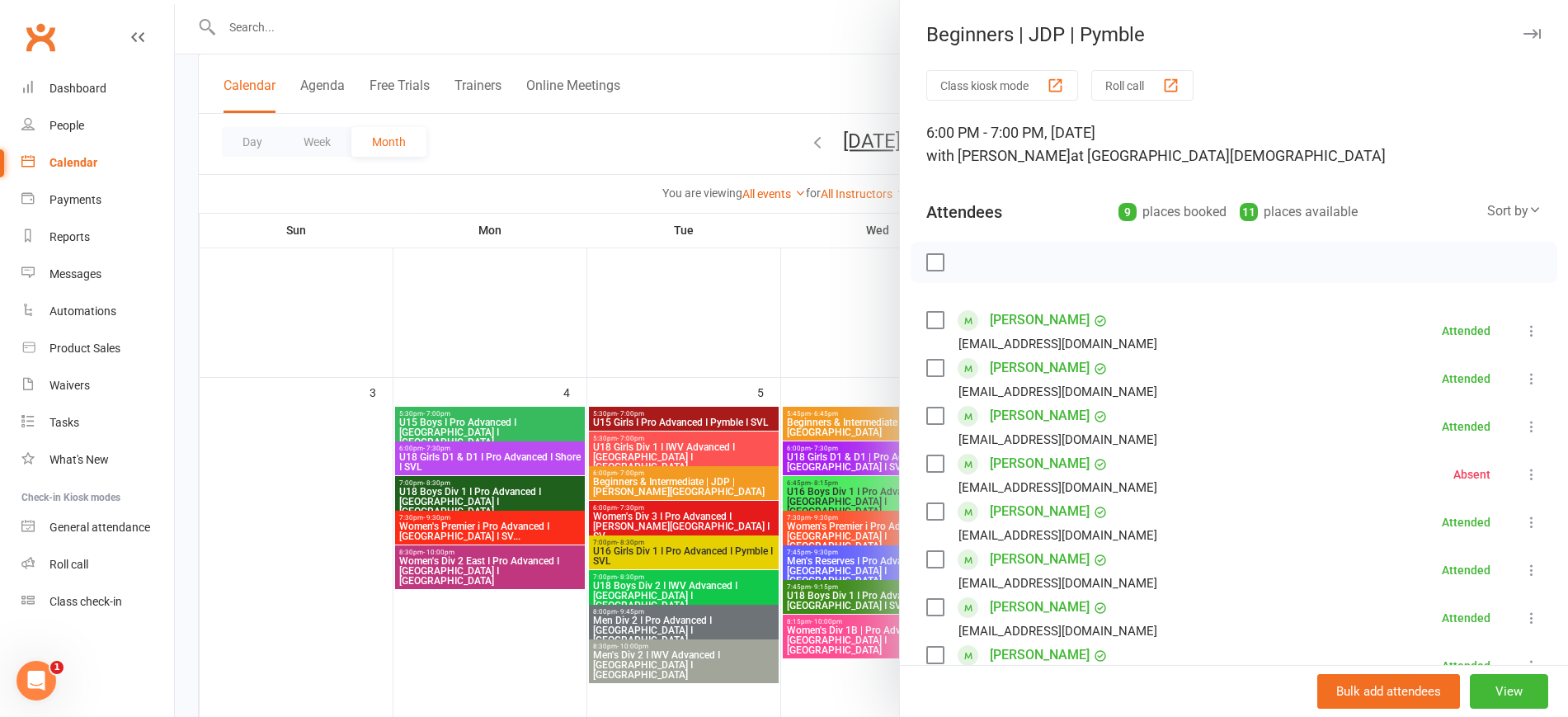
click at [685, 297] on div at bounding box center [871, 358] width 1394 height 717
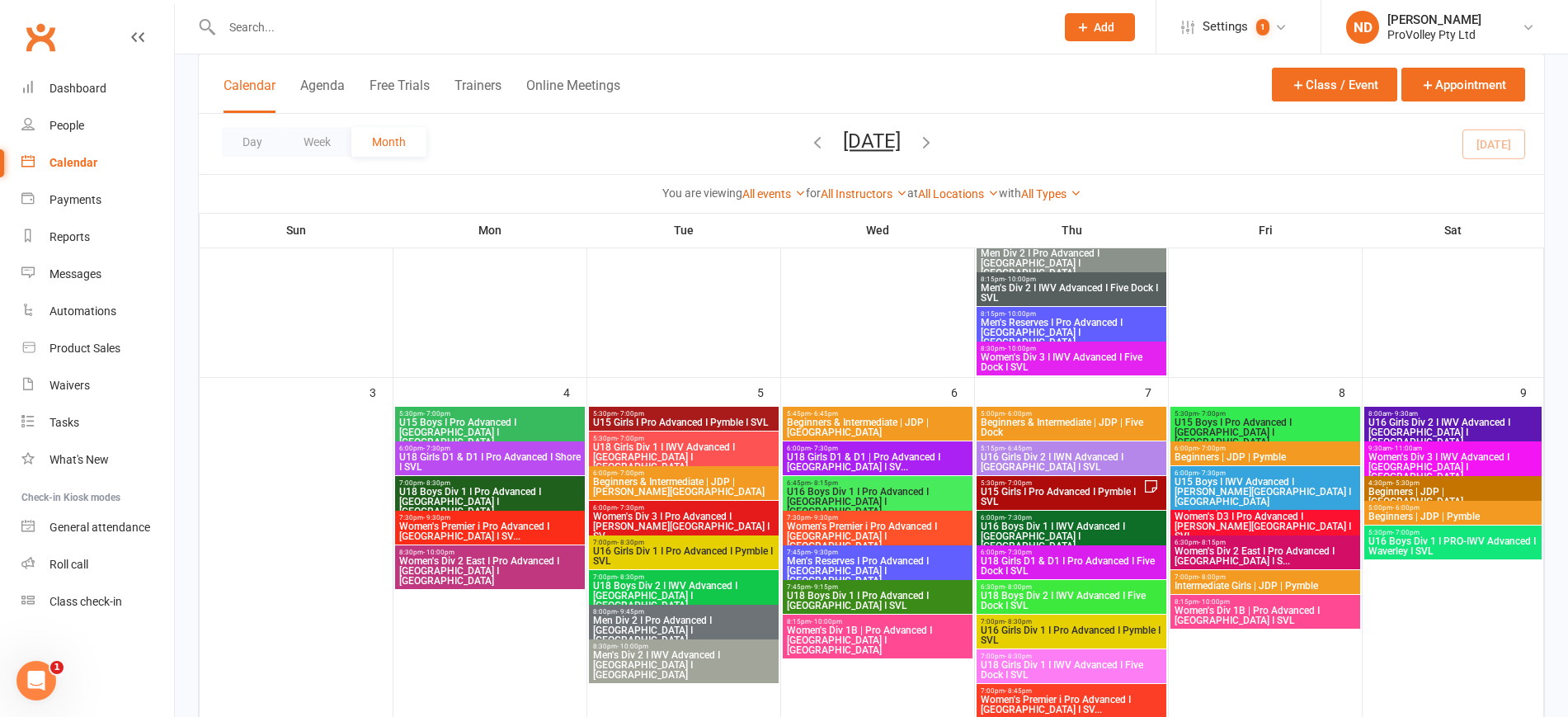
click at [1291, 477] on span "U15 Boys I IWV Advanced I [PERSON_NAME][GEOGRAPHIC_DATA] I [GEOGRAPHIC_DATA]" at bounding box center [1265, 492] width 183 height 30
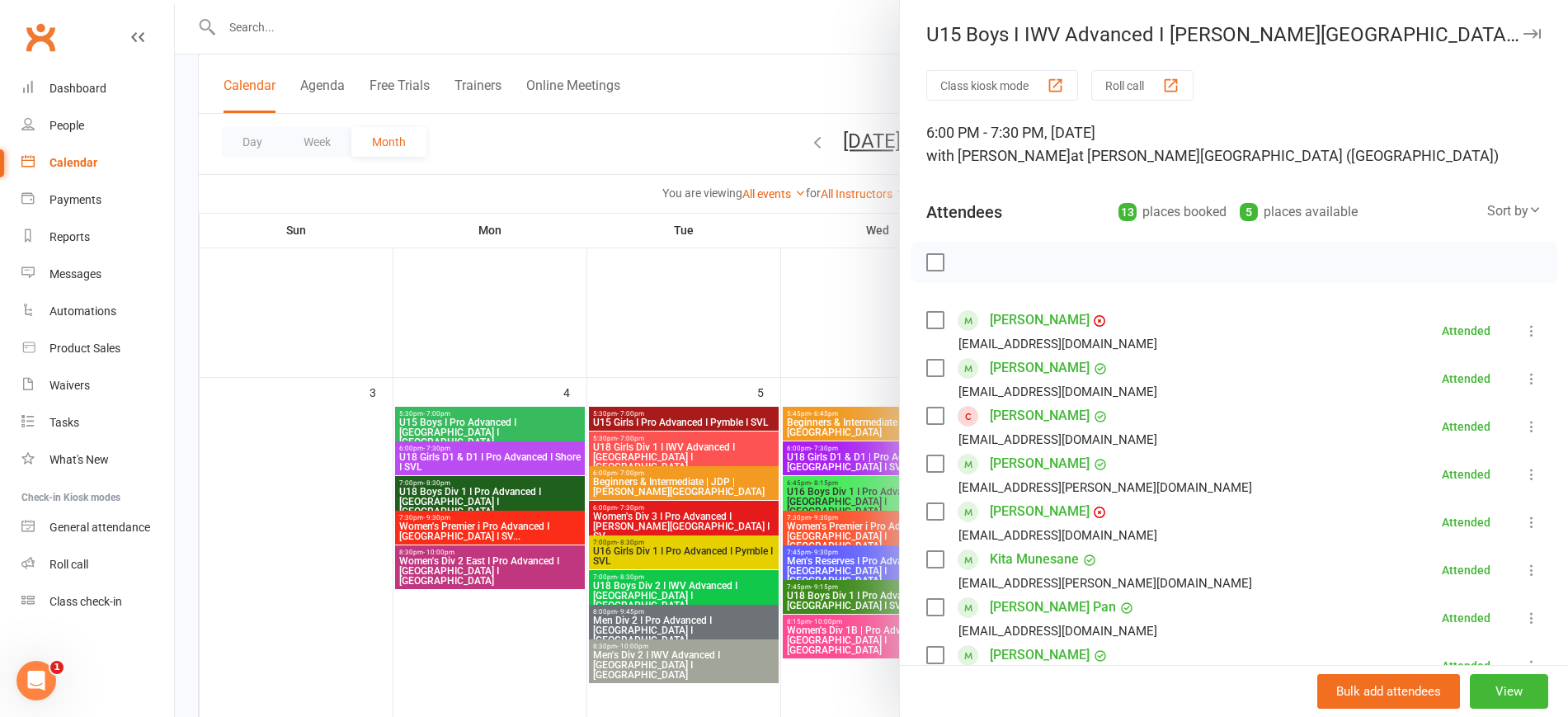
click at [794, 290] on div at bounding box center [871, 358] width 1394 height 717
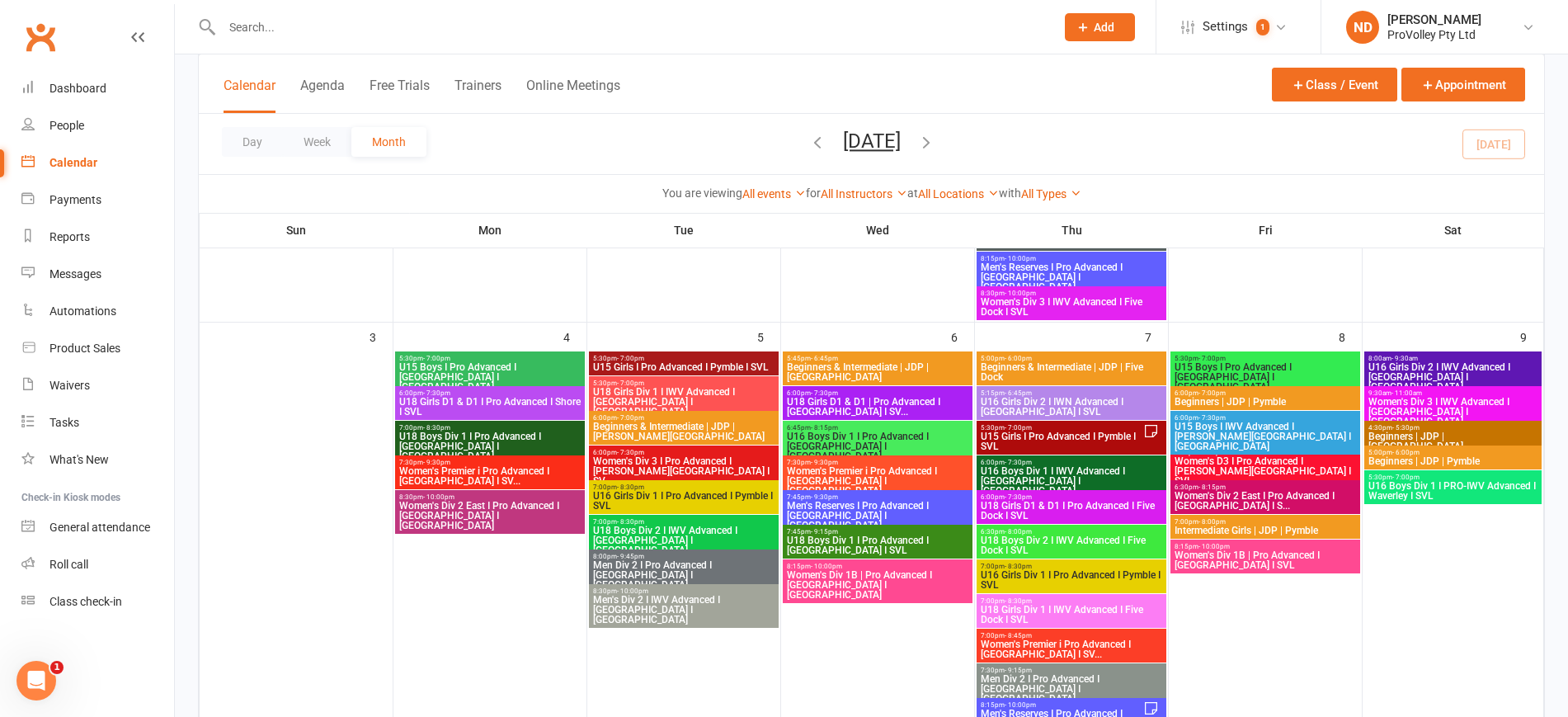
scroll to position [523, 0]
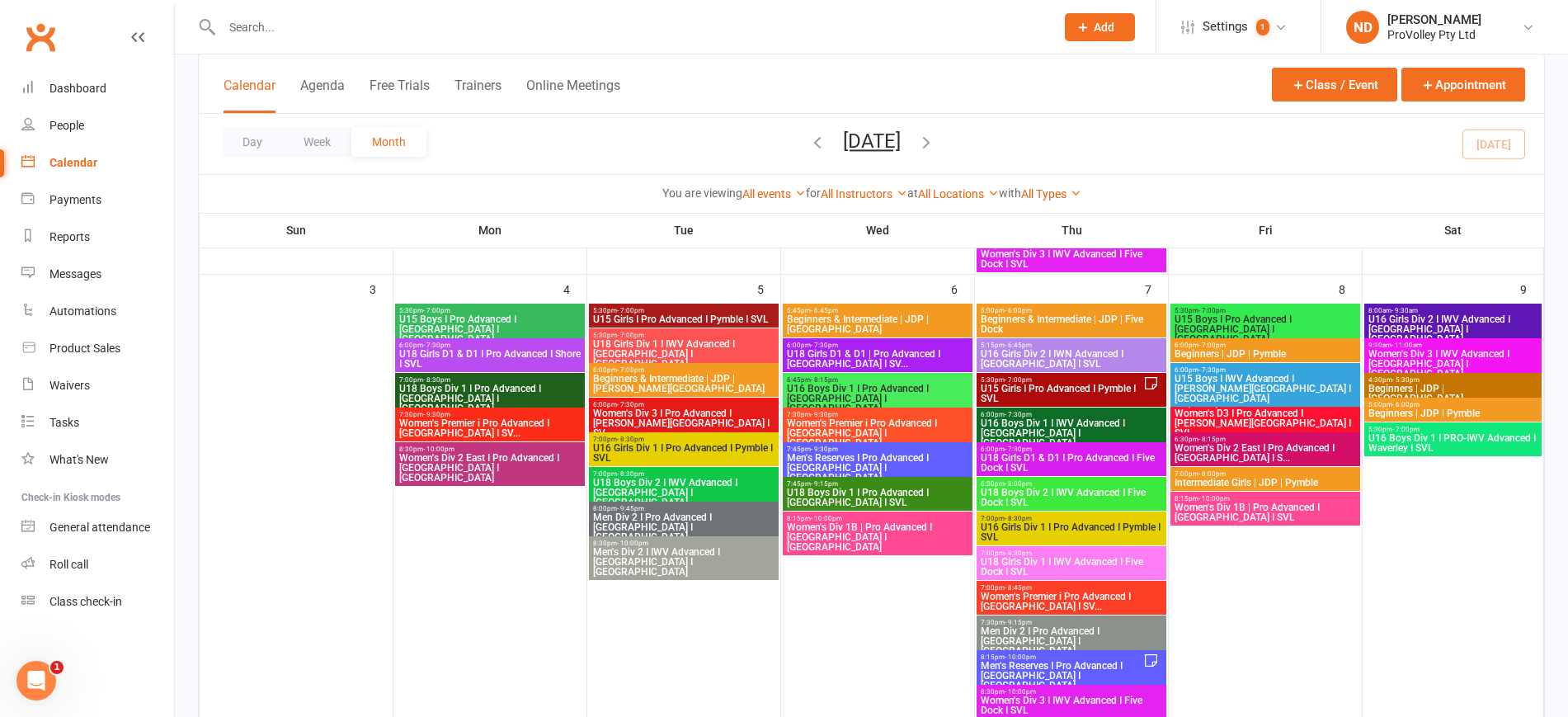
click at [1280, 404] on span "6:00pm - 7:30pm" at bounding box center [1265, 405] width 183 height 7
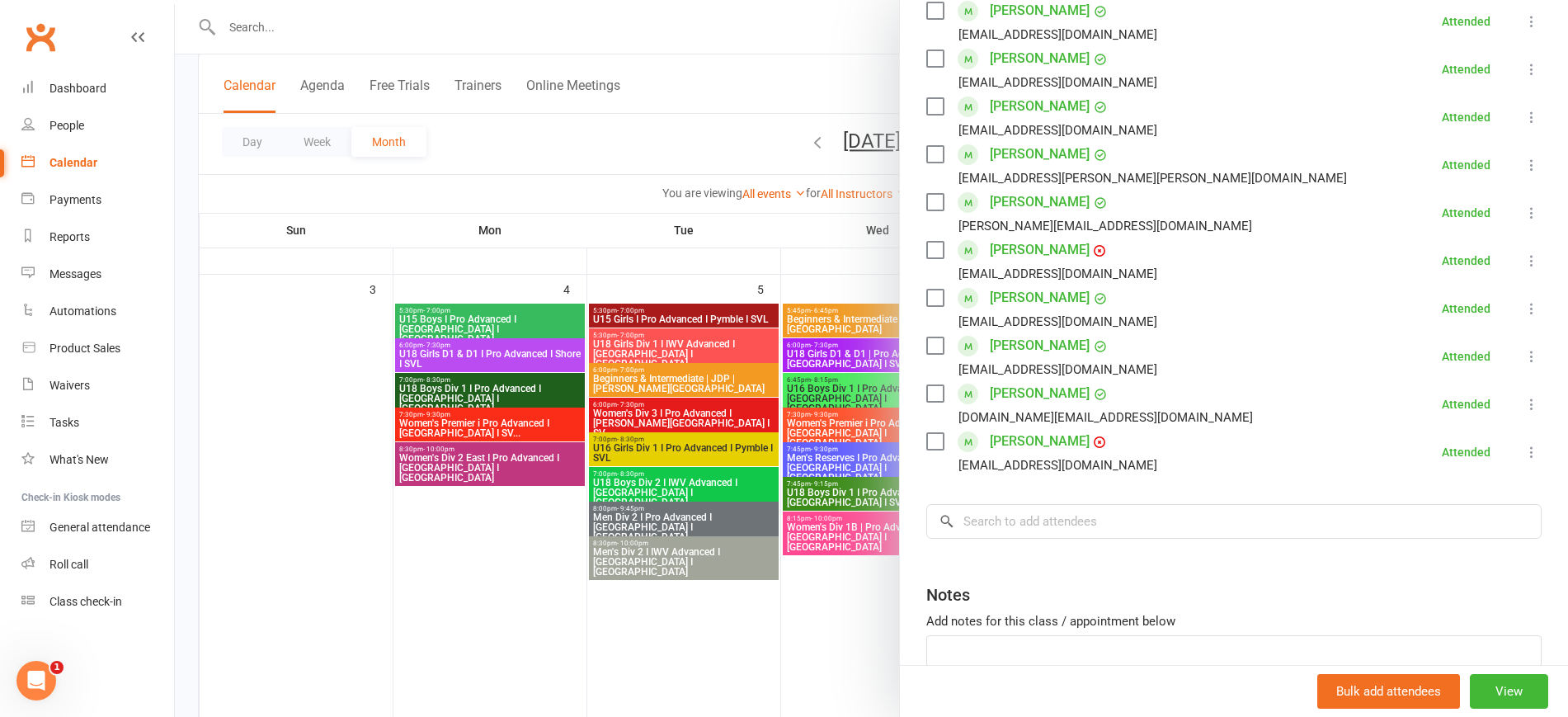
scroll to position [412, 0]
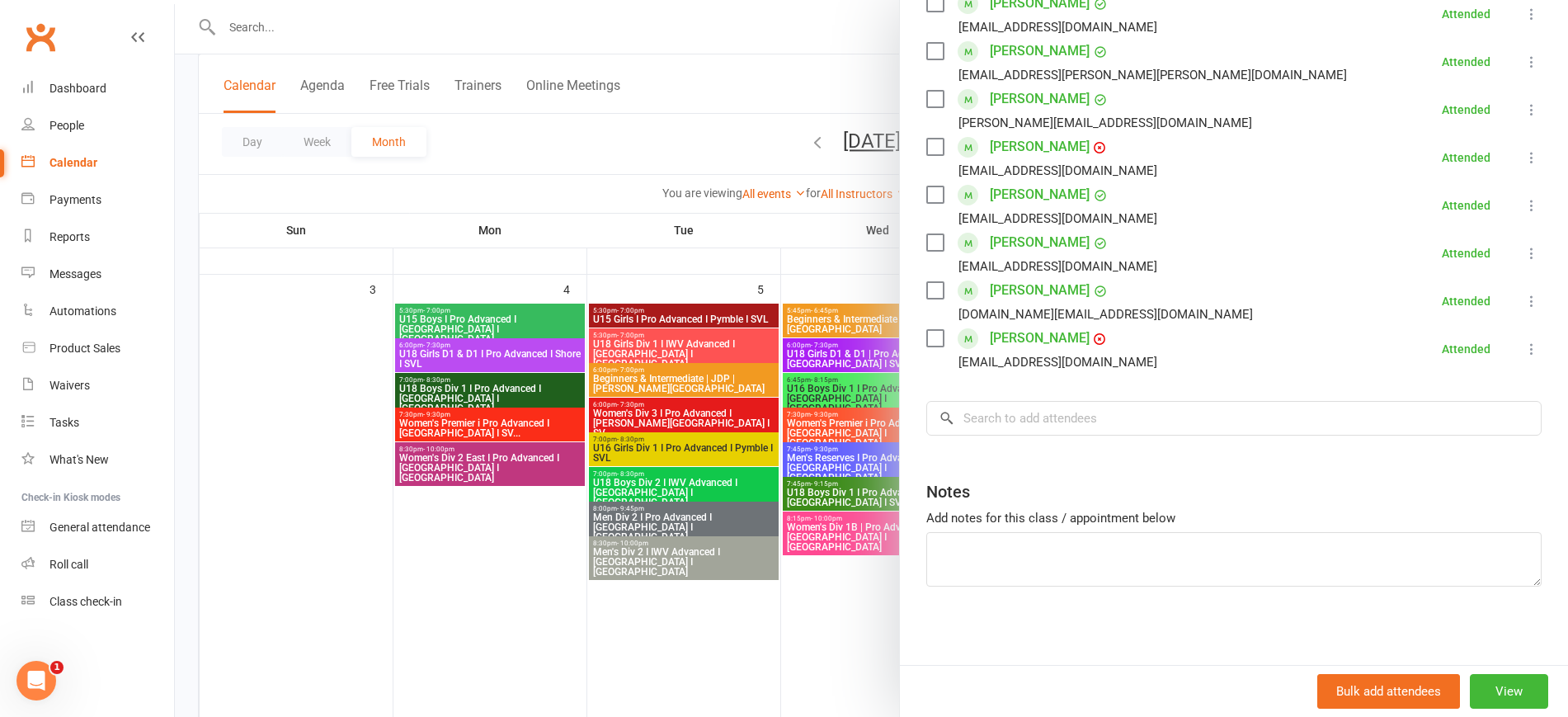
drag, startPoint x: 628, startPoint y: 624, endPoint x: 1135, endPoint y: 549, distance: 512.5
click at [627, 624] on div at bounding box center [871, 358] width 1394 height 717
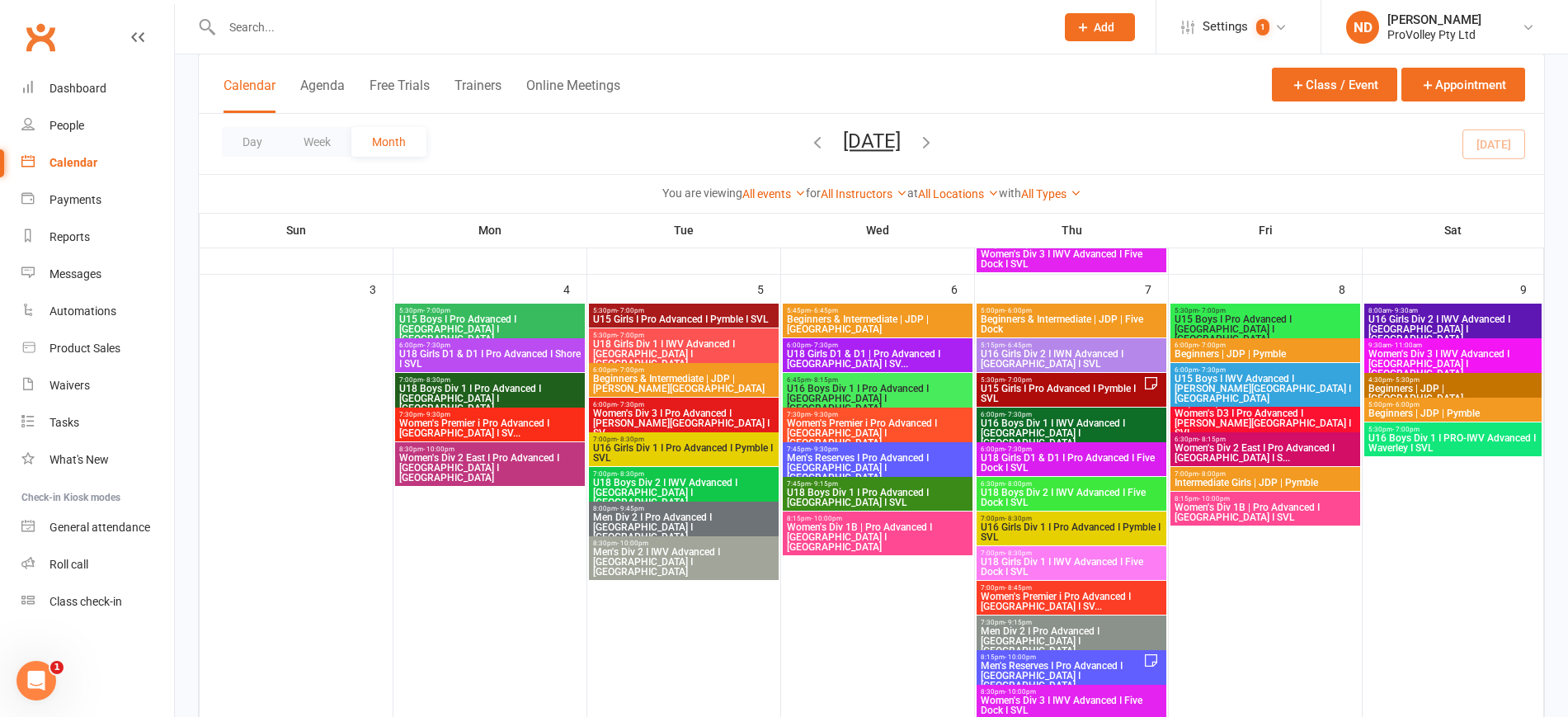
click at [1291, 443] on span "Women's Div 2 East I Pro Advanced I [GEOGRAPHIC_DATA] I S..." at bounding box center [1265, 453] width 183 height 20
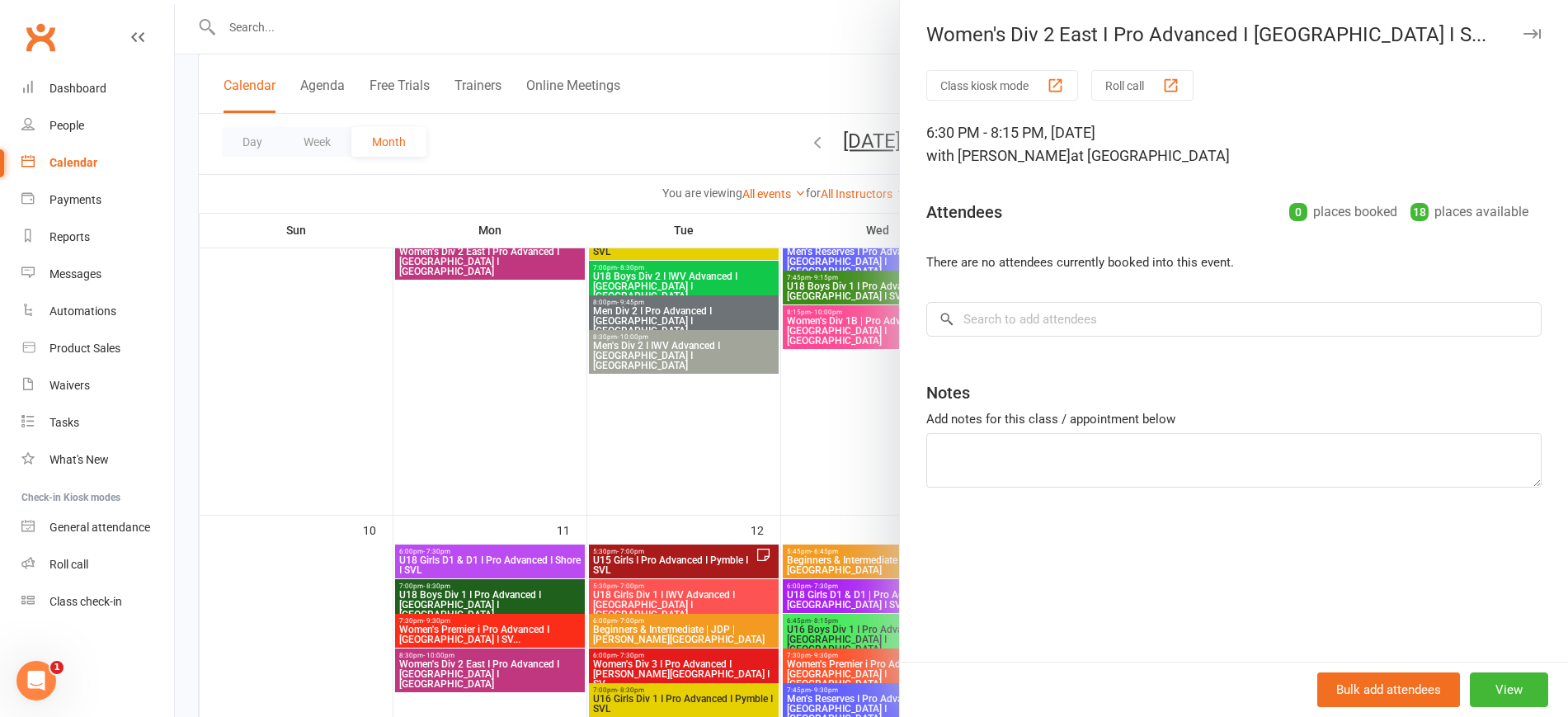
scroll to position [523, 0]
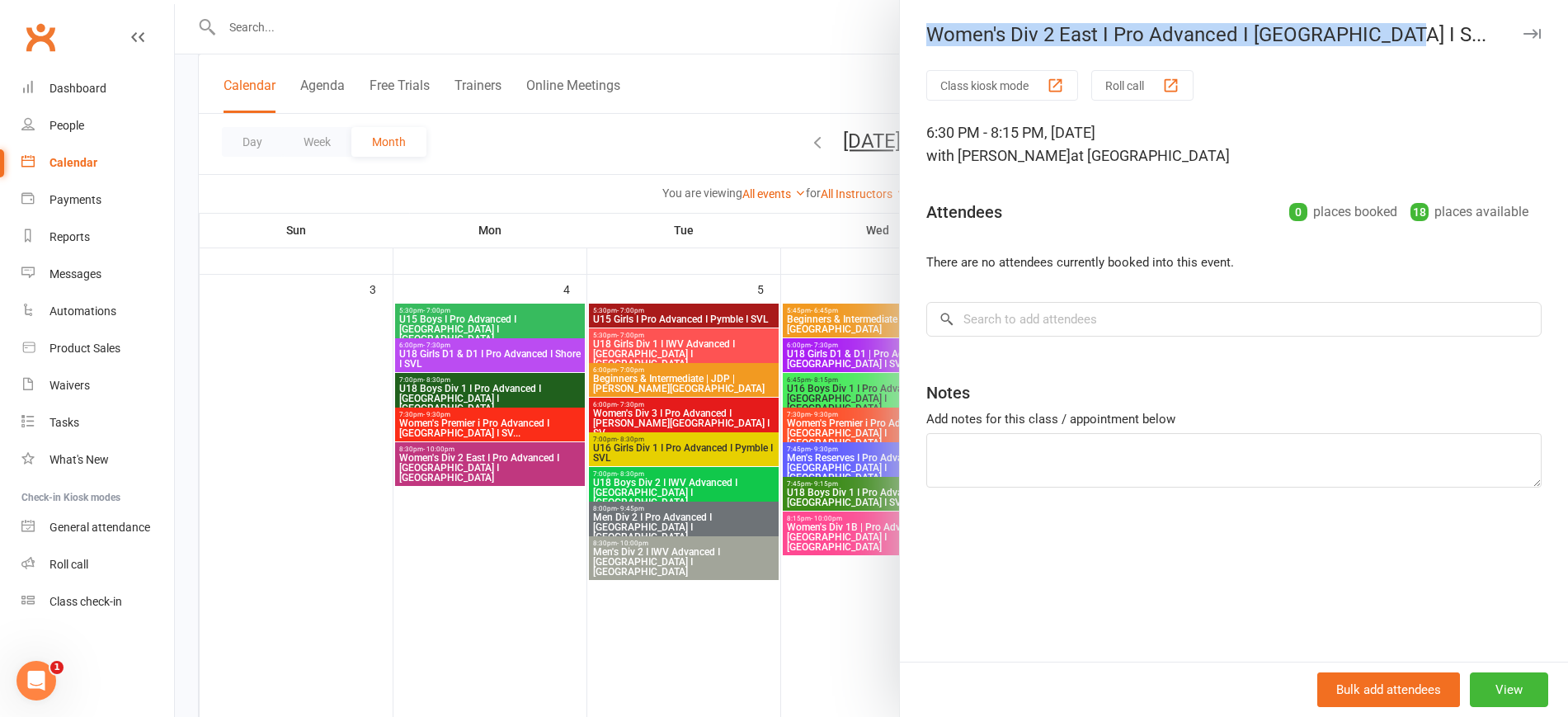
drag, startPoint x: 1324, startPoint y: 35, endPoint x: 909, endPoint y: 37, distance: 415.0
click at [909, 37] on div "Women's Div 2 East I Pro Advanced I [GEOGRAPHIC_DATA] I S..." at bounding box center [1234, 35] width 668 height 24
copy div "Women's Div 2 East I Pro Advanced I [GEOGRAPHIC_DATA] I S."
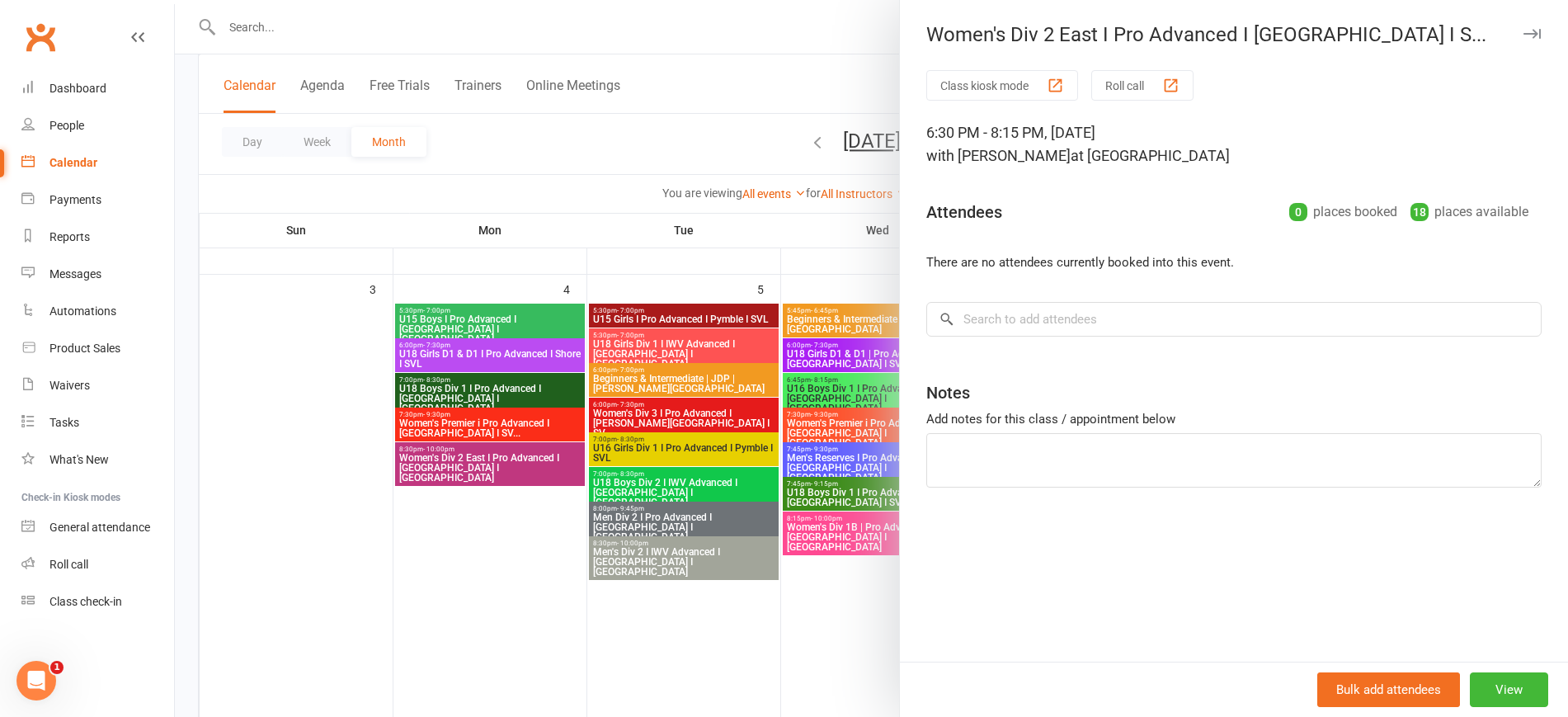
click at [1043, 634] on div "Class kiosk mode Roll call 6:30 PM - 8:15 PM, [DATE] with [PERSON_NAME] at [PER…" at bounding box center [1234, 366] width 668 height 591
click at [577, 146] on div at bounding box center [871, 358] width 1394 height 717
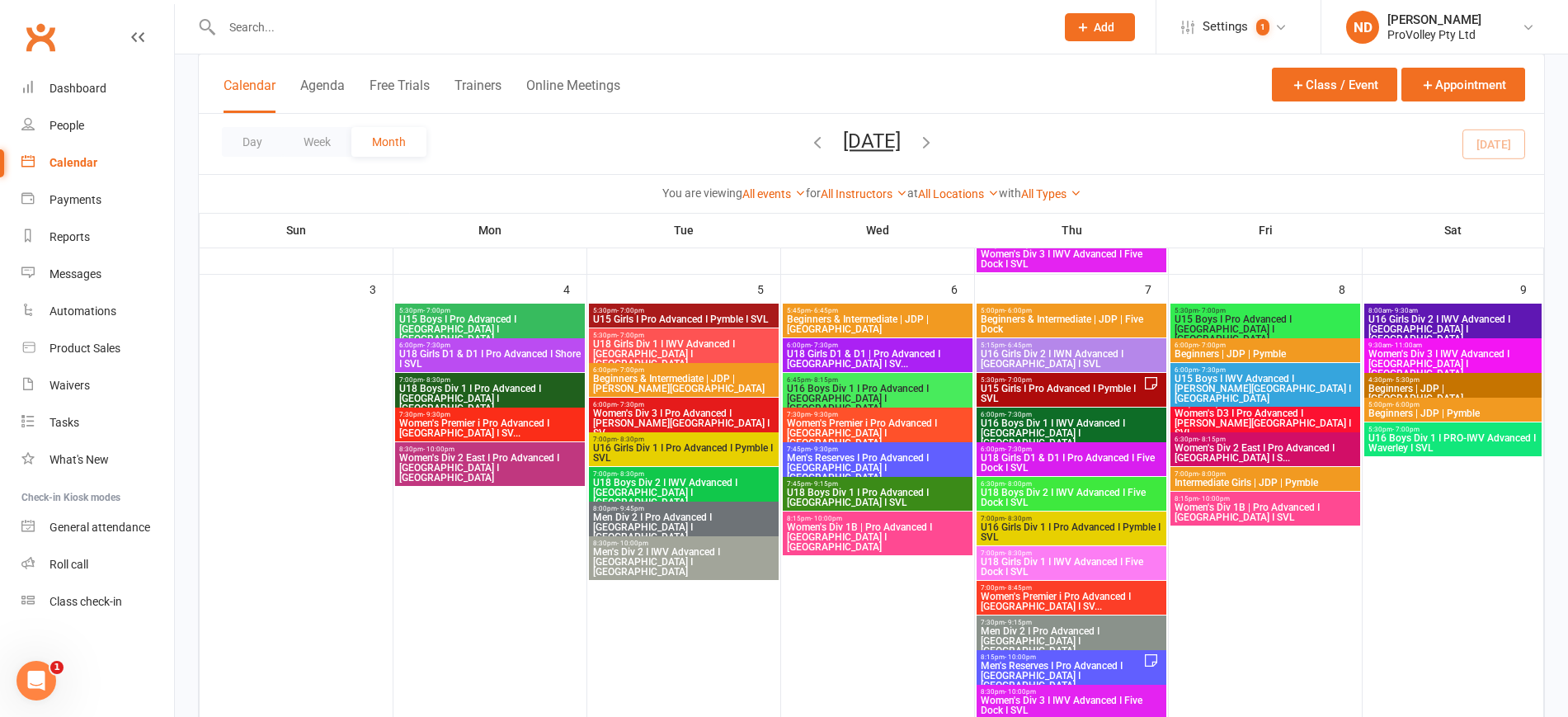
click at [1290, 446] on span "Women's Div 2 East I Pro Advanced I [GEOGRAPHIC_DATA] I S..." at bounding box center [1265, 453] width 183 height 20
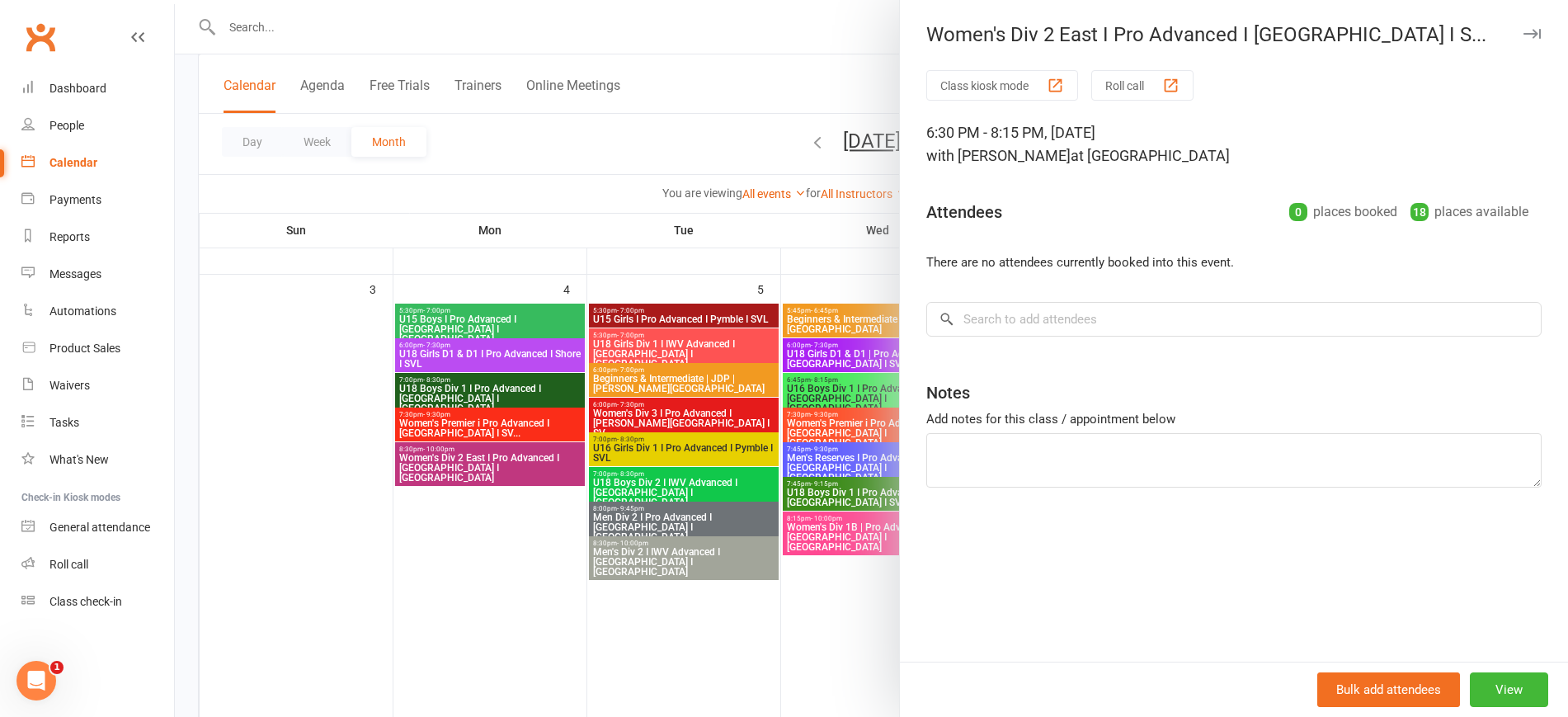
click at [466, 600] on div at bounding box center [871, 358] width 1394 height 717
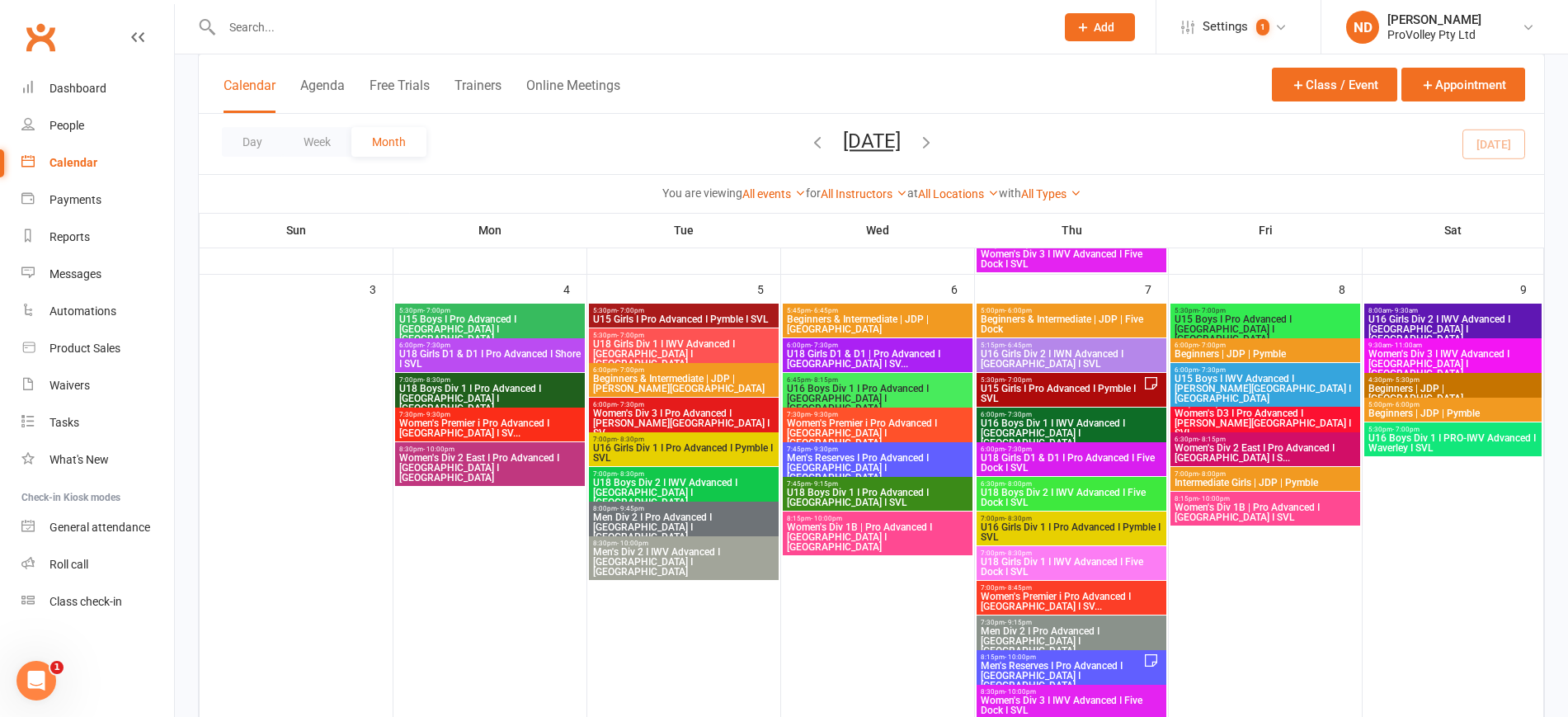
click at [1249, 472] on span "7:00pm - 8:00pm" at bounding box center [1265, 474] width 183 height 7
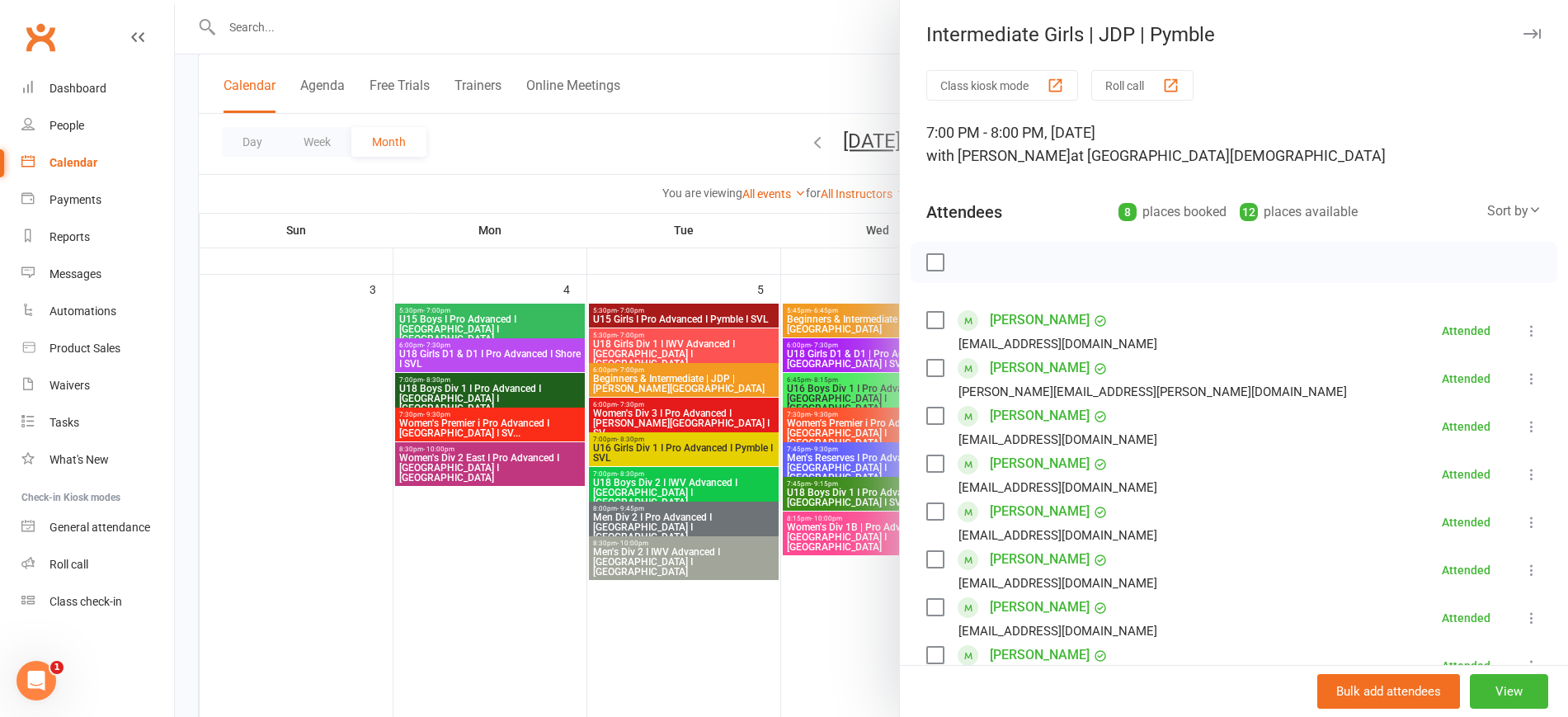
drag, startPoint x: 690, startPoint y: 675, endPoint x: 705, endPoint y: 669, distance: 16.2
click at [690, 675] on div at bounding box center [871, 358] width 1394 height 717
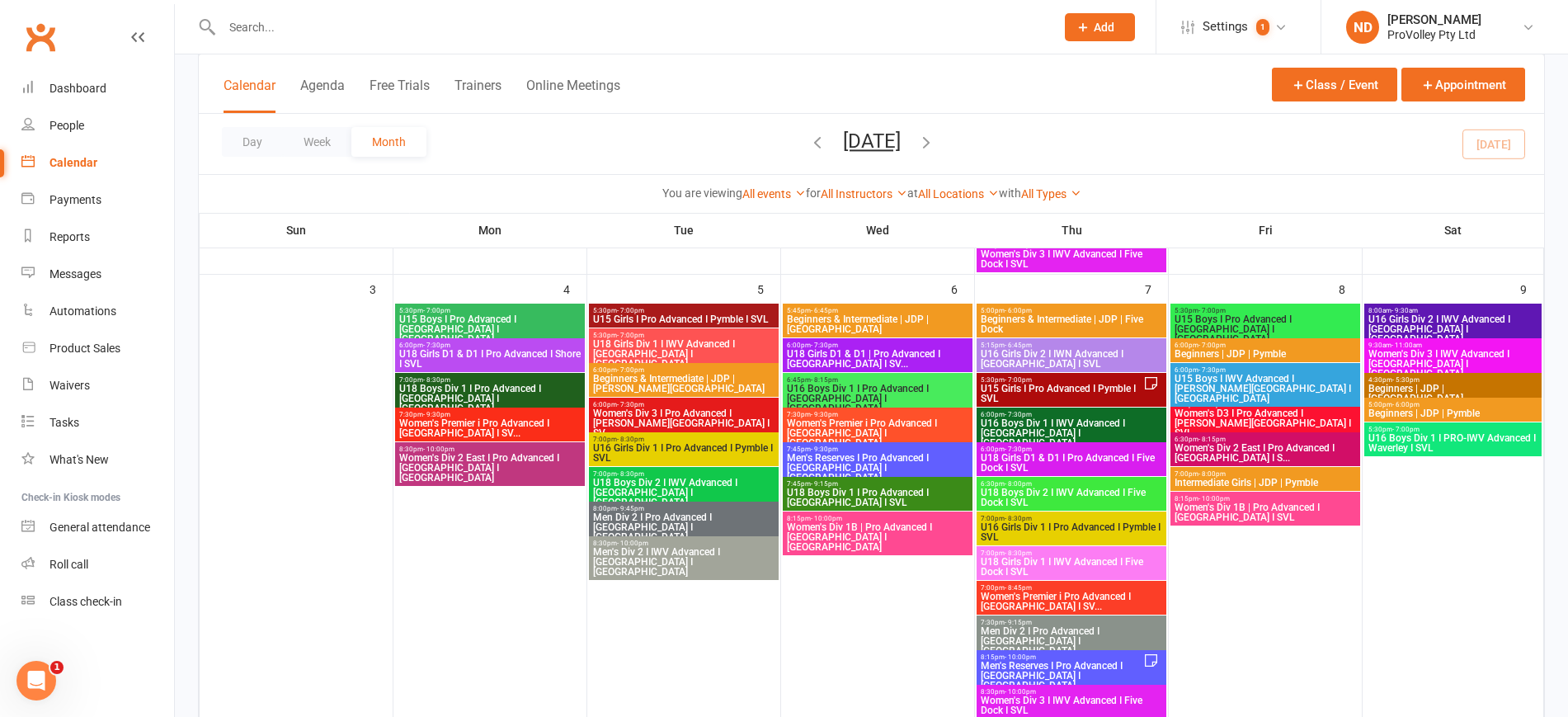
click at [1300, 505] on span "Women's Div 1B | Pro Advanced I [GEOGRAPHIC_DATA] I SVL" at bounding box center [1265, 513] width 183 height 20
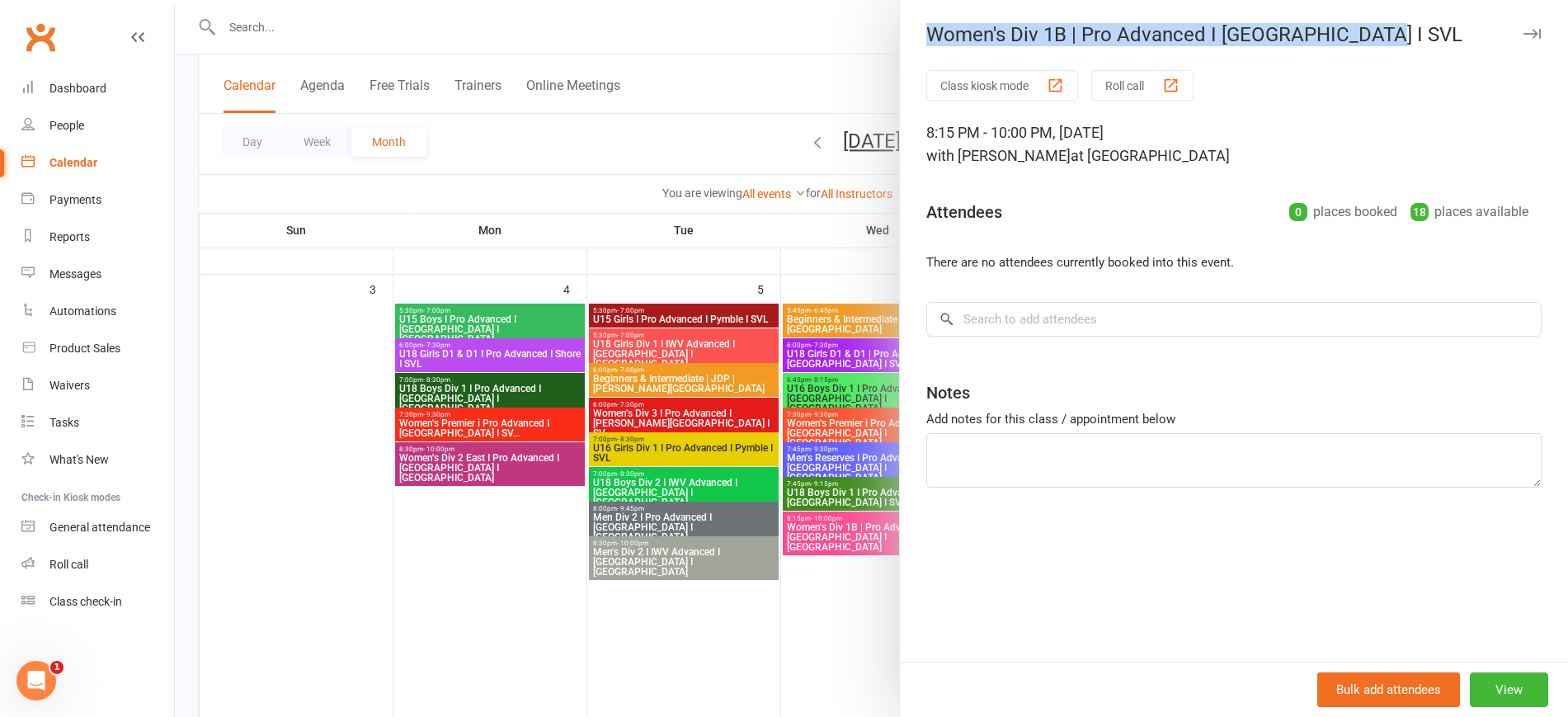
drag, startPoint x: 1357, startPoint y: 33, endPoint x: 919, endPoint y: 34, distance: 438.0
click at [919, 34] on div "Women's Div 1B | Pro Advanced I [GEOGRAPHIC_DATA] I SVL" at bounding box center [1234, 35] width 668 height 24
copy div "Women's Div 1B | Pro Advanced I [GEOGRAPHIC_DATA] I SVL"
click at [522, 136] on div at bounding box center [871, 358] width 1394 height 717
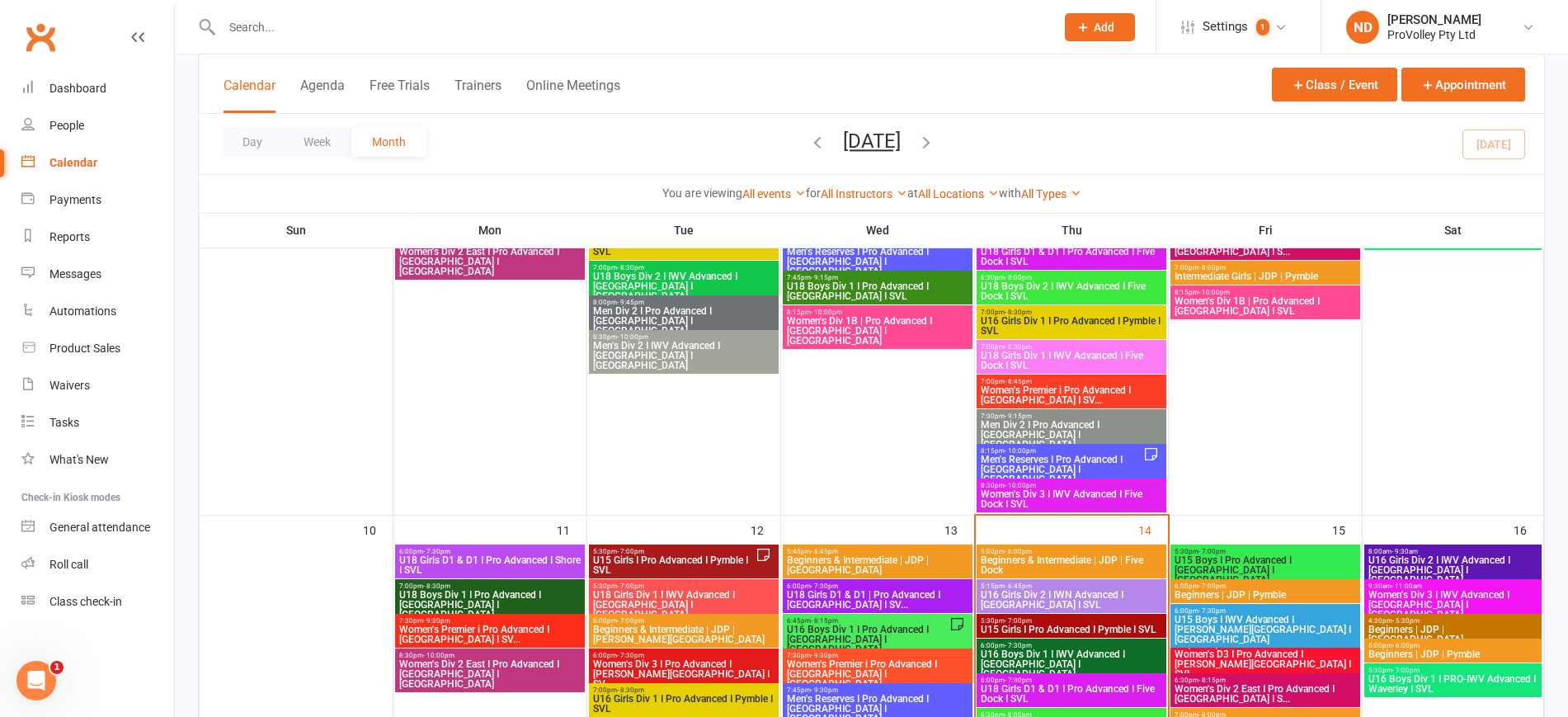
scroll to position [0, 0]
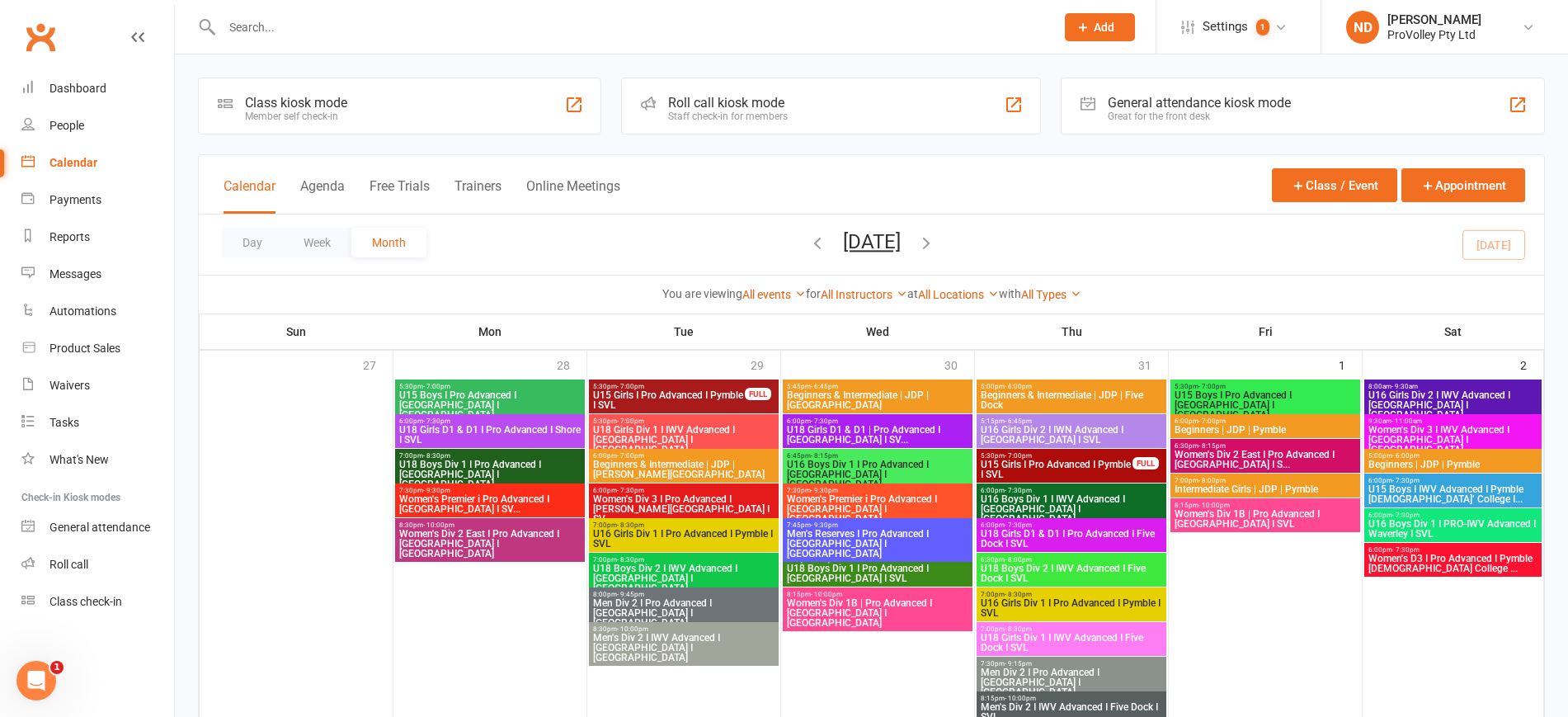
click at [679, 391] on span "U15 Girls I Pro Advanced I Pymble I SVL" at bounding box center [669, 401] width 154 height 20
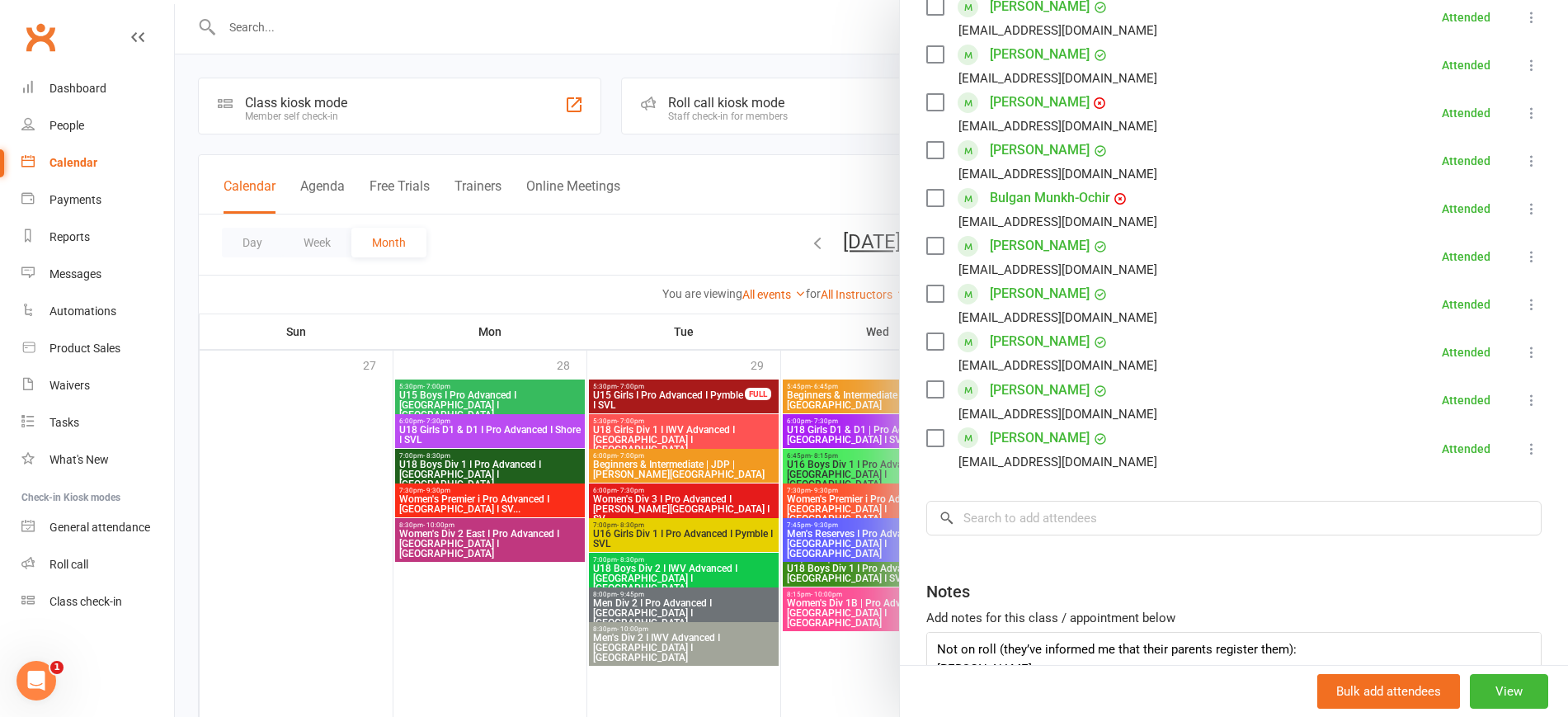
scroll to position [800, 0]
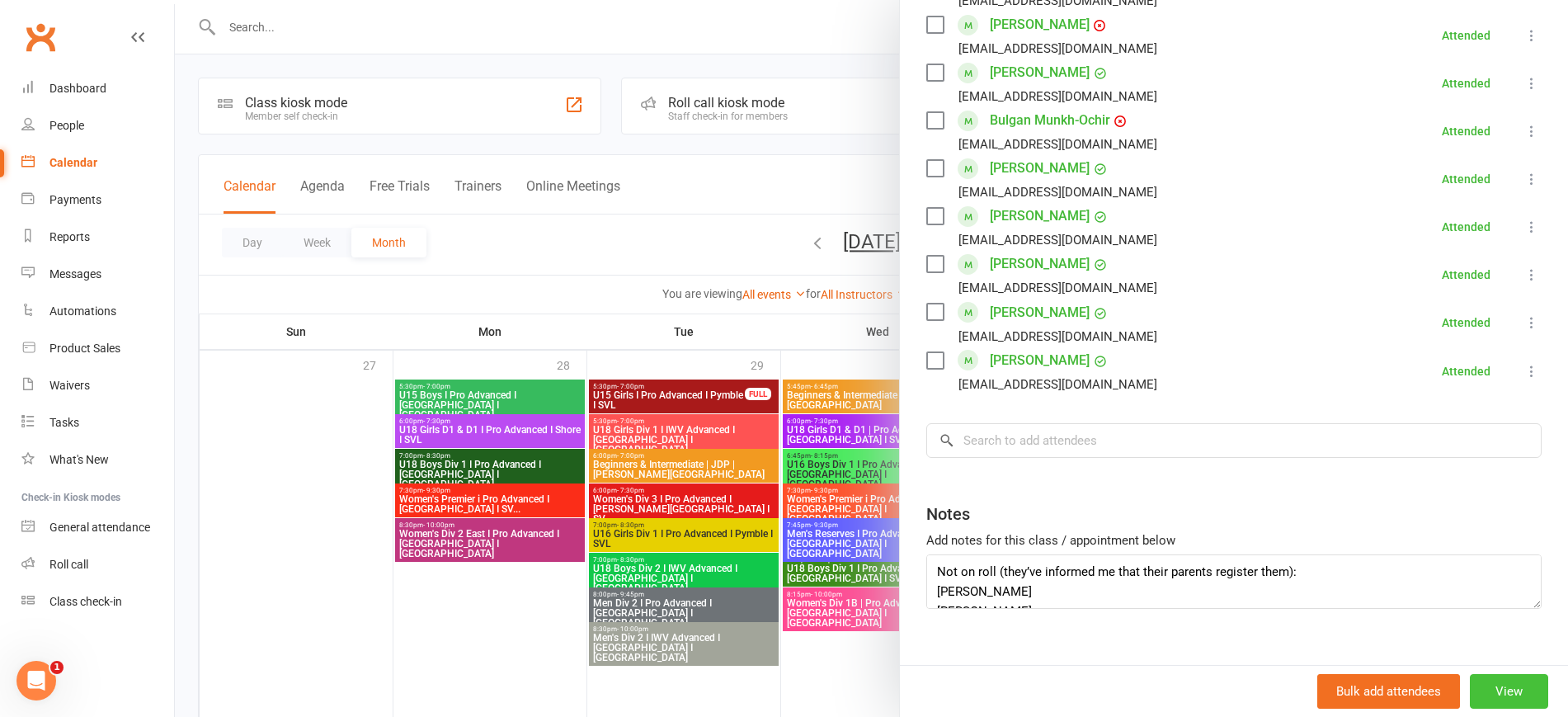
click at [1479, 684] on button "View" at bounding box center [1508, 692] width 79 height 34
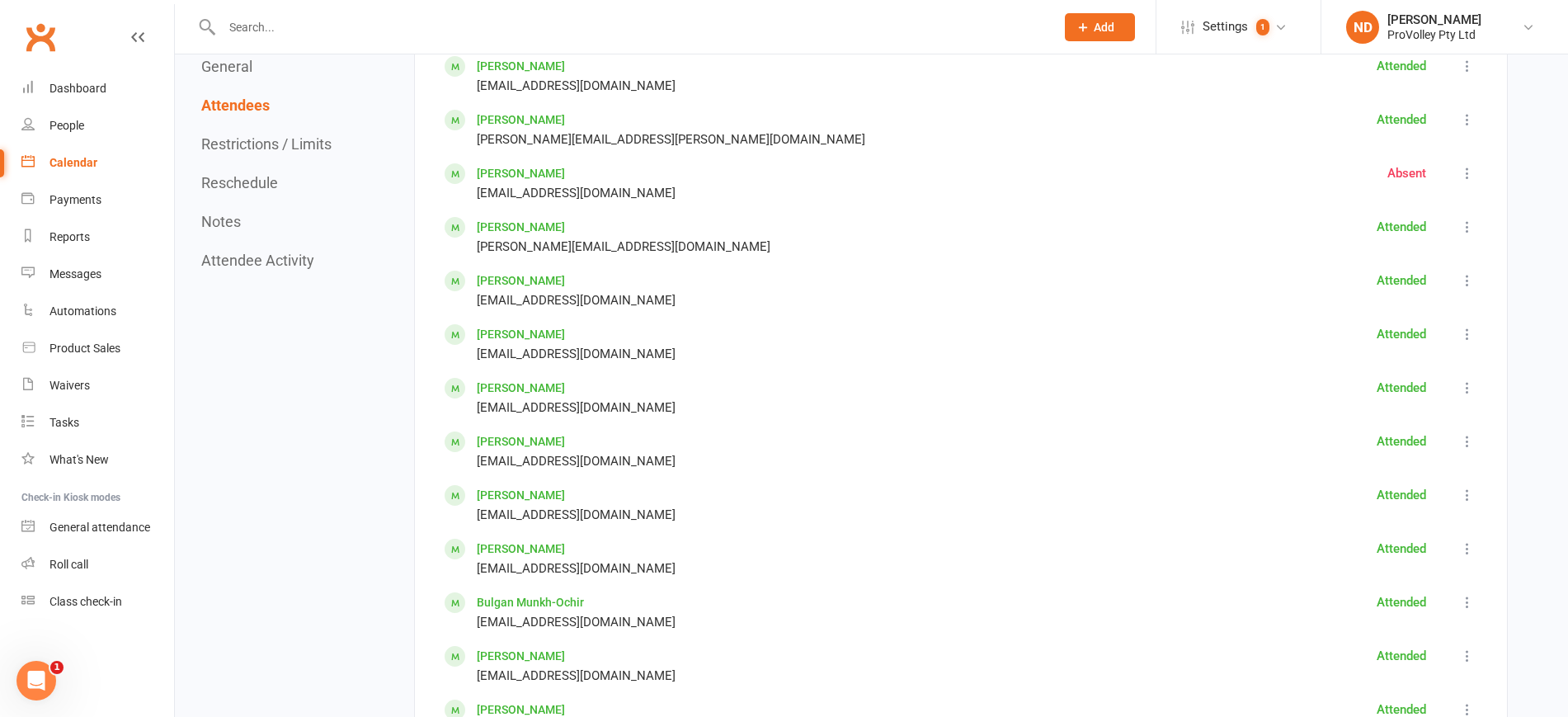
scroll to position [1857, 0]
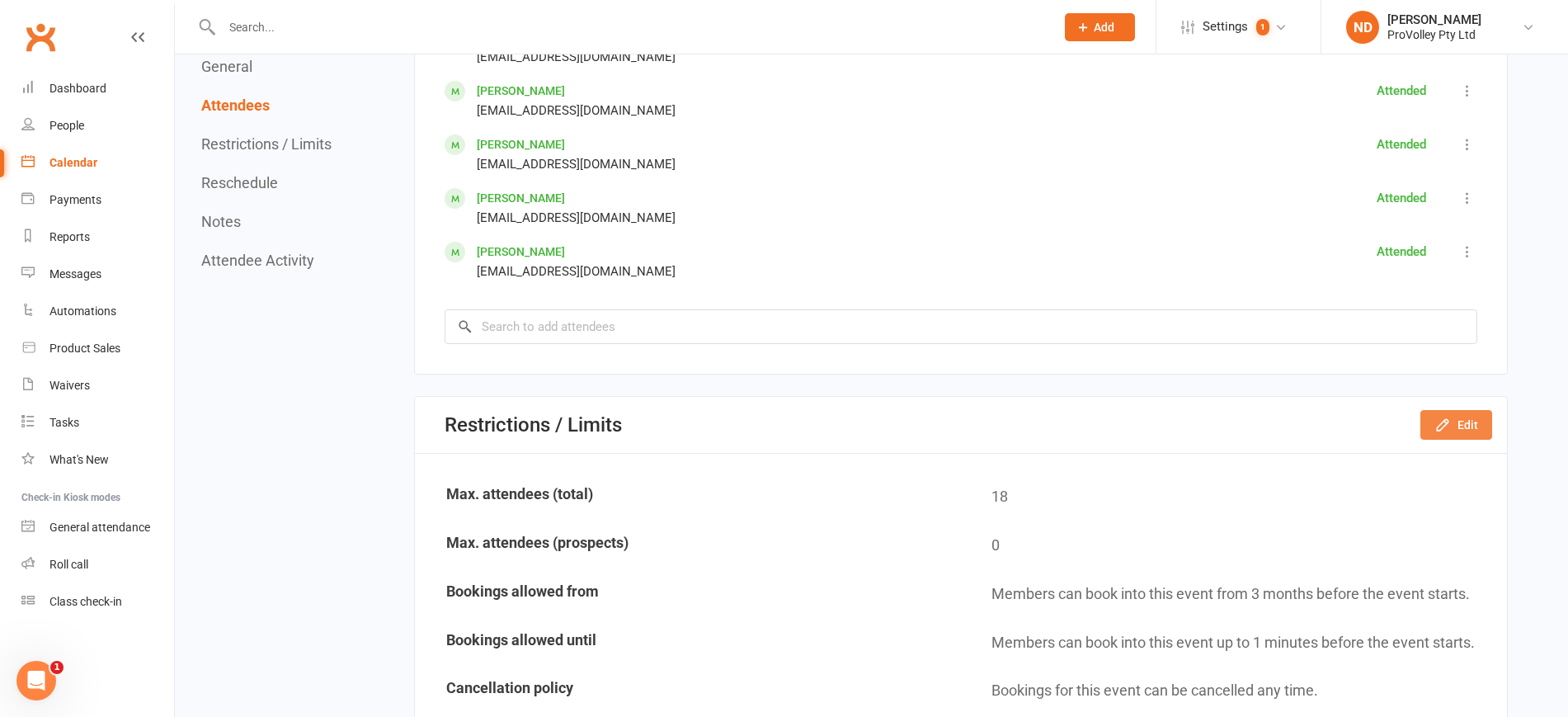
click at [1450, 419] on icon "button" at bounding box center [1442, 425] width 16 height 16
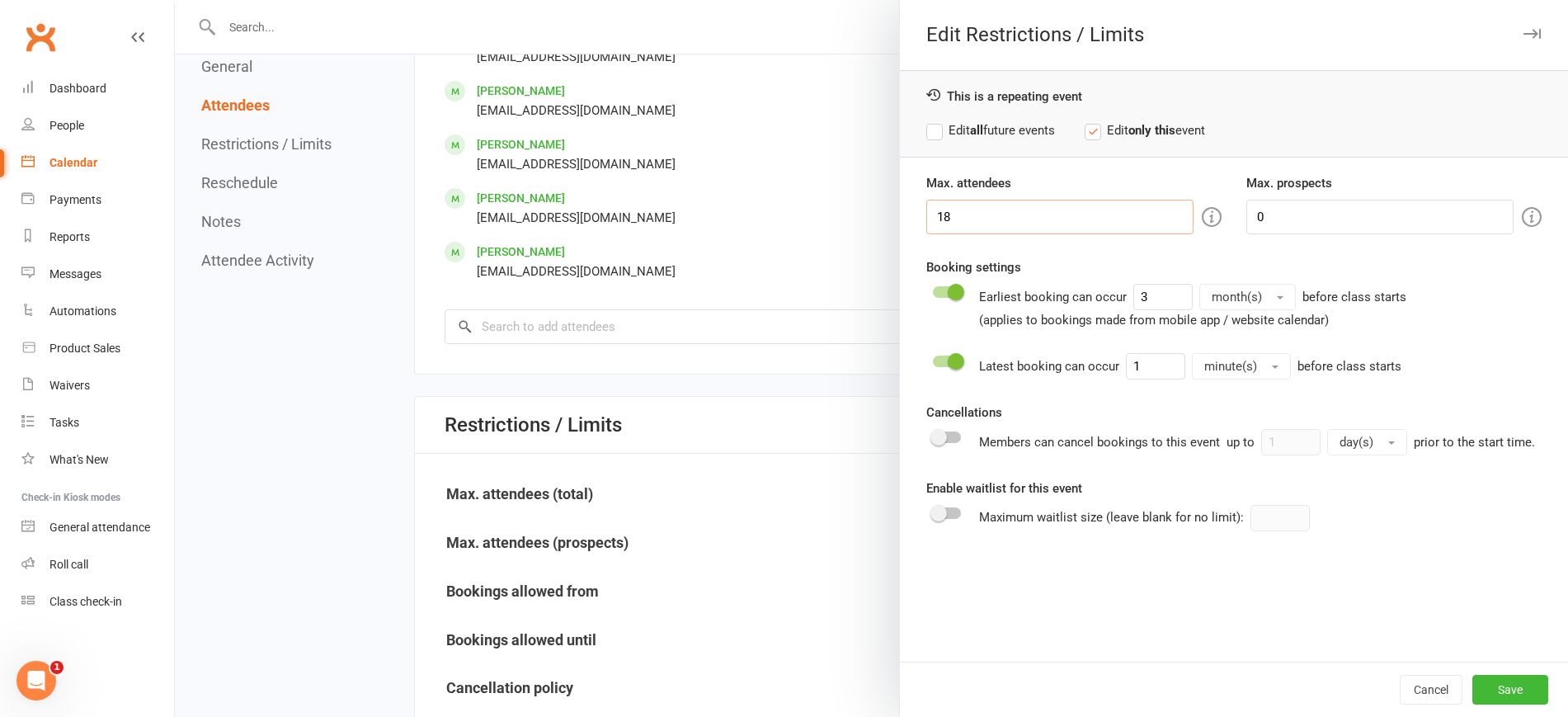
drag, startPoint x: 974, startPoint y: 207, endPoint x: 809, endPoint y: 209, distance: 165.0
click at [809, 0] on div "Edit Restrictions / Limits This is a repeating event Edit all future events Edi…" at bounding box center [871, 0] width 1394 height 0
type input "25"
click at [1492, 677] on button "Save" at bounding box center [1510, 690] width 76 height 30
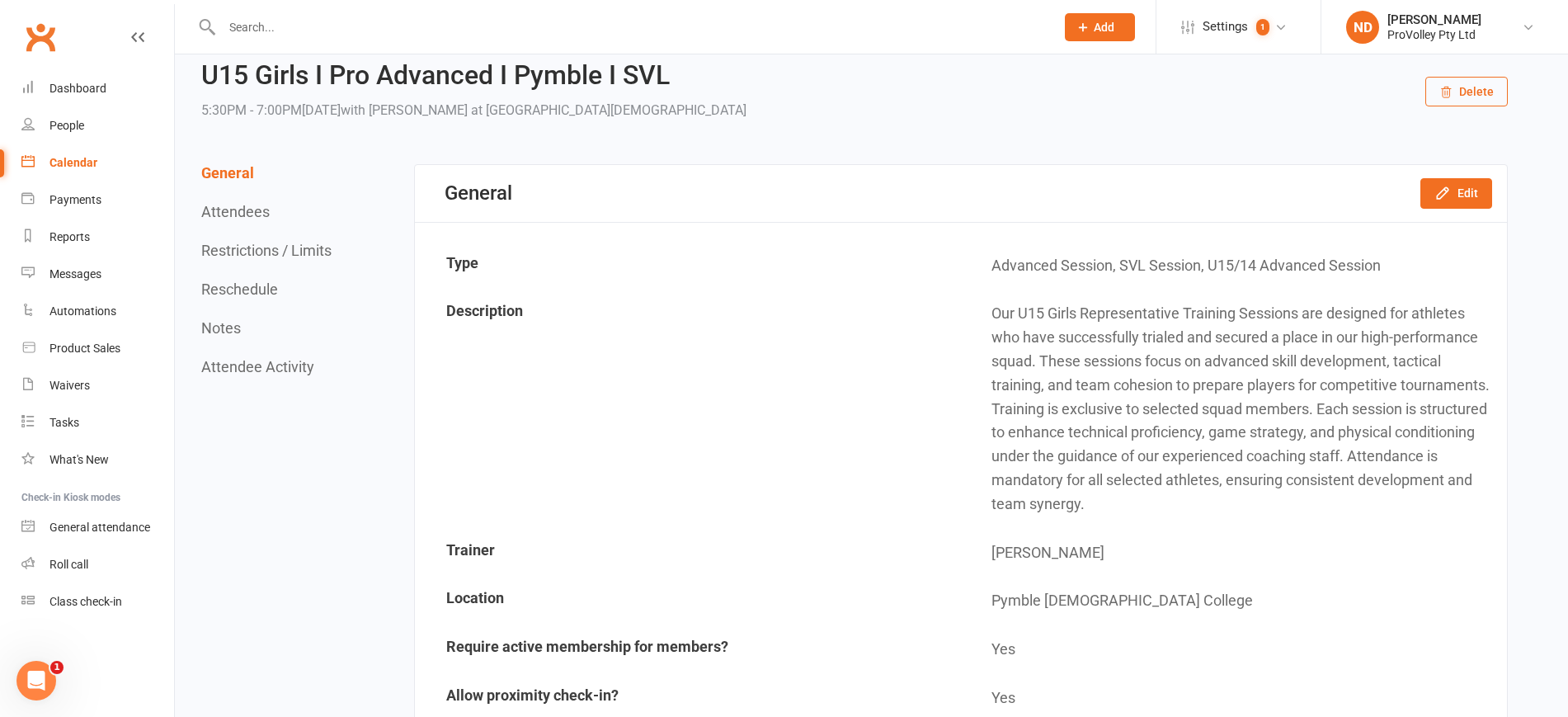
scroll to position [0, 0]
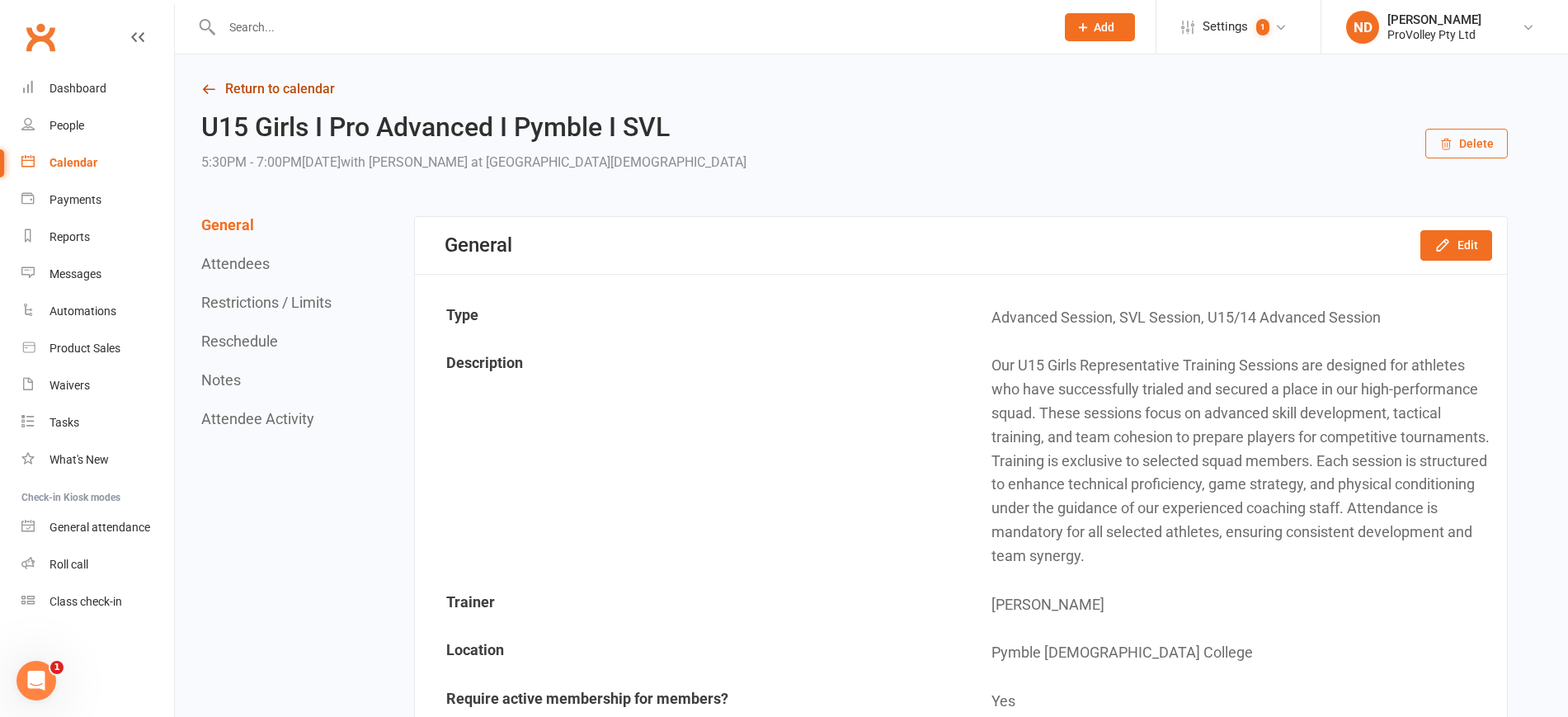
click at [203, 84] on icon at bounding box center [209, 89] width 14 height 14
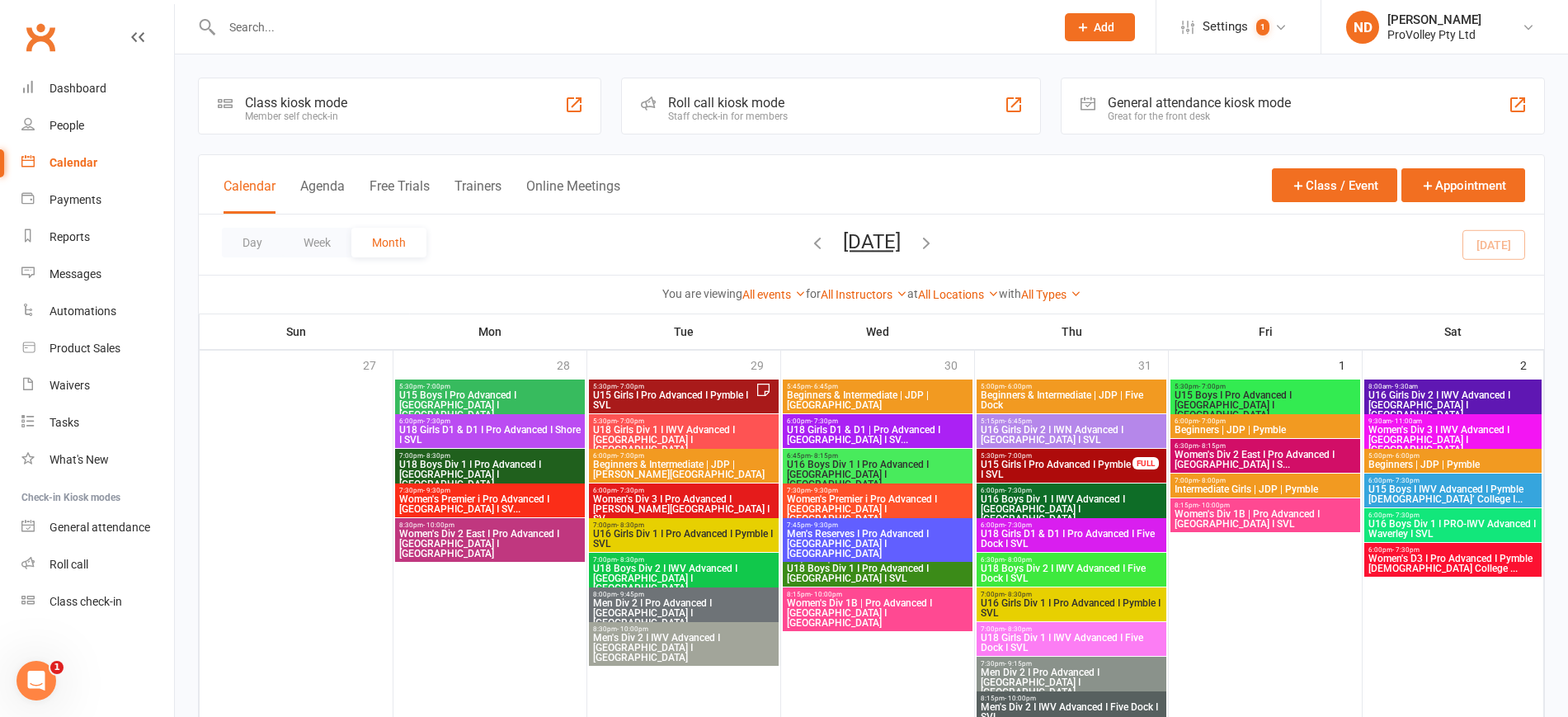
click at [1060, 458] on span "5:30pm - 7:00pm" at bounding box center [1056, 456] width 154 height 7
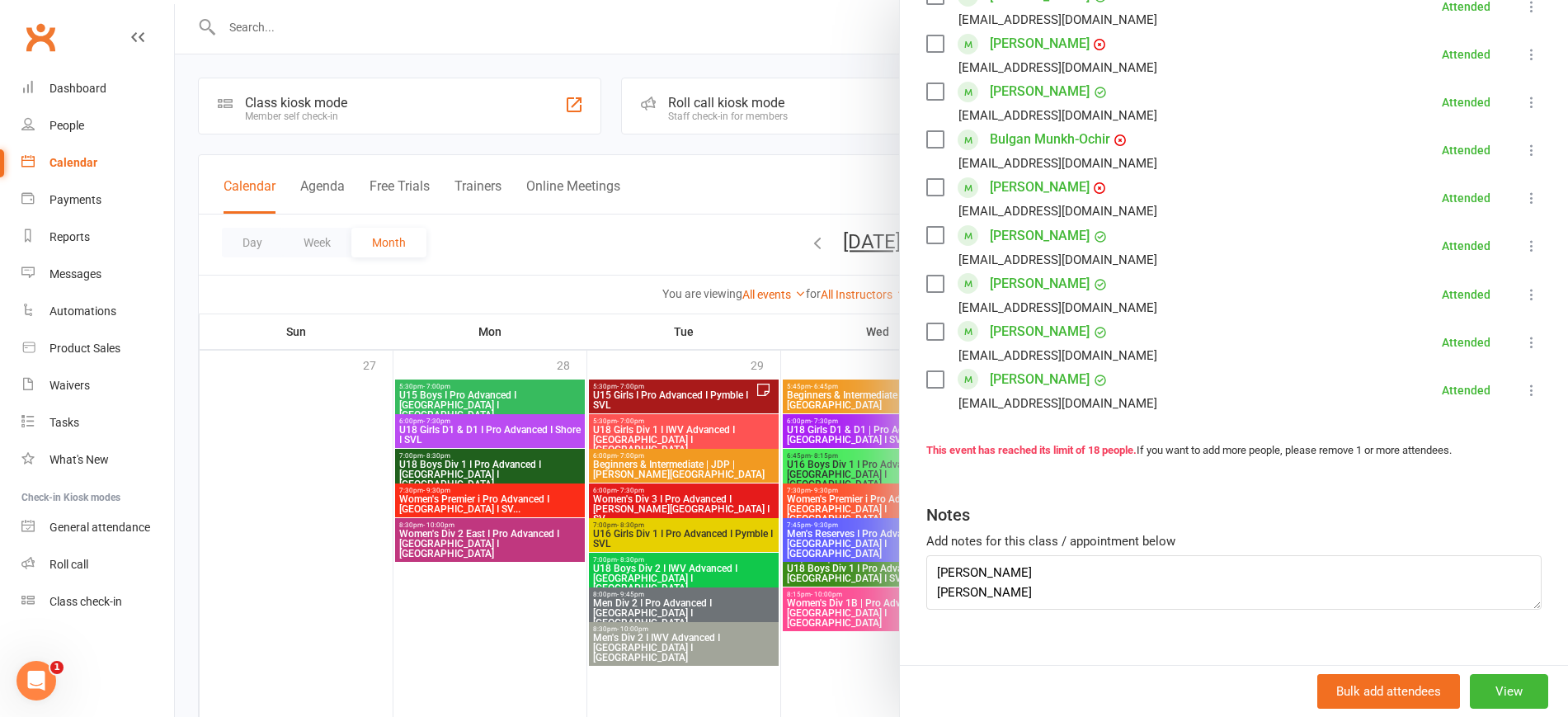
scroll to position [878, 0]
drag, startPoint x: 1026, startPoint y: 546, endPoint x: 868, endPoint y: 540, distance: 158.1
click at [868, 0] on div "U15 Girls I Pro Advanced I Pymble I SVL Class kiosk mode Roll call 5:30 PM - 7:…" at bounding box center [871, 0] width 1394 height 0
click at [1507, 694] on button "View" at bounding box center [1508, 692] width 79 height 34
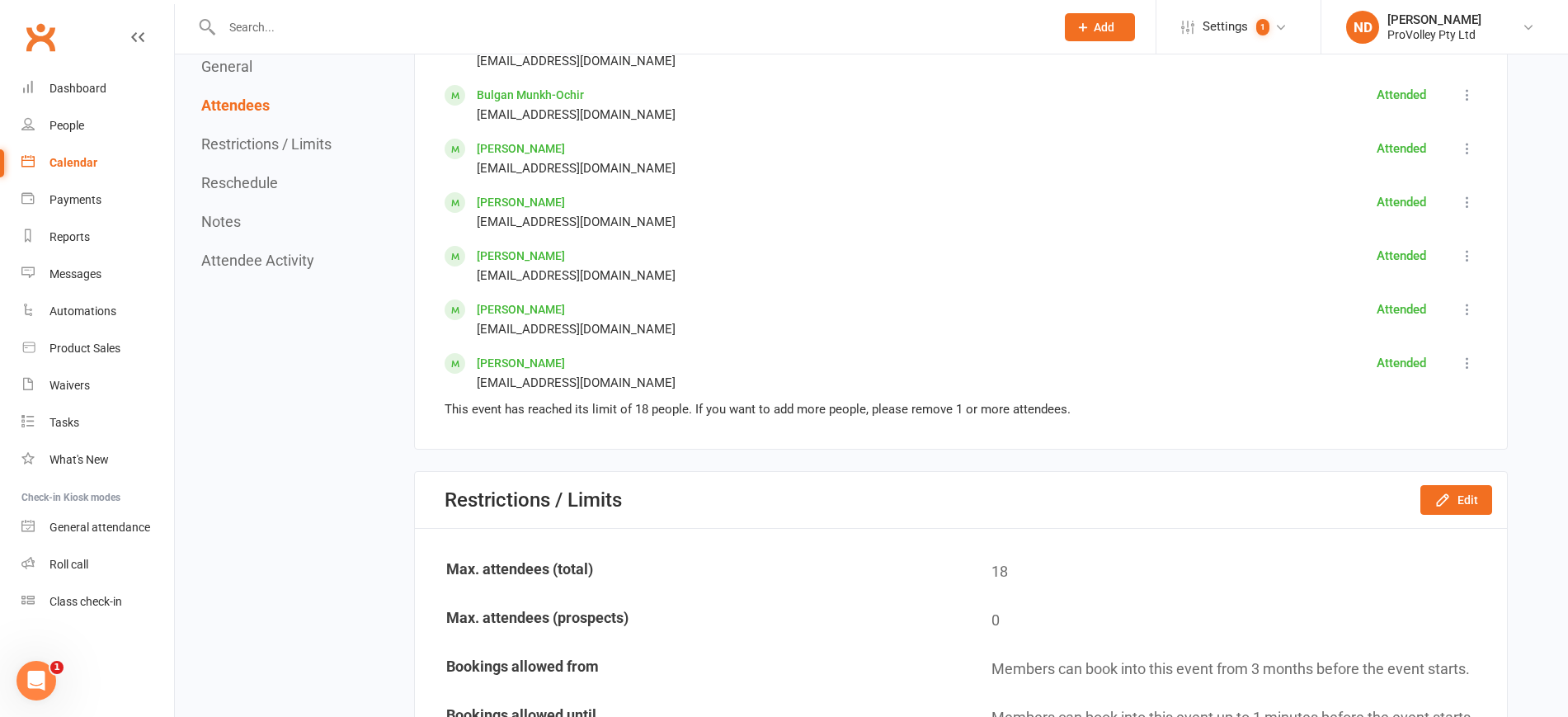
scroll to position [2063, 0]
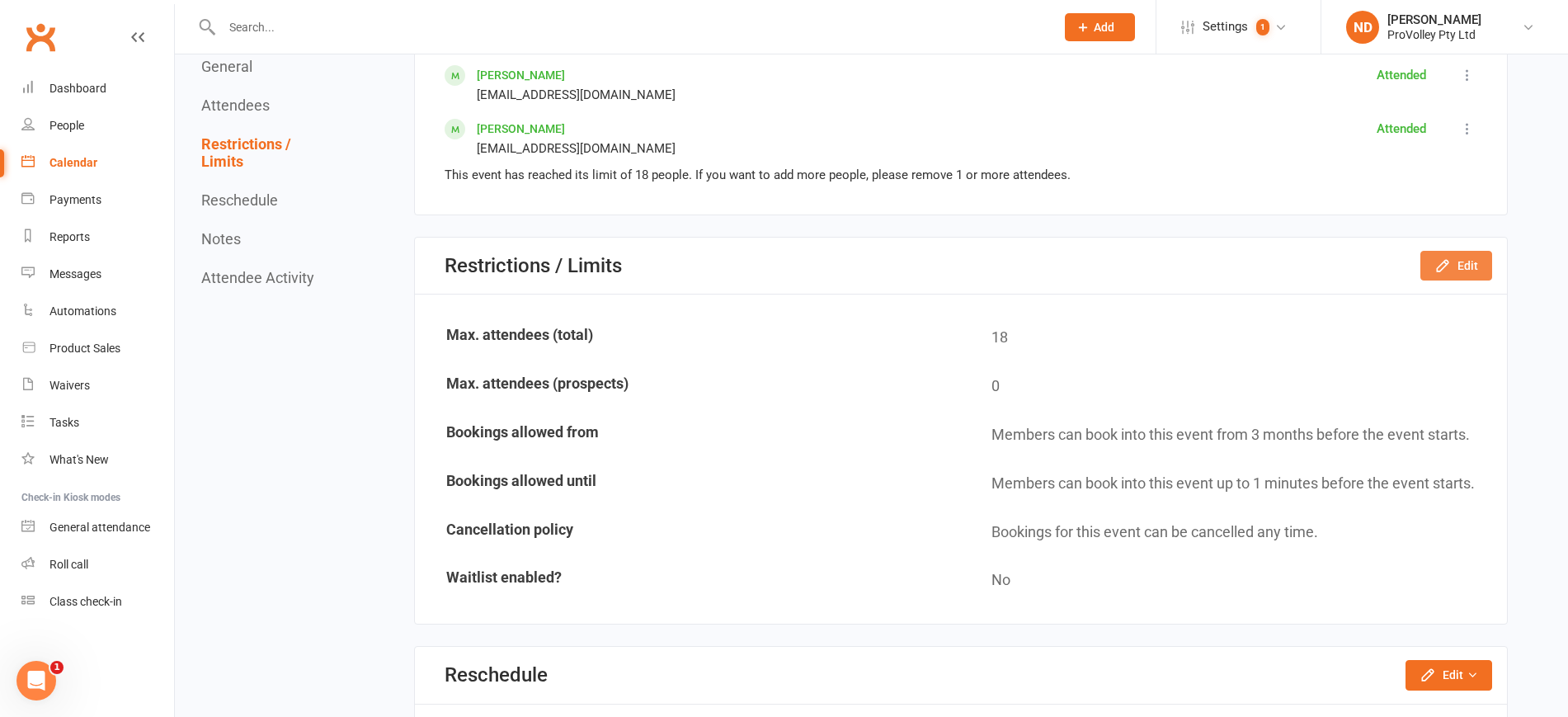
click at [1450, 263] on icon "button" at bounding box center [1442, 266] width 16 height 16
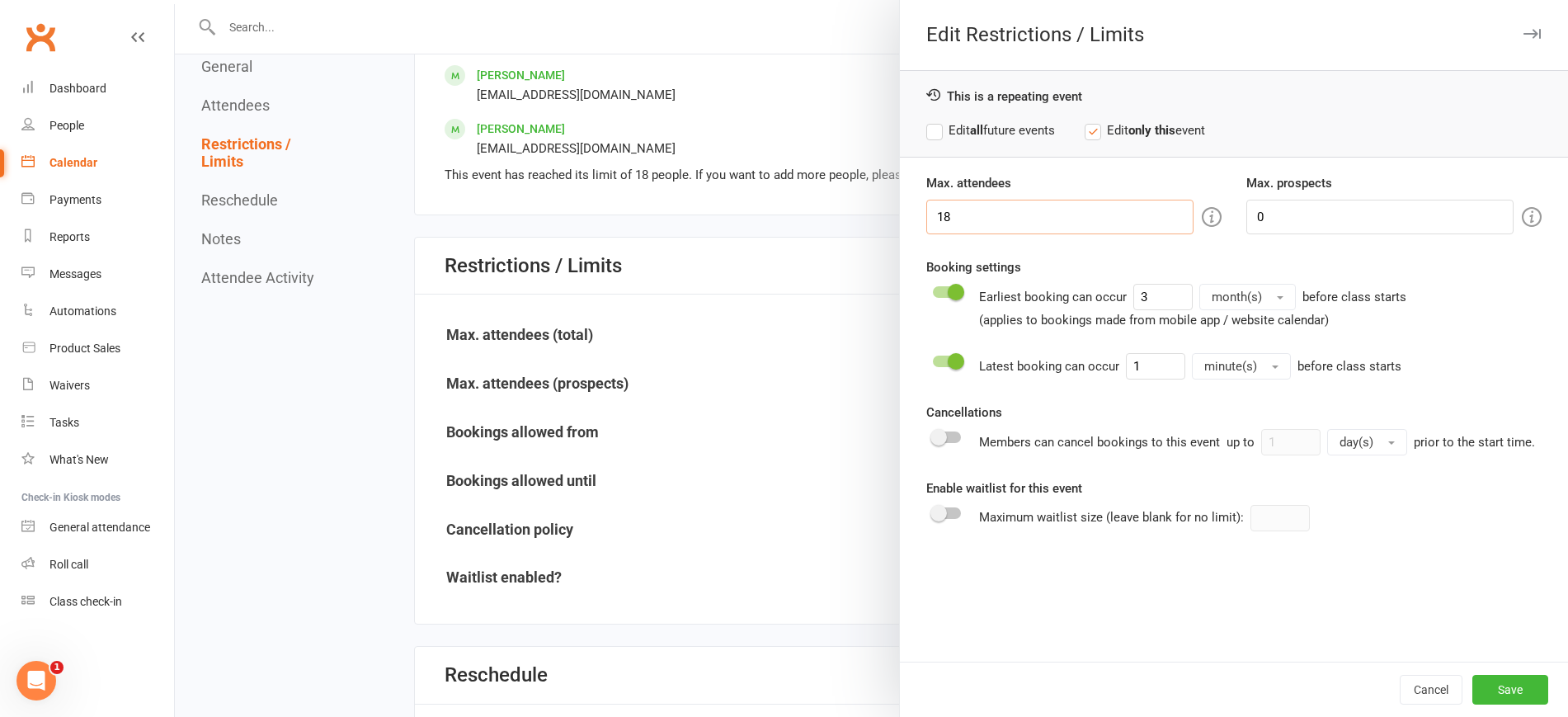
drag, startPoint x: 1002, startPoint y: 229, endPoint x: 836, endPoint y: 224, distance: 166.1
click at [836, 0] on div "Edit Restrictions / Limits This is a repeating event Edit all future events Edi…" at bounding box center [871, 0] width 1394 height 0
type input "25"
click at [1506, 676] on button "Save" at bounding box center [1510, 690] width 76 height 30
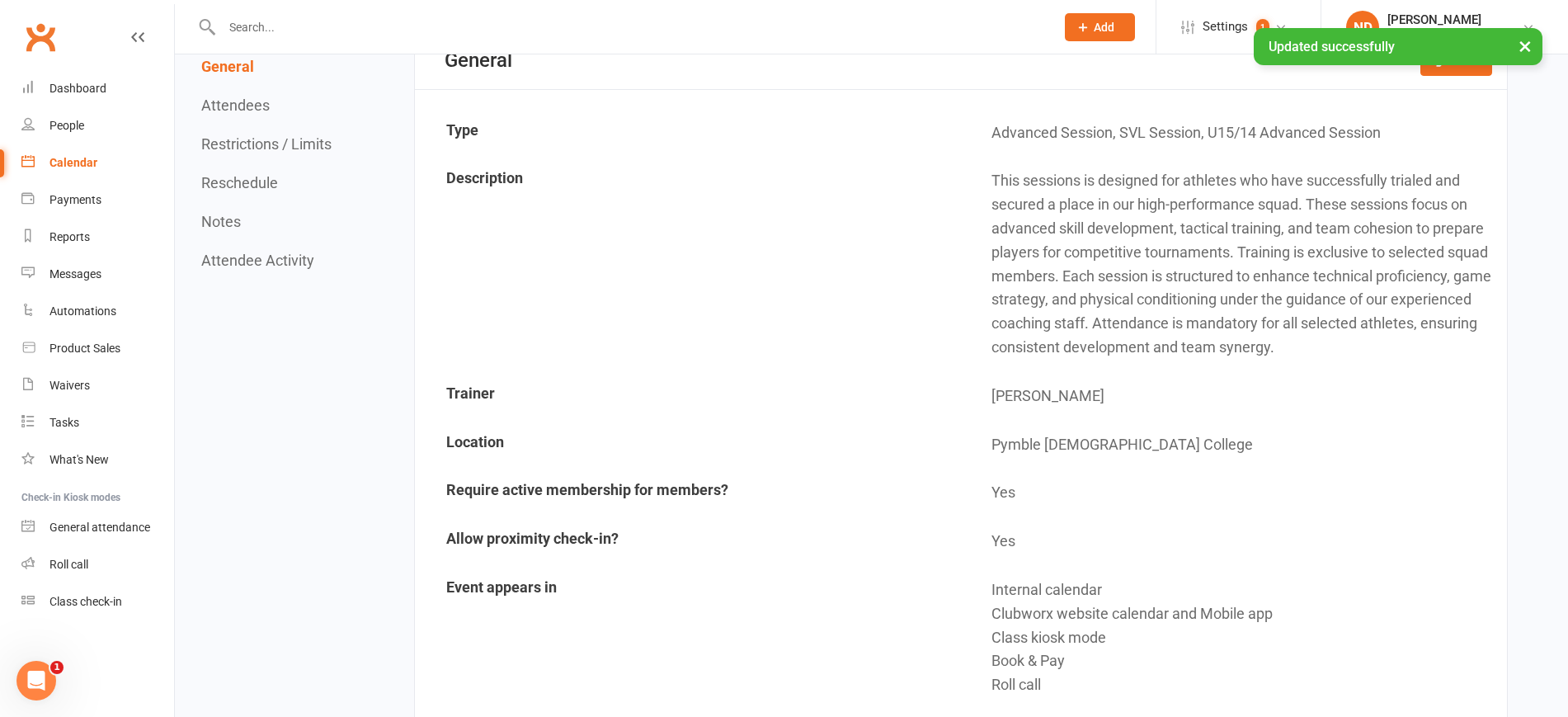
scroll to position [0, 0]
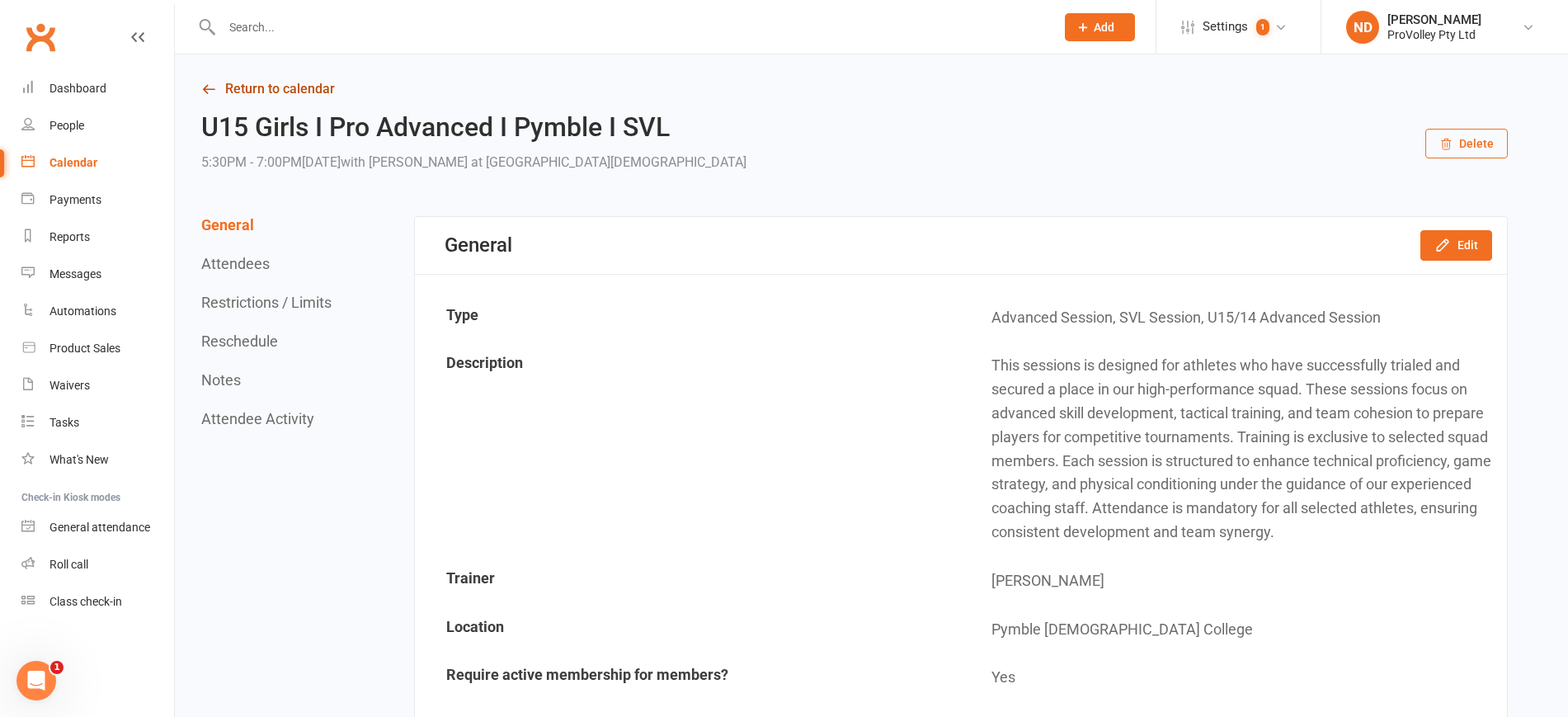
click at [222, 80] on link "Return to calendar" at bounding box center [855, 90] width 1307 height 24
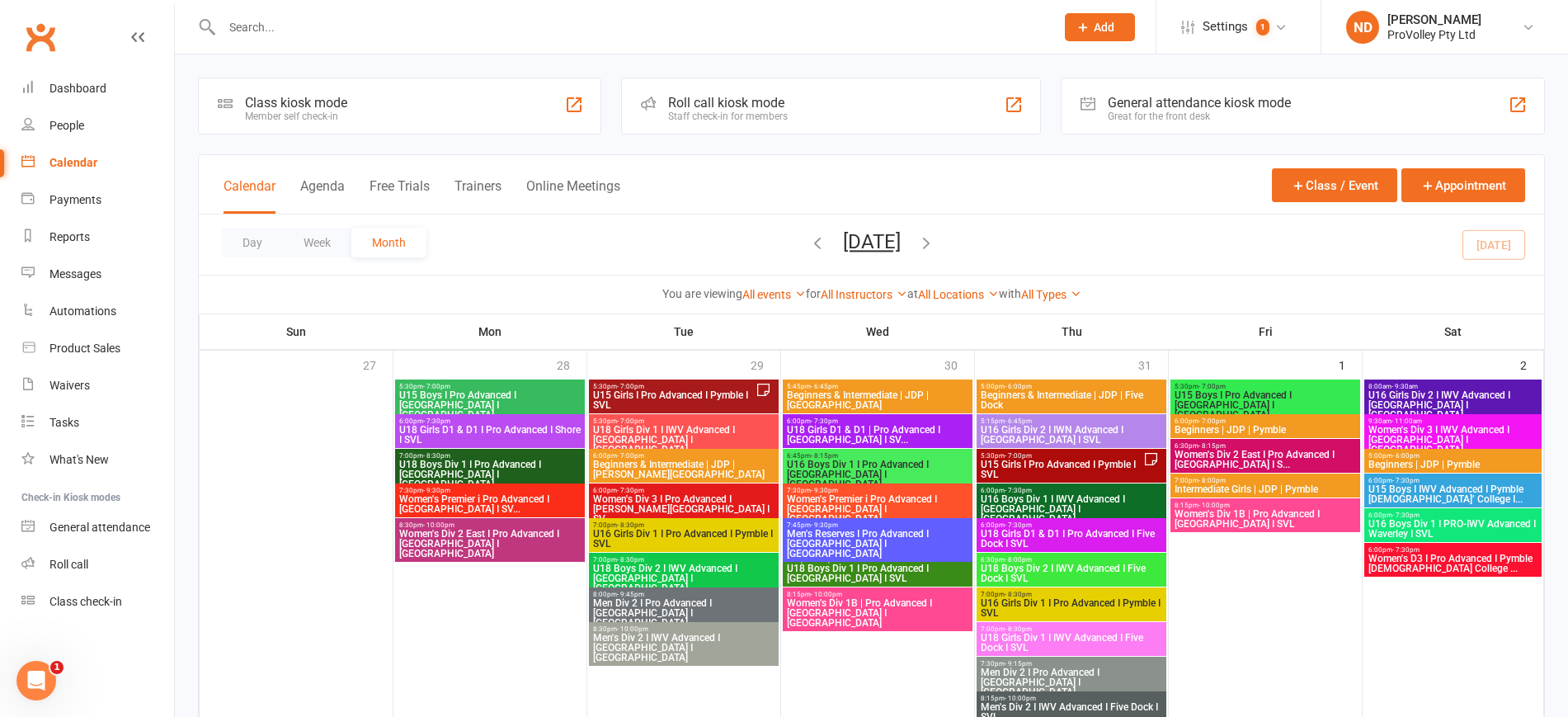
click at [1133, 460] on span "U15 Girls I Pro Advanced I Pymble I SVL" at bounding box center [1061, 469] width 164 height 20
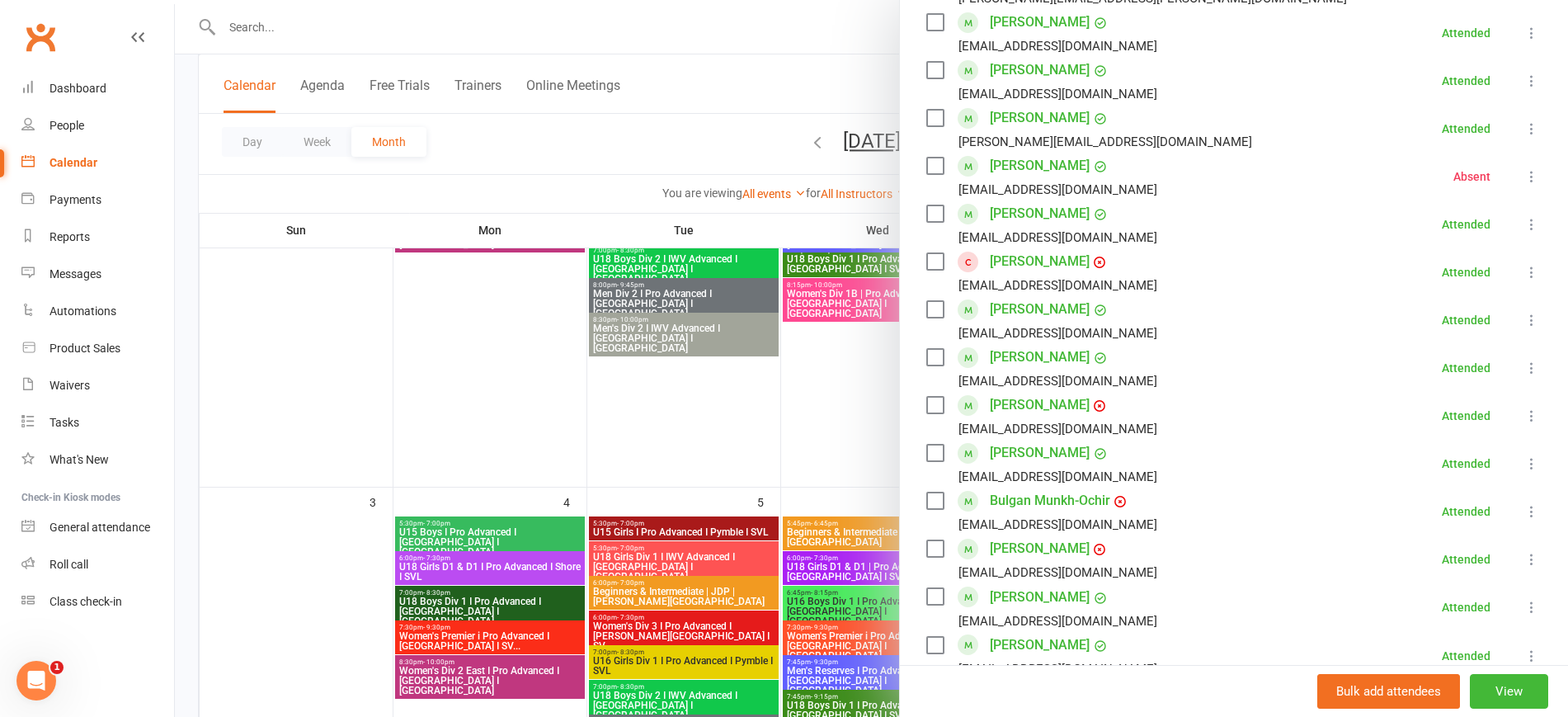
scroll to position [896, 0]
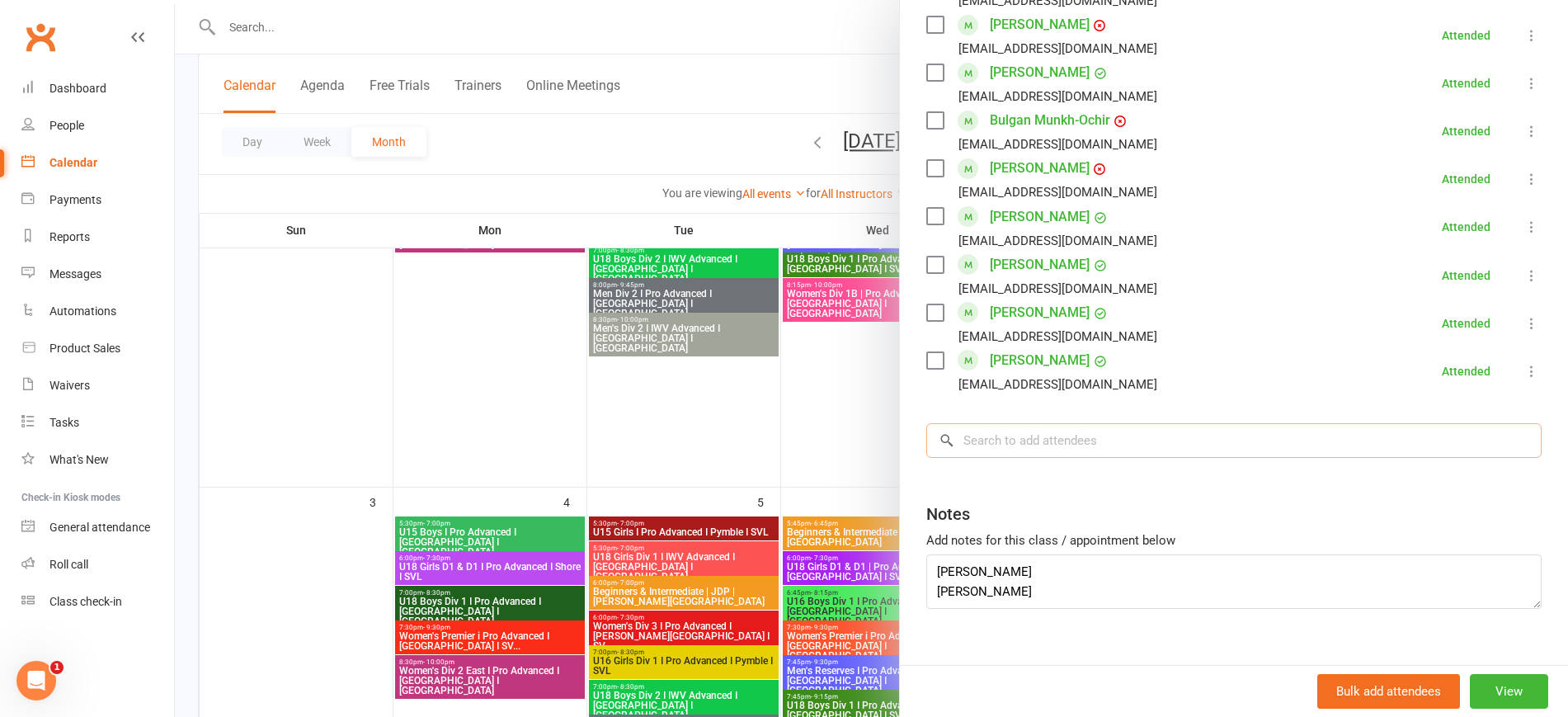
click at [980, 423] on input "search" at bounding box center [1234, 440] width 615 height 34
paste input "[PERSON_NAME]"
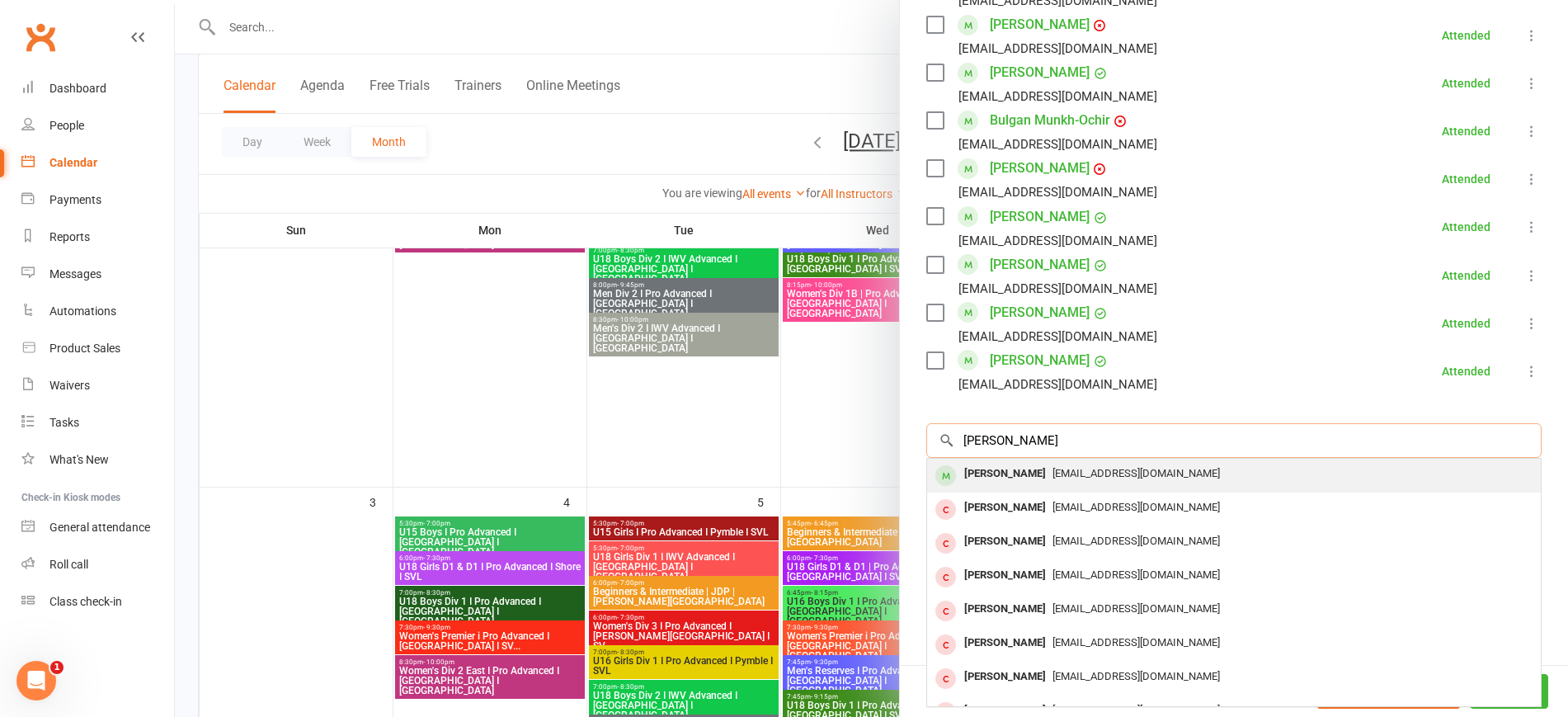
type input "[PERSON_NAME]"
click at [1053, 467] on span "[EMAIL_ADDRESS][DOMAIN_NAME]" at bounding box center [1136, 474] width 167 height 13
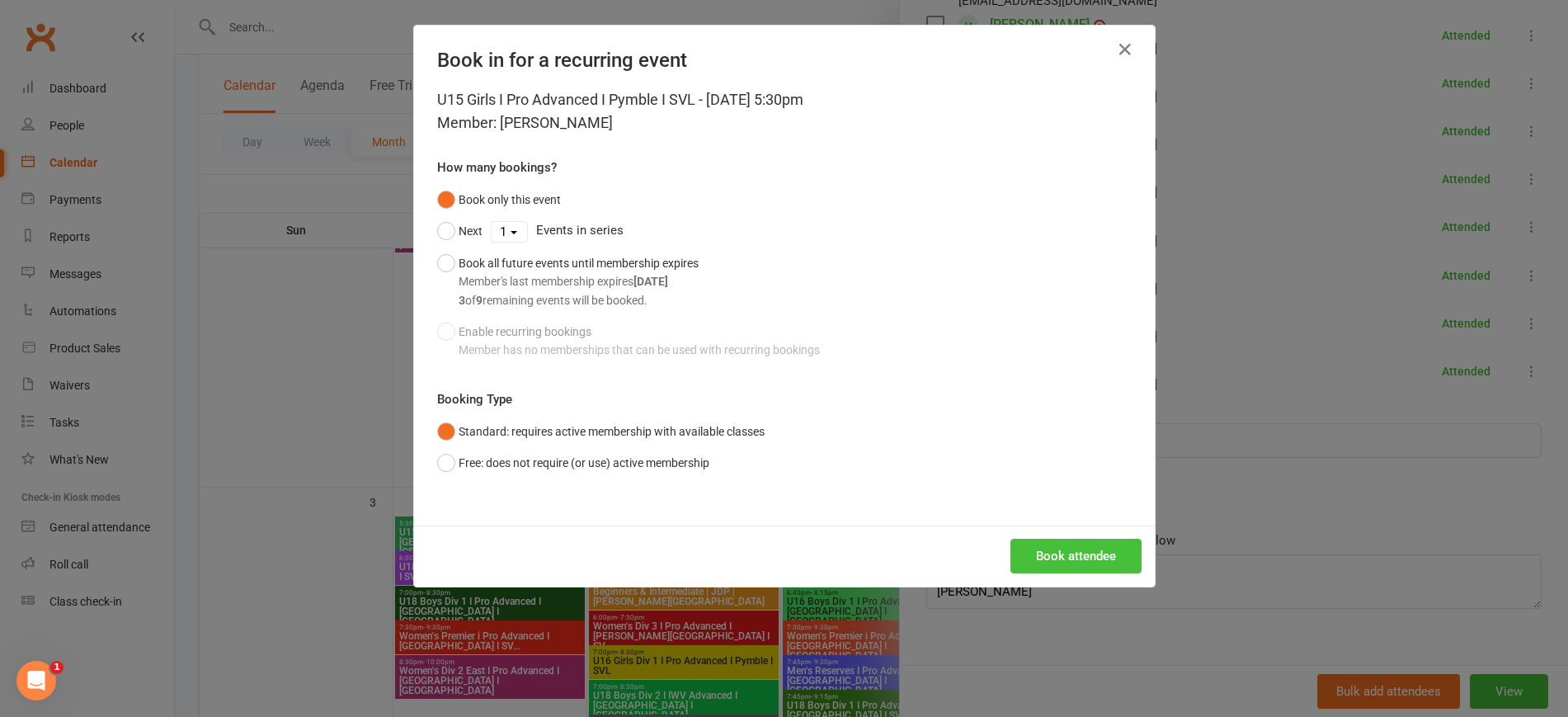
click at [1073, 557] on button "Book attendee" at bounding box center [1075, 556] width 131 height 34
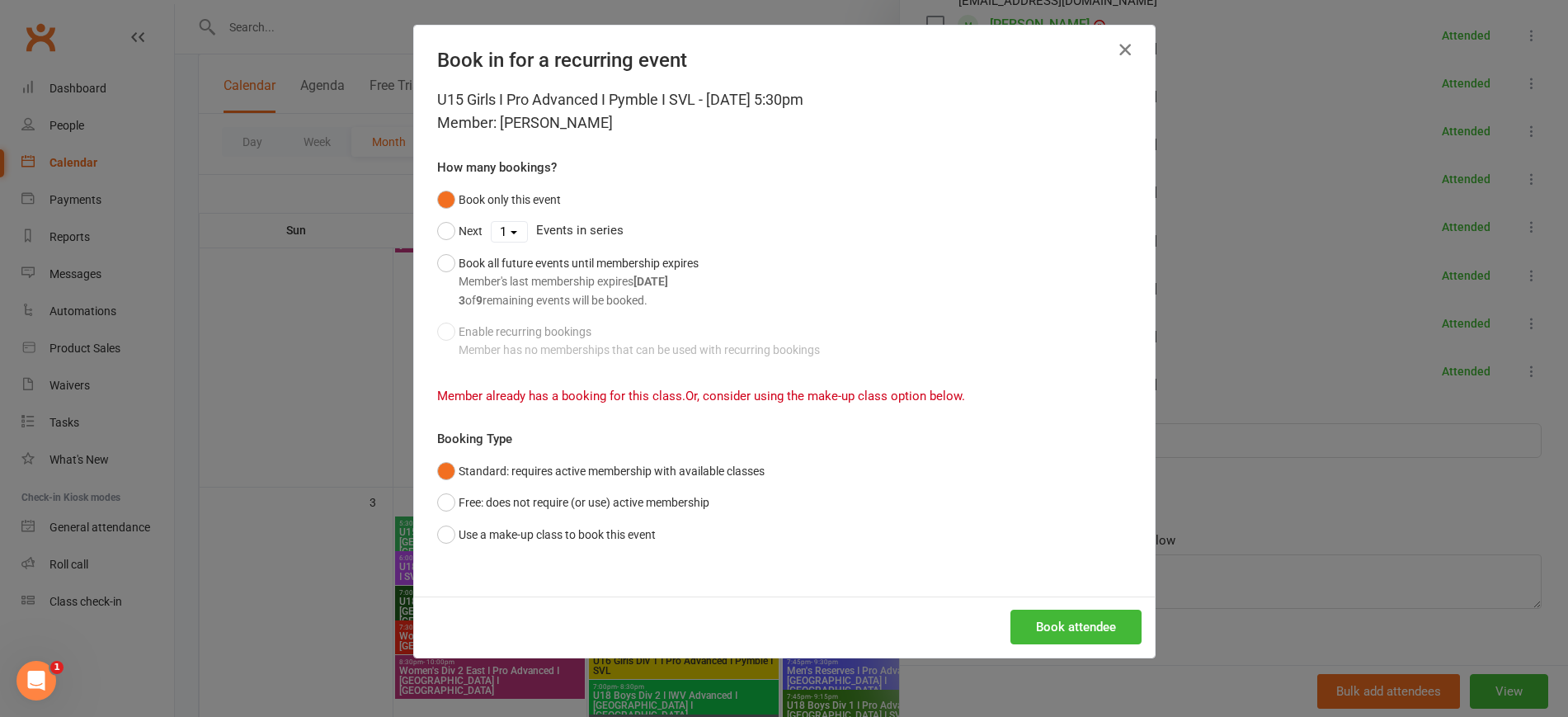
click at [1129, 48] on button "button" at bounding box center [1124, 49] width 26 height 26
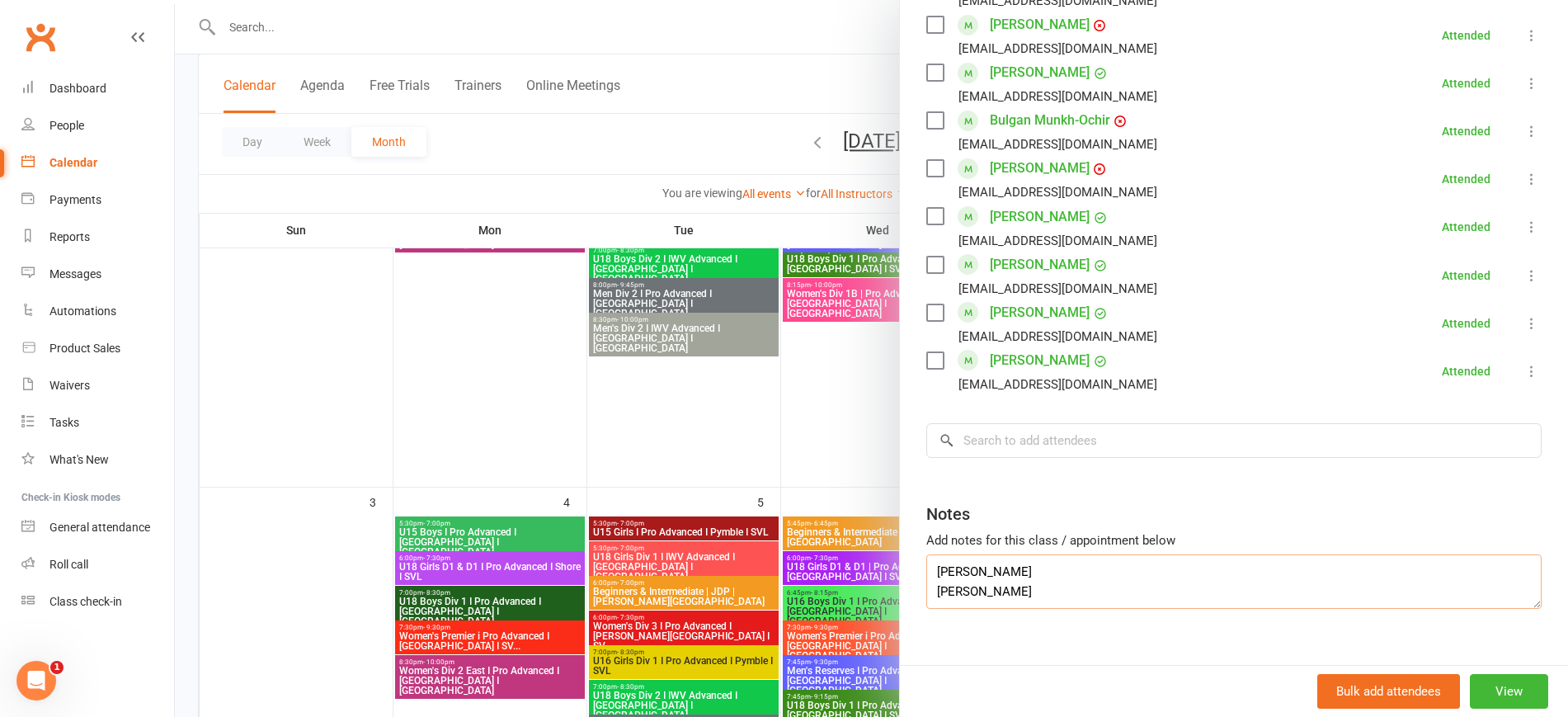
drag, startPoint x: 1005, startPoint y: 552, endPoint x: 894, endPoint y: 547, distance: 111.1
click at [926, 564] on textarea "[PERSON_NAME]" at bounding box center [1234, 581] width 615 height 54
type textarea "[PERSON_NAME]"
drag, startPoint x: 1019, startPoint y: 546, endPoint x: 865, endPoint y: 546, distance: 154.0
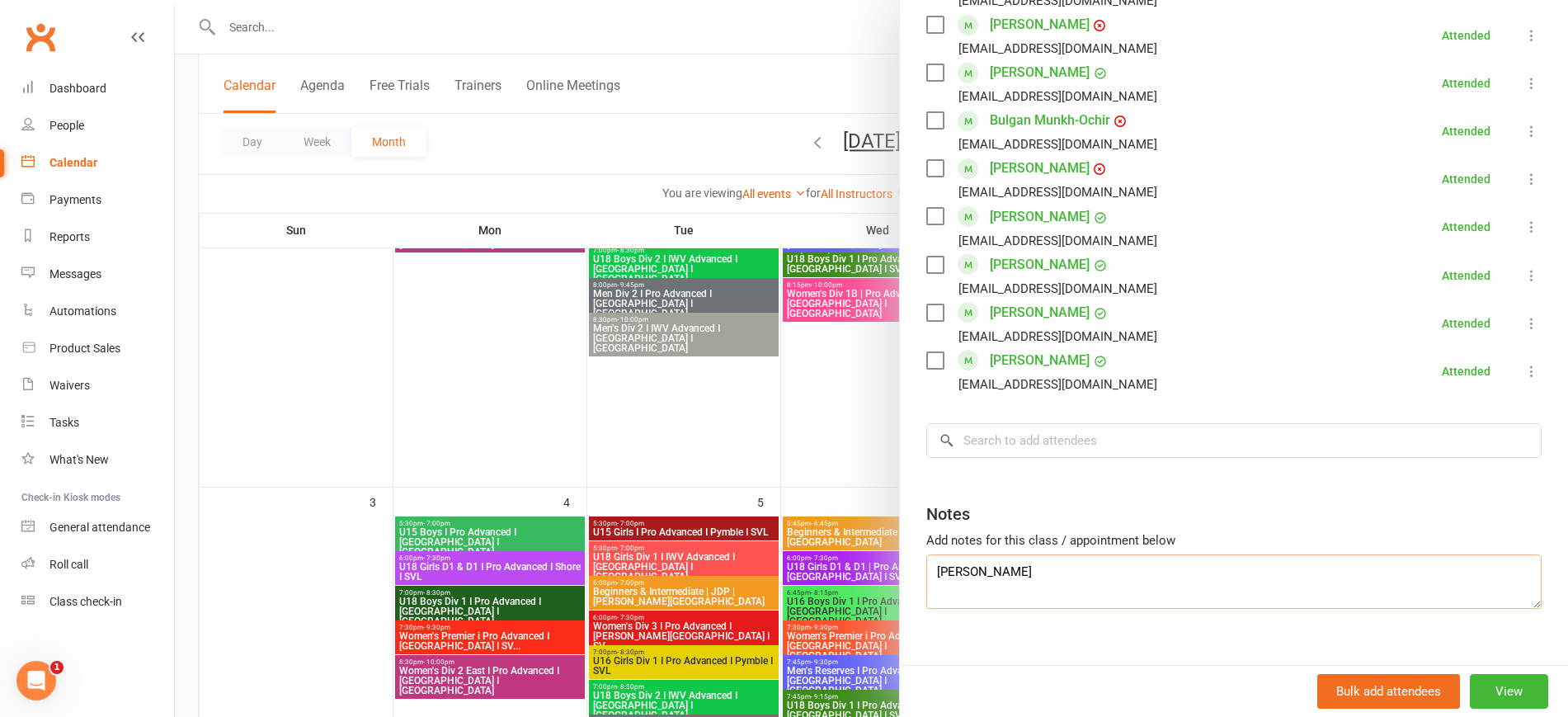
click at [865, 0] on div "U15 Girls I Pro Advanced I Pymble I SVL Class kiosk mode Roll call 5:30 PM - 7:…" at bounding box center [871, 0] width 1394 height 0
click at [1010, 554] on textarea "[PERSON_NAME]" at bounding box center [1234, 581] width 615 height 54
click at [996, 554] on textarea "[PERSON_NAME]" at bounding box center [1234, 581] width 615 height 54
drag, startPoint x: 1005, startPoint y: 551, endPoint x: 850, endPoint y: 552, distance: 155.0
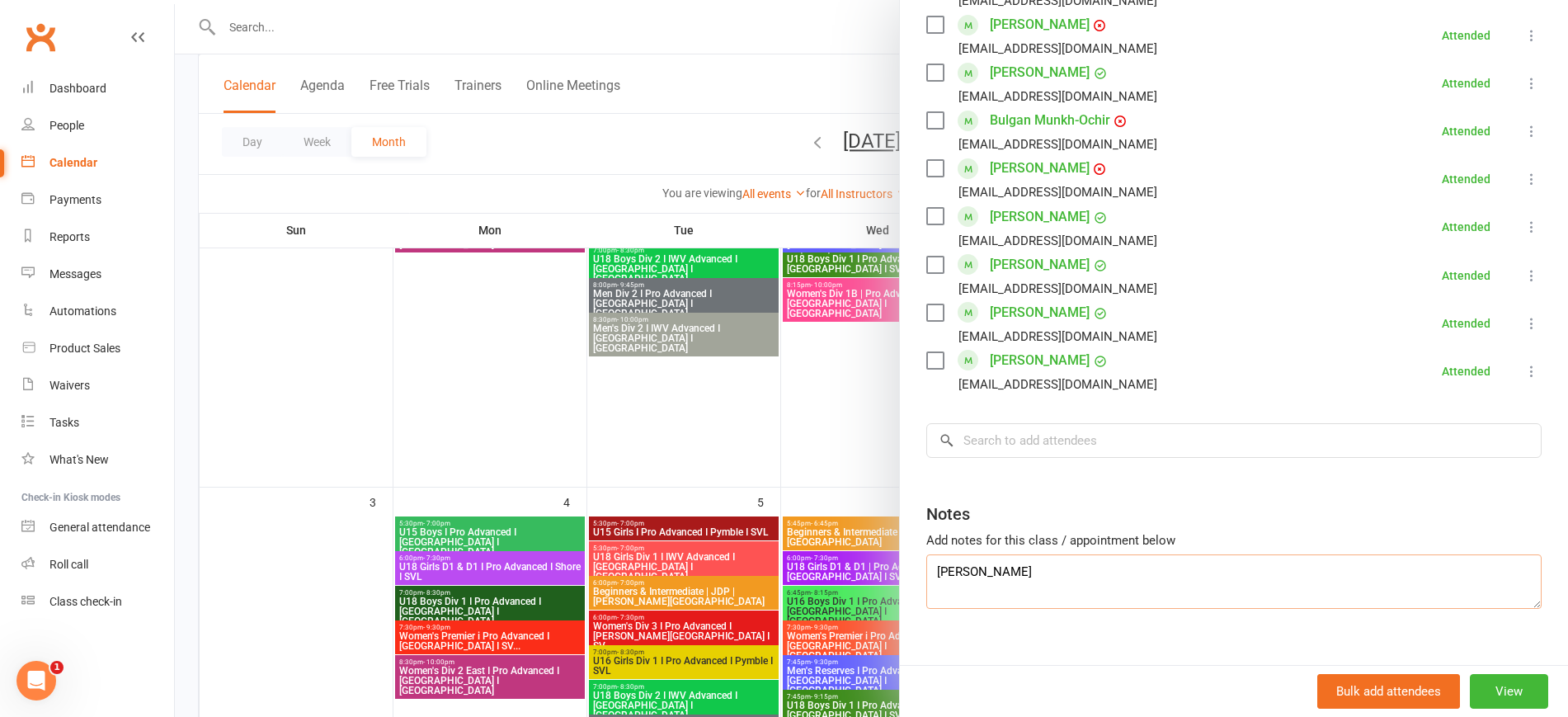
click at [850, 0] on div "U15 Girls I Pro Advanced I Pymble I SVL Class kiosk mode Roll call 5:30 PM - 7:…" at bounding box center [871, 0] width 1394 height 0
click at [637, 411] on div at bounding box center [871, 358] width 1394 height 717
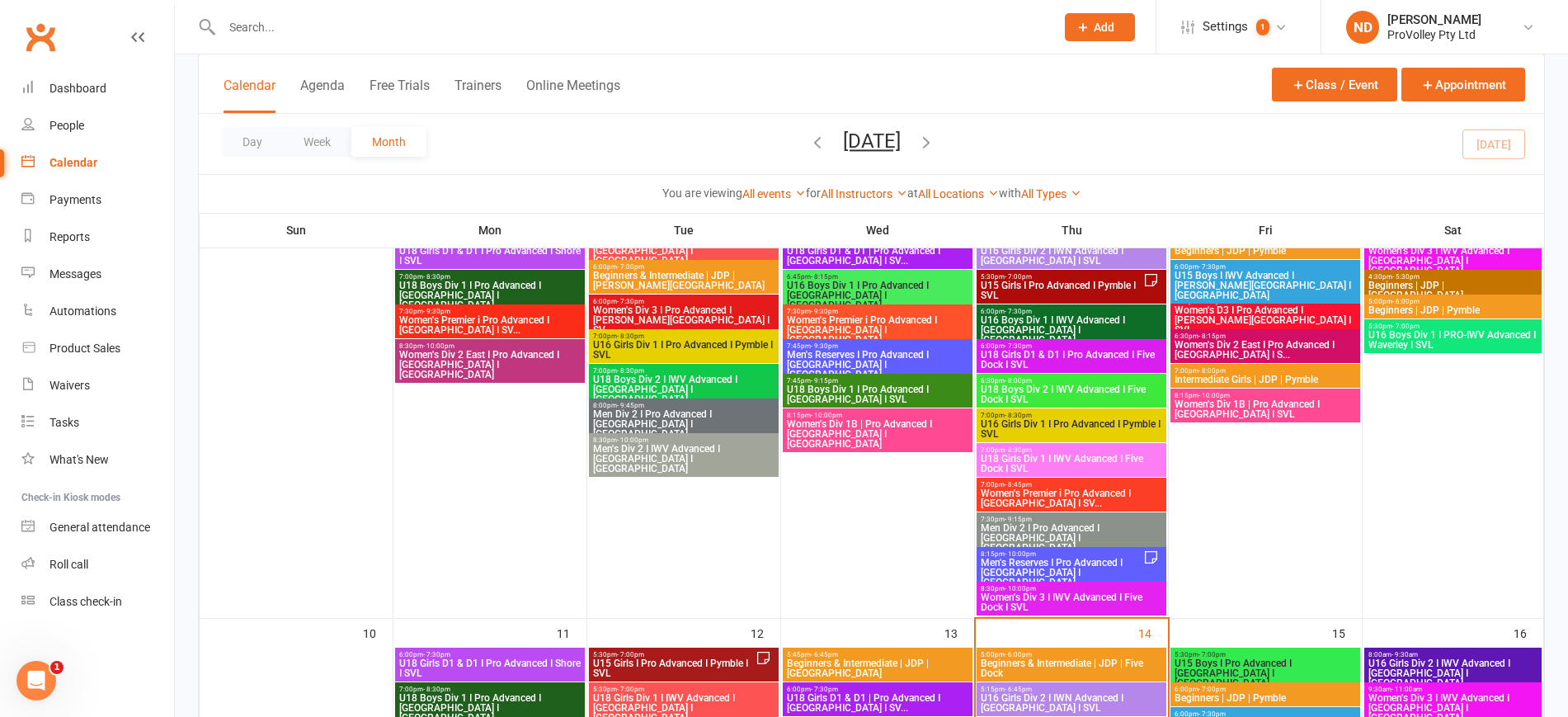
scroll to position [619, 0]
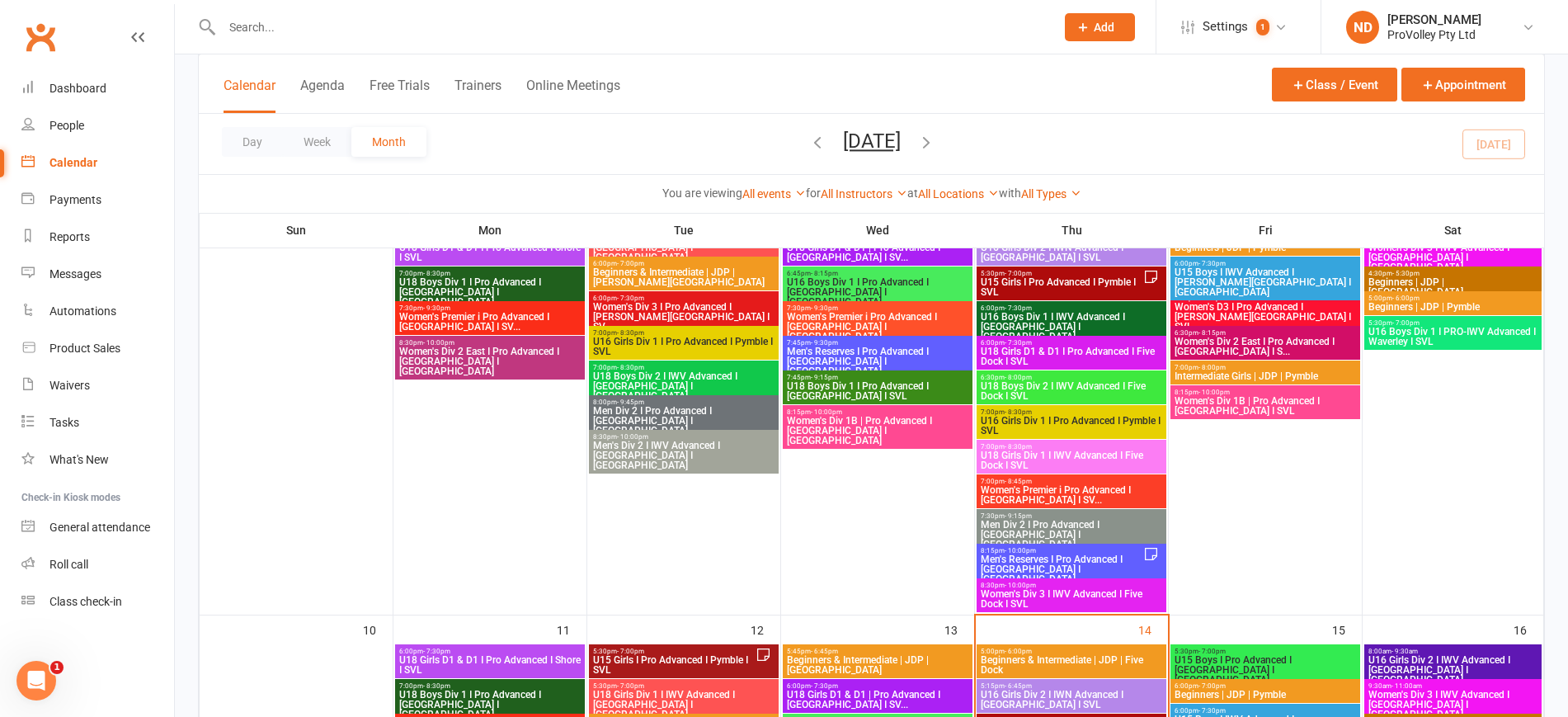
click at [1110, 559] on span "Men's Reserves I Pro Advanced I [GEOGRAPHIC_DATA] I [GEOGRAPHIC_DATA]" at bounding box center [1061, 569] width 164 height 30
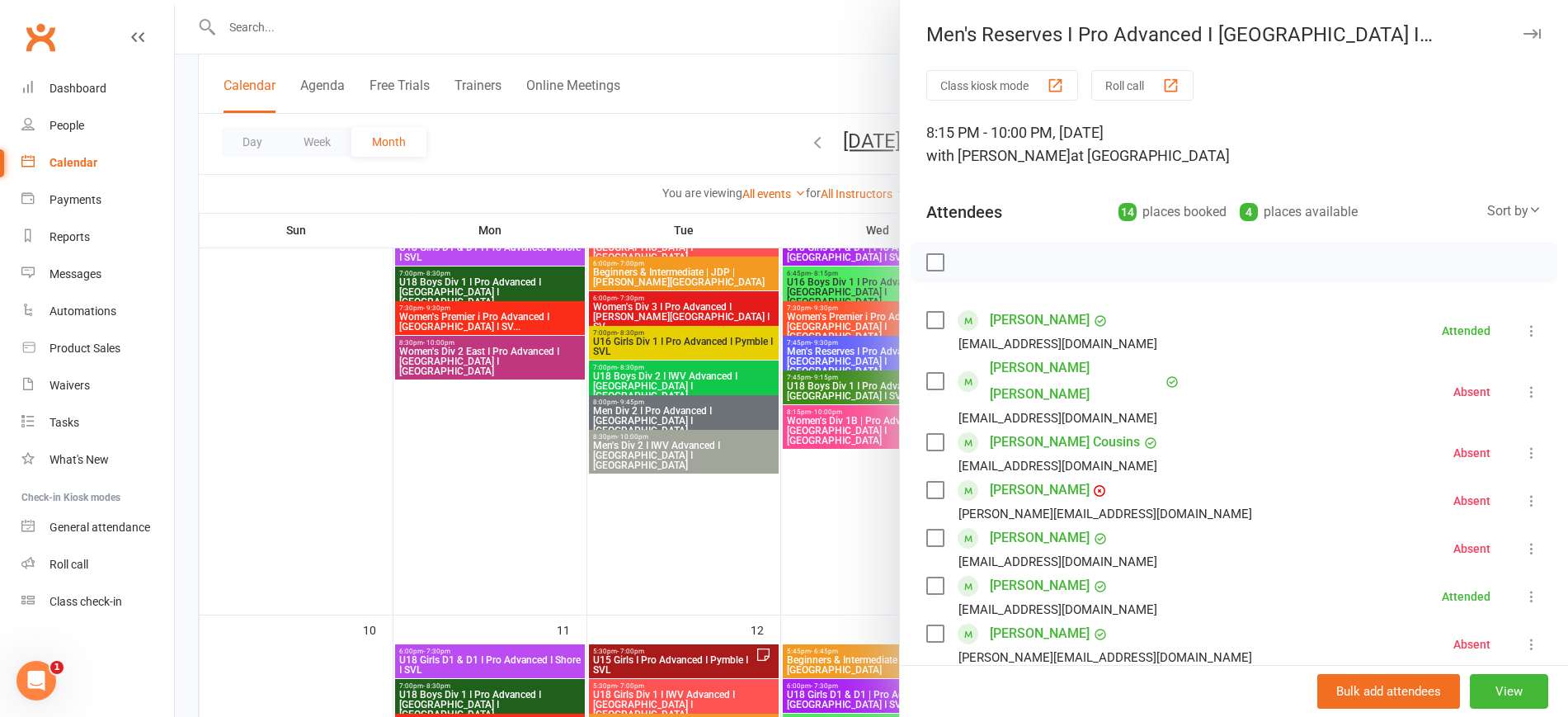
scroll to position [515, 0]
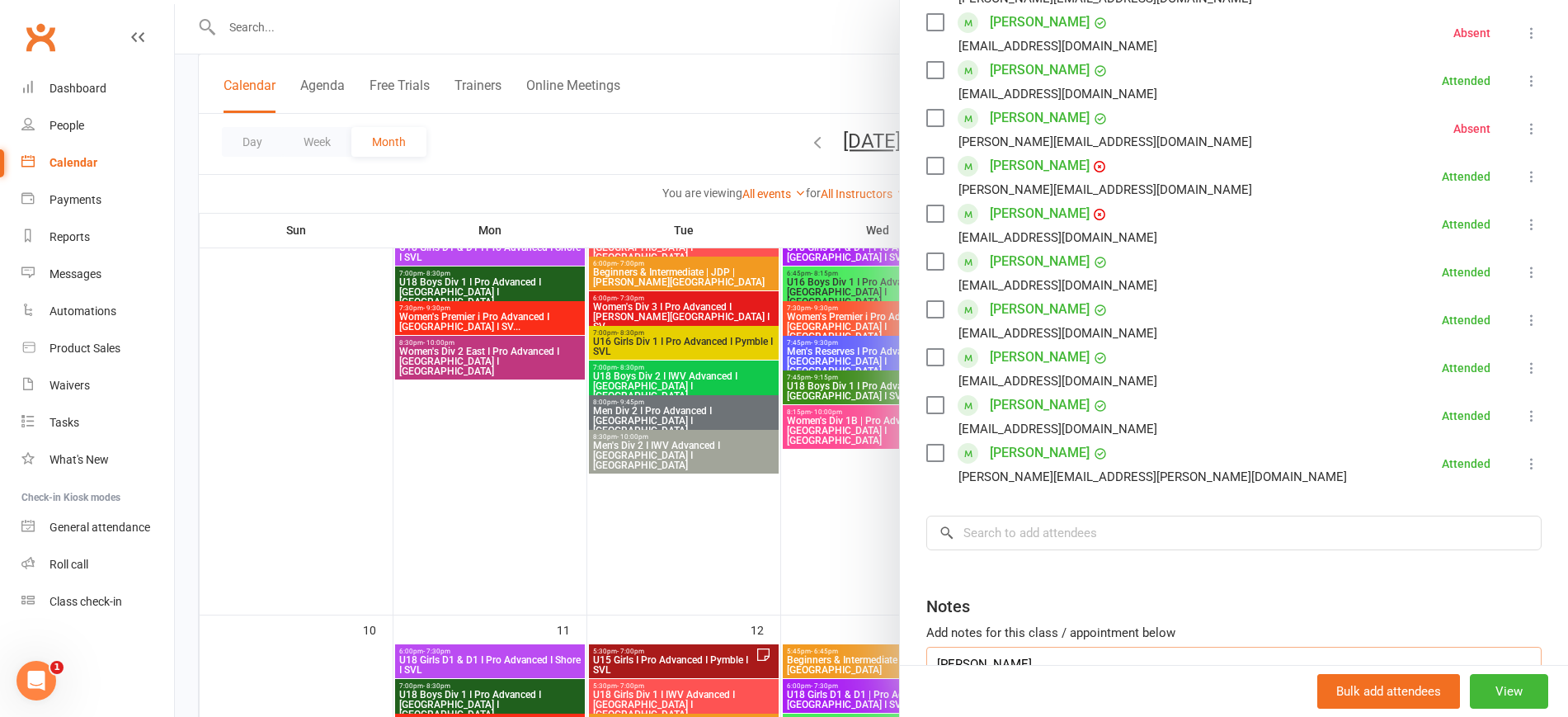
drag, startPoint x: 1014, startPoint y: 645, endPoint x: 886, endPoint y: 658, distance: 128.7
click at [886, 0] on div "Men's Reserves I Pro Advanced I [GEOGRAPHIC_DATA] I SVL Class kiosk mode Roll c…" at bounding box center [871, 0] width 1394 height 0
click at [505, 505] on div at bounding box center [871, 358] width 1394 height 717
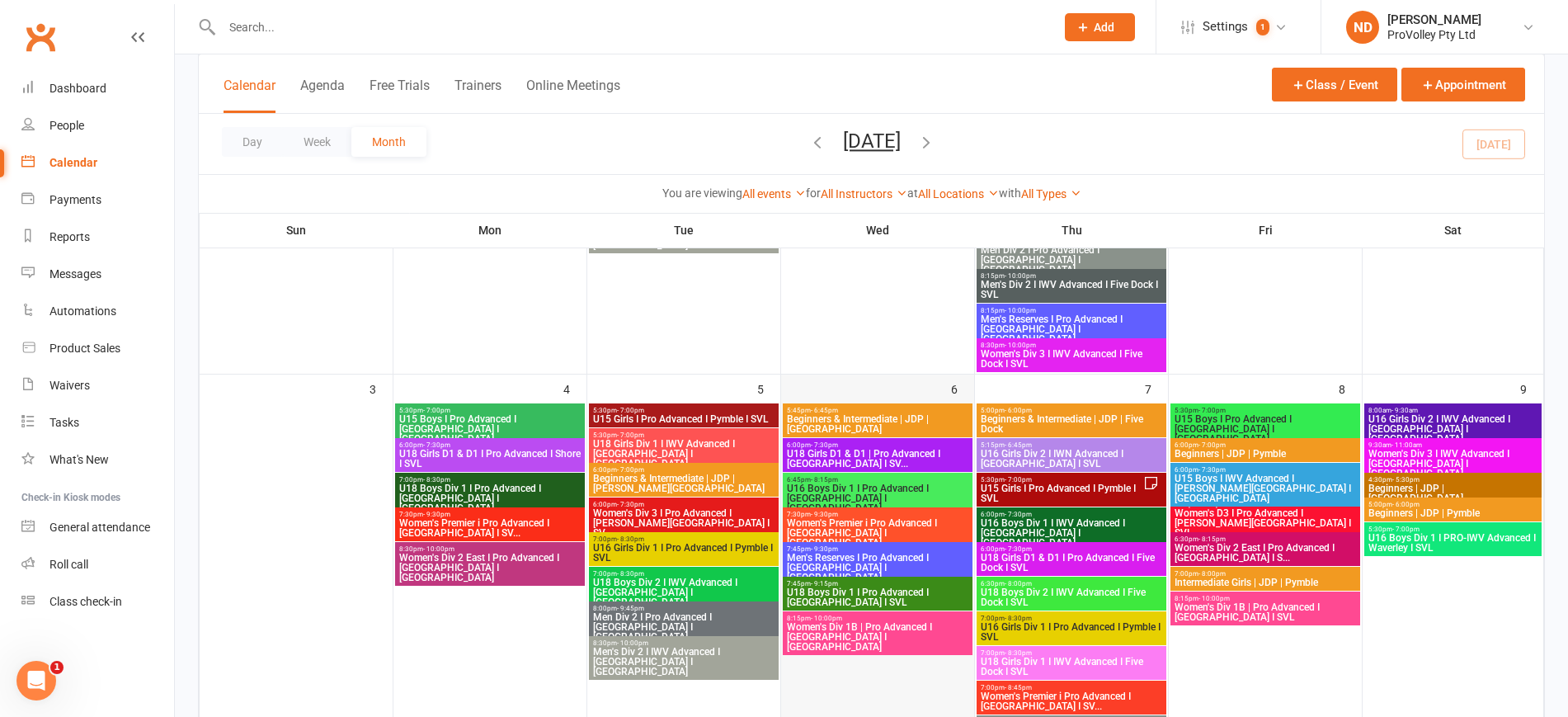
scroll to position [0, 0]
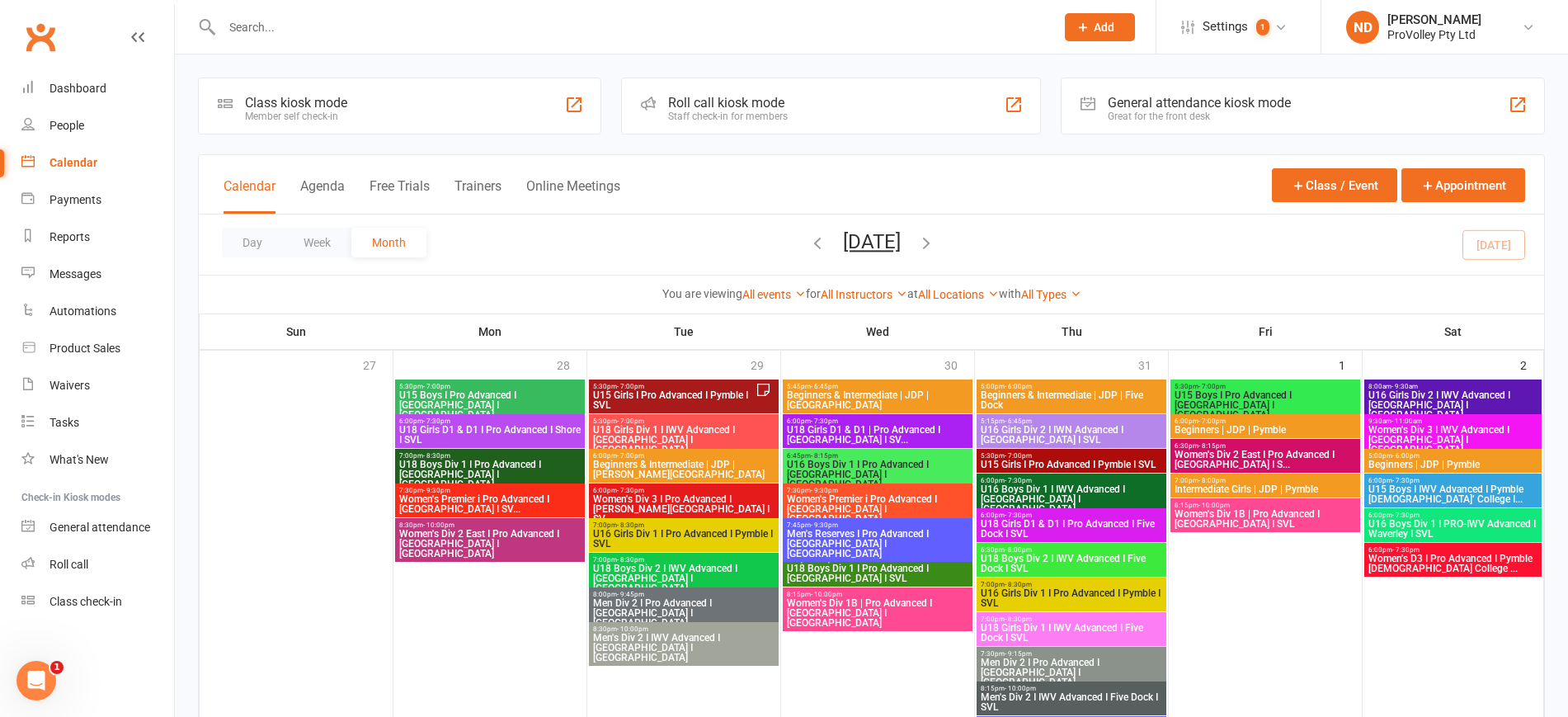
click at [808, 241] on icon "button" at bounding box center [817, 242] width 18 height 18
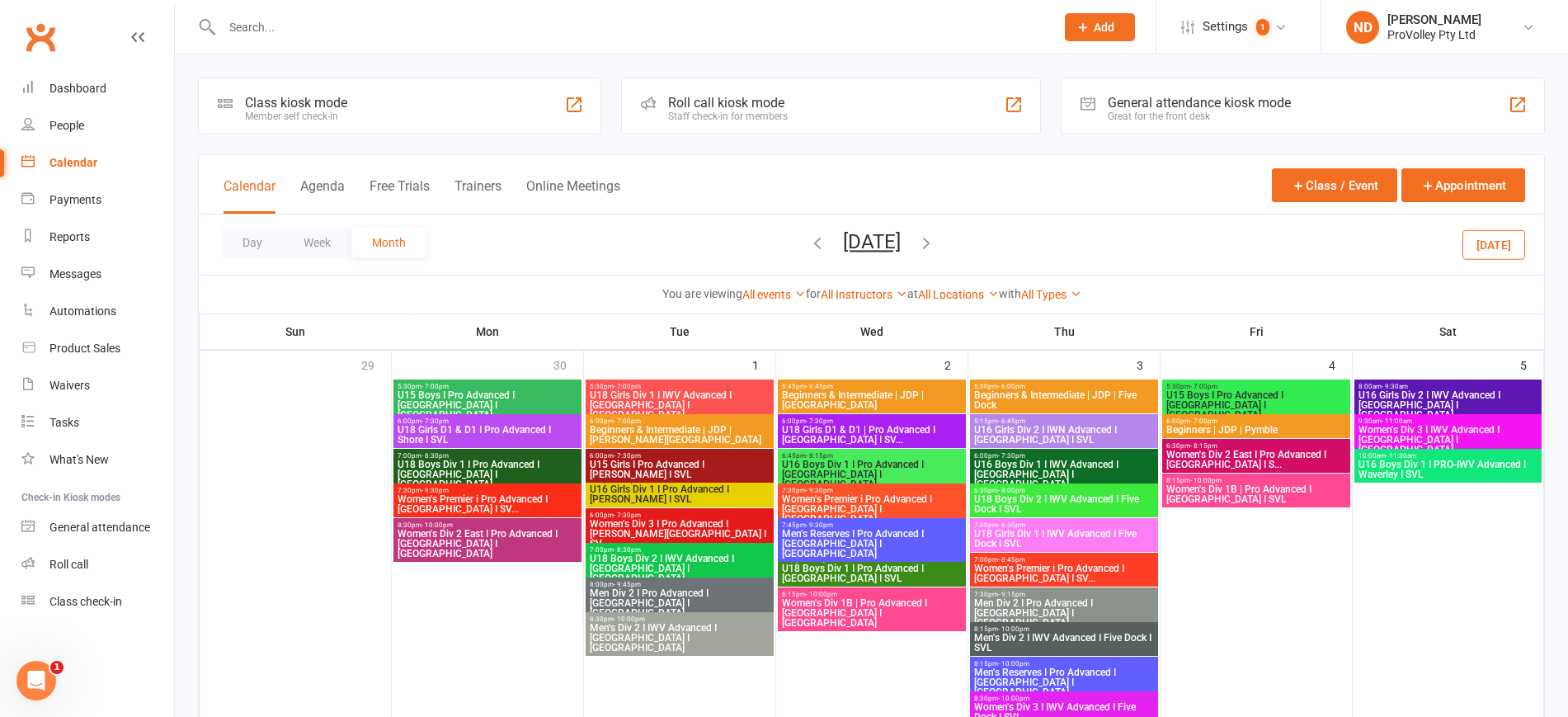
click at [808, 241] on icon "button" at bounding box center [817, 242] width 18 height 18
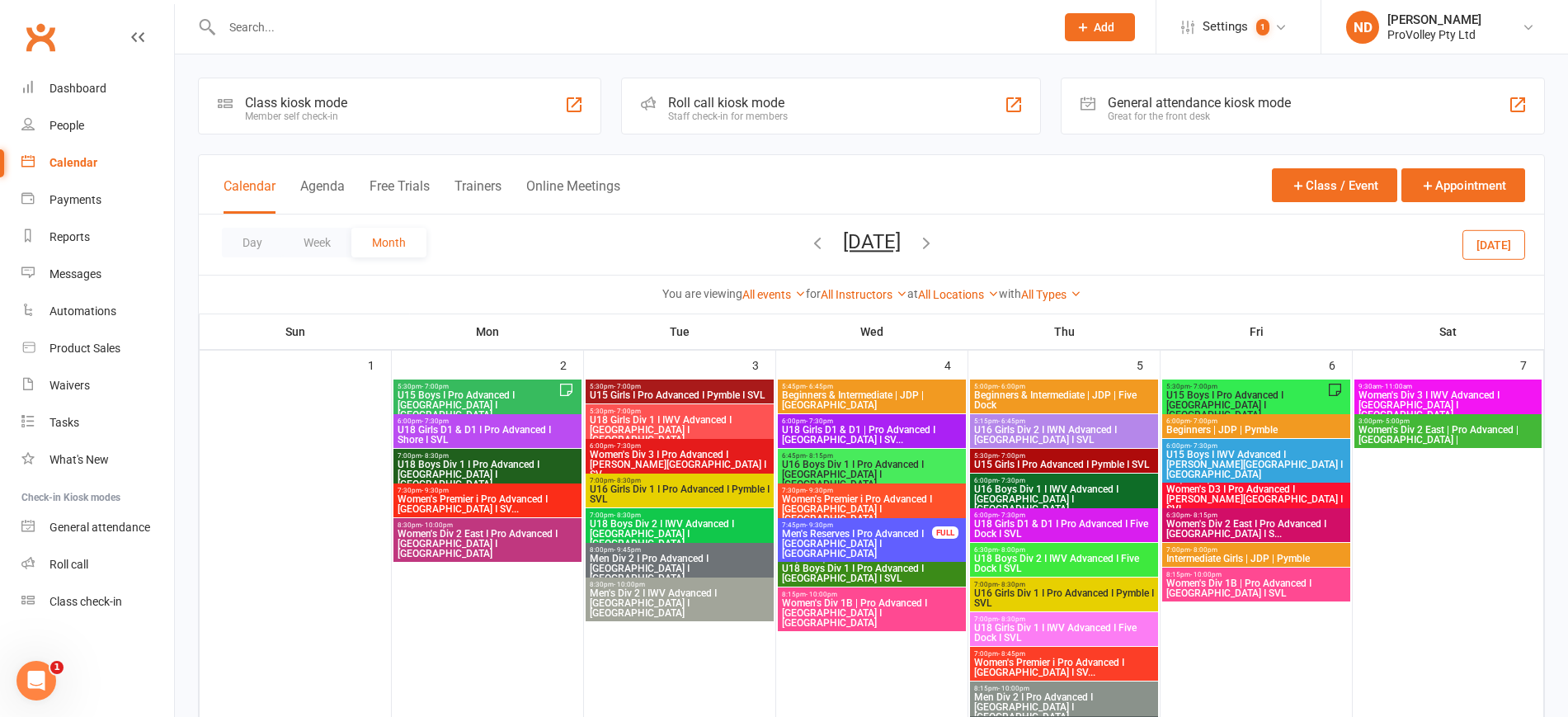
click at [532, 391] on span "U15 Boys I Pro Advanced I [GEOGRAPHIC_DATA] I [GEOGRAPHIC_DATA]" at bounding box center [477, 405] width 162 height 30
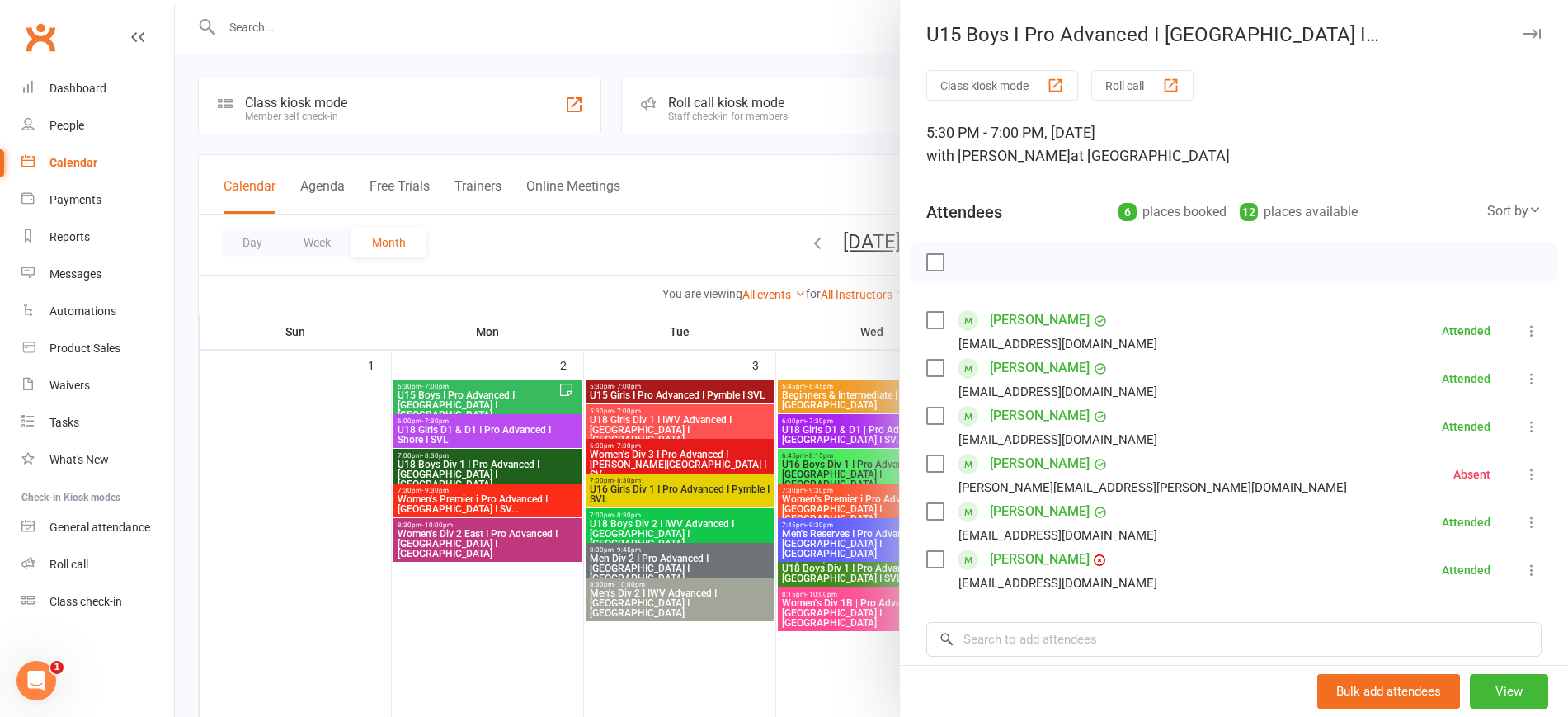
scroll to position [225, 0]
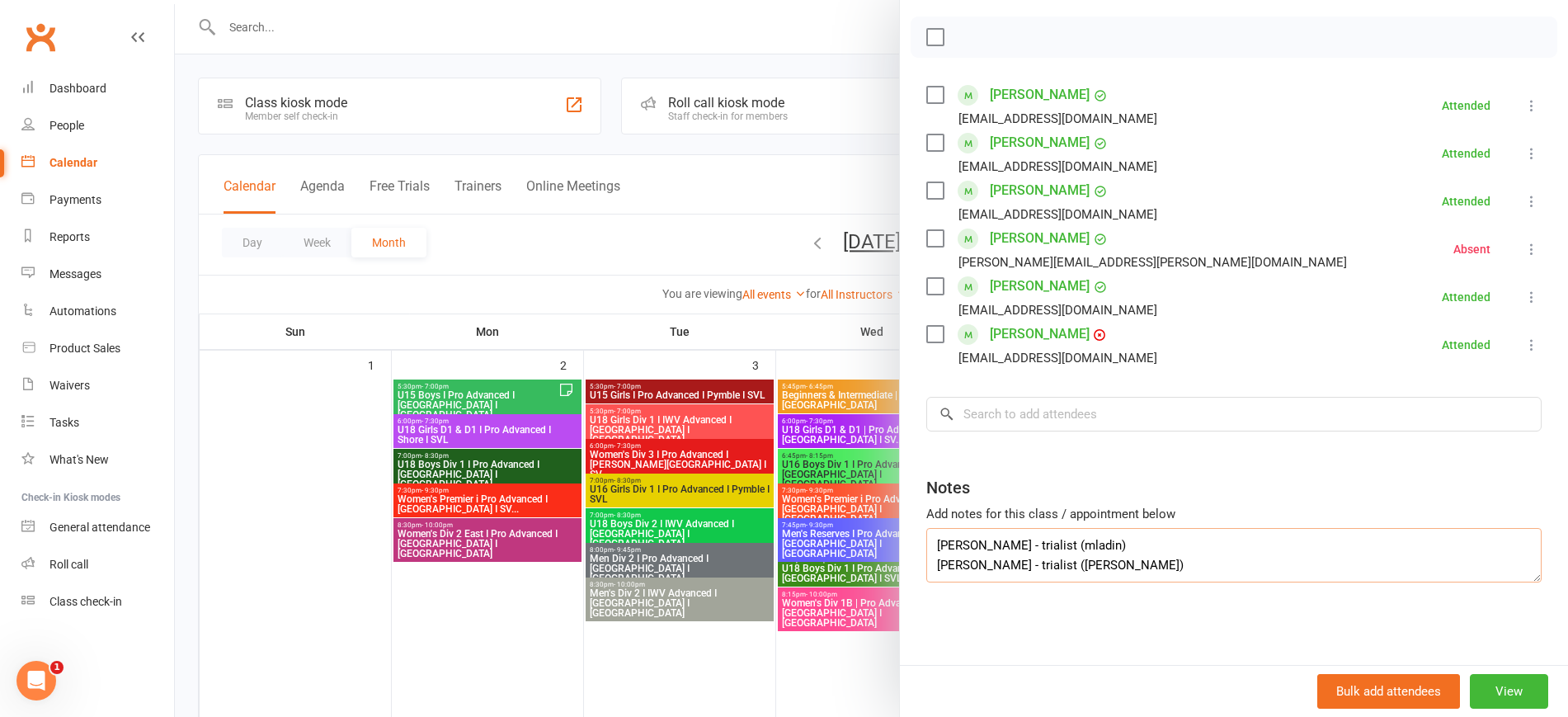
drag, startPoint x: 965, startPoint y: 548, endPoint x: 917, endPoint y: 545, distance: 48.1
click at [917, 545] on div "Class kiosk mode Roll call 5:30 PM - 7:00 PM, [DATE] with [PERSON_NAME] at [GEO…" at bounding box center [1234, 254] width 668 height 820
click at [652, 149] on div at bounding box center [871, 358] width 1394 height 717
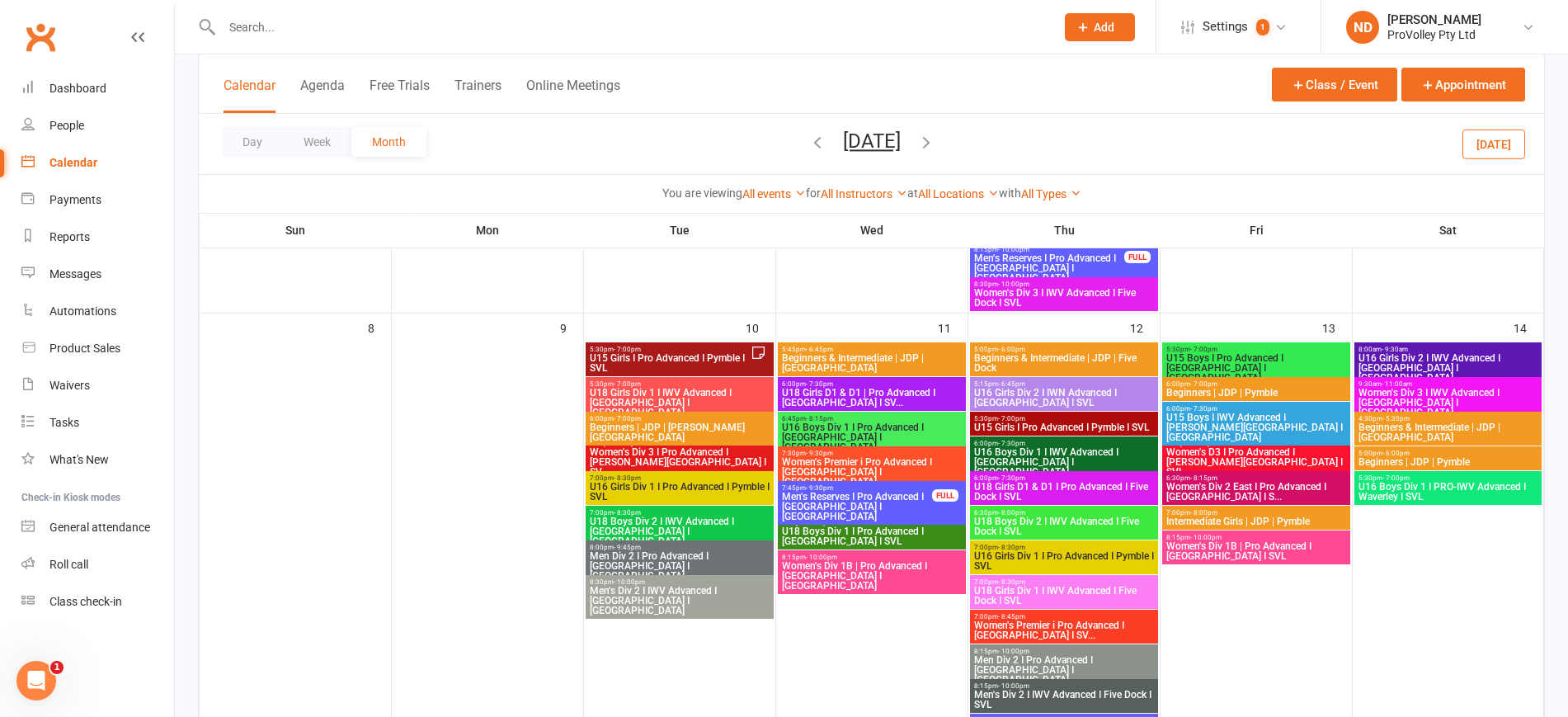
scroll to position [515, 0]
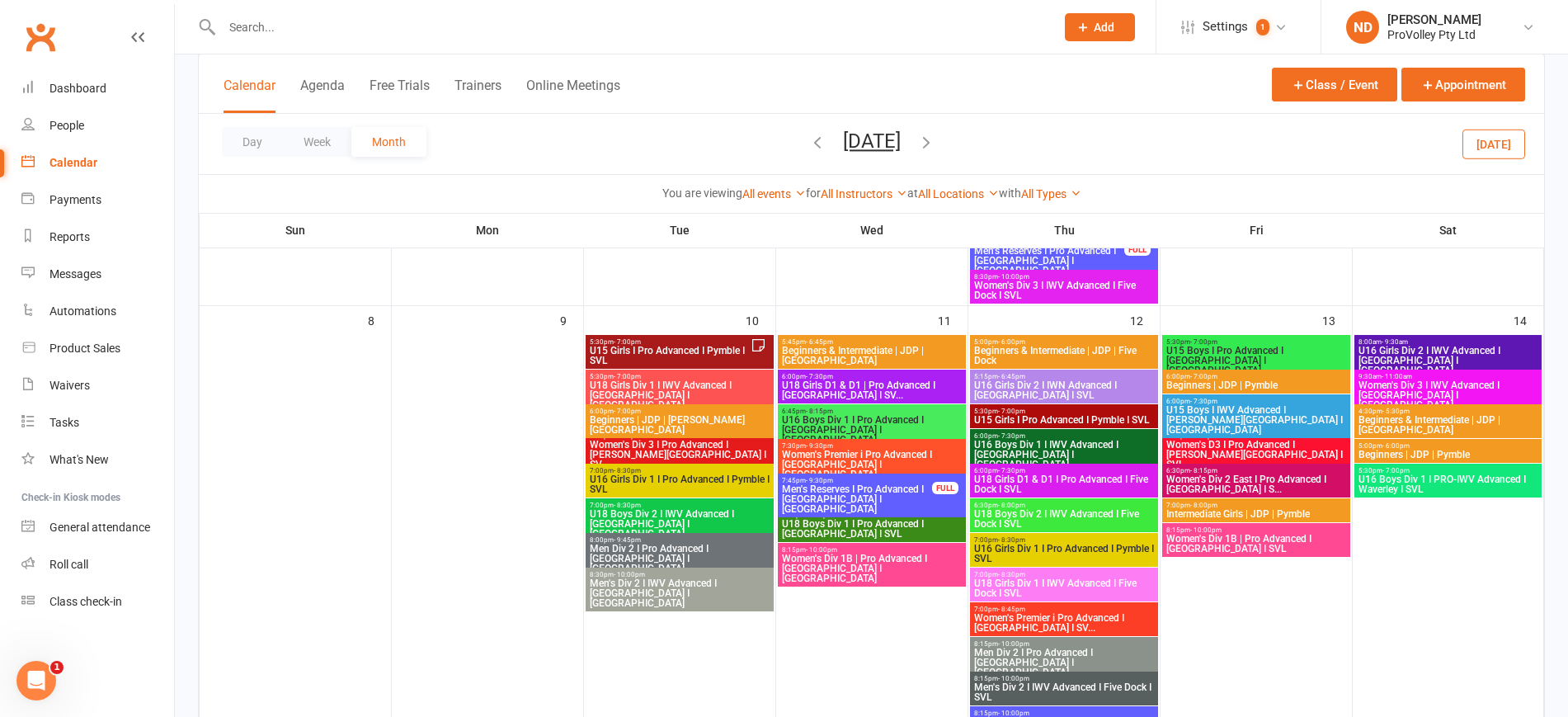
click at [647, 354] on span "U15 Girls I Pro Advanced I Pymble I SVL" at bounding box center [670, 355] width 162 height 20
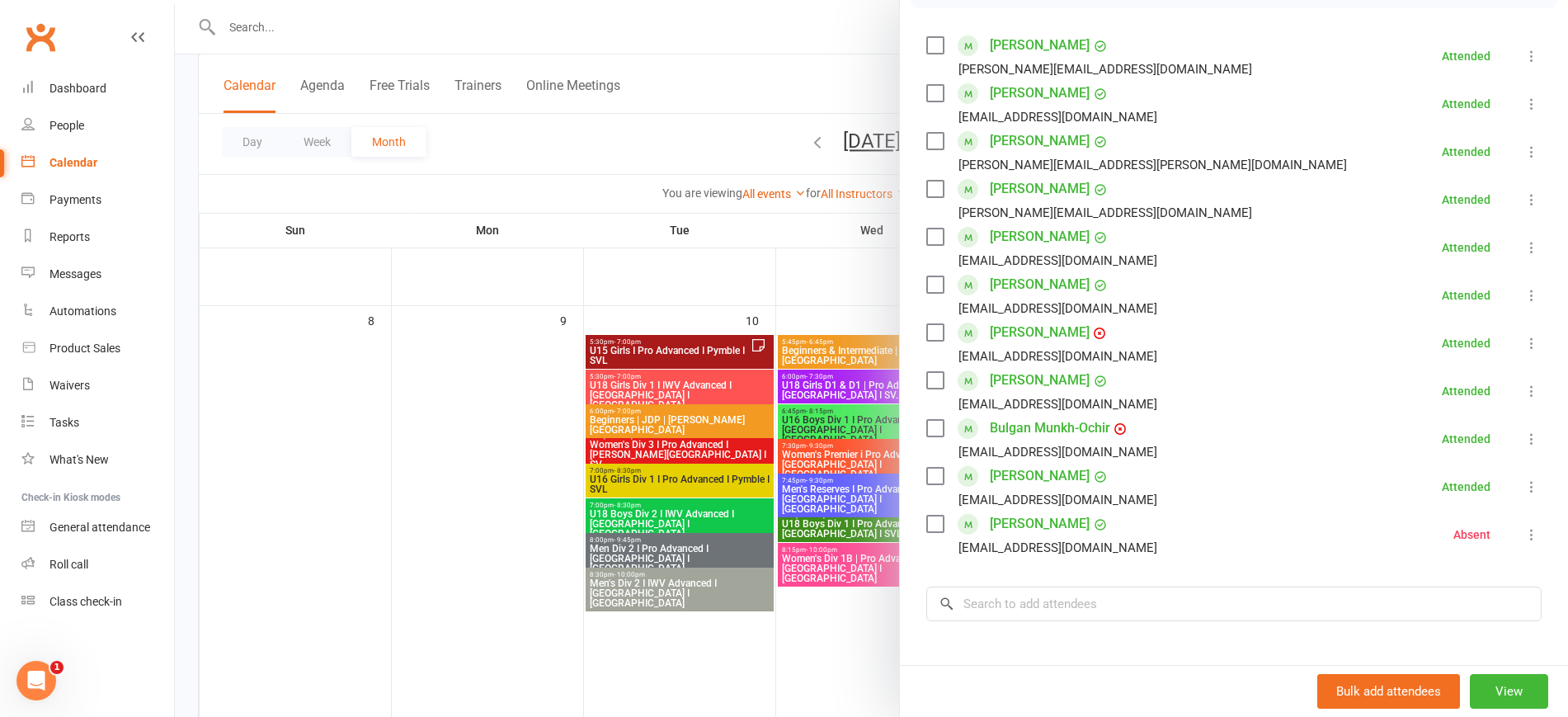
scroll to position [465, 0]
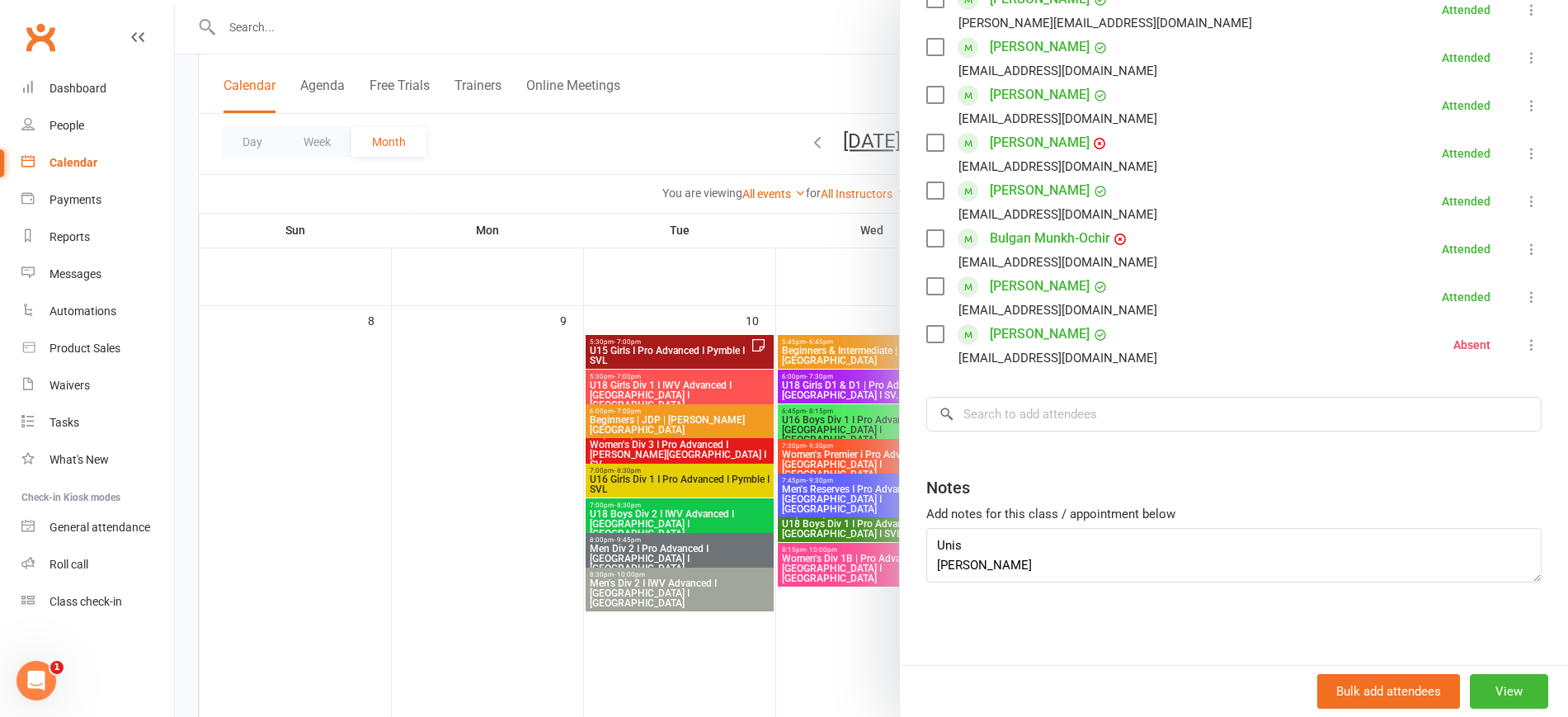
click at [528, 466] on div at bounding box center [871, 358] width 1394 height 717
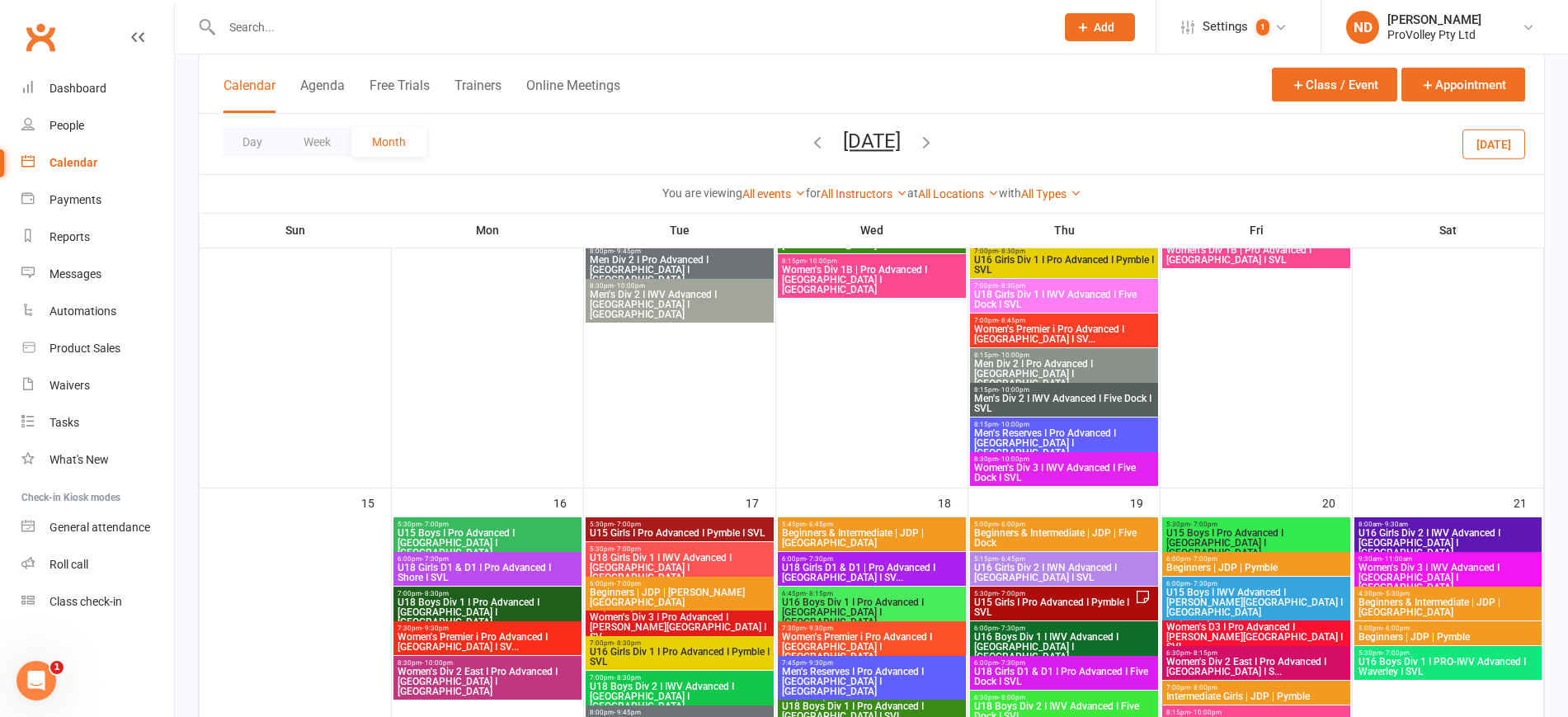
scroll to position [825, 0]
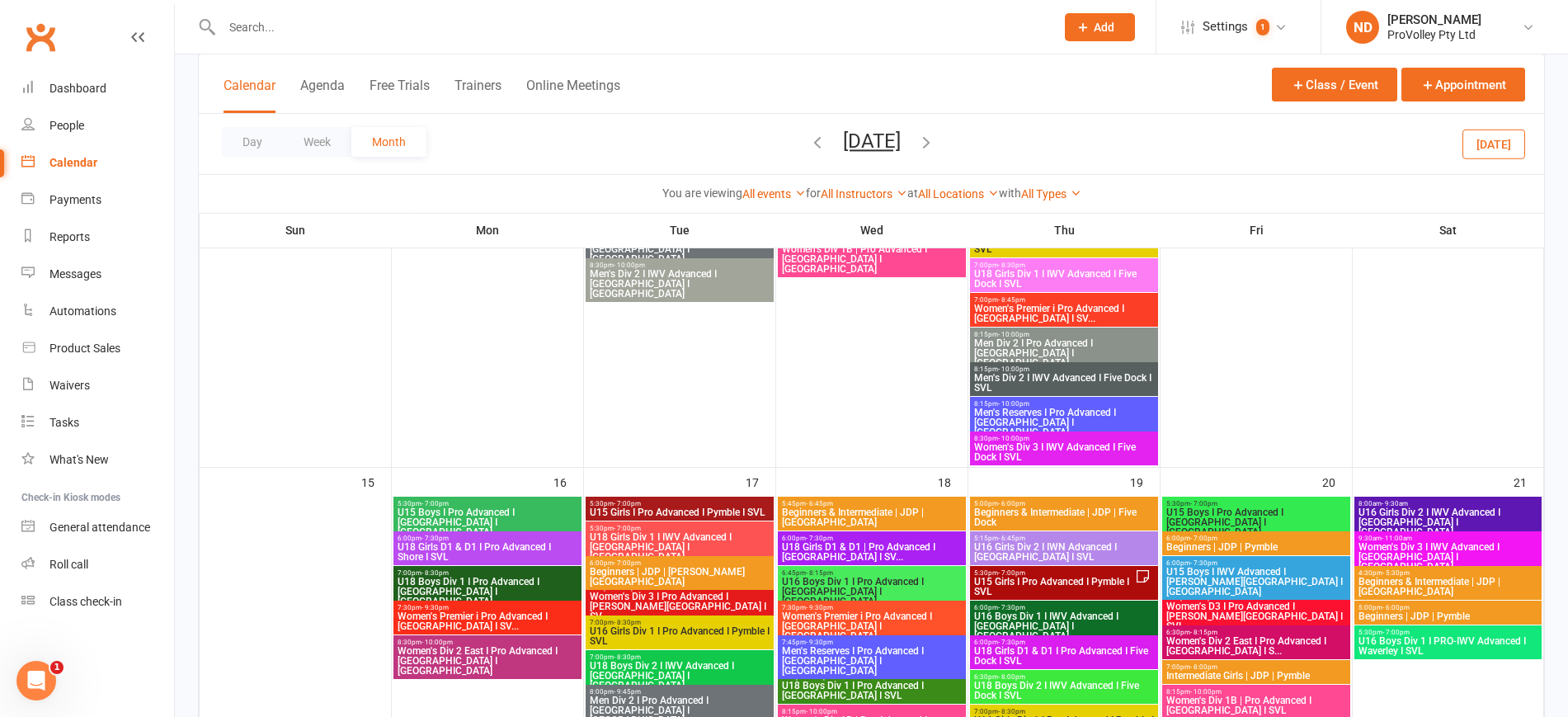
click at [1099, 578] on span "U15 Girls I Pro Advanced I Pymble I SVL" at bounding box center [1054, 587] width 162 height 20
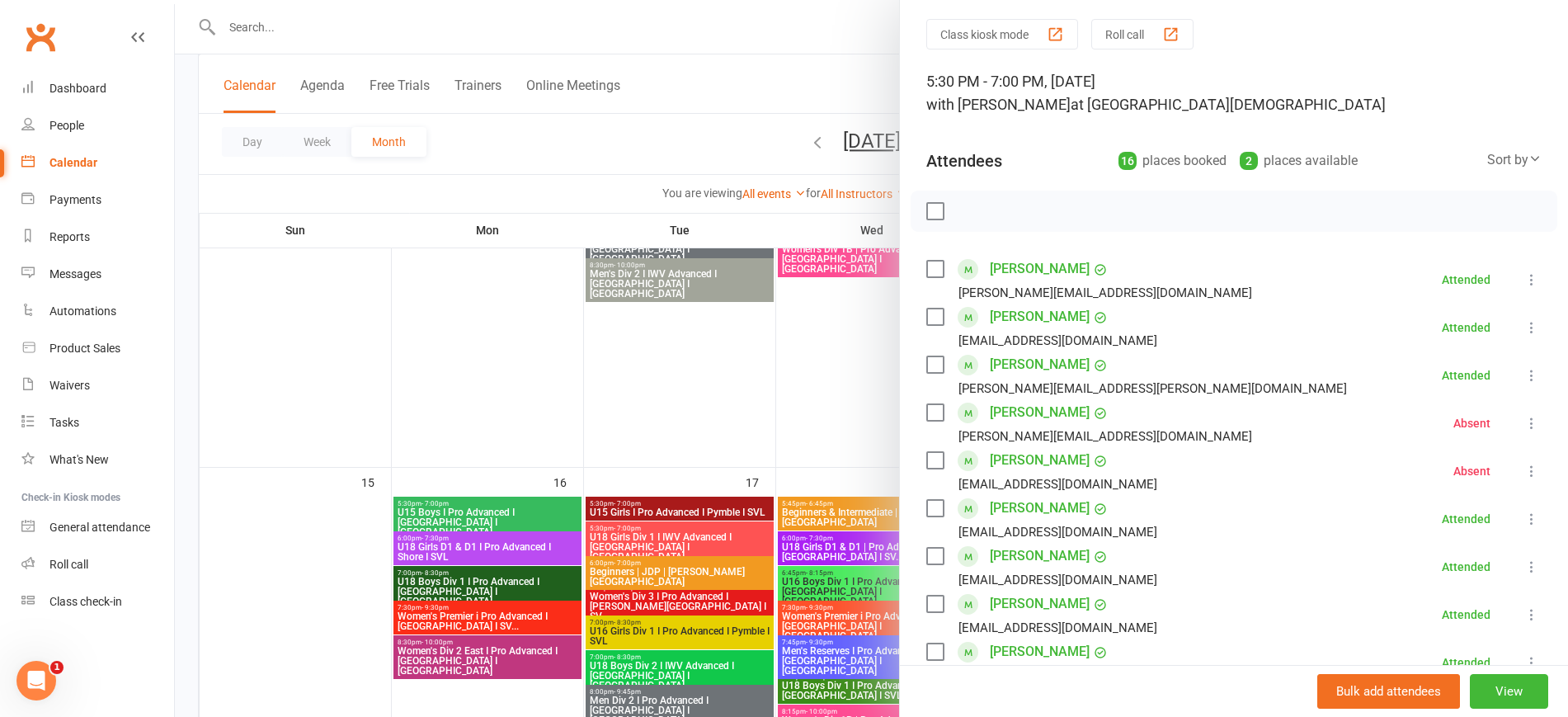
scroll to position [0, 0]
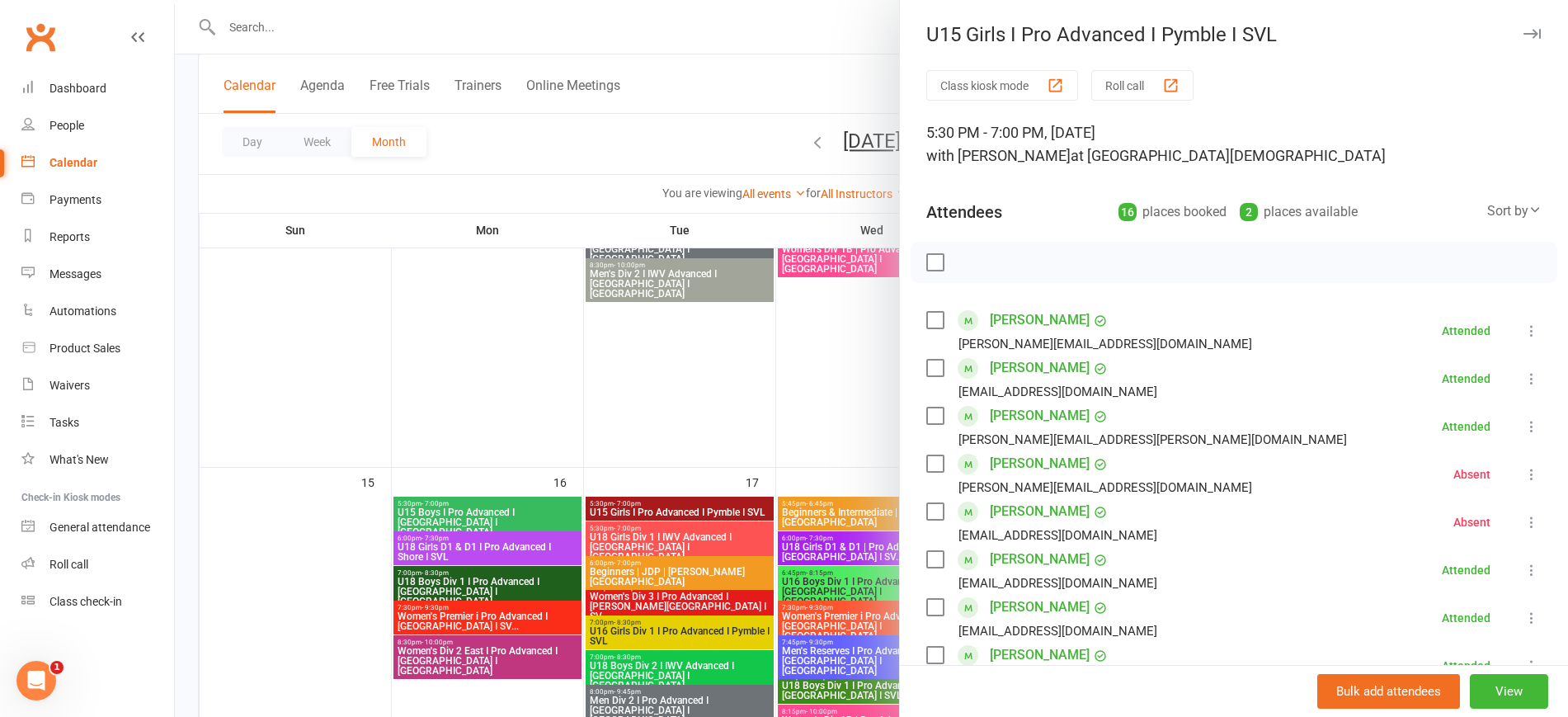
click at [477, 385] on div at bounding box center [871, 358] width 1394 height 717
